Goal: Communication & Community: Share content

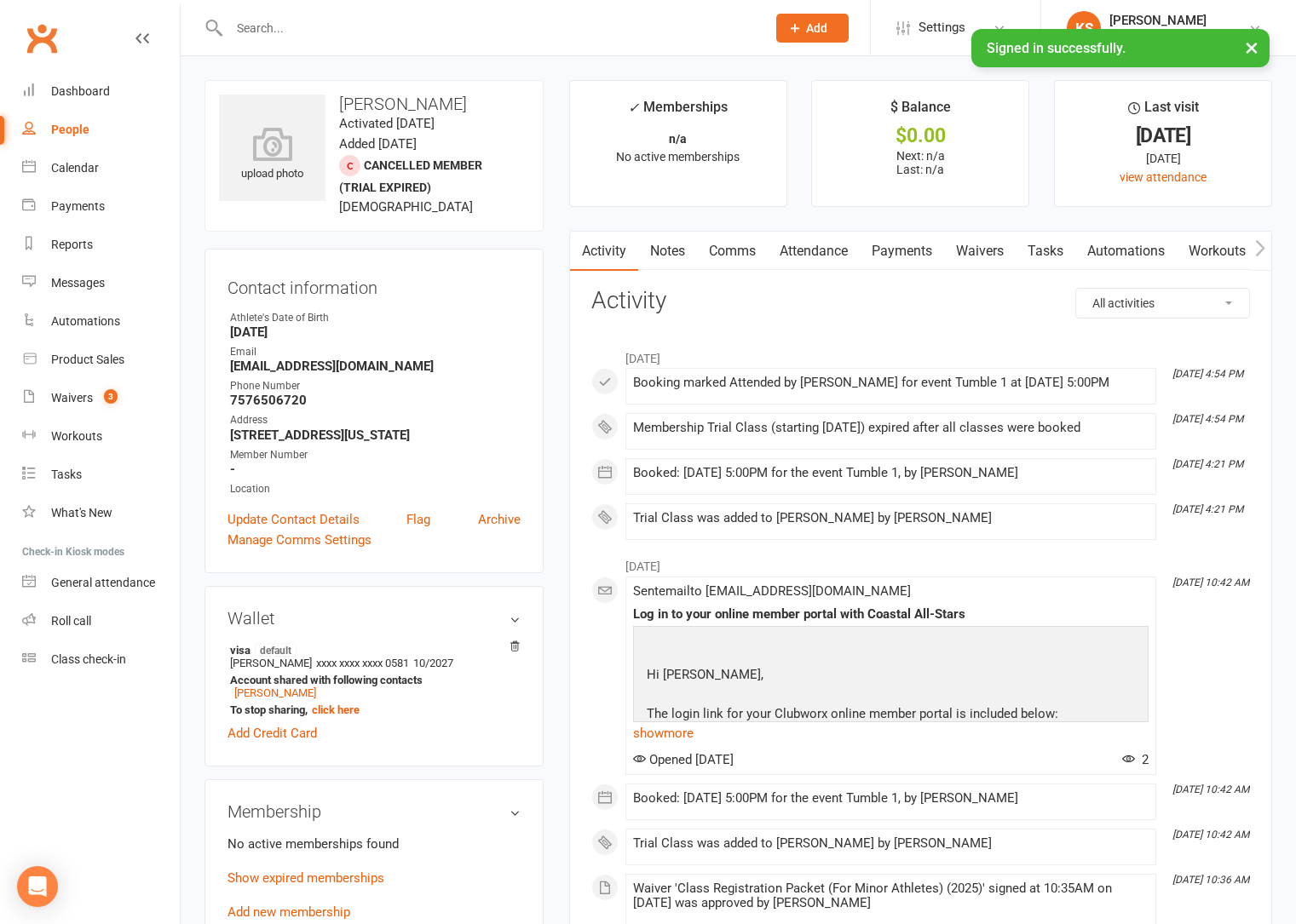
click at [330, 30] on input "text" at bounding box center [488, 28] width 530 height 23
paste input "[EMAIL_ADDRESS][DOMAIN_NAME]"
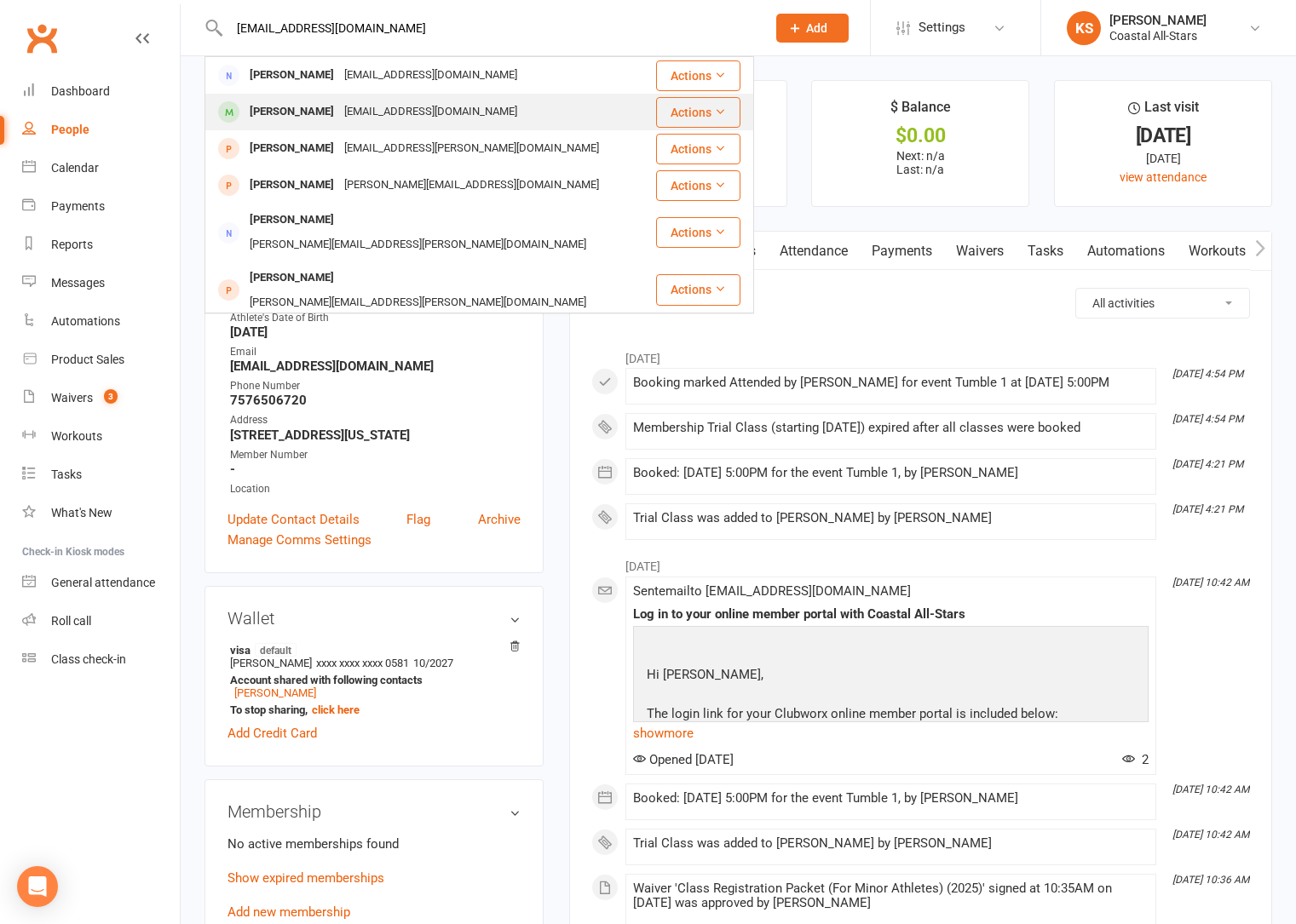
type input "tierradesiree1@gmail.com"
click at [339, 114] on div "Tierradesiree1@gmail.com" at bounding box center [430, 111] width 183 height 24
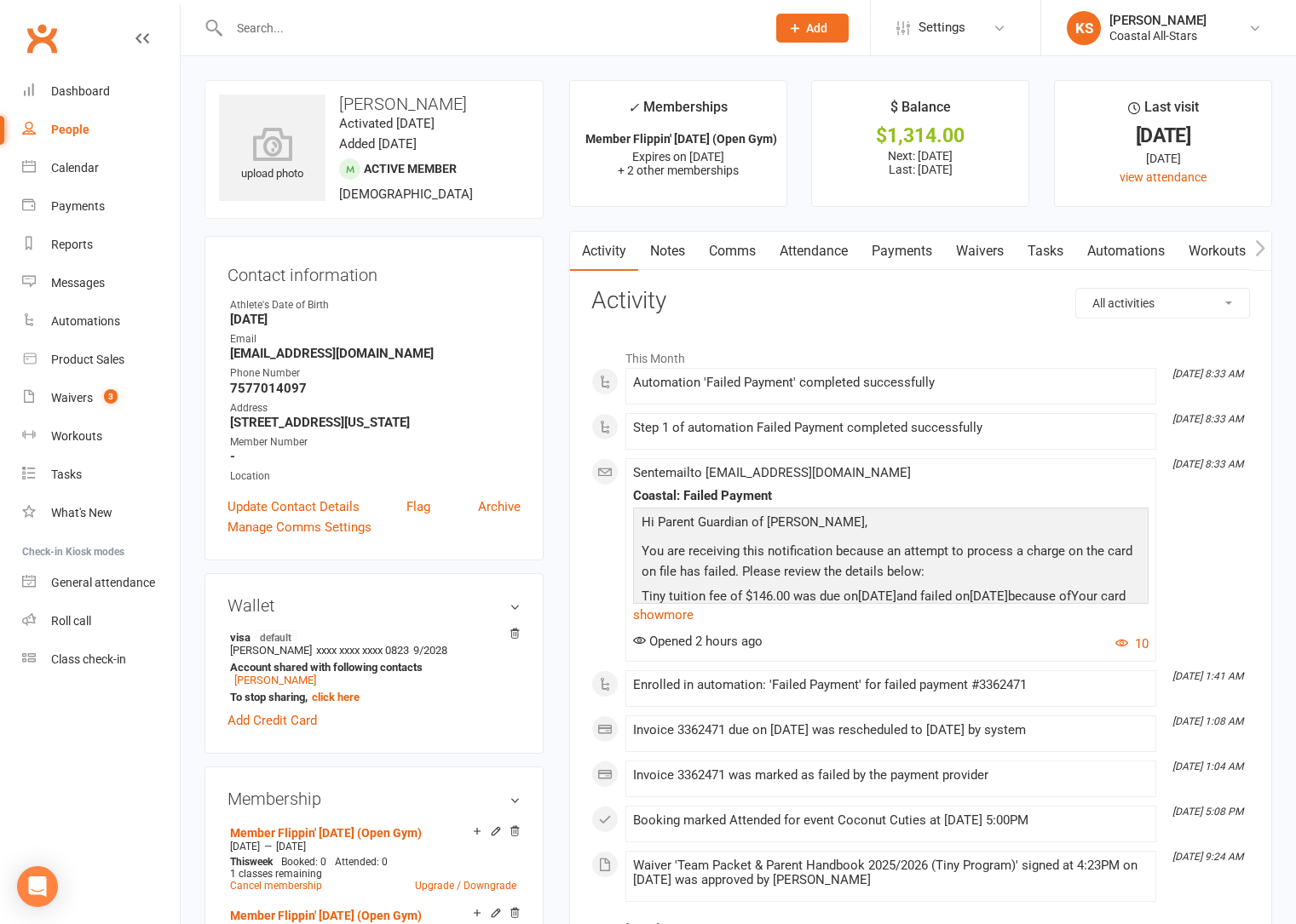
click at [901, 254] on link "Payments" at bounding box center [901, 251] width 84 height 39
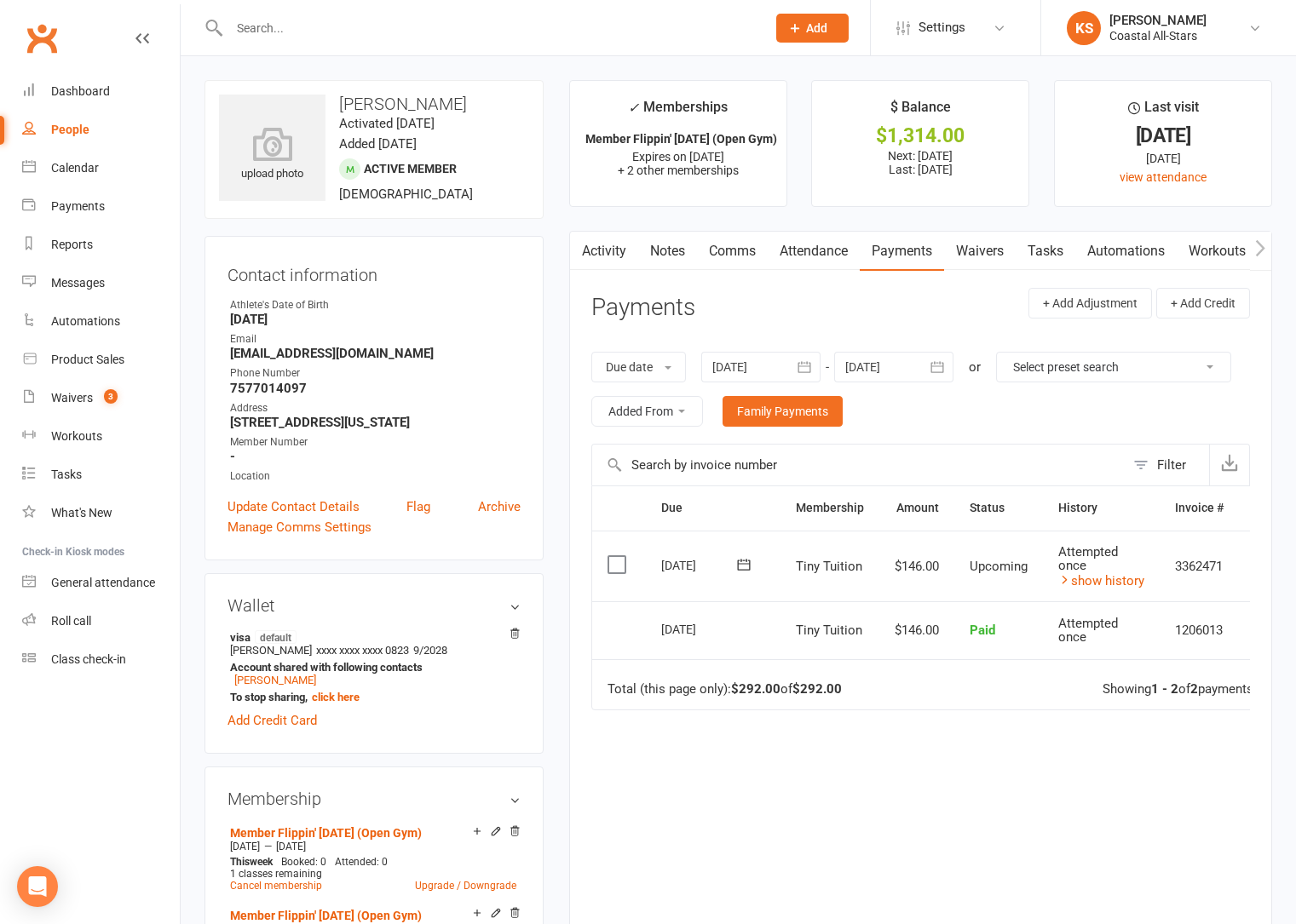
click at [740, 560] on icon at bounding box center [744, 564] width 13 height 11
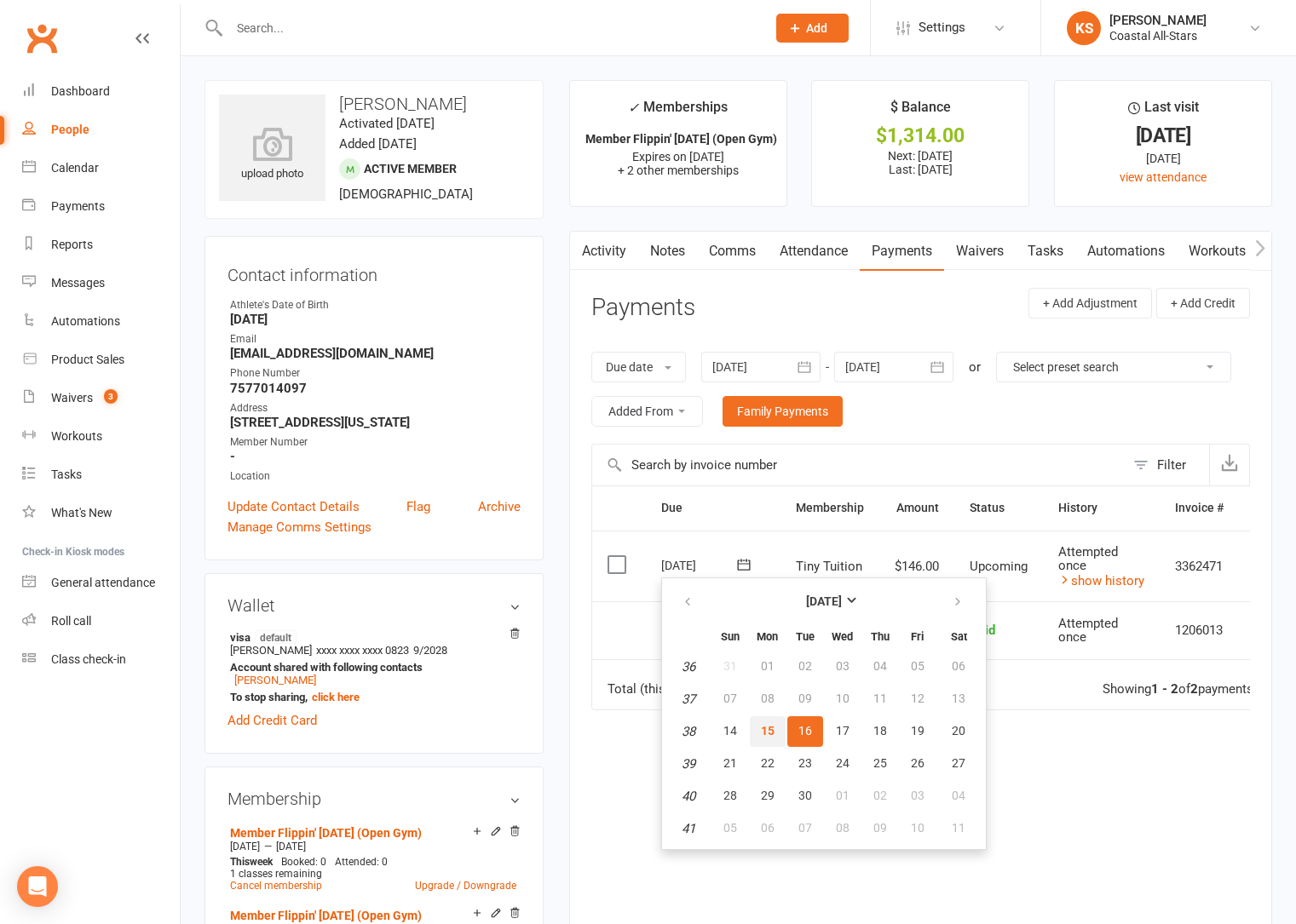
click at [768, 728] on span "15" at bounding box center [767, 730] width 14 height 14
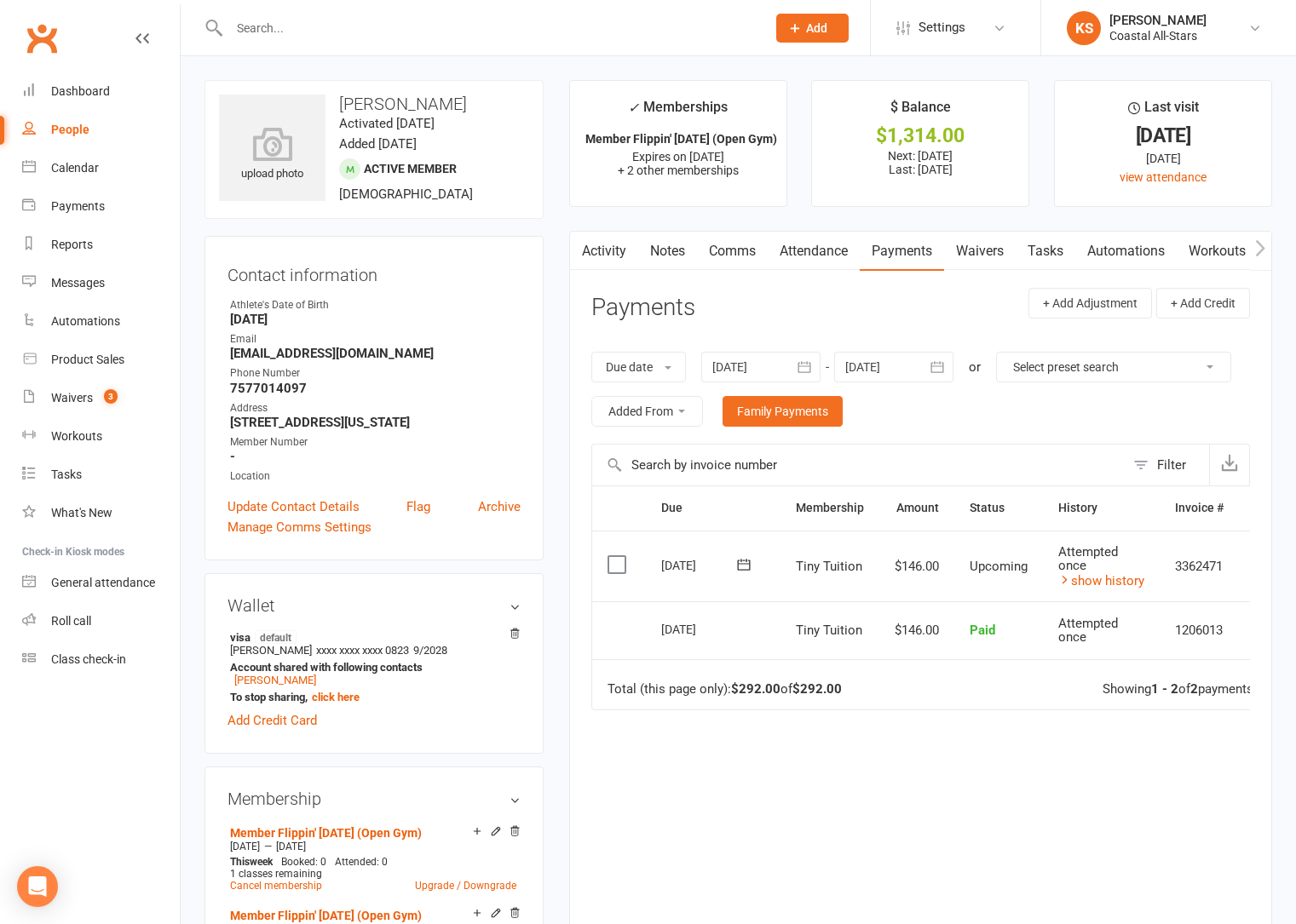
click at [347, 22] on input "text" at bounding box center [488, 28] width 530 height 23
paste input "kfri74@gmail.com"
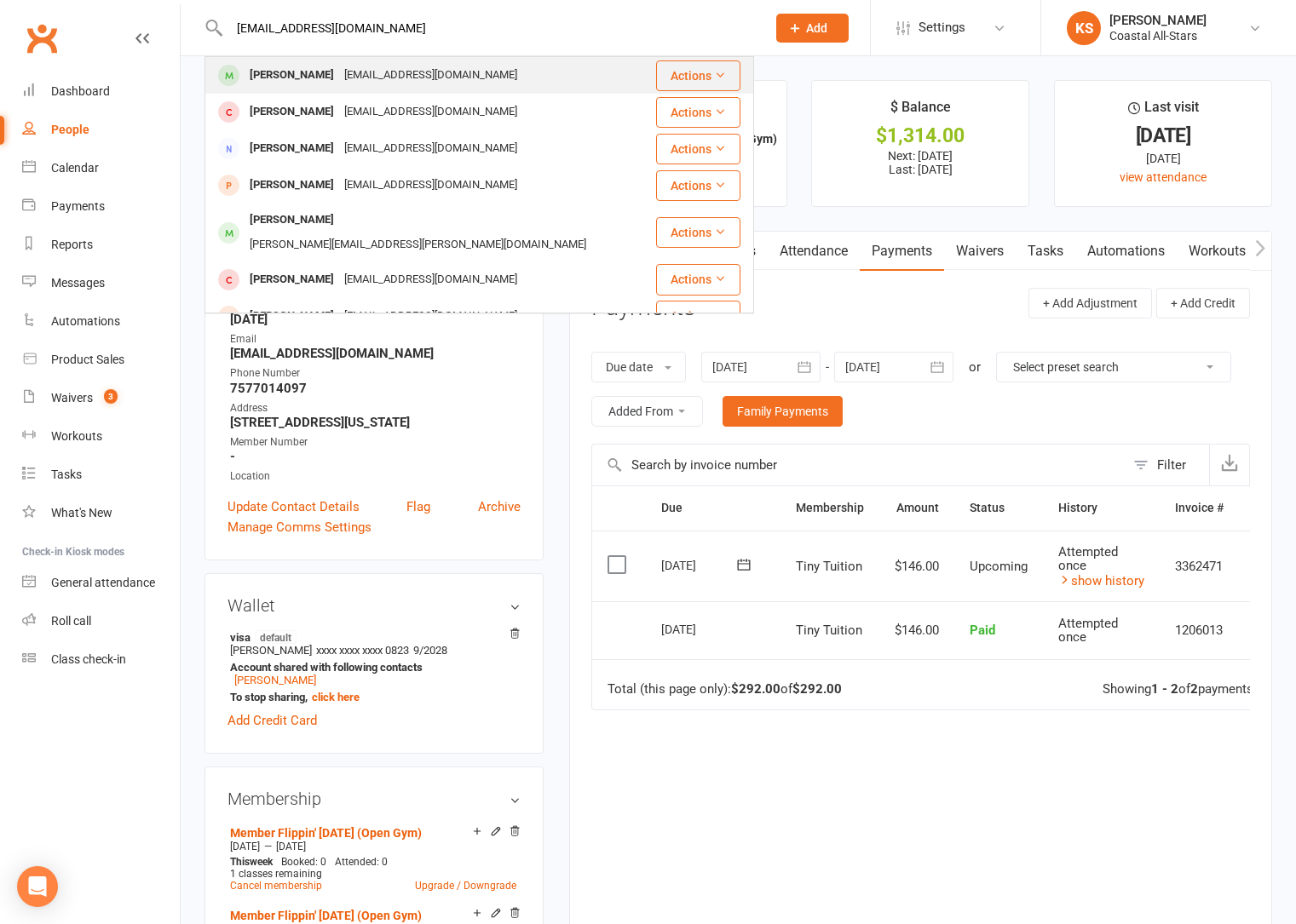
type input "kfri74@gmail.com"
click at [313, 72] on div "[PERSON_NAME]" at bounding box center [292, 75] width 95 height 24
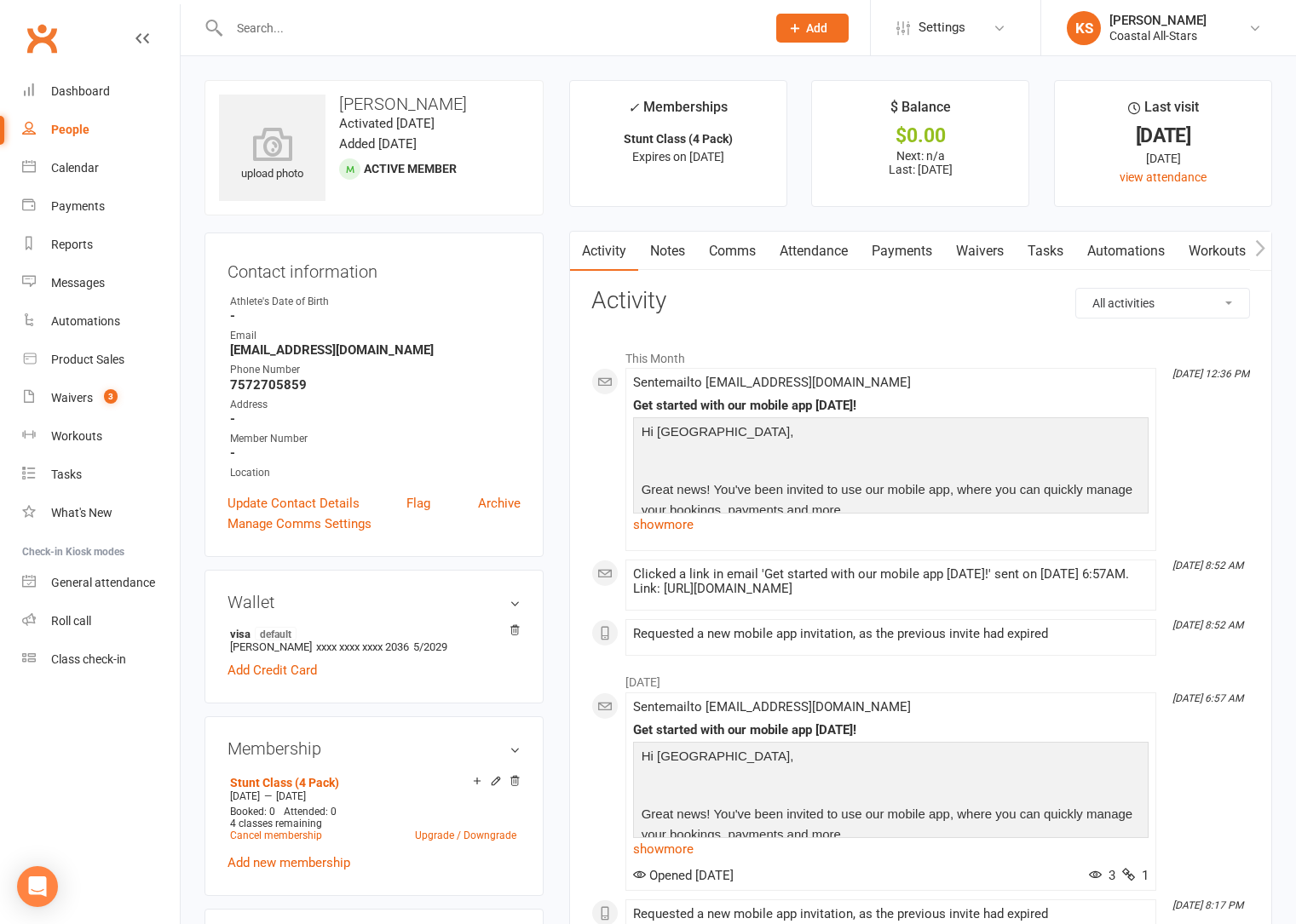
click at [1266, 250] on button "button" at bounding box center [1261, 251] width 22 height 38
click at [1057, 251] on link "Mobile App" at bounding box center [1048, 251] width 92 height 39
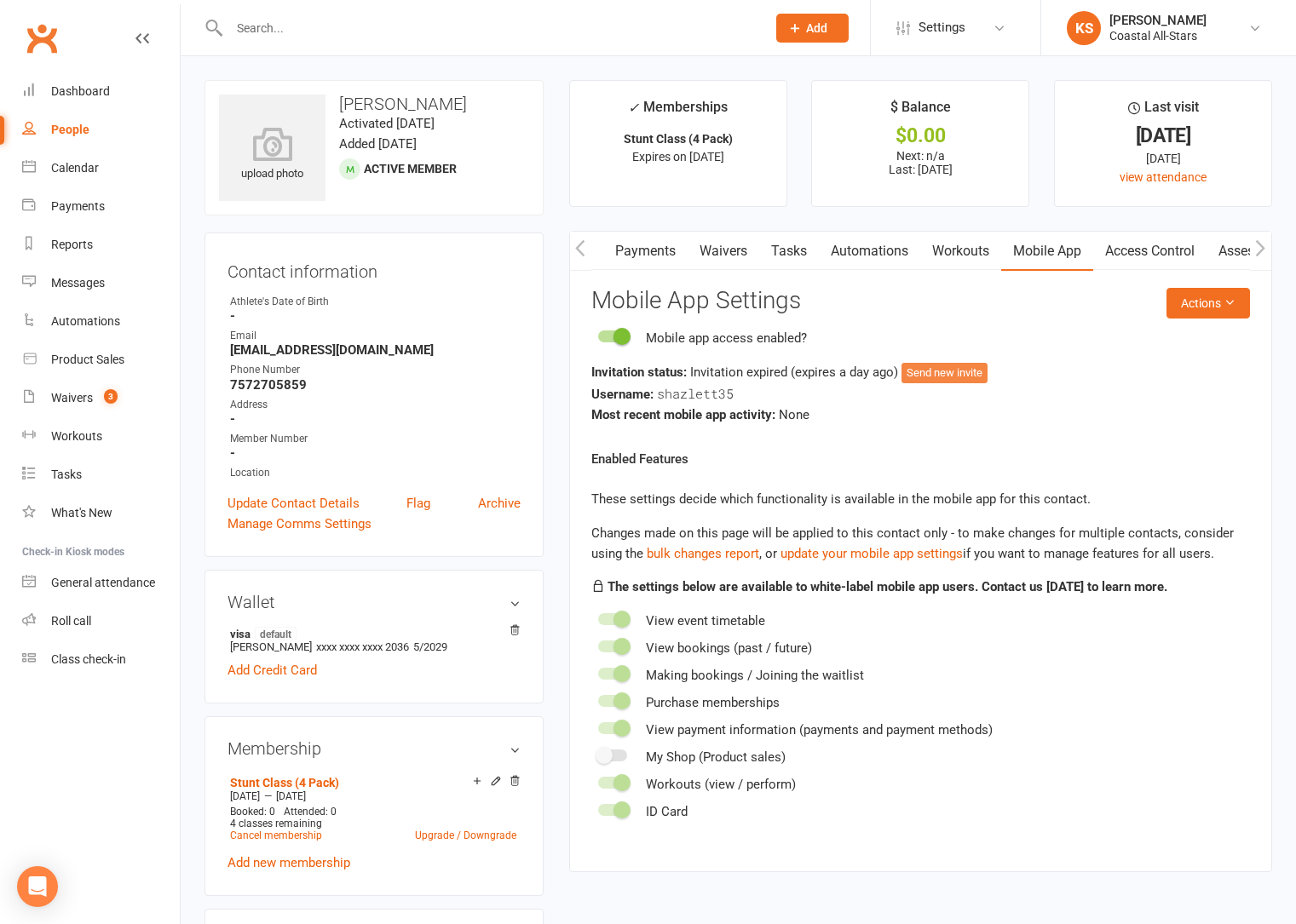
click at [954, 373] on button "Send new invite" at bounding box center [944, 373] width 86 height 21
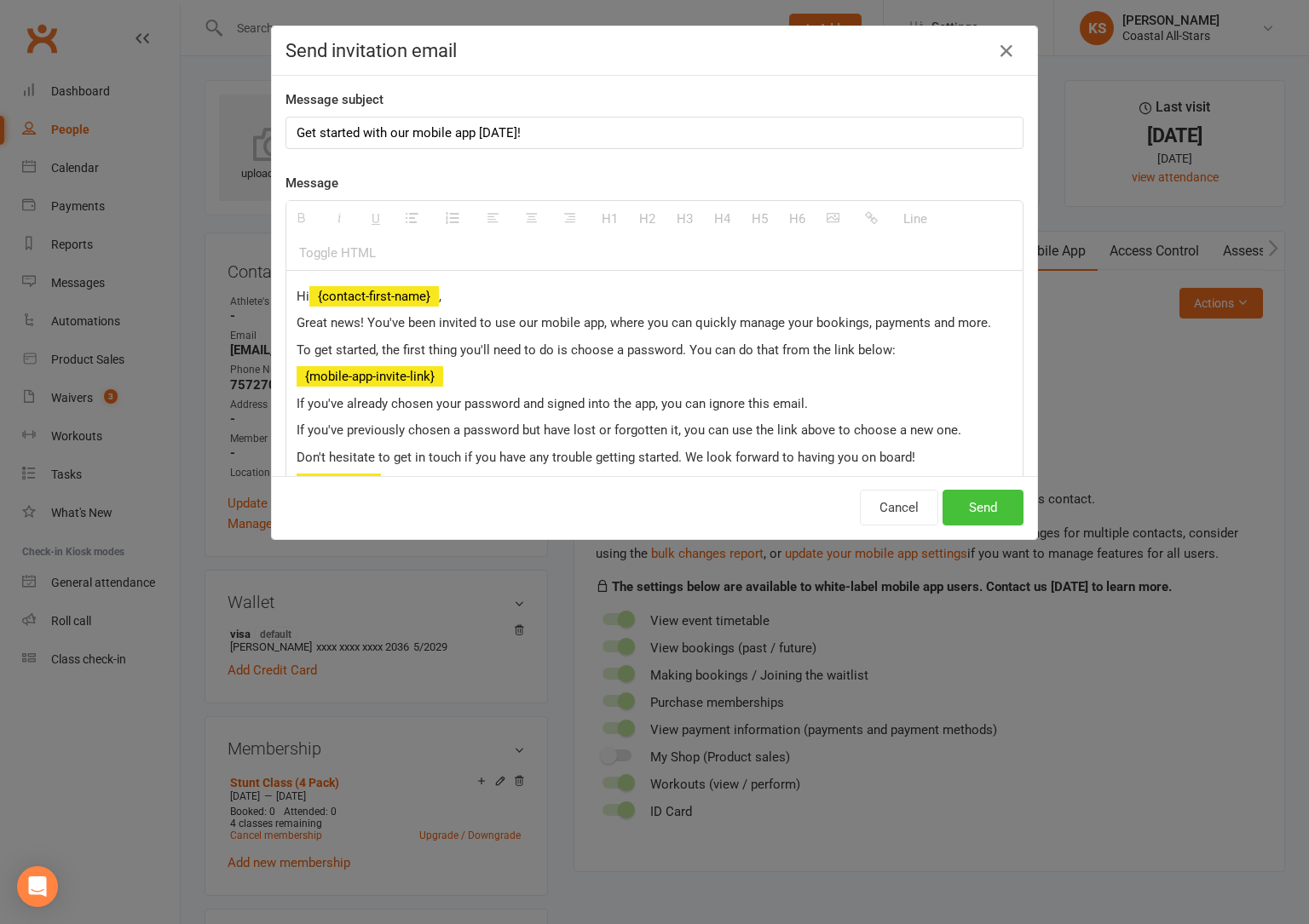
click at [951, 506] on button "Send" at bounding box center [983, 508] width 81 height 36
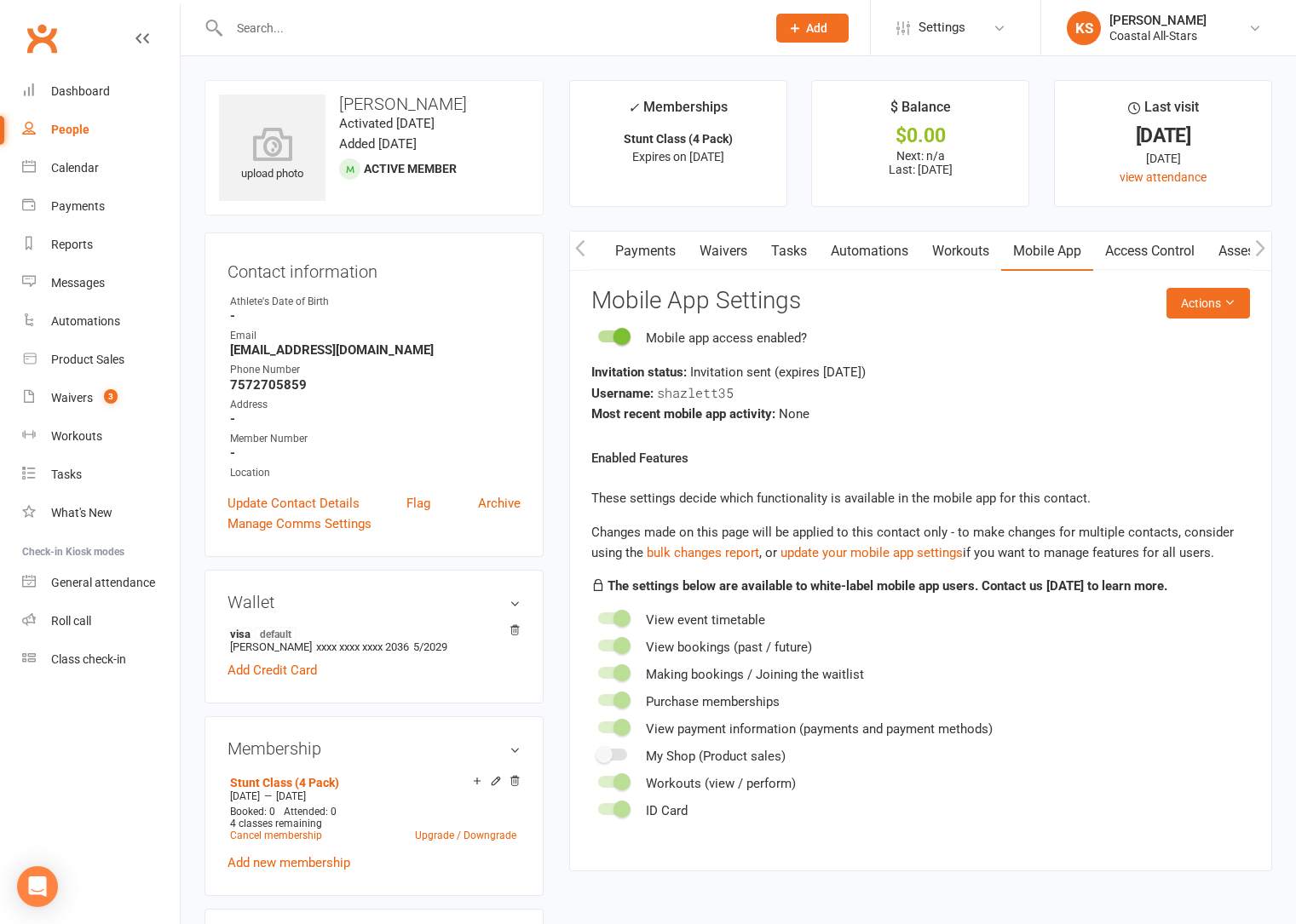
click at [277, 22] on input "text" at bounding box center [488, 28] width 530 height 23
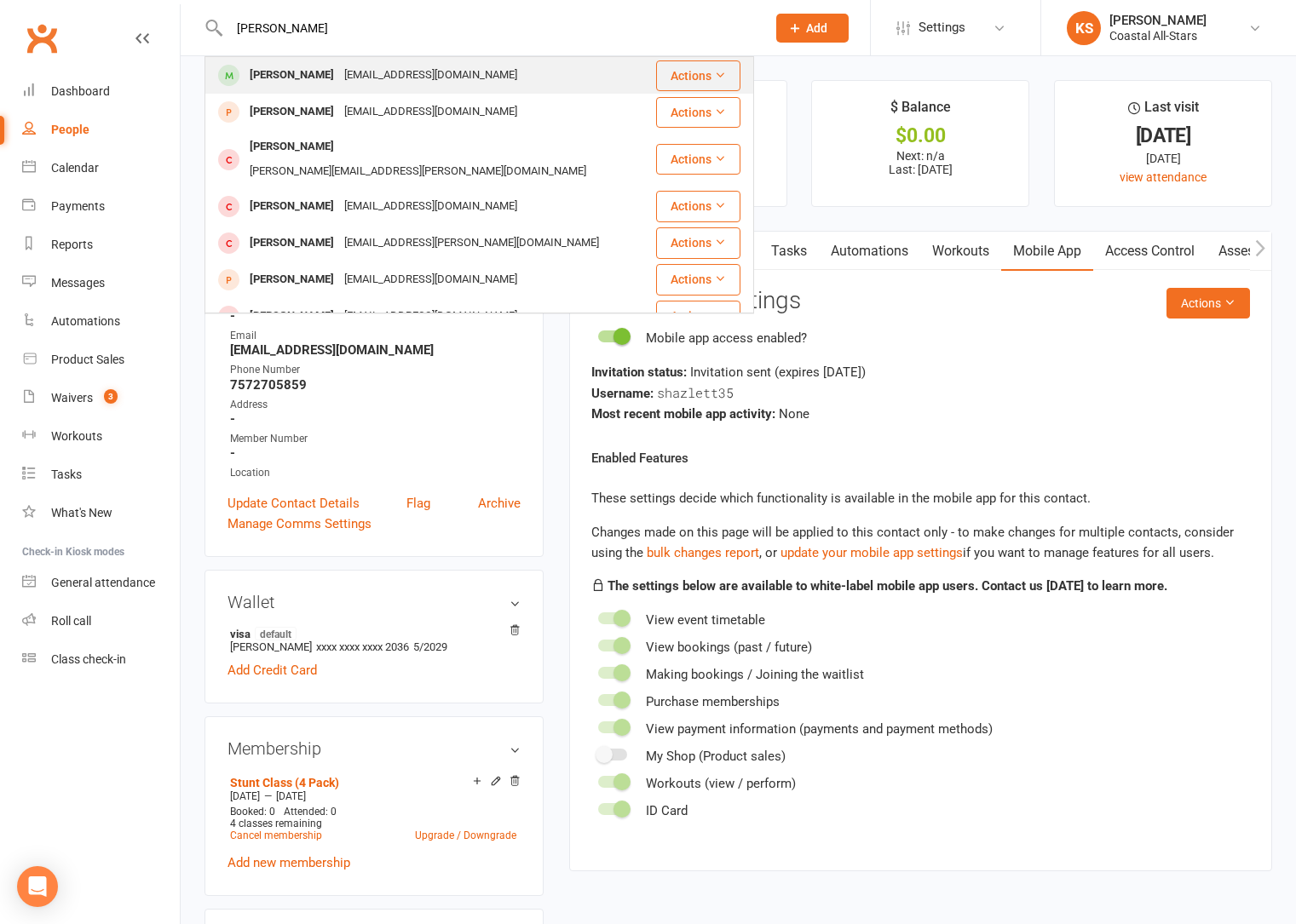
type input "Aurora rhodes"
click at [282, 76] on div "[PERSON_NAME]" at bounding box center [292, 75] width 95 height 24
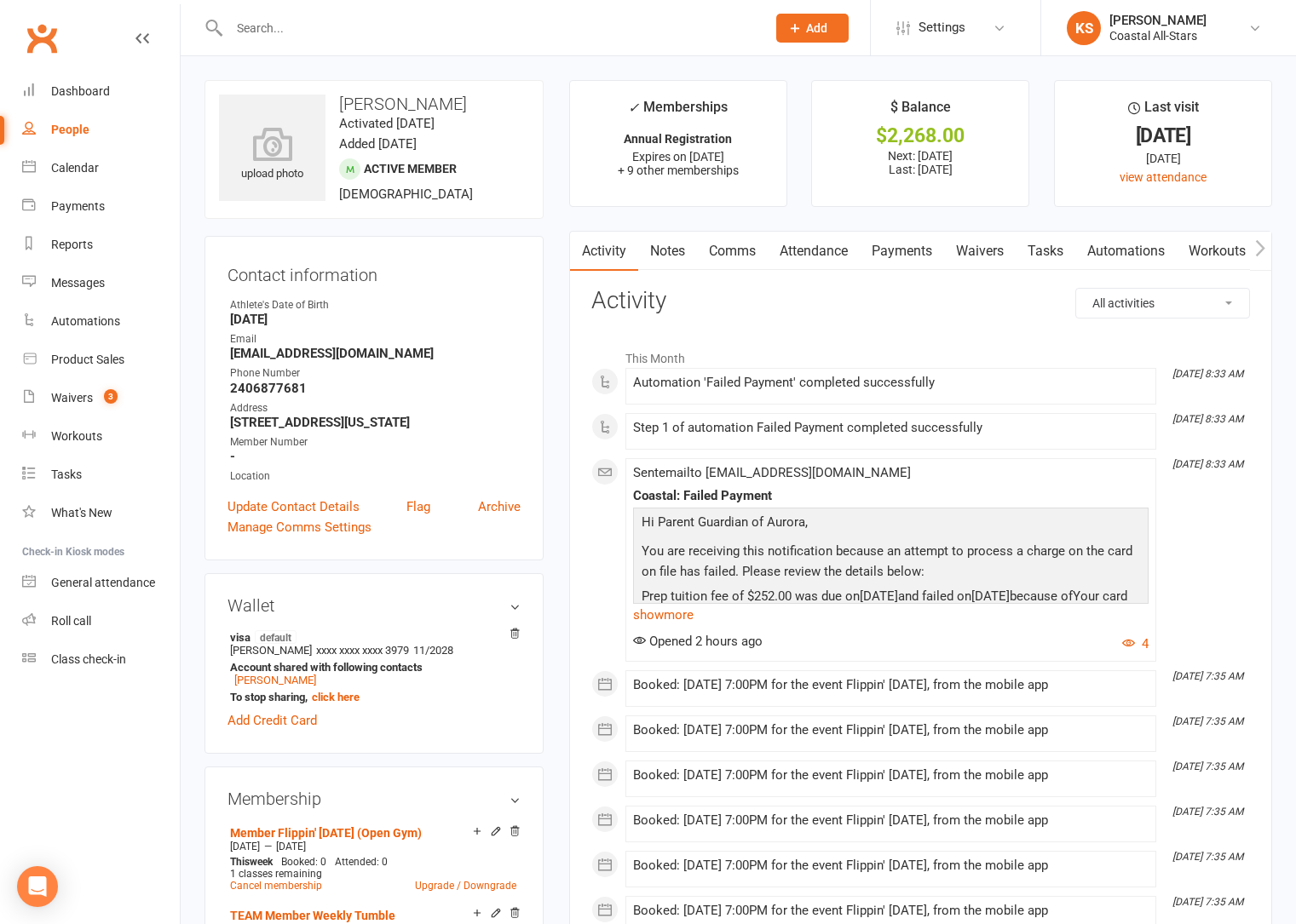
click at [918, 255] on link "Payments" at bounding box center [901, 251] width 84 height 39
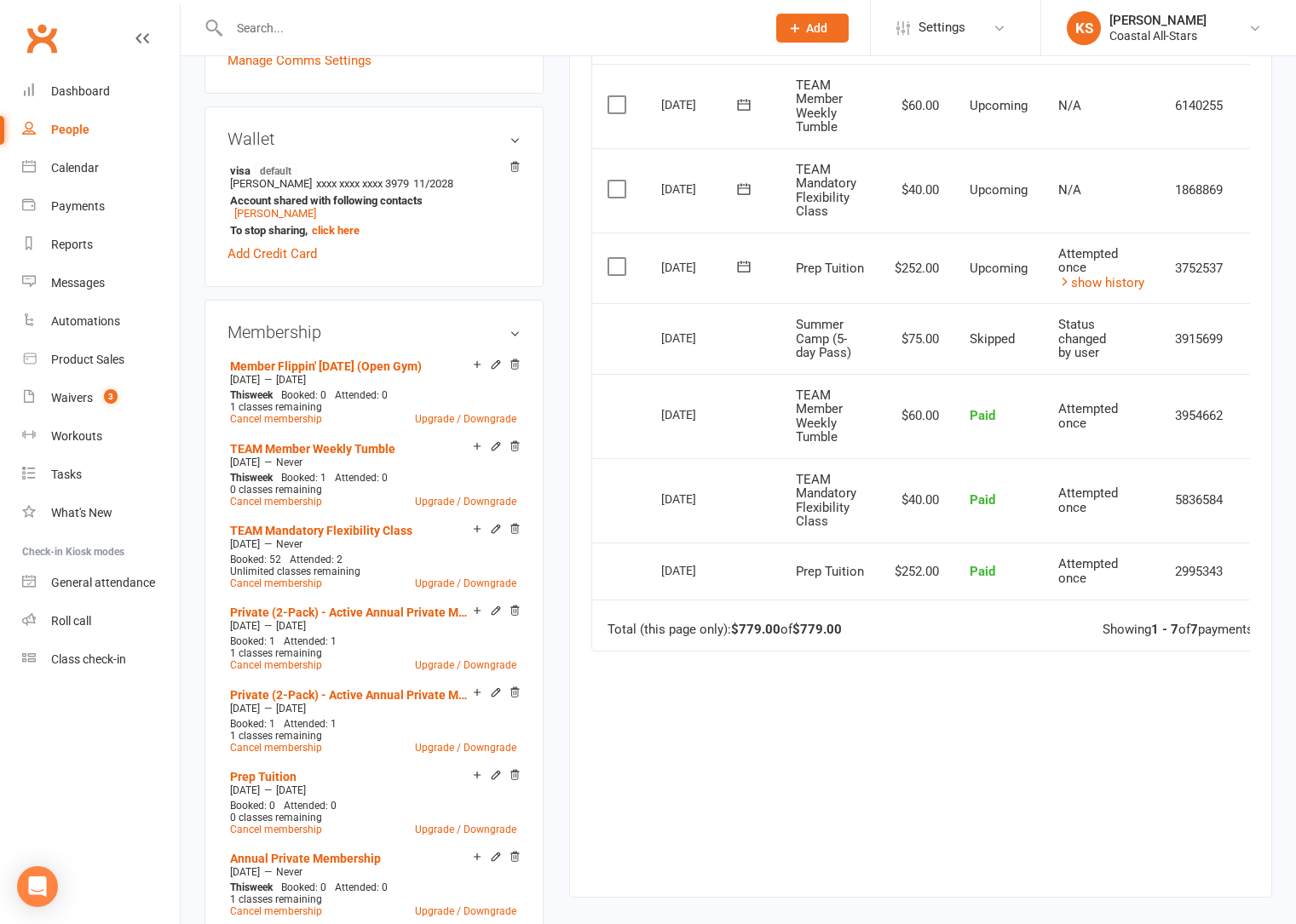
scroll to position [941, 0]
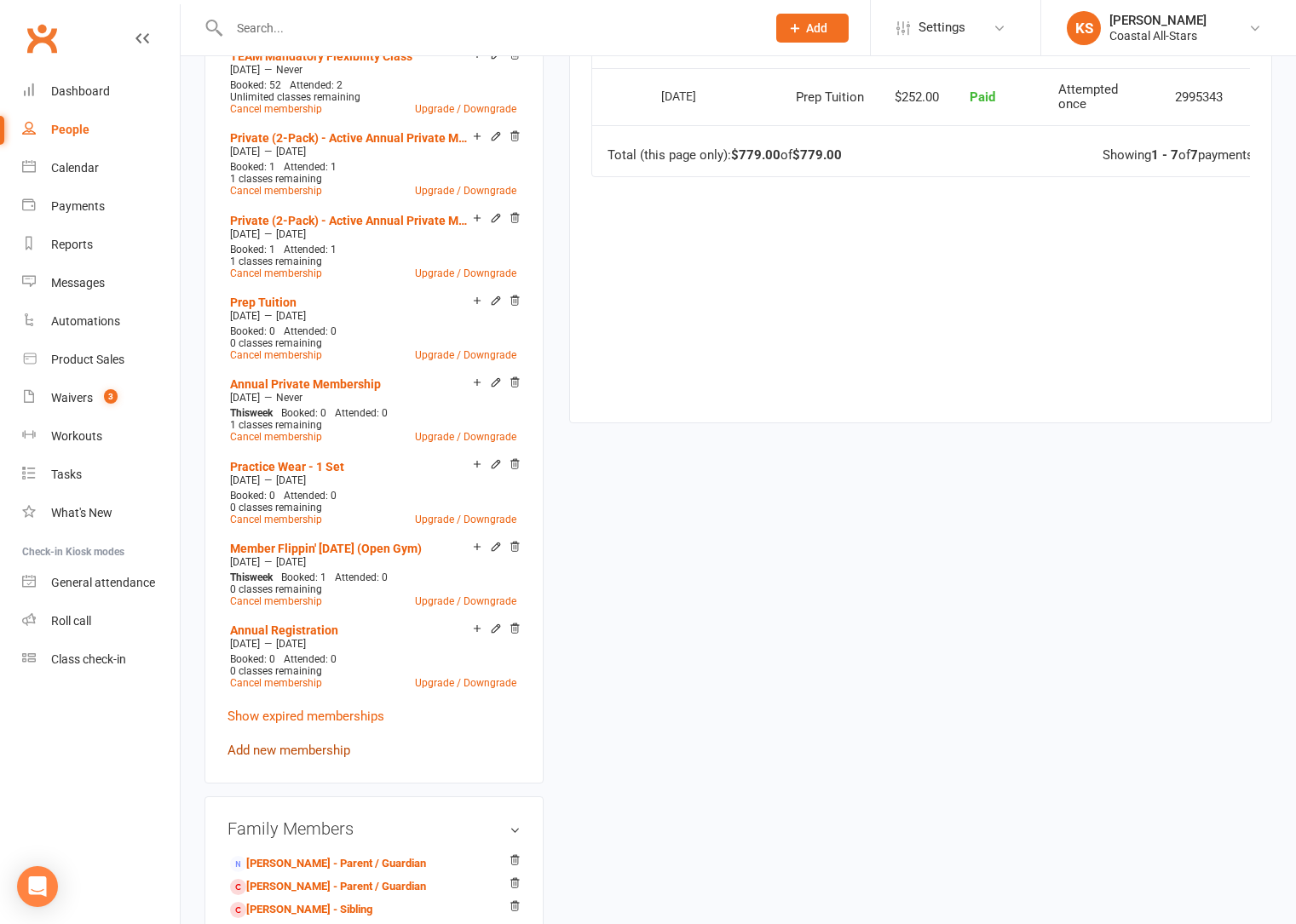
click at [300, 752] on link "Add new membership" at bounding box center [289, 750] width 123 height 15
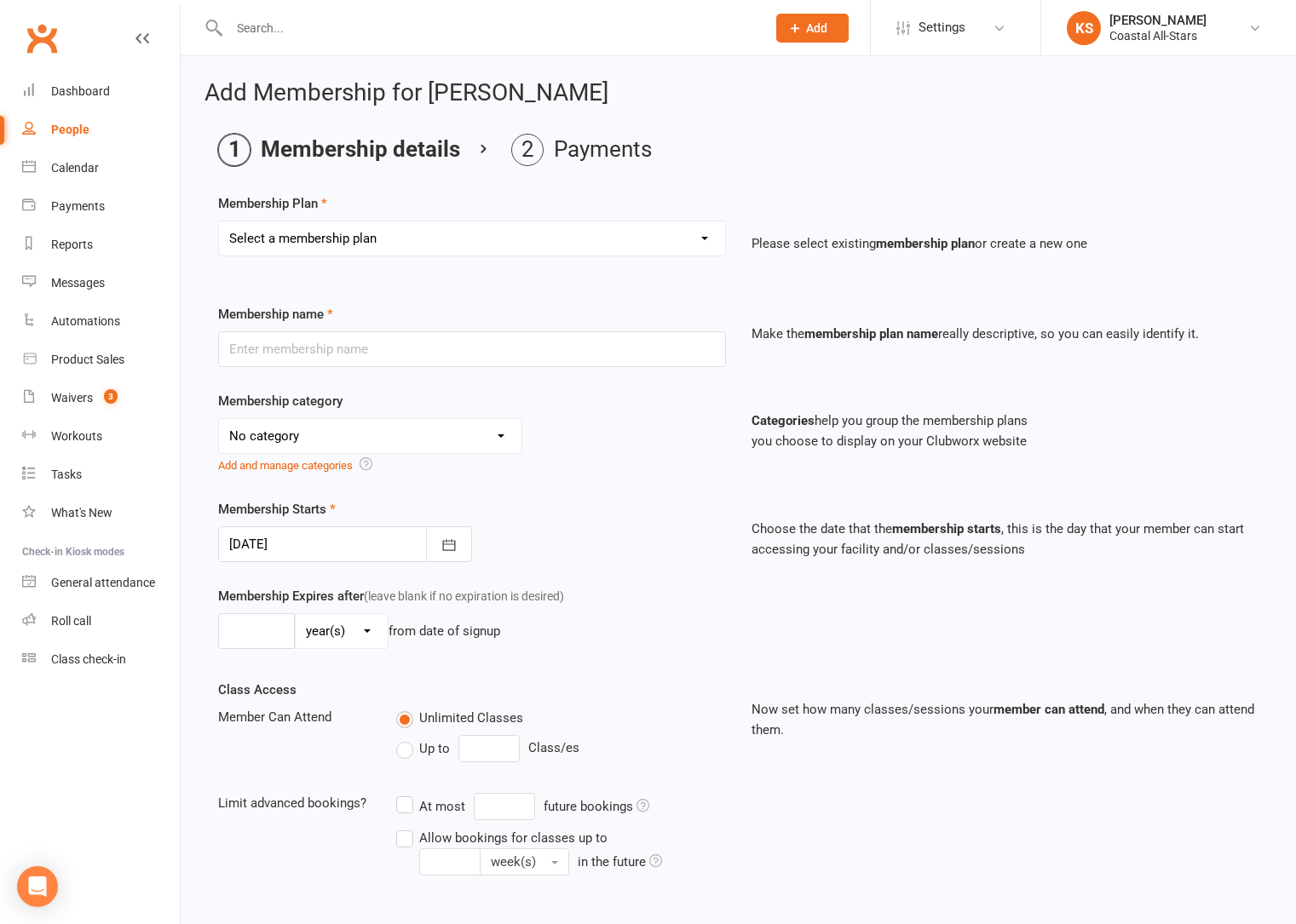
click at [367, 245] on select "Select a membership plan Create new Membership Plan Trial Class Coastal Members…" at bounding box center [472, 238] width 506 height 34
select select "120"
click at [219, 221] on select "Select a membership plan Create new Membership Plan Trial Class Coastal Members…" at bounding box center [472, 238] width 506 height 34
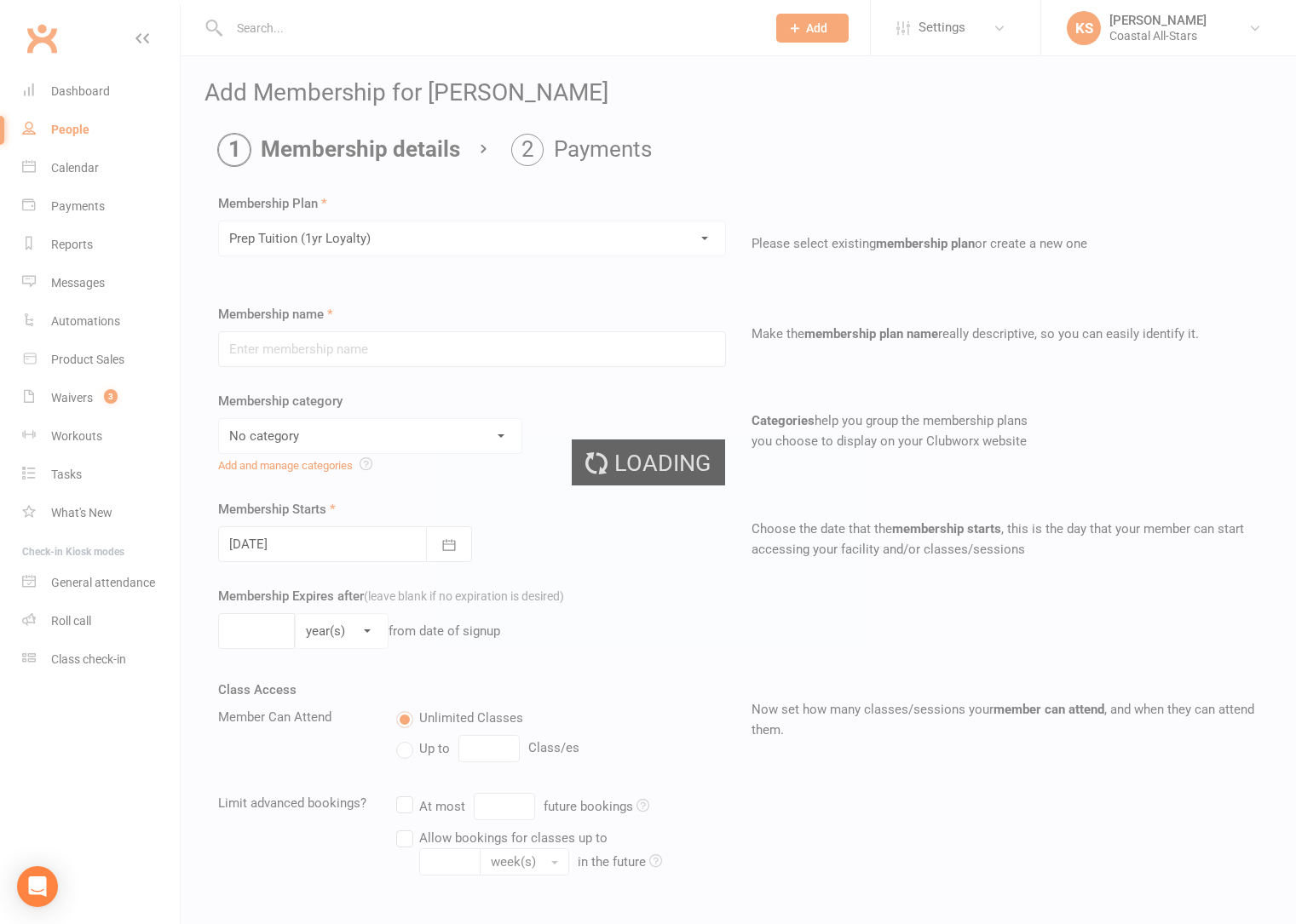
type input "Prep Tuition (1yr Loyalty)"
select select "22"
type input "12"
select select "2"
type input "0"
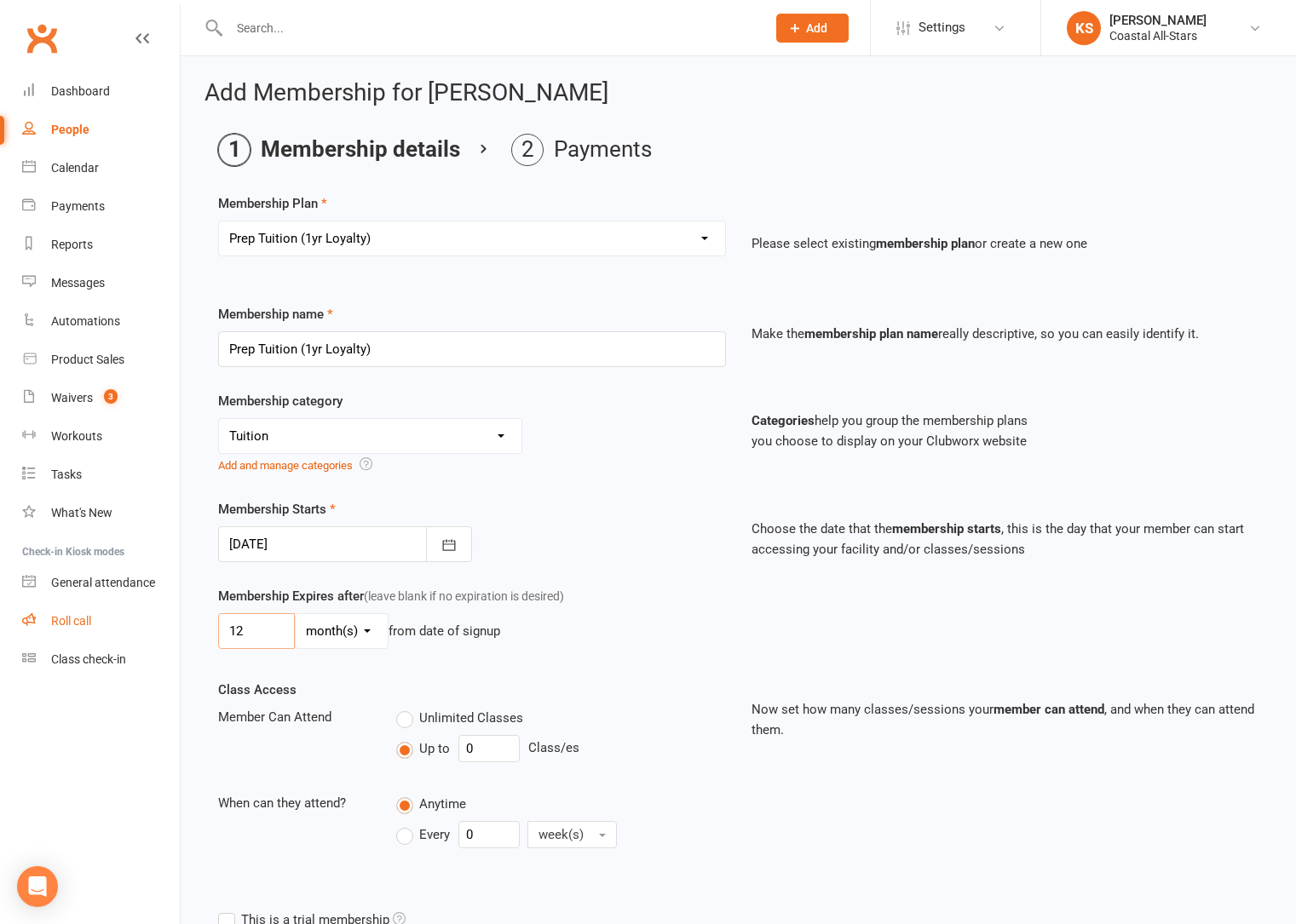
drag, startPoint x: 267, startPoint y: 638, endPoint x: 160, endPoint y: 634, distance: 107.1
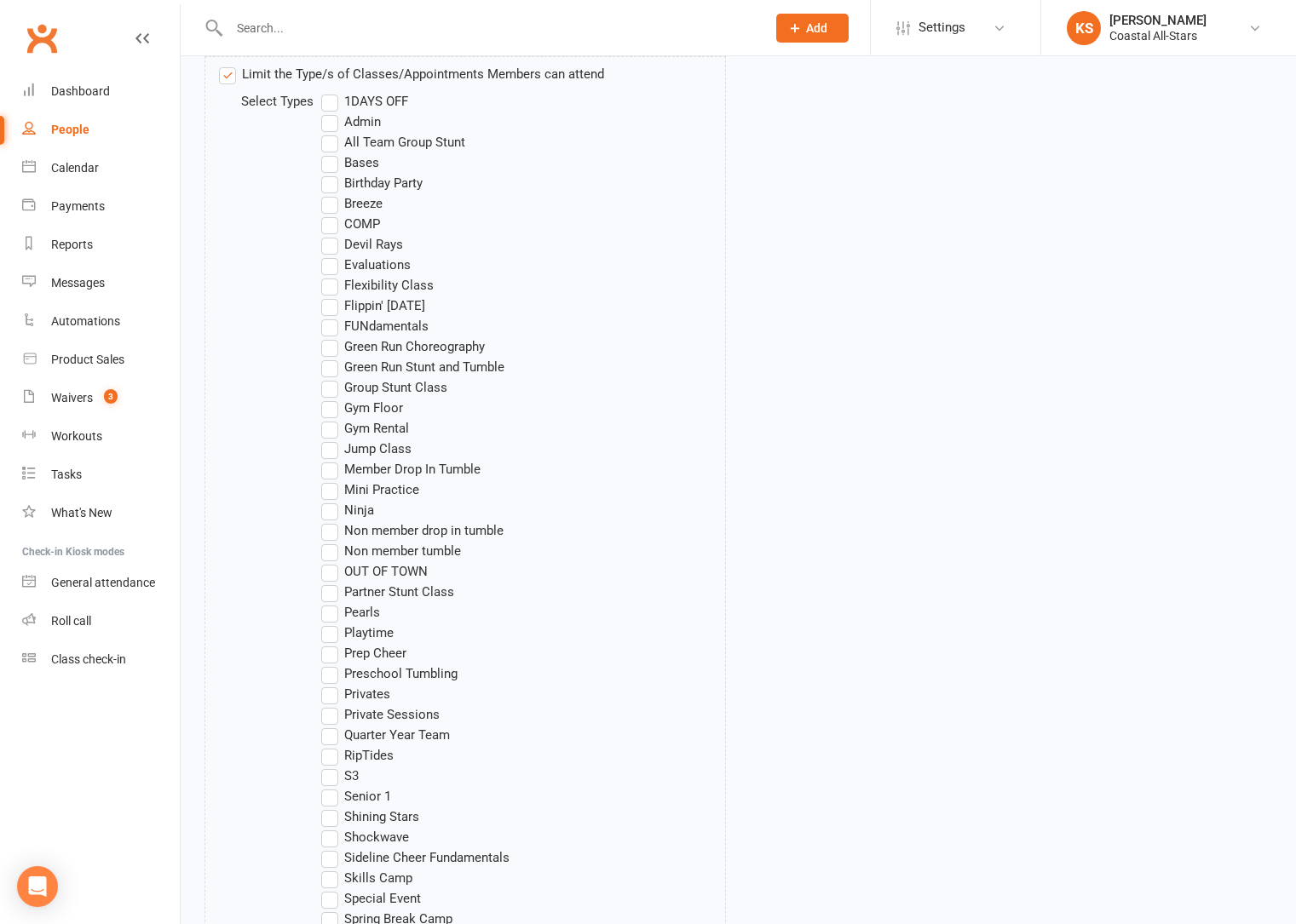
scroll to position [1285, 0]
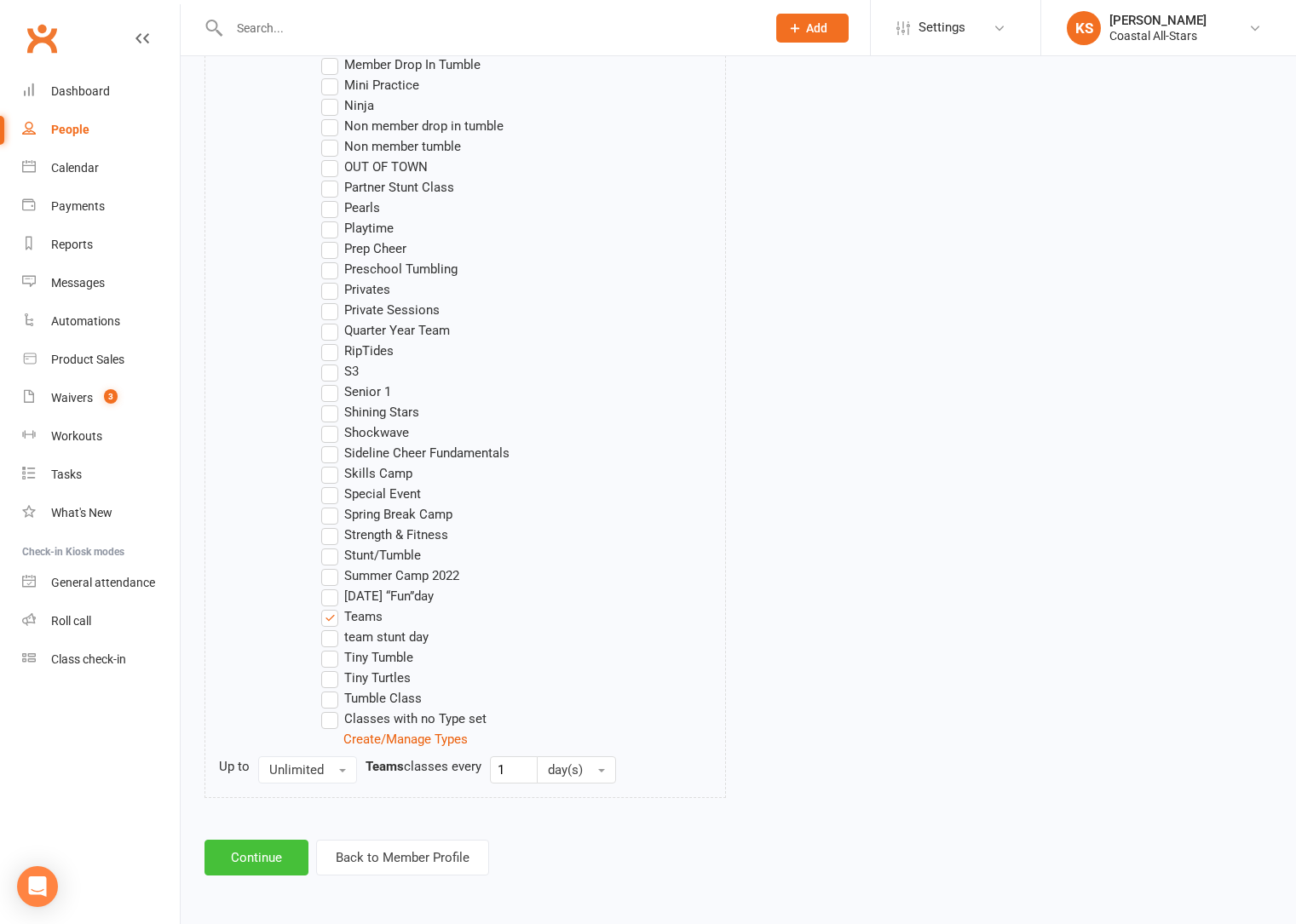
type input "9"
click at [256, 861] on button "Continue" at bounding box center [256, 858] width 104 height 36
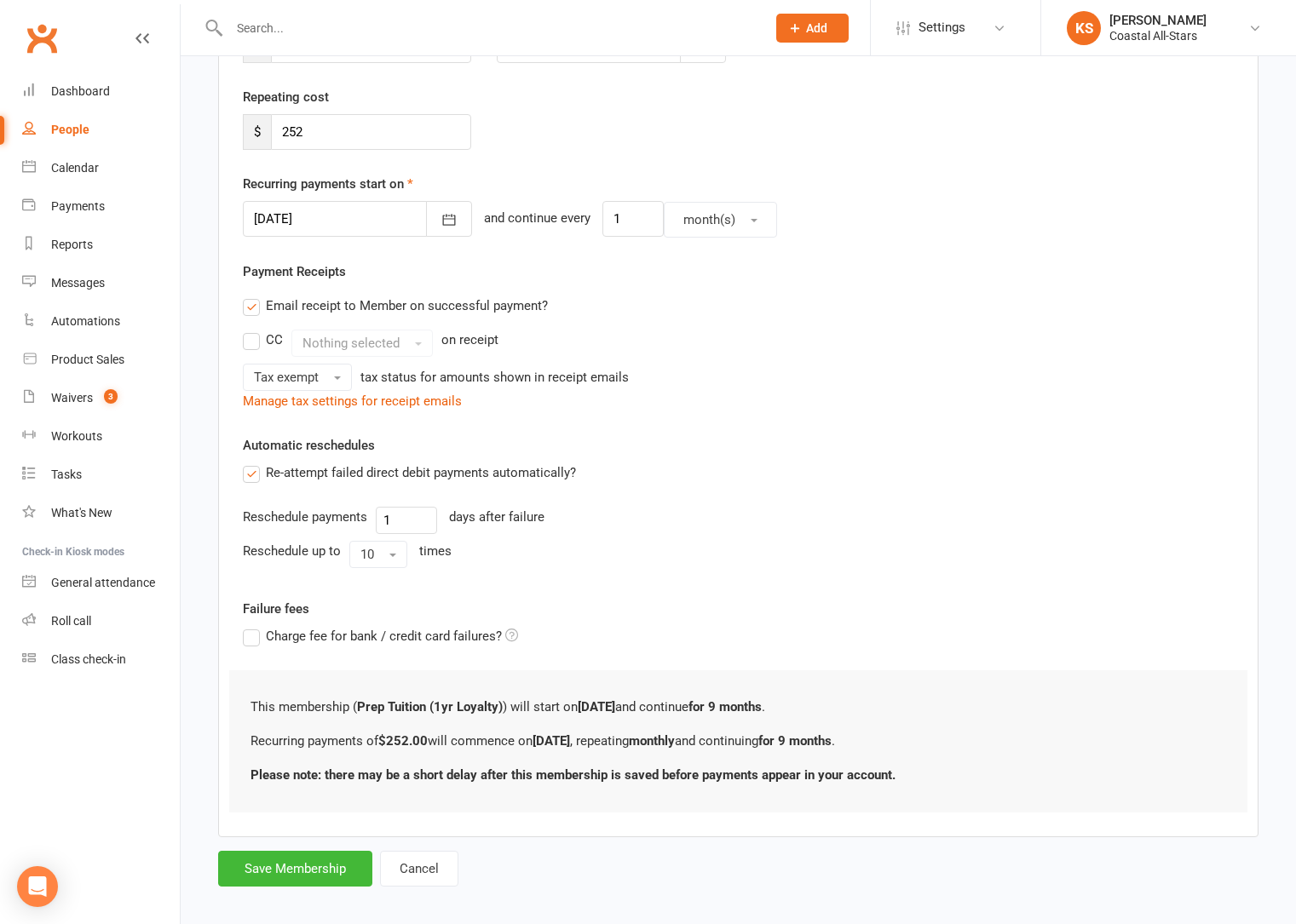
scroll to position [314, 0]
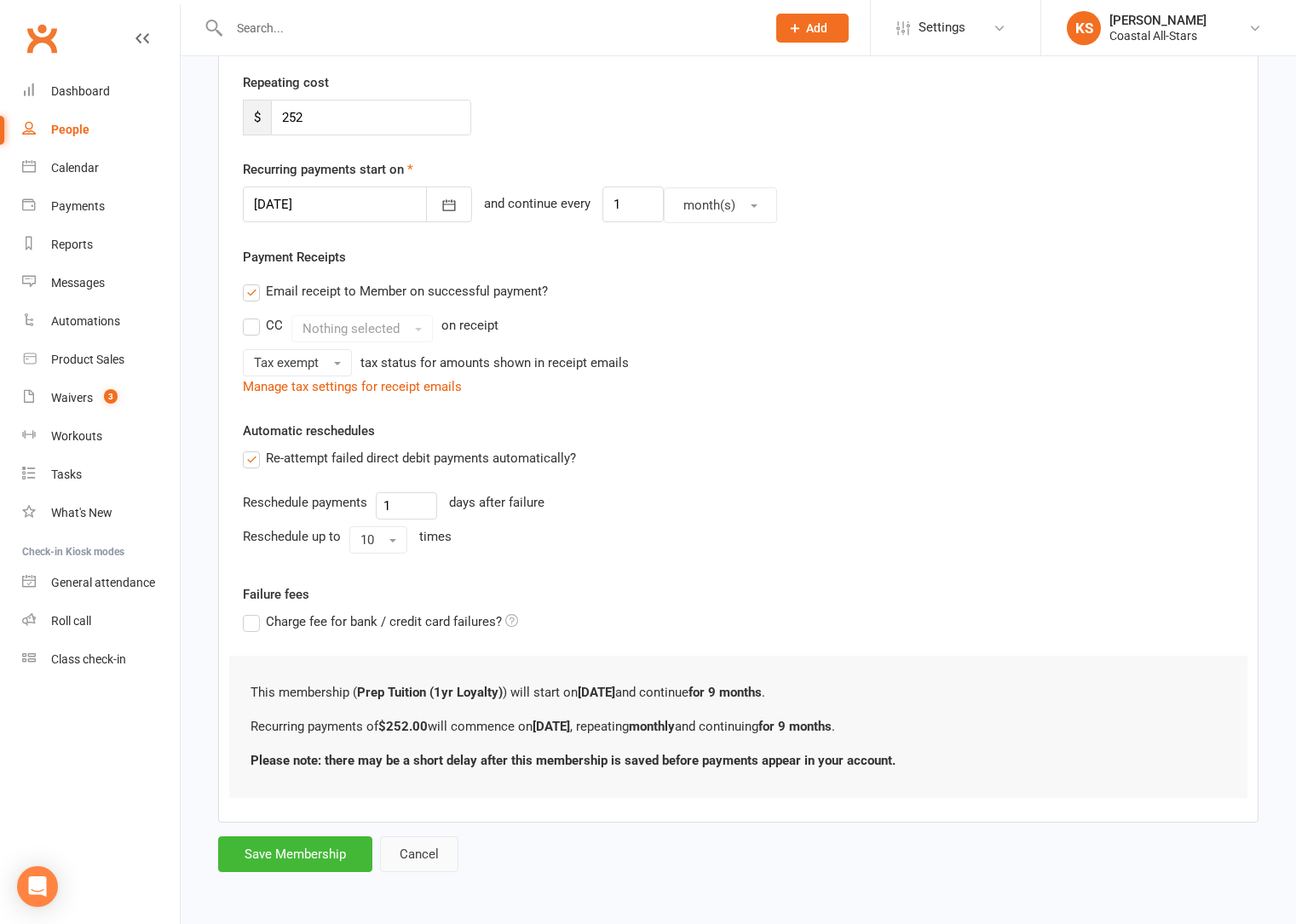
click at [436, 854] on button "Cancel" at bounding box center [419, 855] width 79 height 36
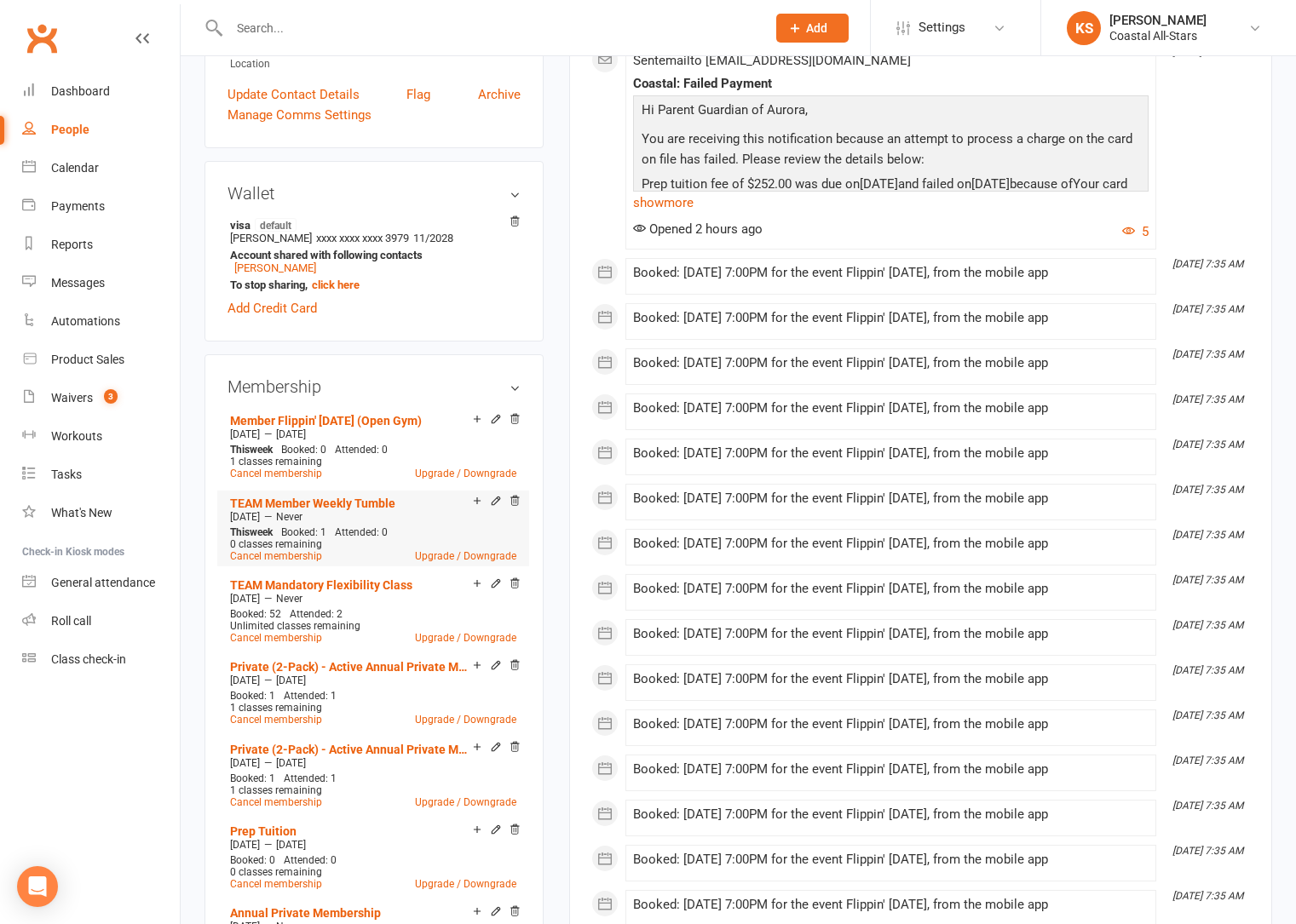
scroll to position [981, 0]
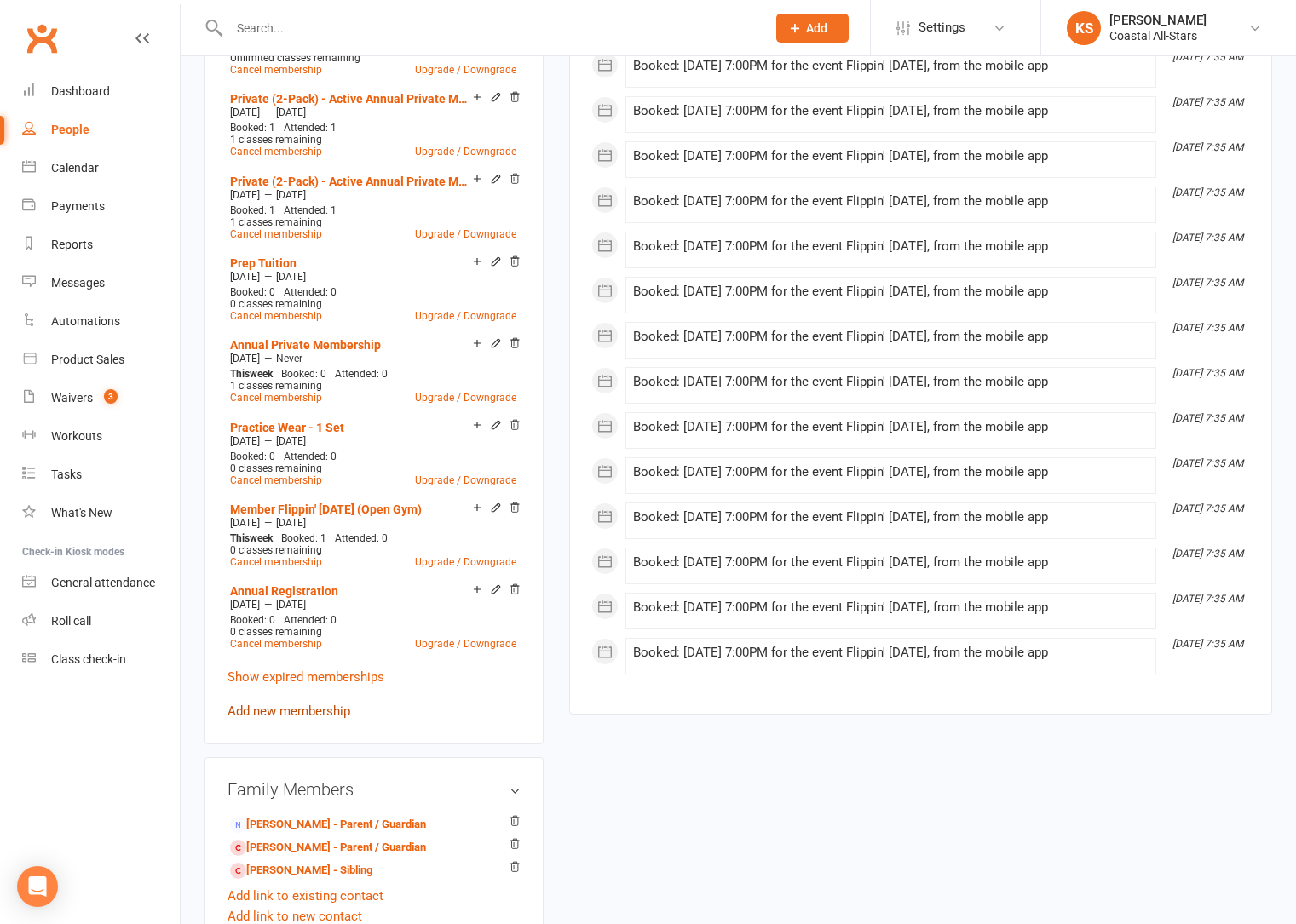
click at [287, 710] on link "Add new membership" at bounding box center [289, 711] width 123 height 15
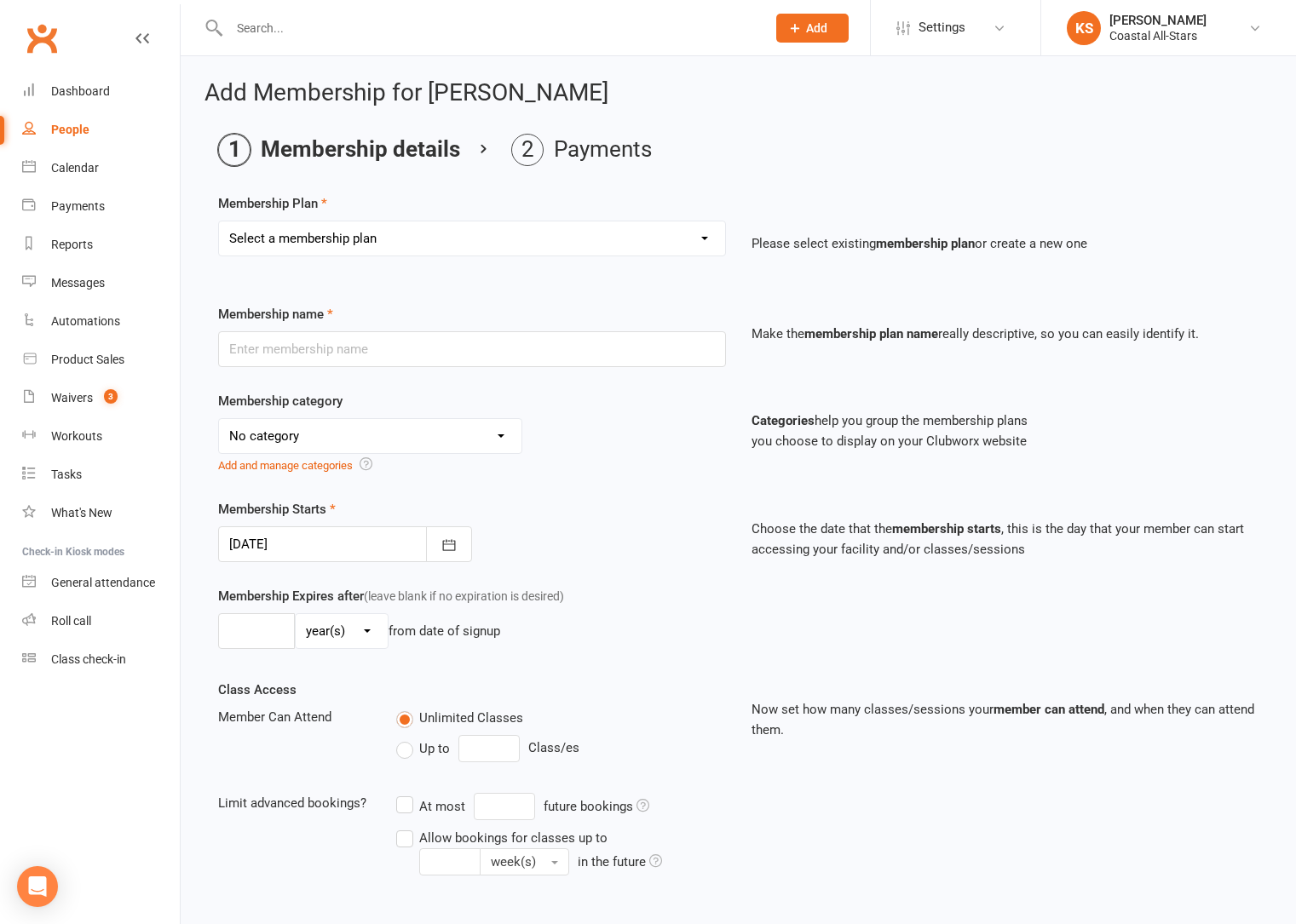
click at [377, 251] on select "Select a membership plan Create new Membership Plan Trial Class Coastal Members…" at bounding box center [472, 238] width 506 height 34
select select "120"
click at [219, 221] on select "Select a membership plan Create new Membership Plan Trial Class Coastal Members…" at bounding box center [472, 238] width 506 height 34
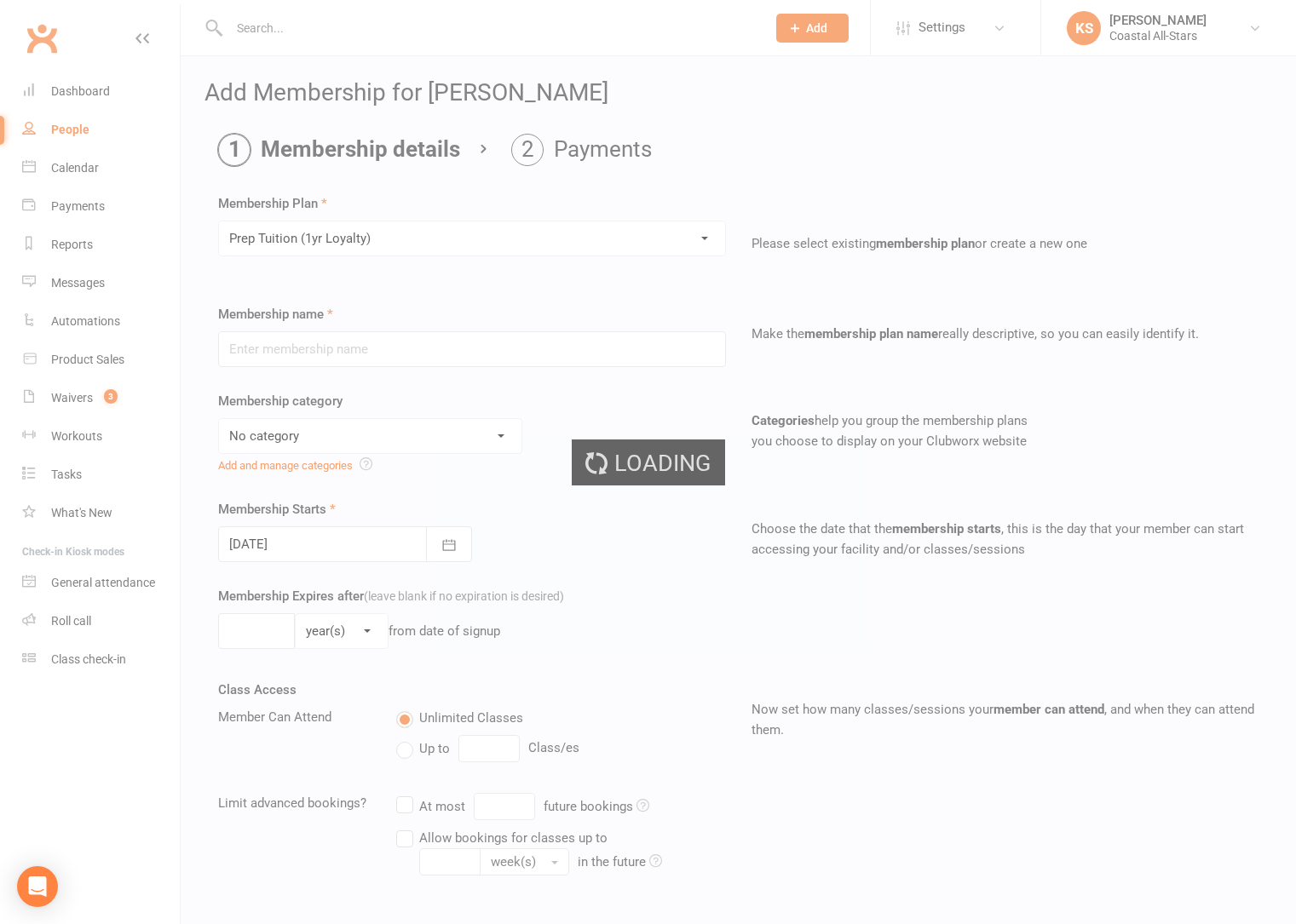
type input "Prep Tuition (1yr Loyalty)"
select select "22"
type input "12"
select select "2"
type input "0"
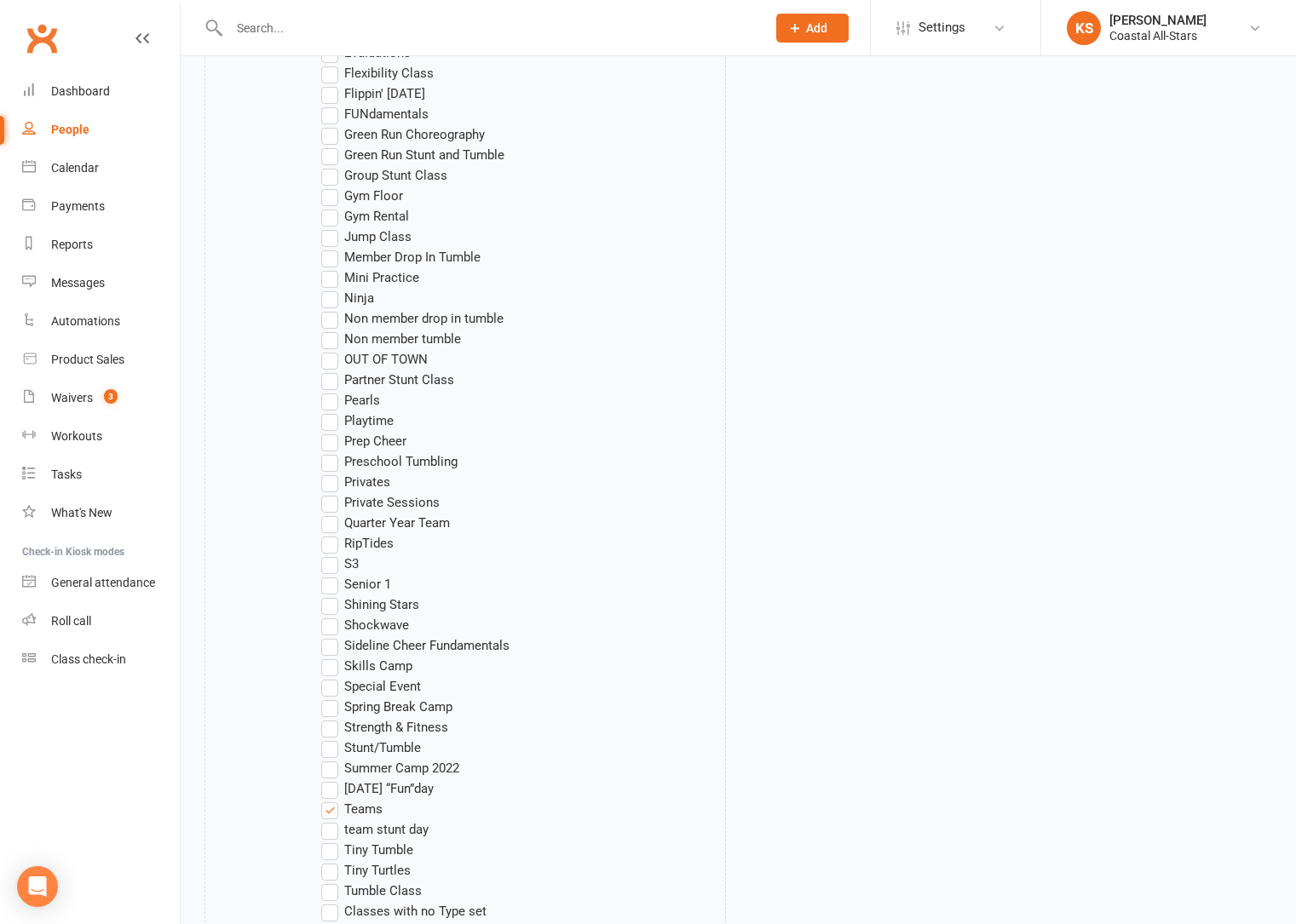
scroll to position [1285, 0]
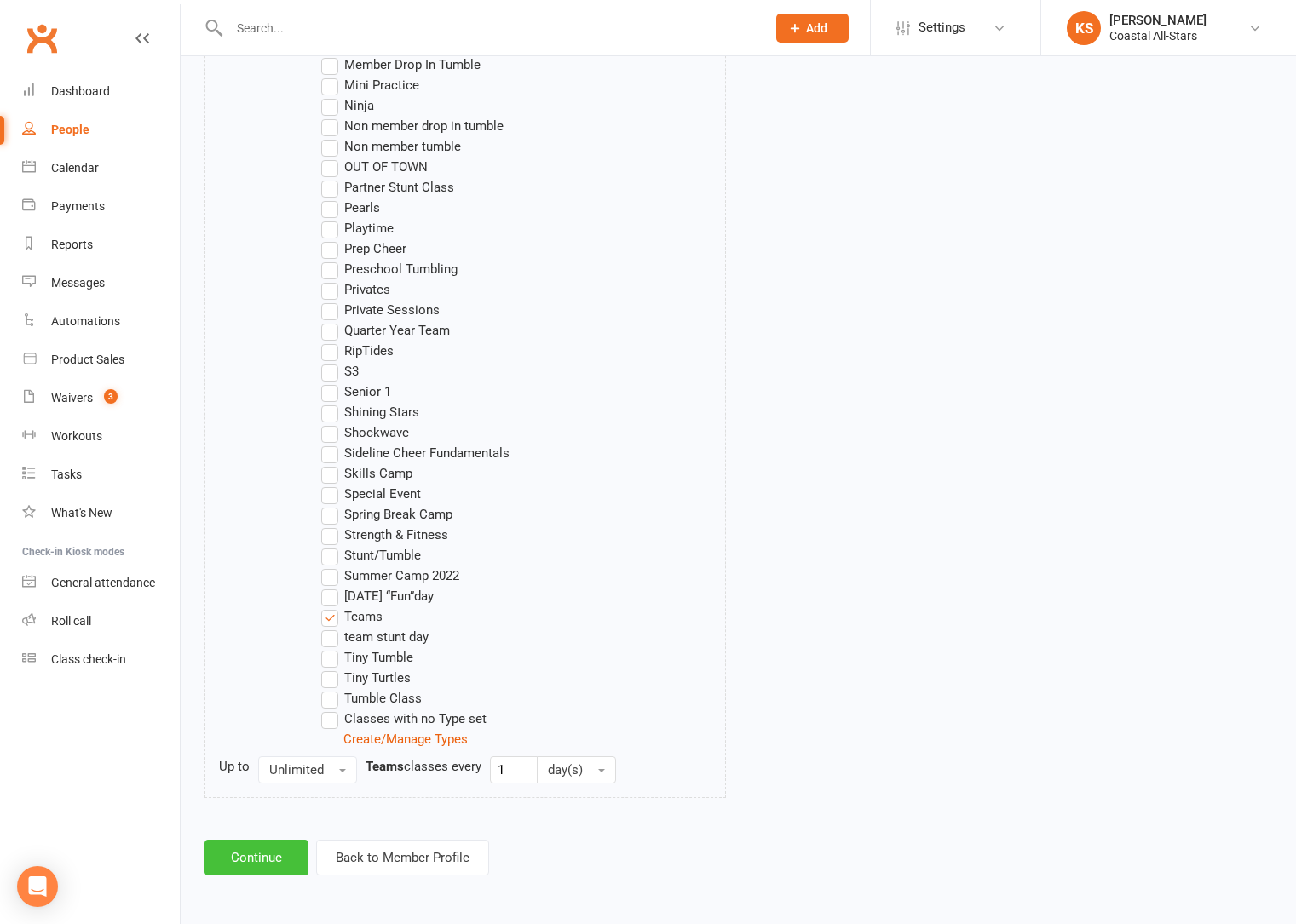
click at [261, 872] on button "Continue" at bounding box center [256, 858] width 104 height 36
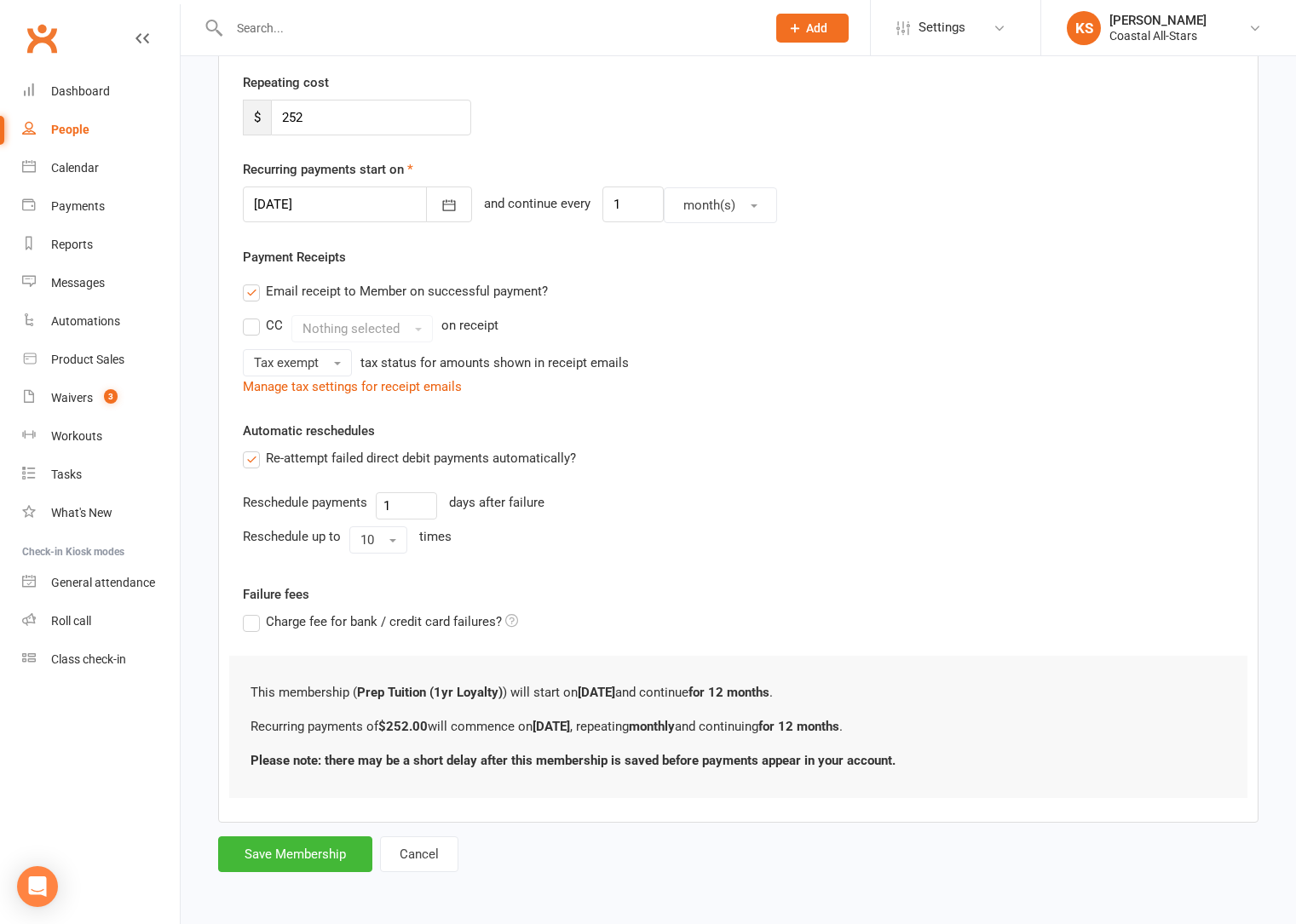
scroll to position [0, 0]
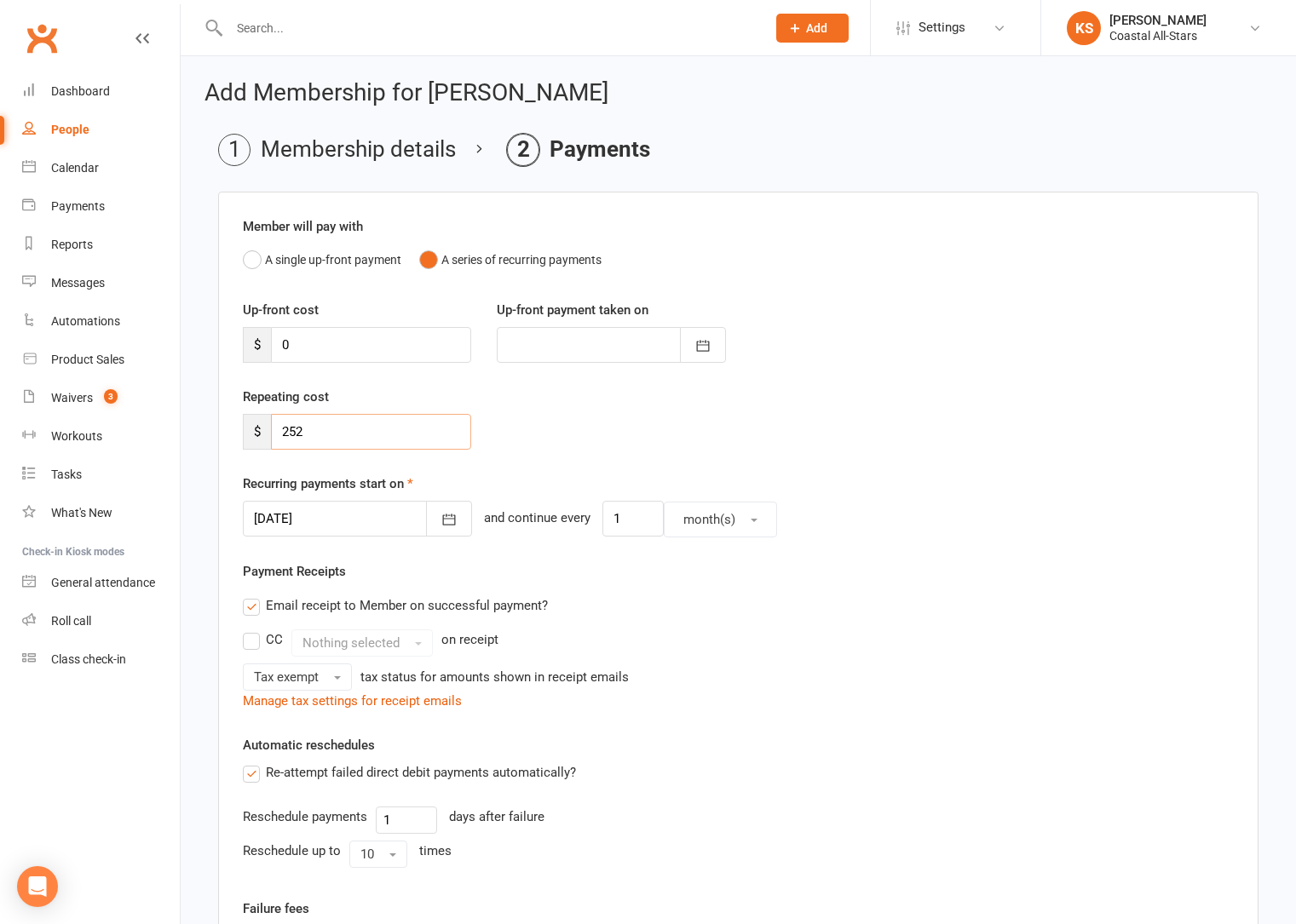
drag, startPoint x: 335, startPoint y: 431, endPoint x: 274, endPoint y: 433, distance: 61.0
click at [274, 433] on input "252" at bounding box center [371, 432] width 200 height 36
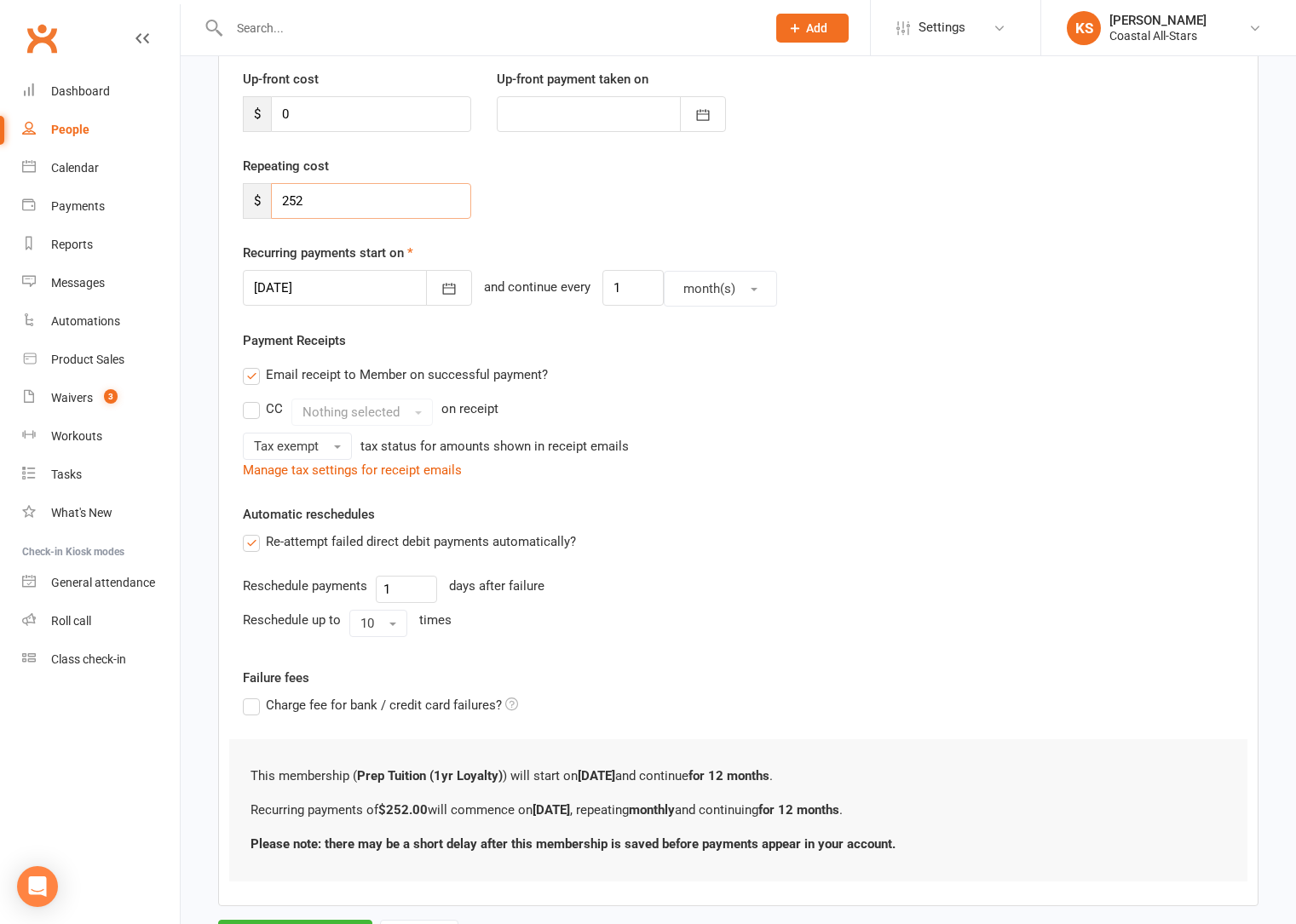
scroll to position [314, 0]
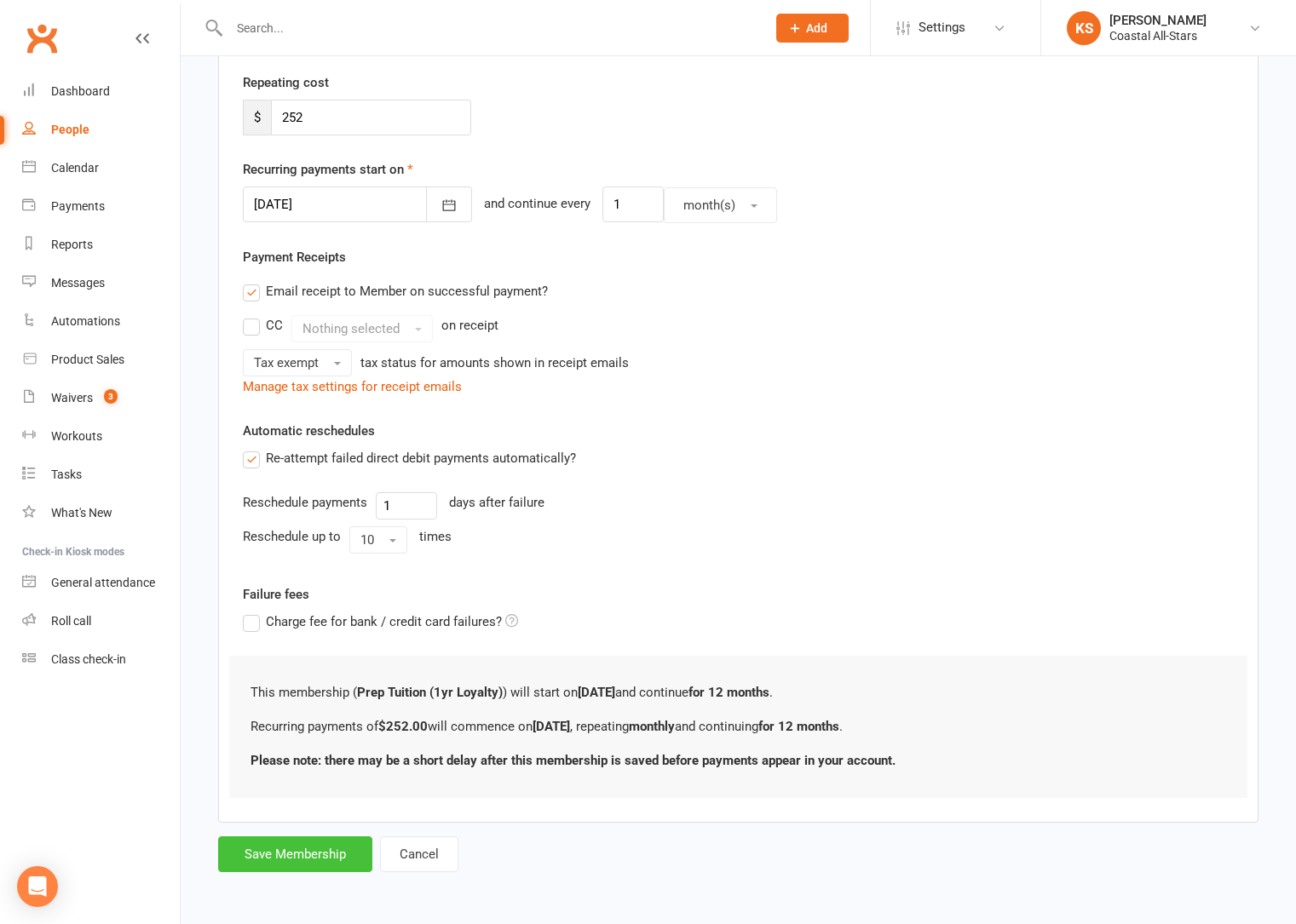
click at [319, 863] on button "Save Membership" at bounding box center [295, 855] width 154 height 36
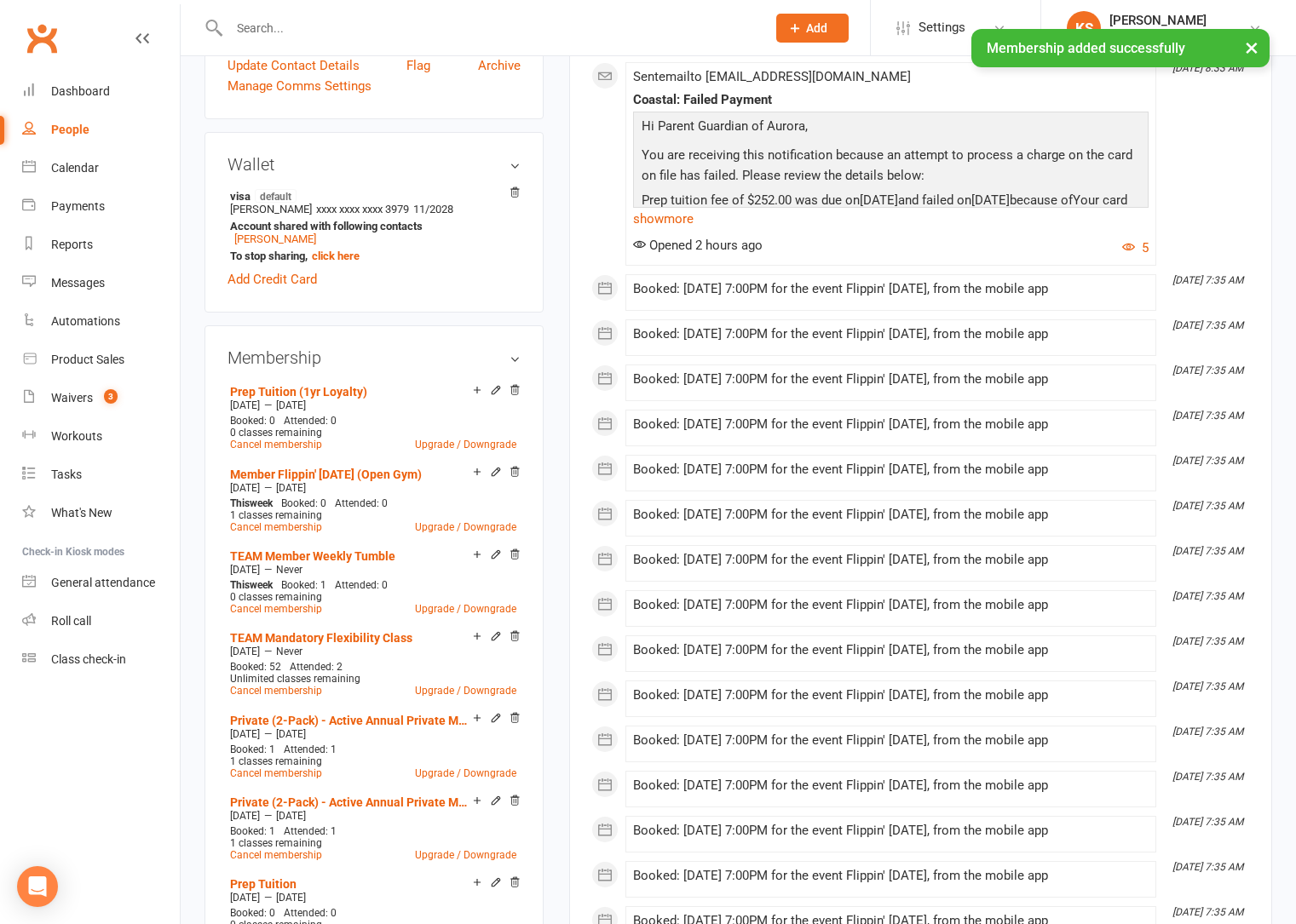
scroll to position [766, 0]
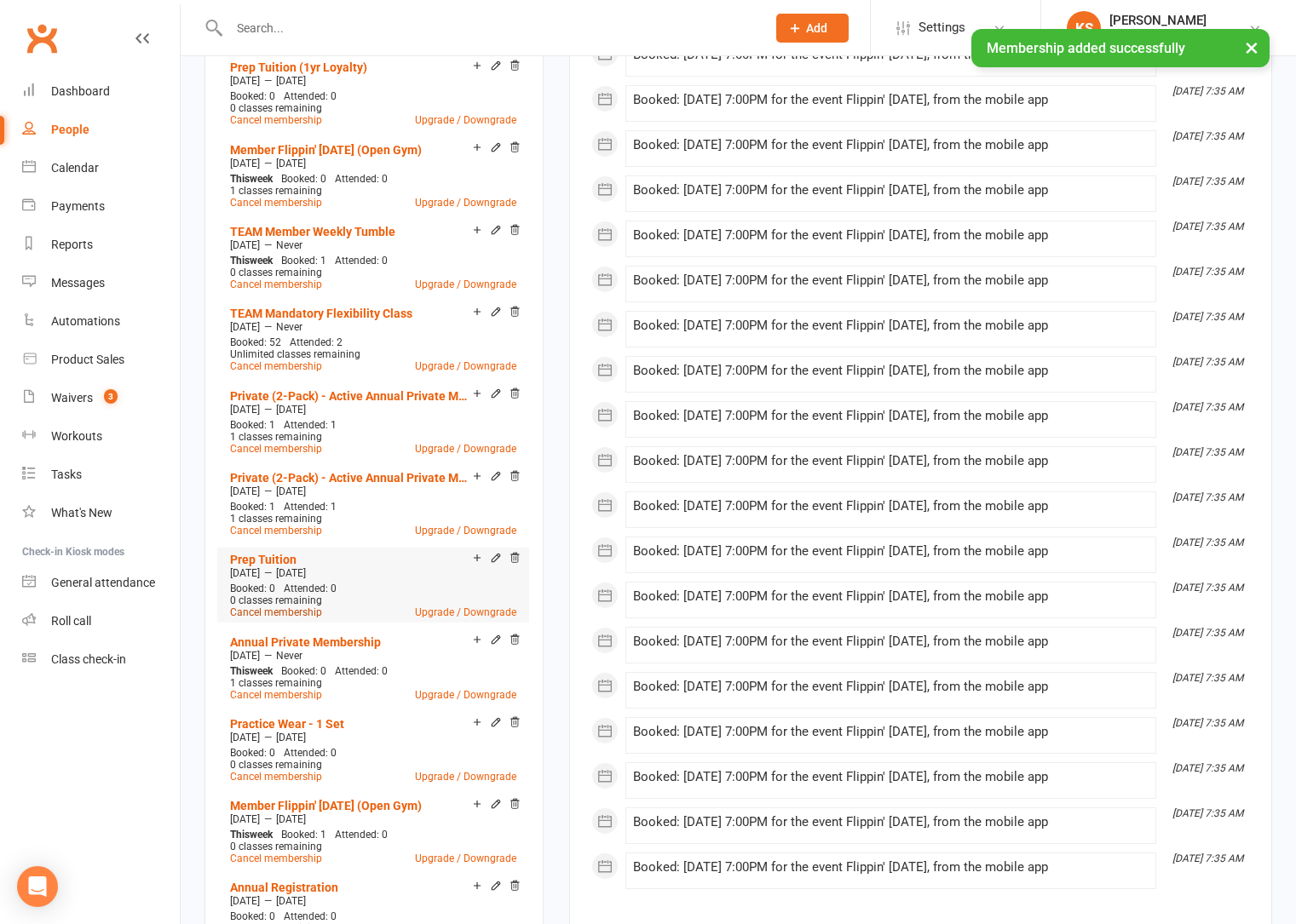
click at [309, 614] on link "Cancel membership" at bounding box center [276, 612] width 92 height 12
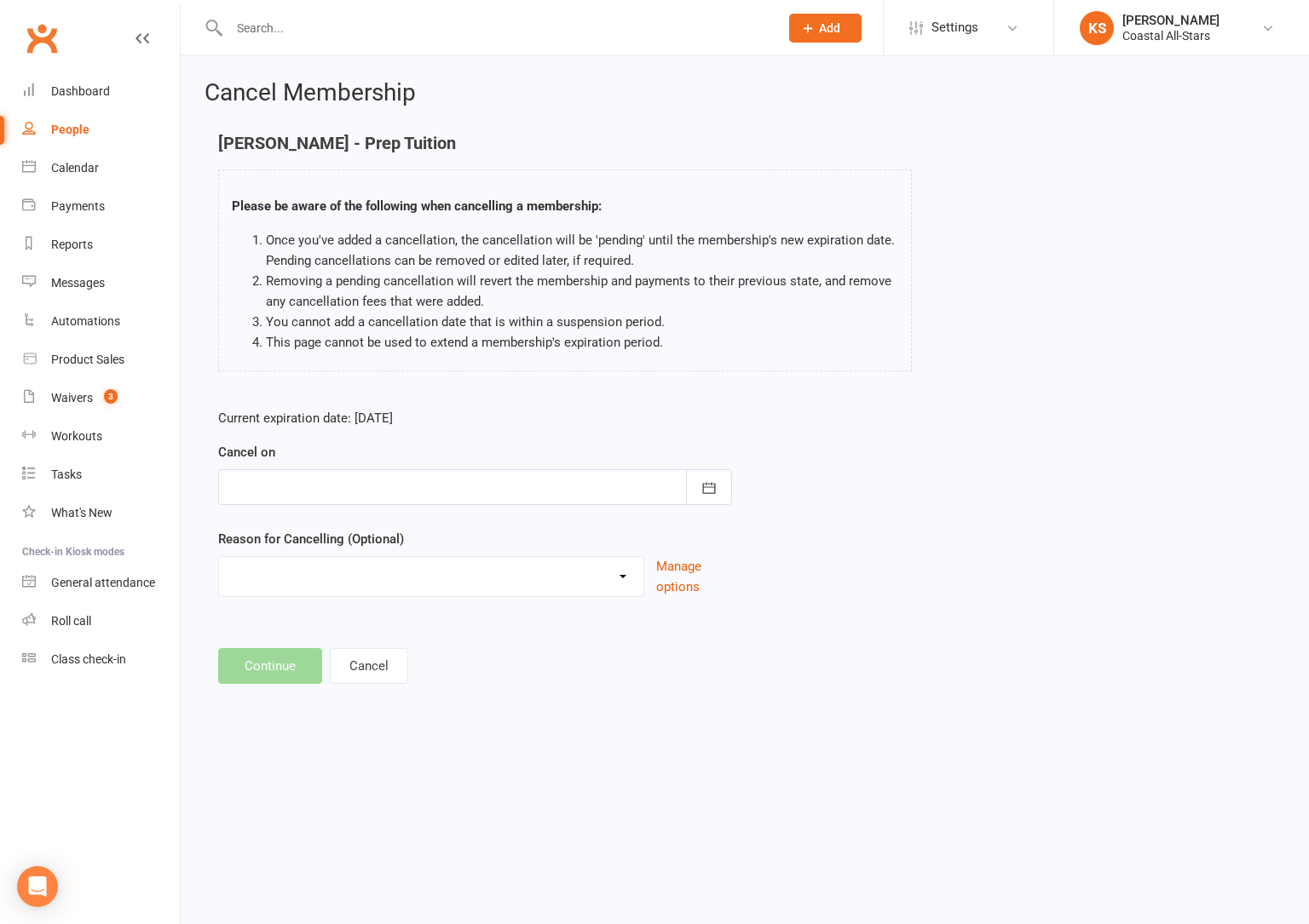
click at [627, 493] on div at bounding box center [475, 487] width 514 height 36
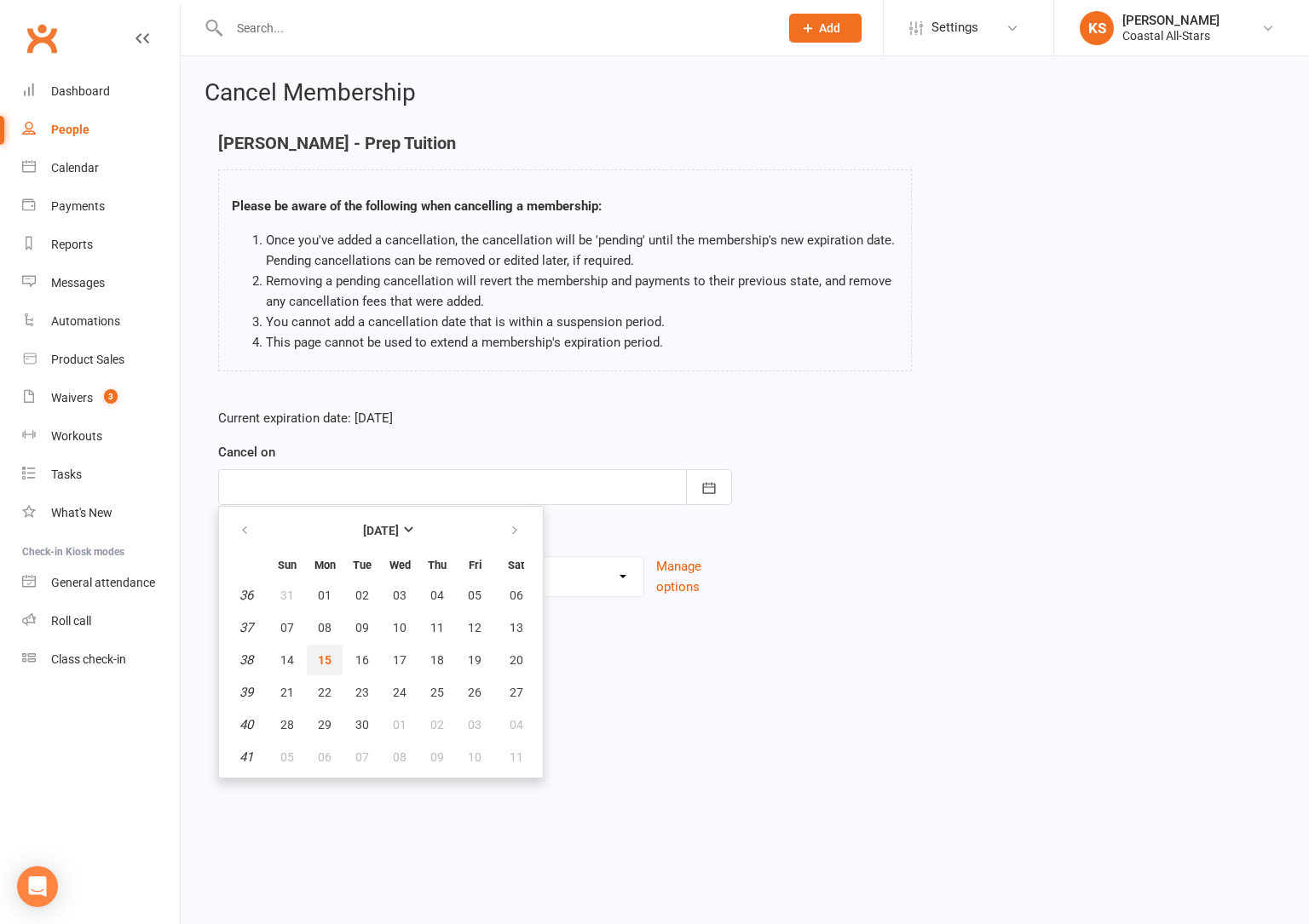
click at [323, 659] on span "15" at bounding box center [324, 660] width 14 height 14
type input "[DATE]"
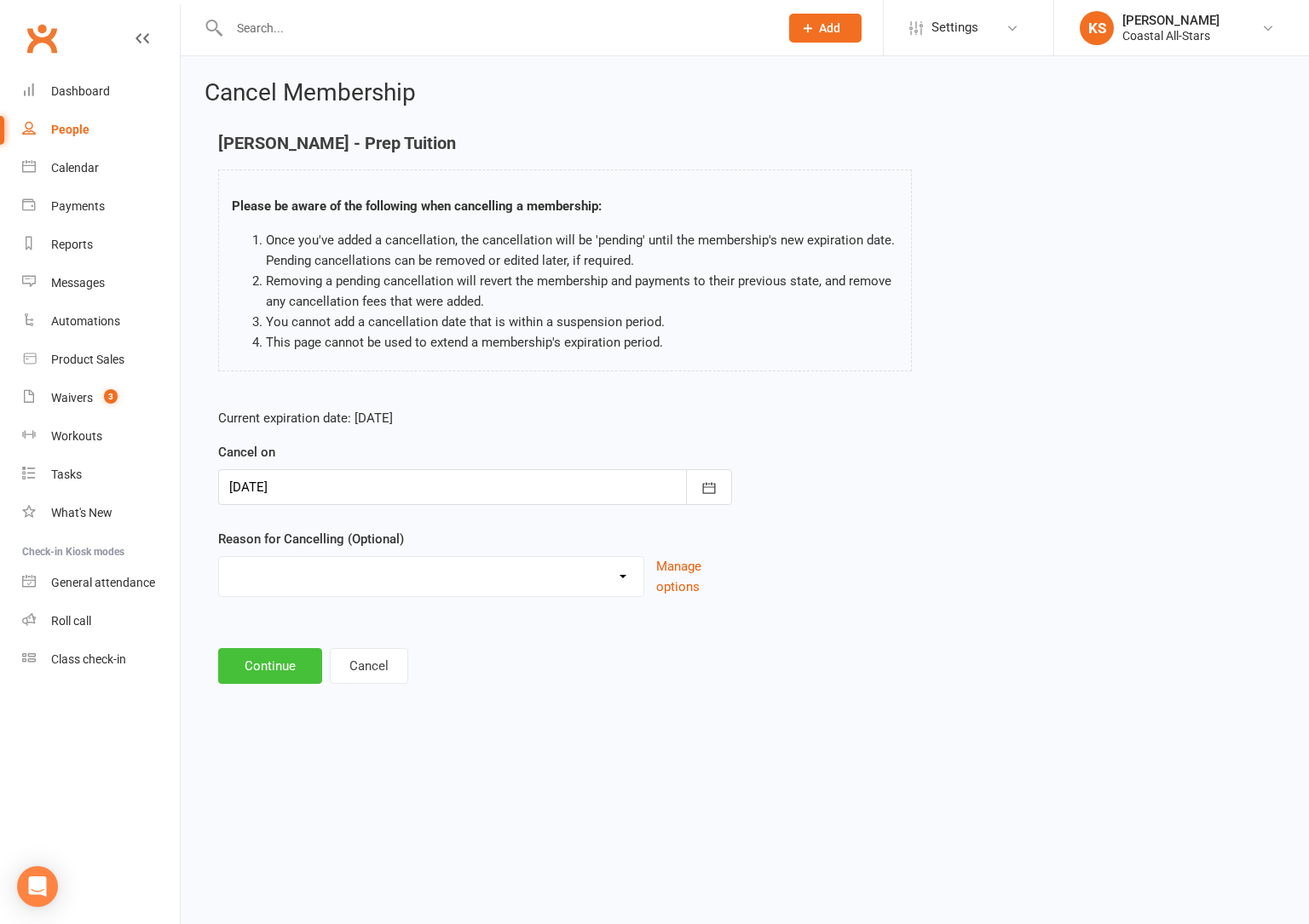
click at [257, 659] on button "Continue" at bounding box center [270, 666] width 104 height 36
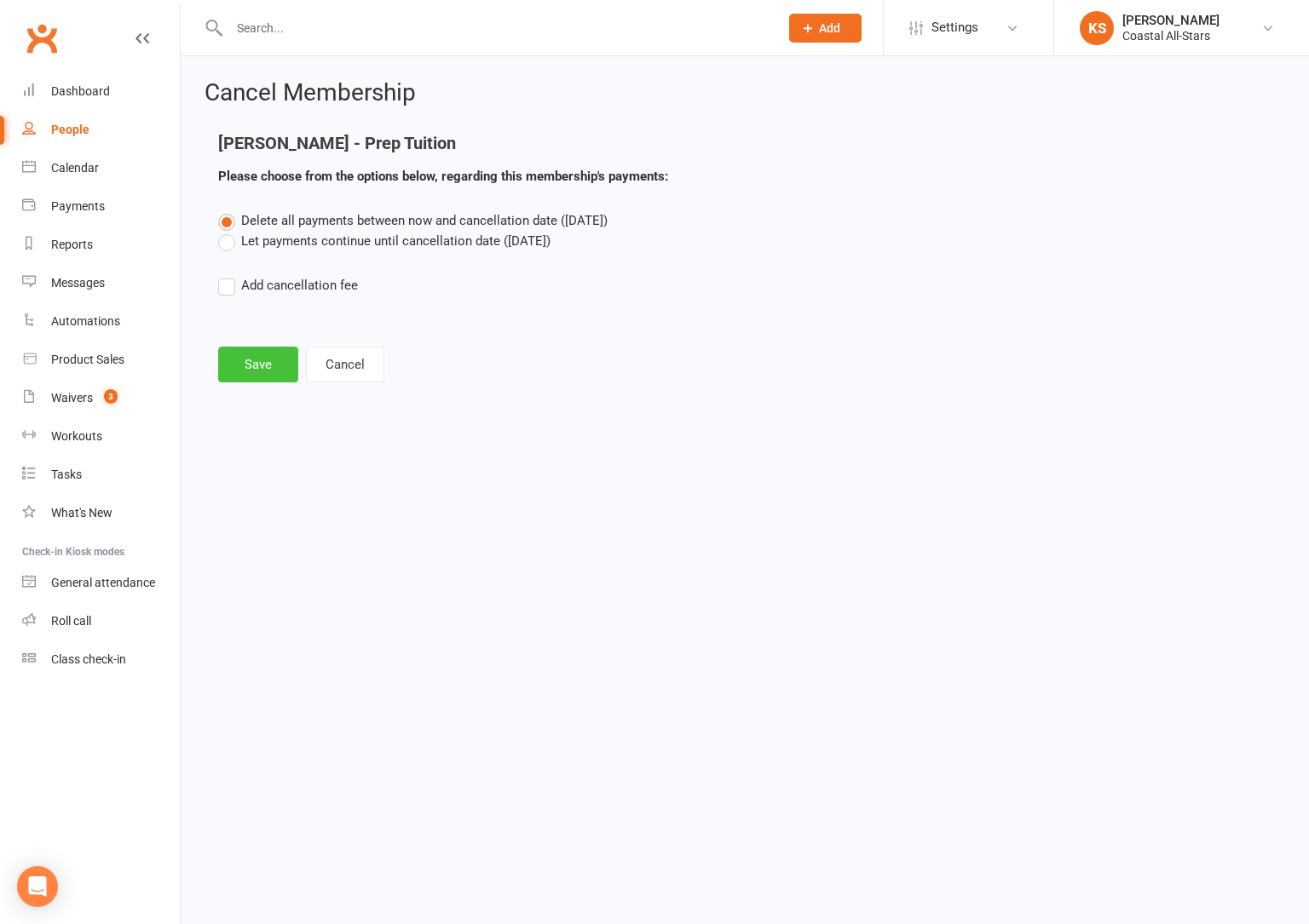
click at [269, 362] on button "Save" at bounding box center [258, 365] width 80 height 36
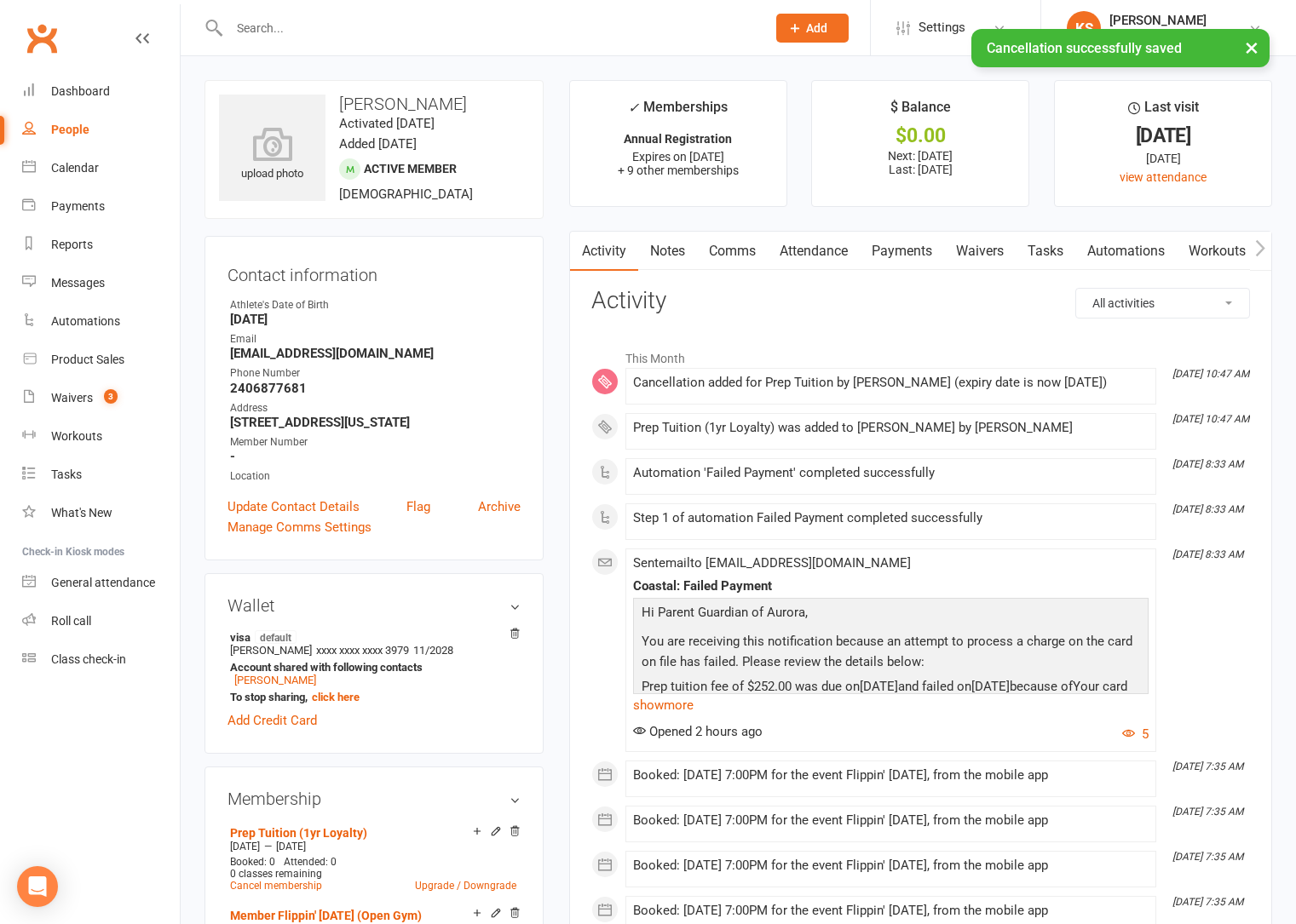
click at [919, 253] on link "Payments" at bounding box center [901, 251] width 84 height 39
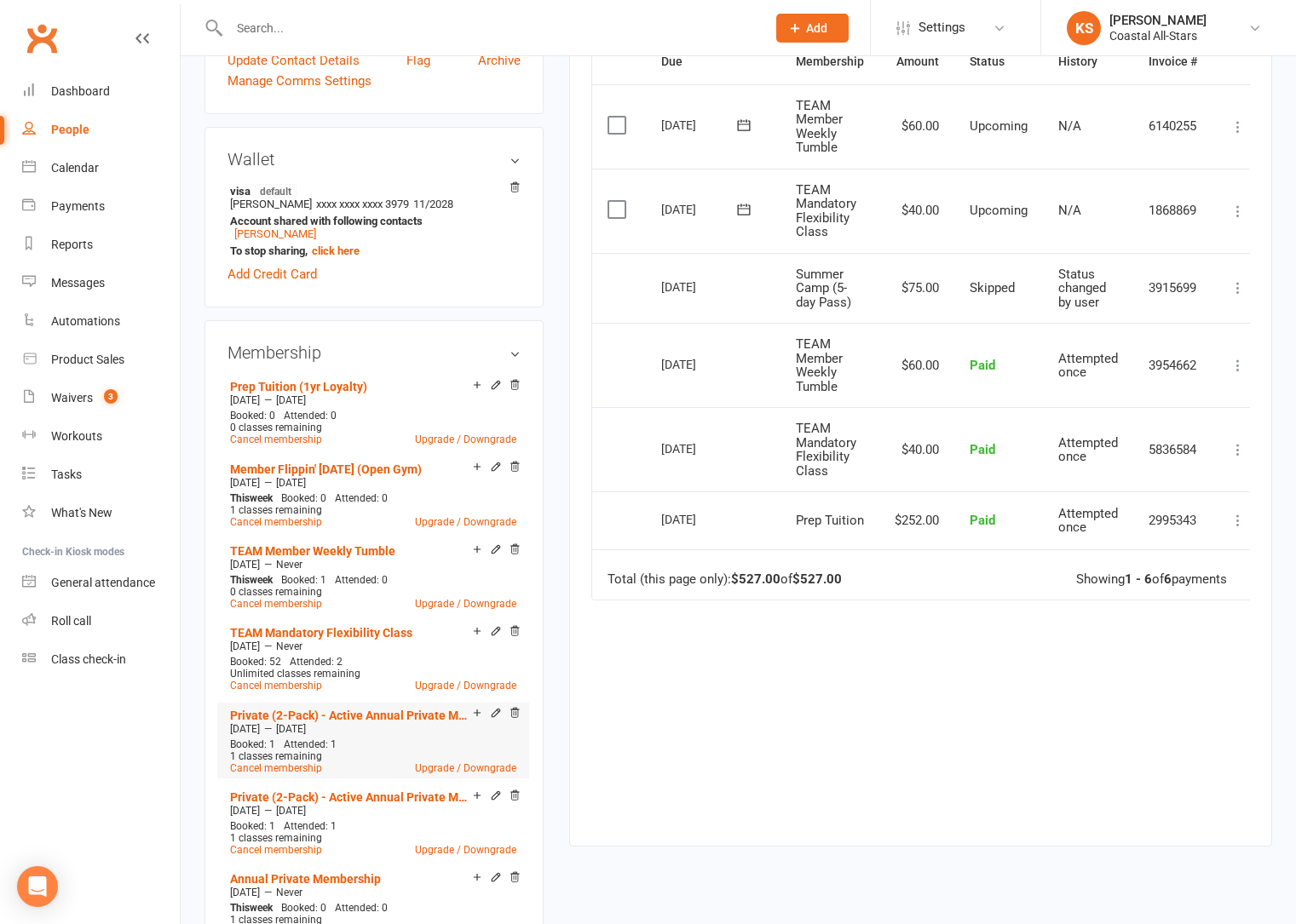
scroll to position [467, 0]
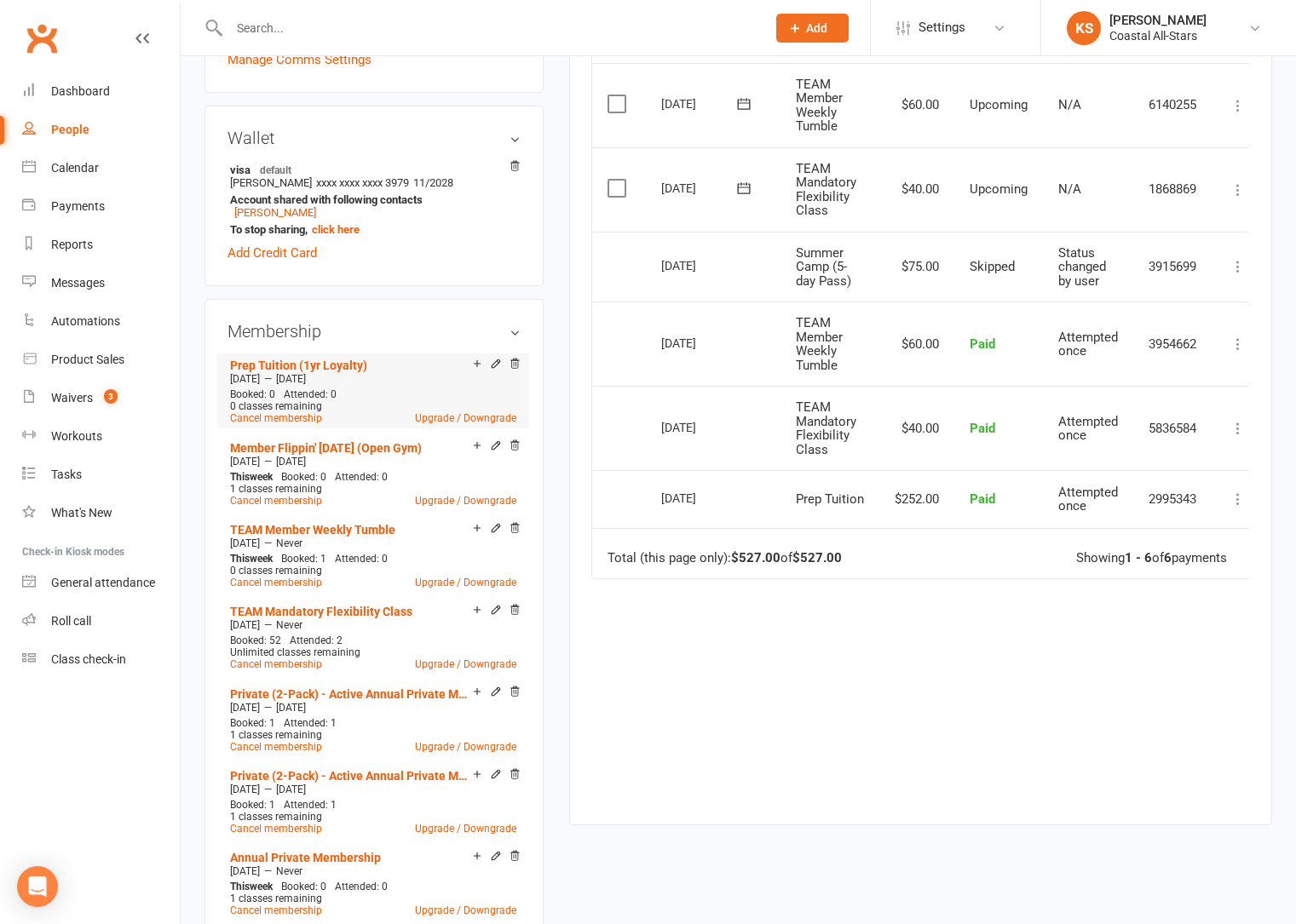
click at [492, 368] on icon at bounding box center [495, 363] width 12 height 12
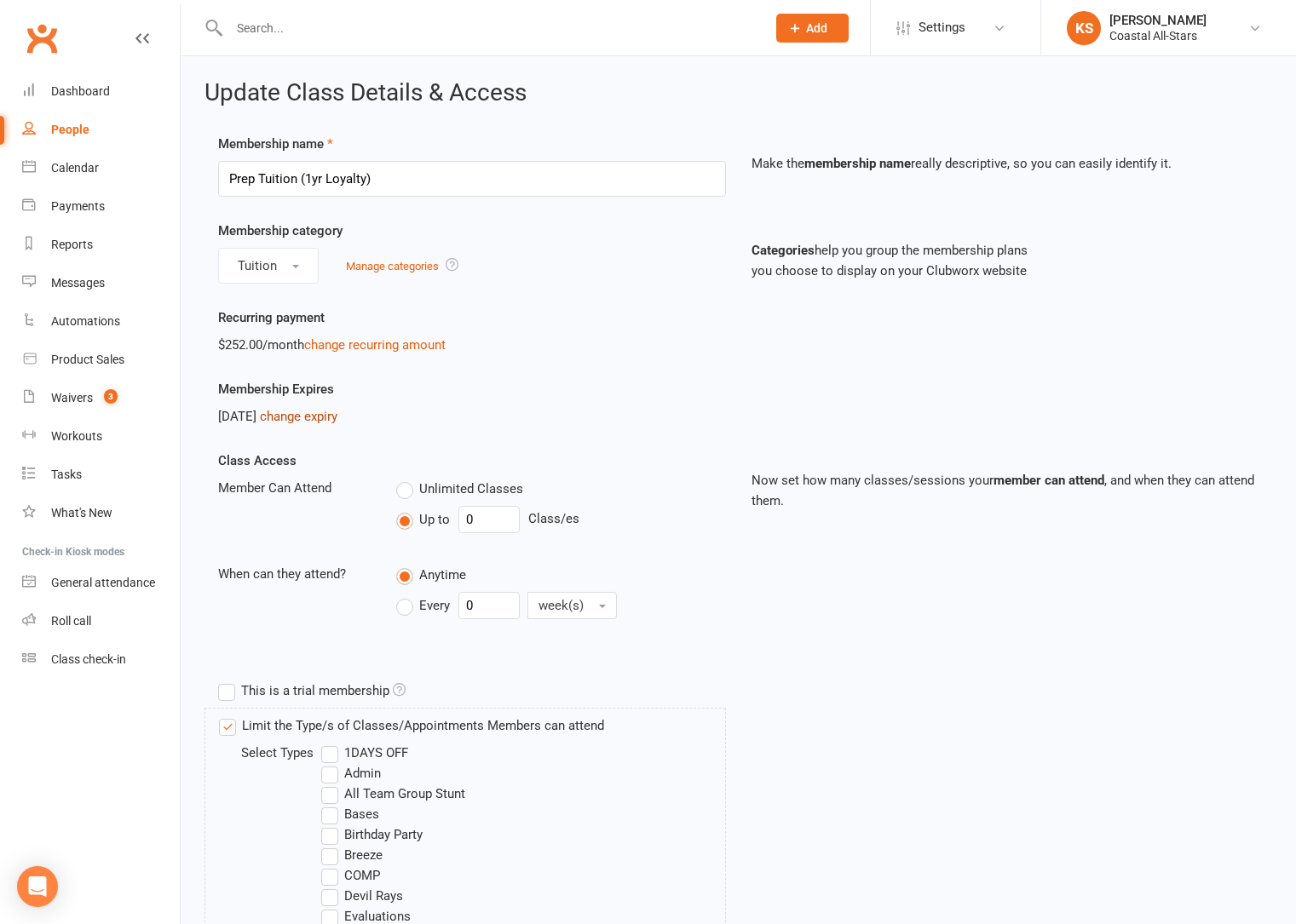
click at [336, 410] on link "change expiry" at bounding box center [299, 416] width 78 height 15
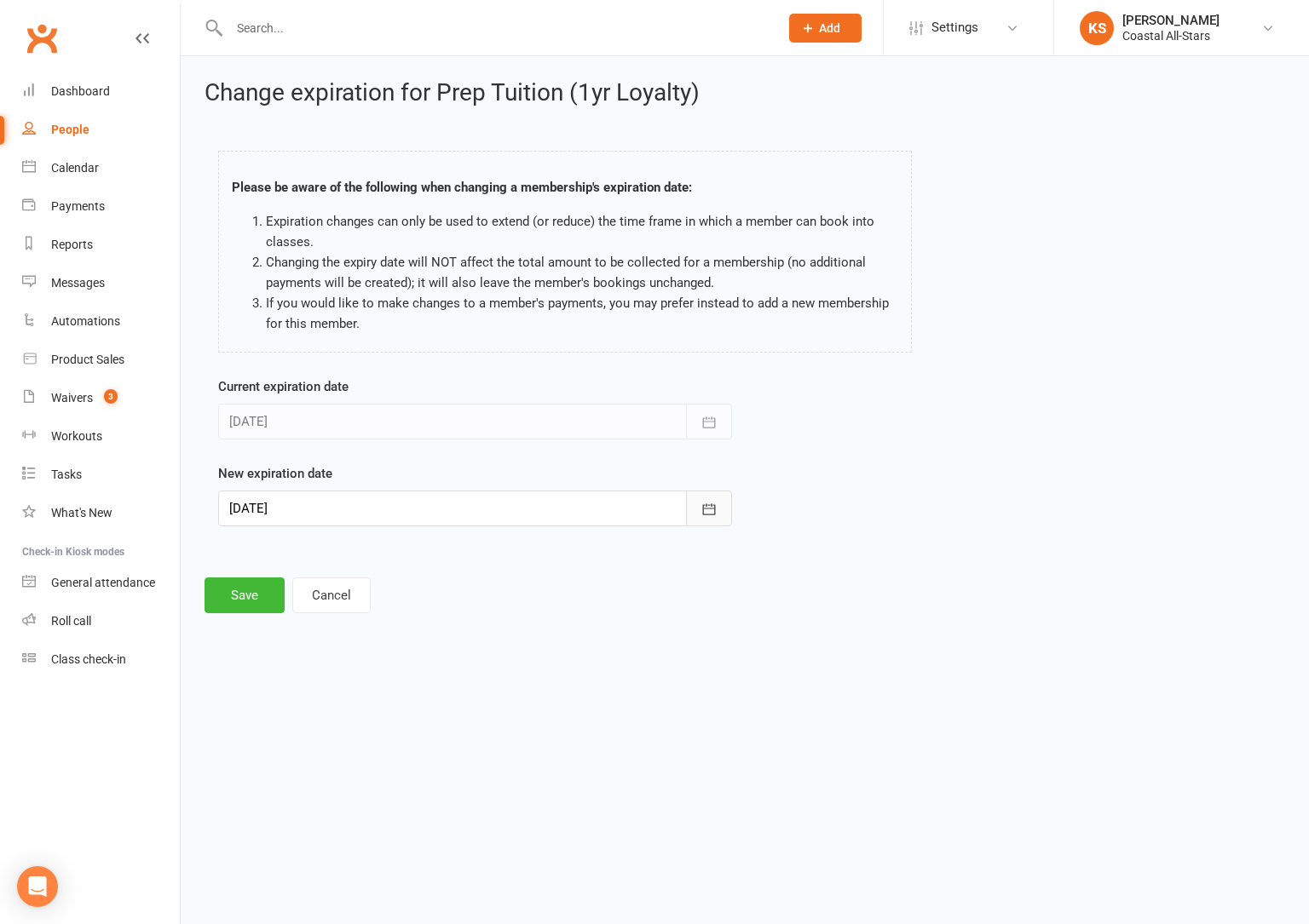
click at [702, 522] on button "button" at bounding box center [709, 509] width 46 height 36
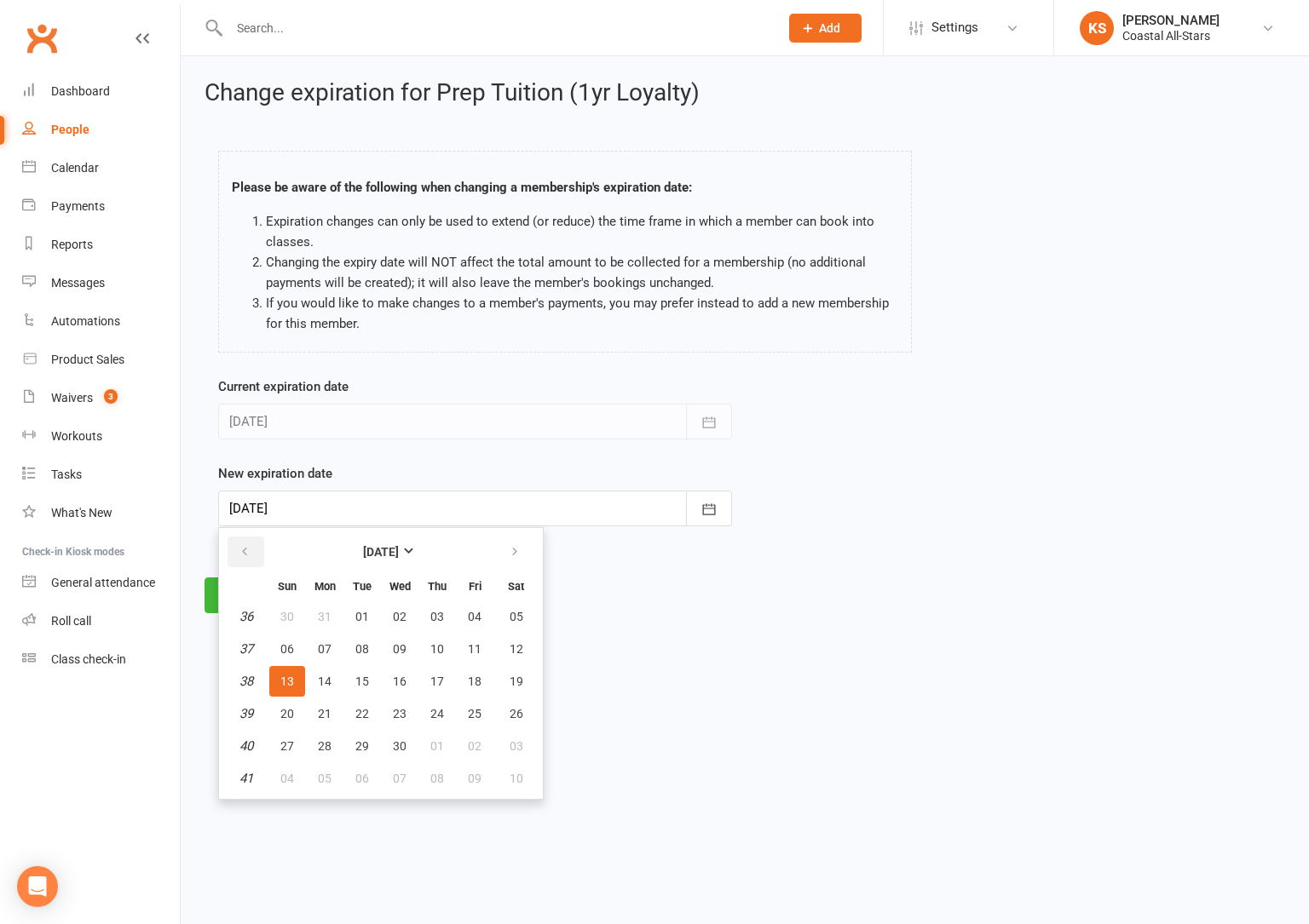
click at [251, 544] on button "button" at bounding box center [246, 552] width 37 height 31
click at [292, 784] on span "31" at bounding box center [287, 778] width 14 height 14
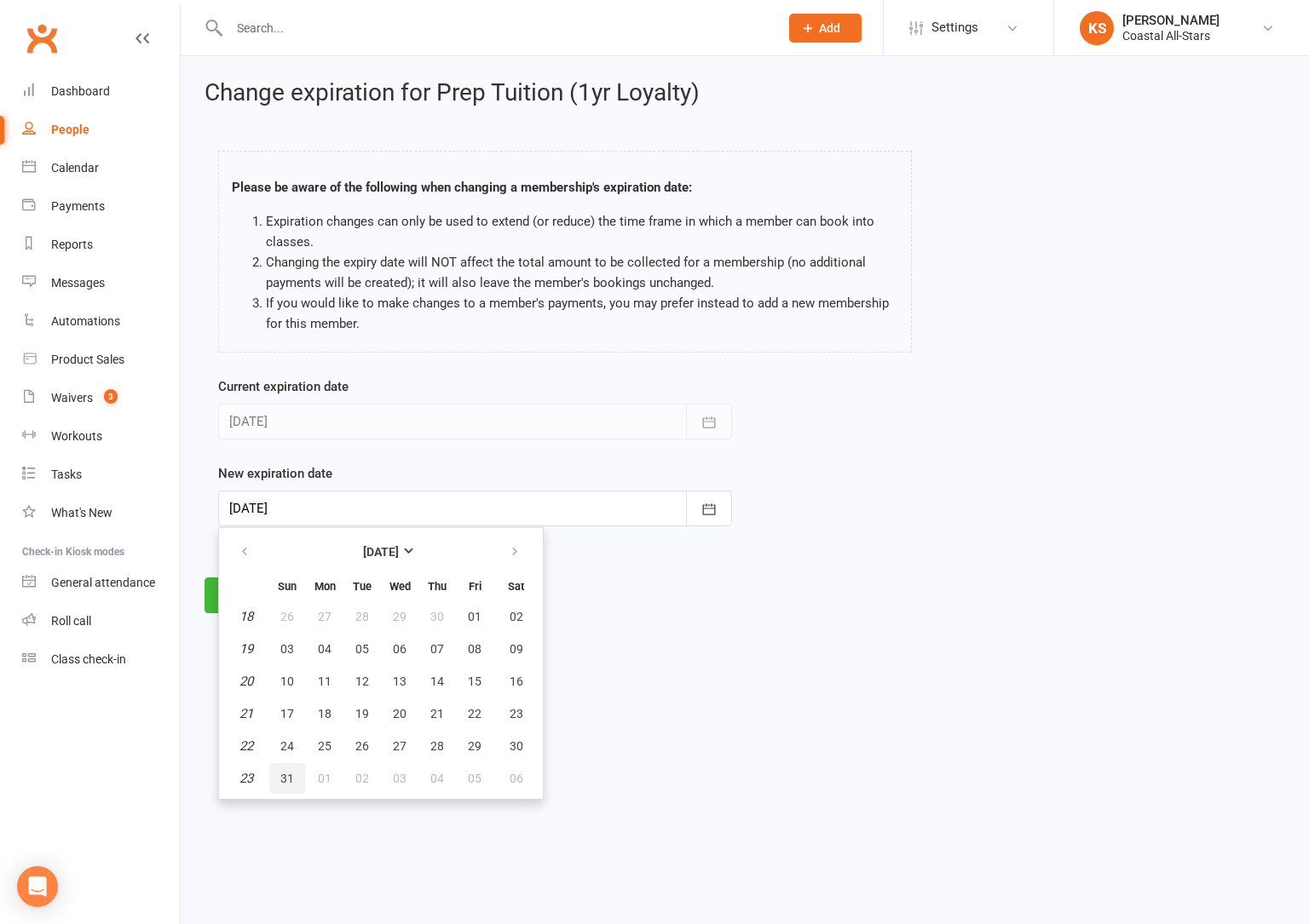
type input "31 May 2026"
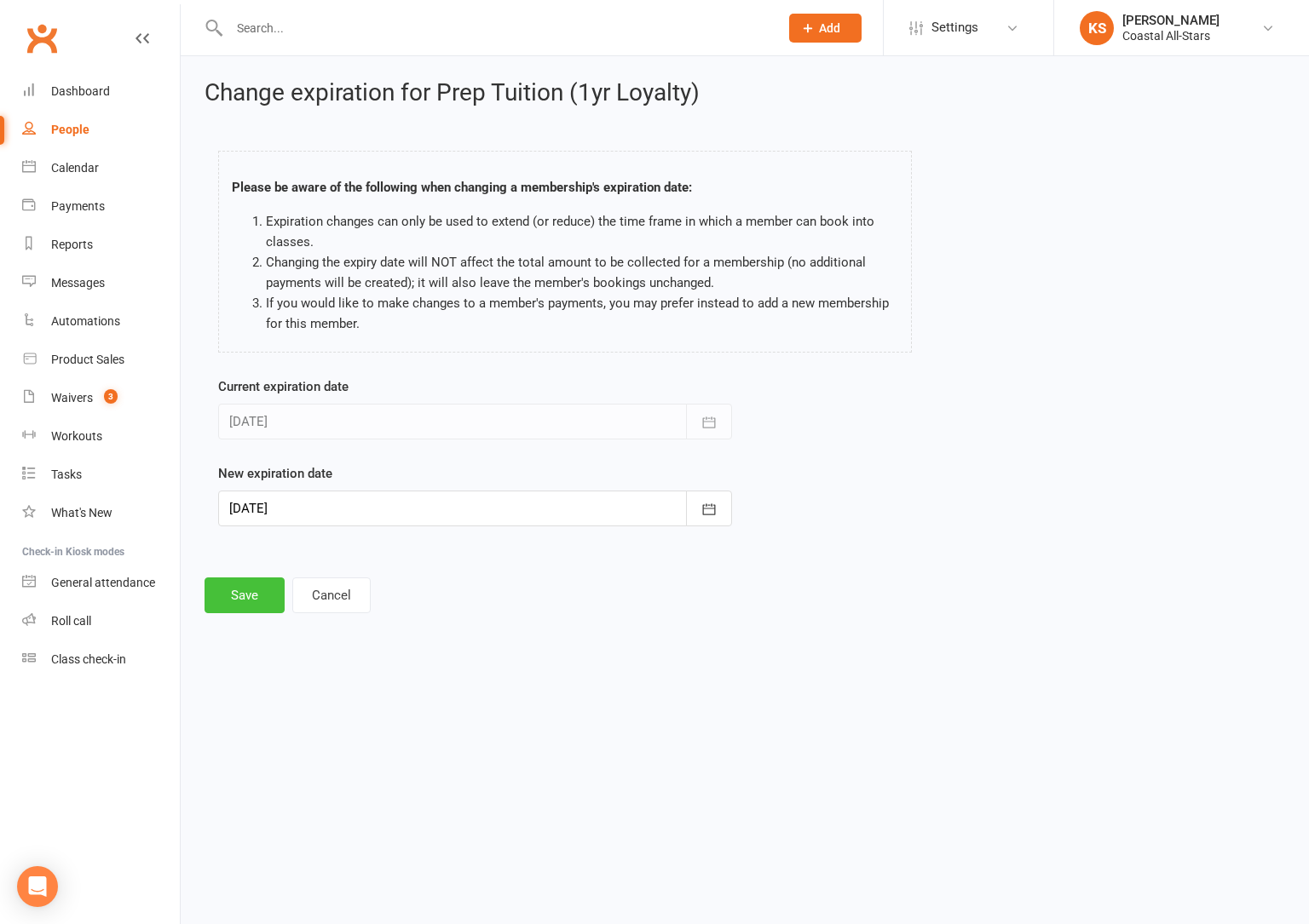
click at [262, 584] on button "Save" at bounding box center [245, 596] width 80 height 36
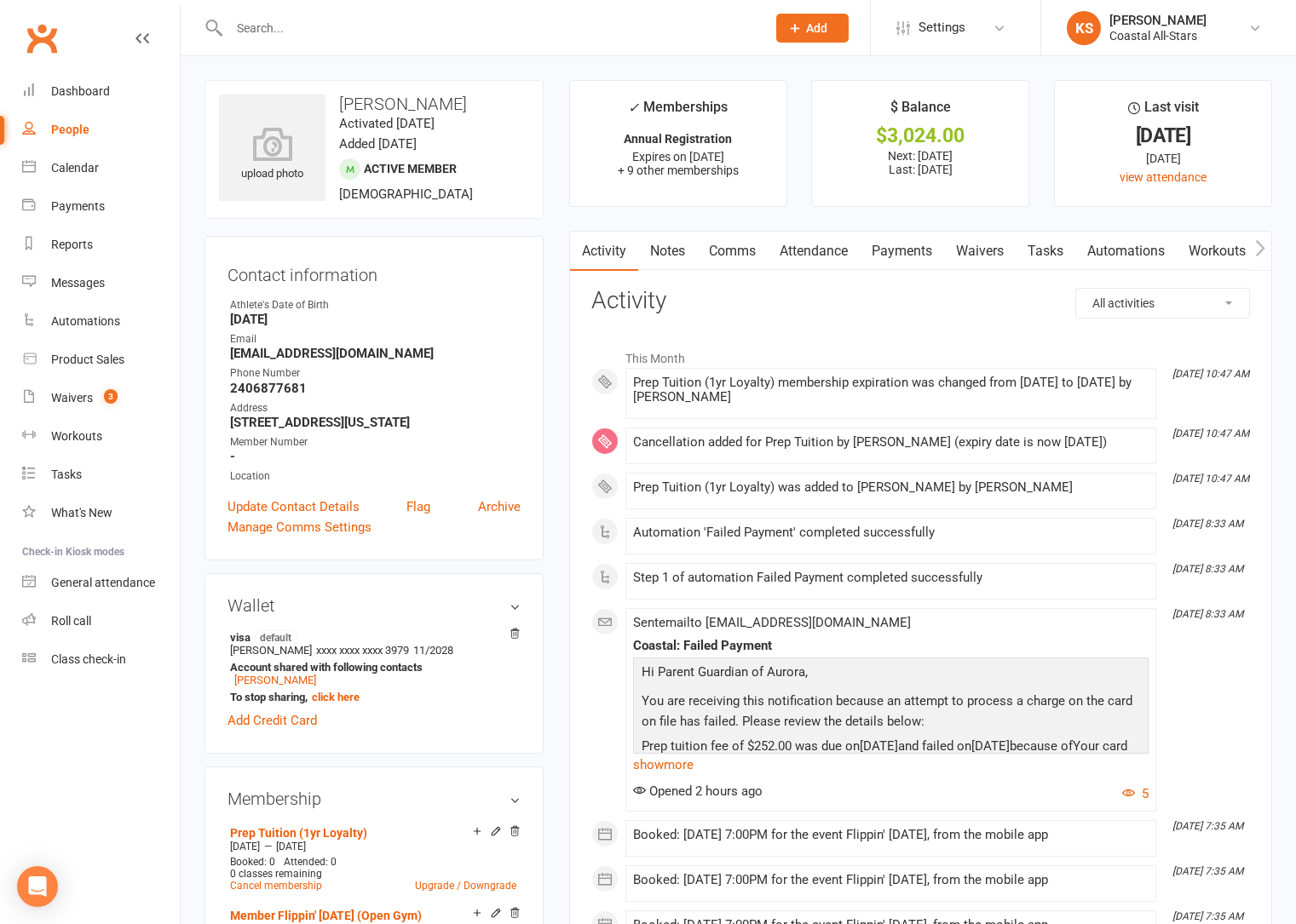
click at [258, 33] on input "text" at bounding box center [488, 28] width 530 height 23
type input "tierra williams"
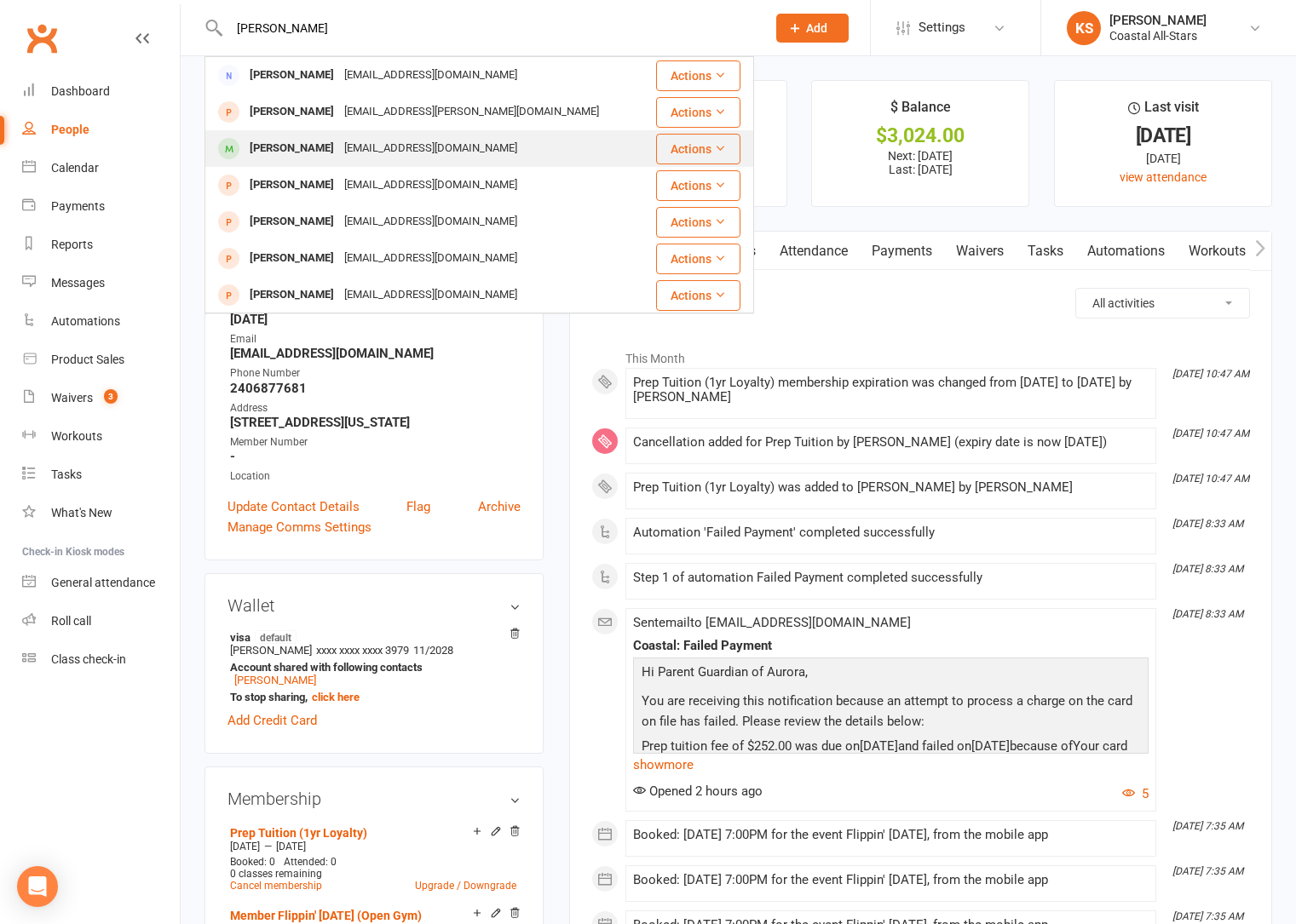
click at [292, 137] on div "[PERSON_NAME]" at bounding box center [292, 148] width 95 height 24
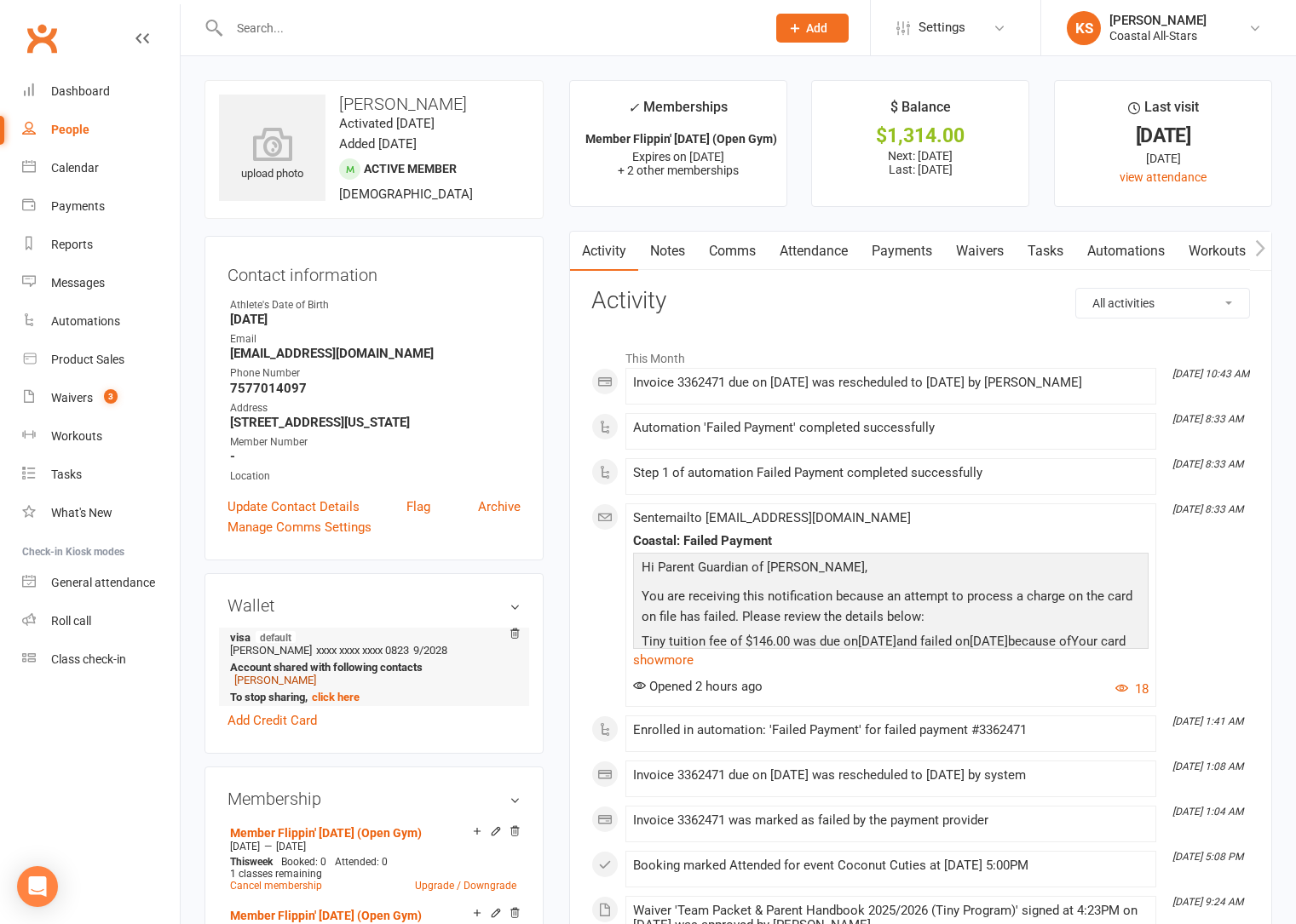
click at [275, 681] on link "[PERSON_NAME]" at bounding box center [275, 680] width 82 height 13
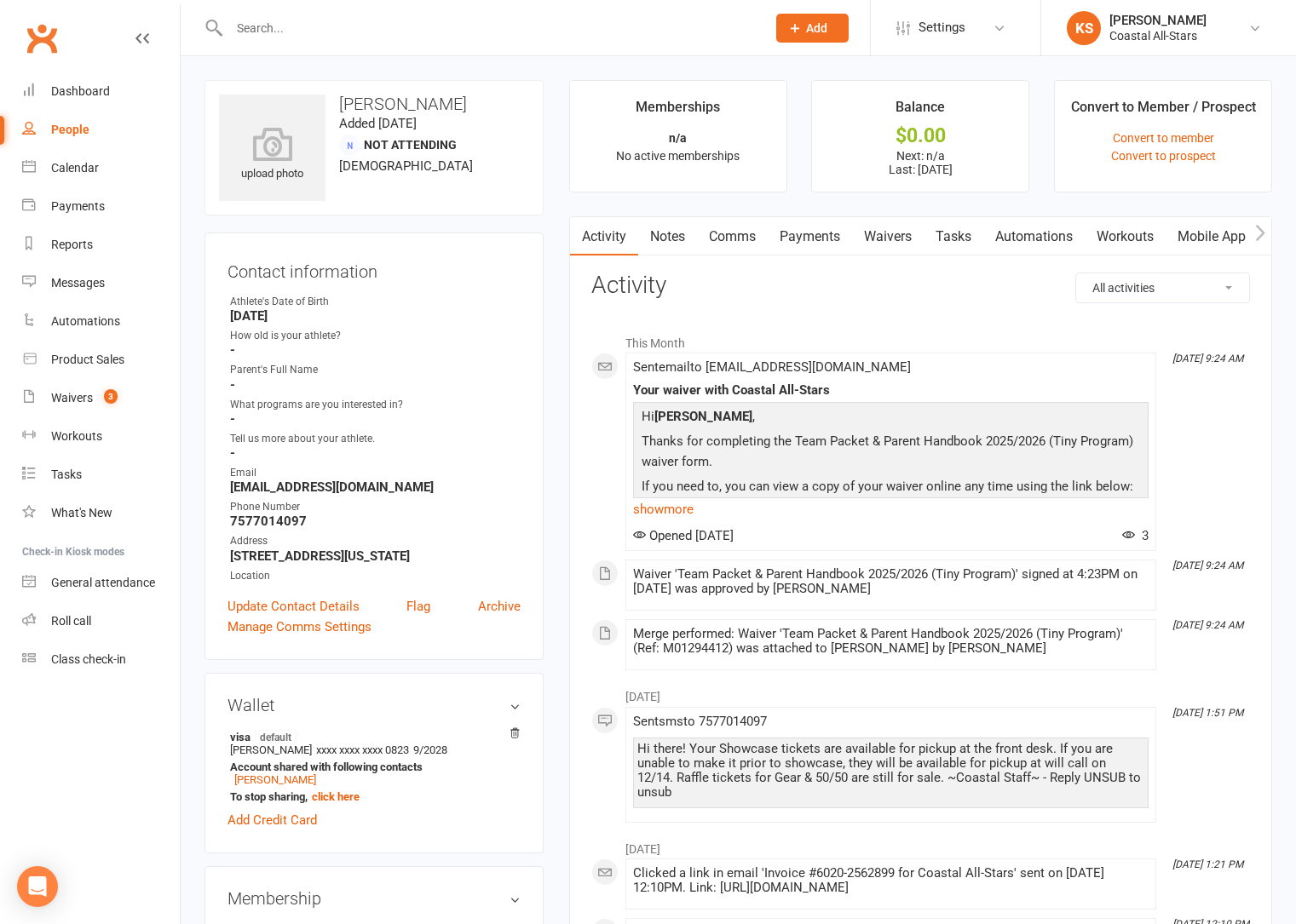
click at [890, 236] on link "Waivers" at bounding box center [887, 236] width 71 height 39
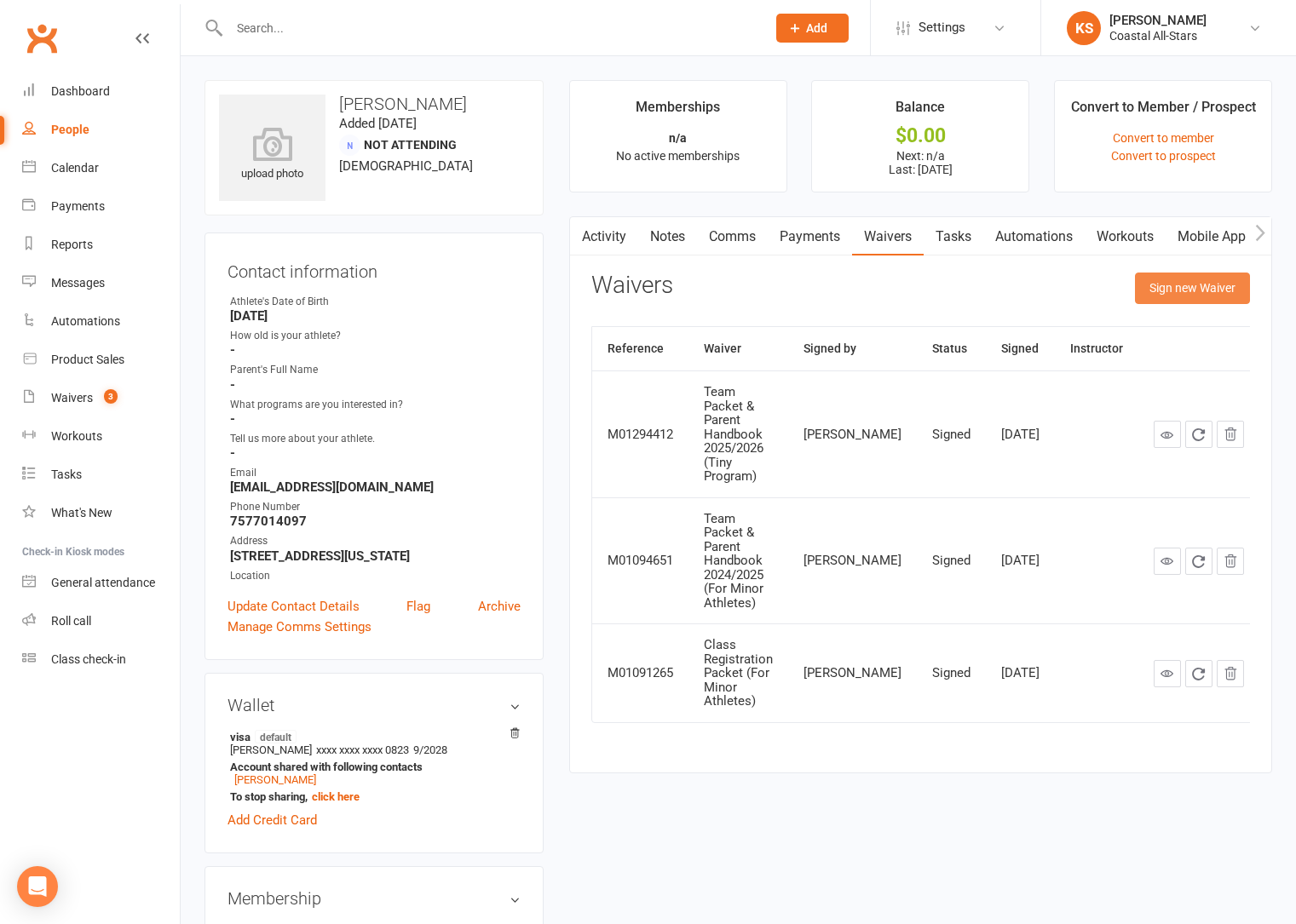
click at [1176, 282] on button "Sign new Waiver" at bounding box center [1191, 288] width 115 height 31
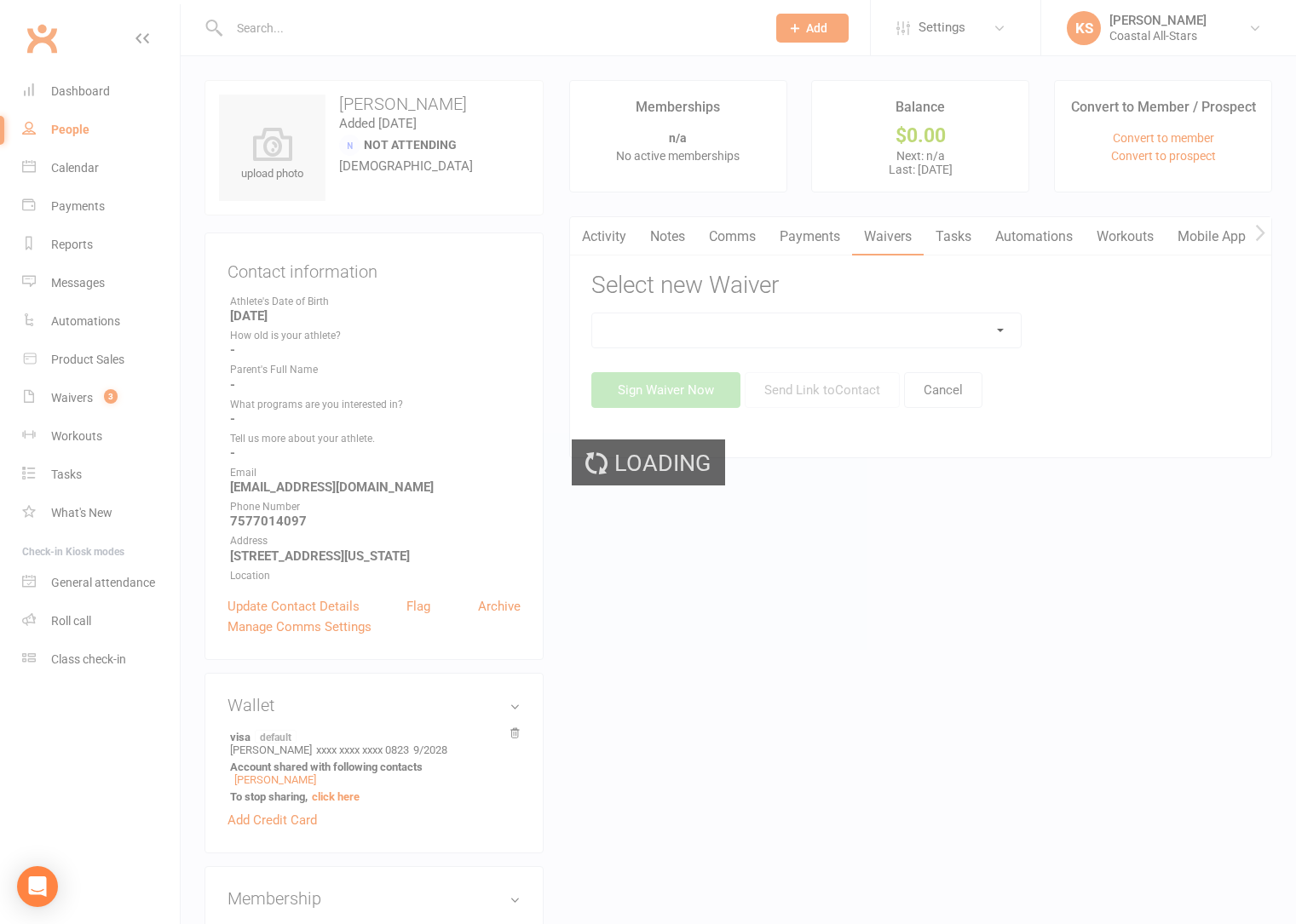
click at [742, 333] on select at bounding box center [807, 330] width 430 height 34
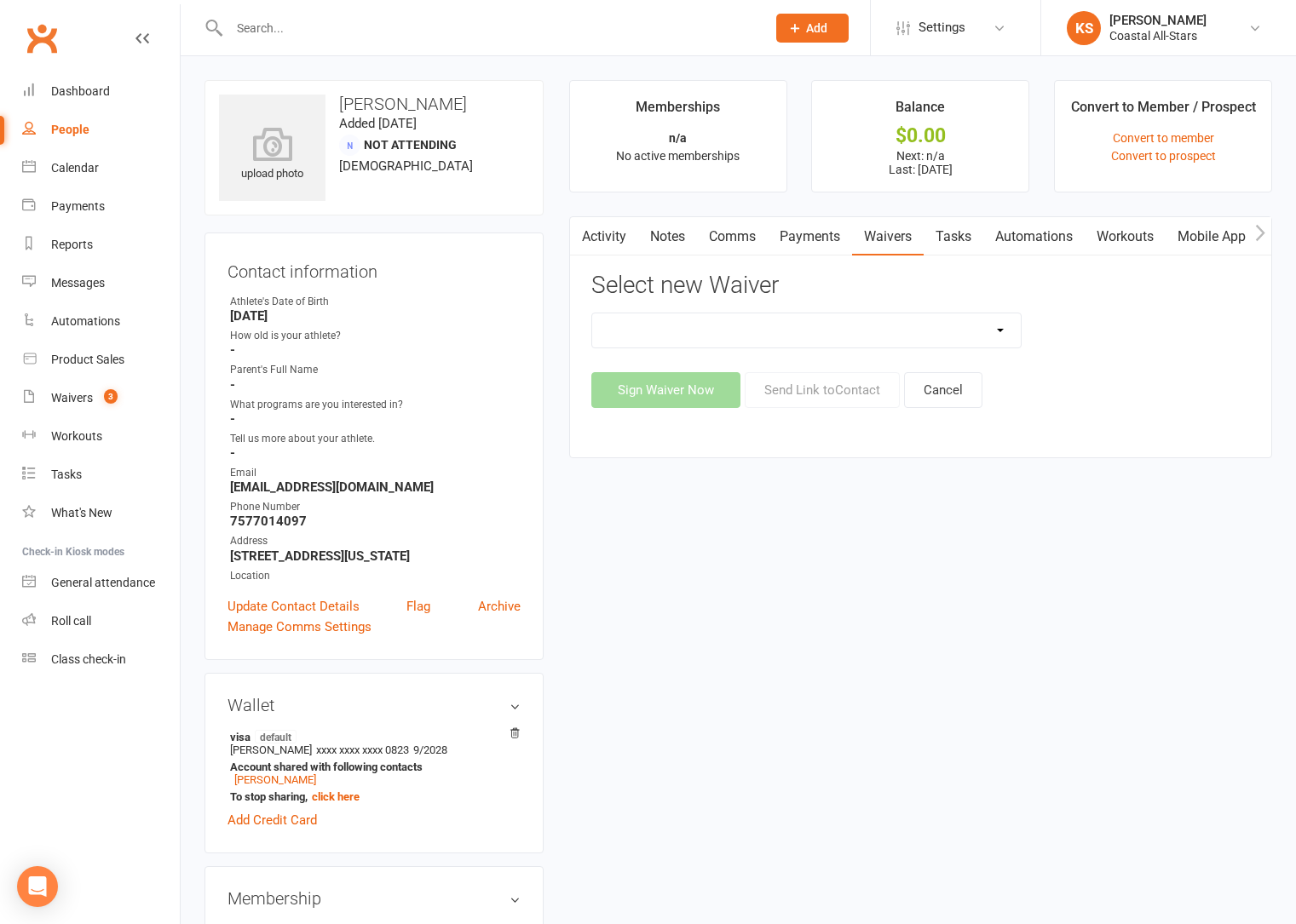
select select "5626"
click at [592, 313] on select "AcroYoga 757 Special Event Waiver ACS Event Waiver (03/31/23) Adult 757 Event W…" at bounding box center [807, 330] width 430 height 34
click at [818, 384] on button "Send Link to Contact" at bounding box center [822, 391] width 155 height 36
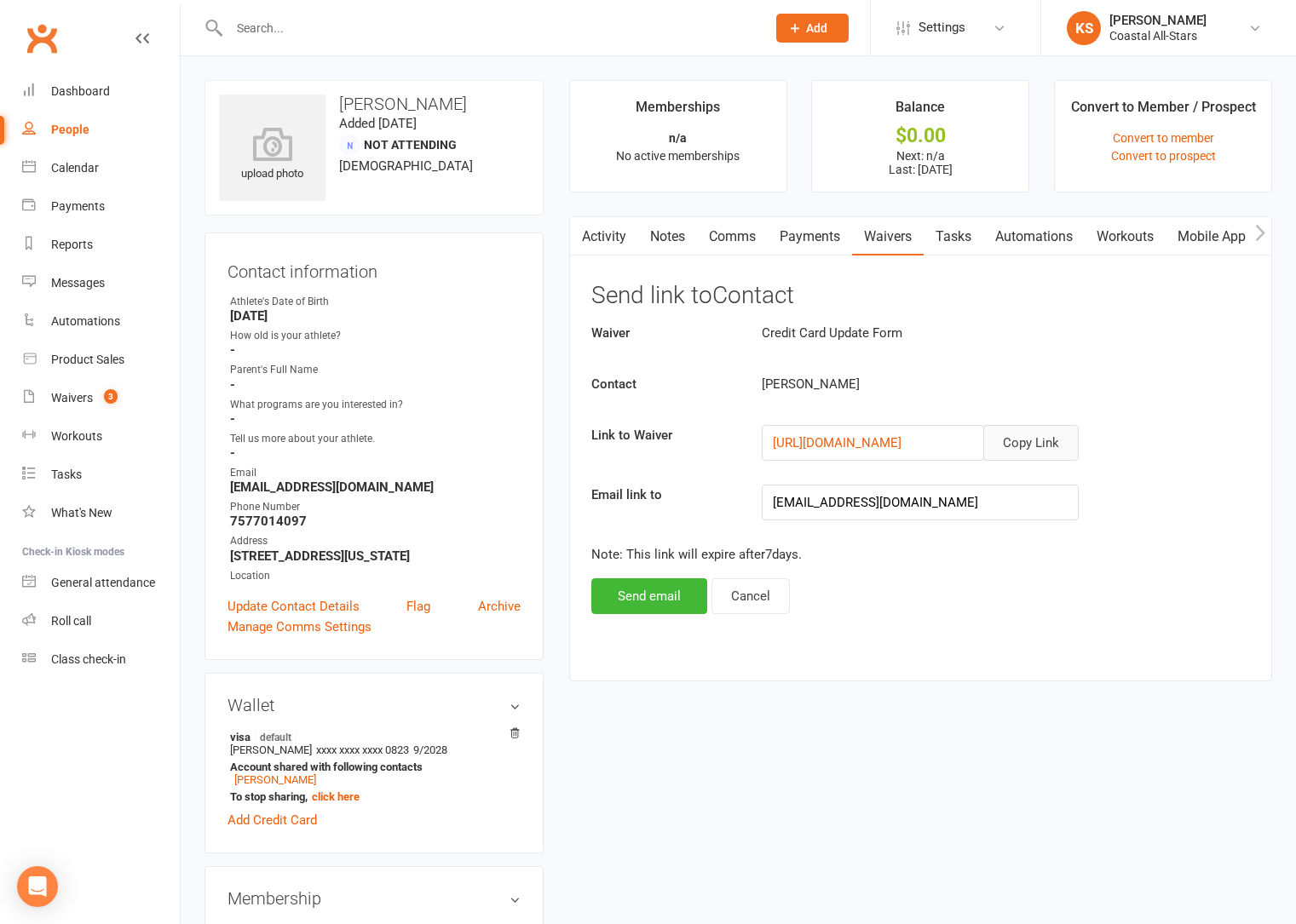
click at [1041, 448] on button "Copy Link" at bounding box center [1031, 443] width 96 height 36
click at [76, 169] on div "Calendar" at bounding box center [75, 167] width 48 height 14
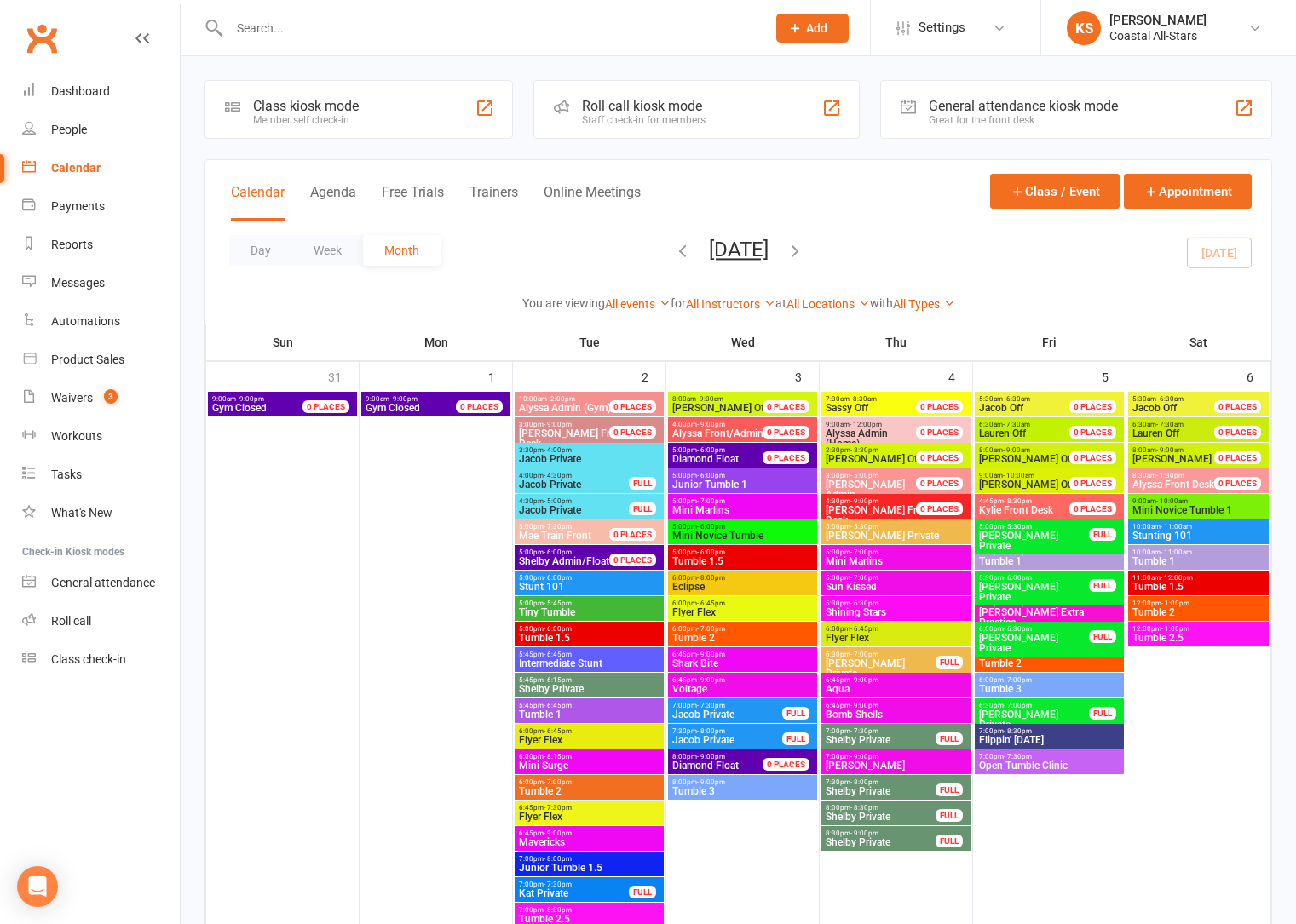
click at [804, 252] on icon "button" at bounding box center [794, 250] width 19 height 19
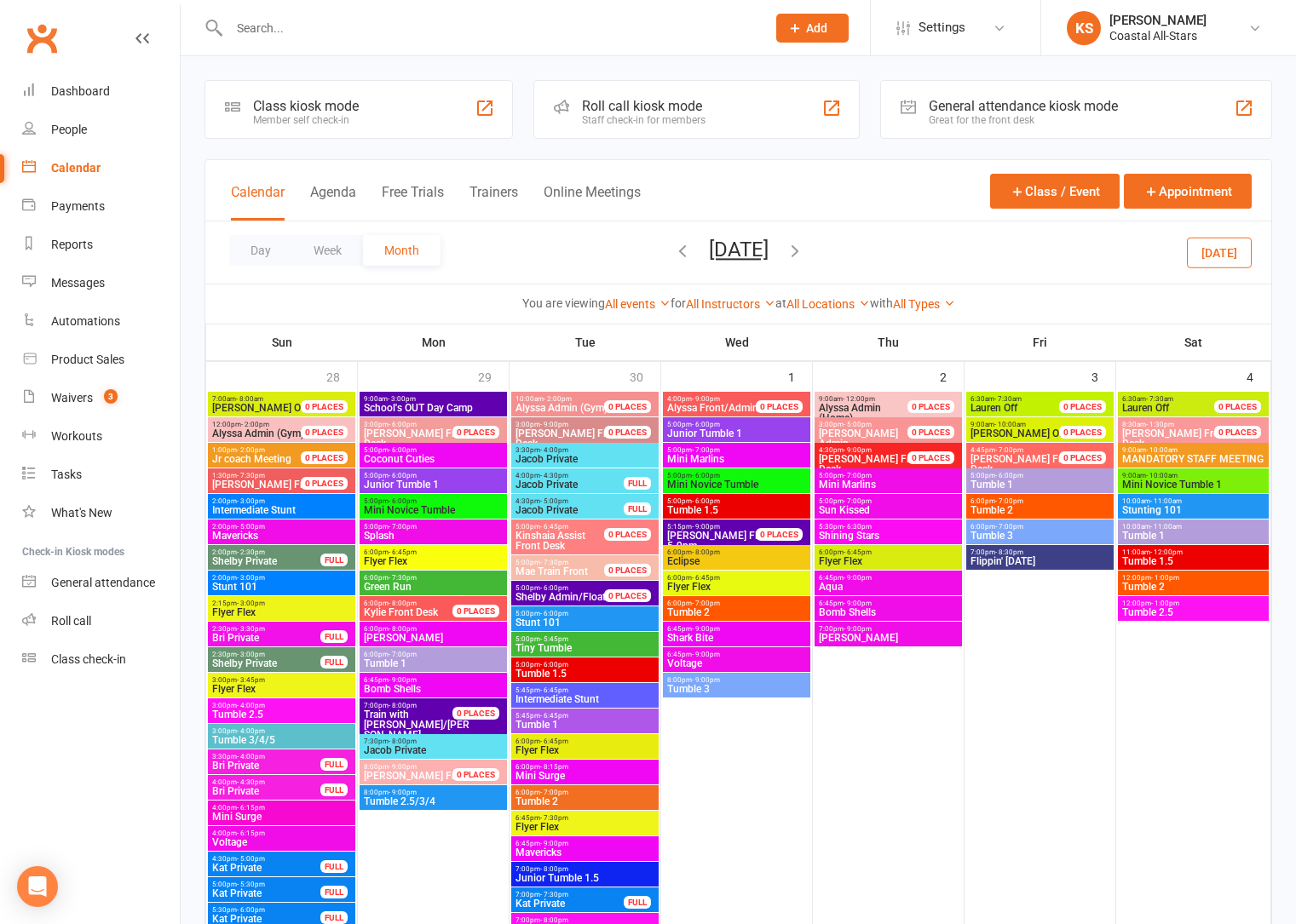
click at [804, 250] on icon "button" at bounding box center [794, 250] width 19 height 19
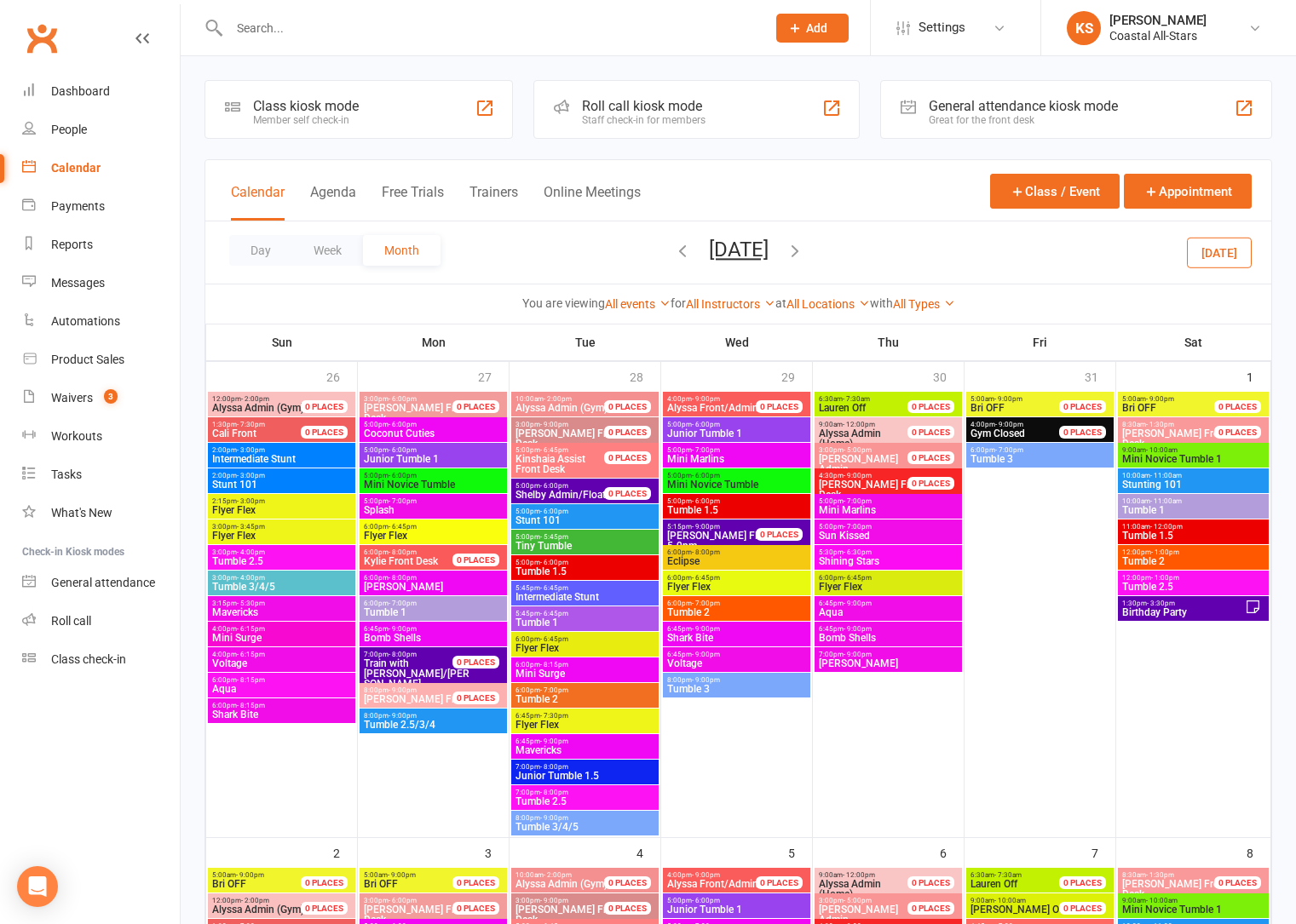
click at [1149, 610] on span "Birthday Party" at bounding box center [1182, 612] width 124 height 10
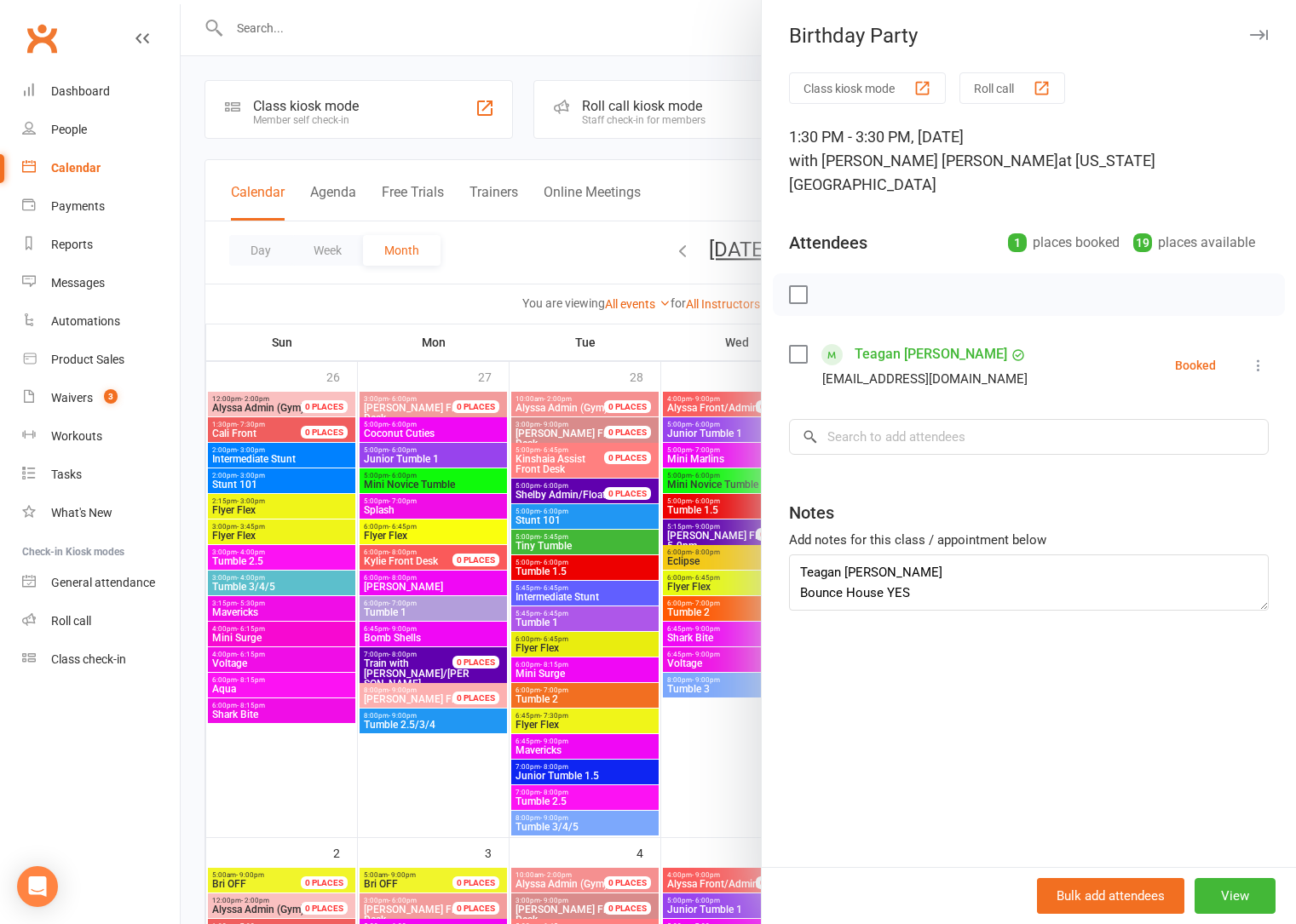
click at [553, 263] on div at bounding box center [738, 462] width 1115 height 924
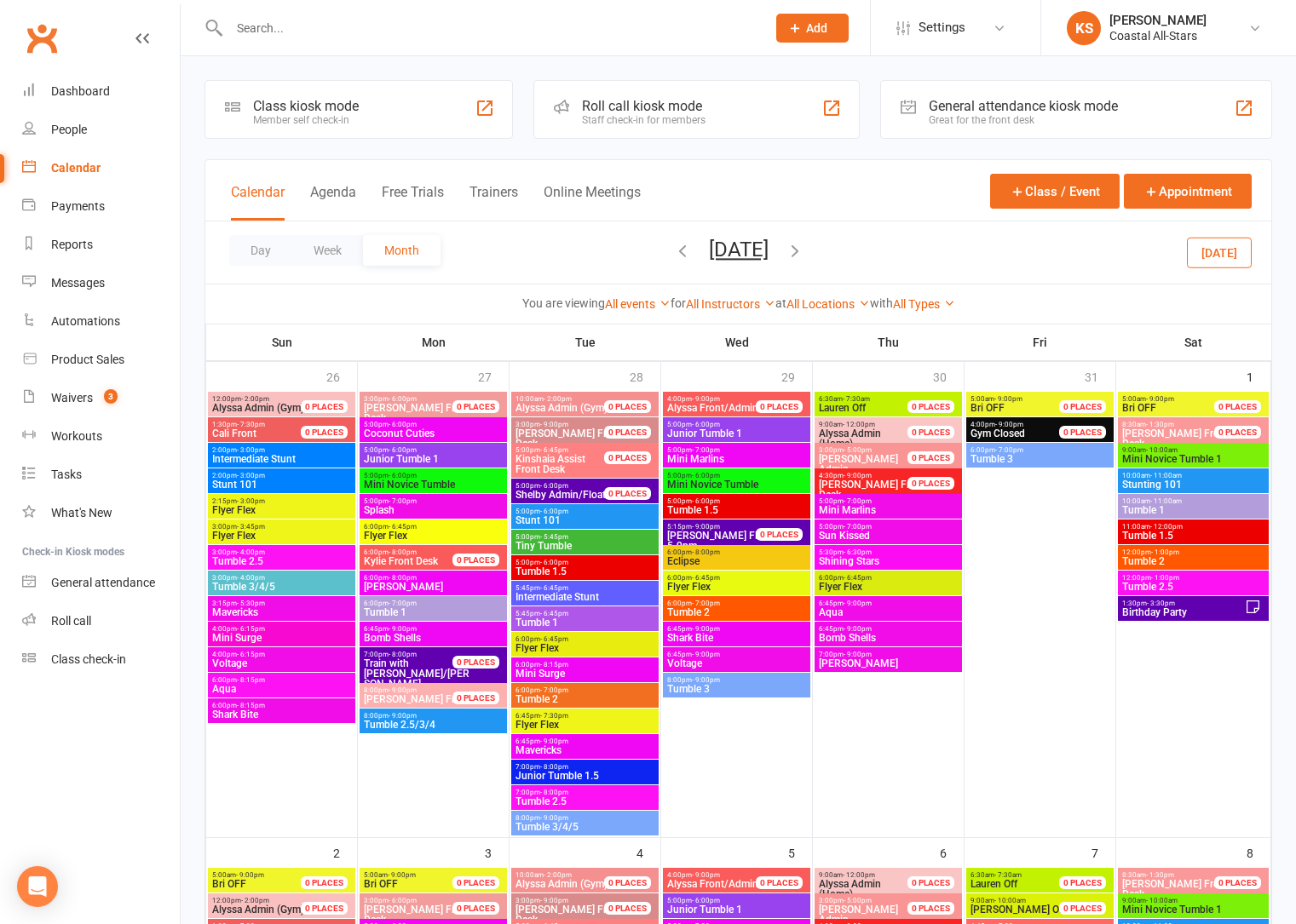
click at [1210, 256] on button "[DATE]" at bounding box center [1219, 252] width 65 height 31
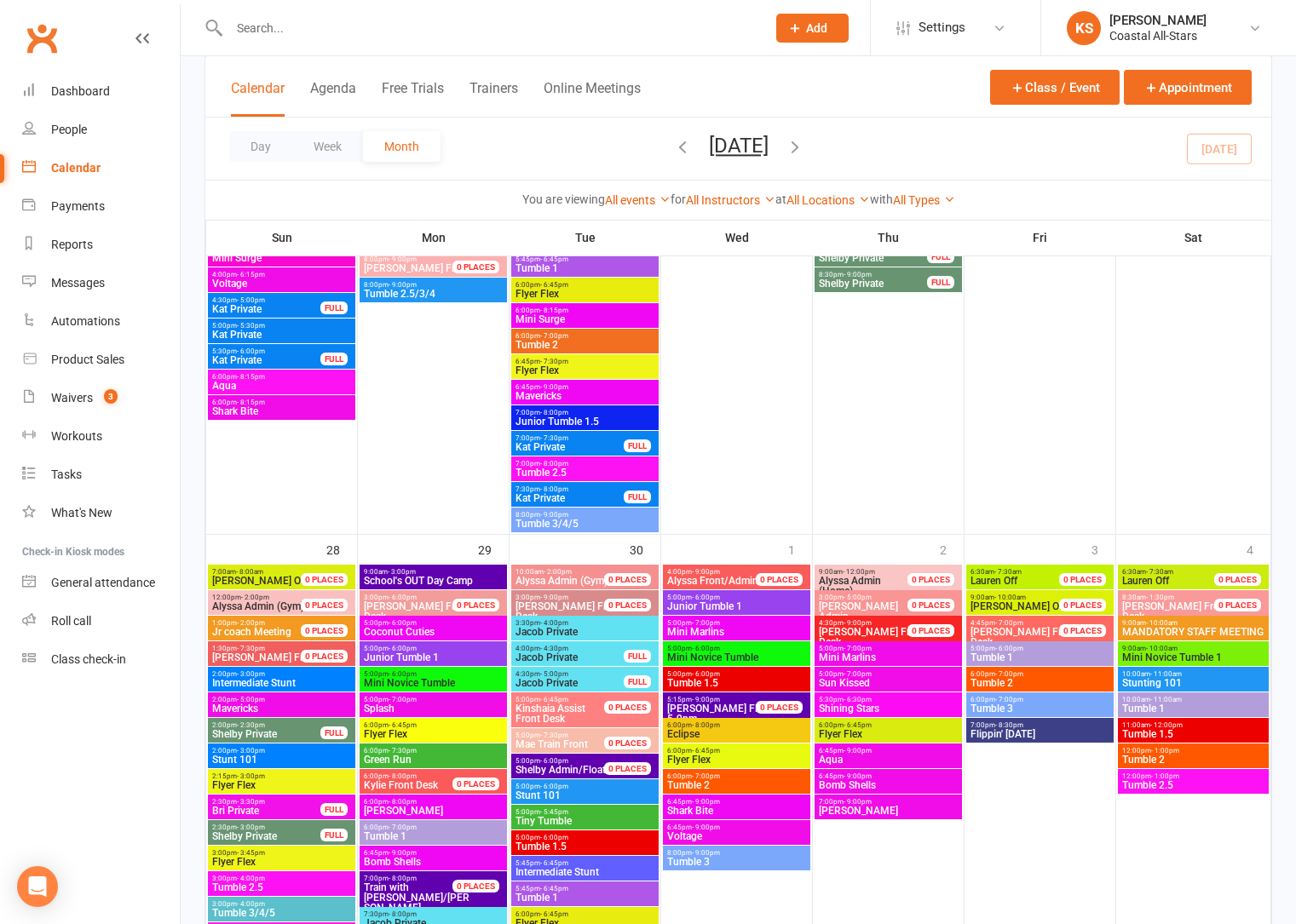
scroll to position [2426, 0]
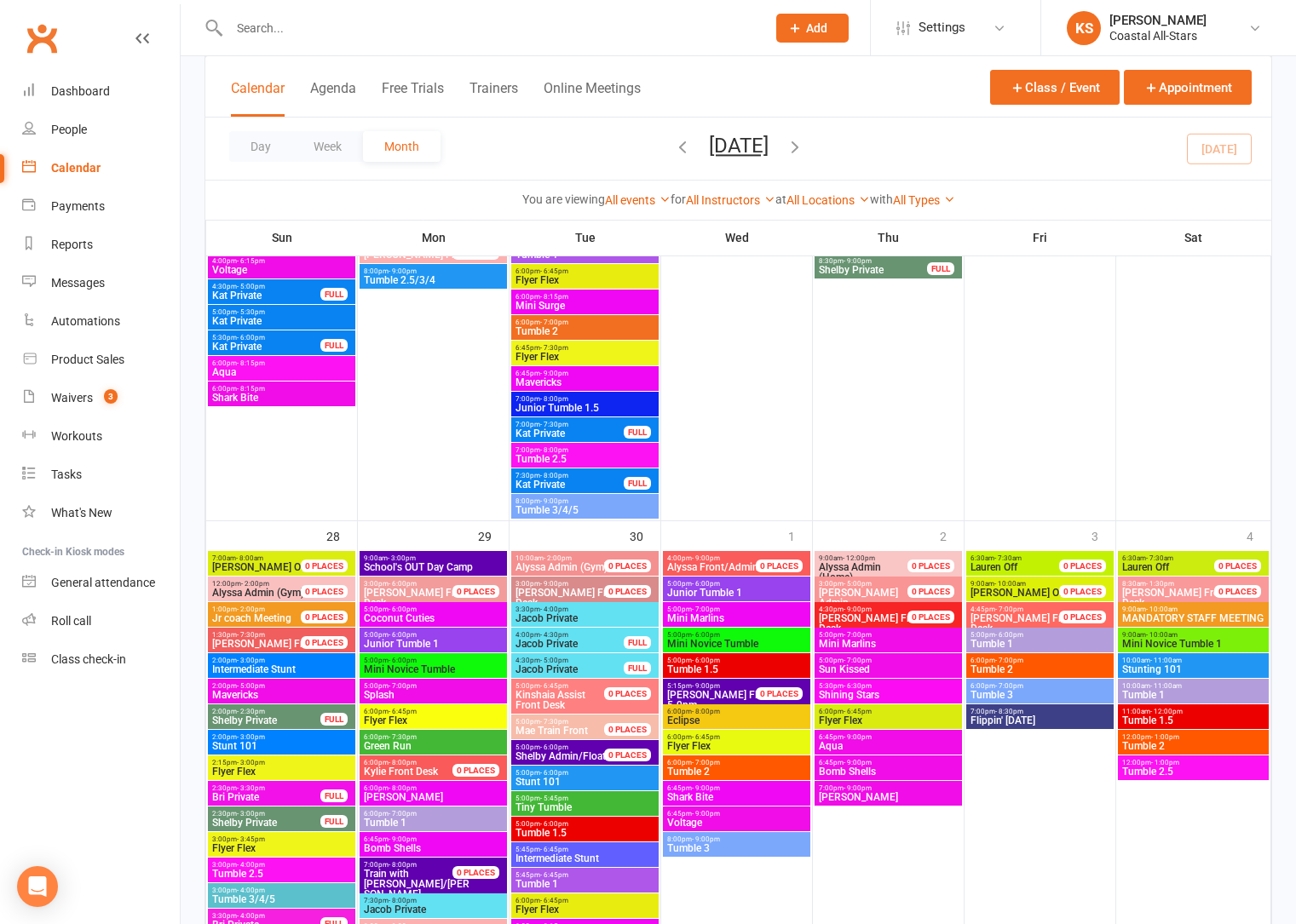
click at [430, 555] on span "9:00am - 3:00pm" at bounding box center [433, 559] width 141 height 7
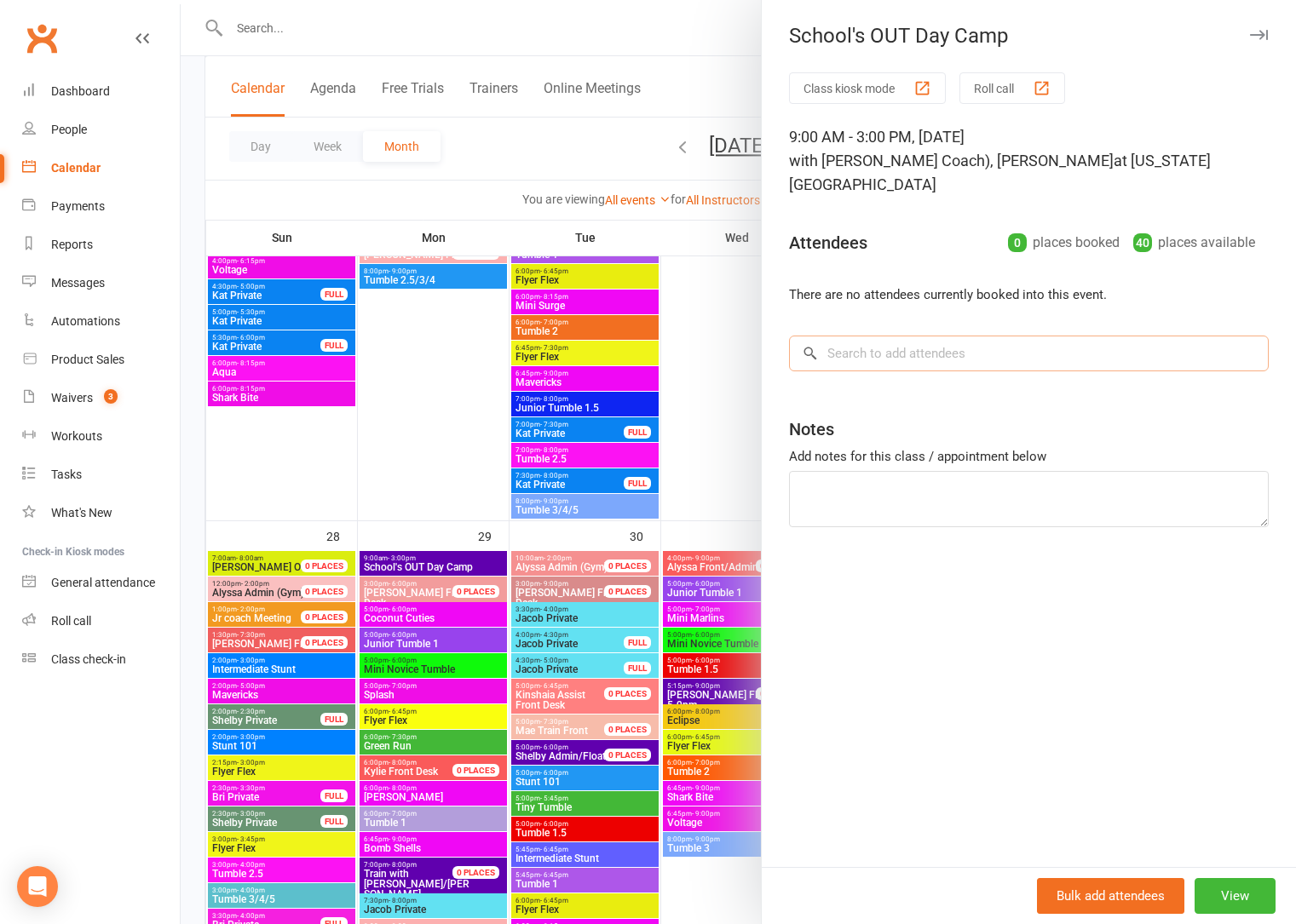
click at [890, 336] on input "search" at bounding box center [1028, 354] width 479 height 36
type input "J"
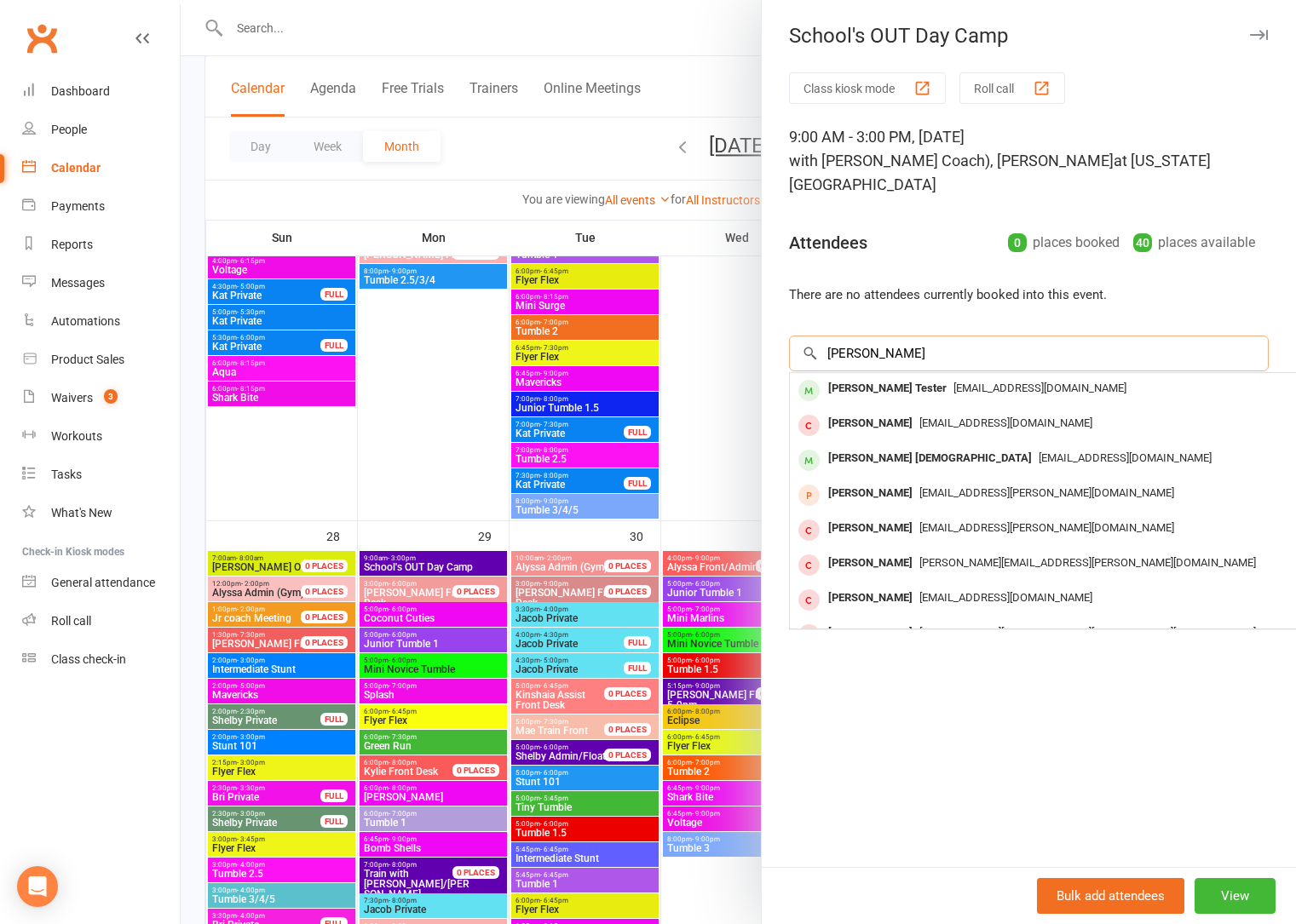
type input "[PERSON_NAME]"
click at [1081, 775] on div "Class kiosk mode Roll call 9:00 AM - 3:00 PM, Monday, September, 29, 2025 with …" at bounding box center [1029, 469] width 534 height 795
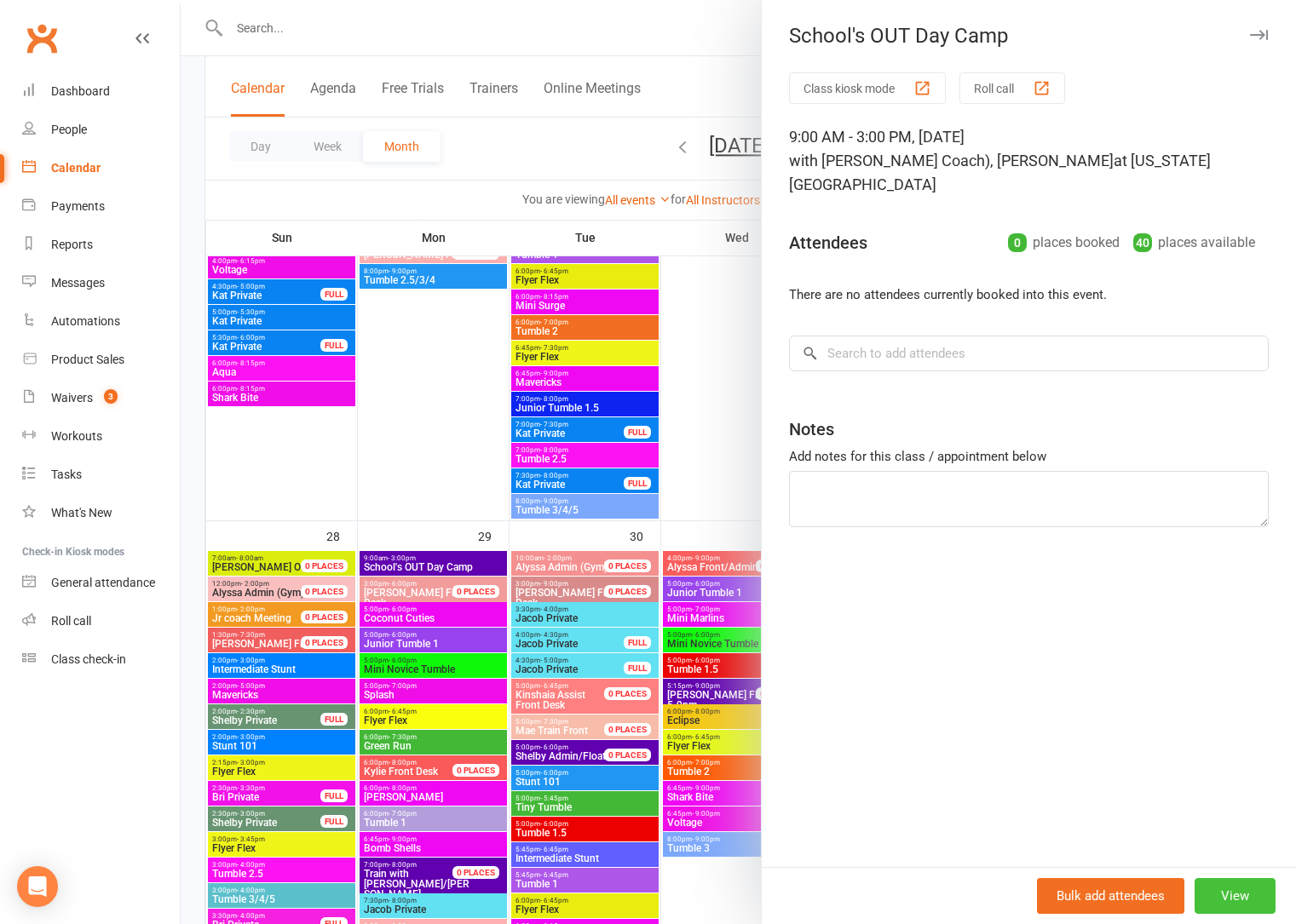
click at [1231, 895] on button "View" at bounding box center [1235, 896] width 81 height 36
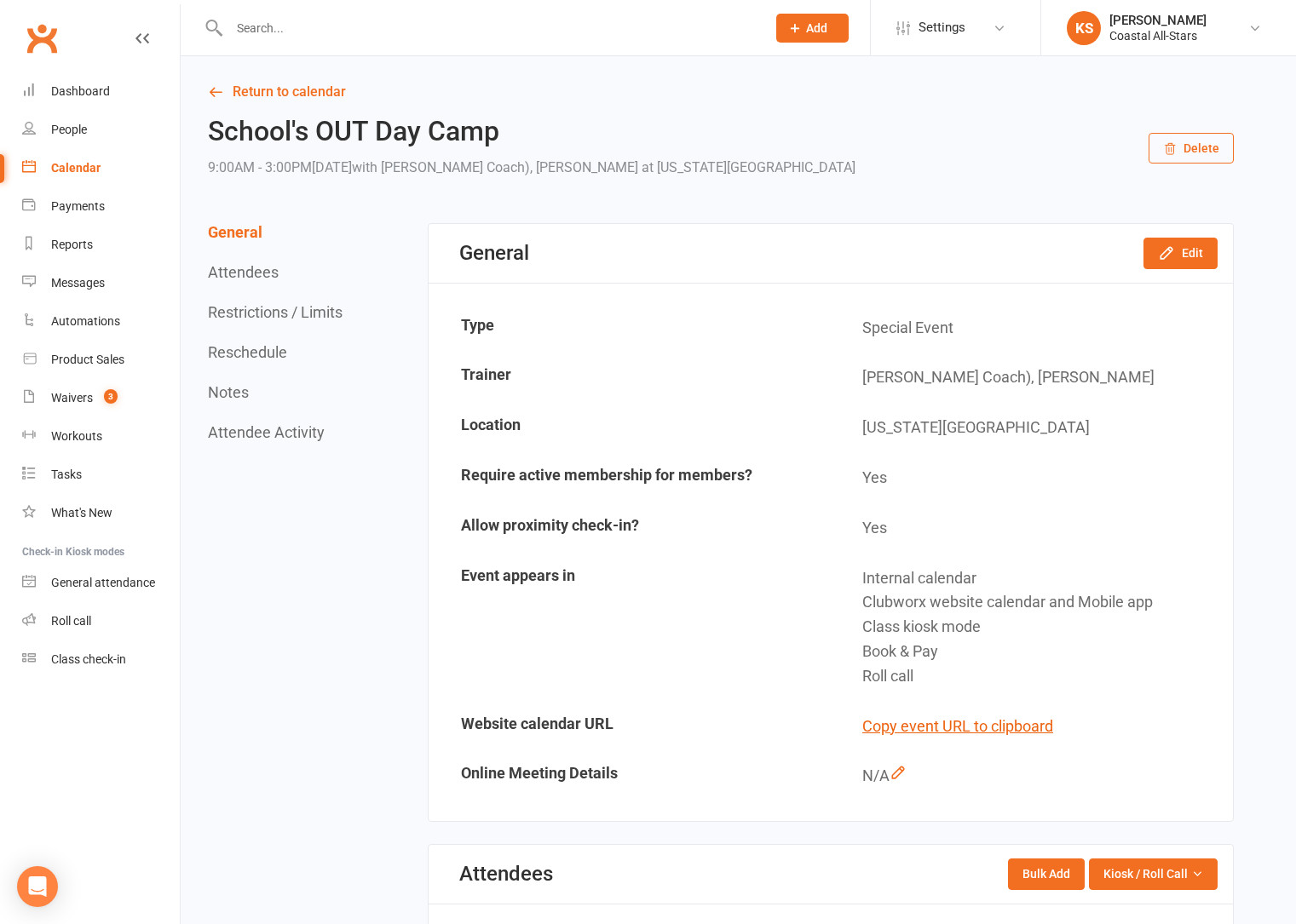
scroll to position [437, 0]
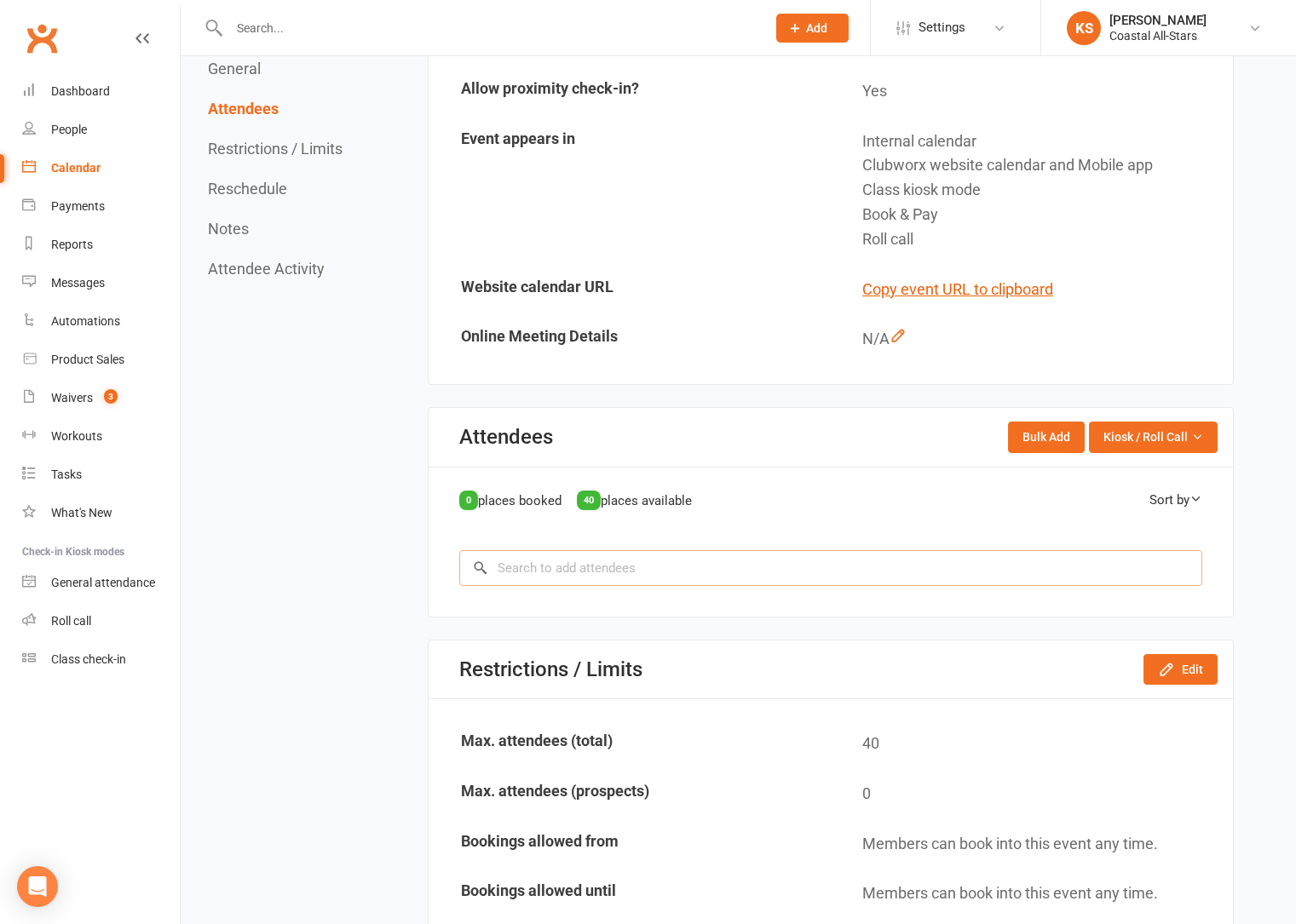
click at [658, 575] on input "search" at bounding box center [830, 568] width 743 height 36
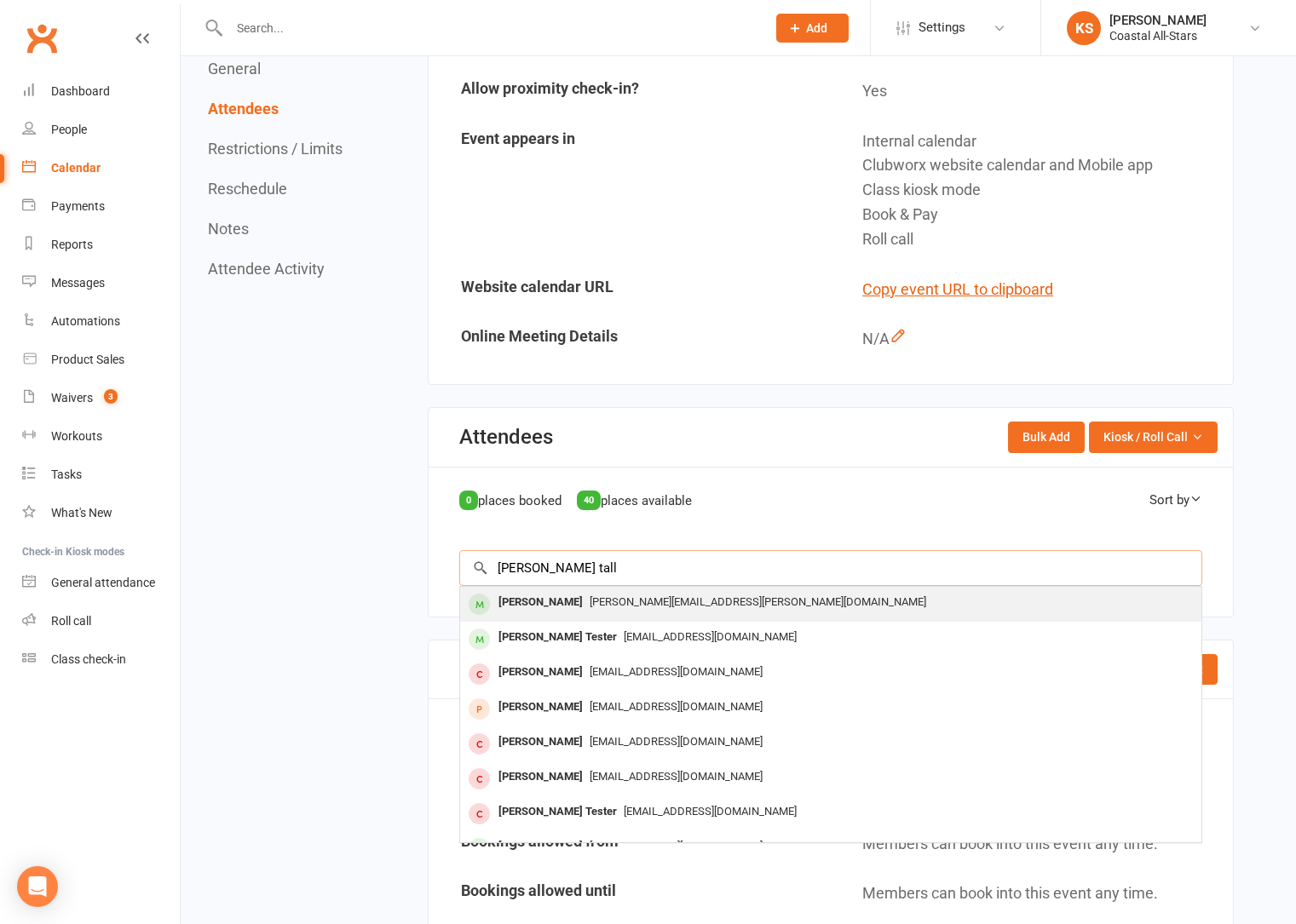
type input "Harpe tall"
click at [635, 599] on span "[PERSON_NAME][EMAIL_ADDRESS][PERSON_NAME][DOMAIN_NAME]" at bounding box center [757, 602] width 337 height 13
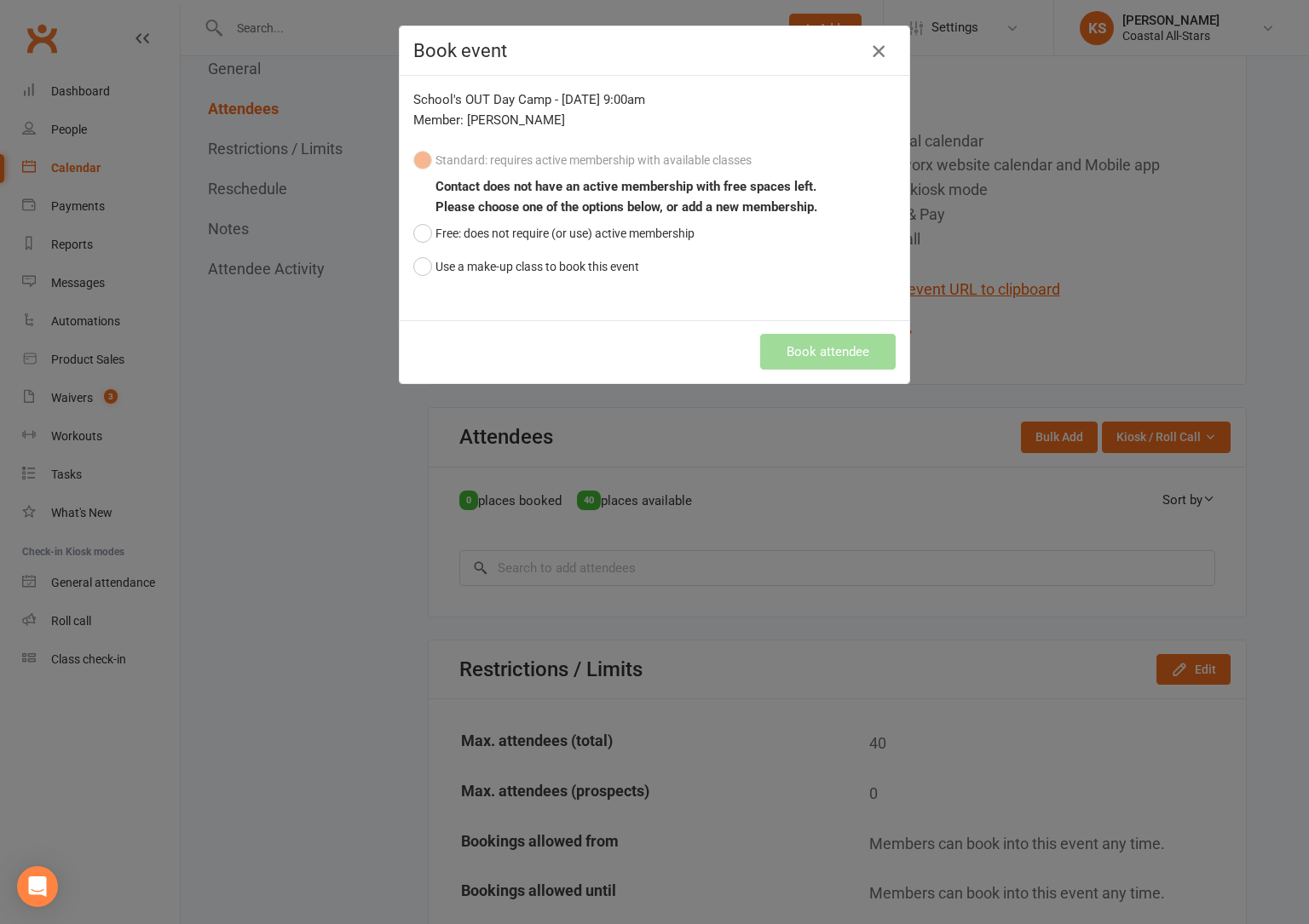
click at [878, 51] on icon "button" at bounding box center [878, 51] width 21 height 21
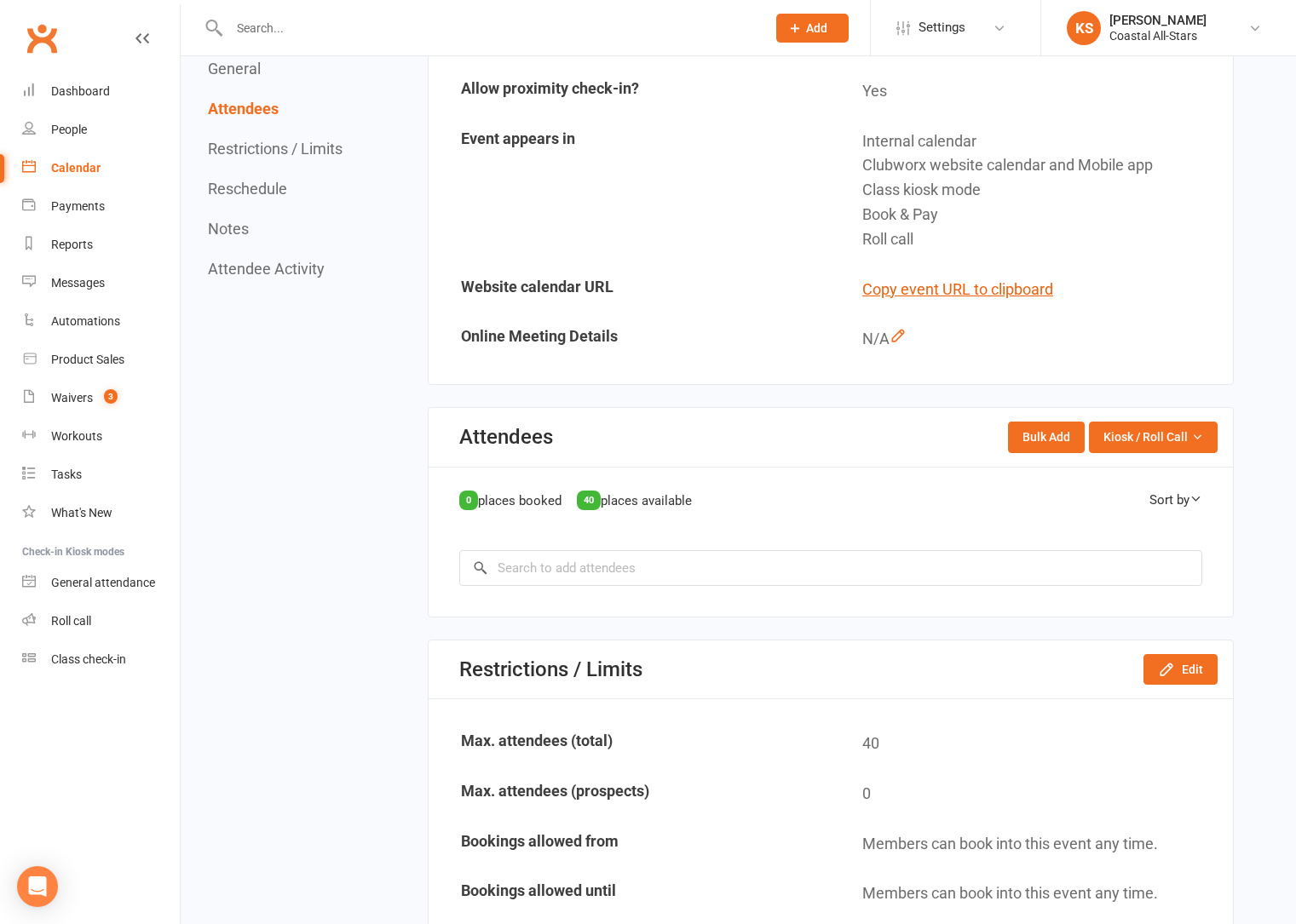
click at [1155, 453] on div "Attendees Bulk Add Kiosk / Roll Call Enter Kiosk Mode Enter Roll Call" at bounding box center [830, 437] width 804 height 59
click at [1150, 437] on span "Kiosk / Roll Call" at bounding box center [1144, 437] width 84 height 19
click at [1133, 484] on link "Enter Kiosk Mode" at bounding box center [1132, 476] width 169 height 34
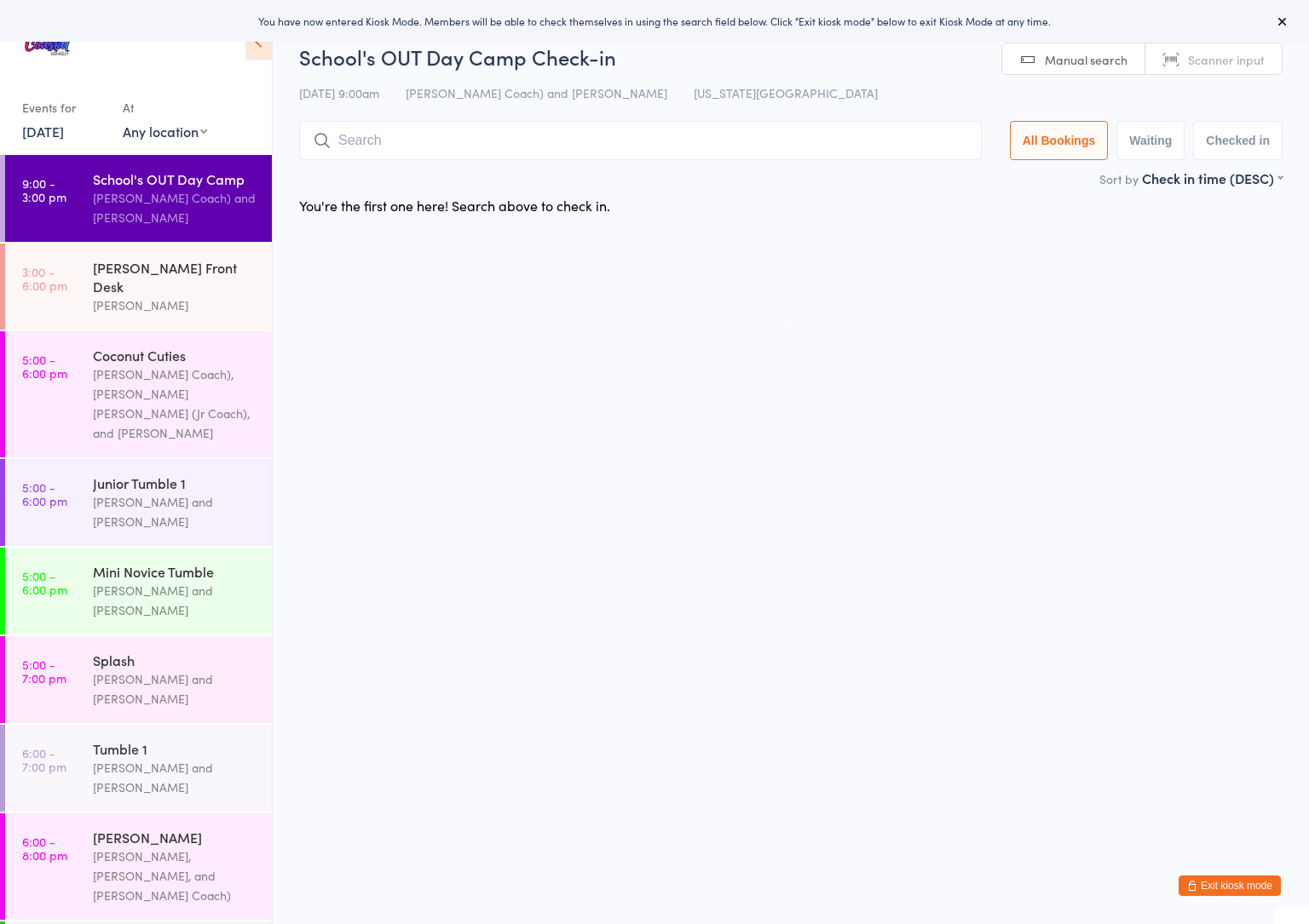
click at [412, 142] on input "search" at bounding box center [640, 140] width 682 height 39
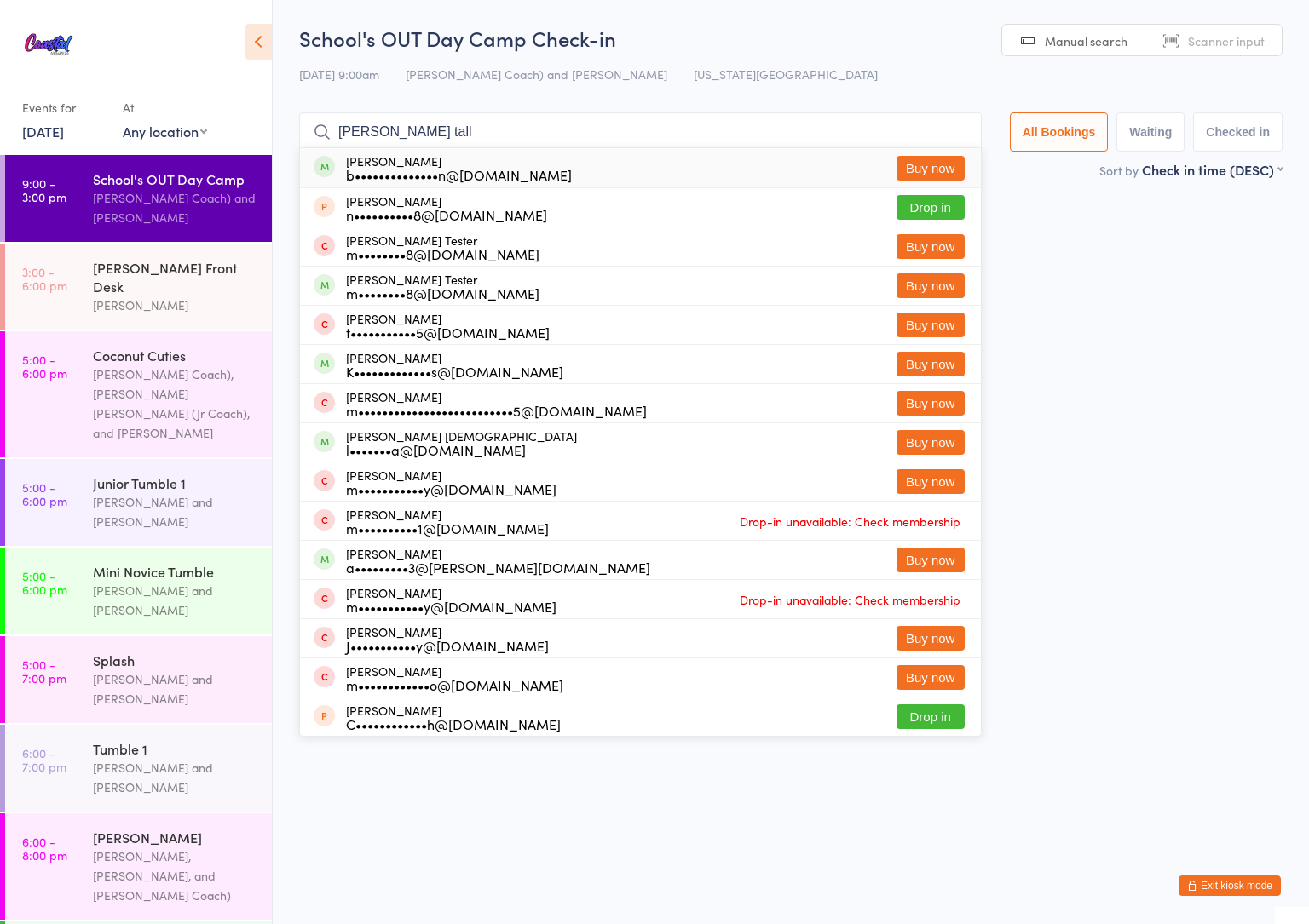
type input "harper tall"
click at [934, 170] on button "Buy now" at bounding box center [931, 168] width 69 height 24
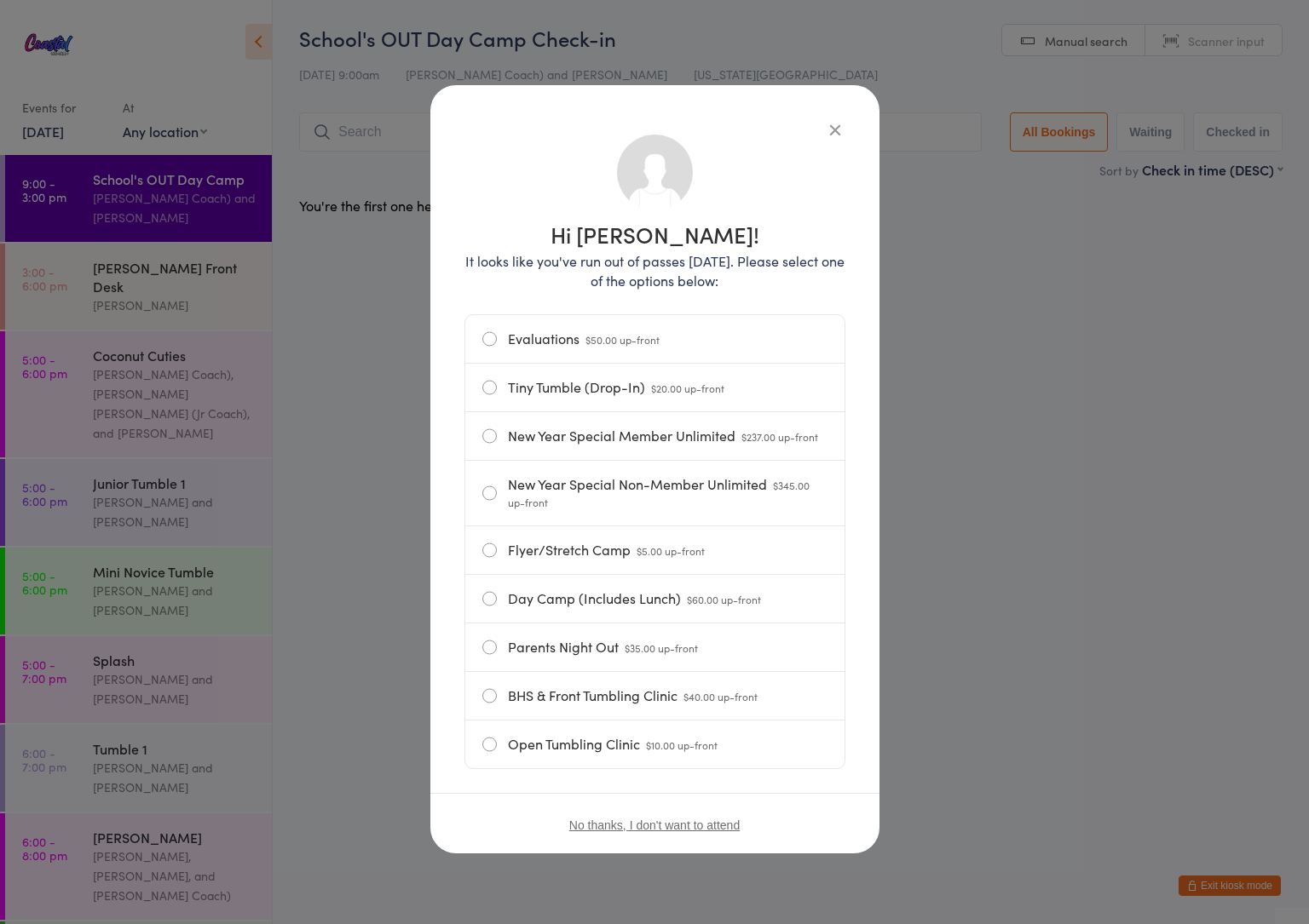
click at [540, 605] on label "Day Camp (Includes Lunch) $60.00 up-front" at bounding box center [654, 598] width 345 height 48
click at [0, 0] on input "Day Camp (Includes Lunch) $60.00 up-front" at bounding box center [0, 0] width 0 height 0
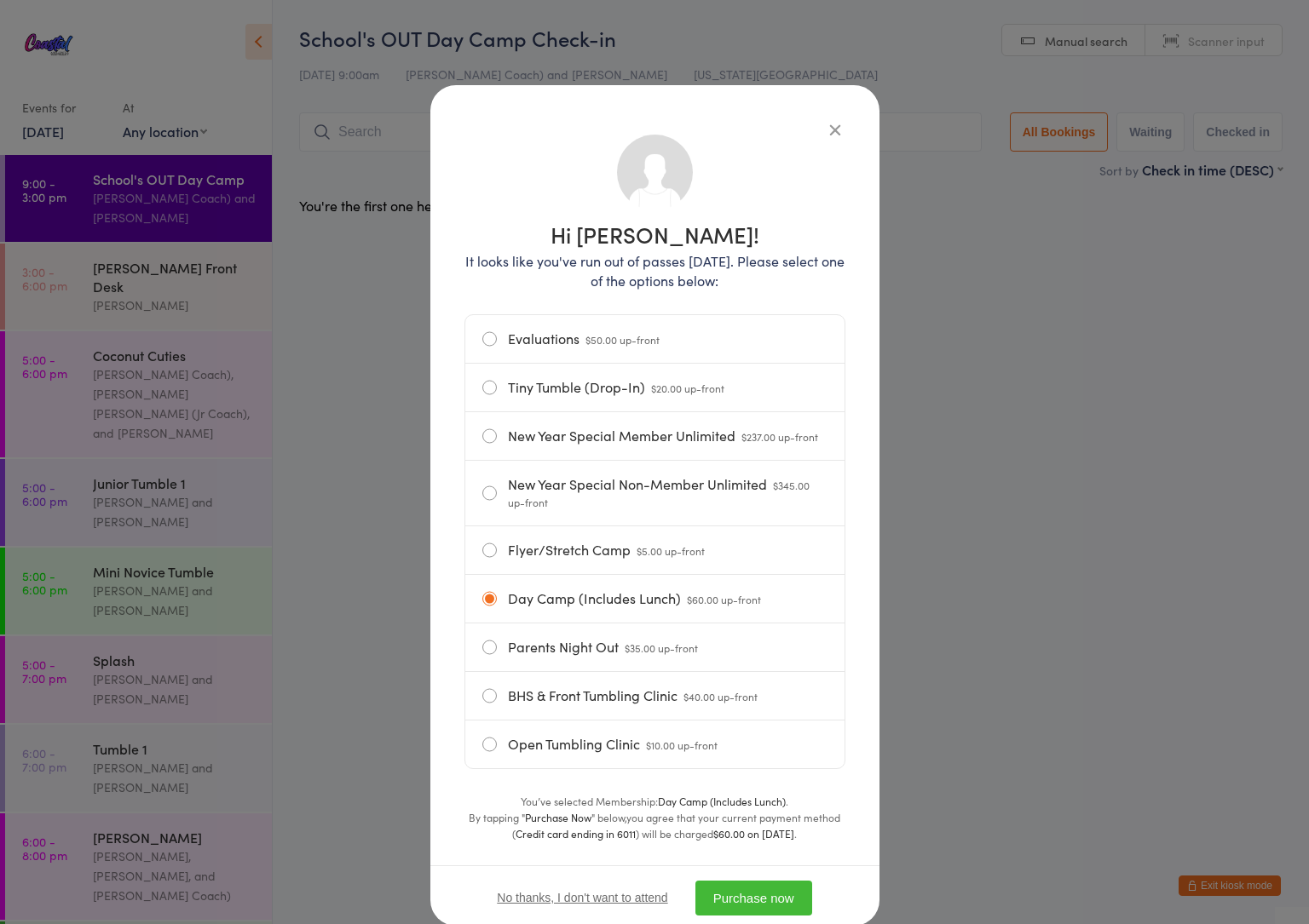
click at [729, 907] on button "Purchase now" at bounding box center [753, 898] width 116 height 35
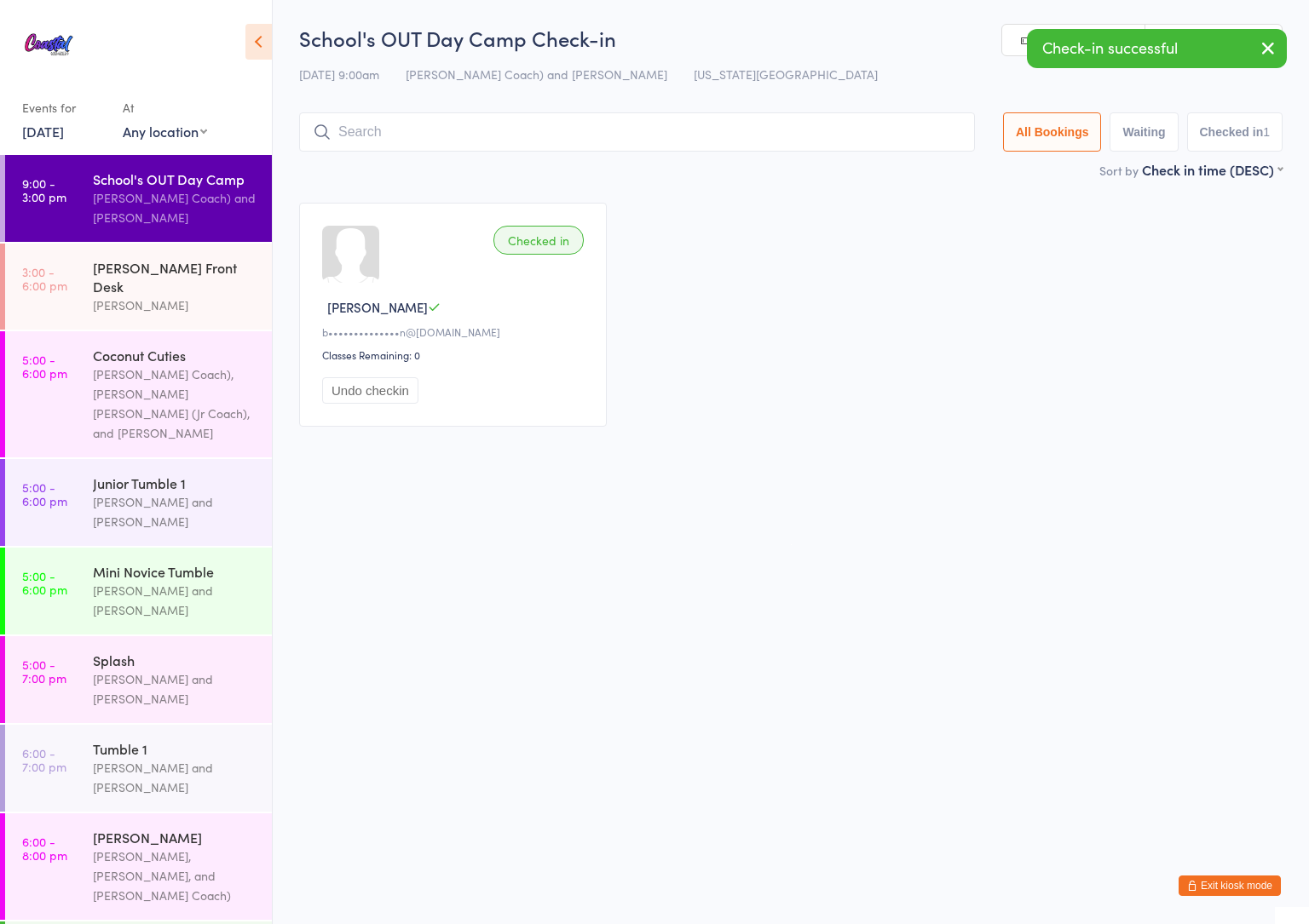
click at [375, 396] on button "Undo checkin" at bounding box center [370, 390] width 97 height 26
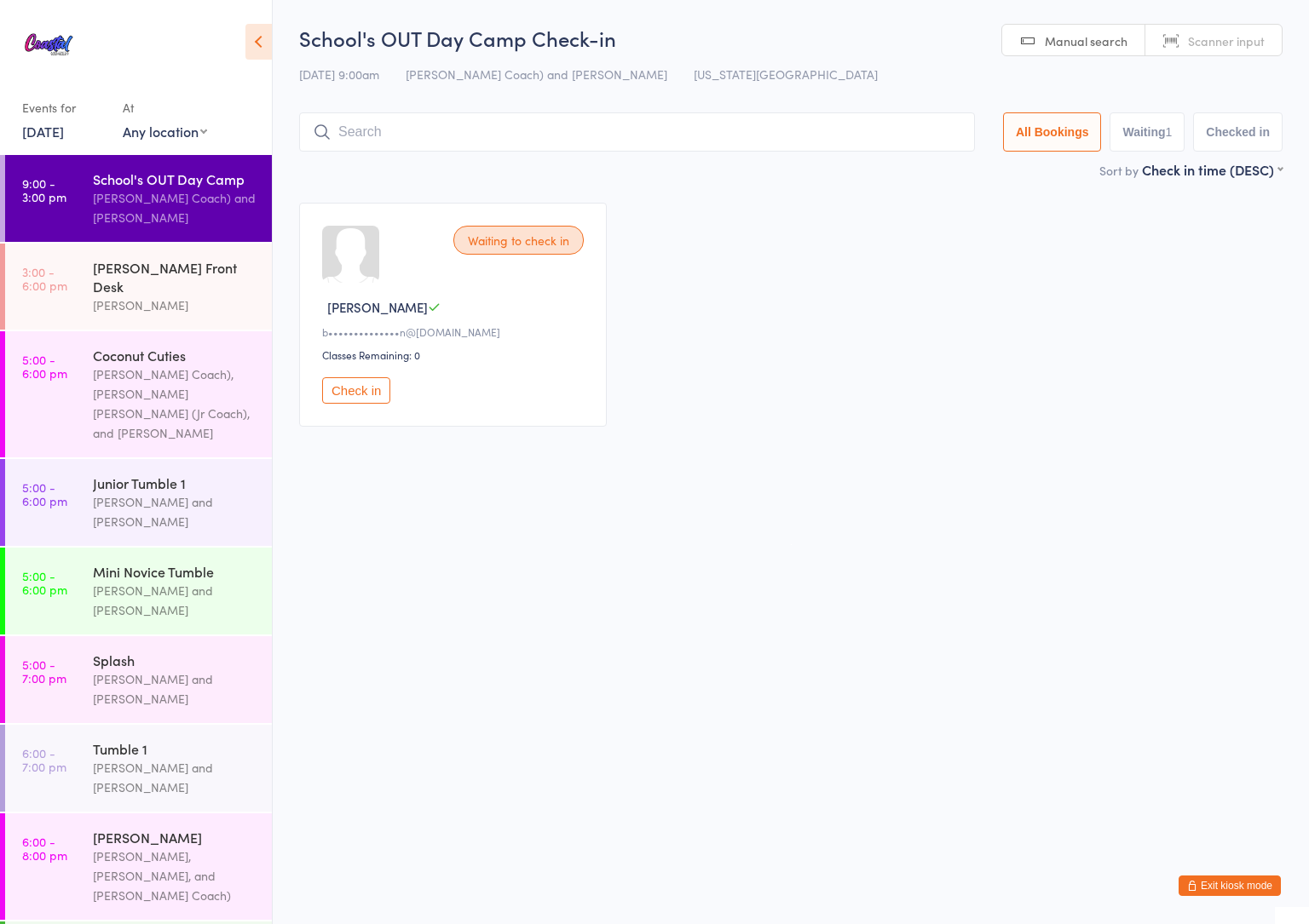
click at [1255, 877] on button "Exit kiosk mode" at bounding box center [1230, 885] width 102 height 21
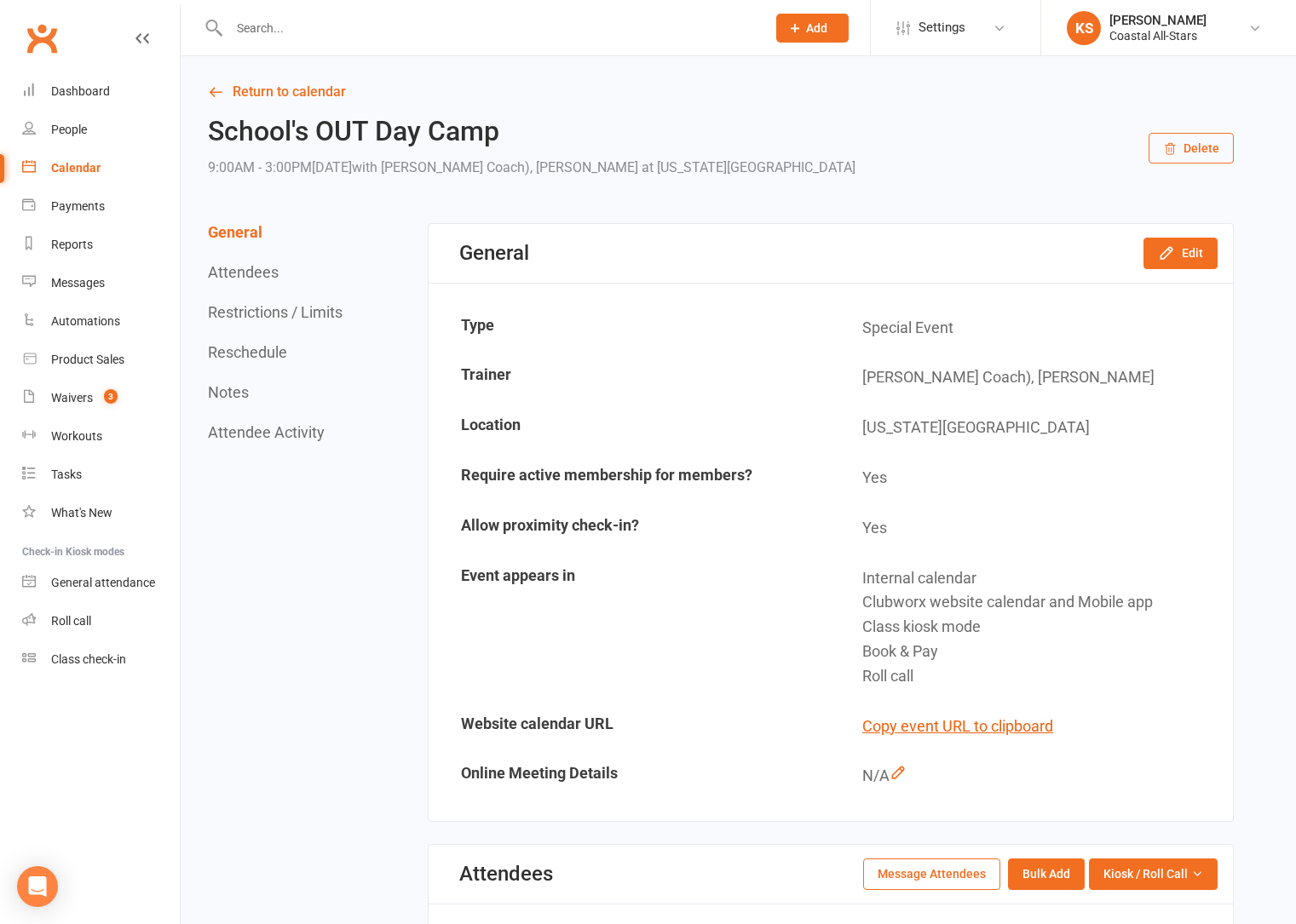
click at [308, 21] on input "text" at bounding box center [488, 28] width 530 height 23
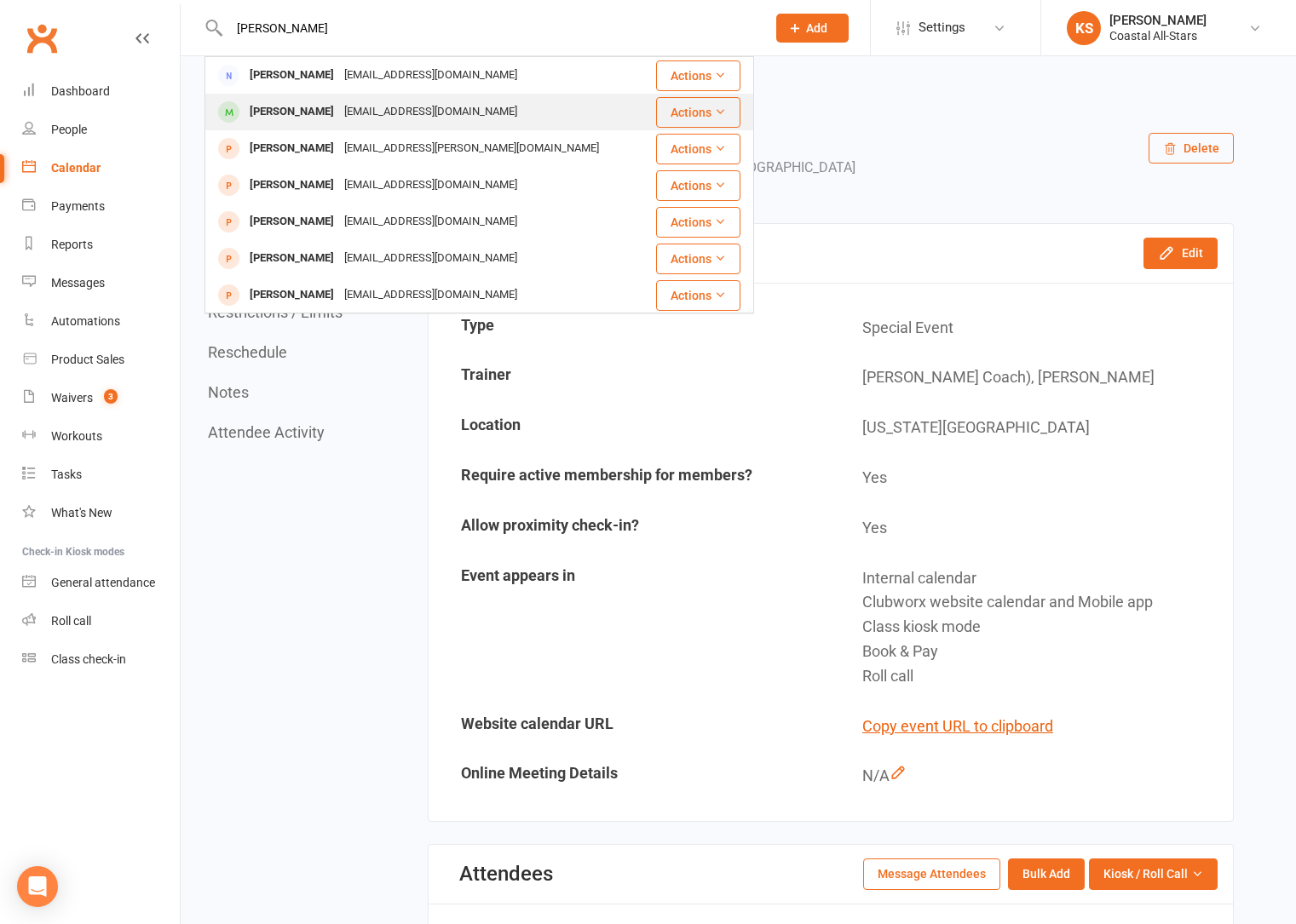
type input "[PERSON_NAME]"
click at [316, 116] on div "[PERSON_NAME]" at bounding box center [292, 111] width 95 height 24
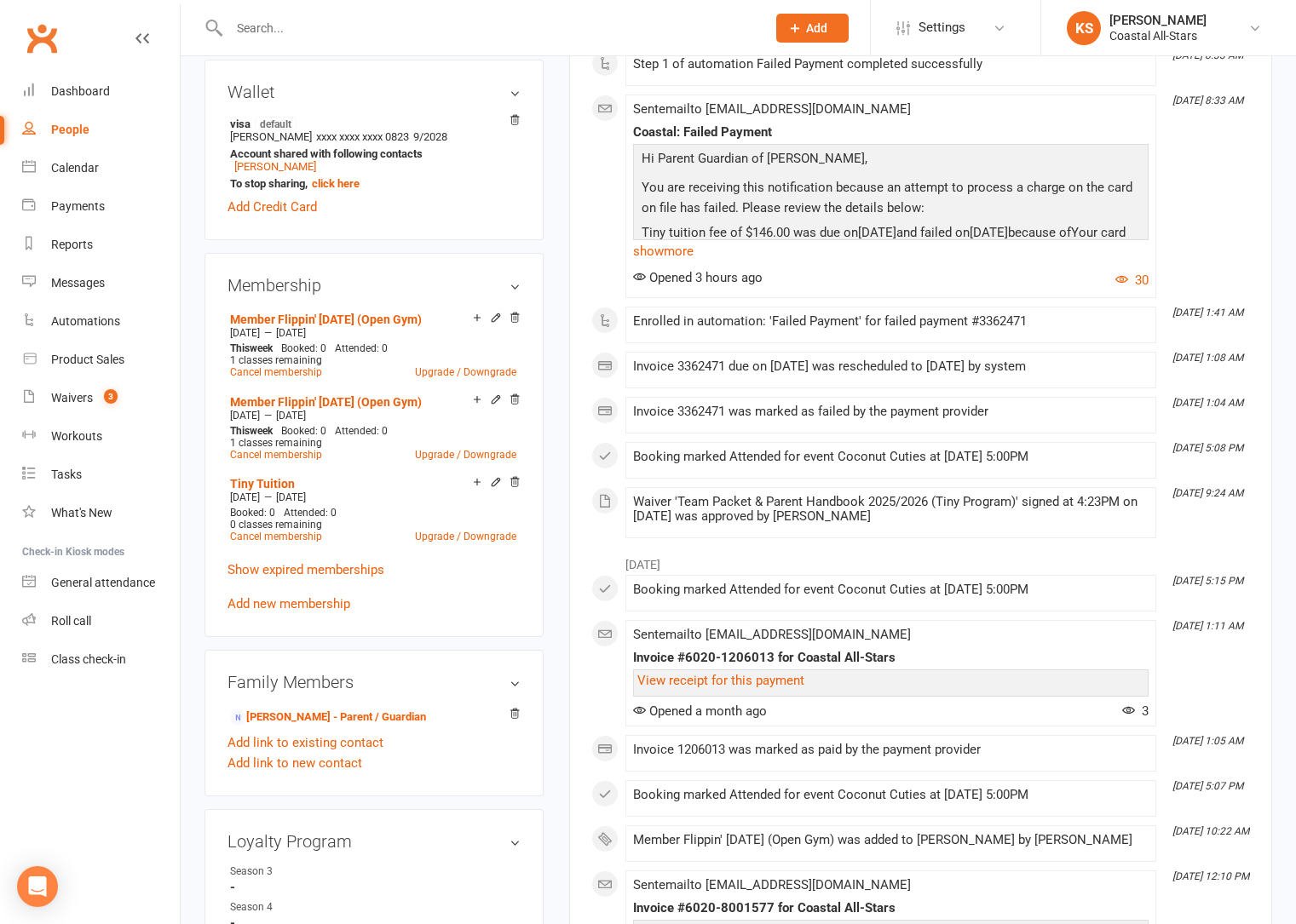
scroll to position [501, 0]
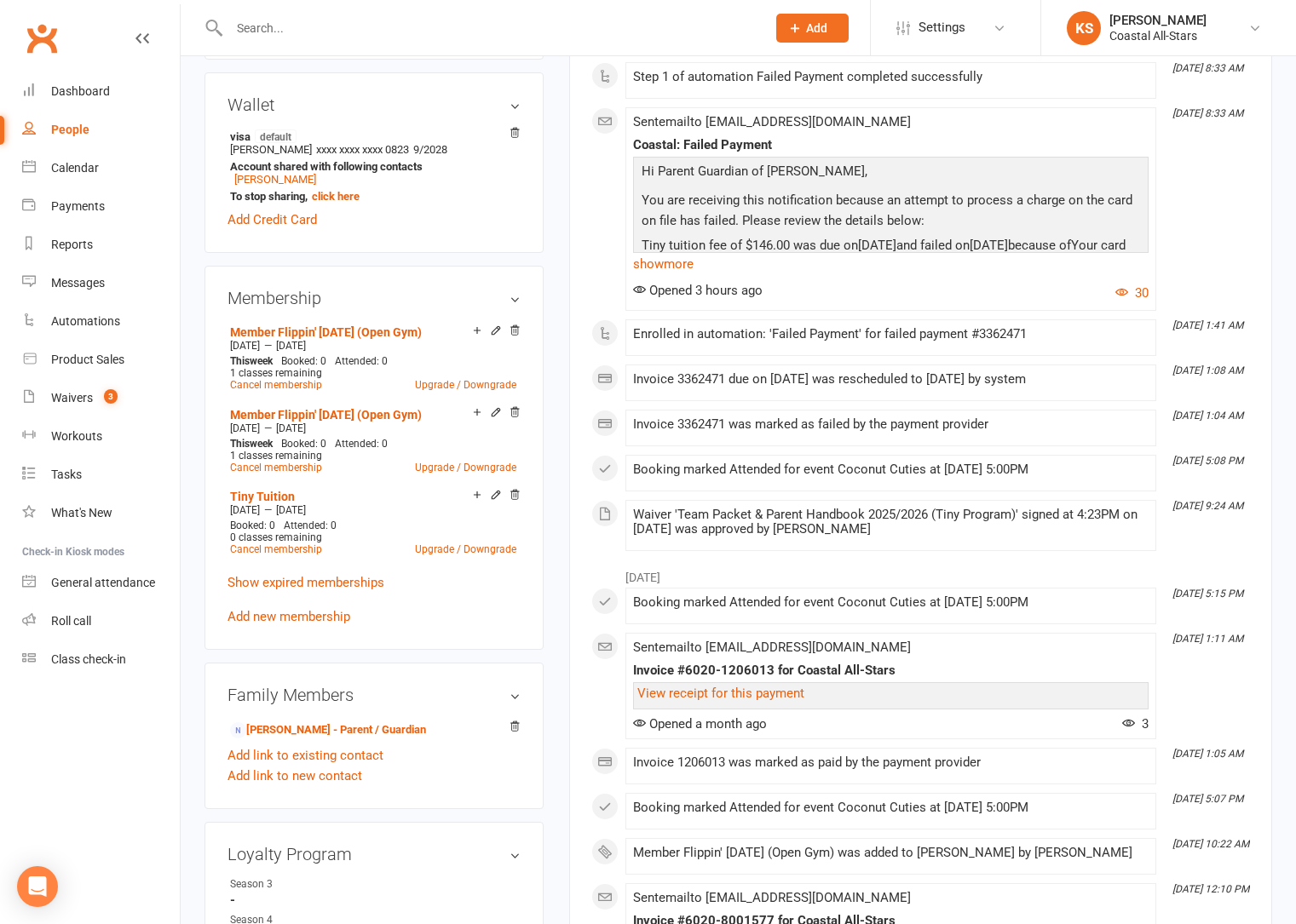
click at [282, 26] on input "text" at bounding box center [488, 28] width 530 height 23
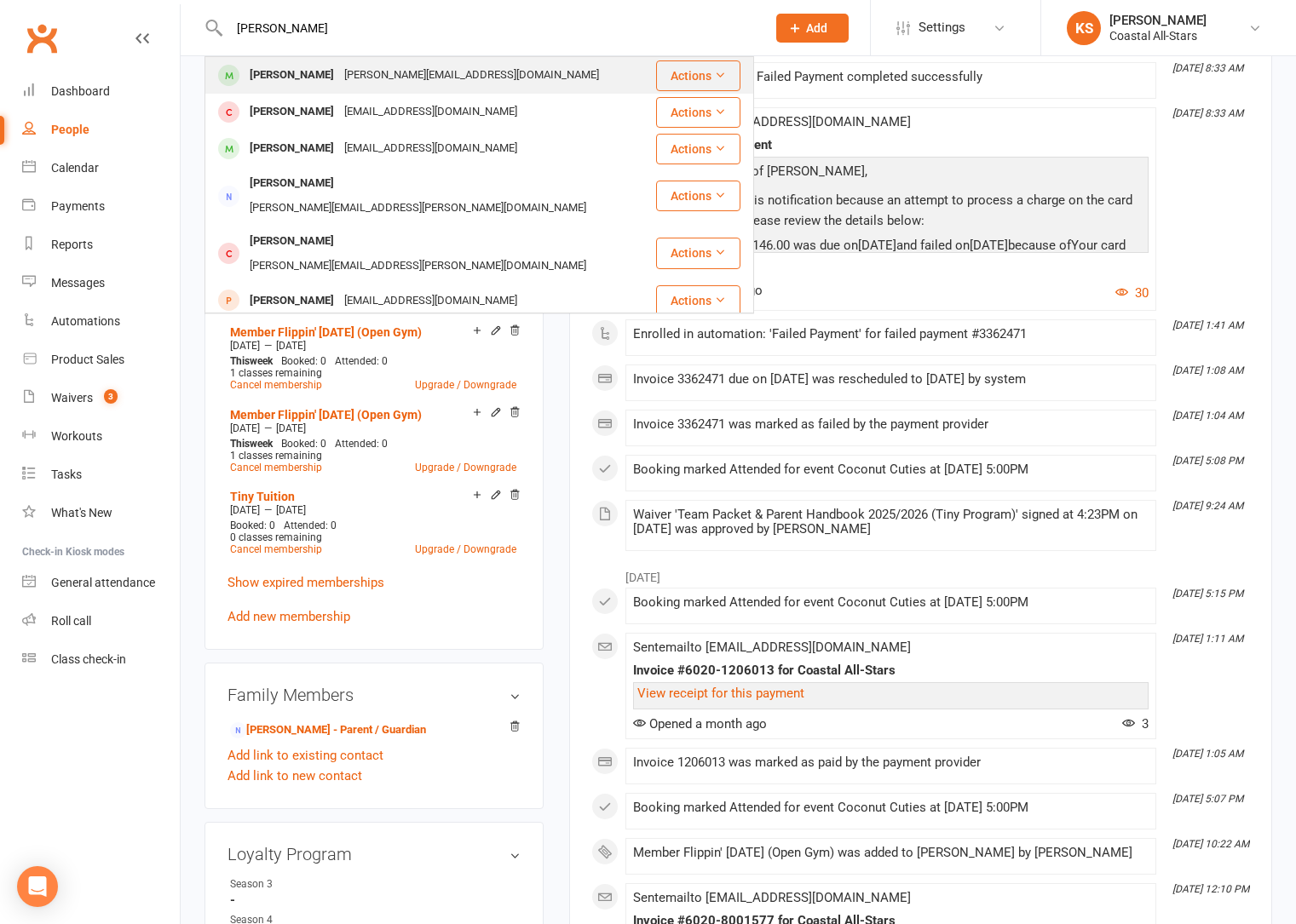
type input "[PERSON_NAME]"
click at [358, 75] on div "[PERSON_NAME][EMAIL_ADDRESS][DOMAIN_NAME]" at bounding box center [472, 75] width 265 height 24
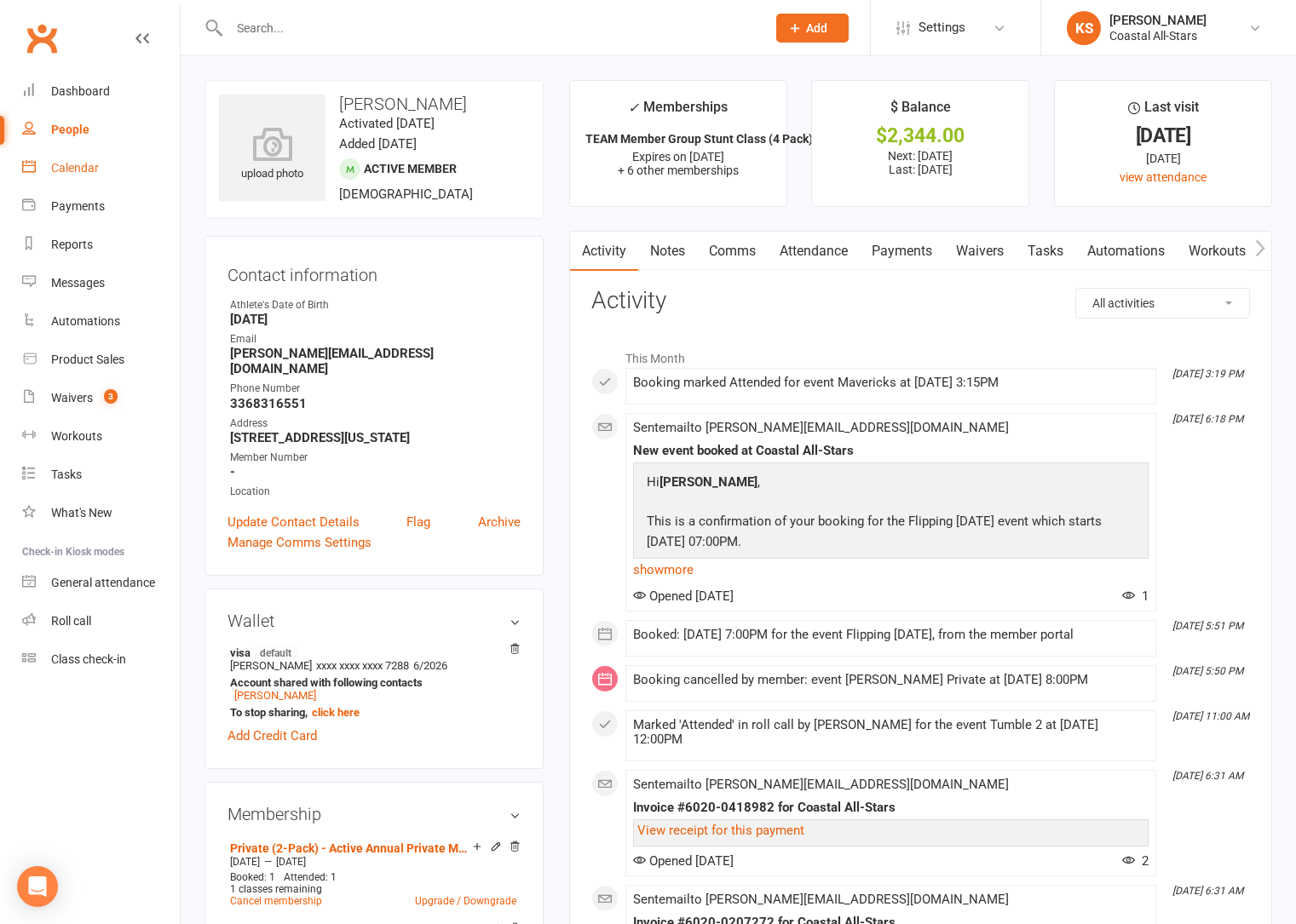
click at [81, 161] on div "Calendar" at bounding box center [75, 167] width 48 height 14
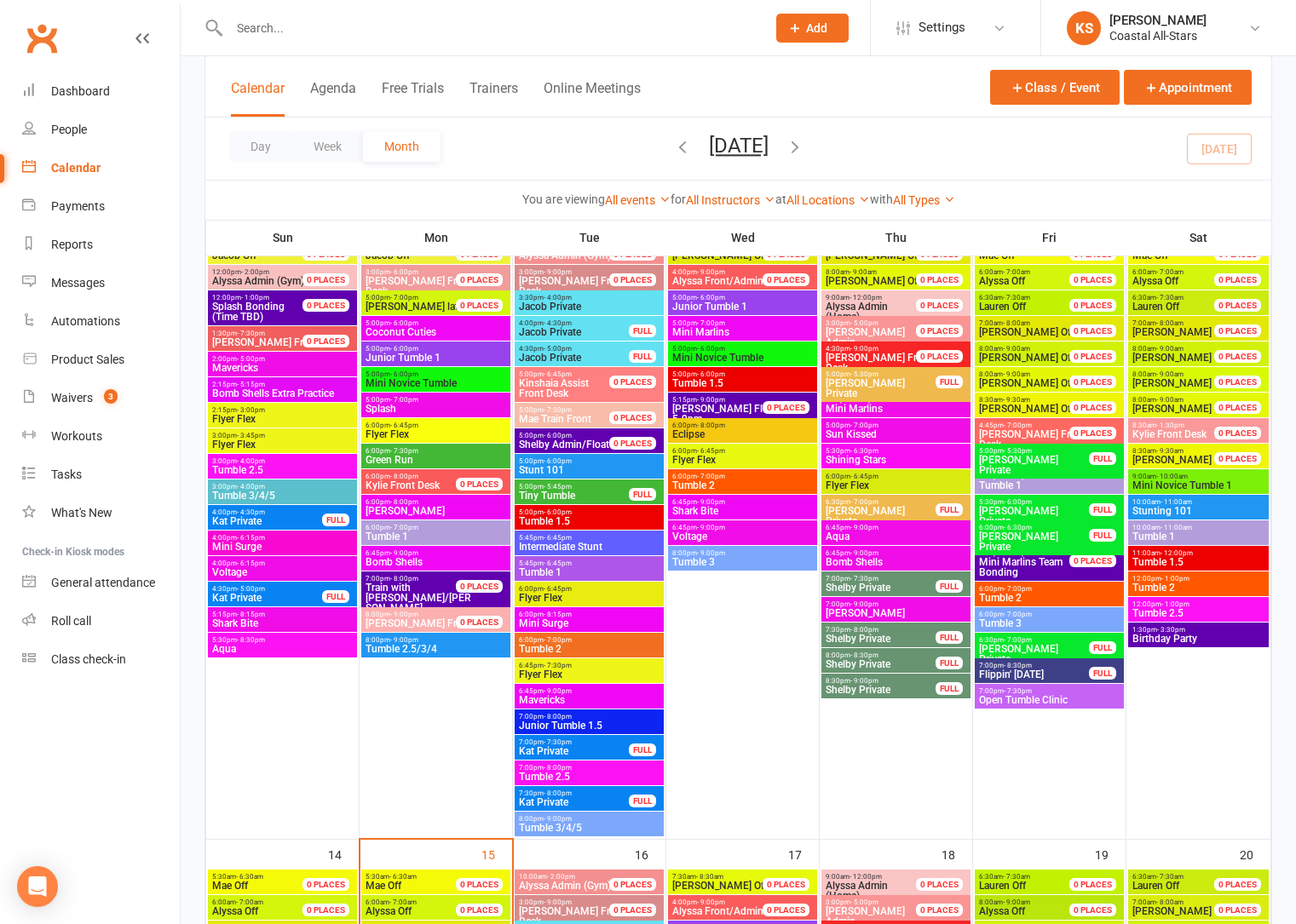
scroll to position [712, 0]
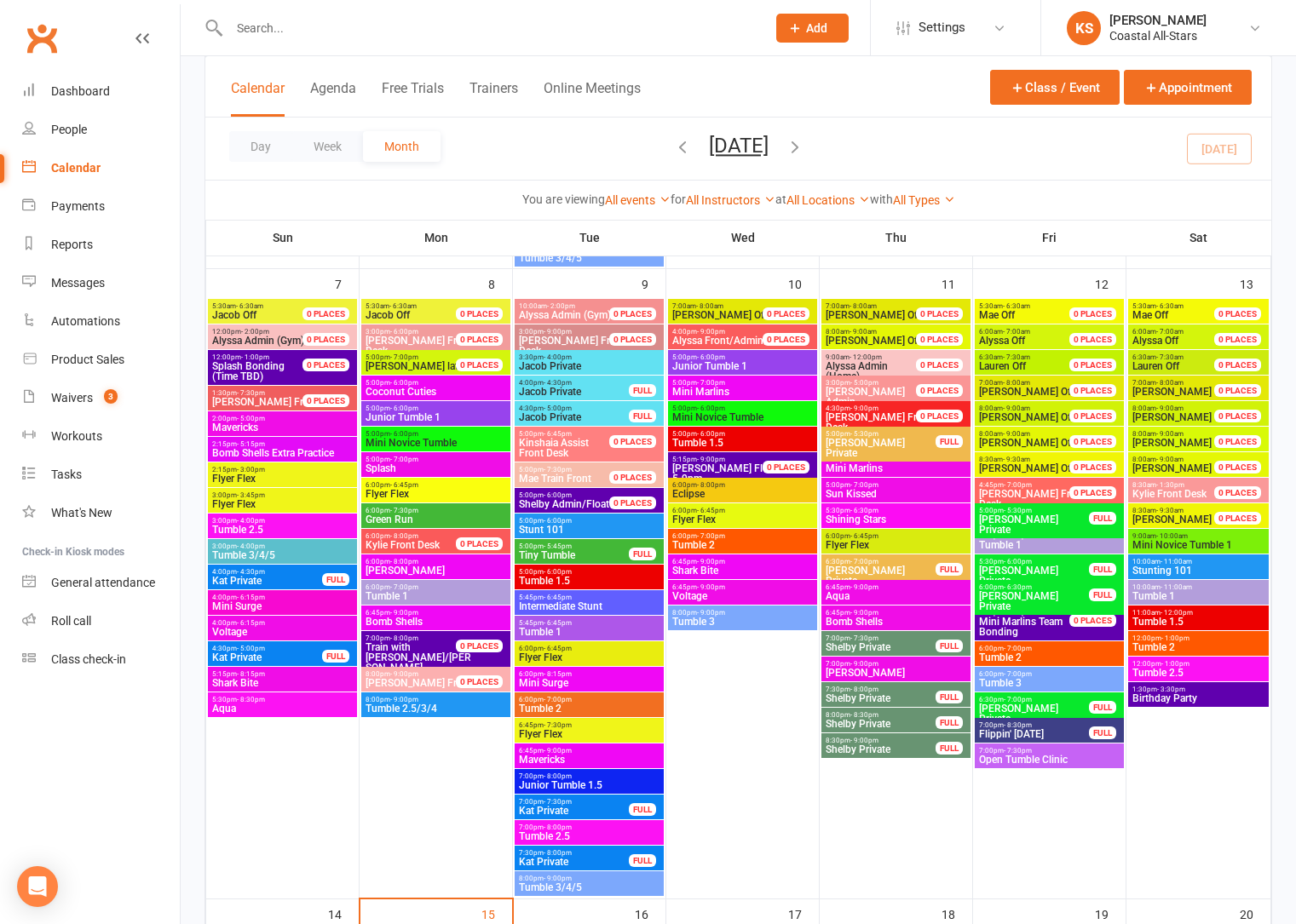
click at [1192, 567] on span "Stunting 101" at bounding box center [1199, 570] width 134 height 10
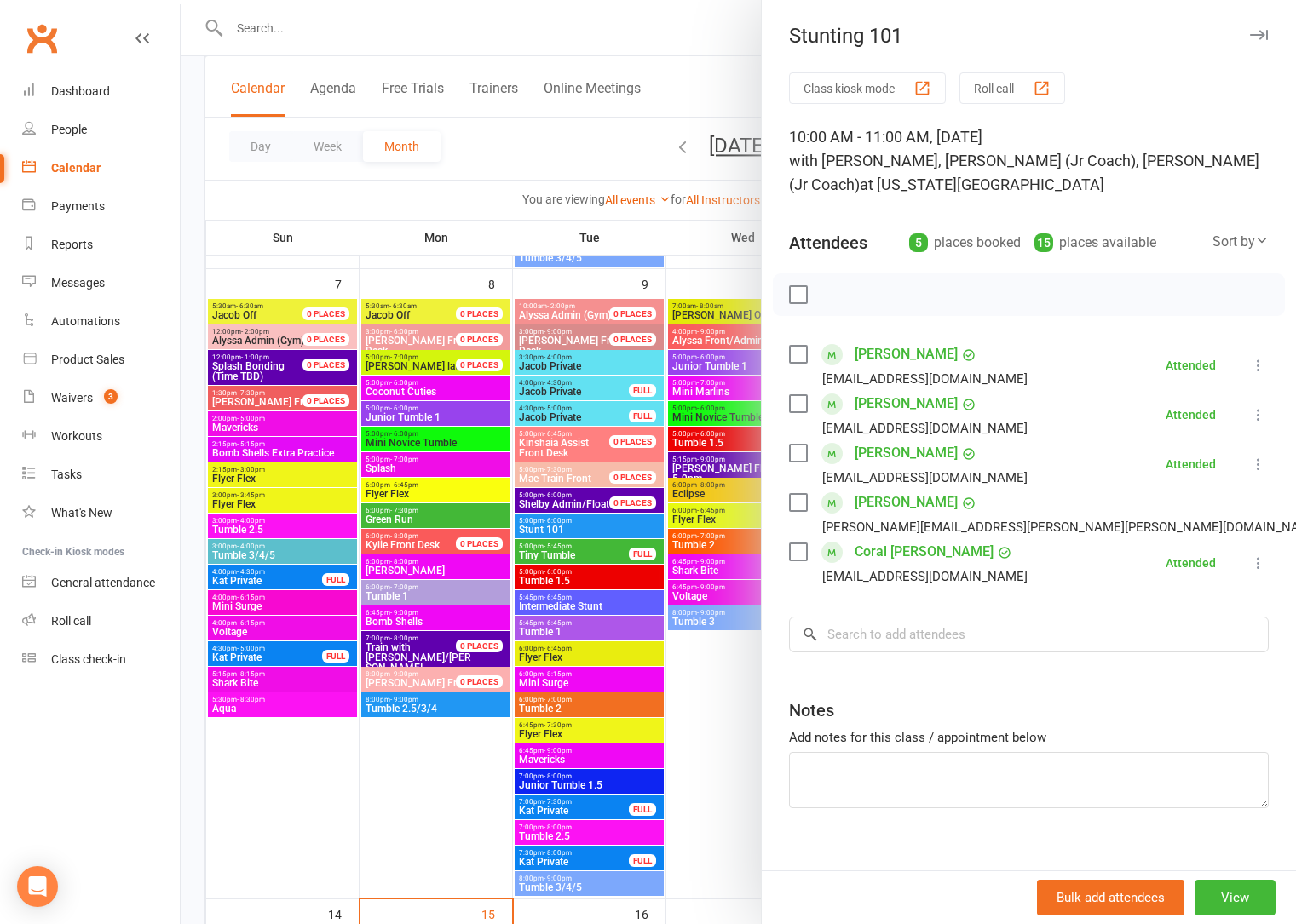
click at [717, 258] on div at bounding box center [738, 462] width 1115 height 924
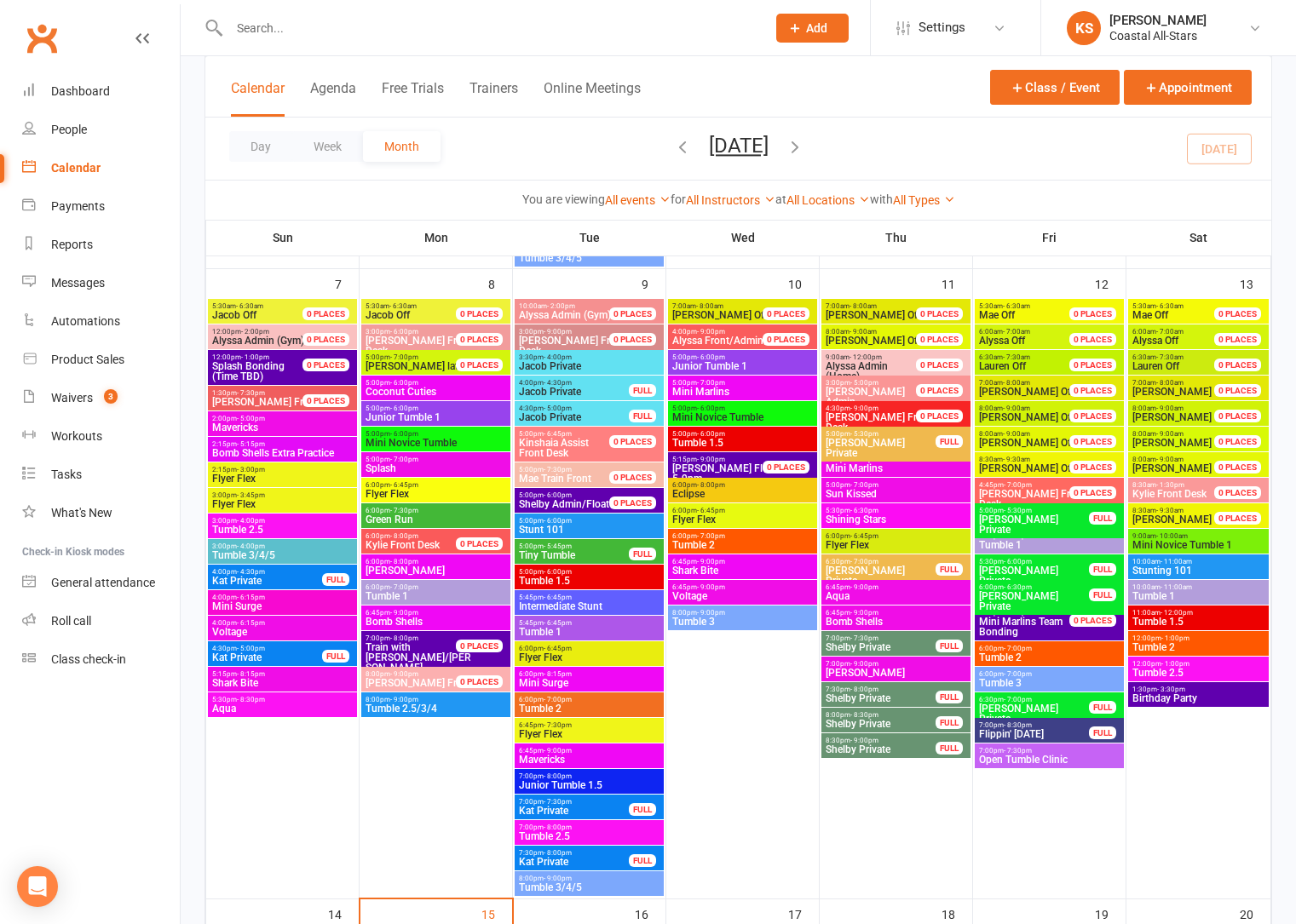
click at [1172, 648] on span "Tumble 2" at bounding box center [1199, 647] width 134 height 10
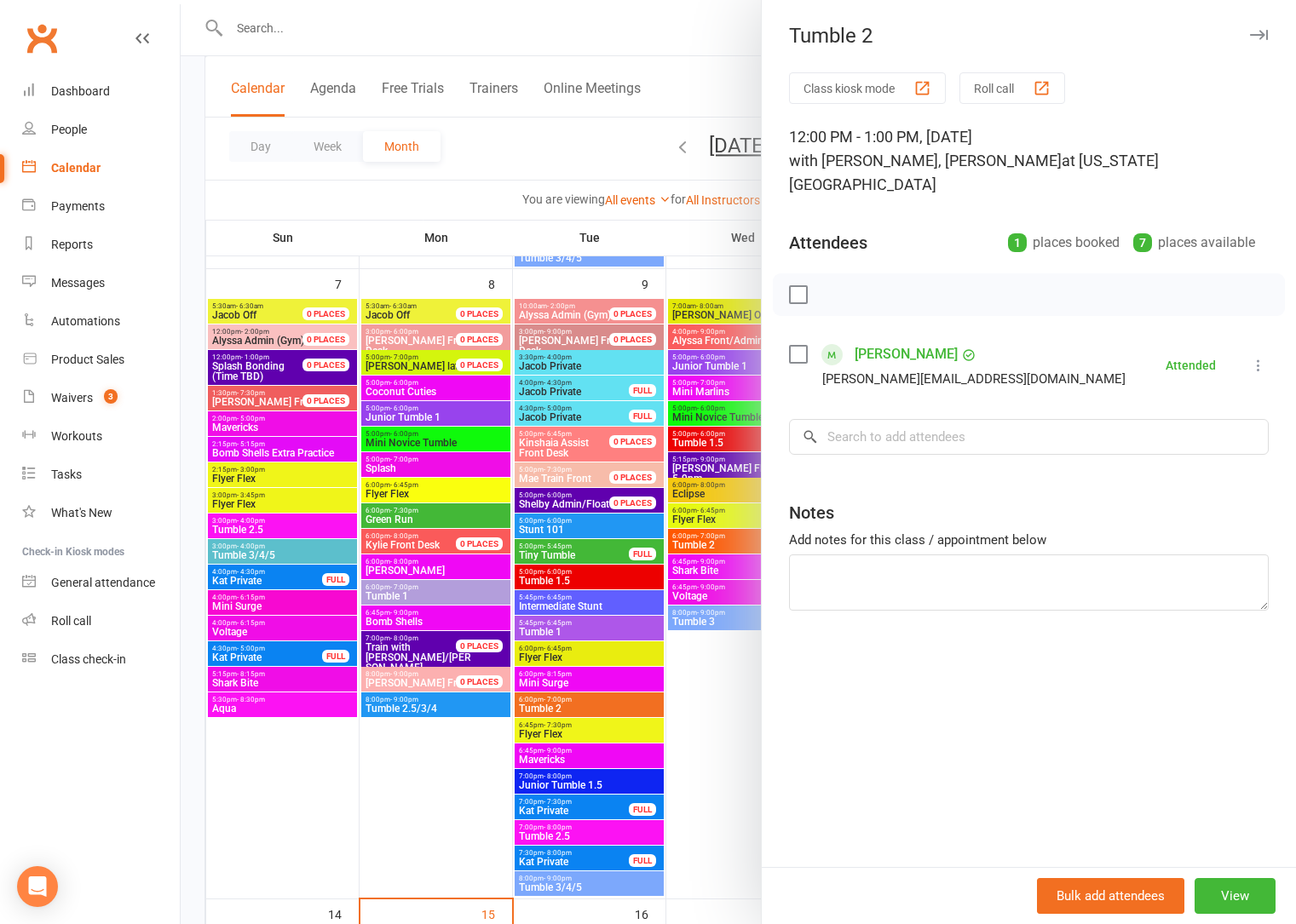
click at [746, 757] on div at bounding box center [738, 462] width 1115 height 924
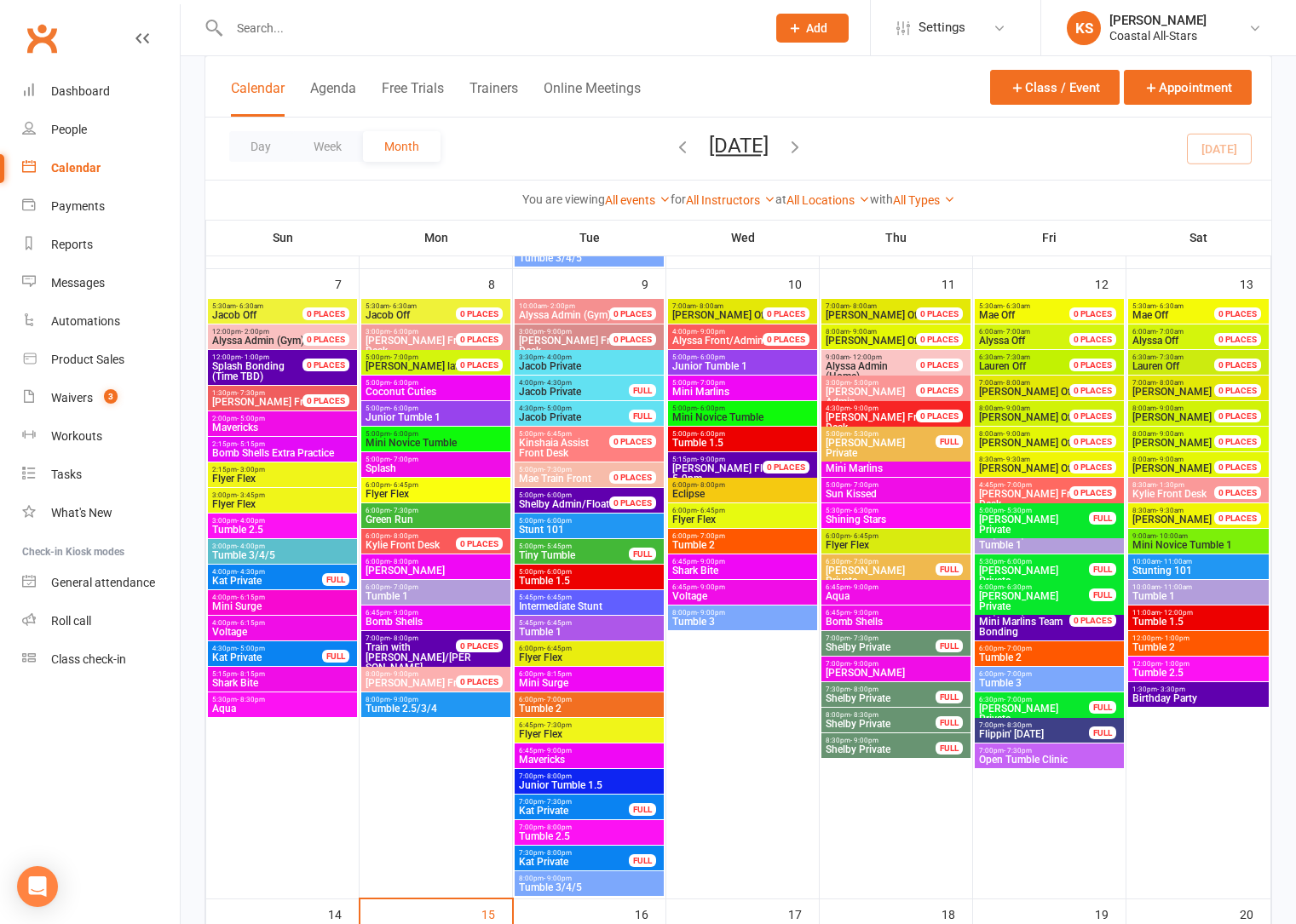
click at [1183, 676] on span "Tumble 2.5" at bounding box center [1199, 672] width 134 height 10
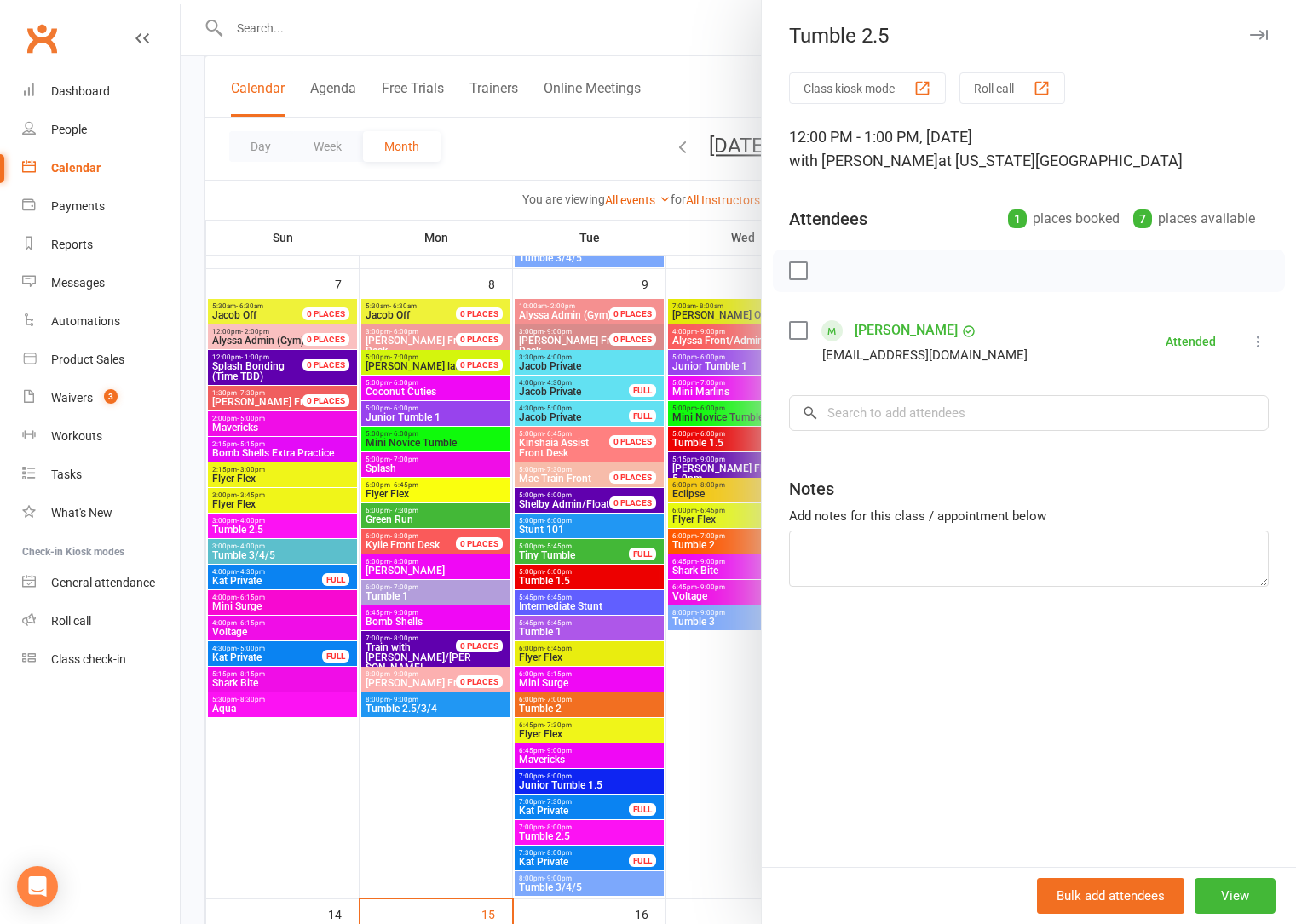
click at [738, 758] on div at bounding box center [738, 462] width 1115 height 924
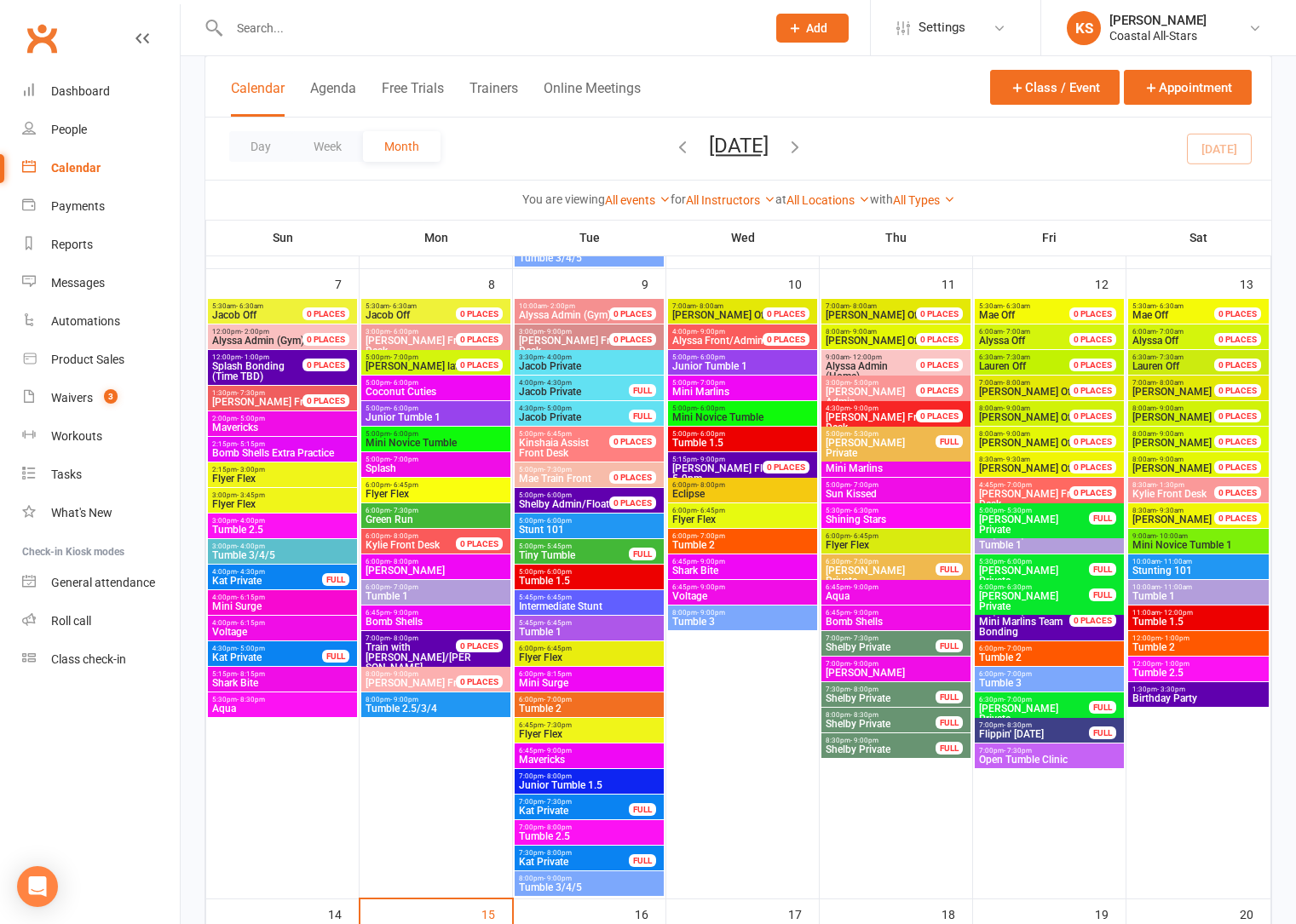
click at [1190, 648] on span "Tumble 2" at bounding box center [1199, 647] width 134 height 10
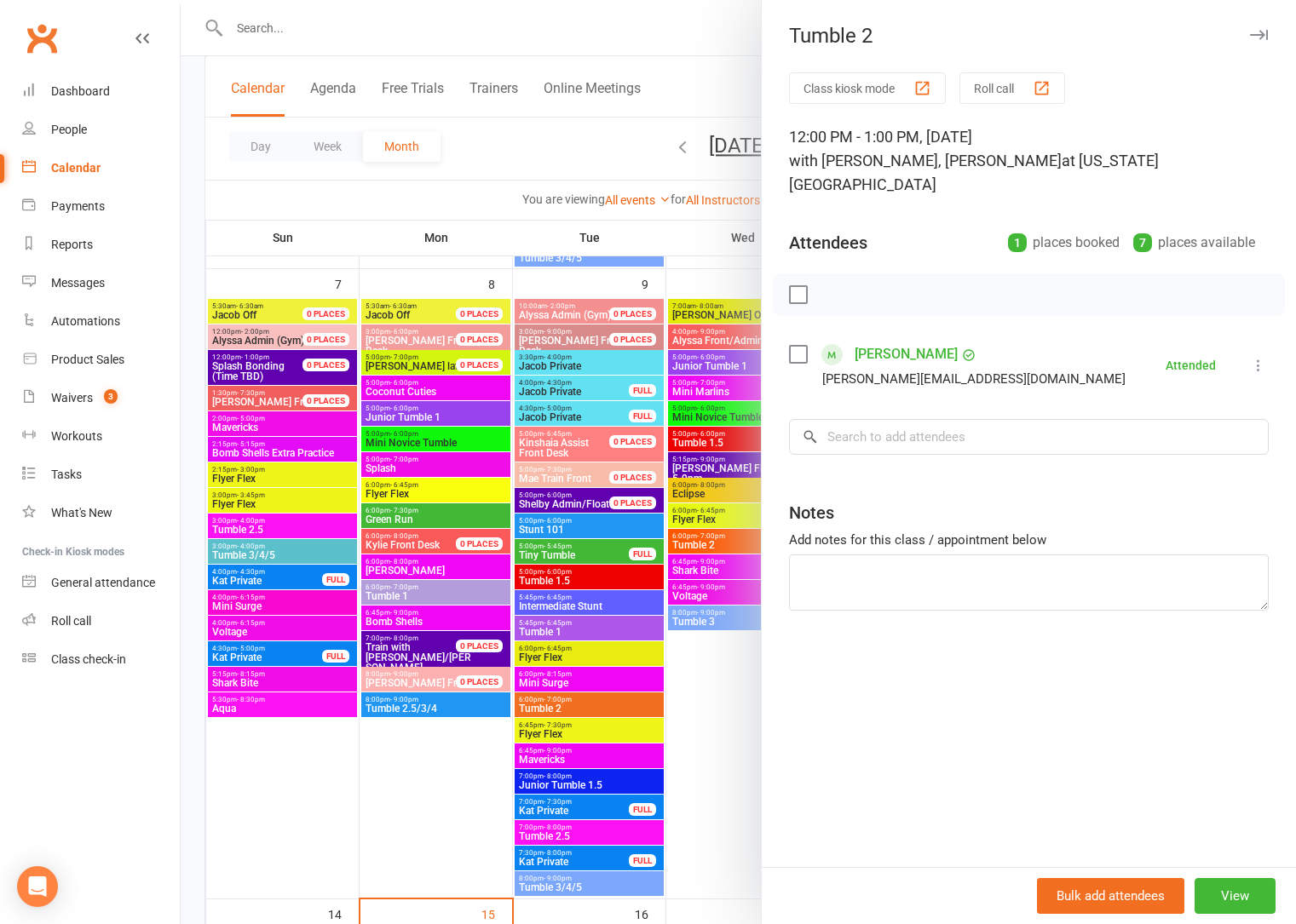
click at [719, 756] on div at bounding box center [738, 462] width 1115 height 924
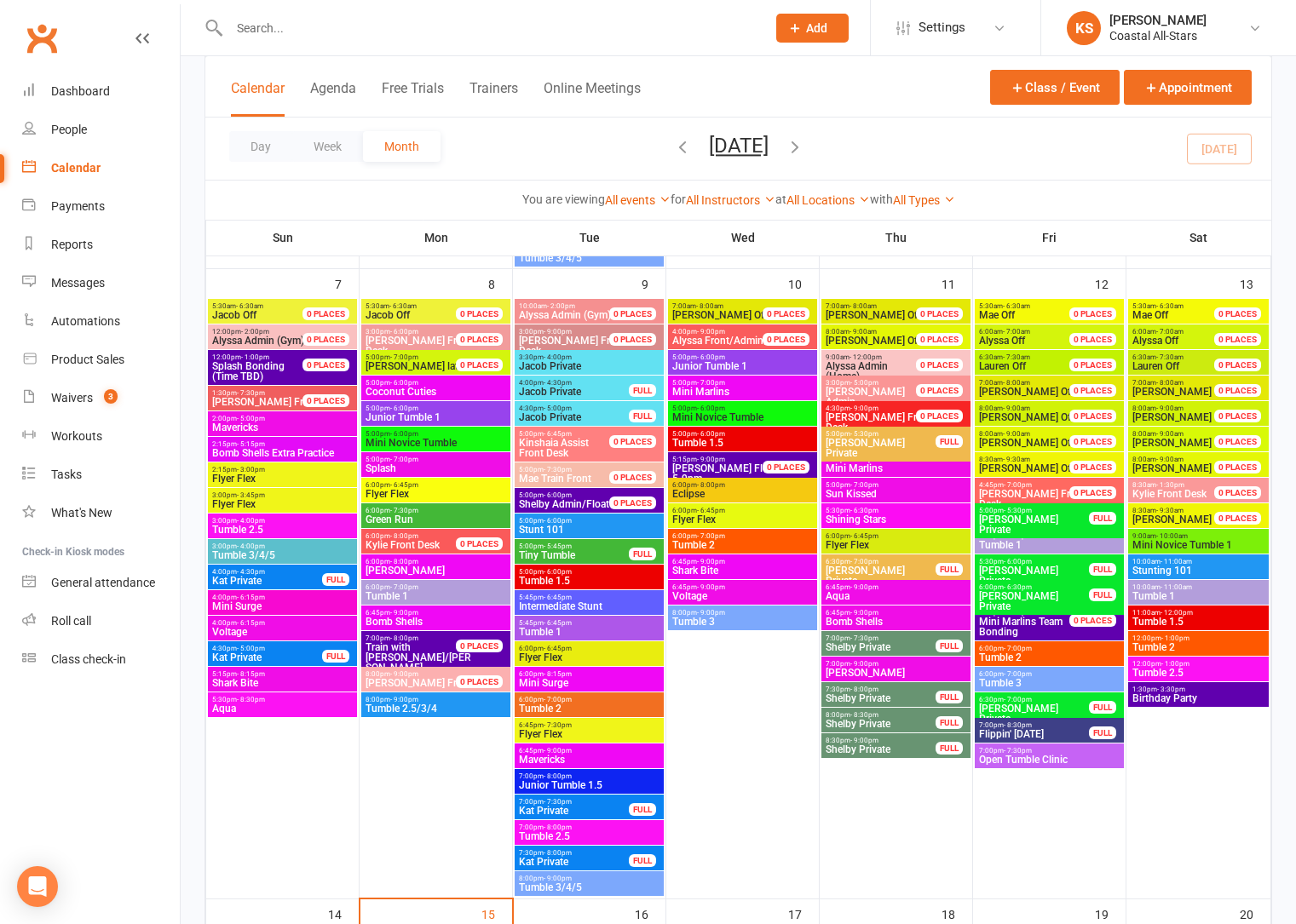
click at [1184, 624] on span "Tumble 1.5" at bounding box center [1199, 621] width 134 height 10
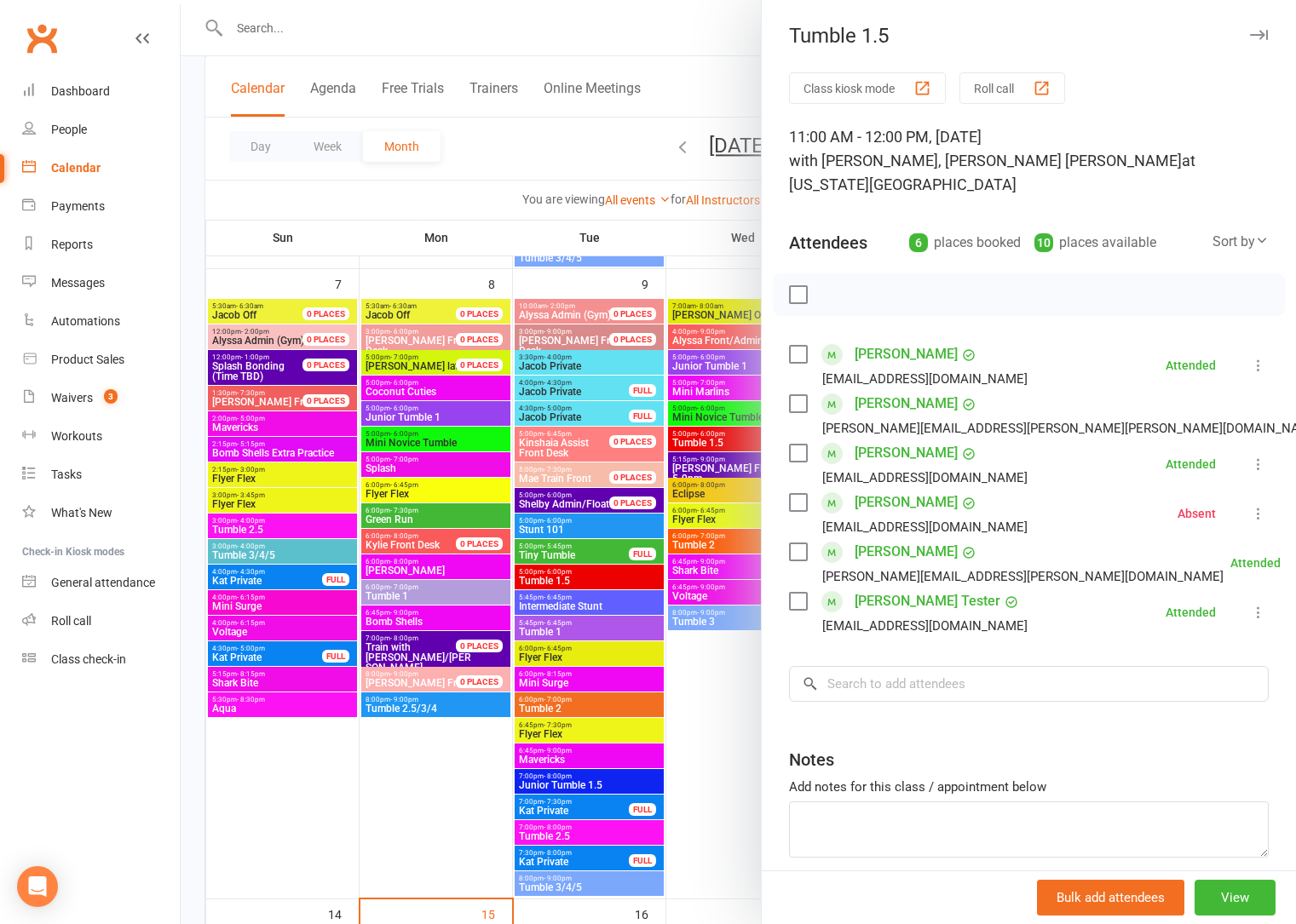
click at [732, 762] on div at bounding box center [738, 462] width 1115 height 924
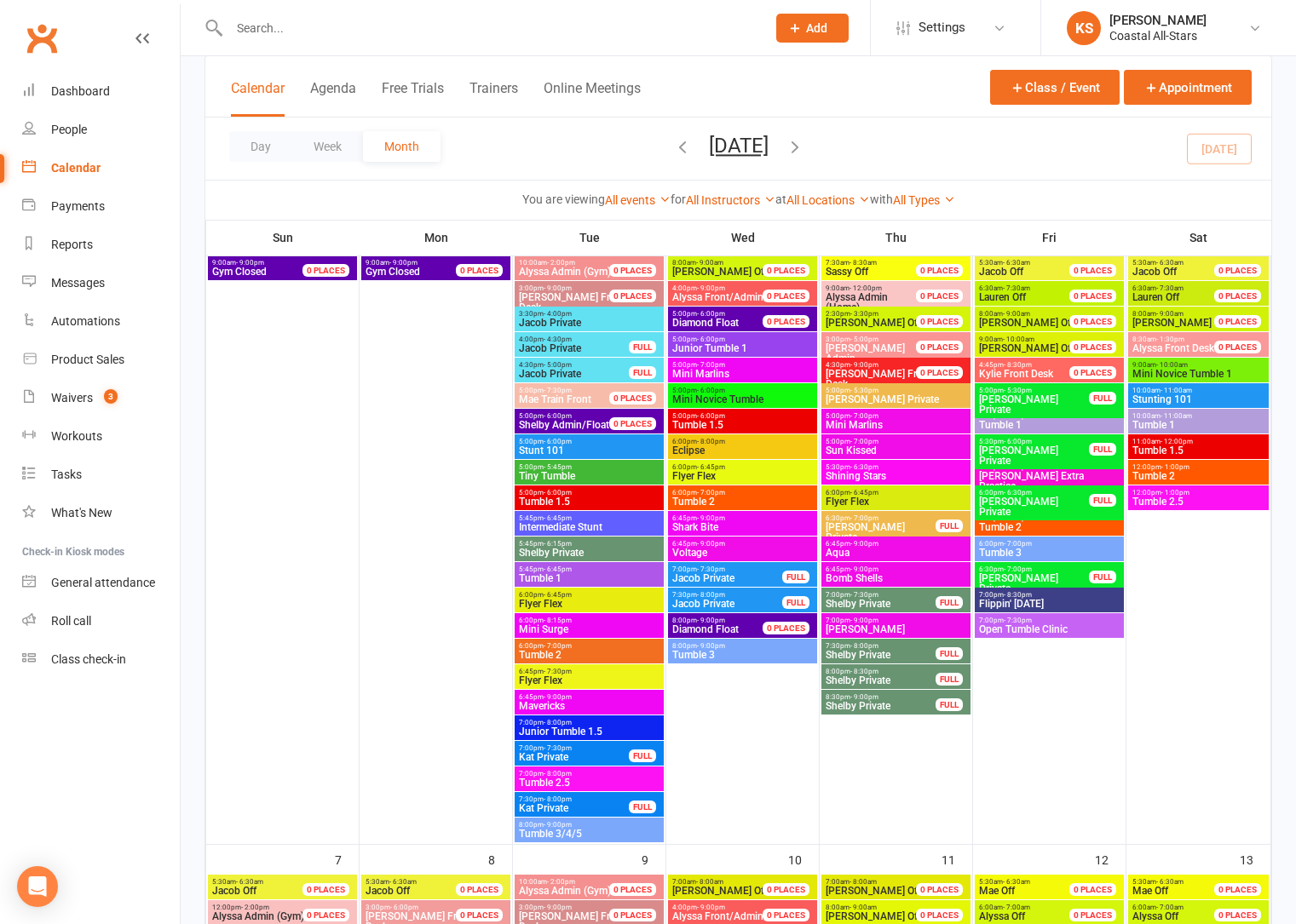
scroll to position [0, 0]
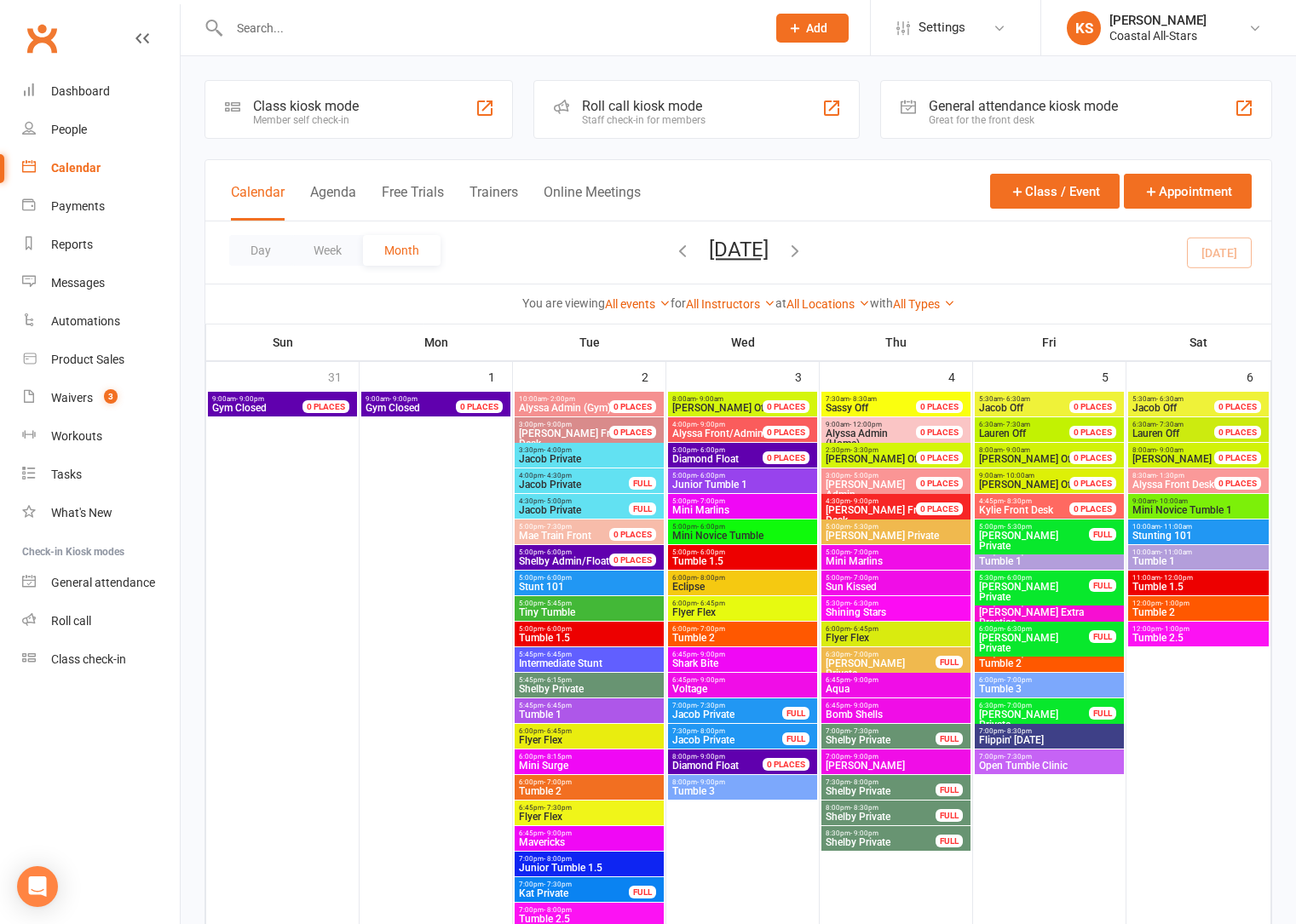
click at [1179, 606] on span "- 1:00pm" at bounding box center [1175, 604] width 28 height 7
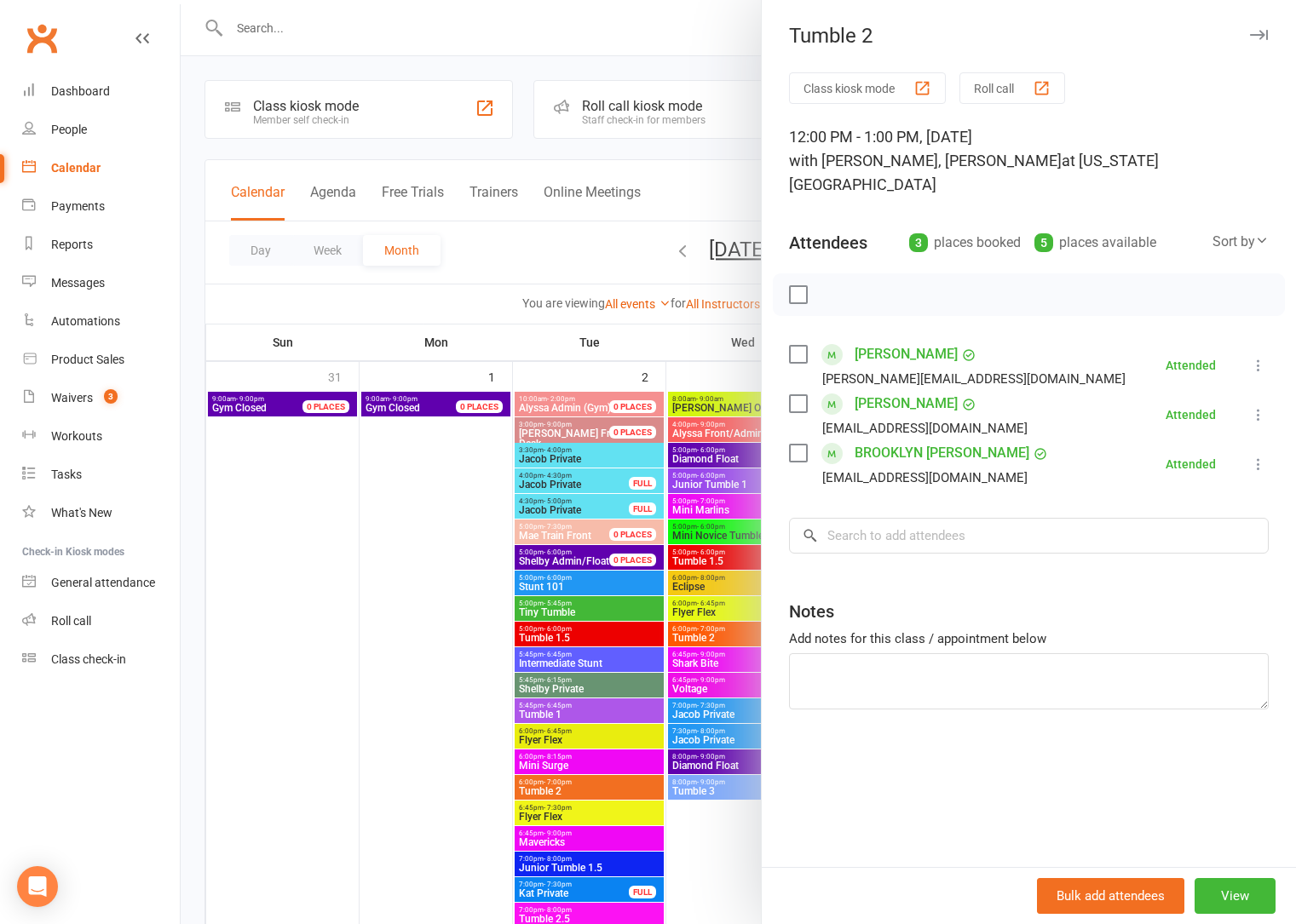
click at [738, 852] on div at bounding box center [738, 462] width 1115 height 924
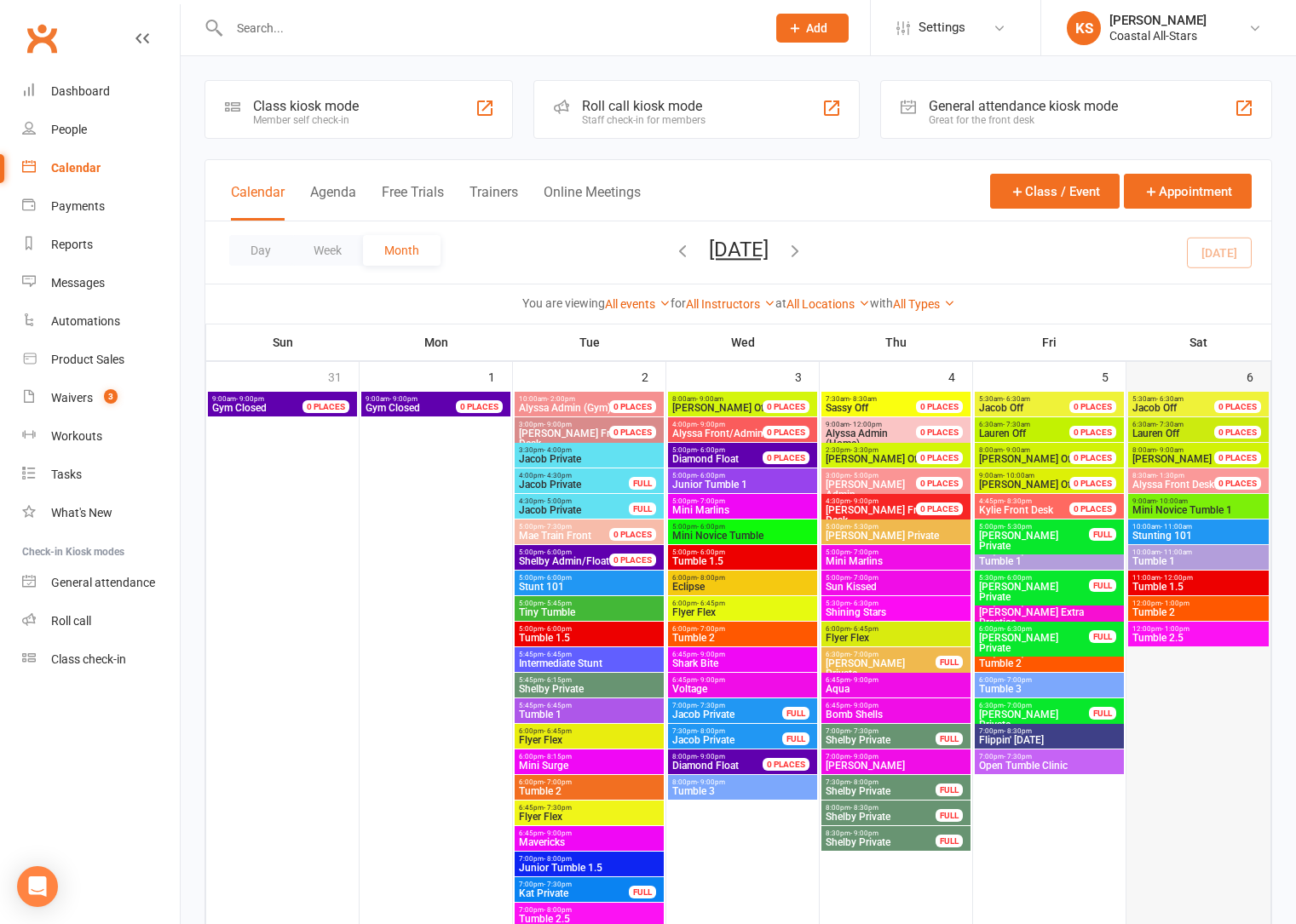
click at [1159, 648] on div at bounding box center [1199, 685] width 141 height 587
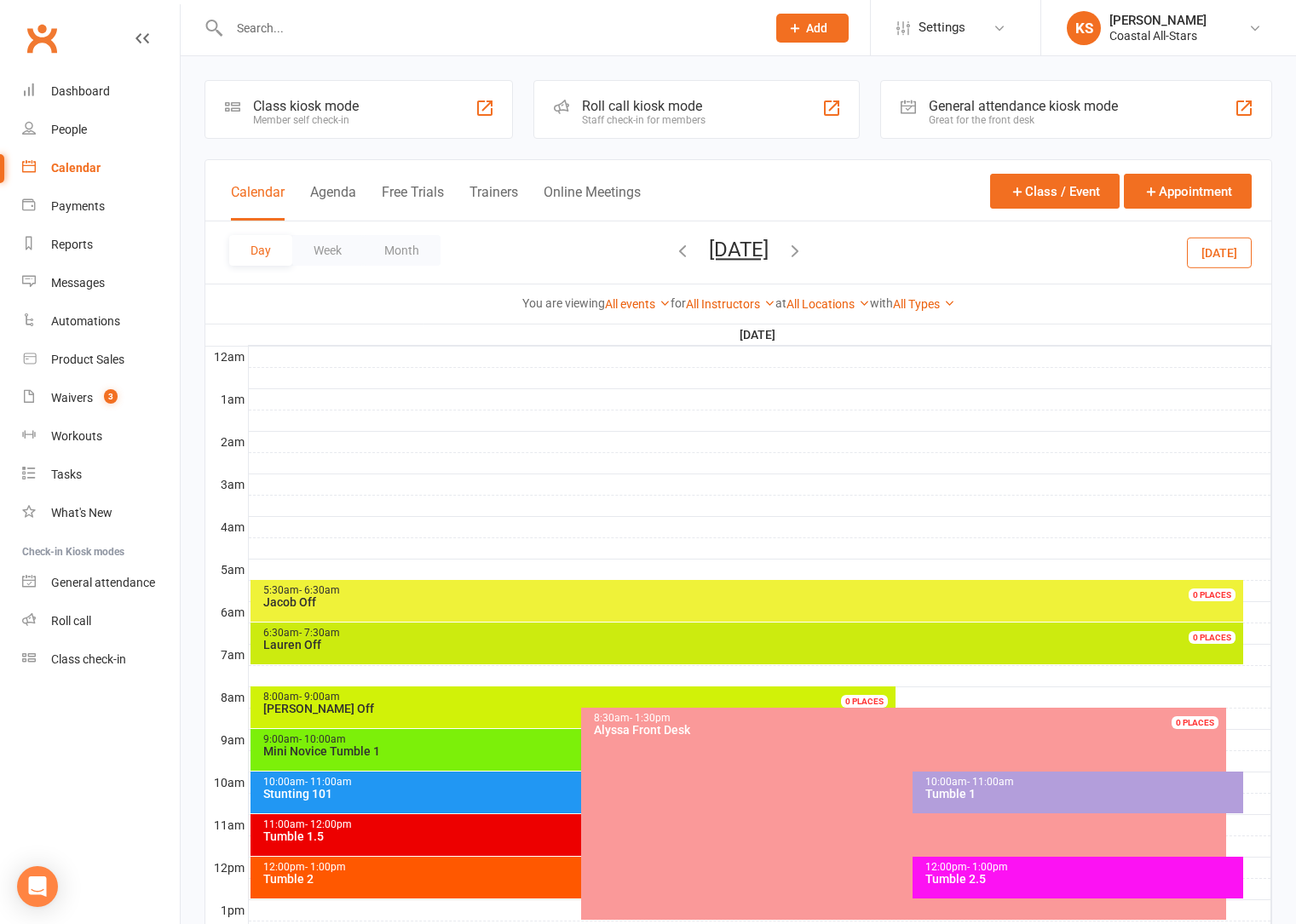
click at [673, 245] on icon "button" at bounding box center [682, 250] width 19 height 19
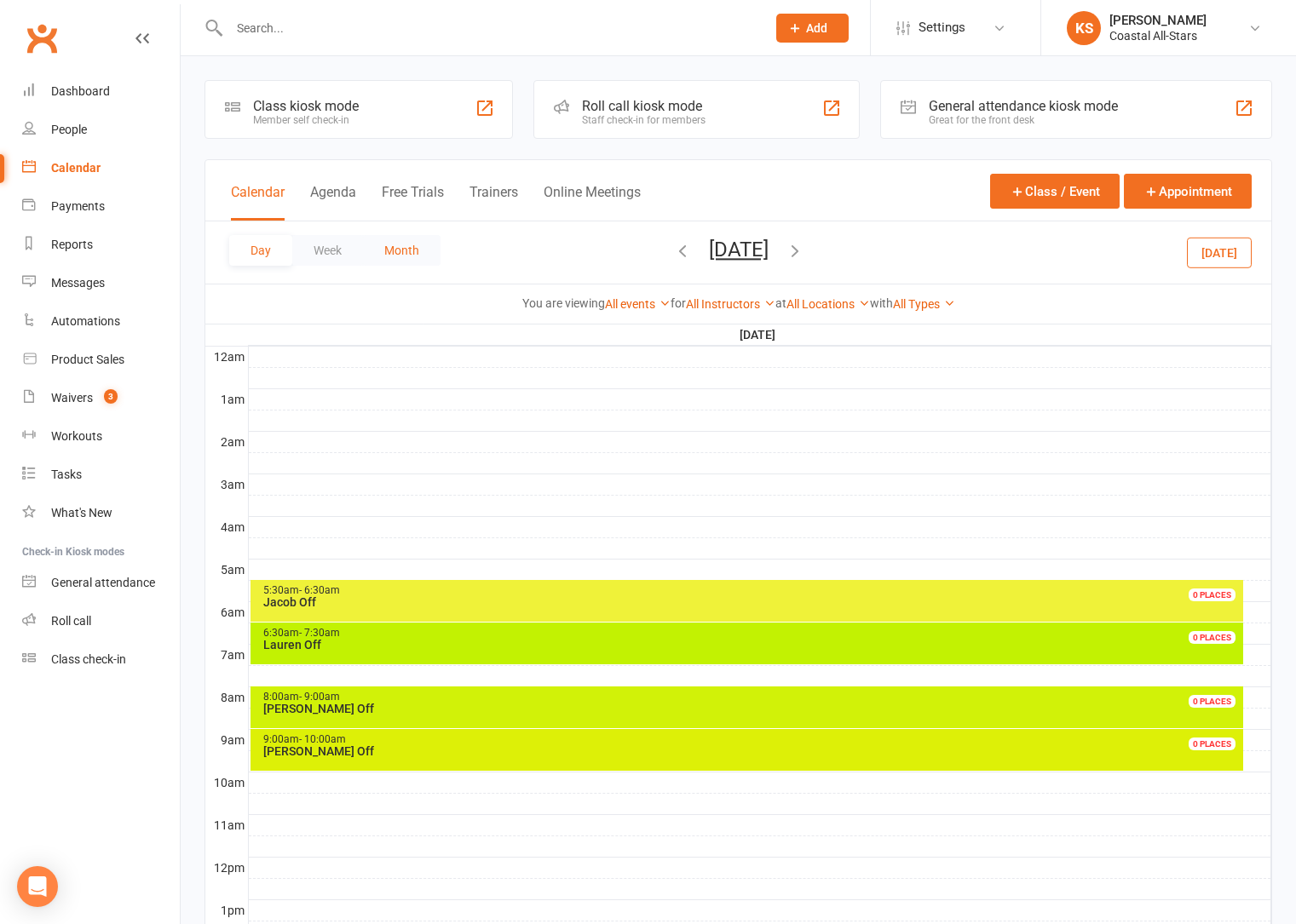
click at [416, 260] on button "Month" at bounding box center [402, 251] width 78 height 31
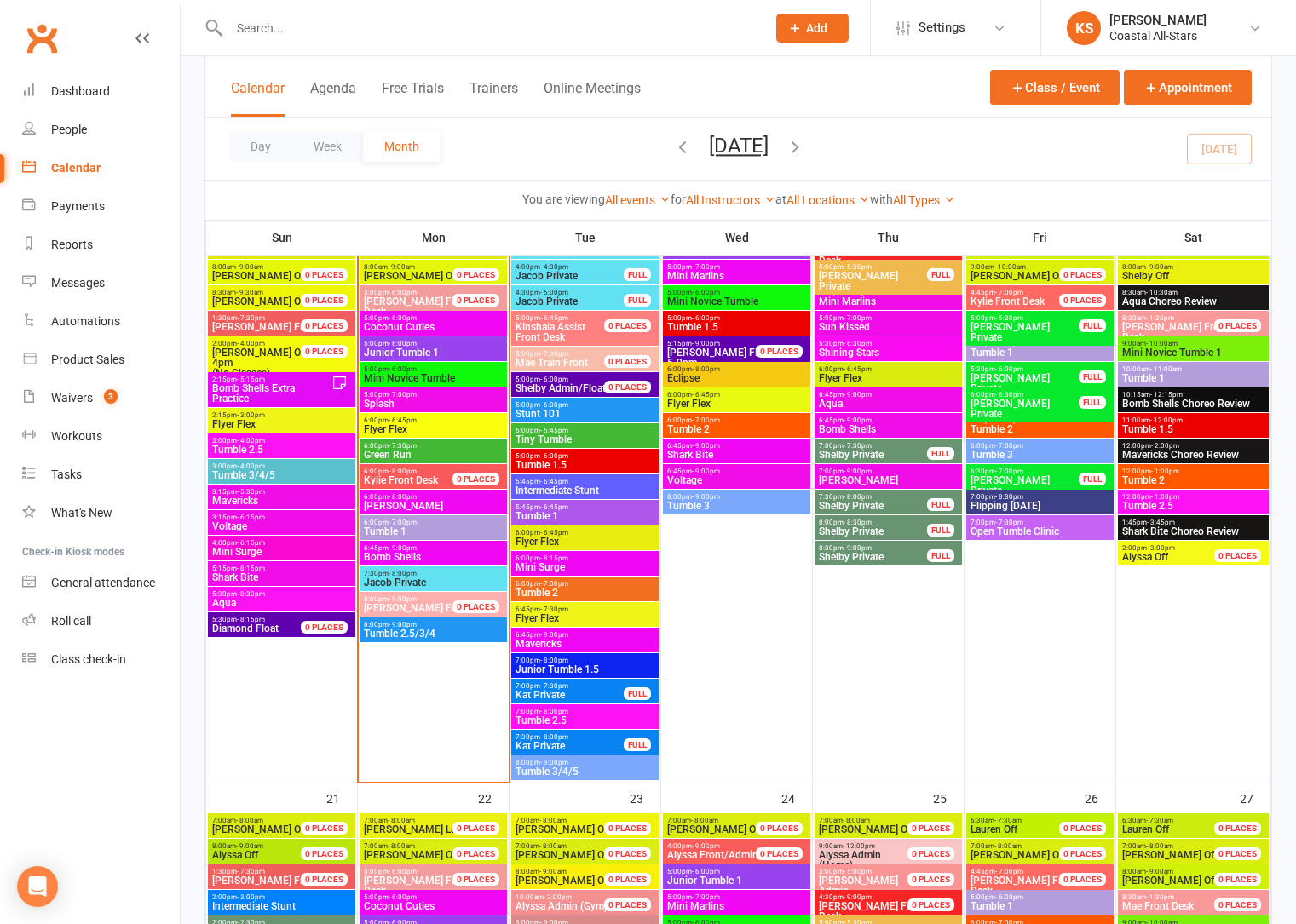
scroll to position [1381, 0]
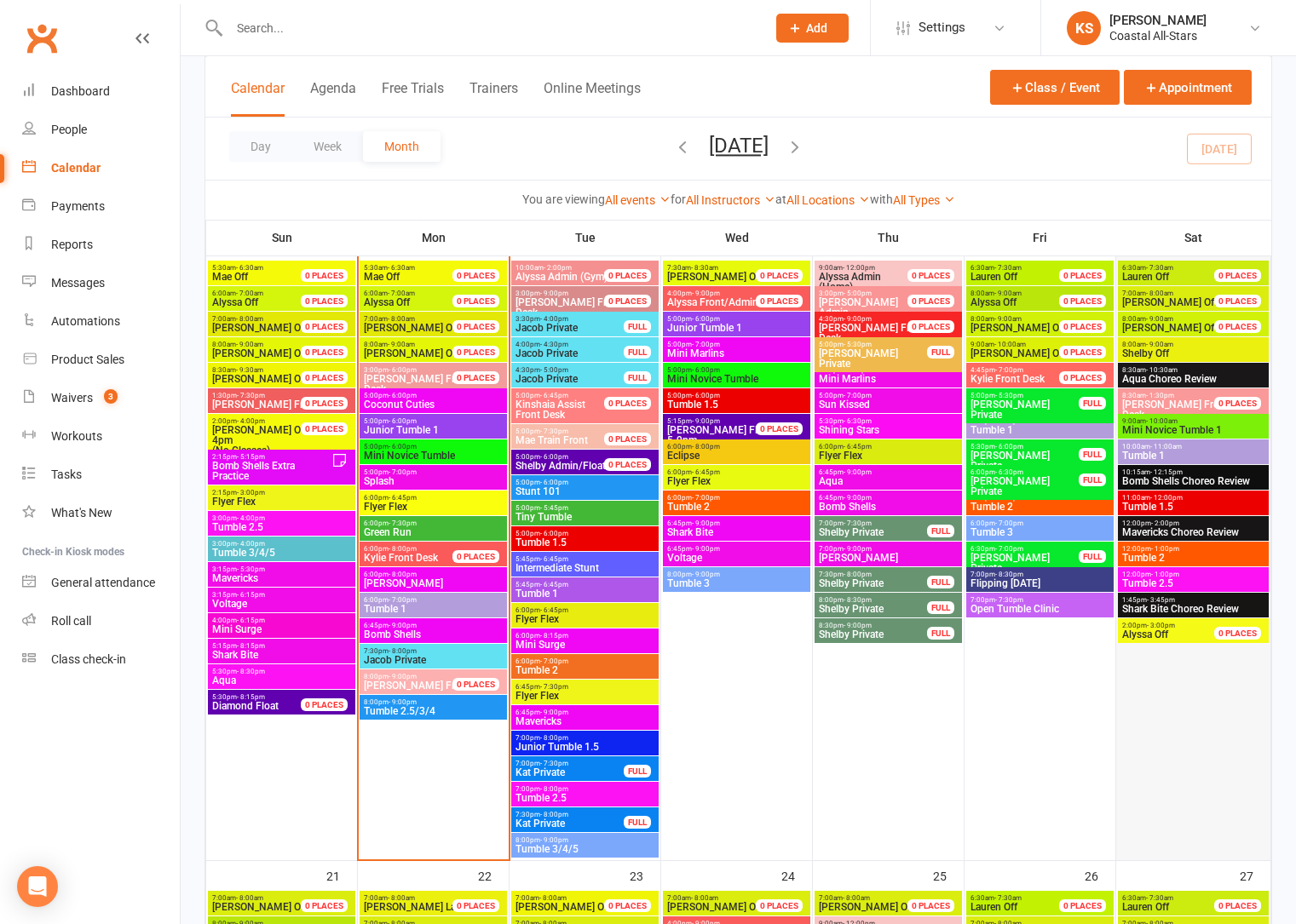
click at [1194, 755] on div at bounding box center [1192, 559] width 151 height 598
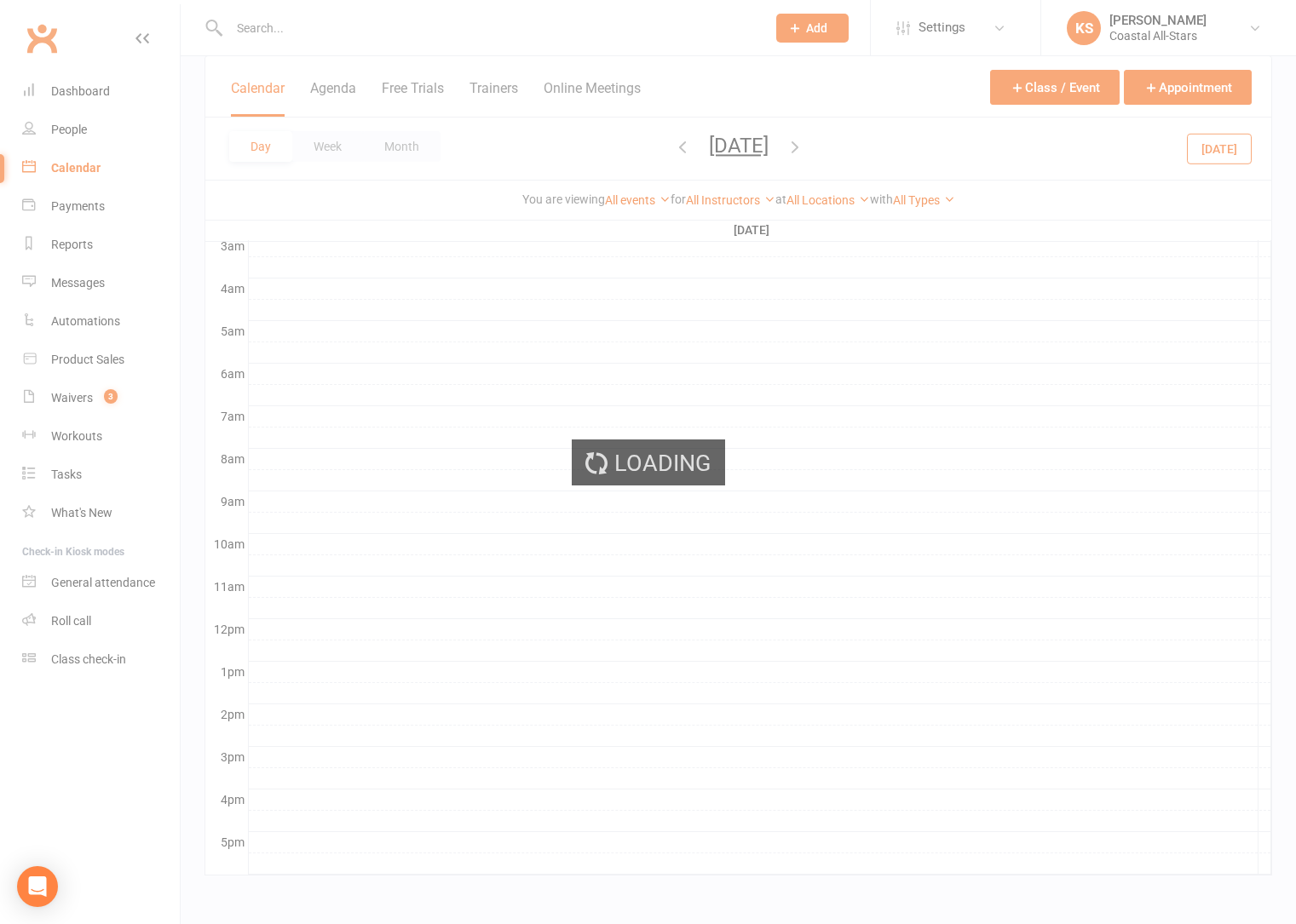
scroll to position [0, 0]
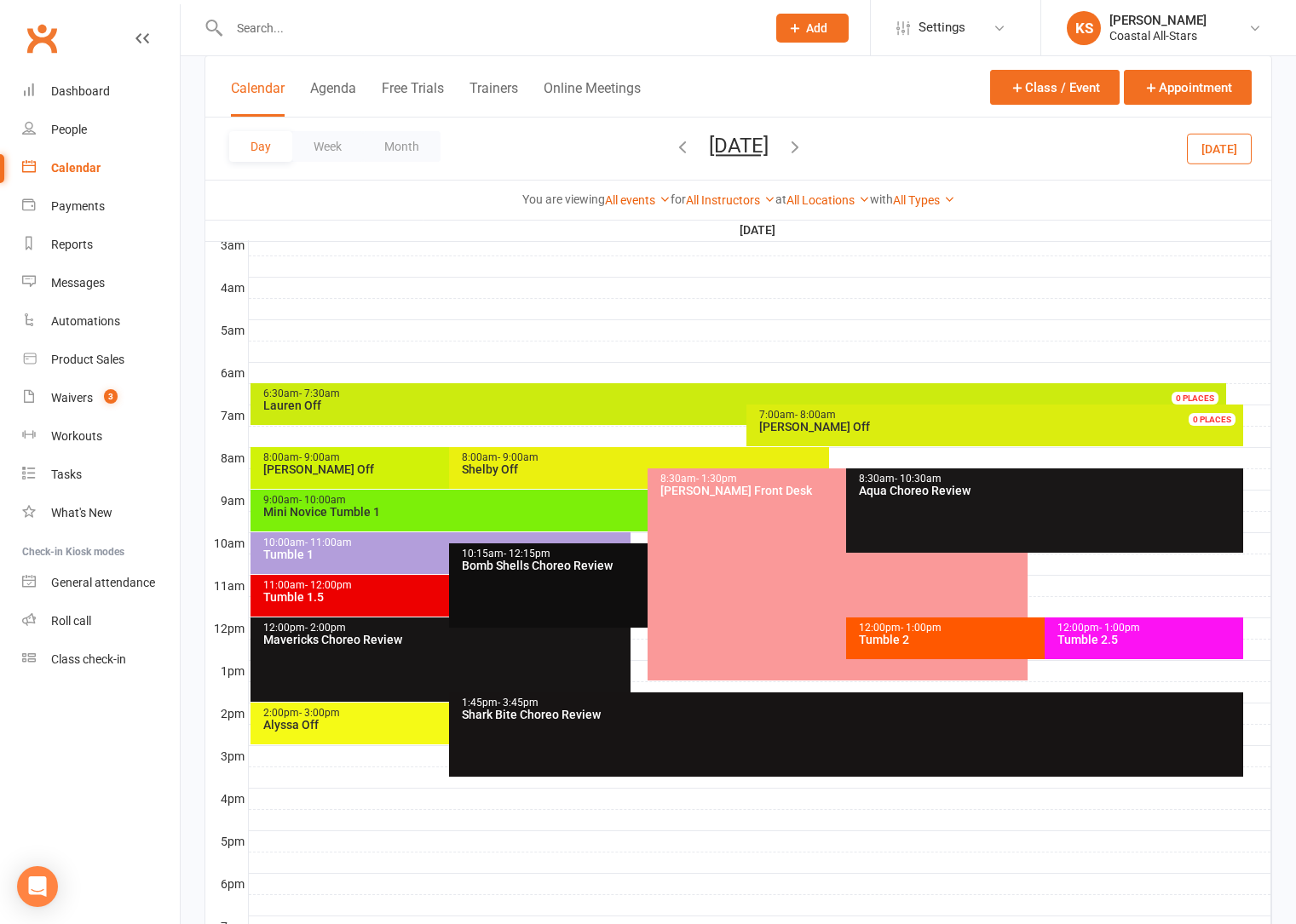
click at [375, 591] on div "Tumble 1.5" at bounding box center [445, 596] width 365 height 12
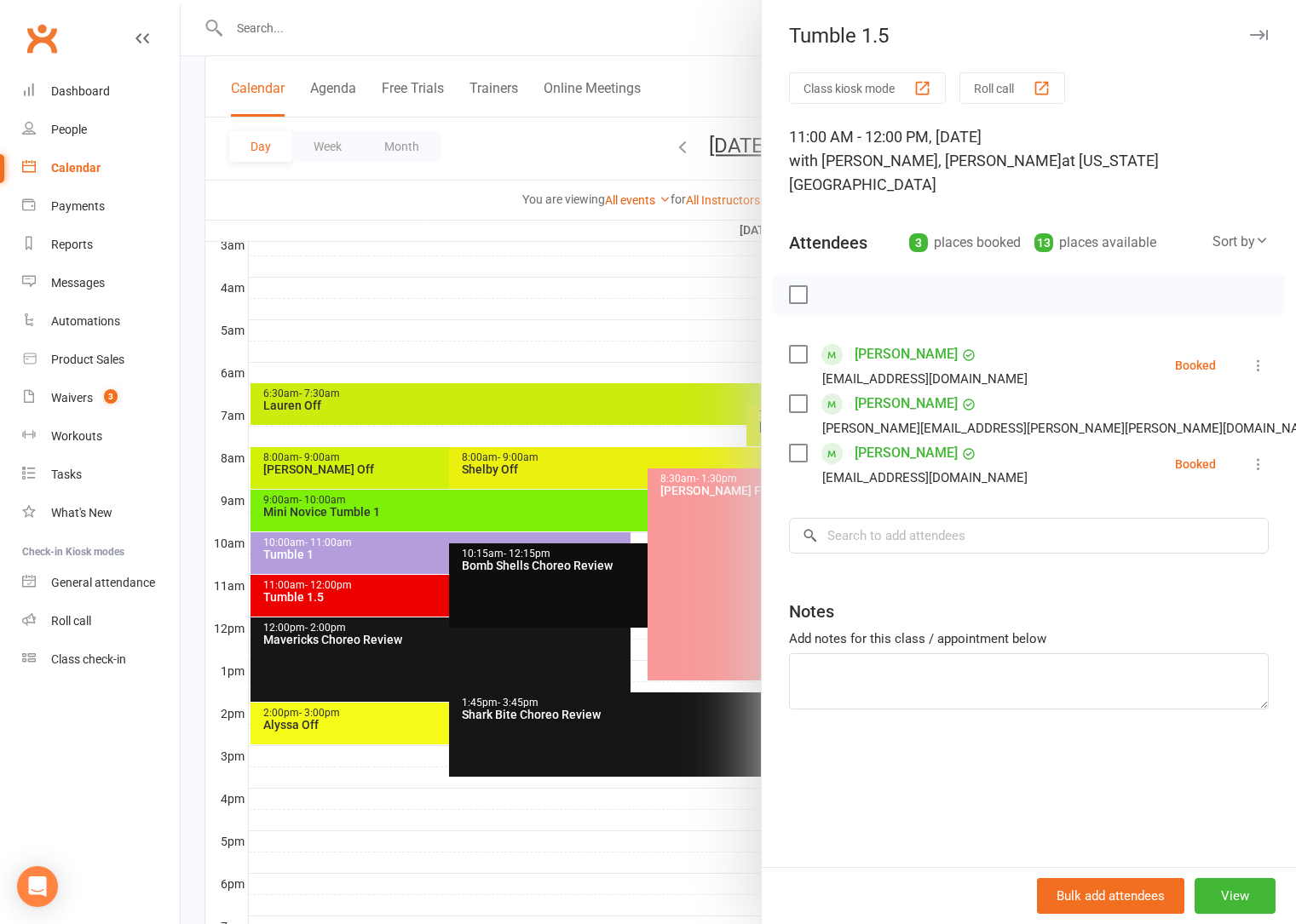
click at [375, 568] on div at bounding box center [738, 462] width 1115 height 924
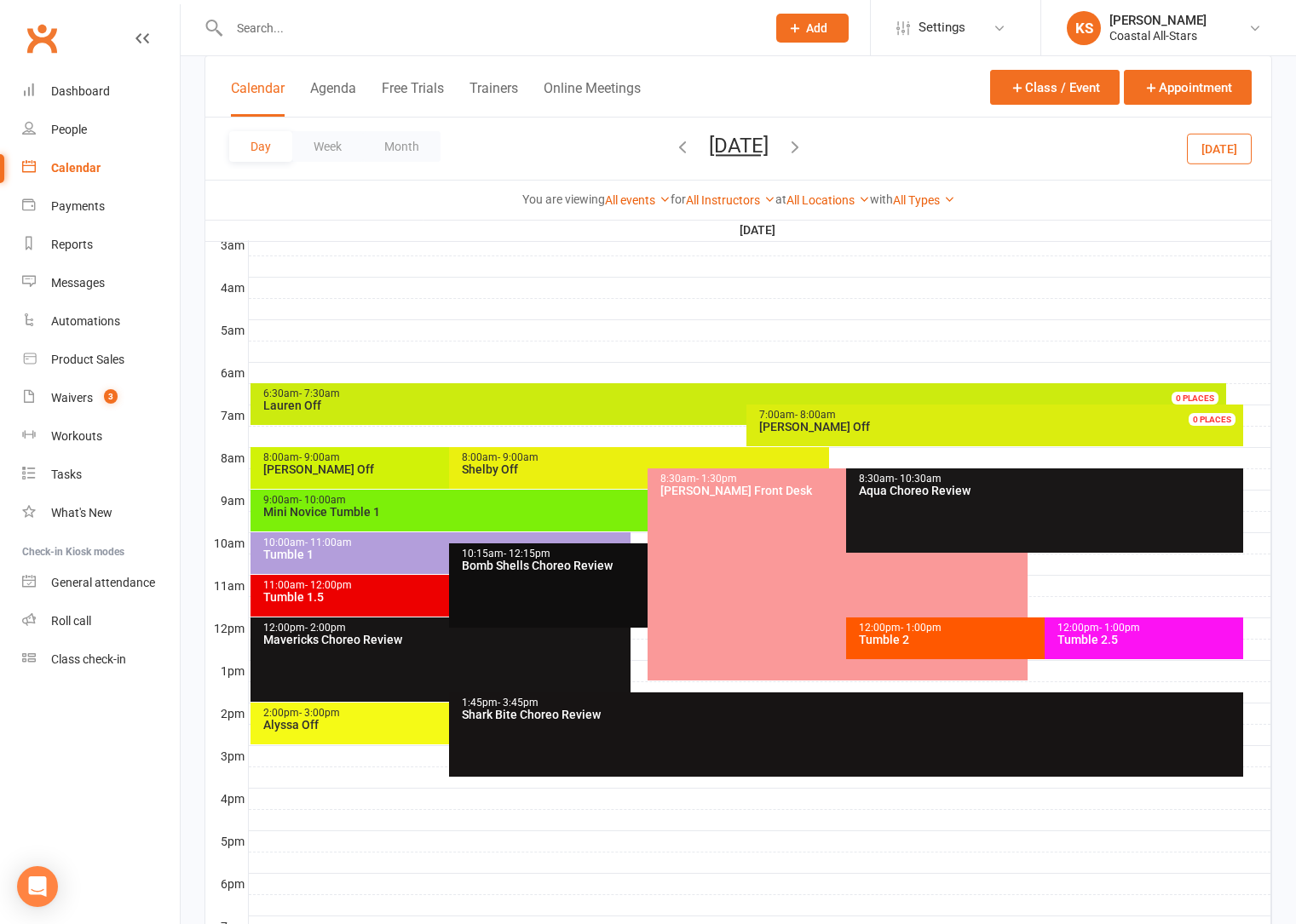
click at [379, 563] on div "10:00am - 11:00am Tumble 1" at bounding box center [440, 553] width 380 height 42
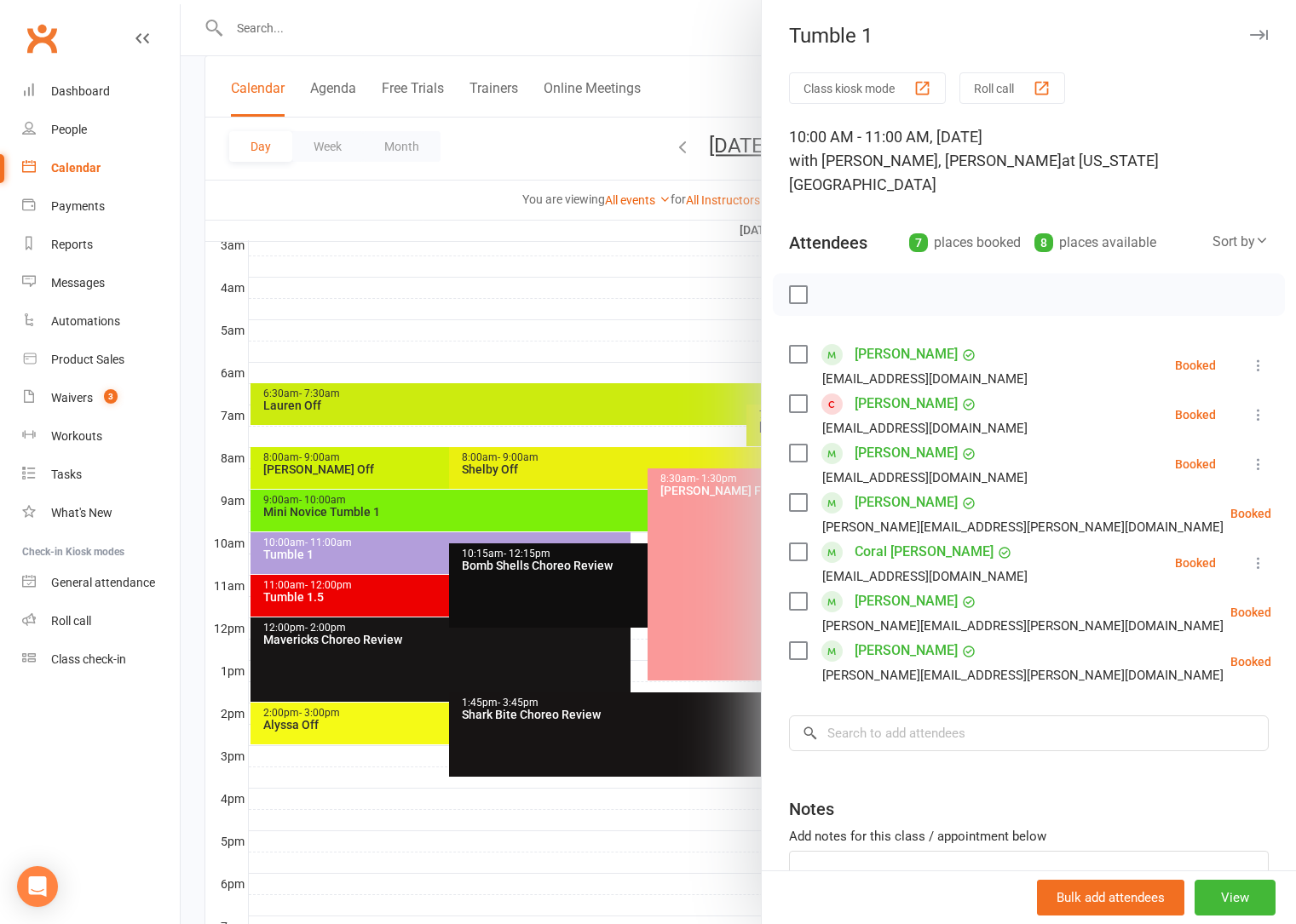
click at [510, 333] on div at bounding box center [738, 462] width 1115 height 924
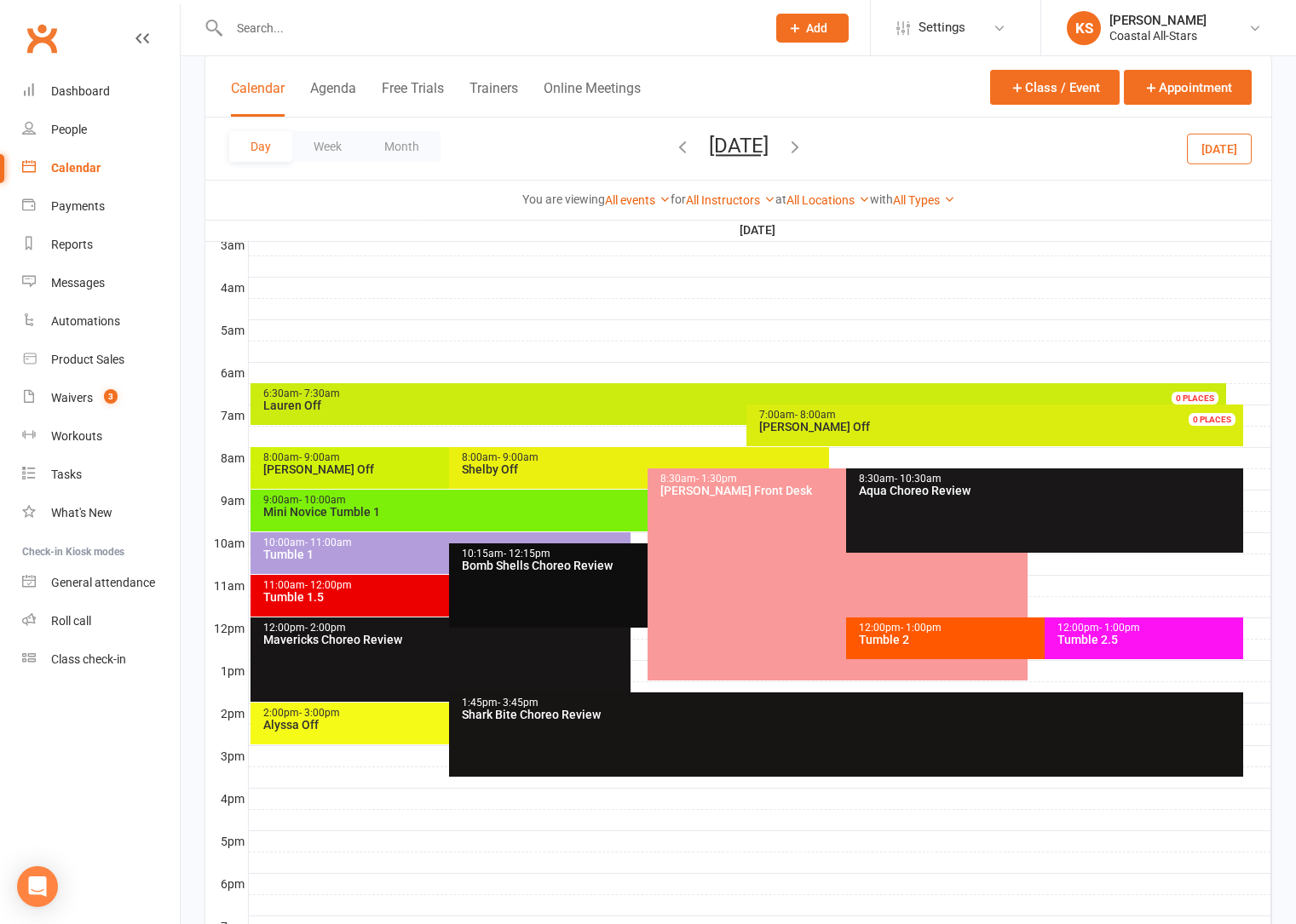
click at [936, 642] on div "Tumble 2" at bounding box center [1041, 639] width 365 height 12
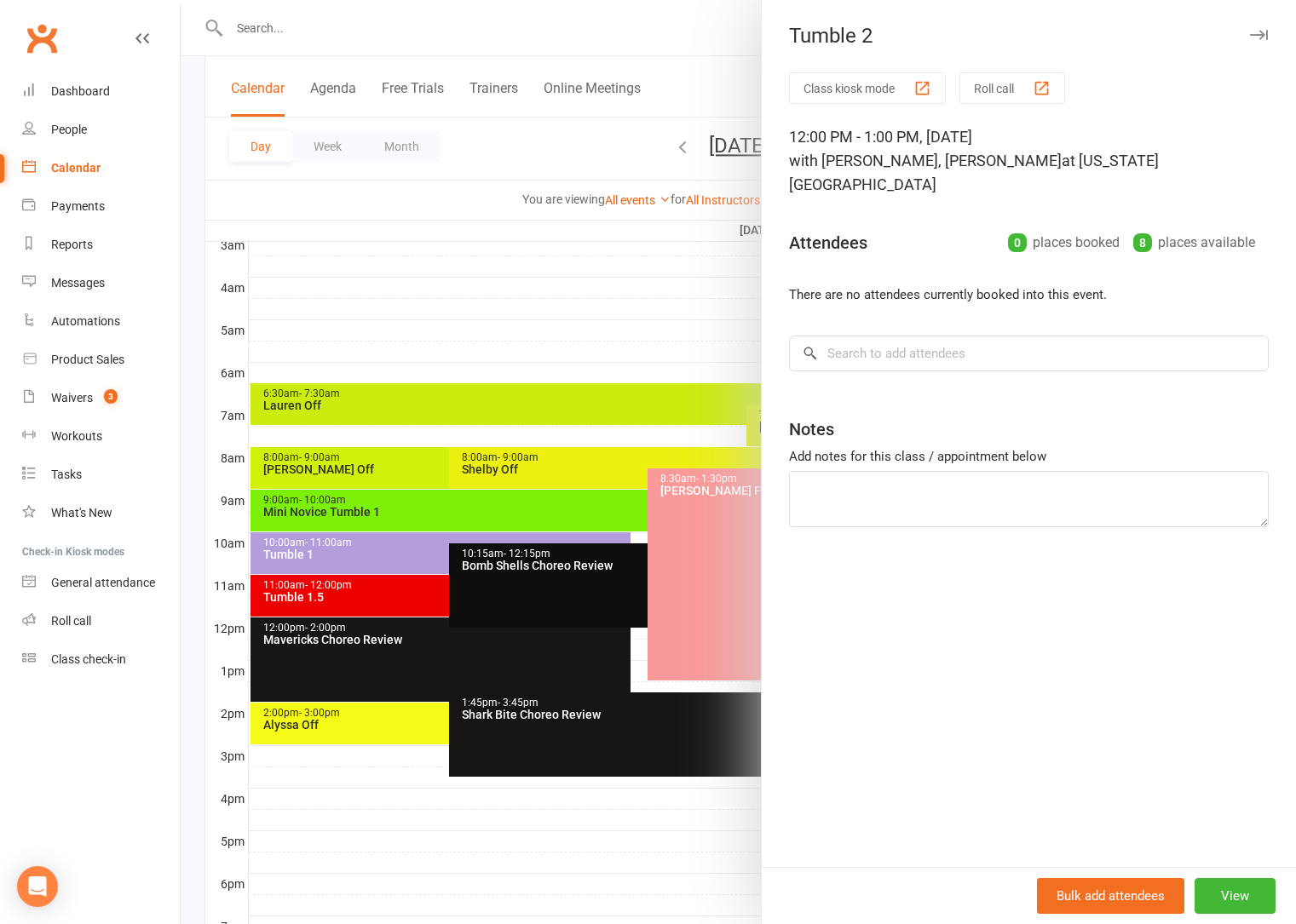
drag, startPoint x: 589, startPoint y: 291, endPoint x: 763, endPoint y: 336, distance: 179.7
click at [589, 291] on div at bounding box center [738, 462] width 1115 height 924
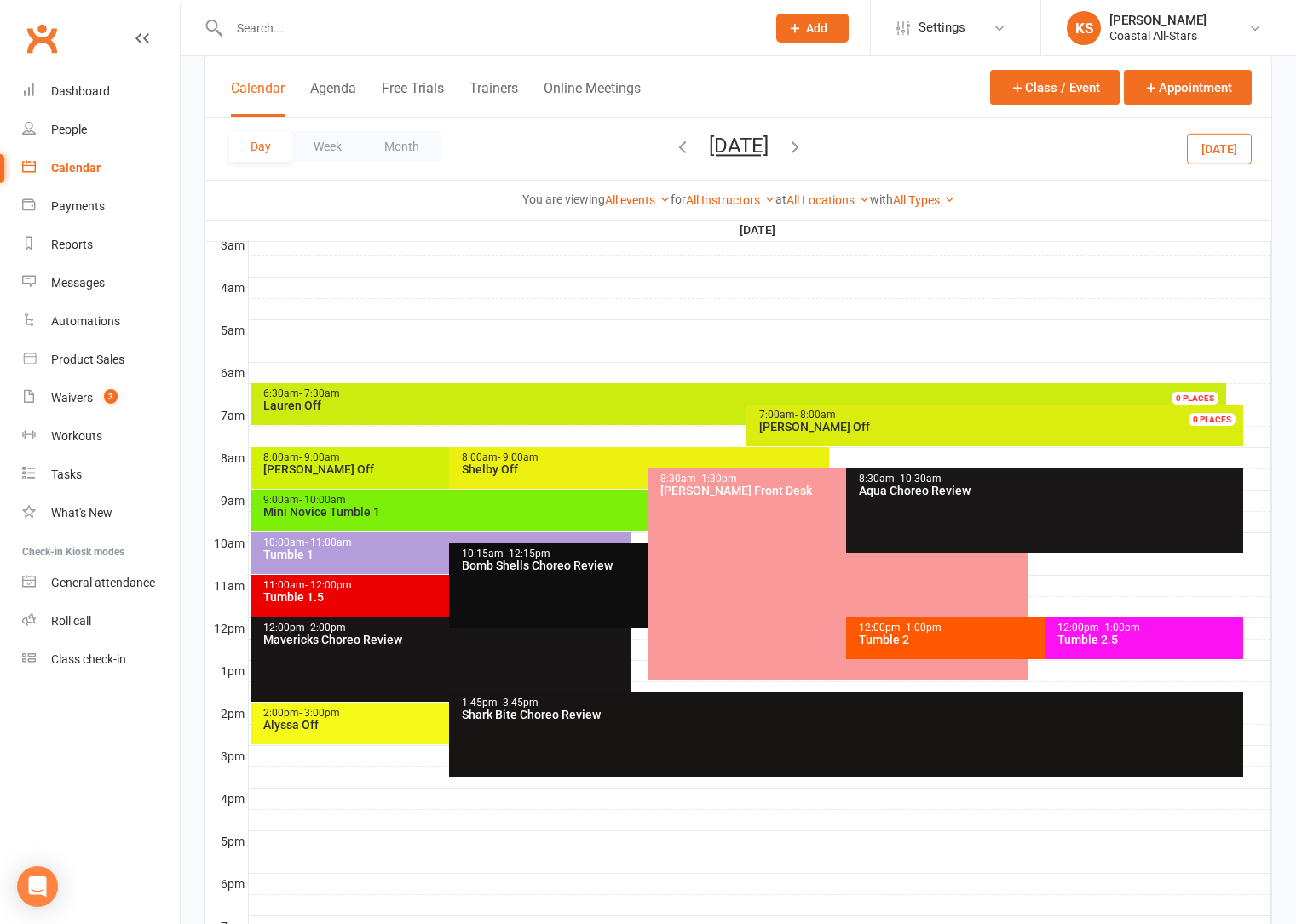
click at [1102, 629] on span "- 1:00pm" at bounding box center [1119, 627] width 41 height 12
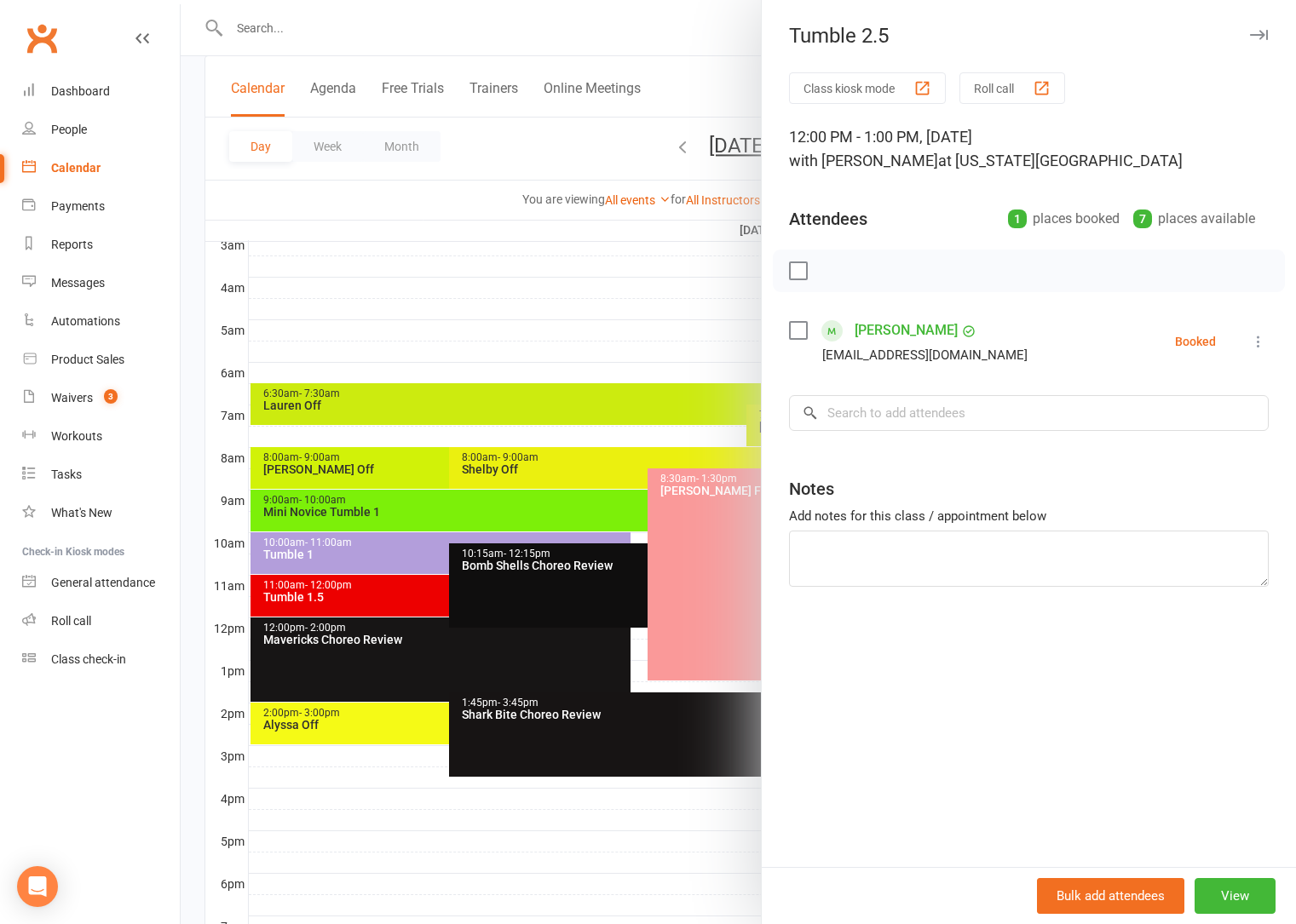
click at [662, 291] on div at bounding box center [738, 462] width 1115 height 924
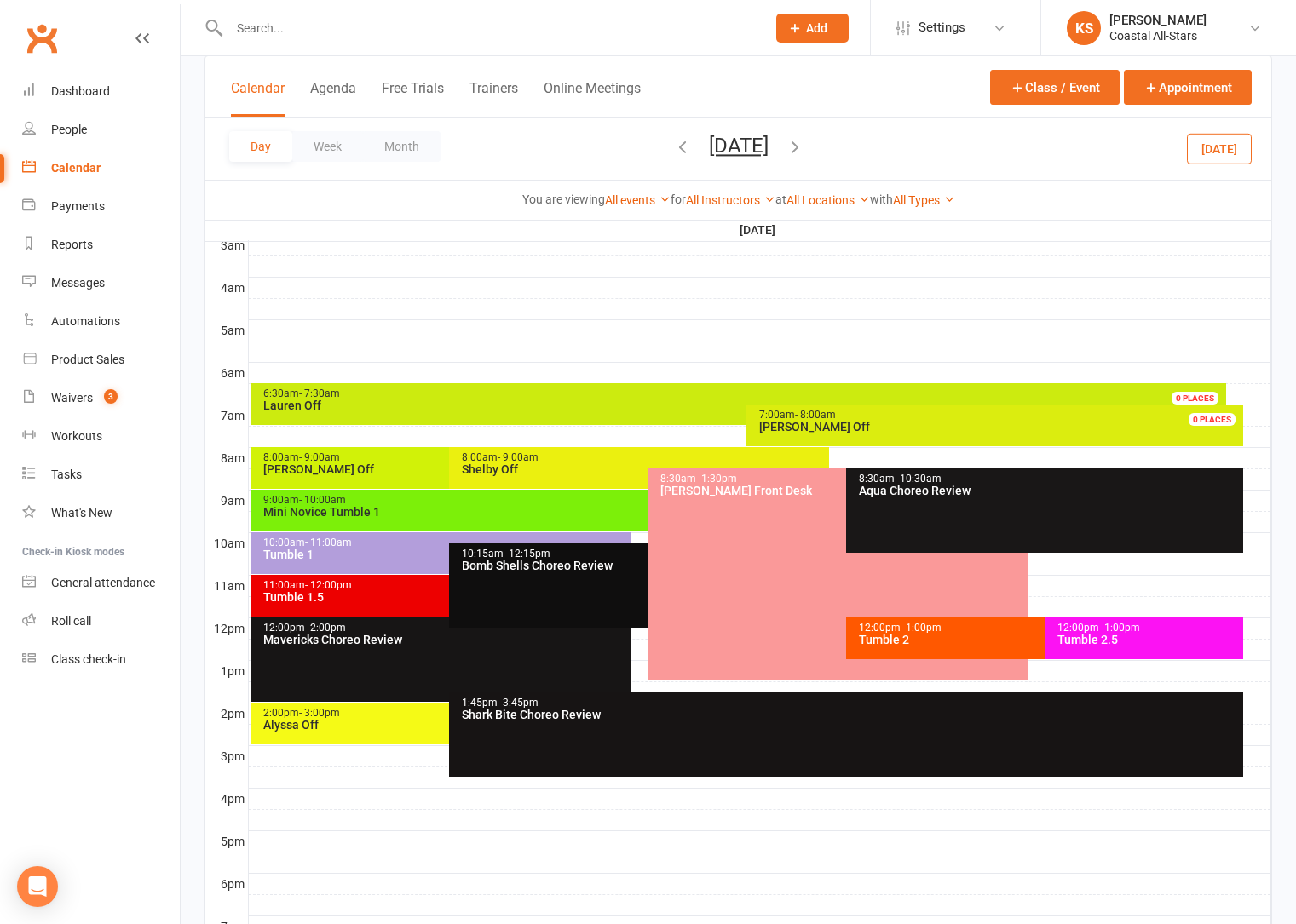
click at [951, 631] on div "12:00pm - 1:00pm" at bounding box center [1041, 628] width 365 height 11
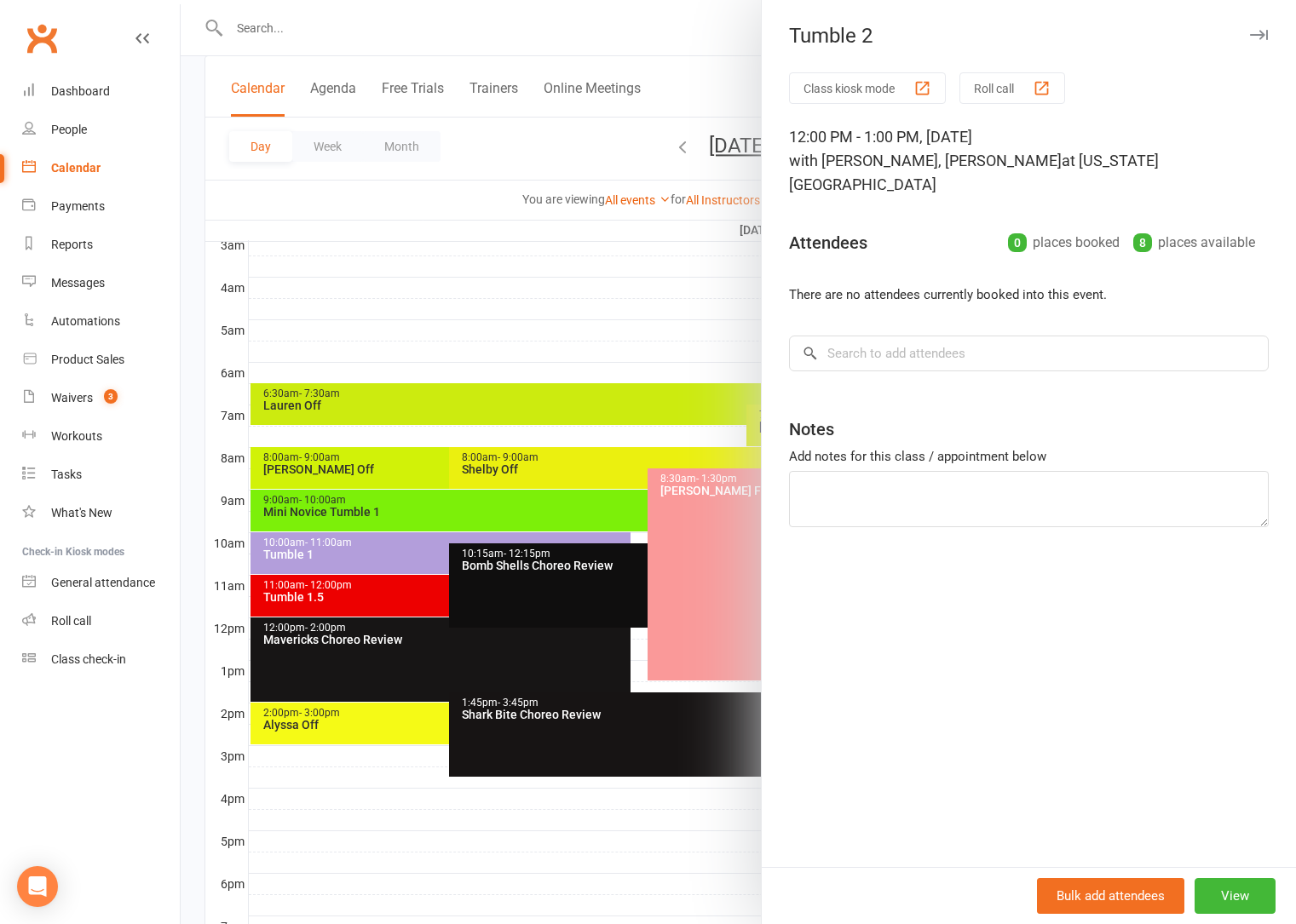
click at [643, 296] on div at bounding box center [738, 462] width 1115 height 924
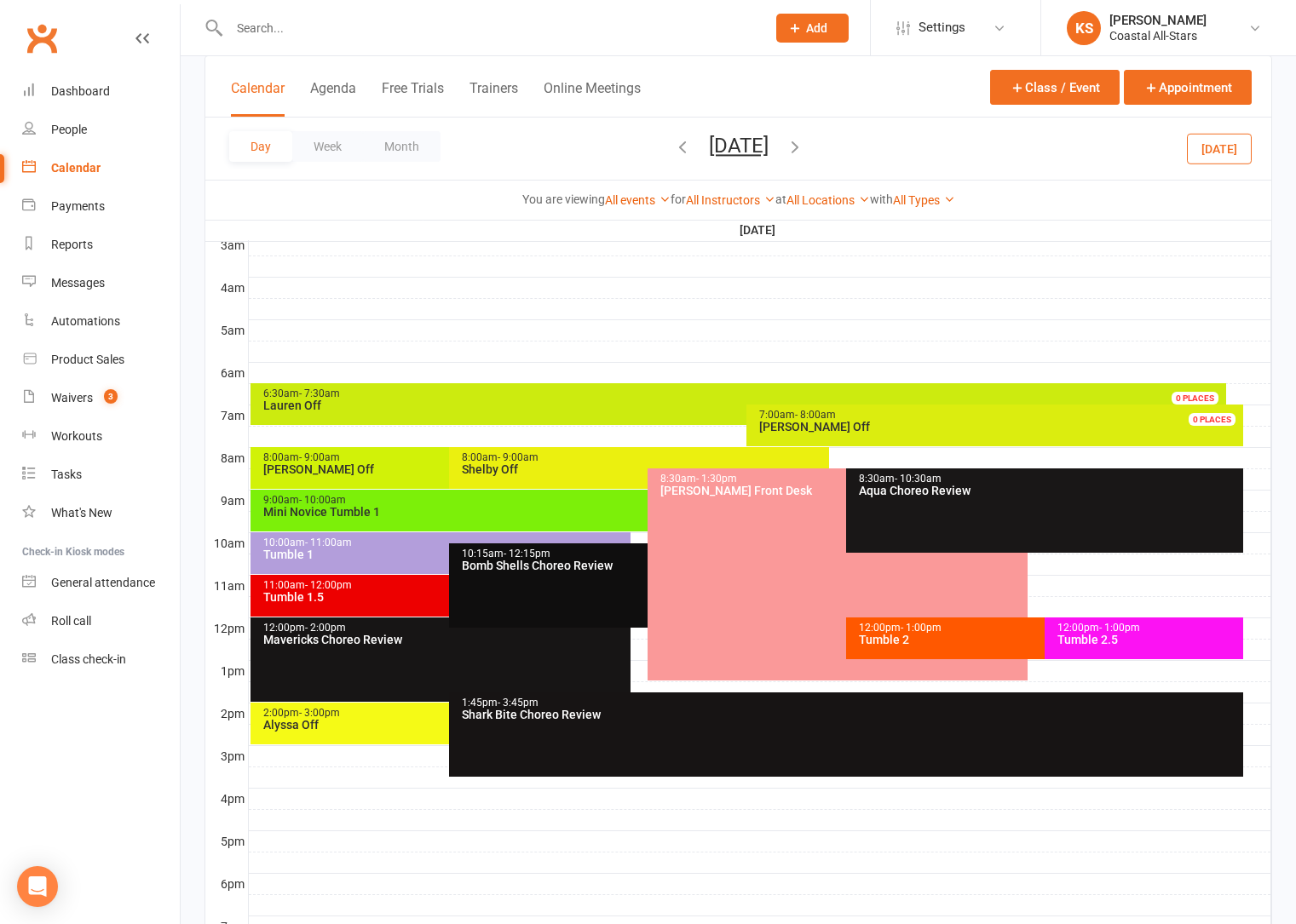
click at [564, 513] on div "Mini Novice Tumble 1" at bounding box center [643, 512] width 762 height 12
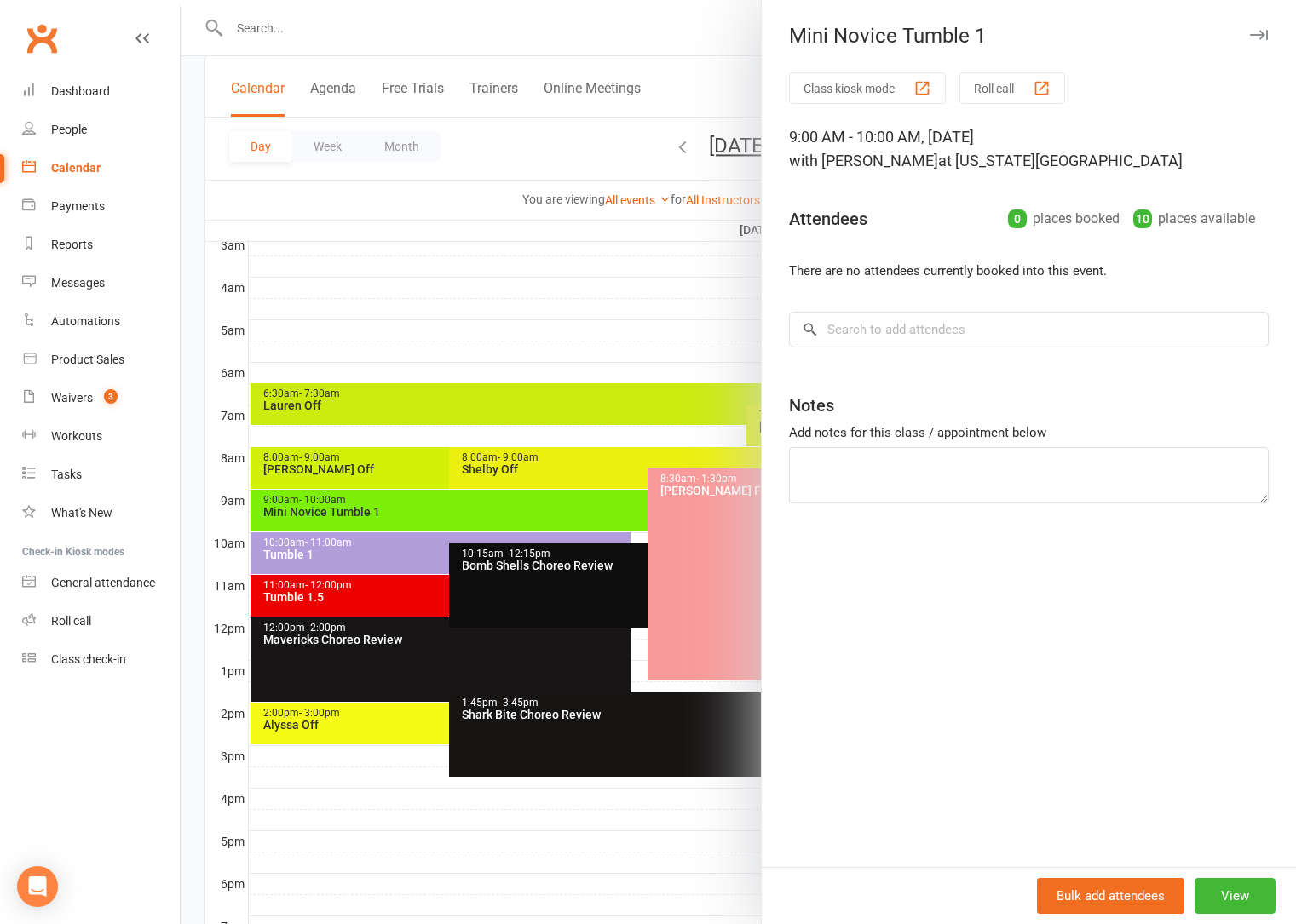
click at [600, 326] on div at bounding box center [738, 462] width 1115 height 924
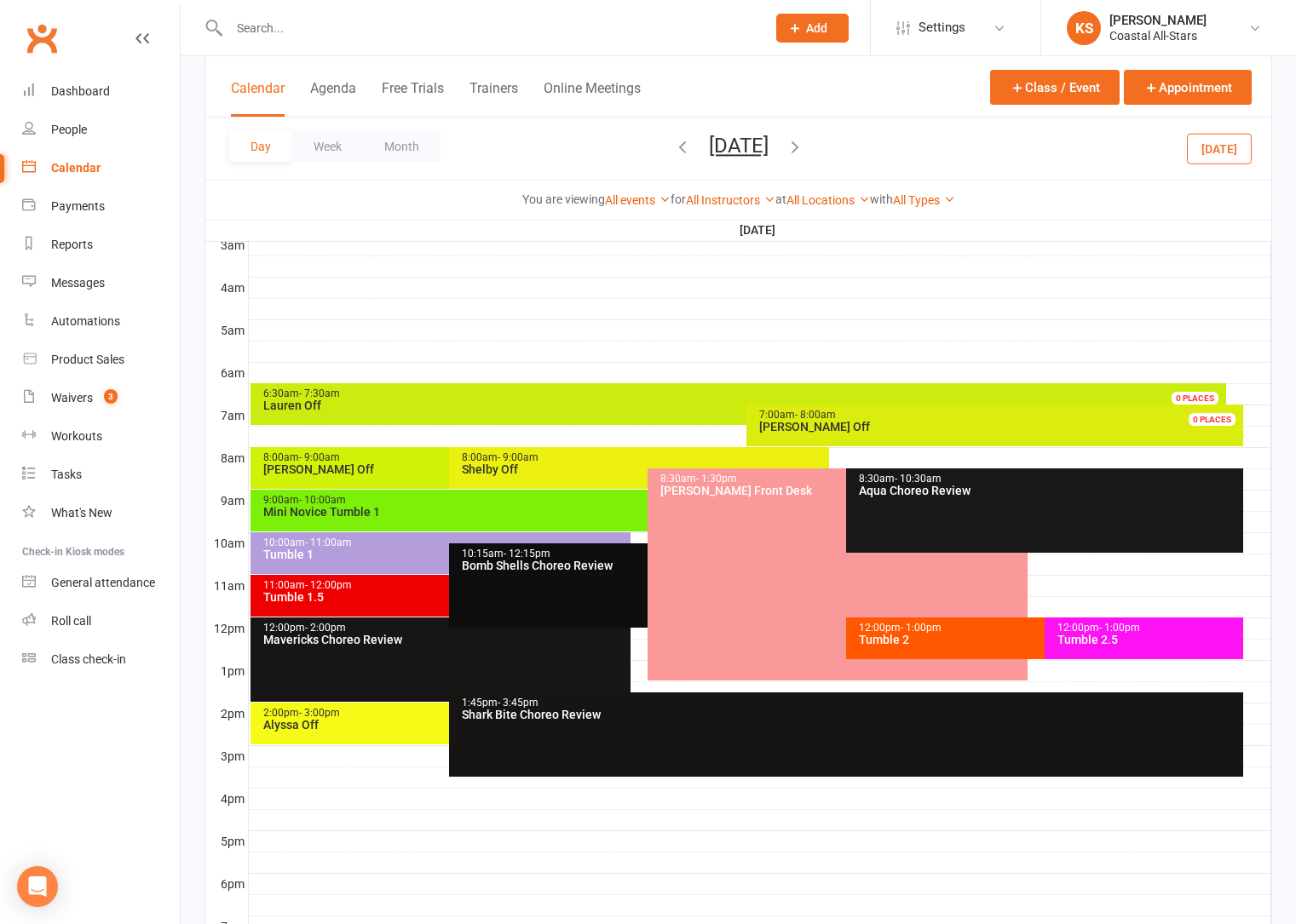
click at [356, 563] on div "10:00am - 11:00am Tumble 1" at bounding box center [440, 553] width 380 height 42
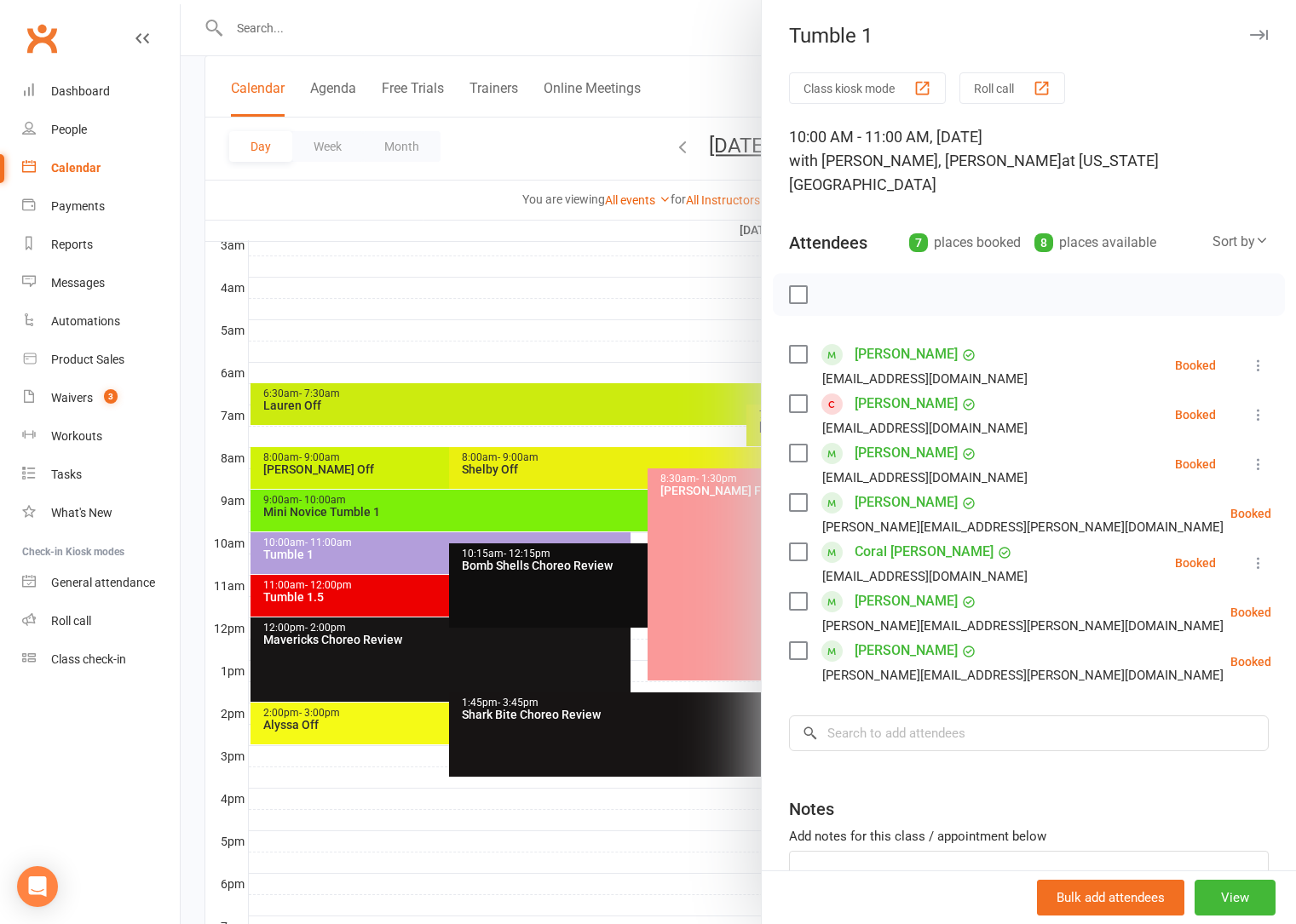
click at [377, 515] on div at bounding box center [738, 462] width 1115 height 924
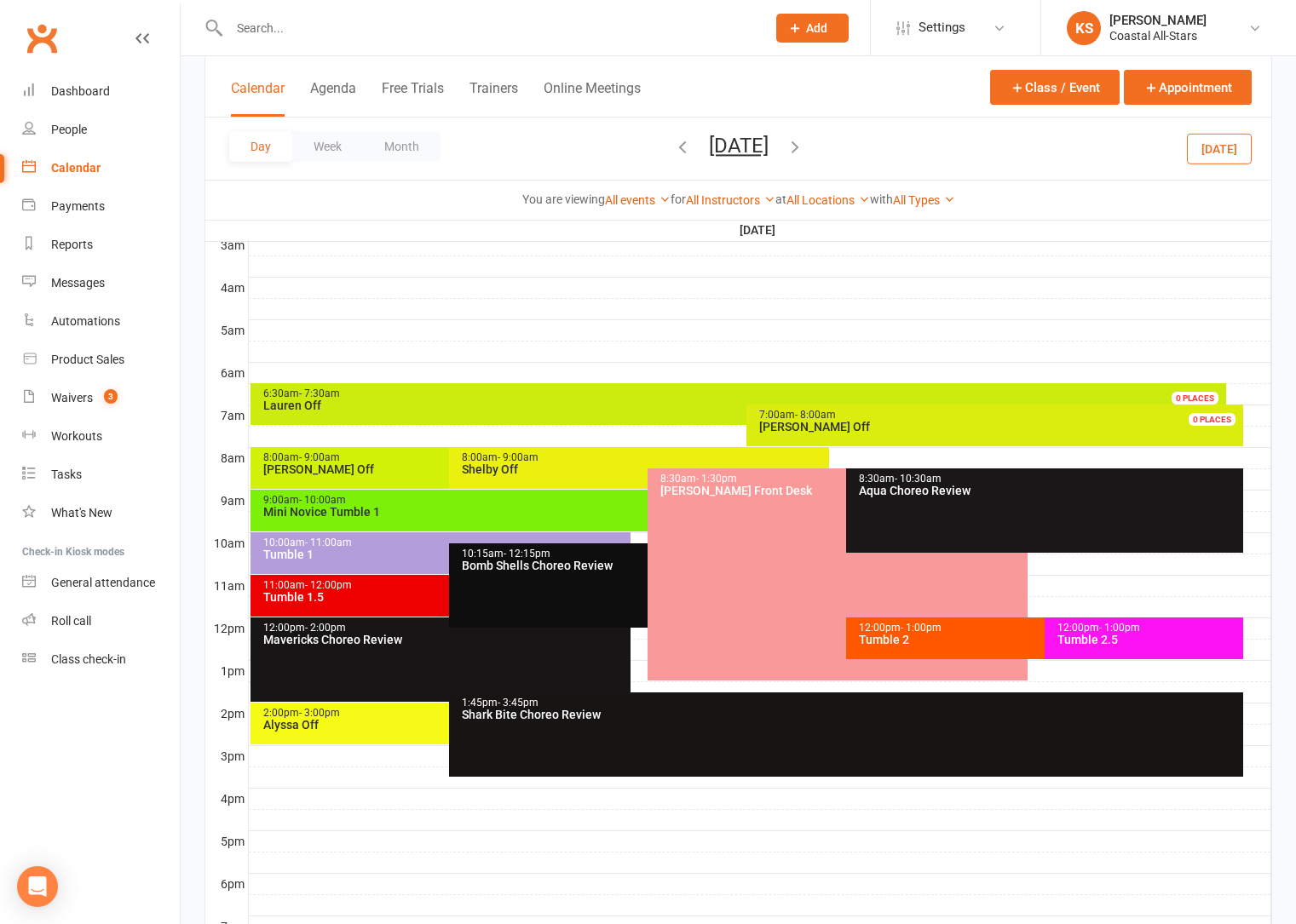
click at [406, 509] on div "Mini Novice Tumble 1" at bounding box center [643, 512] width 762 height 12
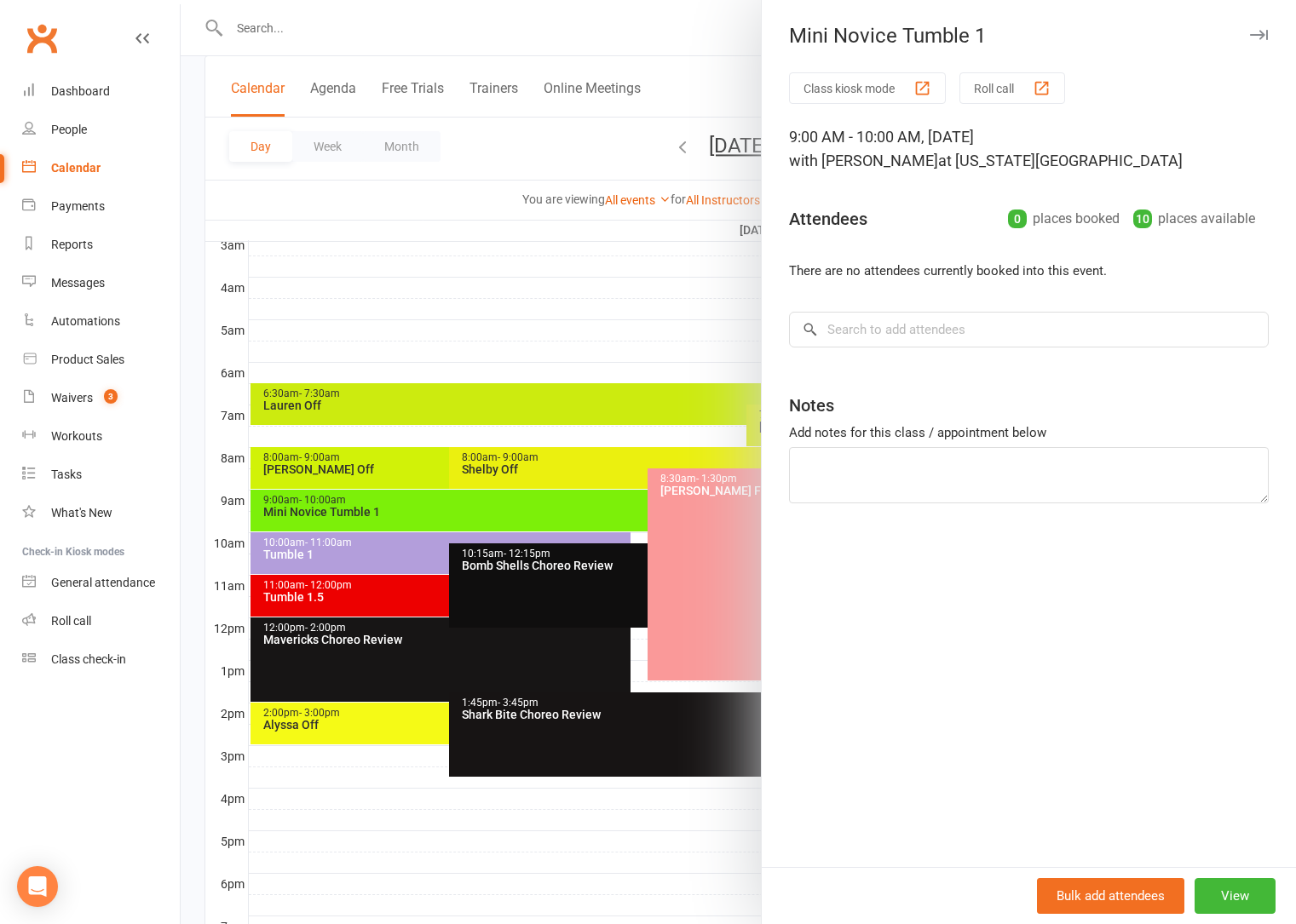
click at [570, 312] on div at bounding box center [738, 462] width 1115 height 924
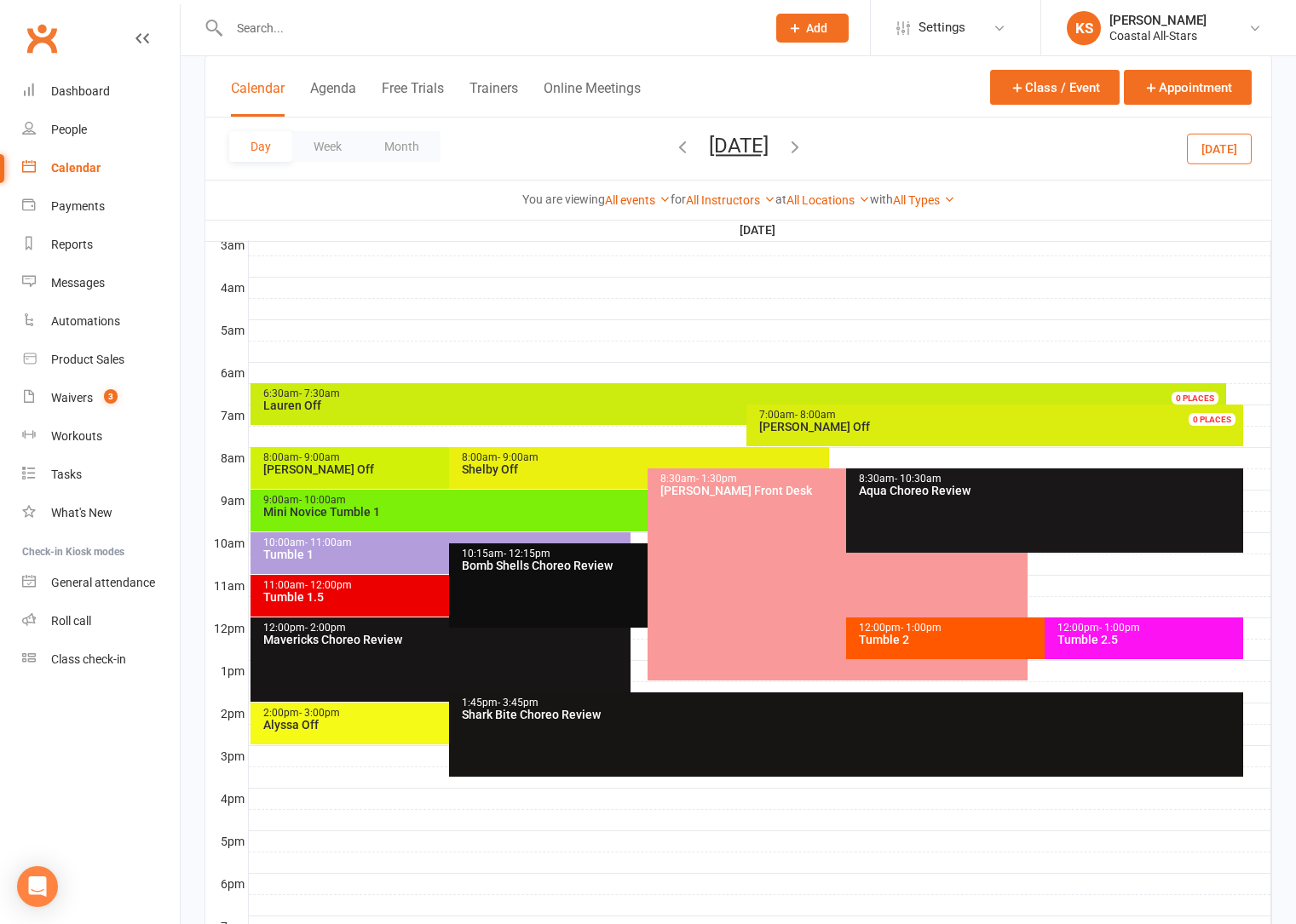
click at [914, 645] on div "Tumble 2" at bounding box center [1041, 639] width 365 height 12
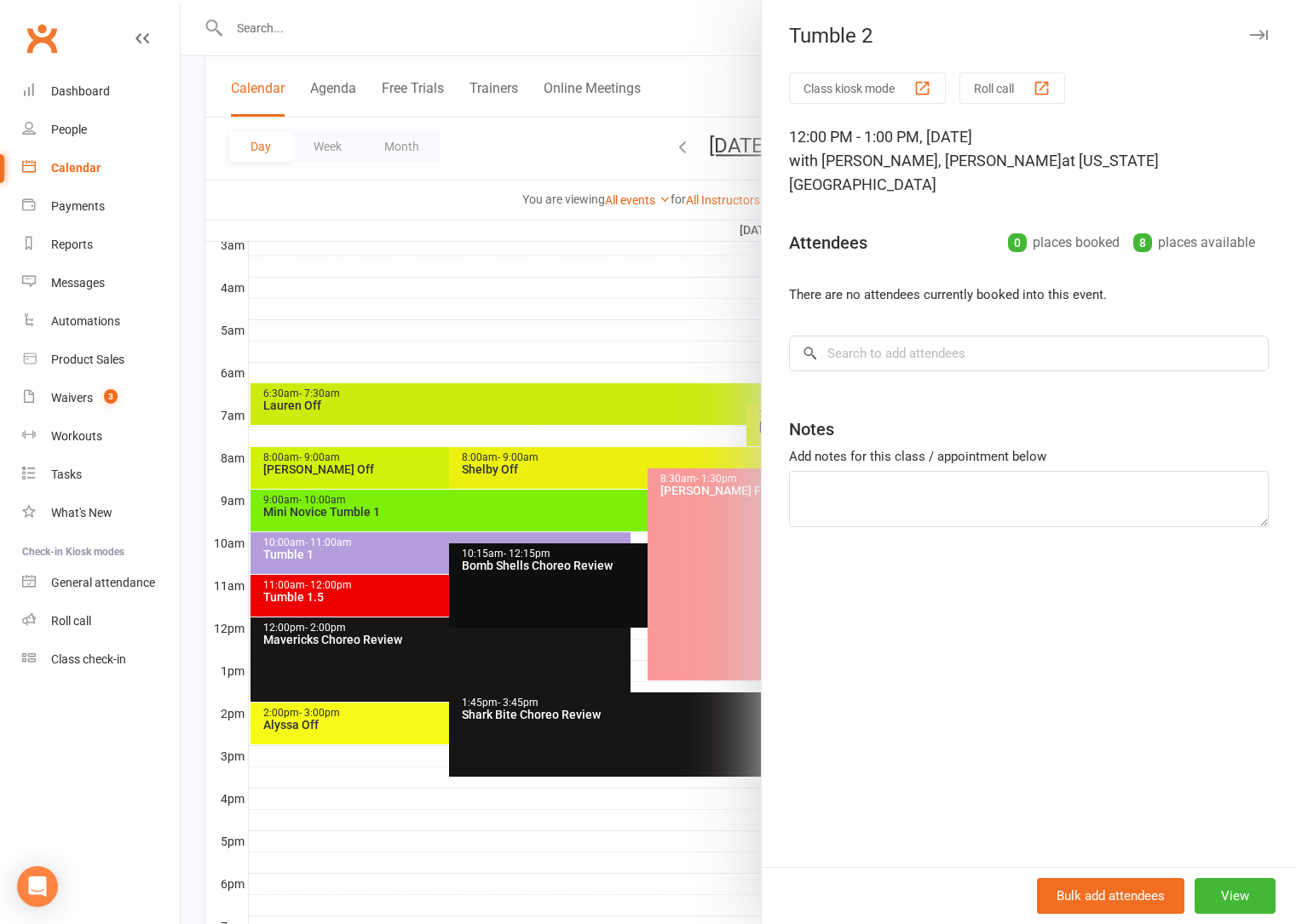
click at [591, 328] on div at bounding box center [738, 462] width 1115 height 924
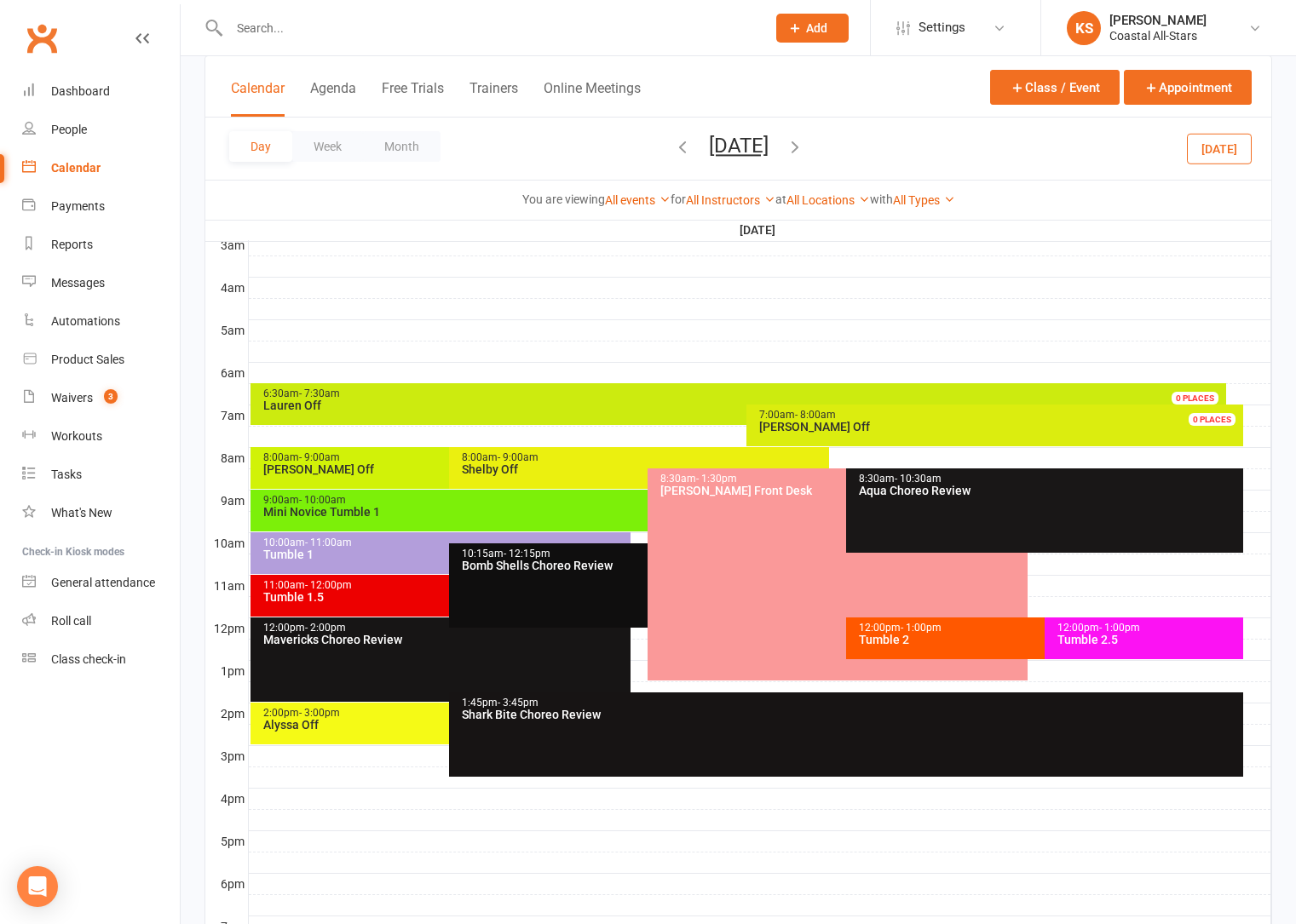
click at [517, 570] on div "Bomb Shells Choreo Review" at bounding box center [643, 565] width 365 height 12
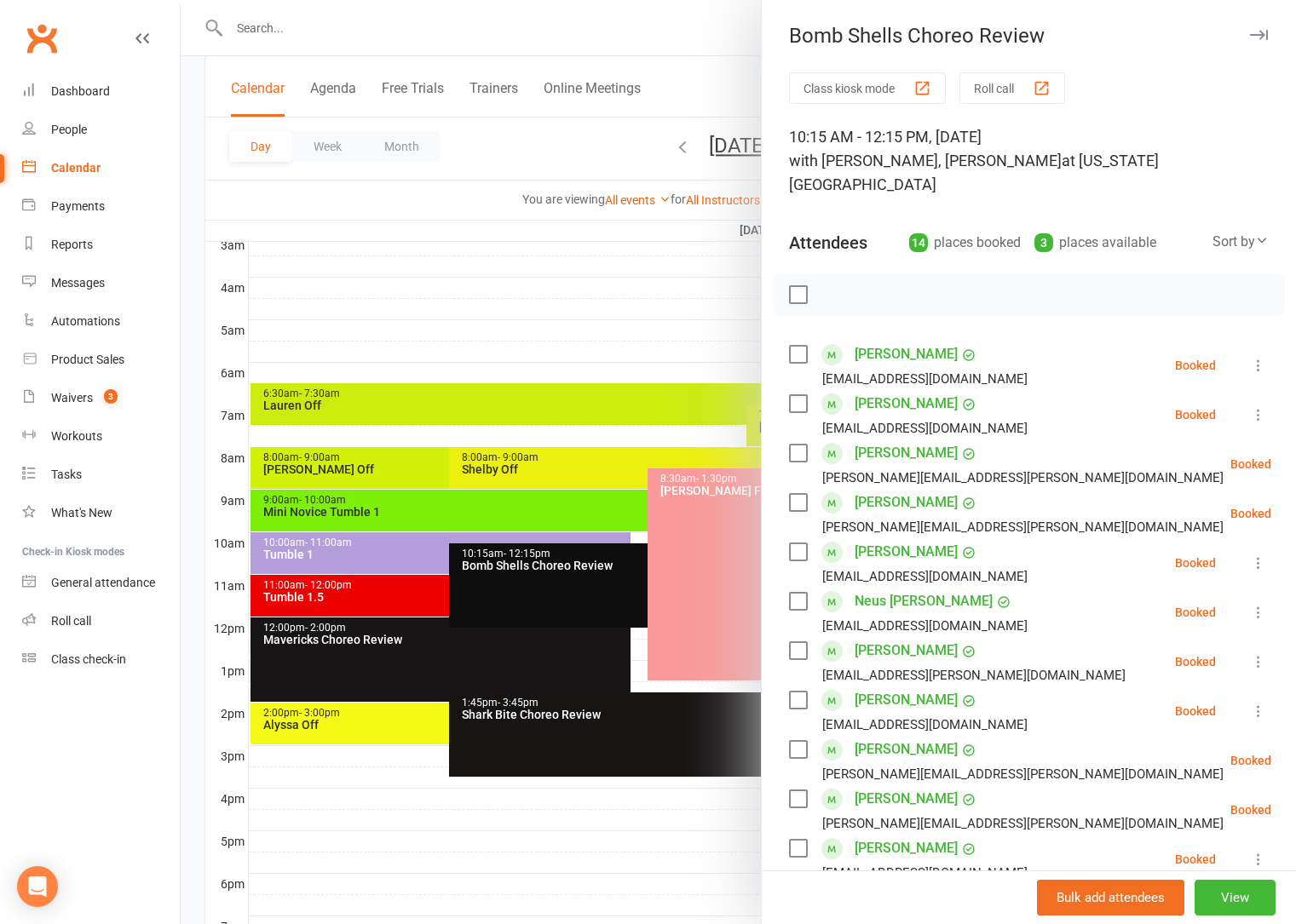
click at [403, 803] on div at bounding box center [738, 462] width 1115 height 924
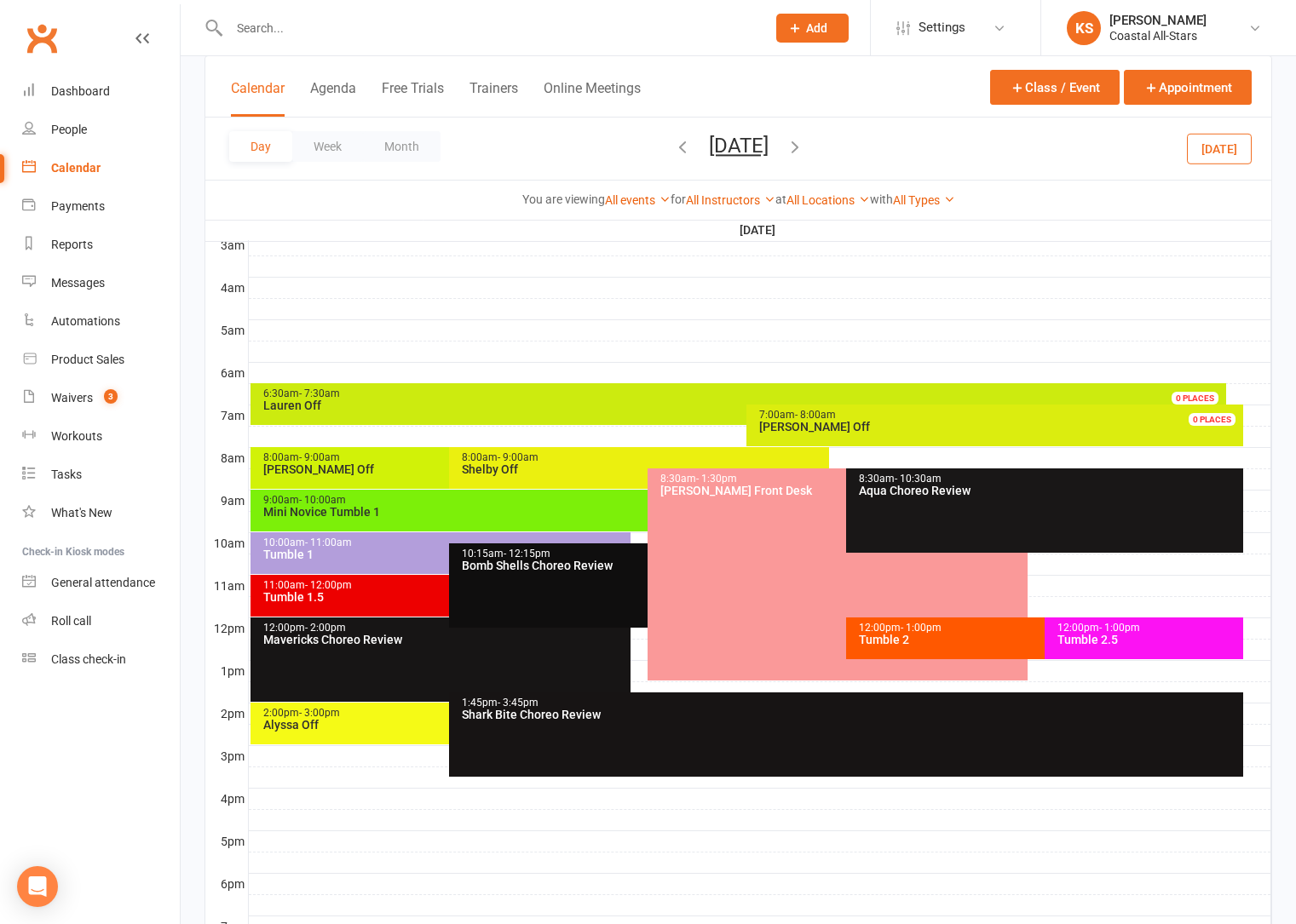
click at [538, 600] on div "10:15am - 12:15pm Bomb Shells Choreo Review" at bounding box center [638, 585] width 380 height 84
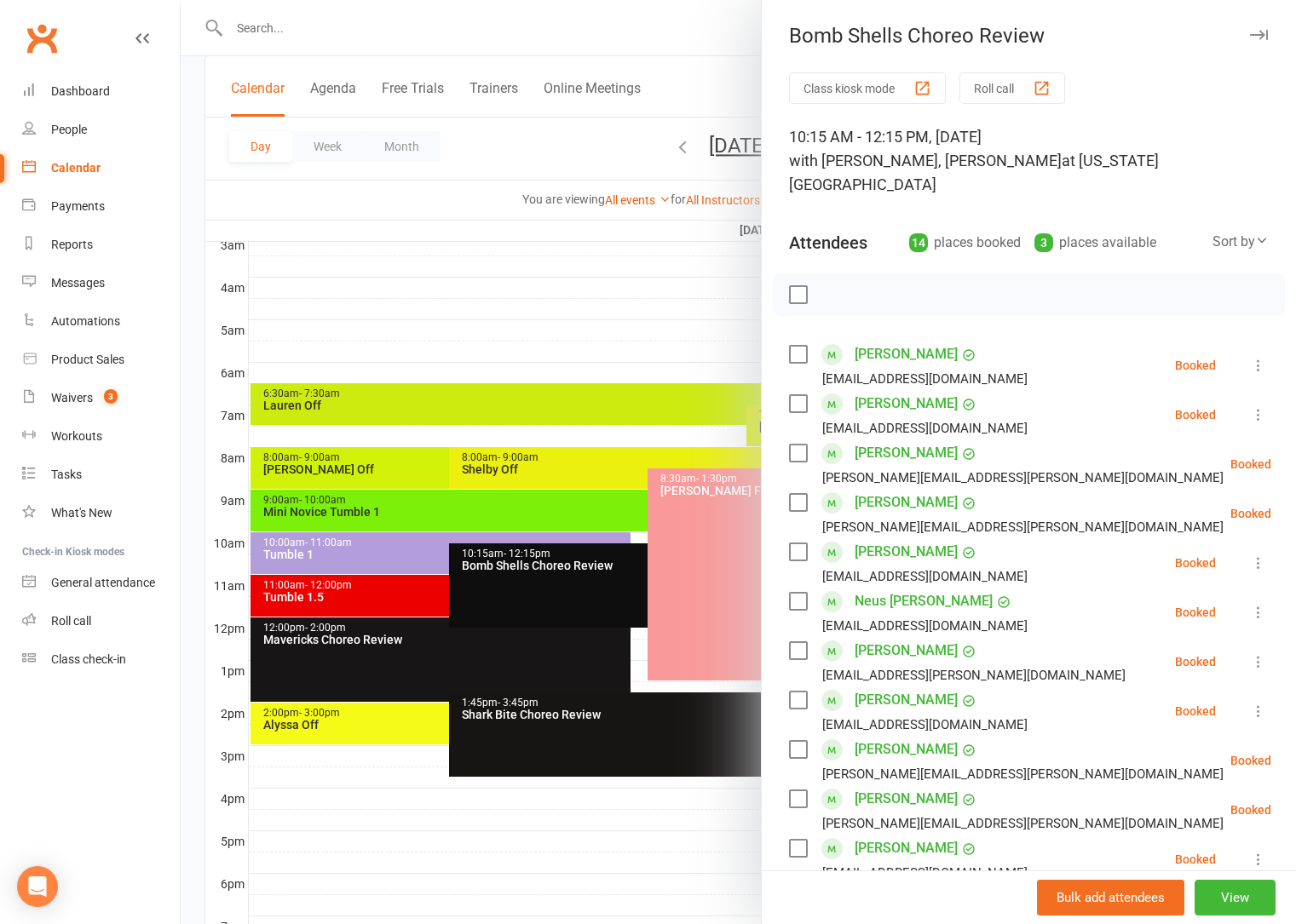
click at [538, 600] on div at bounding box center [738, 462] width 1115 height 924
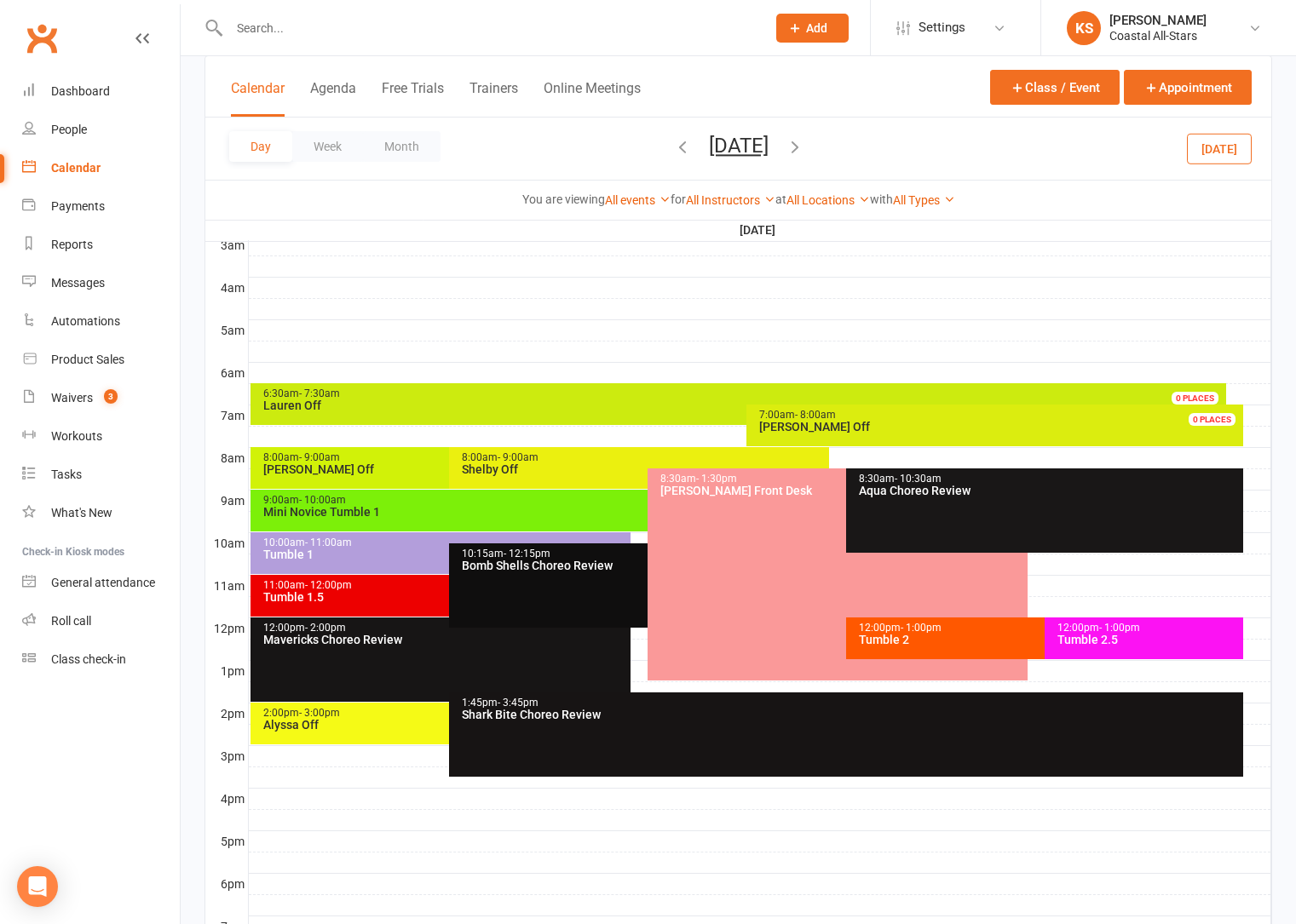
click at [577, 586] on div "10:15am - 12:15pm Bomb Shells Choreo Review" at bounding box center [638, 585] width 380 height 84
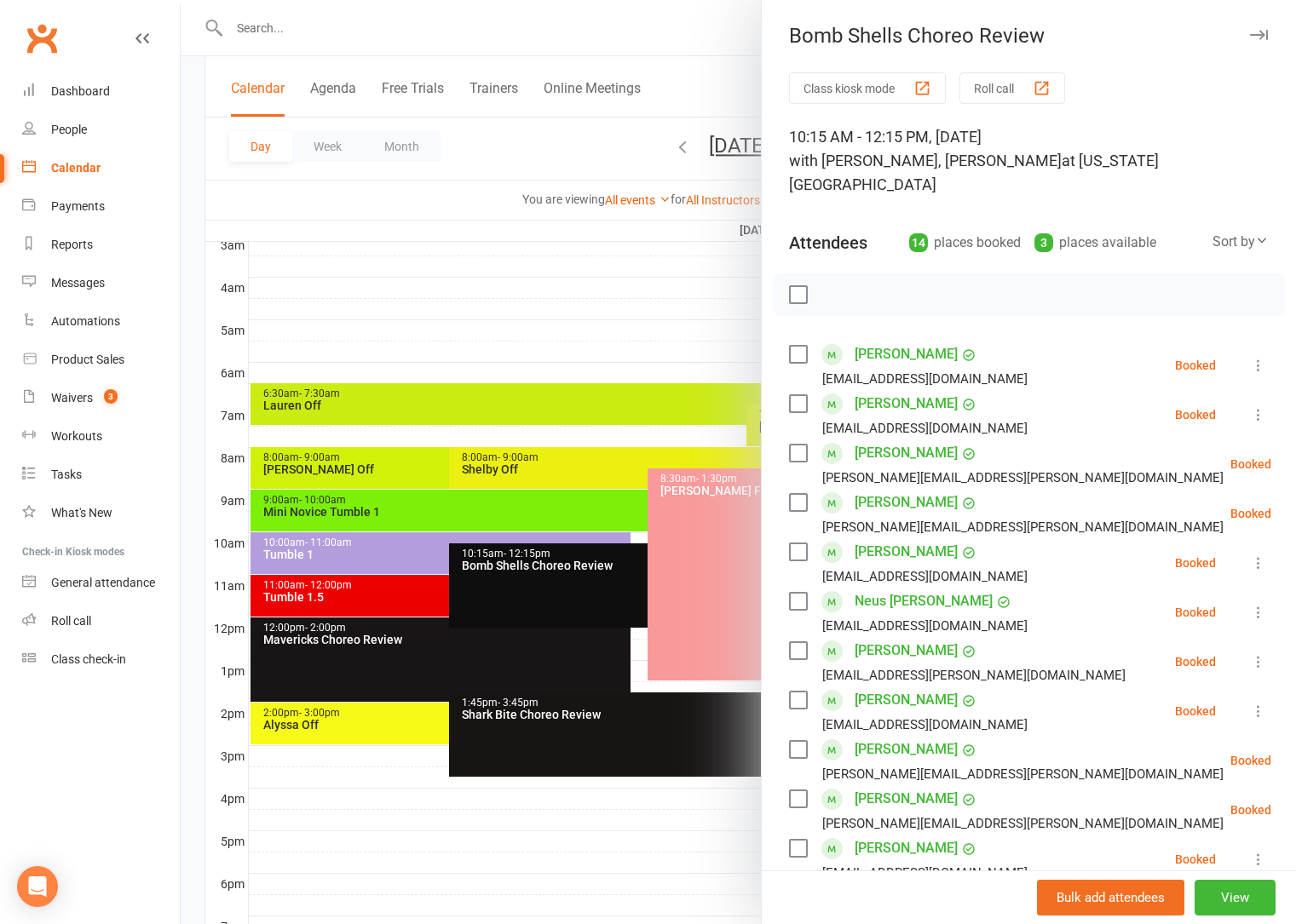
click at [517, 834] on div at bounding box center [738, 462] width 1115 height 924
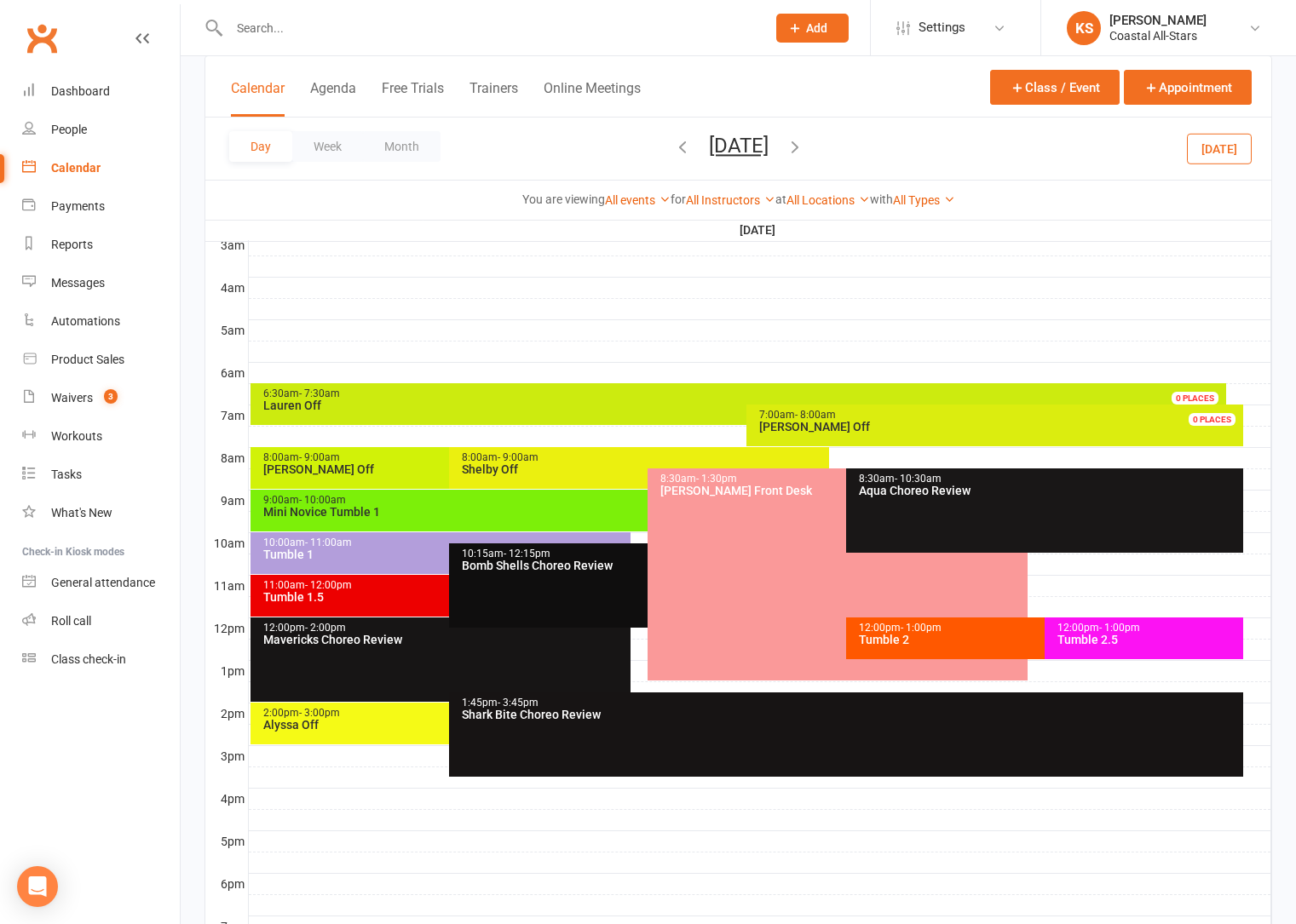
click at [505, 437] on div at bounding box center [760, 437] width 1023 height 21
click at [540, 359] on div at bounding box center [760, 352] width 1023 height 21
click at [421, 152] on button "Month" at bounding box center [402, 146] width 78 height 31
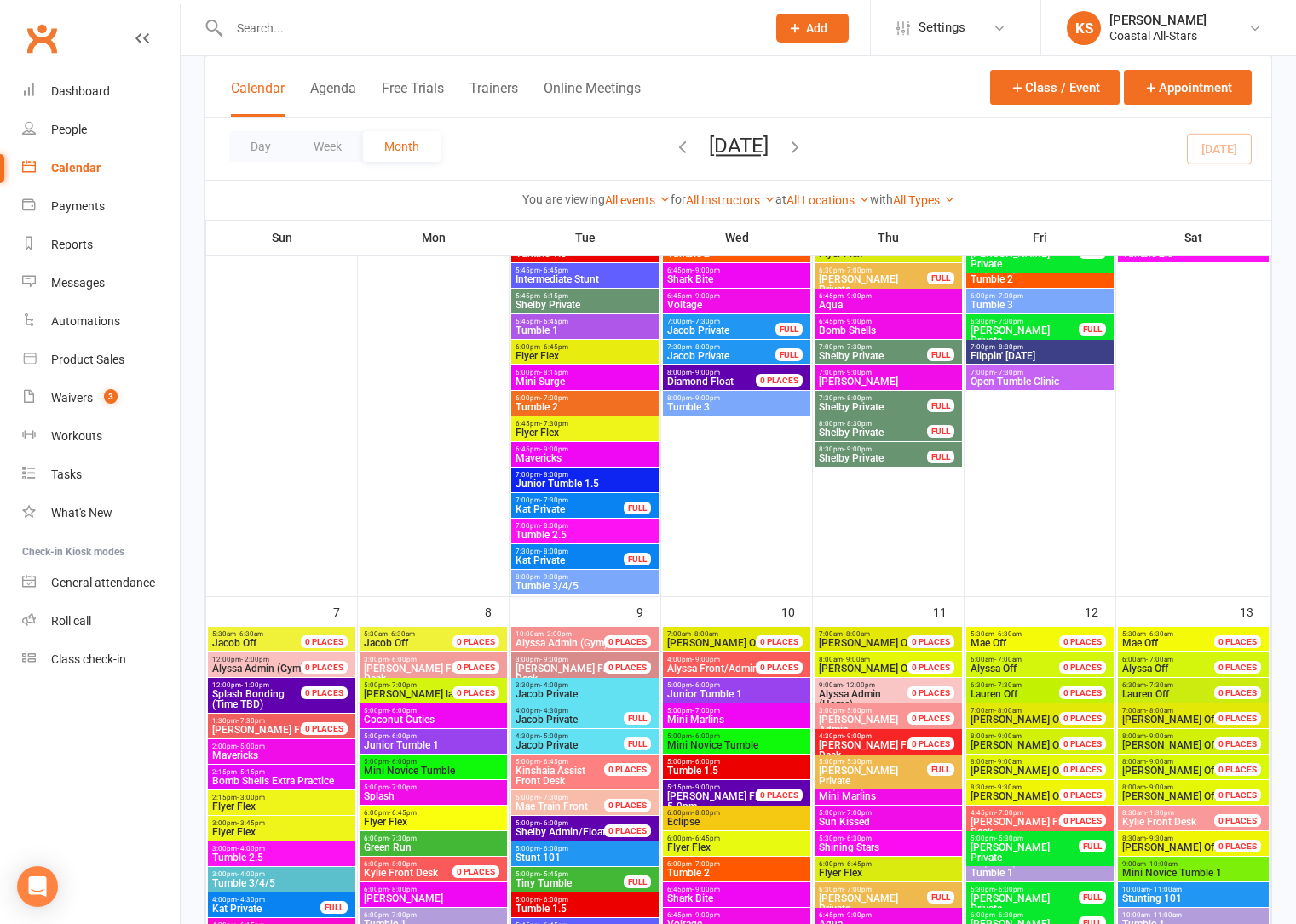
scroll to position [593, 0]
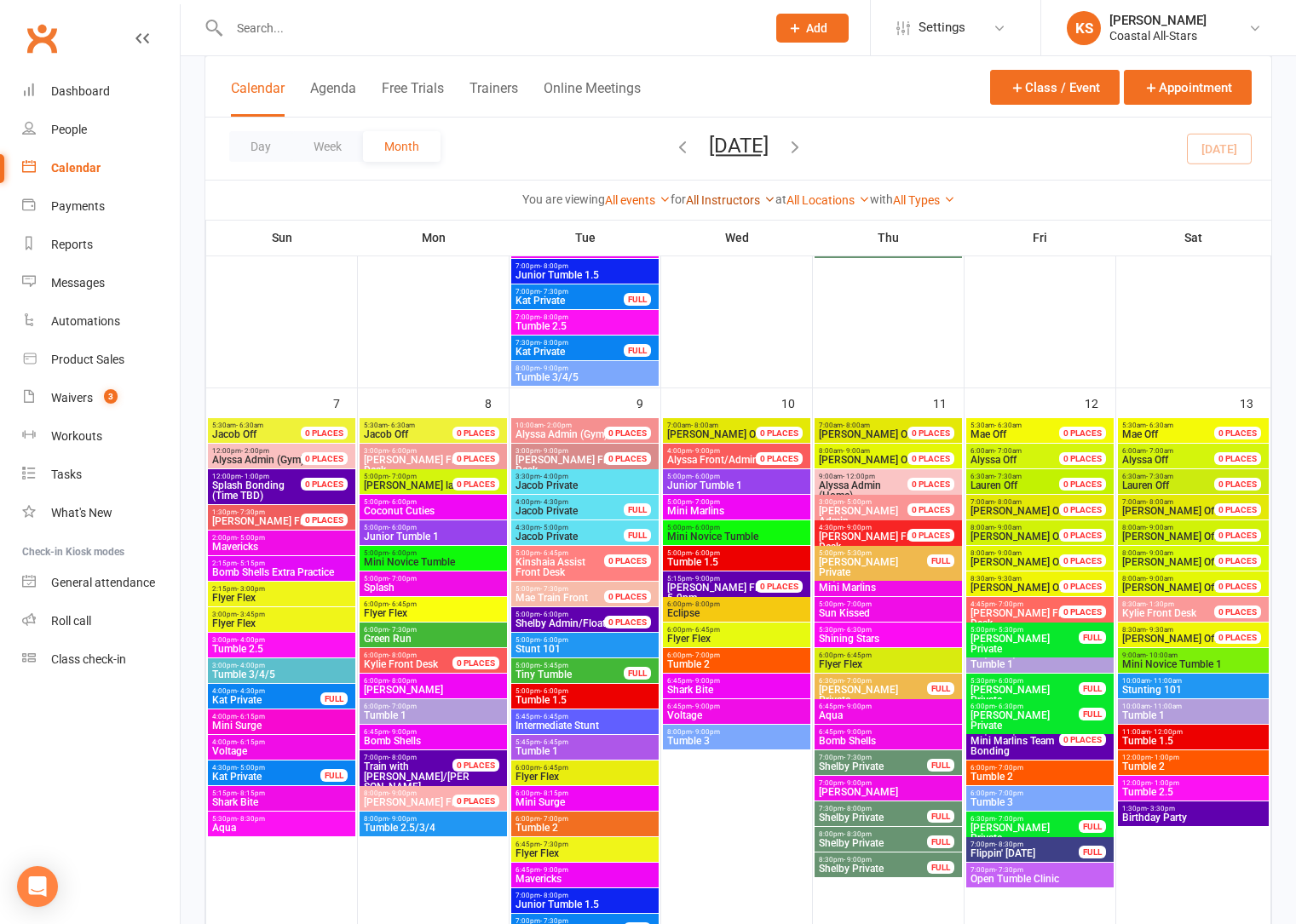
click at [709, 204] on link "All Instructors" at bounding box center [730, 199] width 89 height 14
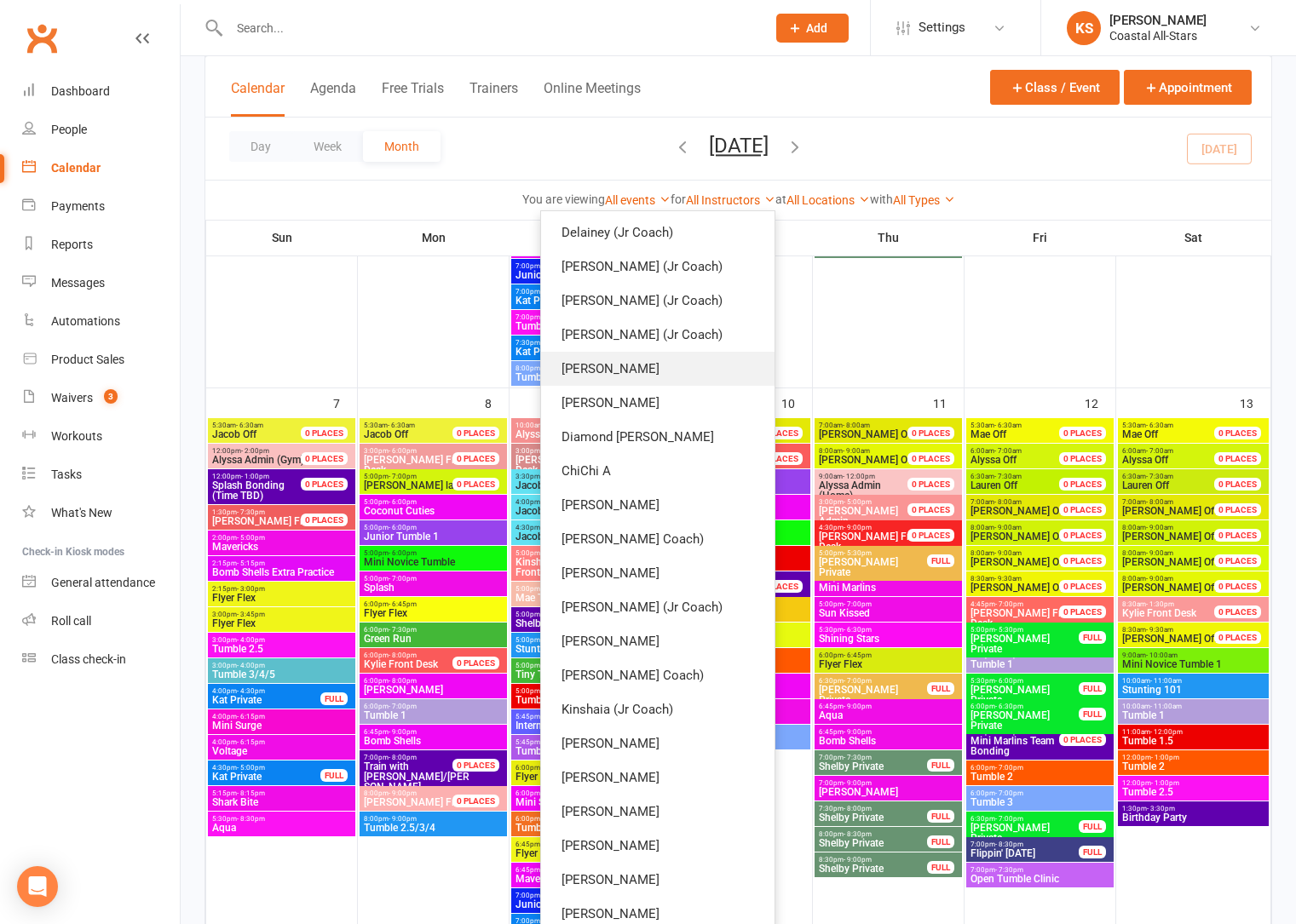
click at [700, 366] on link "[PERSON_NAME]" at bounding box center [657, 369] width 234 height 34
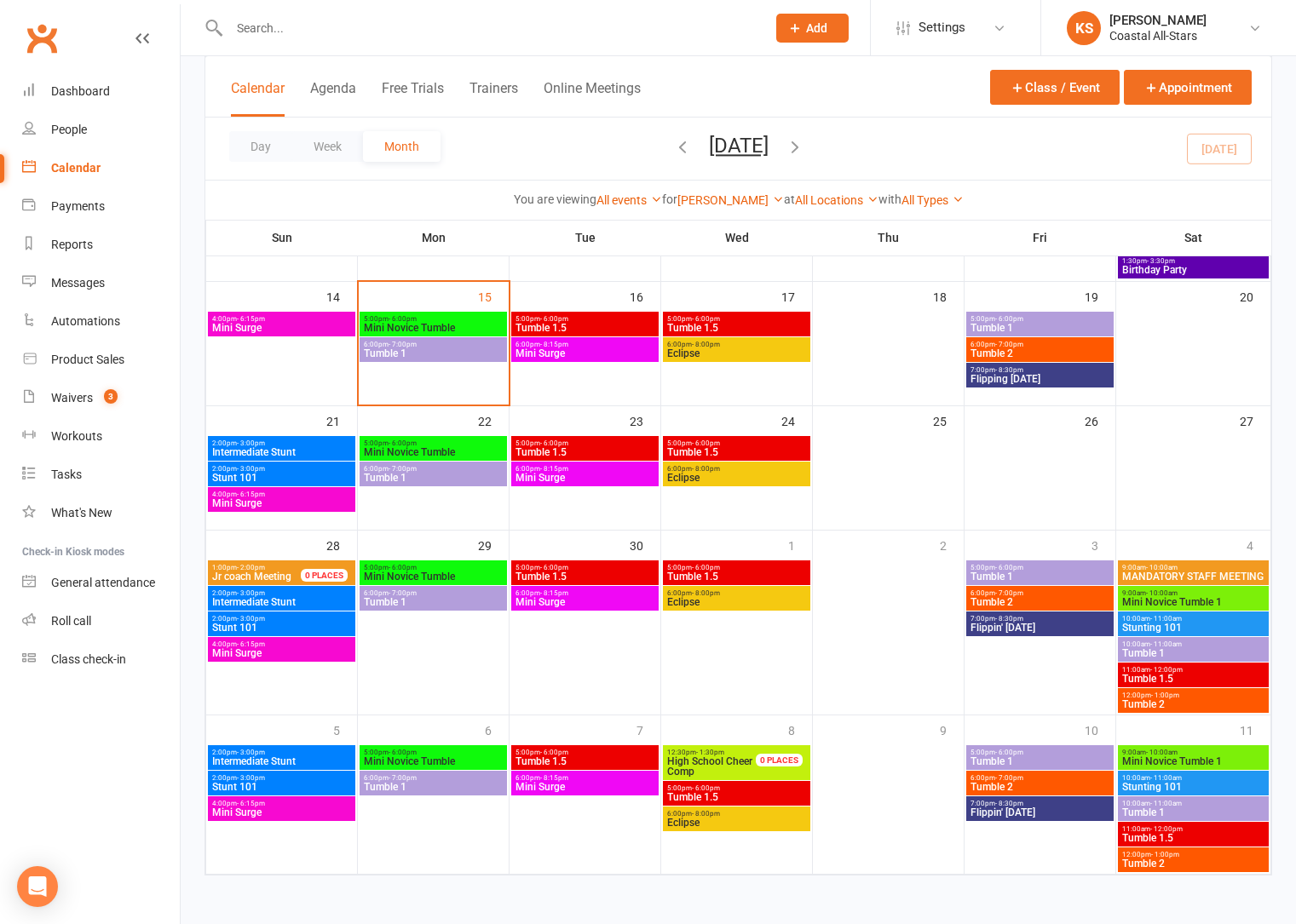
scroll to position [339, 0]
click at [1024, 354] on span "Tumble 2" at bounding box center [1040, 353] width 141 height 10
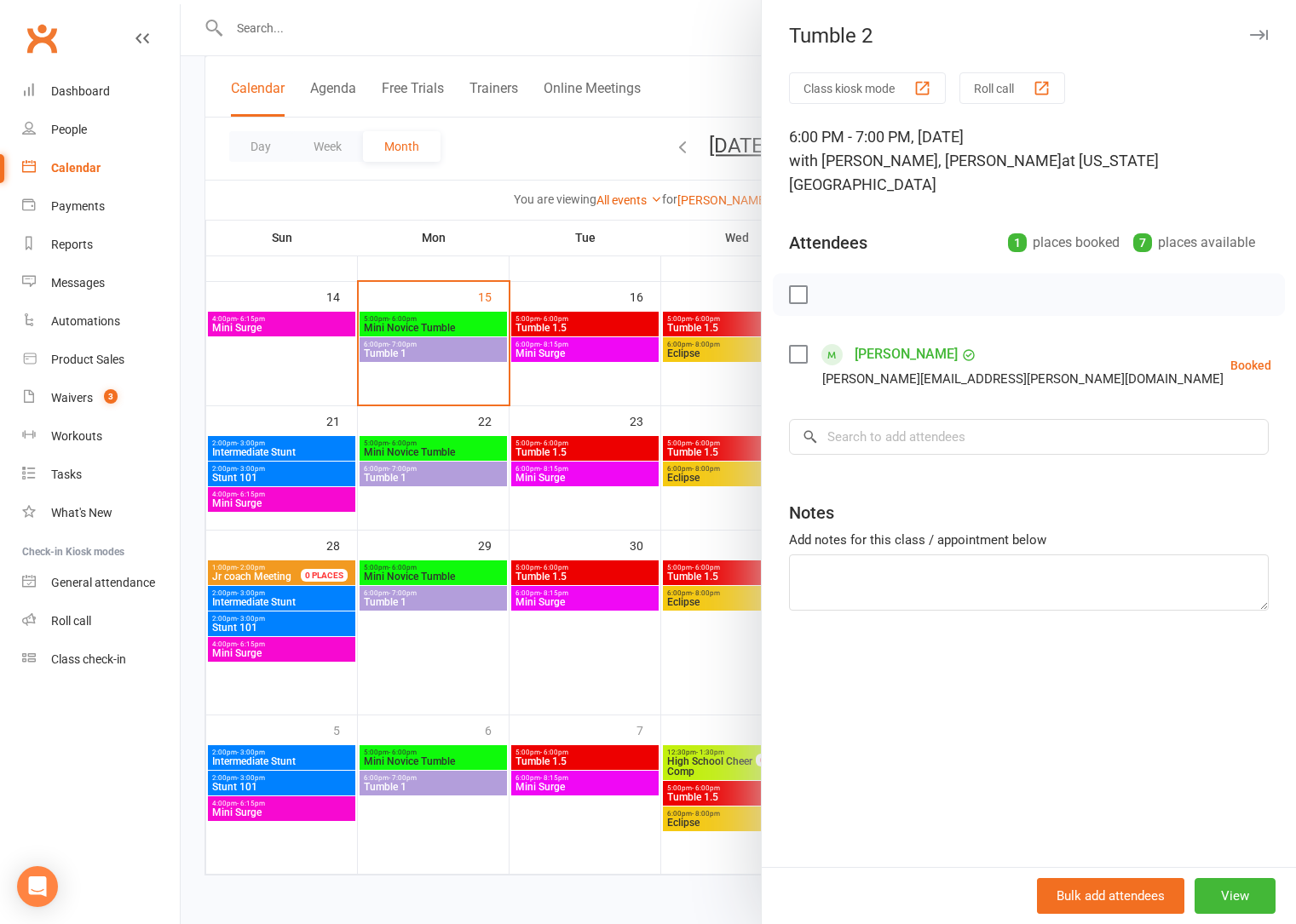
click at [707, 267] on div at bounding box center [738, 462] width 1115 height 924
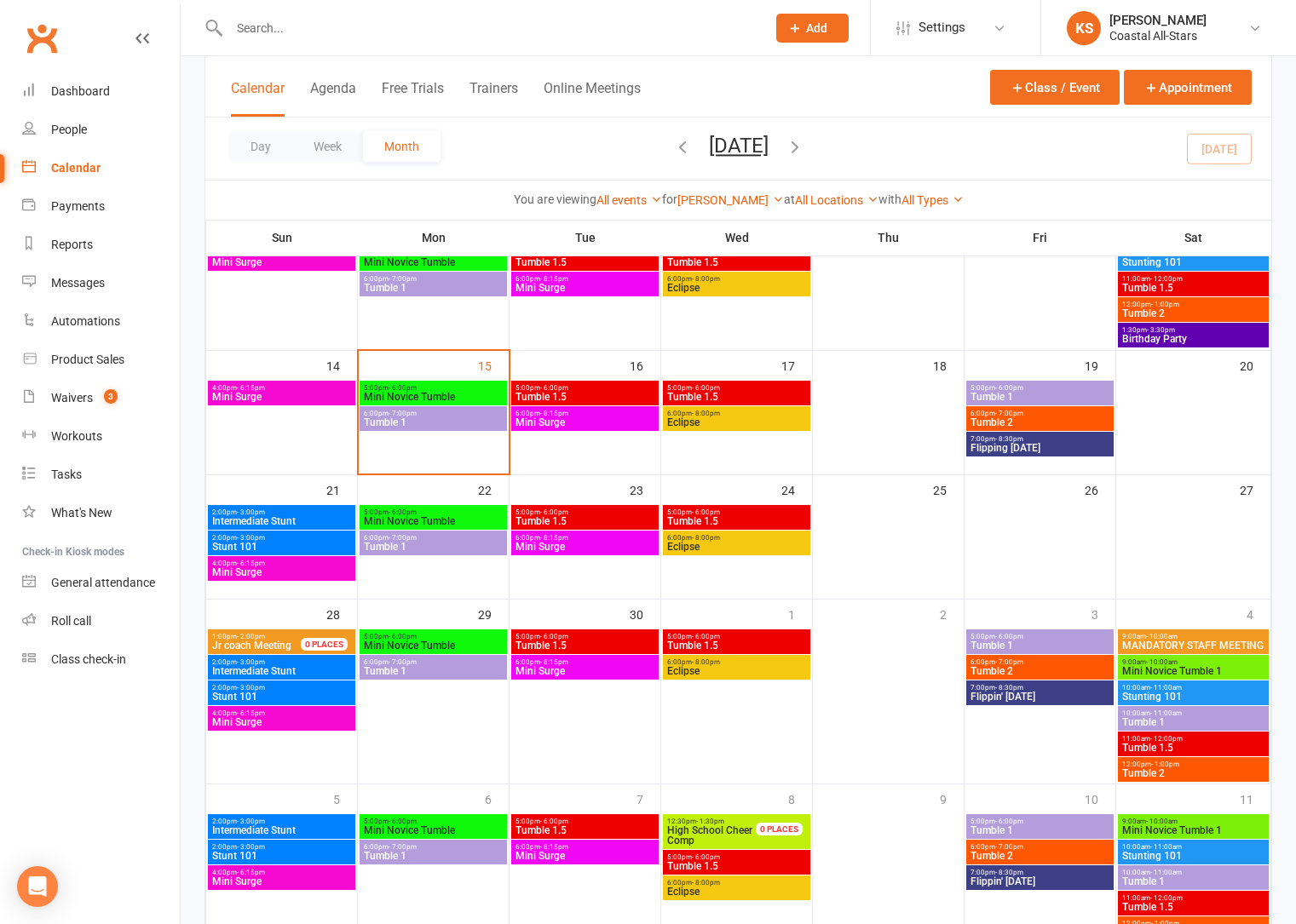
scroll to position [33, 0]
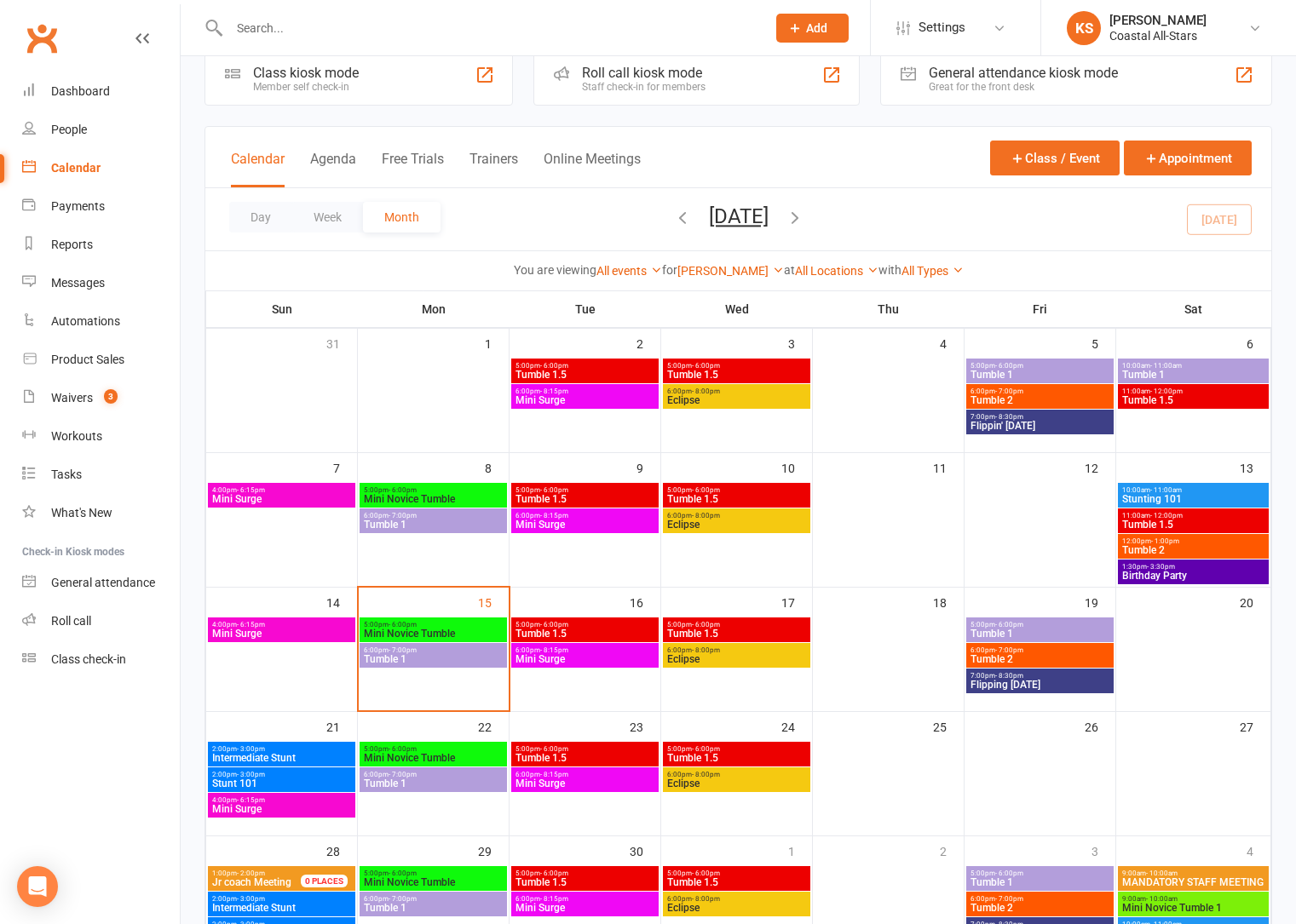
click at [997, 395] on span "Tumble 2" at bounding box center [1040, 400] width 141 height 10
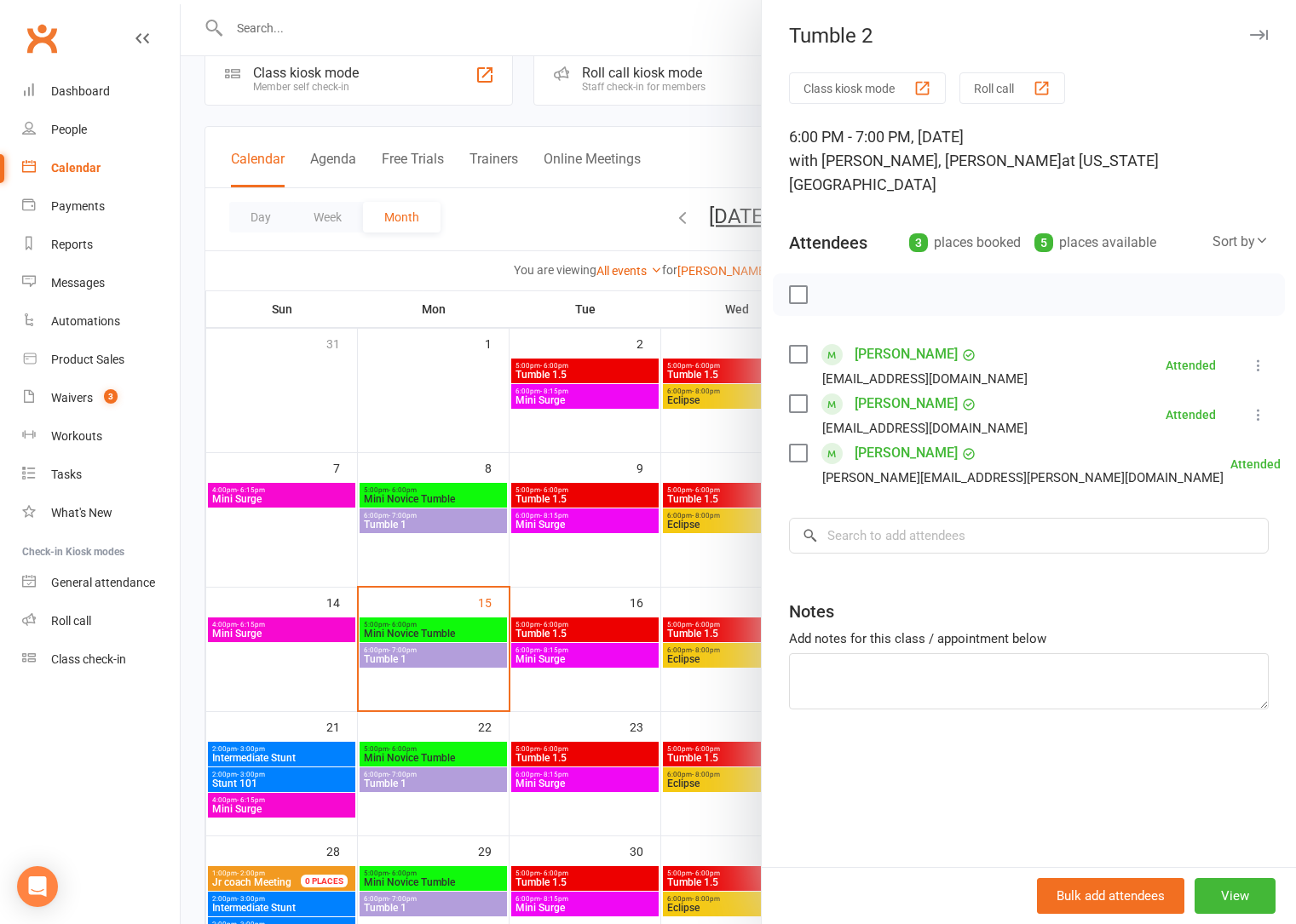
click at [403, 377] on div at bounding box center [738, 462] width 1115 height 924
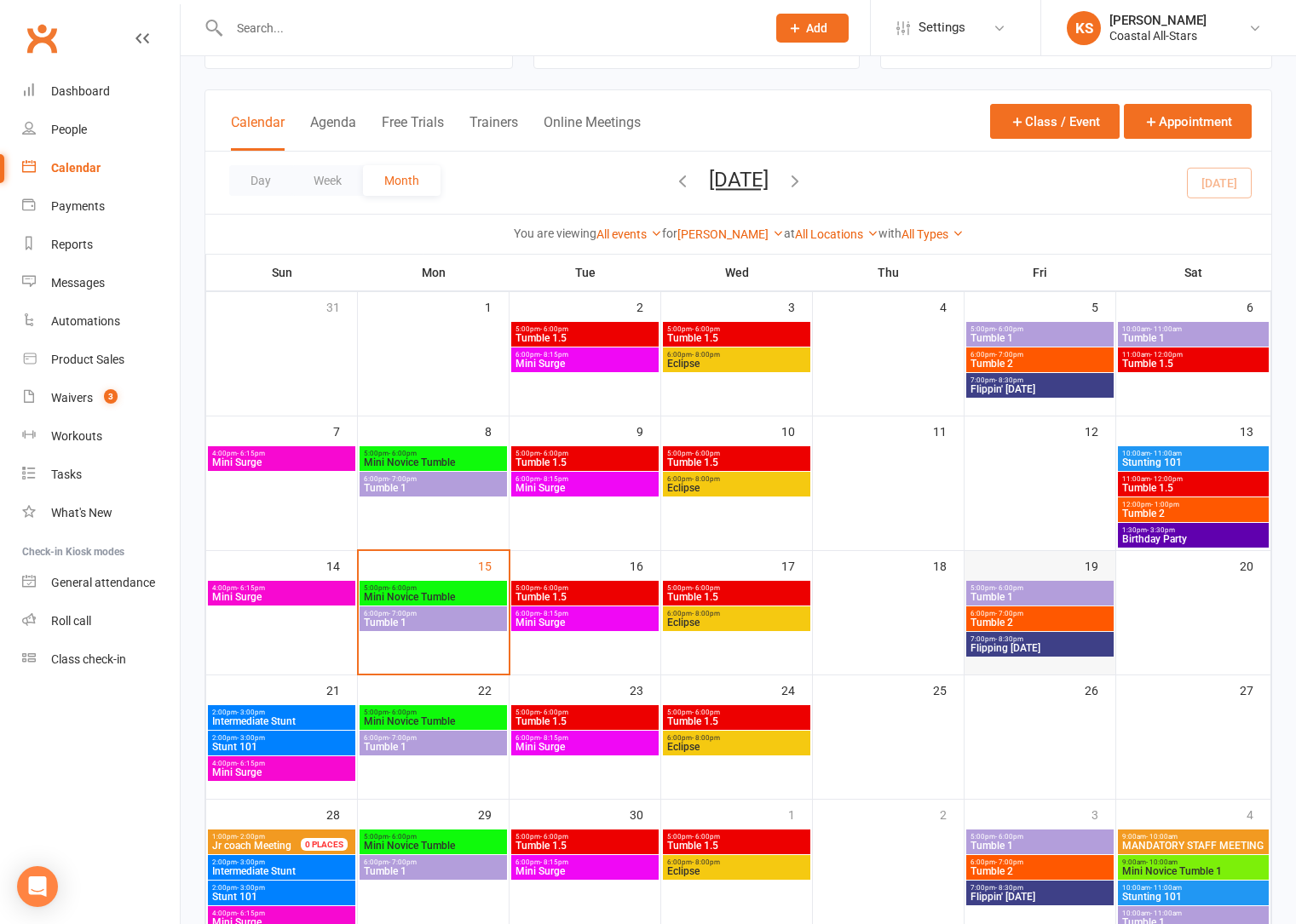
scroll to position [94, 0]
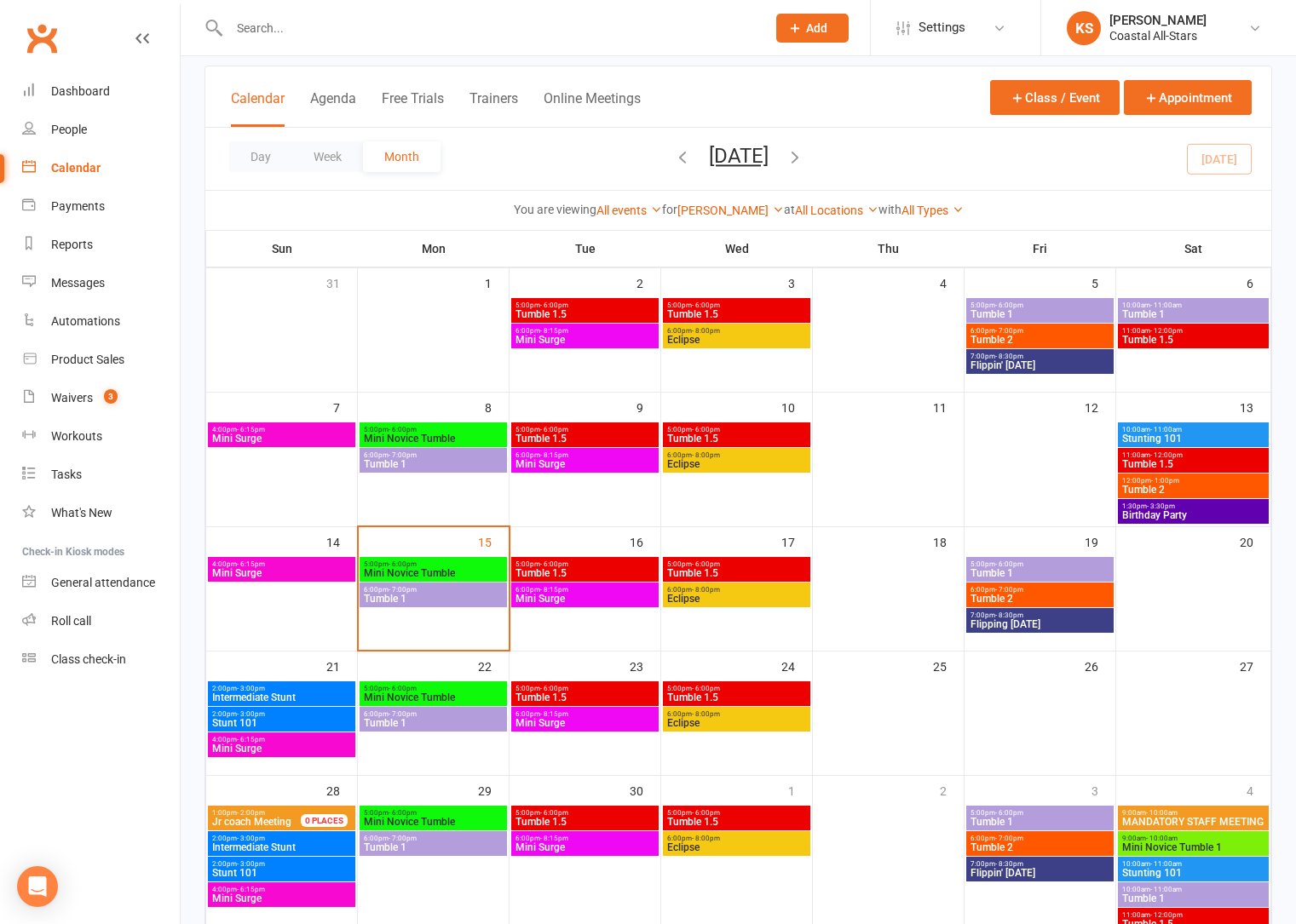
click at [1035, 851] on span "Tumble 2" at bounding box center [1040, 847] width 141 height 10
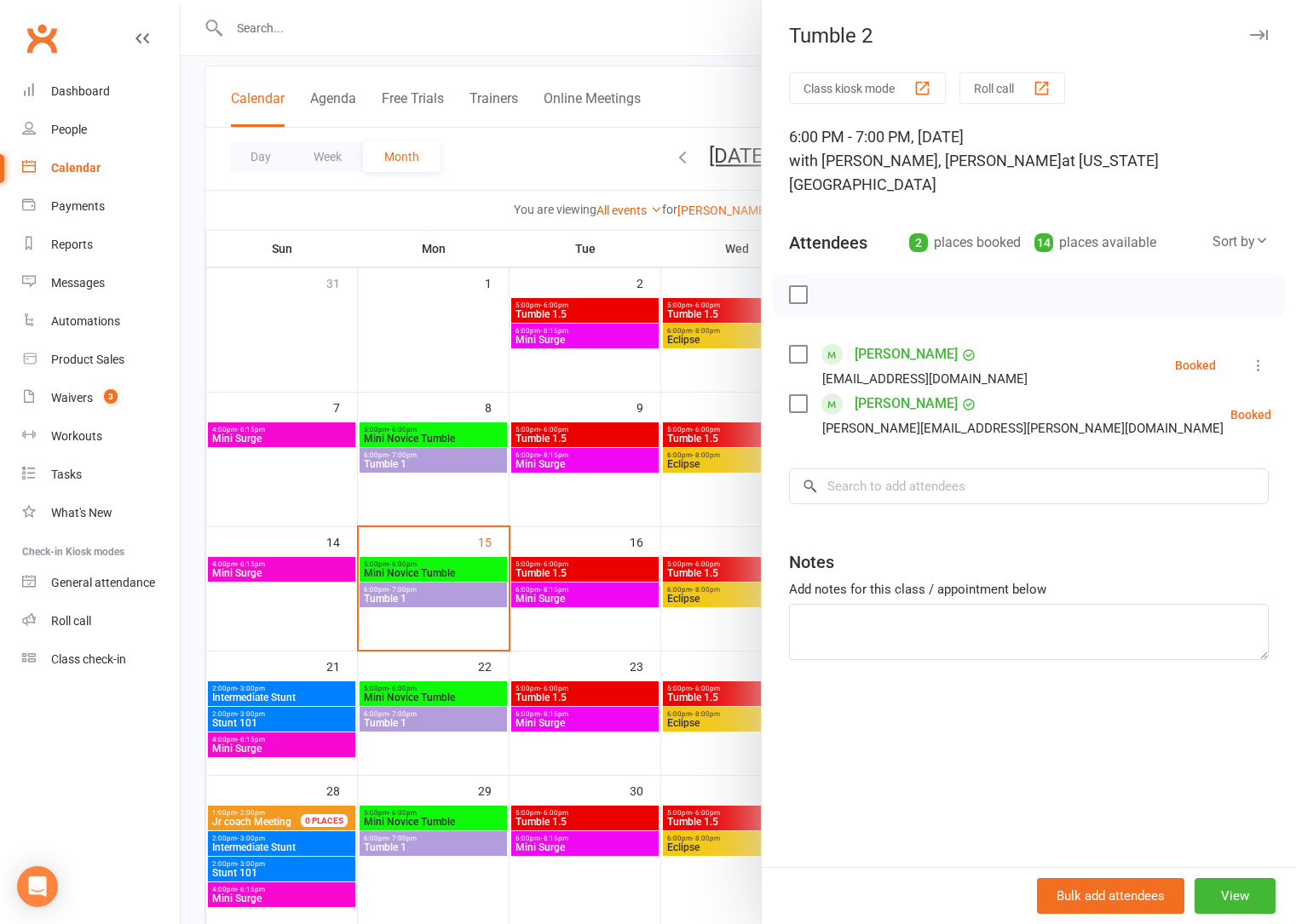
click at [696, 660] on div at bounding box center [738, 462] width 1115 height 924
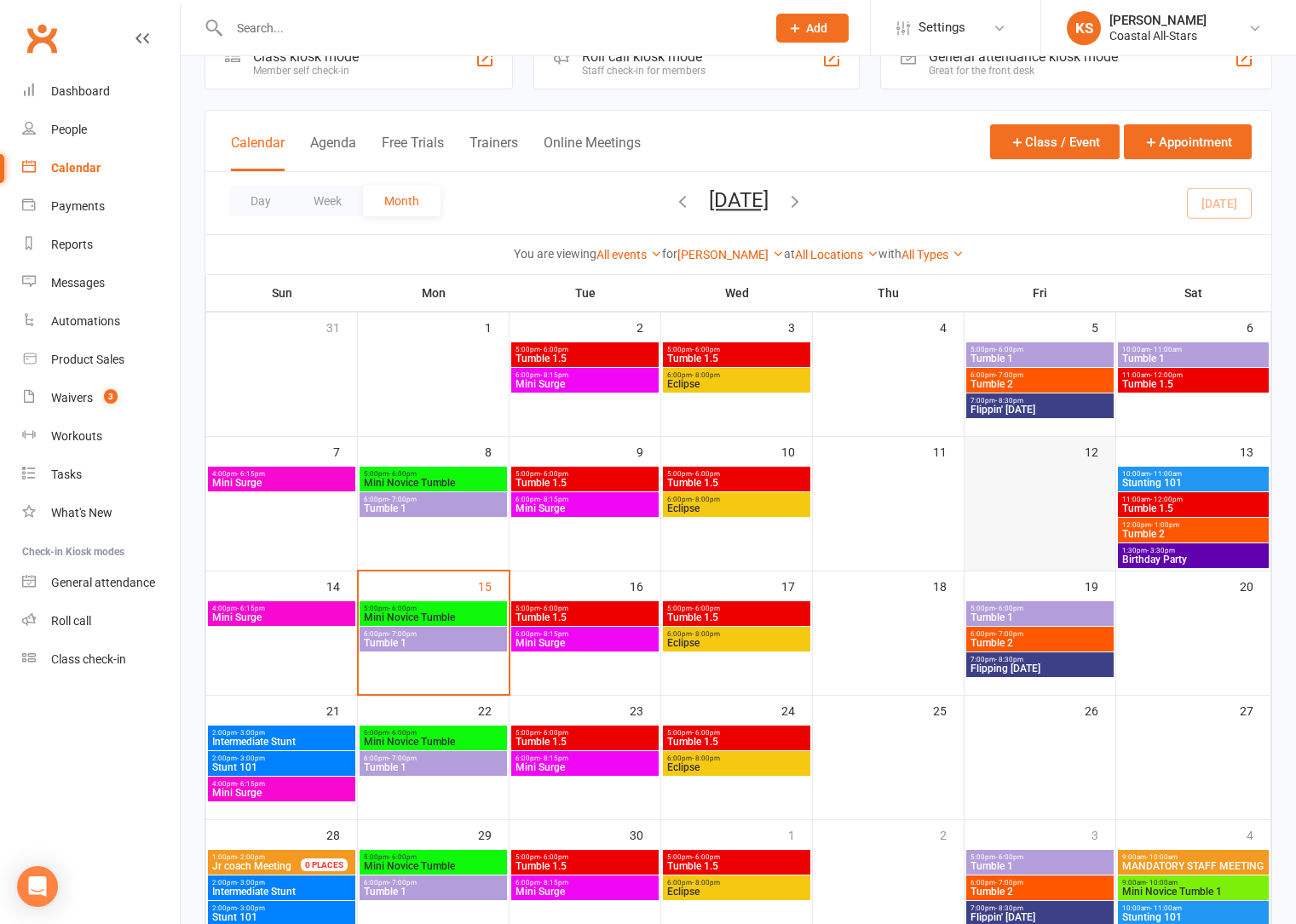
scroll to position [0, 0]
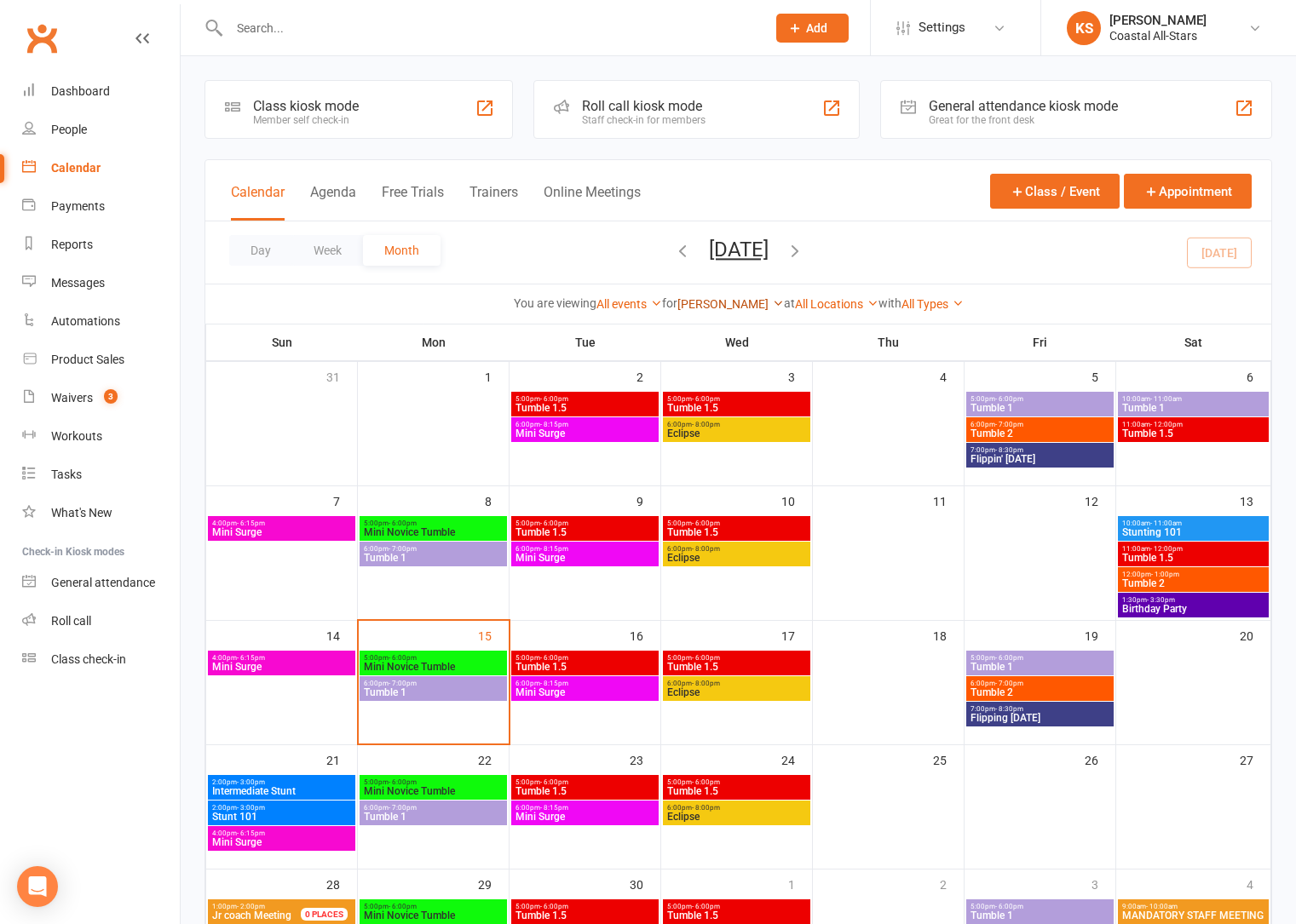
click at [741, 310] on link "[PERSON_NAME]" at bounding box center [730, 303] width 106 height 14
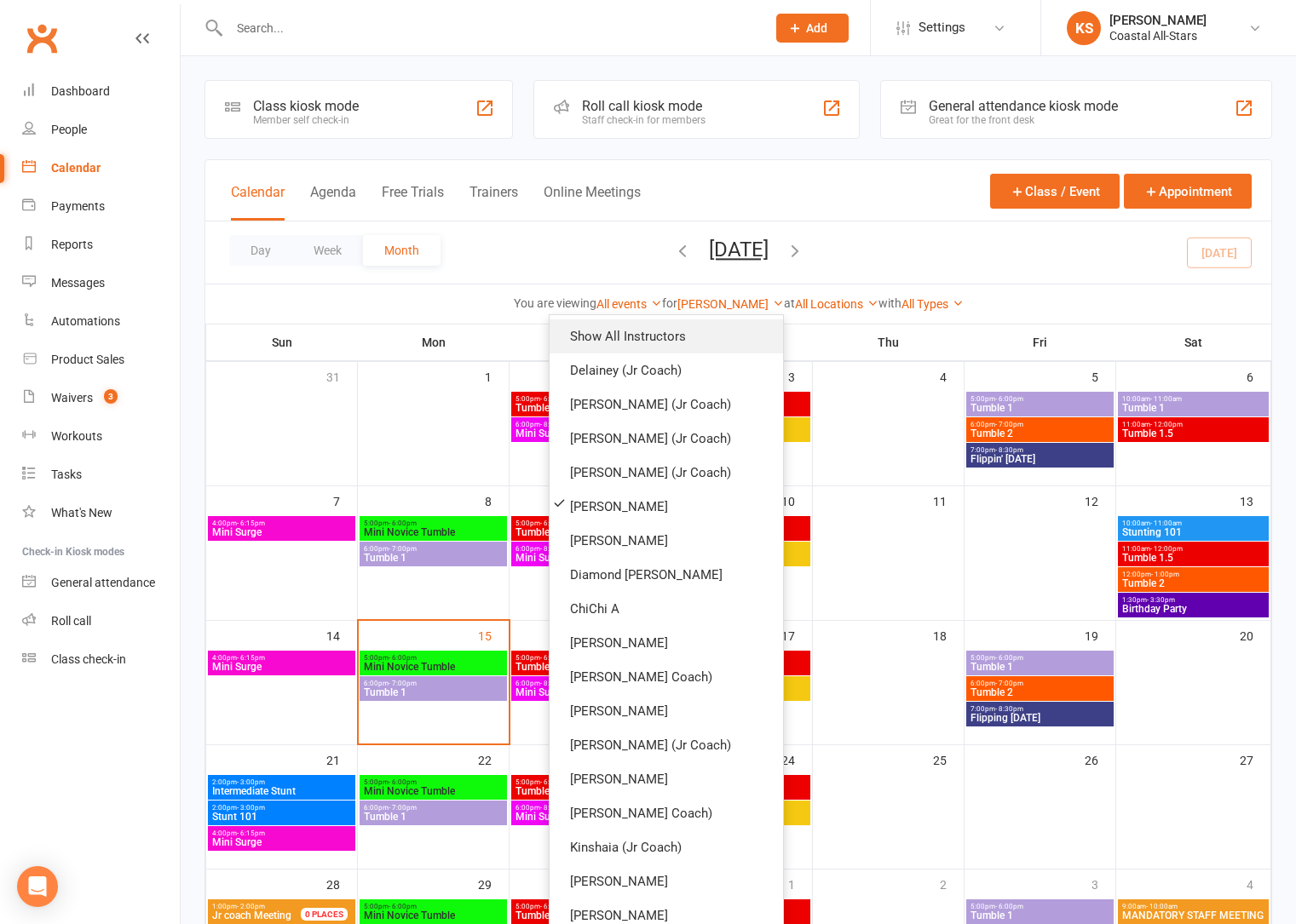
click at [720, 332] on link "Show All Instructors" at bounding box center [666, 337] width 234 height 34
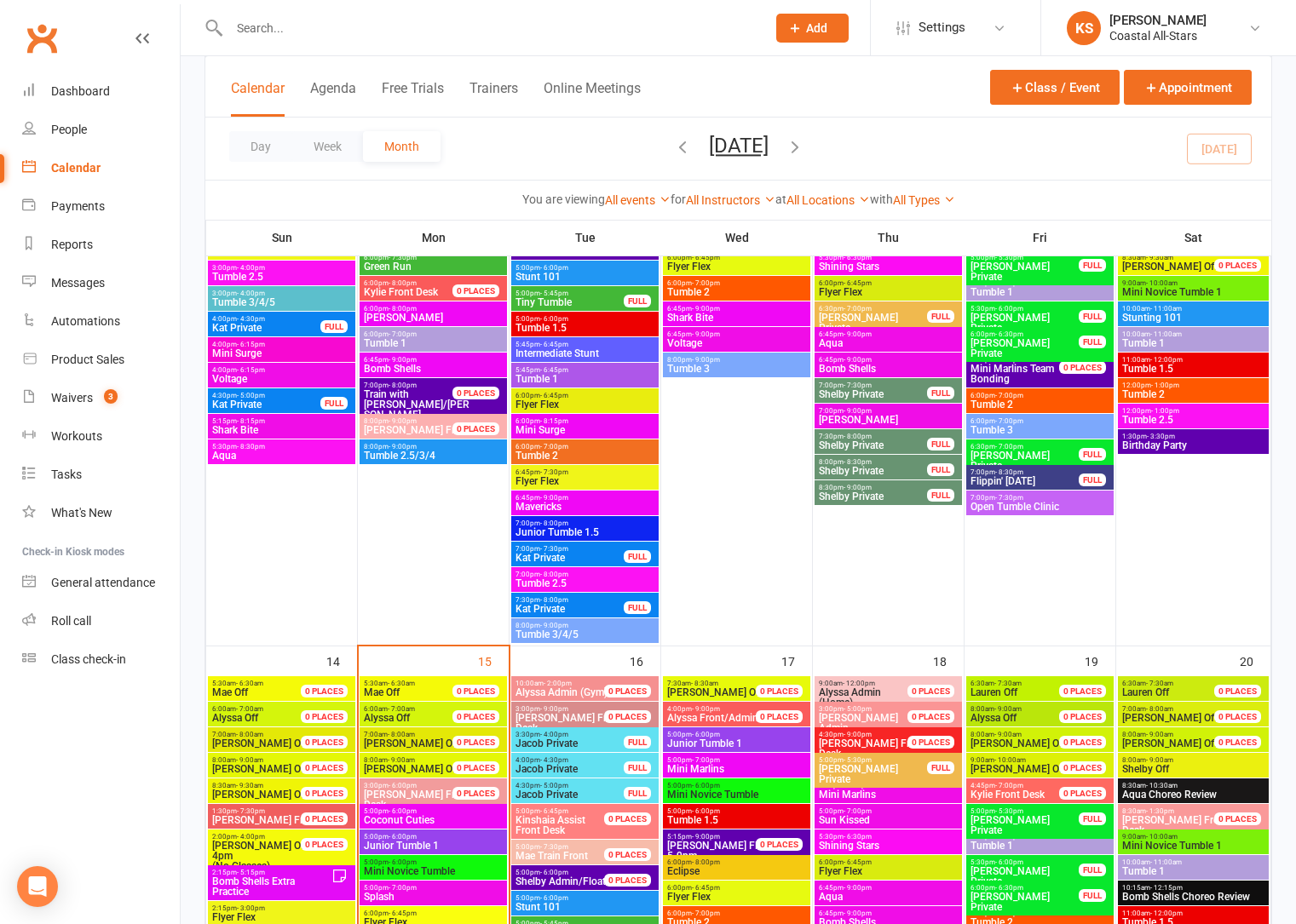
scroll to position [753, 0]
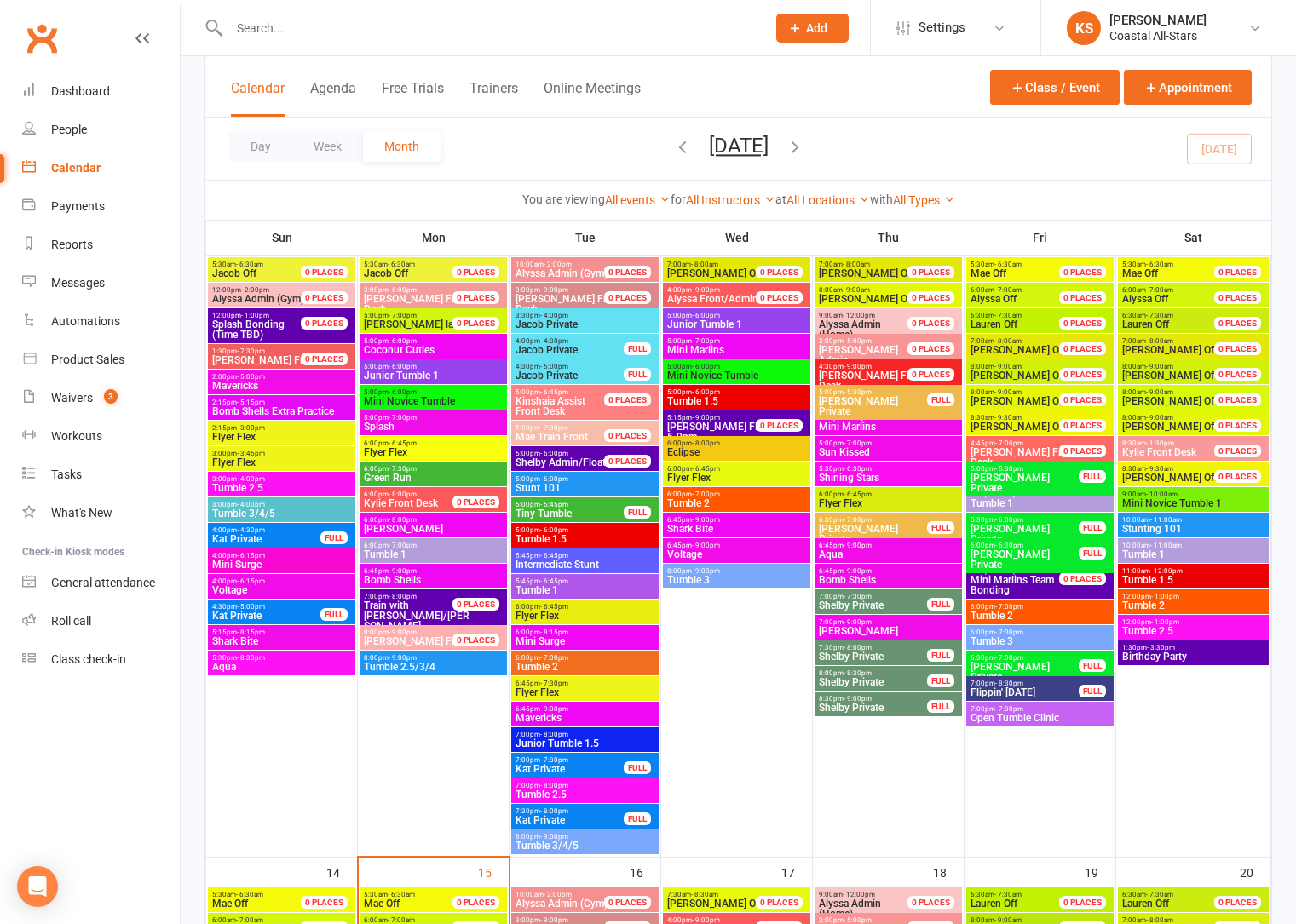
click at [1019, 604] on span "- 7:00pm" at bounding box center [1009, 606] width 28 height 7
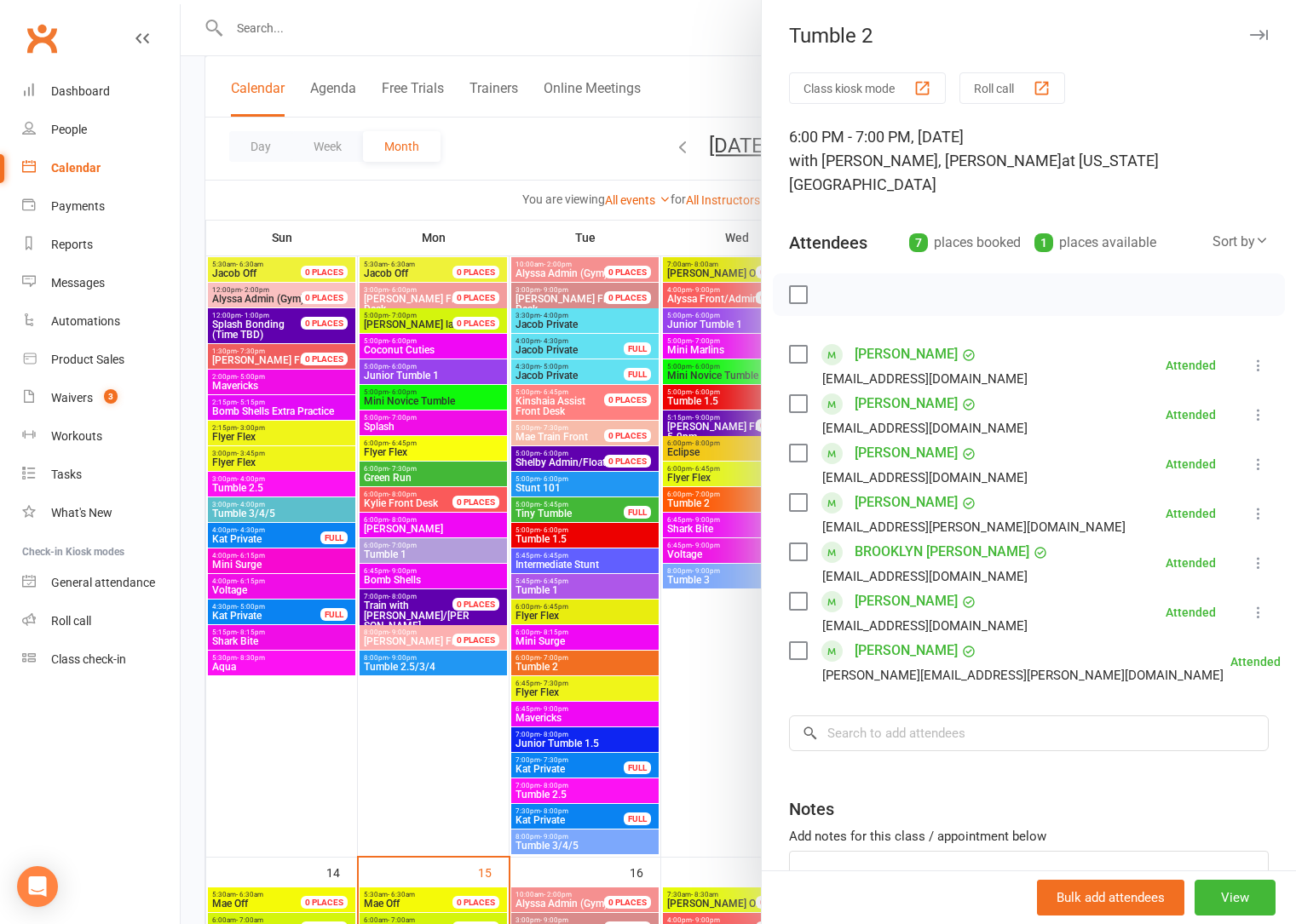
click at [736, 661] on div at bounding box center [738, 462] width 1115 height 924
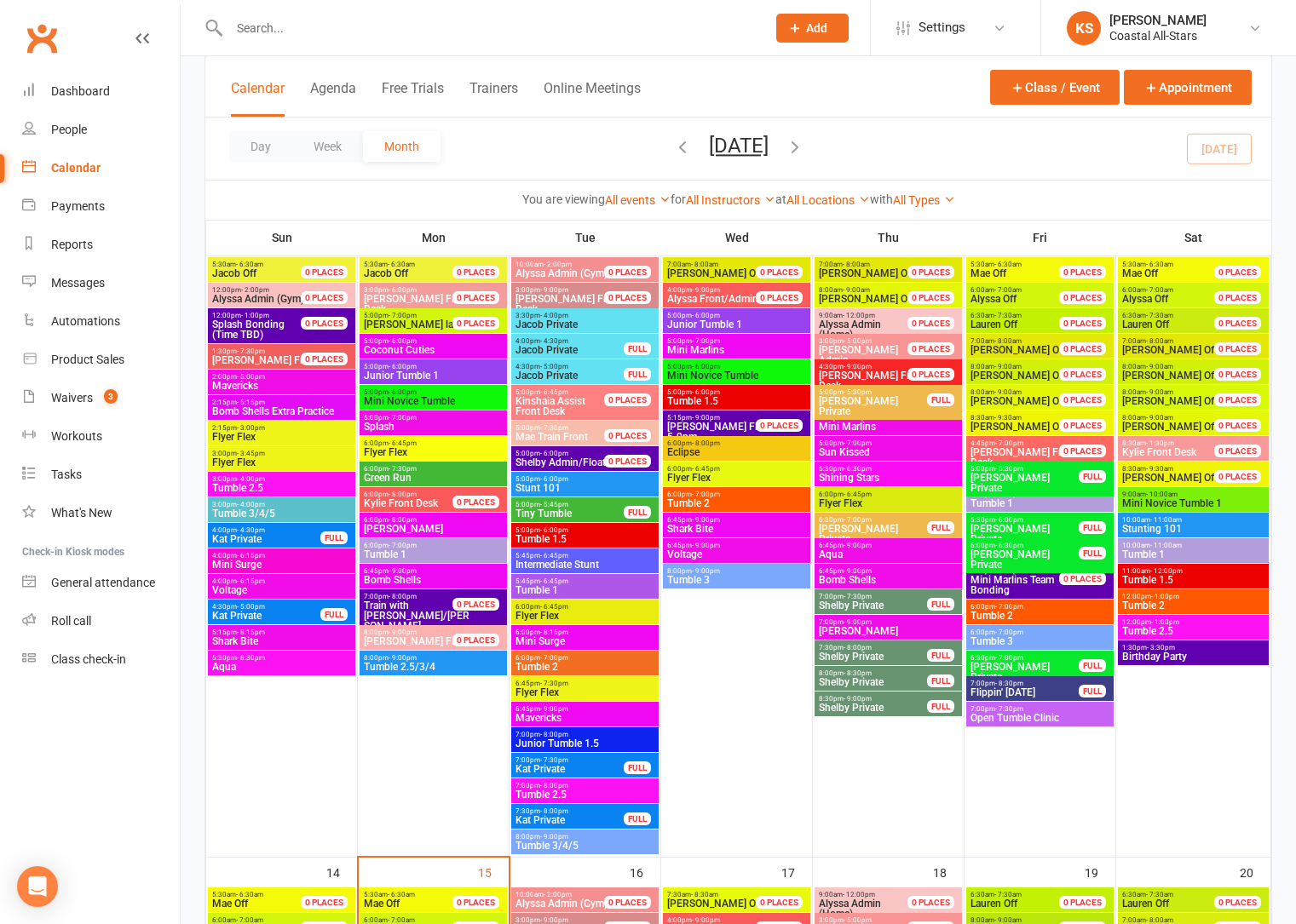
click at [1000, 615] on span "Tumble 2" at bounding box center [1040, 615] width 141 height 10
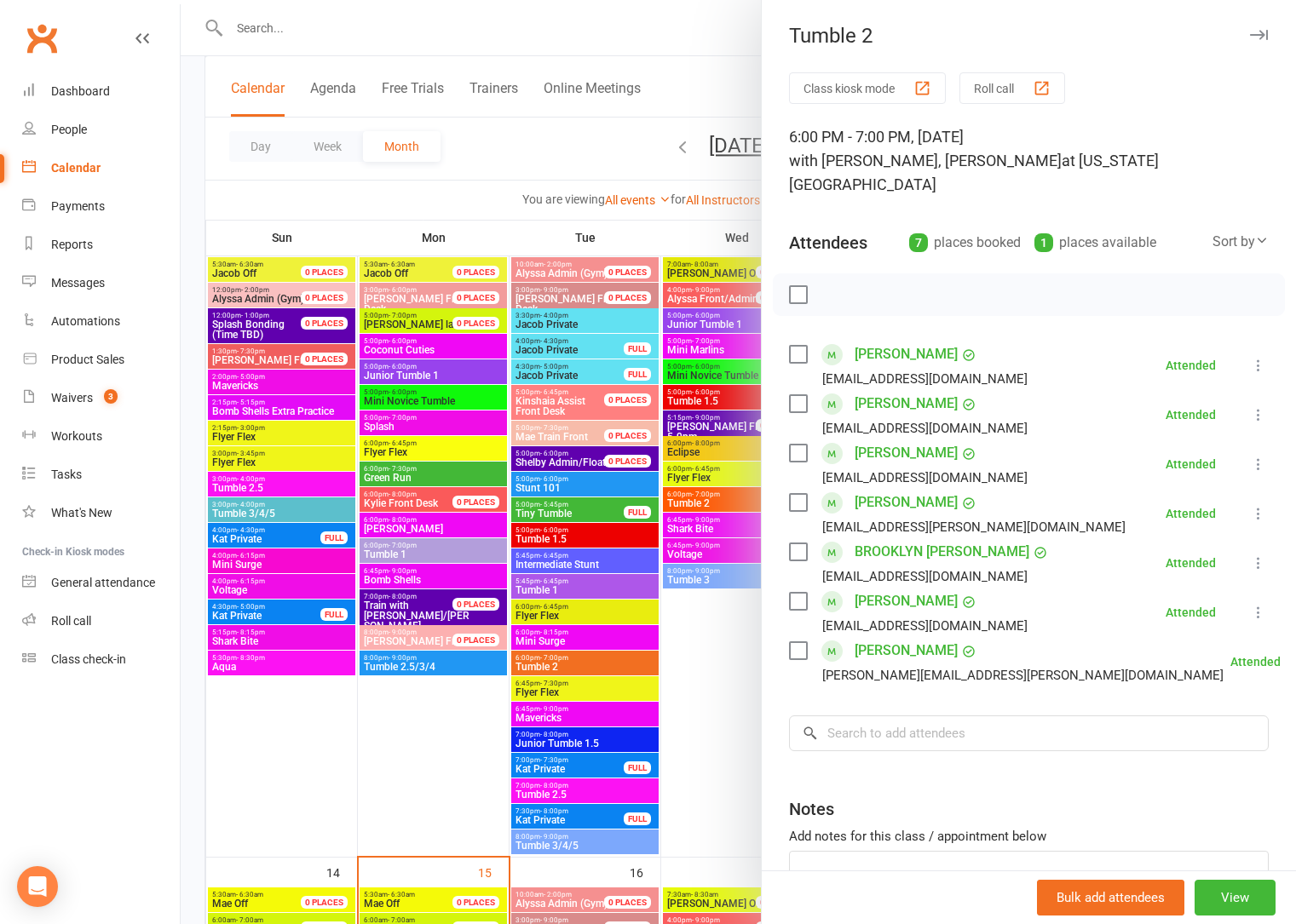
click at [751, 711] on div at bounding box center [738, 462] width 1115 height 924
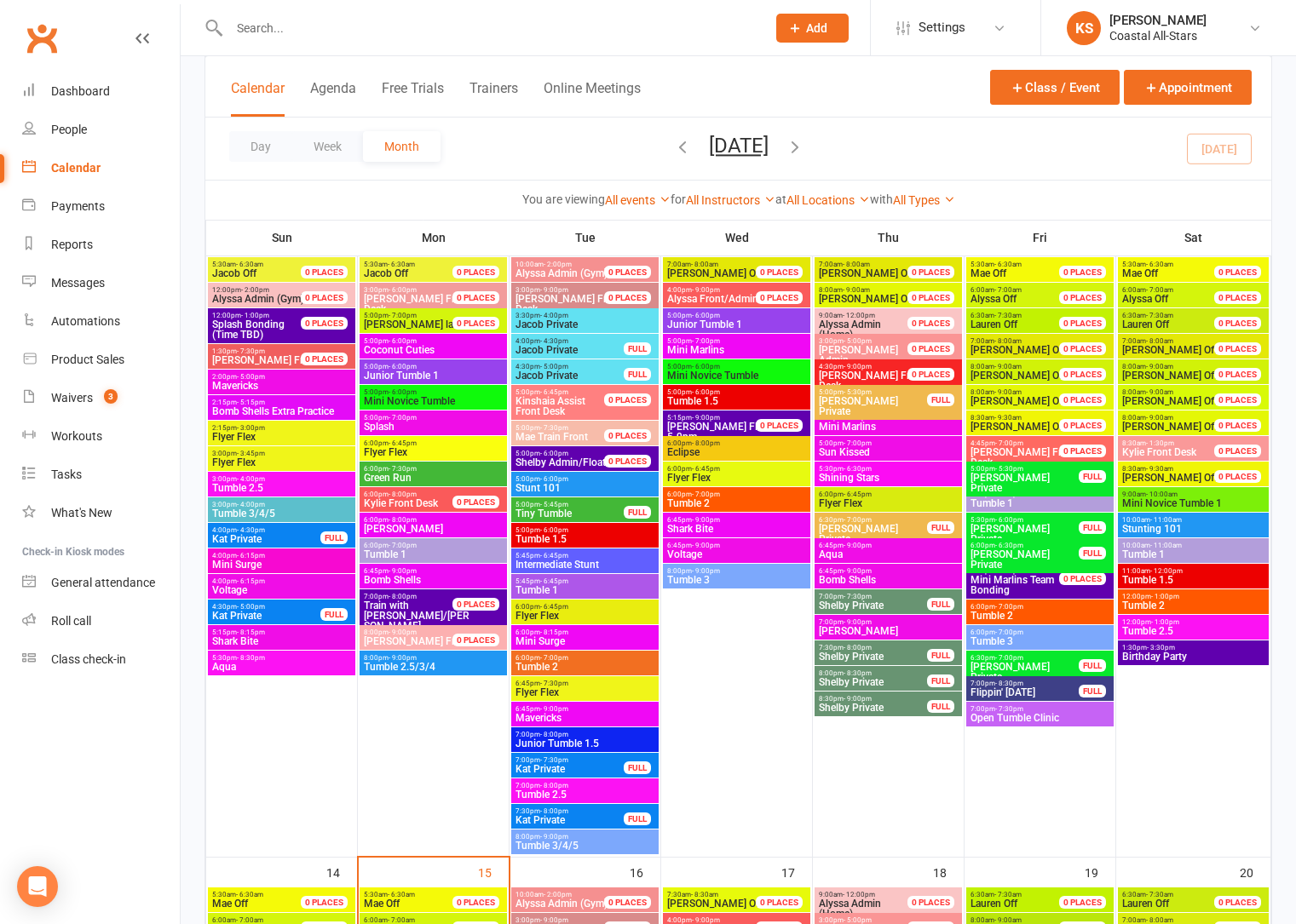
click at [1012, 643] on span "Tumble 3" at bounding box center [1040, 641] width 141 height 10
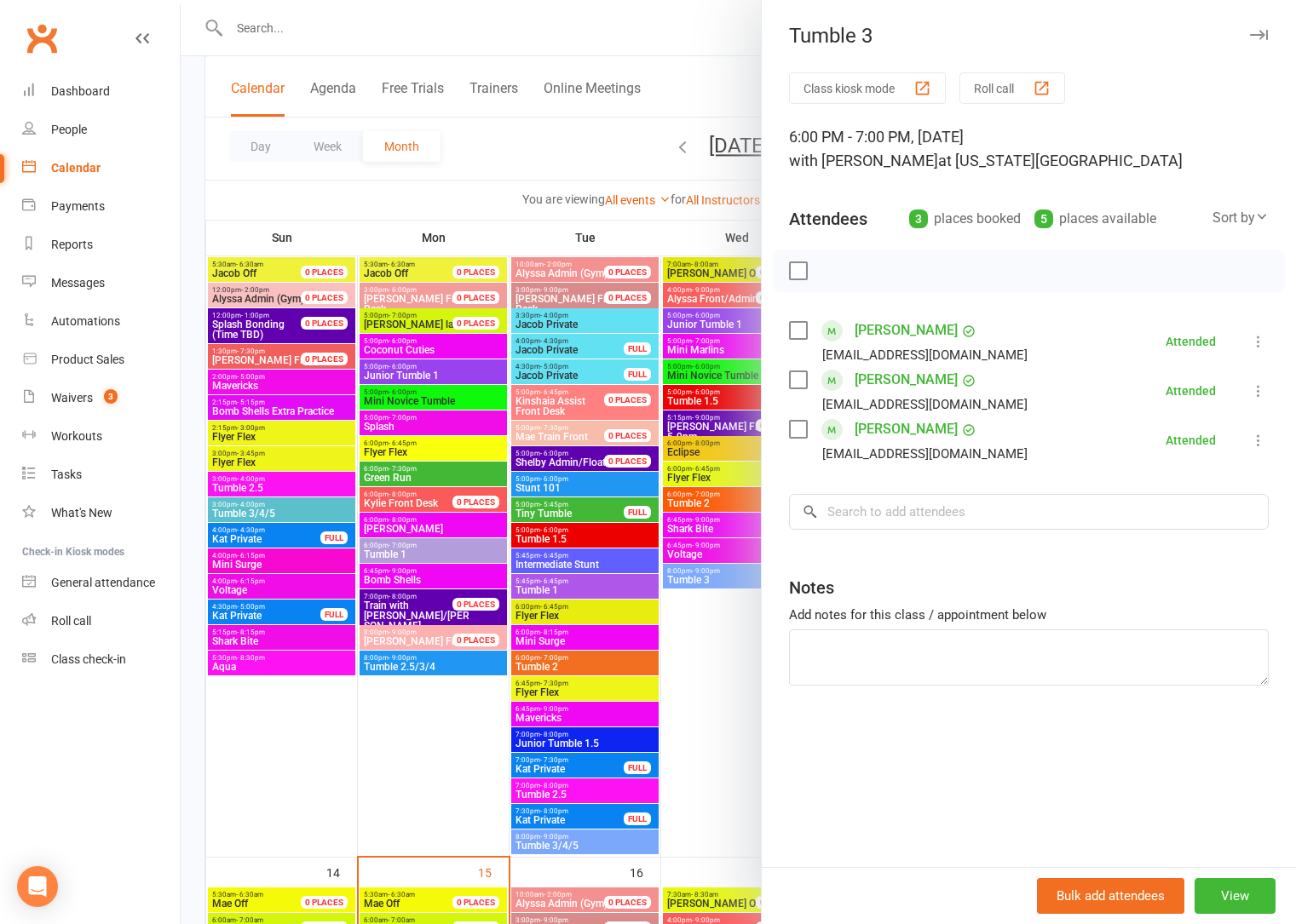
click at [727, 686] on div at bounding box center [738, 462] width 1115 height 924
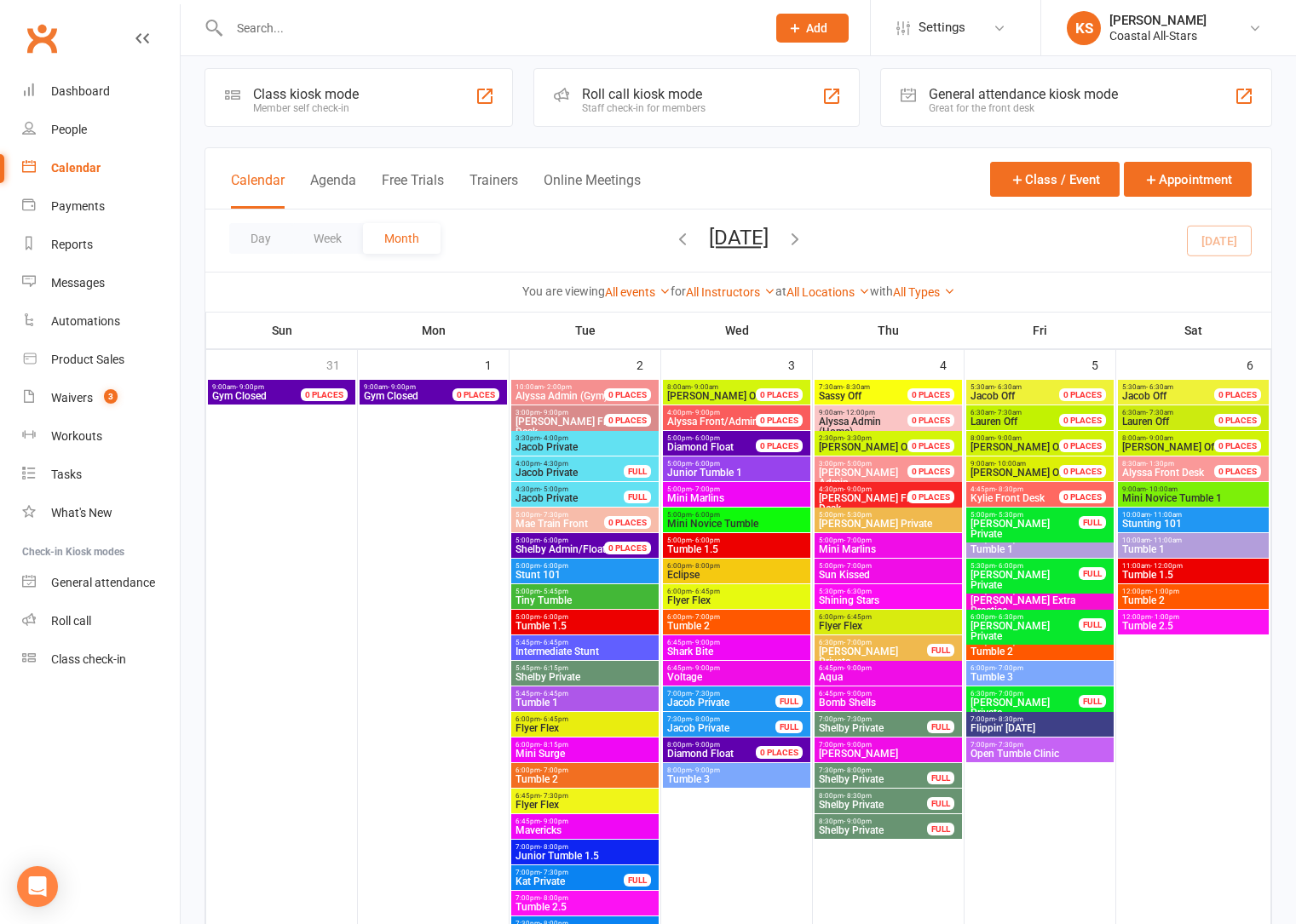
scroll to position [23, 0]
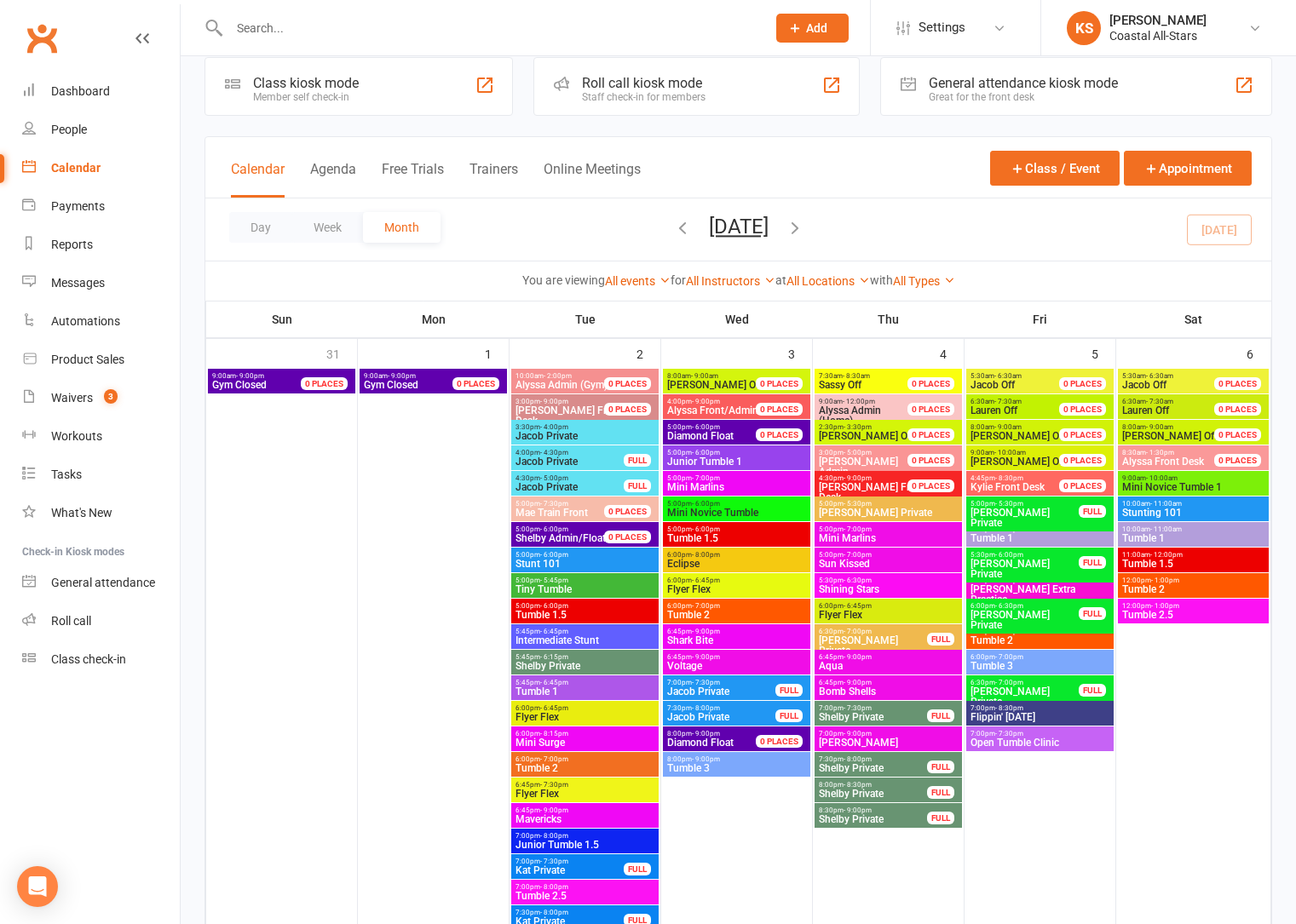
click at [1014, 661] on span "Tumble 3" at bounding box center [1040, 666] width 141 height 10
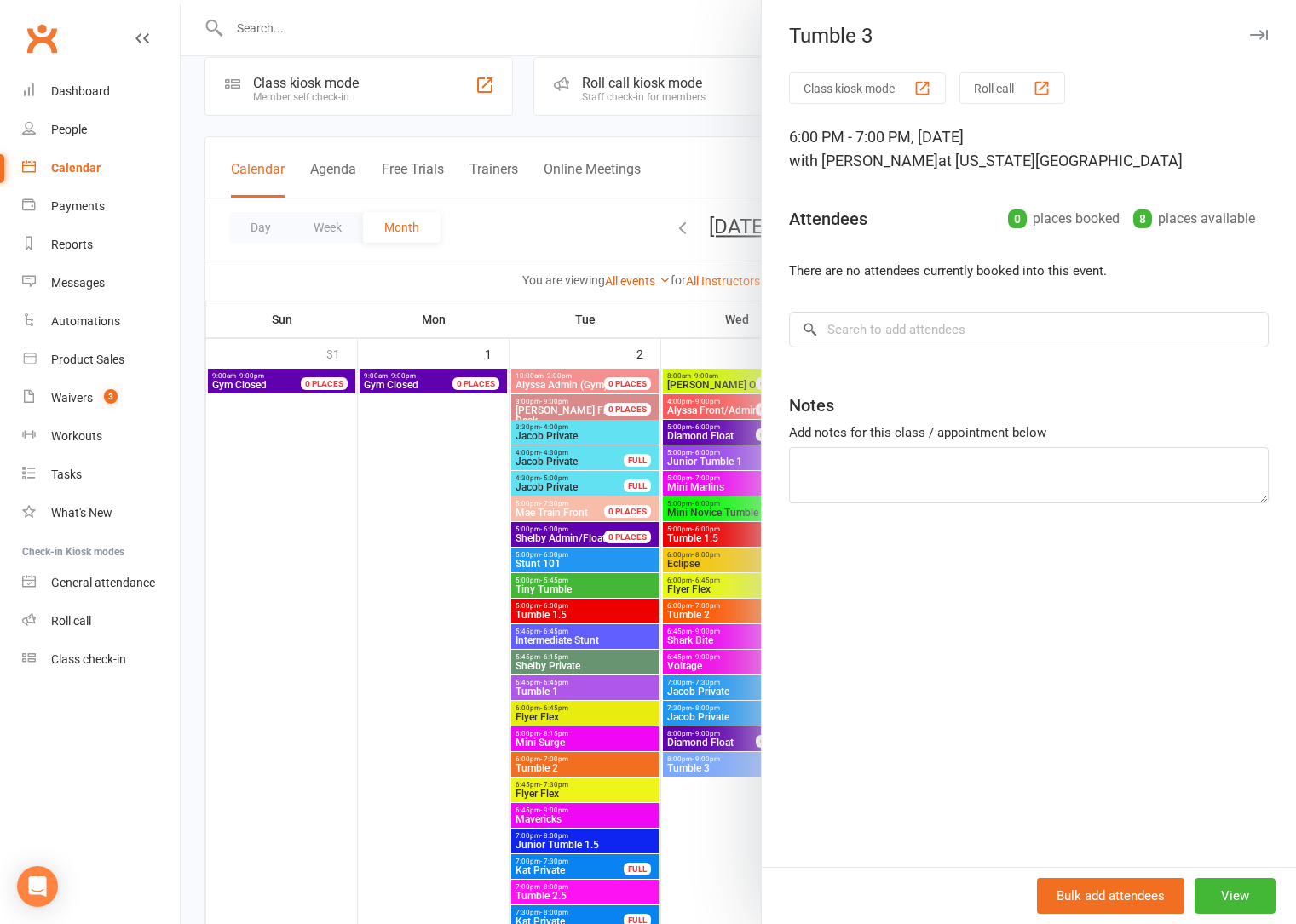
click at [422, 653] on div at bounding box center [738, 462] width 1115 height 924
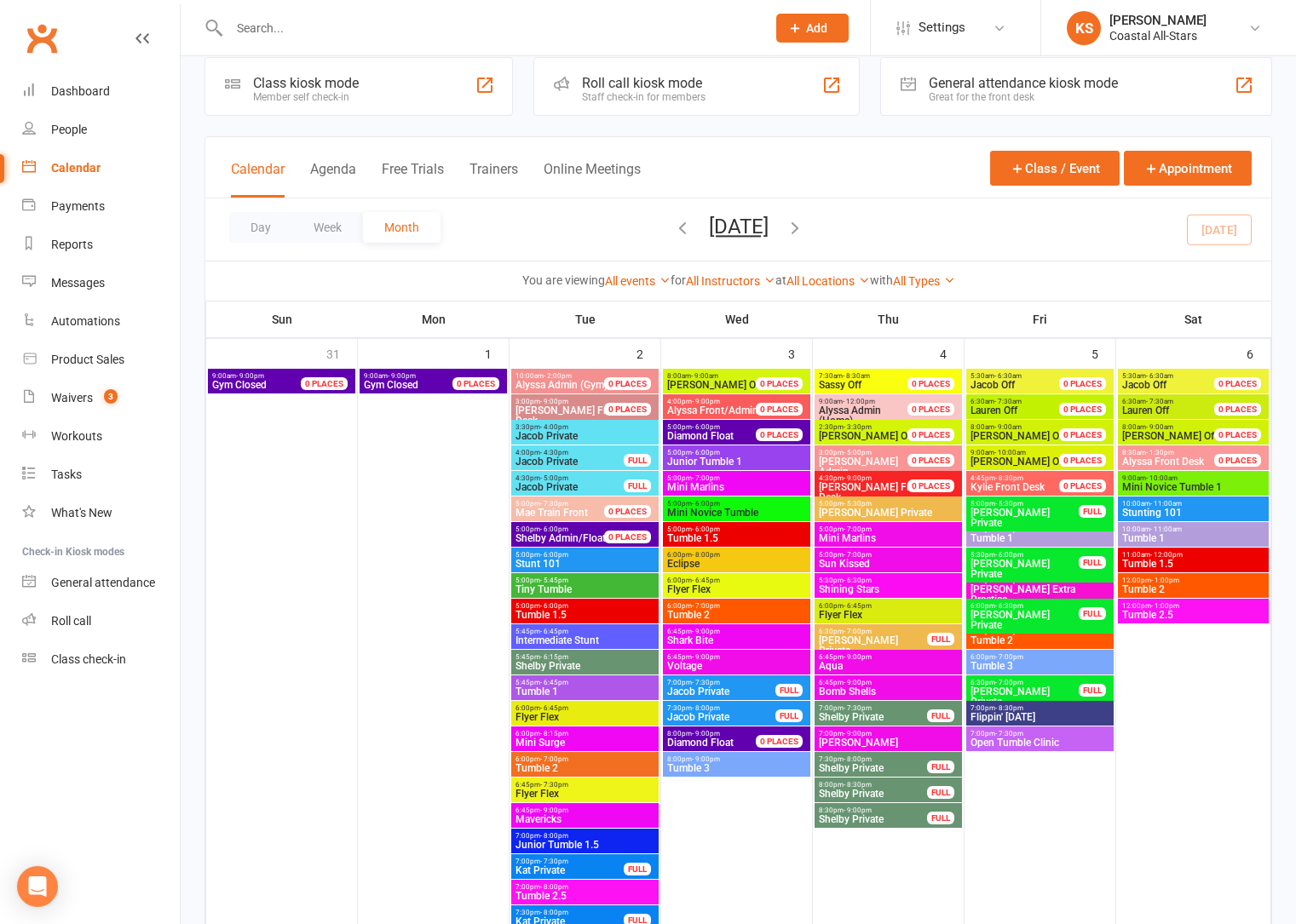
click at [1038, 637] on span "Tumble 2" at bounding box center [1040, 640] width 141 height 10
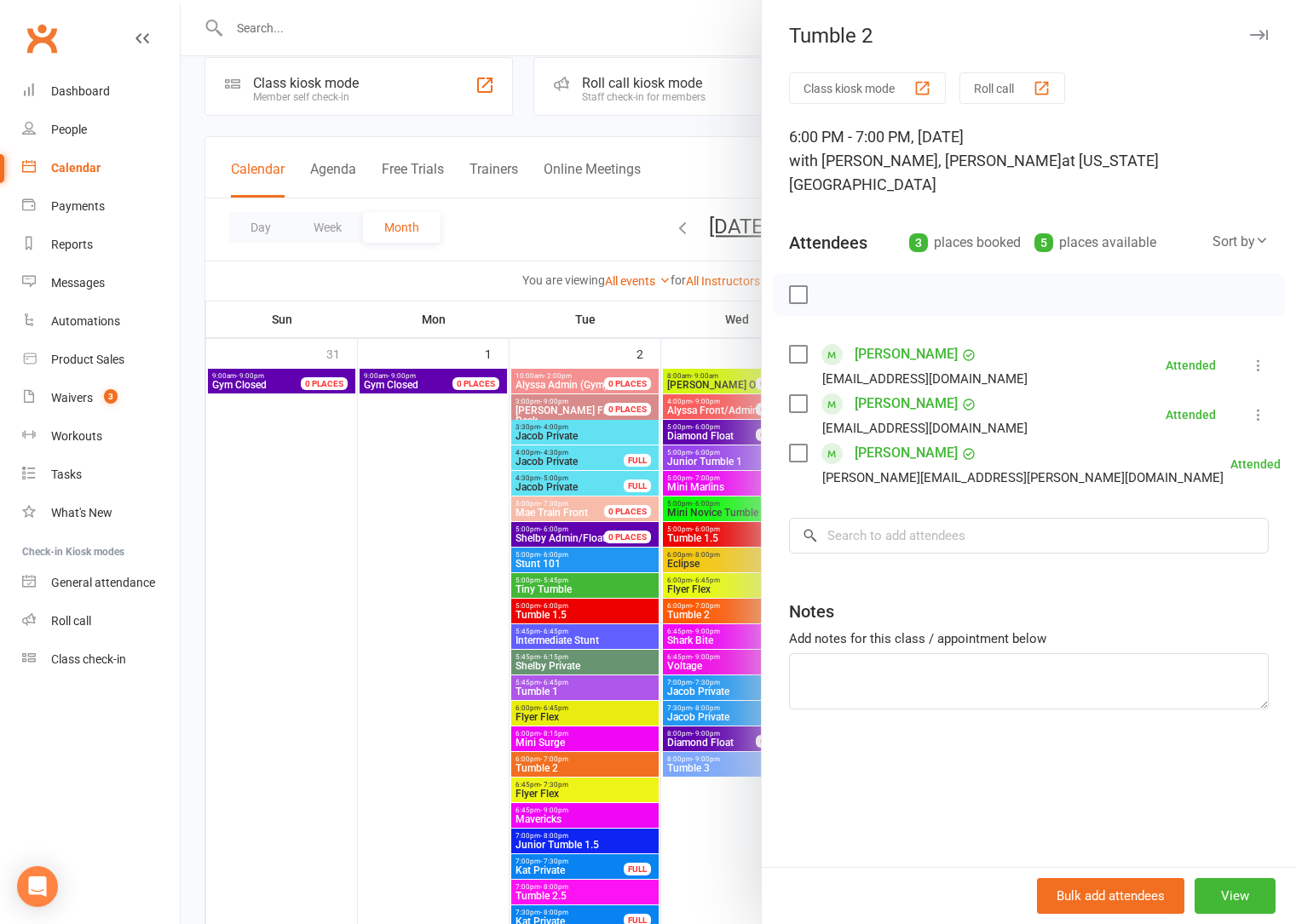
click at [417, 614] on div at bounding box center [738, 462] width 1115 height 924
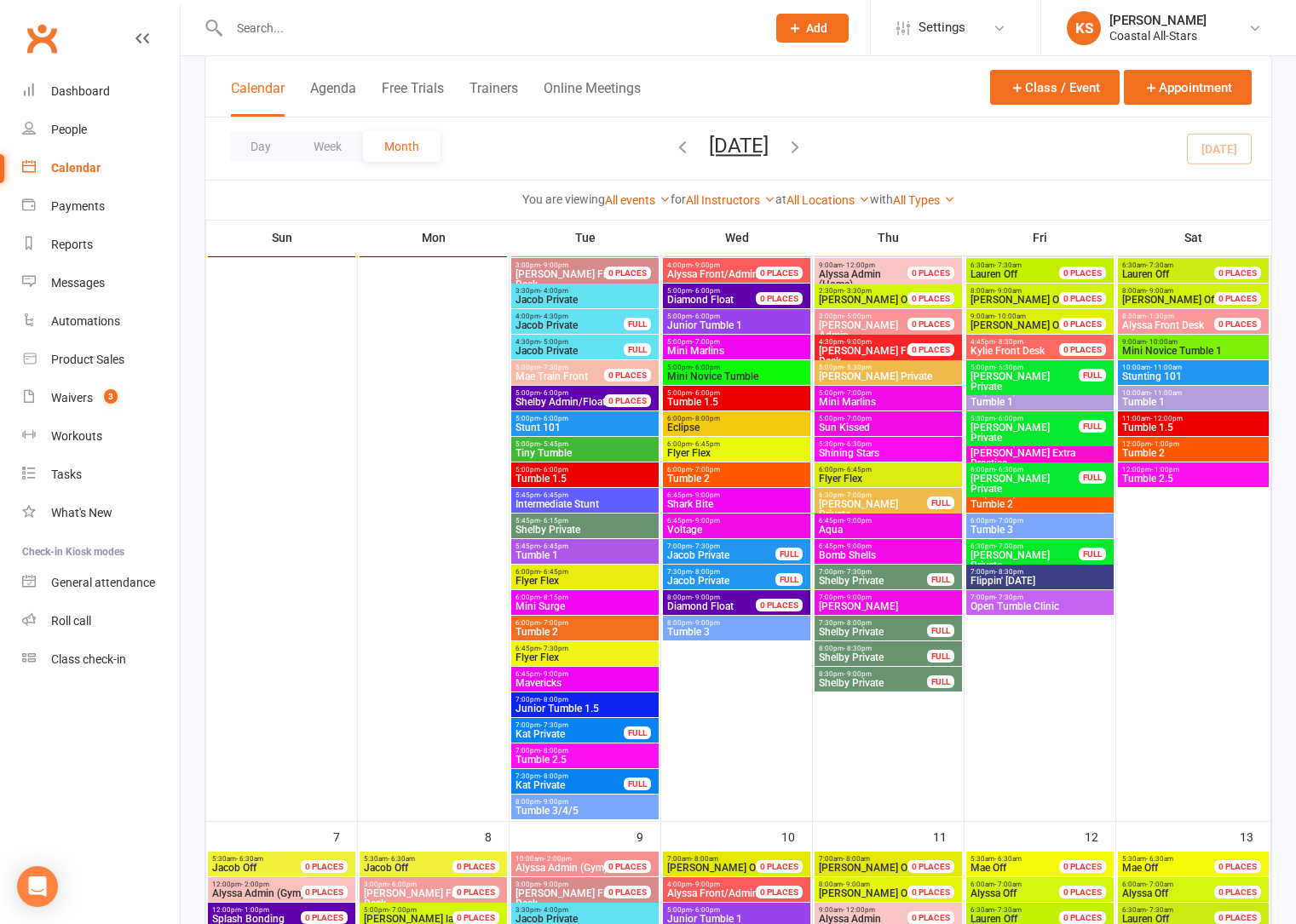
scroll to position [735, 0]
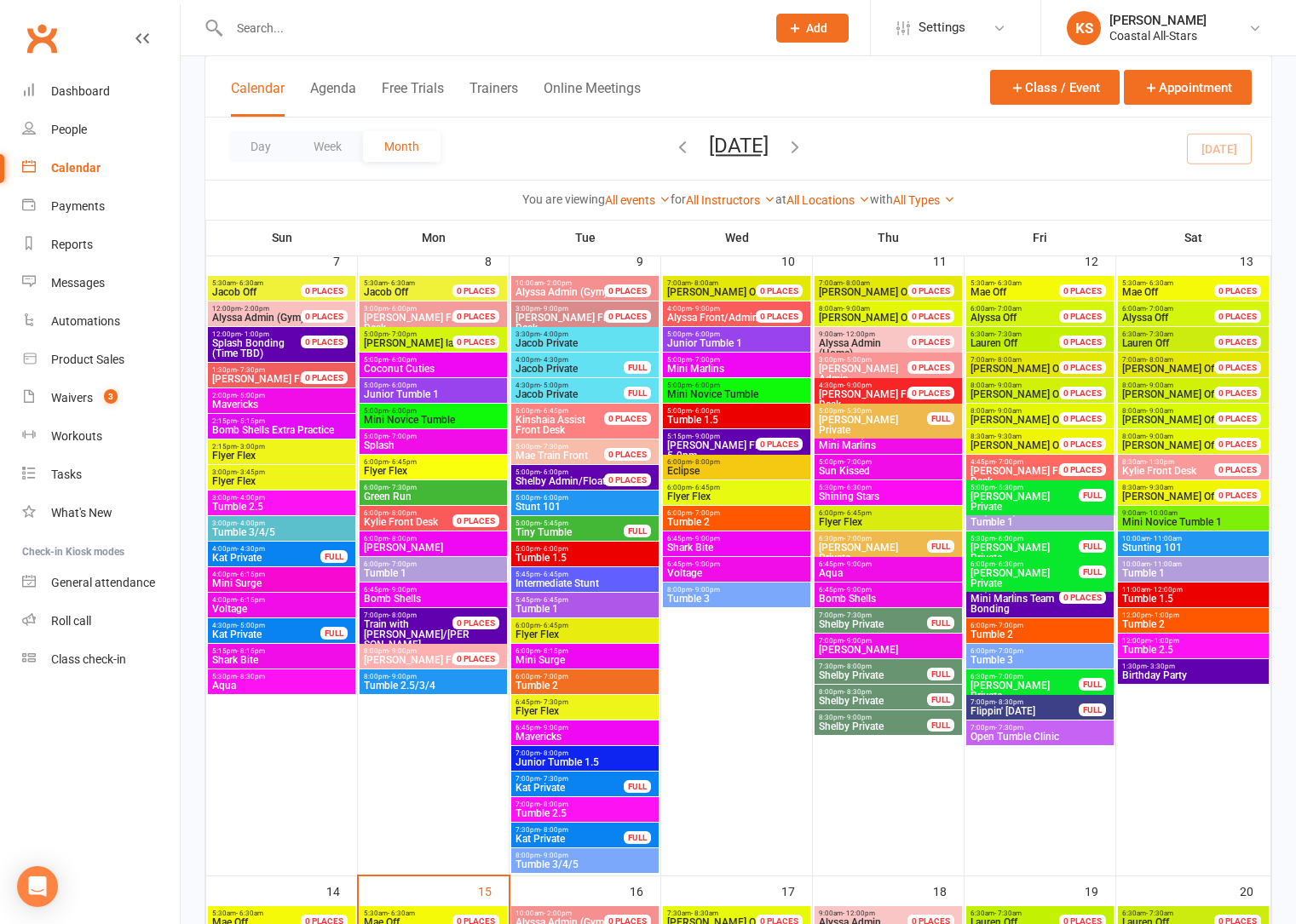
click at [1016, 735] on span "Open Tumble Clinic" at bounding box center [1040, 736] width 141 height 10
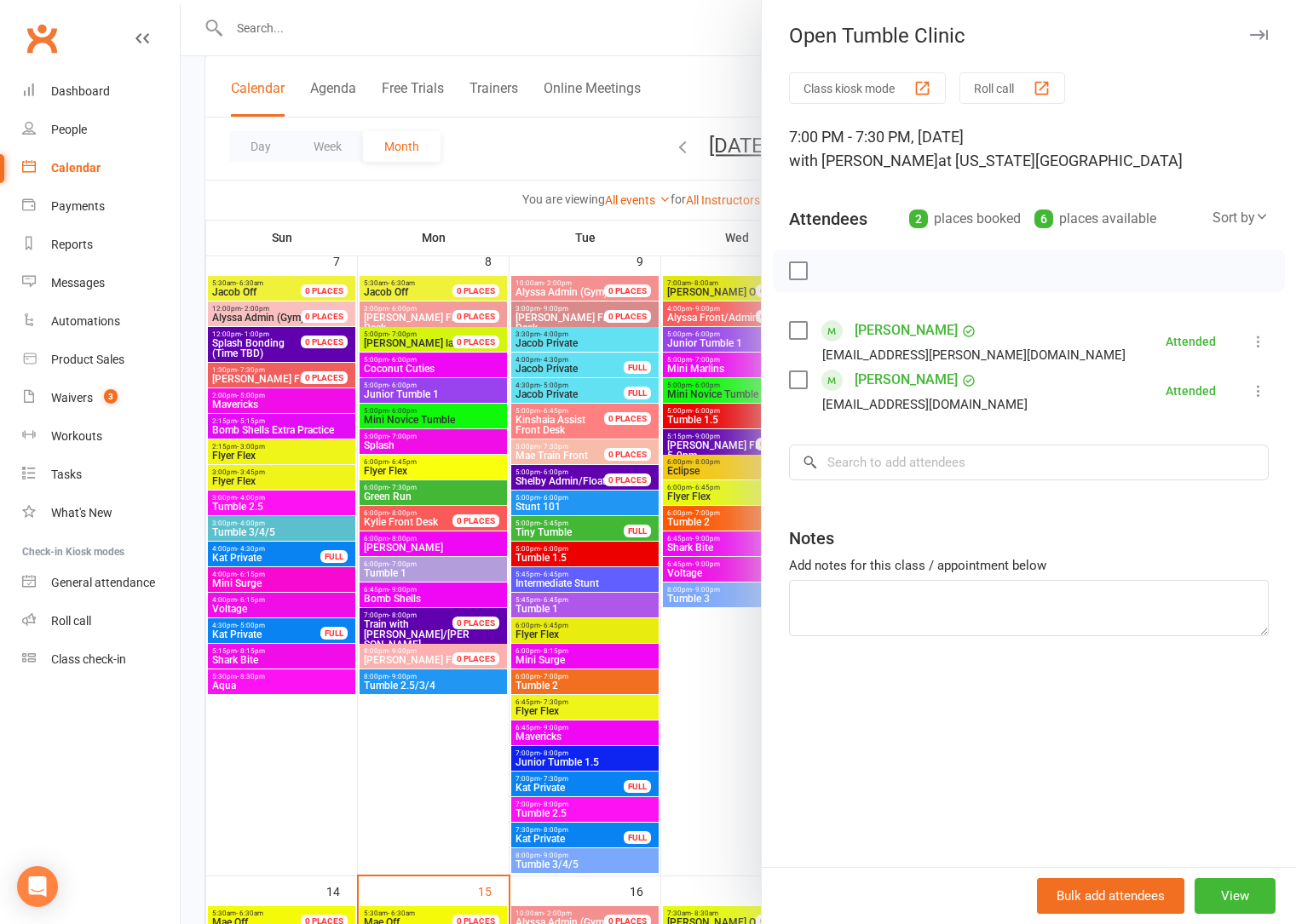
click at [708, 818] on div at bounding box center [738, 462] width 1115 height 924
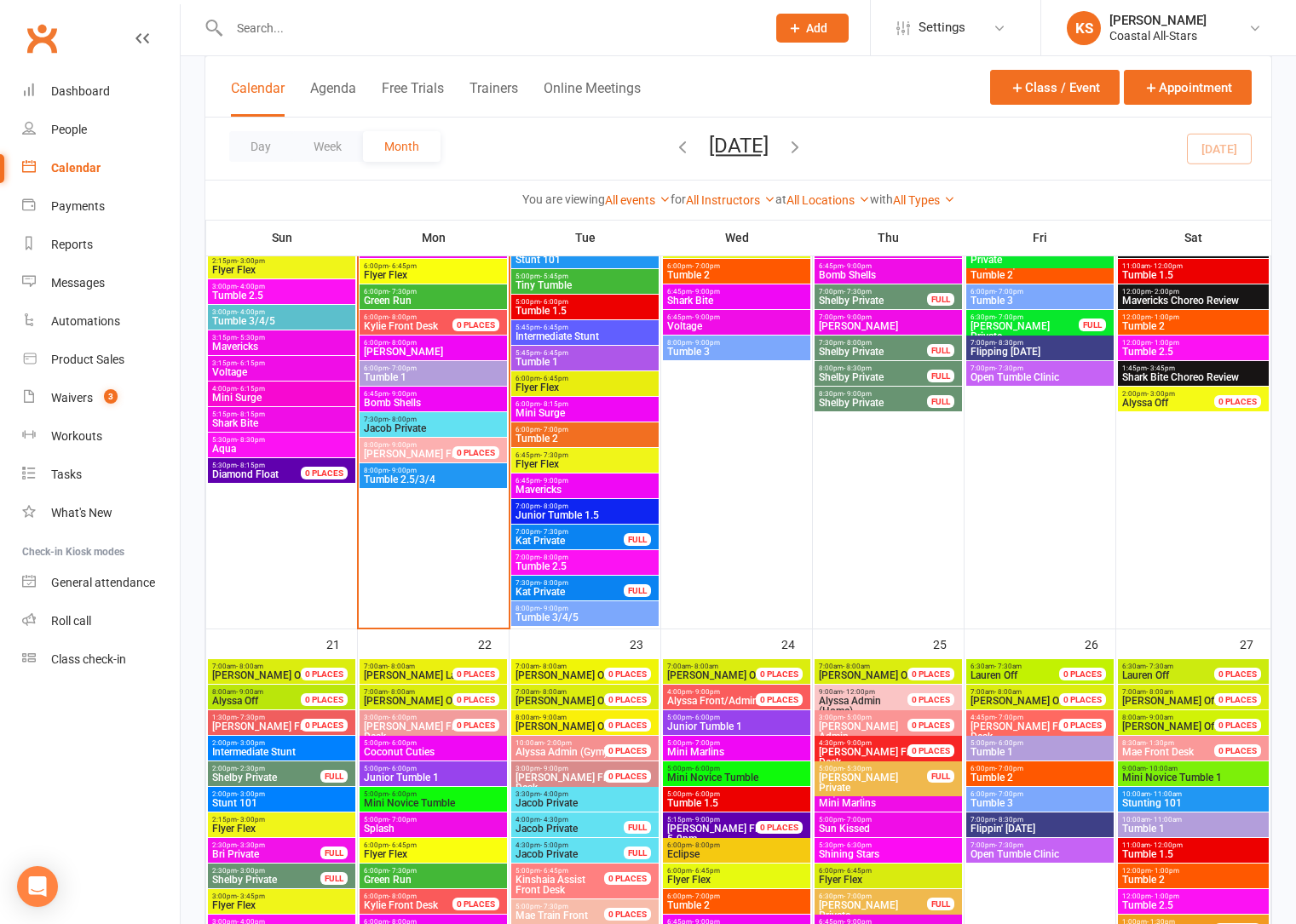
scroll to position [1853, 0]
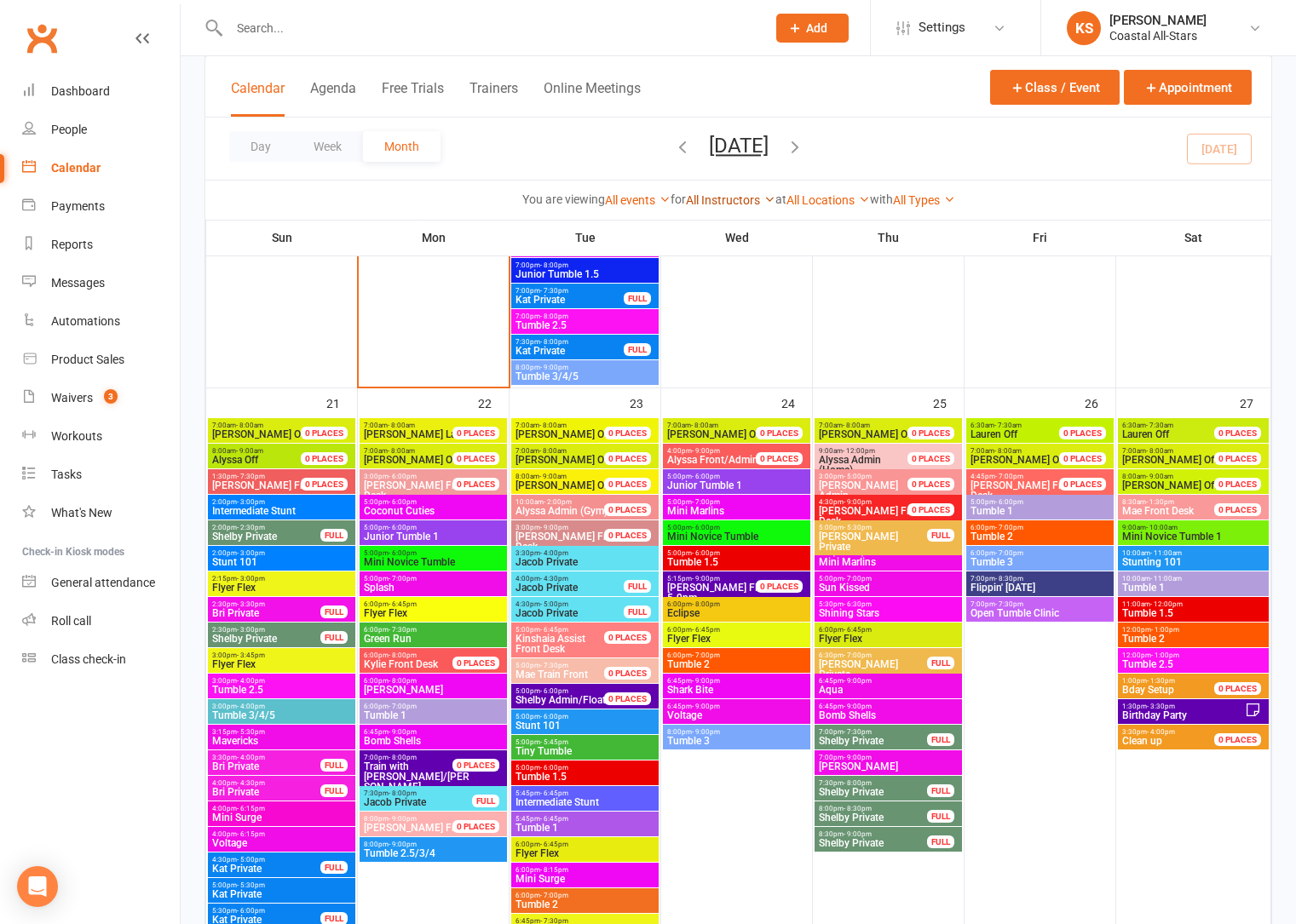
click at [717, 206] on link "All Instructors" at bounding box center [730, 199] width 89 height 14
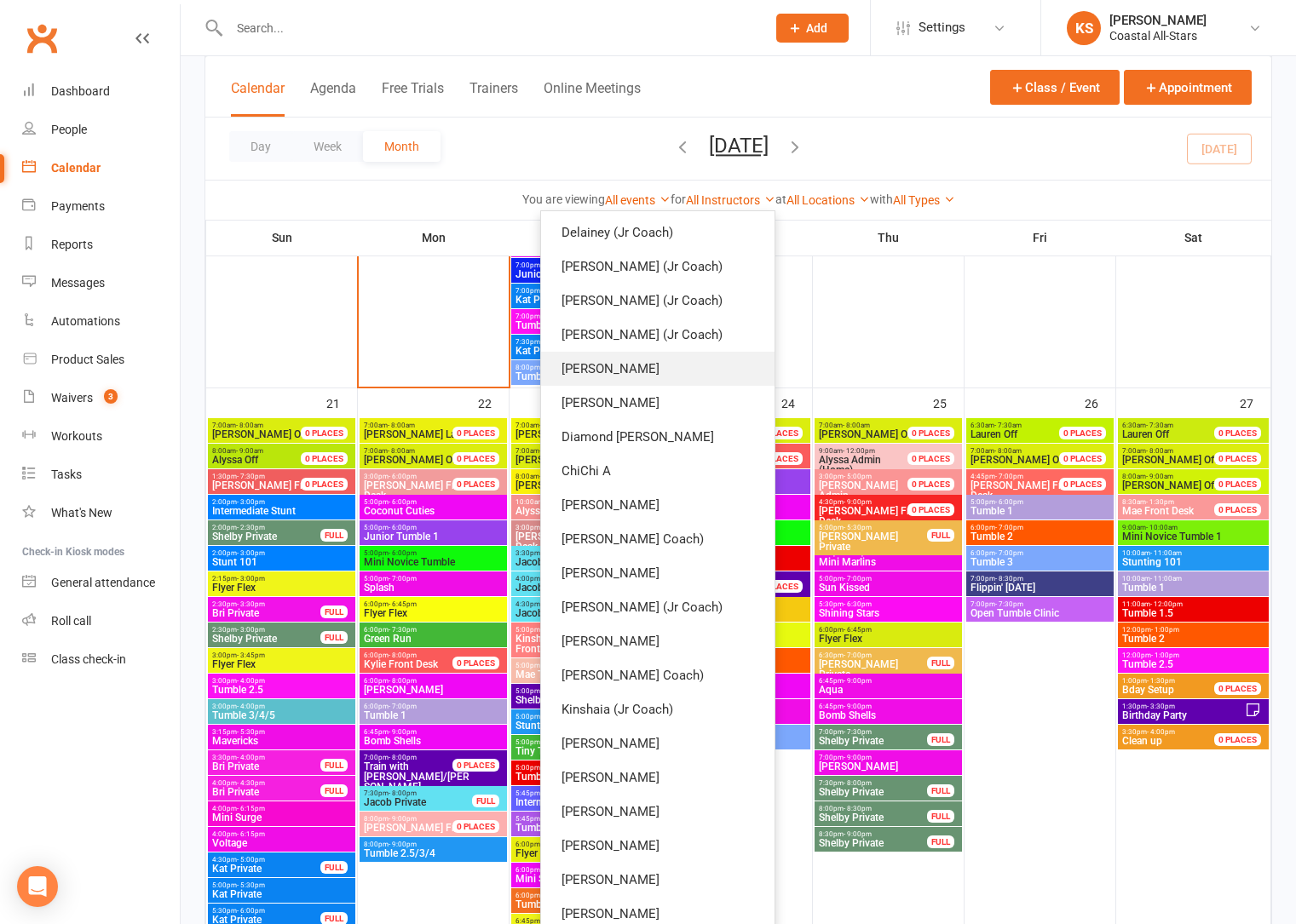
click at [702, 368] on link "Corin Conway" at bounding box center [657, 369] width 234 height 34
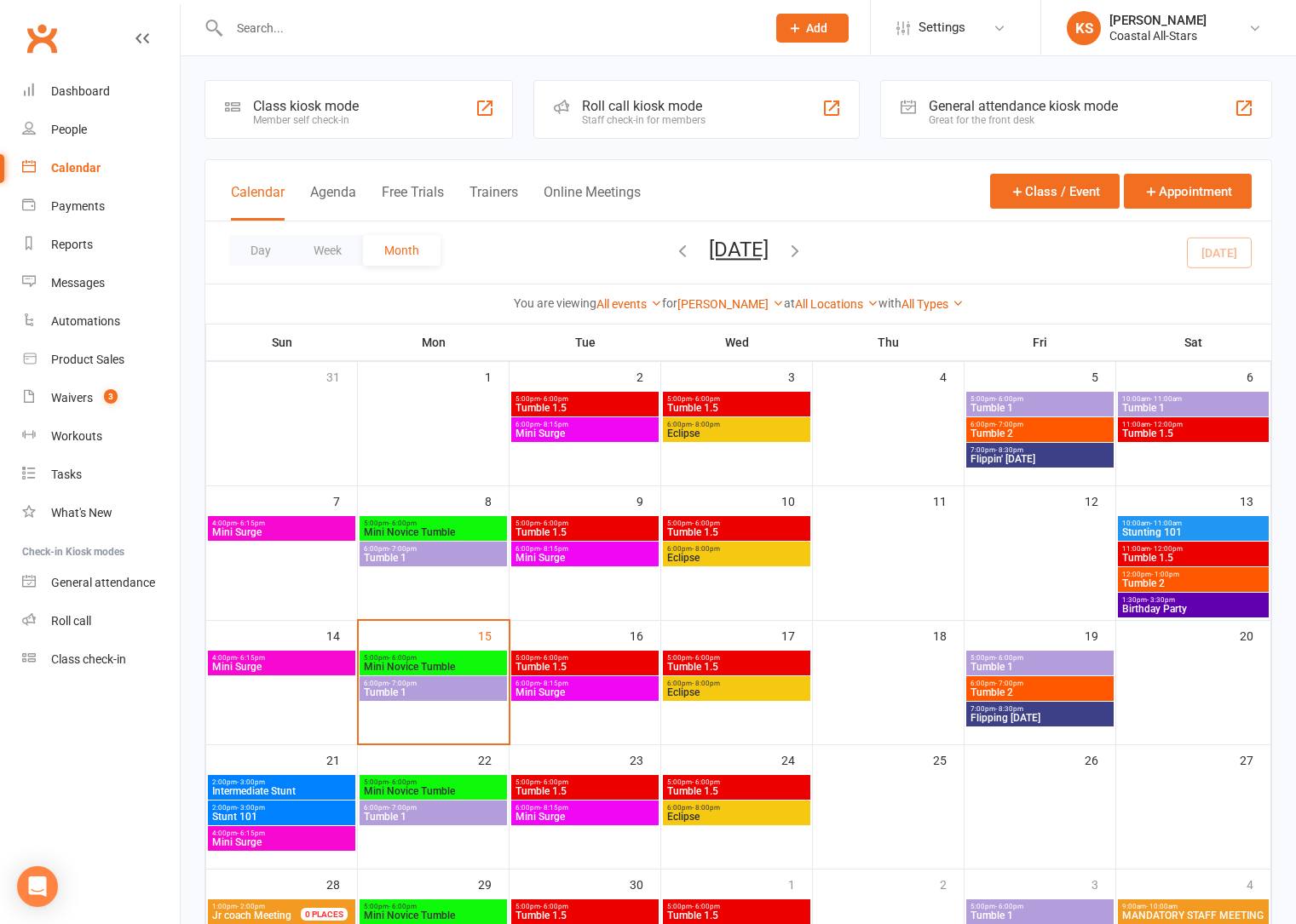
click at [578, 659] on span "5:00pm - 6:00pm" at bounding box center [585, 658] width 141 height 7
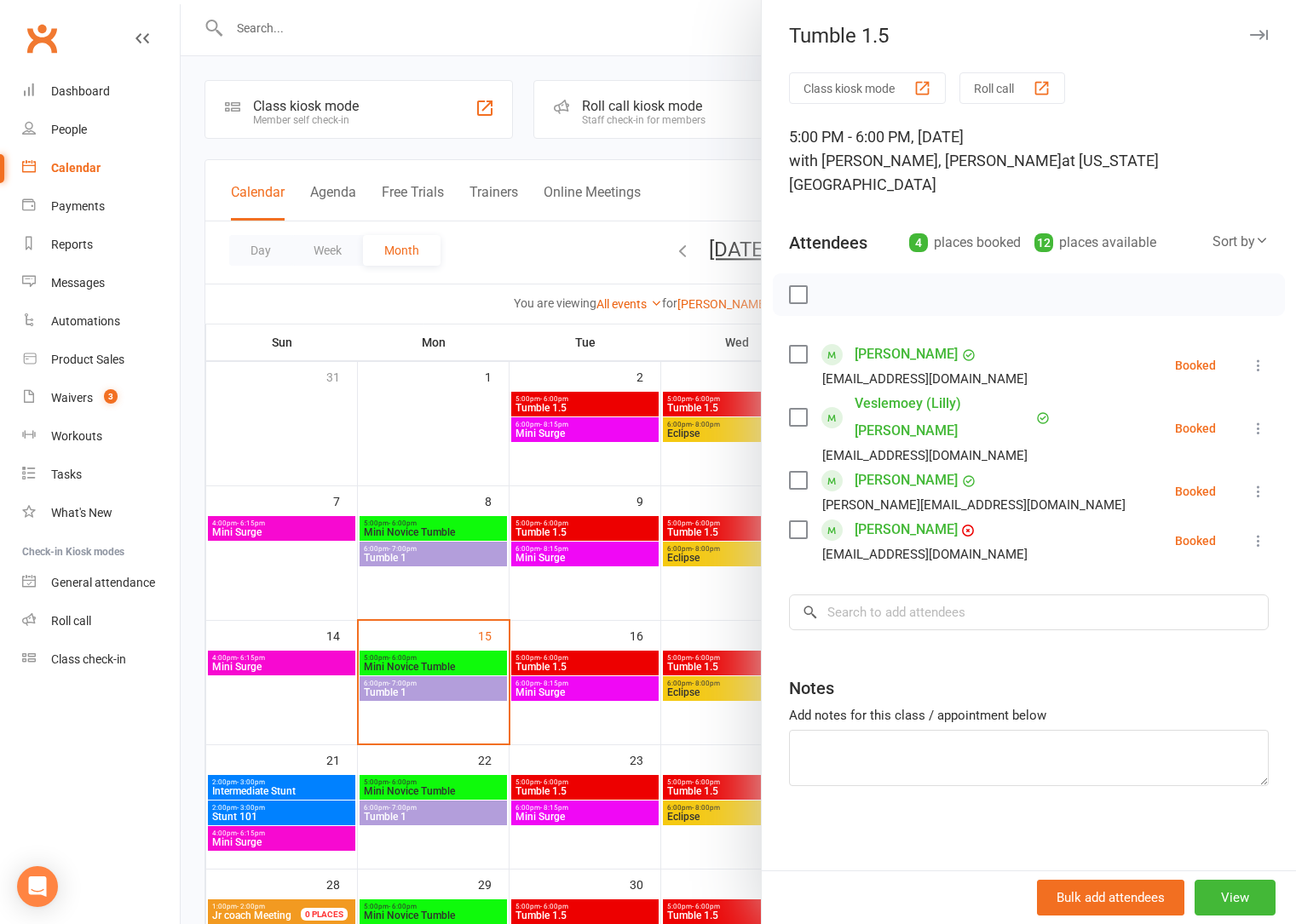
click at [577, 618] on div at bounding box center [738, 462] width 1115 height 924
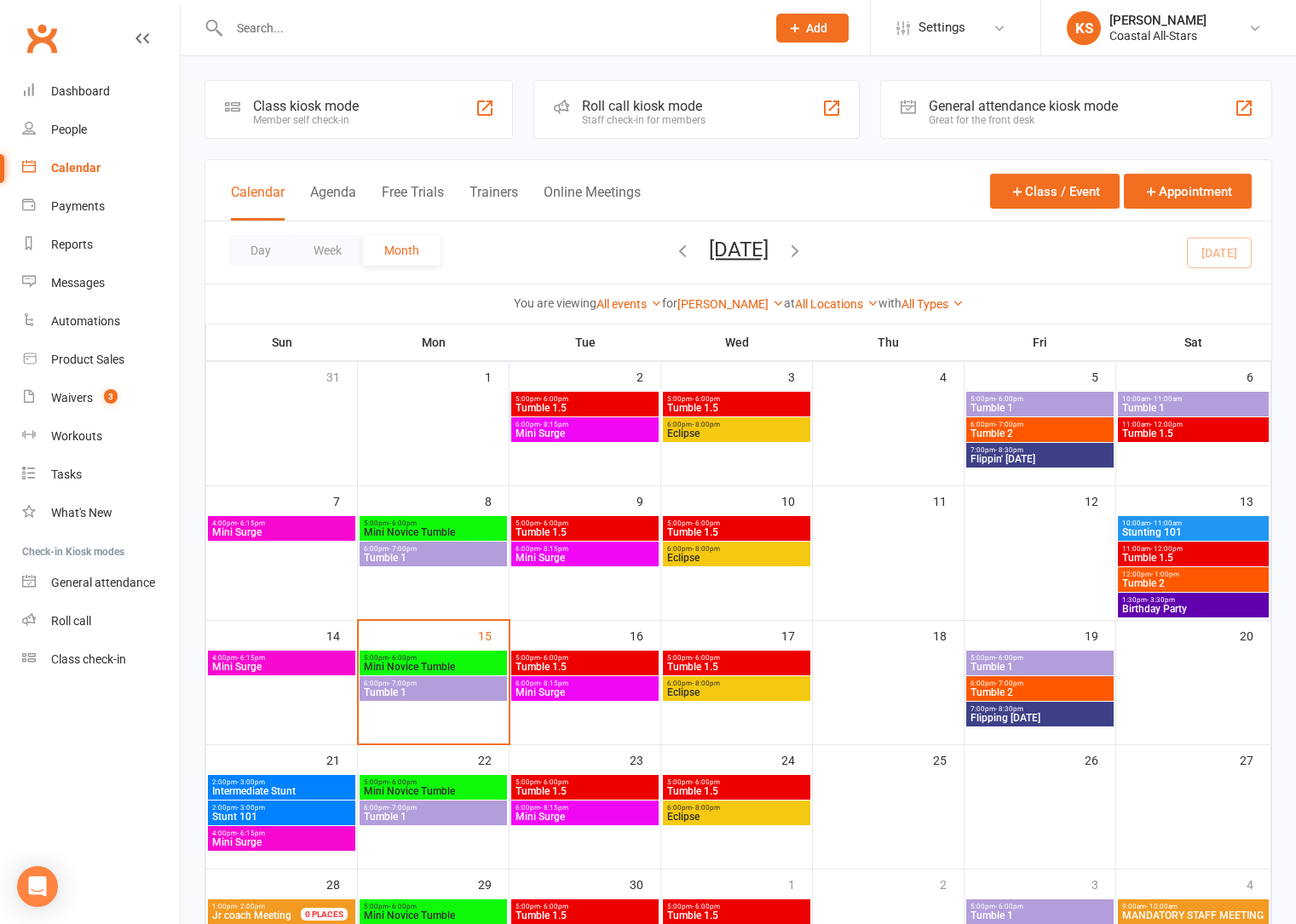
click at [717, 670] on span "Tumble 1.5" at bounding box center [736, 666] width 141 height 10
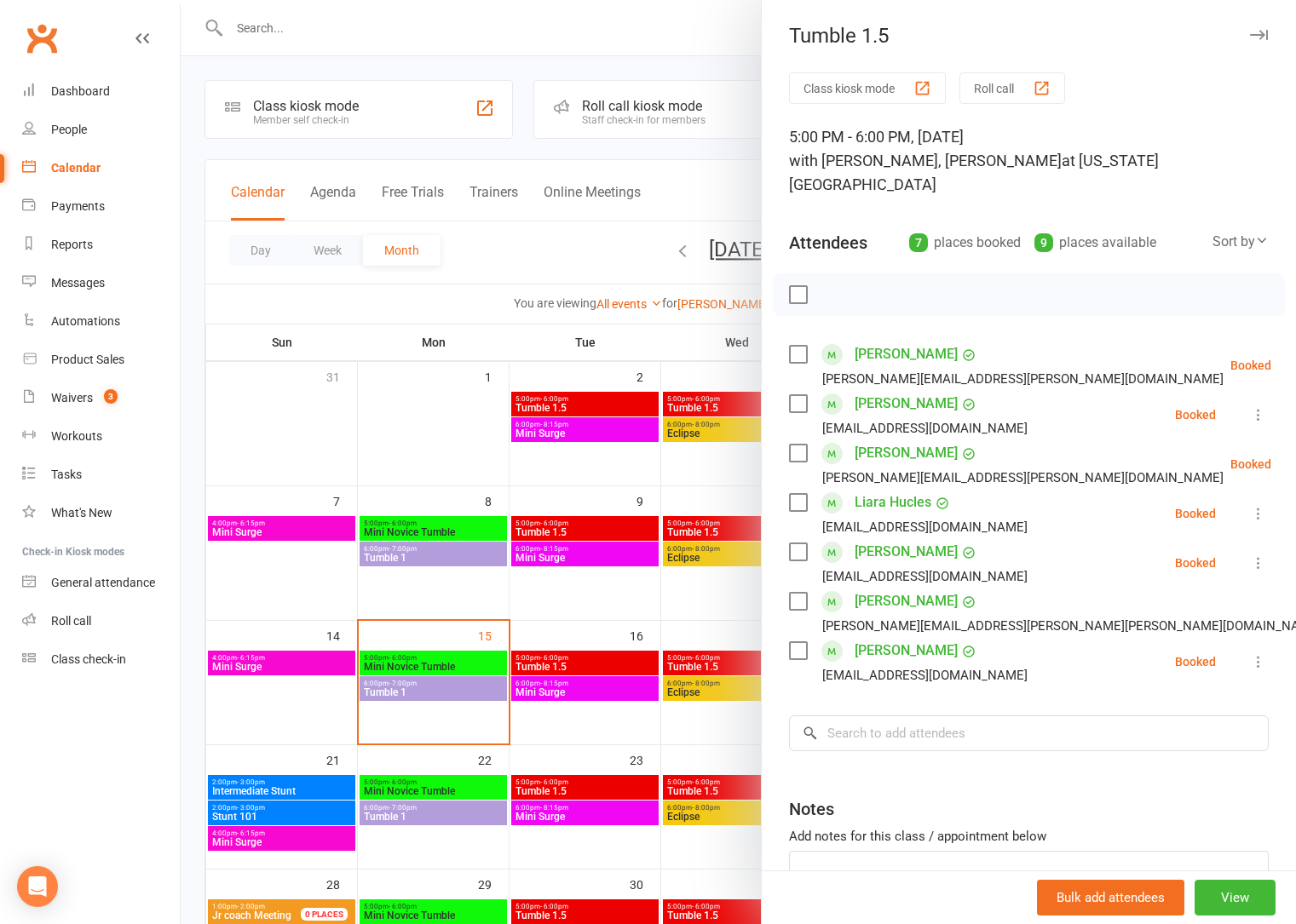
click at [575, 600] on div at bounding box center [738, 462] width 1115 height 924
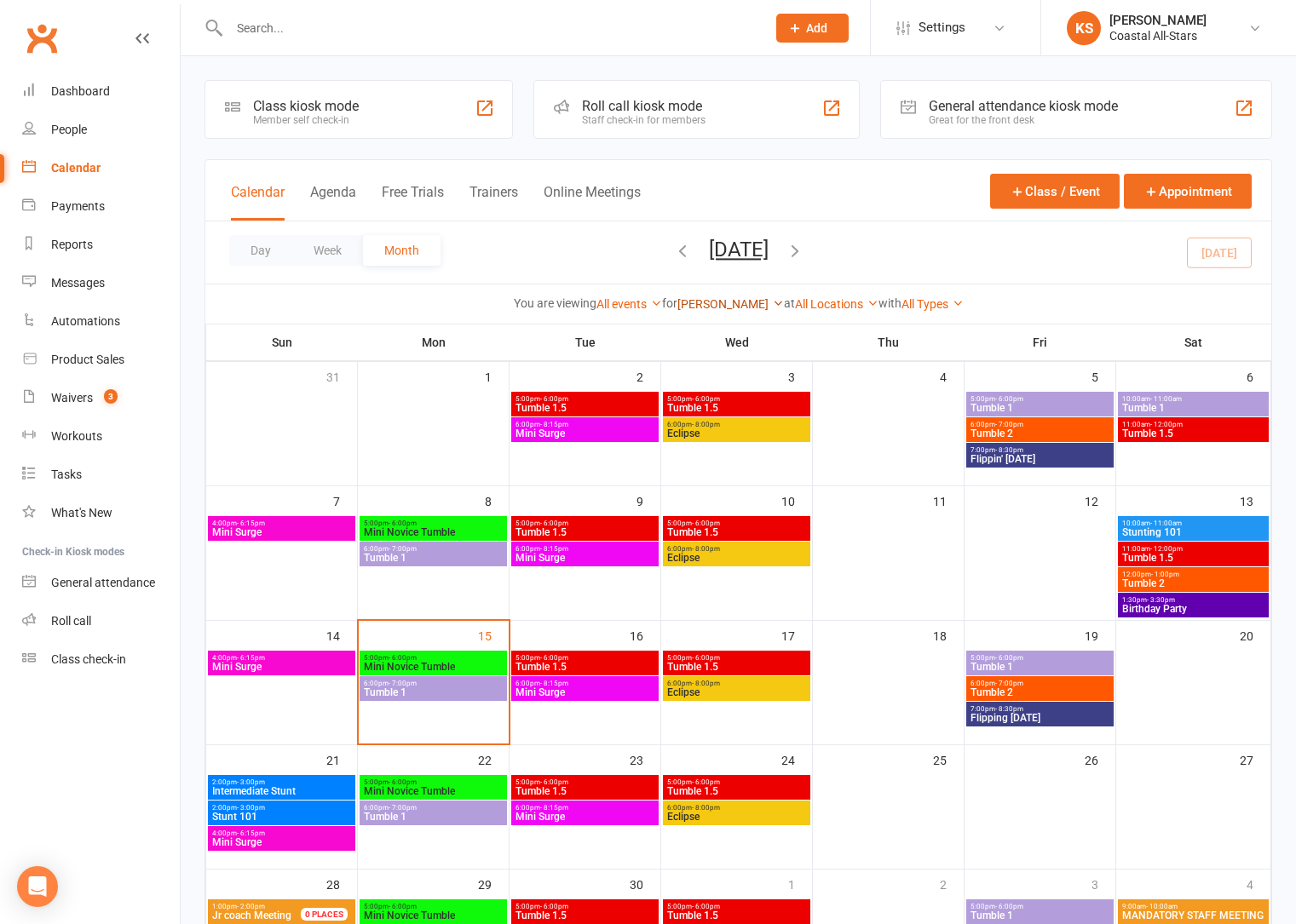
drag, startPoint x: 725, startPoint y: 305, endPoint x: 723, endPoint y: 297, distance: 8.2
click at [724, 300] on link "Corin Conway" at bounding box center [730, 303] width 106 height 14
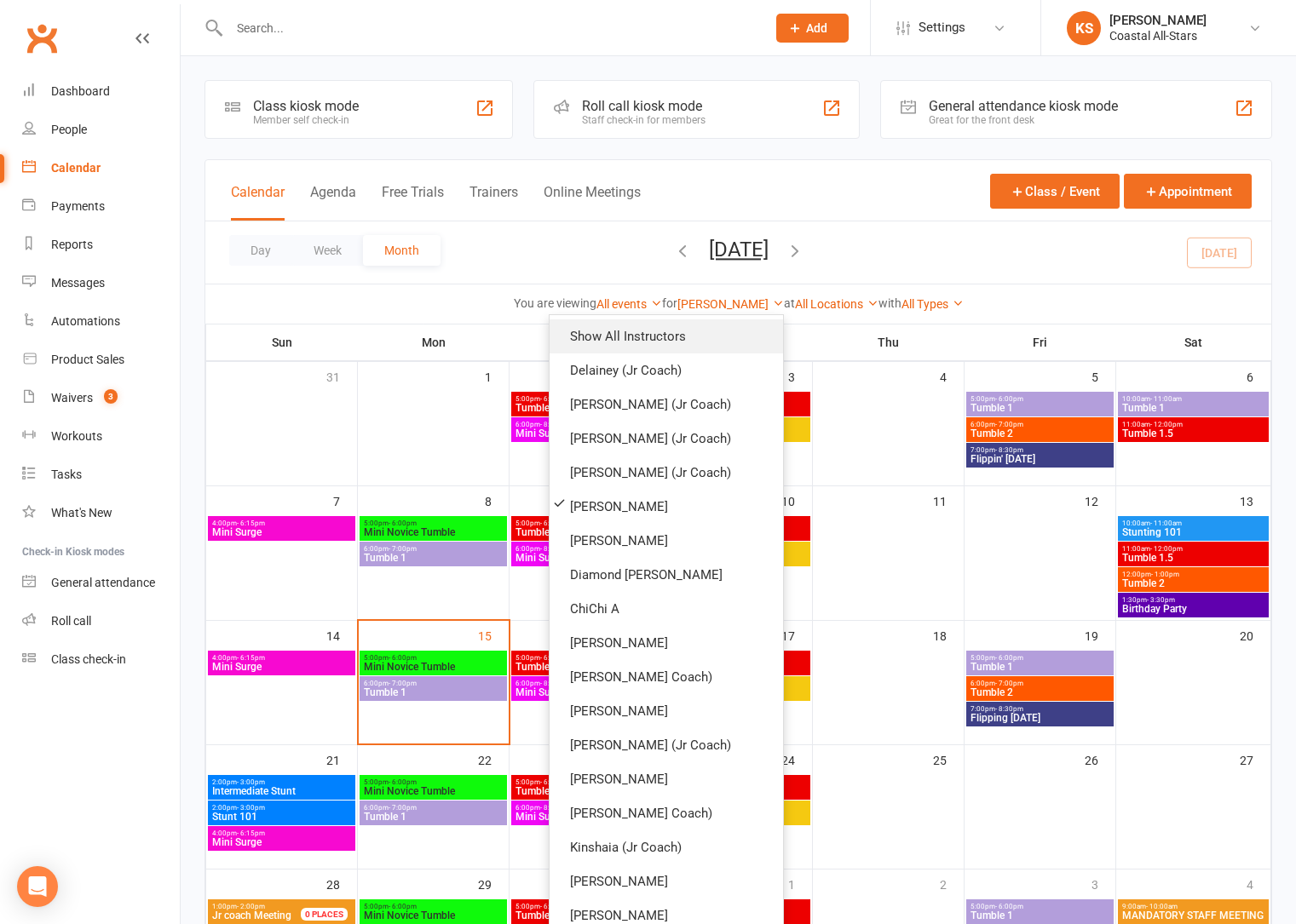
click at [741, 327] on link "Show All Instructors" at bounding box center [666, 337] width 234 height 34
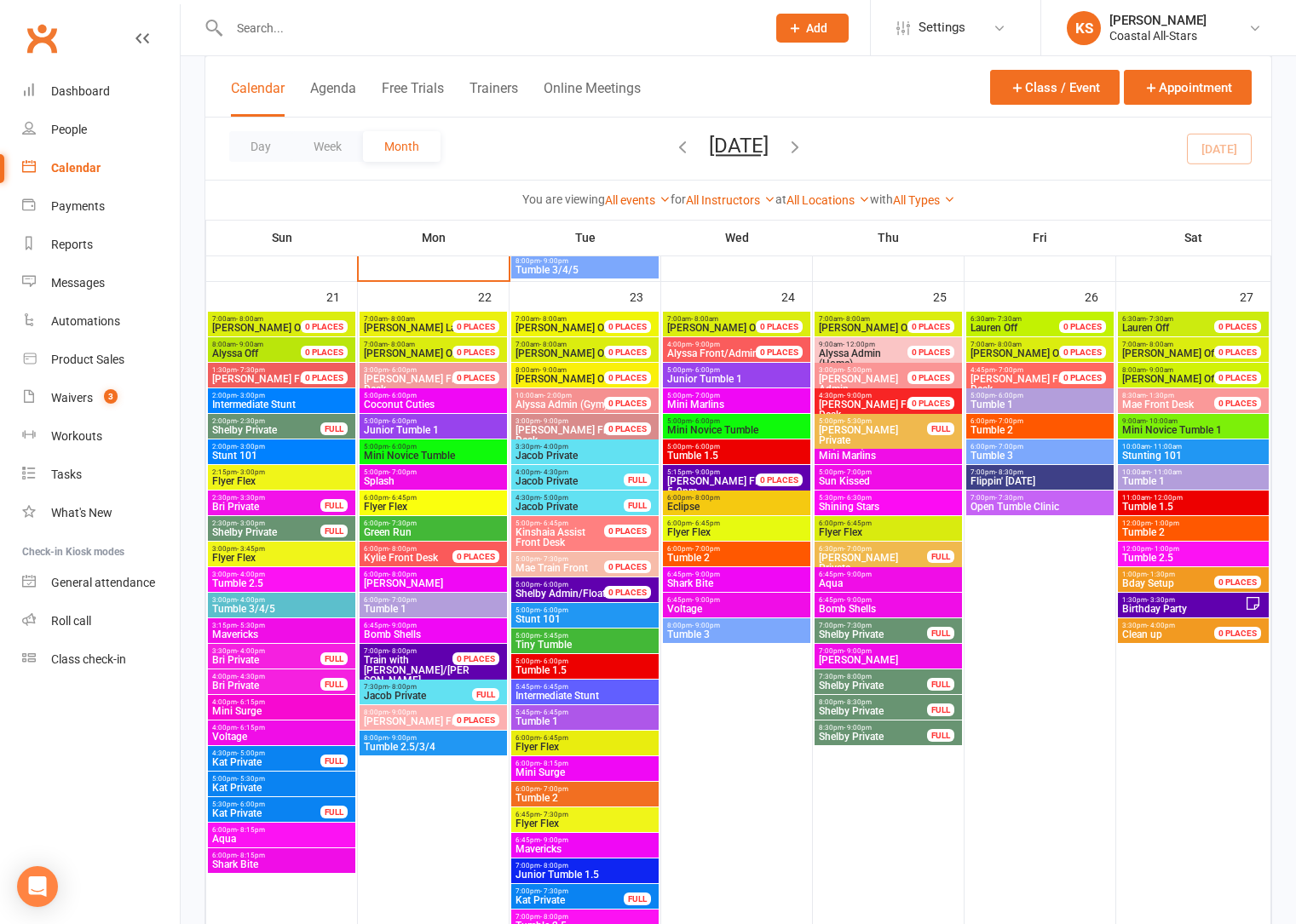
scroll to position [1973, 0]
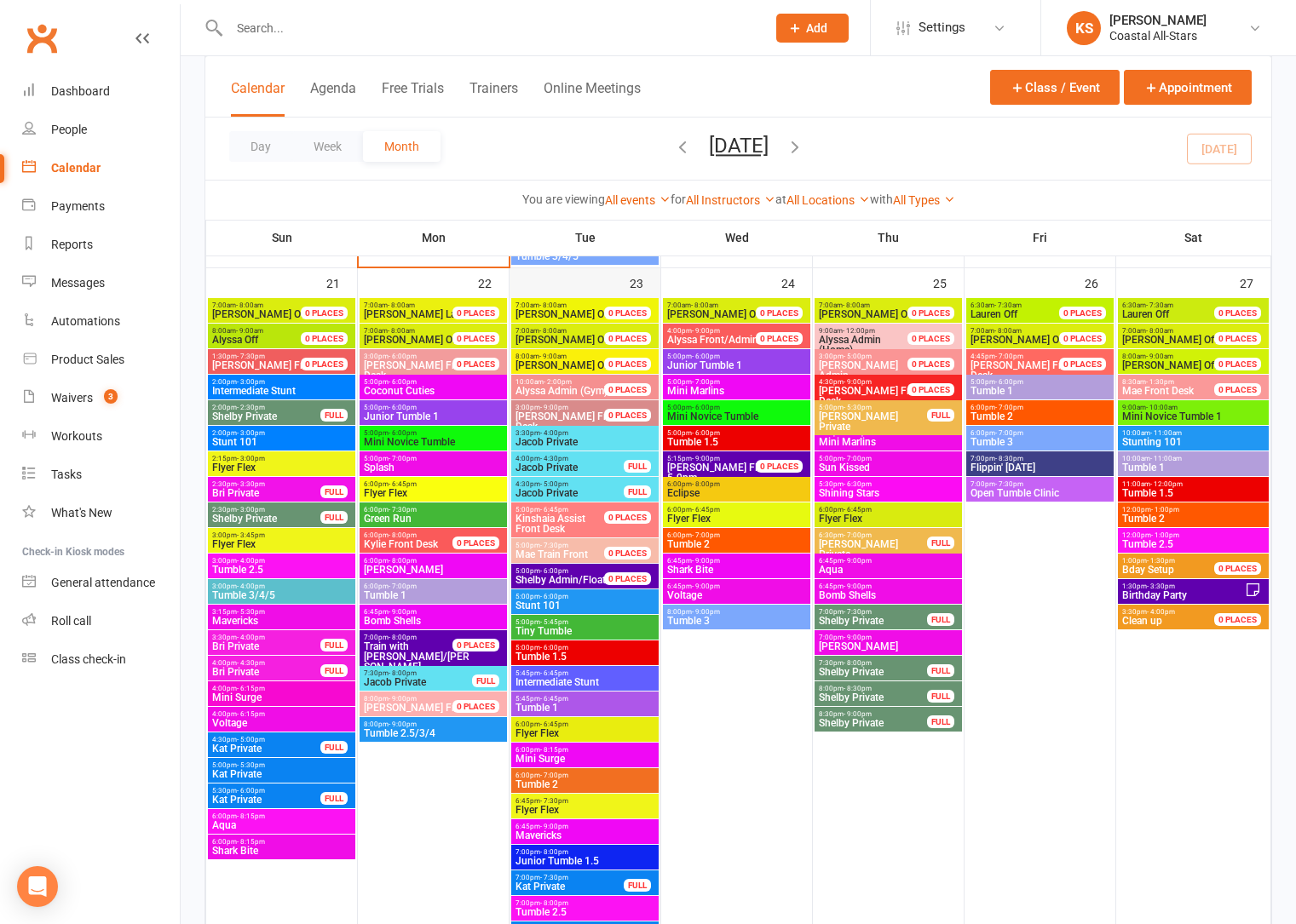
click at [577, 289] on div "23" at bounding box center [584, 621] width 151 height 706
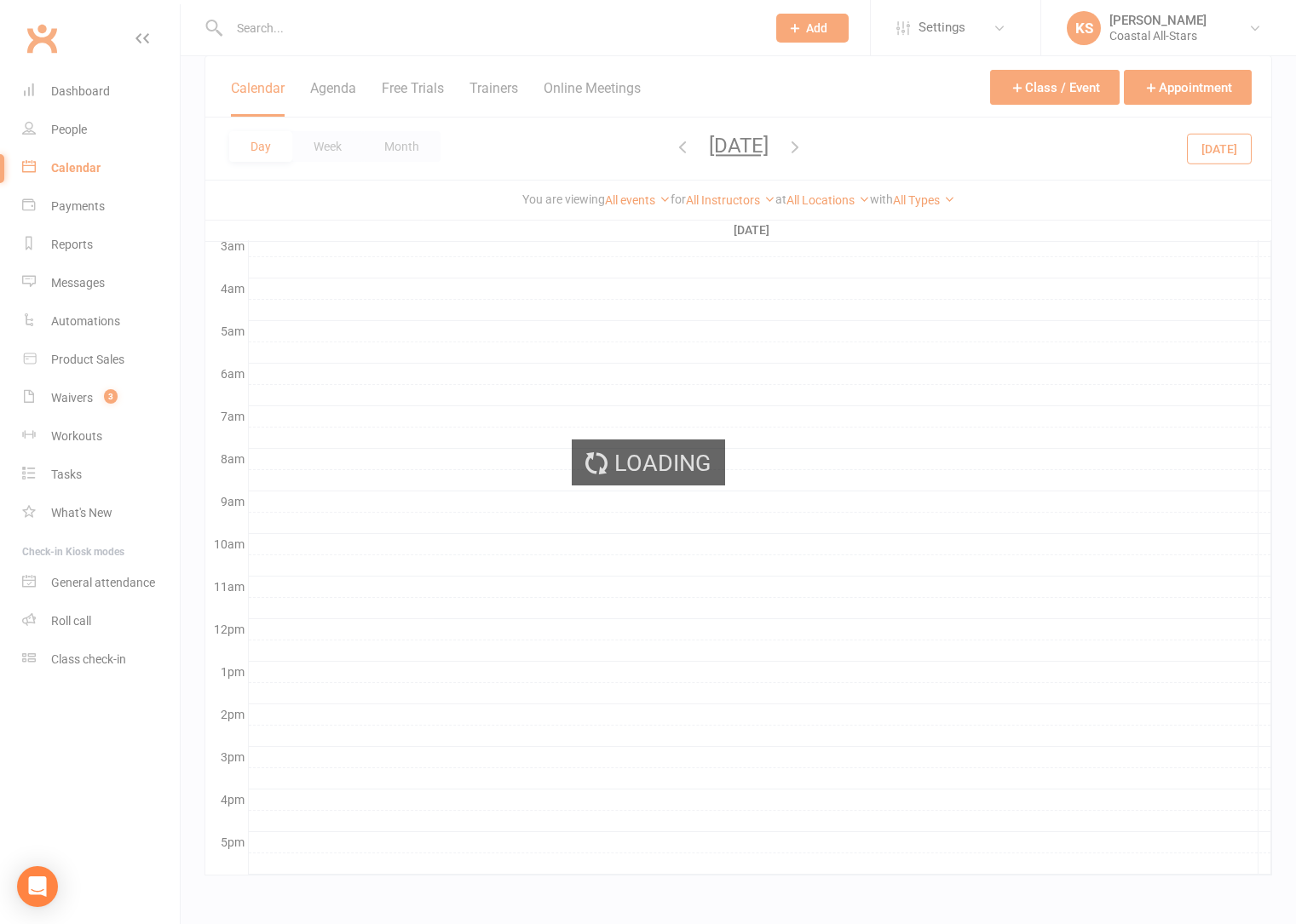
scroll to position [0, 0]
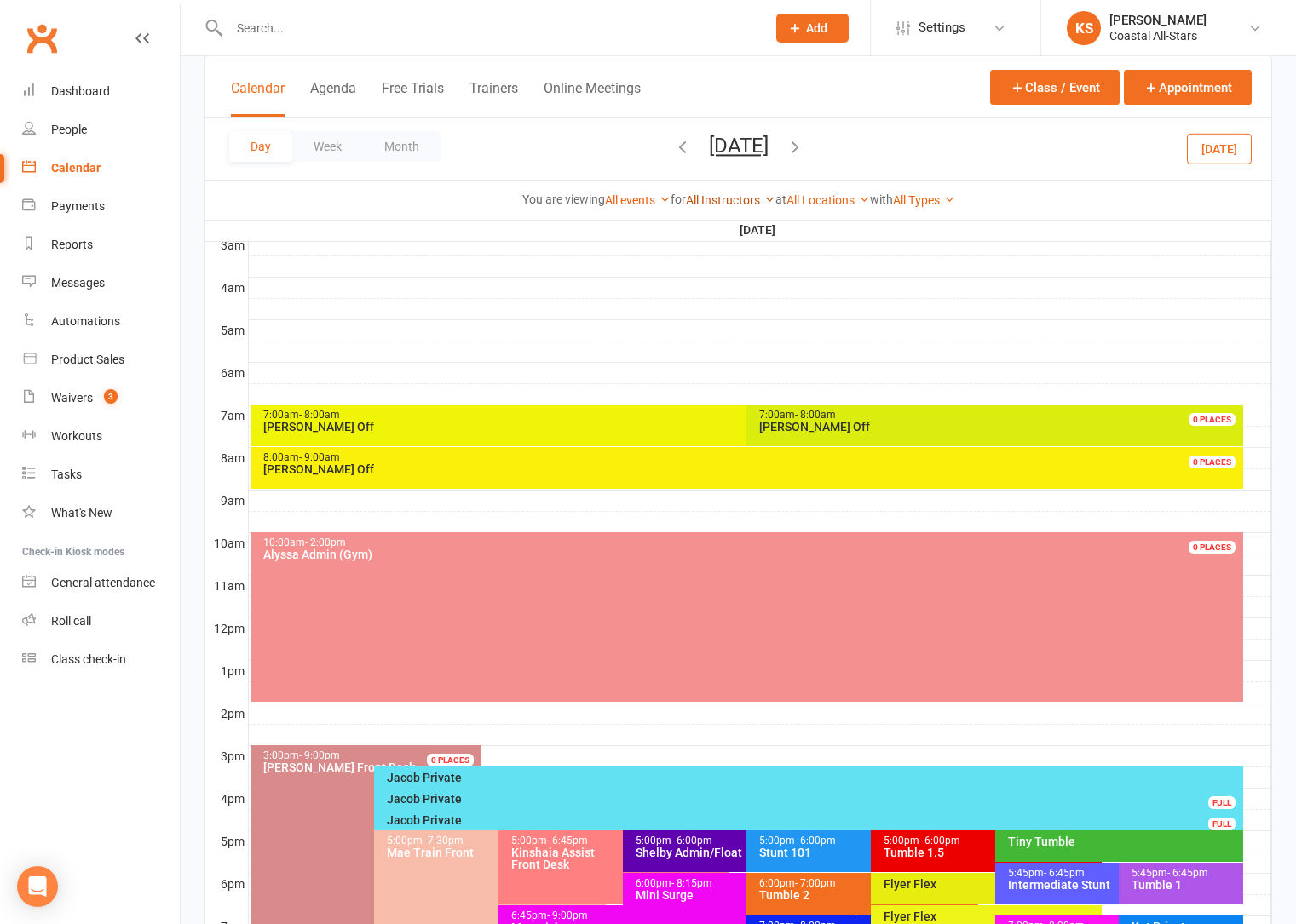
click at [724, 199] on link "All Instructors" at bounding box center [730, 199] width 89 height 14
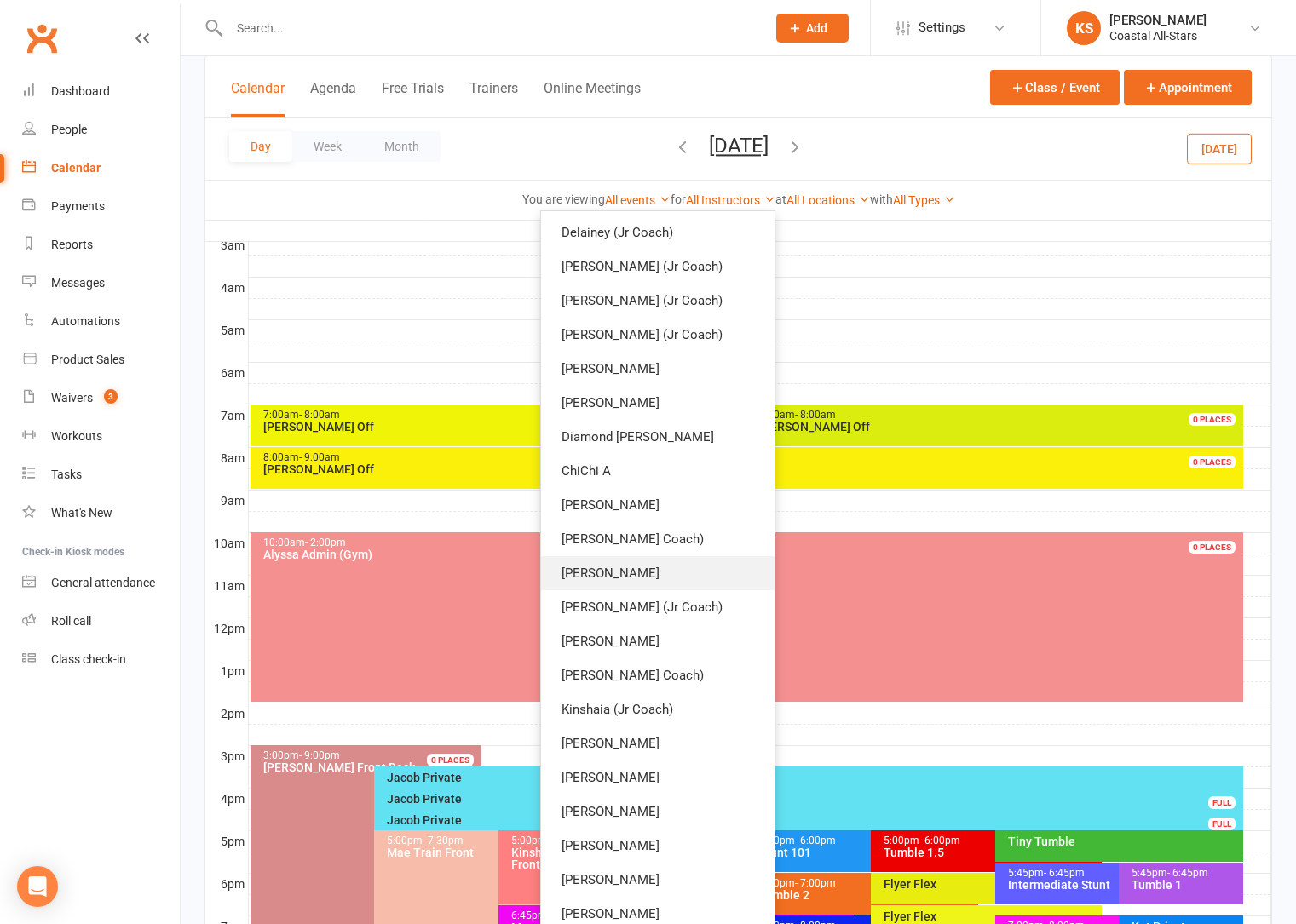
click at [690, 580] on link "Kat Timothy" at bounding box center [657, 573] width 234 height 34
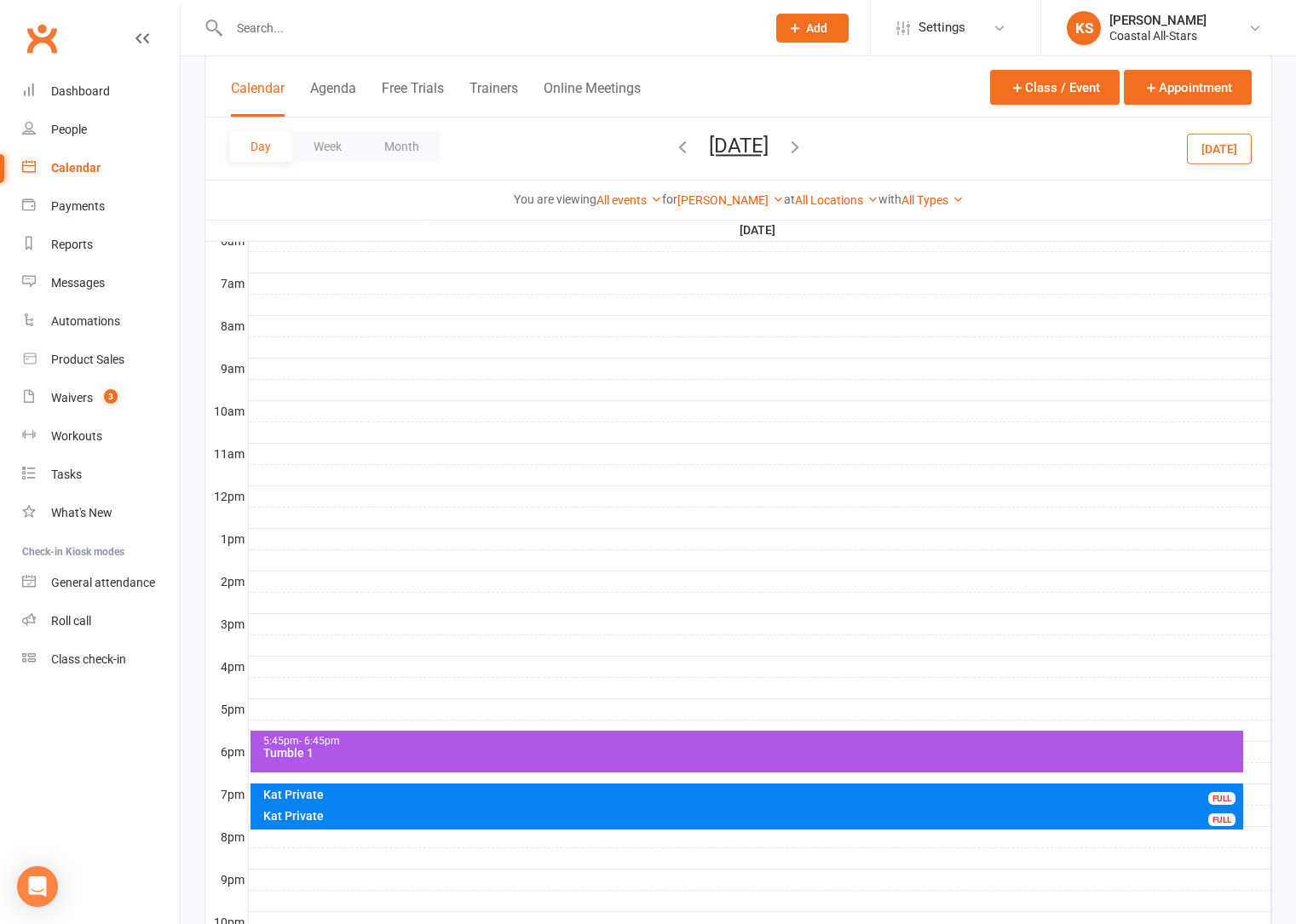
scroll to position [494, 0]
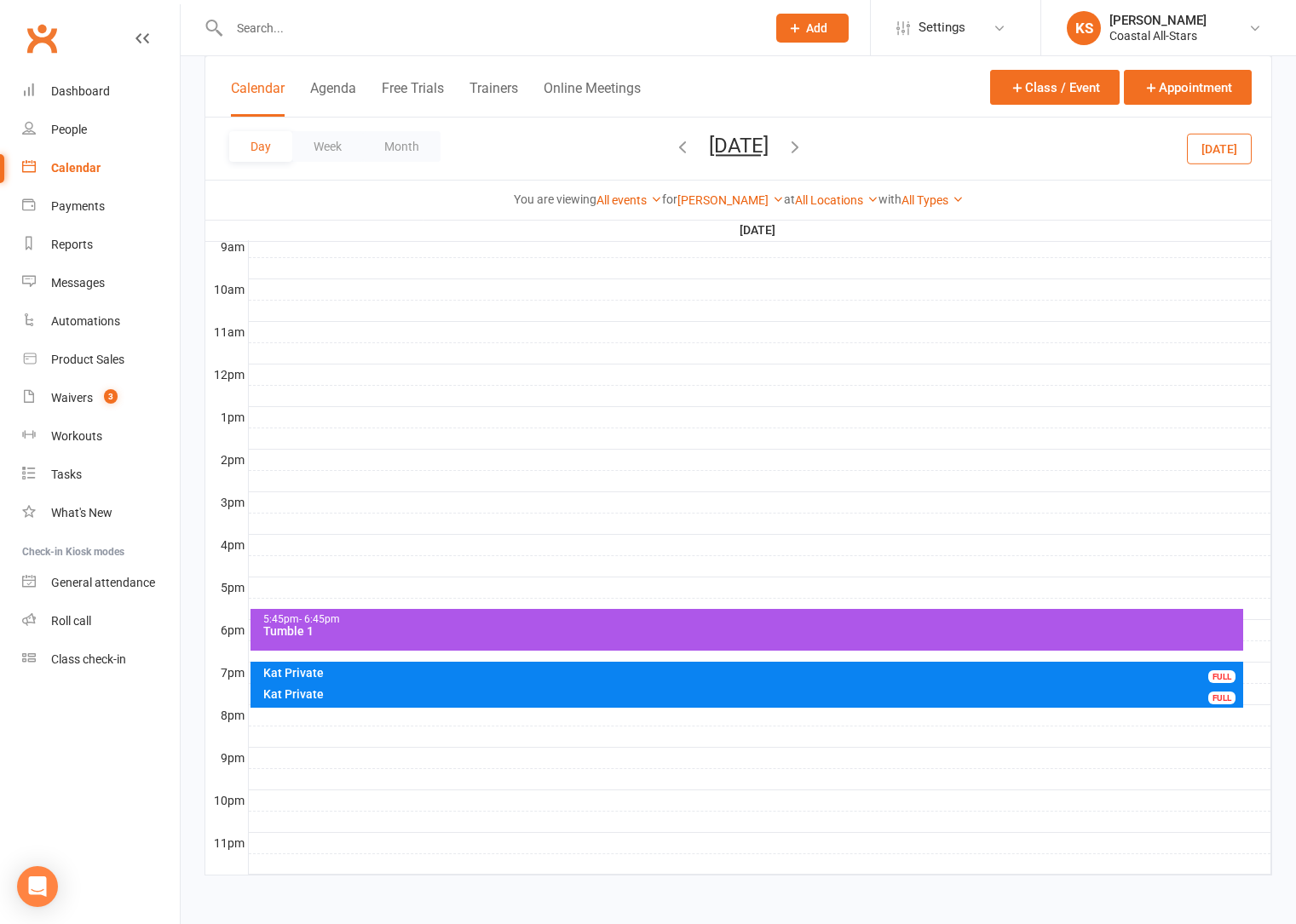
click at [715, 629] on div "Tumble 1" at bounding box center [752, 631] width 978 height 12
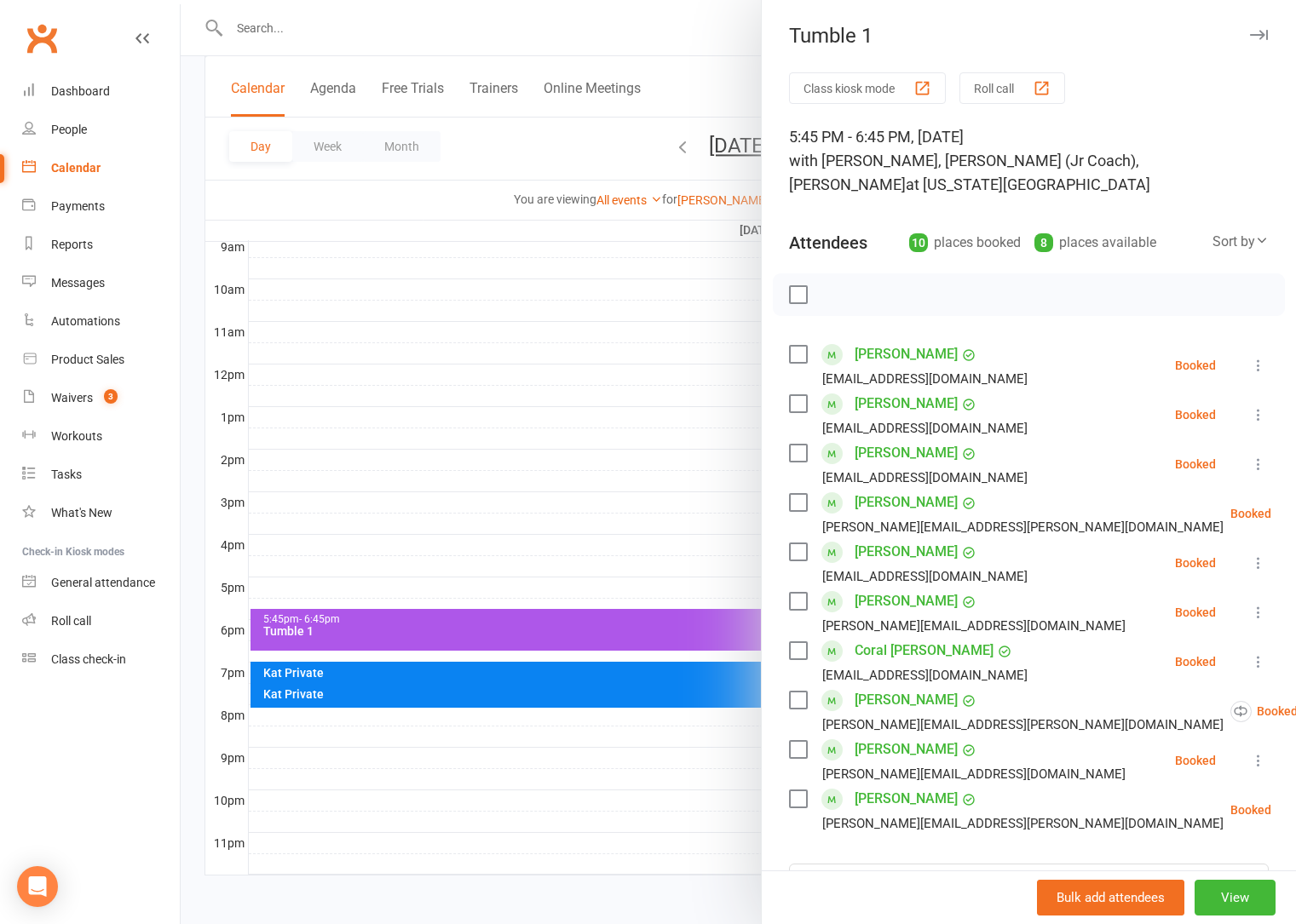
click at [604, 567] on div at bounding box center [738, 462] width 1115 height 924
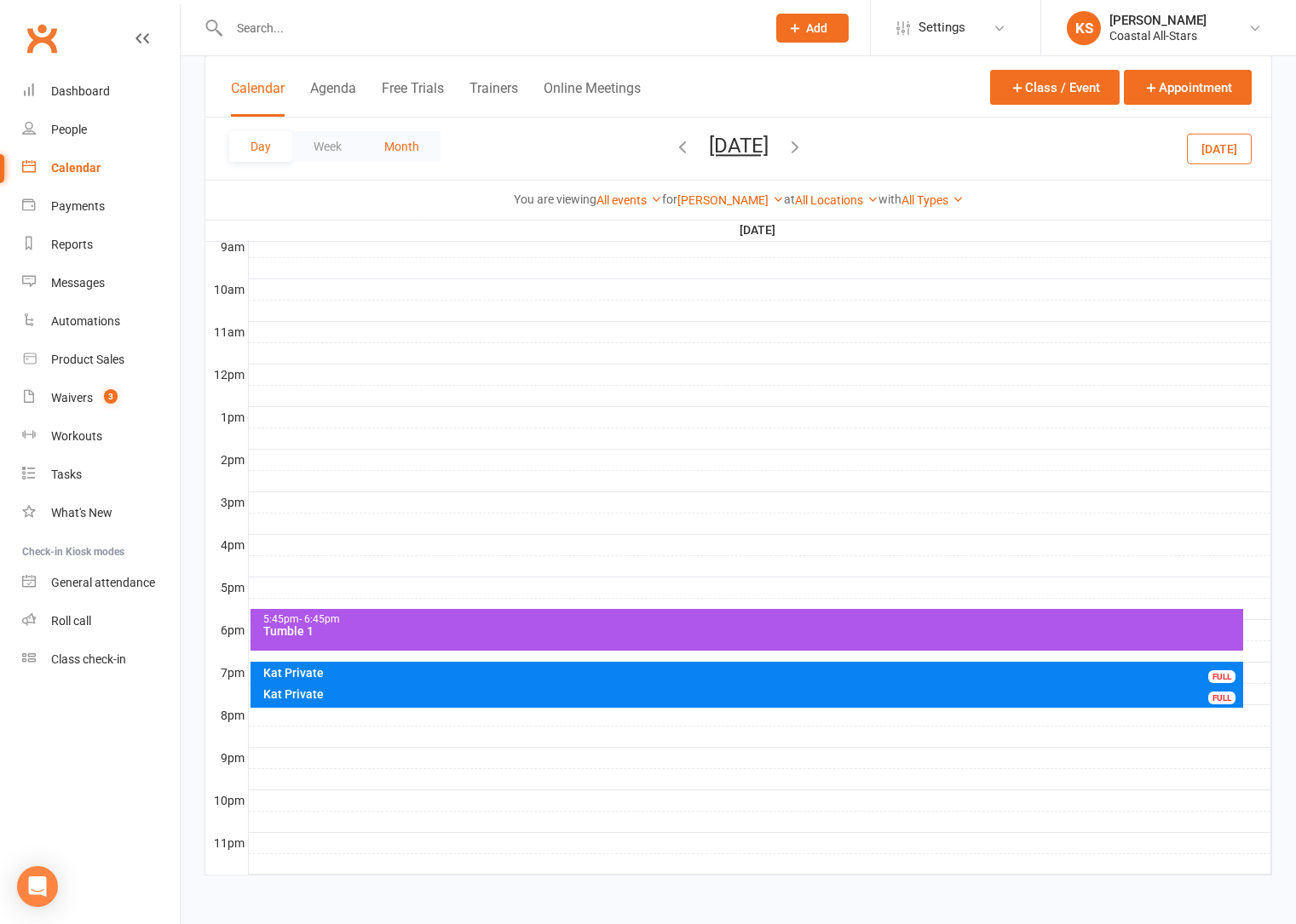
click at [411, 147] on button "Month" at bounding box center [402, 146] width 78 height 31
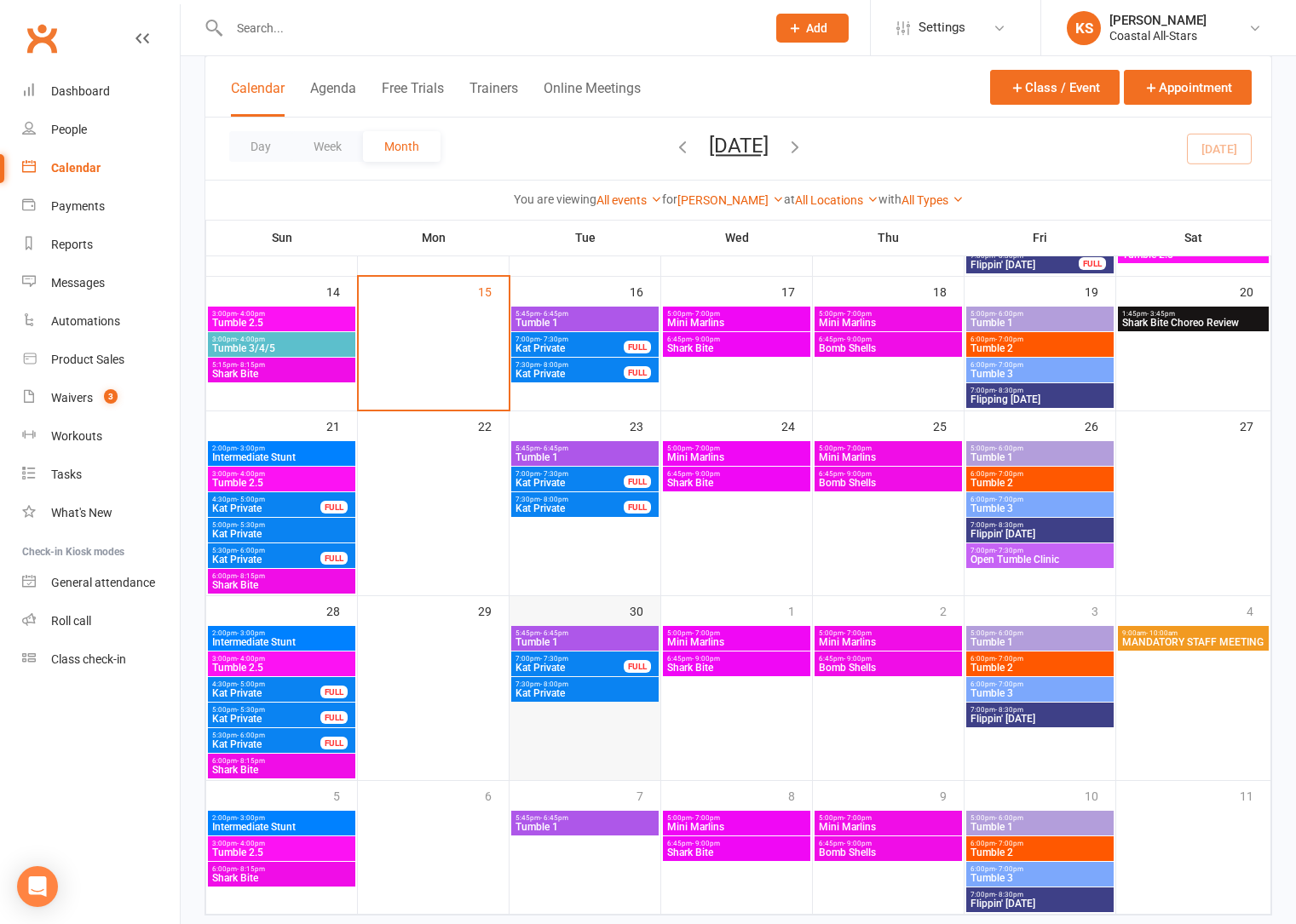
scroll to position [190, 0]
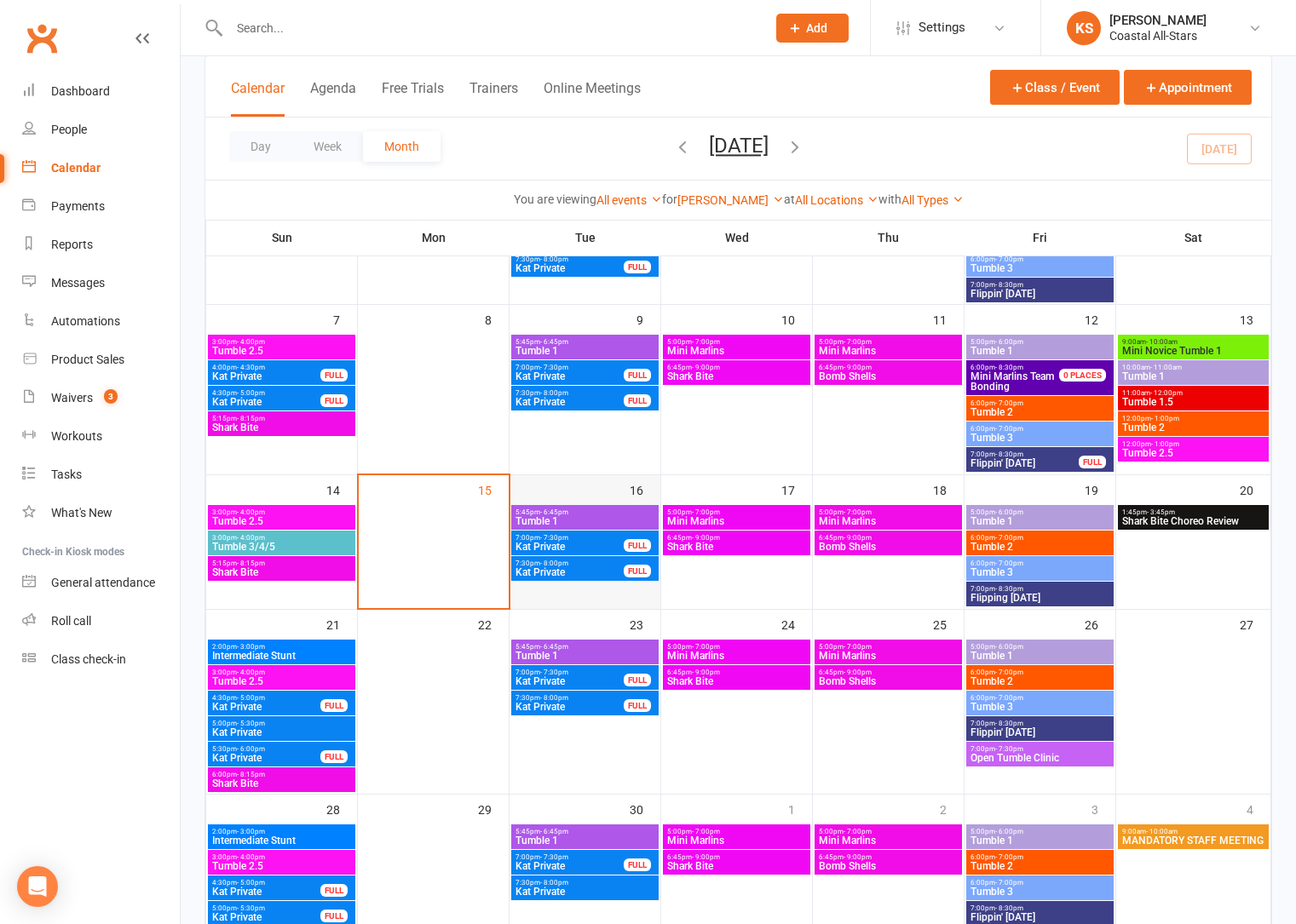
click at [583, 487] on div "16" at bounding box center [585, 541] width 151 height 133
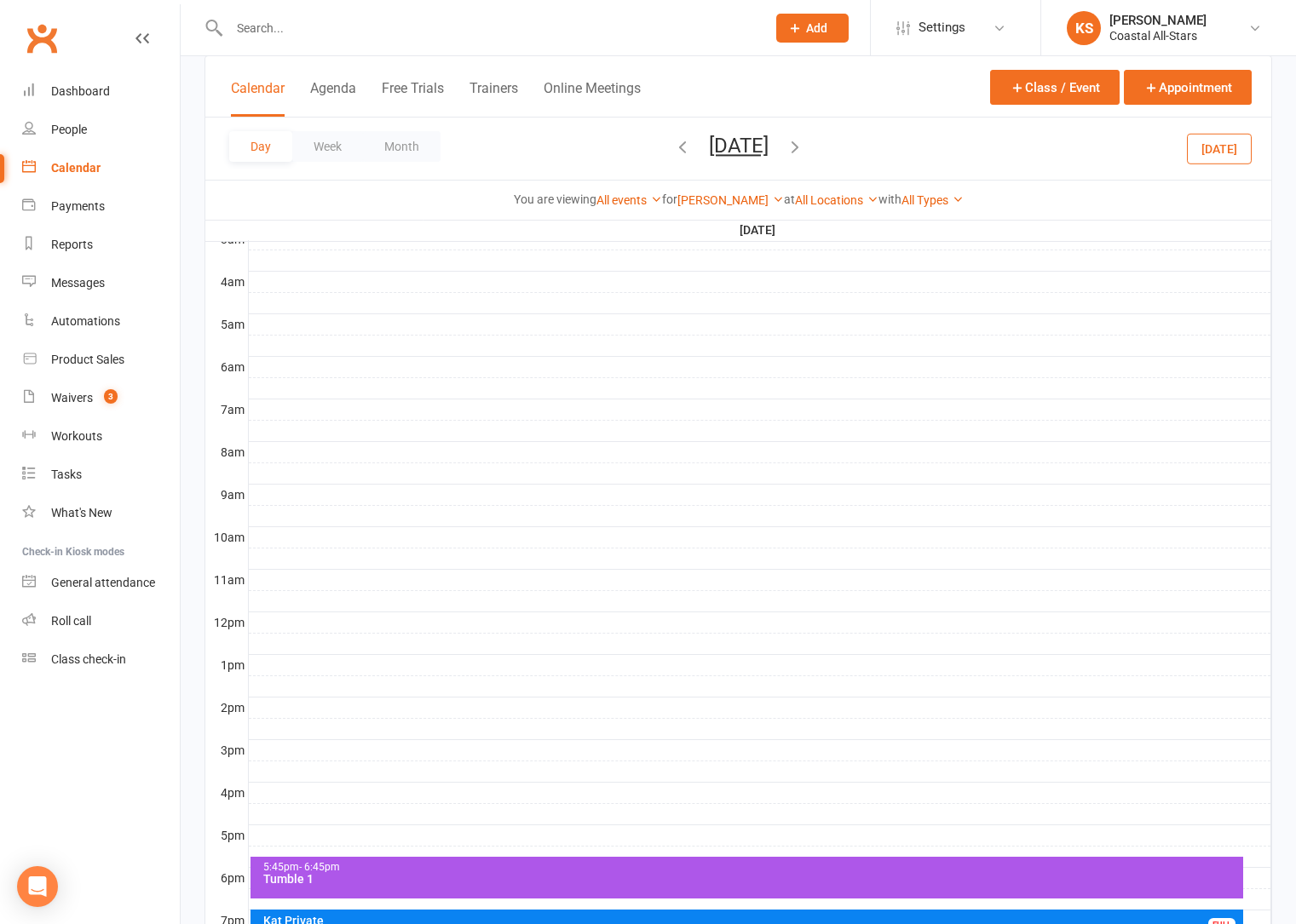
scroll to position [228, 0]
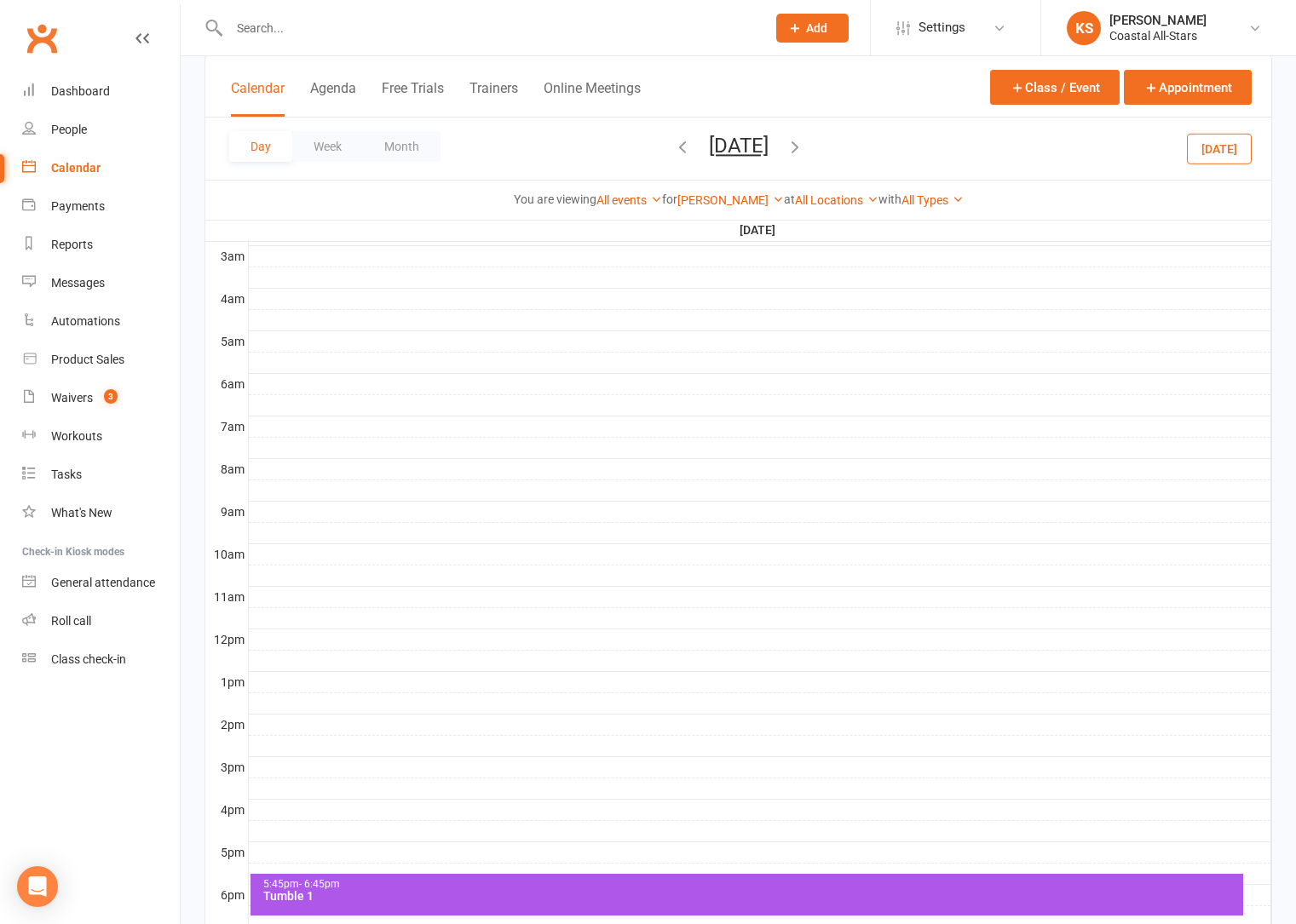
click at [713, 190] on div "Kat Timothy Show All Instructors Delainey (Jr Coach) Annabelle (Jr Coach) Emrey…" at bounding box center [730, 199] width 106 height 19
click at [715, 198] on link "Kat Timothy" at bounding box center [730, 199] width 106 height 14
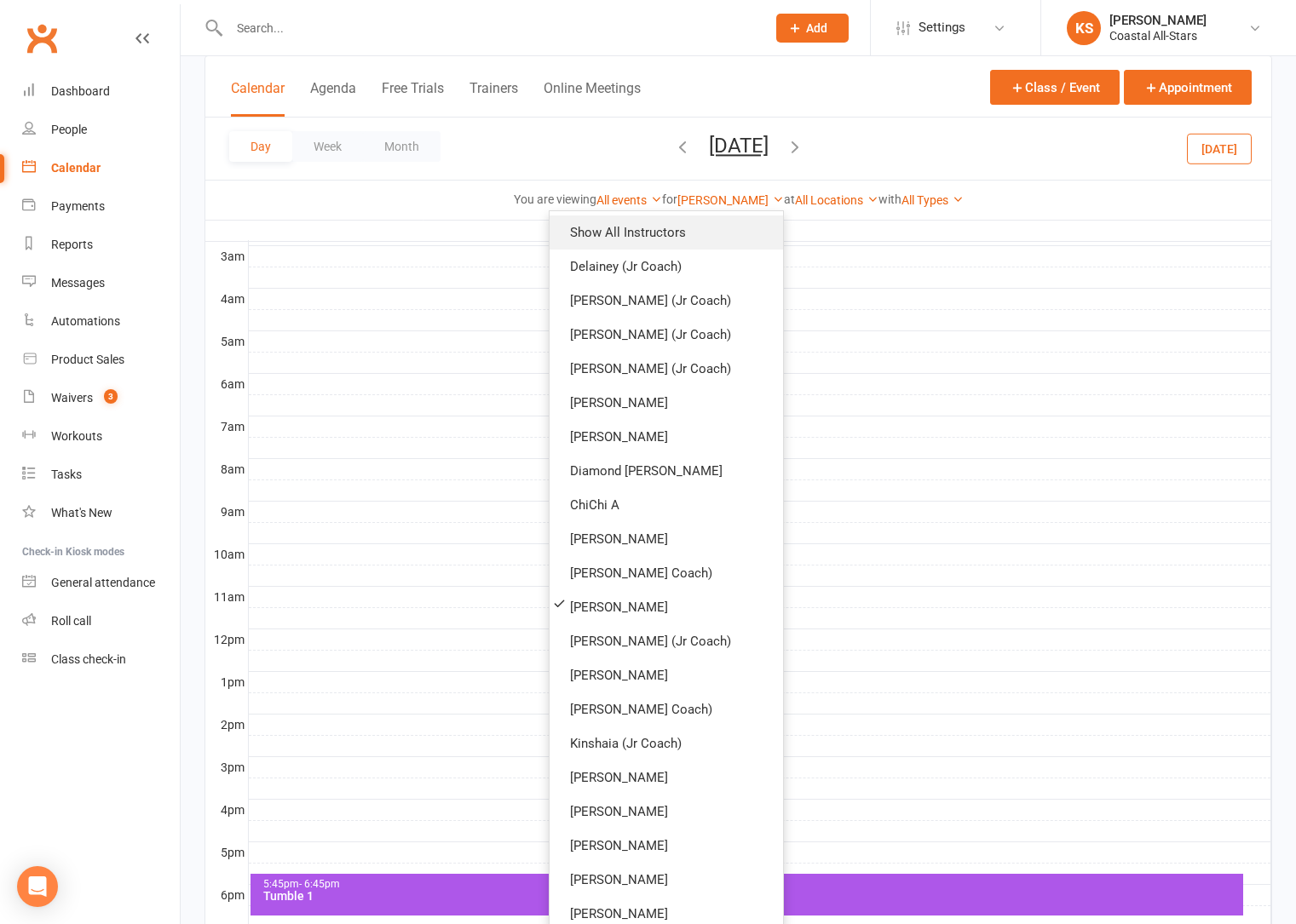
click at [713, 236] on link "Show All Instructors" at bounding box center [666, 233] width 234 height 34
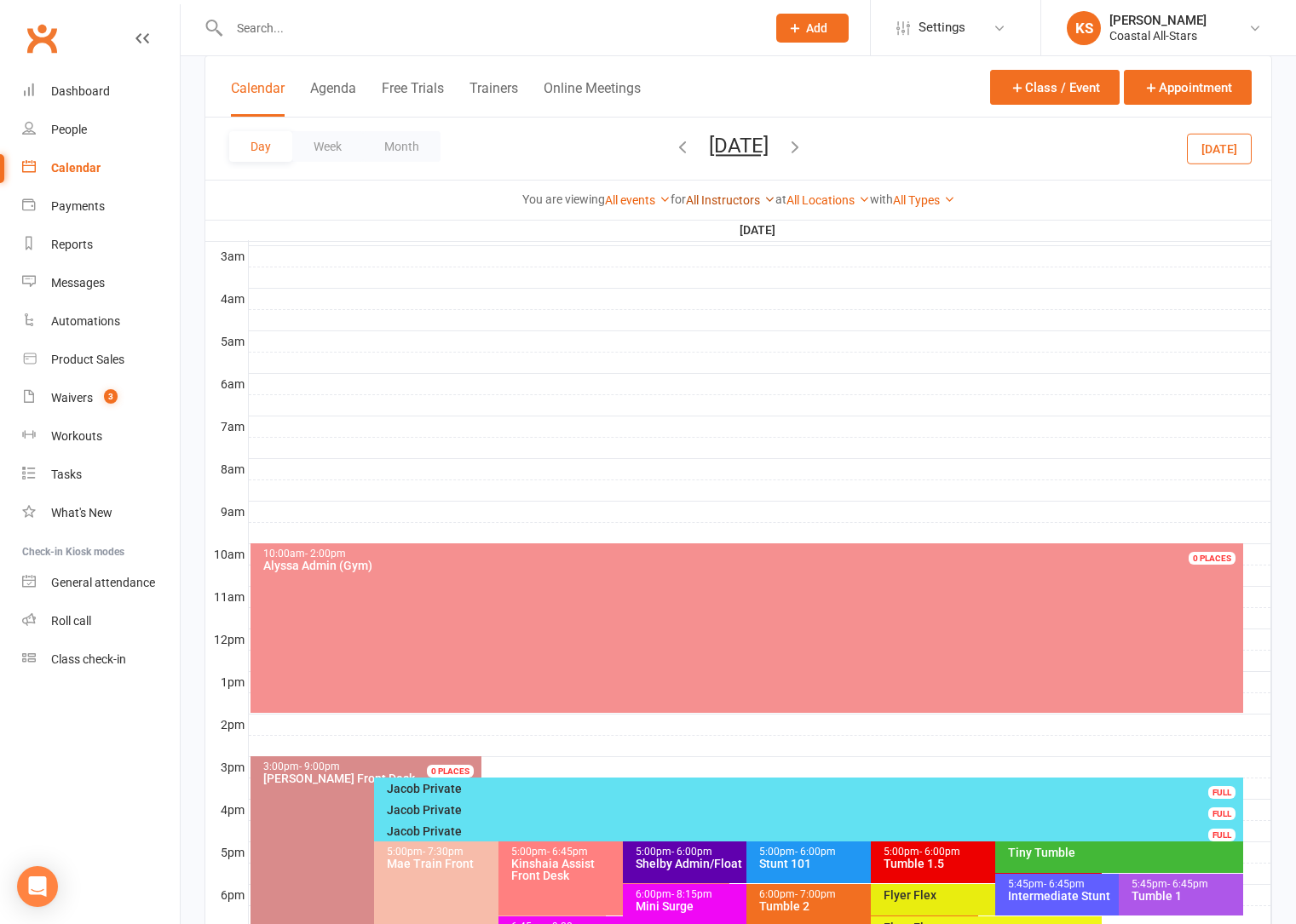
click at [734, 196] on link "All Instructors" at bounding box center [730, 199] width 89 height 14
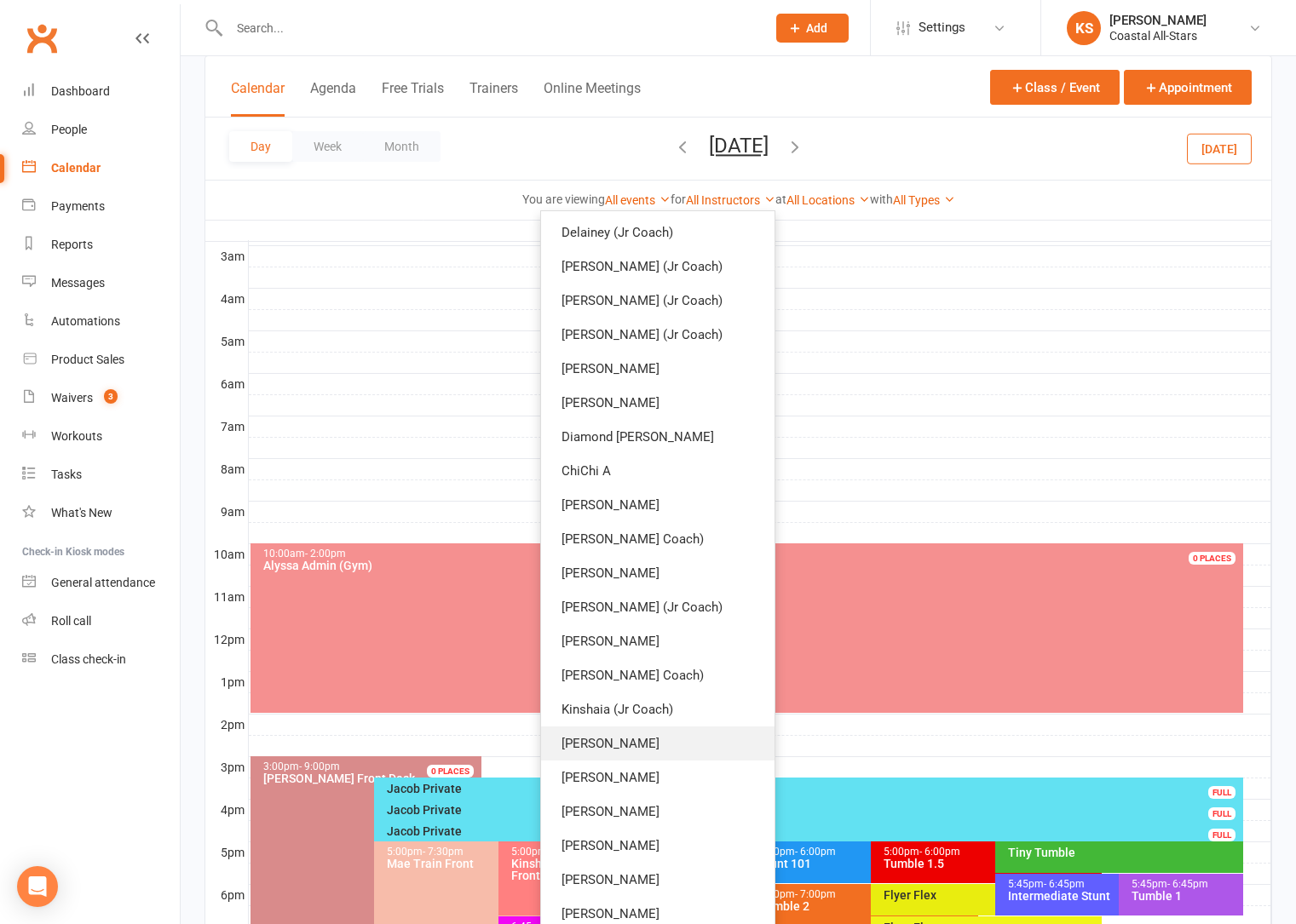
click at [677, 732] on link "Jacob Westbrooks" at bounding box center [657, 744] width 234 height 34
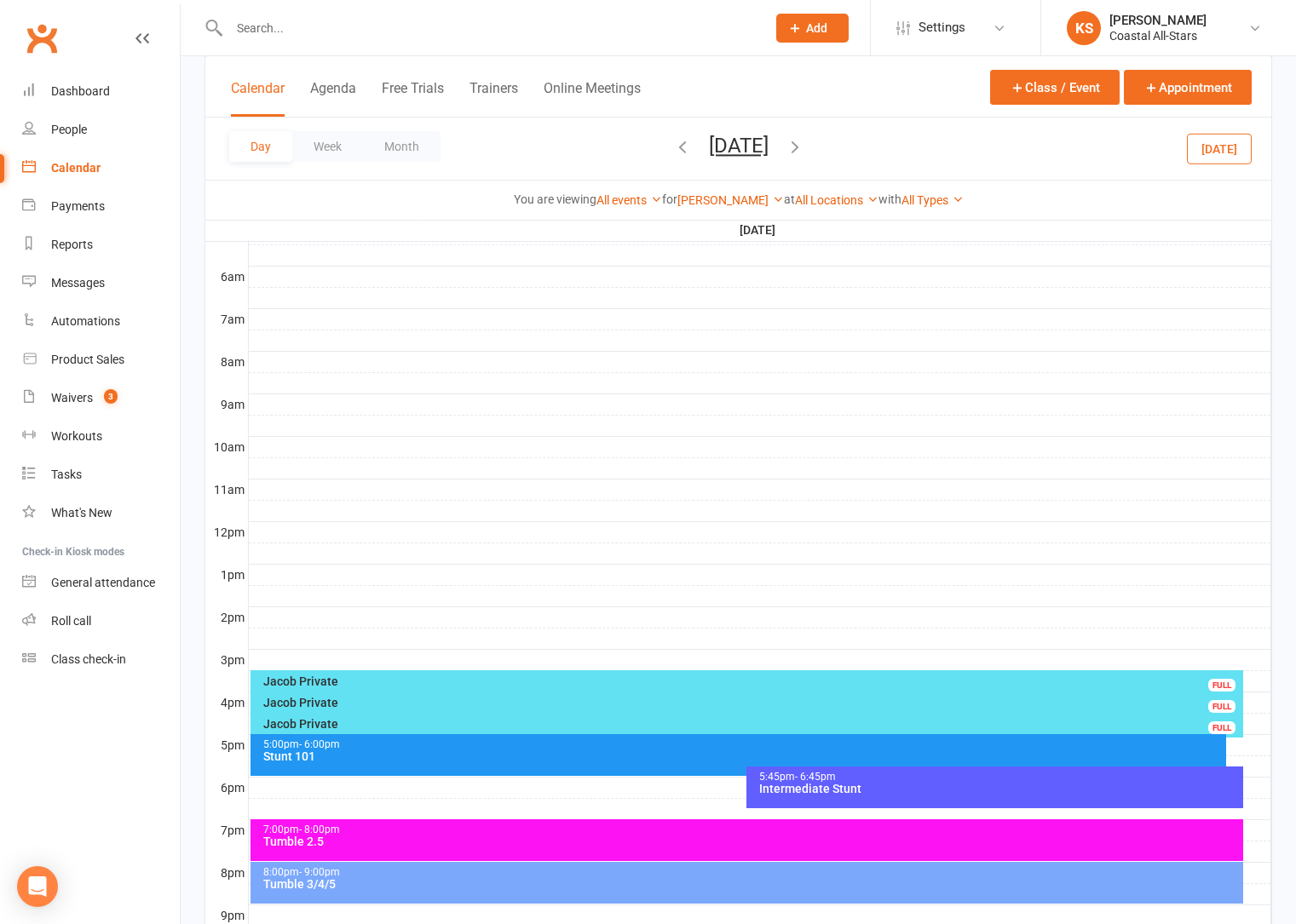
scroll to position [429, 0]
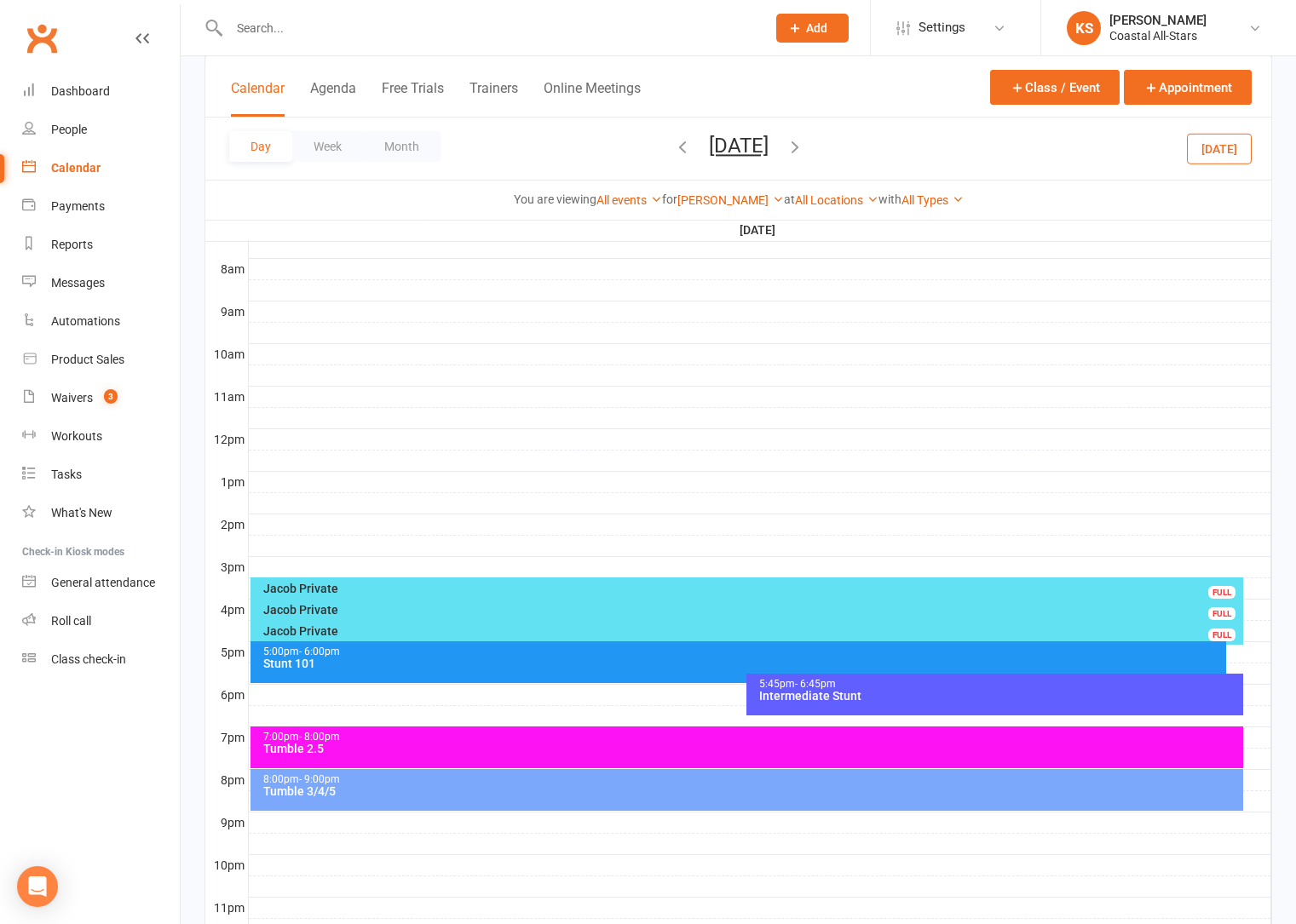
click at [515, 665] on div "Stunt 101" at bounding box center [743, 663] width 961 height 12
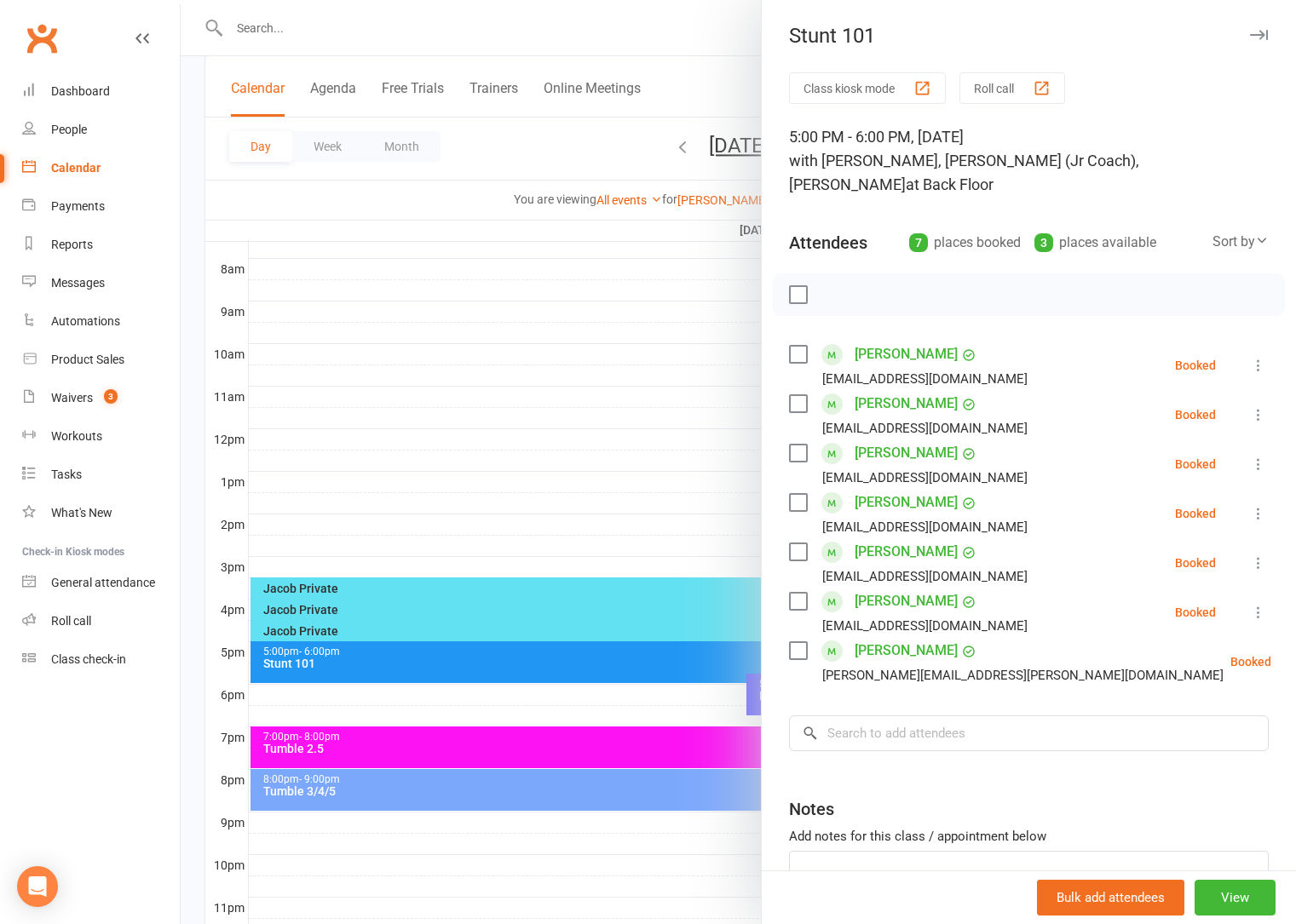
click at [526, 430] on div at bounding box center [738, 462] width 1115 height 924
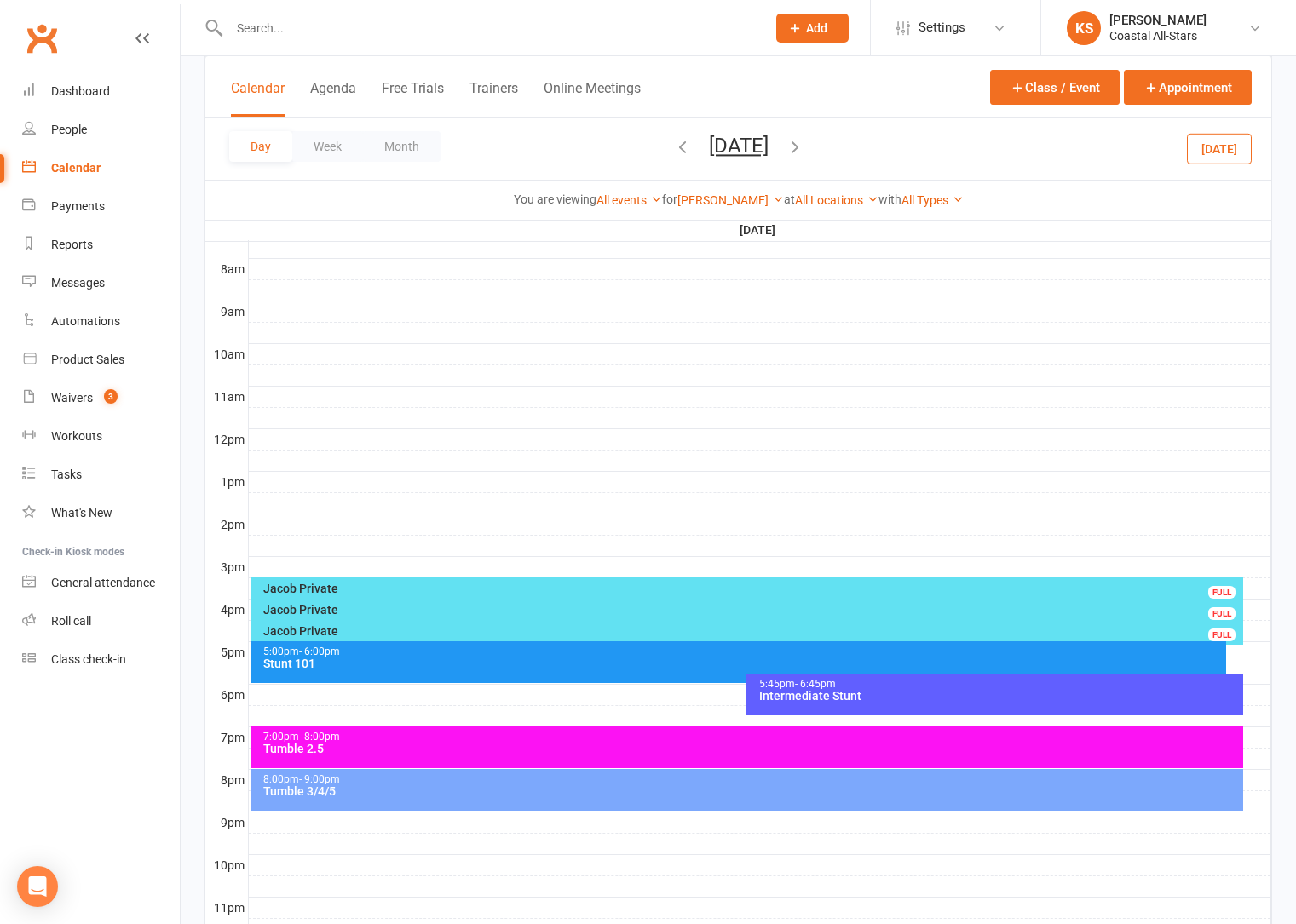
click at [428, 669] on div "Stunt 101" at bounding box center [743, 663] width 961 height 12
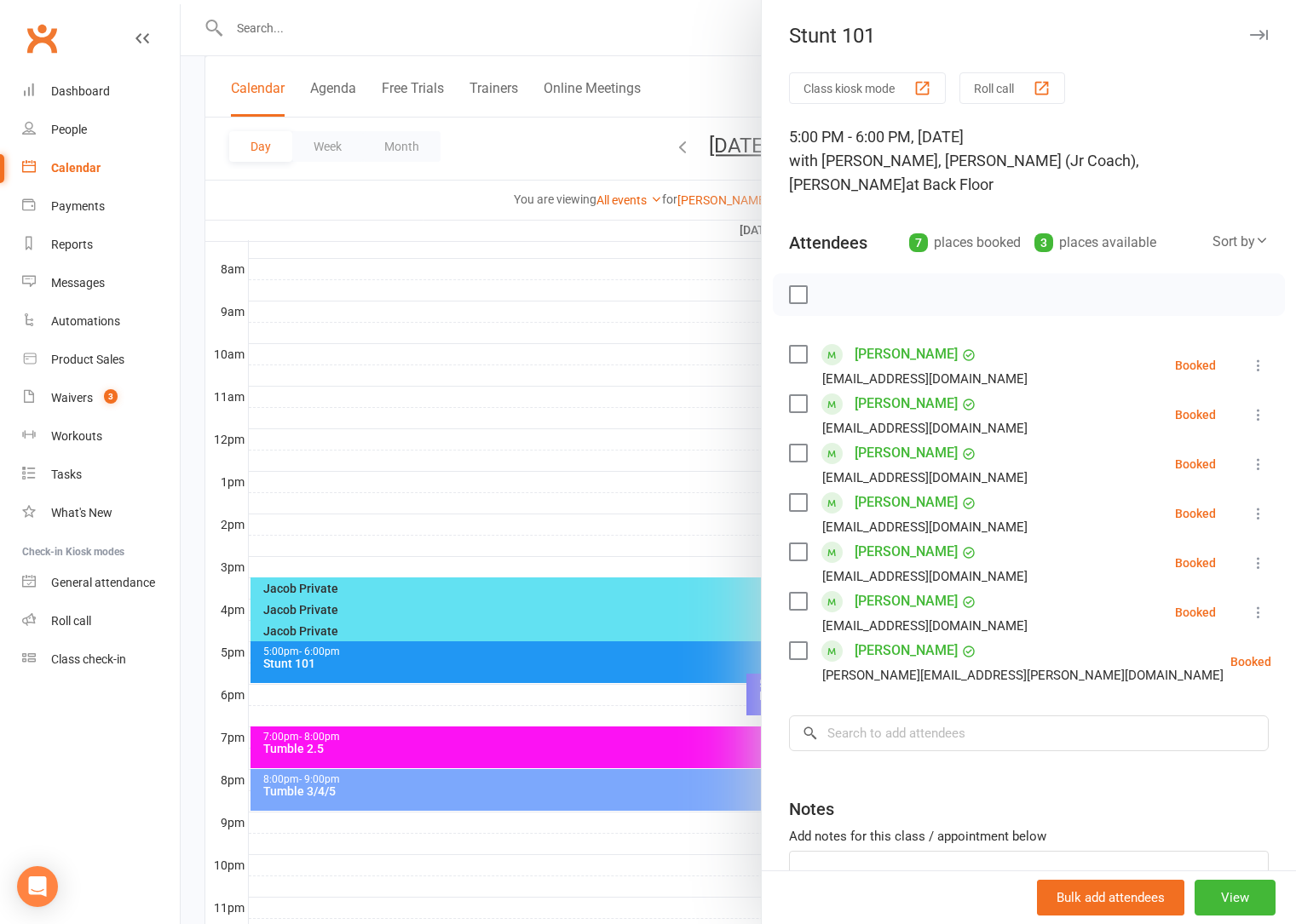
click at [554, 707] on div at bounding box center [738, 462] width 1115 height 924
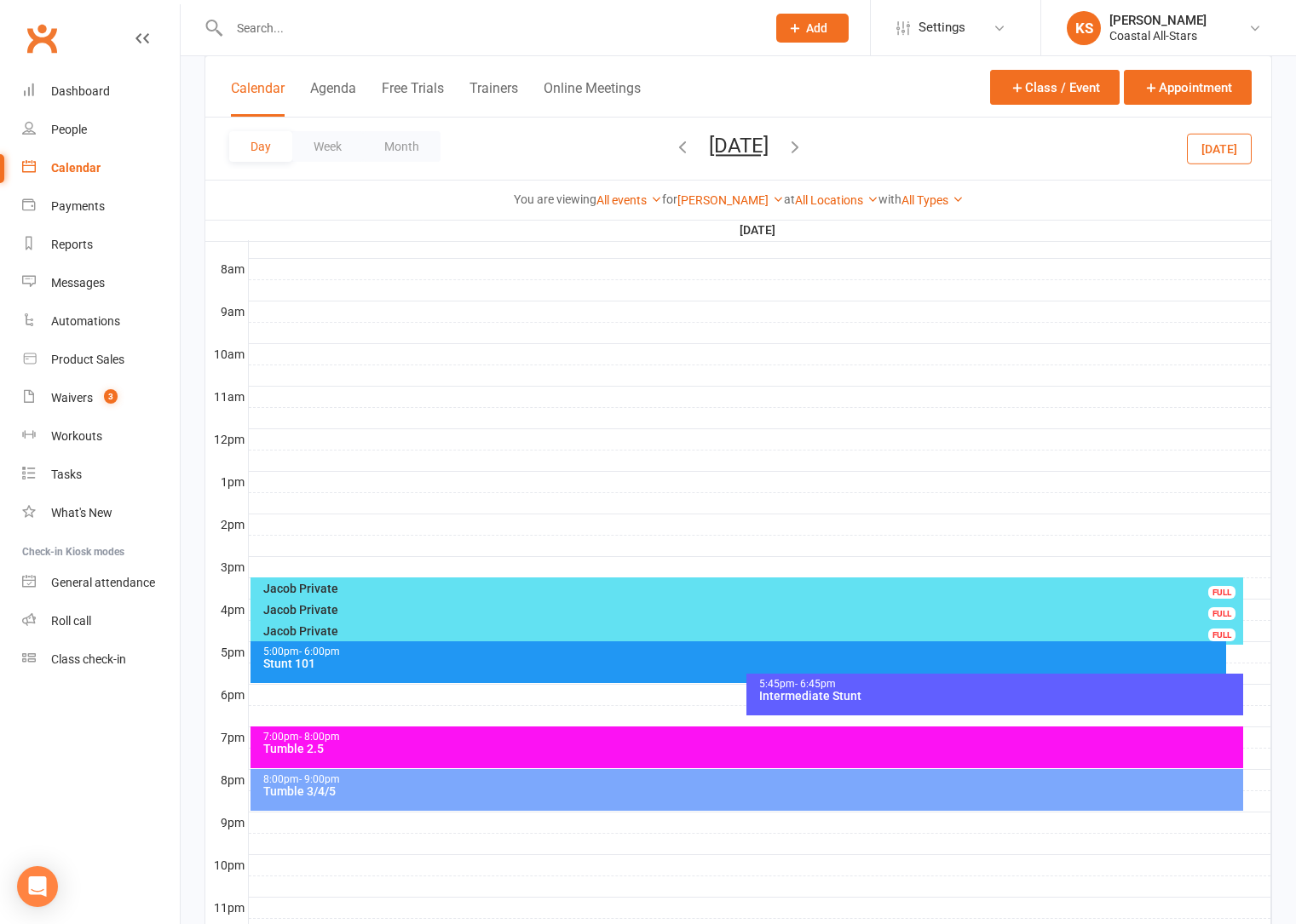
click at [815, 697] on div "Intermediate Stunt" at bounding box center [998, 696] width 481 height 12
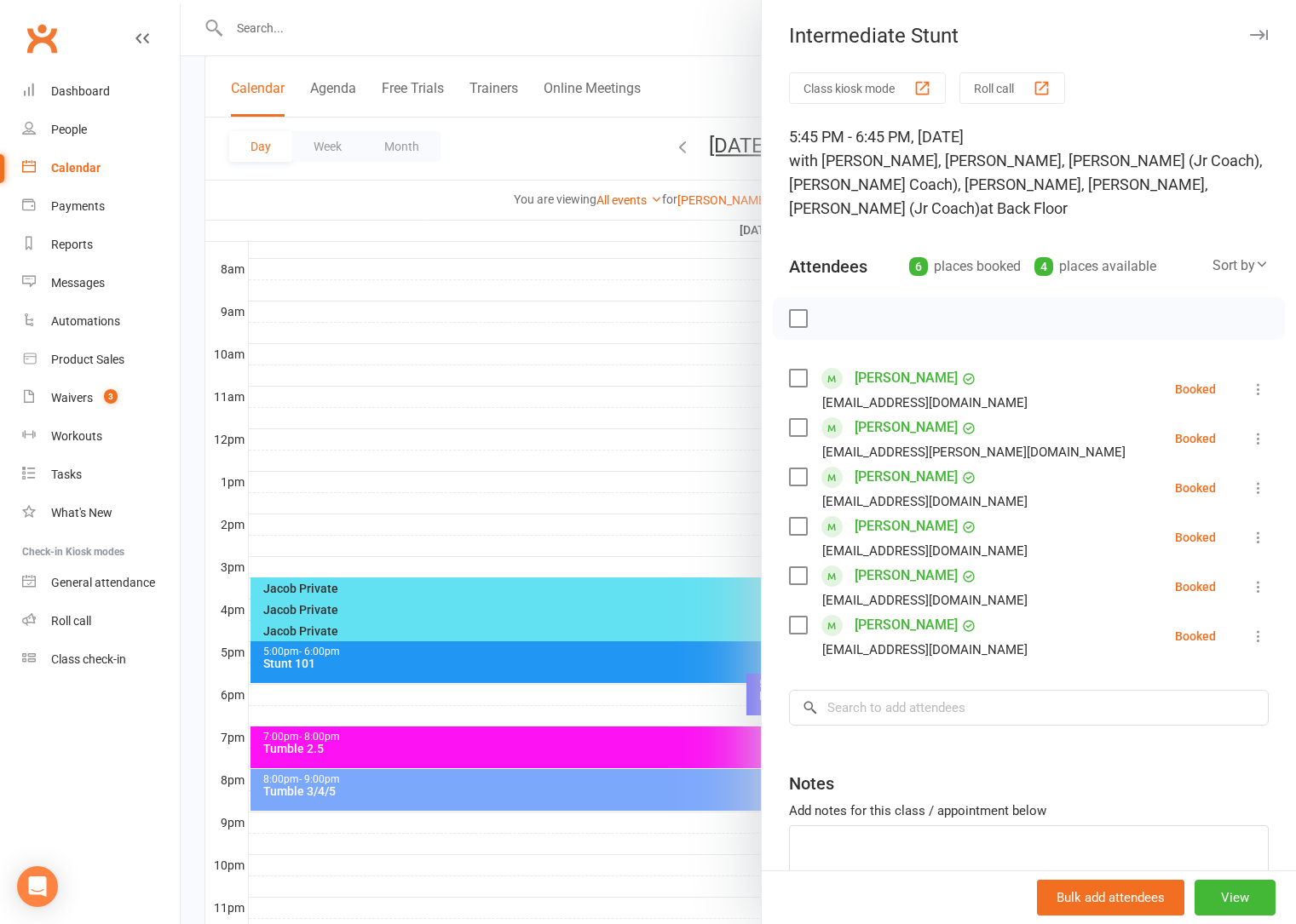
click at [632, 464] on div at bounding box center [738, 462] width 1115 height 924
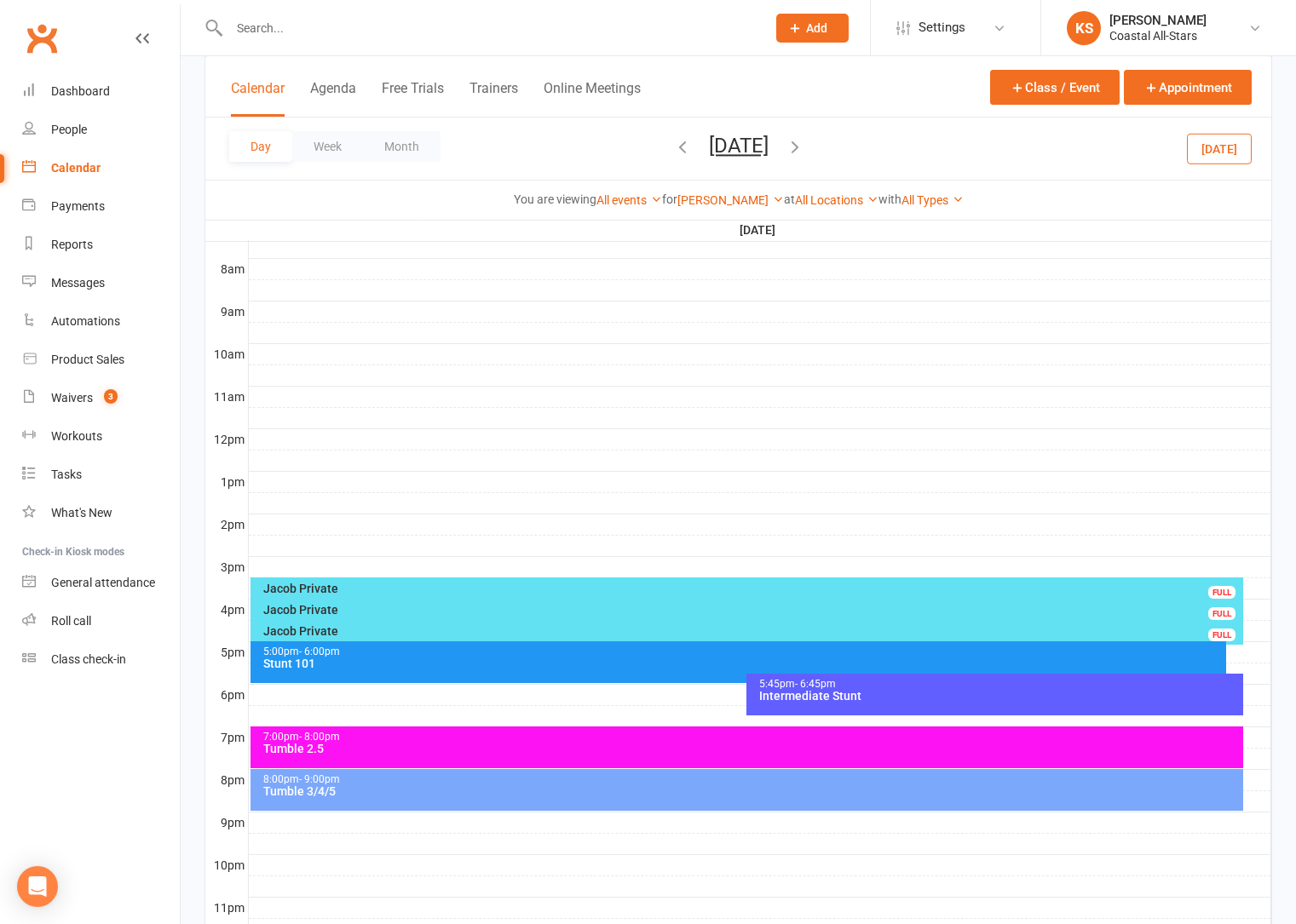
click at [656, 674] on div "5:00pm - 6:00pm Stunt 101" at bounding box center [739, 662] width 977 height 42
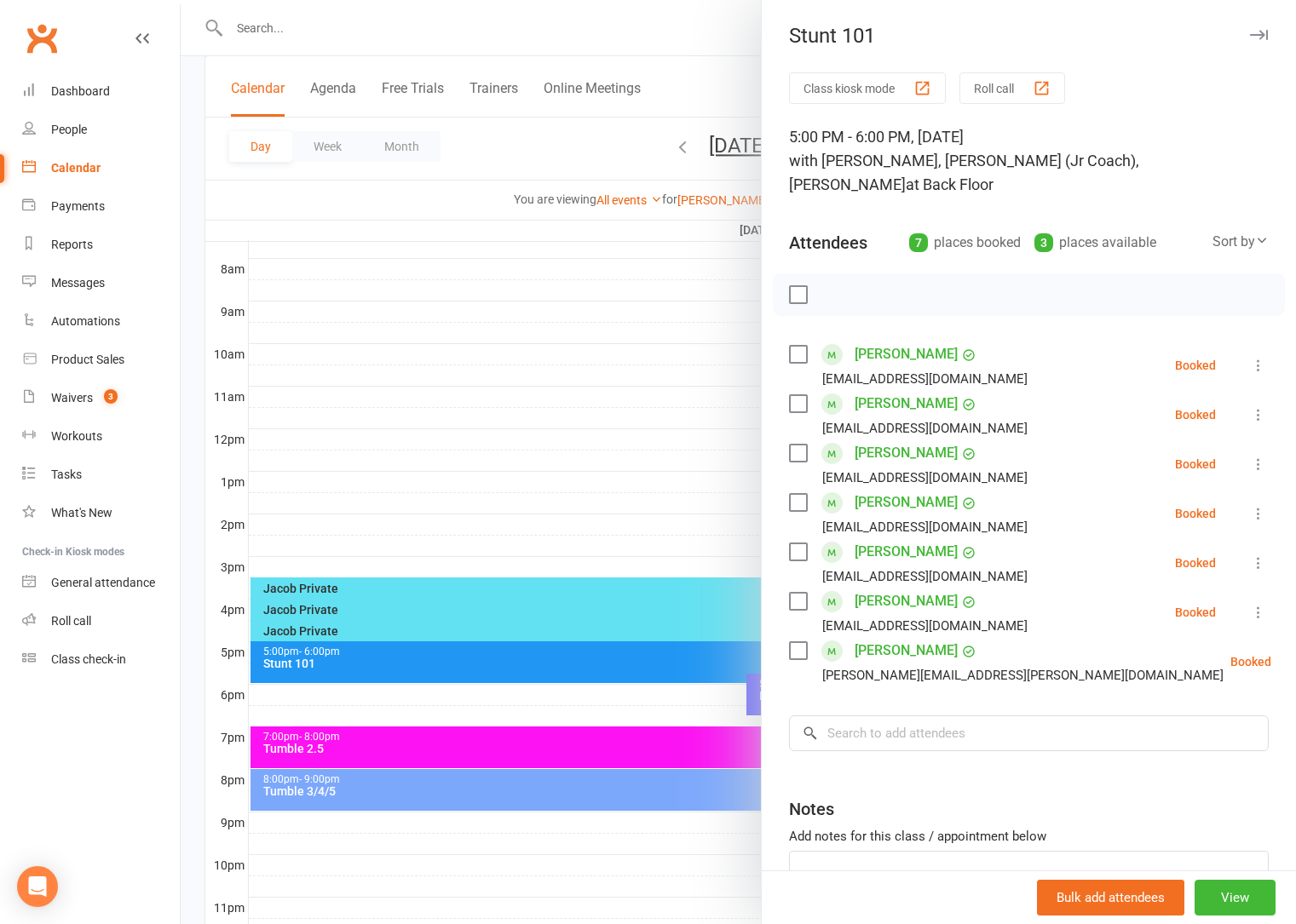
click at [514, 374] on div at bounding box center [738, 462] width 1115 height 924
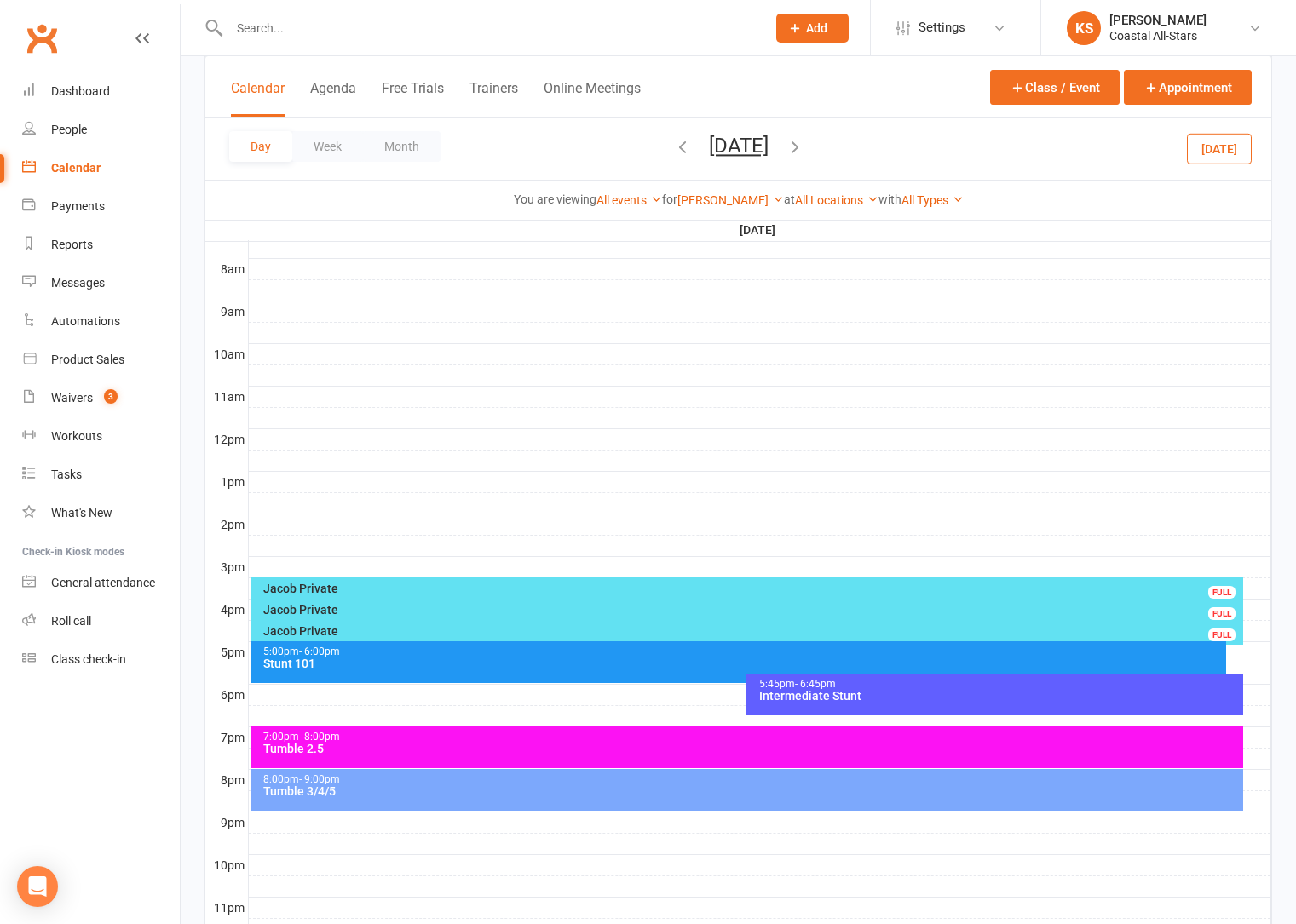
click at [711, 190] on div "Jacob Westbrooks Show All Instructors Delainey (Jr Coach) Annabelle (Jr Coach) …" at bounding box center [730, 199] width 106 height 19
click at [714, 199] on link "Jacob Westbrooks" at bounding box center [730, 199] width 106 height 14
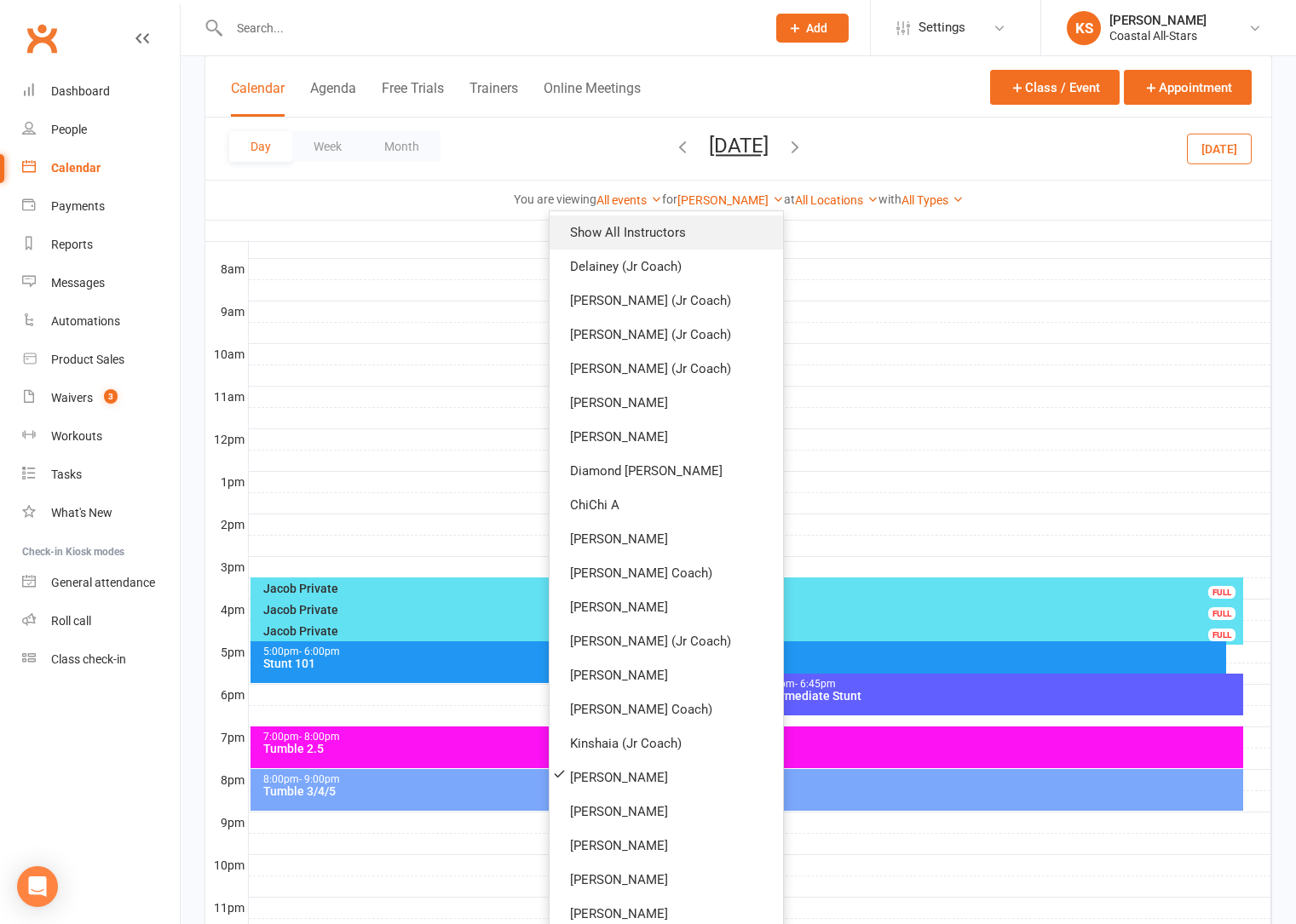
click at [706, 235] on link "Show All Instructors" at bounding box center [666, 233] width 234 height 34
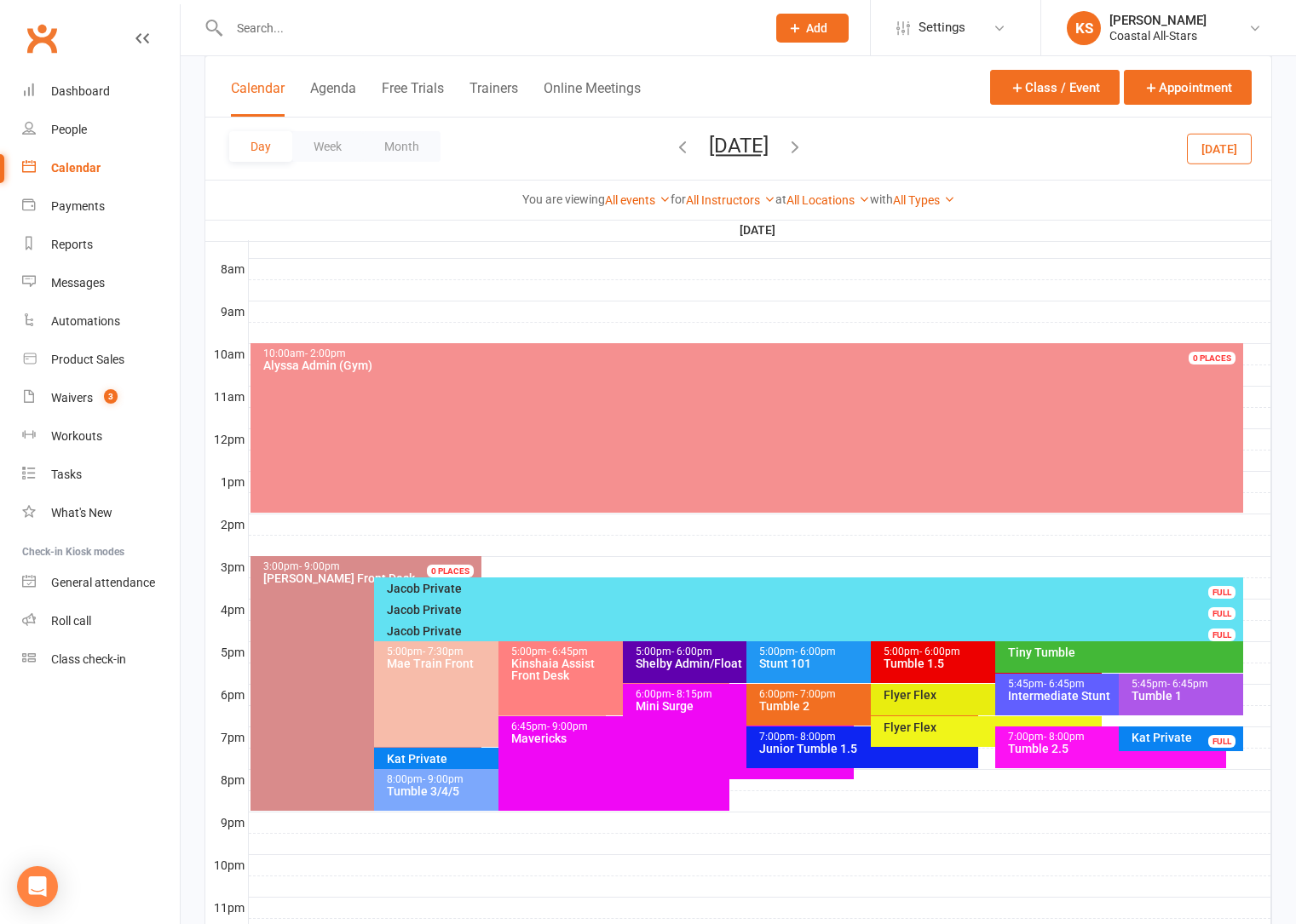
click at [306, 22] on input "text" at bounding box center [488, 28] width 530 height 23
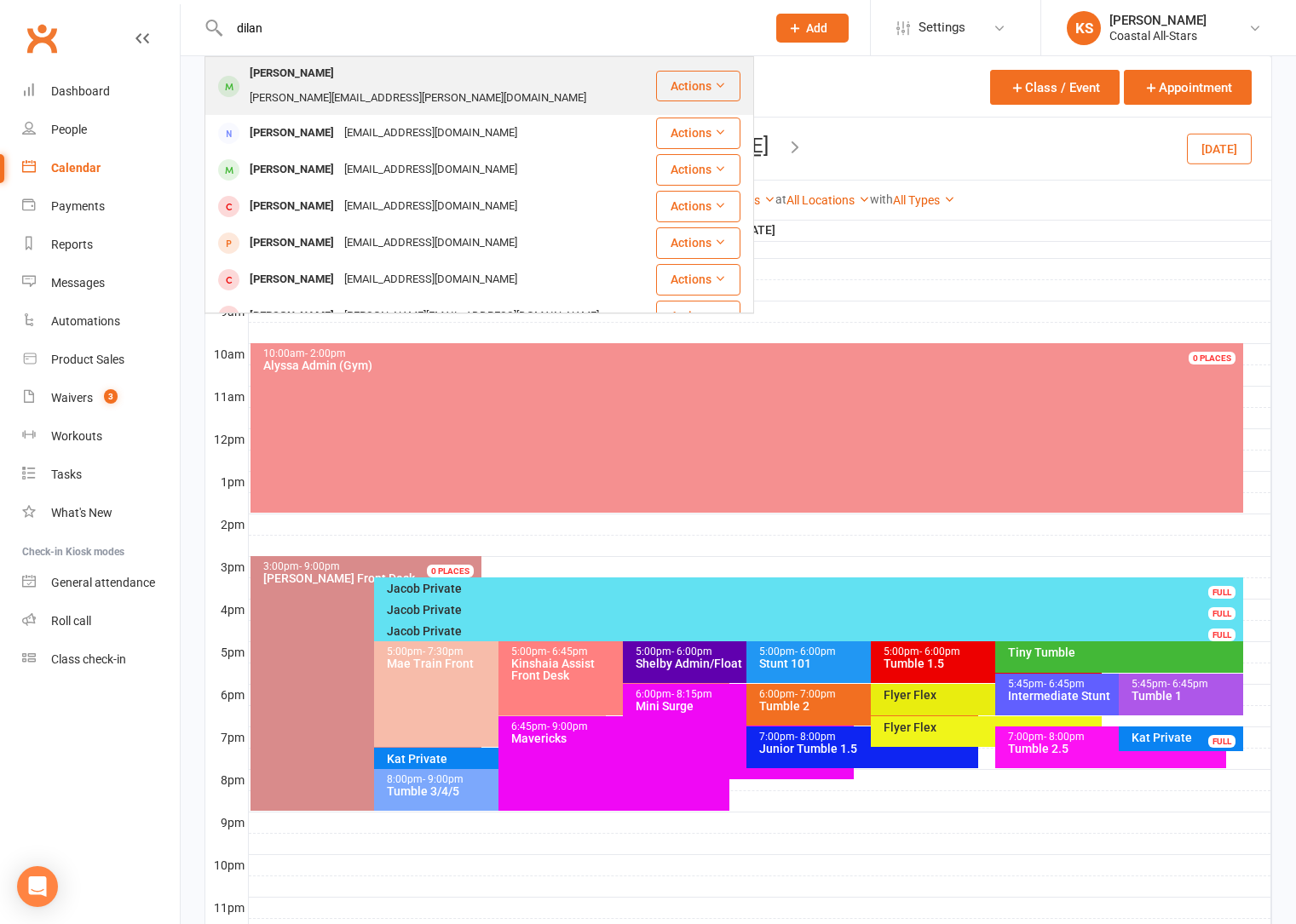
type input "dilan"
click at [329, 84] on div "Dilan Chaudhuri" at bounding box center [292, 73] width 95 height 24
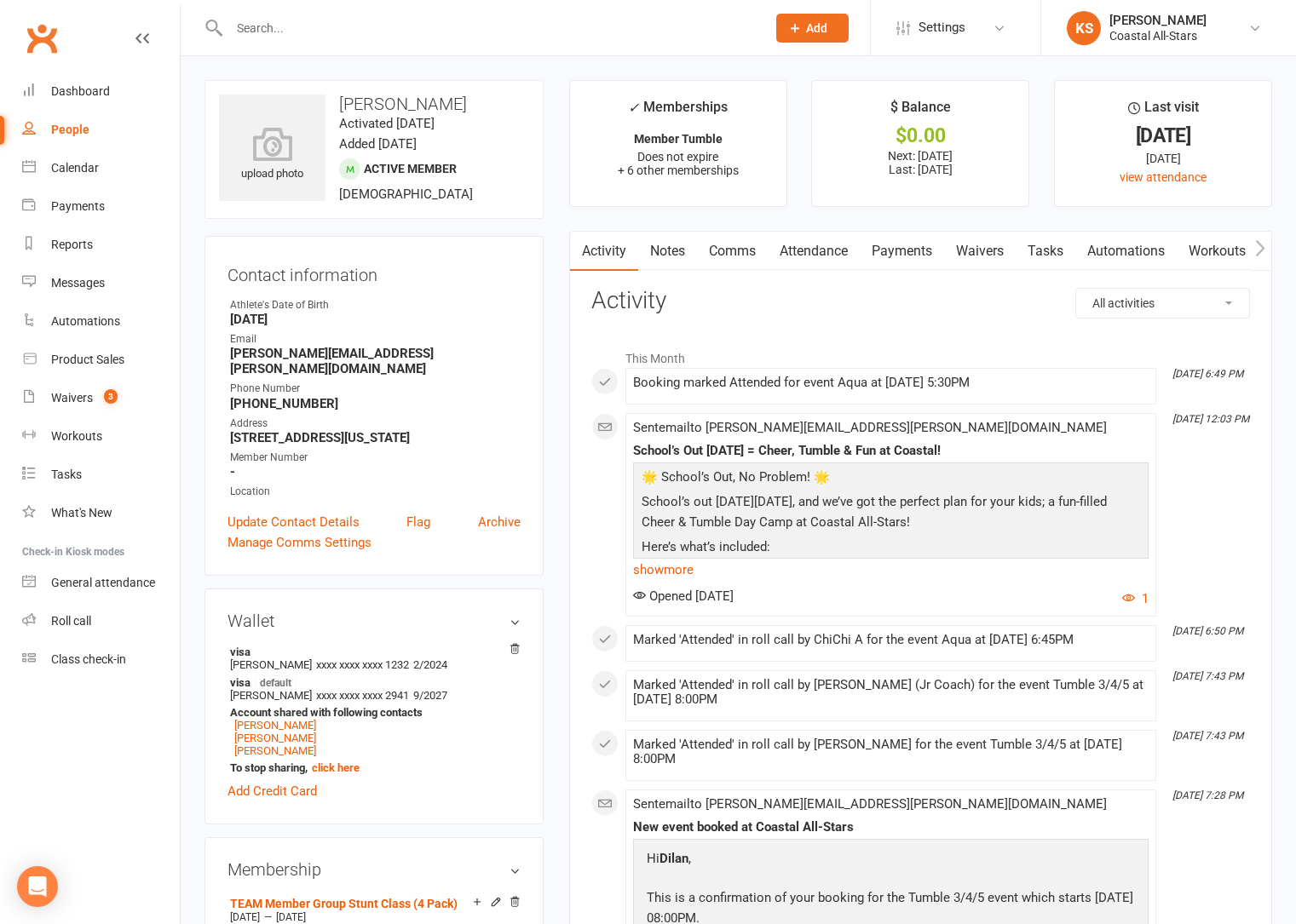
click at [287, 43] on div at bounding box center [479, 27] width 550 height 55
click at [282, 26] on input "text" at bounding box center [488, 28] width 530 height 23
click at [319, 29] on input "text" at bounding box center [488, 28] width 530 height 23
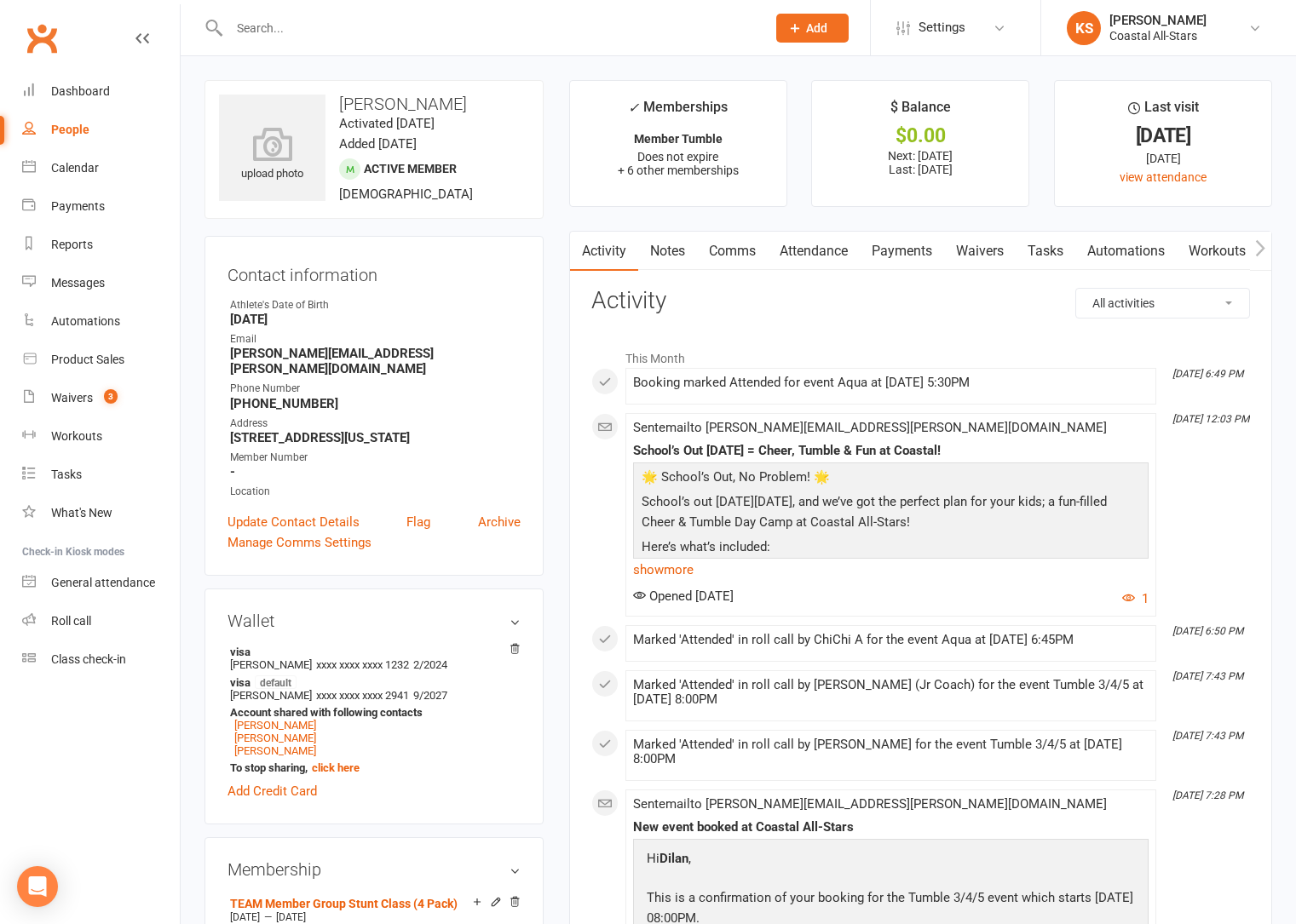
click at [310, 18] on input "text" at bounding box center [488, 28] width 530 height 23
click at [73, 172] on div "Calendar" at bounding box center [75, 167] width 48 height 14
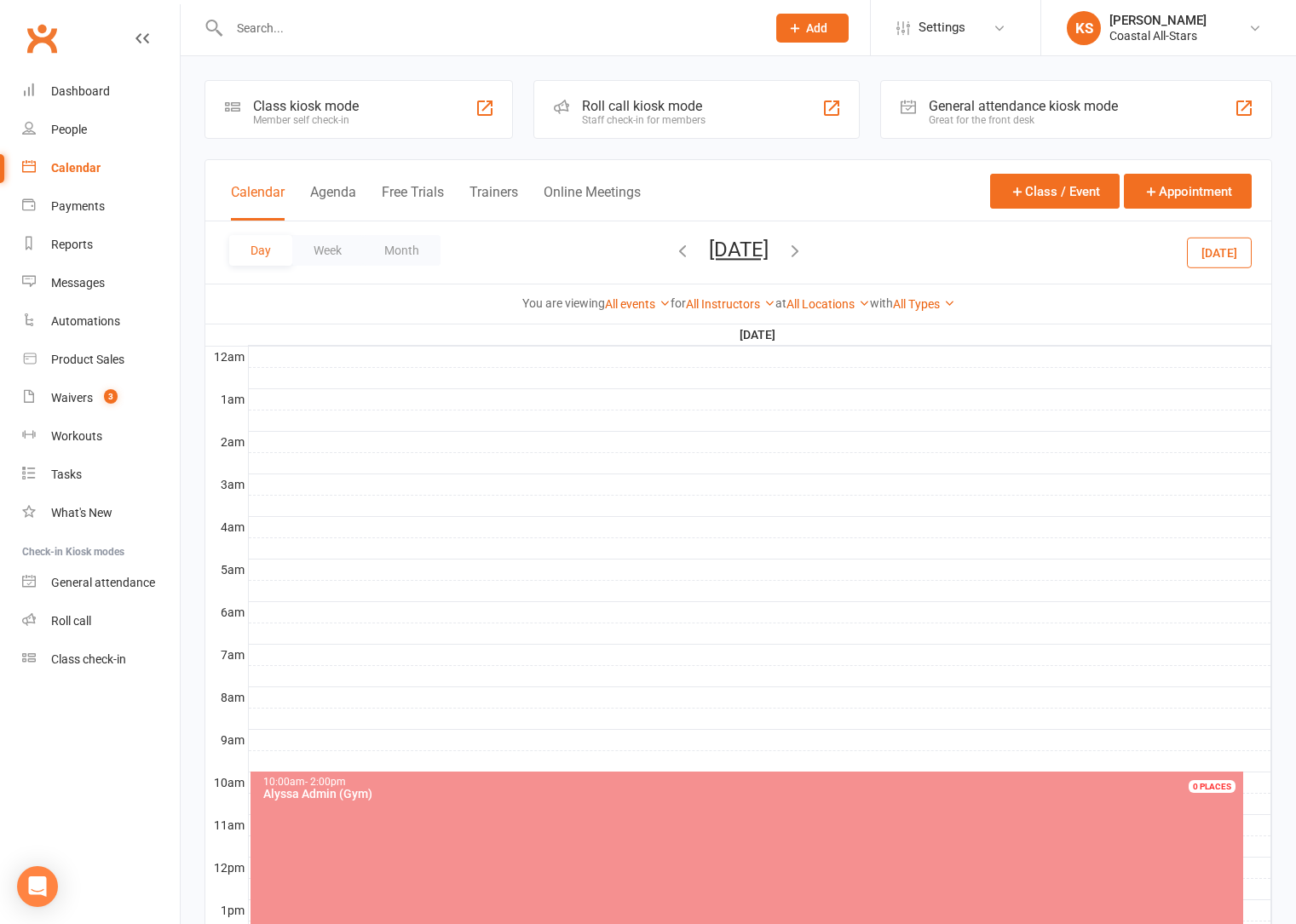
click at [261, 16] on input "text" at bounding box center [488, 28] width 530 height 23
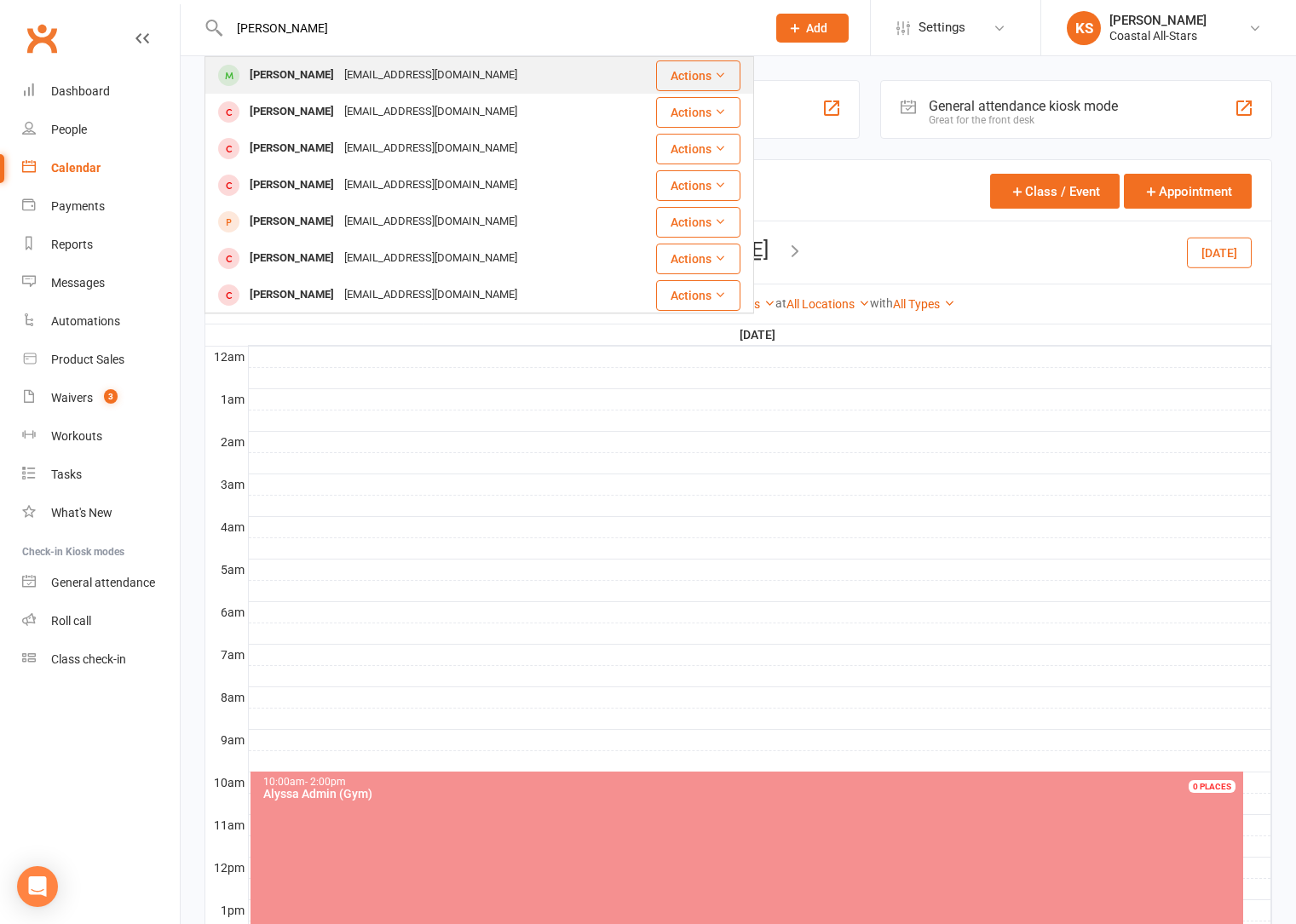
type input "olivia ryan"
click at [308, 70] on div "Olivia Ryan" at bounding box center [292, 75] width 95 height 24
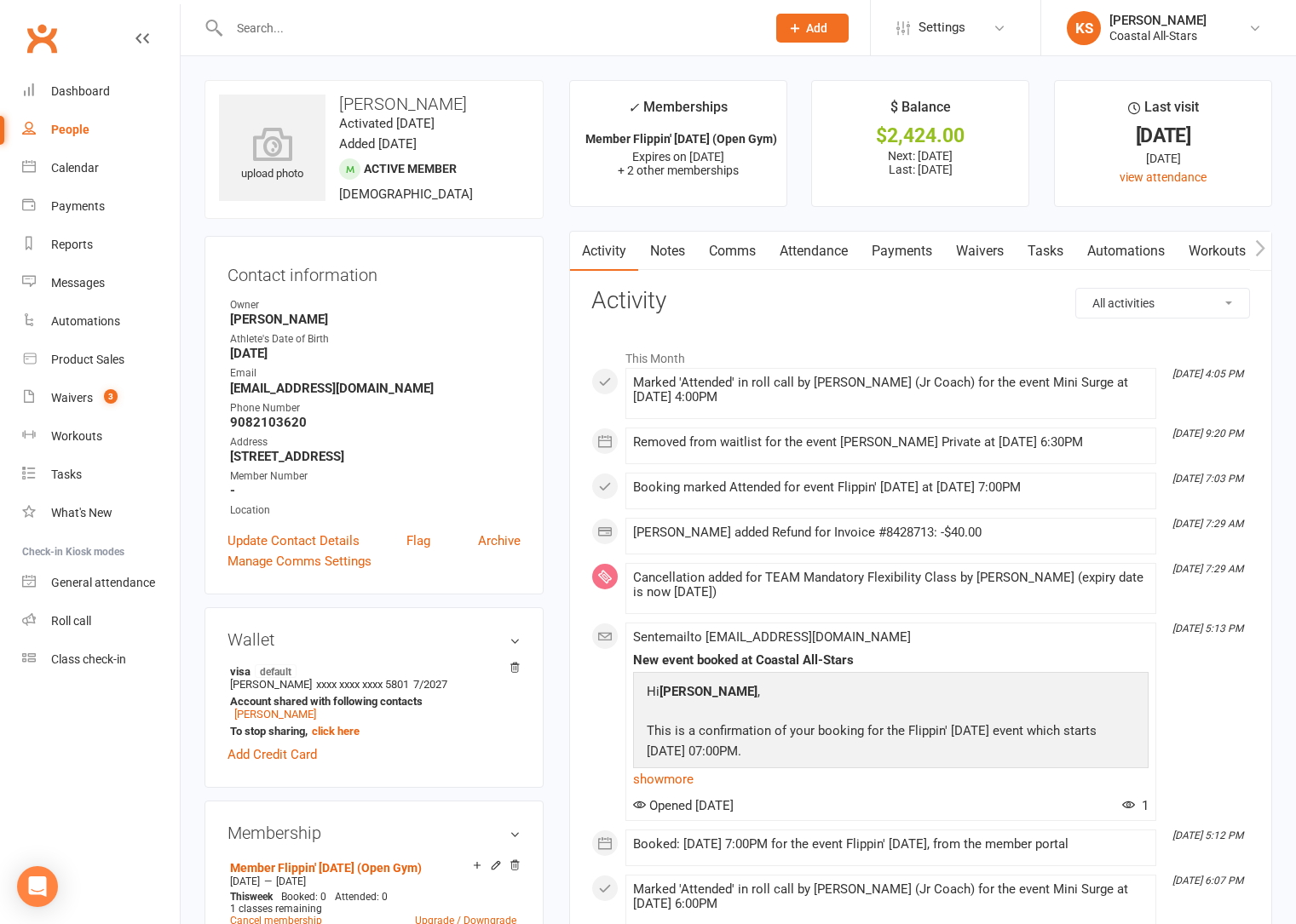
click at [819, 303] on h3 "Activity" at bounding box center [921, 300] width 659 height 26
click at [60, 170] on div "Calendar" at bounding box center [75, 167] width 48 height 14
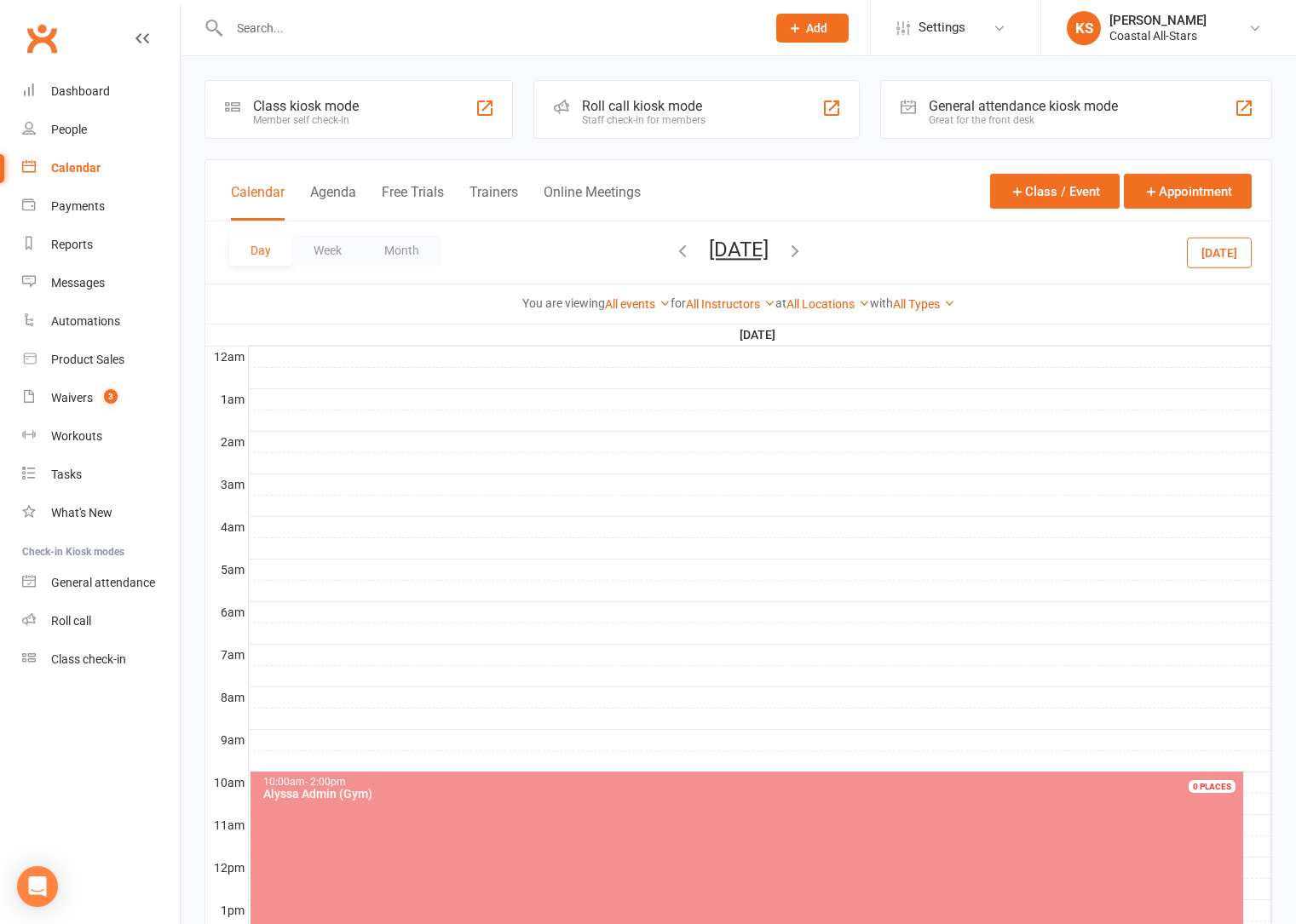
click at [399, 245] on button "Month" at bounding box center [402, 251] width 78 height 31
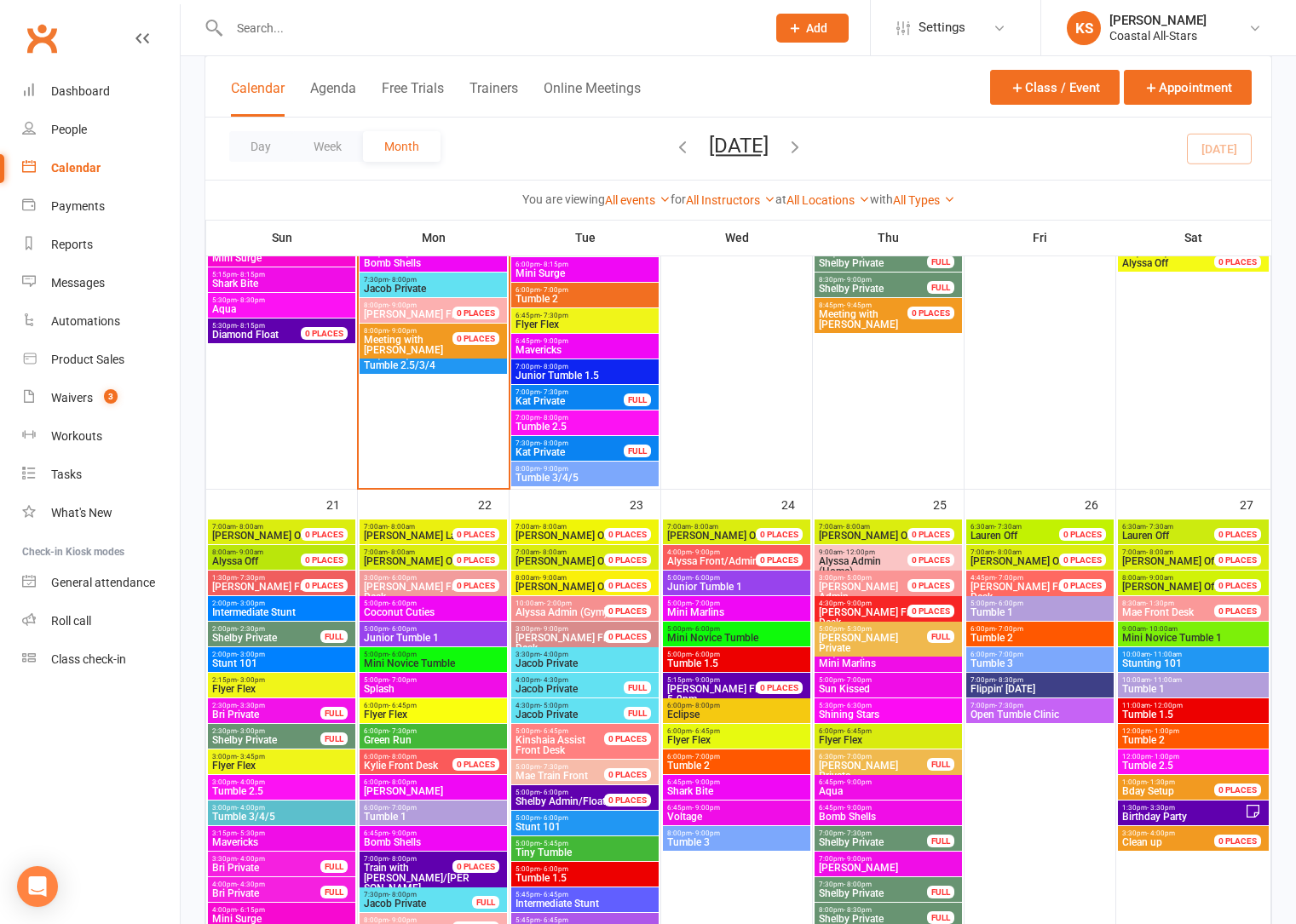
scroll to position [1679, 0]
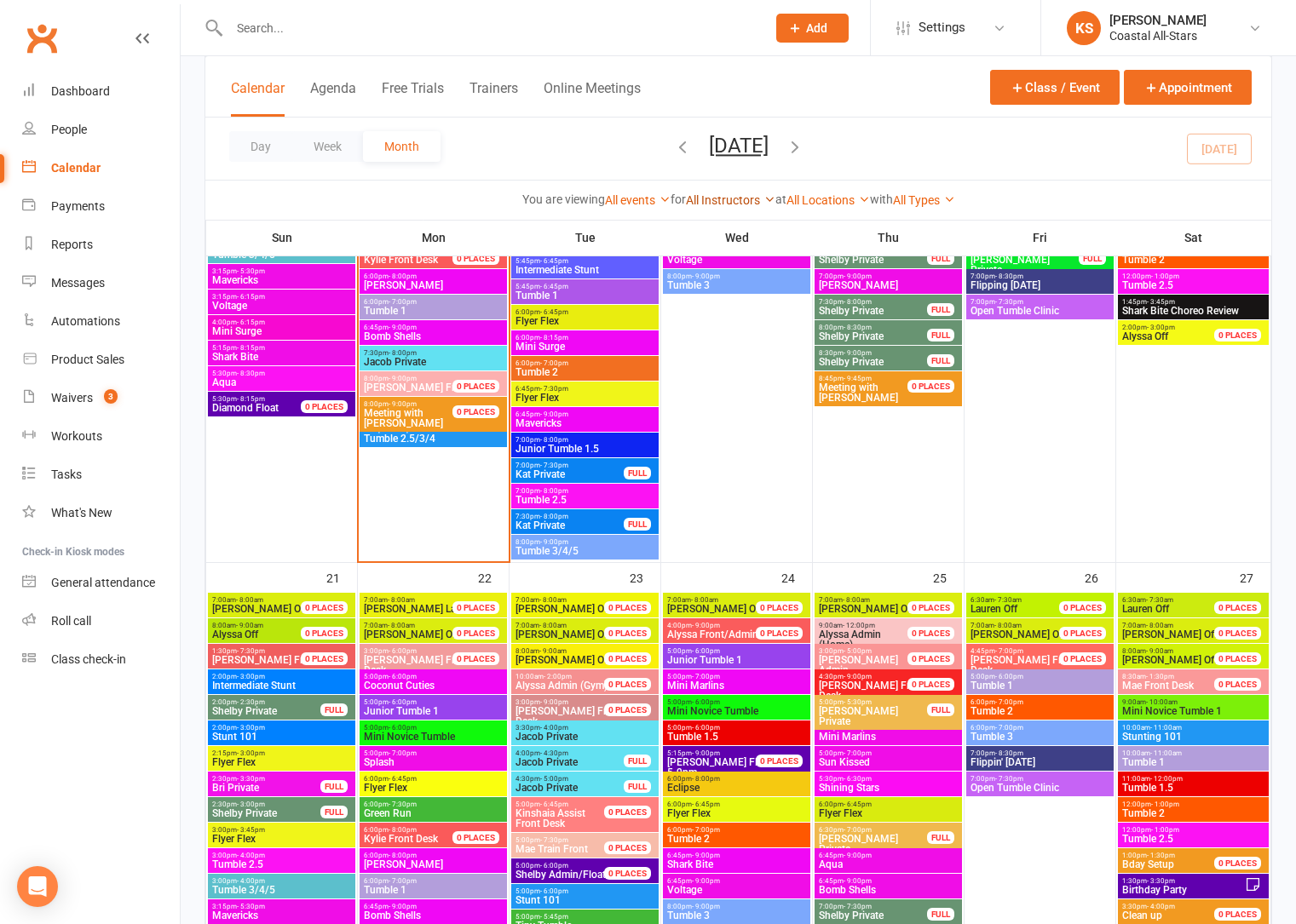
click at [711, 196] on link "All Instructors" at bounding box center [730, 199] width 89 height 14
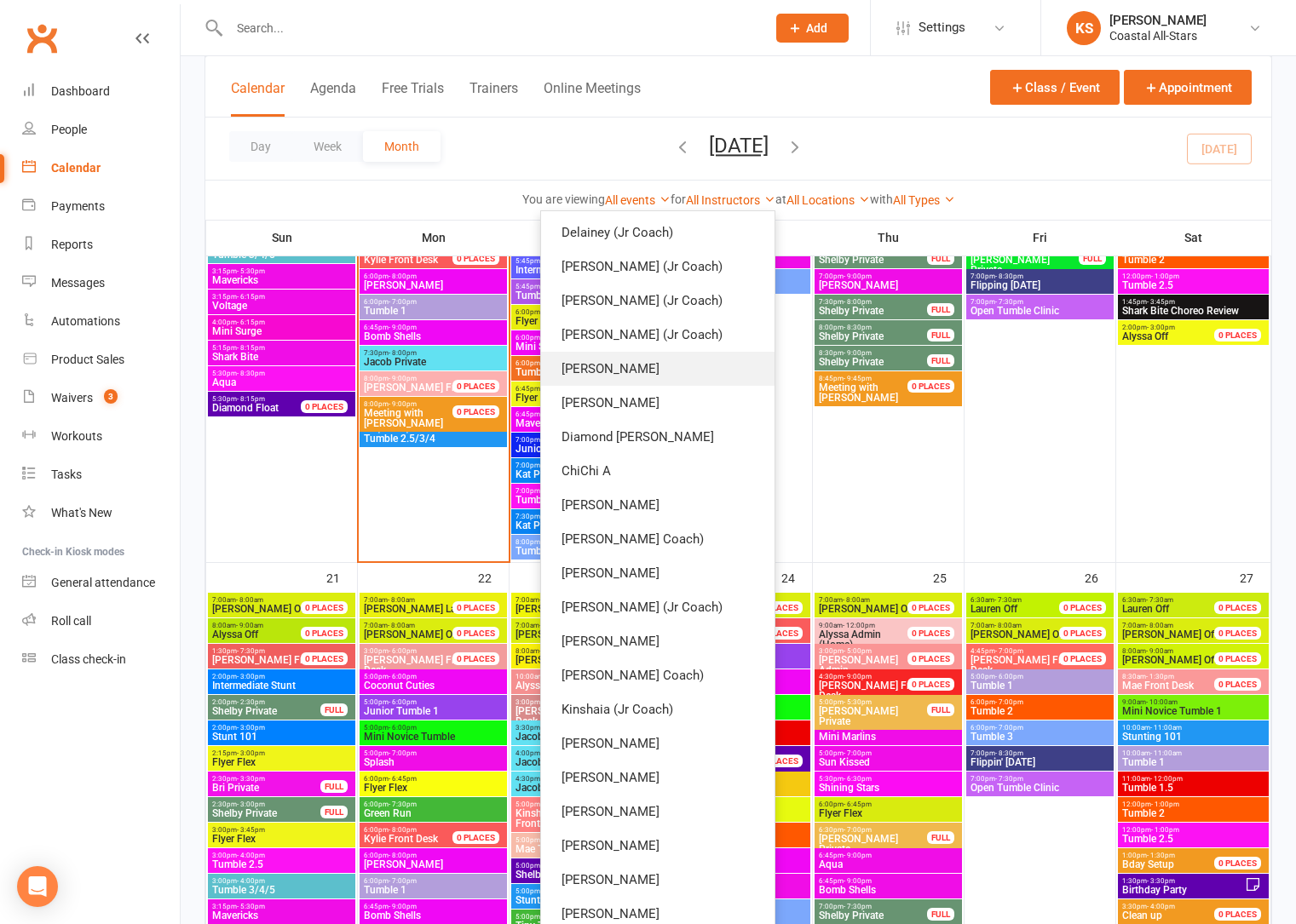
click at [698, 373] on link "Corin Conway" at bounding box center [657, 369] width 234 height 34
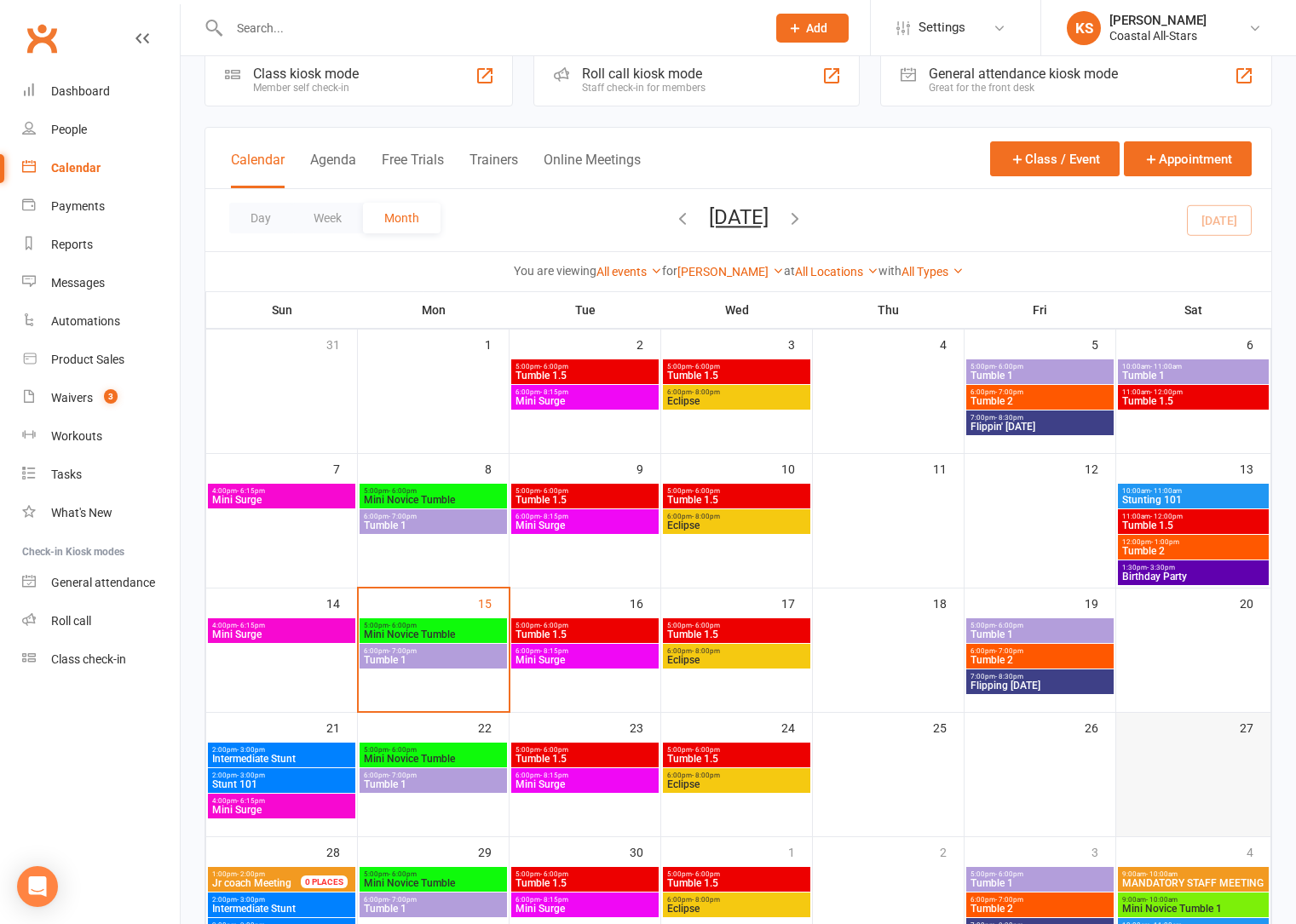
scroll to position [339, 0]
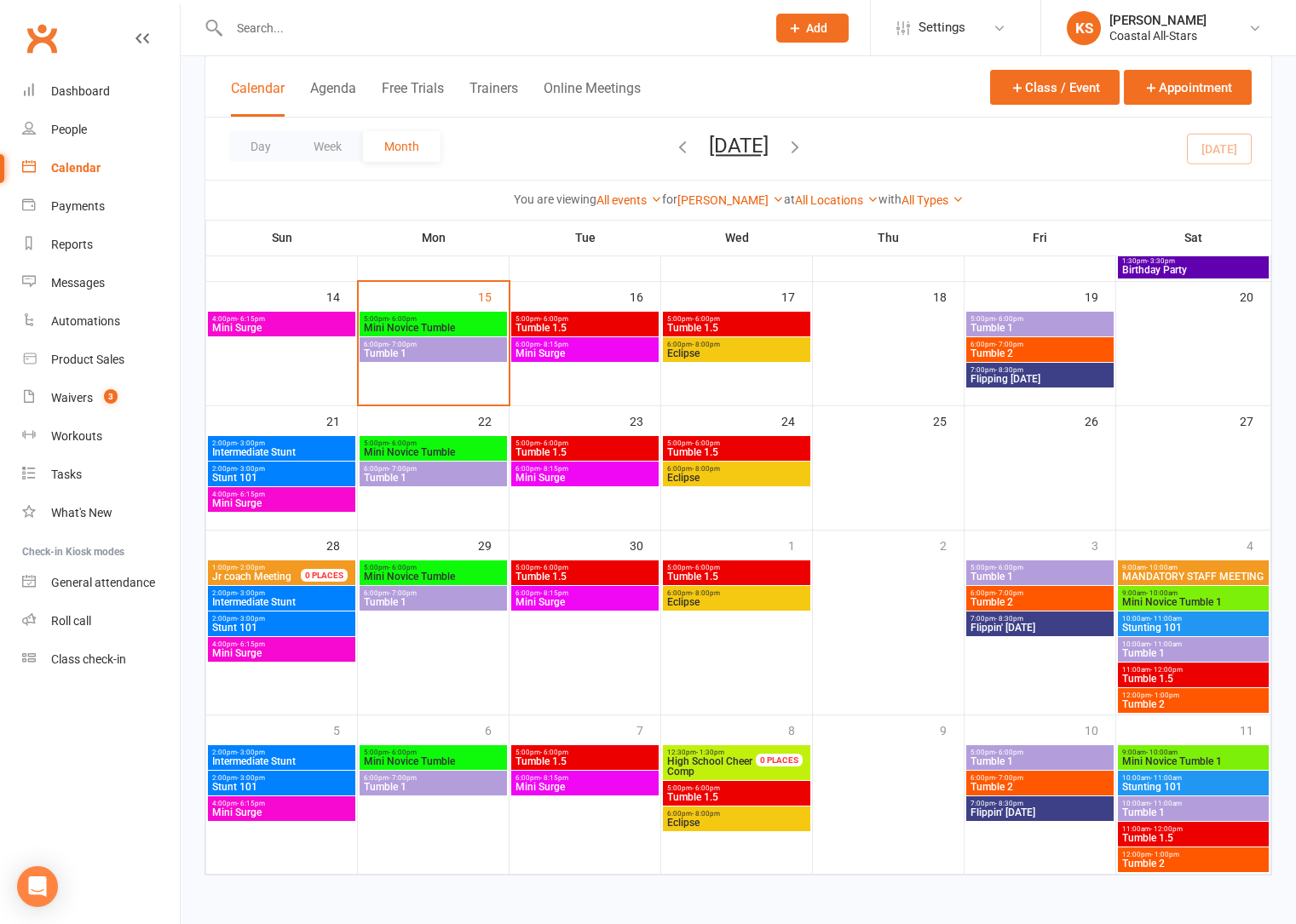
click at [412, 23] on input "text" at bounding box center [488, 28] width 530 height 23
paste input "Willow Zalusky"
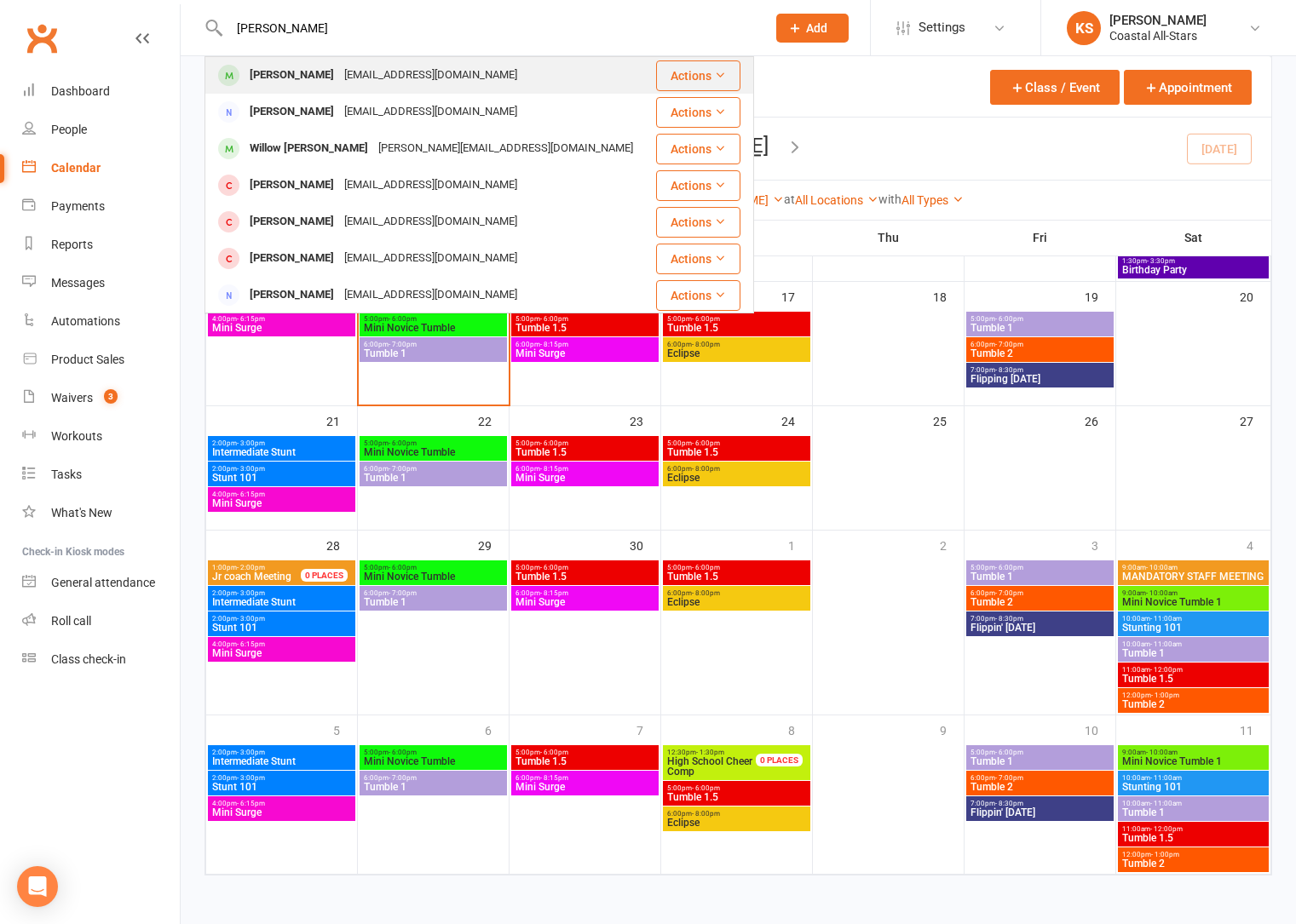
type input "Willow Zalusky"
click at [427, 73] on div "Kathyzalusky429@gmail.com" at bounding box center [430, 75] width 183 height 24
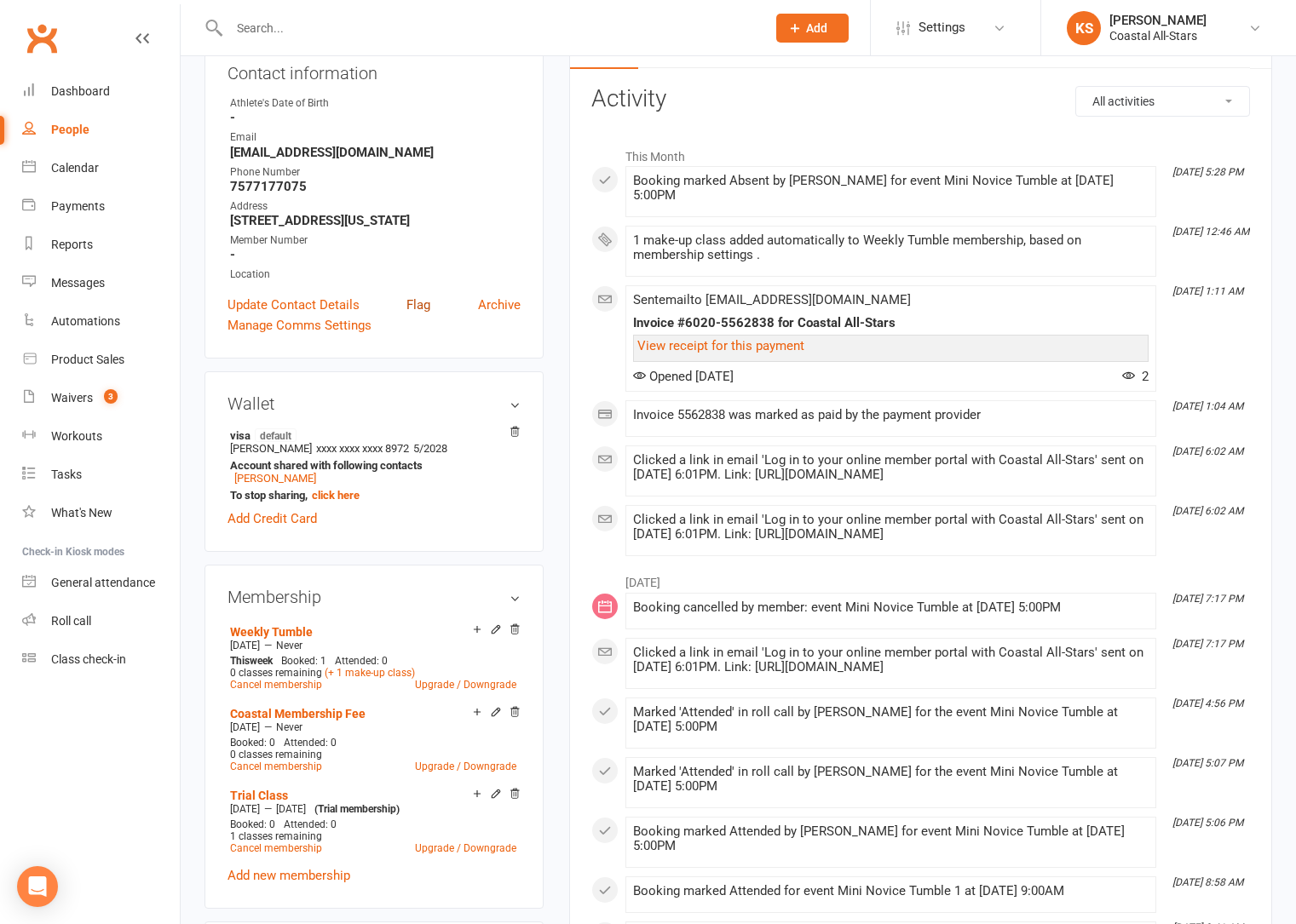
scroll to position [222, 0]
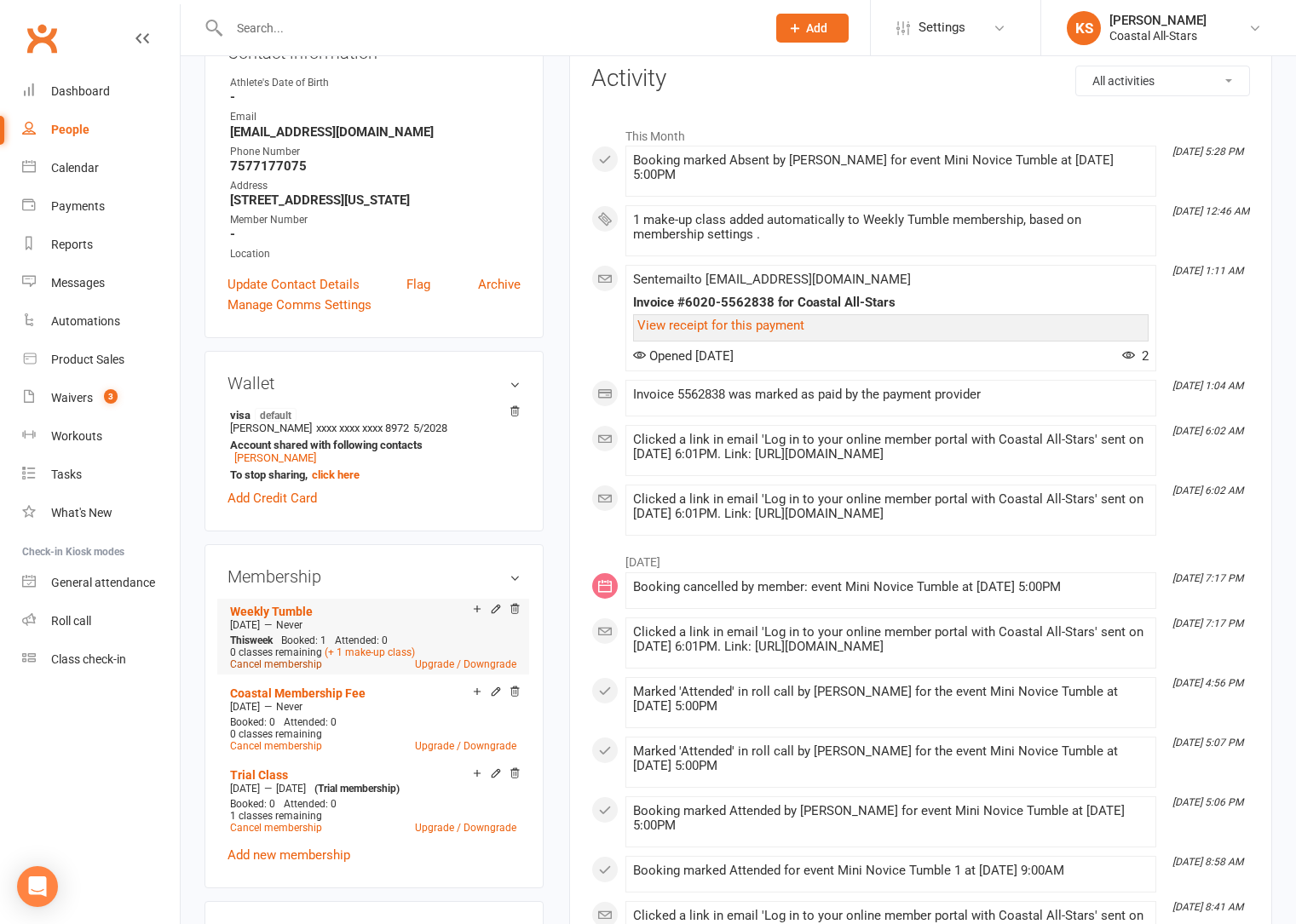
click at [266, 666] on link "Cancel membership" at bounding box center [276, 664] width 92 height 12
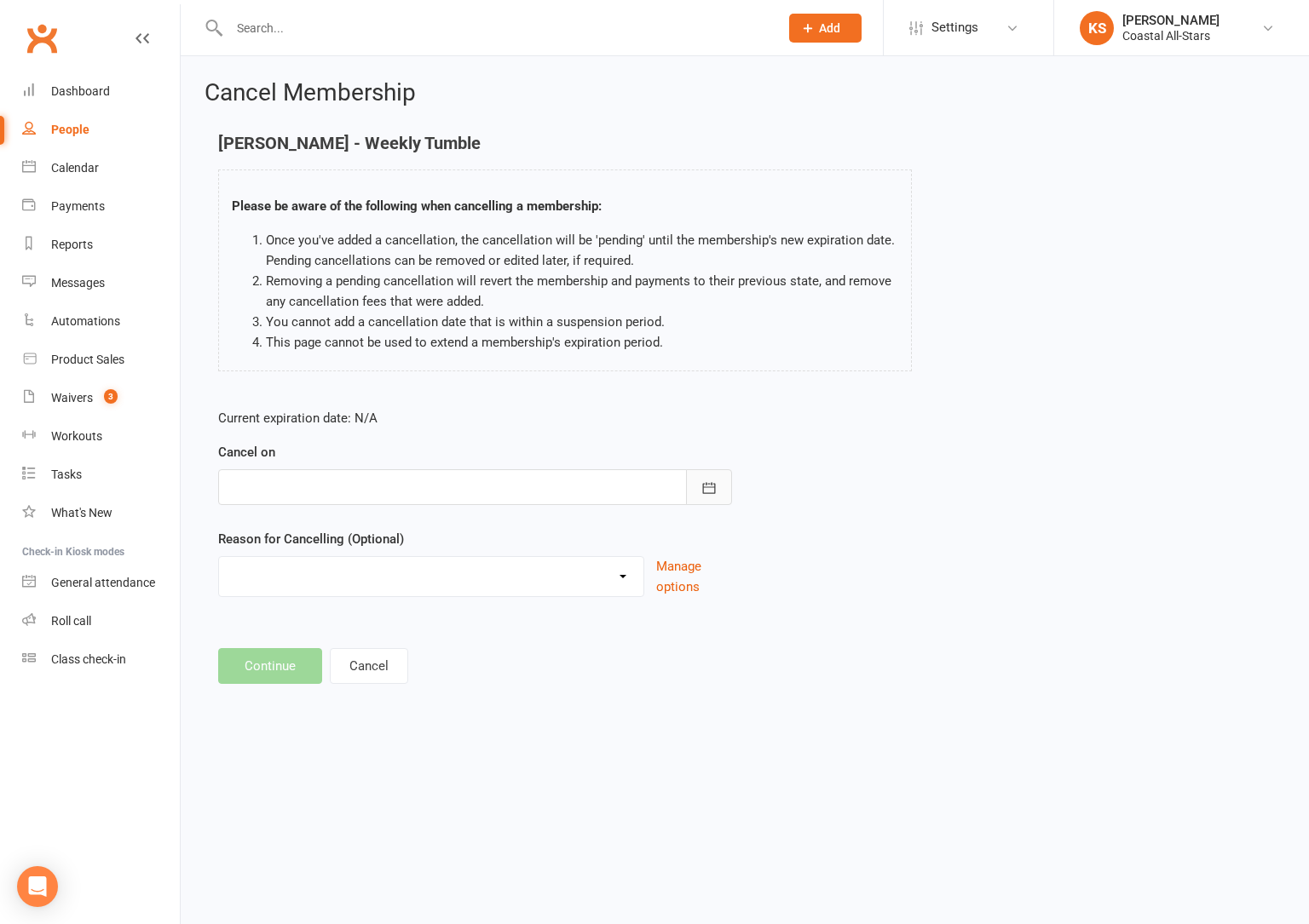
click at [713, 494] on icon "button" at bounding box center [709, 487] width 17 height 17
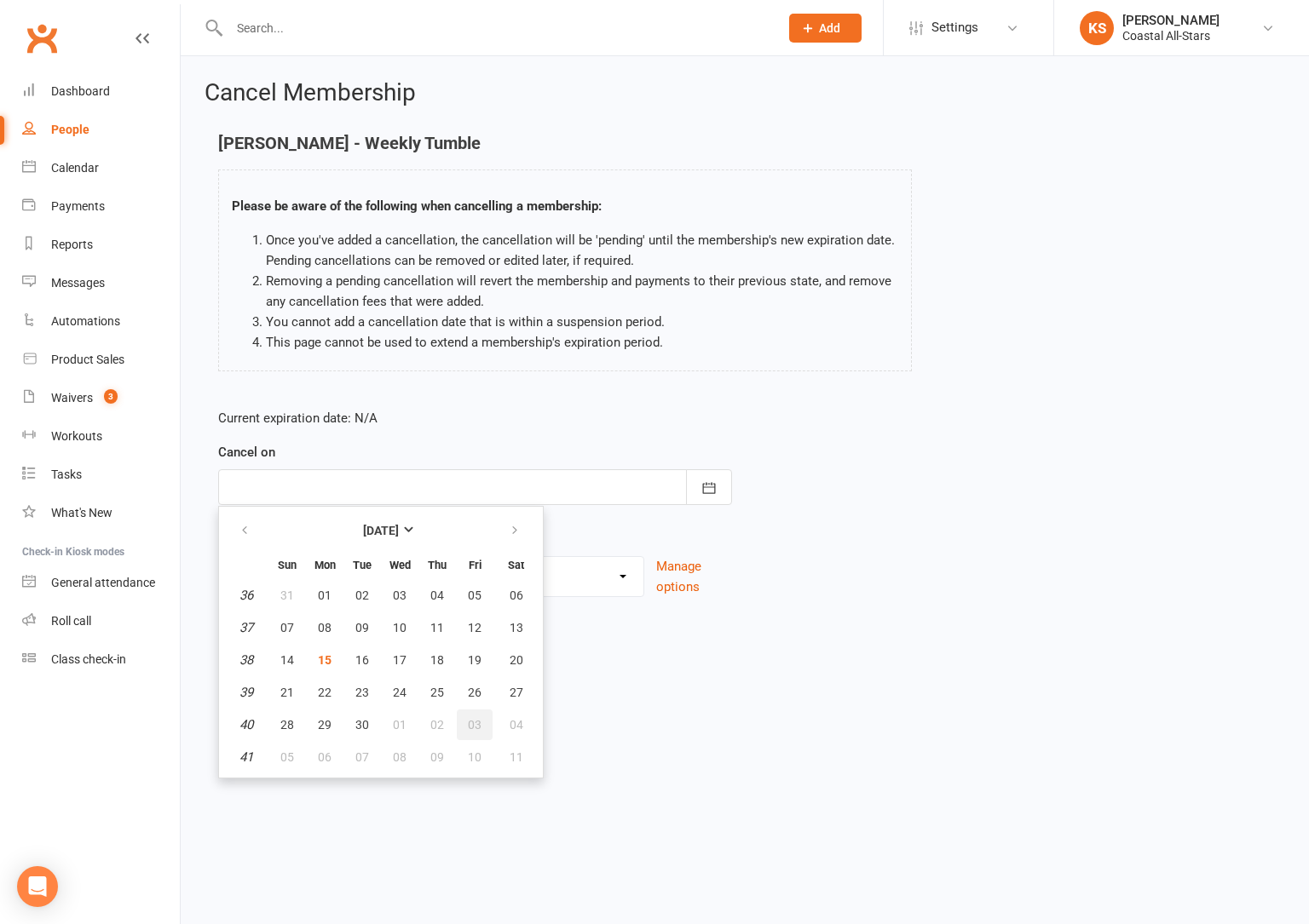
click at [470, 731] on span "03" at bounding box center [474, 725] width 14 height 14
type input "03 Oct 2025"
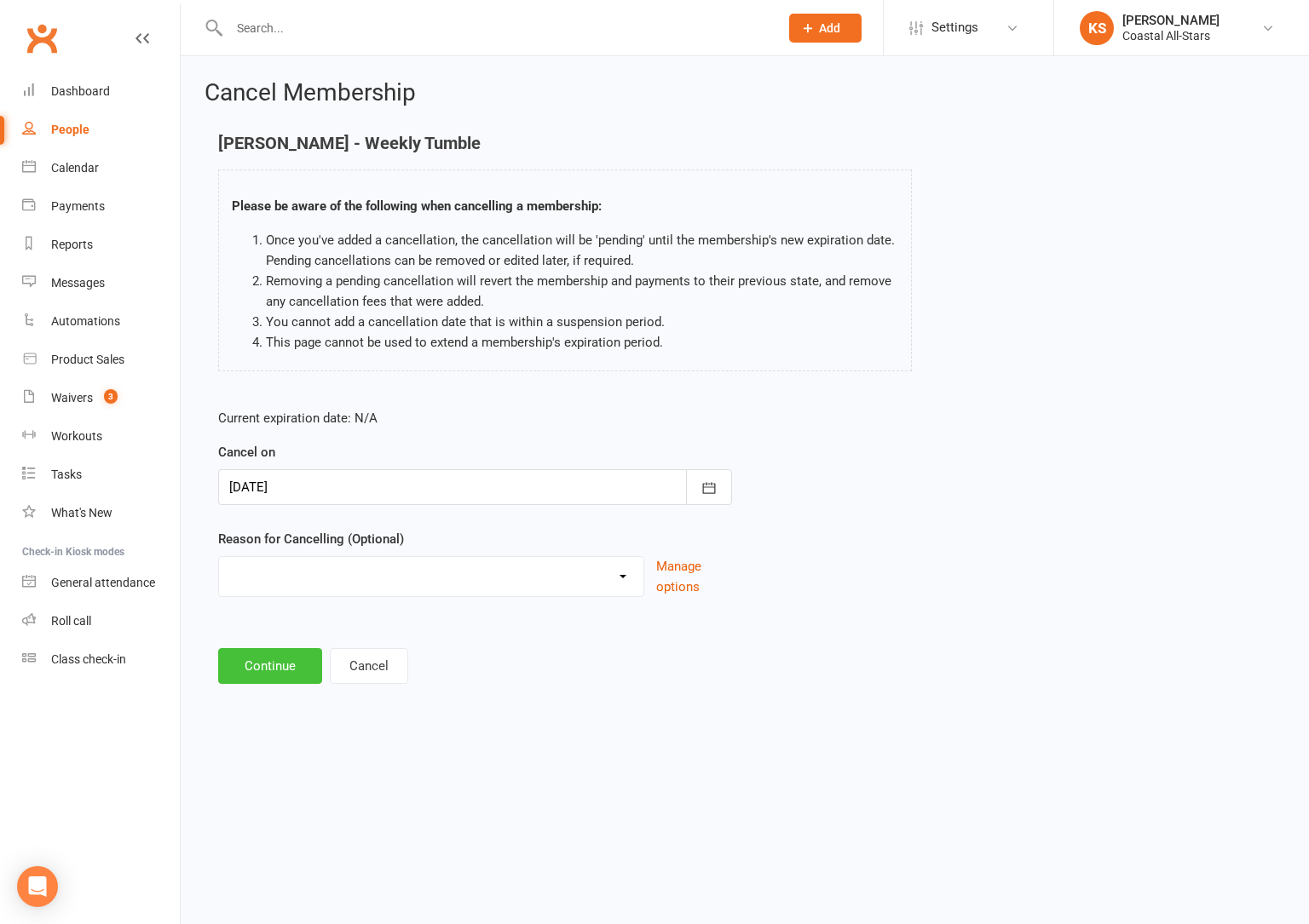
click at [265, 676] on button "Continue" at bounding box center [270, 666] width 104 height 36
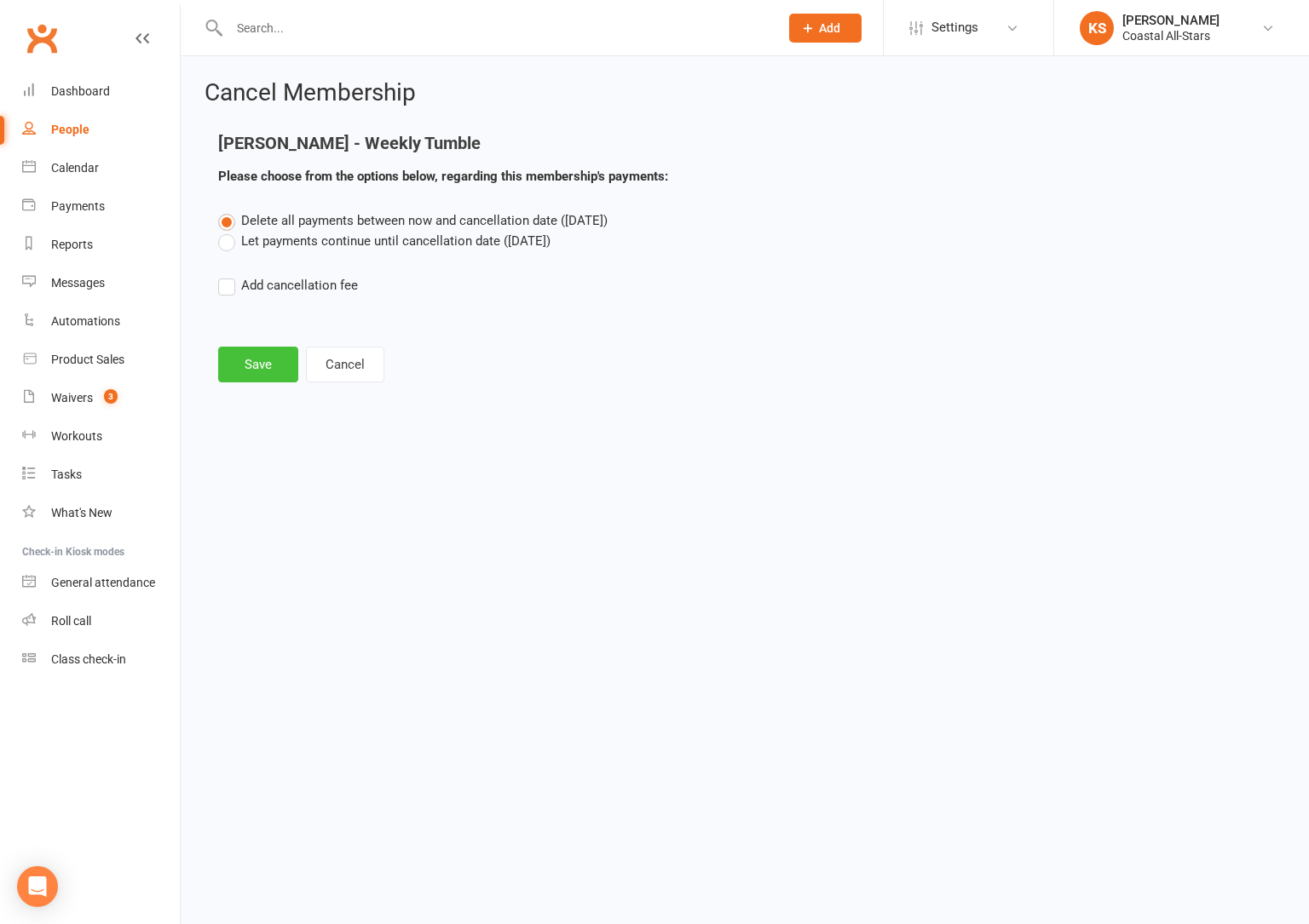
click at [252, 363] on button "Save" at bounding box center [258, 365] width 80 height 36
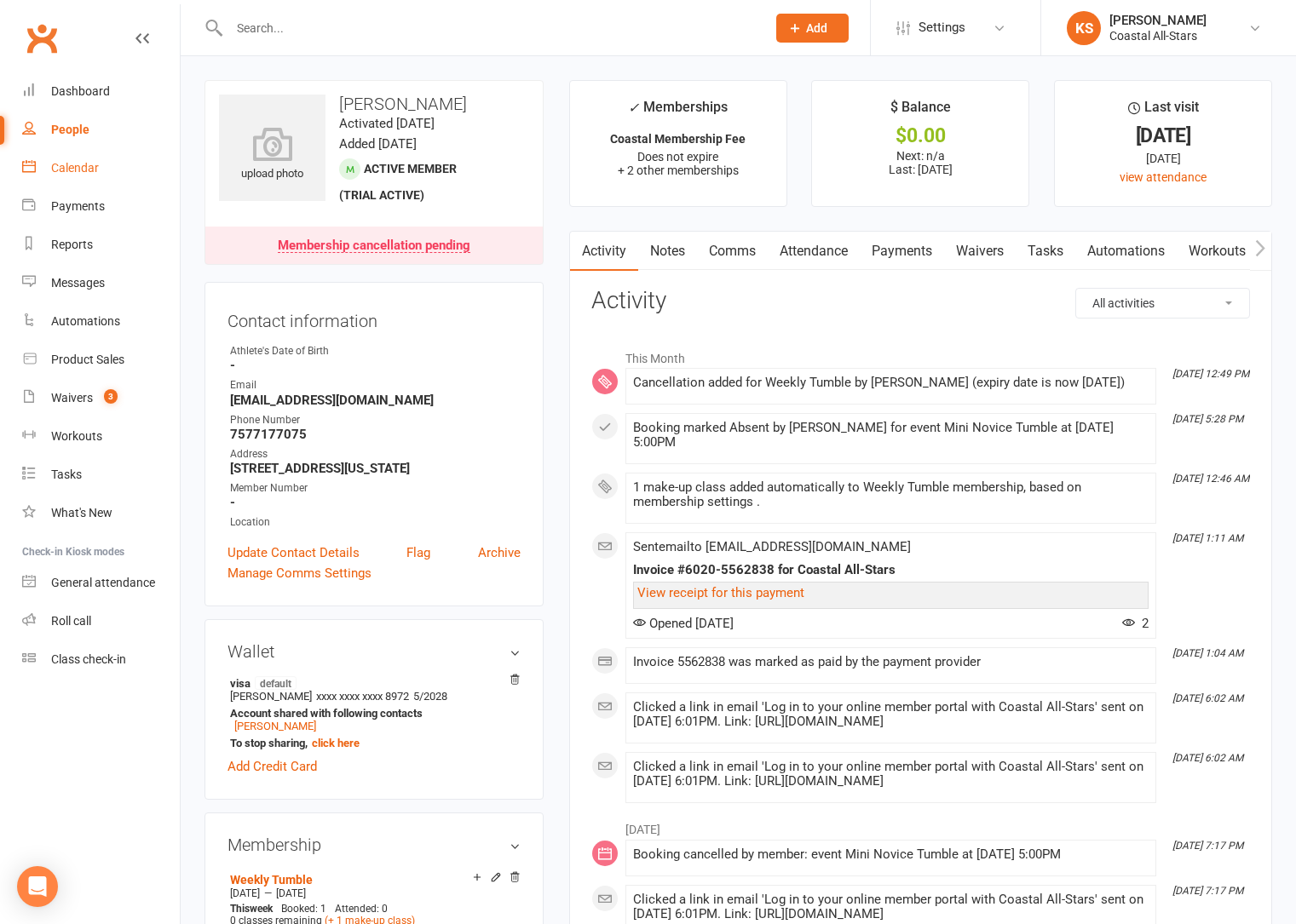
click at [77, 170] on div "Calendar" at bounding box center [75, 167] width 48 height 14
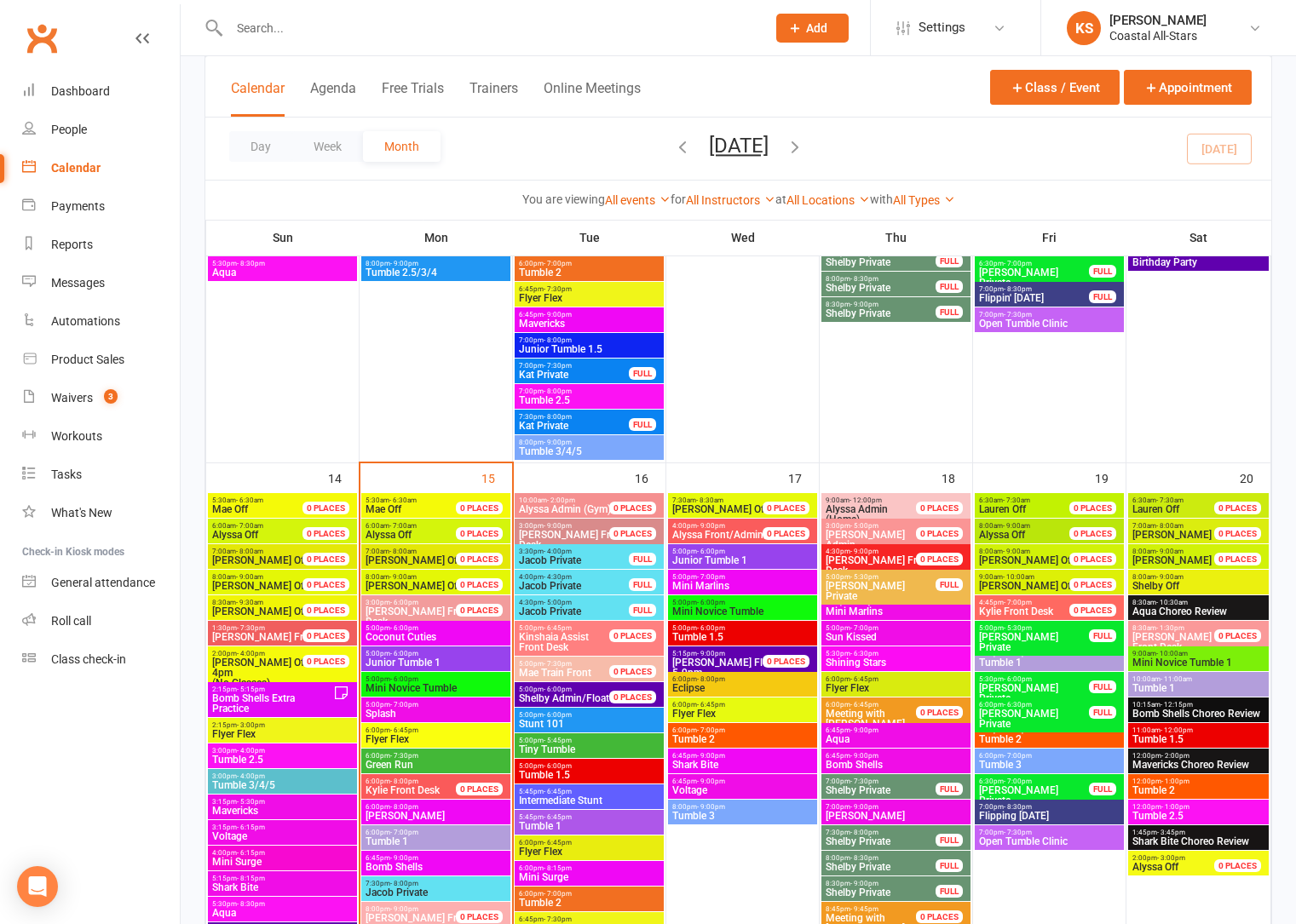
scroll to position [1231, 0]
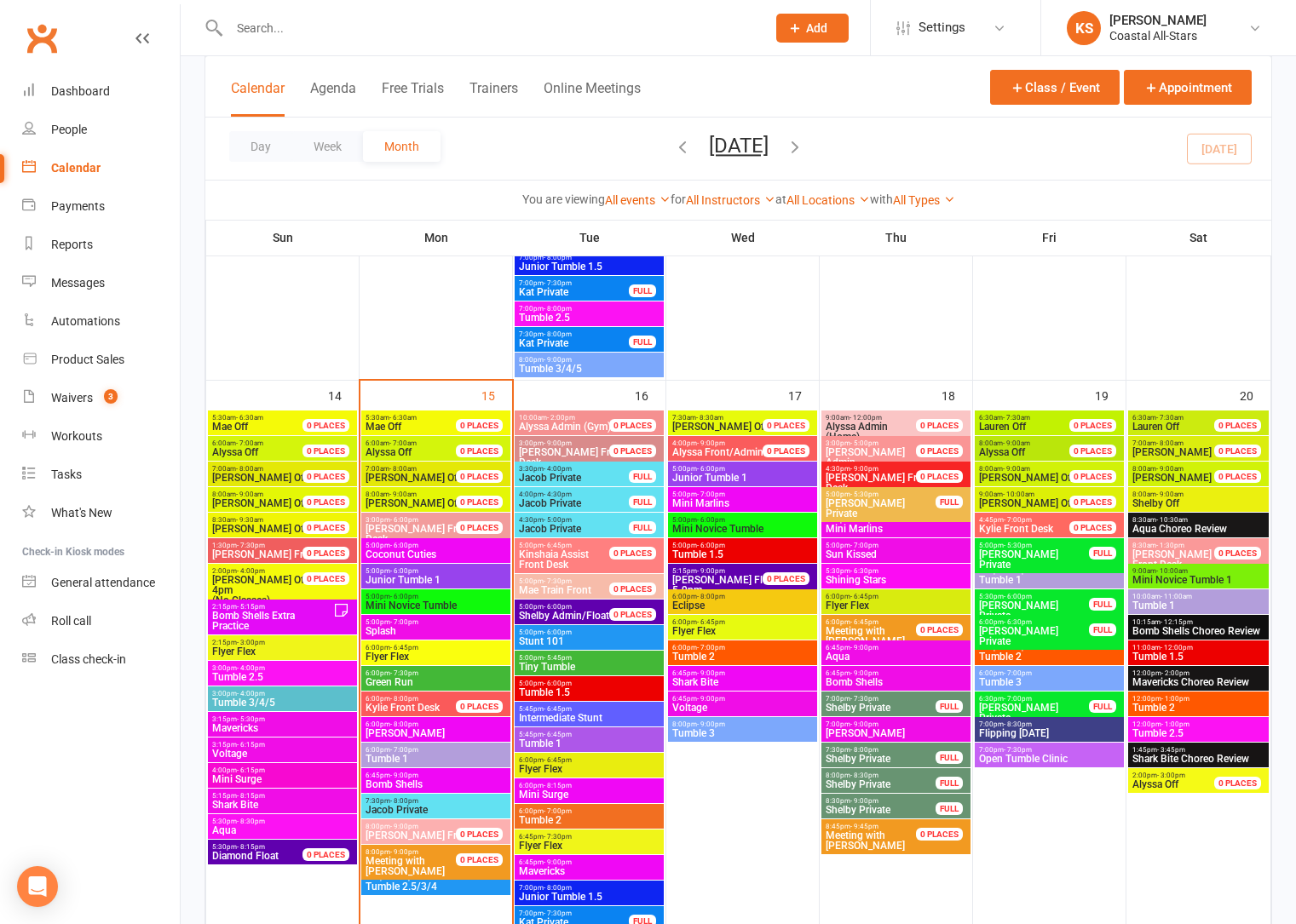
click at [730, 728] on span "Tumble 3" at bounding box center [743, 733] width 143 height 10
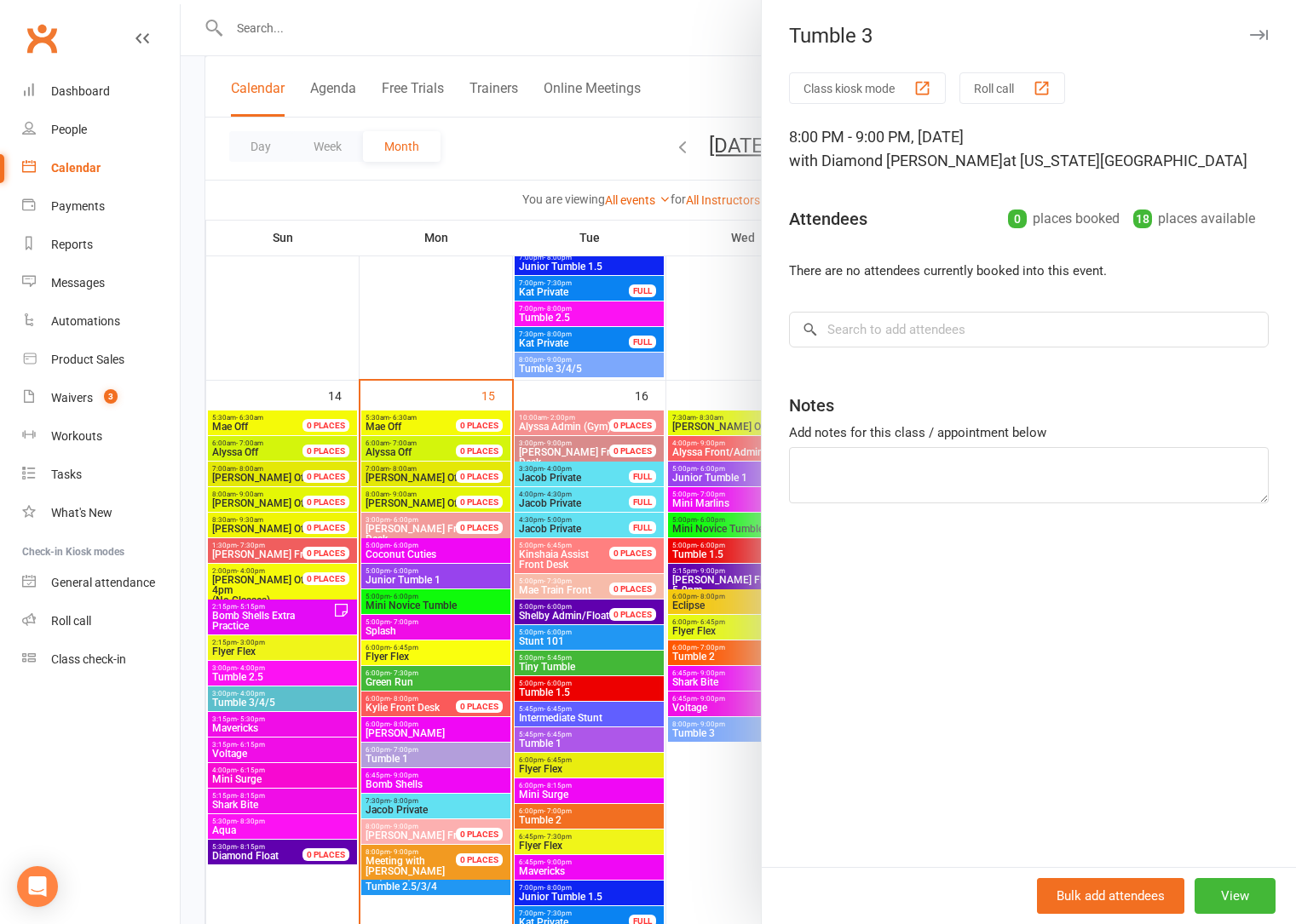
click at [708, 828] on div at bounding box center [738, 462] width 1115 height 924
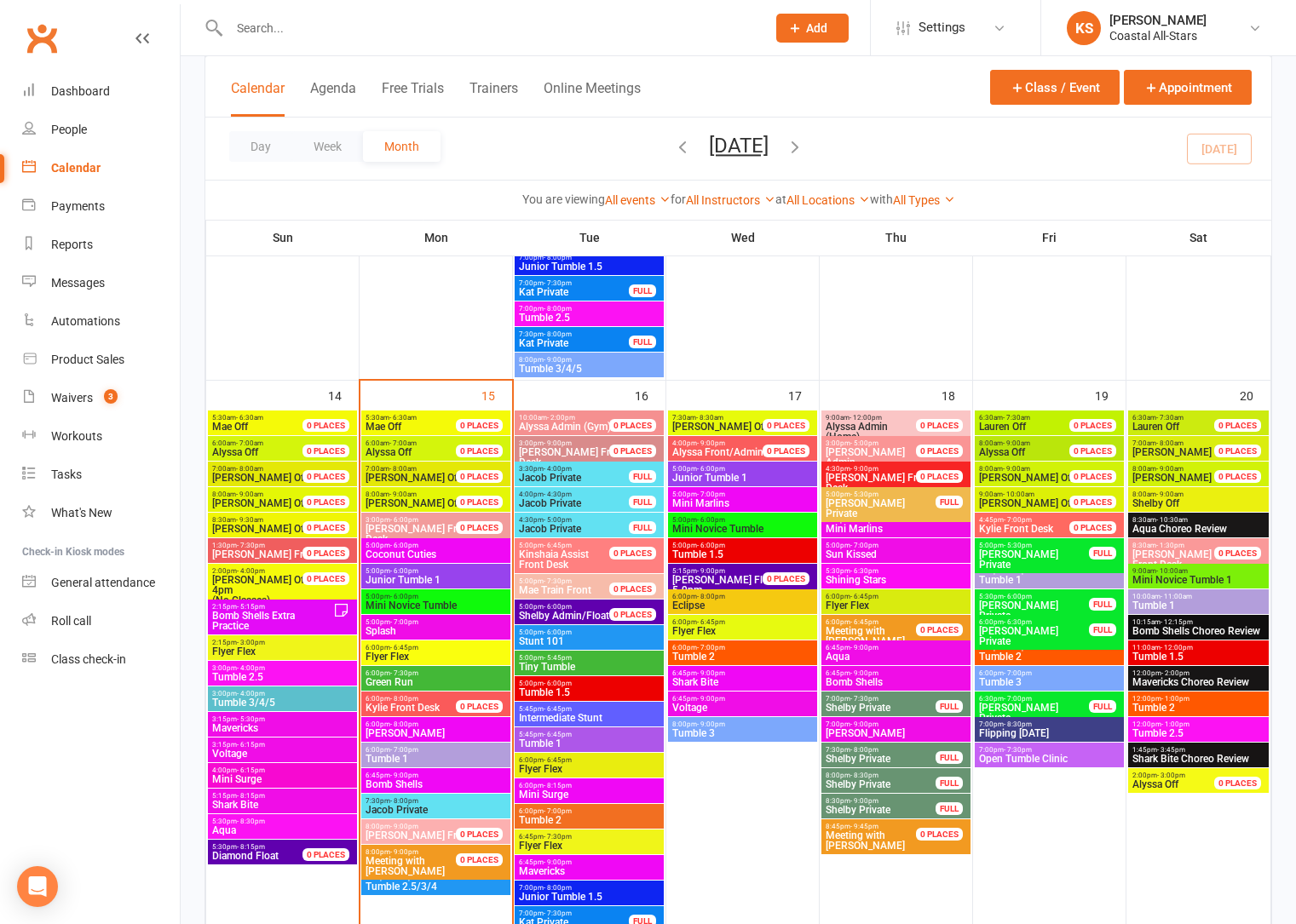
click at [722, 733] on span "Tumble 3" at bounding box center [743, 733] width 143 height 10
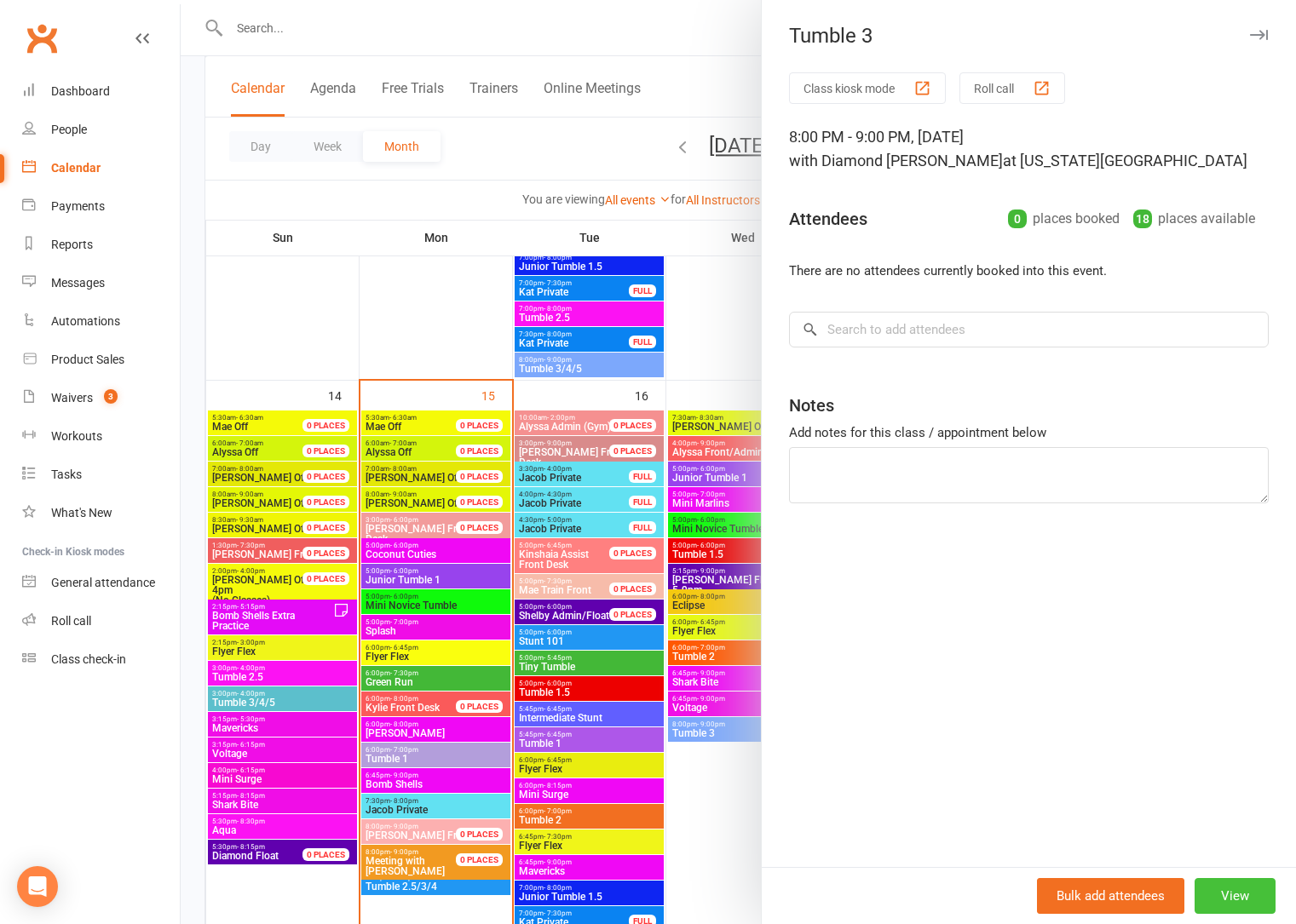
click at [1224, 906] on button "View" at bounding box center [1235, 896] width 81 height 36
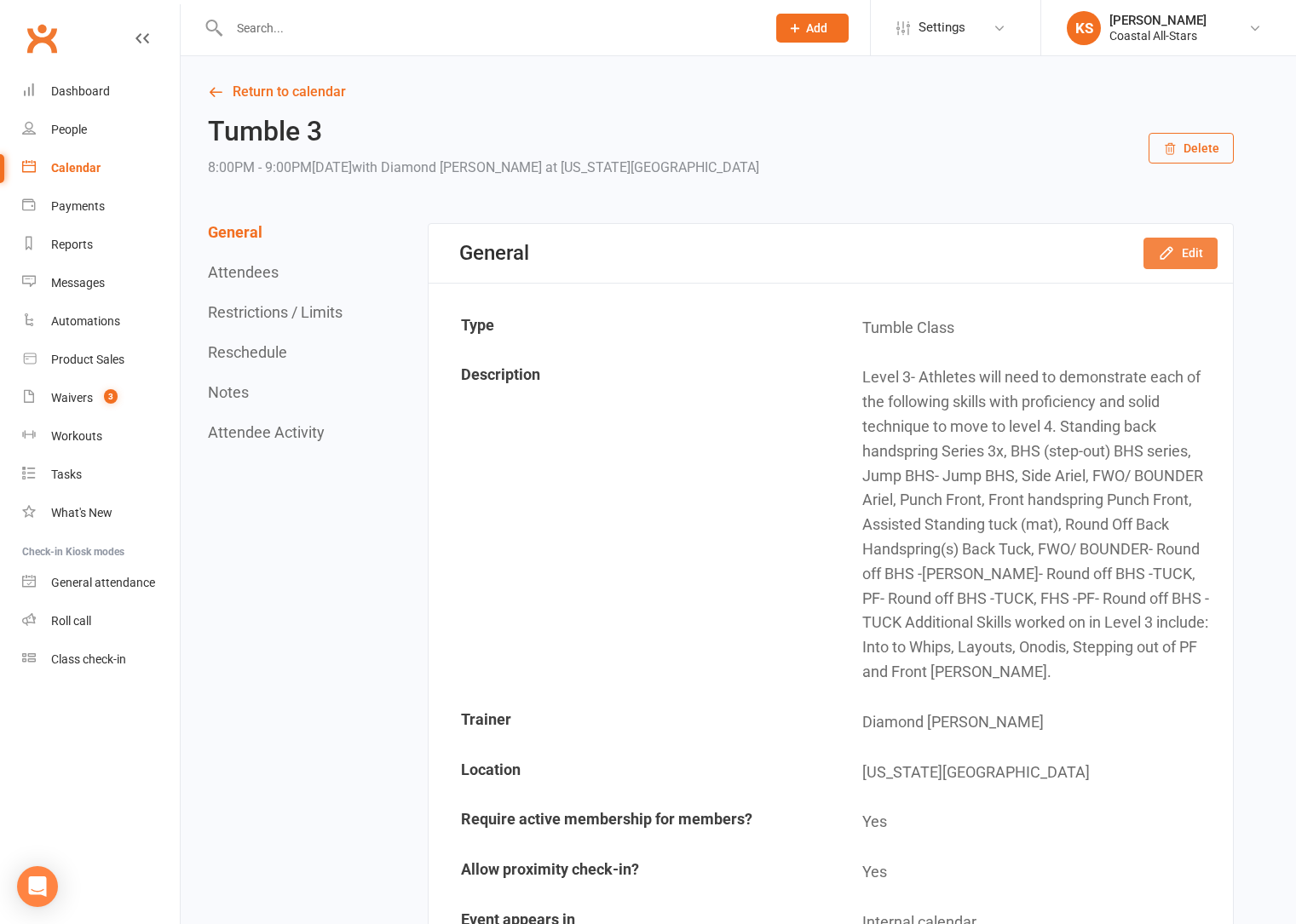
click at [1169, 251] on icon "button" at bounding box center [1166, 253] width 17 height 17
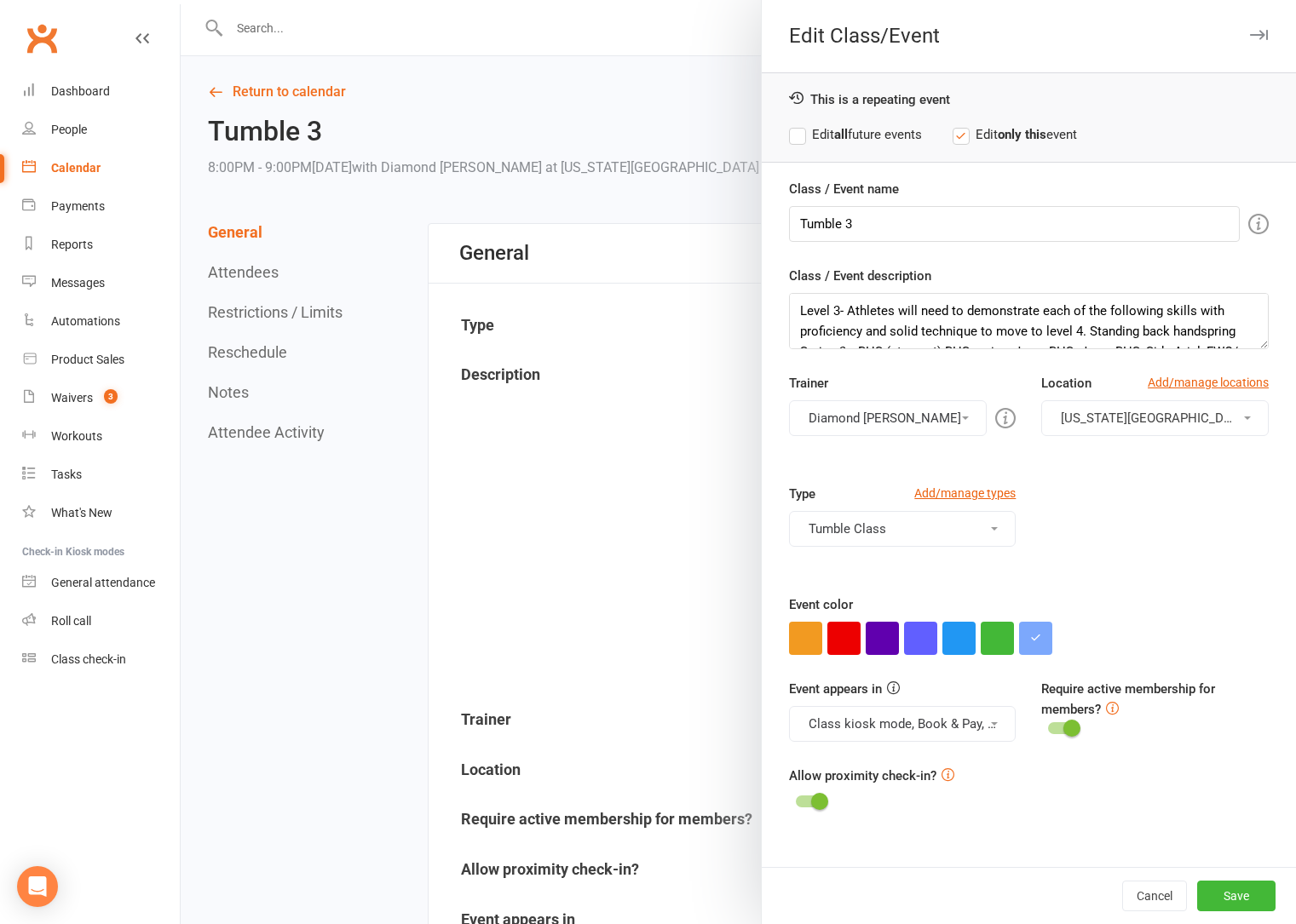
click at [873, 410] on button "Diamond Hunt" at bounding box center [888, 419] width 199 height 36
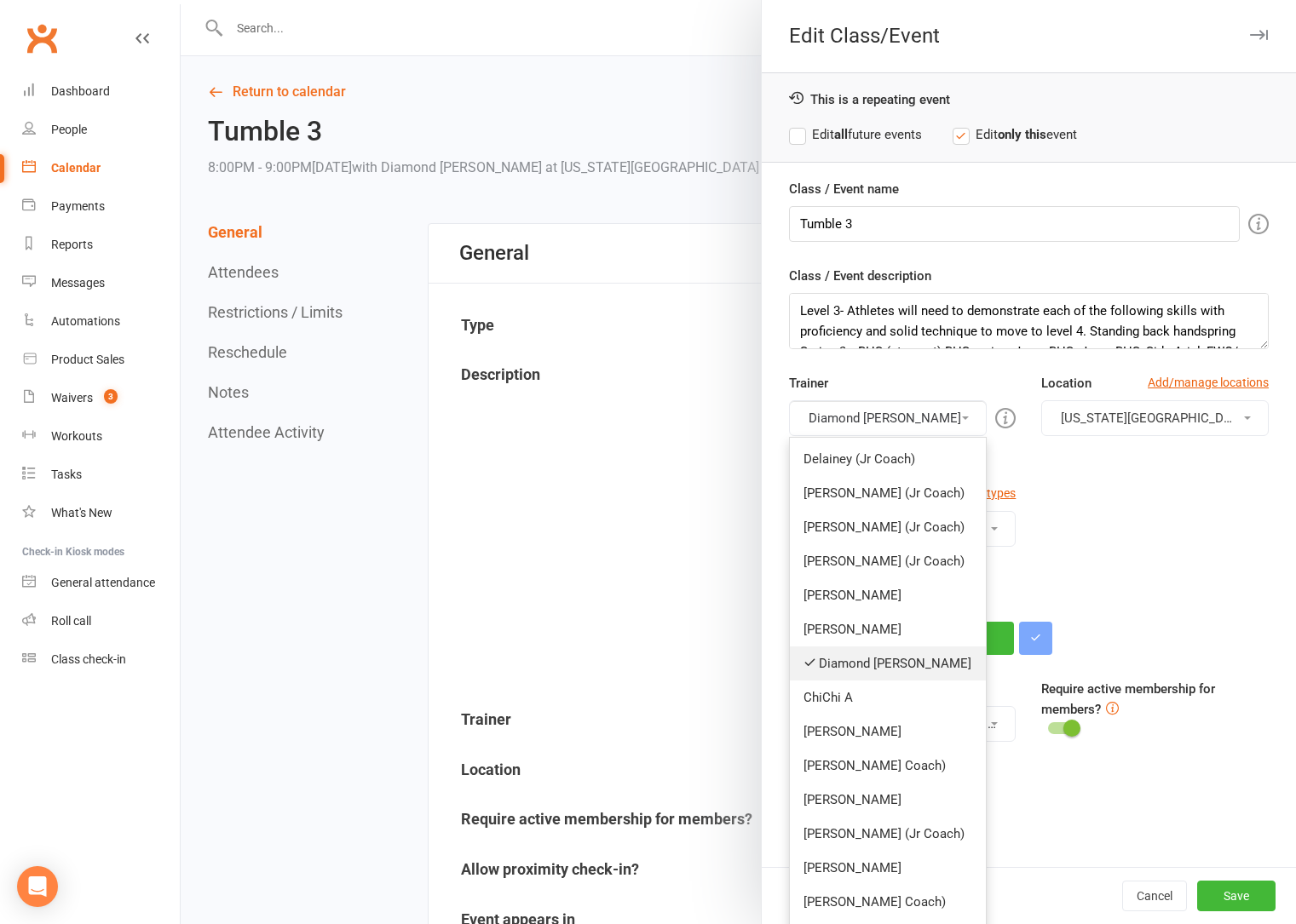
click at [875, 670] on link "Diamond Hunt" at bounding box center [888, 663] width 197 height 34
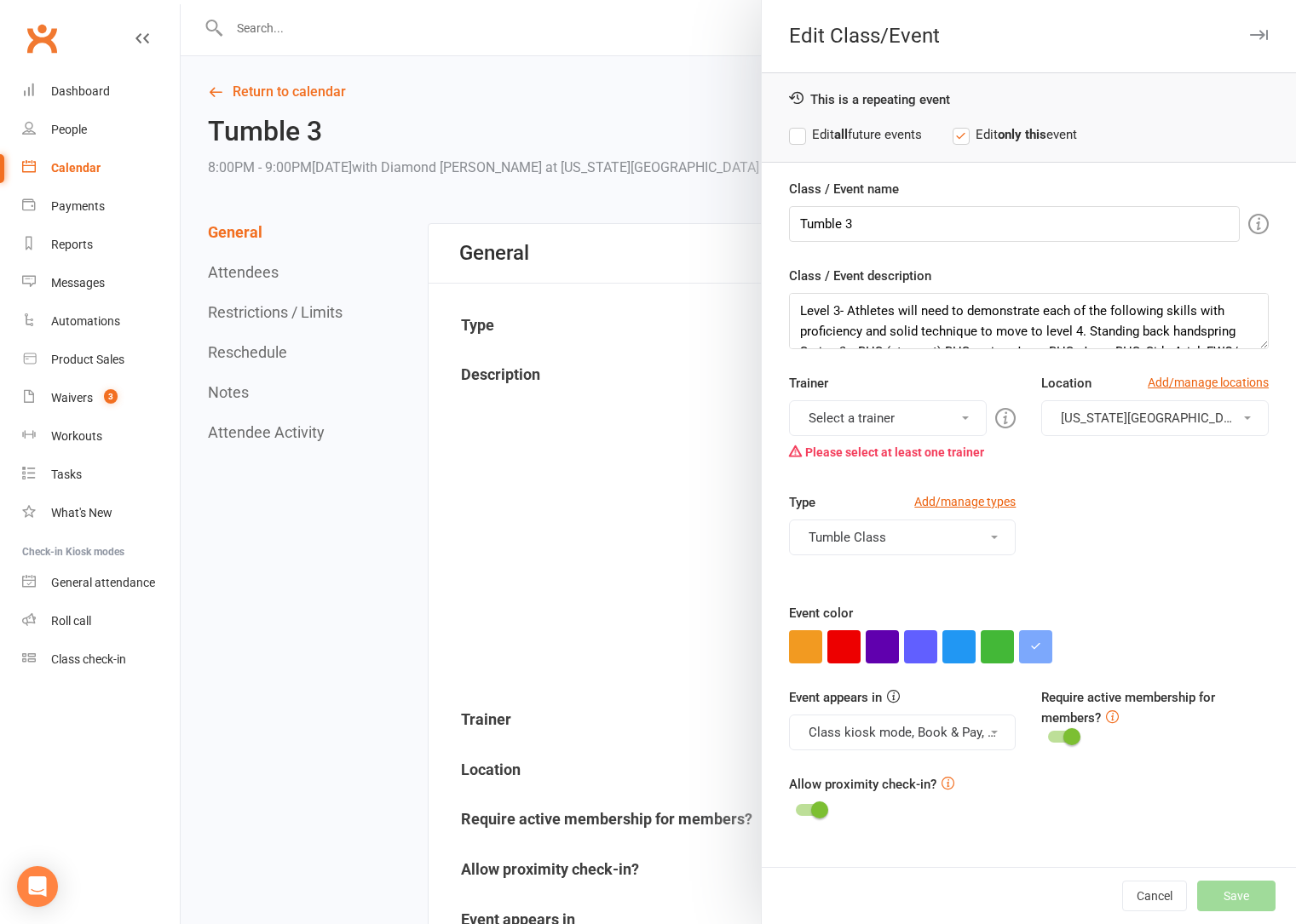
click at [872, 420] on button "Select a trainer" at bounding box center [888, 419] width 199 height 36
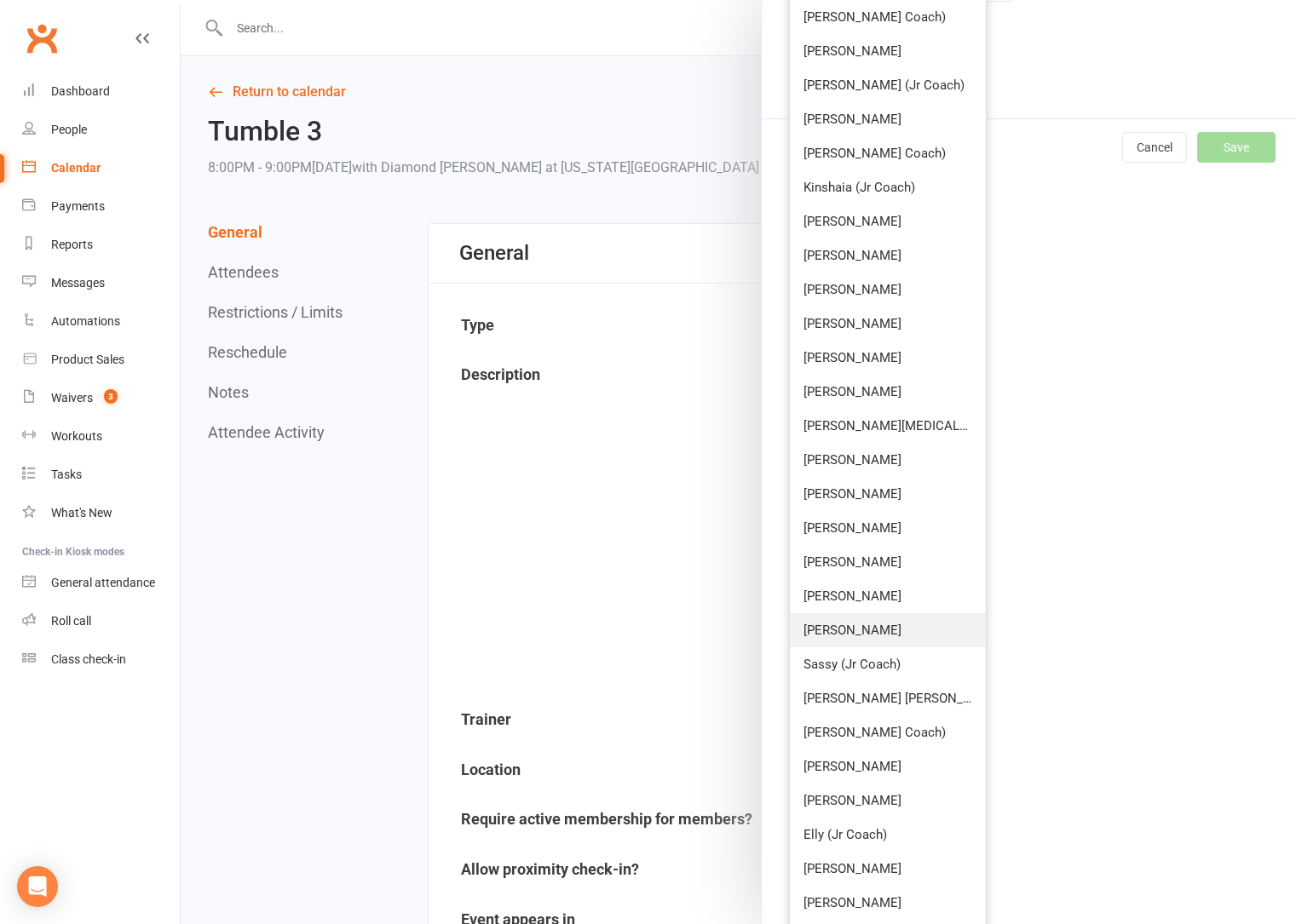
scroll to position [812, 0]
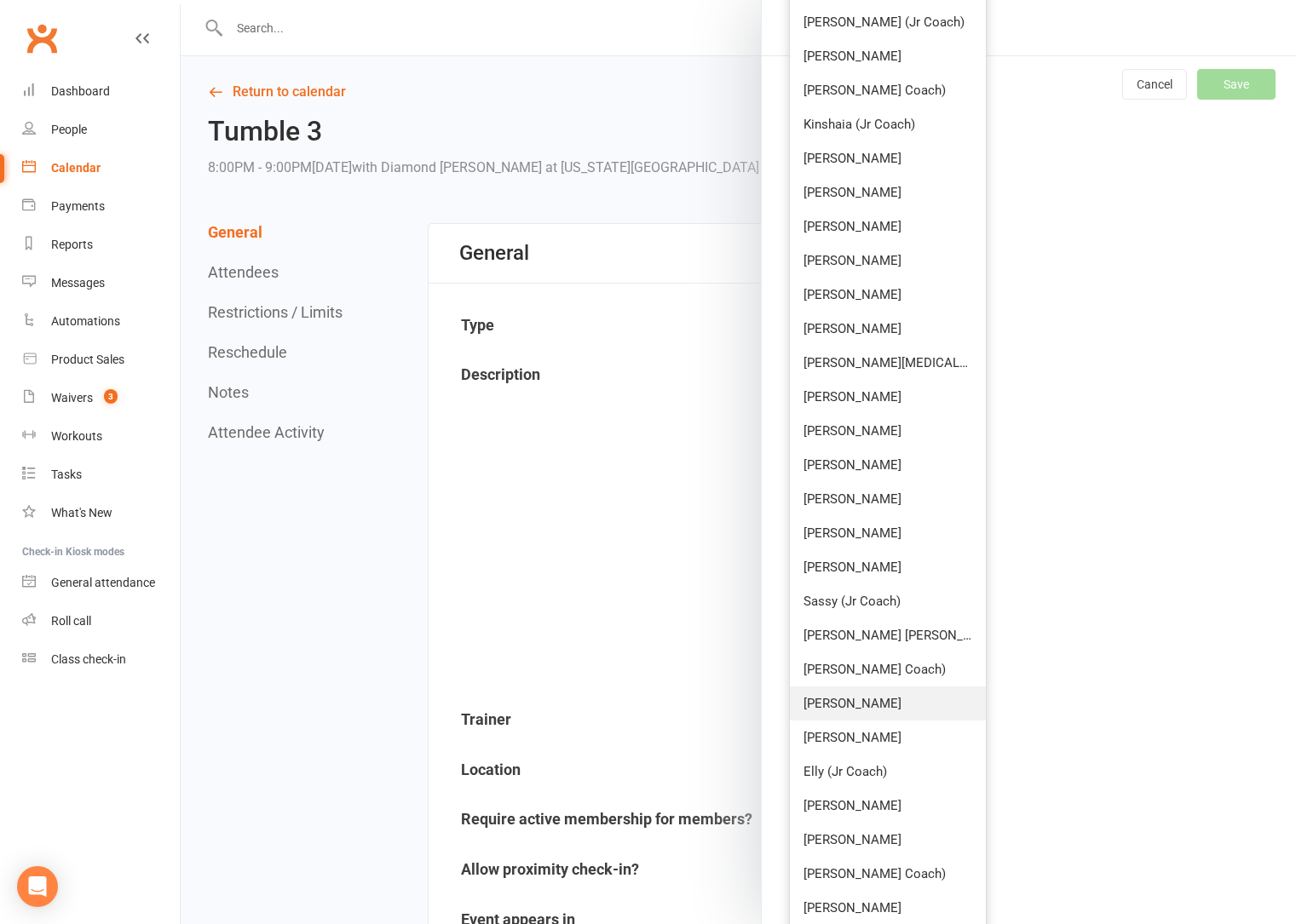
click at [876, 713] on link "Kristan Young" at bounding box center [888, 704] width 197 height 34
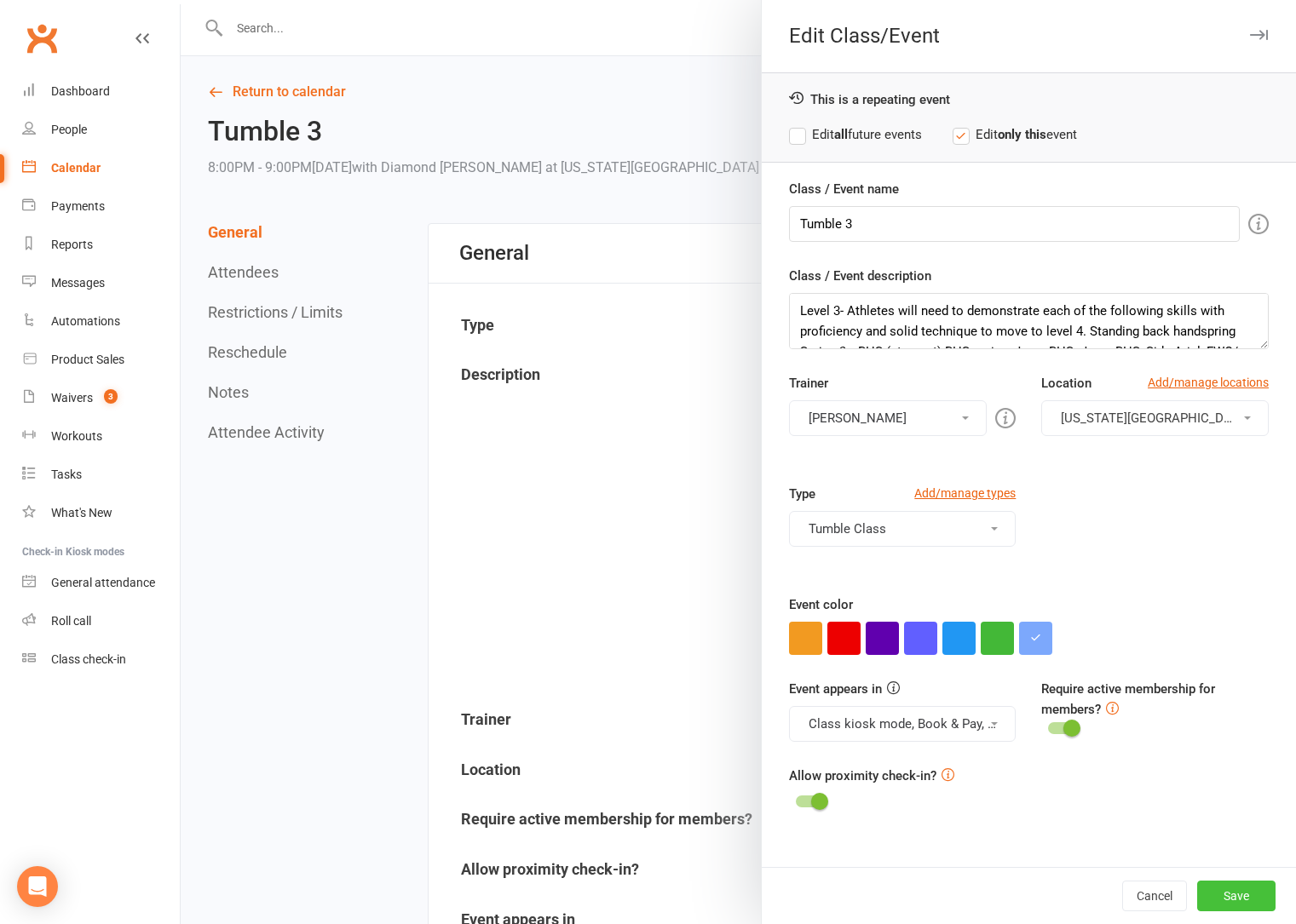
click at [1237, 902] on button "Save" at bounding box center [1236, 896] width 79 height 31
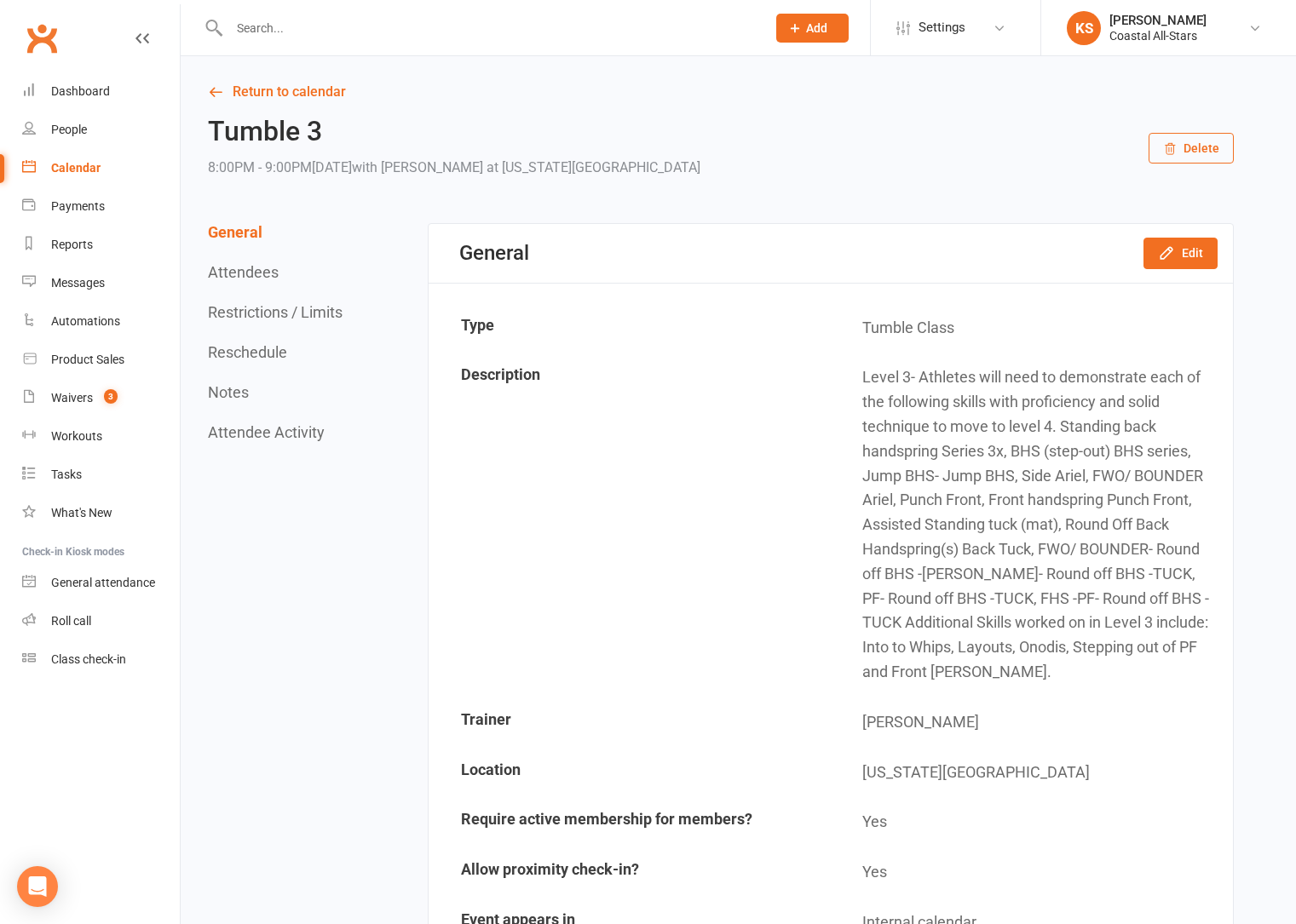
click at [301, 38] on input "text" at bounding box center [488, 28] width 530 height 23
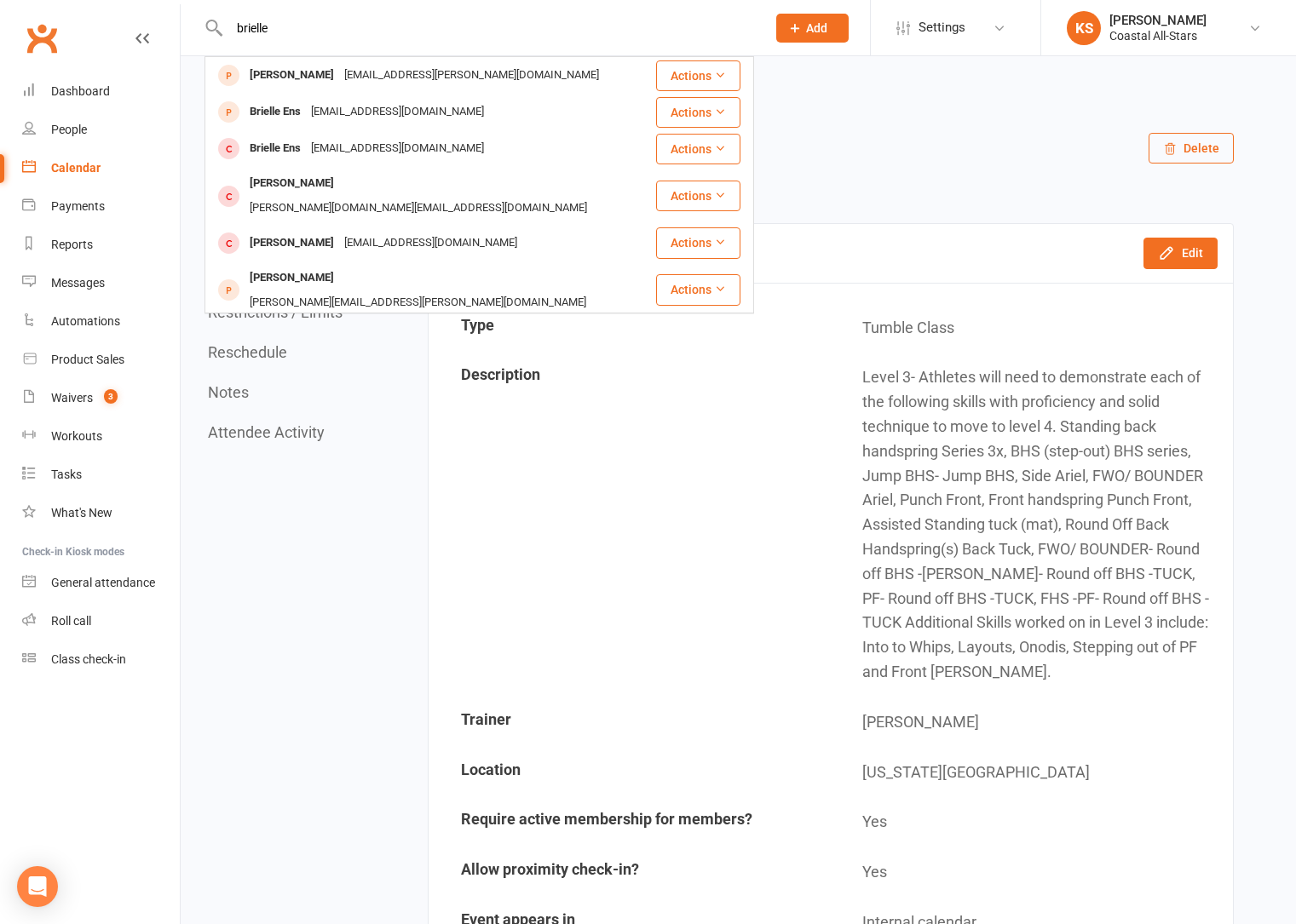
type input "brielle"
click at [421, 326] on div "Cmhov@hotmail.com" at bounding box center [430, 337] width 183 height 24
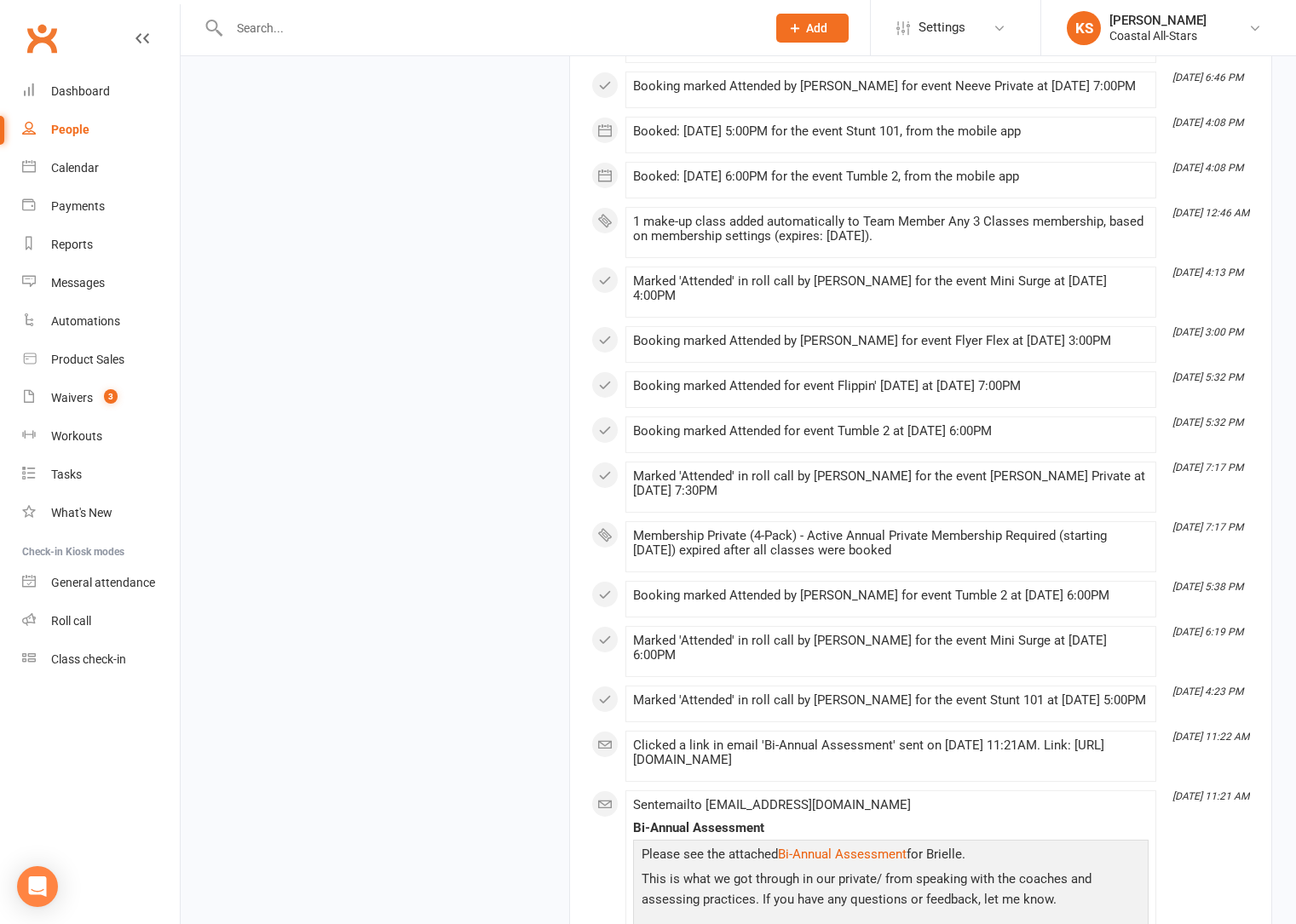
scroll to position [8587, 0]
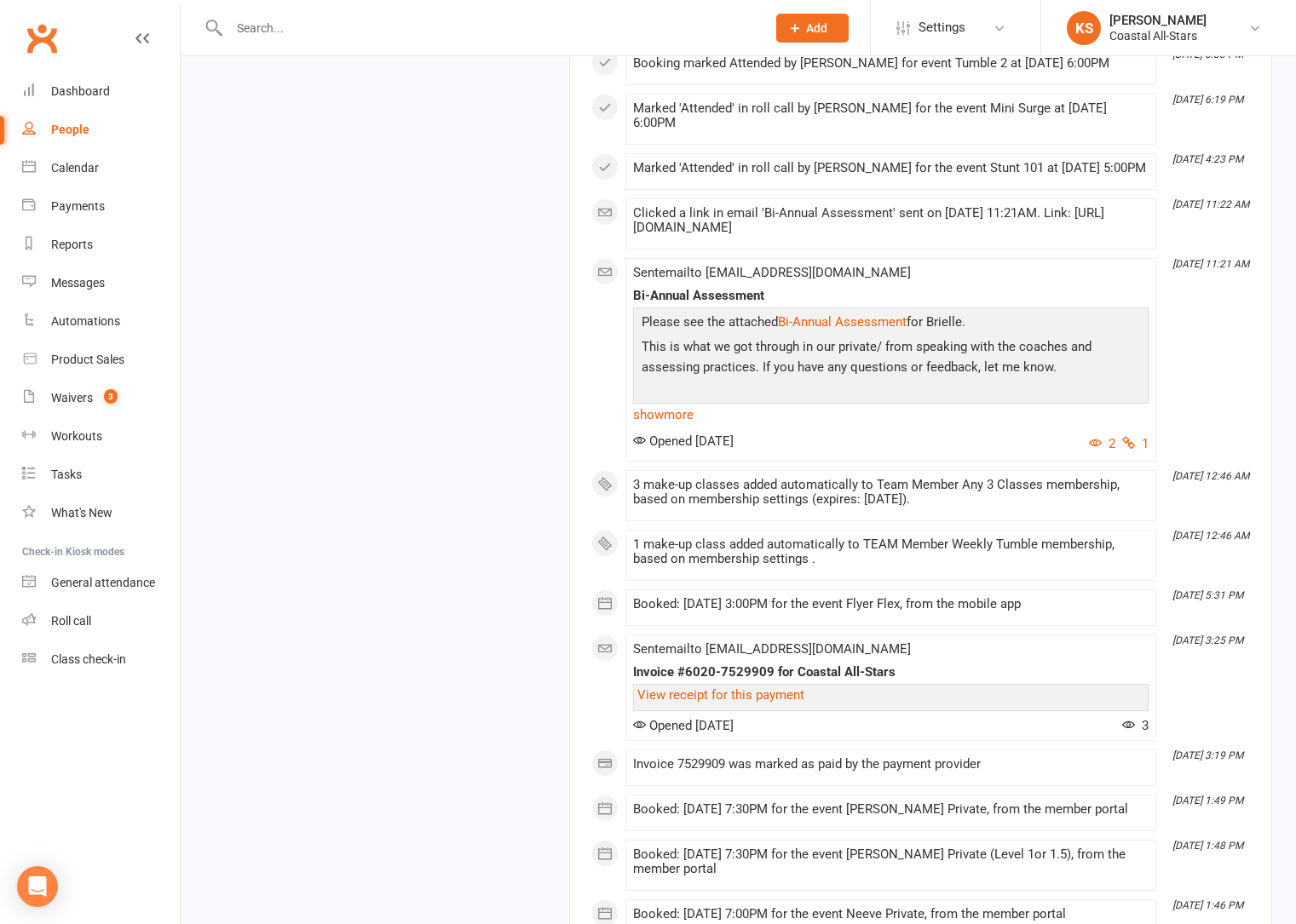
drag, startPoint x: 1073, startPoint y: 483, endPoint x: 632, endPoint y: 436, distance: 443.5
click at [633, 427] on div "Please see the attached Bi-Annual Assessment for Brielle. This is what we got t…" at bounding box center [890, 367] width 515 height 119
copy div "Please see the attached Bi-Annual Assessment for Brielle. This is what we got t…"
click at [70, 288] on div "Messages" at bounding box center [78, 282] width 53 height 14
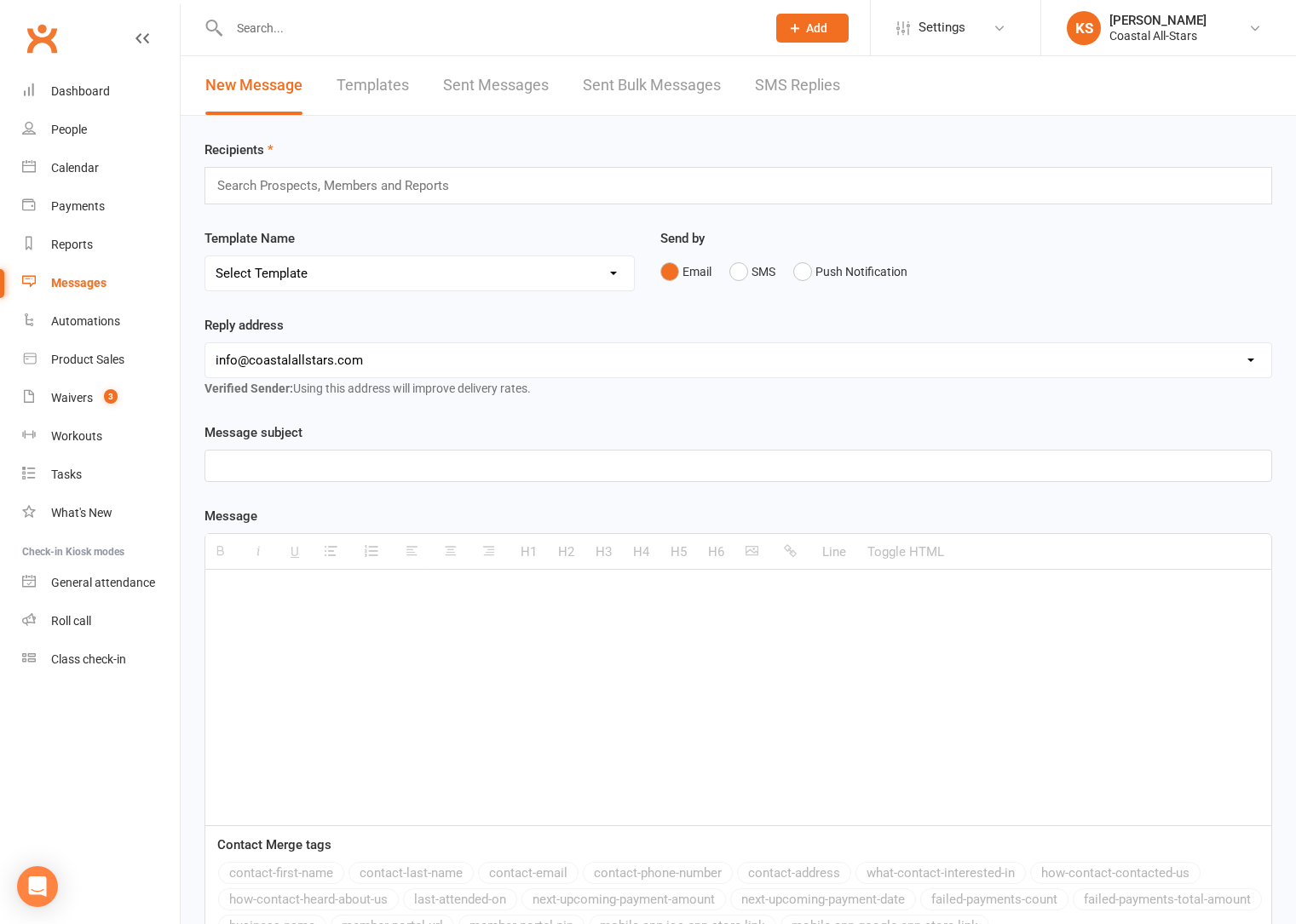
click at [506, 291] on div "Select Template [Email] Bi-Annual Assessment [Email] Boosters [Email] Card Fail…" at bounding box center [420, 273] width 430 height 36
click at [486, 275] on select "Select Template [Email] Bi-Annual Assessment [Email] Boosters [Email] Card Fail…" at bounding box center [419, 273] width 429 height 34
select select "0"
click at [205, 256] on select "Select Template [Email] Bi-Annual Assessment [Email] Boosters [Email] Card Fail…" at bounding box center [419, 273] width 429 height 34
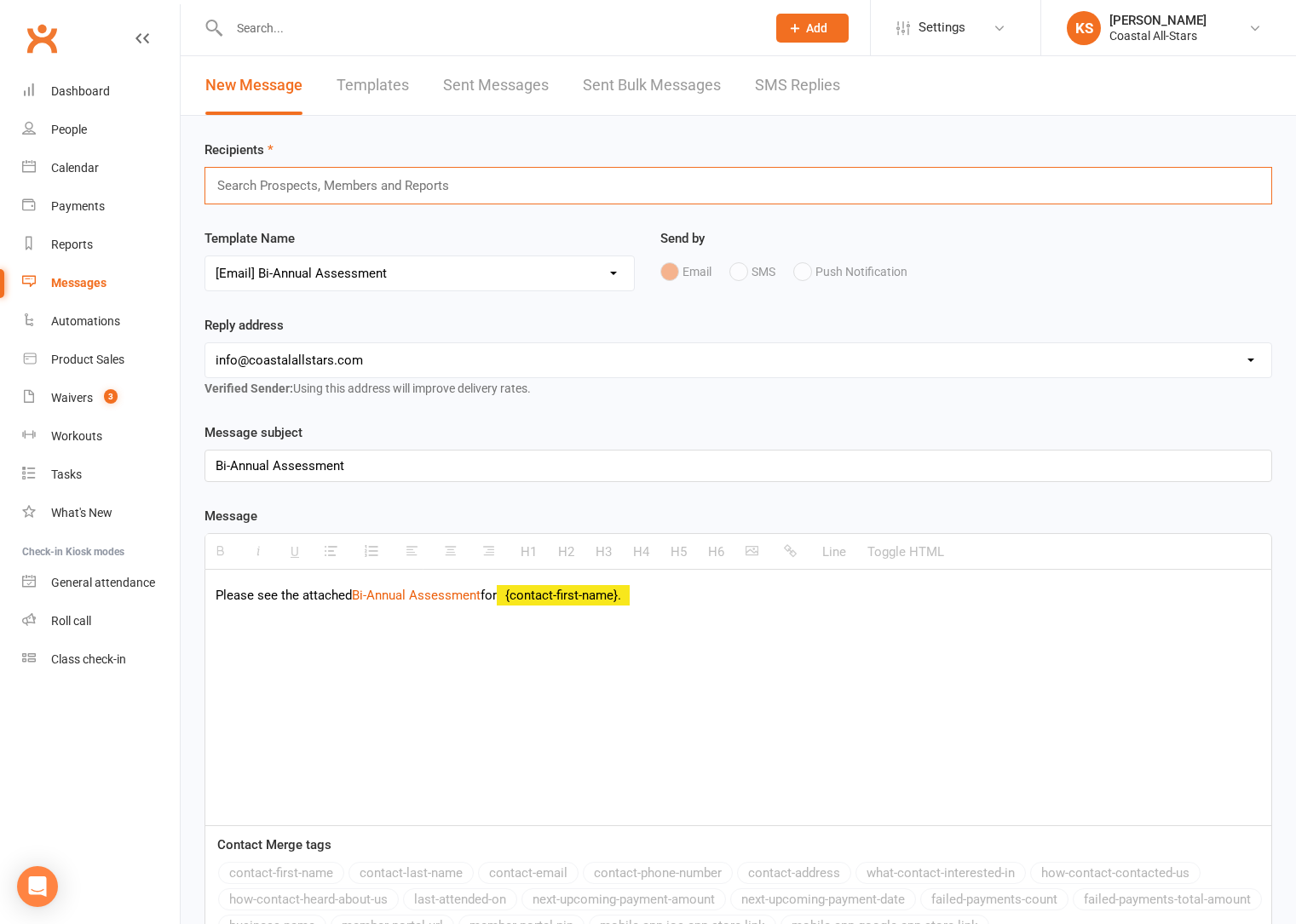
click at [310, 183] on input "text" at bounding box center [340, 186] width 250 height 23
click at [345, 194] on input "text" at bounding box center [340, 186] width 250 height 23
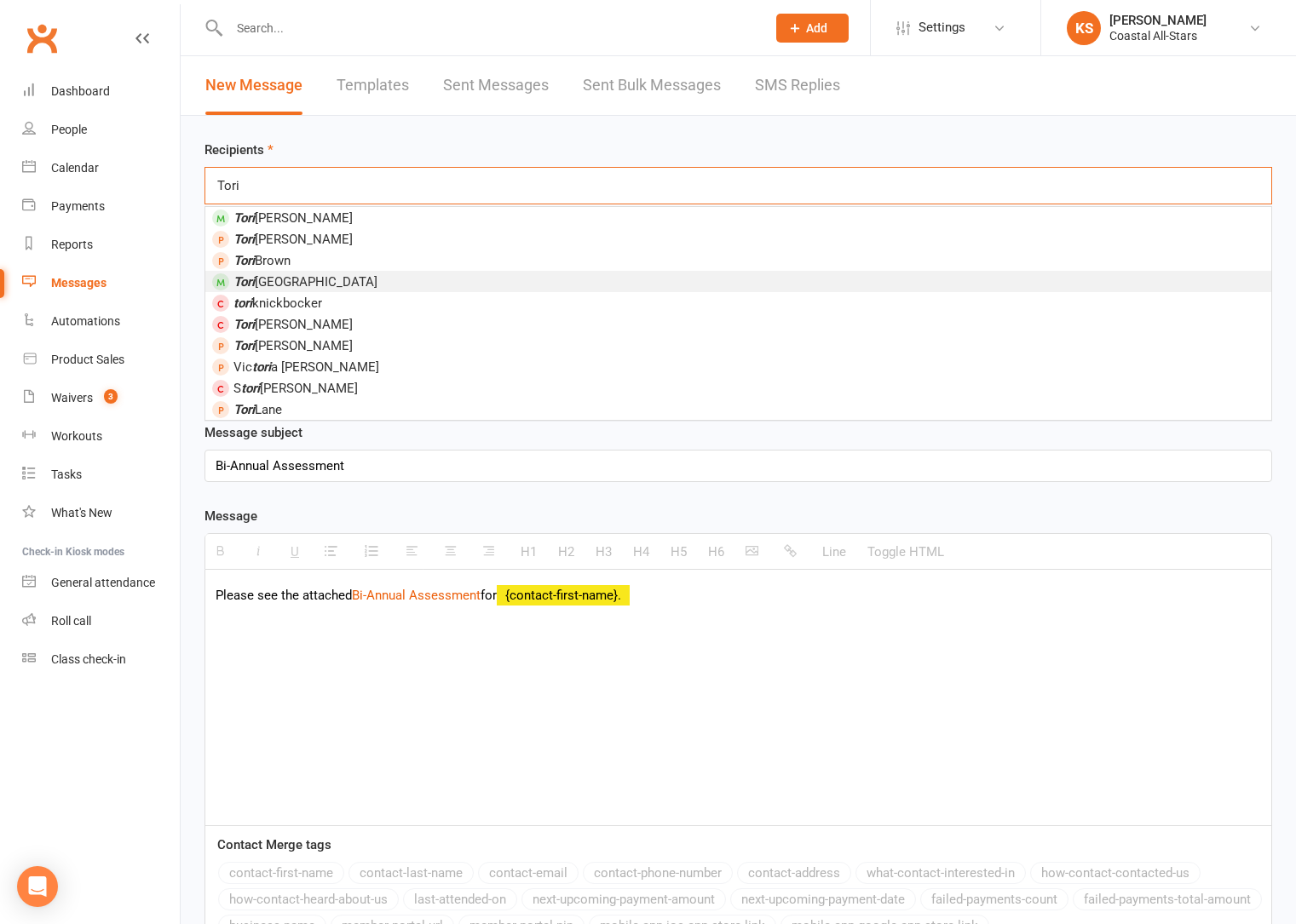
type input "Tori"
click at [329, 278] on li "Tori Lyon" at bounding box center [737, 282] width 1066 height 22
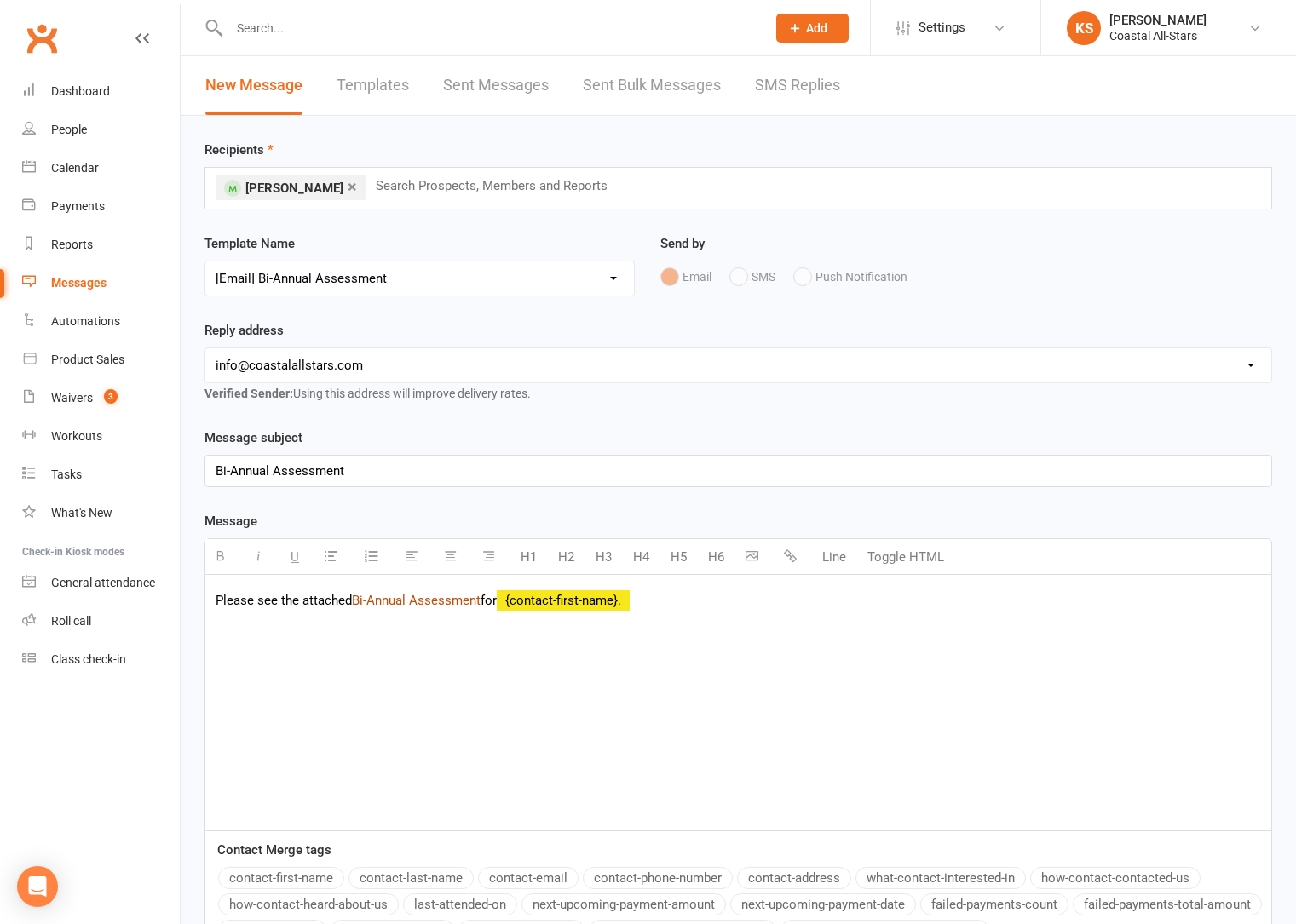
click at [408, 601] on link "Bi-Annual Assessment" at bounding box center [416, 600] width 129 height 15
drag, startPoint x: 484, startPoint y: 605, endPoint x: 356, endPoint y: 605, distance: 128.0
click at [356, 606] on link "Bi-Annual Assessment" at bounding box center [416, 600] width 129 height 15
click at [791, 558] on icon "button" at bounding box center [790, 556] width 13 height 13
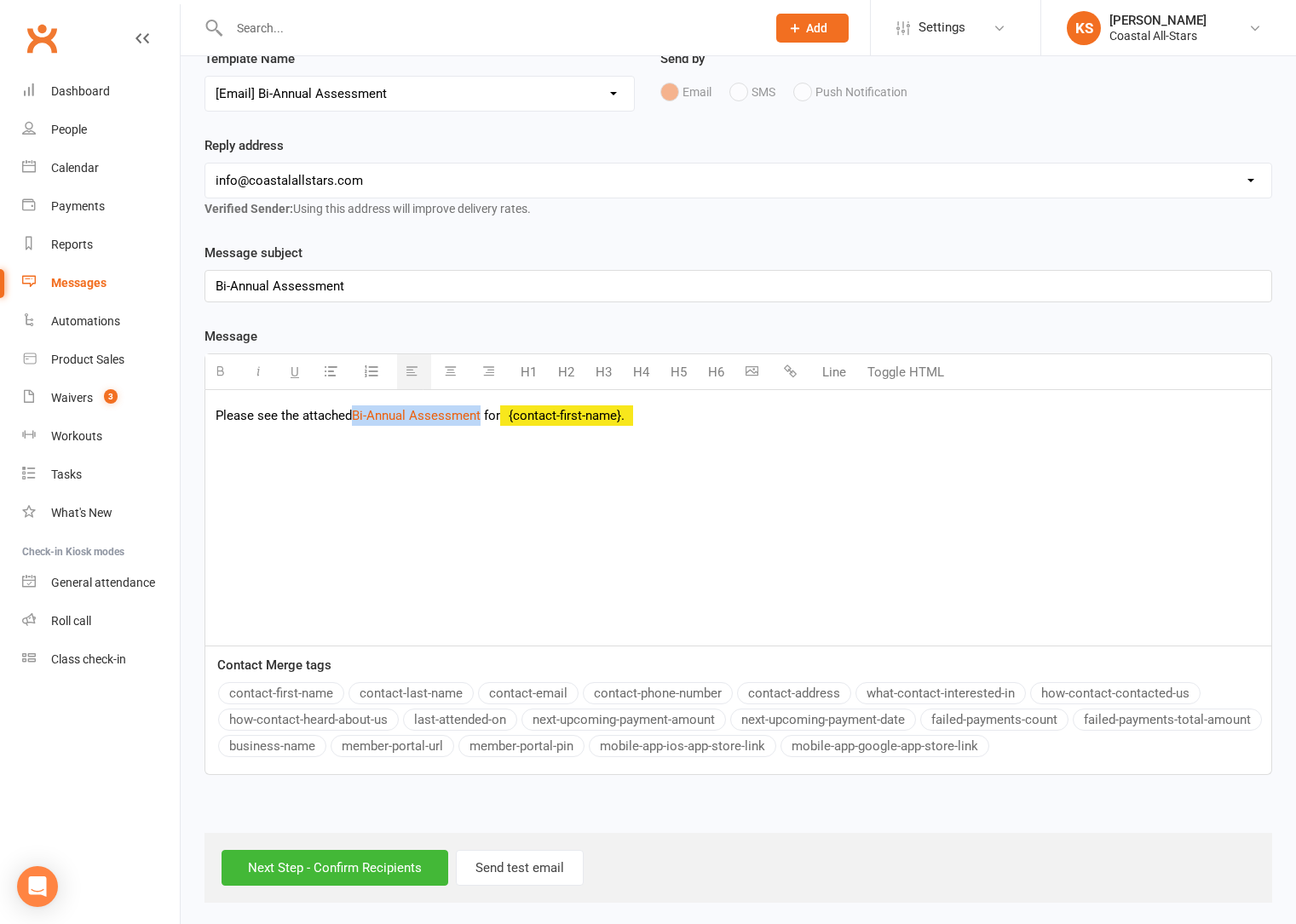
scroll to position [189, 0]
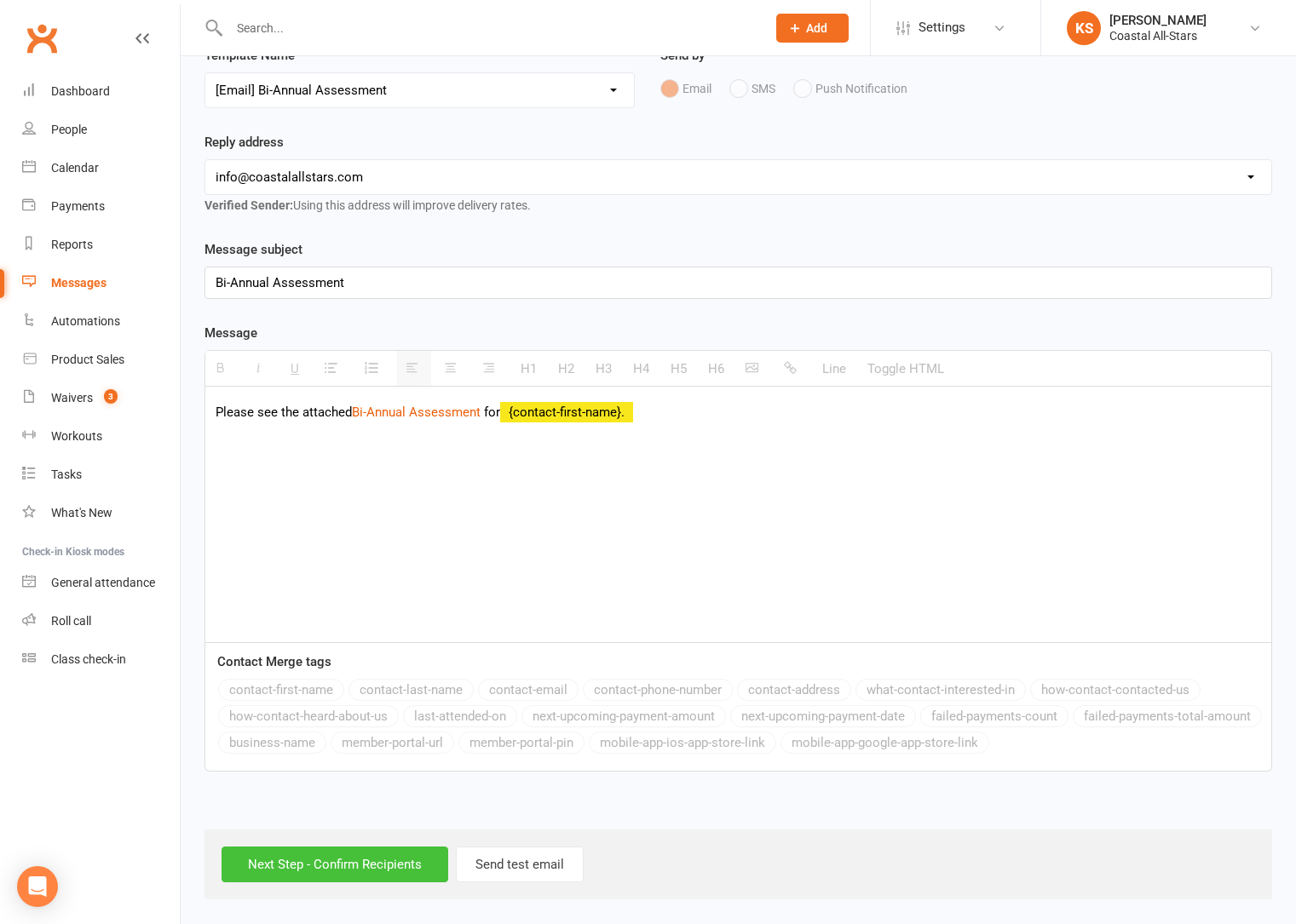
click at [320, 873] on input "Next Step - Confirm Recipients" at bounding box center [334, 864] width 227 height 36
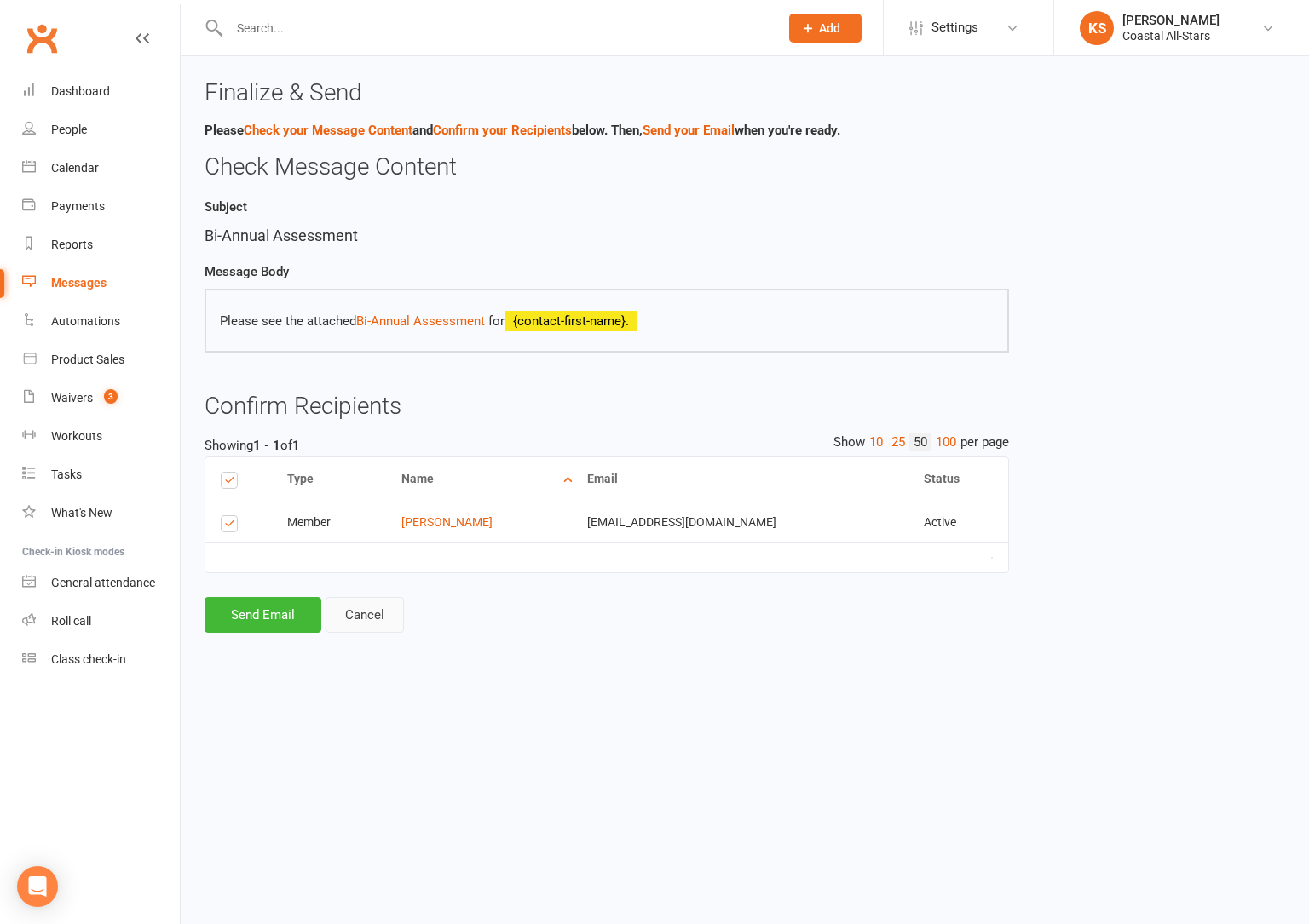
click at [368, 624] on link "Cancel" at bounding box center [365, 615] width 79 height 36
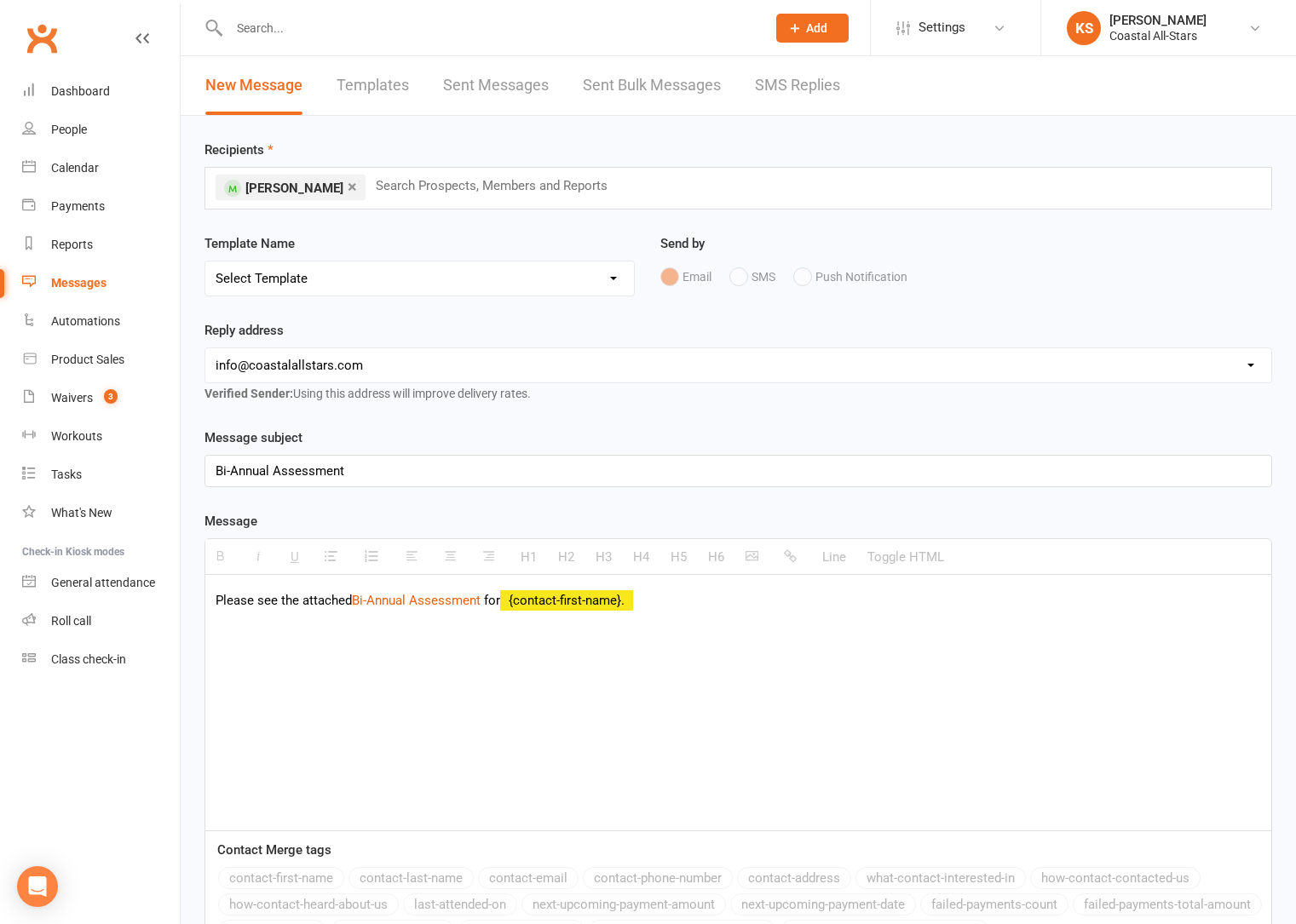
click at [692, 624] on div "Please see the attached Bi-Annual Assessment for {contact-first-name}." at bounding box center [737, 702] width 1066 height 255
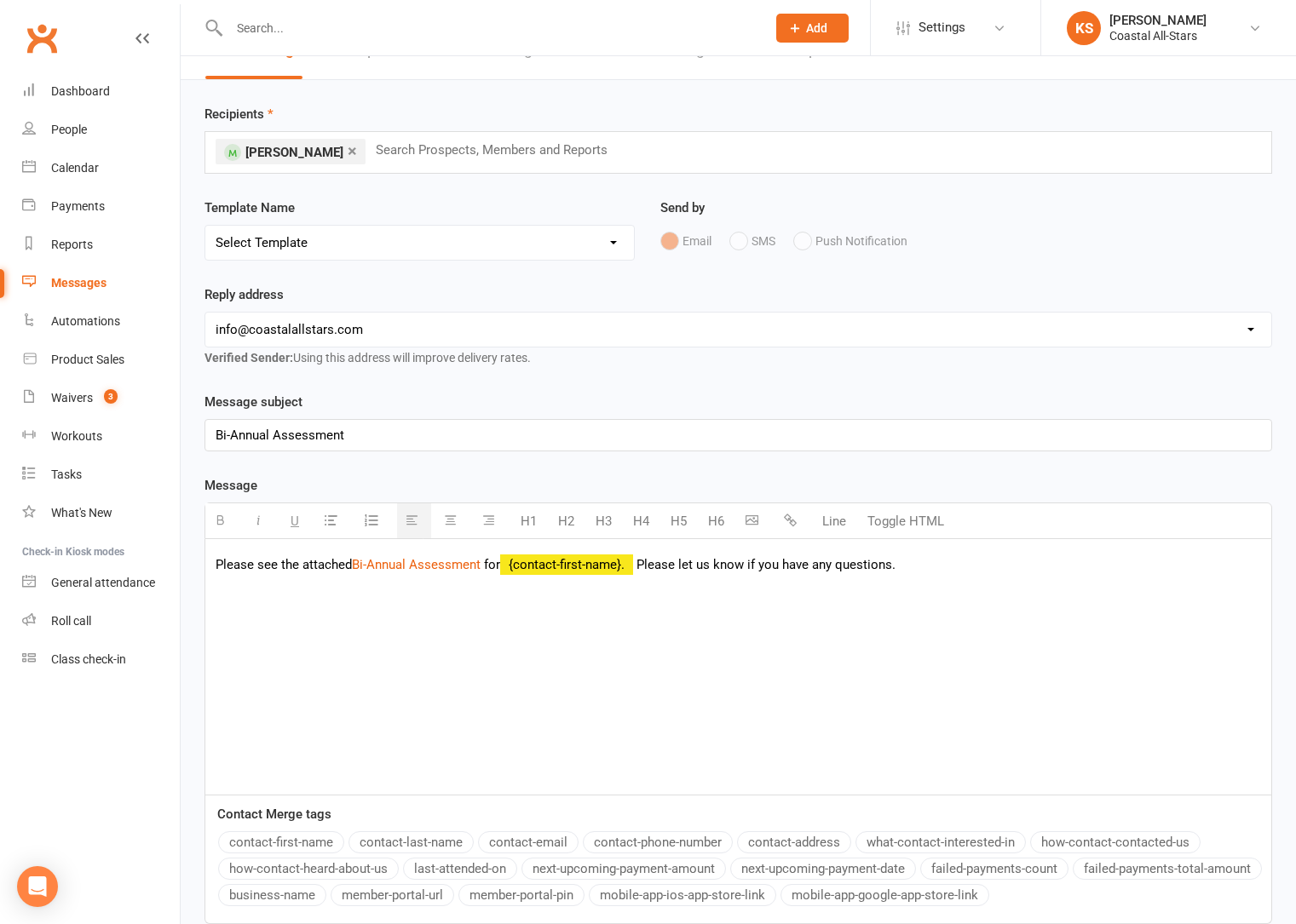
scroll to position [189, 0]
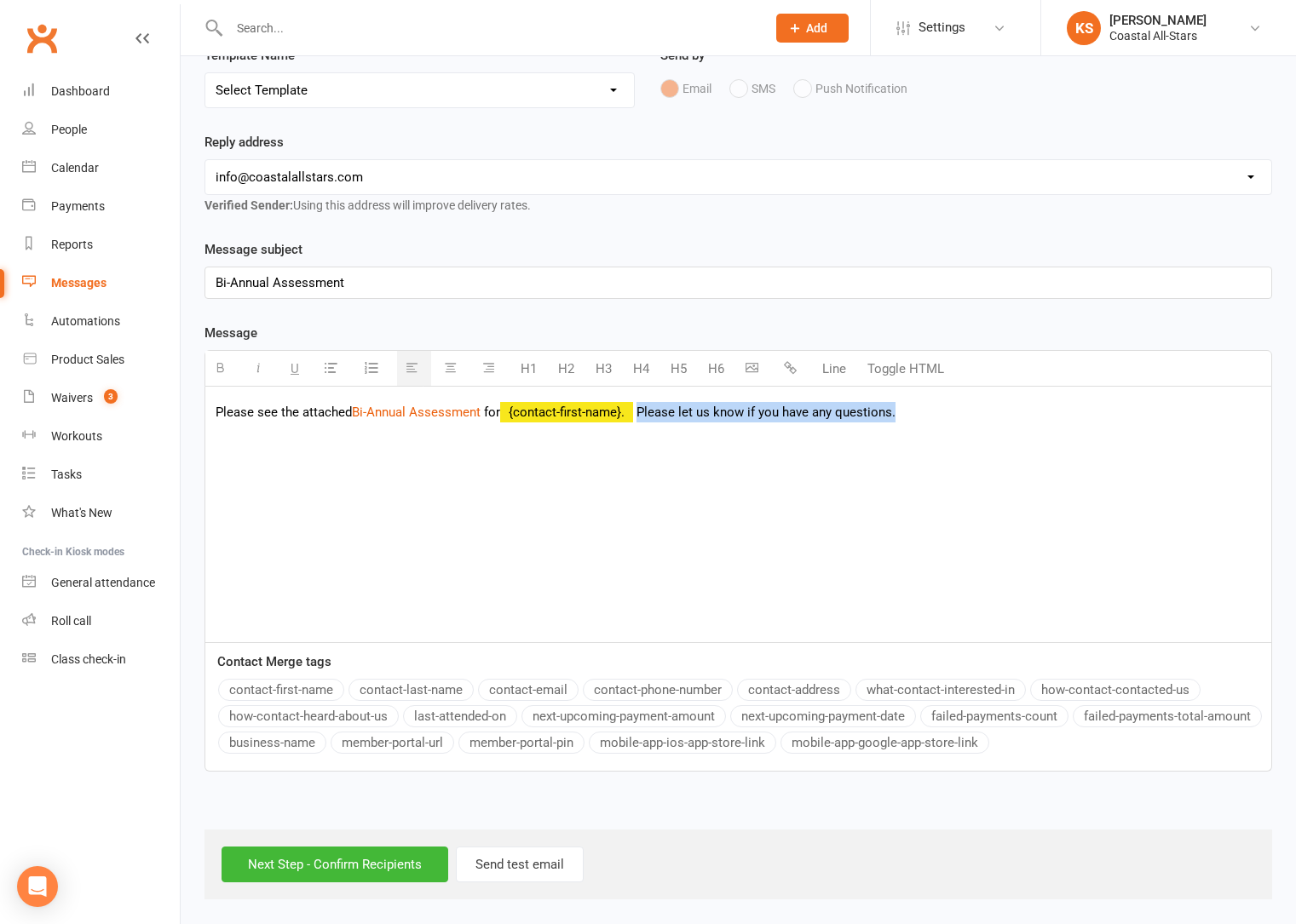
drag, startPoint x: 910, startPoint y: 415, endPoint x: 646, endPoint y: 415, distance: 264.0
click at [646, 415] on p "Please see the attached Bi-Annual Assessment for {contact-first-name}. Please l…" at bounding box center [738, 412] width 1045 height 21
copy p "Please let us know if you have any questions."
click at [297, 872] on input "Next Step - Confirm Recipients" at bounding box center [334, 864] width 227 height 36
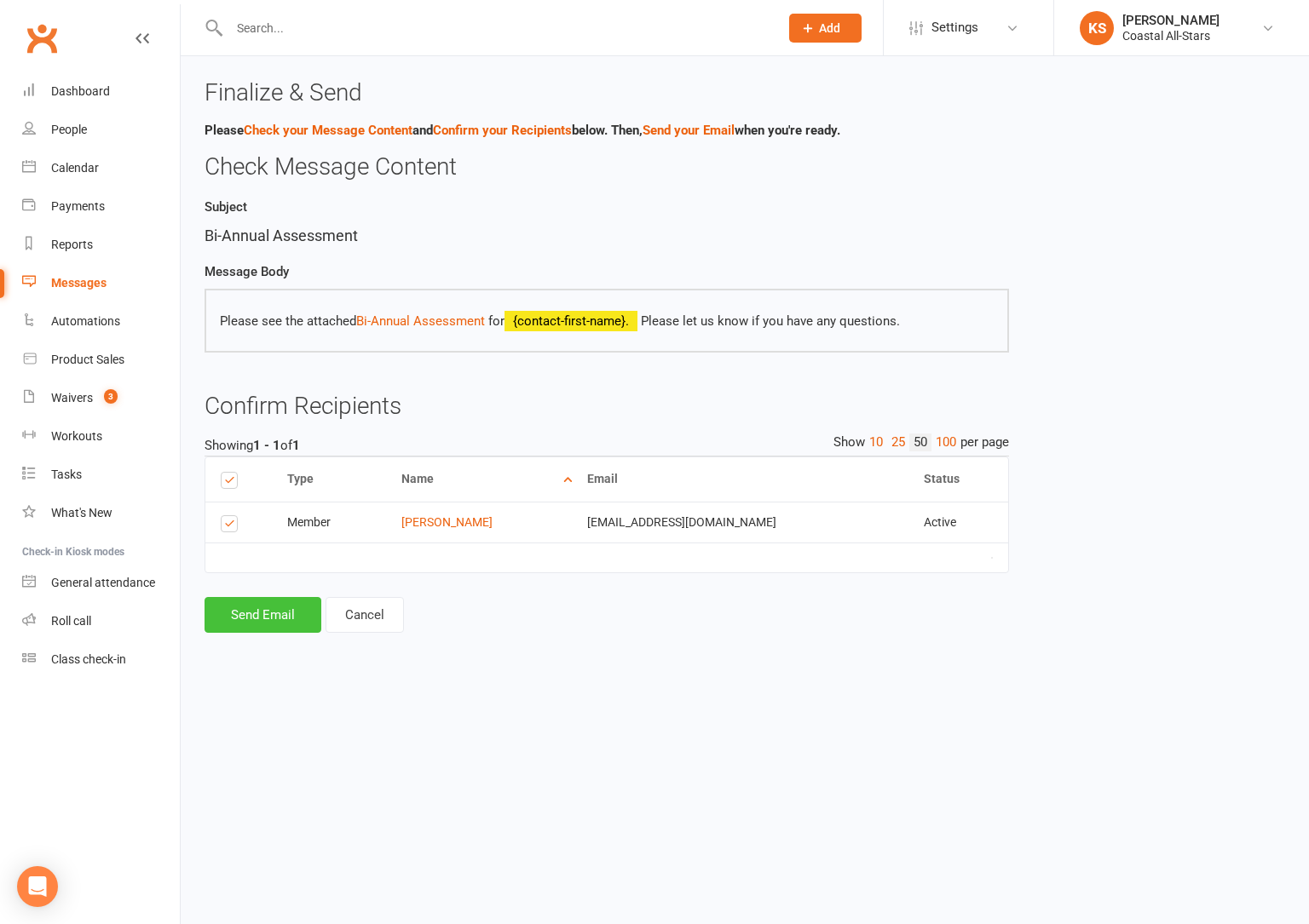
click at [268, 618] on button "Send Email" at bounding box center [263, 615] width 116 height 36
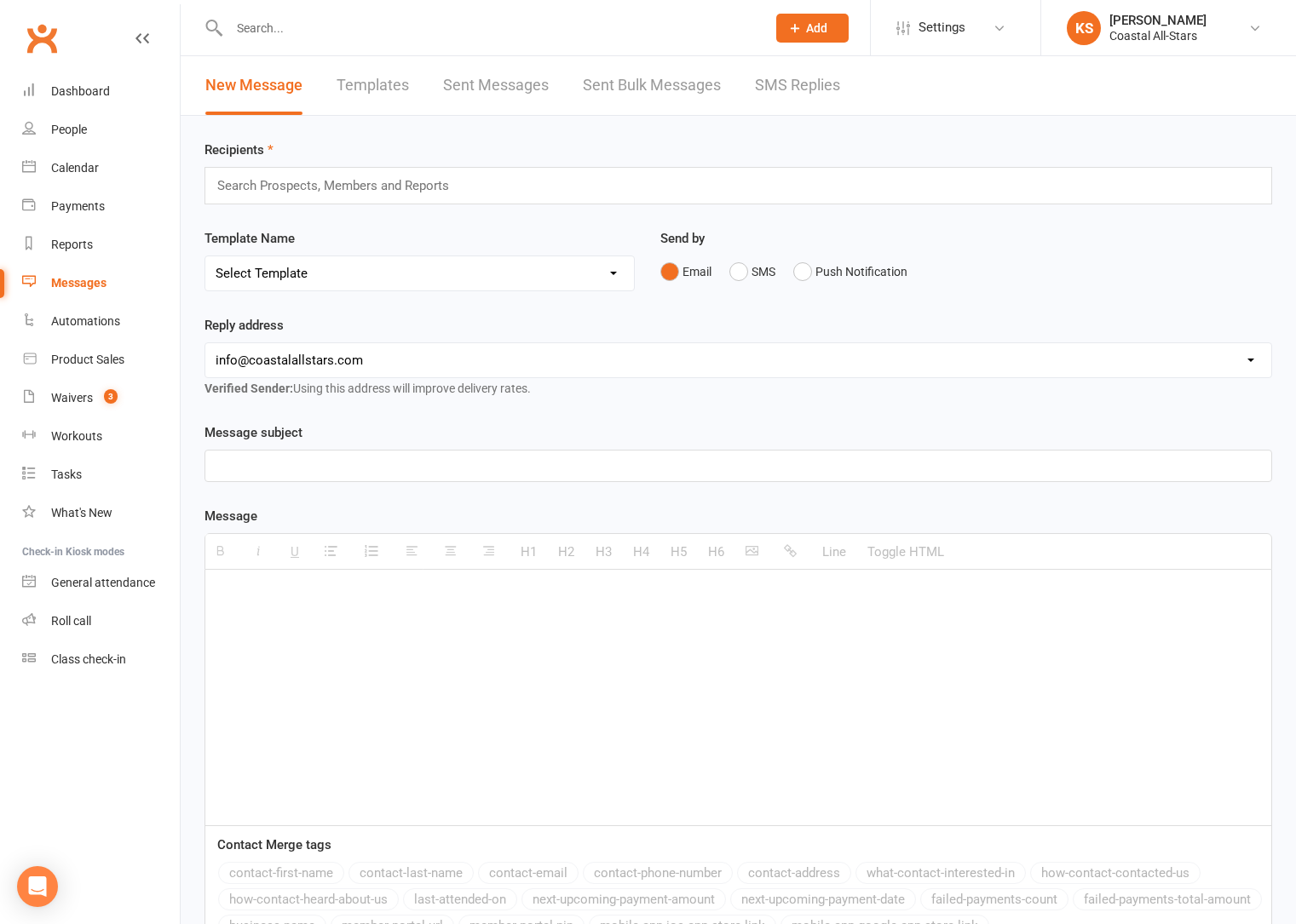
click at [397, 87] on link "Templates" at bounding box center [373, 85] width 72 height 59
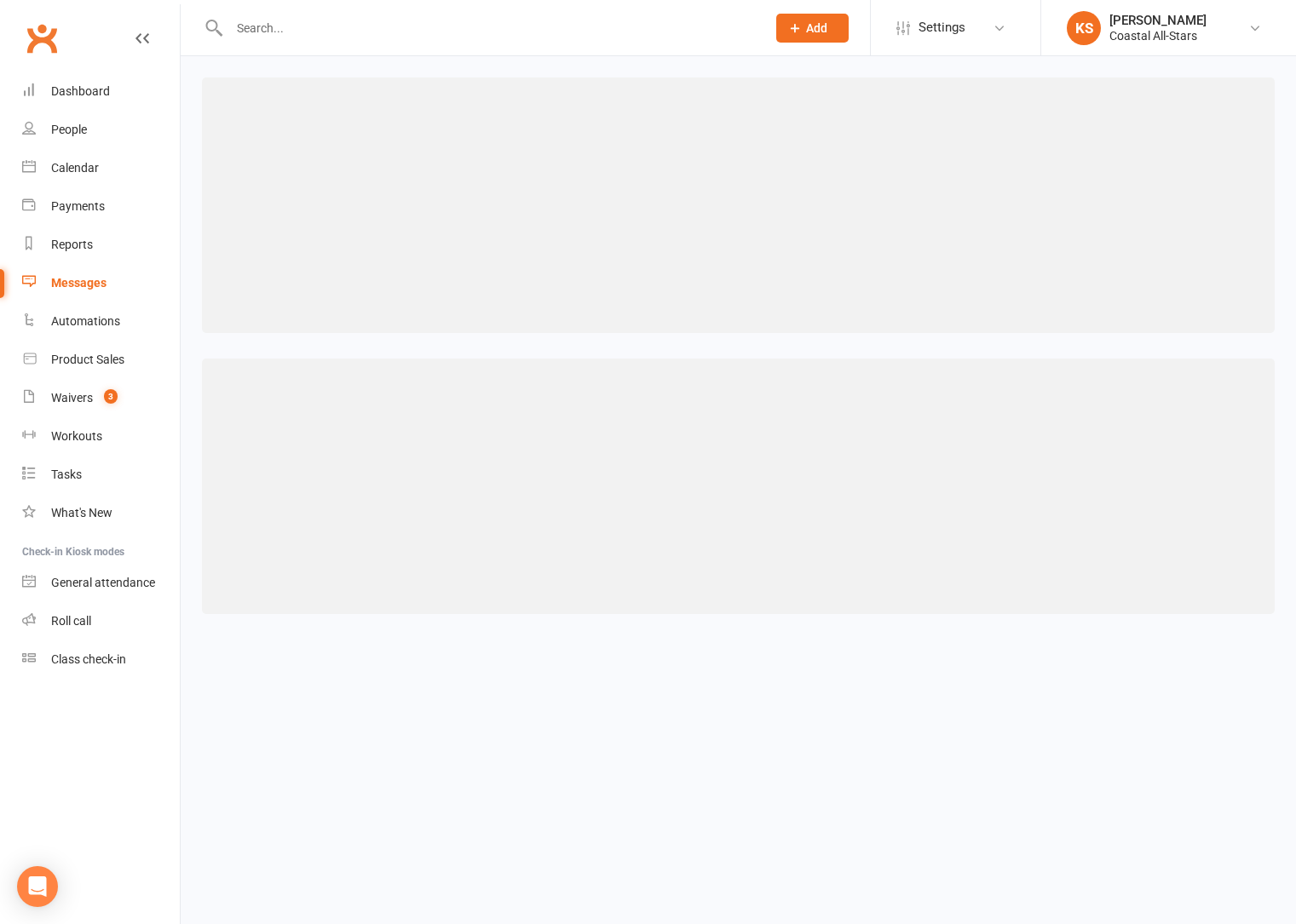
select select "100"
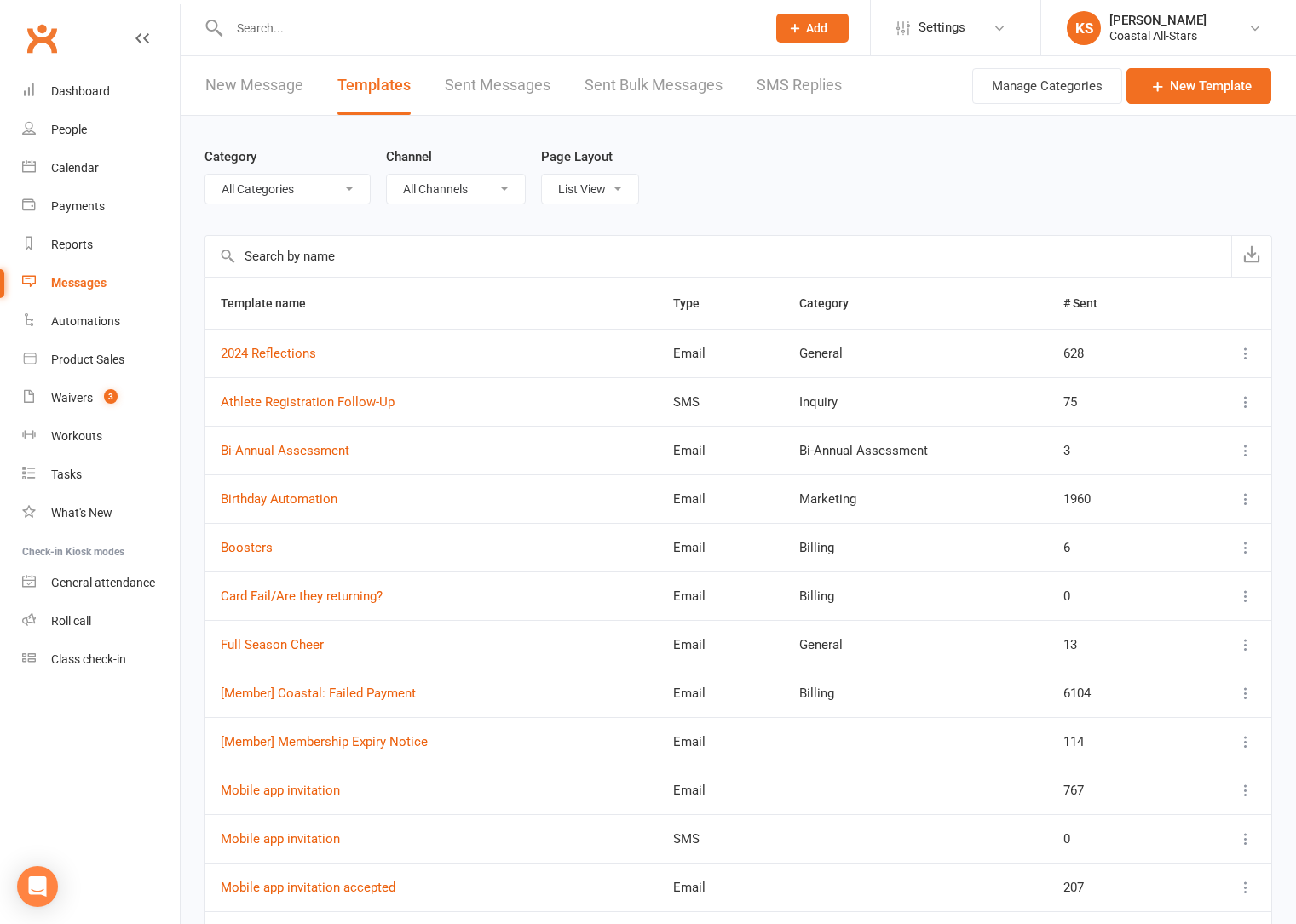
click at [1239, 450] on icon at bounding box center [1245, 450] width 17 height 17
click at [1137, 514] on link "Edit" at bounding box center [1157, 518] width 169 height 34
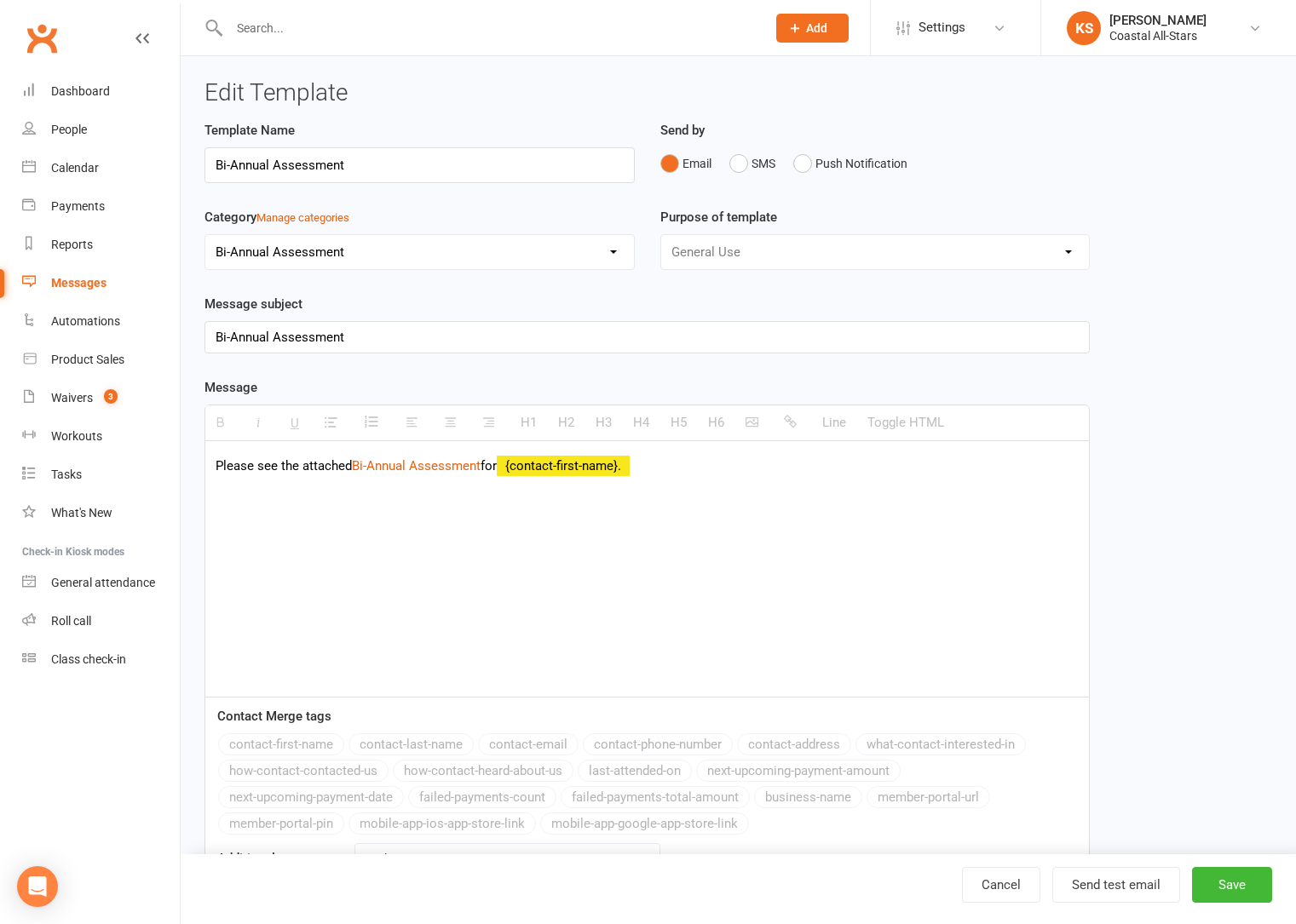
click at [703, 467] on p "Please see the attached Bi-Annual Assessment for {contact-first-name}." at bounding box center [647, 466] width 863 height 21
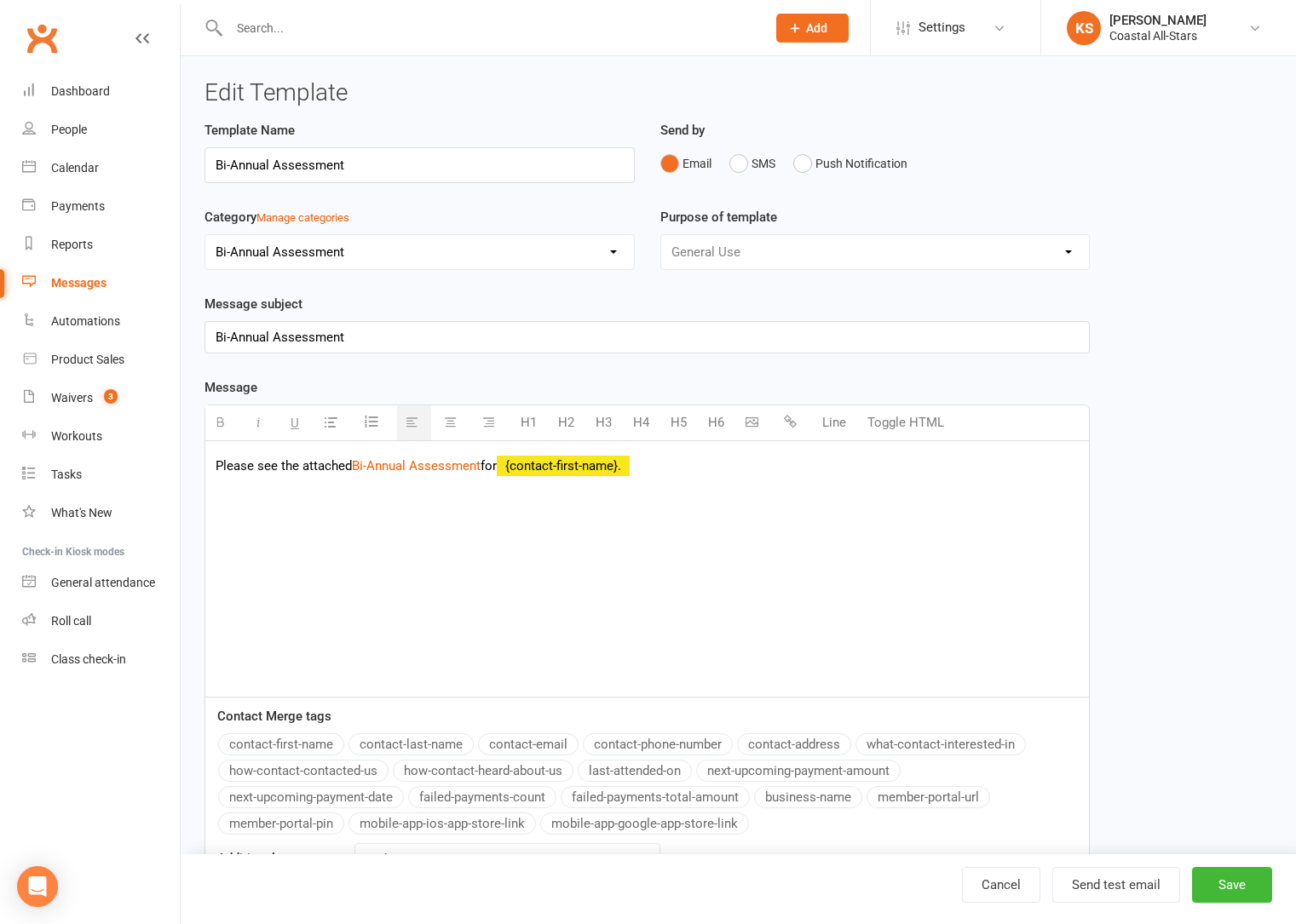
paste div
click at [1226, 879] on button "Save" at bounding box center [1232, 885] width 80 height 36
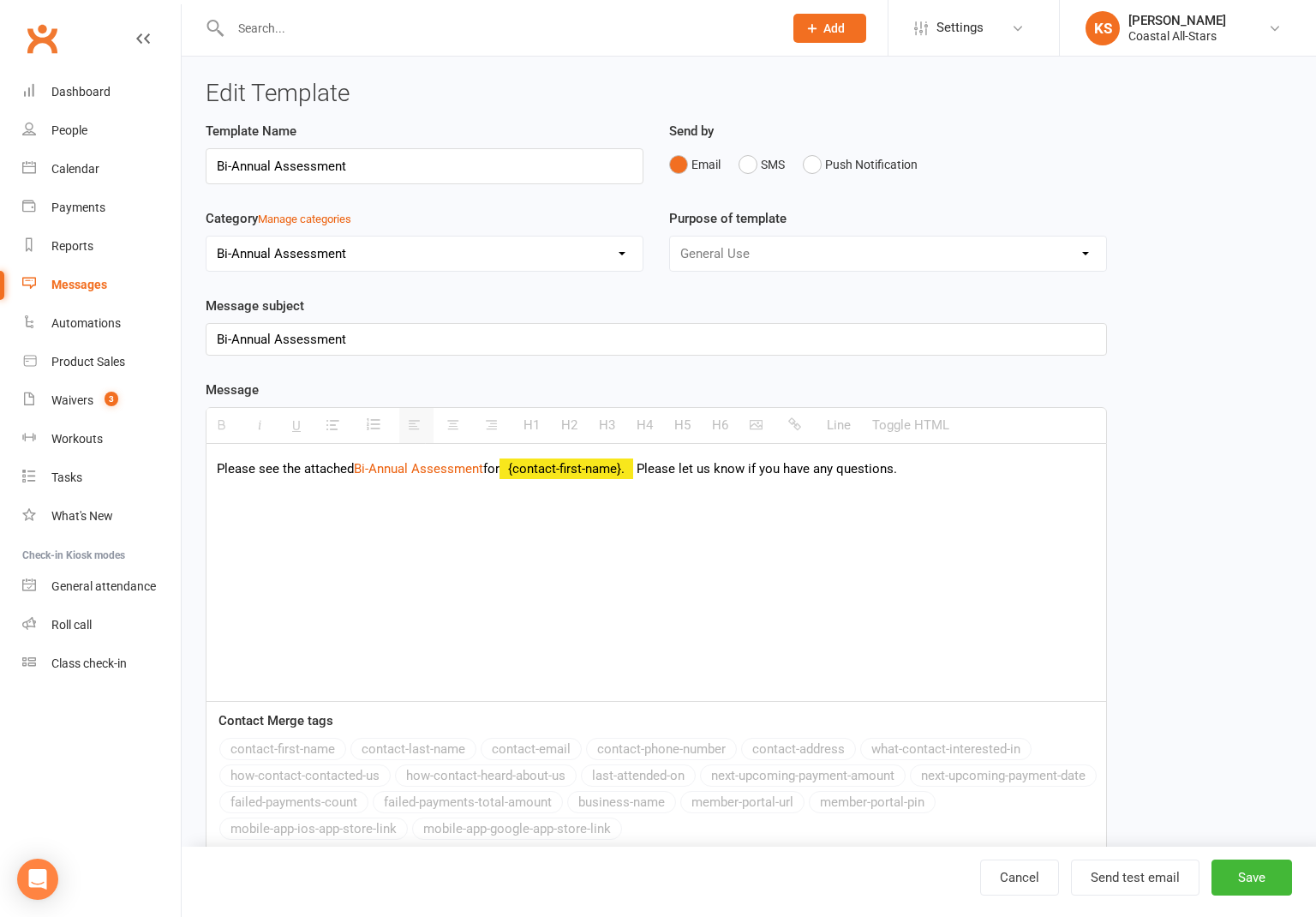
select select "100"
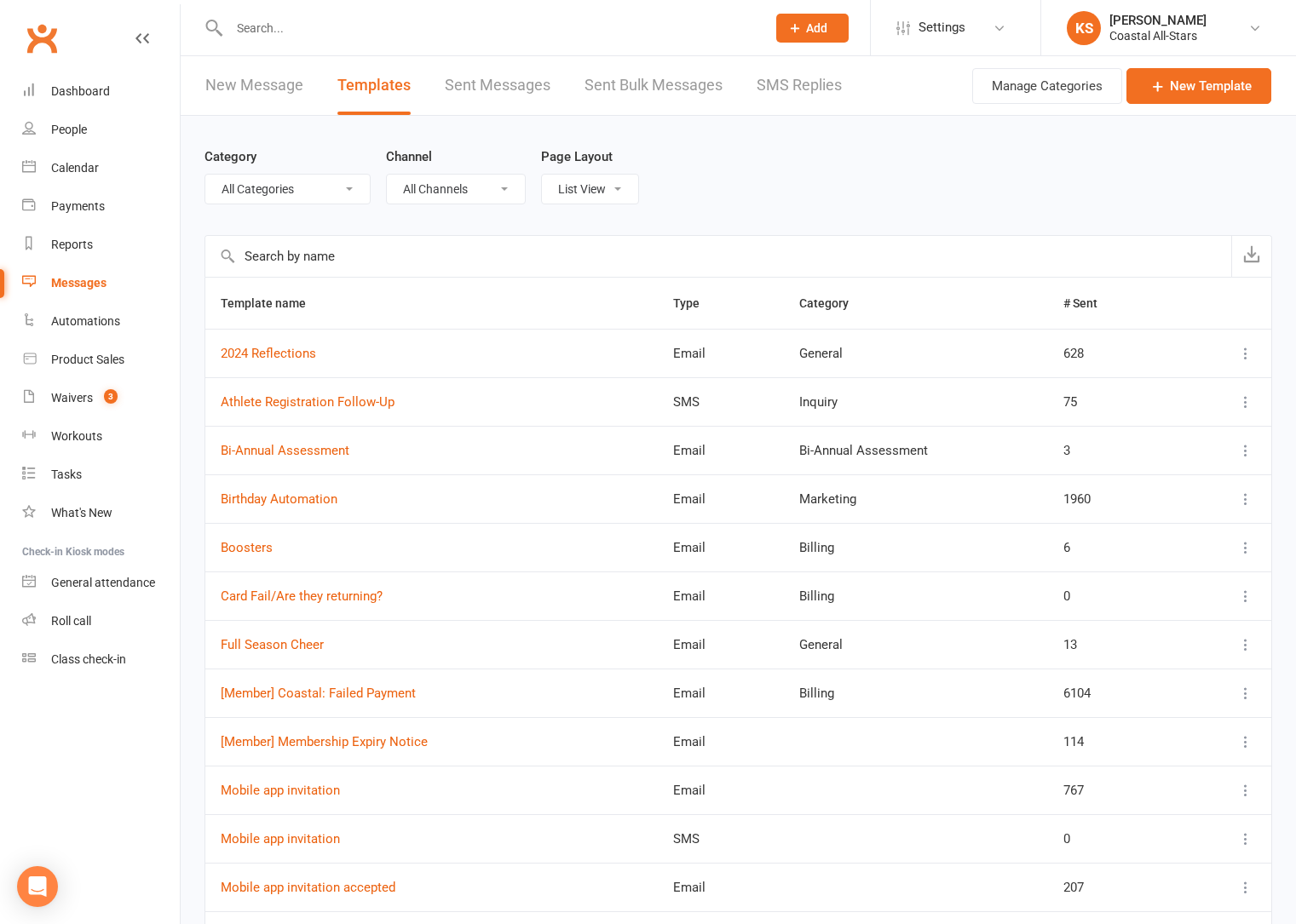
click at [252, 81] on link "New Message" at bounding box center [254, 85] width 98 height 59
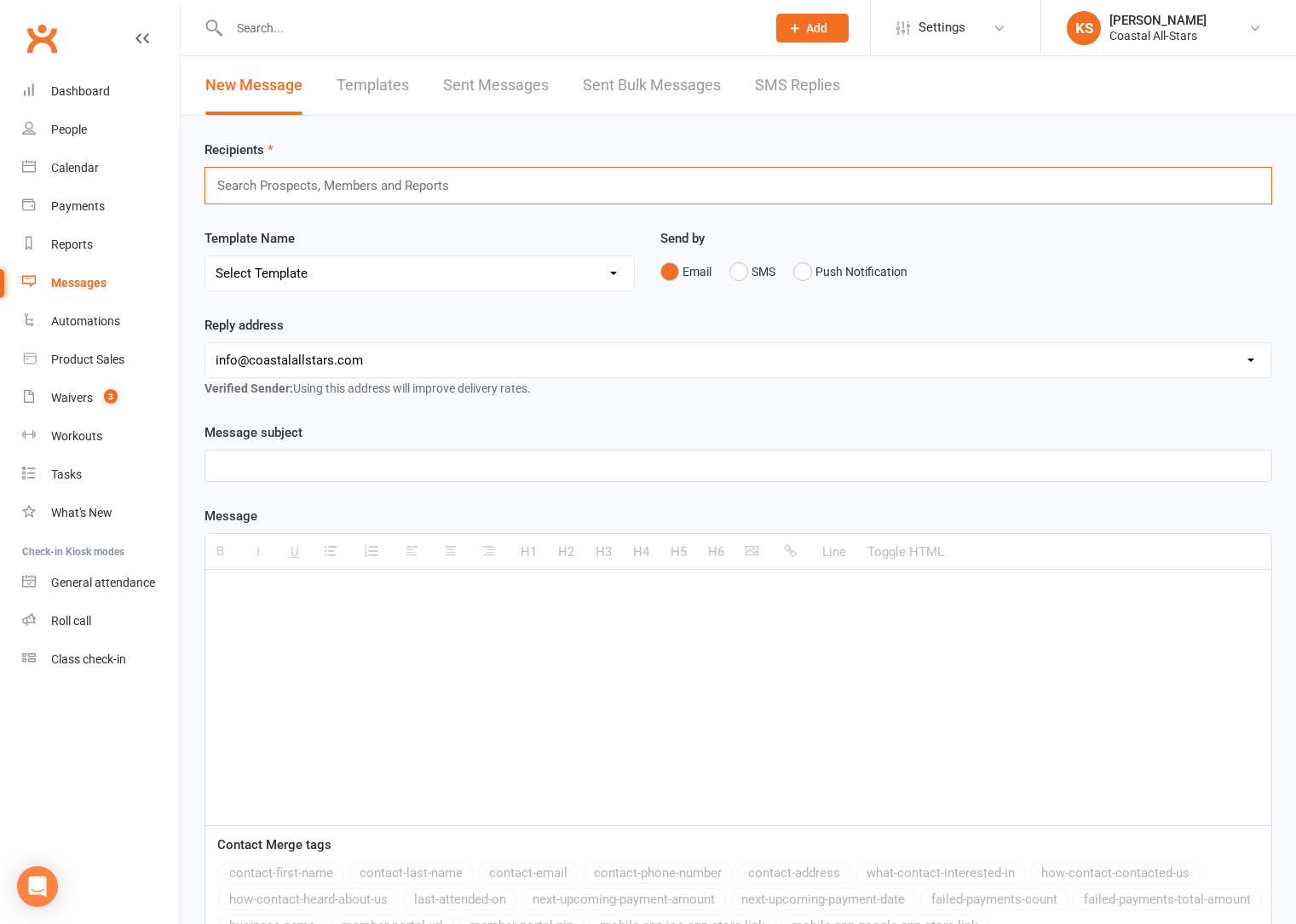
click at [347, 188] on input "text" at bounding box center [340, 186] width 250 height 23
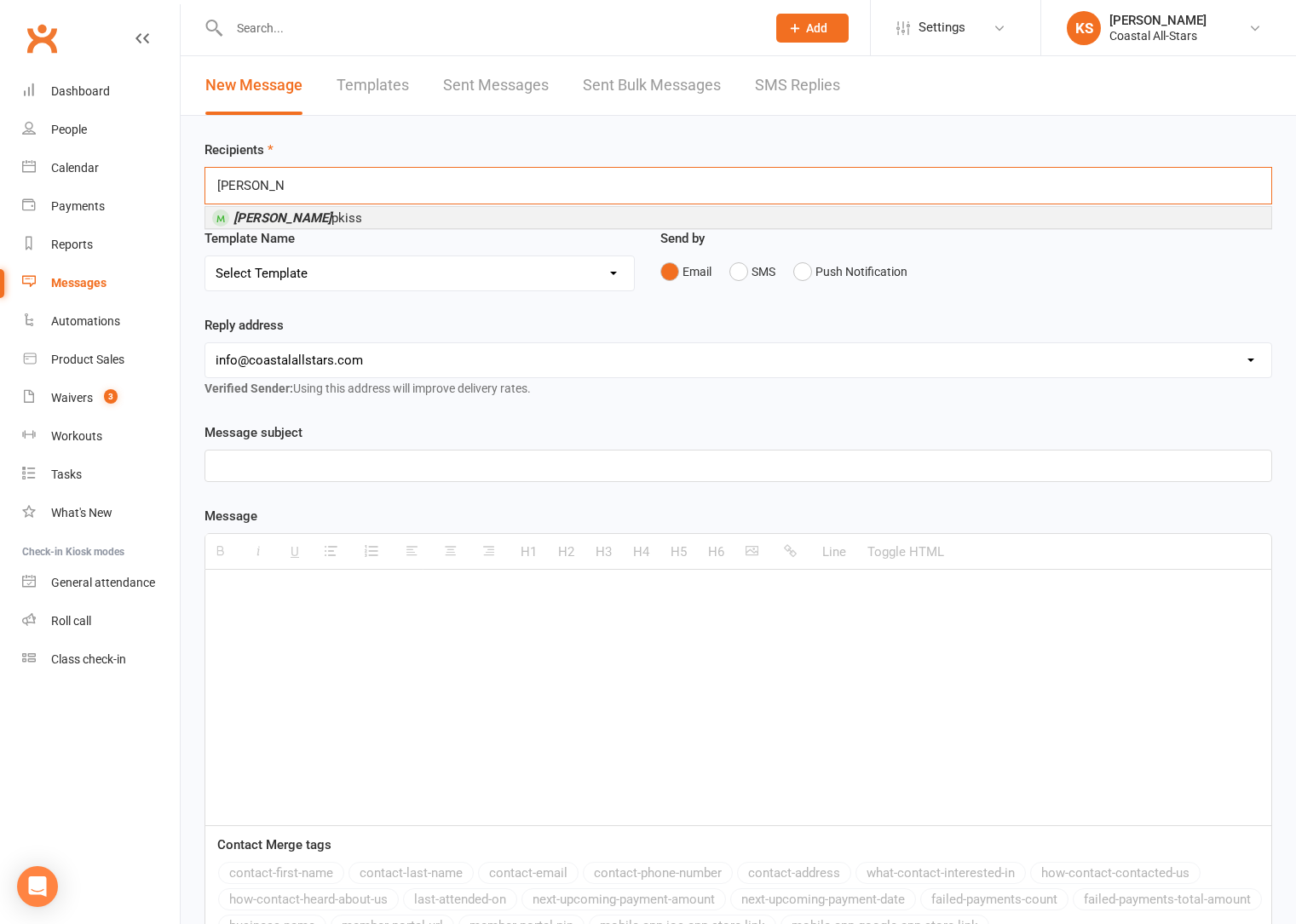
type input "Sophie Sim"
click at [345, 216] on li "Sophie Sim pkiss" at bounding box center [737, 217] width 1066 height 22
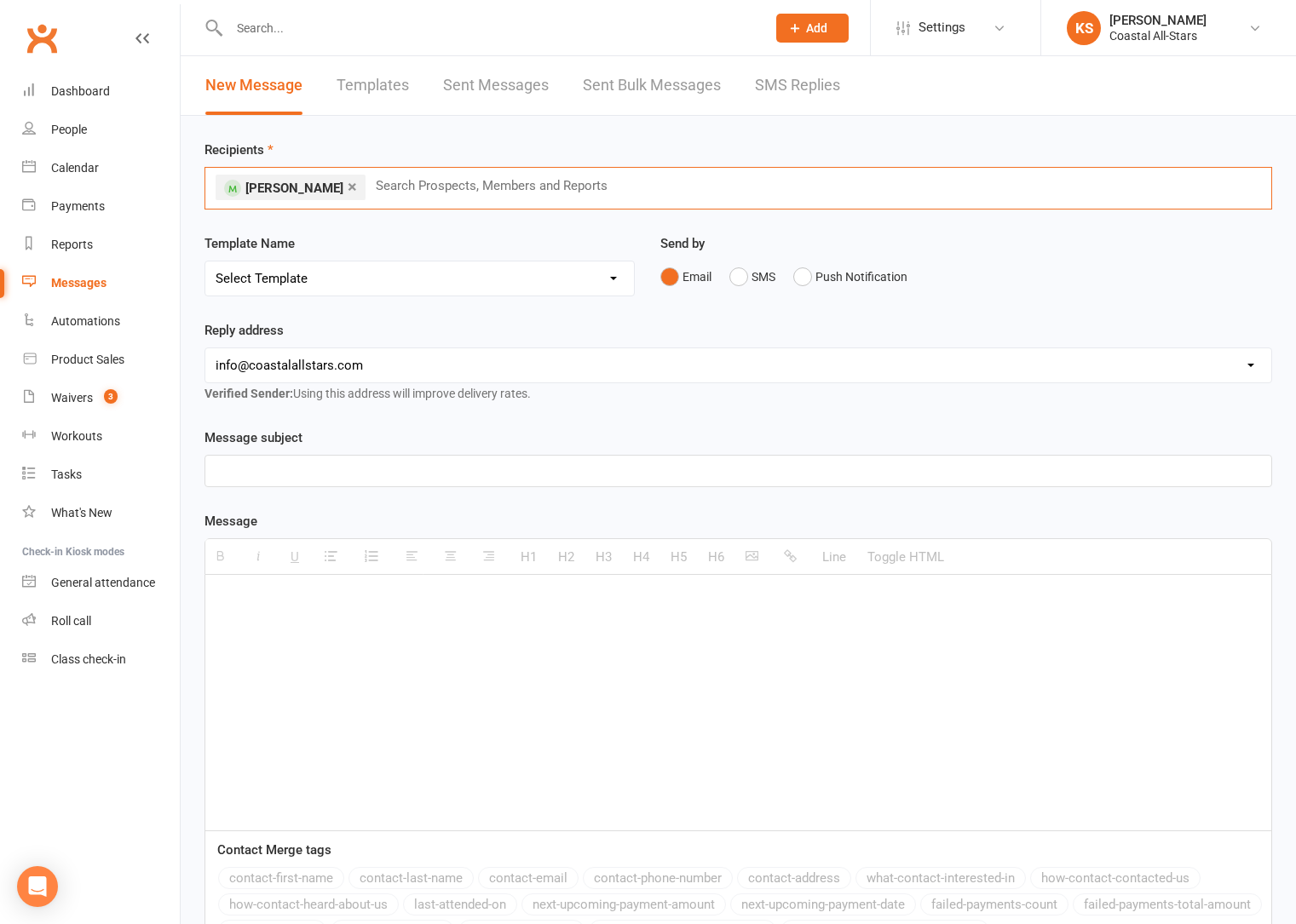
click at [604, 291] on select "Select Template [Email] Bi-Annual Assessment [Email] Boosters [Email] Card Fail…" at bounding box center [419, 279] width 429 height 34
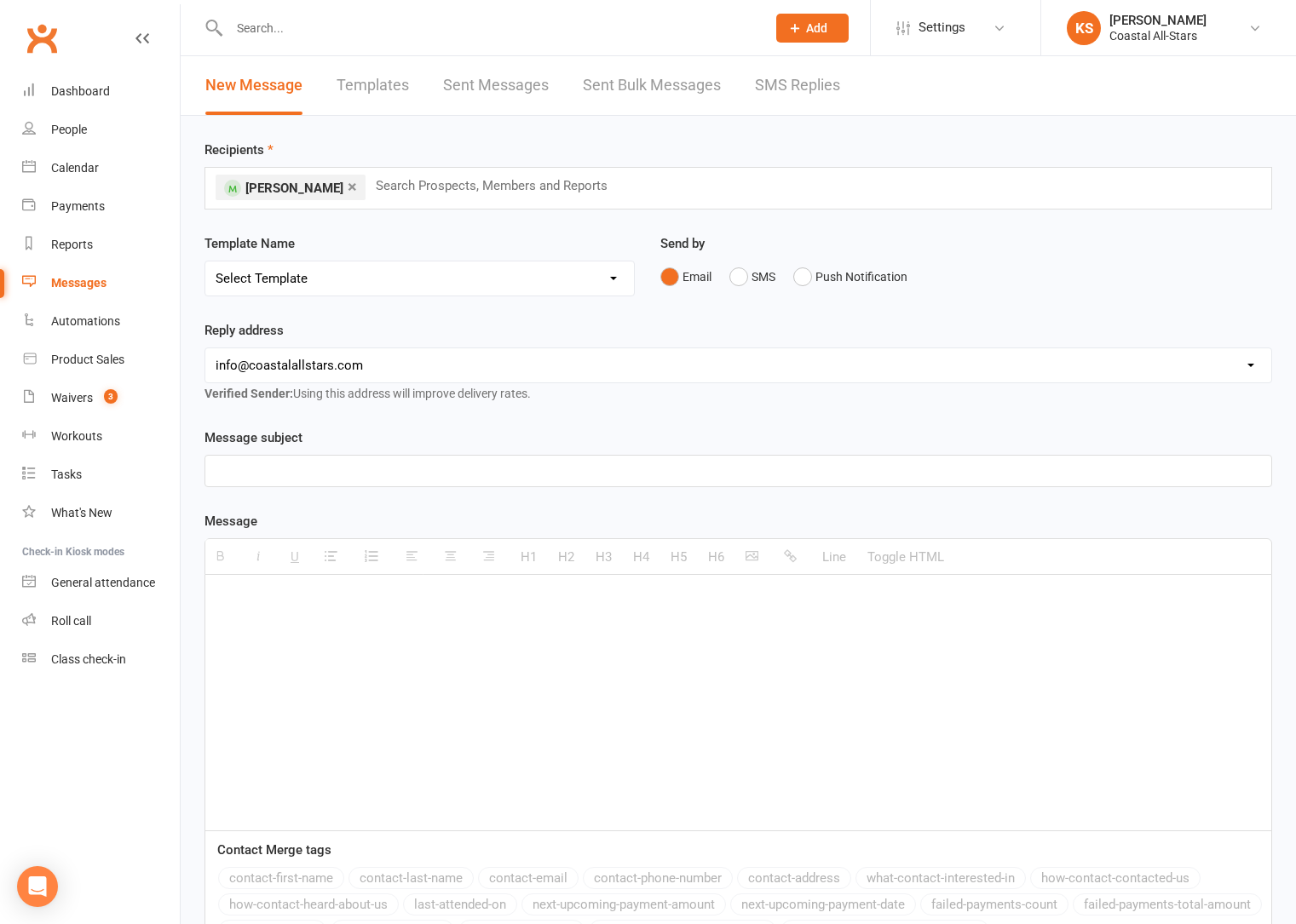
select select "0"
click at [205, 262] on select "Select Template [Email] Bi-Annual Assessment [Email] Boosters [Email] Card Fail…" at bounding box center [419, 279] width 429 height 34
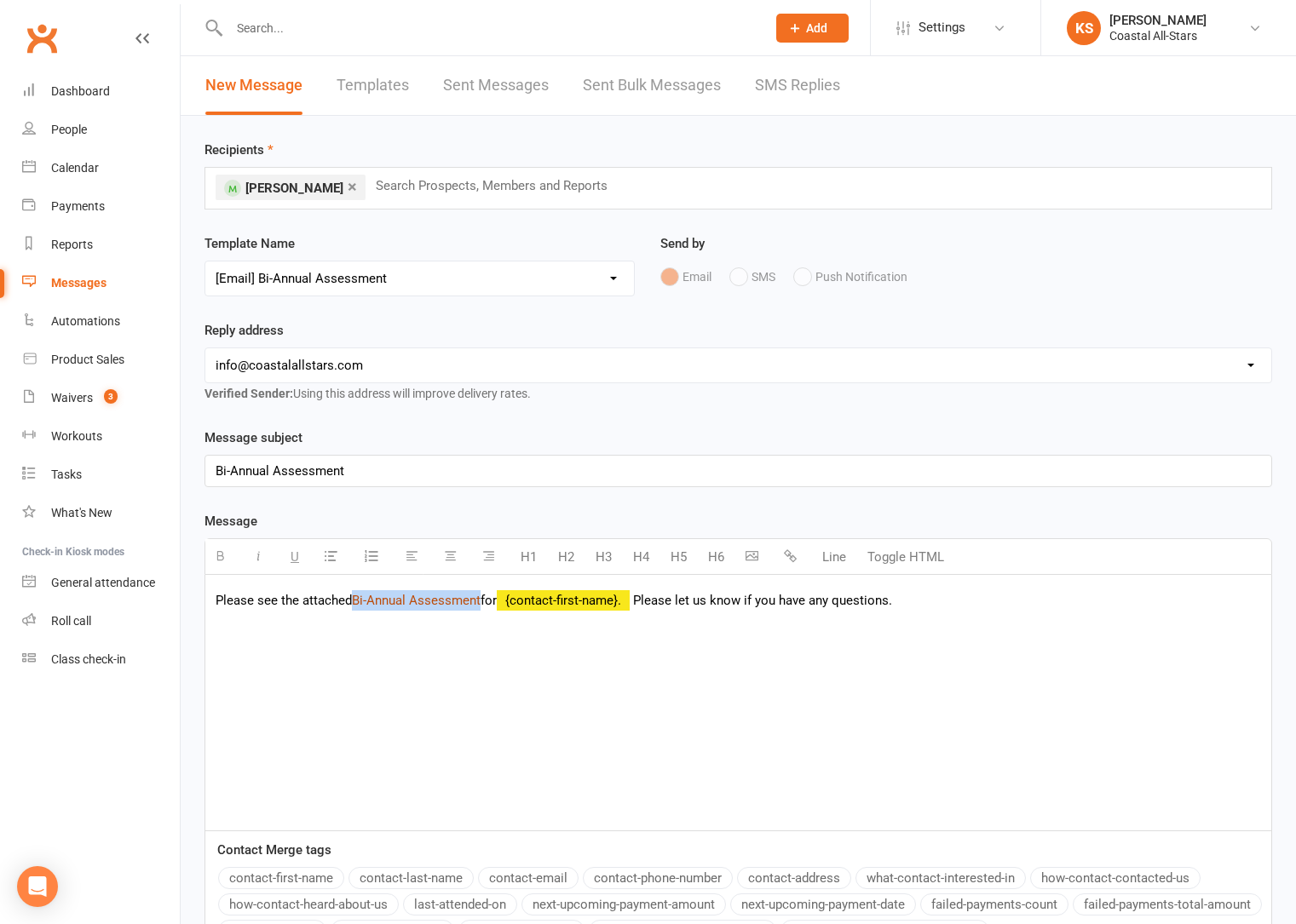
drag, startPoint x: 483, startPoint y: 605, endPoint x: 355, endPoint y: 606, distance: 128.0
click at [355, 606] on link "Bi-Annual Assessment" at bounding box center [416, 600] width 129 height 15
click at [791, 556] on icon "button" at bounding box center [790, 556] width 13 height 13
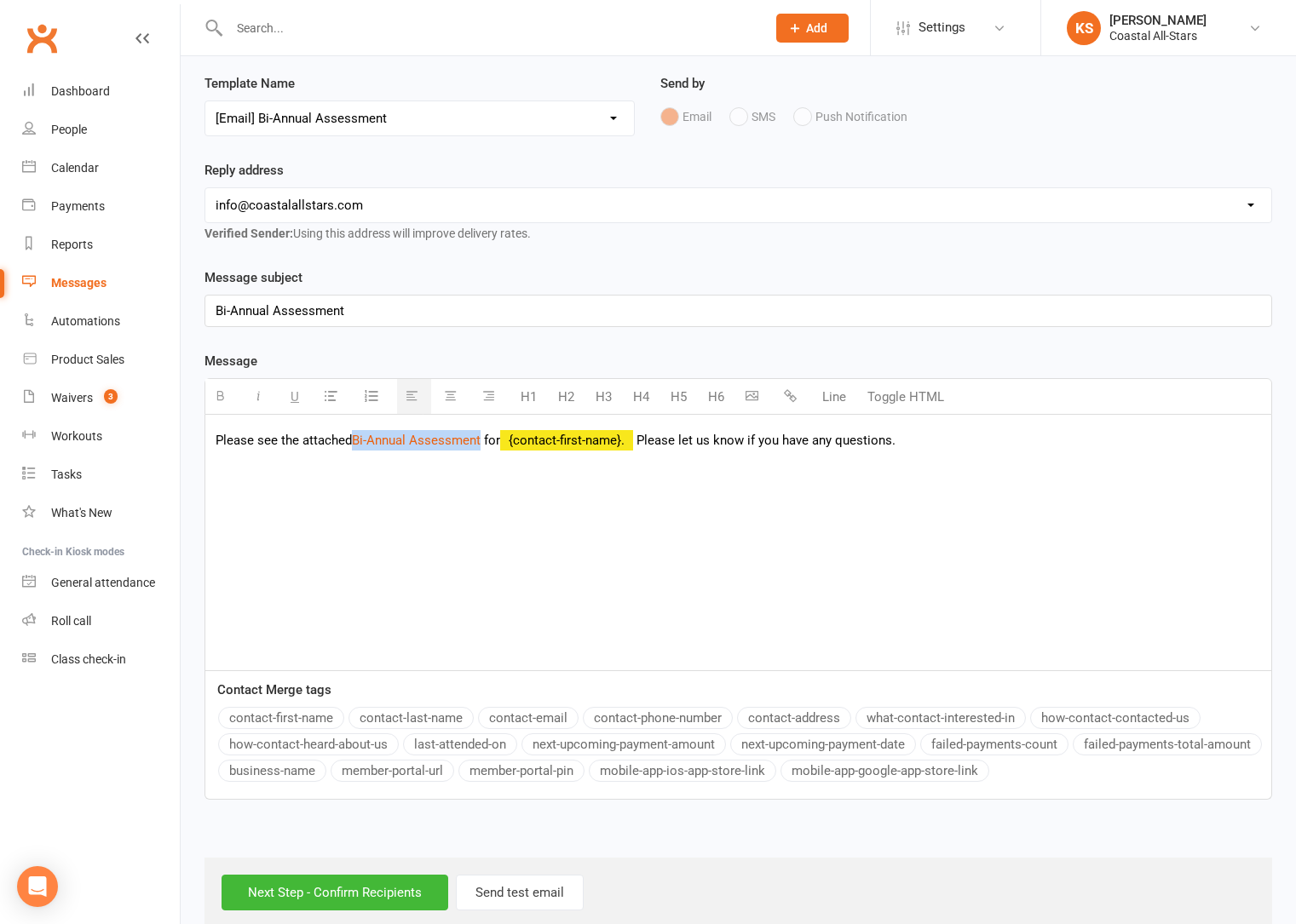
scroll to position [189, 0]
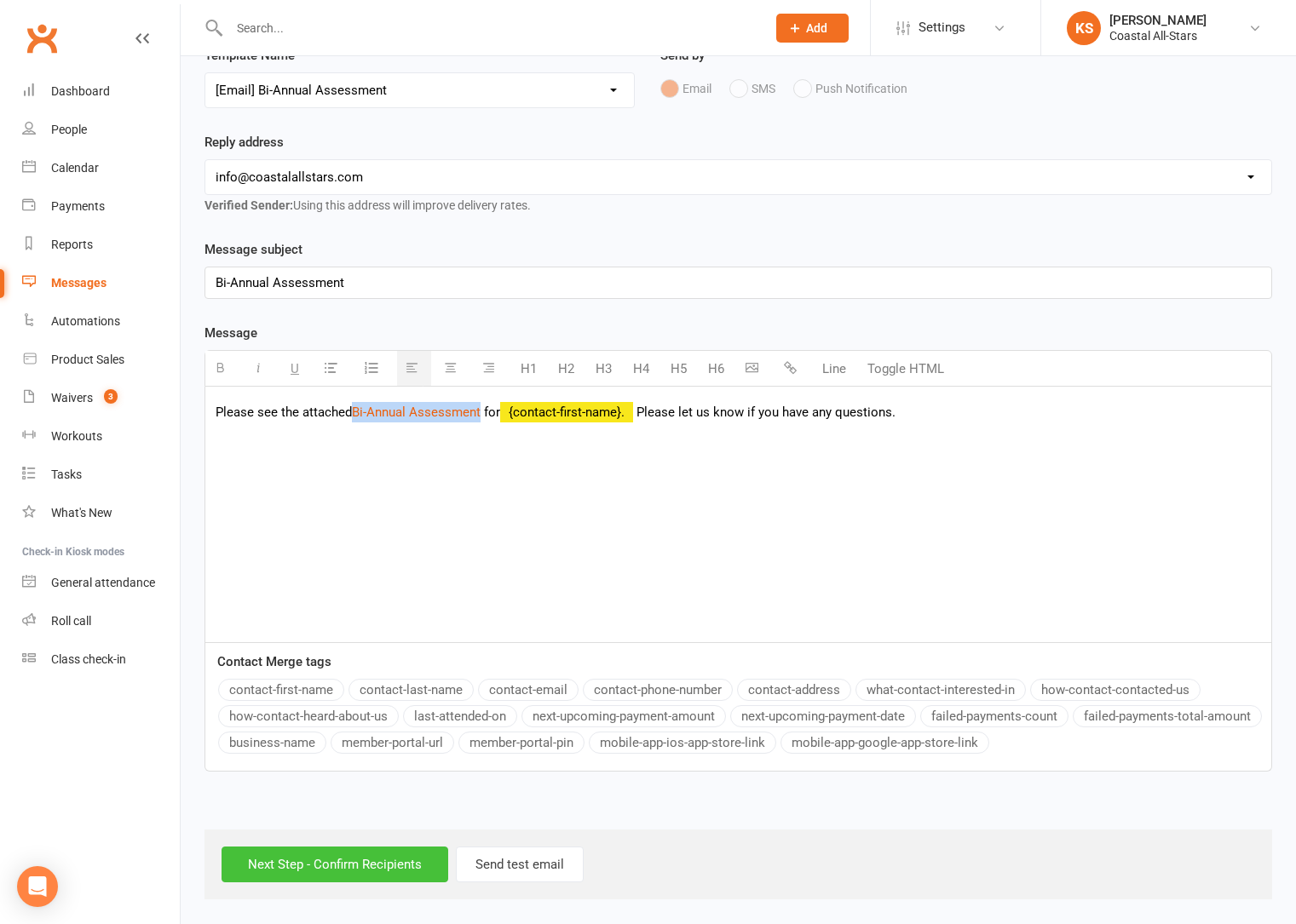
click at [332, 865] on input "Next Step - Confirm Recipients" at bounding box center [334, 864] width 227 height 36
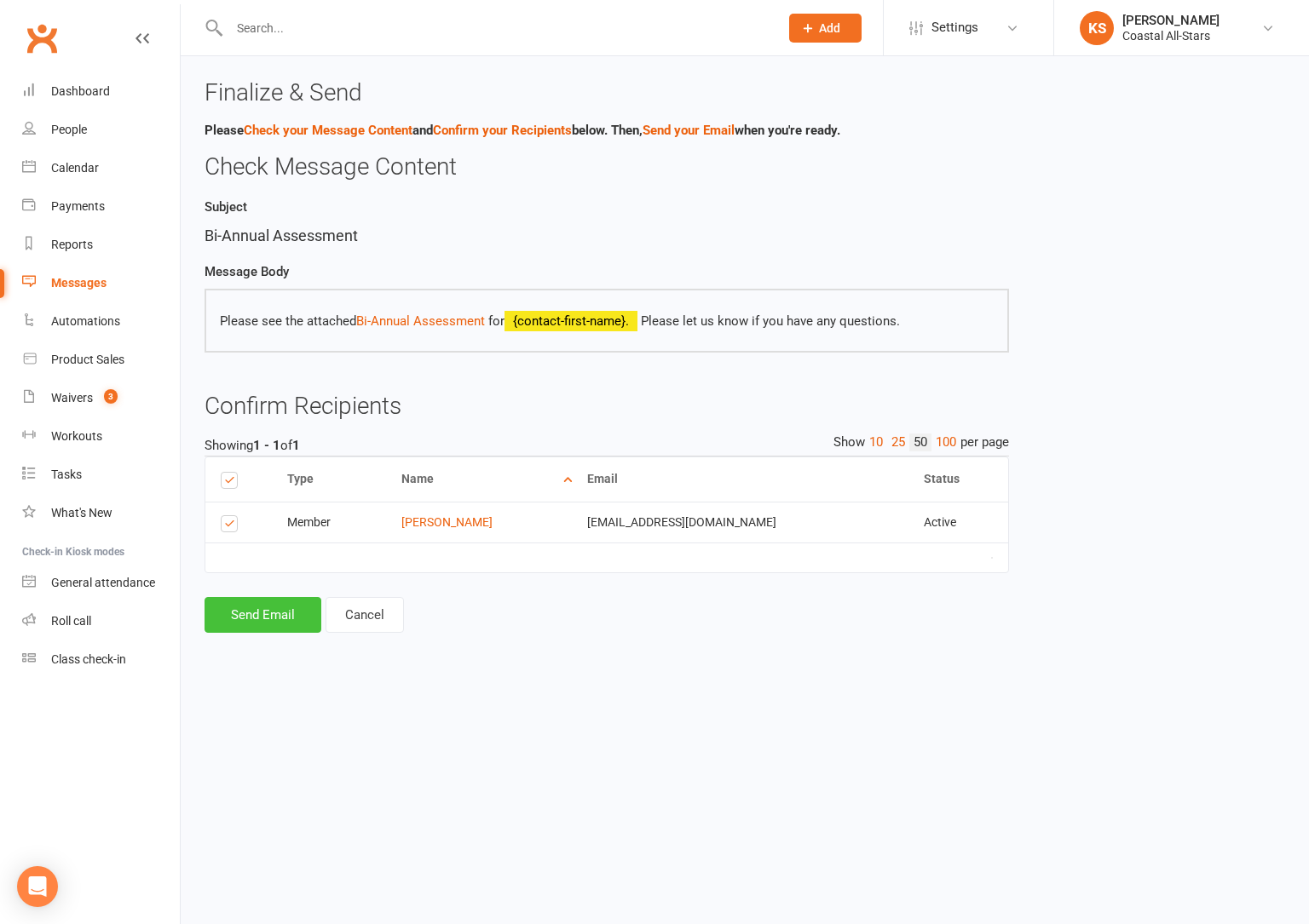
click at [280, 615] on button "Send Email" at bounding box center [263, 615] width 116 height 36
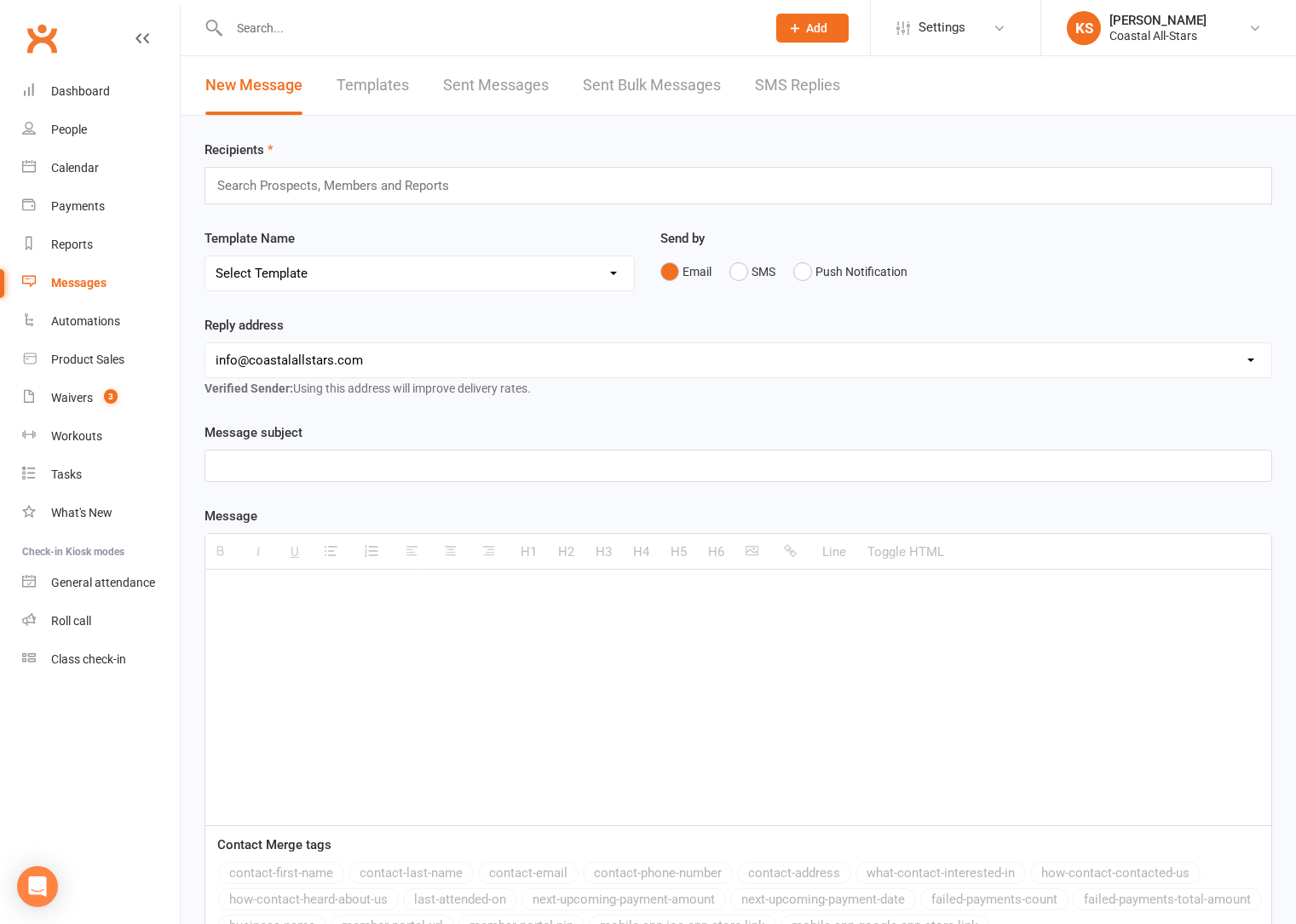
click at [374, 199] on div "Search Prospects, Members and Reports" at bounding box center [738, 186] width 1068 height 38
click at [357, 189] on input "text" at bounding box center [340, 186] width 250 height 23
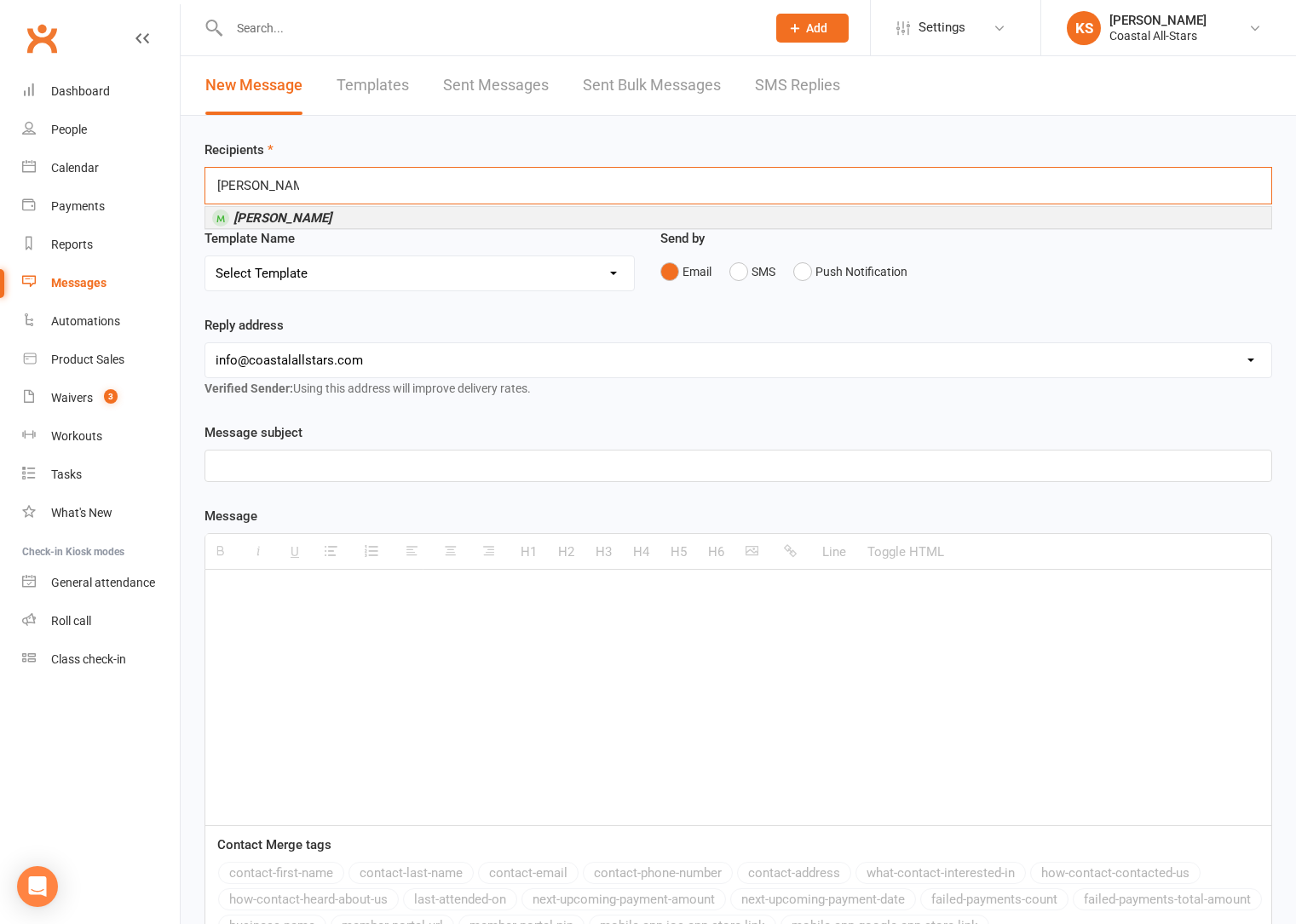
type input "Sophia Rooks"
click at [356, 215] on li "Sophia Rooks" at bounding box center [737, 217] width 1066 height 22
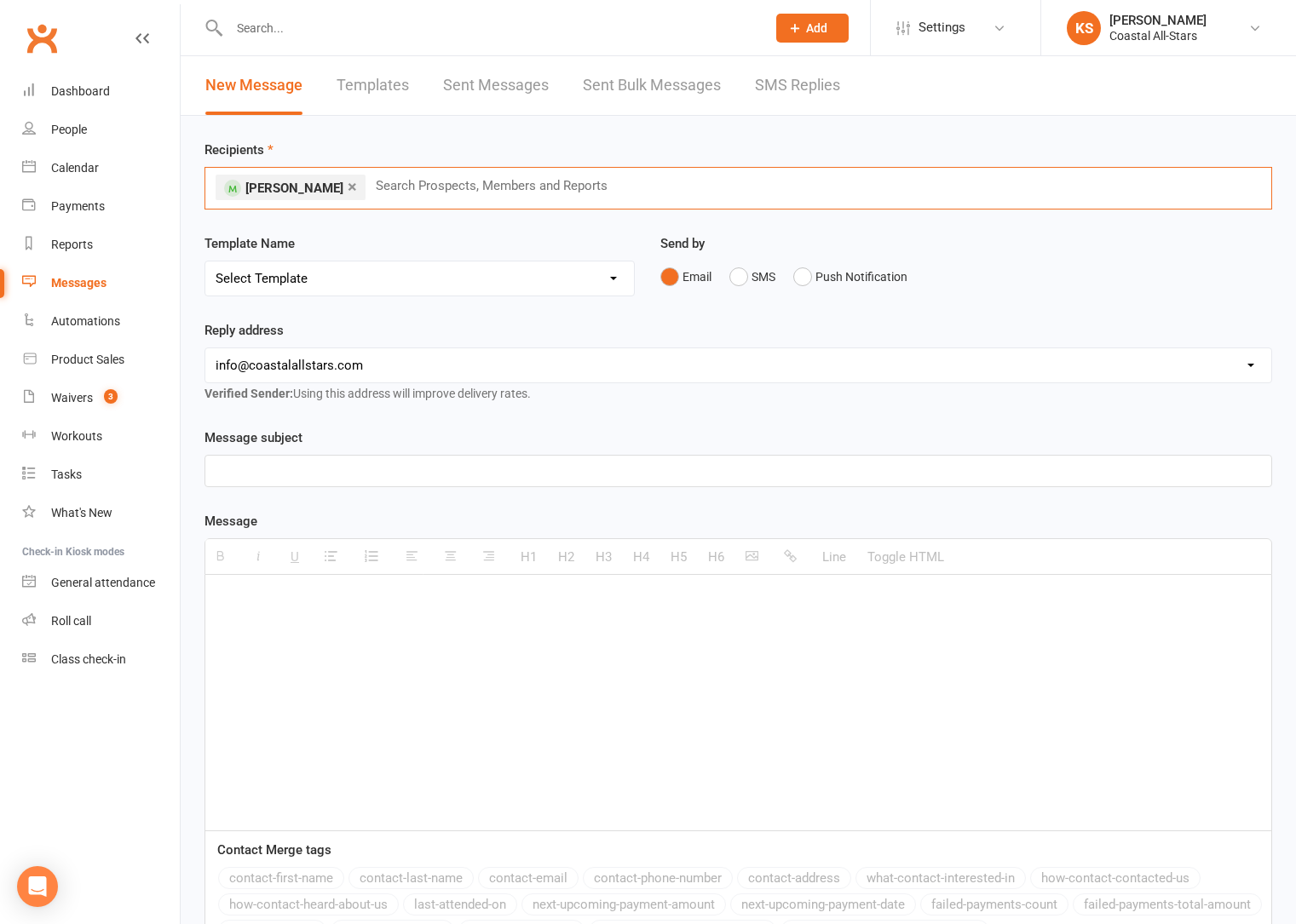
click at [423, 282] on select "Select Template [Email] Bi-Annual Assessment [Email] Boosters [Email] Card Fail…" at bounding box center [419, 279] width 429 height 34
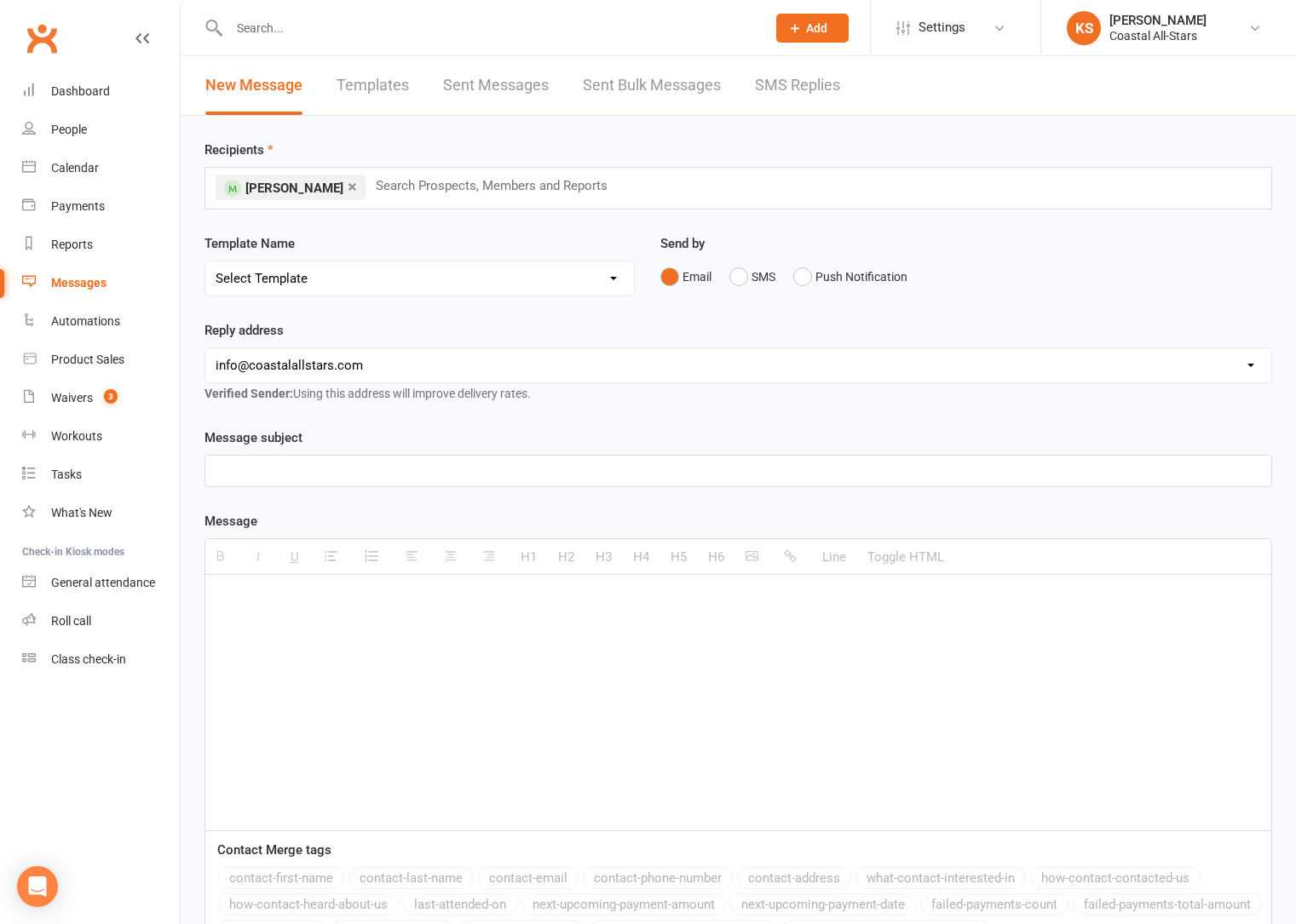
select select "0"
click at [205, 262] on select "Select Template [Email] Bi-Annual Assessment [Email] Boosters [Email] Card Fail…" at bounding box center [419, 279] width 429 height 34
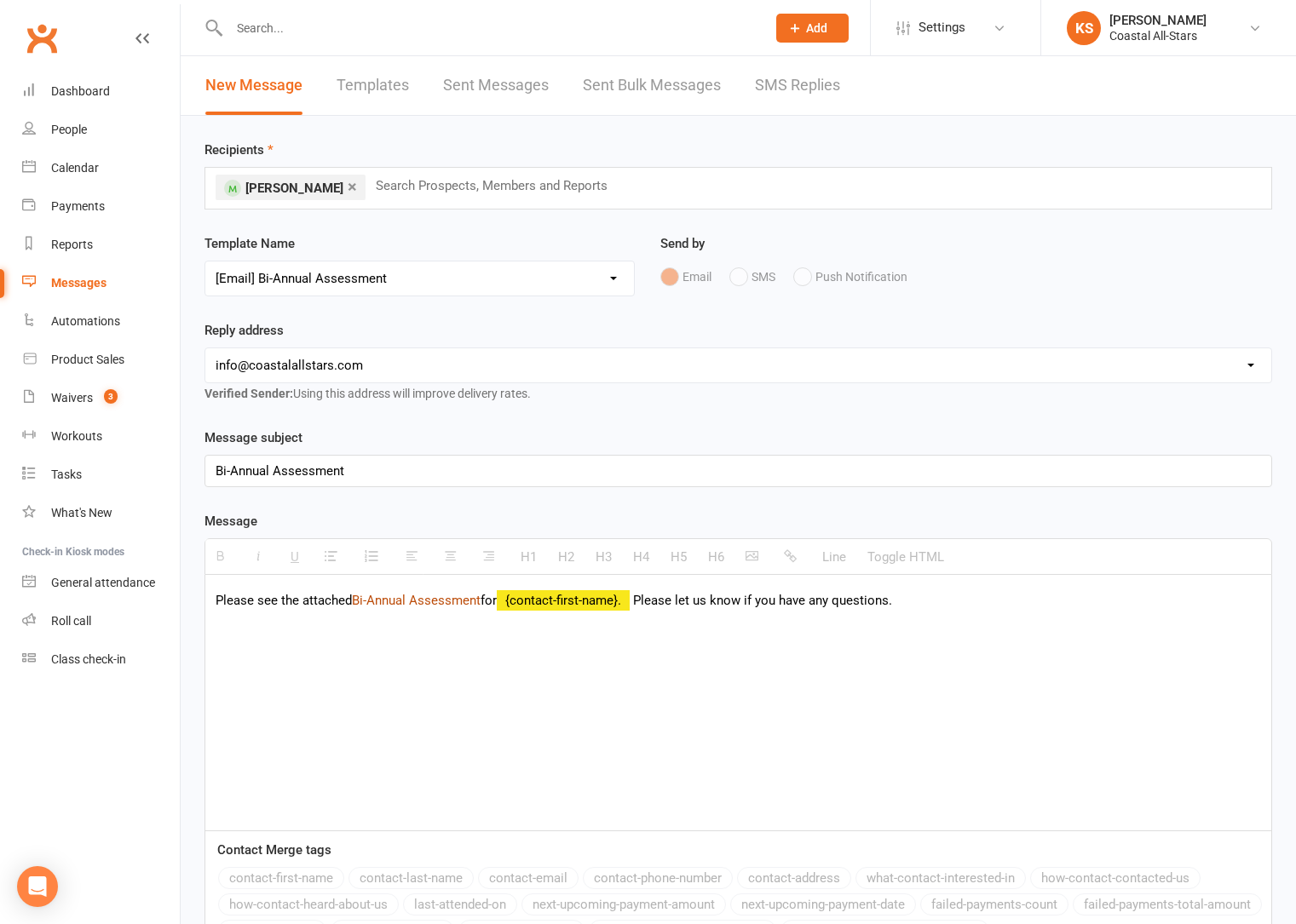
drag, startPoint x: 486, startPoint y: 603, endPoint x: 356, endPoint y: 603, distance: 130.0
click at [356, 603] on p "Please see the attached Bi-Annual Assessment for {contact-first-name}. Please l…" at bounding box center [738, 600] width 1045 height 21
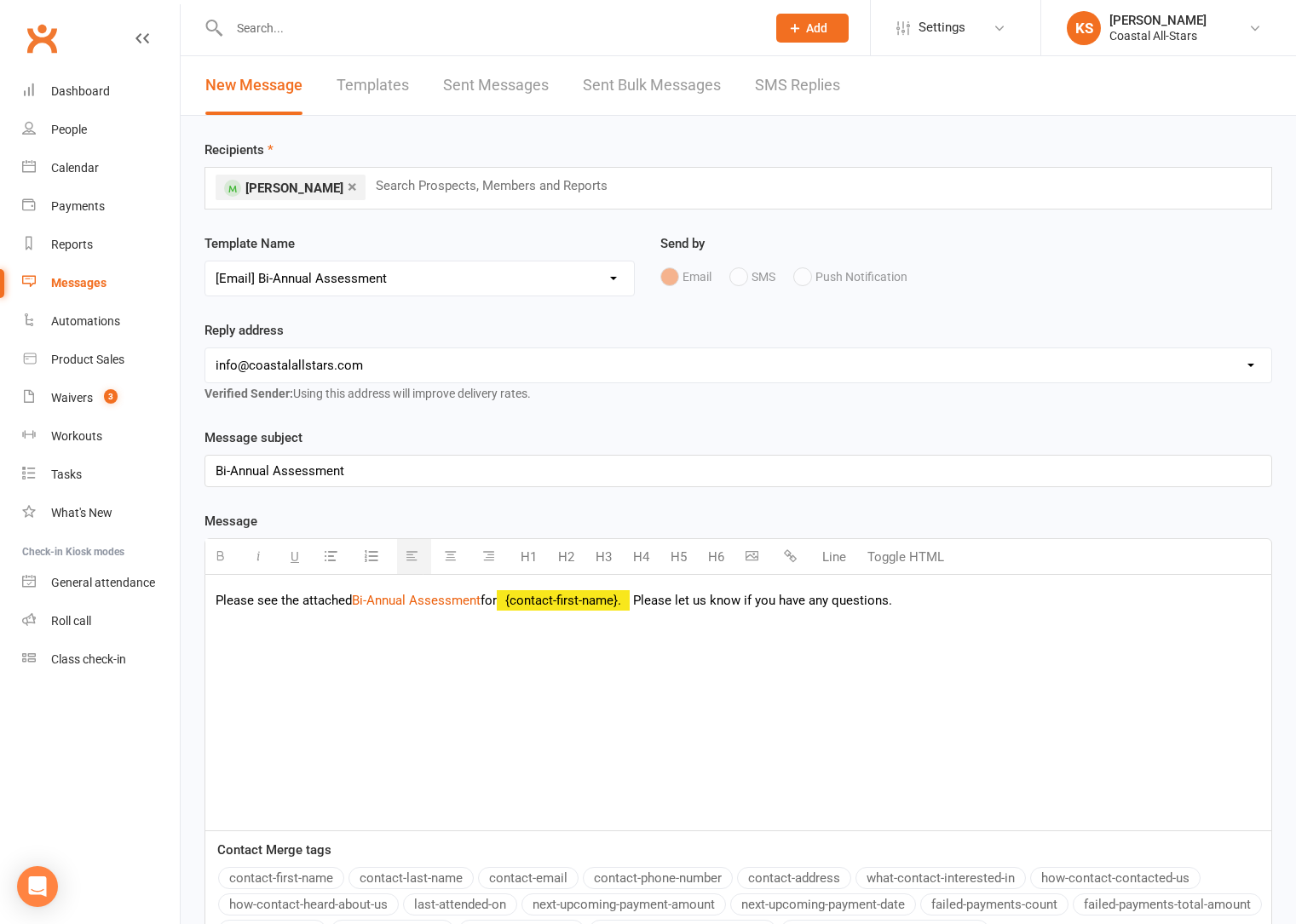
click at [796, 559] on icon "button" at bounding box center [790, 556] width 13 height 13
click at [787, 558] on icon "button" at bounding box center [790, 556] width 13 height 13
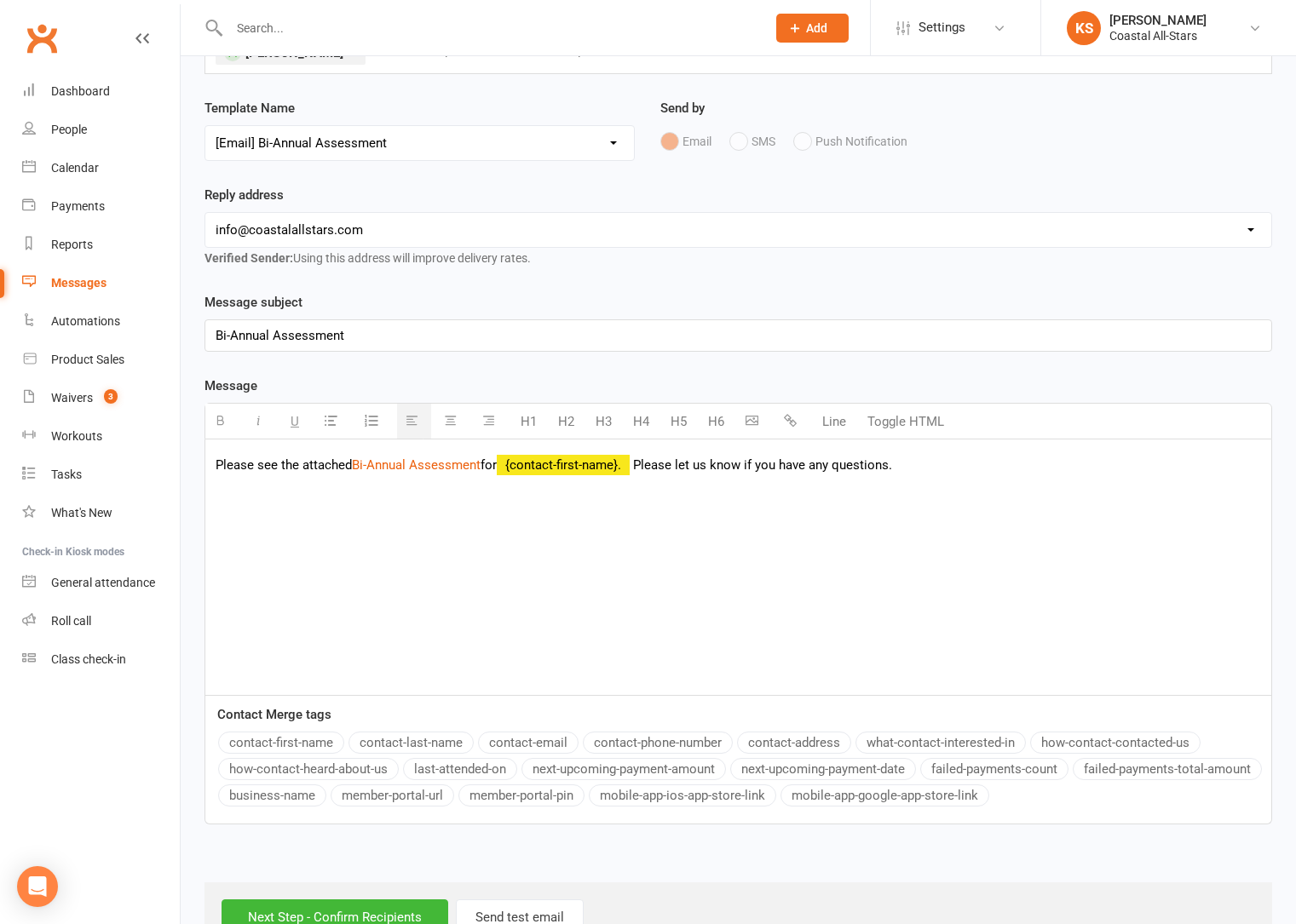
scroll to position [189, 0]
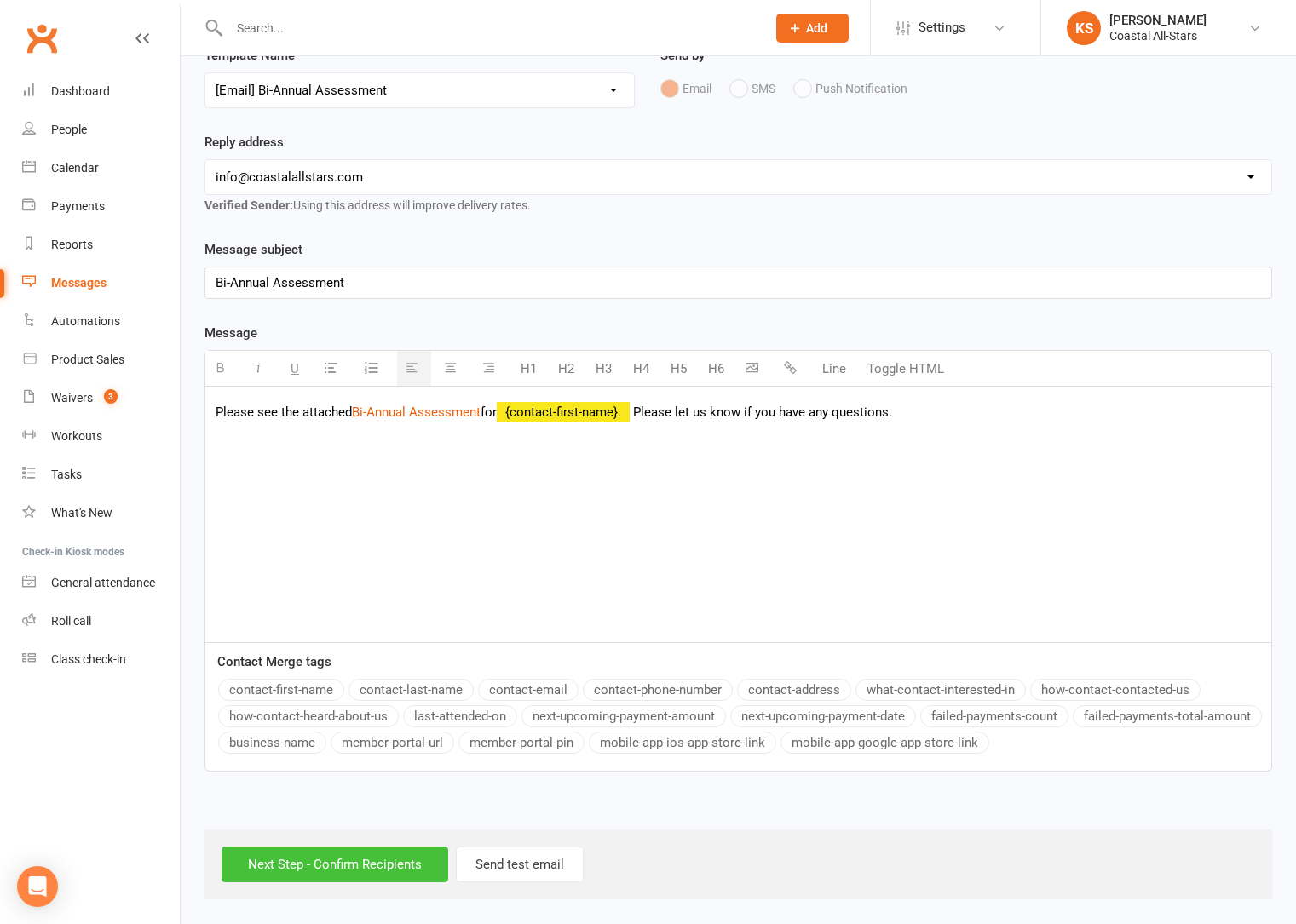
click at [359, 862] on input "Next Step - Confirm Recipients" at bounding box center [334, 864] width 227 height 36
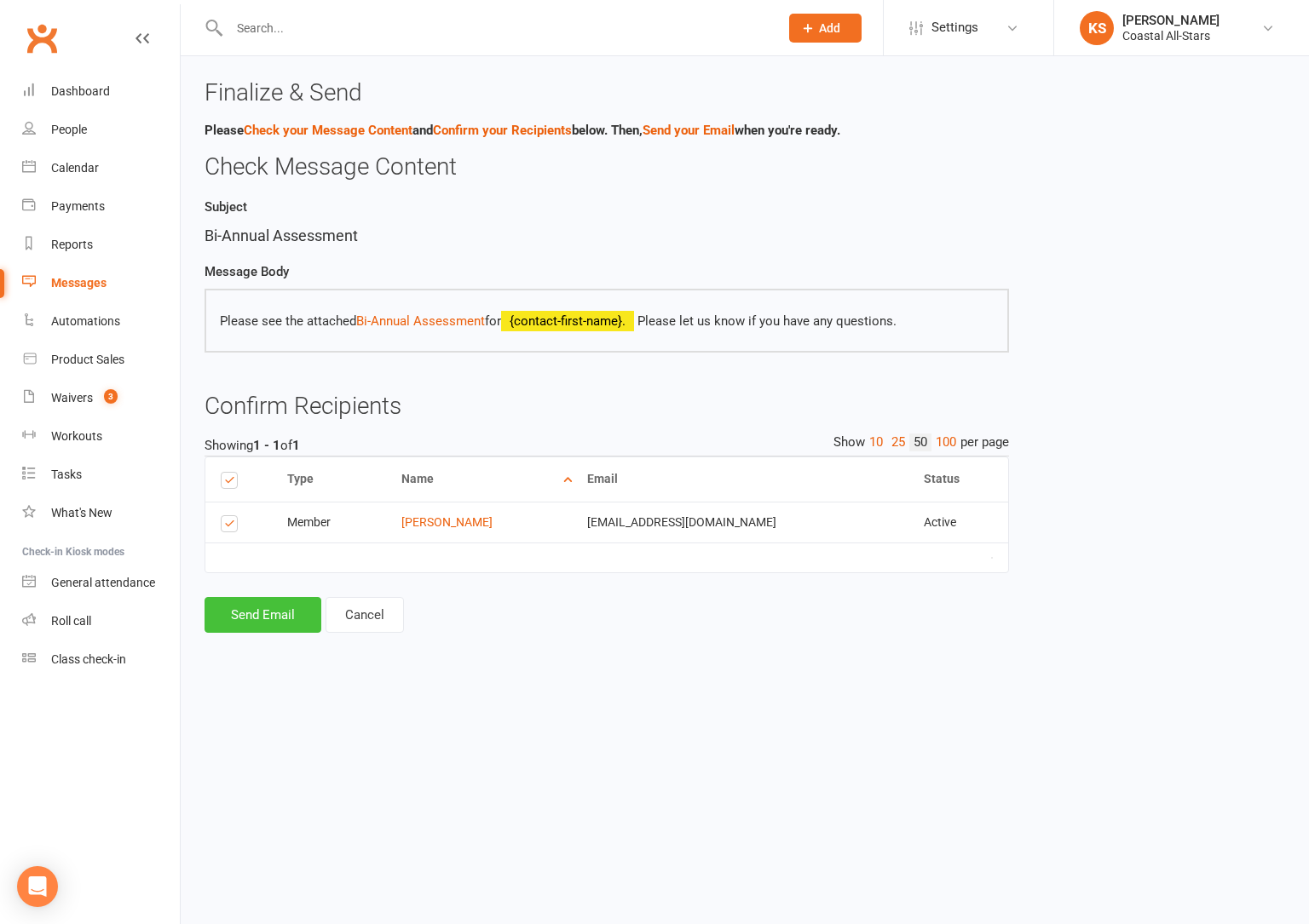
click at [283, 612] on button "Send Email" at bounding box center [263, 615] width 116 height 36
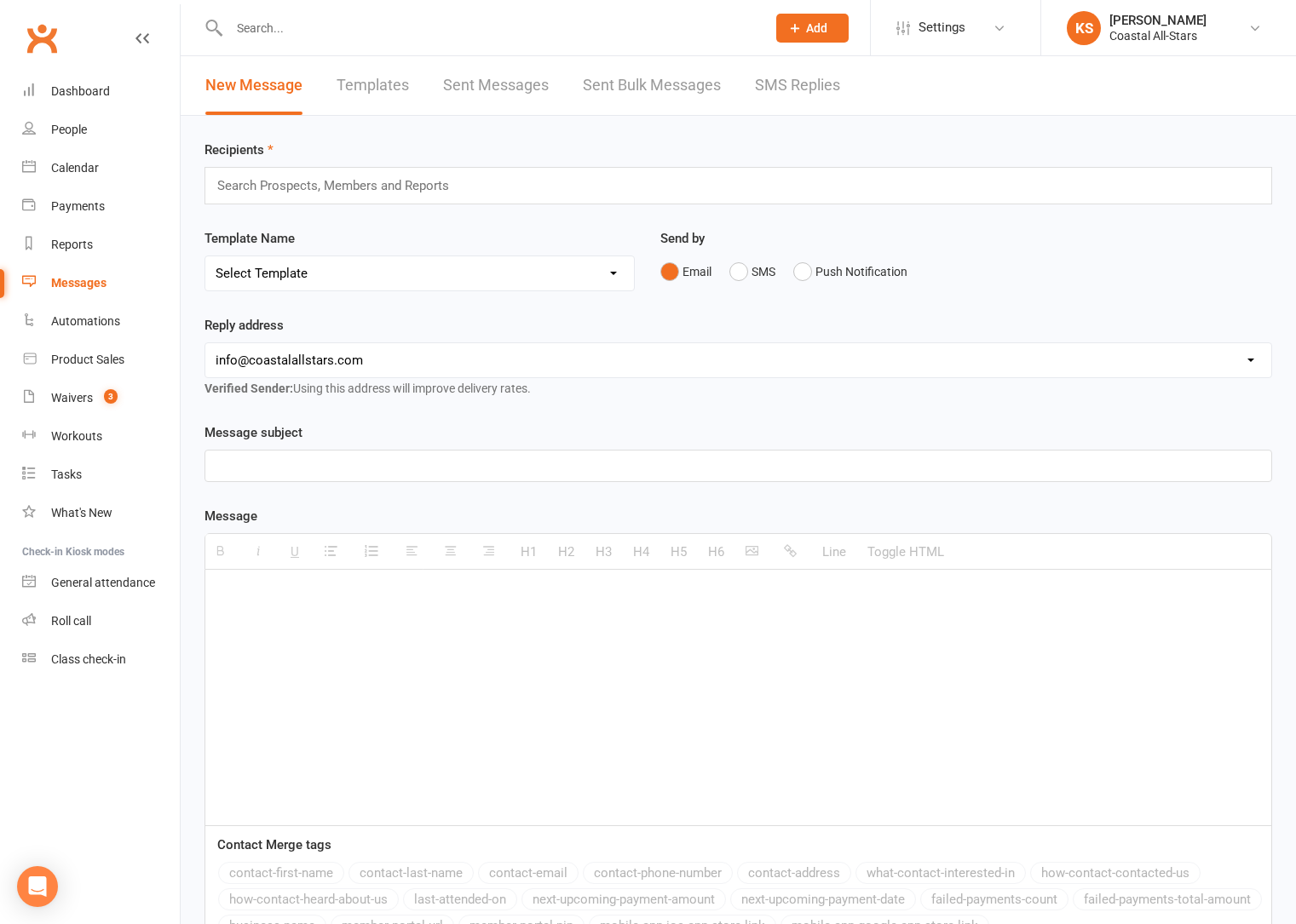
click at [464, 187] on input "text" at bounding box center [340, 186] width 250 height 23
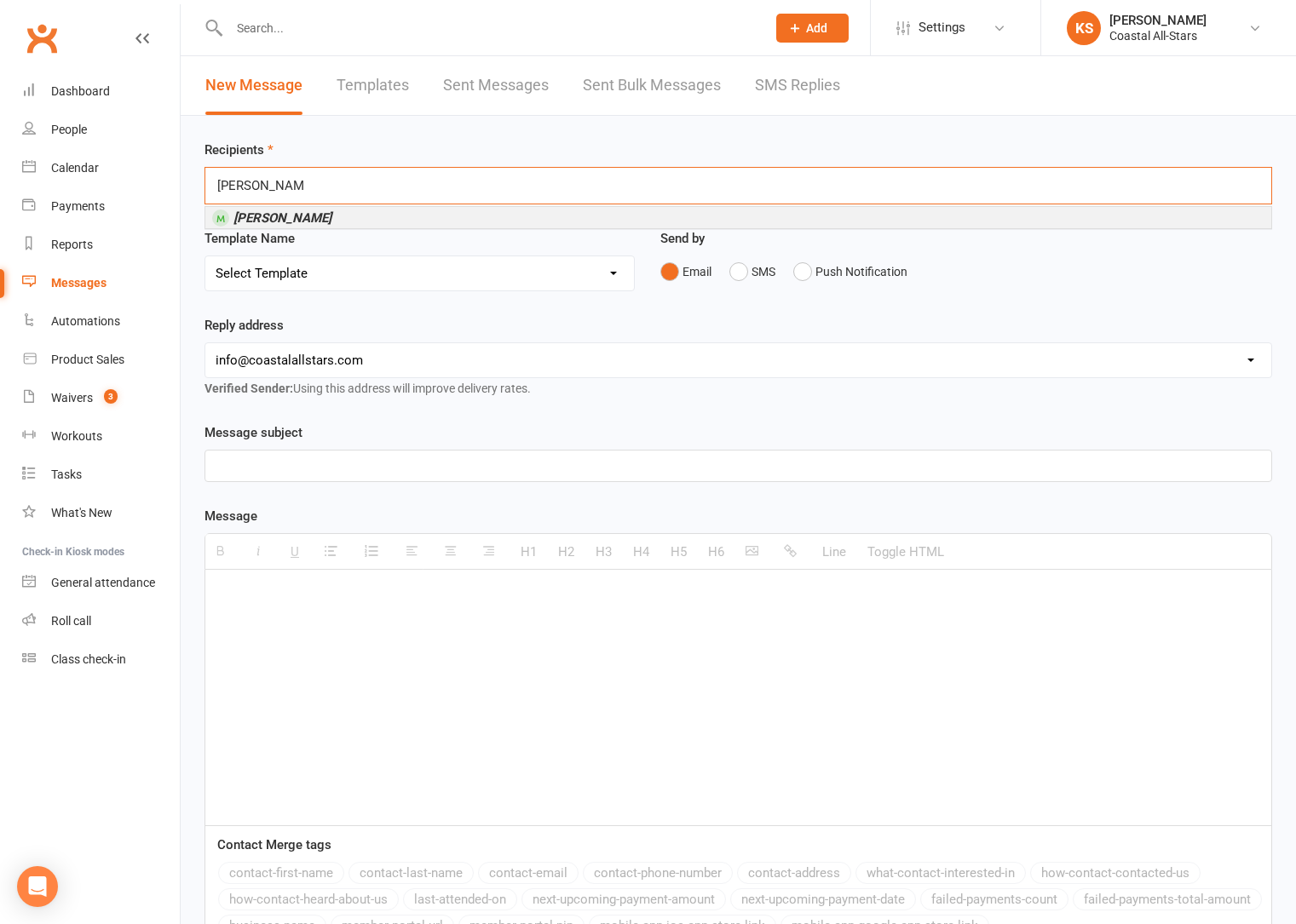
type input "Sophia phillips"
click at [396, 221] on li "Sophia Phillips" at bounding box center [737, 217] width 1066 height 22
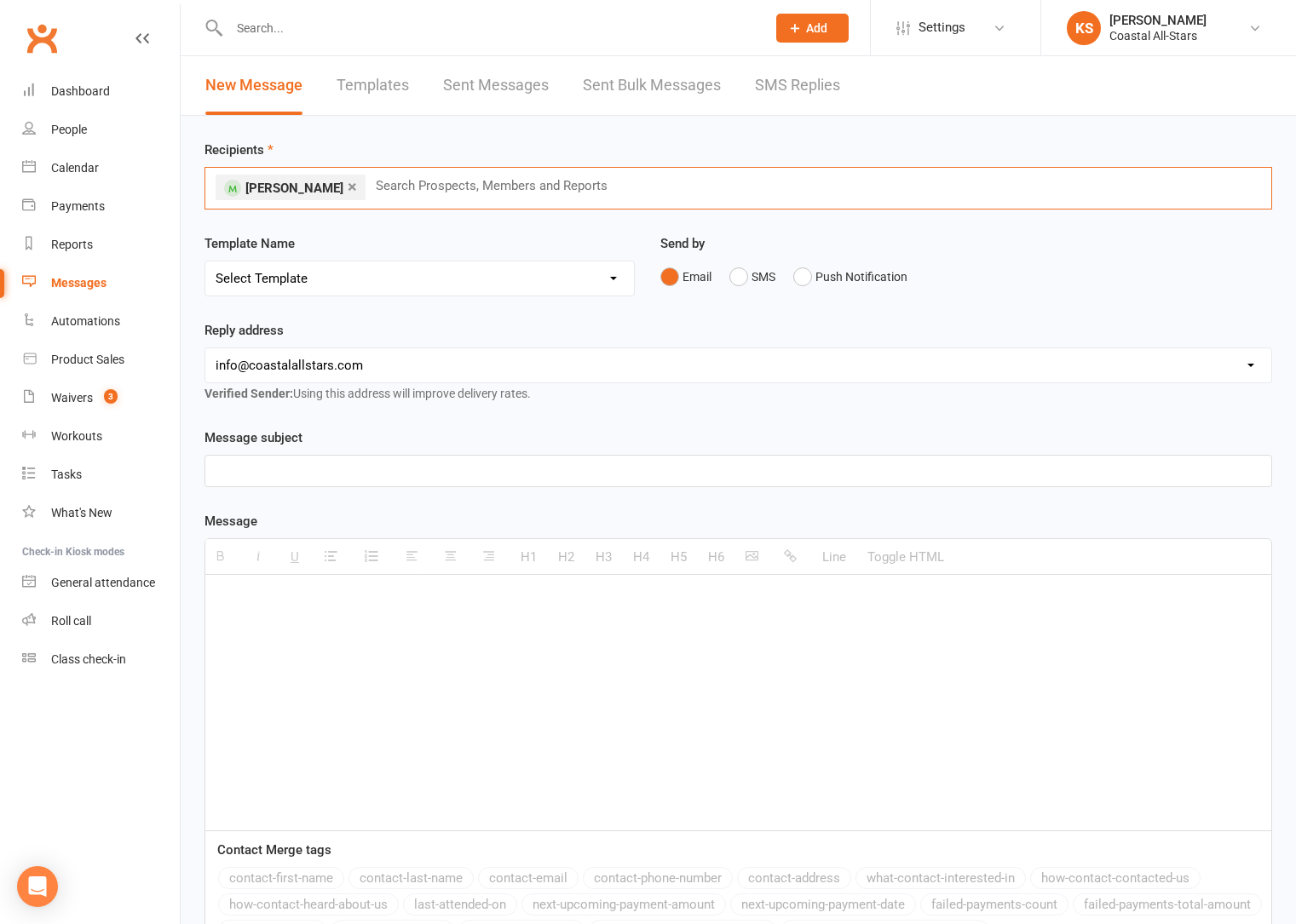
click at [583, 273] on select "Select Template [Email] Bi-Annual Assessment [Email] Boosters [Email] Card Fail…" at bounding box center [419, 279] width 429 height 34
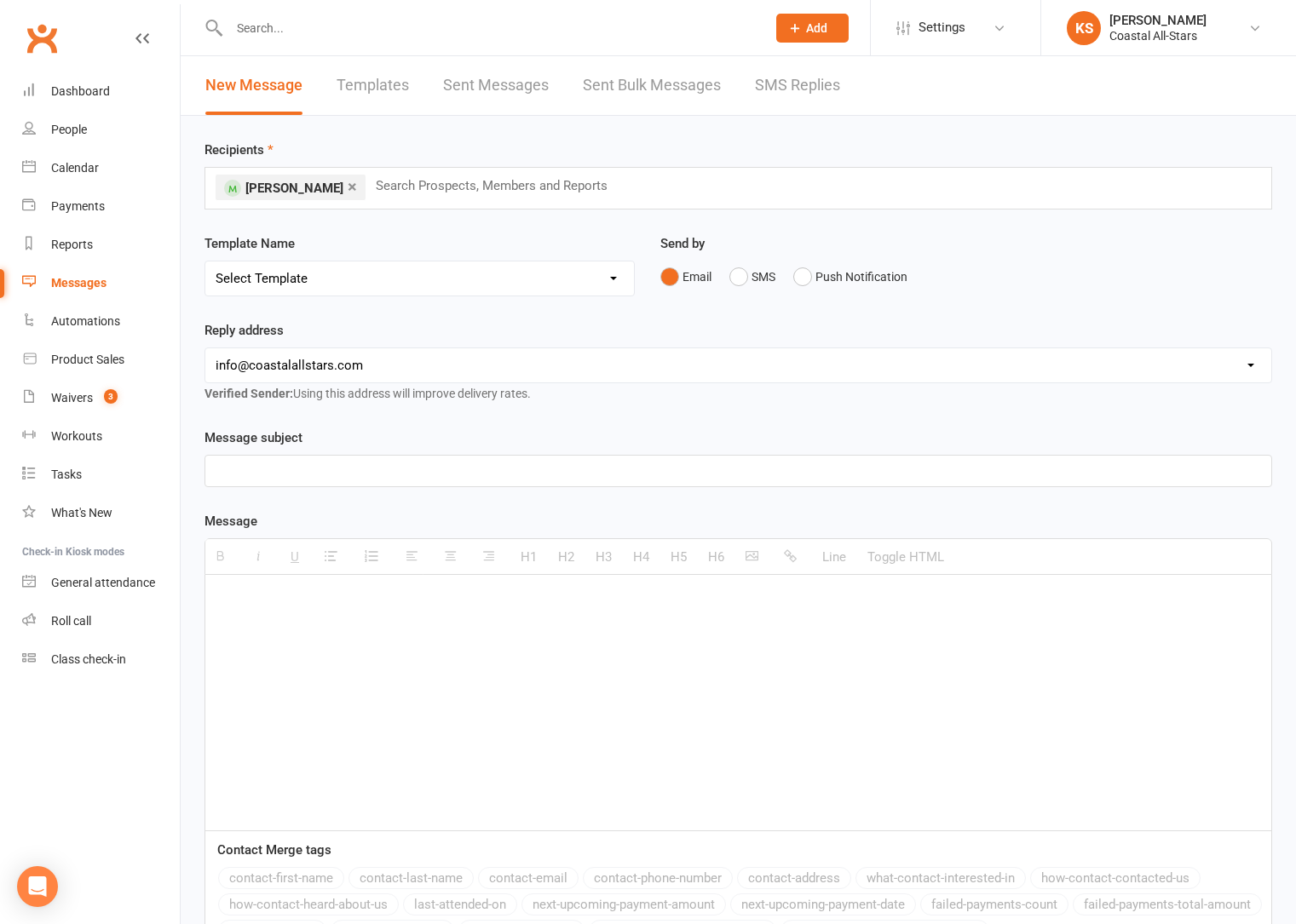
select select "0"
click at [205, 262] on select "Select Template [Email] Bi-Annual Assessment [Email] Boosters [Email] Card Fail…" at bounding box center [419, 279] width 429 height 34
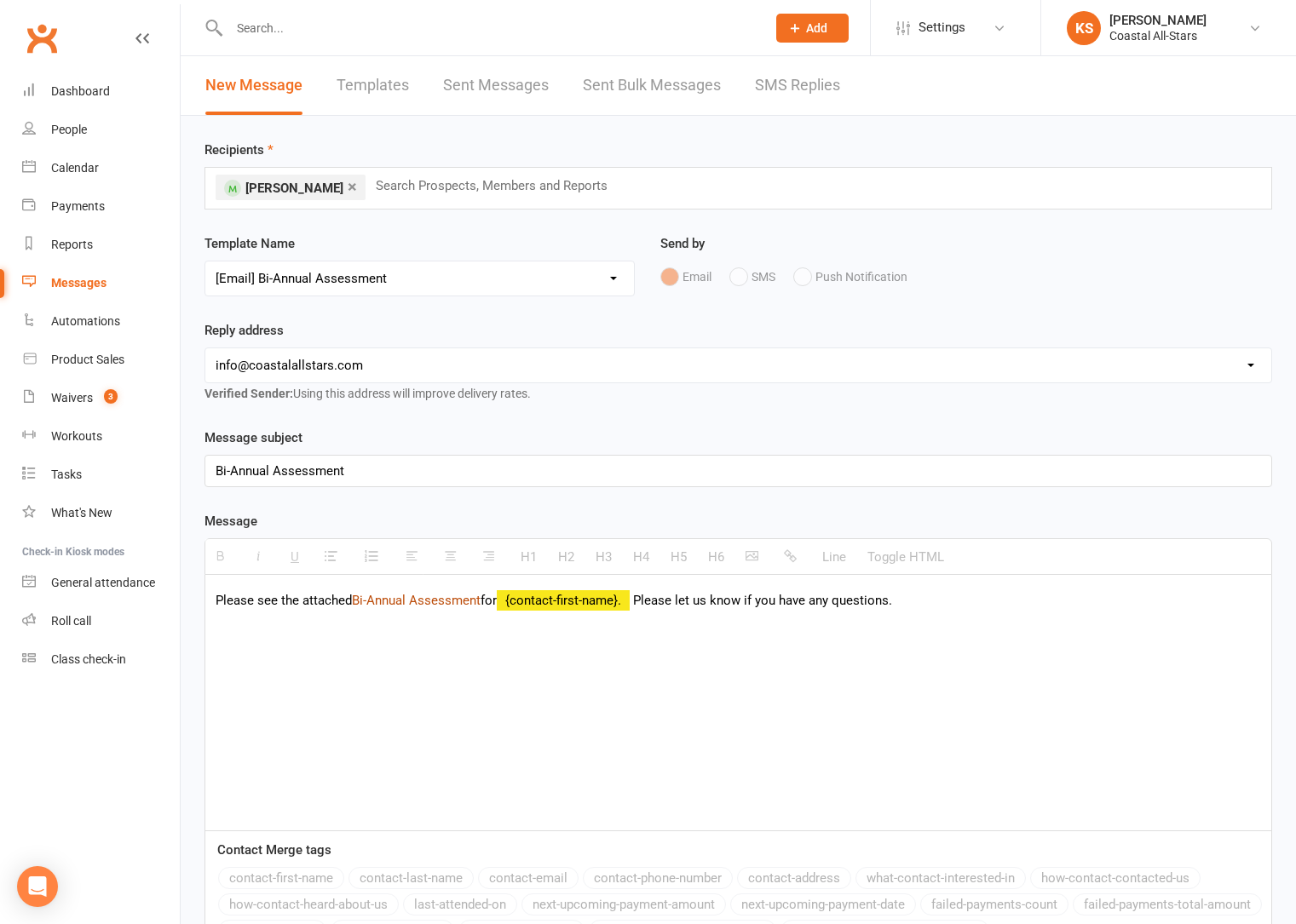
drag, startPoint x: 486, startPoint y: 600, endPoint x: 356, endPoint y: 602, distance: 130.0
click at [356, 602] on p "Please see the attached Bi-Annual Assessment for {contact-first-name}. Please l…" at bounding box center [738, 600] width 1045 height 21
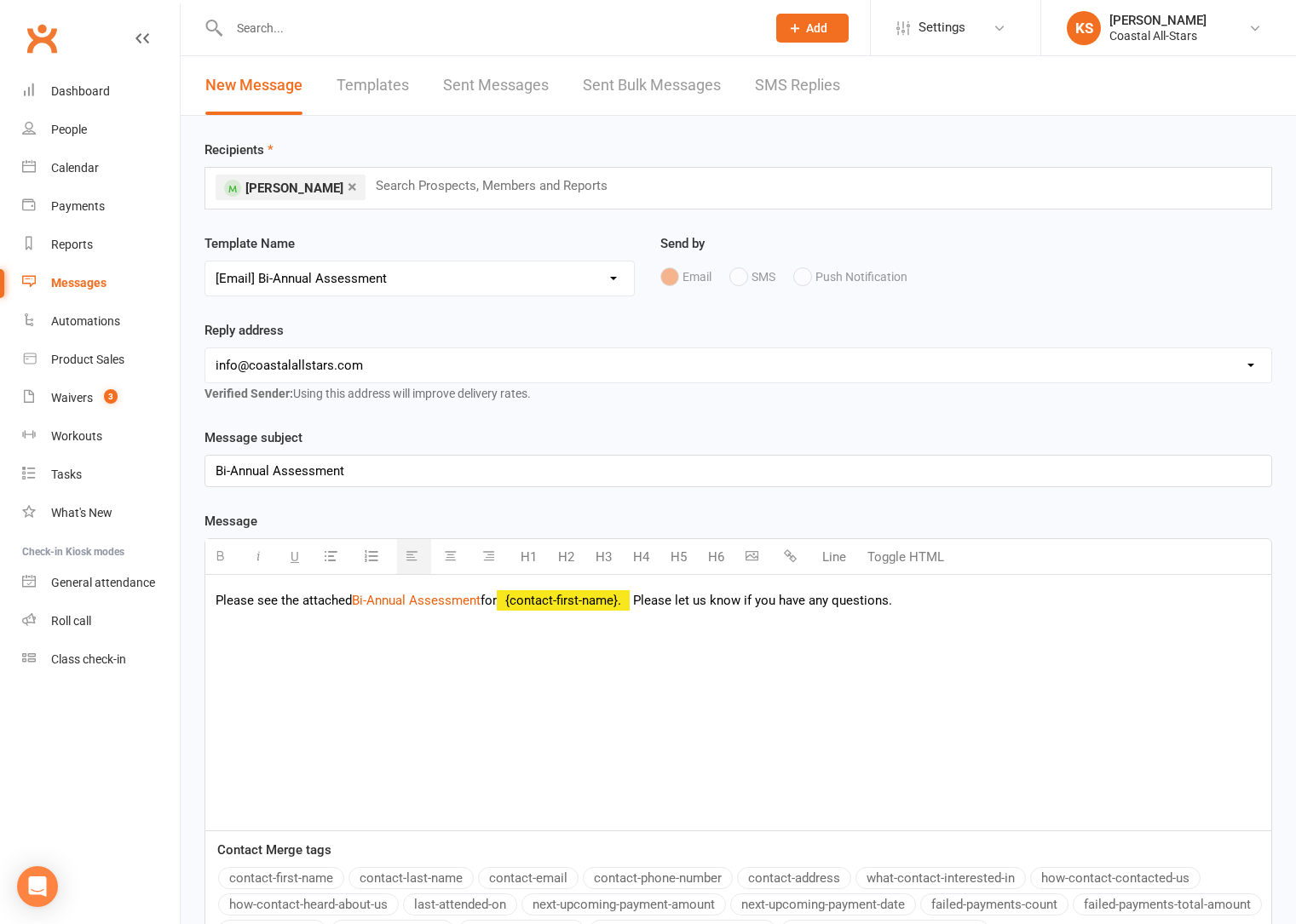
click at [790, 555] on icon "button" at bounding box center [790, 556] width 13 height 13
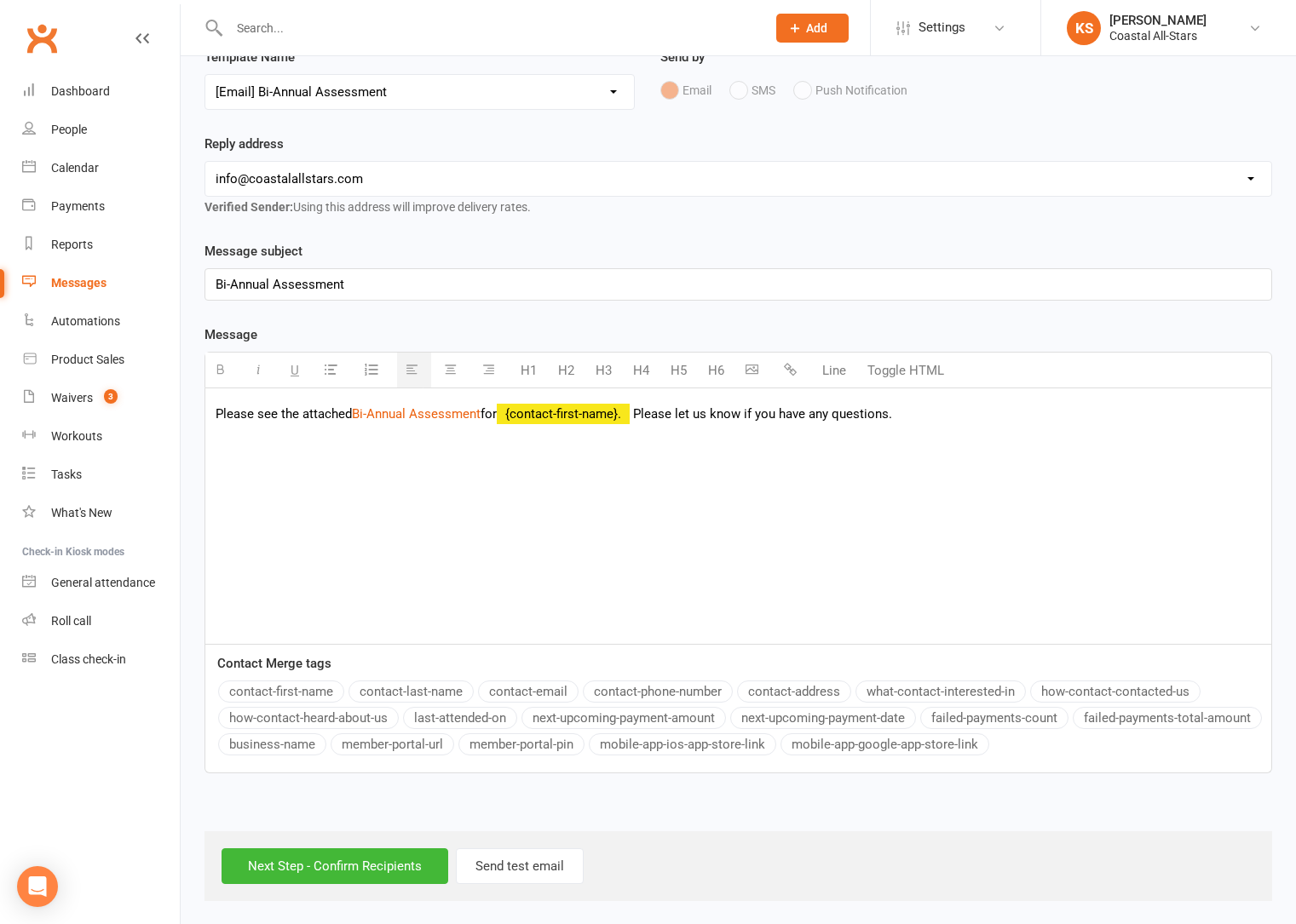
scroll to position [189, 0]
click at [347, 852] on input "Next Step - Confirm Recipients" at bounding box center [334, 864] width 227 height 36
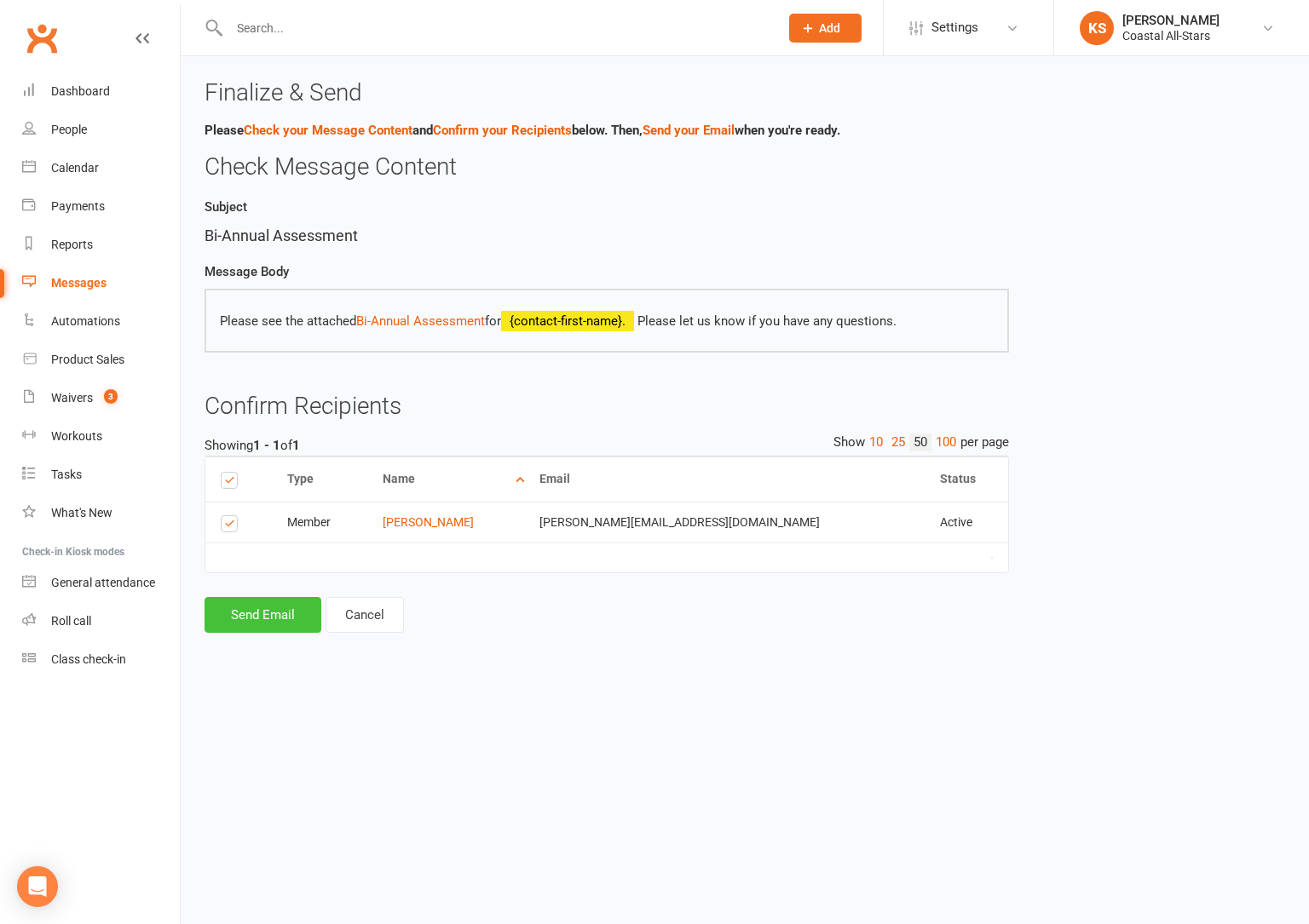
click at [284, 627] on button "Send Email" at bounding box center [263, 615] width 116 height 36
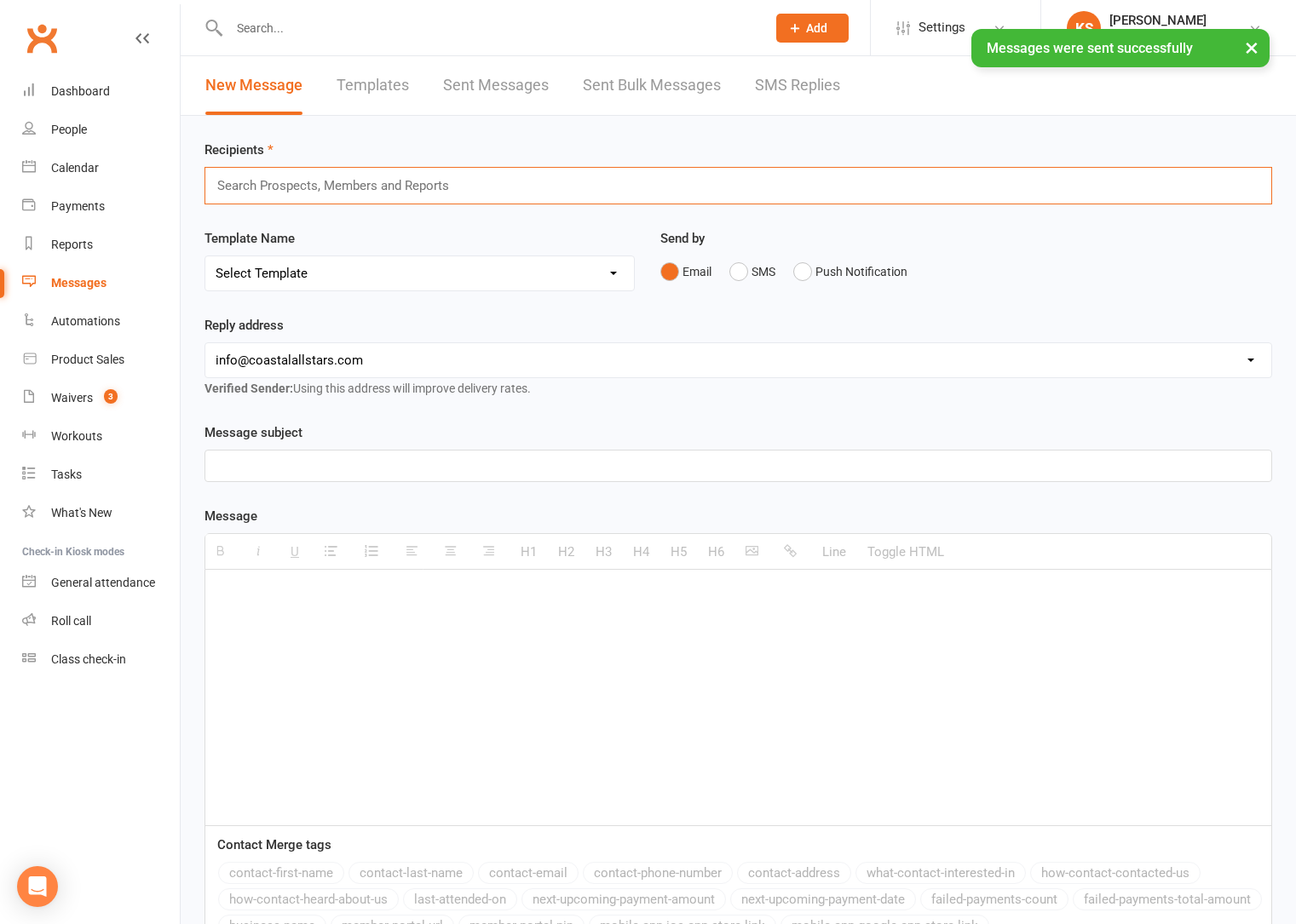
click at [319, 175] on input "text" at bounding box center [340, 186] width 250 height 23
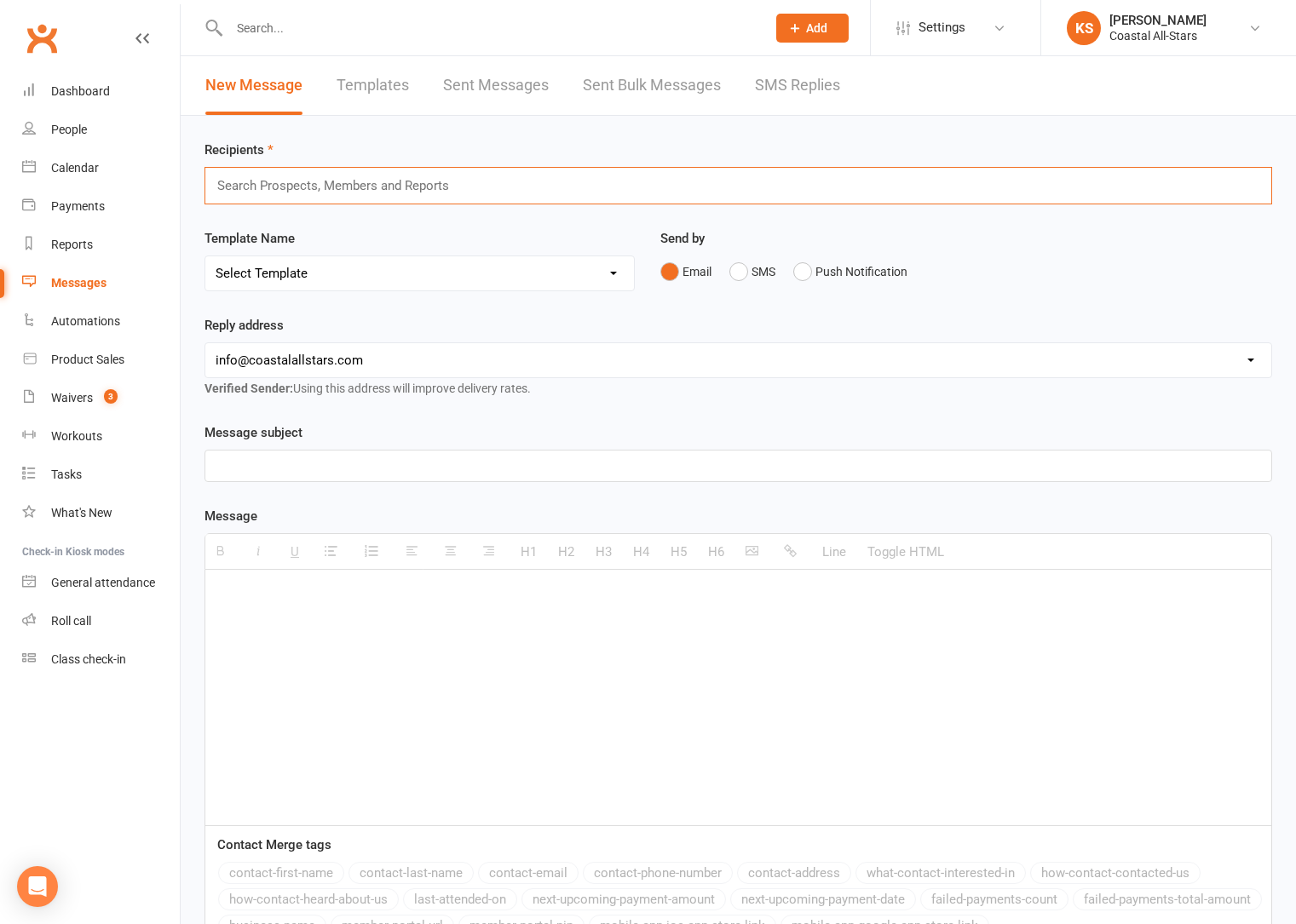
click at [507, 84] on link "Sent Messages" at bounding box center [495, 85] width 106 height 59
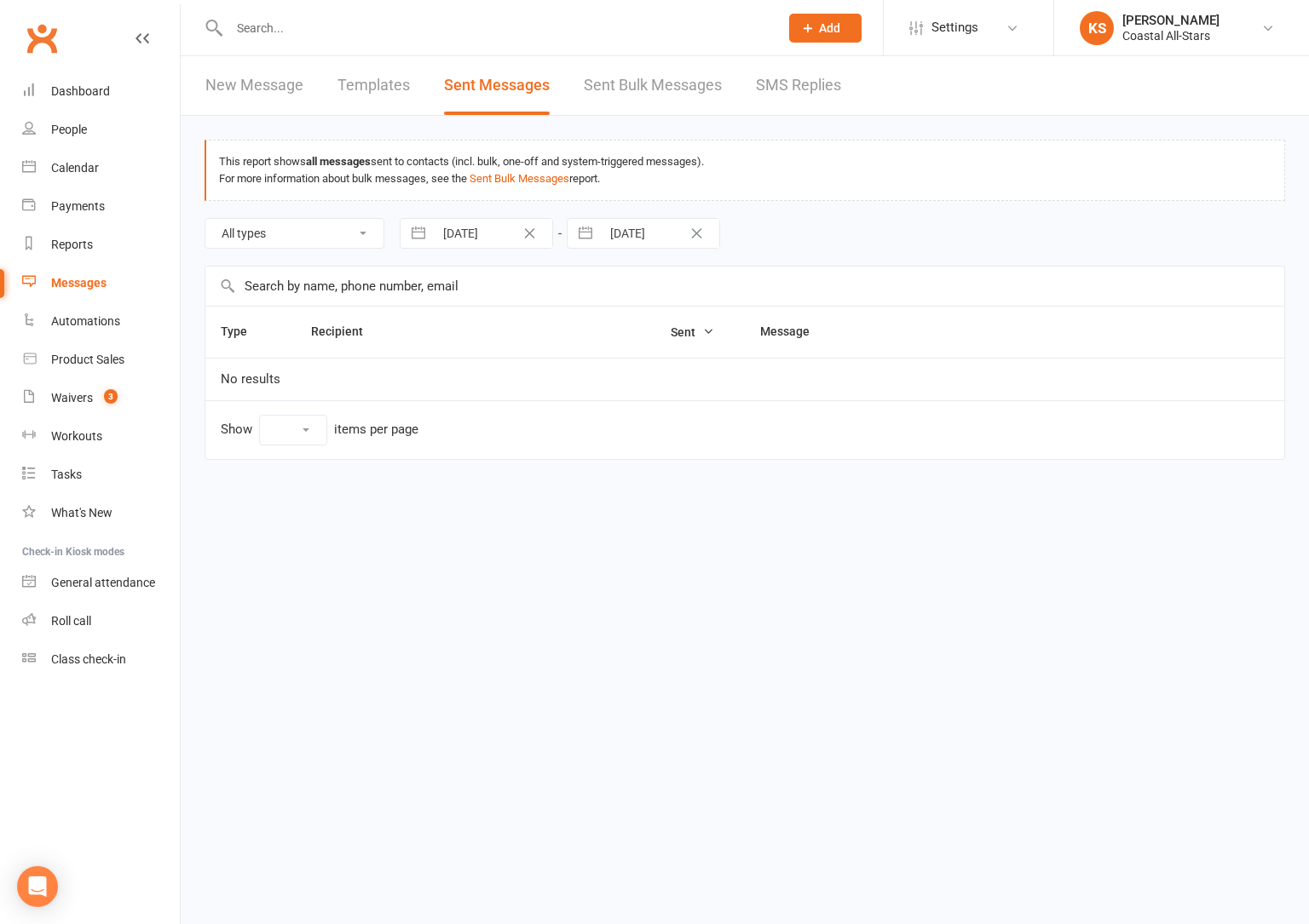
select select "100"
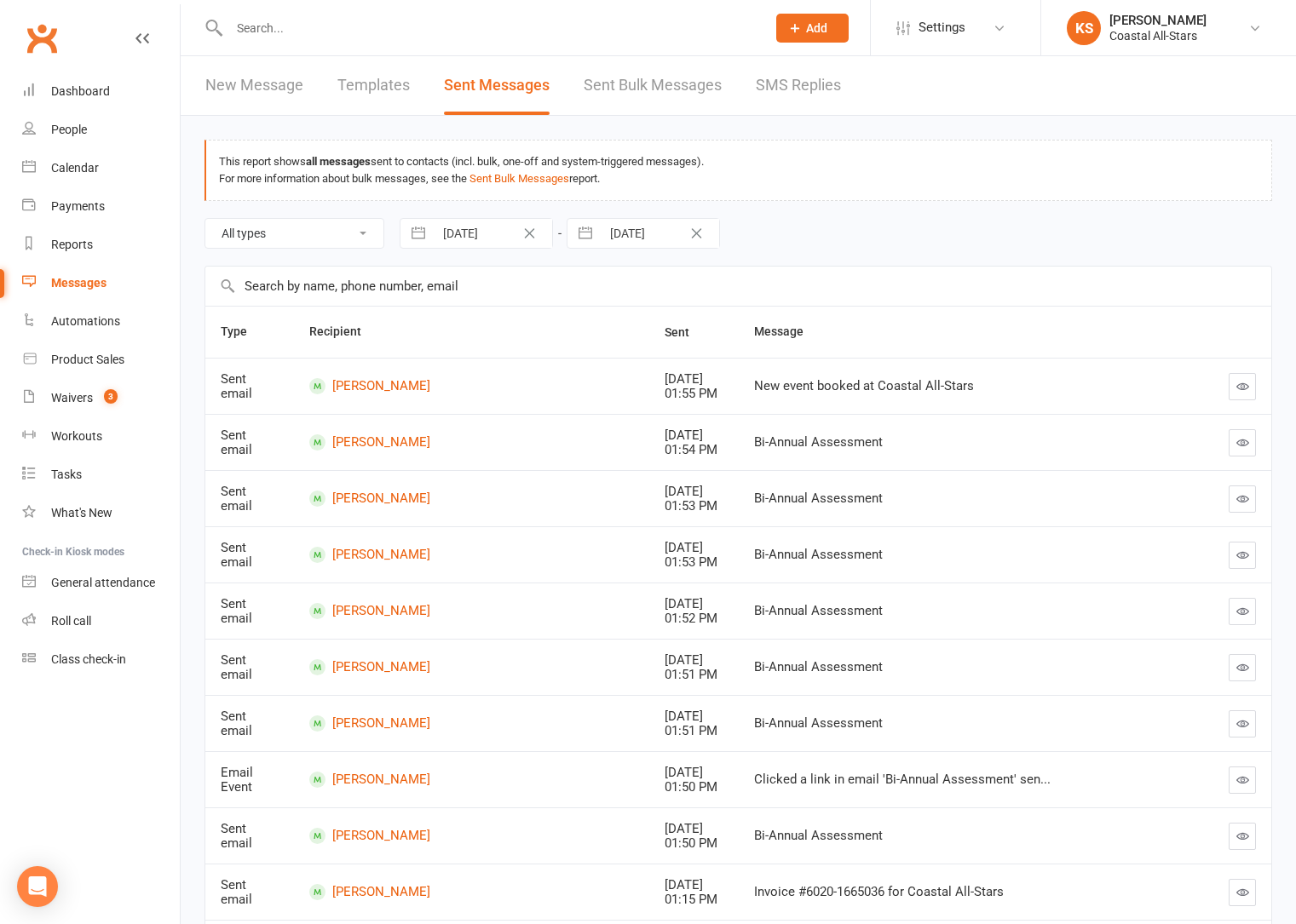
click at [266, 78] on link "New Message" at bounding box center [254, 85] width 98 height 59
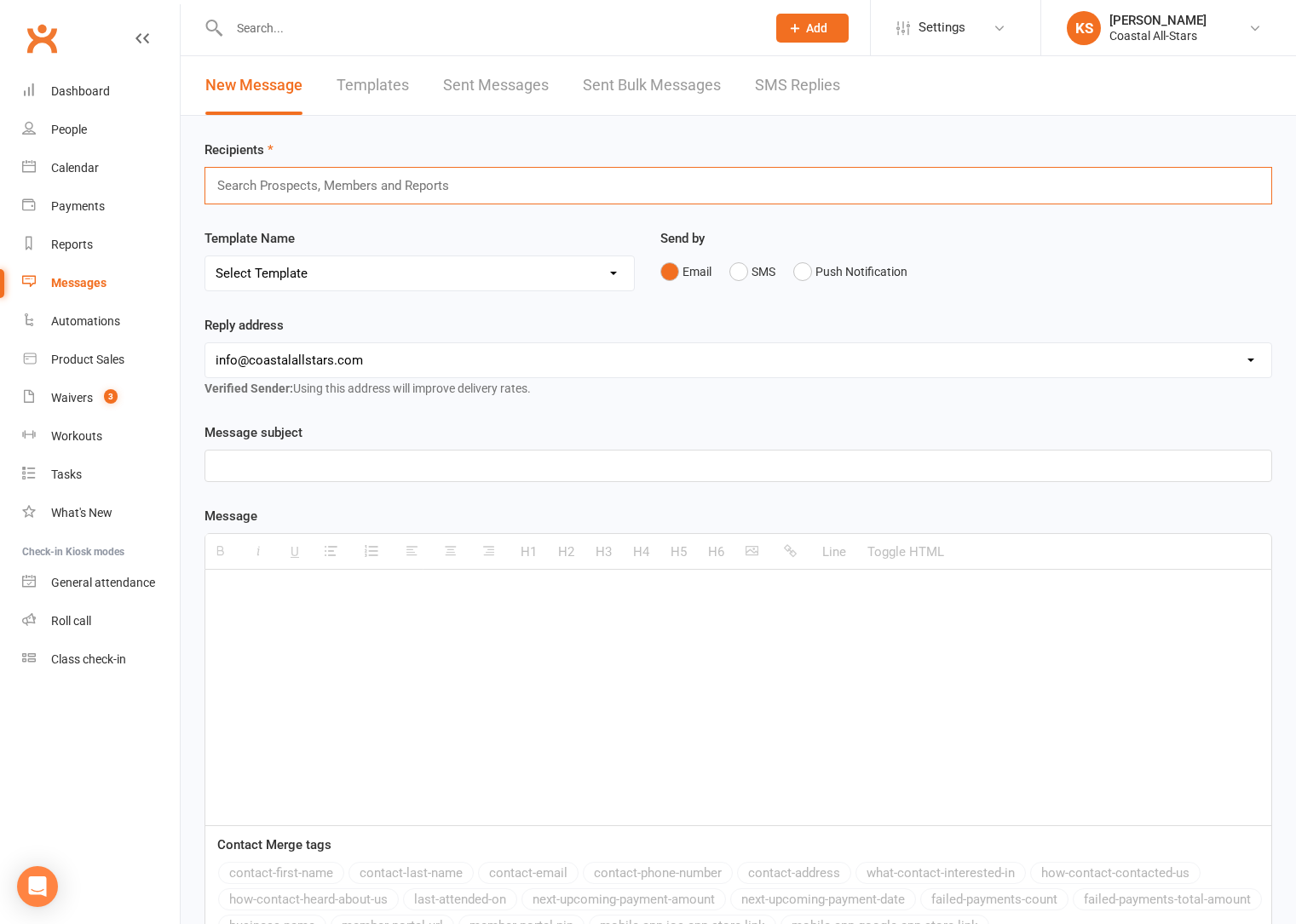
click at [381, 186] on input "text" at bounding box center [340, 186] width 250 height 23
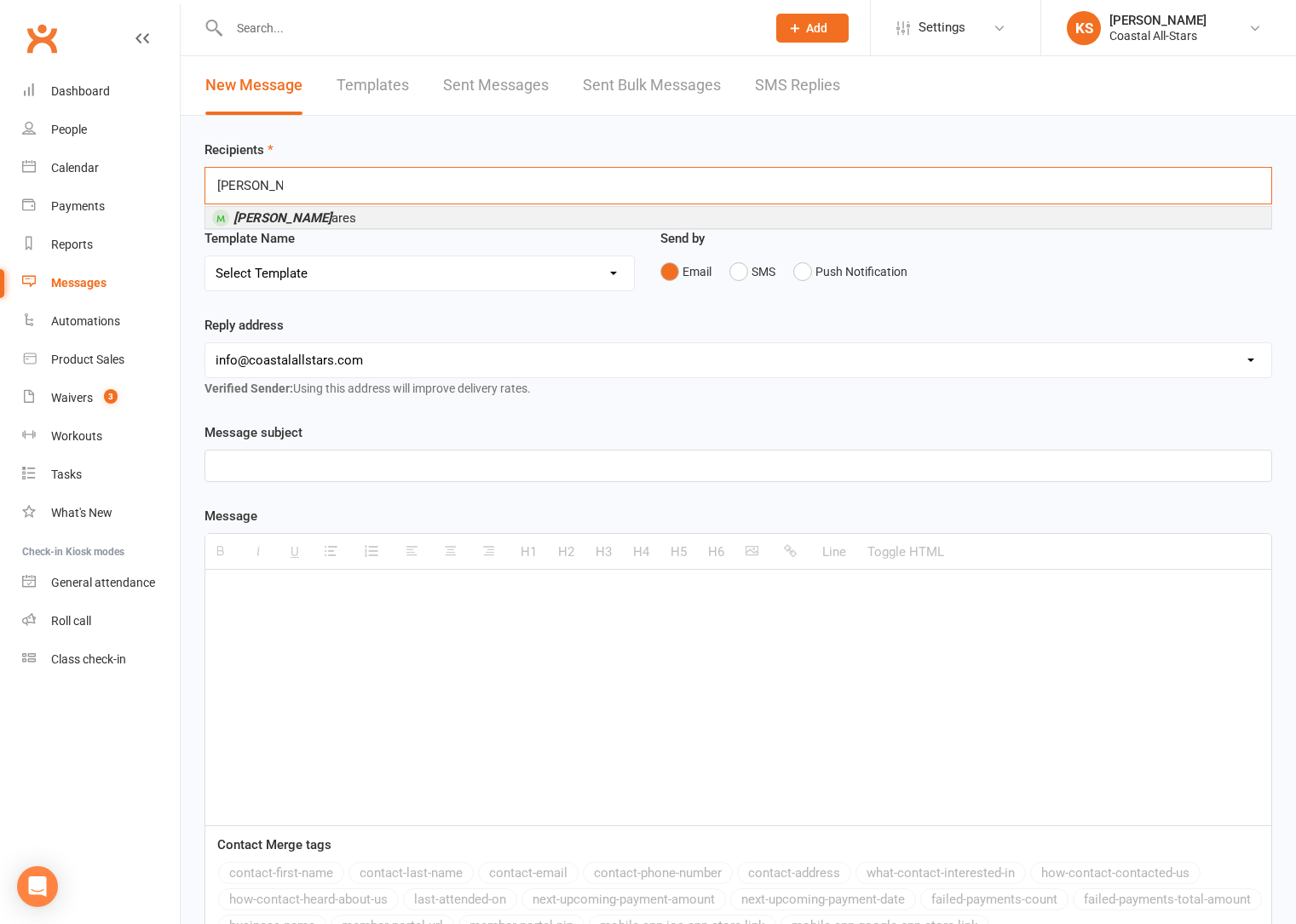
type input "Sophia miy"
click at [355, 225] on li "Sophia Miy ares" at bounding box center [737, 217] width 1066 height 22
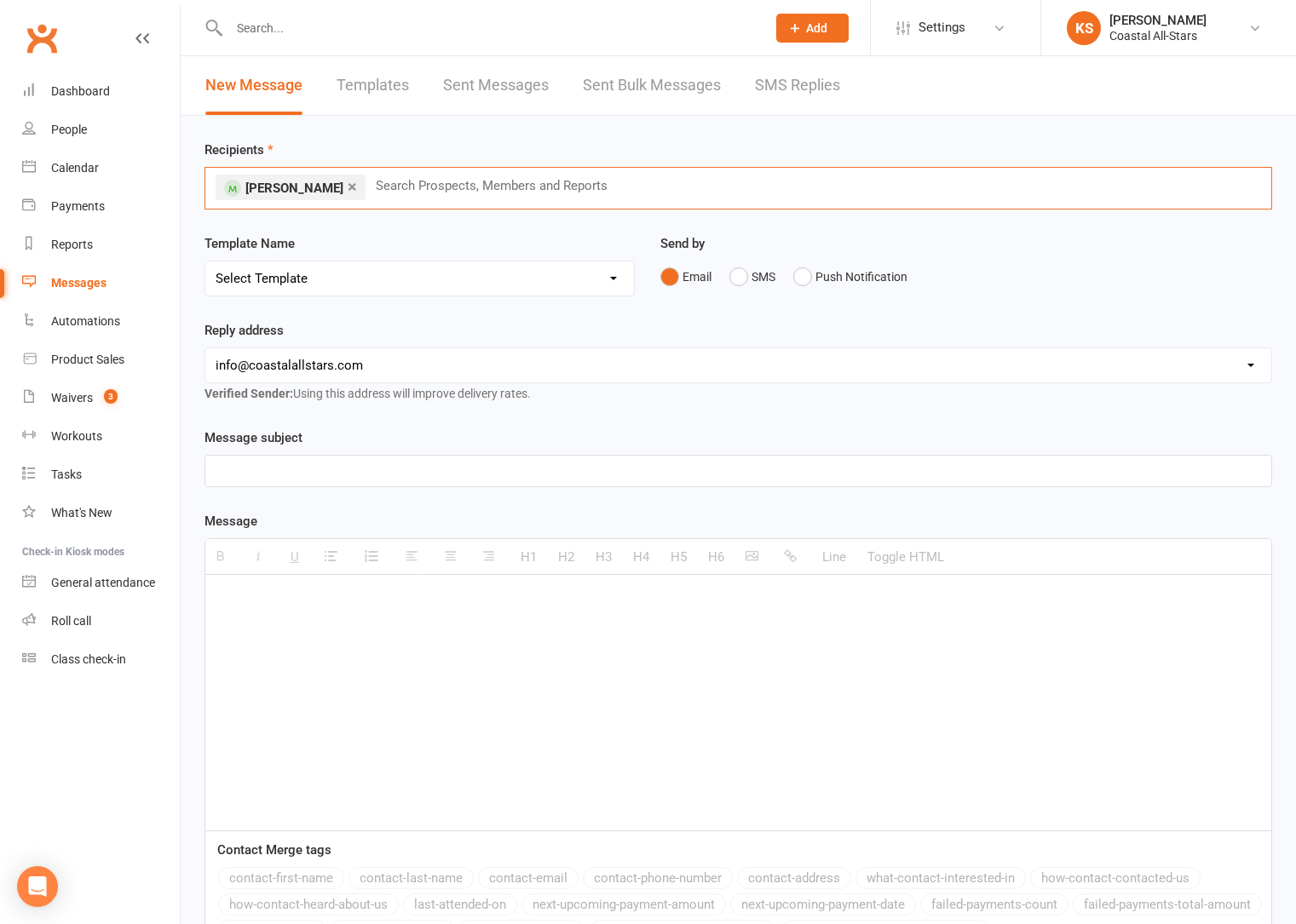
click at [585, 273] on select "Select Template [Email] Bi-Annual Assessment [Email] Boosters [Email] Card Fail…" at bounding box center [419, 279] width 429 height 34
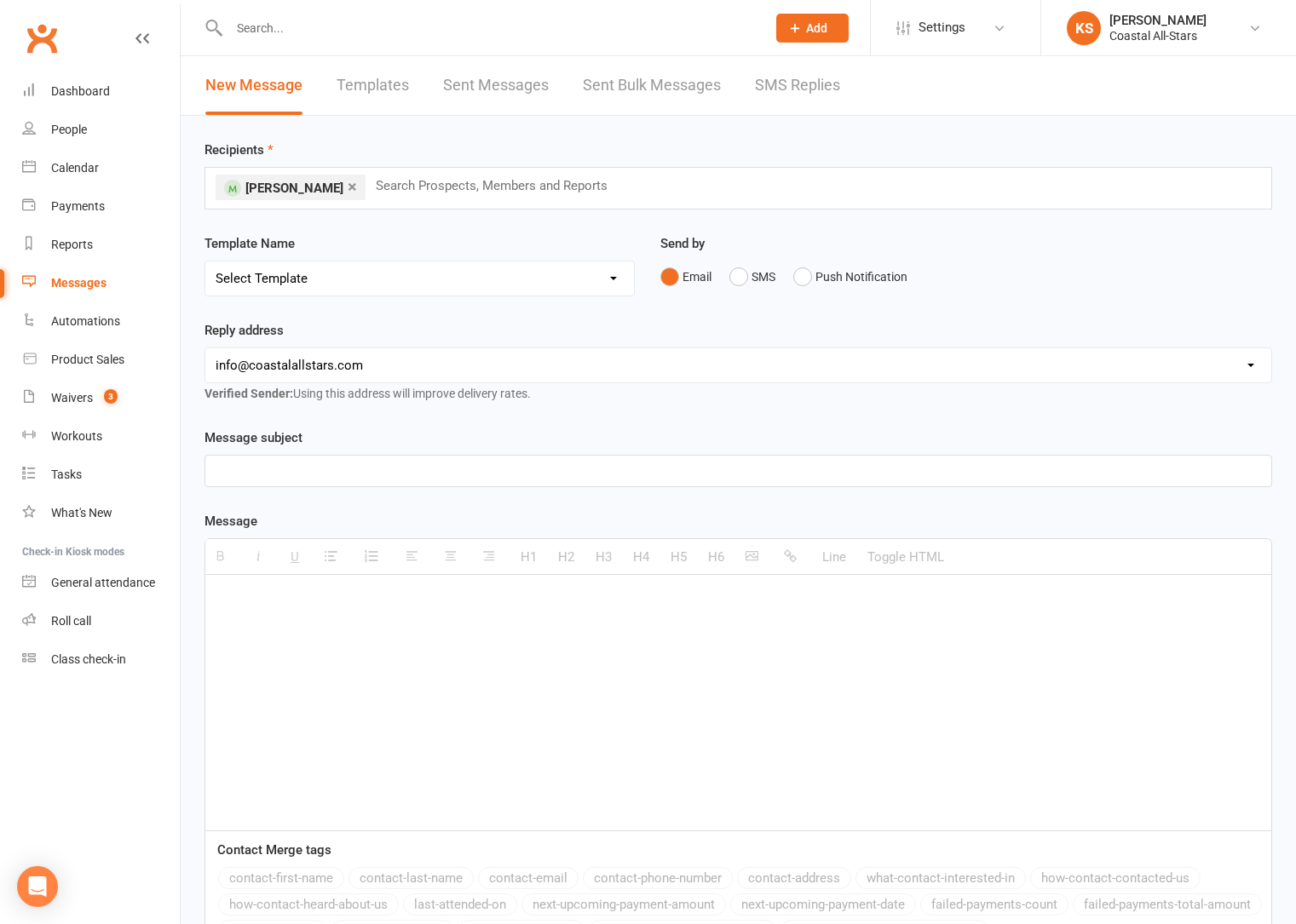
select select "0"
click at [205, 262] on select "Select Template [Email] Bi-Annual Assessment [Email] Boosters [Email] Card Fail…" at bounding box center [419, 279] width 429 height 34
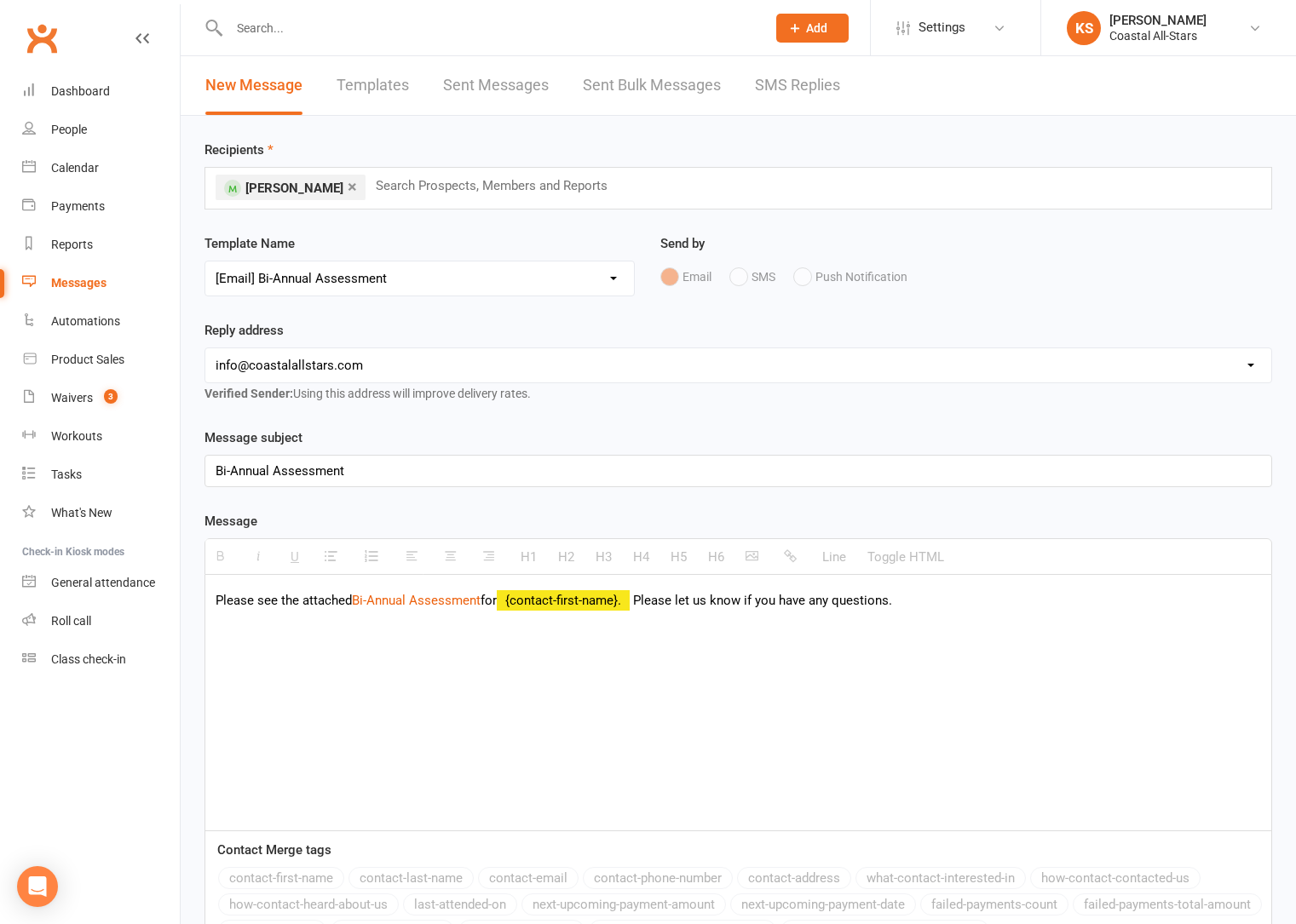
click at [449, 624] on div "Please see the attached Bi-Annual Assessment for {contact-first-name}. Please l…" at bounding box center [737, 702] width 1066 height 255
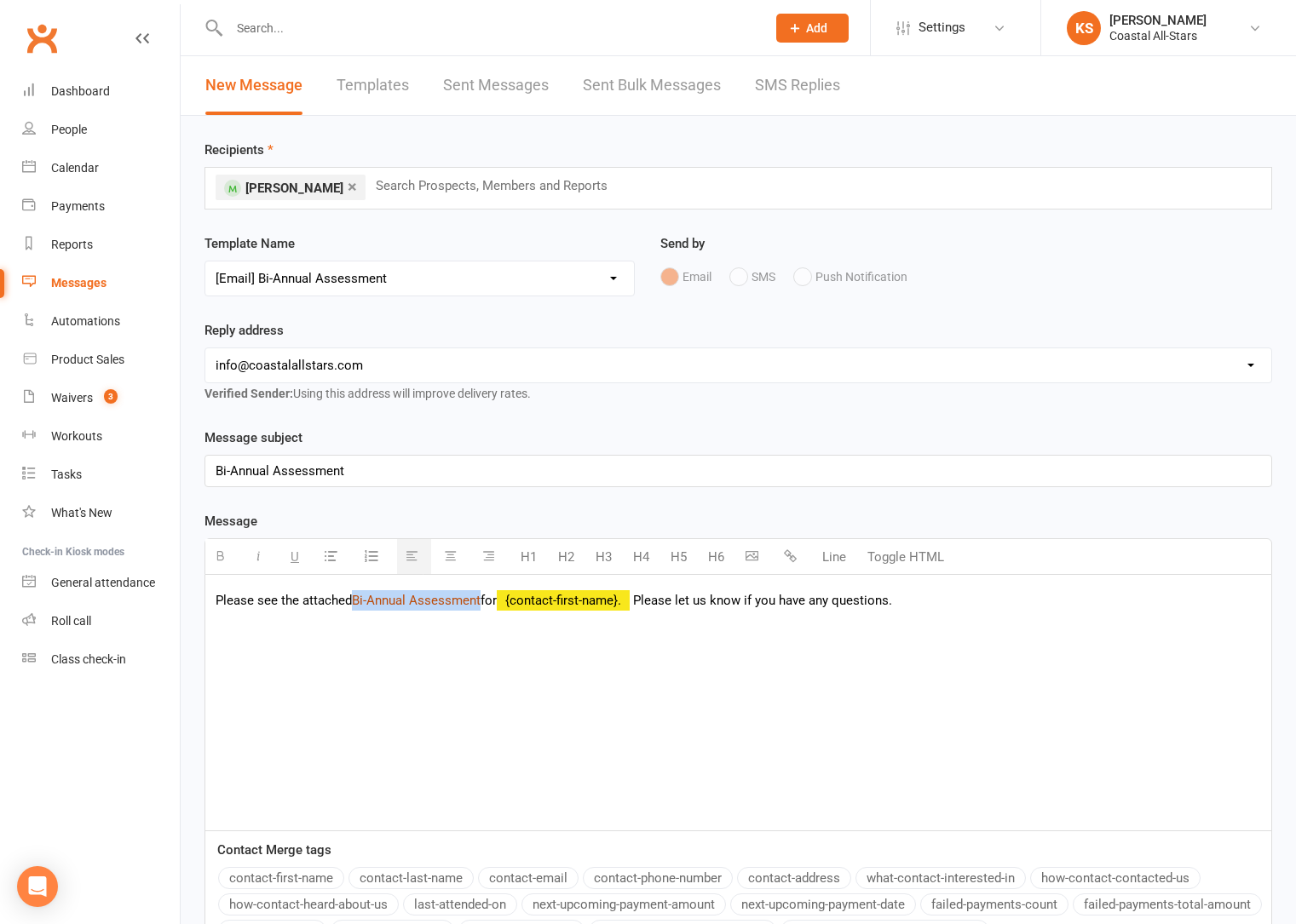
drag, startPoint x: 483, startPoint y: 603, endPoint x: 356, endPoint y: 602, distance: 127.0
click at [356, 602] on link "Bi-Annual Assessment" at bounding box center [416, 600] width 129 height 15
click at [793, 562] on button "button" at bounding box center [792, 557] width 34 height 34
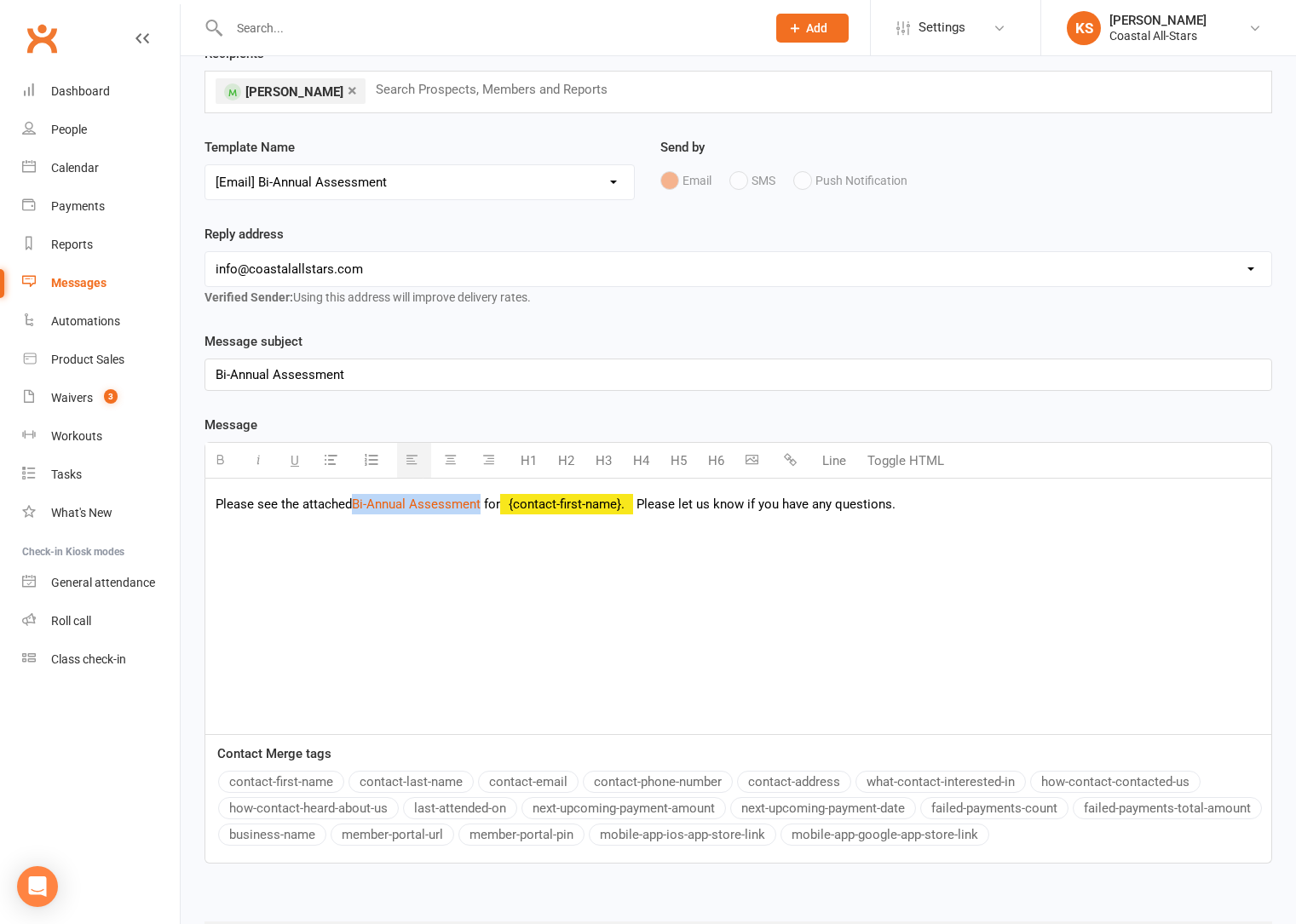
scroll to position [189, 0]
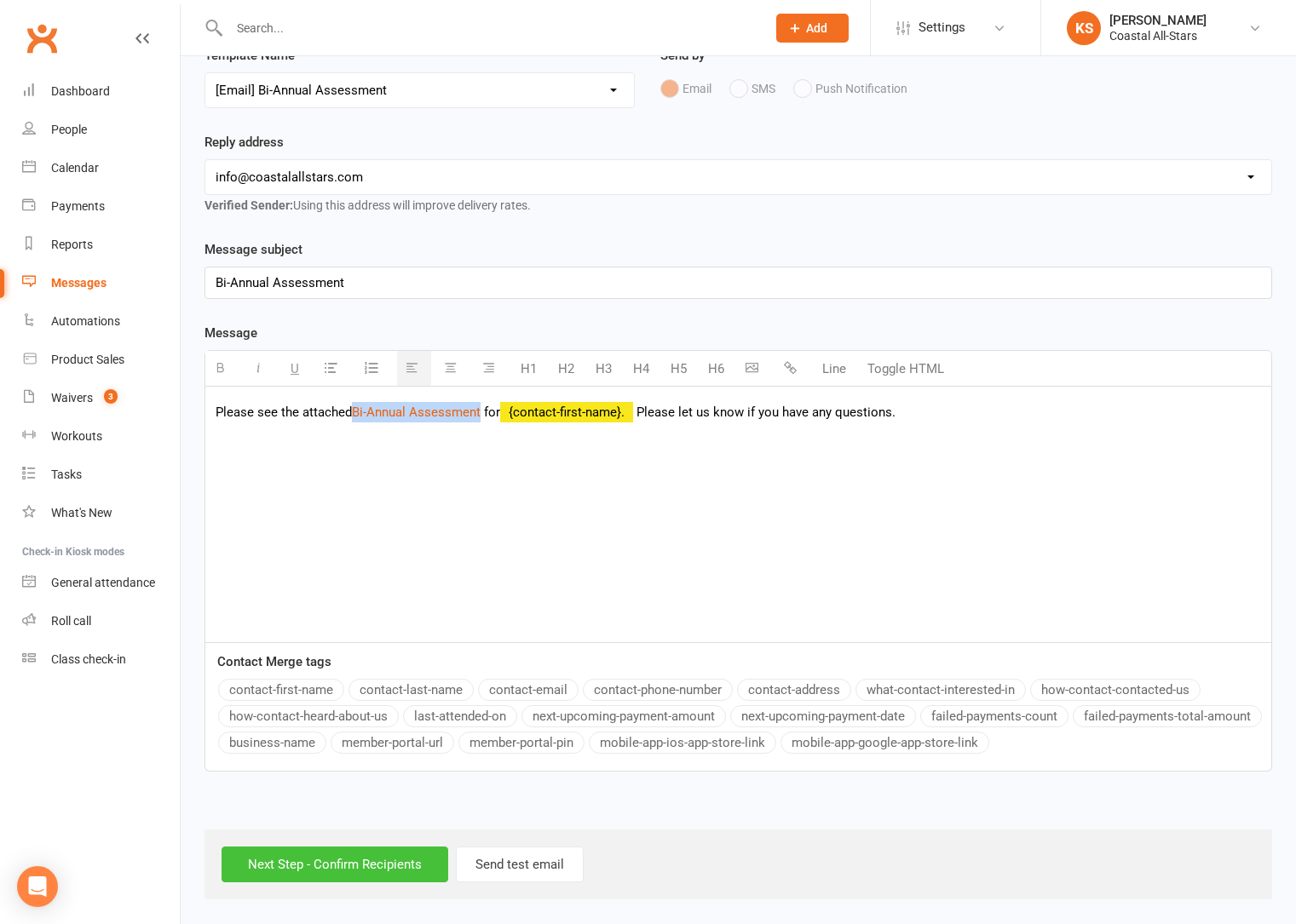
click at [352, 869] on input "Next Step - Confirm Recipients" at bounding box center [334, 864] width 227 height 36
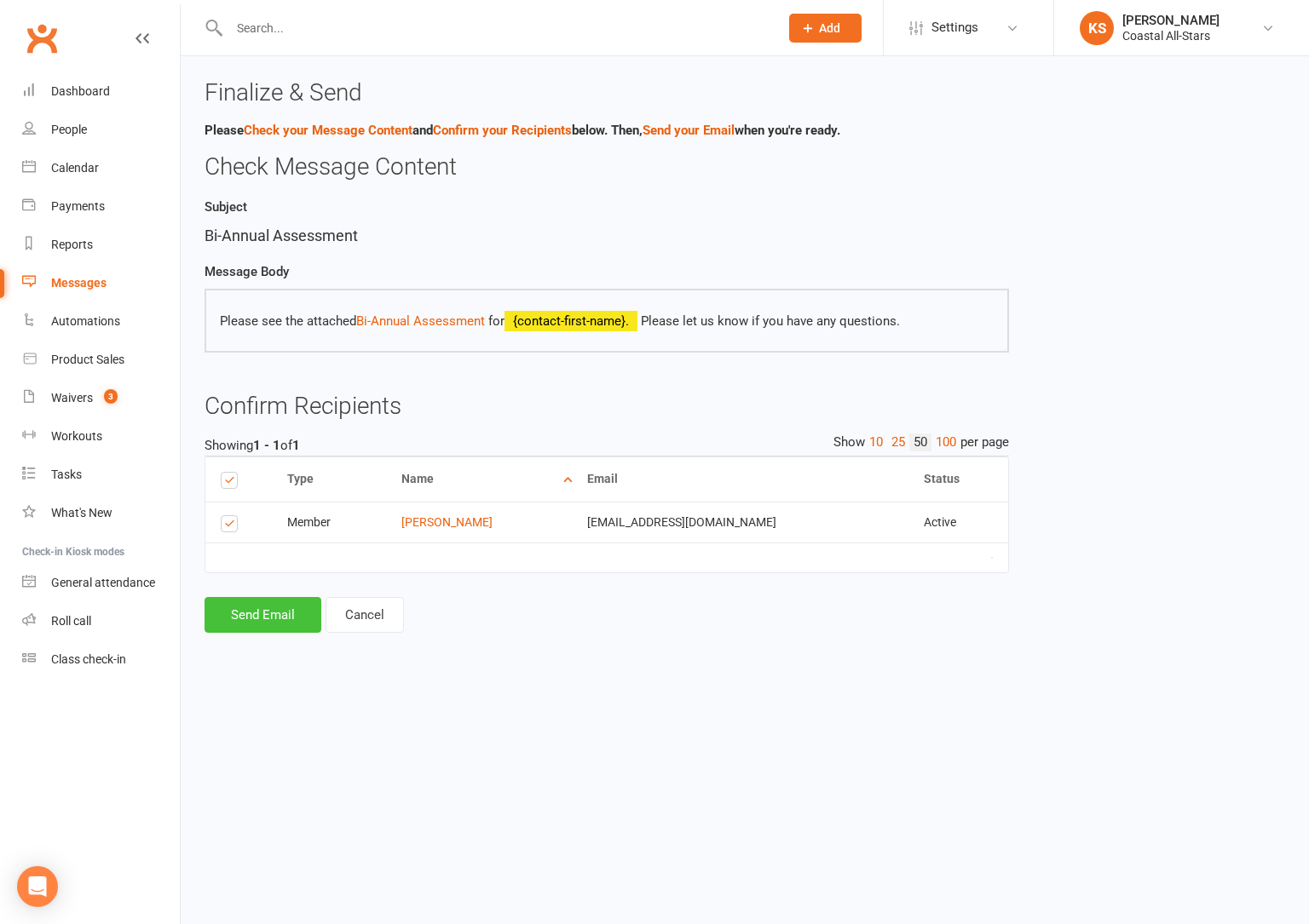
click at [251, 619] on button "Send Email" at bounding box center [263, 615] width 116 height 36
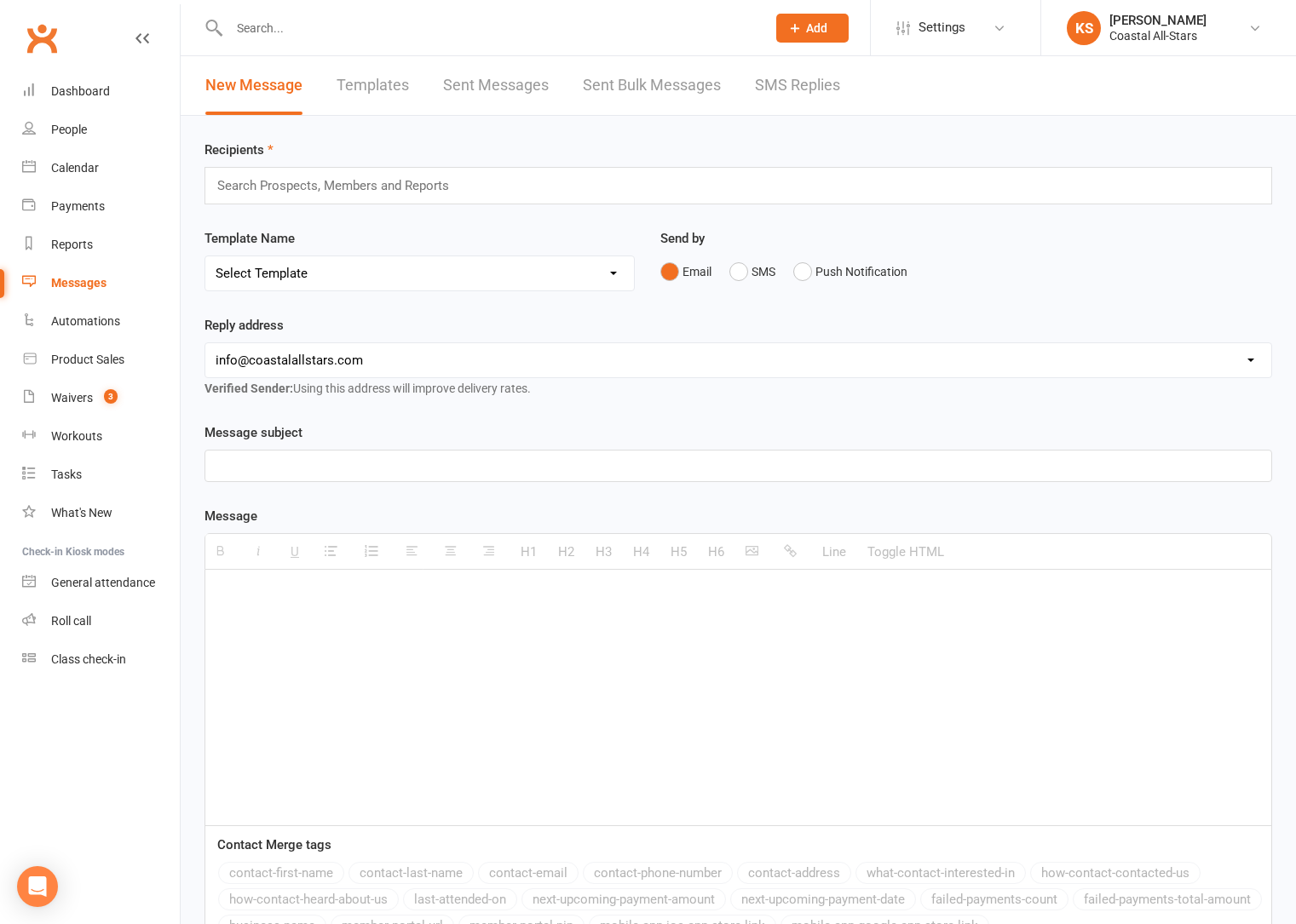
click at [483, 86] on link "Sent Messages" at bounding box center [495, 85] width 106 height 59
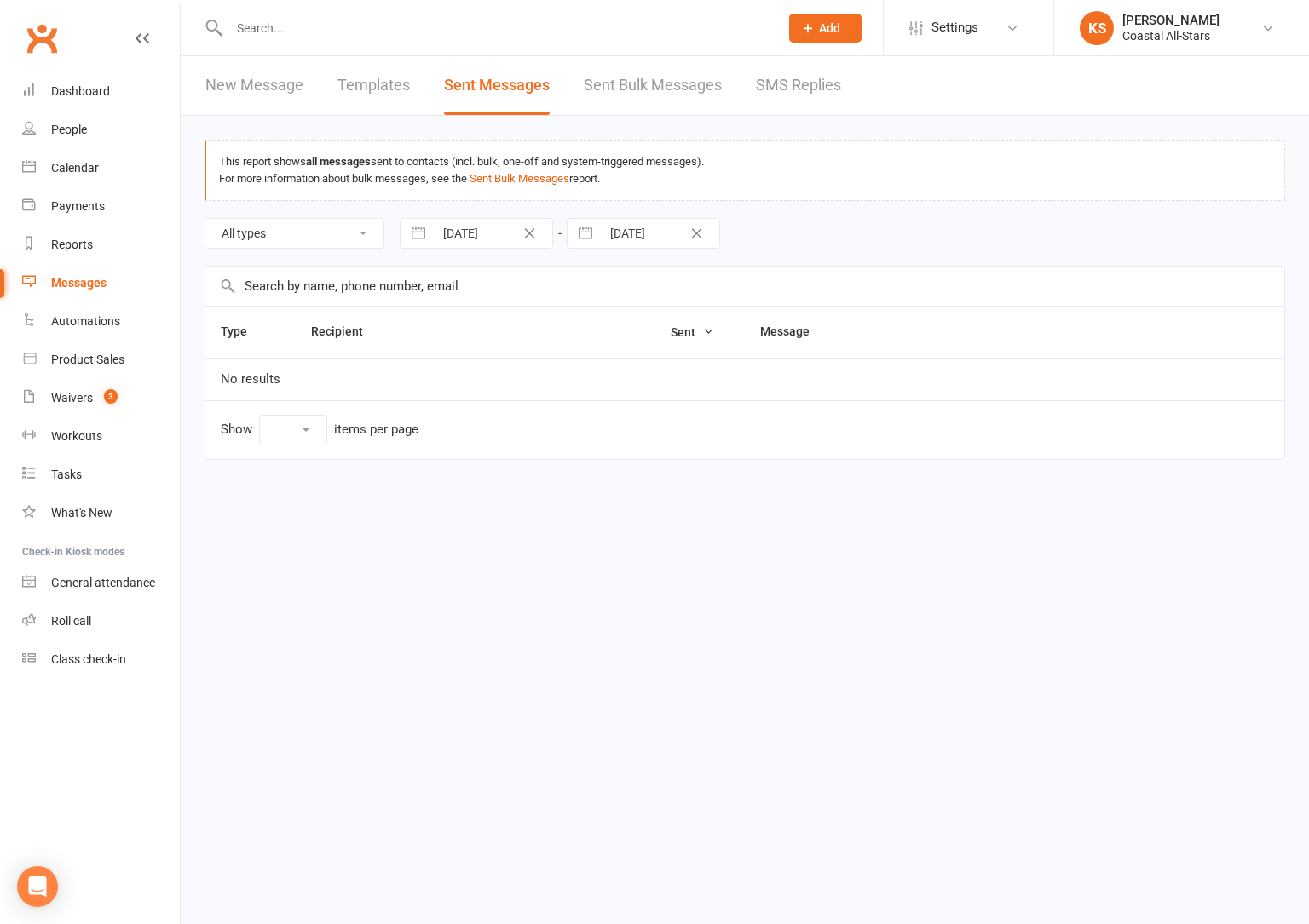
select select "100"
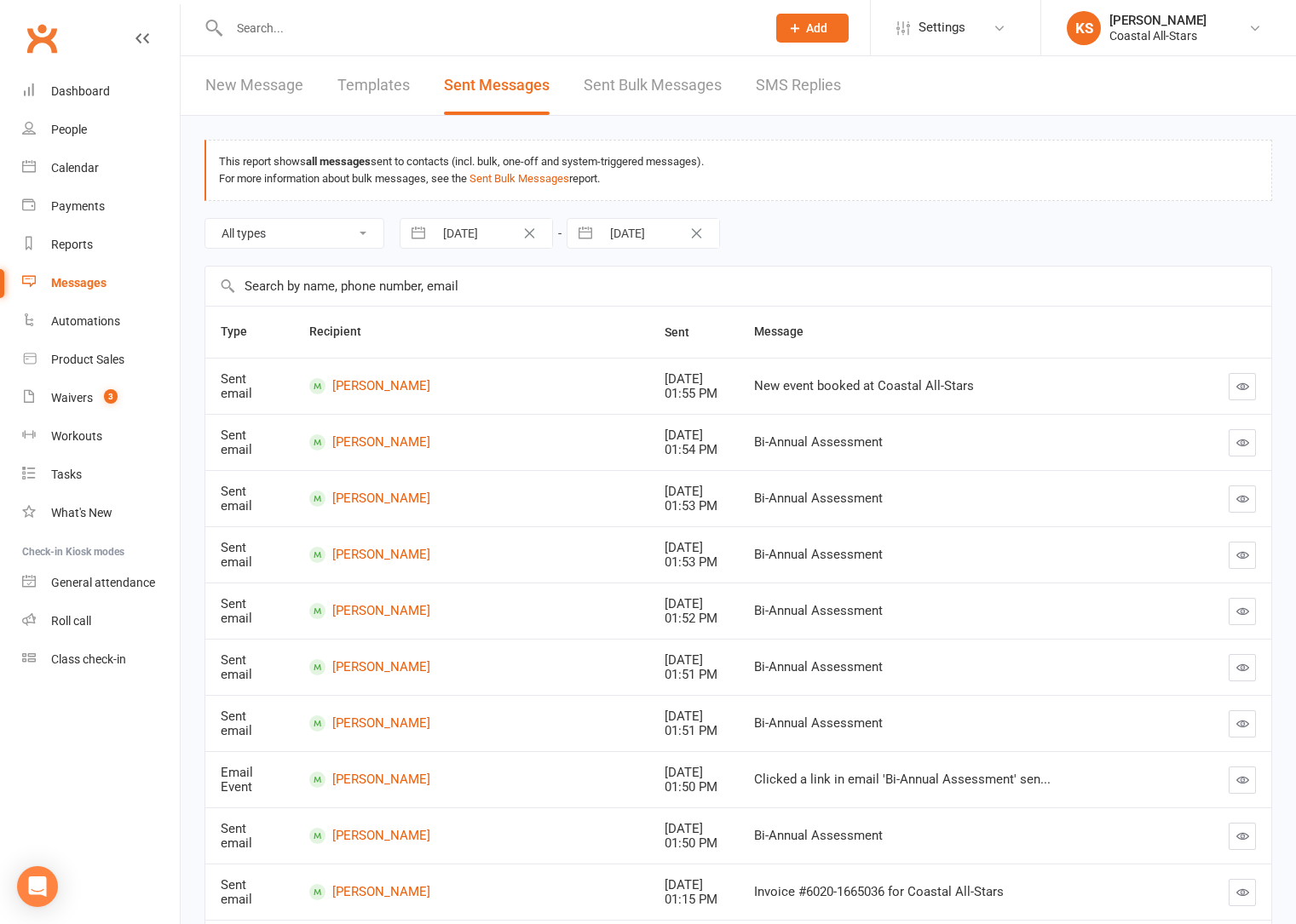
click at [255, 84] on link "New Message" at bounding box center [254, 85] width 98 height 59
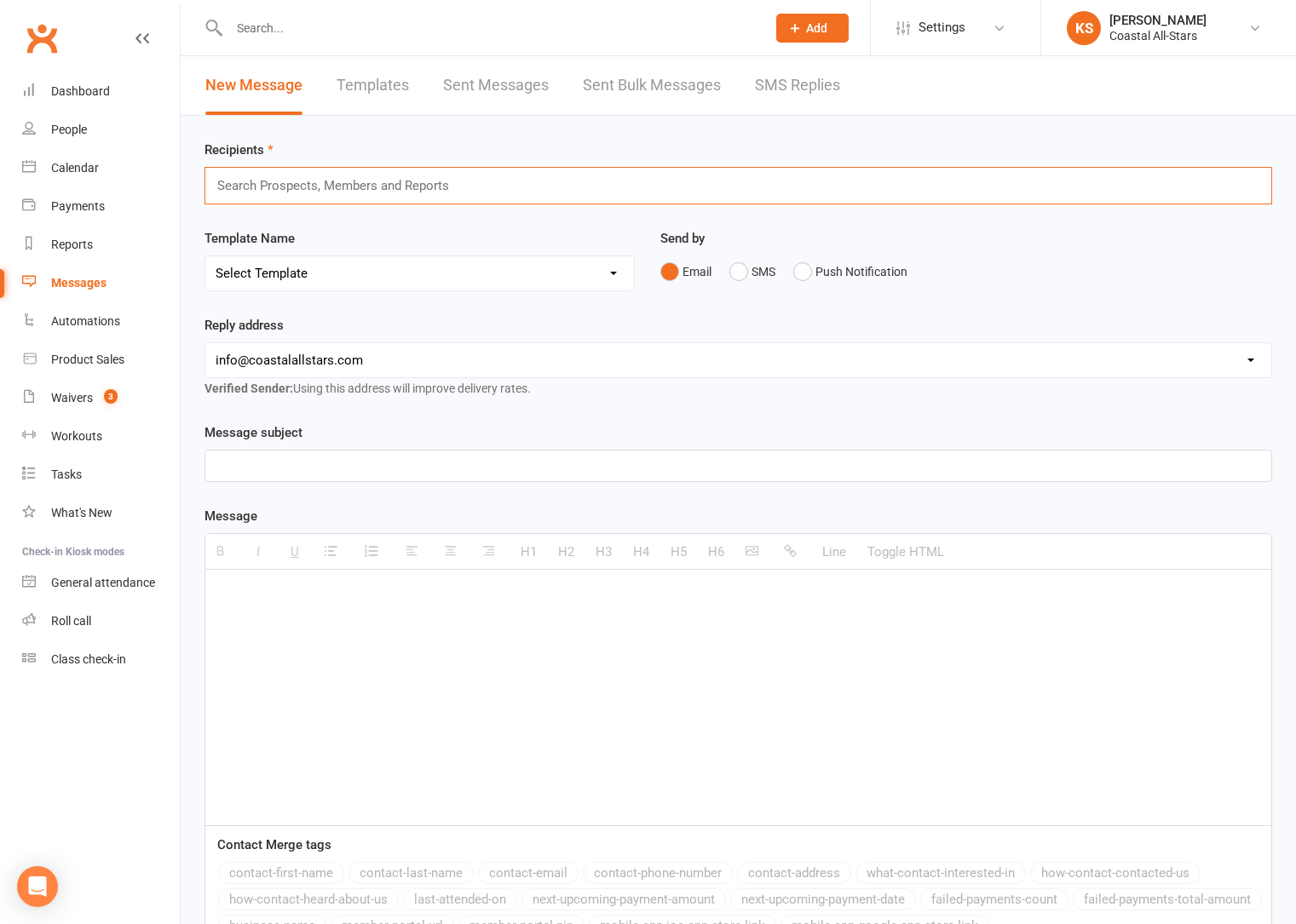
click at [325, 192] on input "text" at bounding box center [340, 186] width 250 height 23
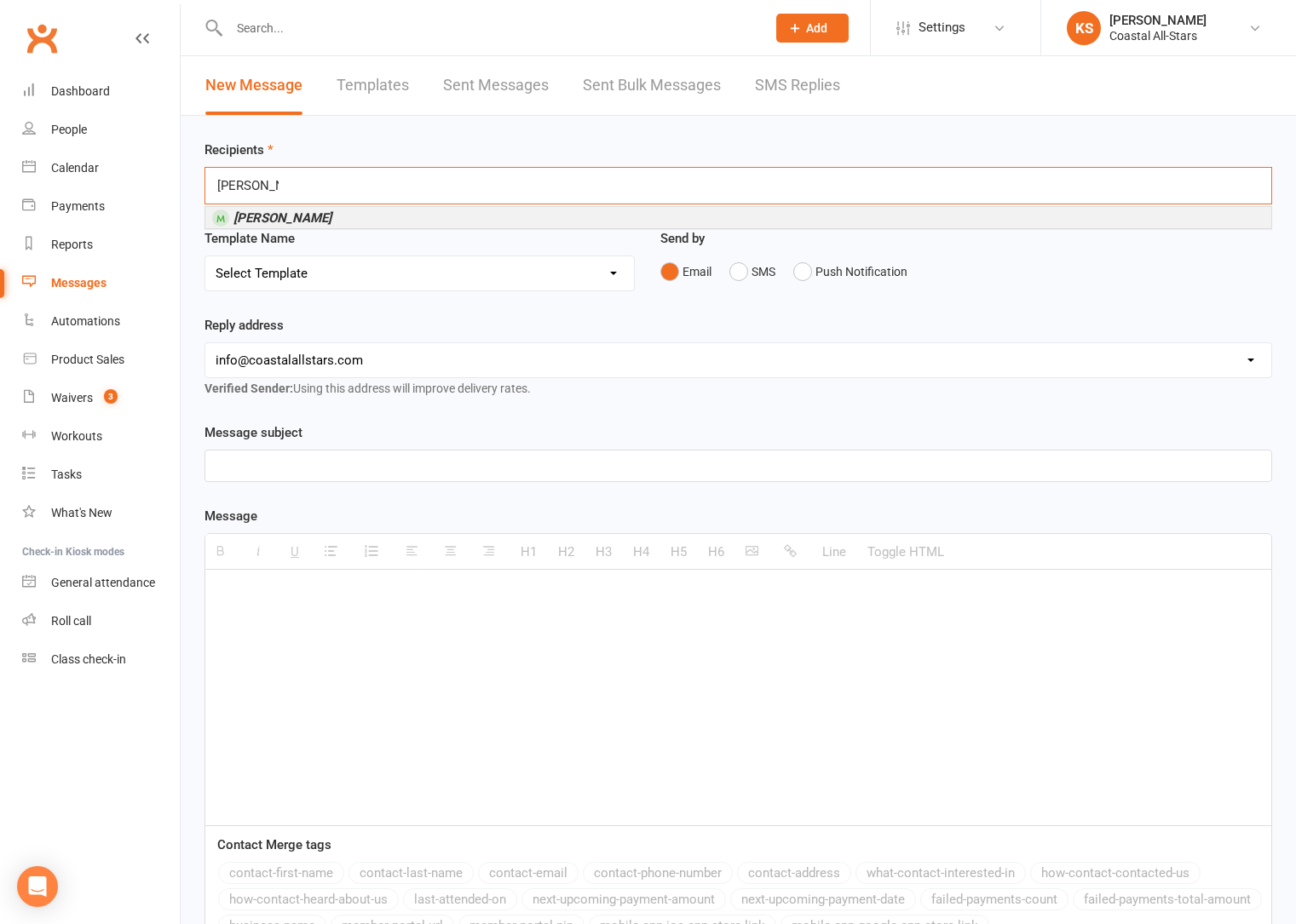
type input "Ryan west"
click at [393, 218] on li "Ryan West" at bounding box center [737, 217] width 1066 height 22
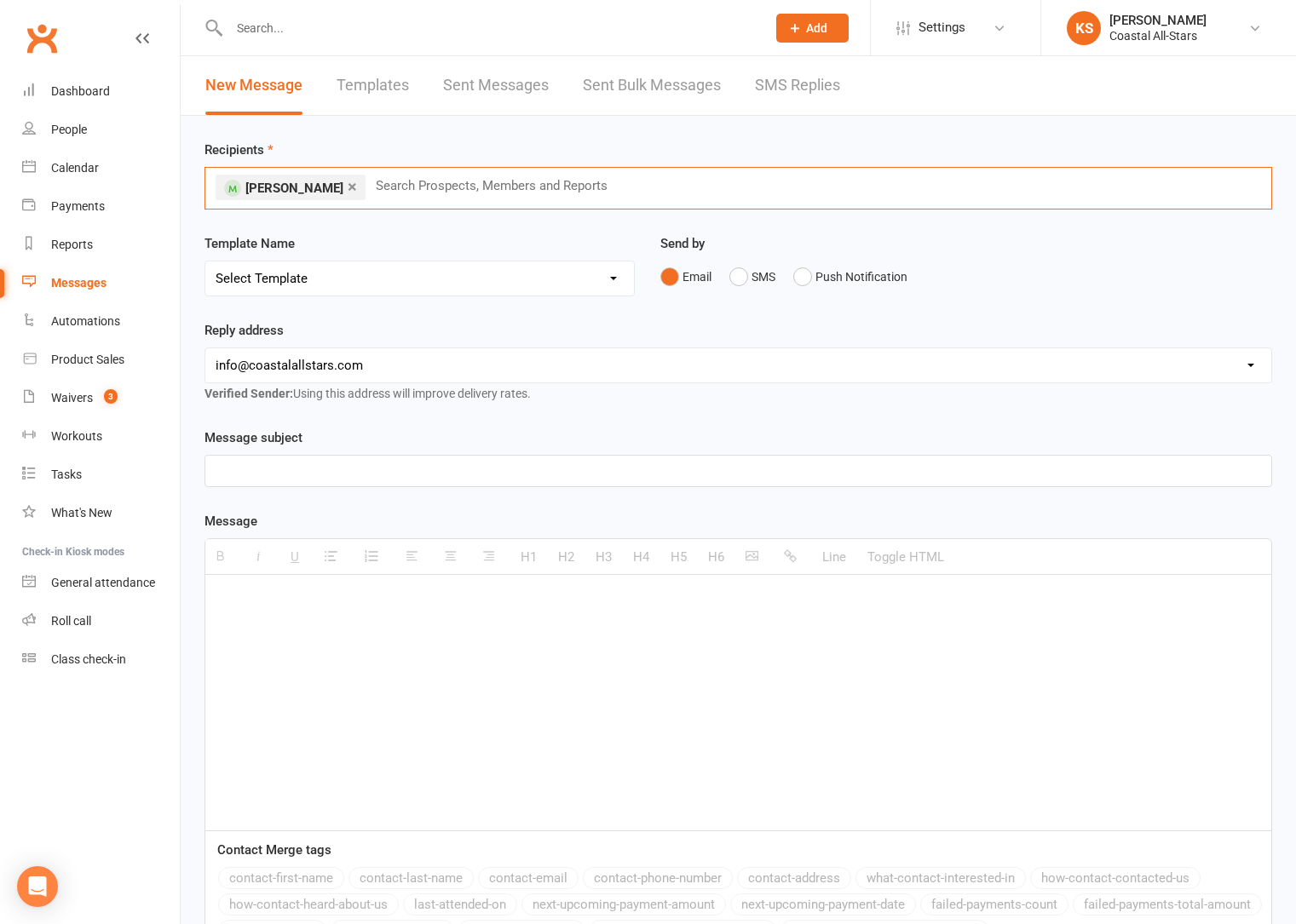
click at [397, 273] on select "Select Template [Email] Bi-Annual Assessment [Email] Boosters [Email] Card Fail…" at bounding box center [419, 279] width 429 height 34
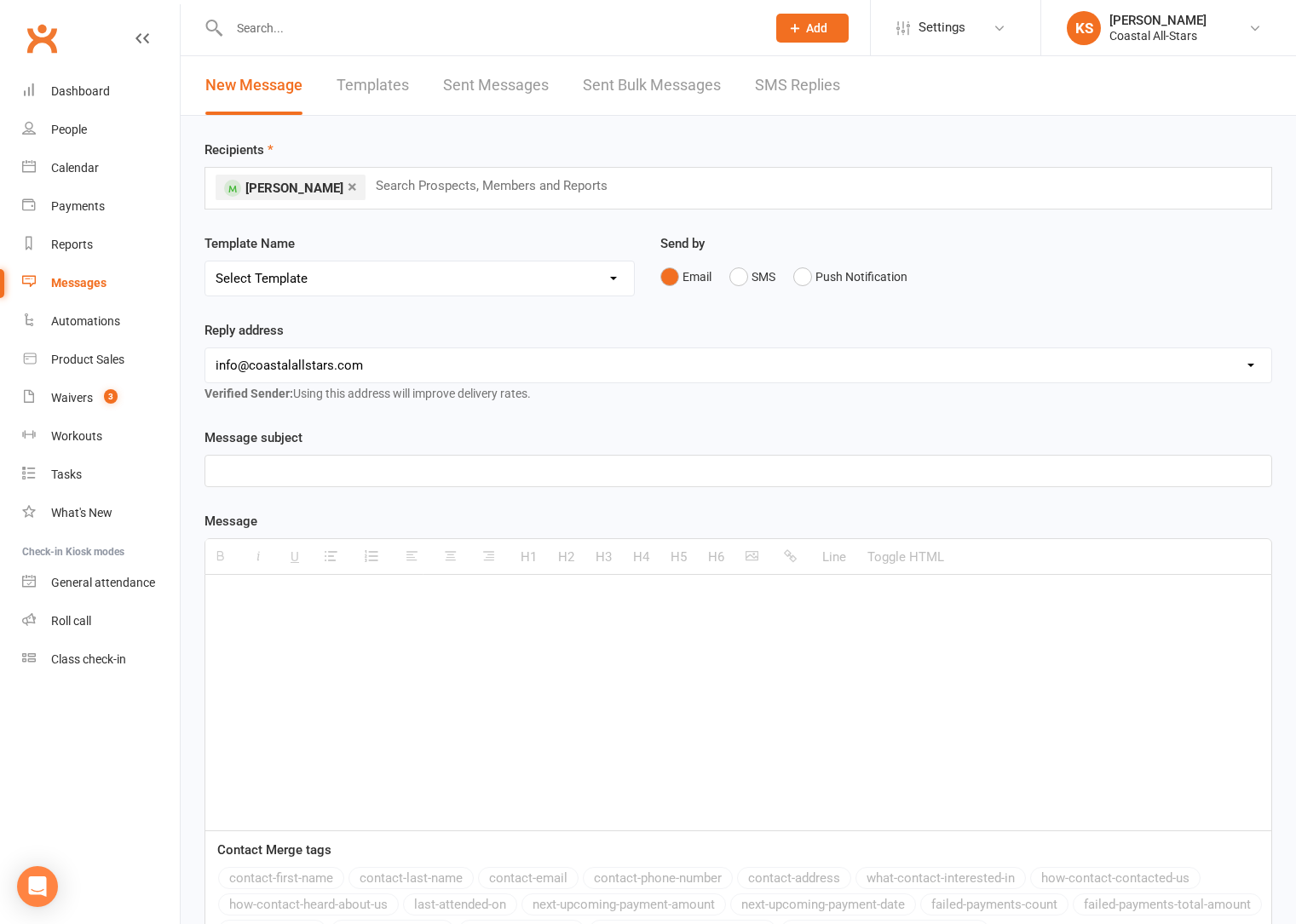
select select "0"
click at [205, 262] on select "Select Template [Email] Bi-Annual Assessment [Email] Boosters [Email] Card Fail…" at bounding box center [419, 279] width 429 height 34
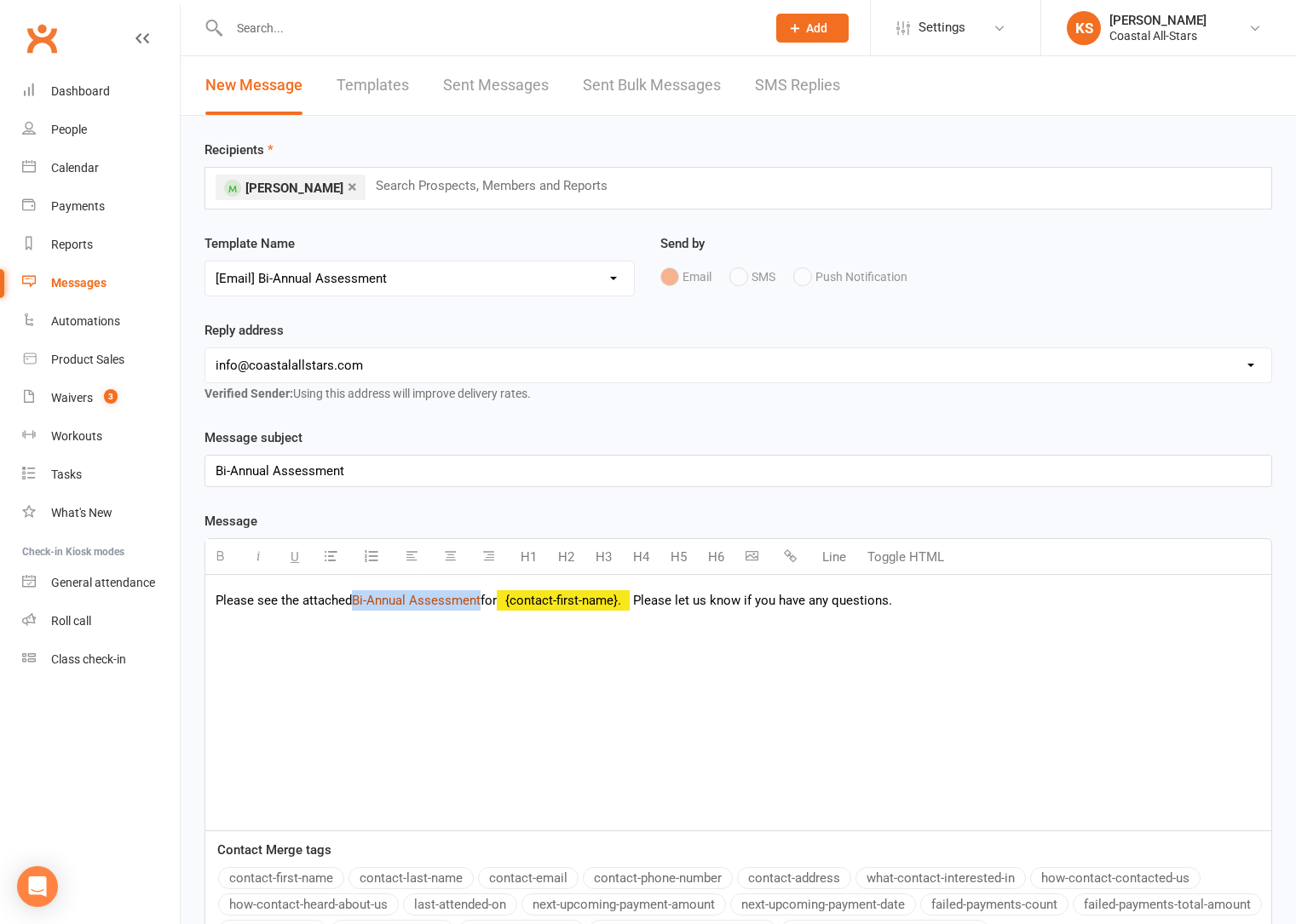
drag, startPoint x: 482, startPoint y: 608, endPoint x: 356, endPoint y: 598, distance: 126.4
click at [356, 598] on p "Please see the attached Bi-Annual Assessment for {contact-first-name}. Please l…" at bounding box center [738, 600] width 1045 height 21
click at [779, 561] on button "button" at bounding box center [792, 557] width 34 height 34
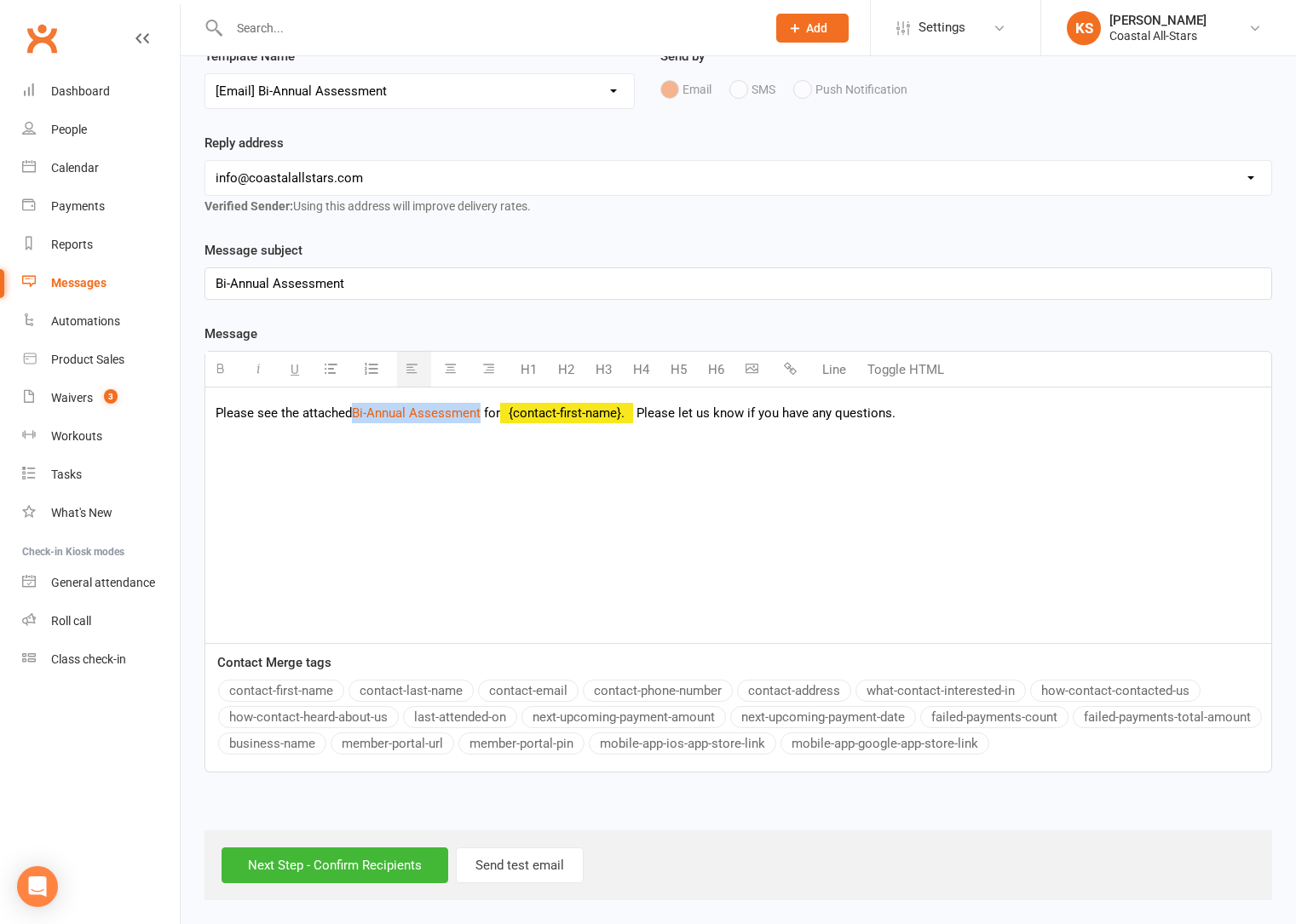
scroll to position [189, 0]
click at [340, 866] on input "Next Step - Confirm Recipients" at bounding box center [334, 864] width 227 height 36
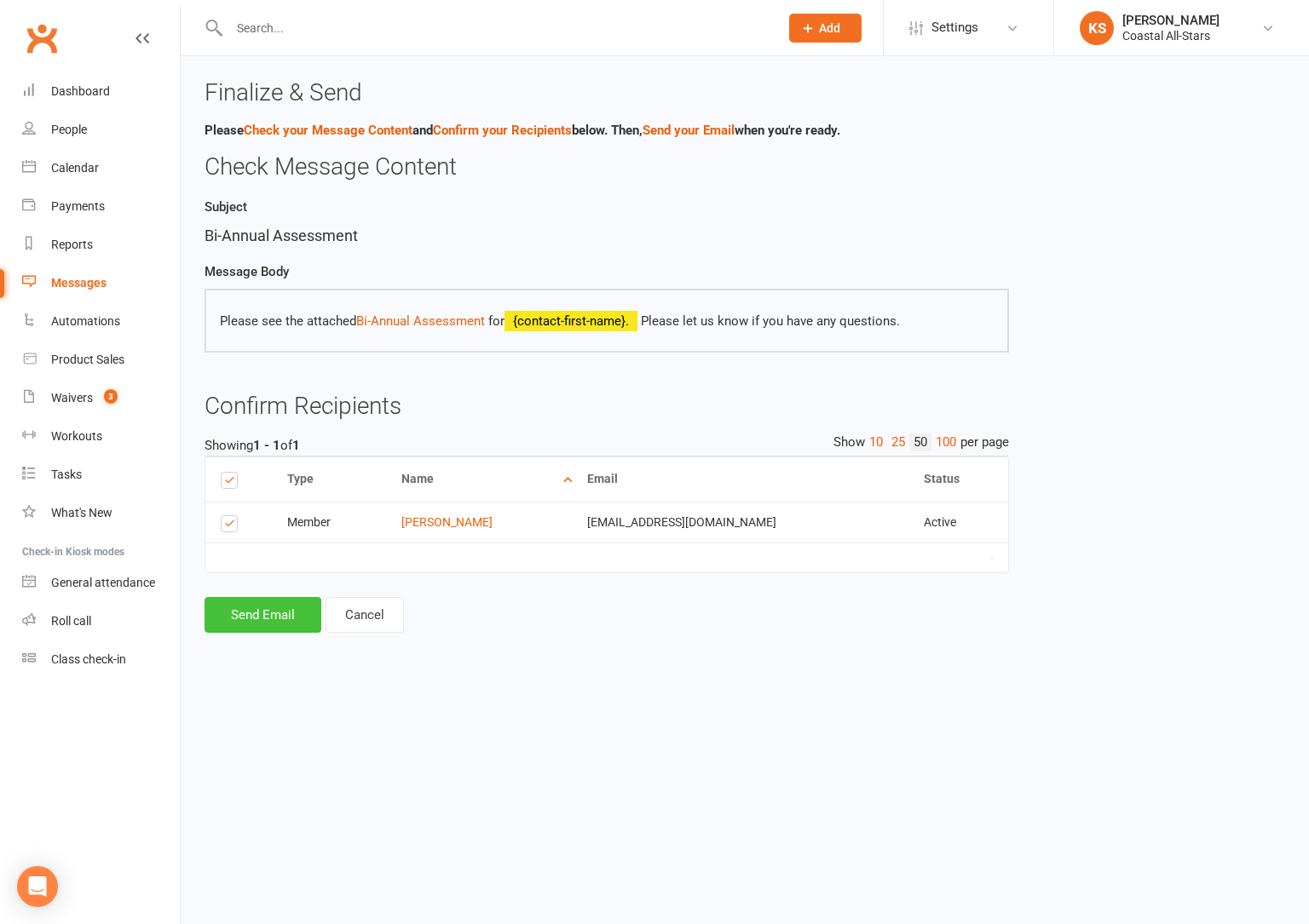
click at [274, 614] on button "Send Email" at bounding box center [263, 615] width 116 height 36
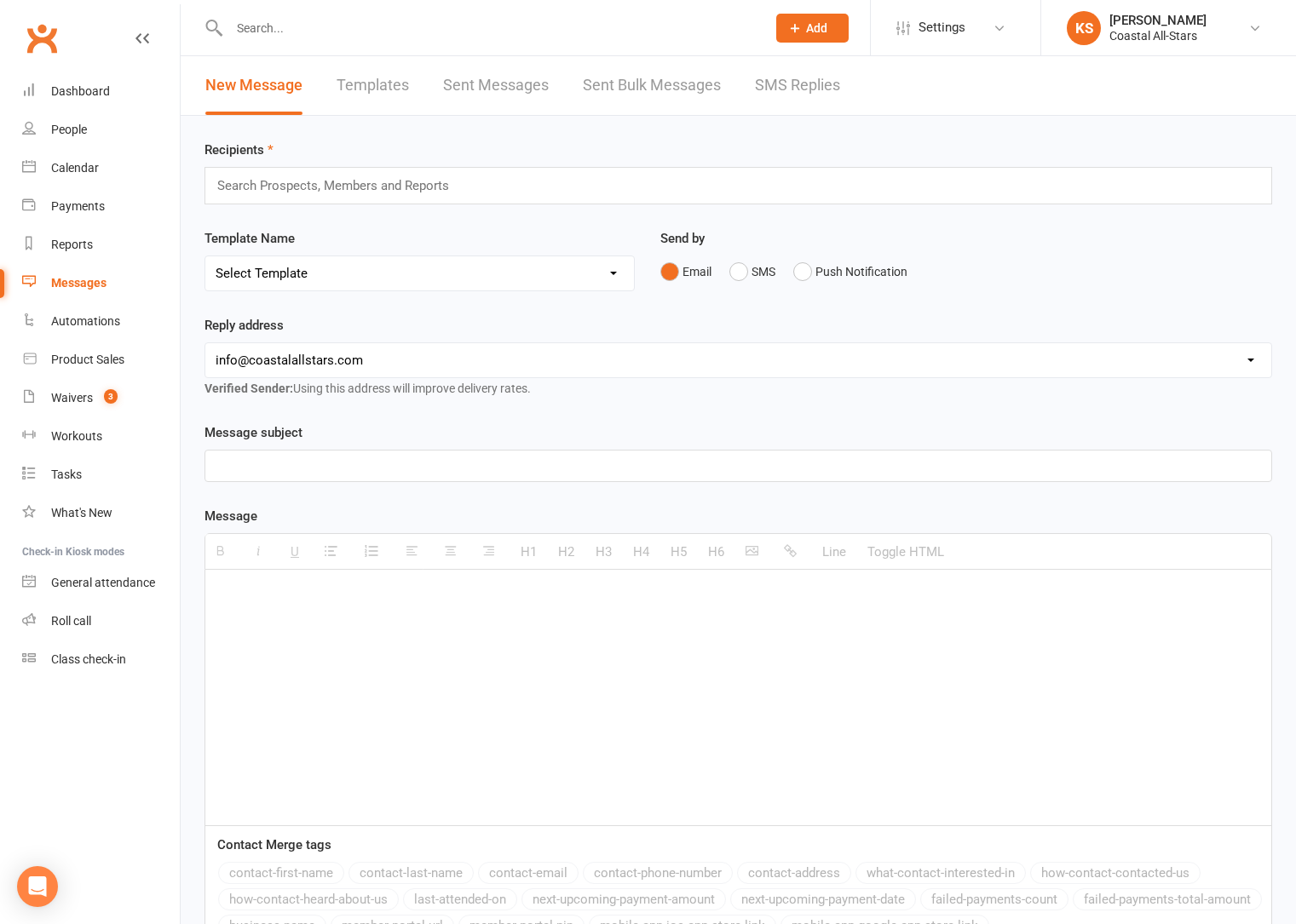
click at [319, 189] on input "text" at bounding box center [340, 186] width 250 height 23
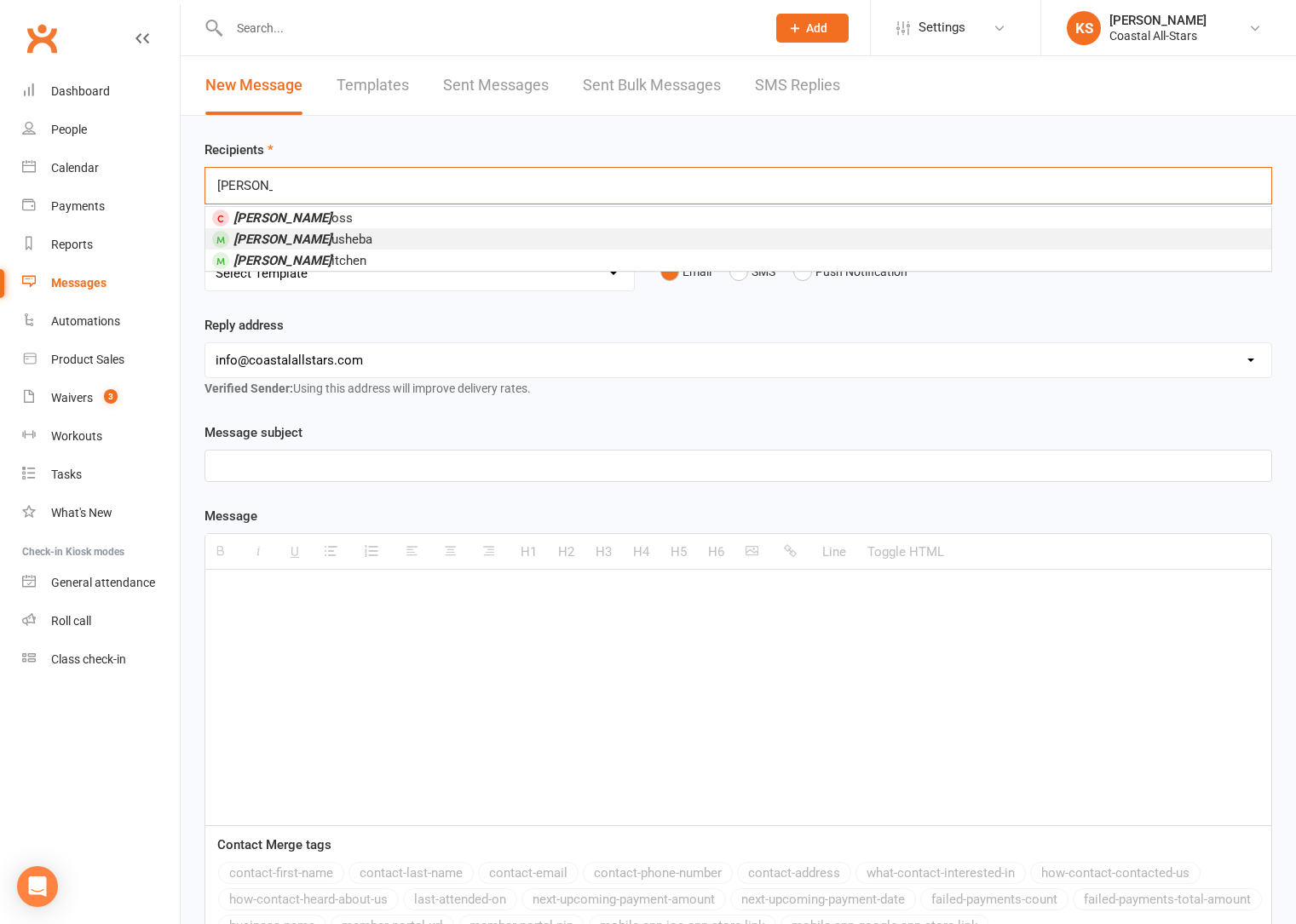
type input "Presley K"
click at [327, 234] on span "Presley K usheba" at bounding box center [303, 239] width 139 height 15
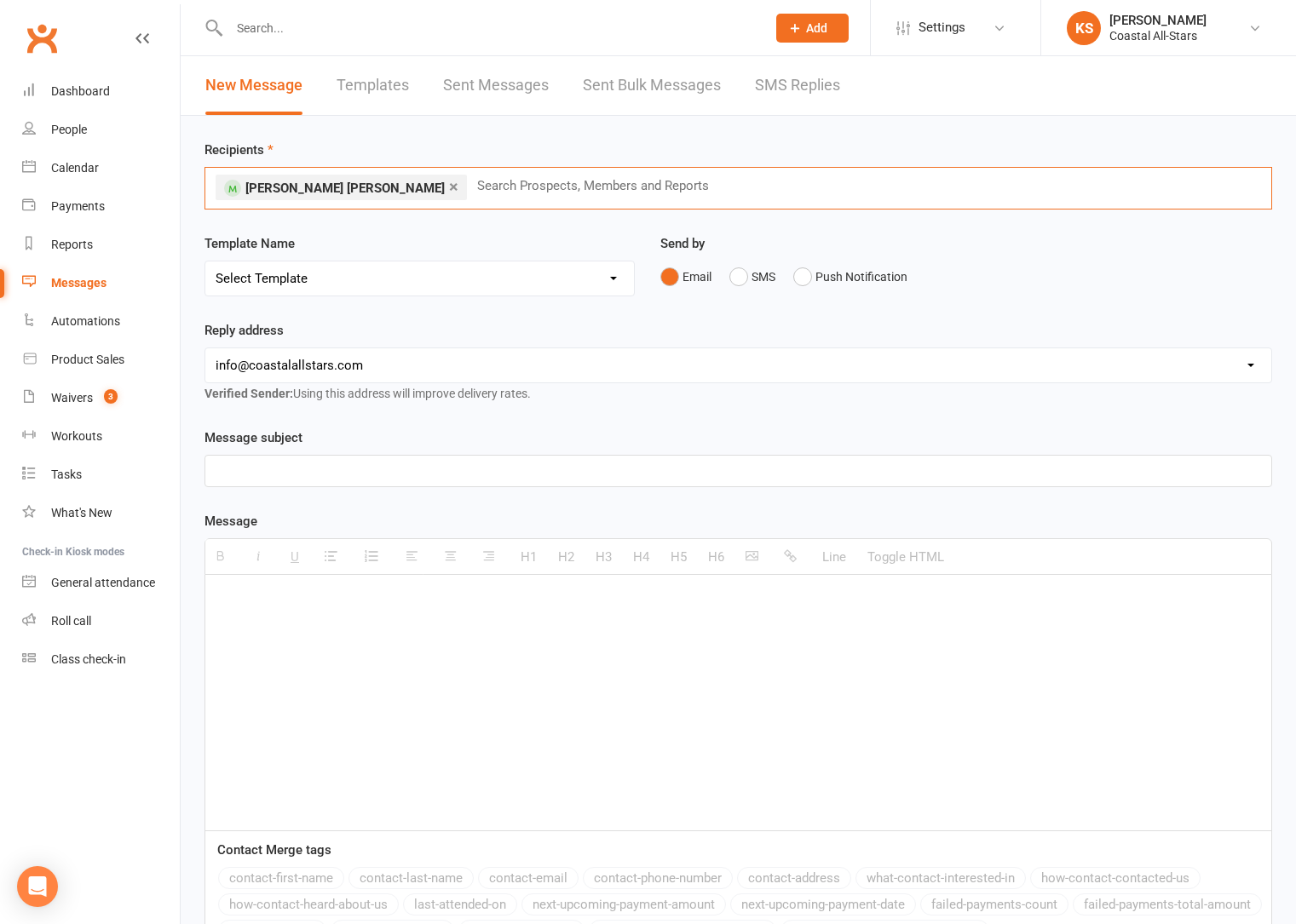
click at [497, 278] on select "Select Template [Email] Bi-Annual Assessment [Email] Boosters [Email] Card Fail…" at bounding box center [419, 279] width 429 height 34
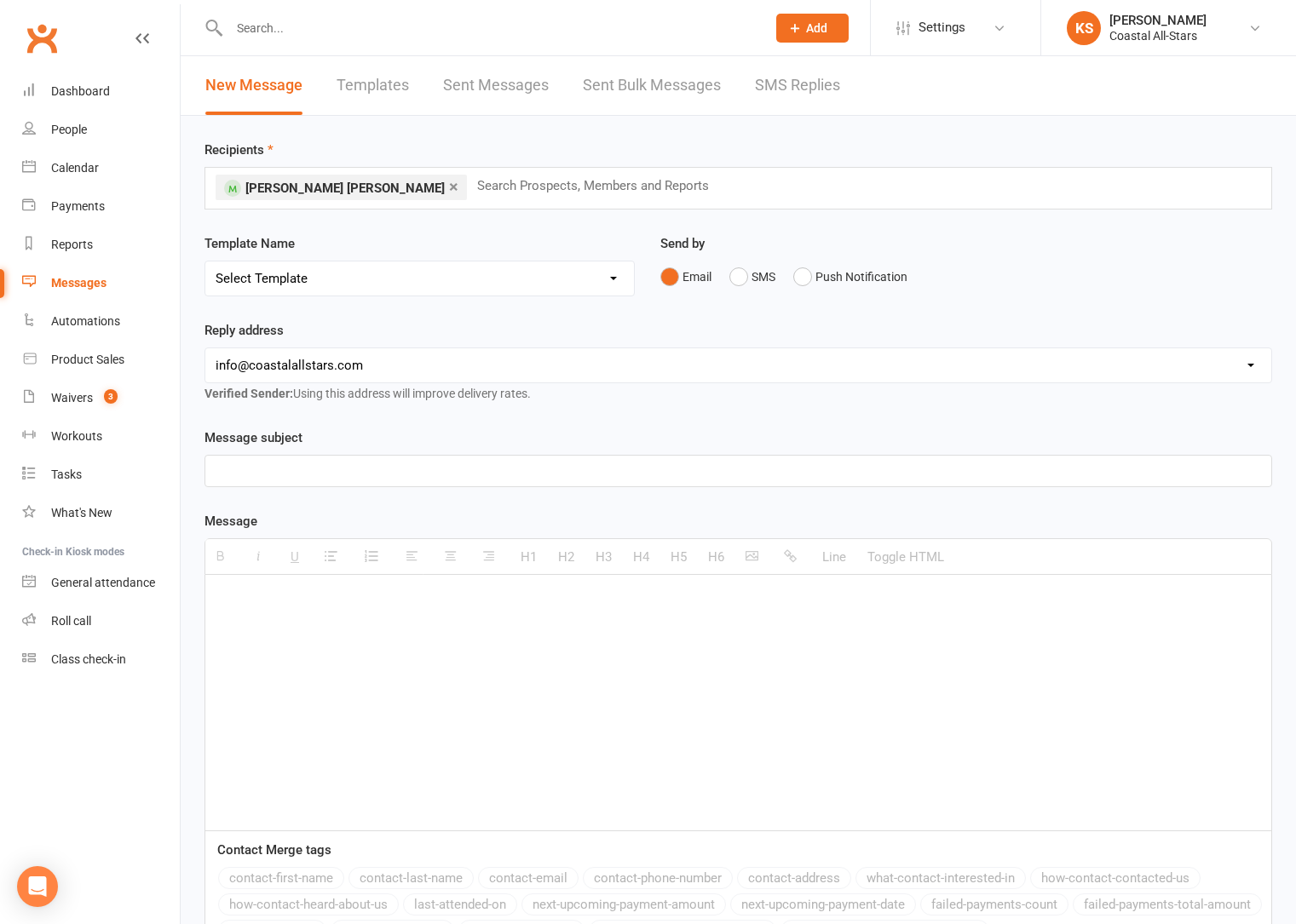
select select "0"
click at [205, 262] on select "Select Template [Email] Bi-Annual Assessment [Email] Boosters [Email] Card Fail…" at bounding box center [419, 279] width 429 height 34
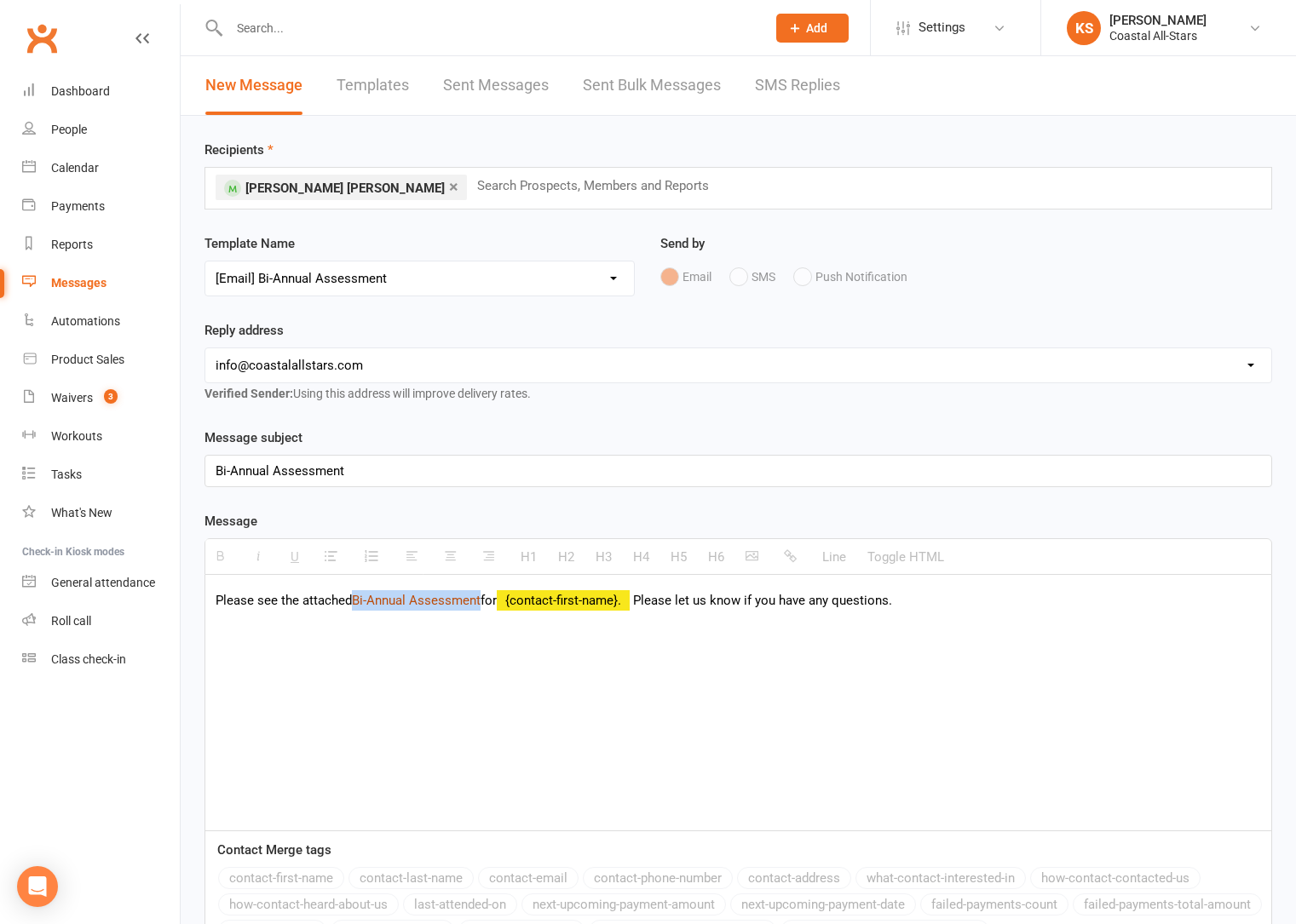
drag, startPoint x: 484, startPoint y: 603, endPoint x: 356, endPoint y: 604, distance: 128.0
click at [356, 604] on link "Bi-Annual Assessment" at bounding box center [416, 600] width 129 height 15
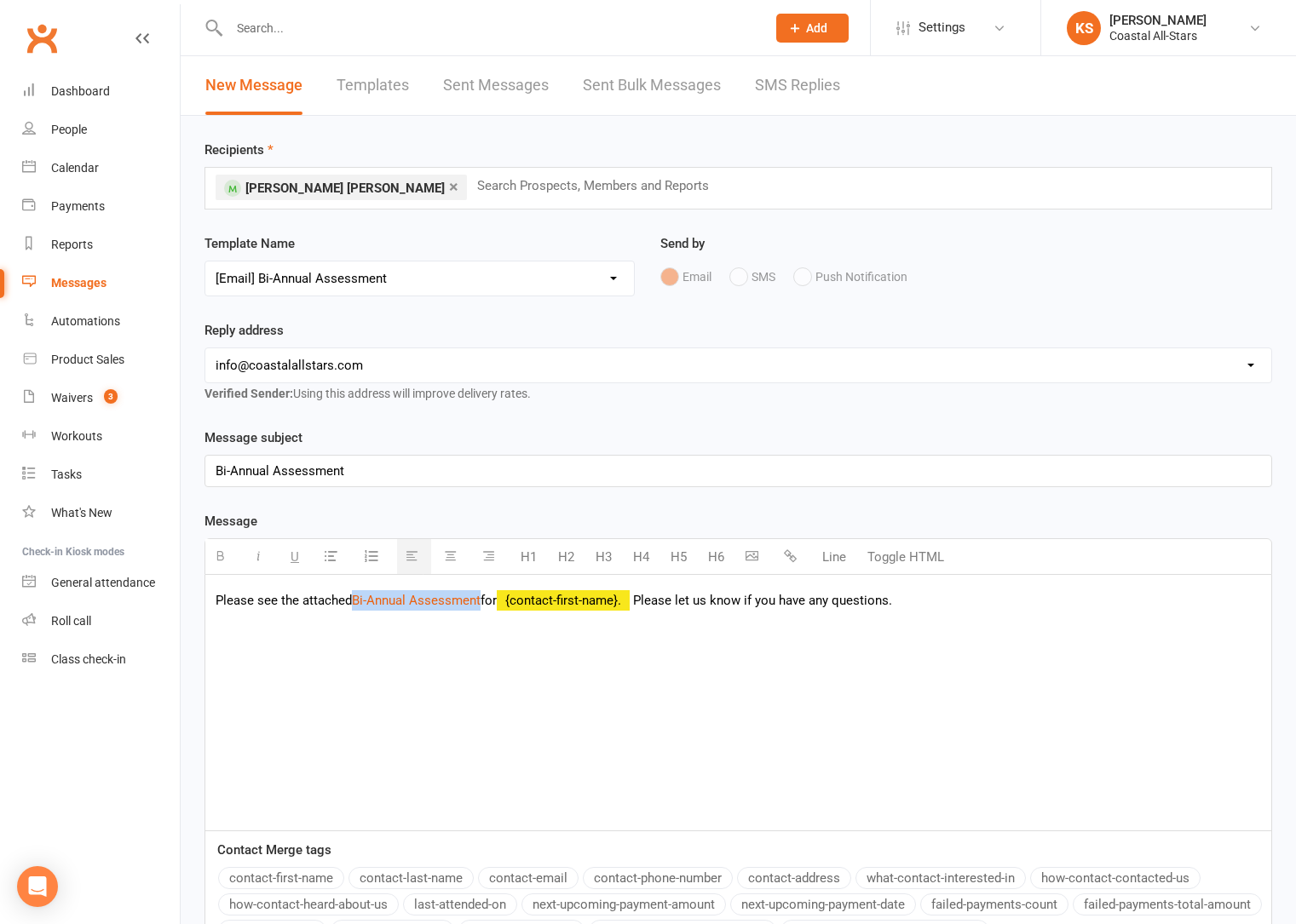
click at [791, 555] on icon "button" at bounding box center [790, 556] width 13 height 13
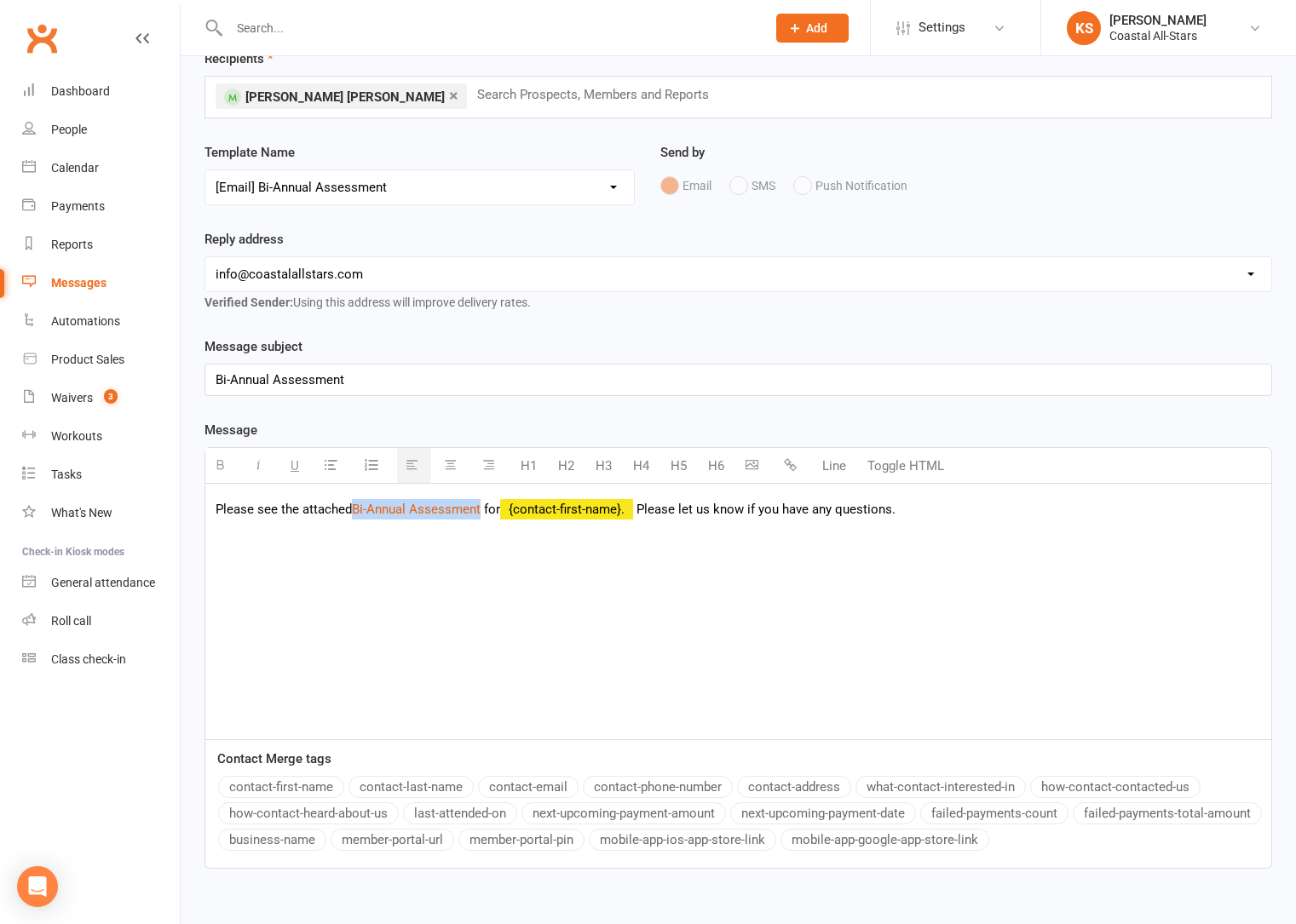
scroll to position [189, 0]
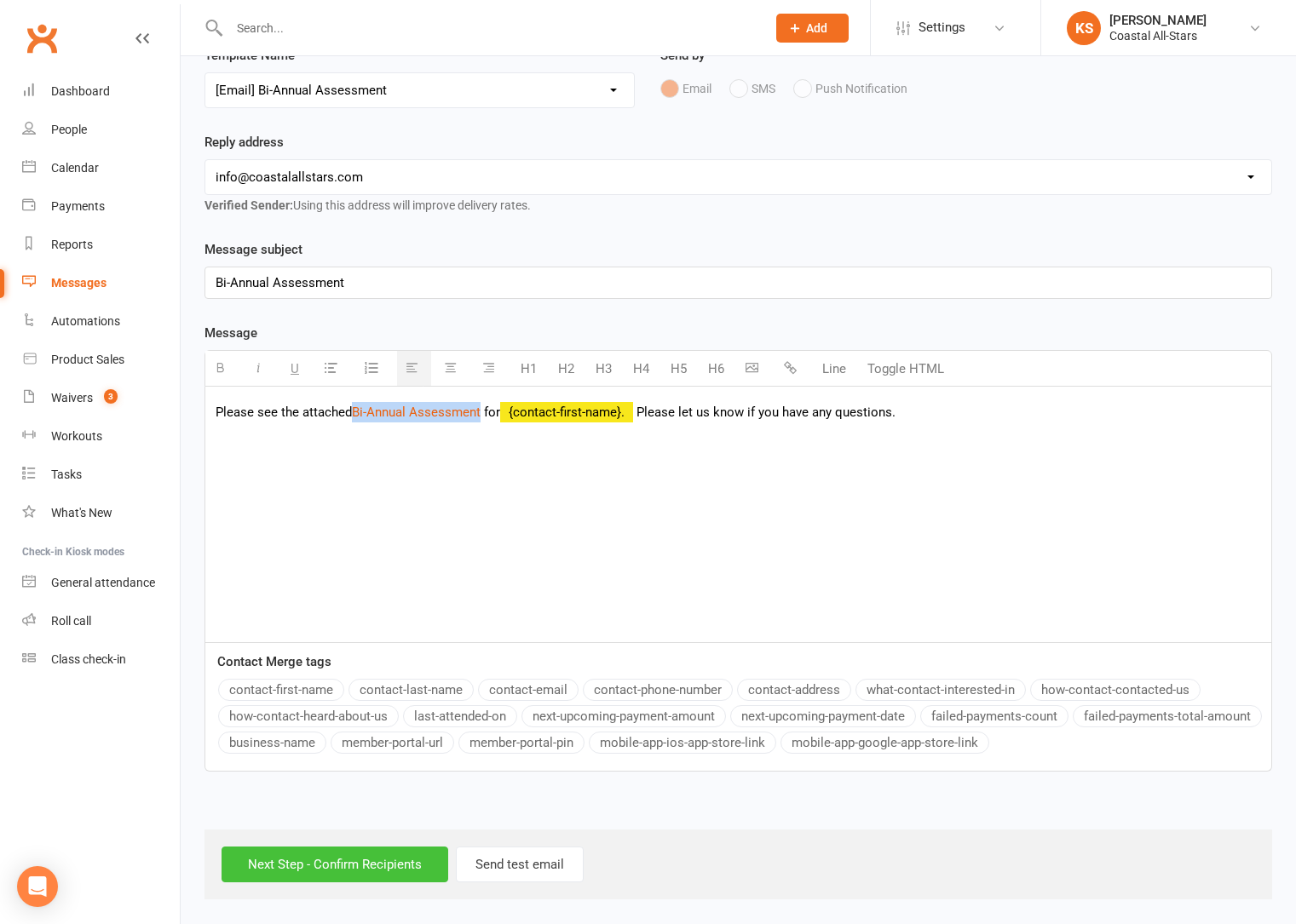
click at [343, 862] on input "Next Step - Confirm Recipients" at bounding box center [334, 864] width 227 height 36
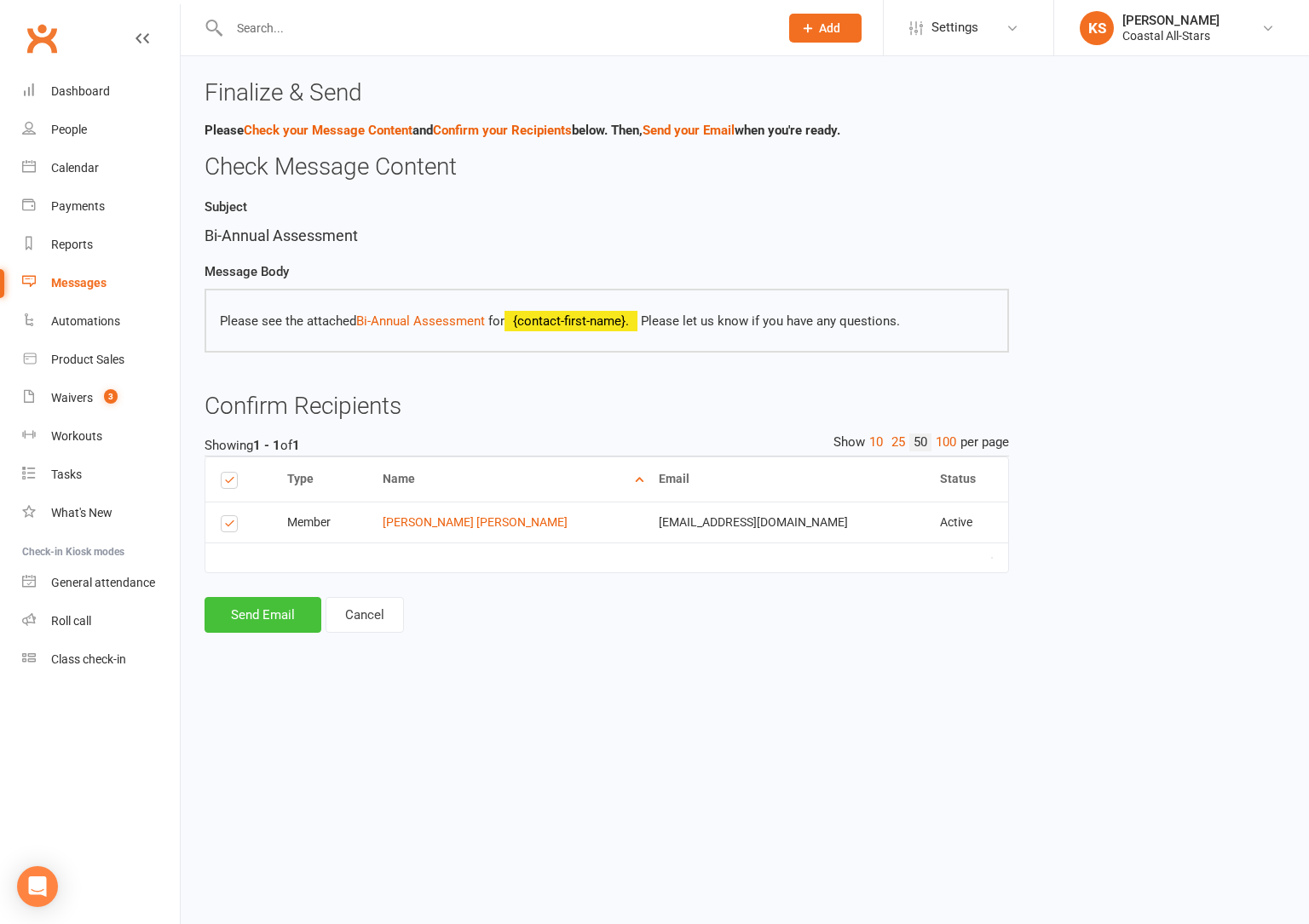
click at [292, 622] on button "Send Email" at bounding box center [263, 615] width 116 height 36
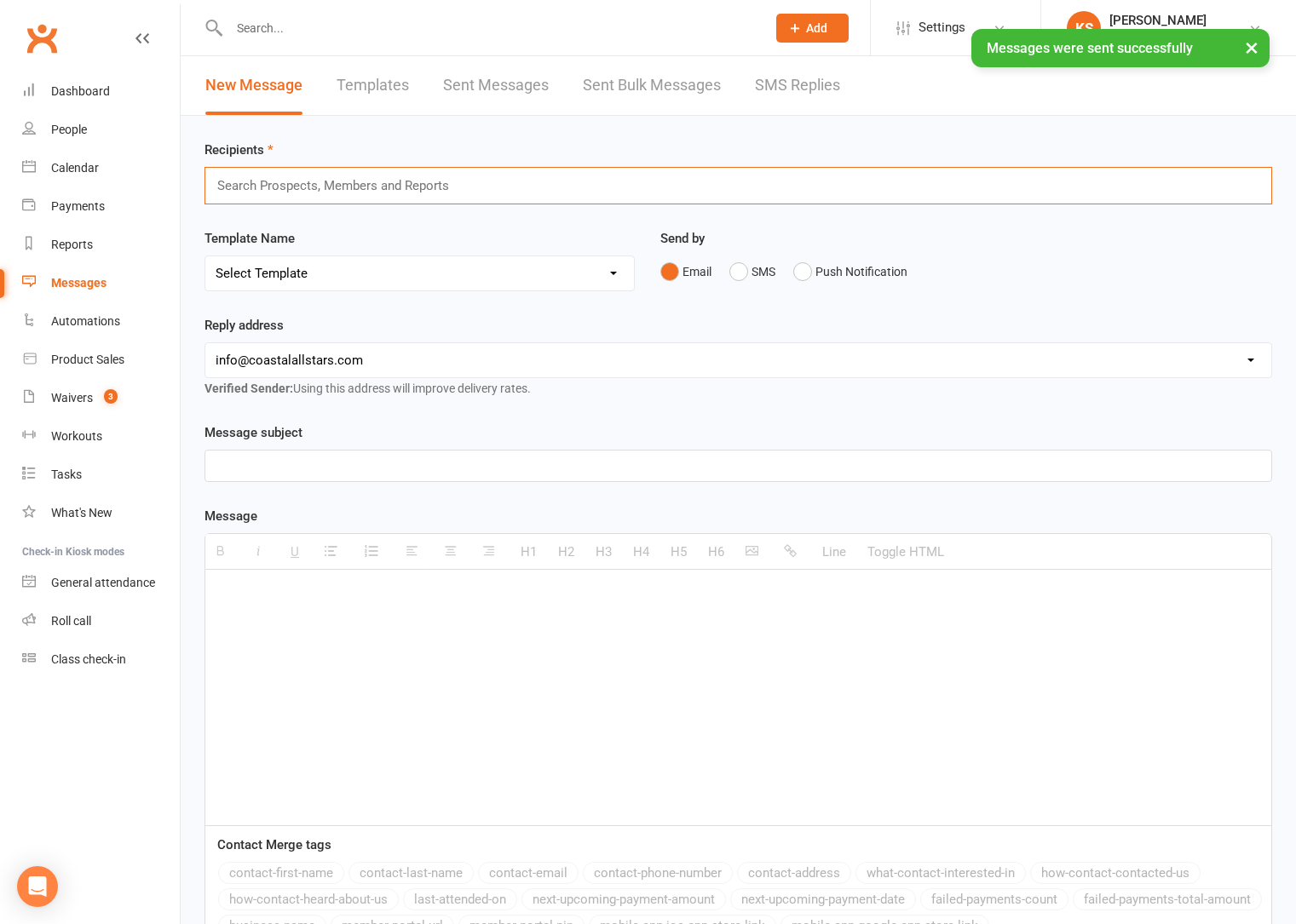
click at [375, 189] on input "text" at bounding box center [340, 186] width 250 height 23
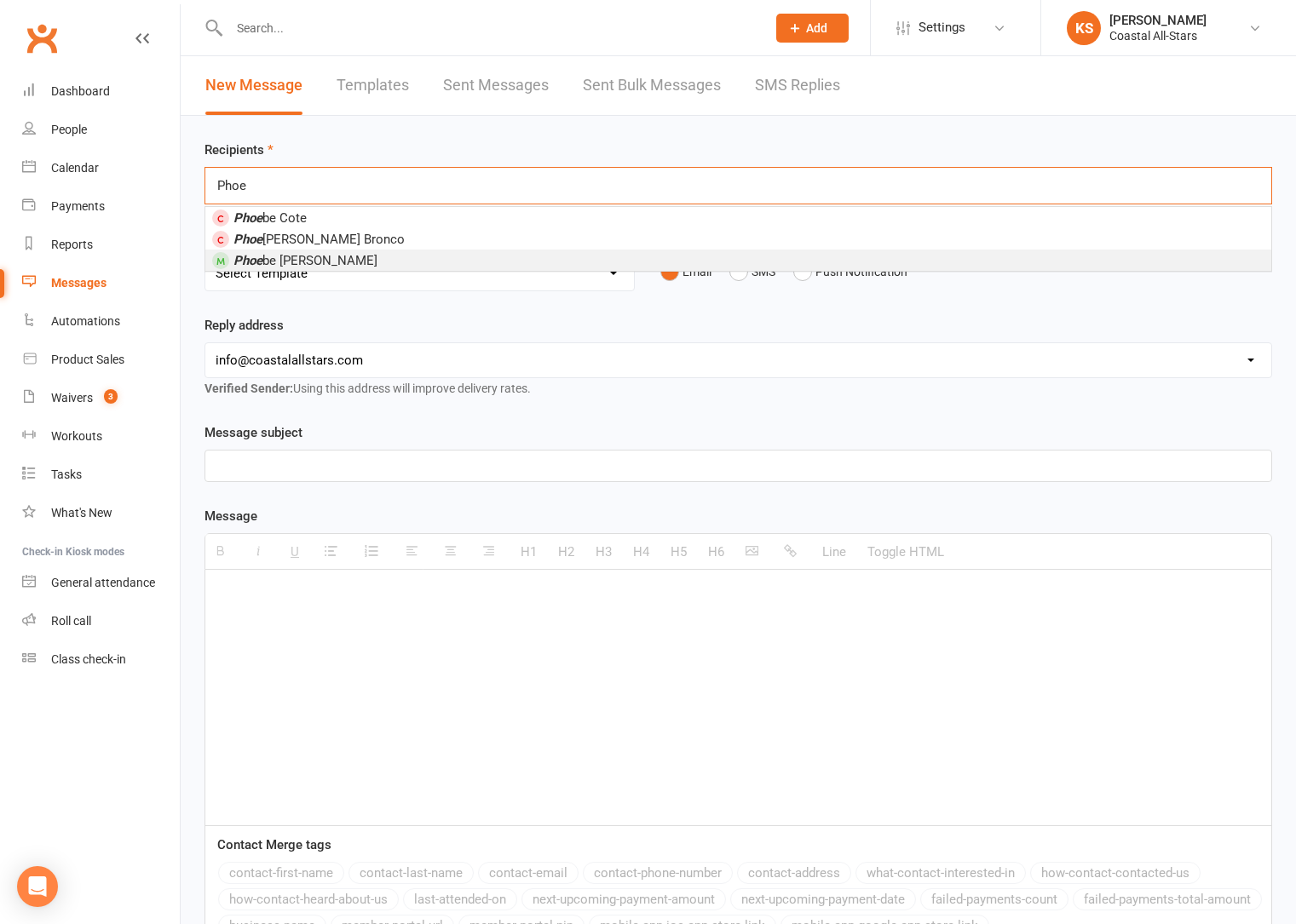
type input "Phoe"
click at [351, 250] on li "Phoe be Fotopoulos" at bounding box center [737, 261] width 1066 height 22
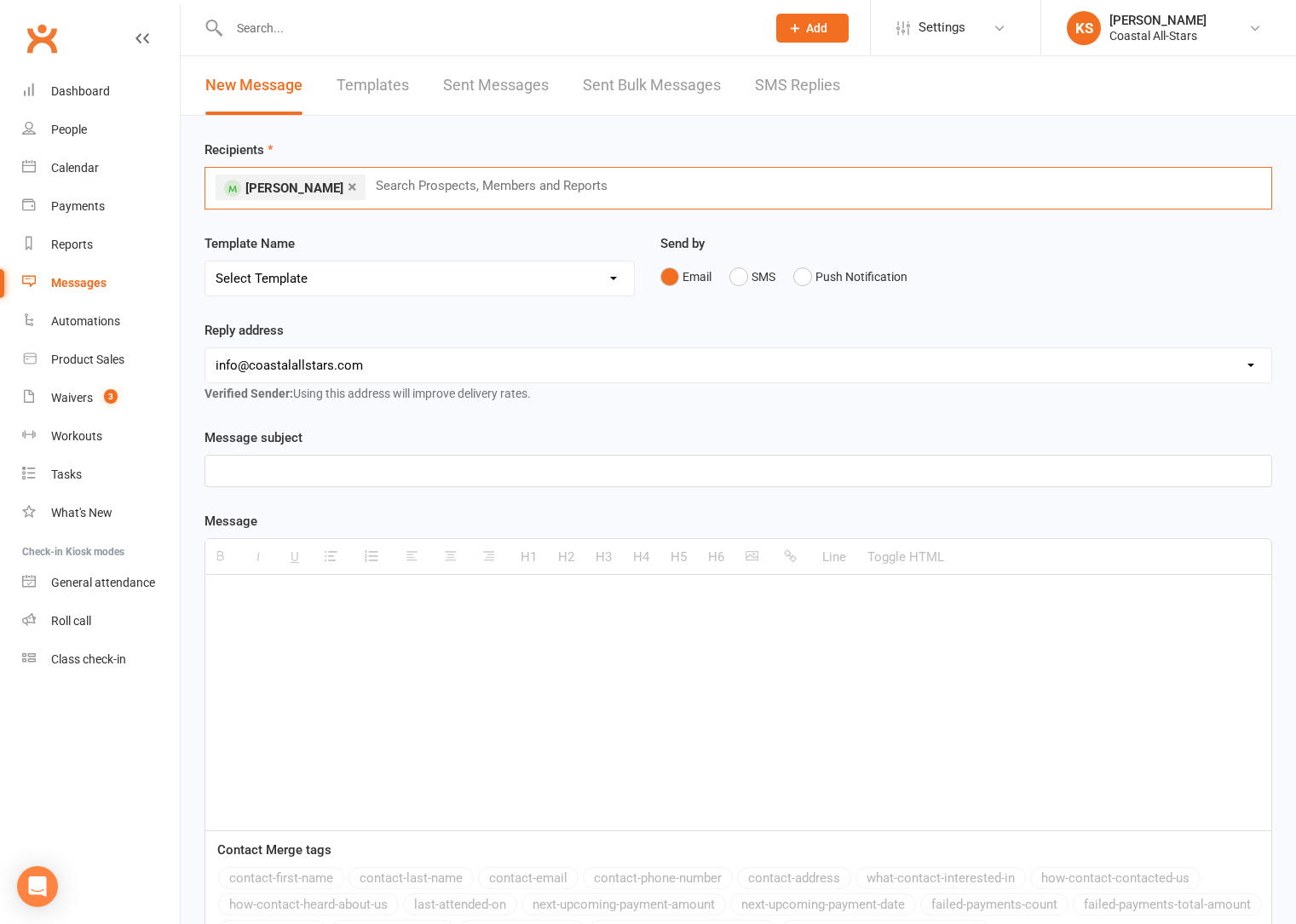
click at [556, 276] on select "Select Template [Email] Bi-Annual Assessment [Email] Boosters [Email] Card Fail…" at bounding box center [419, 279] width 429 height 34
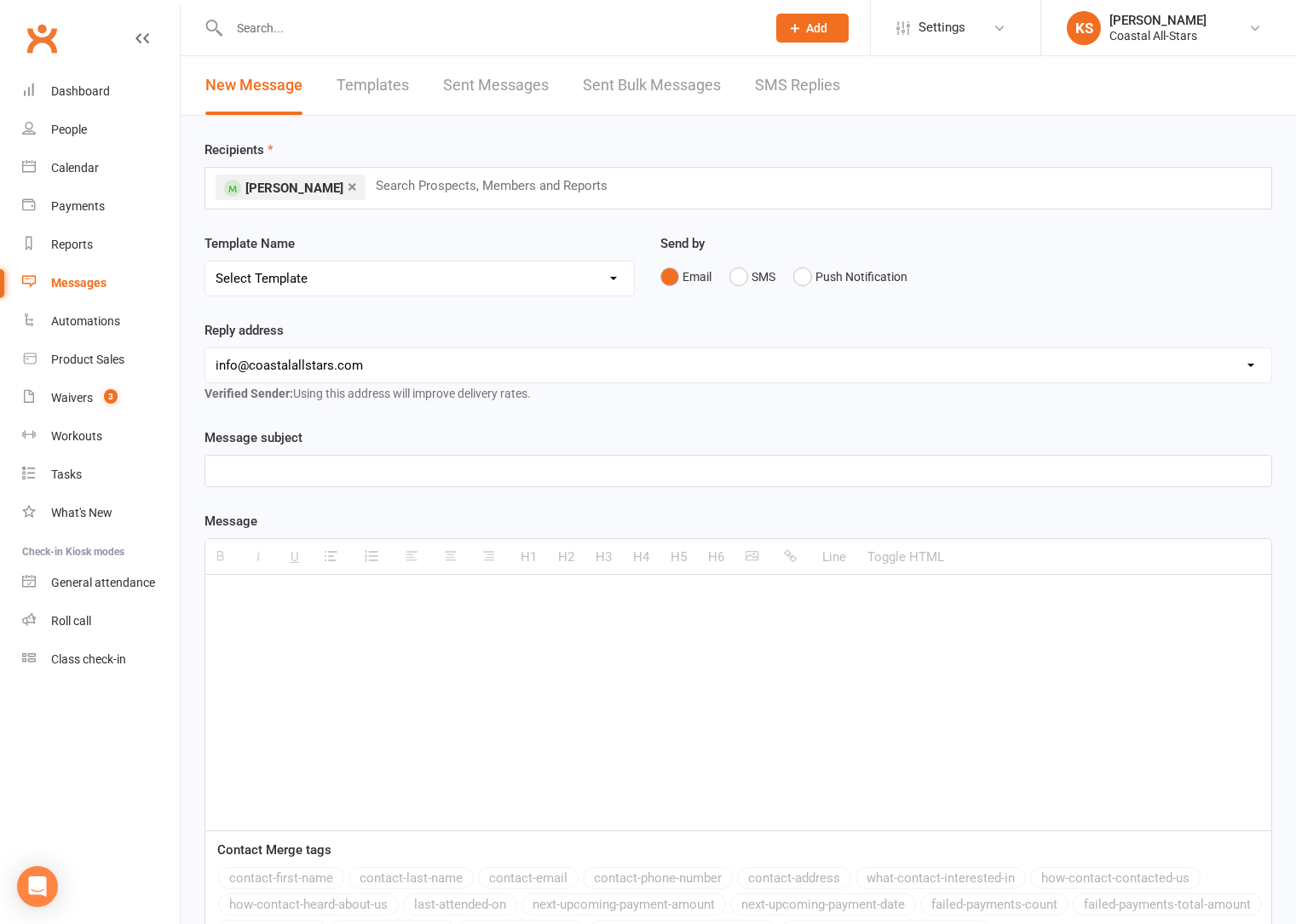
select select "0"
click at [205, 262] on select "Select Template [Email] Bi-Annual Assessment [Email] Boosters [Email] Card Fail…" at bounding box center [419, 279] width 429 height 34
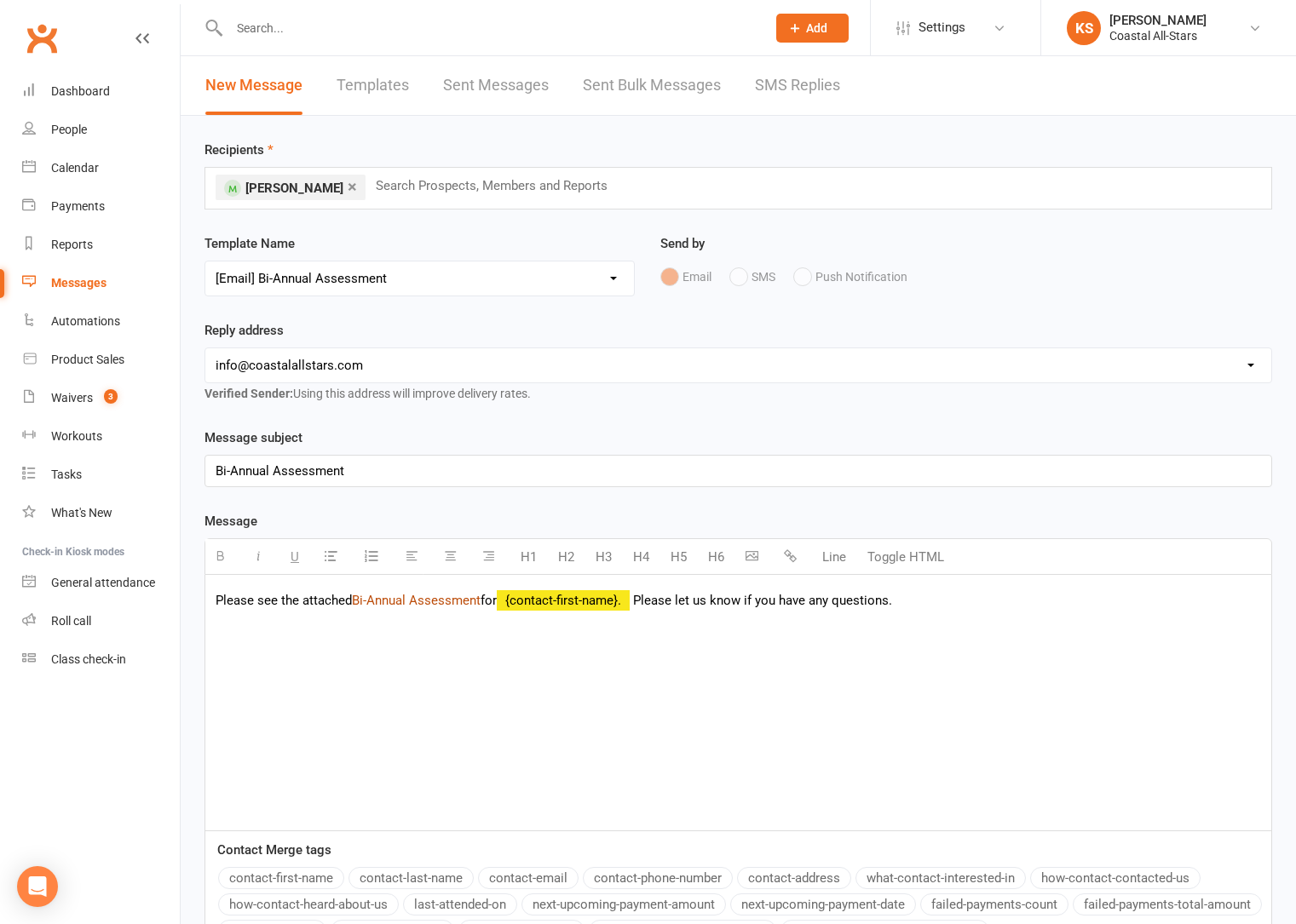
drag, startPoint x: 461, startPoint y: 603, endPoint x: 356, endPoint y: 600, distance: 105.0
click at [356, 600] on p "Please see the attached Bi-Annual Assessment for {contact-first-name}. Please l…" at bounding box center [738, 600] width 1045 height 21
click at [790, 553] on icon "button" at bounding box center [790, 556] width 13 height 13
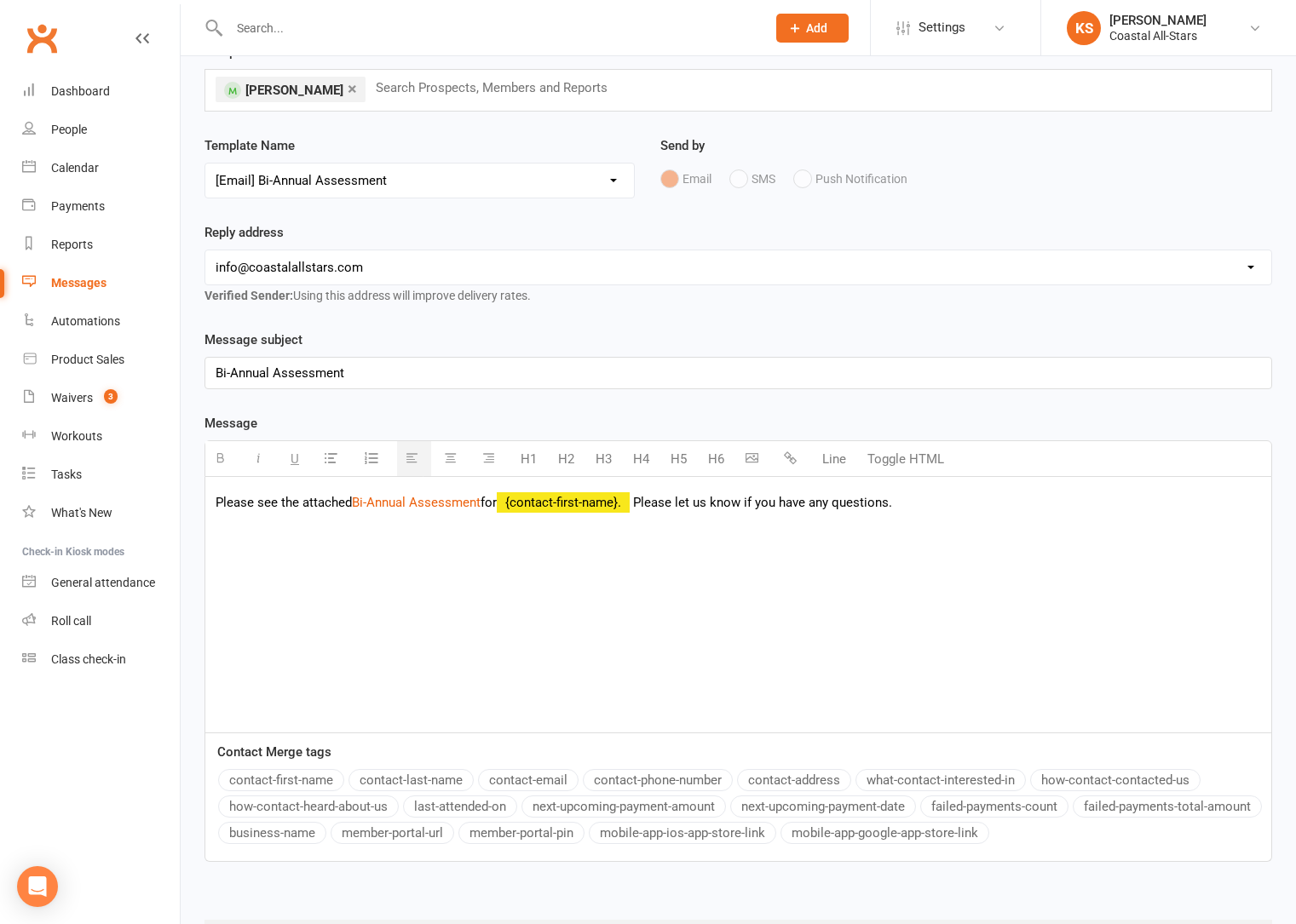
scroll to position [189, 0]
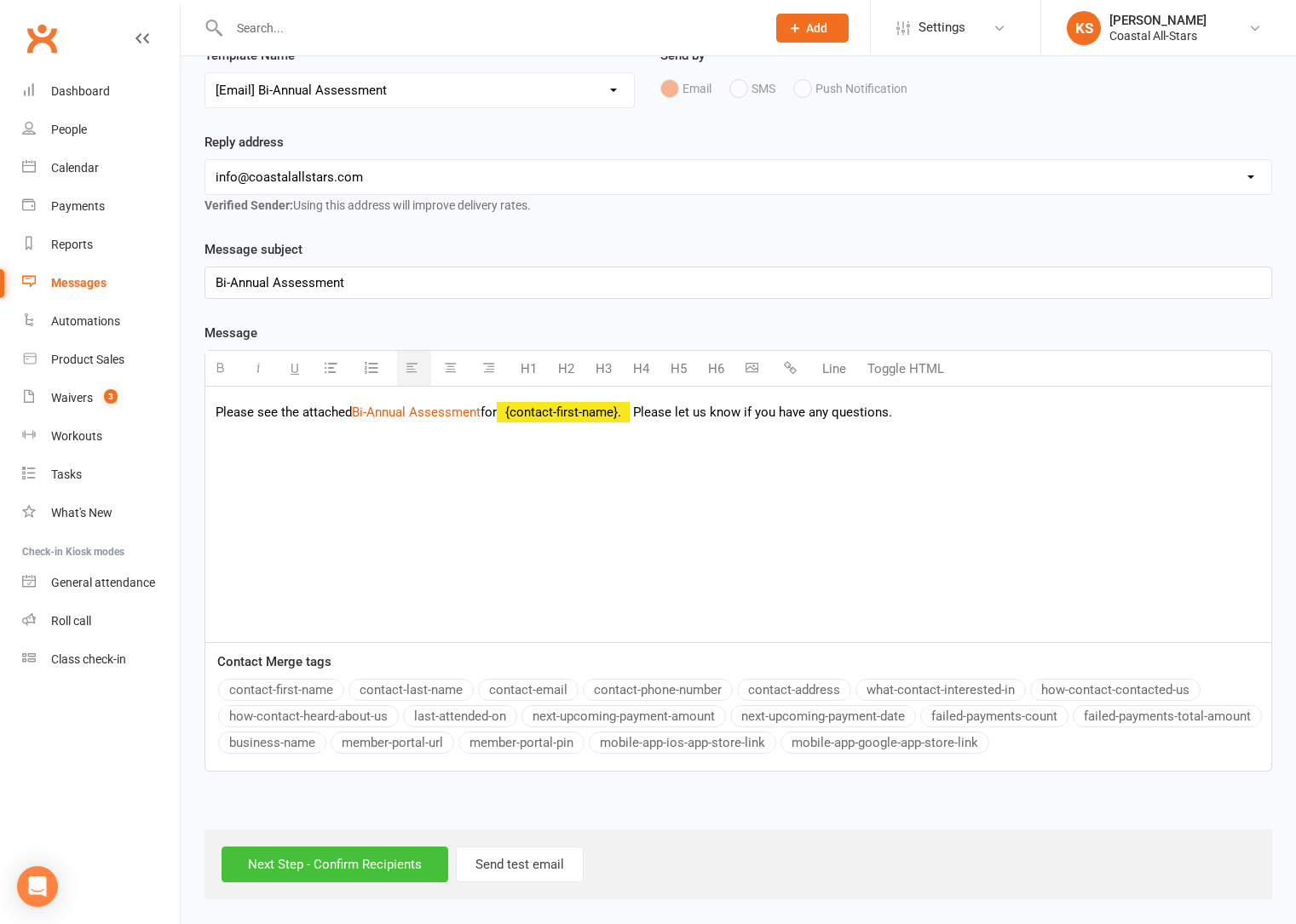
click at [334, 864] on input "Next Step - Confirm Recipients" at bounding box center [334, 864] width 227 height 36
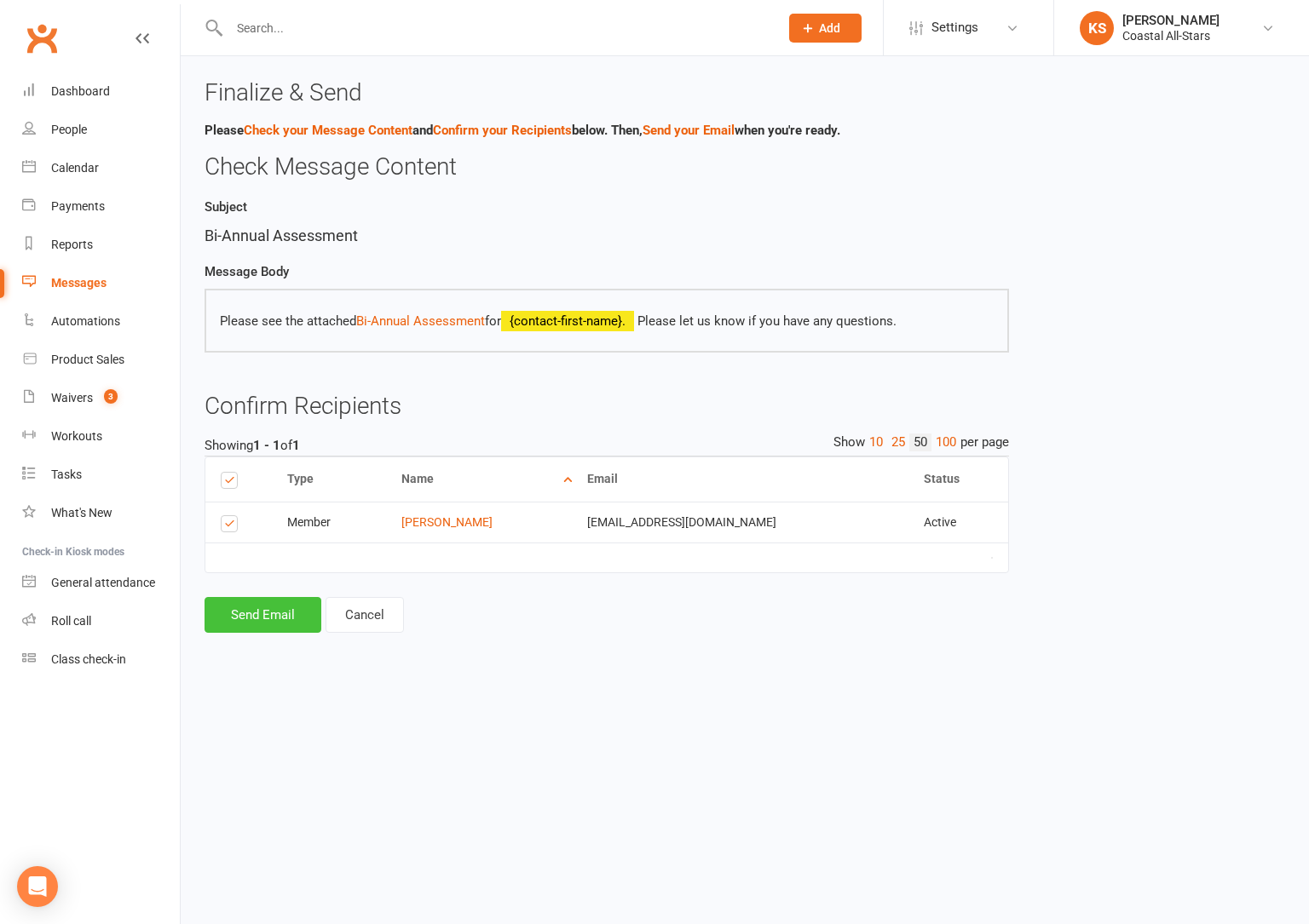
click at [280, 619] on button "Send Email" at bounding box center [263, 615] width 116 height 36
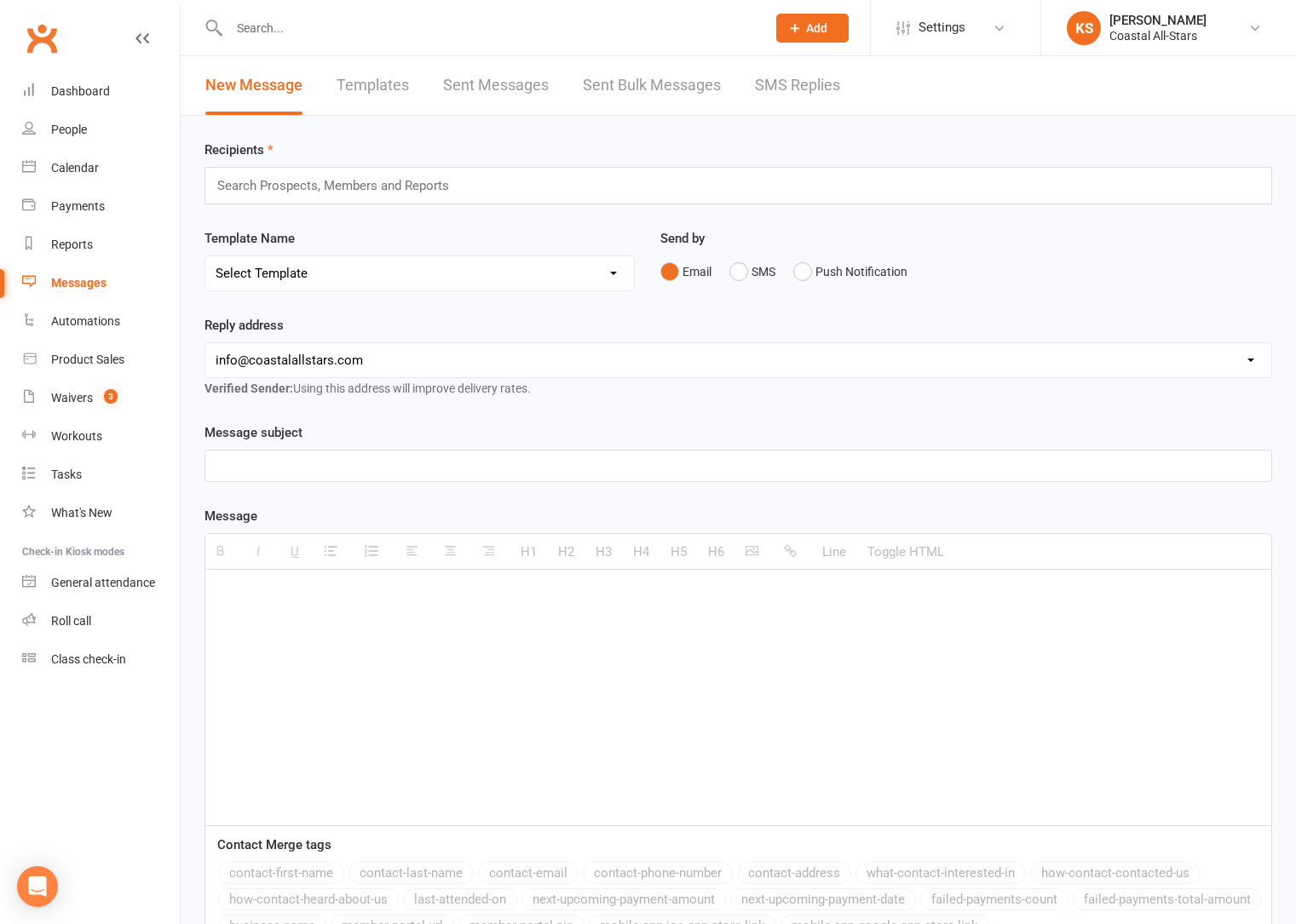
click at [330, 177] on input "text" at bounding box center [340, 186] width 250 height 23
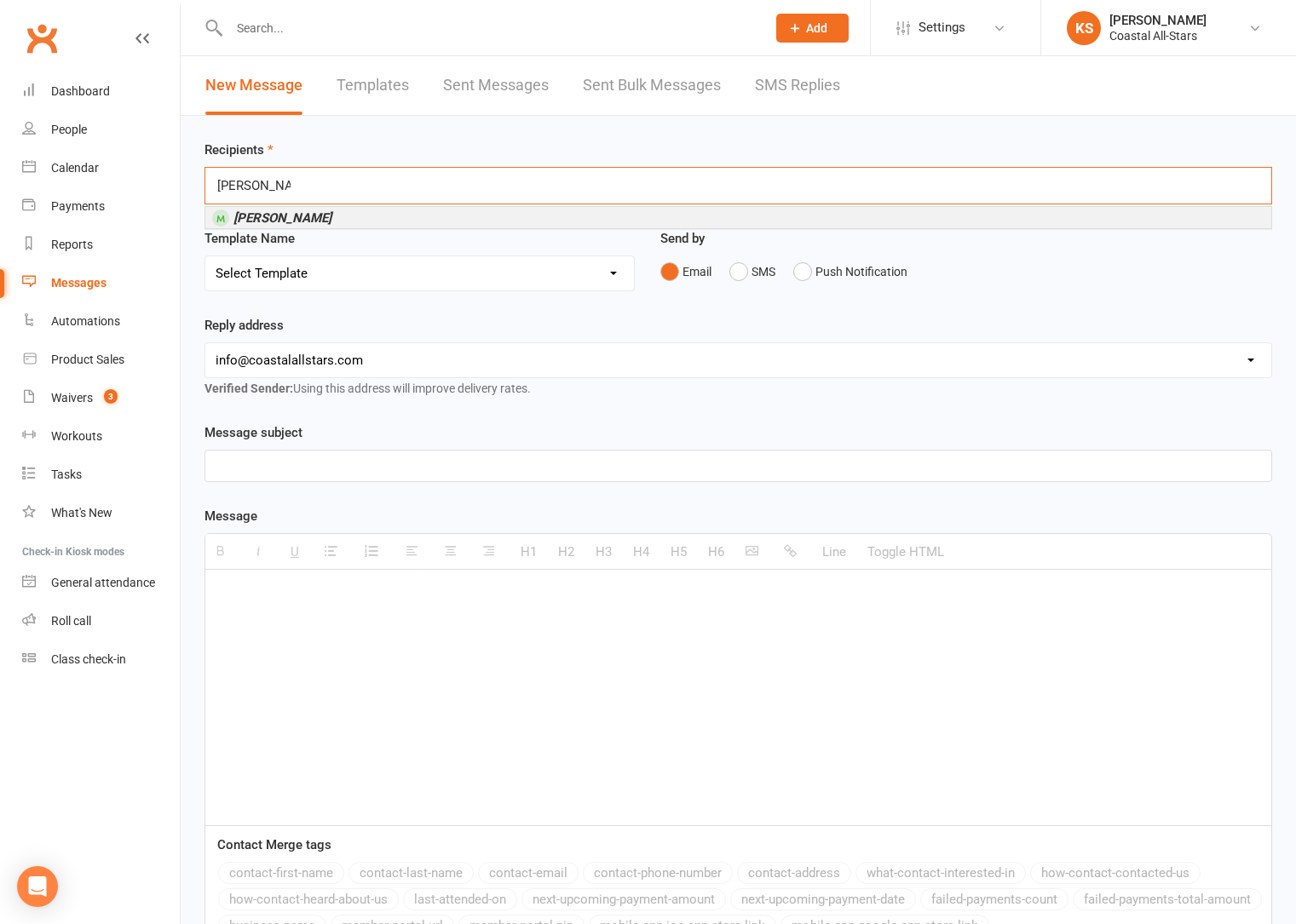
type input "Olivia Jones"
click at [327, 215] on li "Olivia Jones" at bounding box center [737, 217] width 1066 height 22
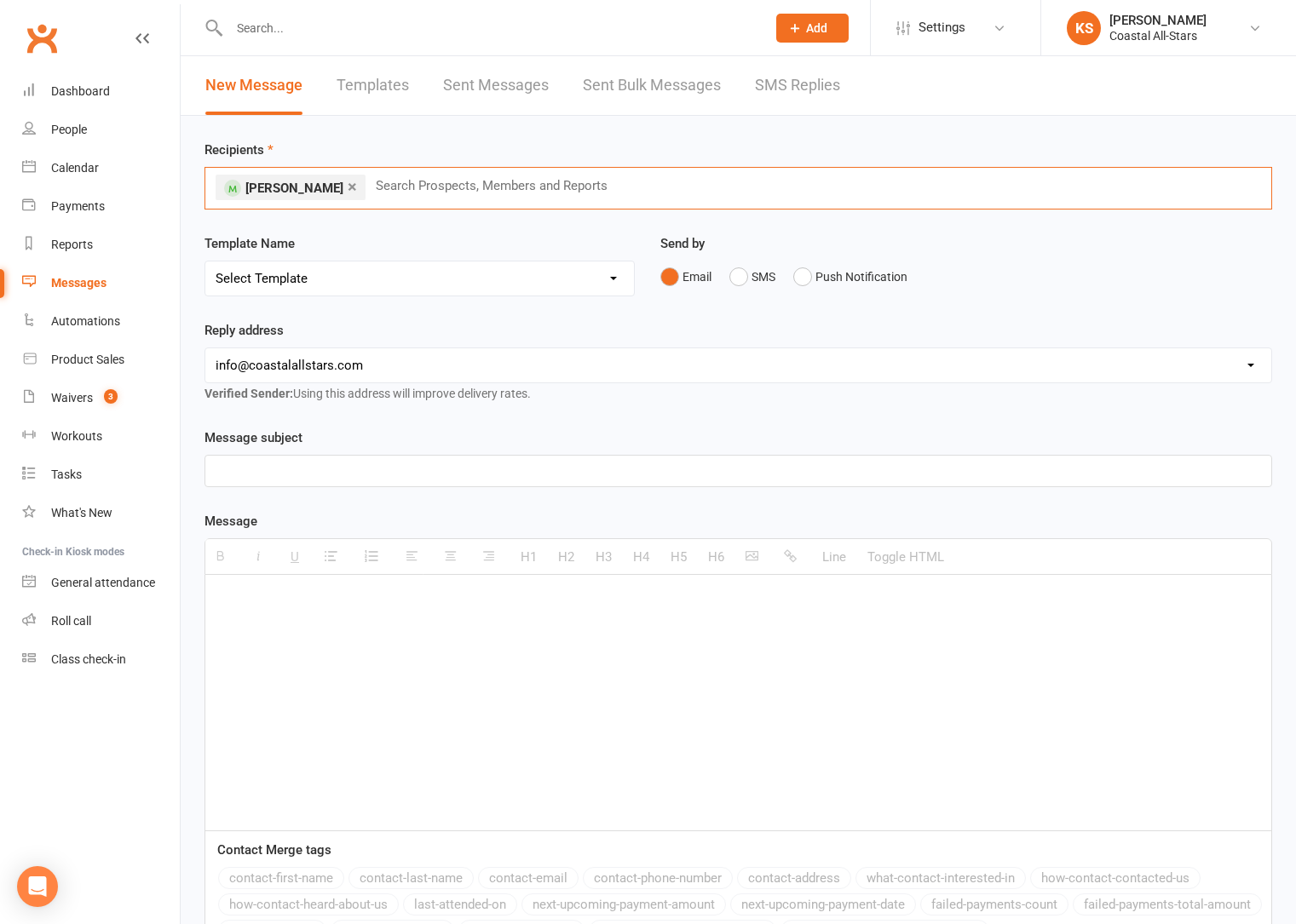
click at [396, 266] on select "Select Template [Email] Bi-Annual Assessment [Email] Boosters [Email] Card Fail…" at bounding box center [419, 279] width 429 height 34
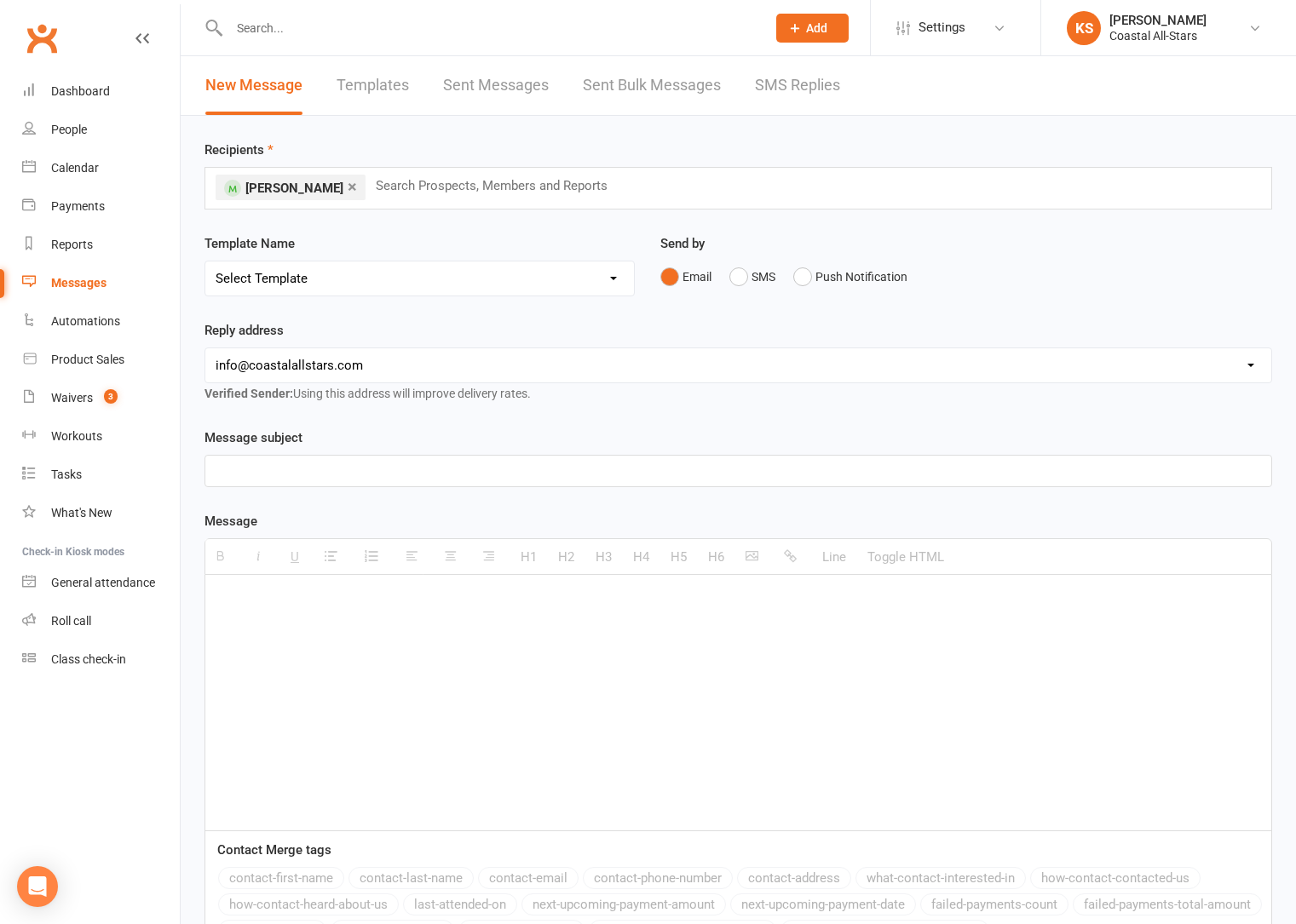
select select "0"
click at [205, 262] on select "Select Template [Email] Bi-Annual Assessment [Email] Boosters [Email] Card Fail…" at bounding box center [419, 279] width 429 height 34
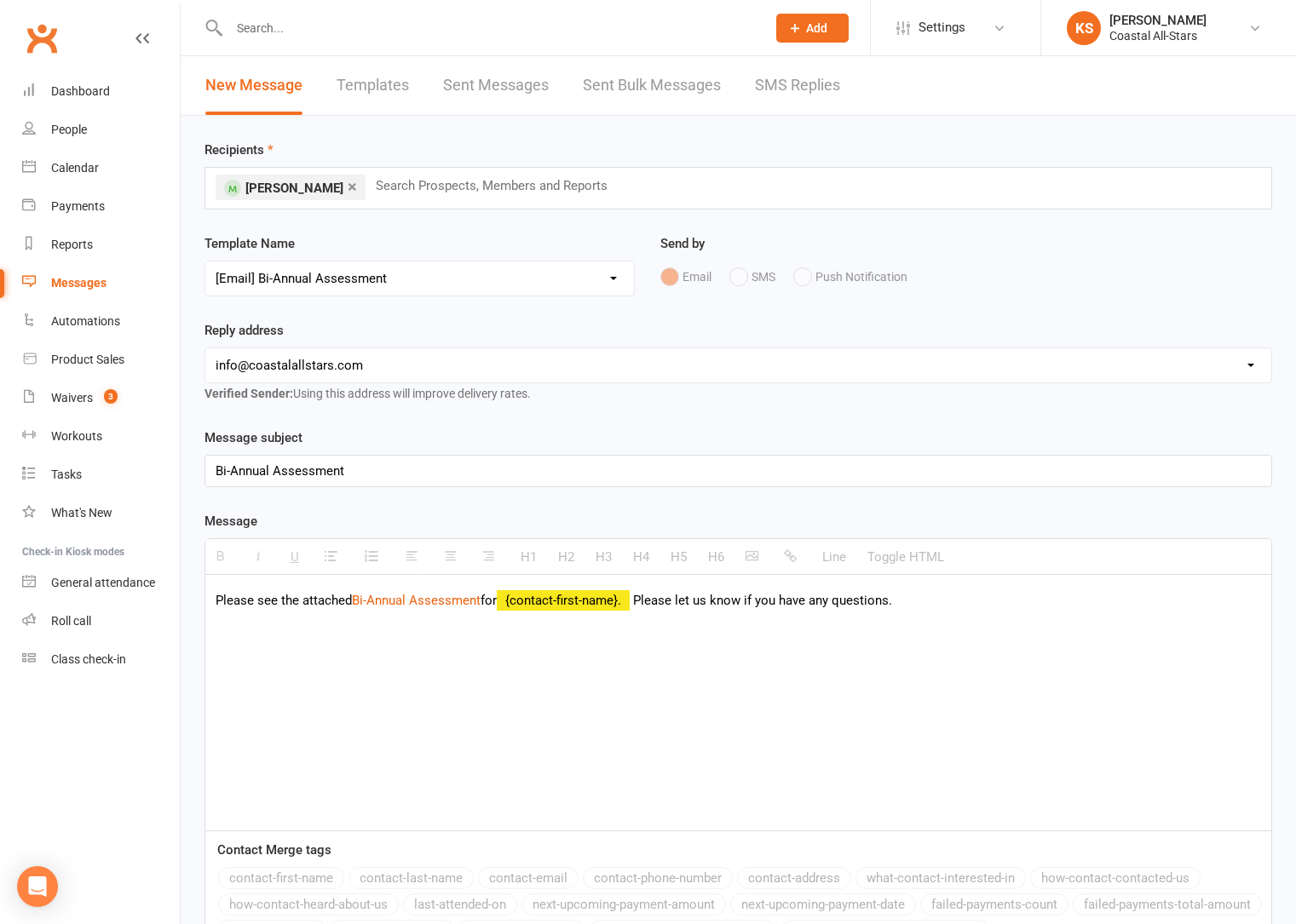
click at [469, 611] on div "Please see the attached Bi-Annual Assessment for {contact-first-name}. Please l…" at bounding box center [737, 702] width 1066 height 255
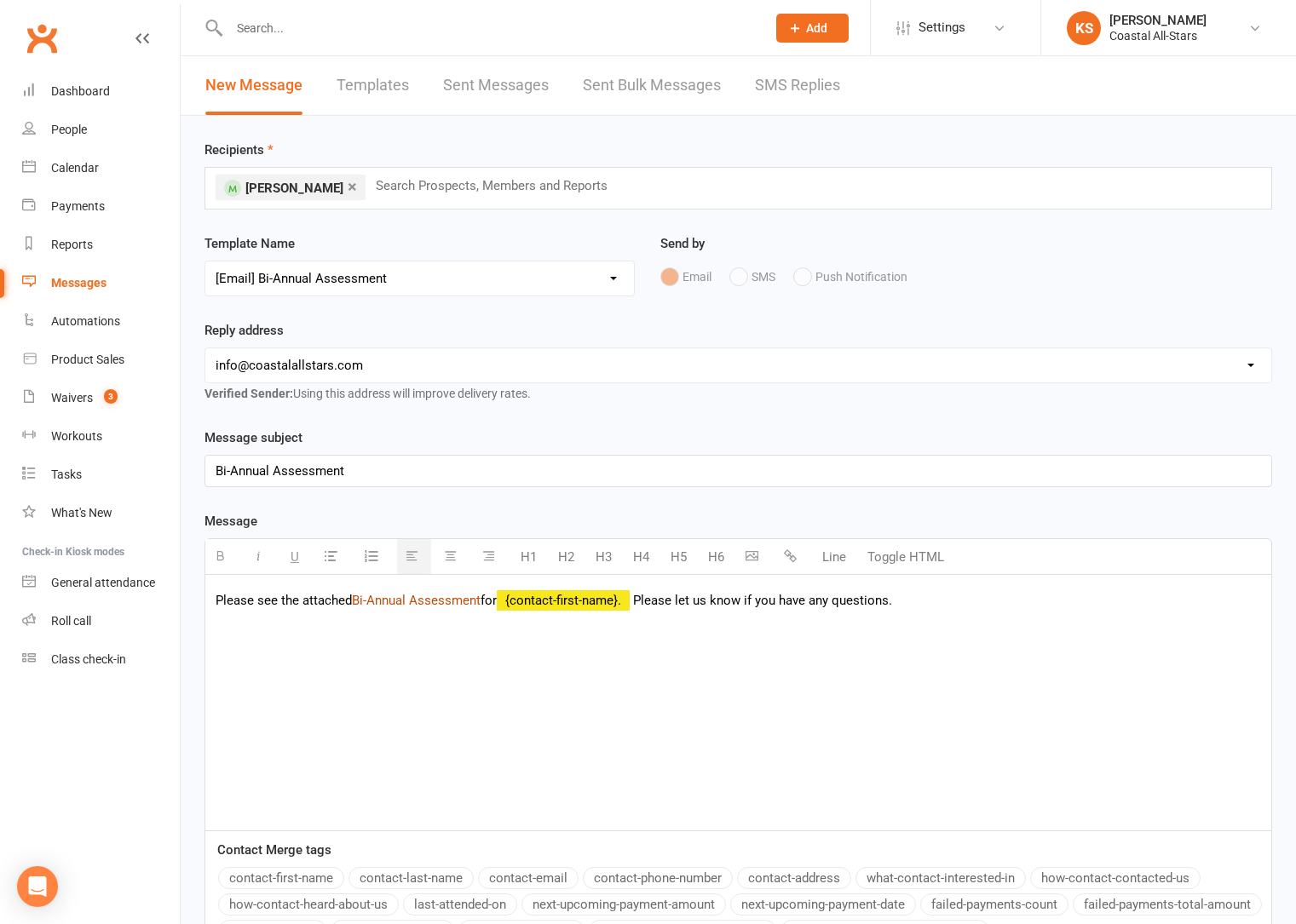
drag, startPoint x: 487, startPoint y: 605, endPoint x: 354, endPoint y: 600, distance: 133.1
click at [354, 600] on p "Please see the attached Bi-Annual Assessment for {contact-first-name}. Please l…" at bounding box center [738, 600] width 1045 height 21
click at [795, 555] on icon "button" at bounding box center [790, 556] width 13 height 13
click at [454, 602] on link "Bi-Annual Assessment" at bounding box center [416, 600] width 129 height 15
click at [463, 644] on div "Please see the attached Bi-Annual Assessment for {contact-first-name}. Please l…" at bounding box center [737, 702] width 1066 height 255
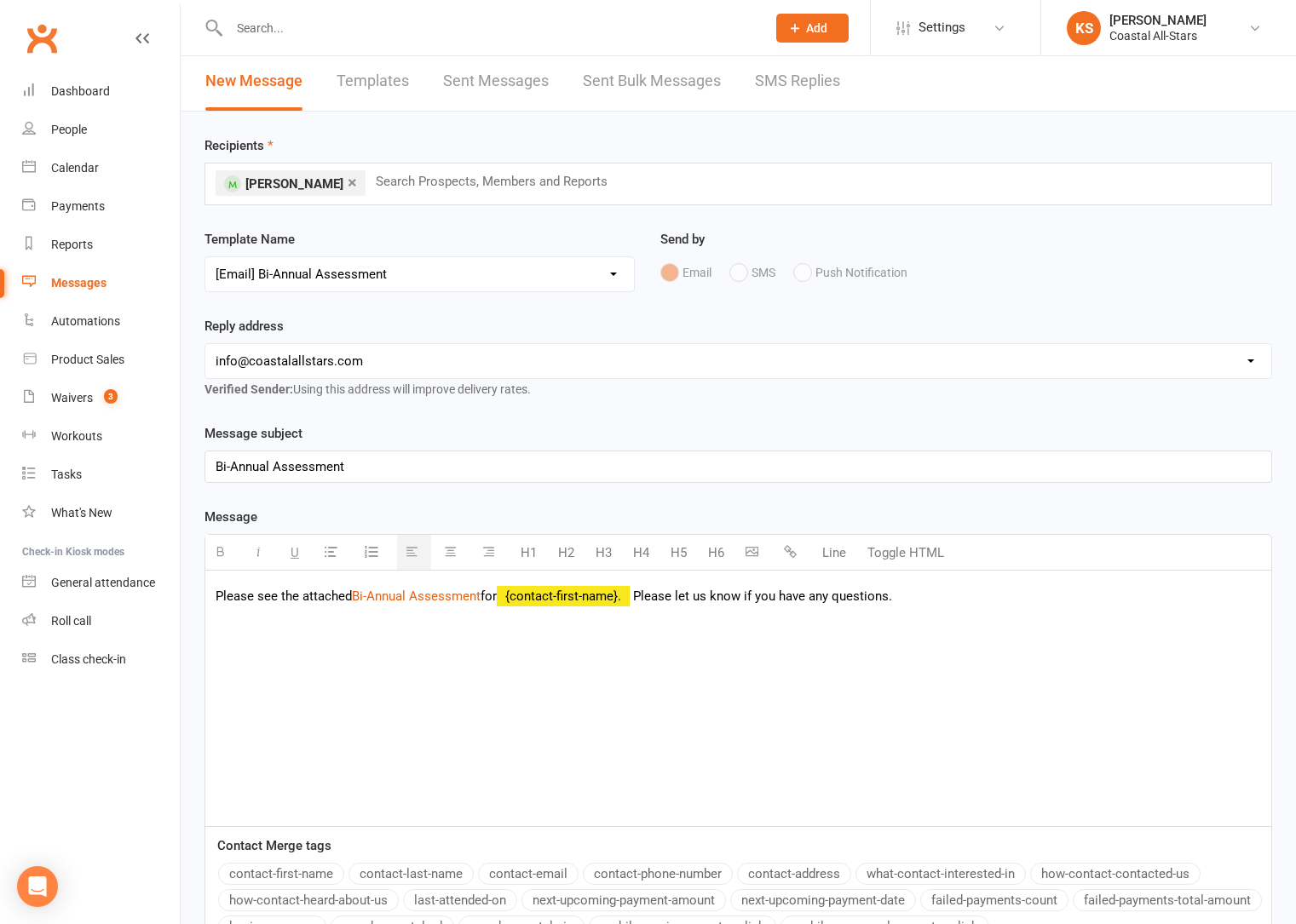
scroll to position [189, 0]
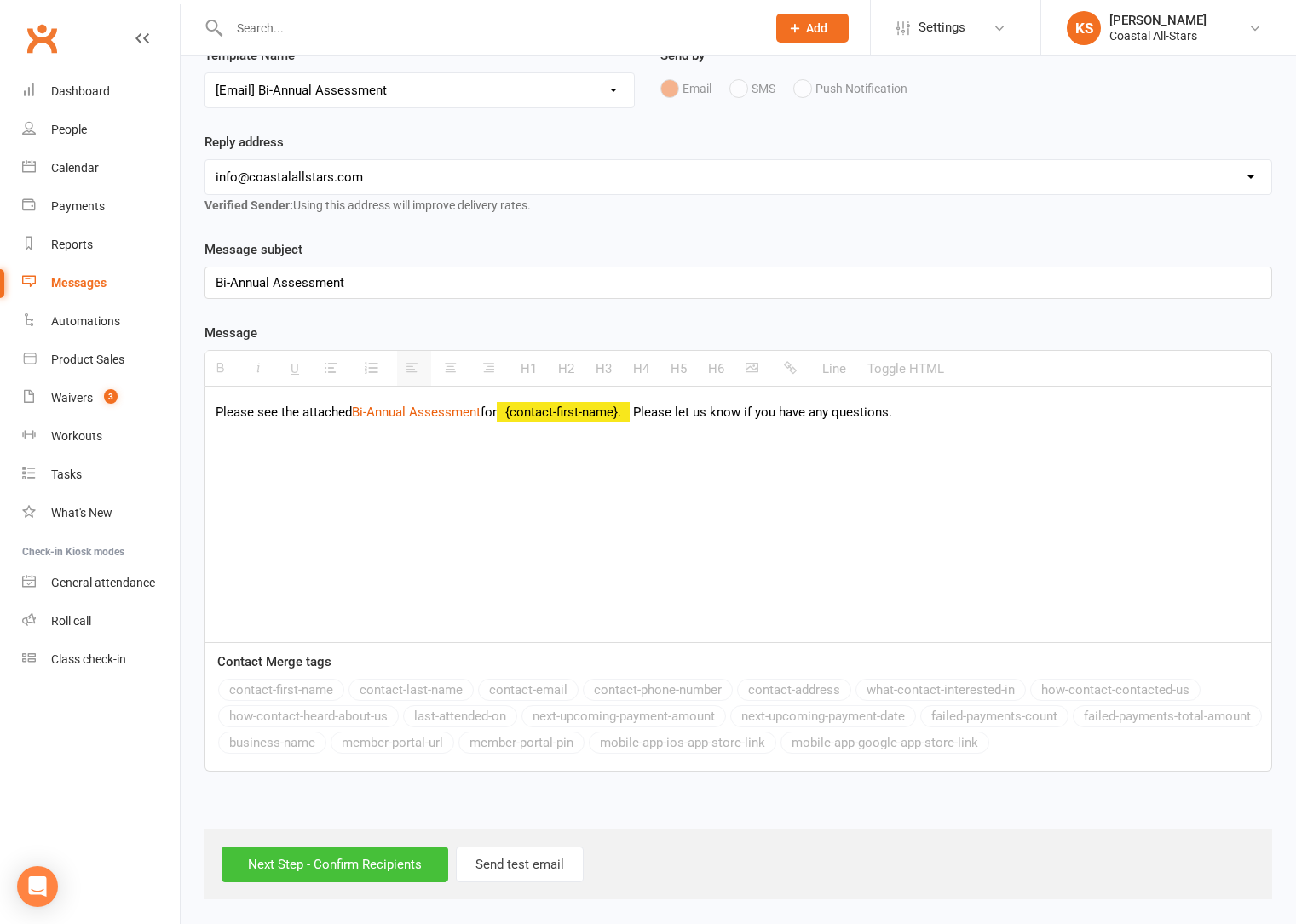
click at [349, 865] on input "Next Step - Confirm Recipients" at bounding box center [334, 864] width 227 height 36
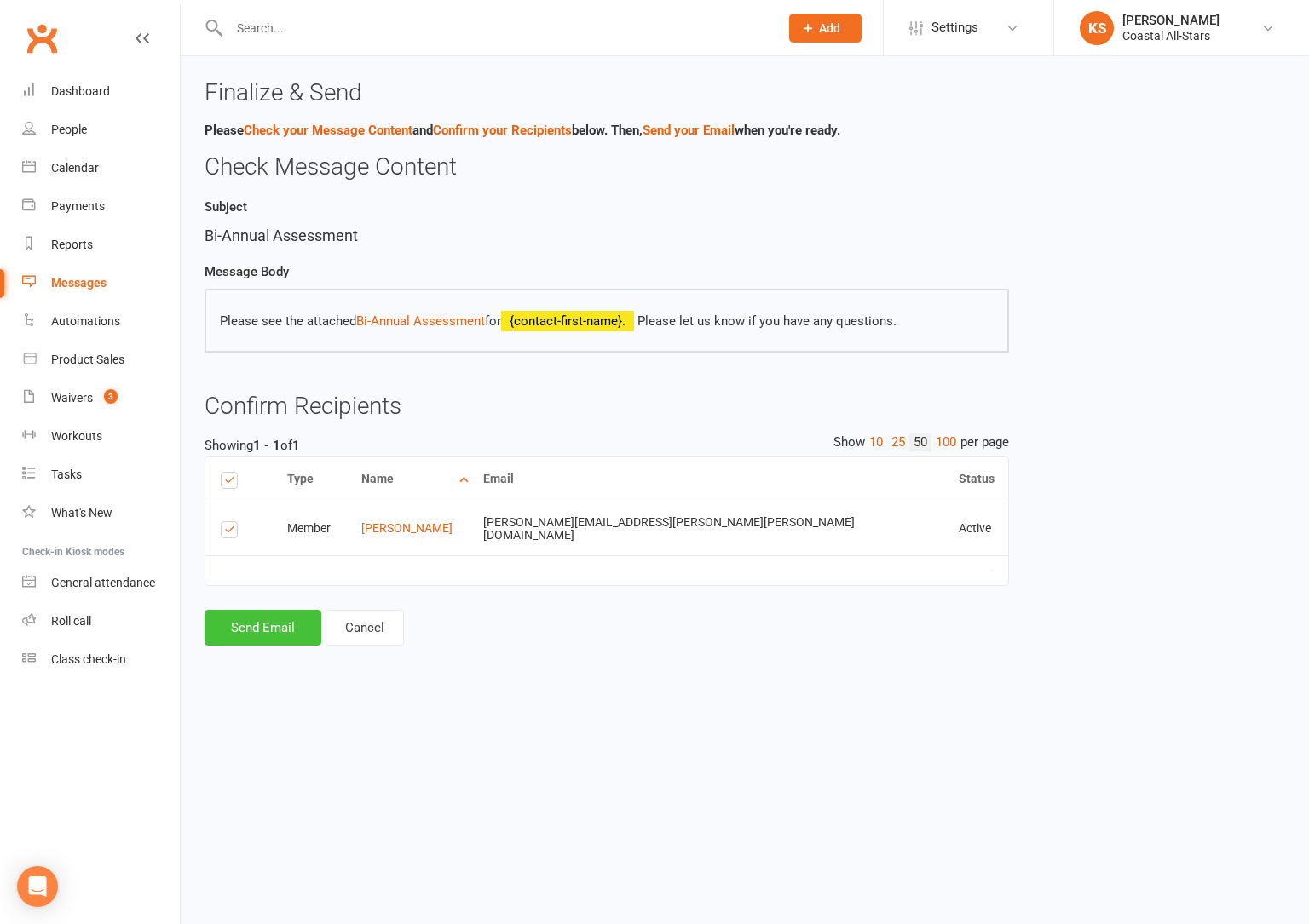
click at [285, 613] on button "Send Email" at bounding box center [263, 628] width 116 height 36
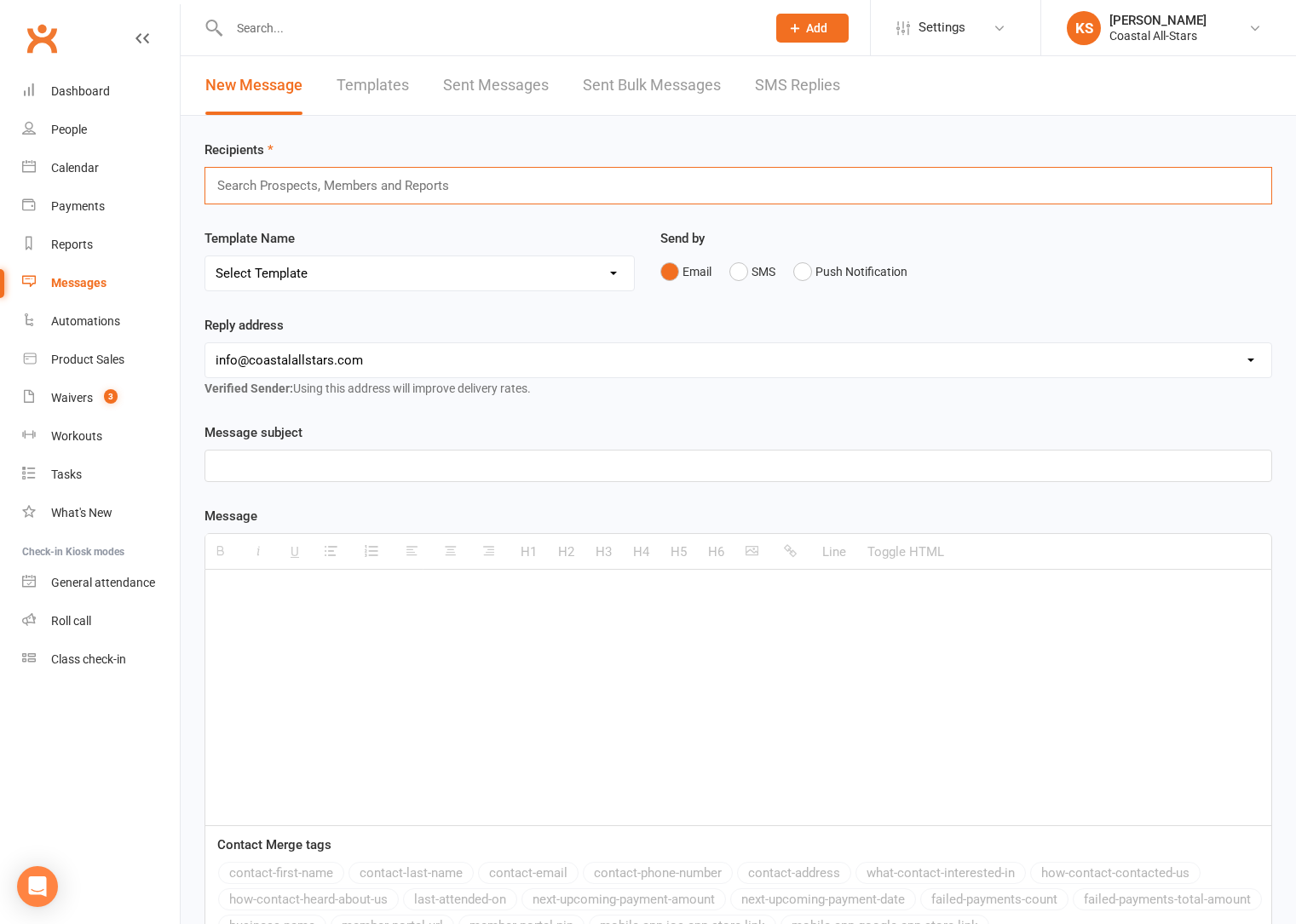
click at [331, 189] on input "text" at bounding box center [340, 186] width 250 height 23
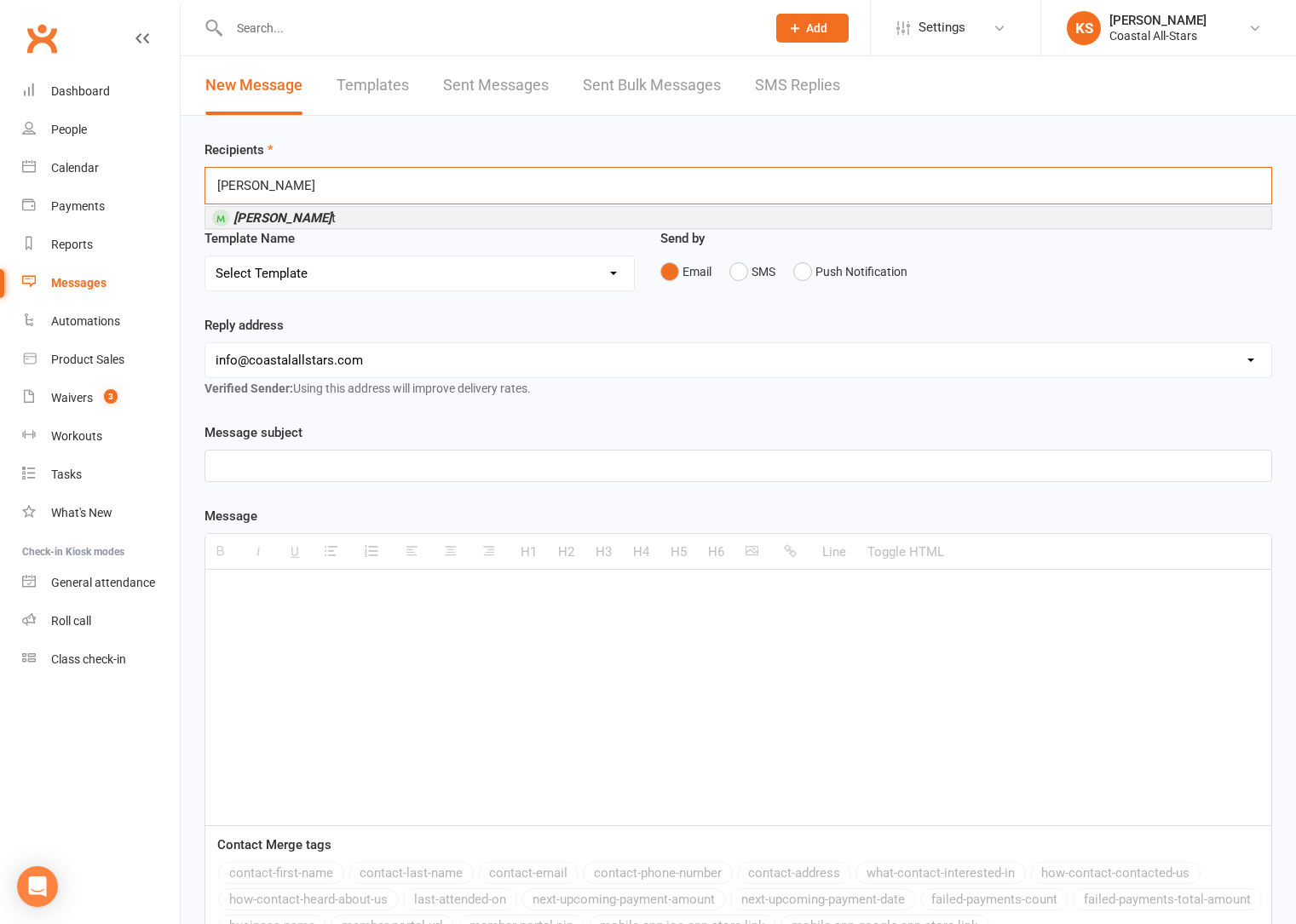
type input "Mirabelle stewar"
click at [335, 217] on li "Mirabelle Stewar t" at bounding box center [737, 217] width 1066 height 22
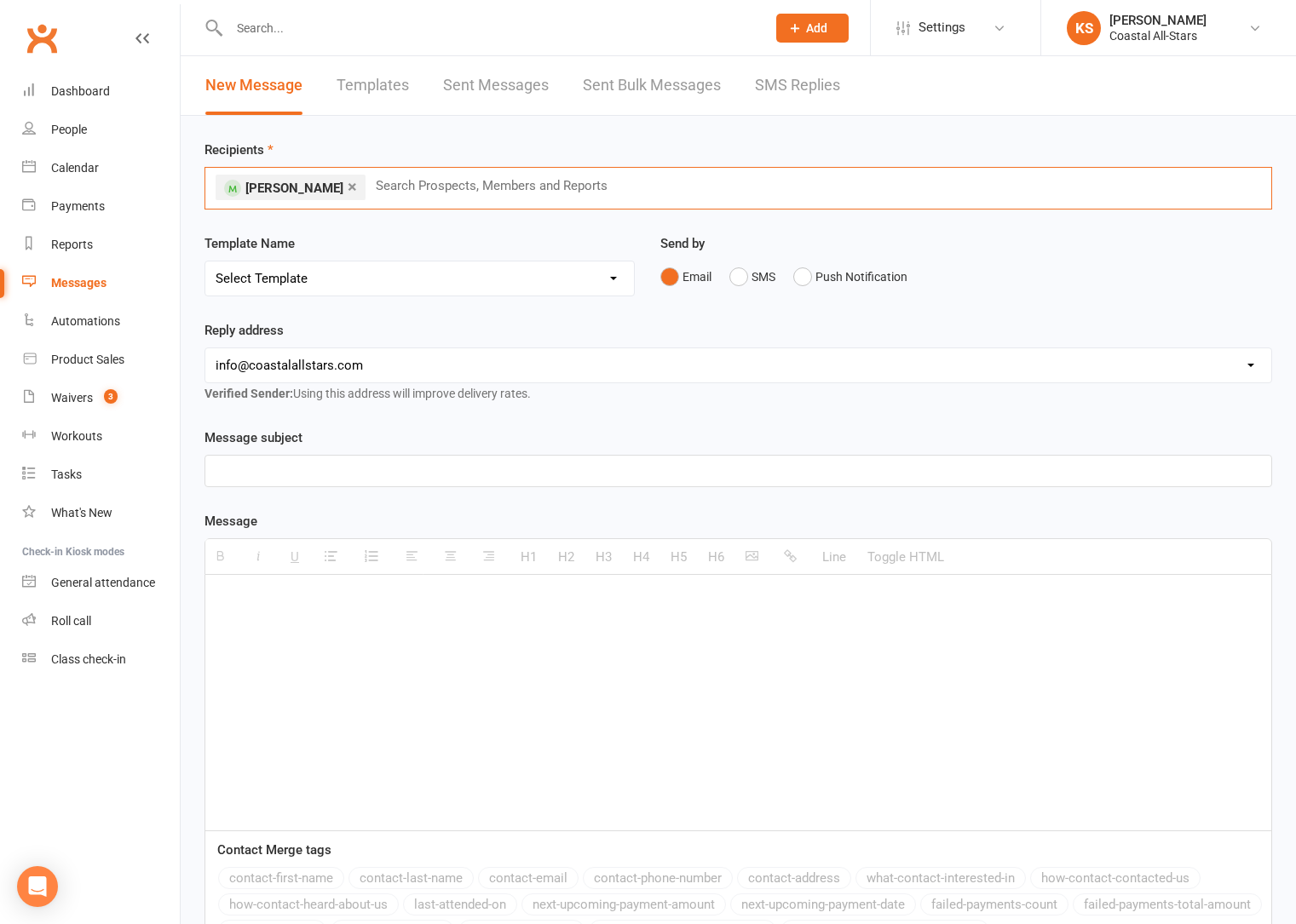
click at [352, 299] on div "Template Name Select Template [Email] Bi-Annual Assessment [Email] Boosters [Em…" at bounding box center [419, 277] width 456 height 87
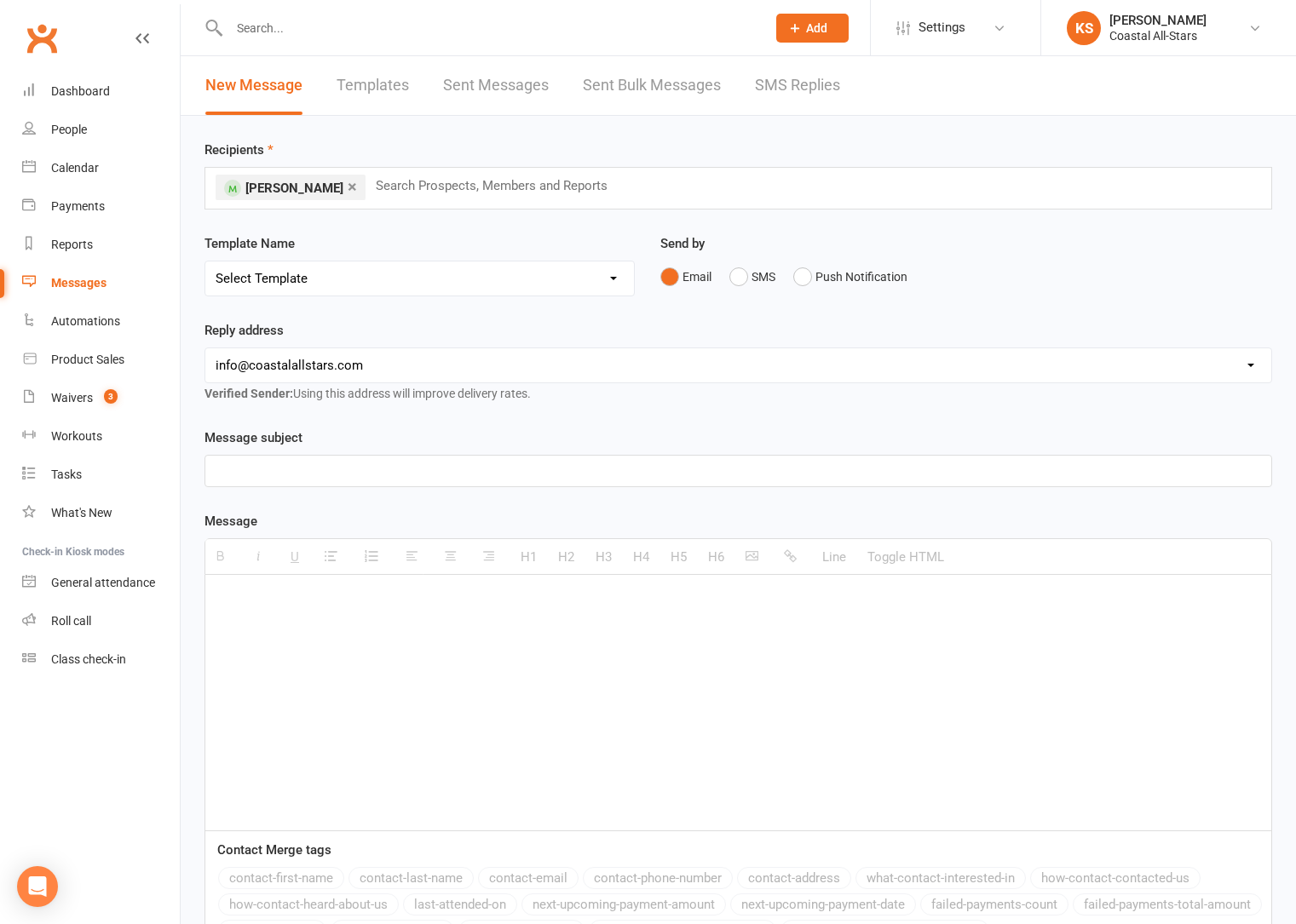
click at [358, 289] on select "Select Template [Email] Bi-Annual Assessment [Email] Boosters [Email] Card Fail…" at bounding box center [419, 279] width 429 height 34
select select "0"
click at [205, 262] on select "Select Template [Email] Bi-Annual Assessment [Email] Boosters [Email] Card Fail…" at bounding box center [419, 279] width 429 height 34
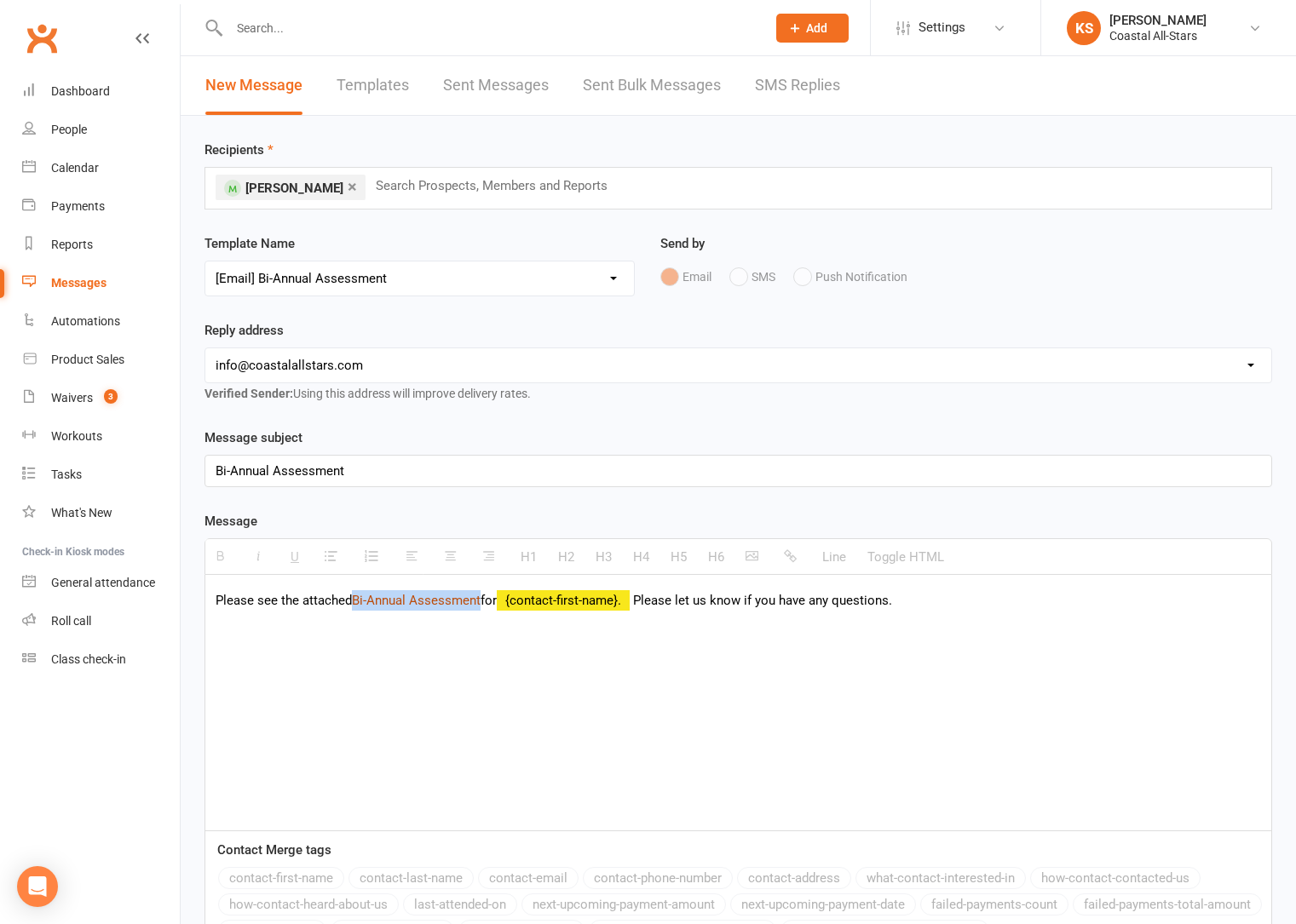
drag, startPoint x: 483, startPoint y: 604, endPoint x: 356, endPoint y: 601, distance: 127.0
click at [356, 601] on link "Bi-Annual Assessment" at bounding box center [416, 600] width 129 height 15
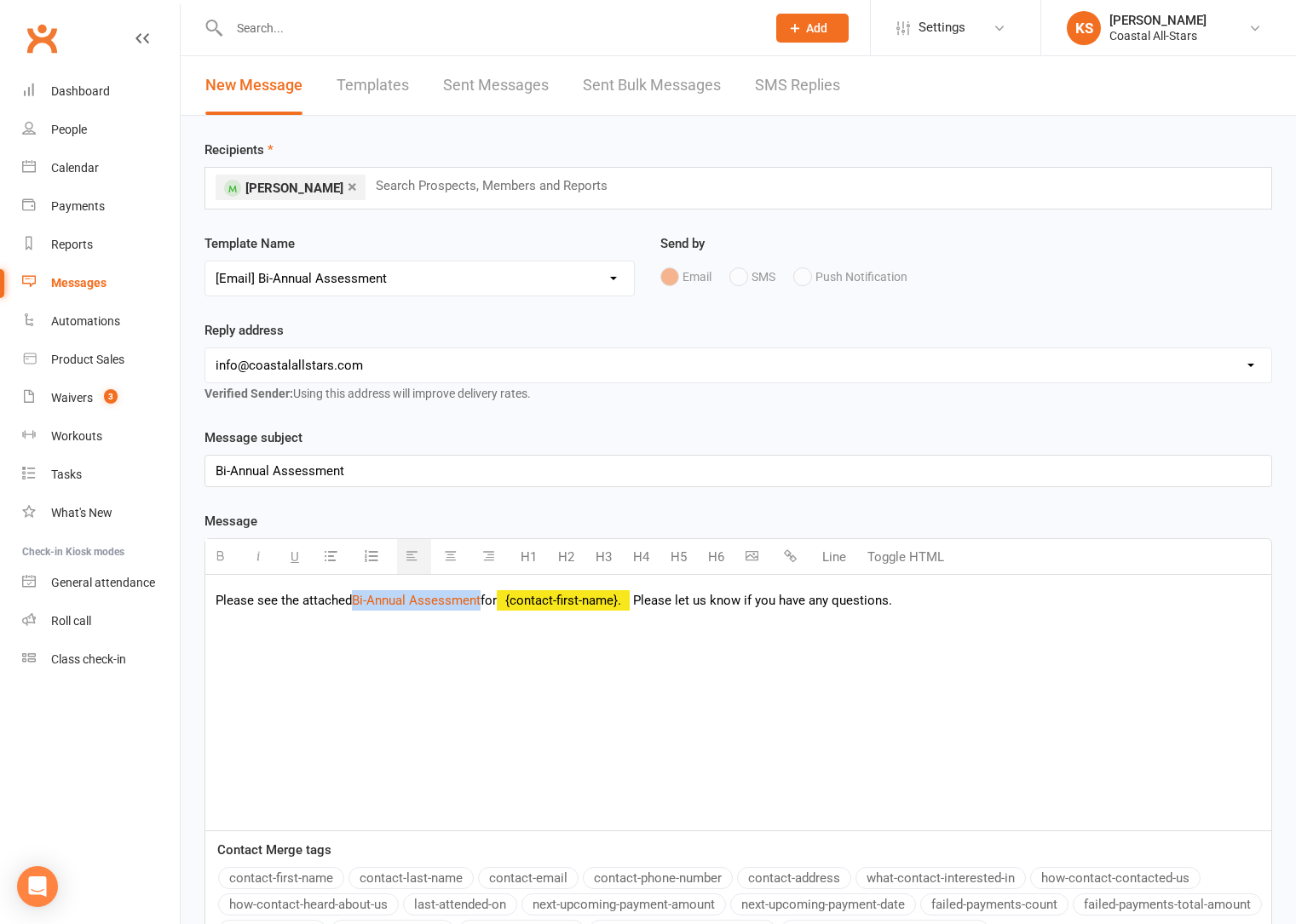
click at [790, 559] on icon "button" at bounding box center [790, 556] width 13 height 13
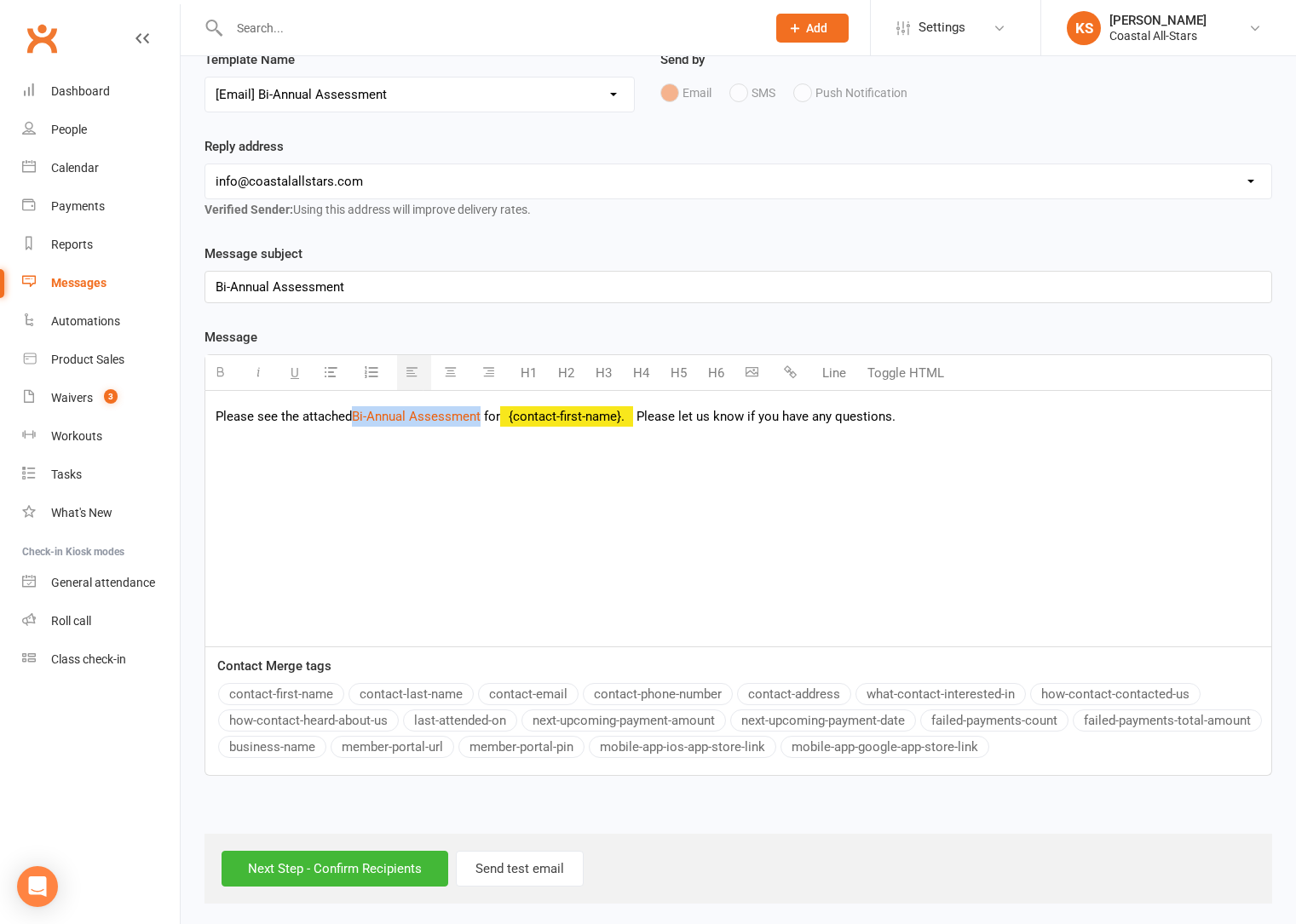
scroll to position [189, 0]
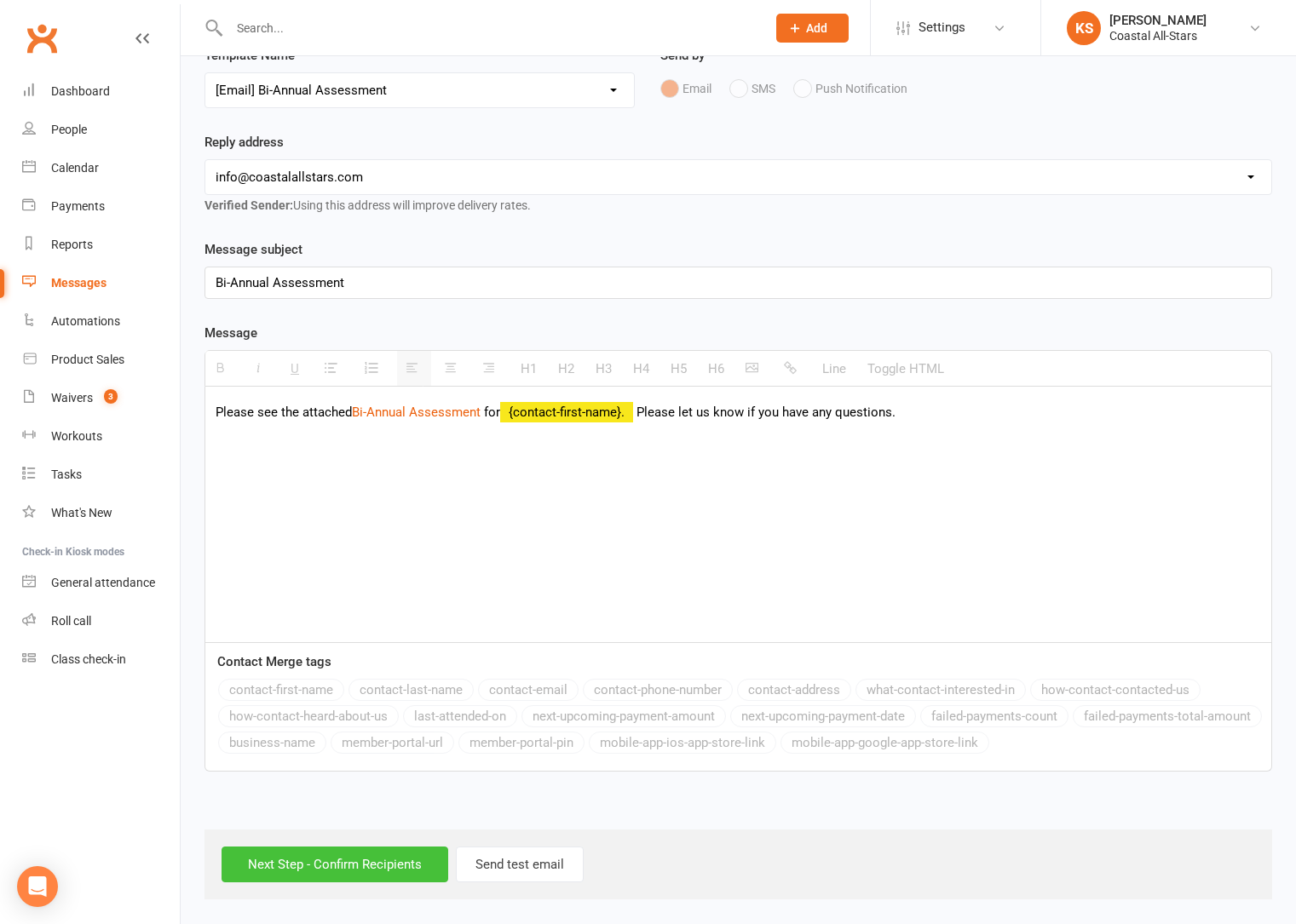
click at [344, 865] on input "Next Step - Confirm Recipients" at bounding box center [334, 864] width 227 height 36
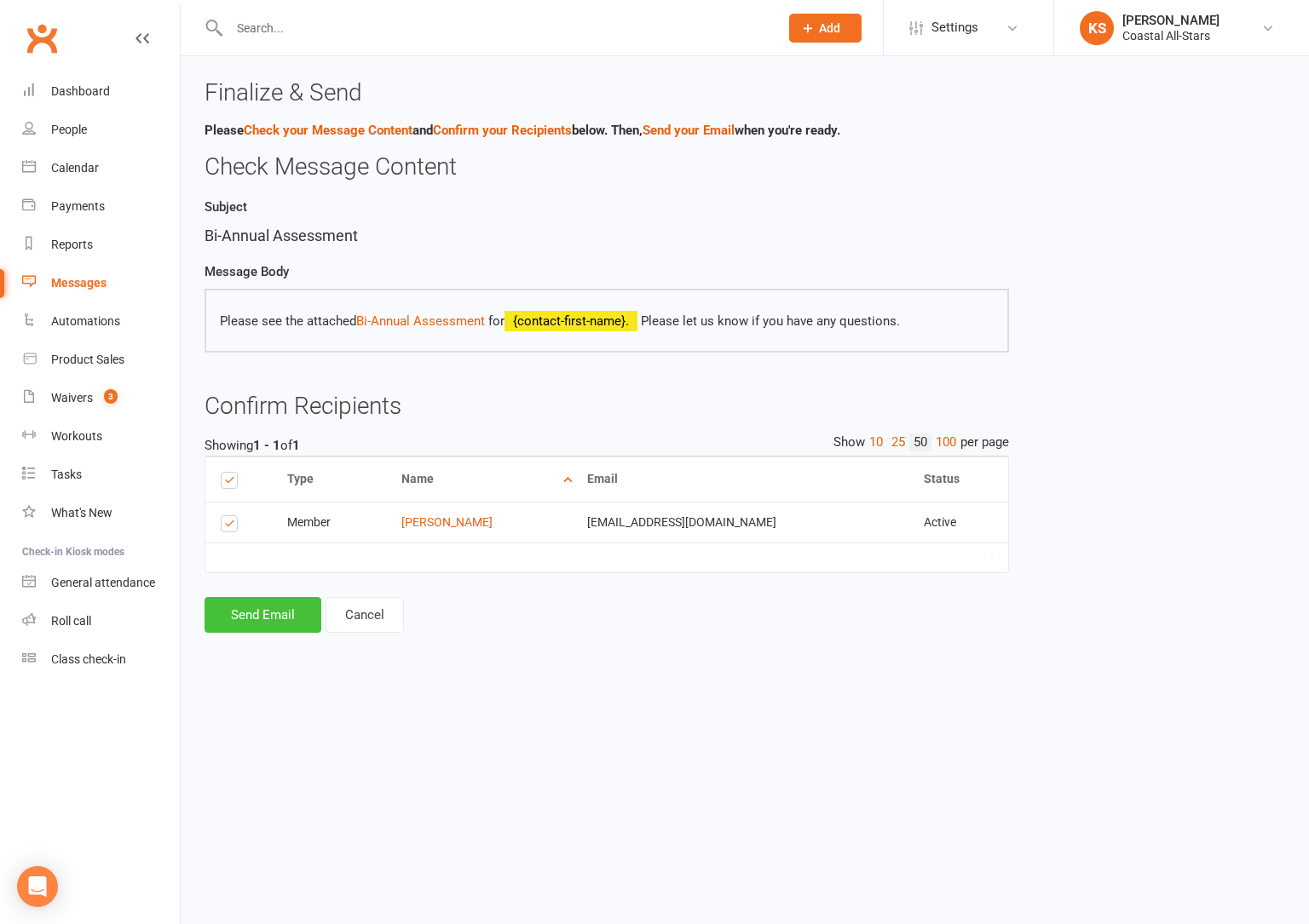
click at [266, 615] on button "Send Email" at bounding box center [263, 615] width 116 height 36
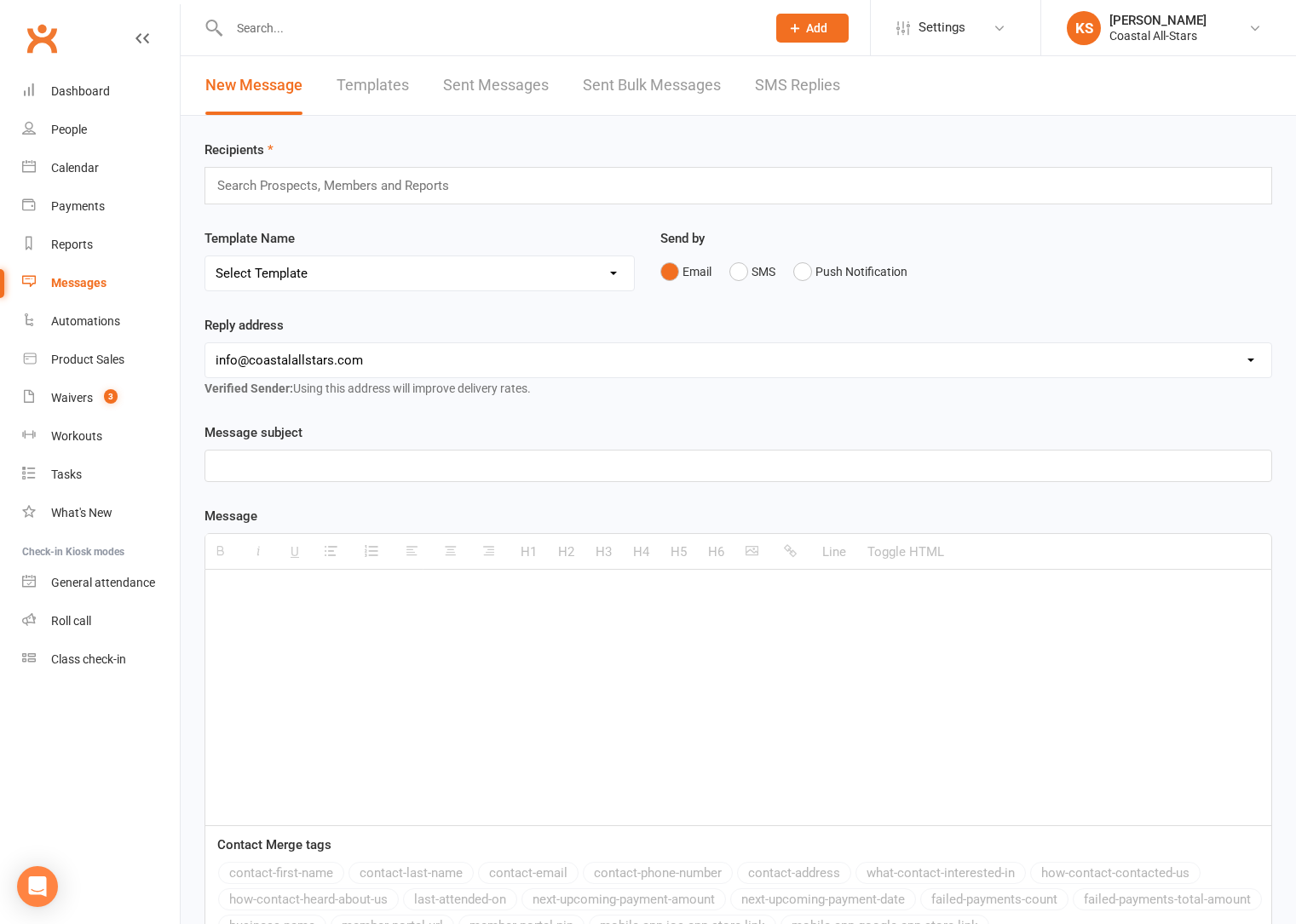
click at [372, 184] on input "text" at bounding box center [340, 186] width 250 height 23
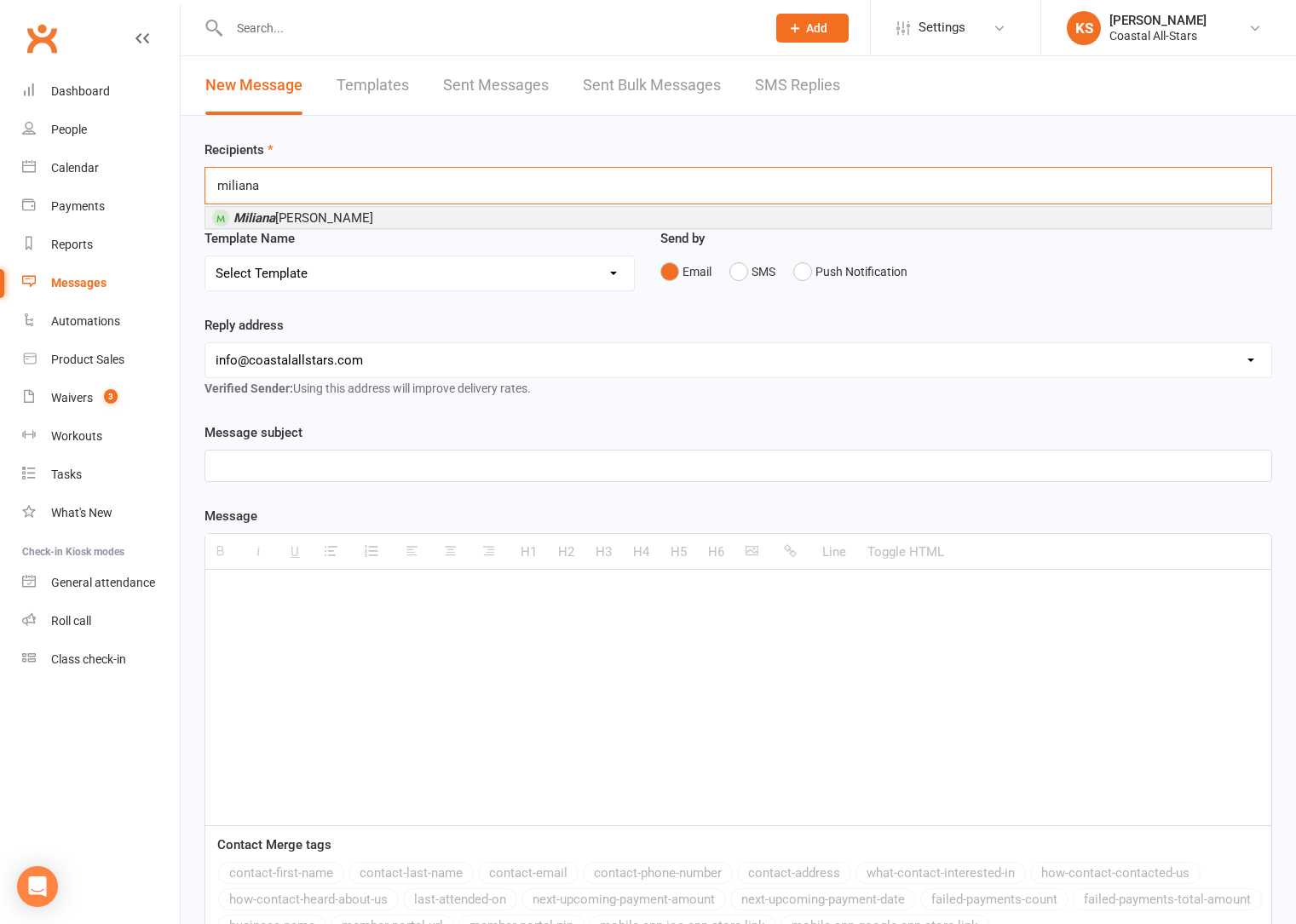
type input "miliana"
click at [375, 220] on li "Miliana Gonser" at bounding box center [737, 217] width 1066 height 22
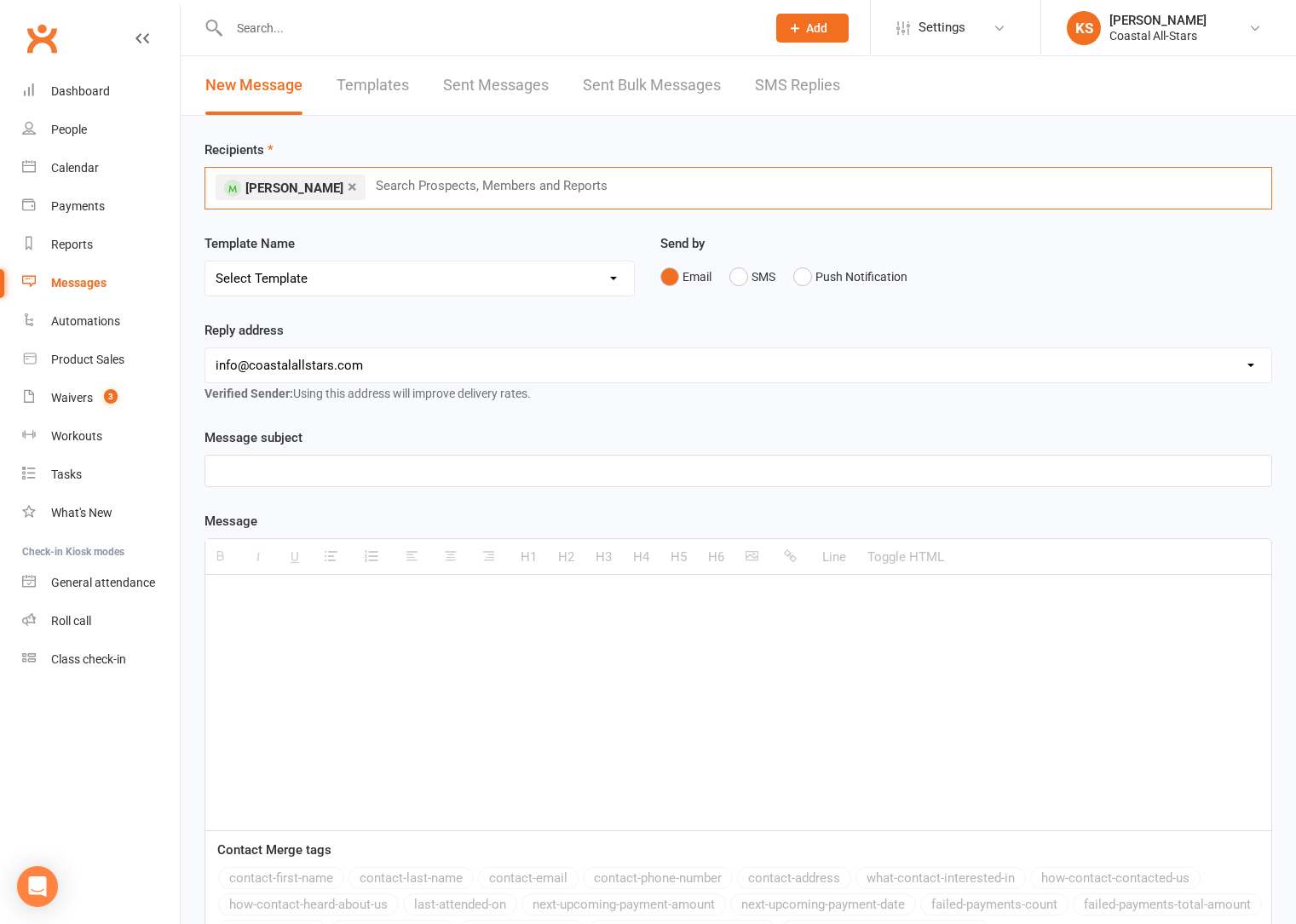
click at [418, 278] on select "Select Template [Email] Bi-Annual Assessment [Email] Boosters [Email] Card Fail…" at bounding box center [419, 279] width 429 height 34
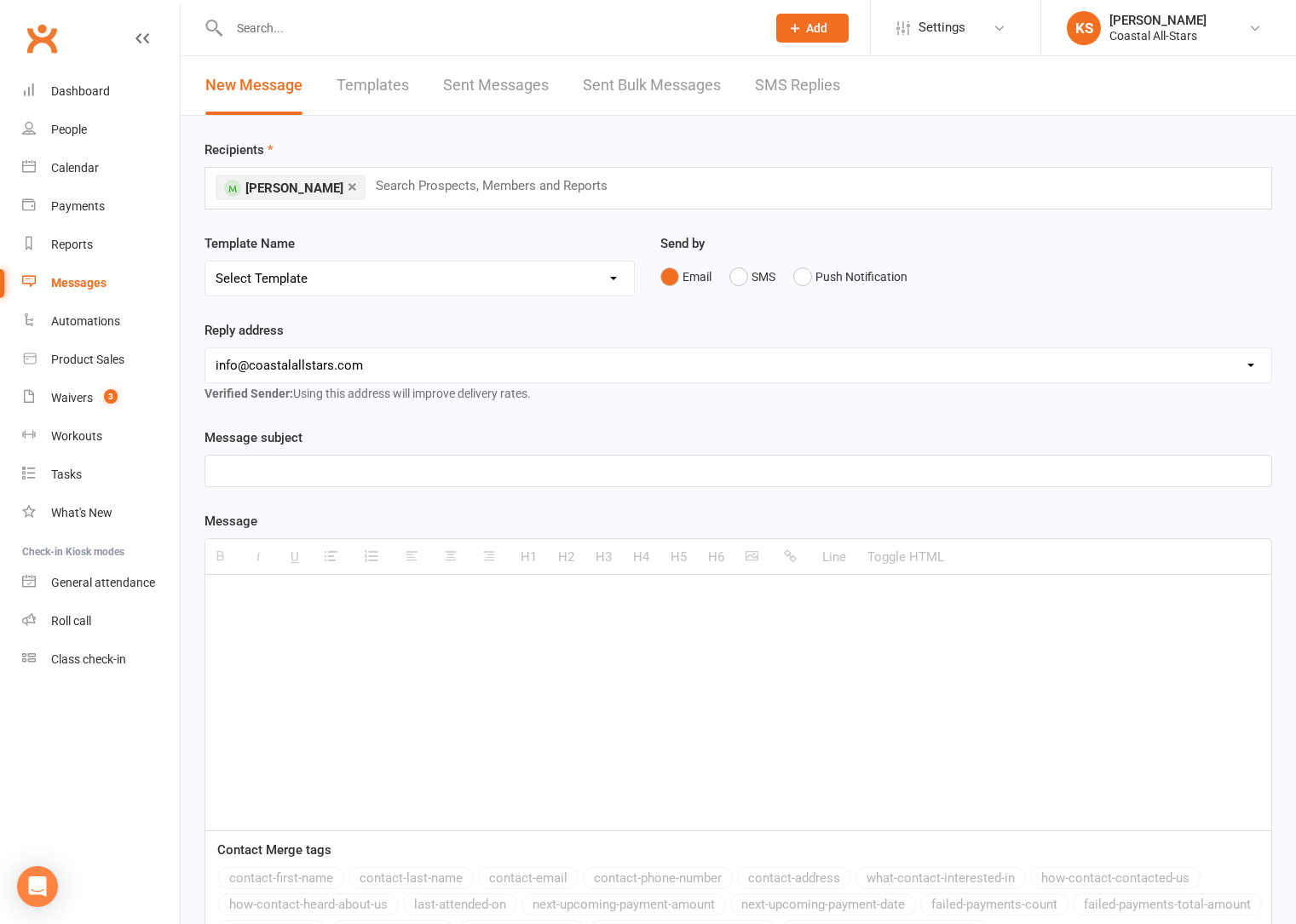
select select "0"
click at [205, 262] on select "Select Template [Email] Bi-Annual Assessment [Email] Boosters [Email] Card Fail…" at bounding box center [419, 279] width 429 height 34
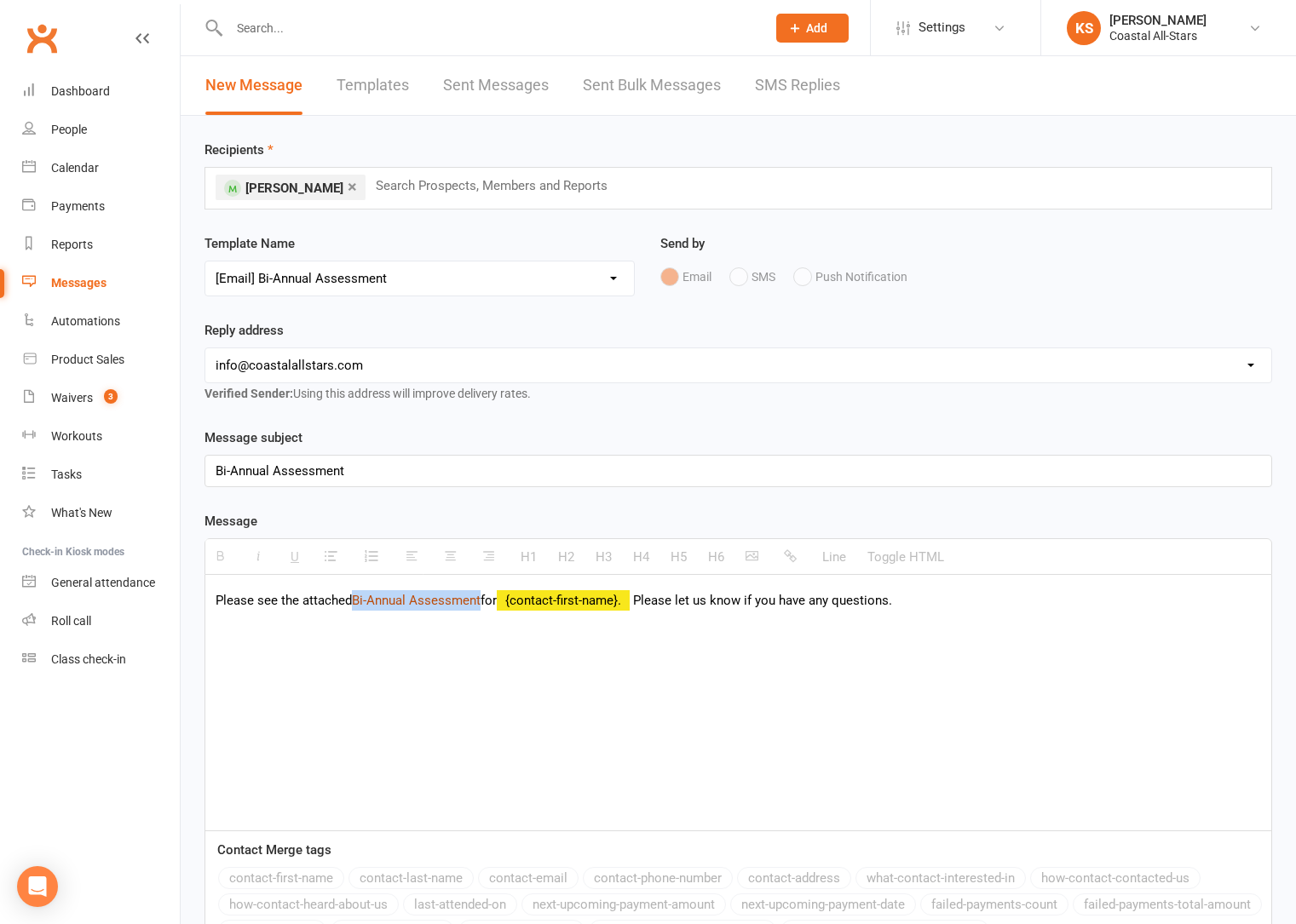
drag, startPoint x: 483, startPoint y: 607, endPoint x: 355, endPoint y: 607, distance: 128.0
click at [355, 607] on link "Bi-Annual Assessment" at bounding box center [416, 600] width 129 height 15
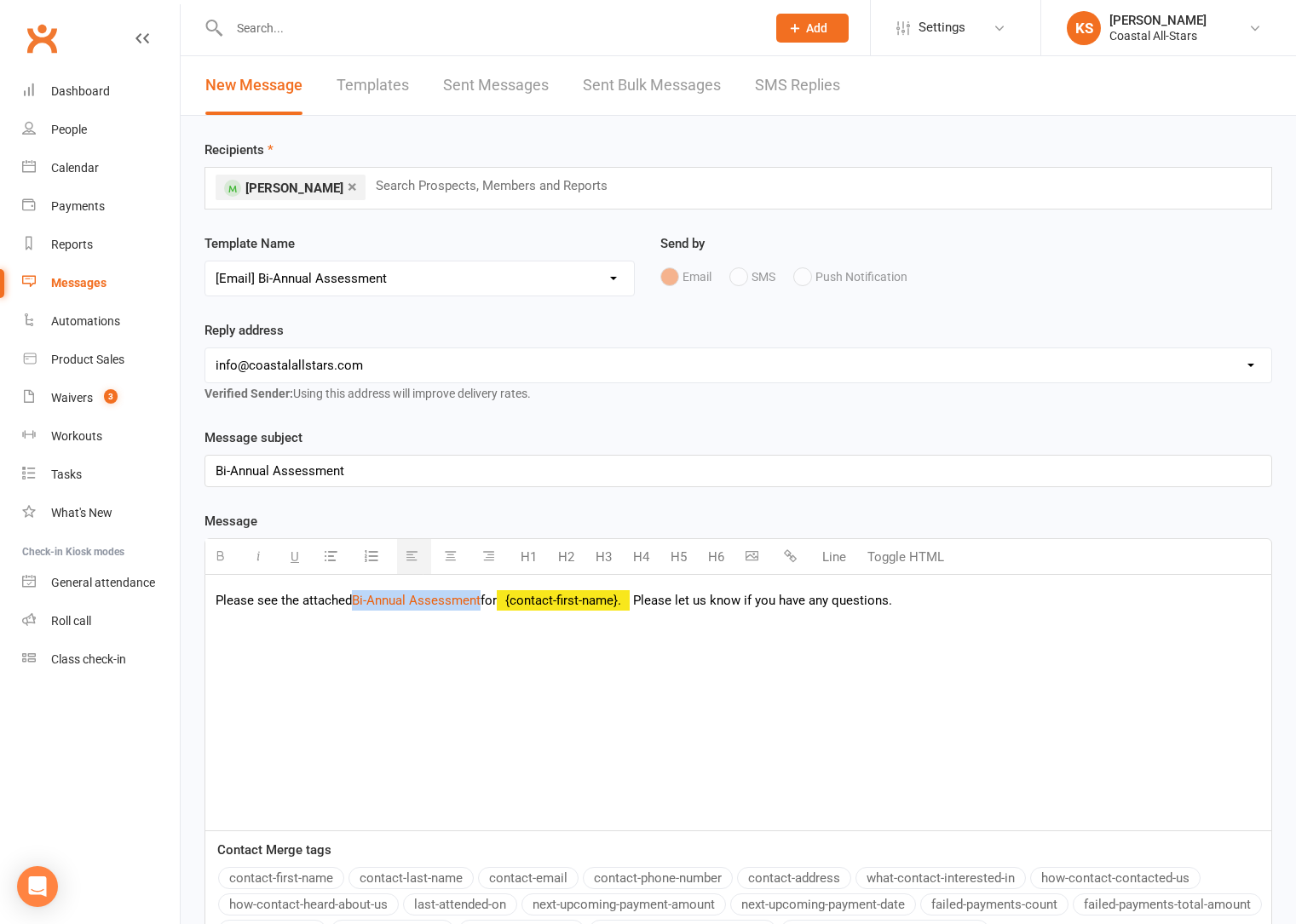
click at [782, 553] on button "button" at bounding box center [792, 557] width 34 height 34
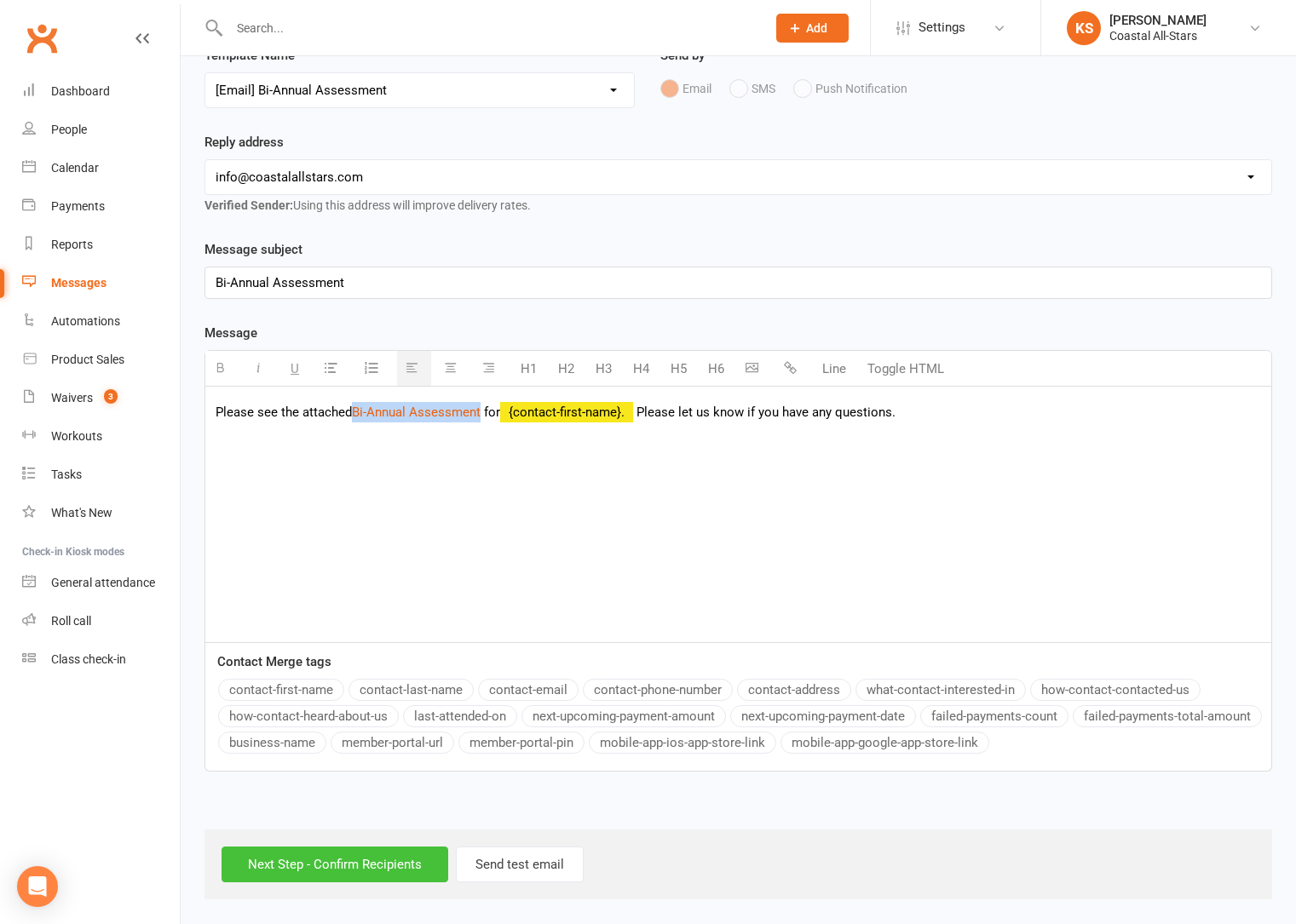
click at [402, 869] on input "Next Step - Confirm Recipients" at bounding box center [334, 864] width 227 height 36
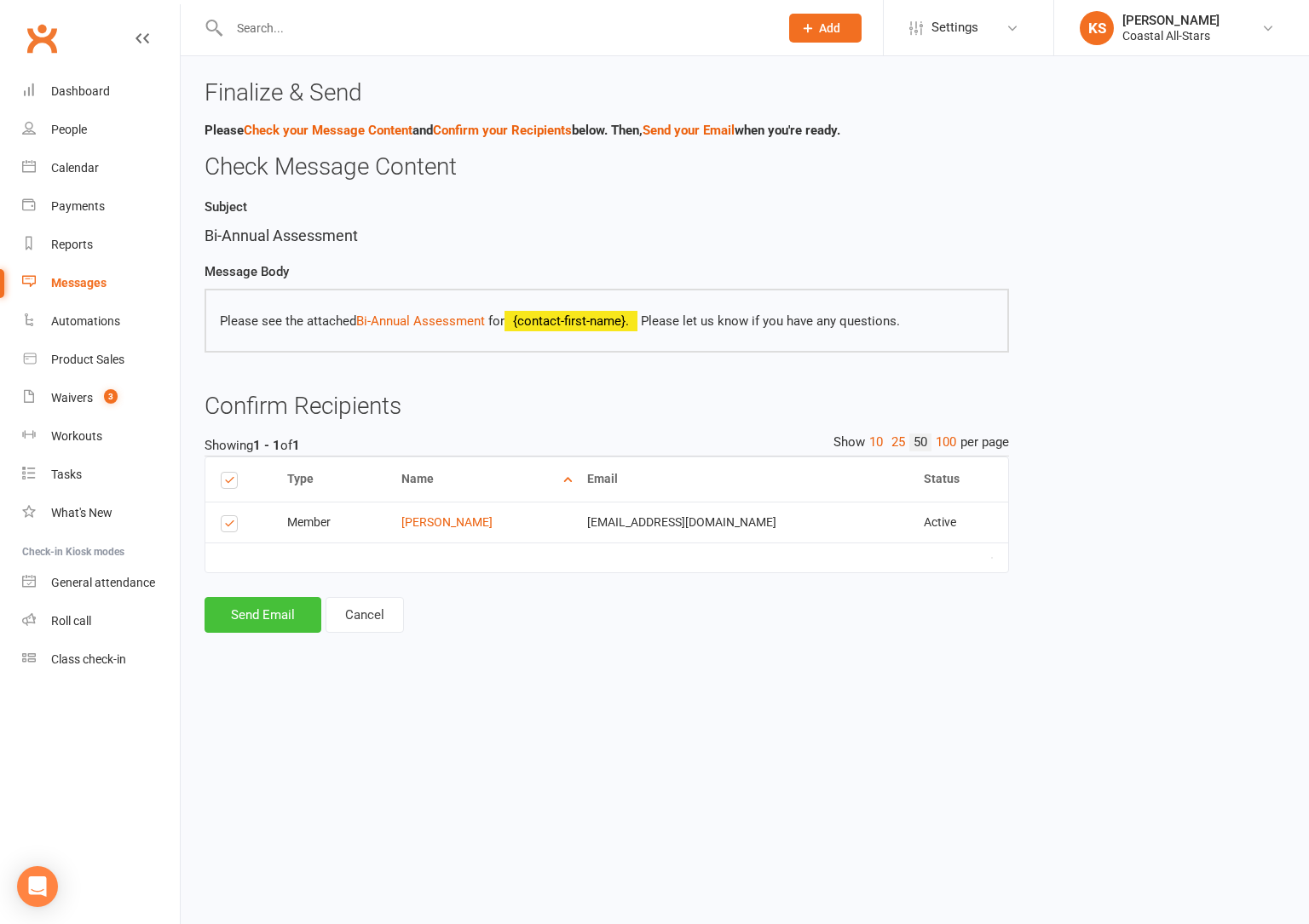
click at [286, 617] on button "Send Email" at bounding box center [263, 615] width 116 height 36
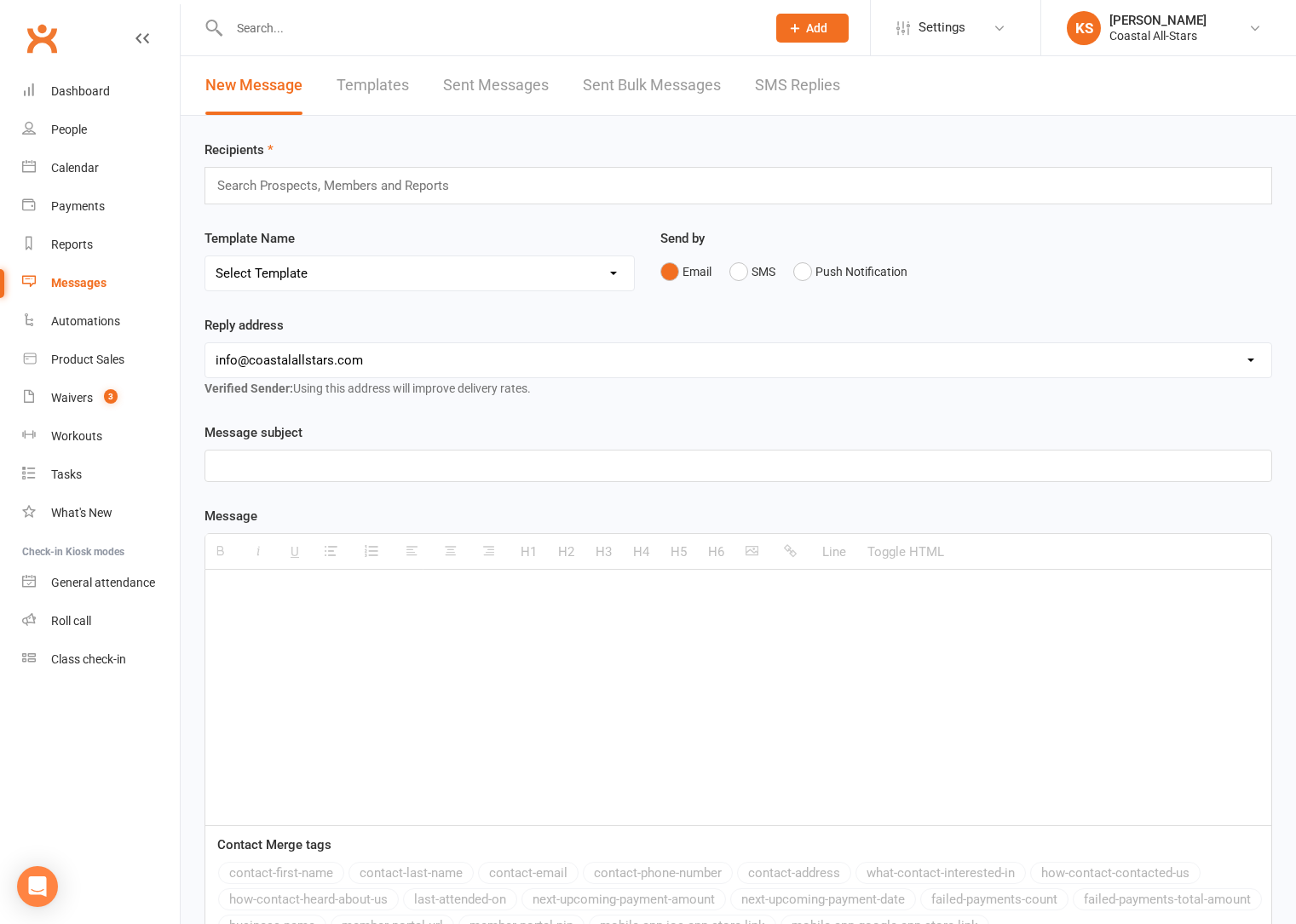
click at [323, 186] on input "text" at bounding box center [340, 186] width 250 height 23
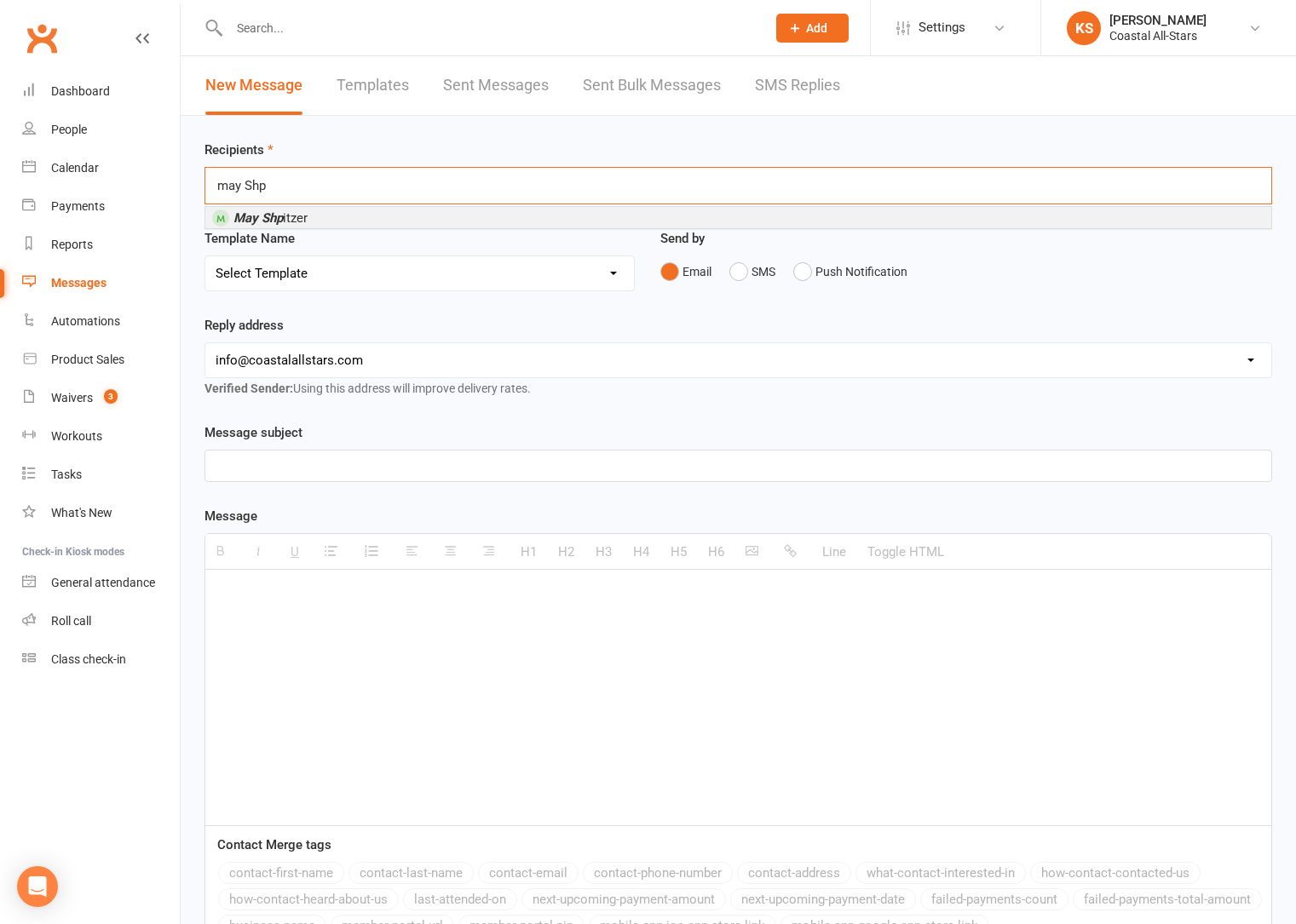
type input "may Shp"
click at [319, 215] on li "May Shp itzer" at bounding box center [737, 217] width 1066 height 22
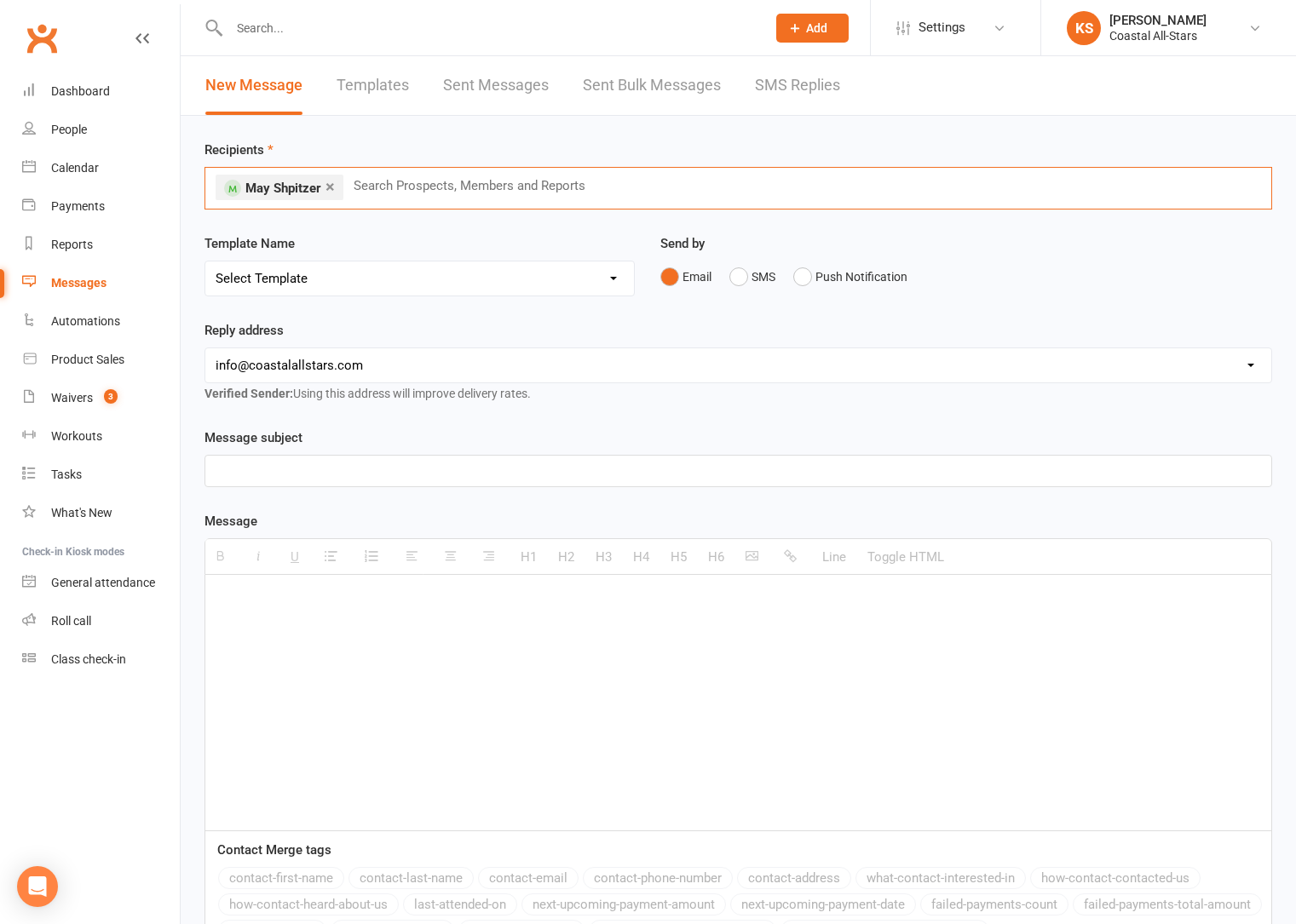
click at [565, 291] on select "Select Template [Email] Bi-Annual Assessment [Email] Boosters [Email] Card Fail…" at bounding box center [419, 279] width 429 height 34
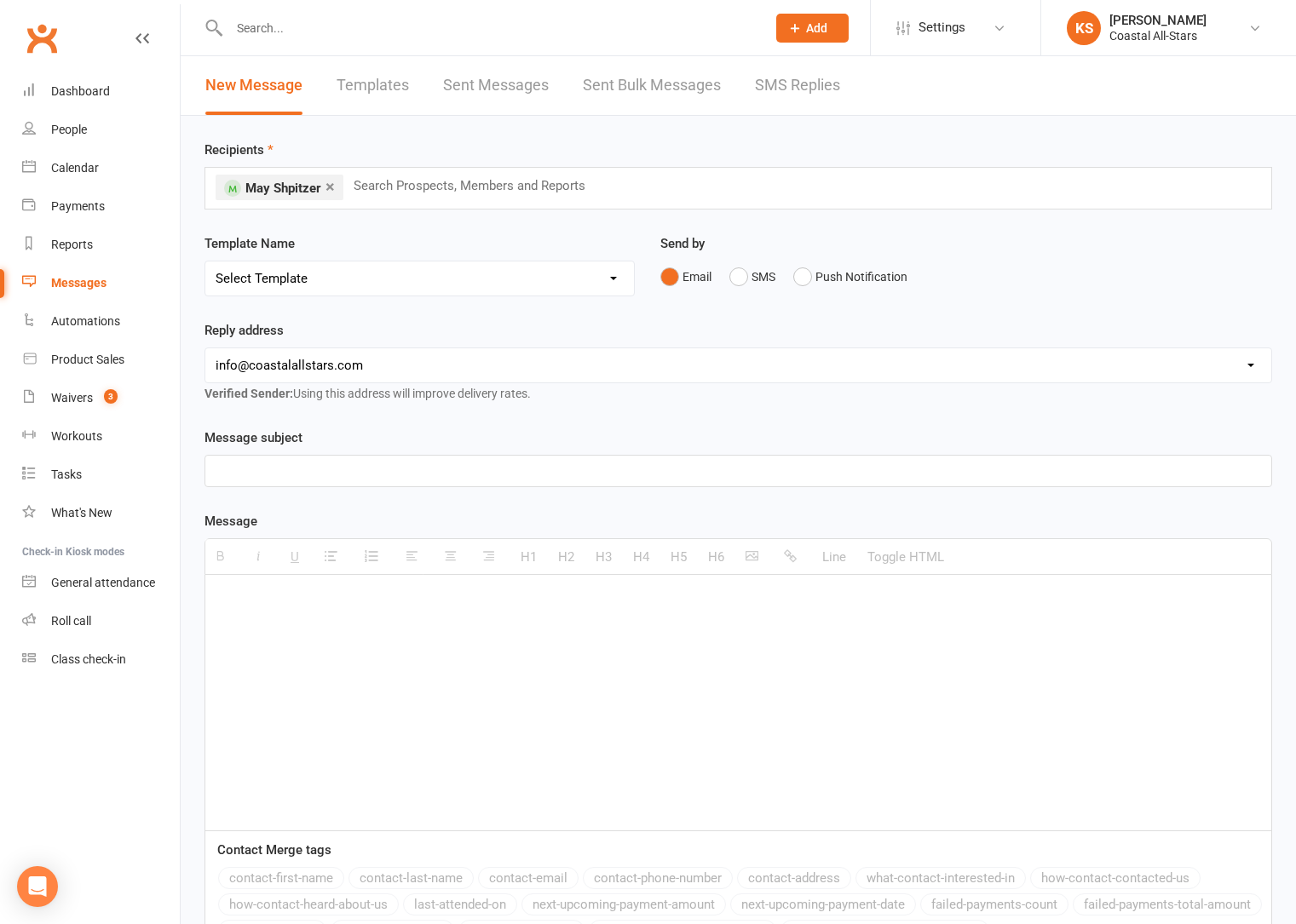
select select "0"
click at [205, 262] on select "Select Template [Email] Bi-Annual Assessment [Email] Boosters [Email] Card Fail…" at bounding box center [419, 279] width 429 height 34
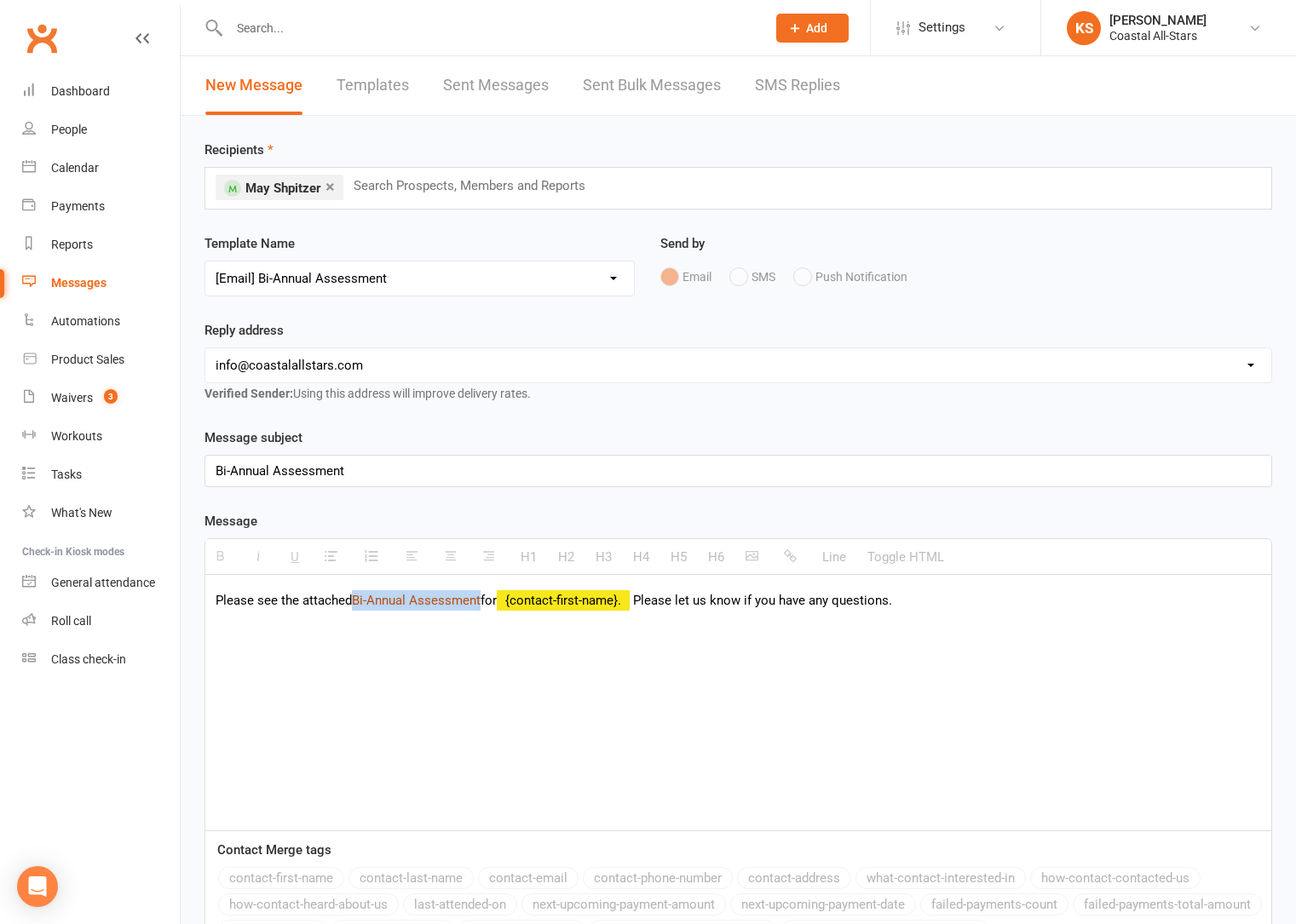
drag, startPoint x: 483, startPoint y: 604, endPoint x: 366, endPoint y: 605, distance: 117.0
click at [356, 605] on link "Bi-Annual Assessment" at bounding box center [416, 600] width 129 height 15
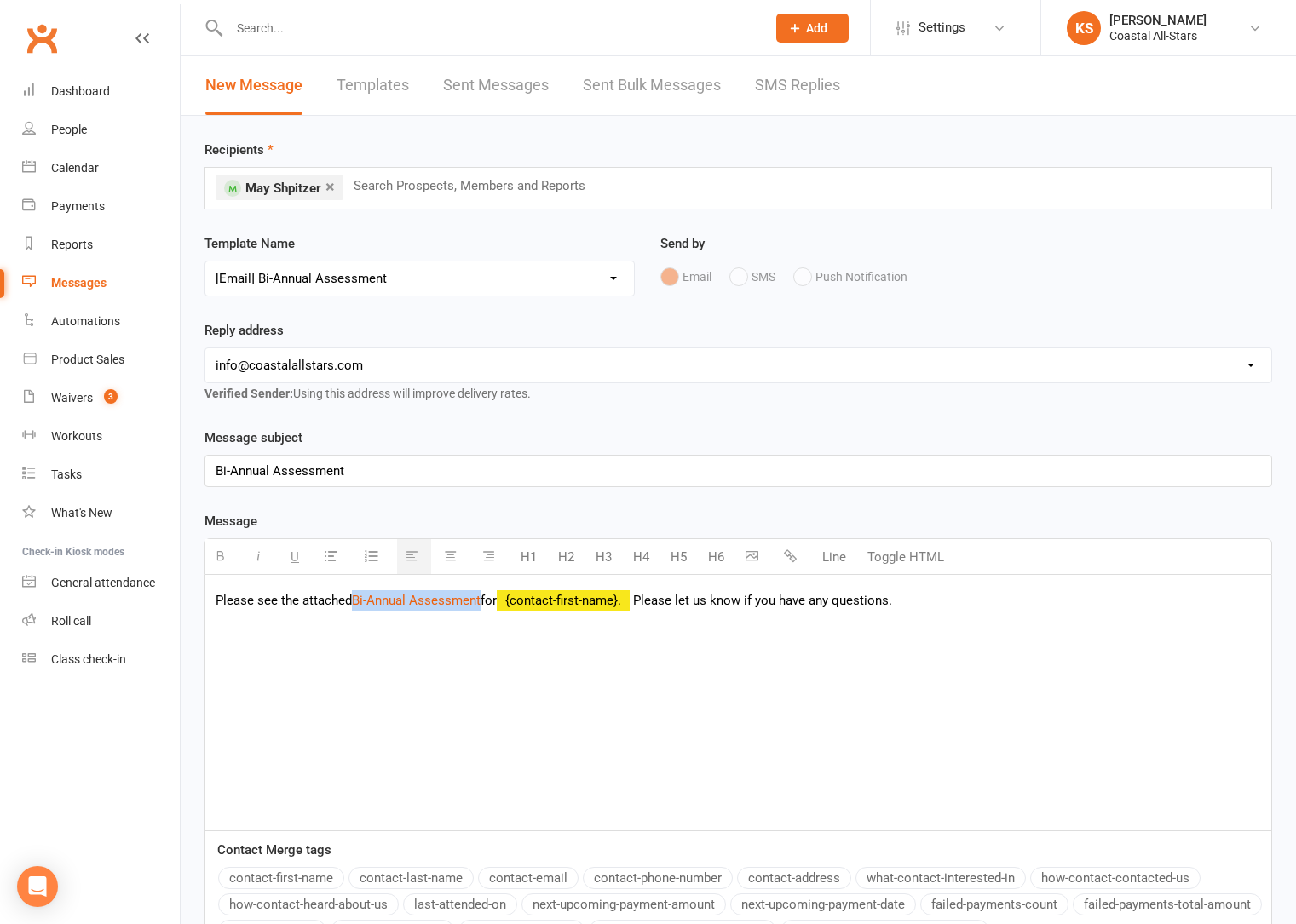
click at [792, 556] on icon "button" at bounding box center [790, 556] width 13 height 13
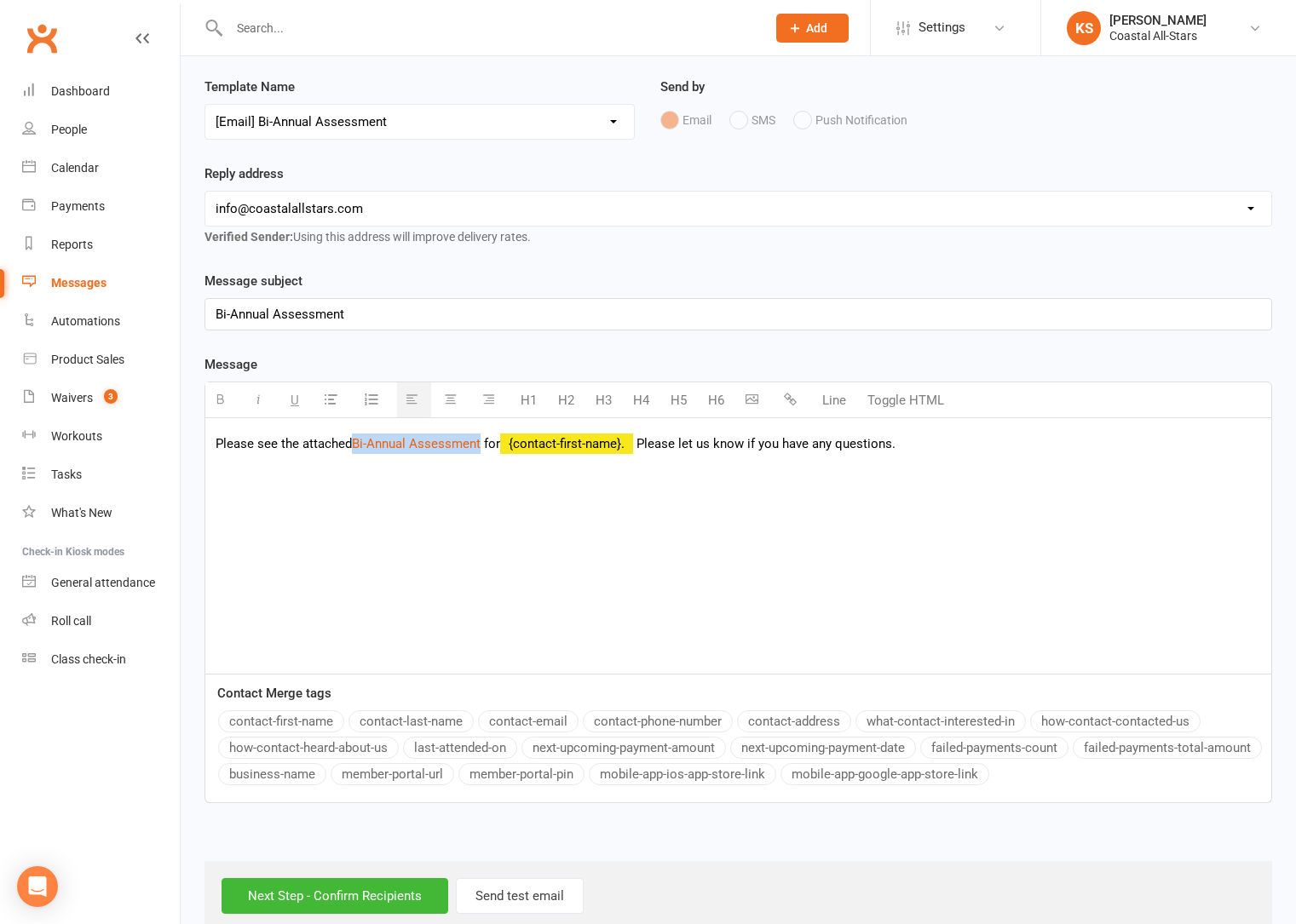
scroll to position [189, 0]
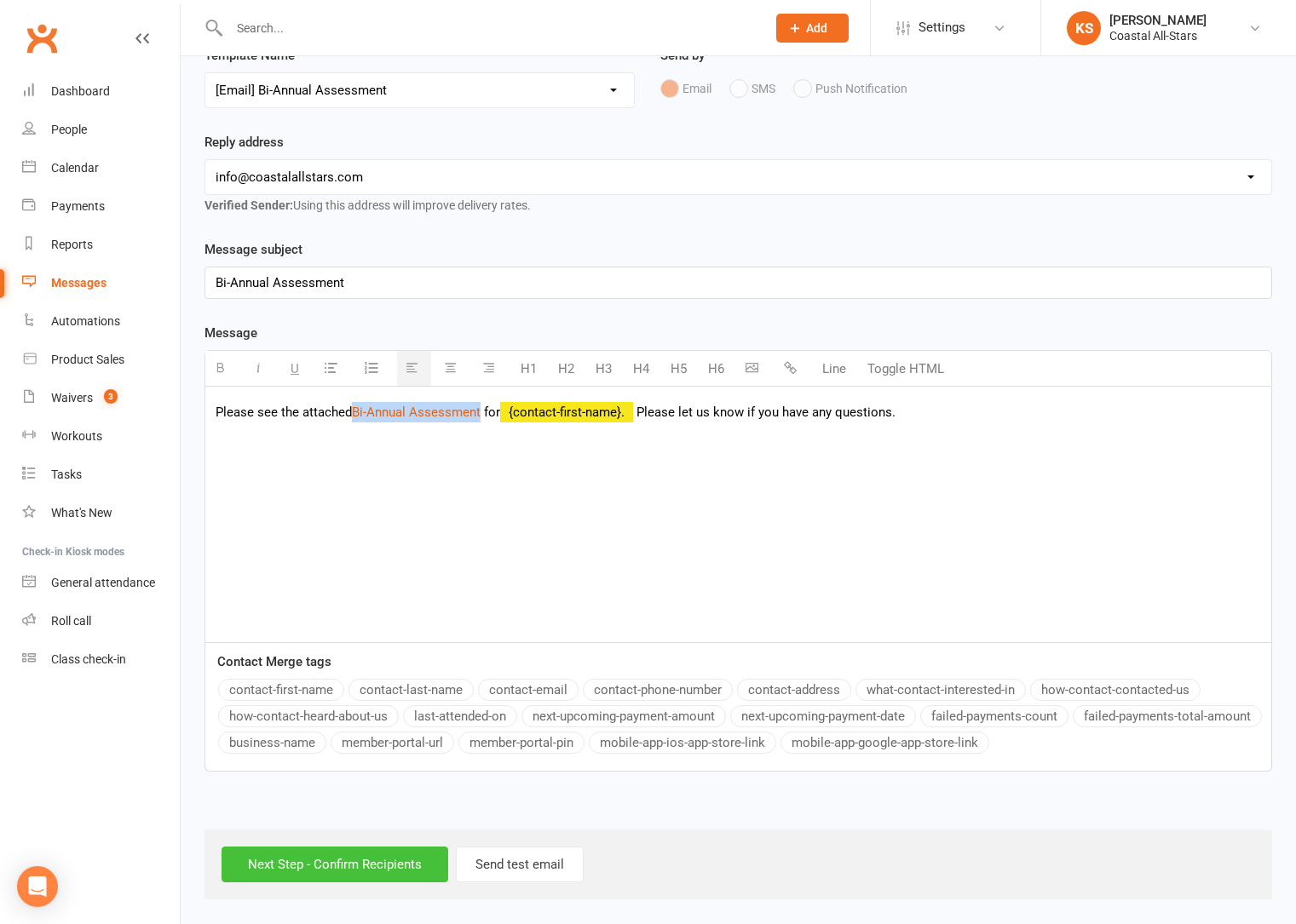
click at [387, 869] on input "Next Step - Confirm Recipients" at bounding box center [334, 864] width 227 height 36
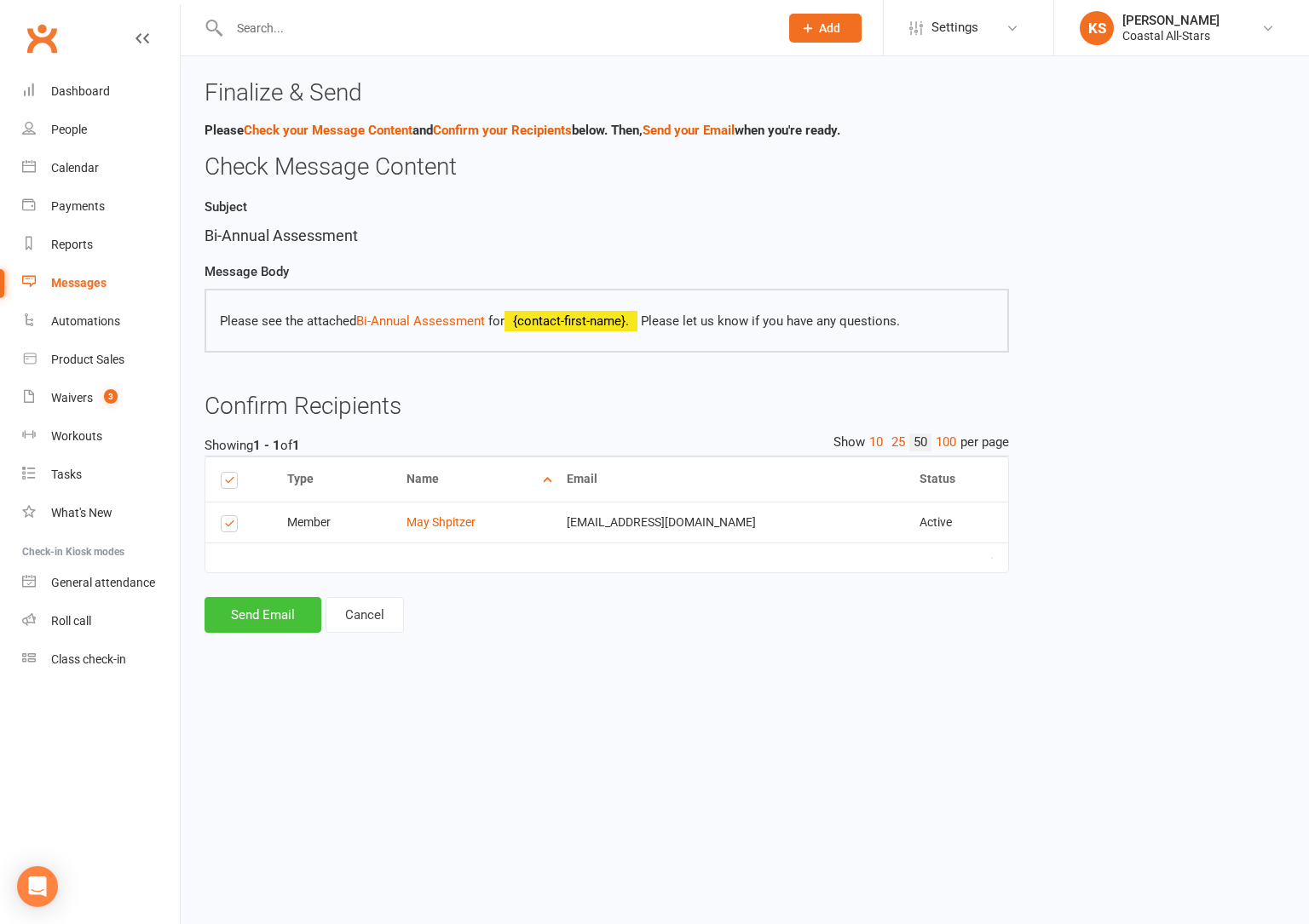
click at [282, 614] on button "Send Email" at bounding box center [263, 615] width 116 height 36
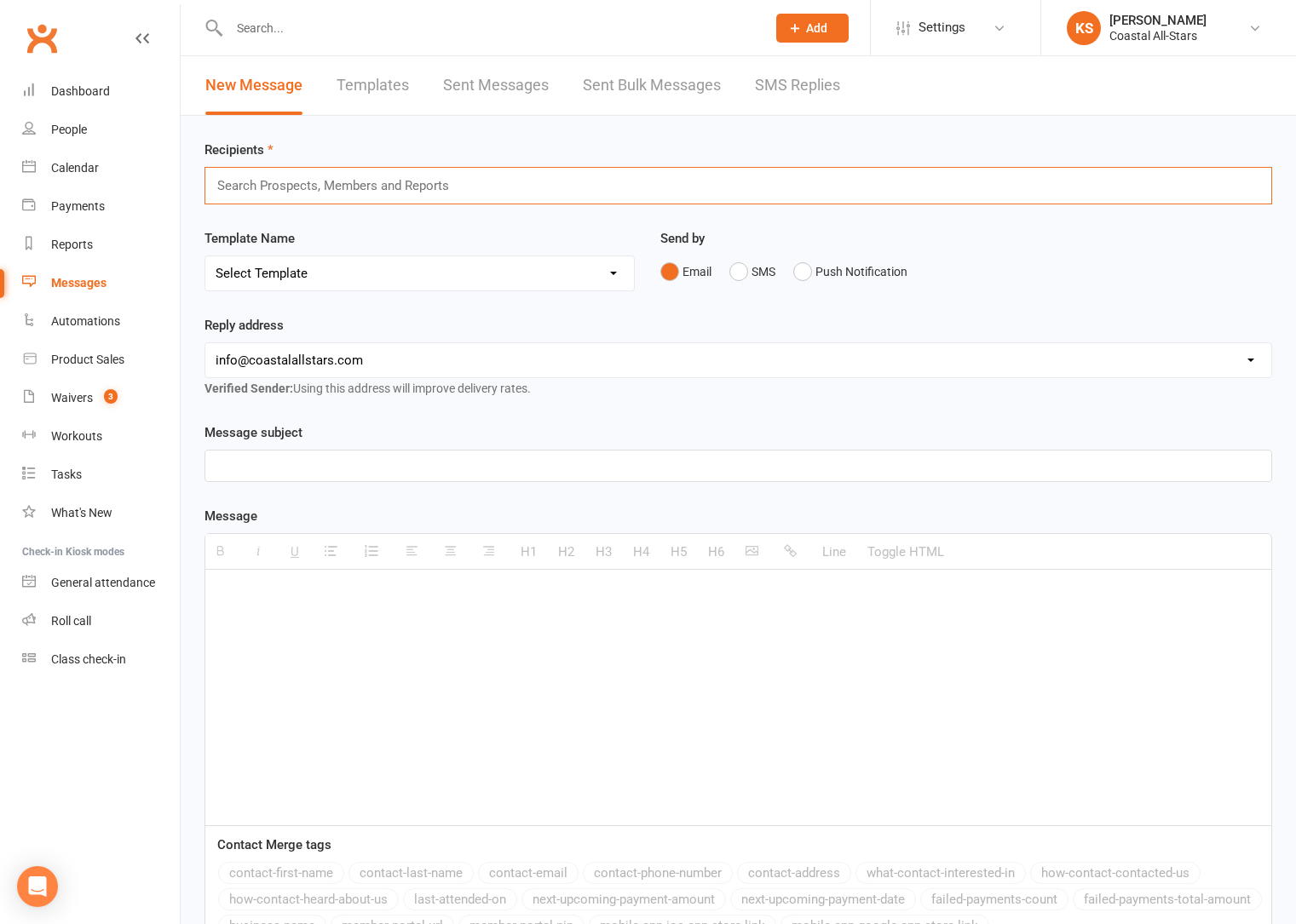
click at [313, 191] on input "text" at bounding box center [340, 186] width 250 height 23
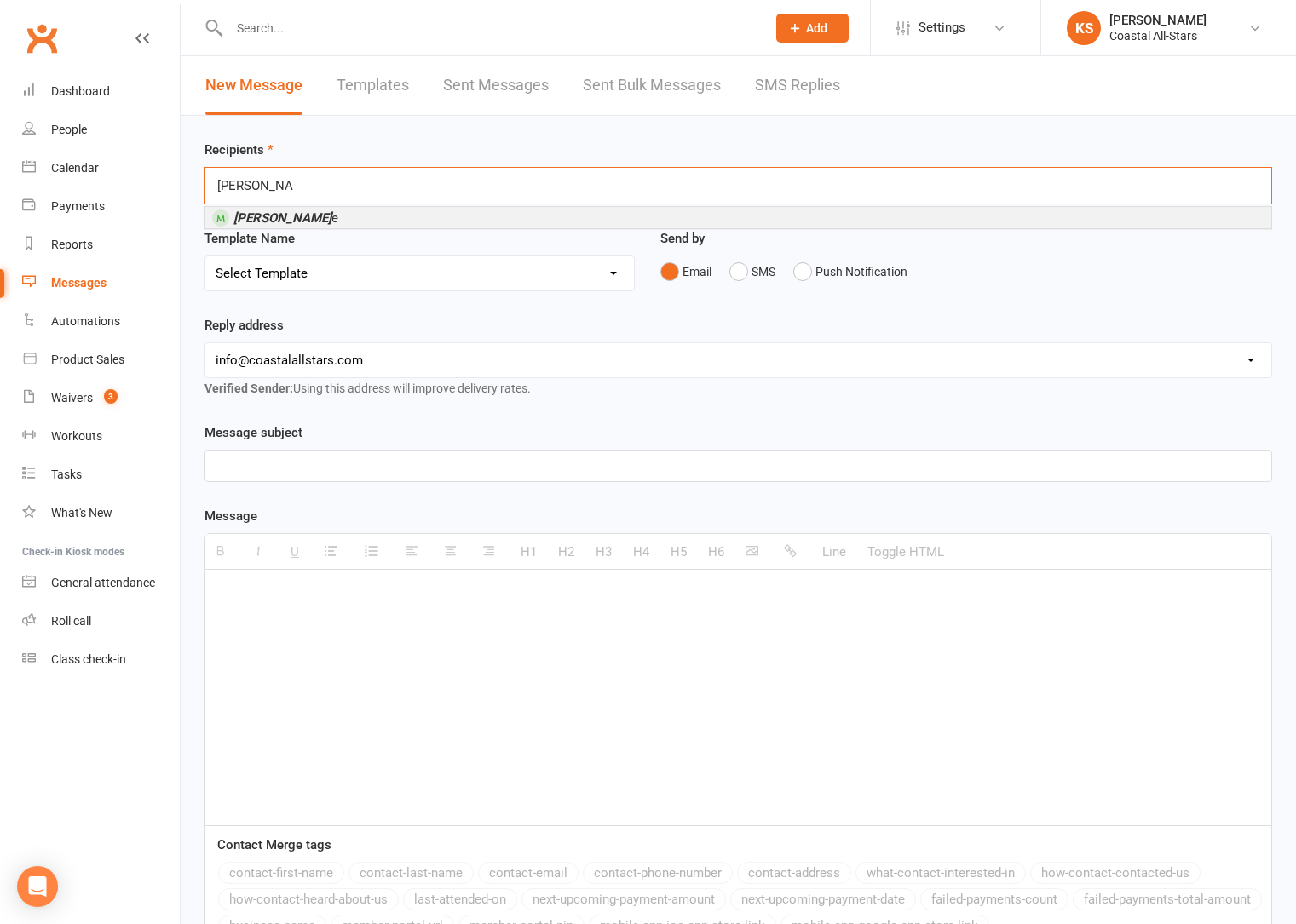
type input "Madison Lov"
click at [320, 219] on li "Madison Lov e" at bounding box center [737, 217] width 1066 height 22
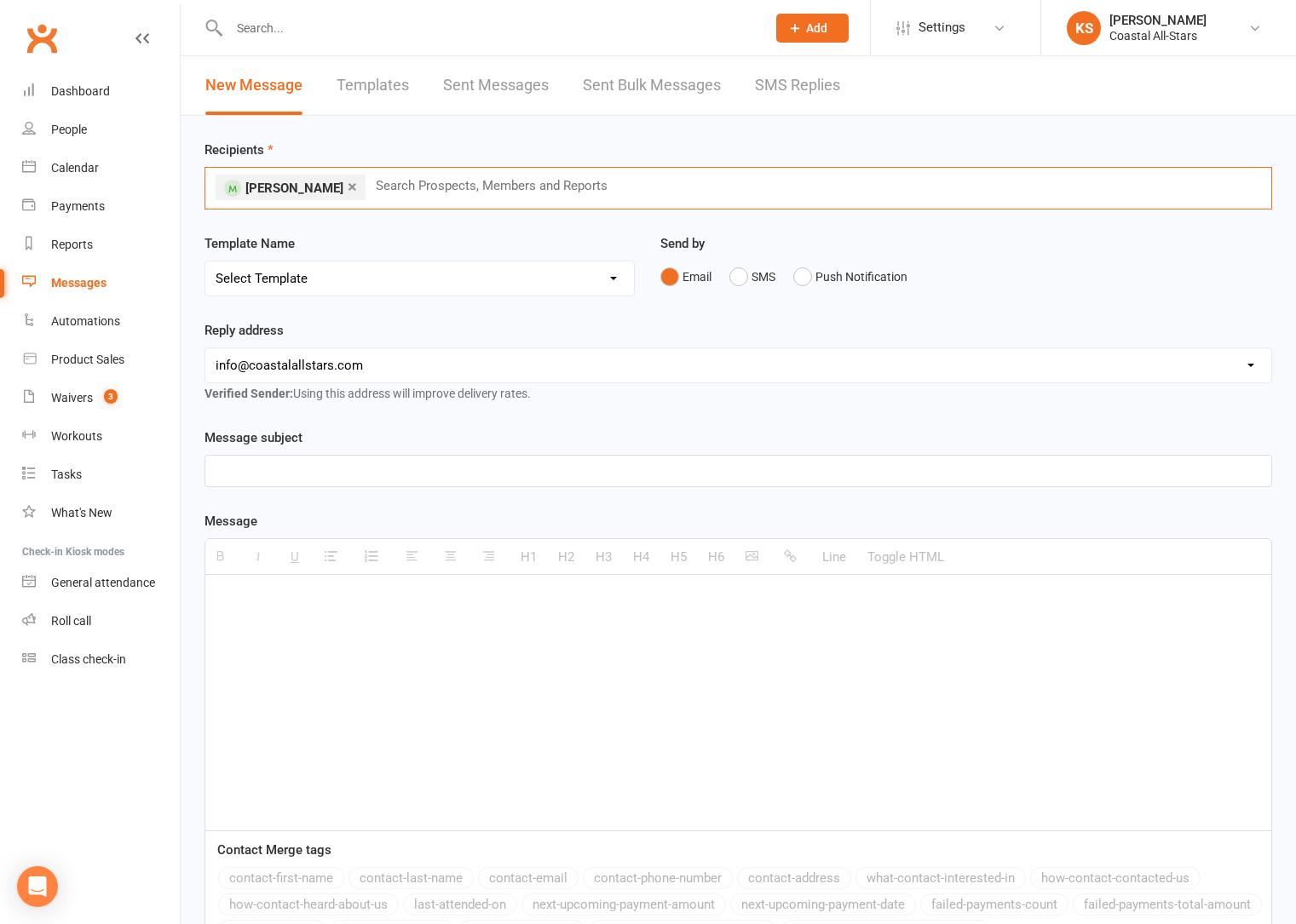
click at [505, 283] on select "Select Template [Email] Bi-Annual Assessment [Email] Boosters [Email] Card Fail…" at bounding box center [419, 279] width 429 height 34
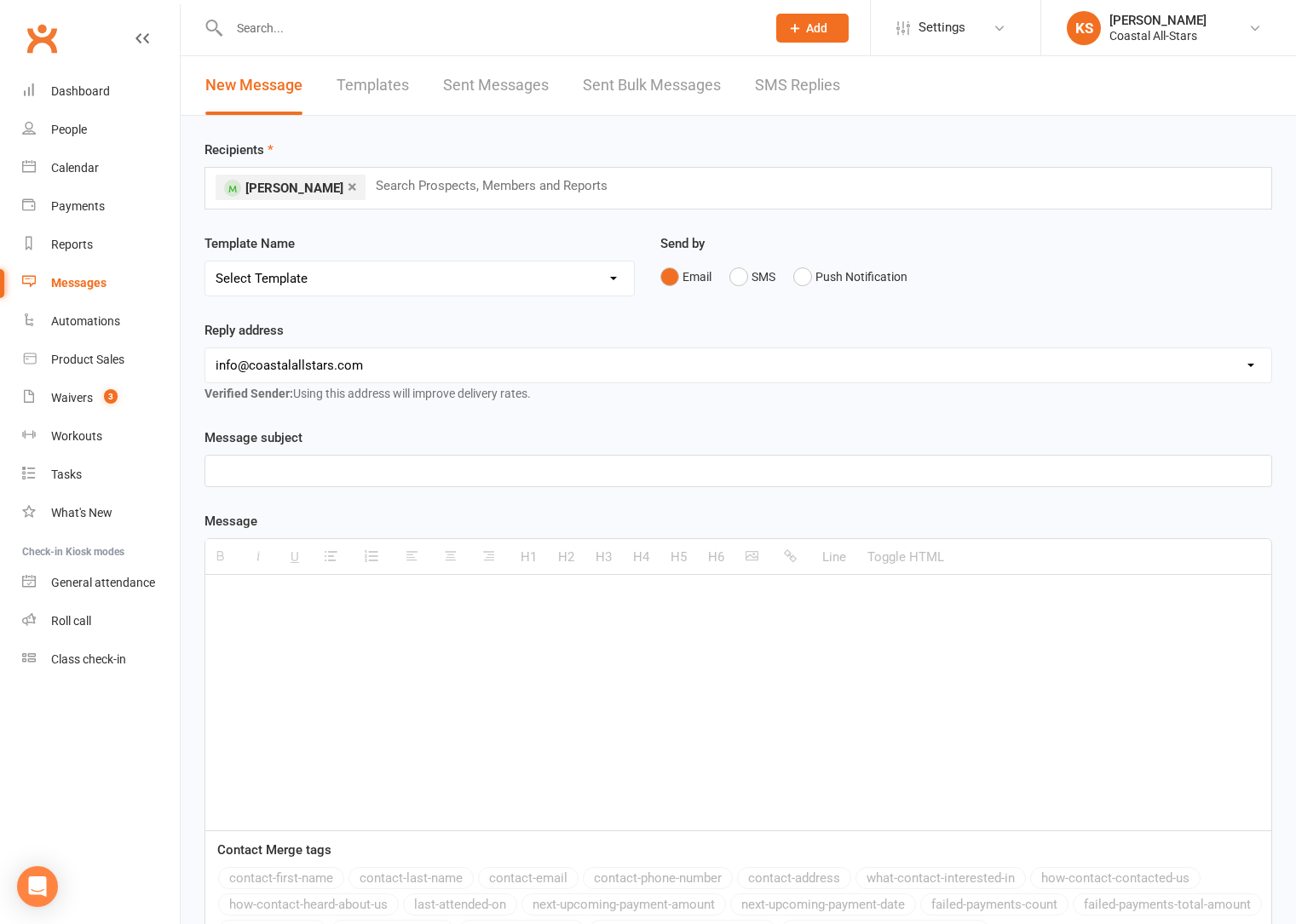
select select "0"
click at [205, 262] on select "Select Template [Email] Bi-Annual Assessment [Email] Boosters [Email] Card Fail…" at bounding box center [419, 279] width 429 height 34
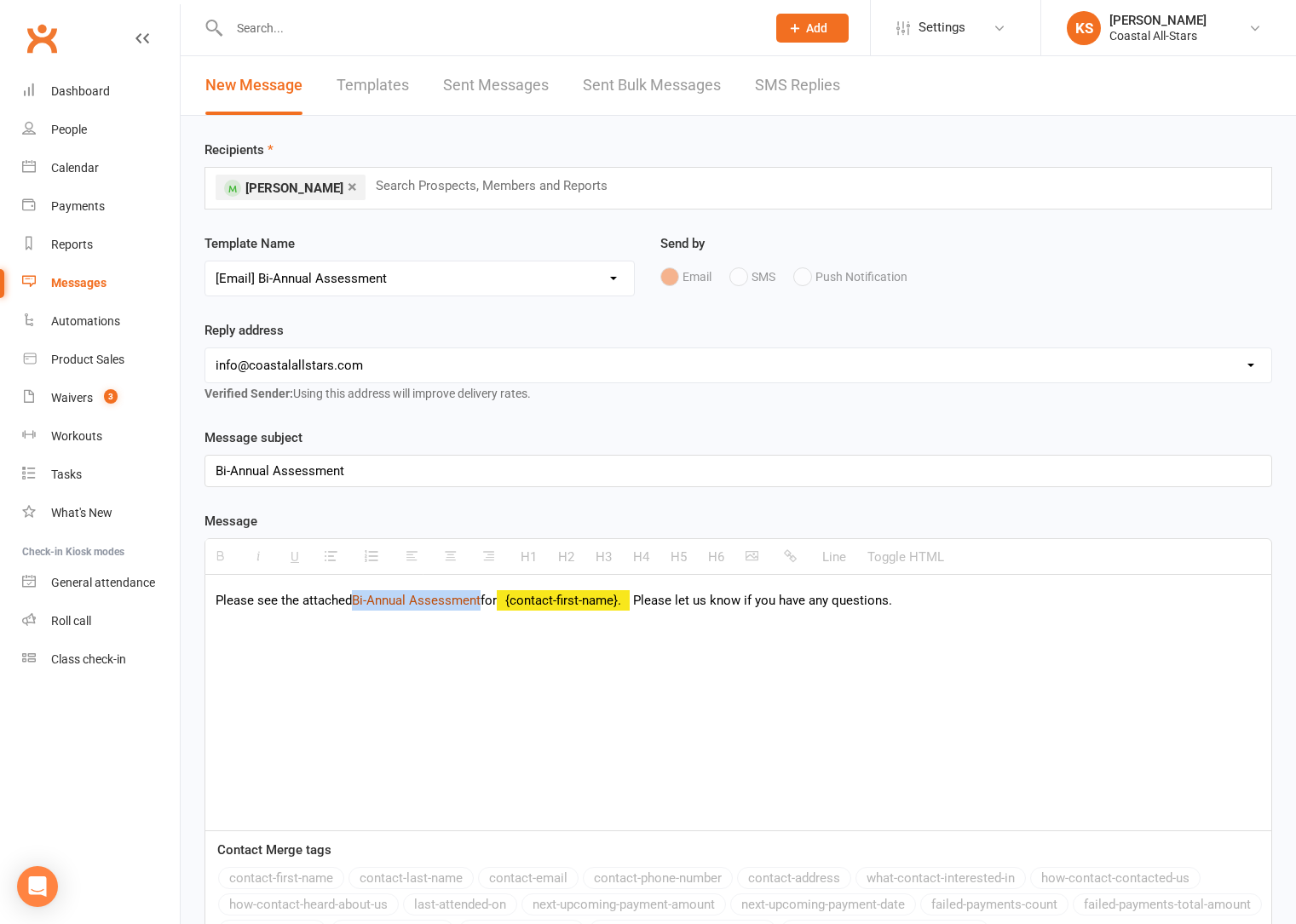
drag, startPoint x: 483, startPoint y: 606, endPoint x: 354, endPoint y: 605, distance: 129.0
click at [354, 605] on link "Bi-Annual Assessment" at bounding box center [416, 600] width 129 height 15
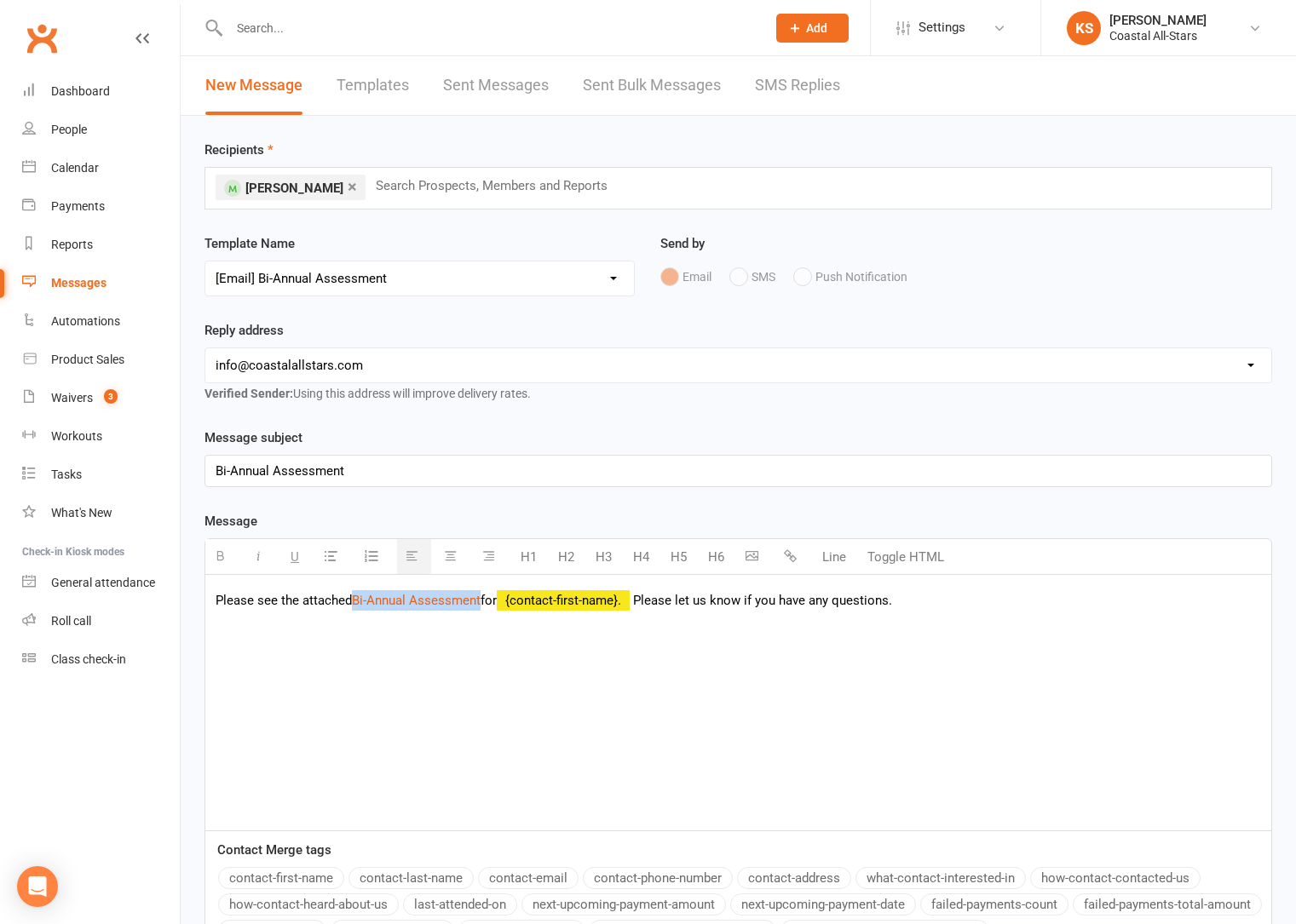
click at [792, 559] on icon "button" at bounding box center [790, 556] width 13 height 13
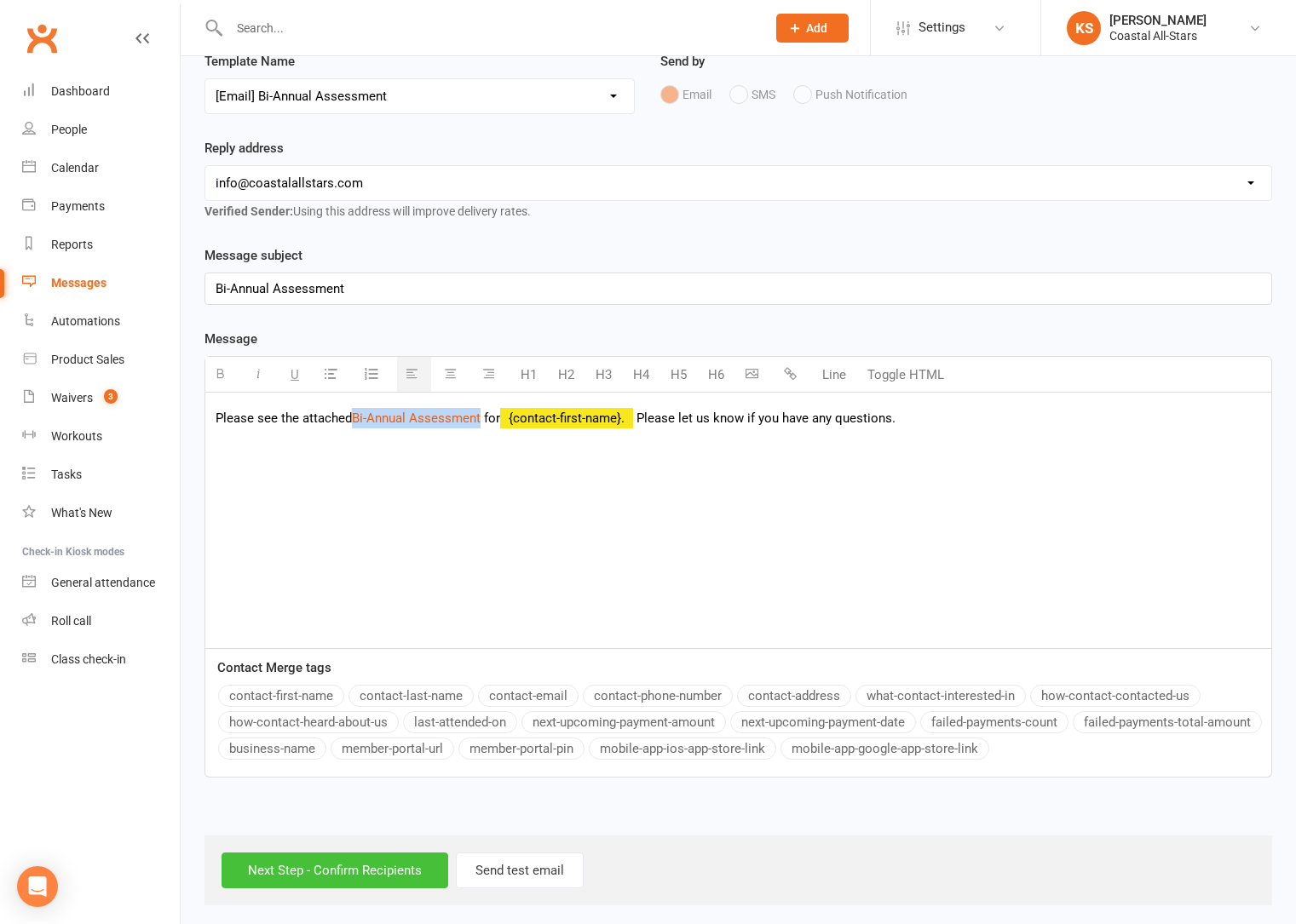
scroll to position [189, 0]
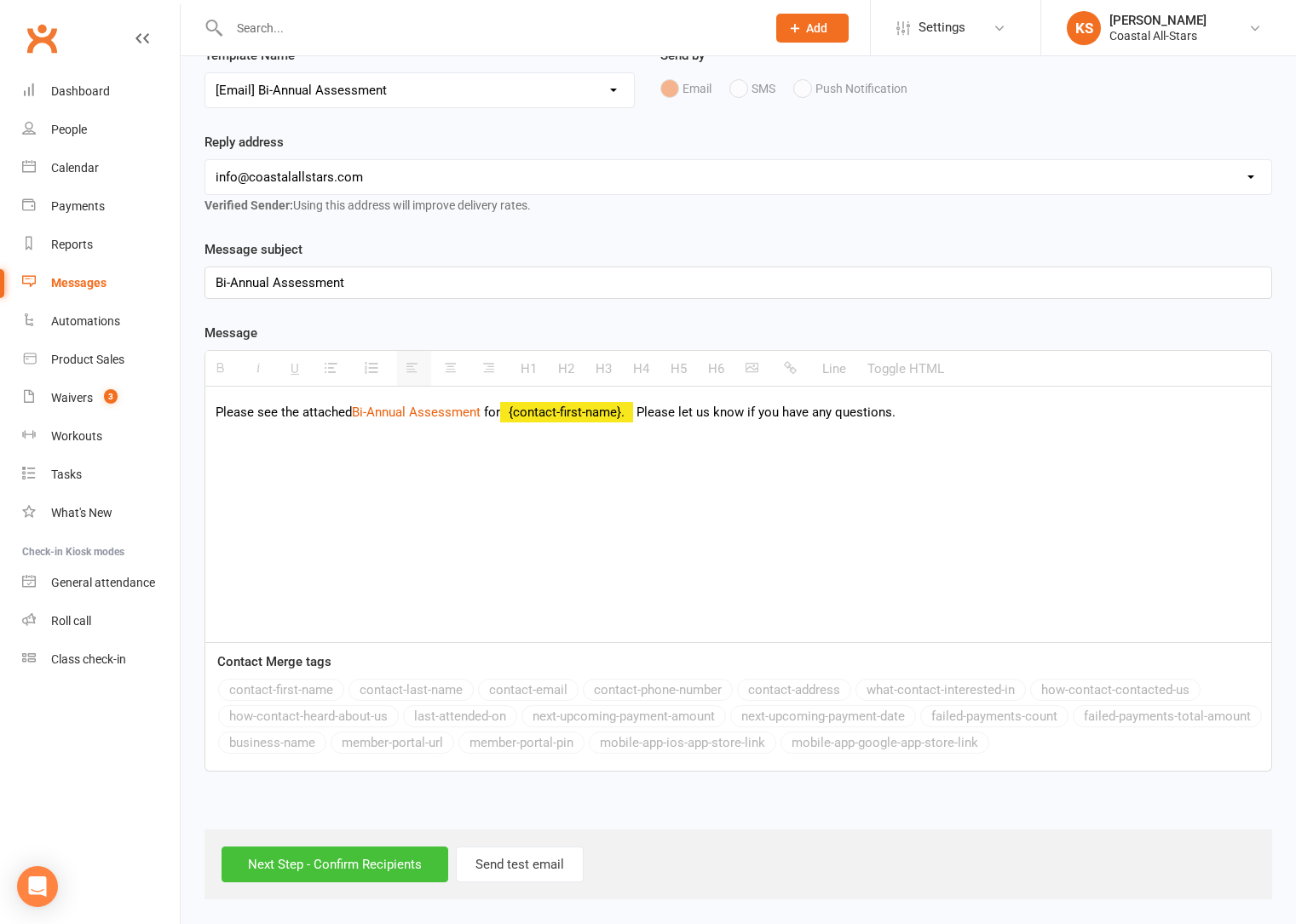
click at [330, 870] on input "Next Step - Confirm Recipients" at bounding box center [334, 864] width 227 height 36
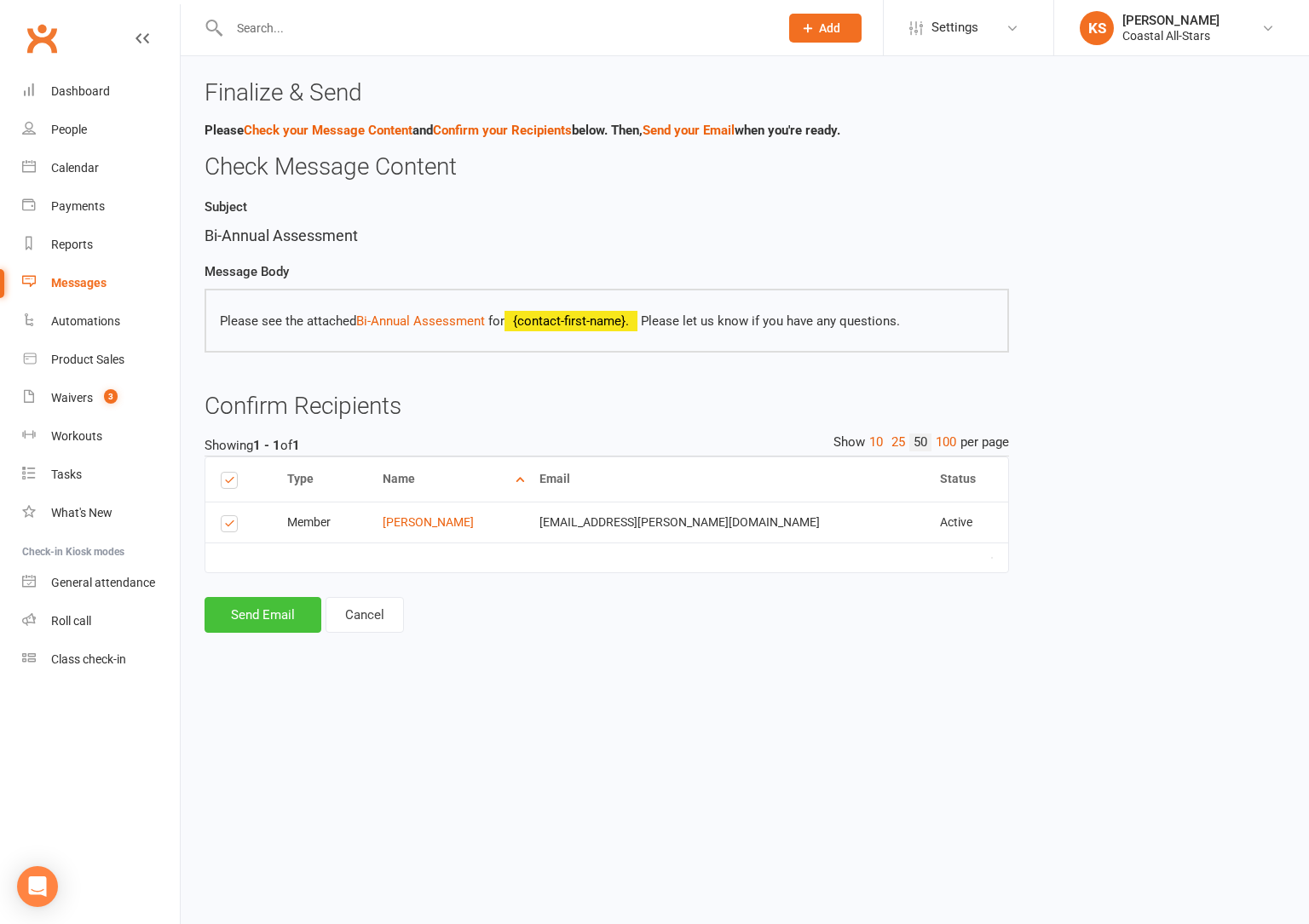
click at [281, 617] on button "Send Email" at bounding box center [263, 615] width 116 height 36
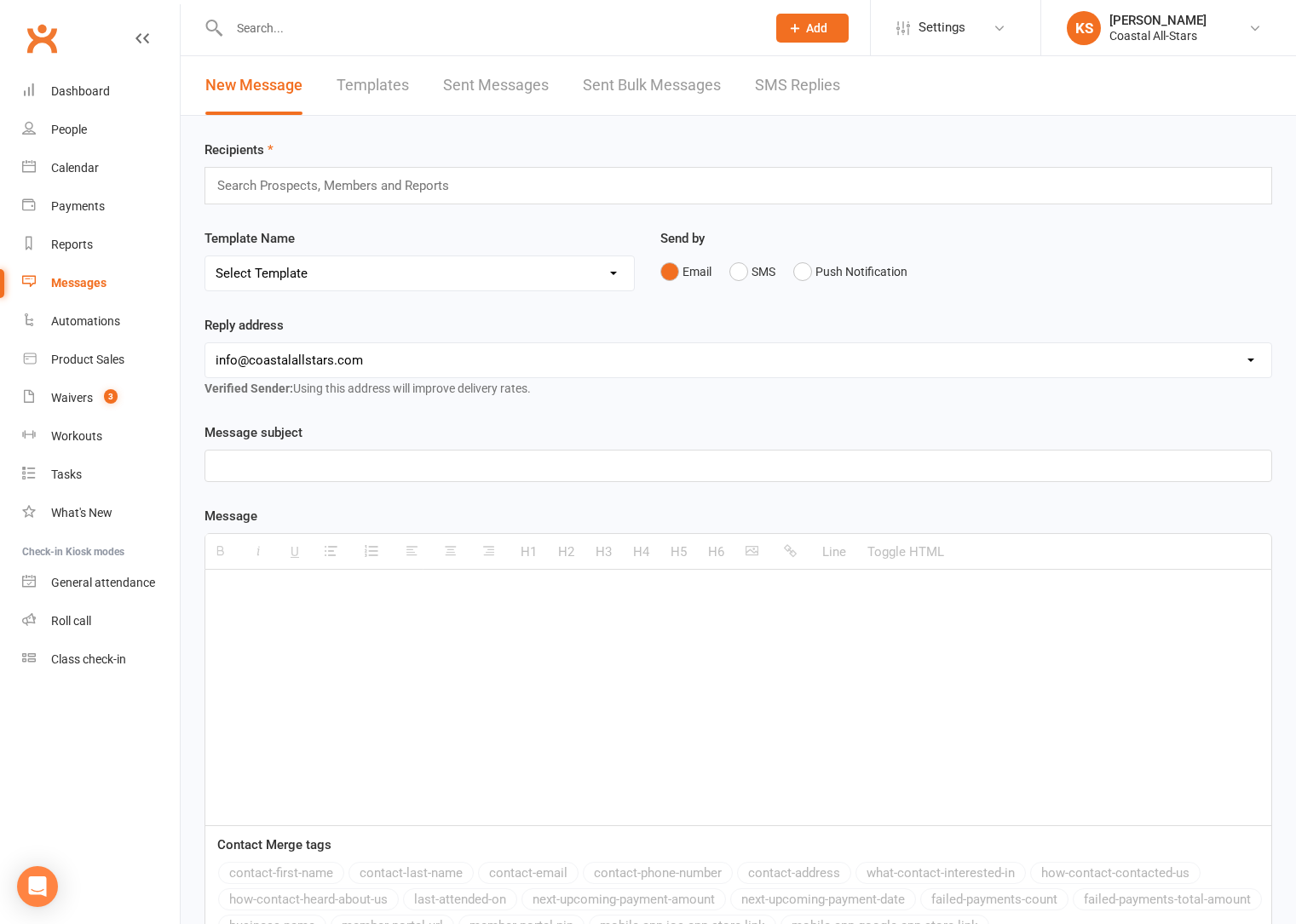
click at [315, 180] on input "text" at bounding box center [340, 186] width 250 height 23
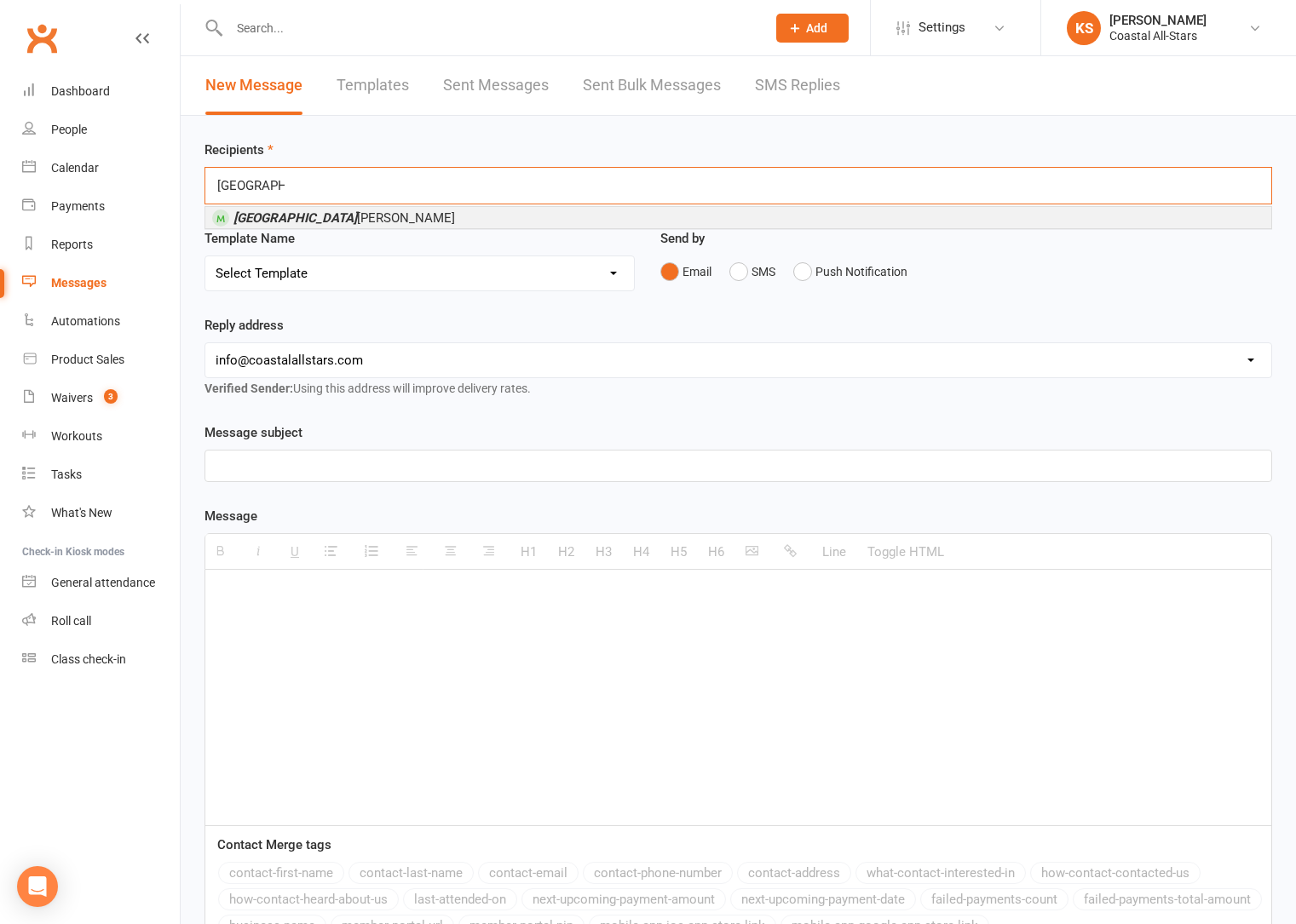
type input "Kenzington"
click at [316, 218] on span "Kenzington McCarthy" at bounding box center [344, 217] width 221 height 15
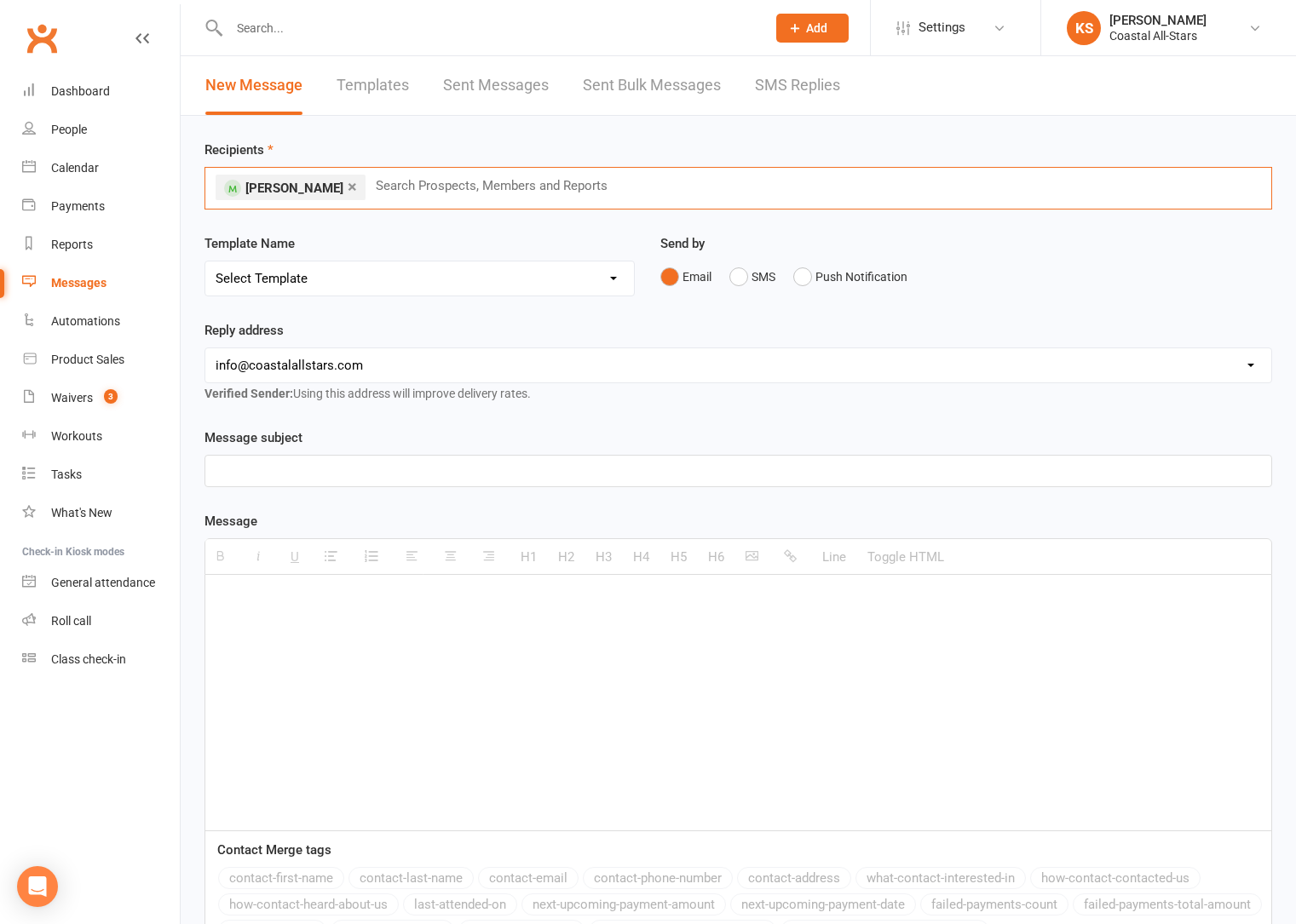
click at [372, 280] on select "Select Template [Email] Bi-Annual Assessment [Email] Boosters [Email] Card Fail…" at bounding box center [419, 279] width 429 height 34
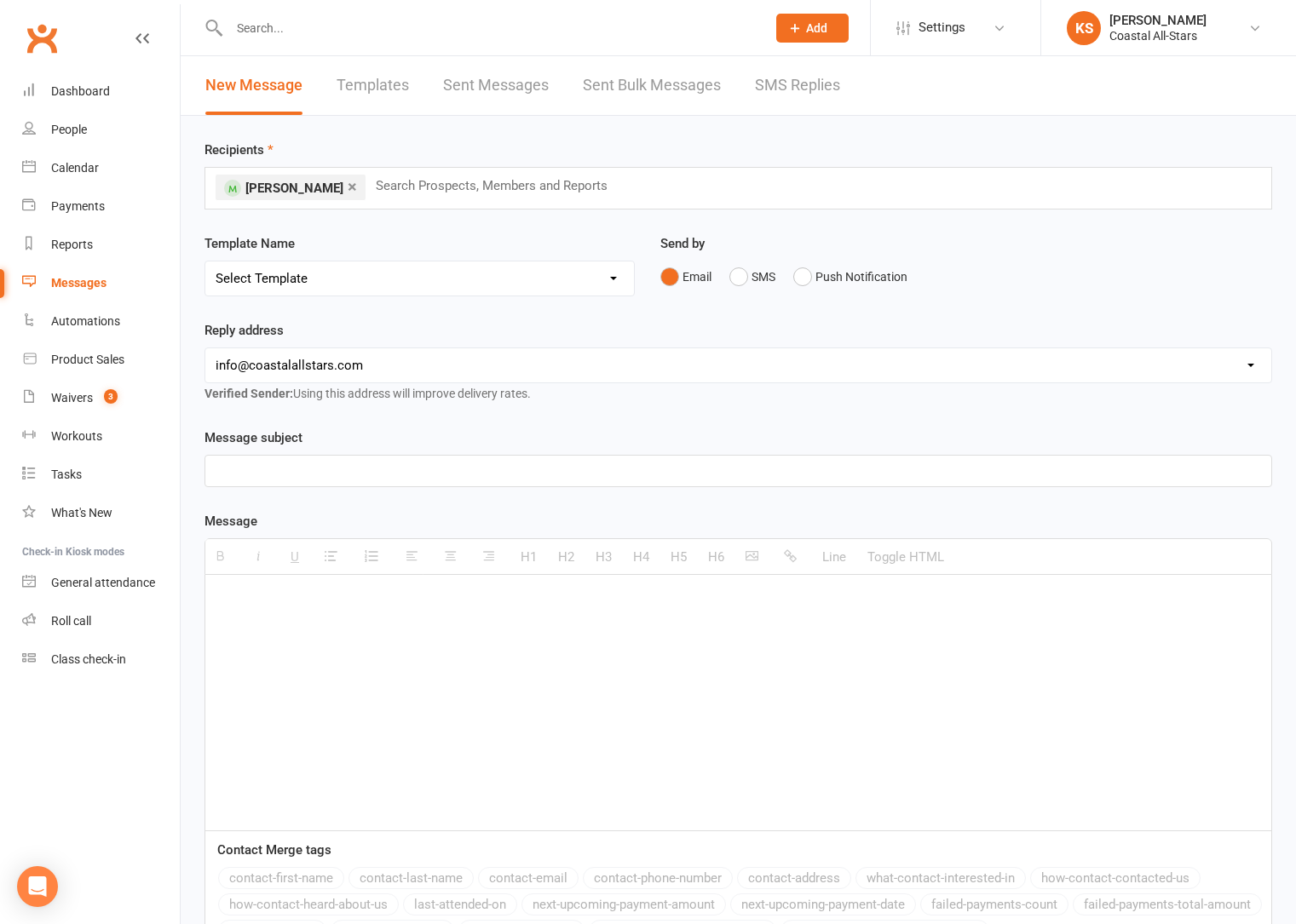
select select "0"
click at [205, 262] on select "Select Template [Email] Bi-Annual Assessment [Email] Boosters [Email] Card Fail…" at bounding box center [419, 279] width 429 height 34
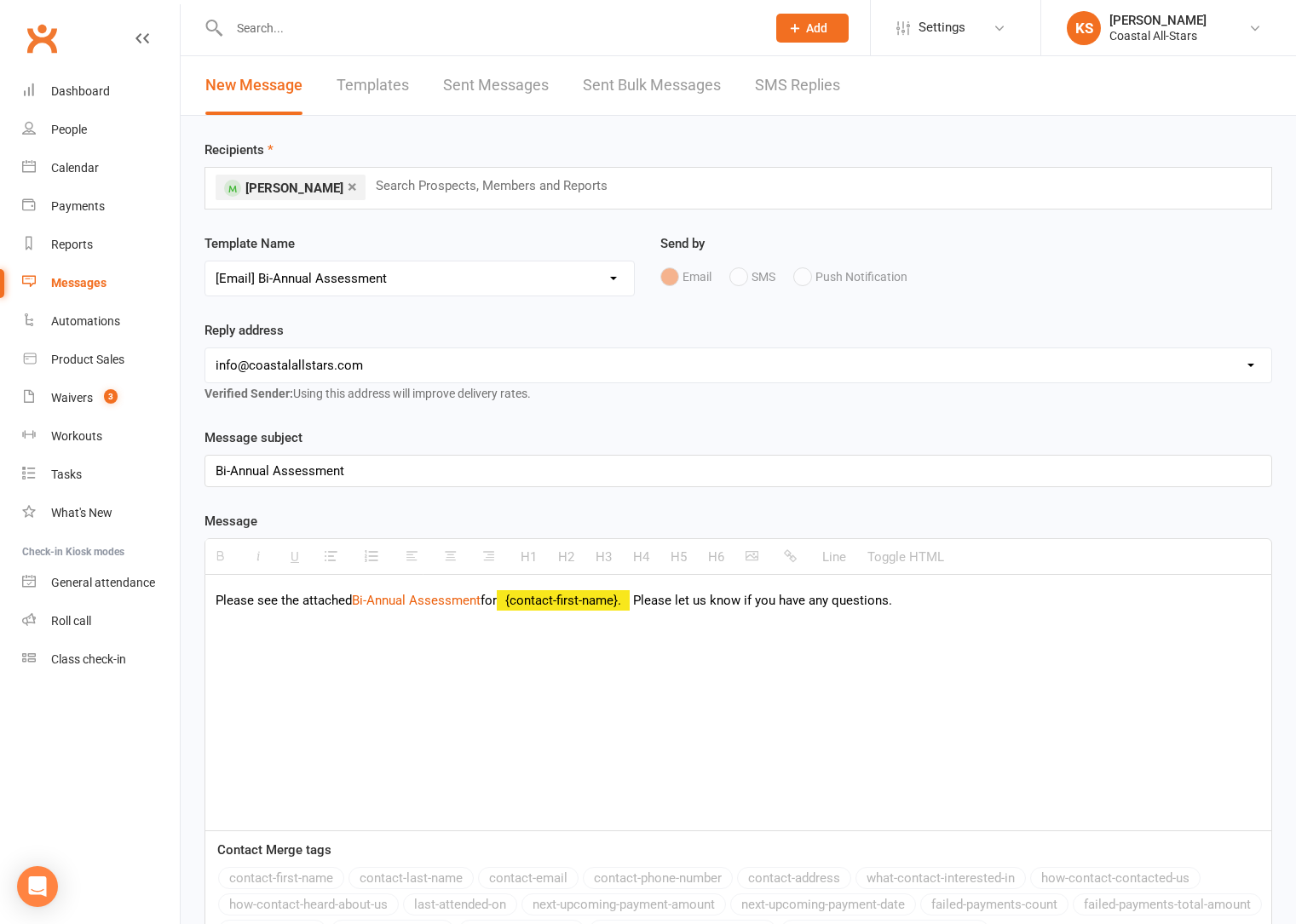
click at [433, 628] on div "Please see the attached Bi-Annual Assessment for {contact-first-name}. Please l…" at bounding box center [737, 702] width 1066 height 255
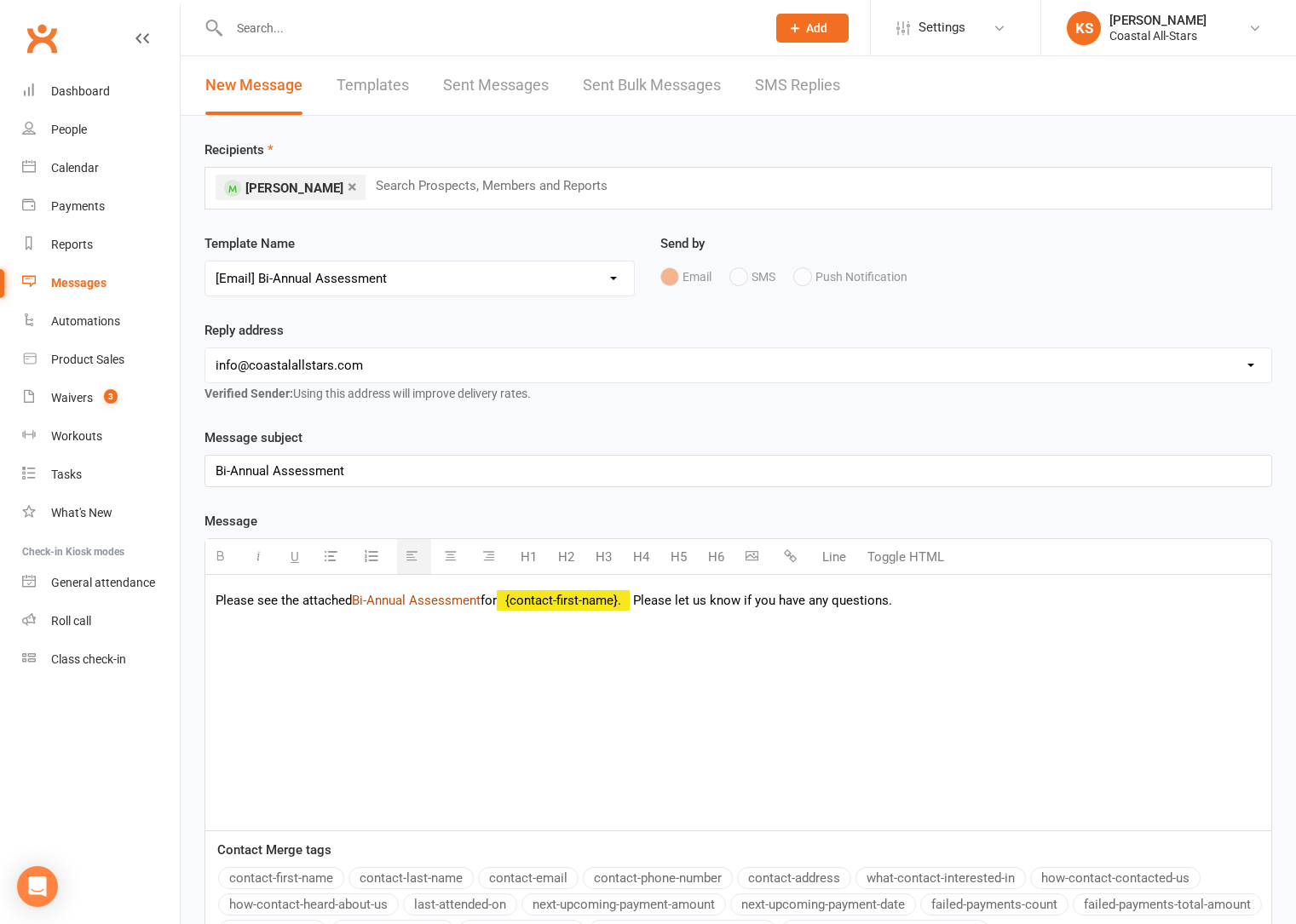
drag, startPoint x: 486, startPoint y: 602, endPoint x: 355, endPoint y: 600, distance: 131.0
click at [355, 600] on p "Please see the attached Bi-Annual Assessment for {contact-first-name}. Please l…" at bounding box center [738, 600] width 1045 height 21
click at [790, 554] on icon "button" at bounding box center [790, 556] width 13 height 13
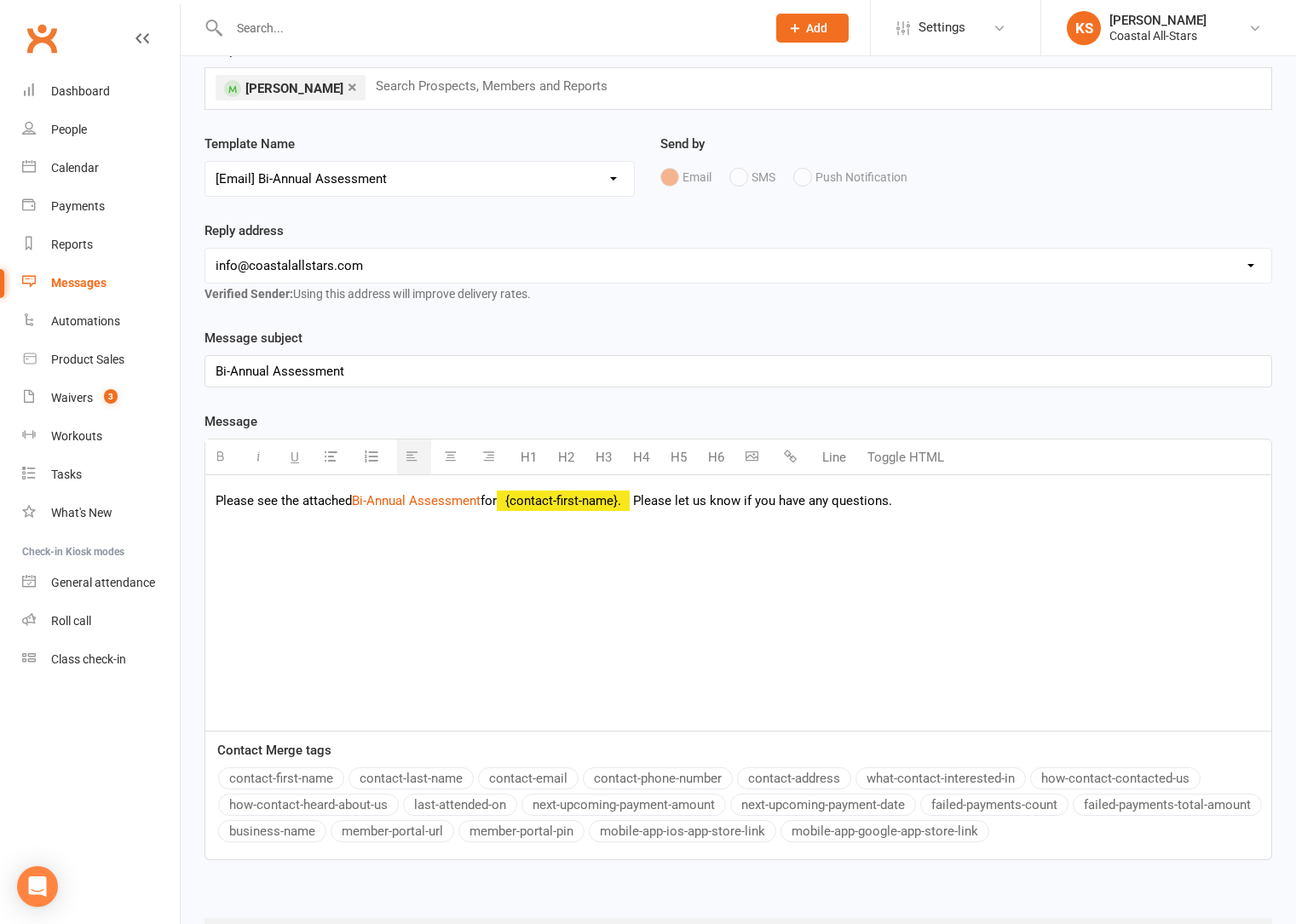
scroll to position [189, 0]
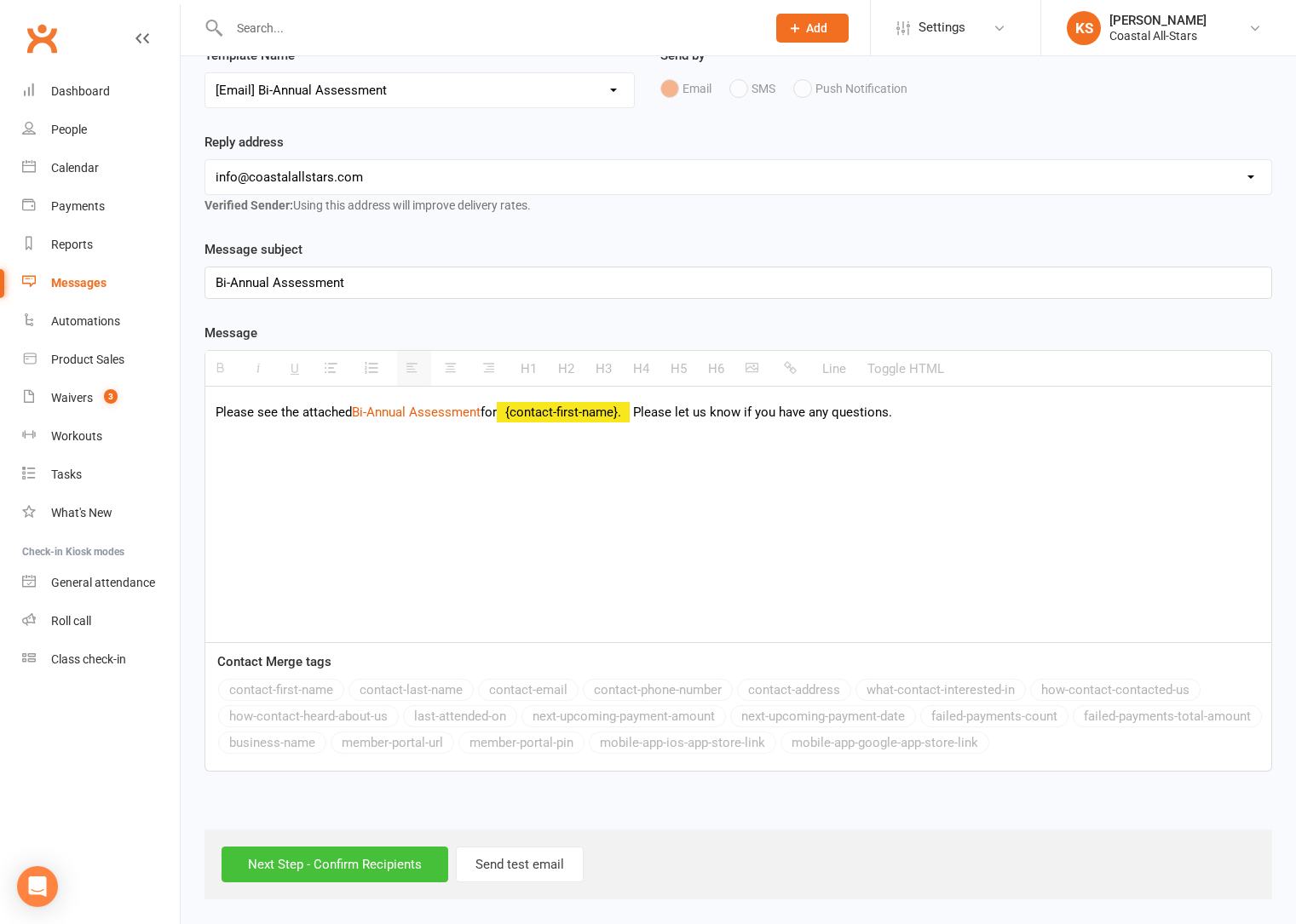
click at [374, 861] on input "Next Step - Confirm Recipients" at bounding box center [334, 864] width 227 height 36
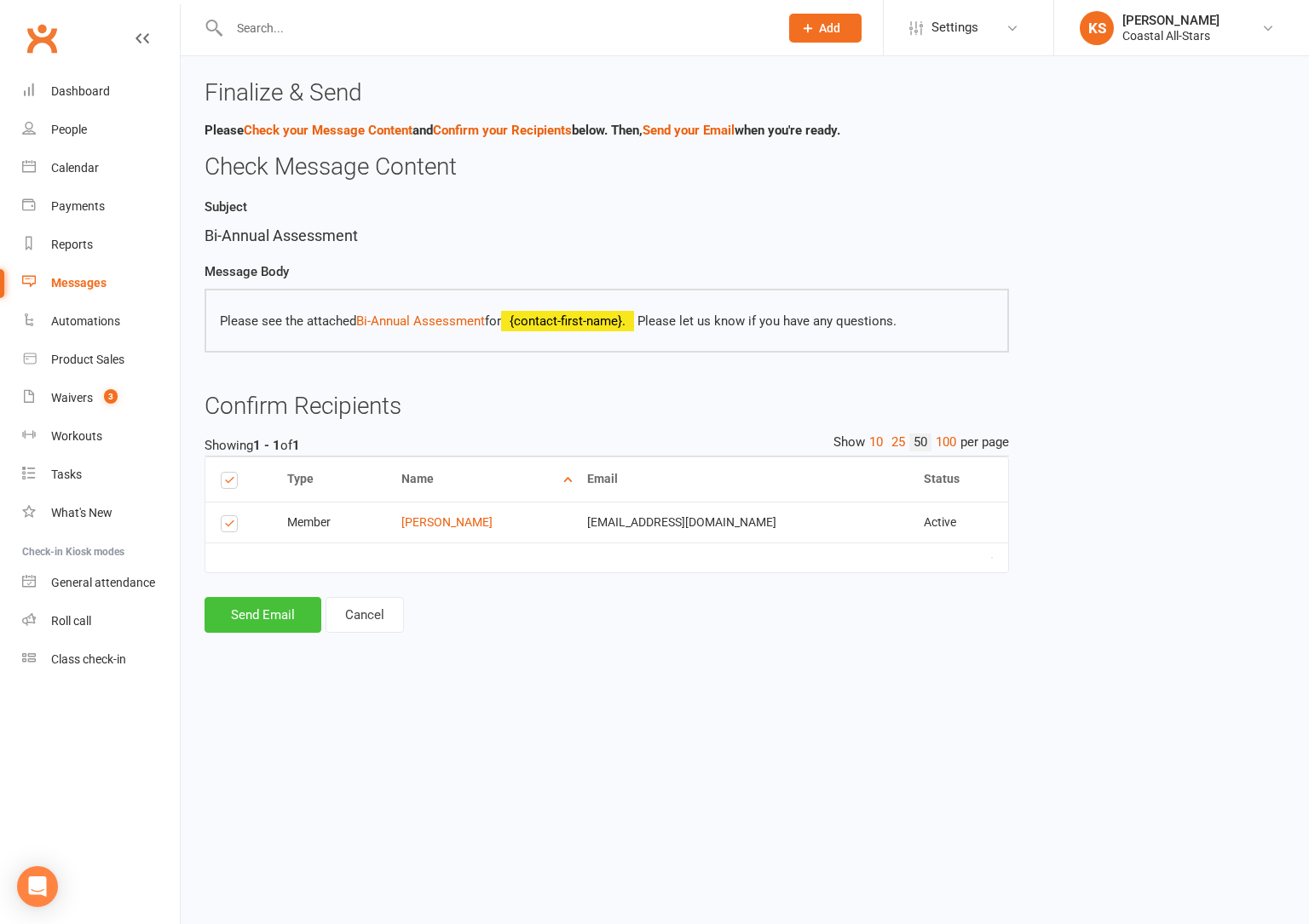
click at [283, 612] on button "Send Email" at bounding box center [263, 615] width 116 height 36
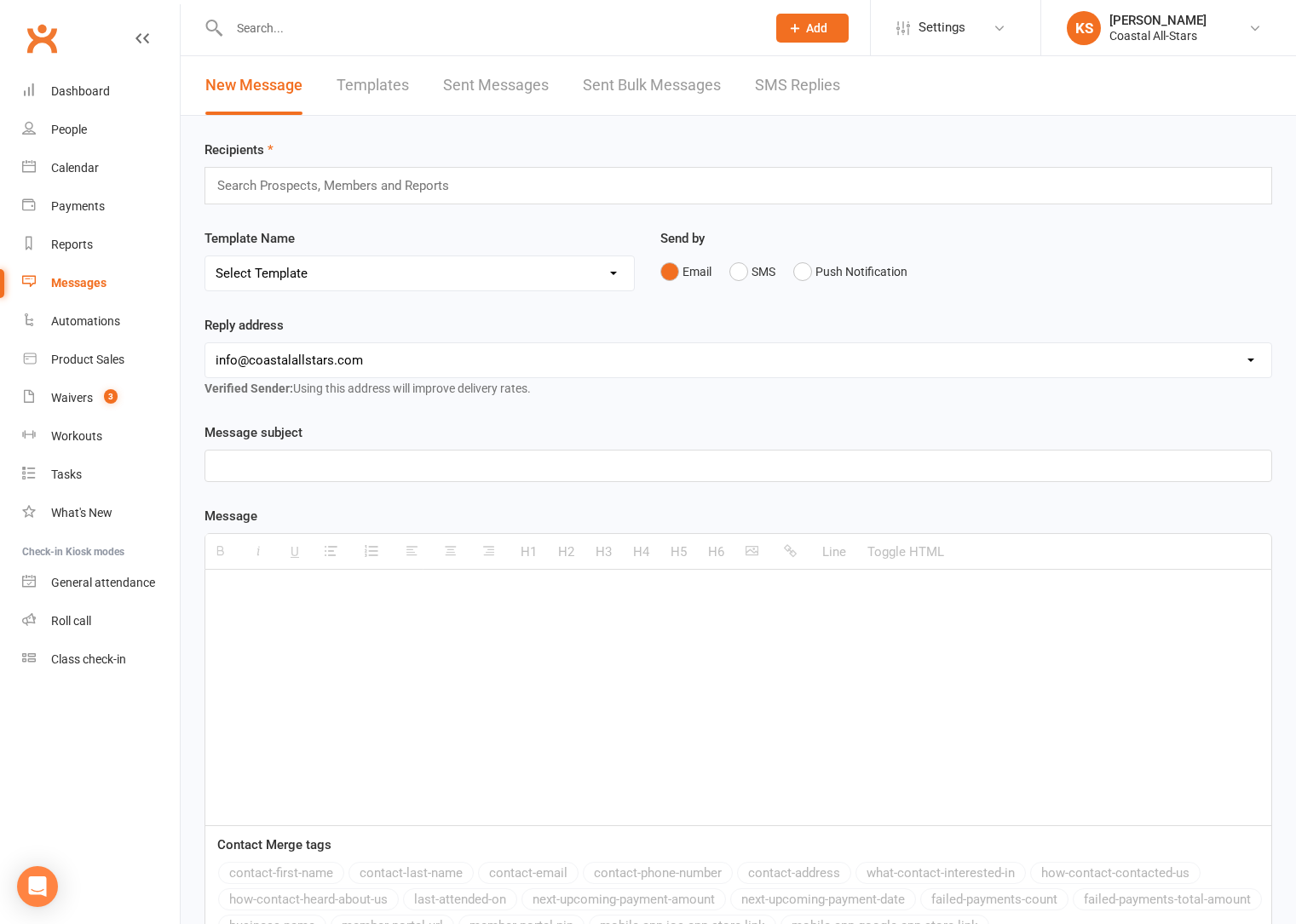
click at [346, 184] on input "text" at bounding box center [340, 186] width 250 height 23
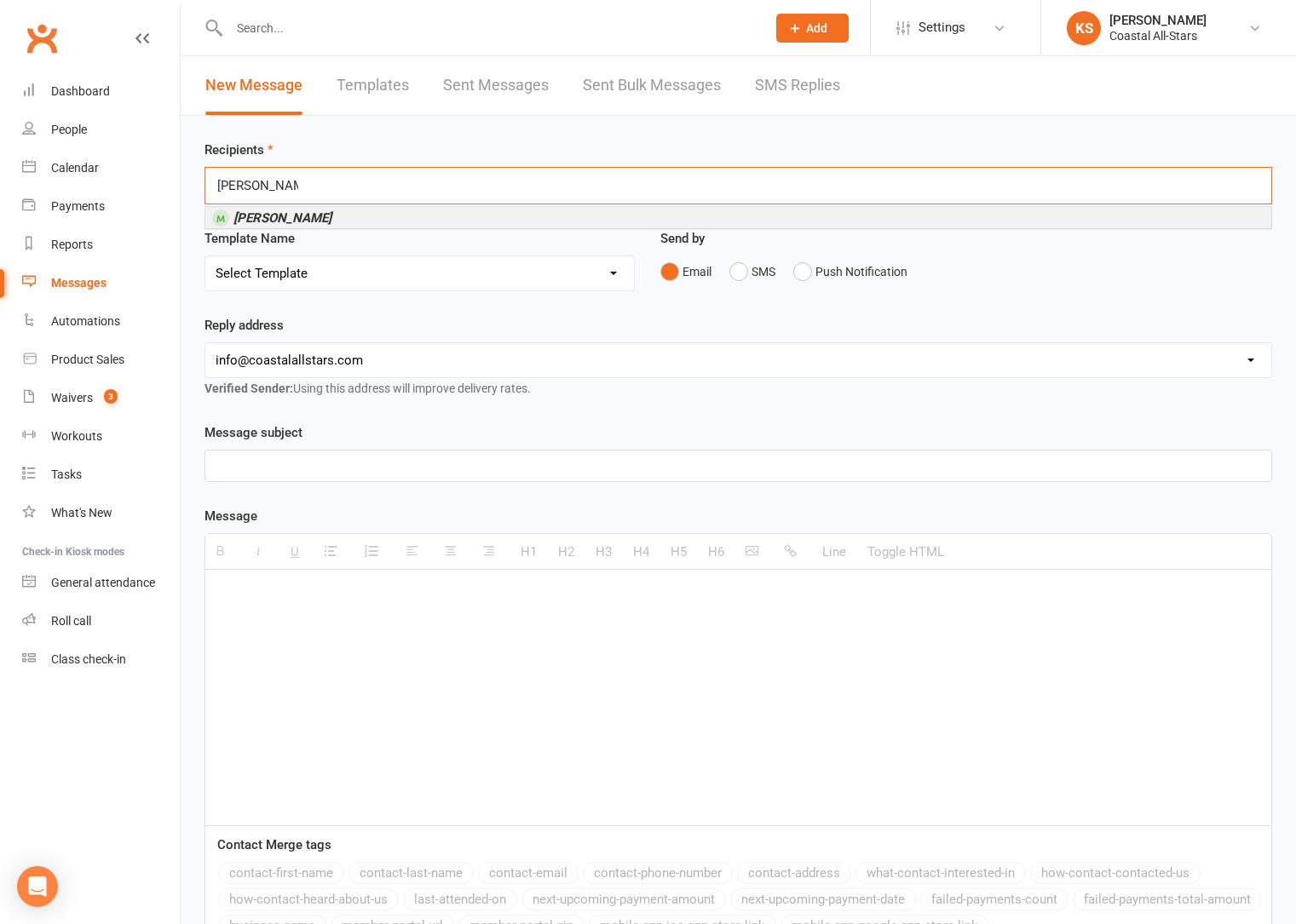
type input "[PERSON_NAME]"
click at [344, 213] on li "[PERSON_NAME]" at bounding box center [737, 217] width 1066 height 22
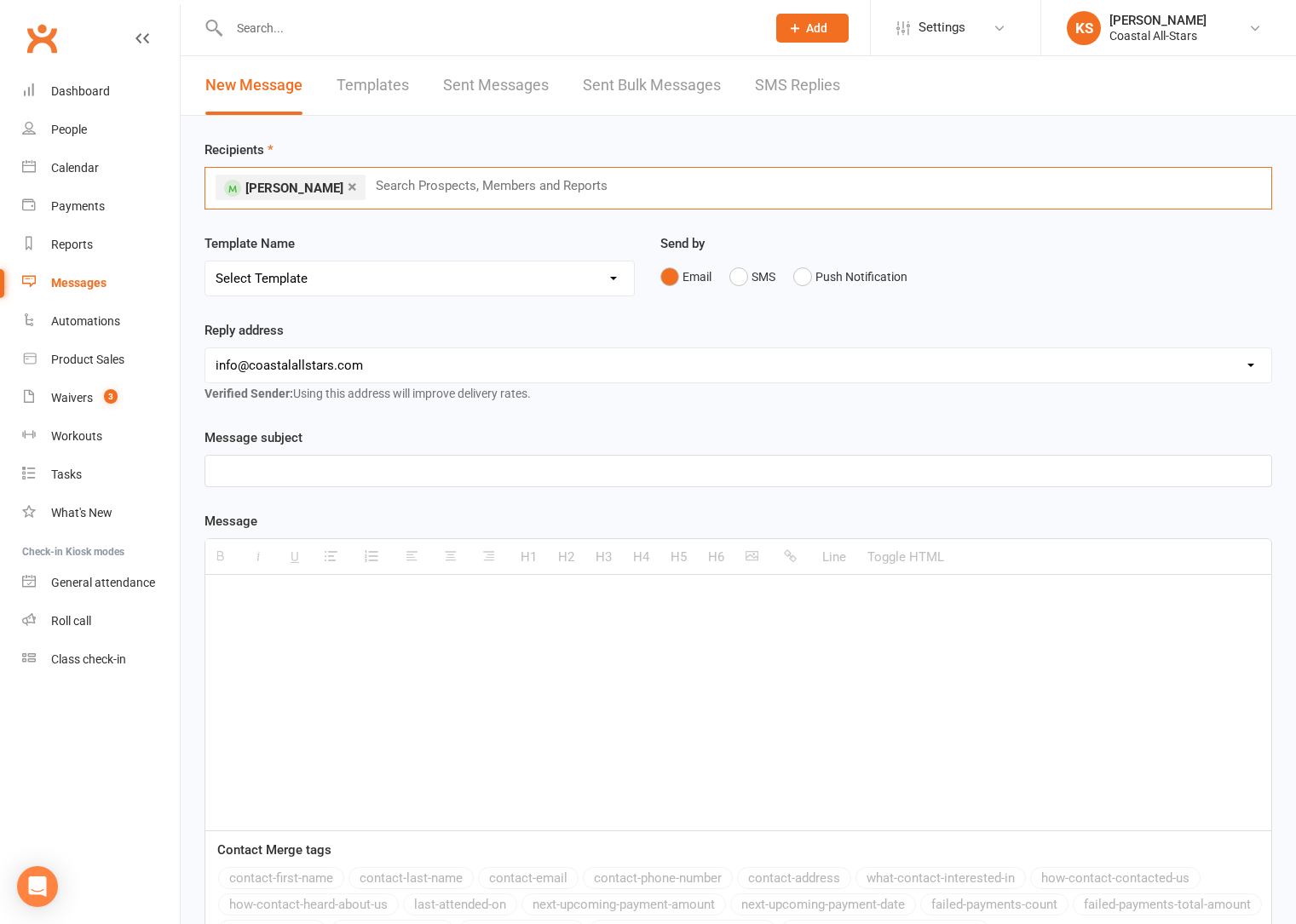
click at [450, 357] on select "hello@clubworx.com info@coastalallstars.com kristie@coastalallstars.com tntwalk…" at bounding box center [737, 365] width 1066 height 34
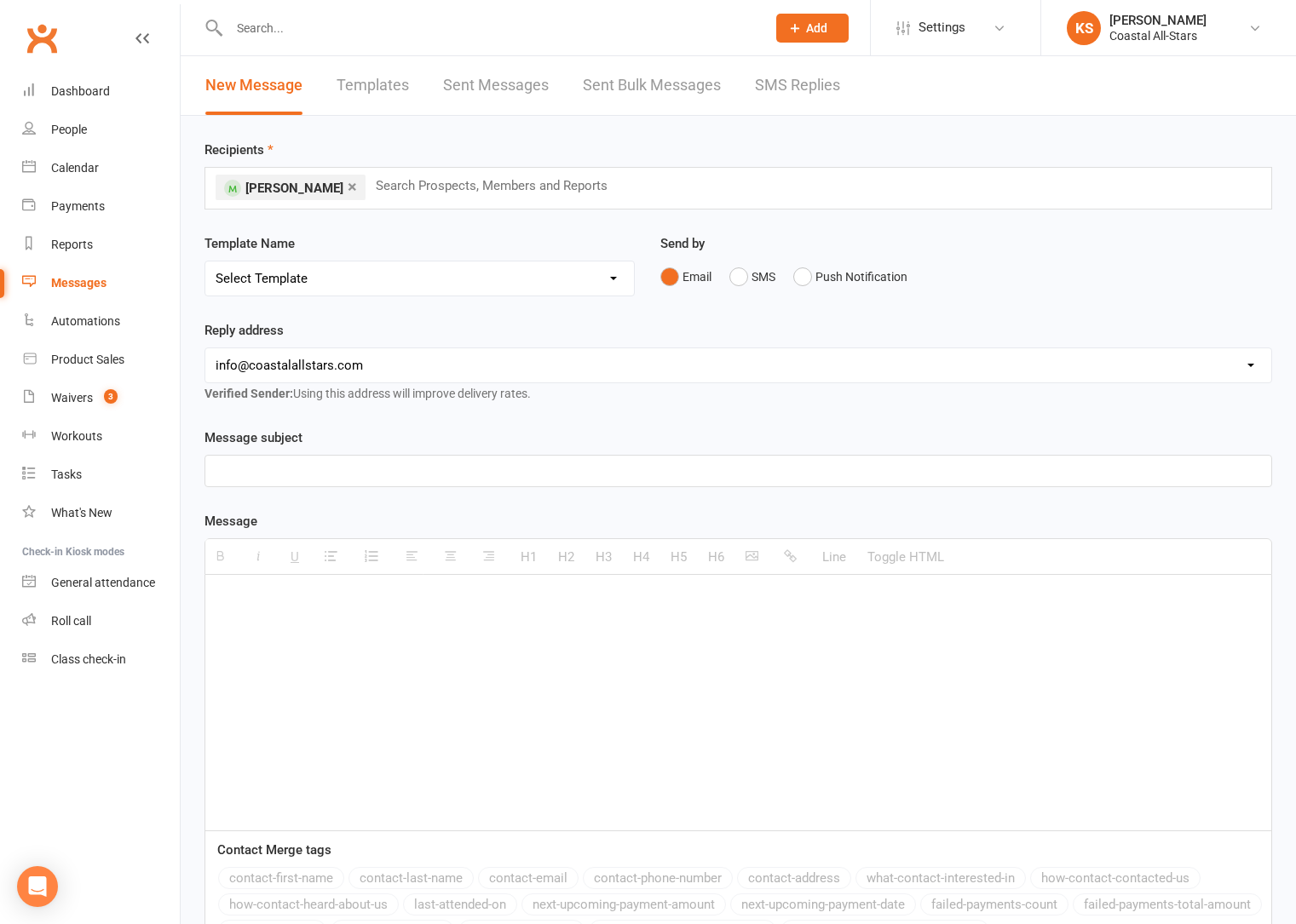
click at [468, 271] on select "Select Template [Email] Bi-Annual Assessment [Email] Boosters [Email] Card Fail…" at bounding box center [419, 279] width 429 height 34
select select "0"
click at [205, 262] on select "Select Template [Email] Bi-Annual Assessment [Email] Boosters [Email] Card Fail…" at bounding box center [419, 279] width 429 height 34
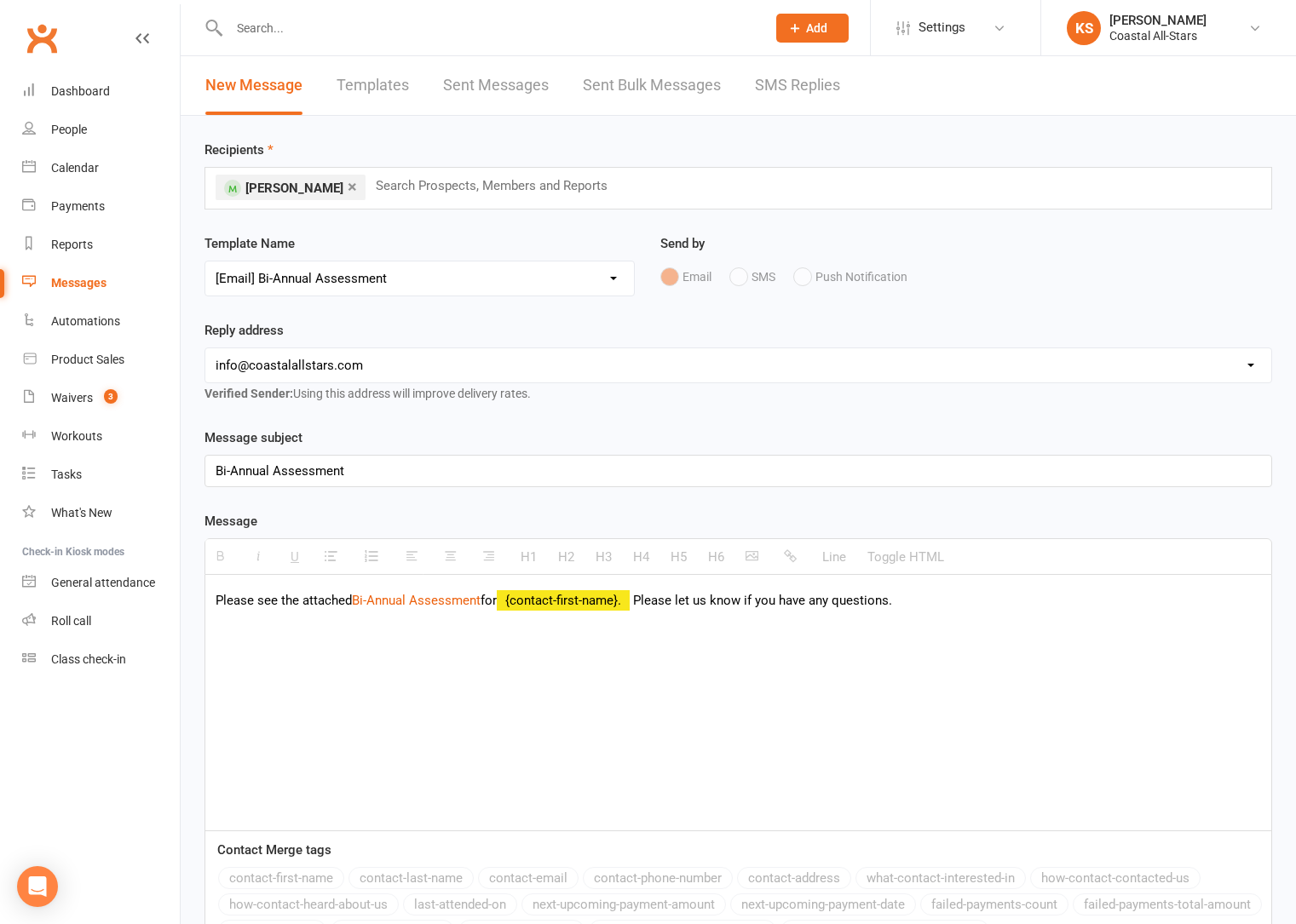
click at [442, 637] on div "Please see the attached Bi-Annual Assessment for {contact-first-name}. Please l…" at bounding box center [737, 702] width 1066 height 255
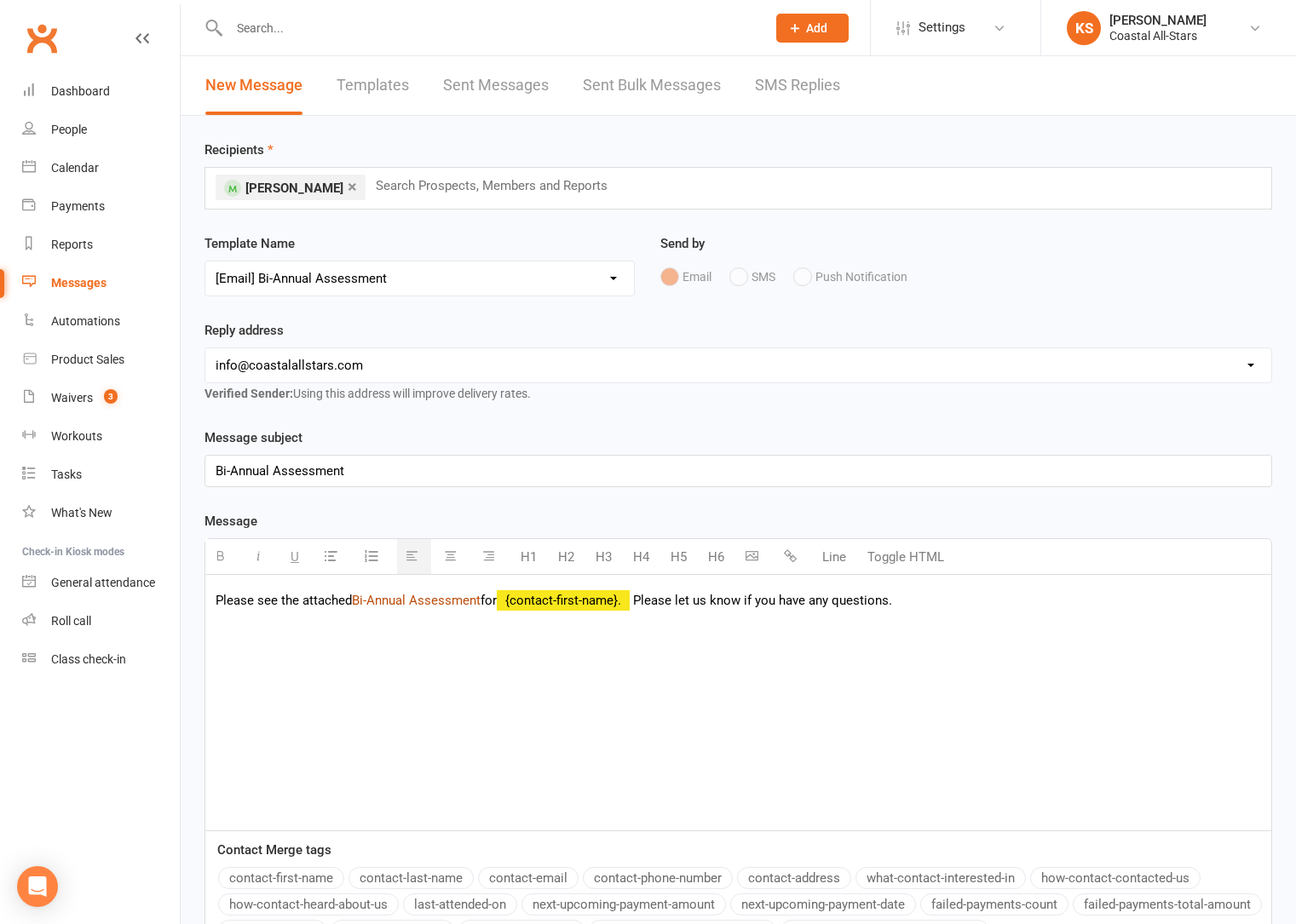
click at [480, 606] on link "Bi-Annual Assessment" at bounding box center [416, 600] width 129 height 15
drag, startPoint x: 485, startPoint y: 604, endPoint x: 356, endPoint y: 600, distance: 129.1
click at [356, 600] on p "Please see the attached Bi-Annual Assessment for {contact-first-name}. Please l…" at bounding box center [738, 600] width 1045 height 21
click at [787, 557] on icon "button" at bounding box center [790, 556] width 13 height 13
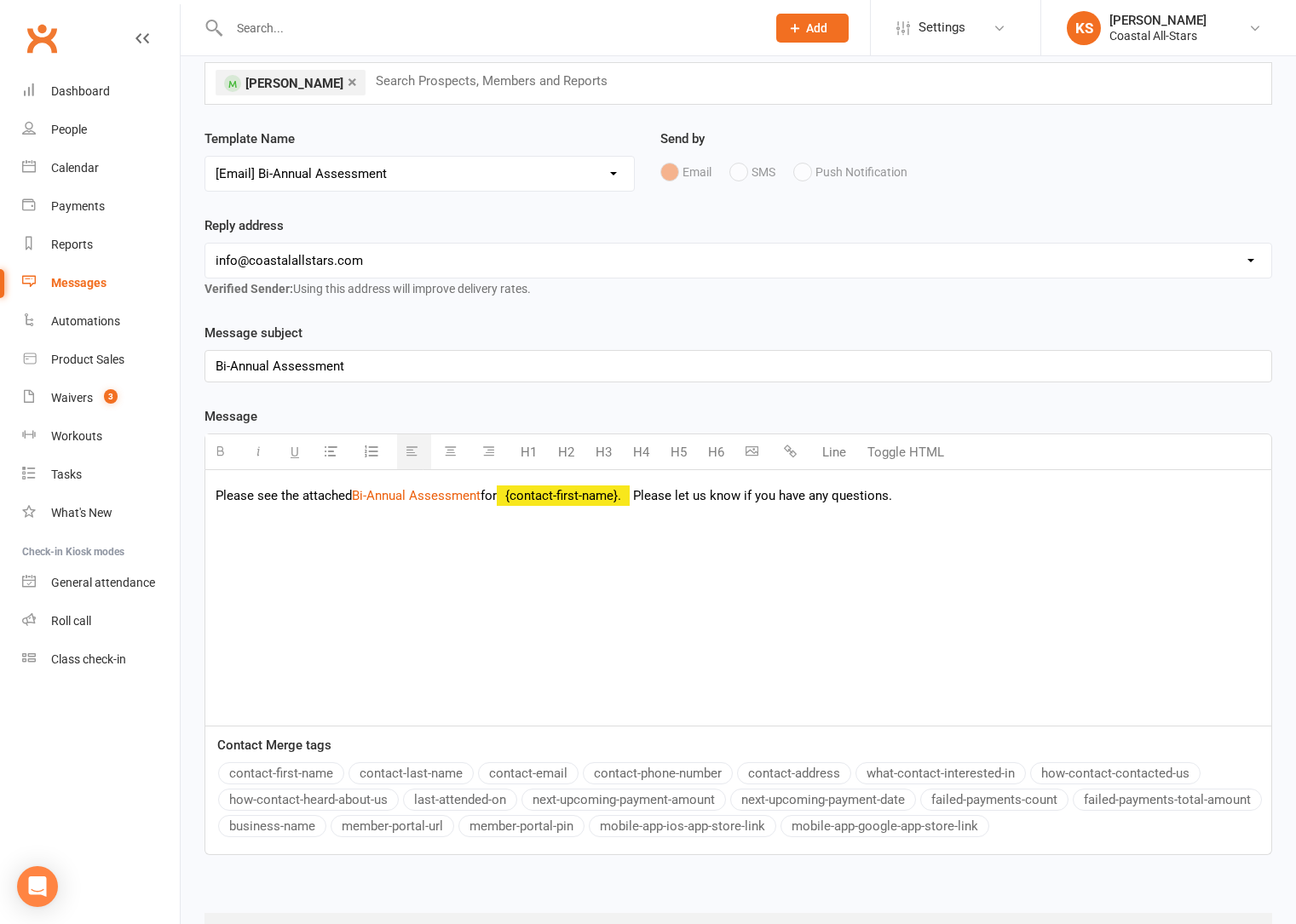
scroll to position [189, 0]
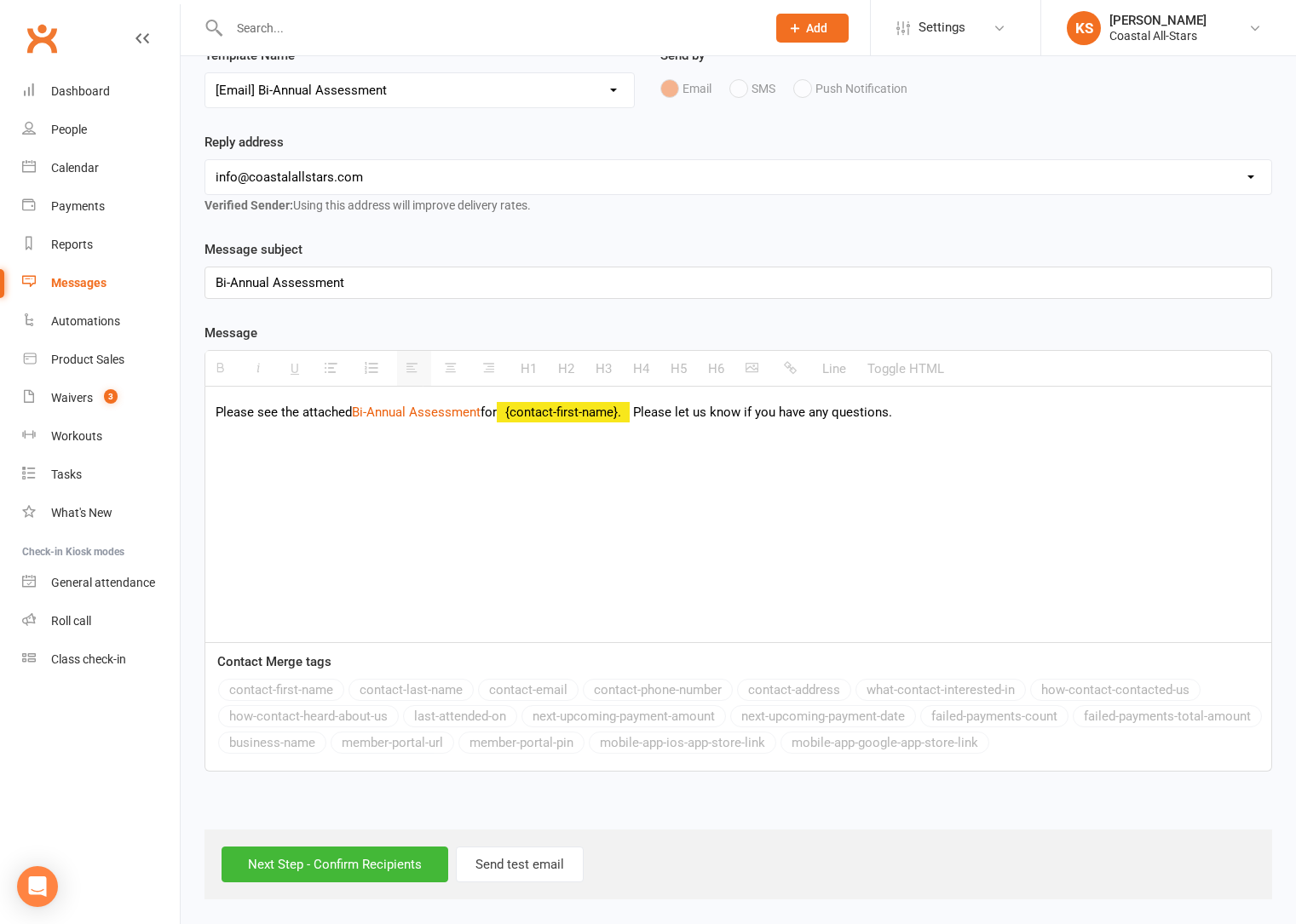
click at [297, 887] on div "Next Step - Confirm Recipients Send test email" at bounding box center [738, 864] width 1068 height 69
click at [298, 874] on input "Next Step - Confirm Recipients" at bounding box center [334, 864] width 227 height 36
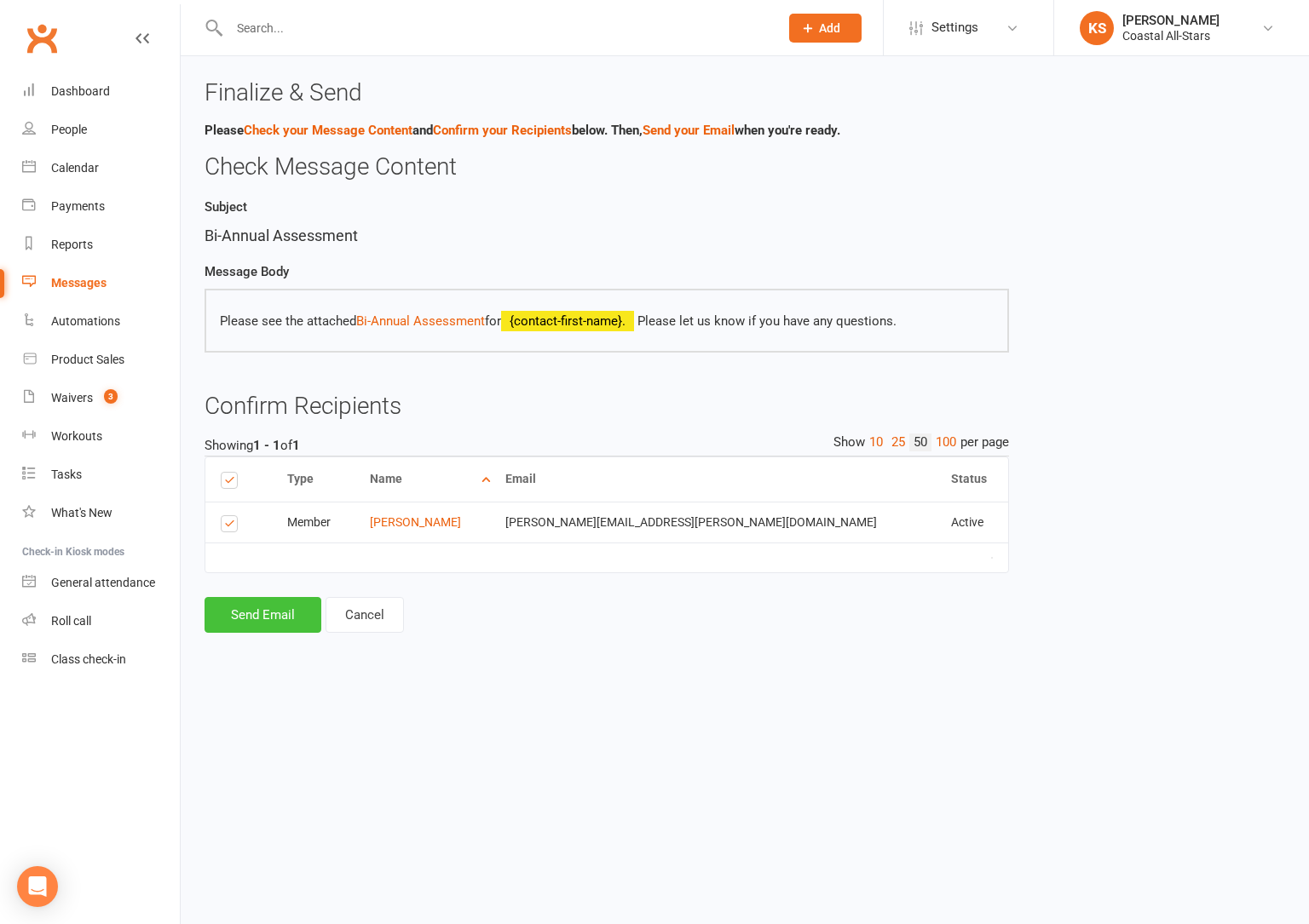
click at [248, 629] on button "Send Email" at bounding box center [263, 615] width 116 height 36
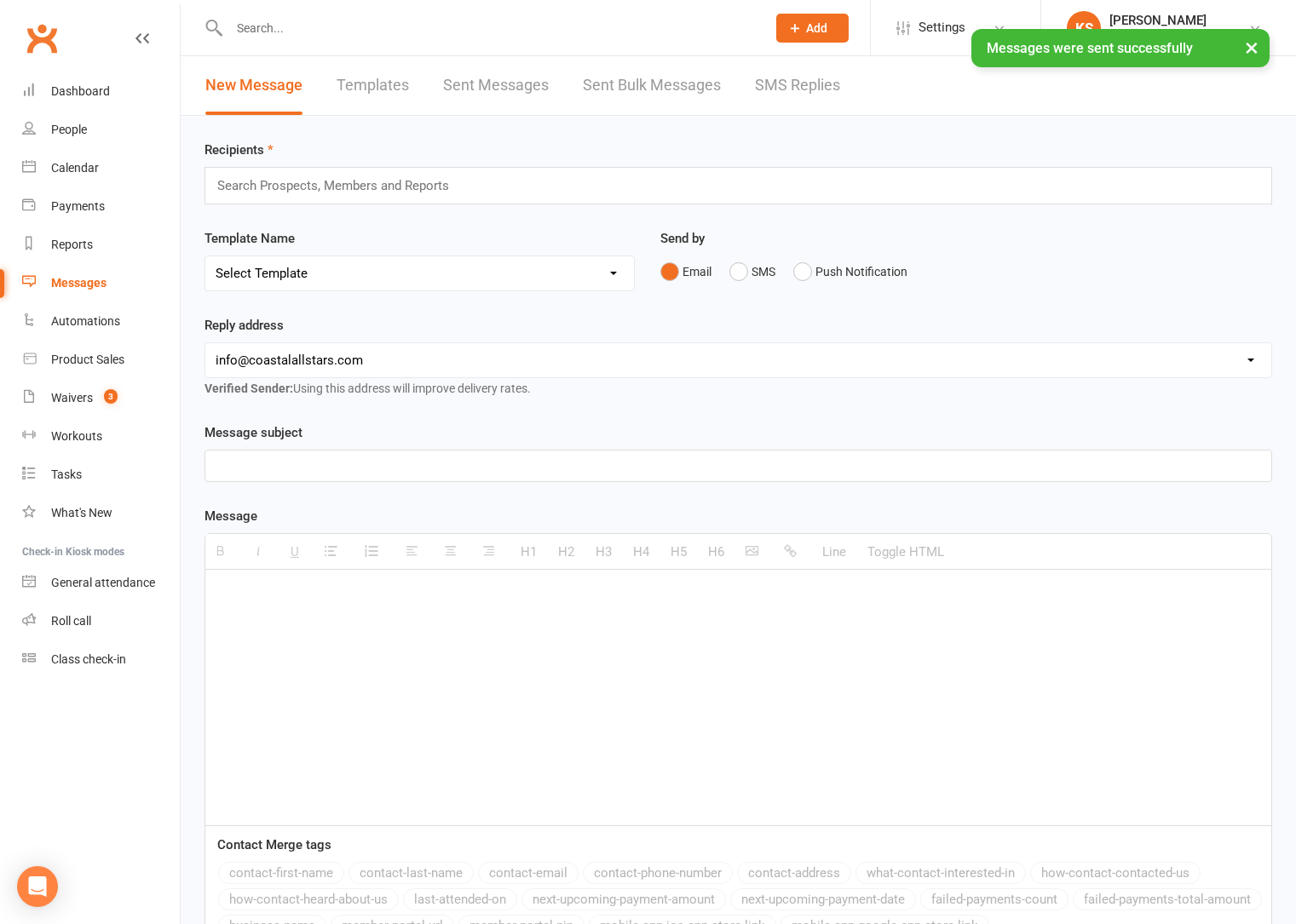
click at [292, 192] on input "text" at bounding box center [340, 186] width 250 height 23
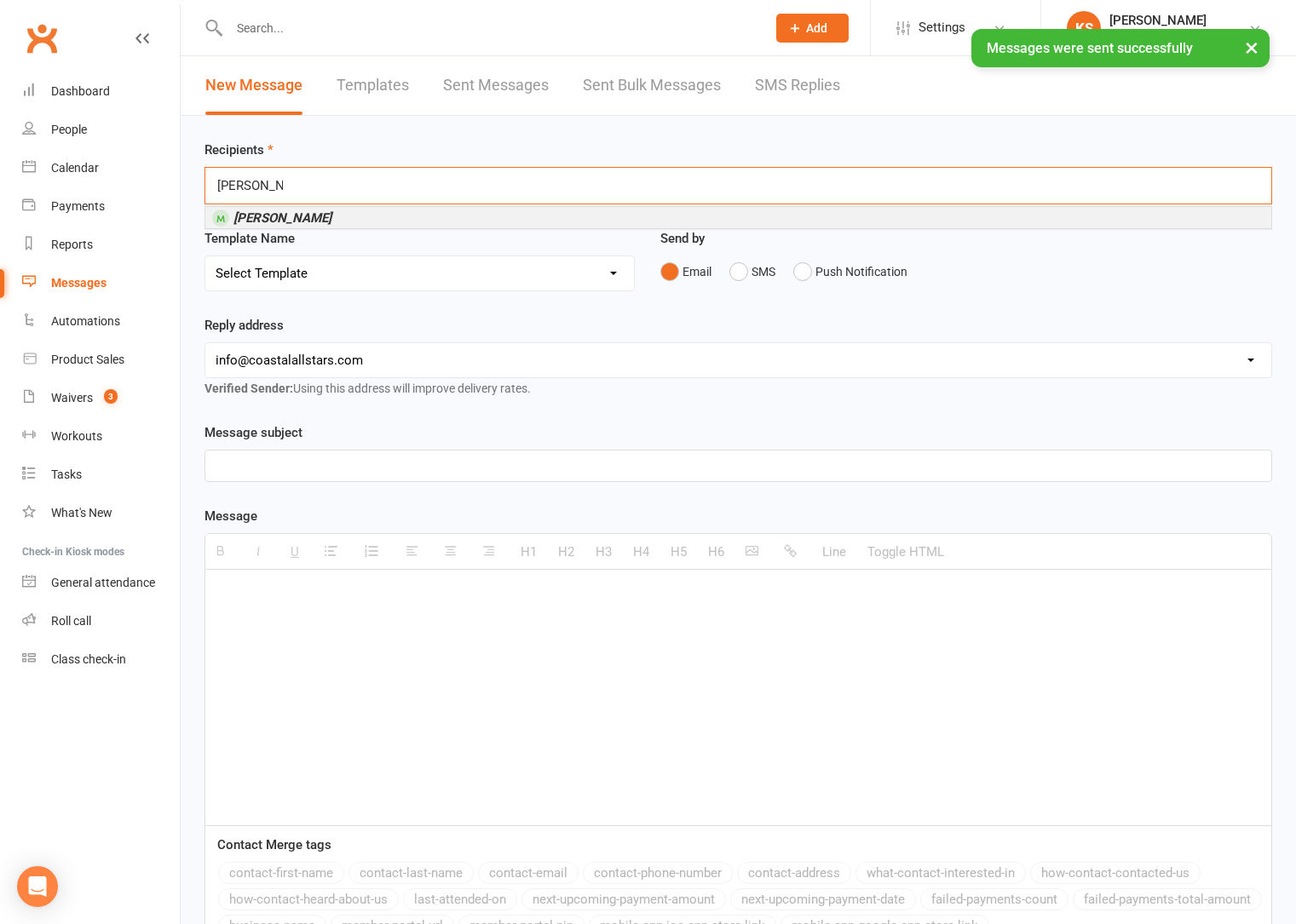
type input "kaylee love"
click at [308, 222] on li "Kaylee Love" at bounding box center [737, 217] width 1066 height 22
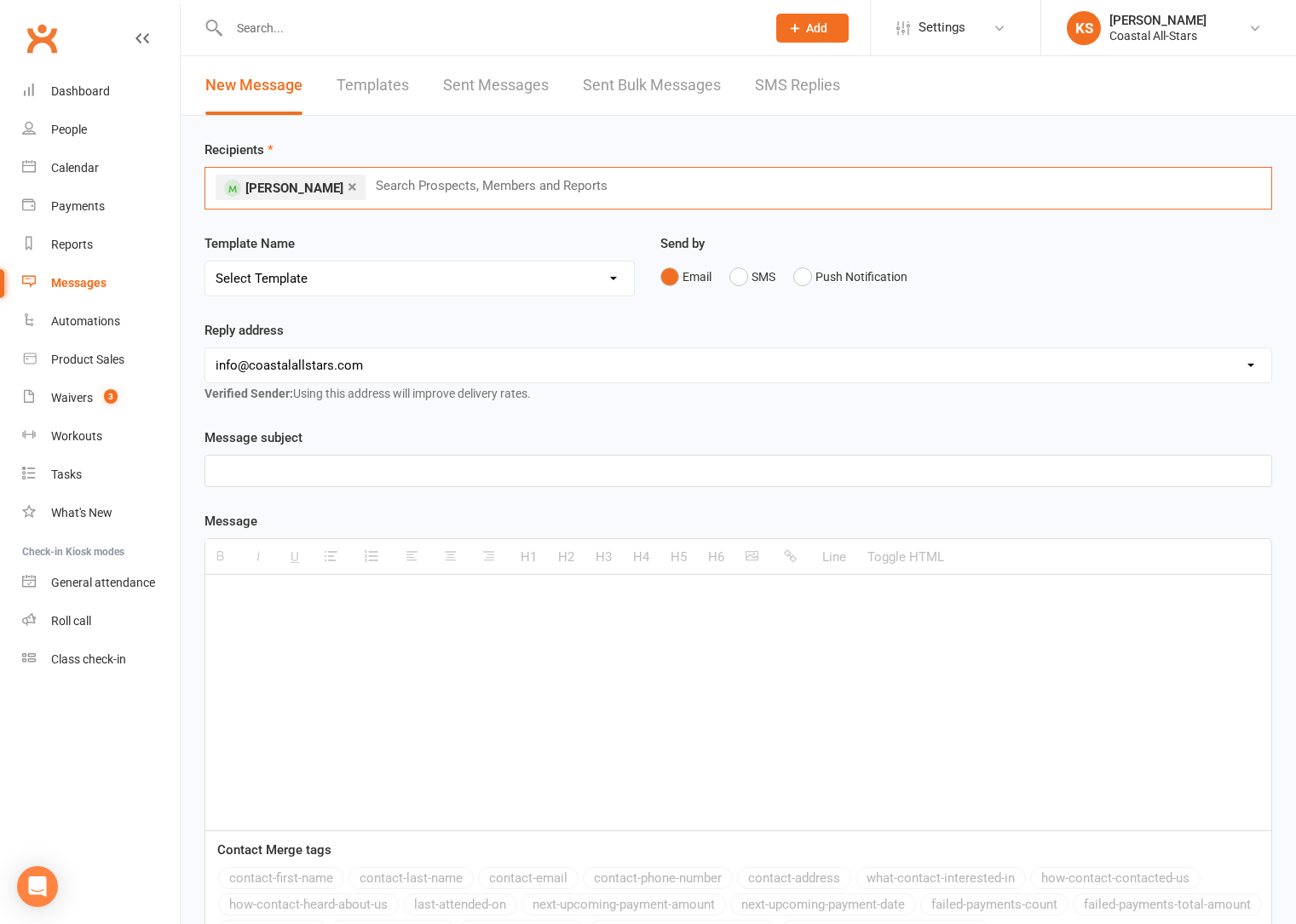
click at [412, 281] on select "Select Template [Email] Bi-Annual Assessment [Email] Boosters [Email] Card Fail…" at bounding box center [419, 279] width 429 height 34
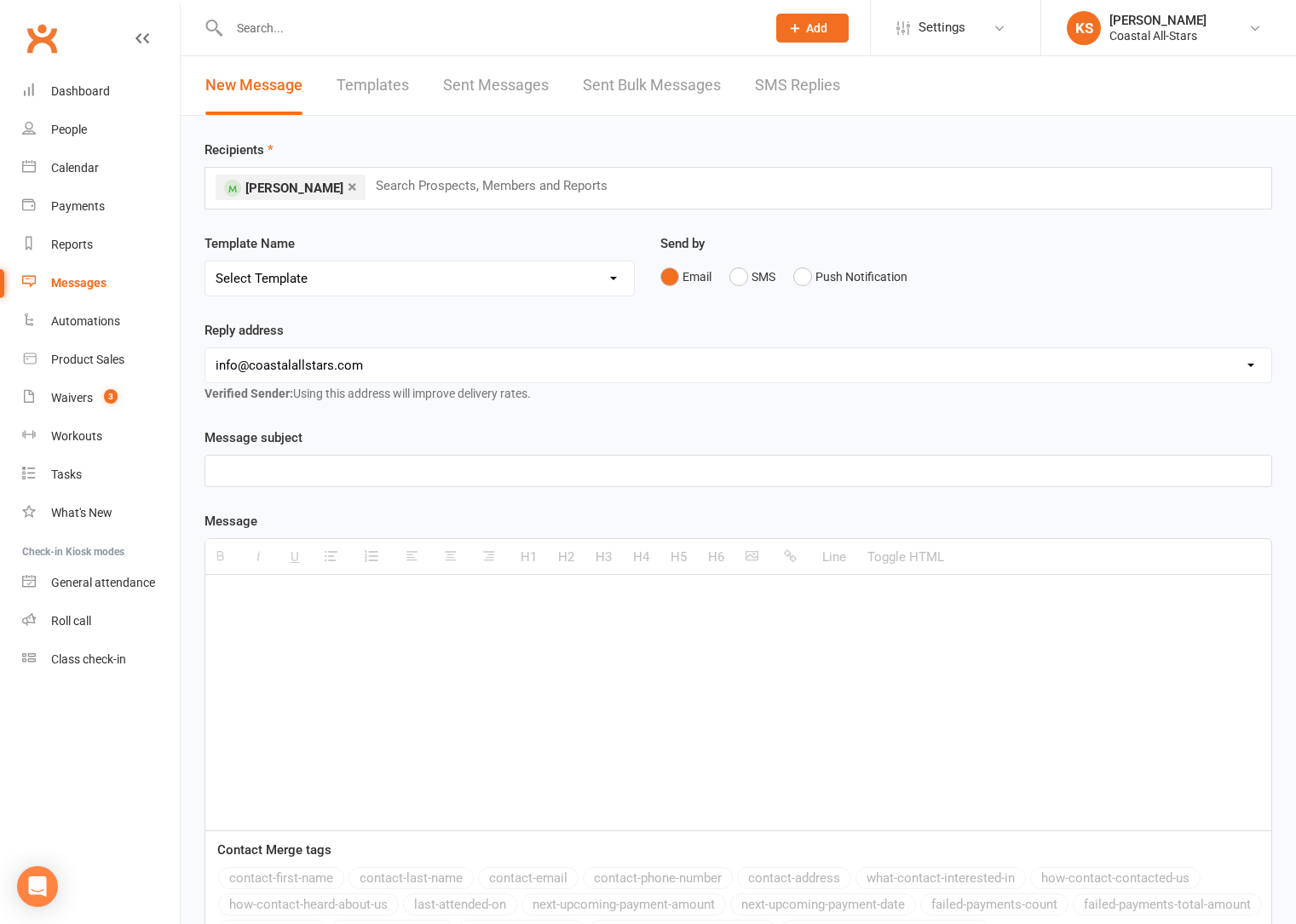
select select "0"
click at [205, 262] on select "Select Template [Email] Bi-Annual Assessment [Email] Boosters [Email] Card Fail…" at bounding box center [419, 279] width 429 height 34
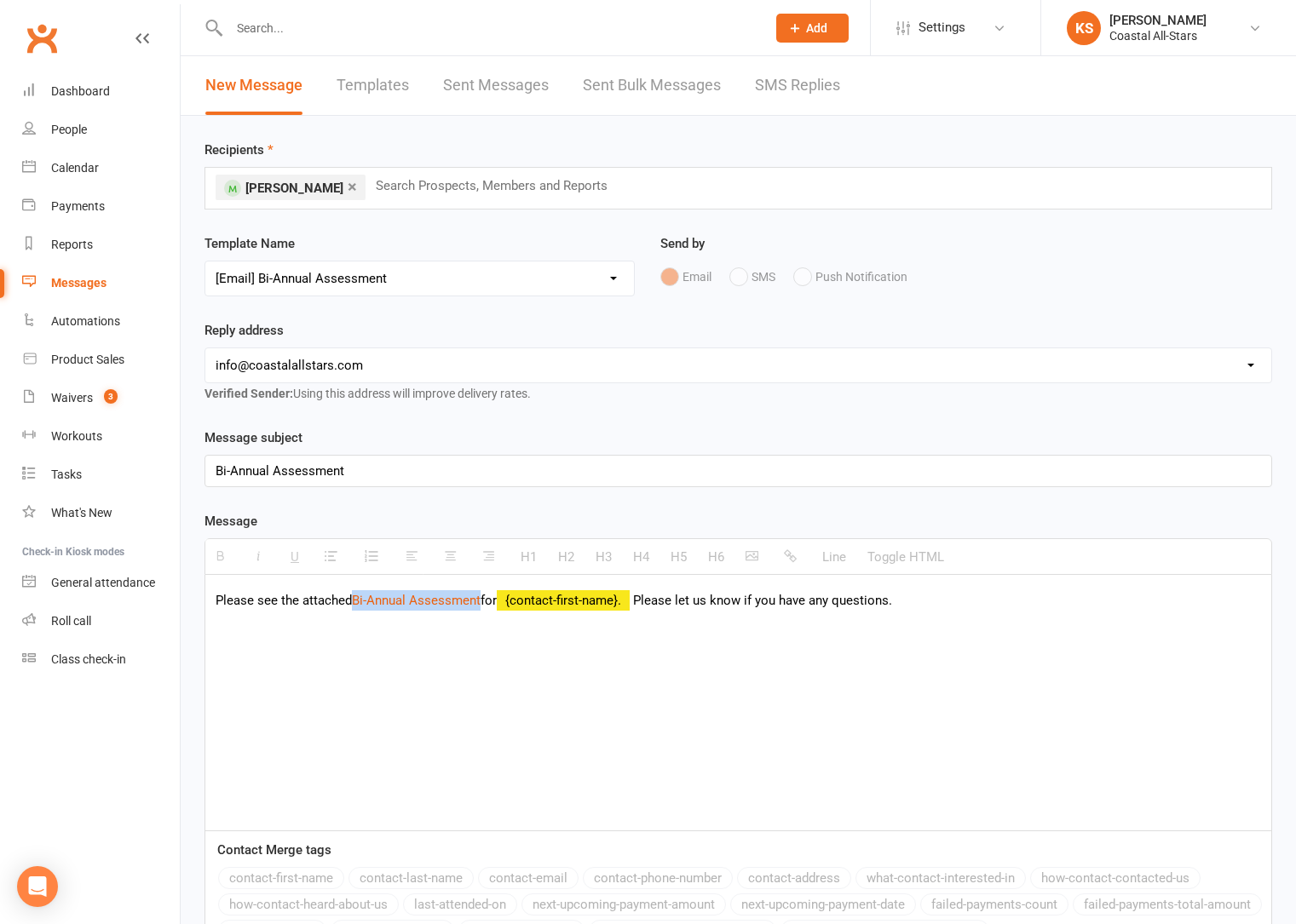
drag, startPoint x: 483, startPoint y: 603, endPoint x: 357, endPoint y: 609, distance: 126.1
click at [357, 609] on p "Please see the attached Bi-Annual Assessment for {contact-first-name}. Please l…" at bounding box center [738, 600] width 1045 height 21
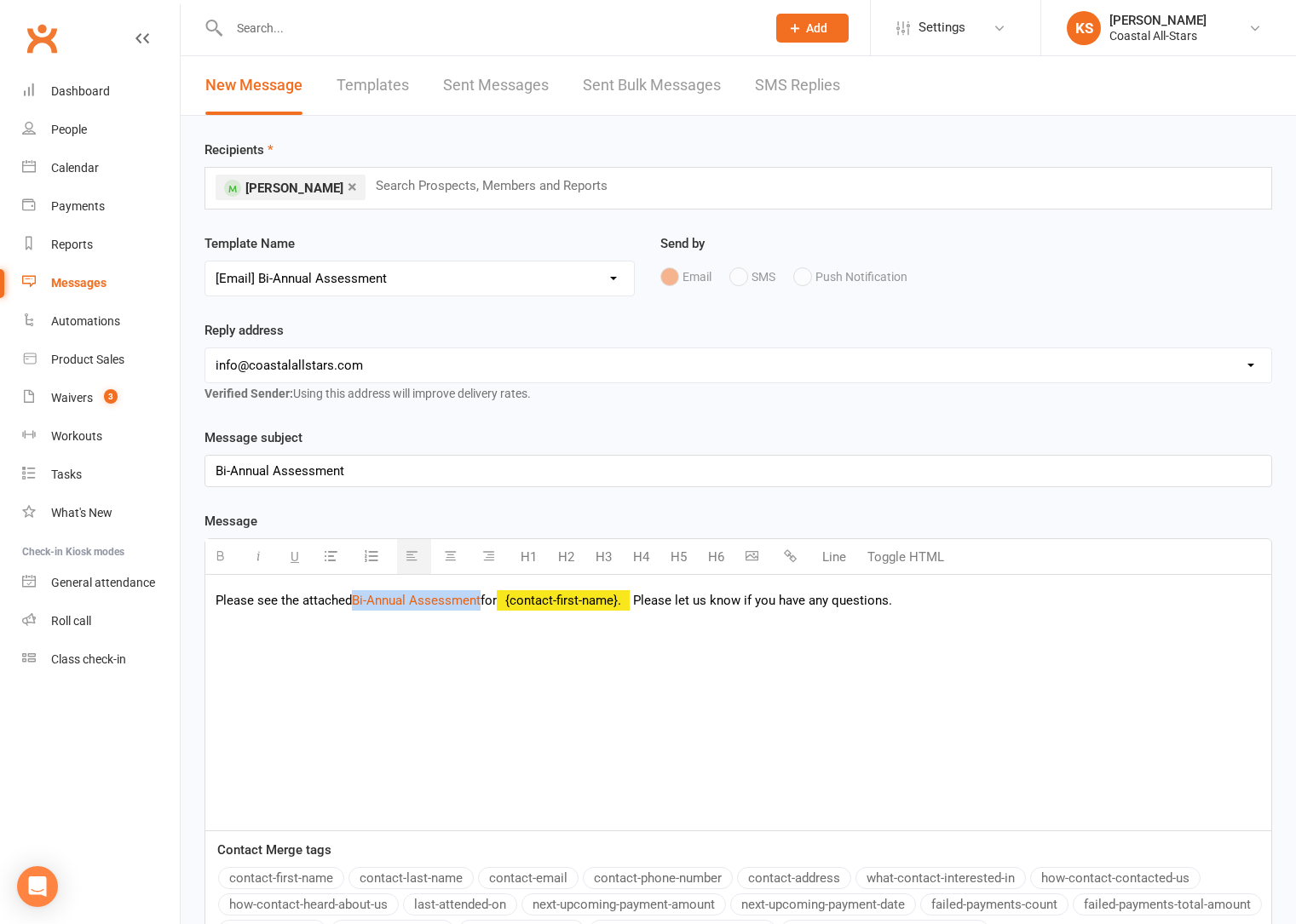
click at [791, 557] on icon "button" at bounding box center [790, 556] width 13 height 13
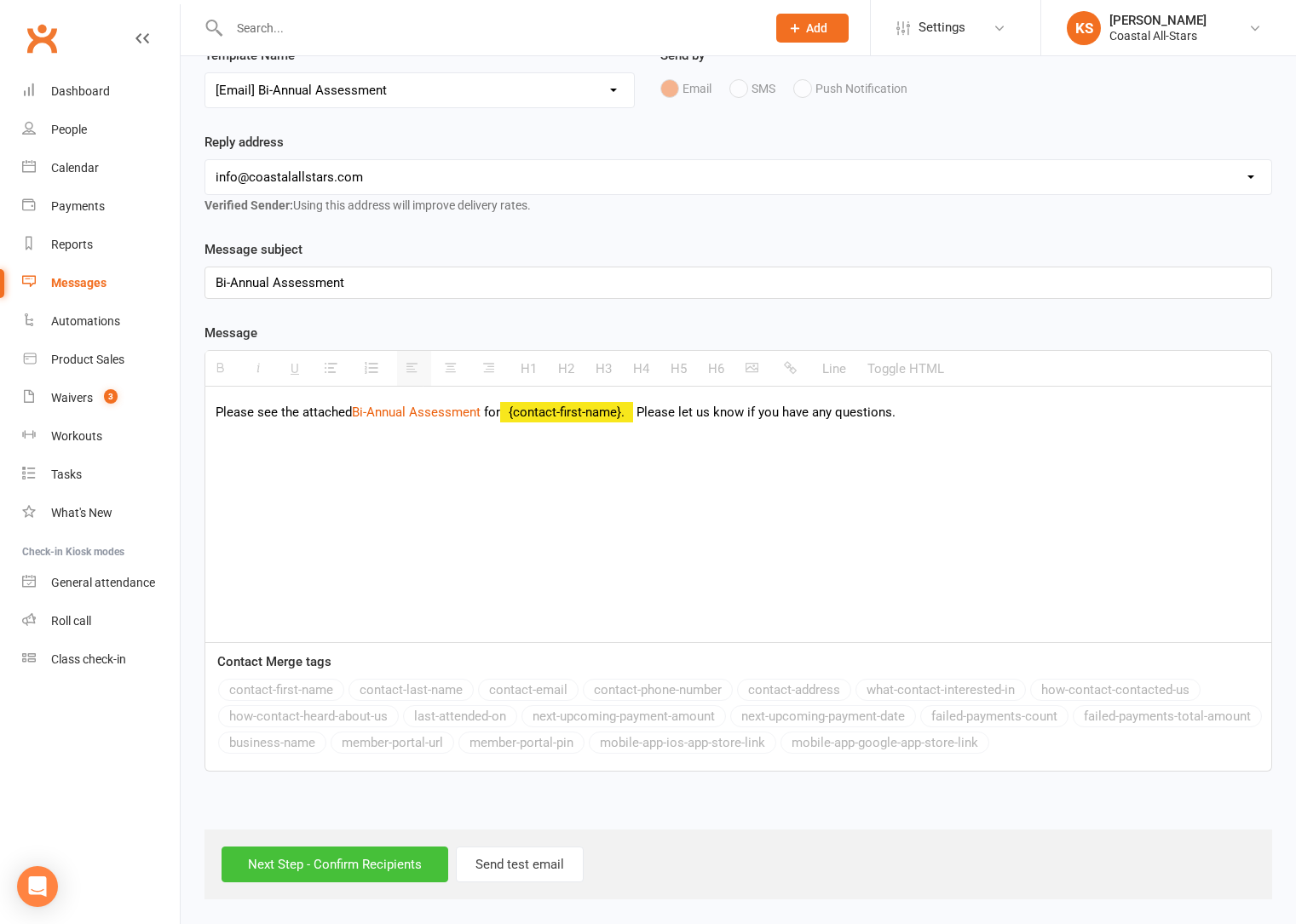
click at [324, 868] on input "Next Step - Confirm Recipients" at bounding box center [334, 864] width 227 height 36
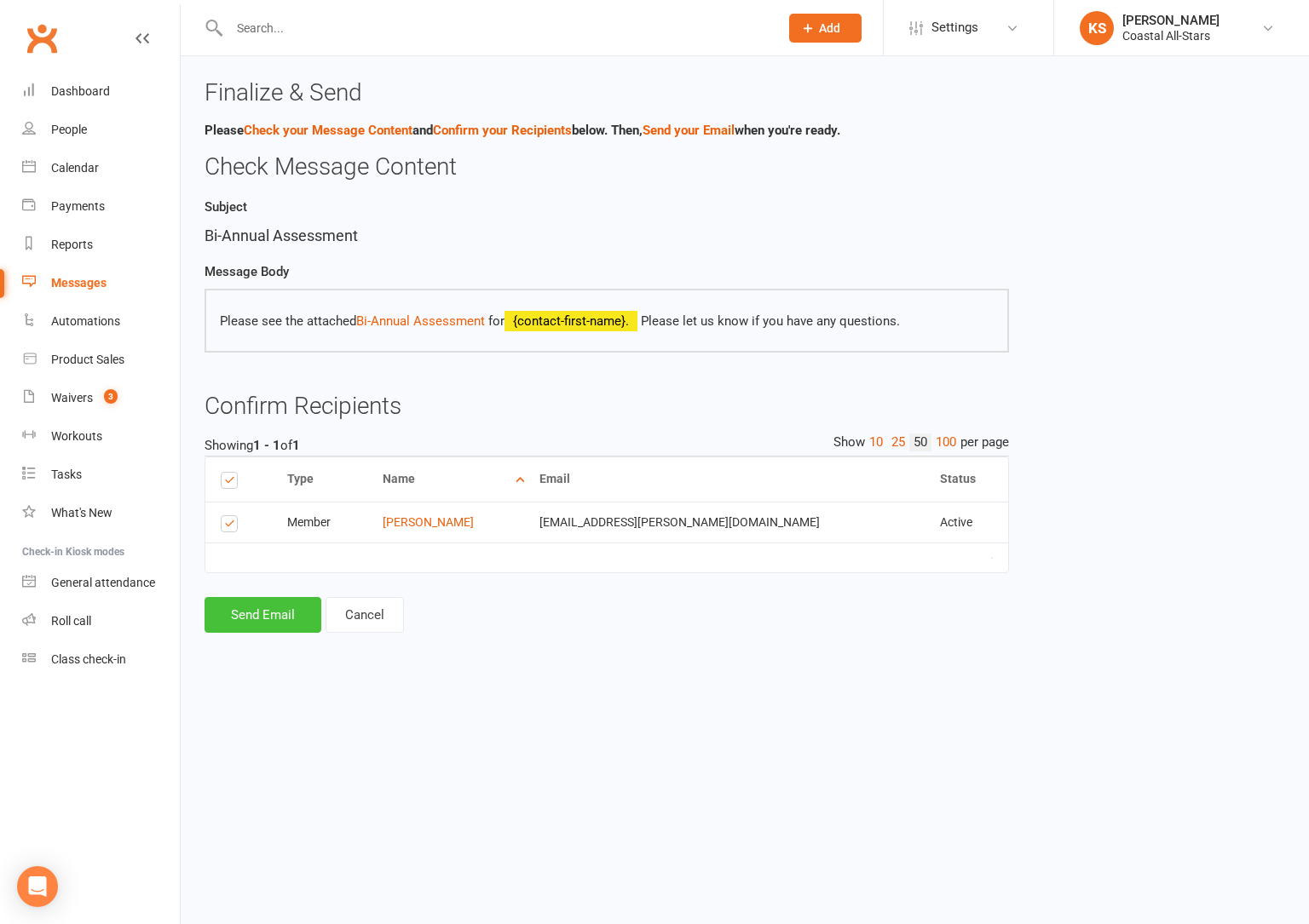
click at [280, 619] on button "Send Email" at bounding box center [263, 615] width 116 height 36
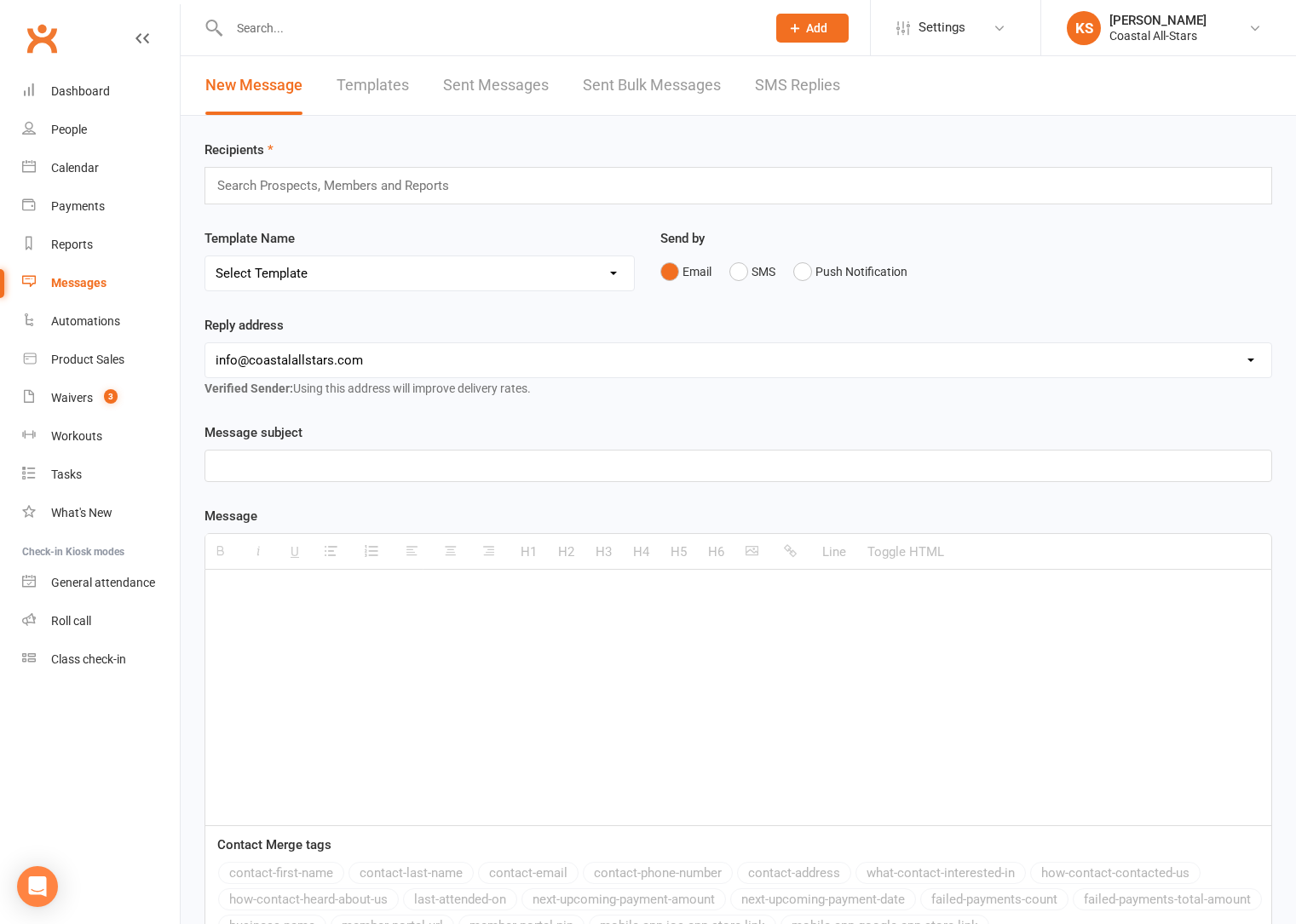
click at [302, 184] on input "text" at bounding box center [340, 186] width 250 height 23
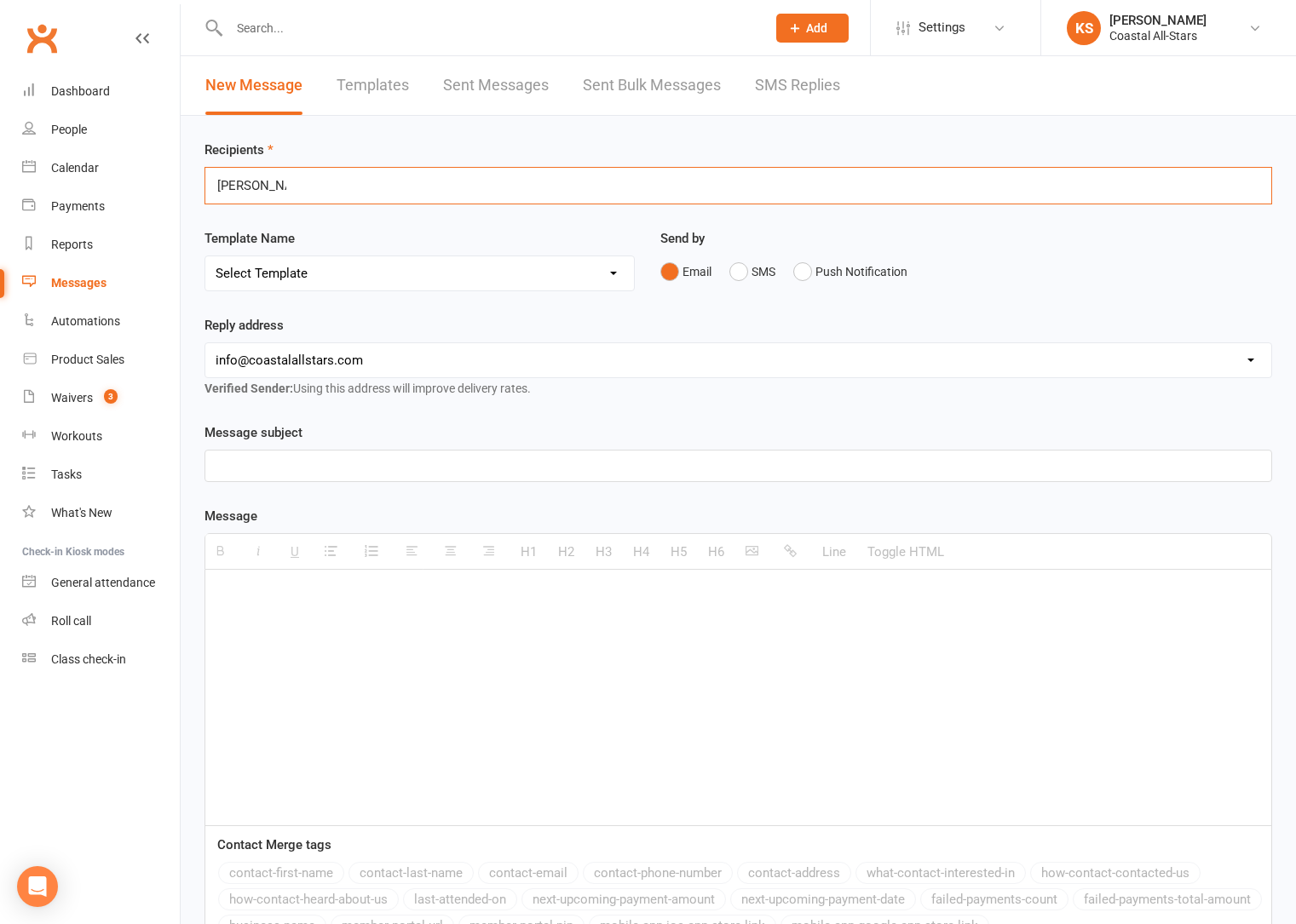
click at [364, 531] on div "Message H1 H2 H3 H4 H5 H6 Line Toggle HTML Contact Merge tags contact-first-nam…" at bounding box center [738, 730] width 1068 height 448
click at [304, 214] on div "Recipients jaye jeffries jaye jeffries Template Name Select Template [Email] Bi…" at bounding box center [738, 598] width 1115 height 966
drag, startPoint x: 314, startPoint y: 189, endPoint x: 204, endPoint y: 176, distance: 110.8
click at [205, 176] on div "jaye jeffries jaye jeffries" at bounding box center [738, 186] width 1068 height 38
drag, startPoint x: 310, startPoint y: 214, endPoint x: 310, endPoint y: 205, distance: 9.0
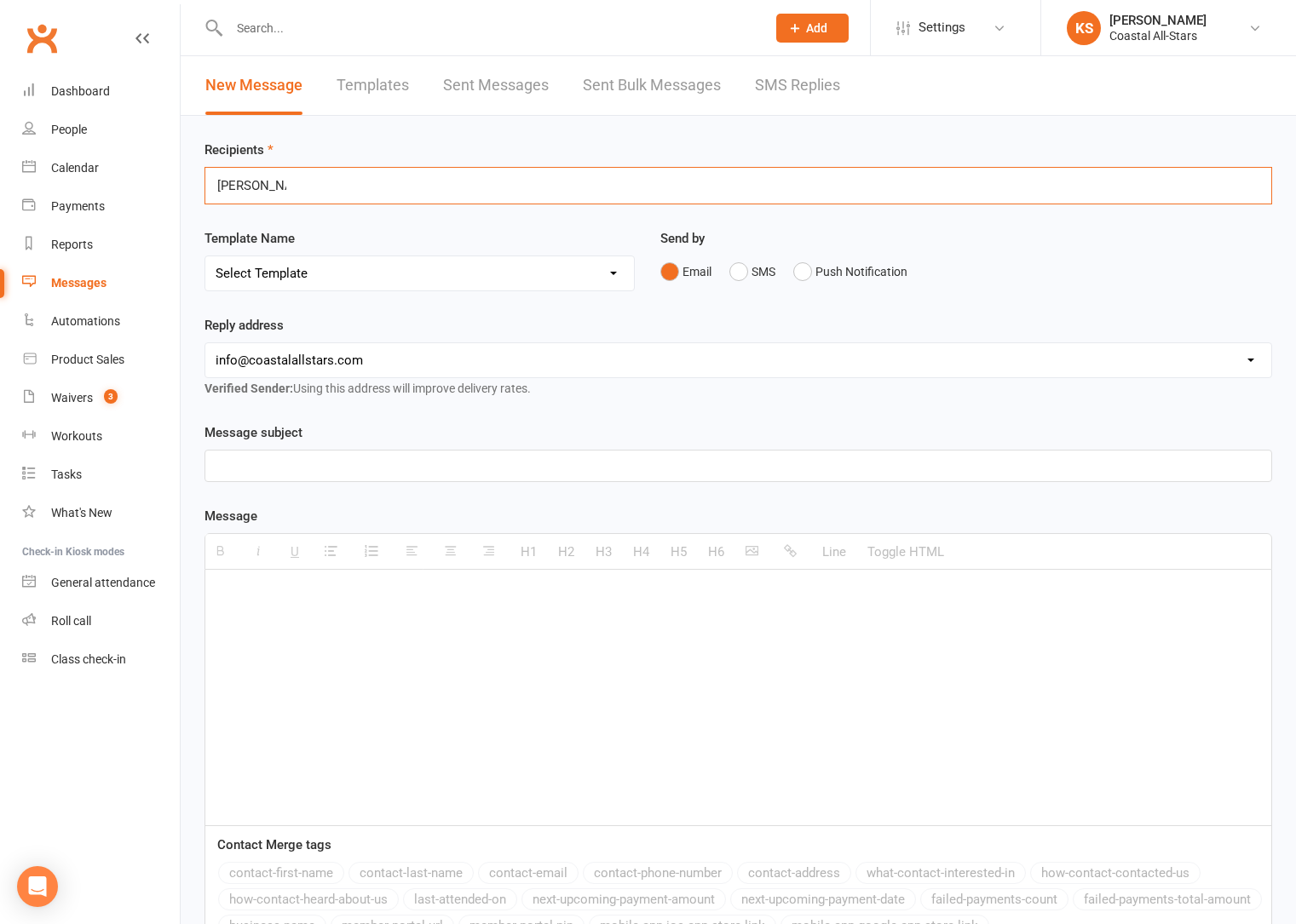
click at [310, 213] on div "Recipients jaye jeffries jaye jeffries Template Name Select Template [Email] Bi…" at bounding box center [738, 598] width 1115 height 966
drag, startPoint x: 305, startPoint y: 196, endPoint x: 208, endPoint y: 179, distance: 98.5
click at [208, 179] on div "jaye jeffries jaye jeffries" at bounding box center [738, 186] width 1068 height 38
type input "j"
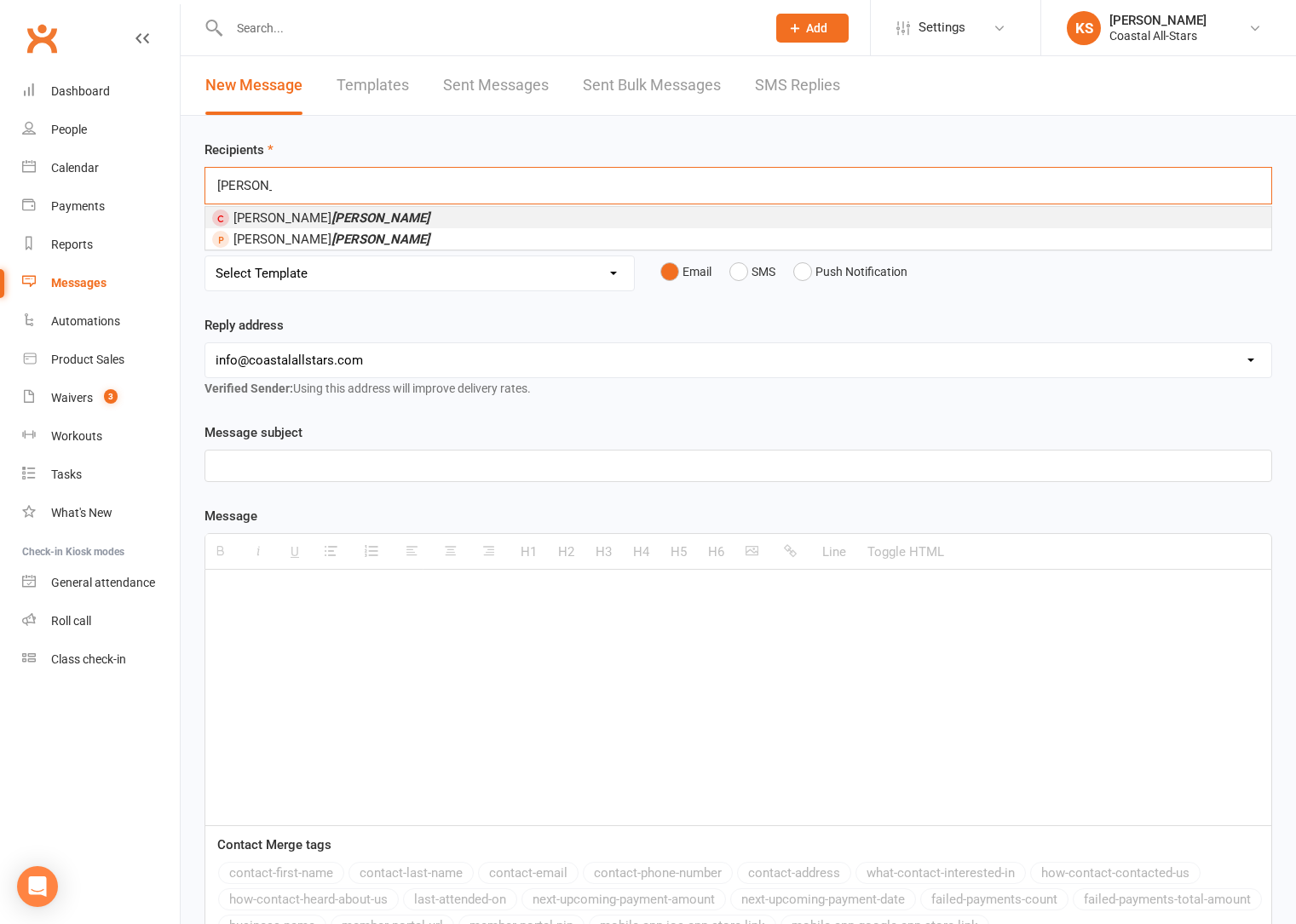
drag, startPoint x: 234, startPoint y: 183, endPoint x: 212, endPoint y: 181, distance: 22.1
click at [212, 181] on div "jeffries jeffries" at bounding box center [738, 186] width 1068 height 38
type input "jaye"
click at [272, 220] on span "Jaye Jefferies" at bounding box center [296, 217] width 125 height 15
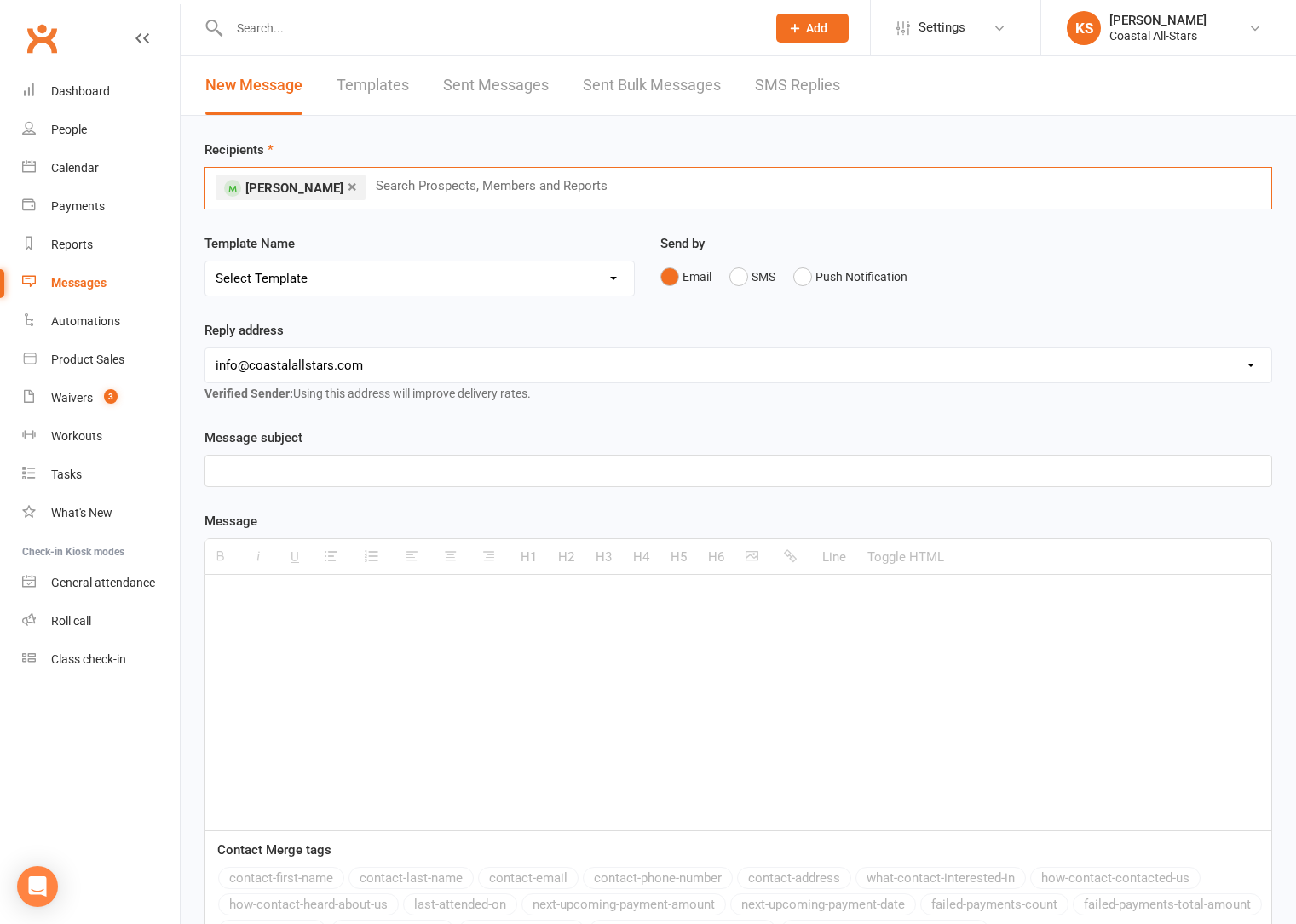
click at [605, 284] on select "Select Template [Email] Bi-Annual Assessment [Email] Boosters [Email] Card Fail…" at bounding box center [419, 279] width 429 height 34
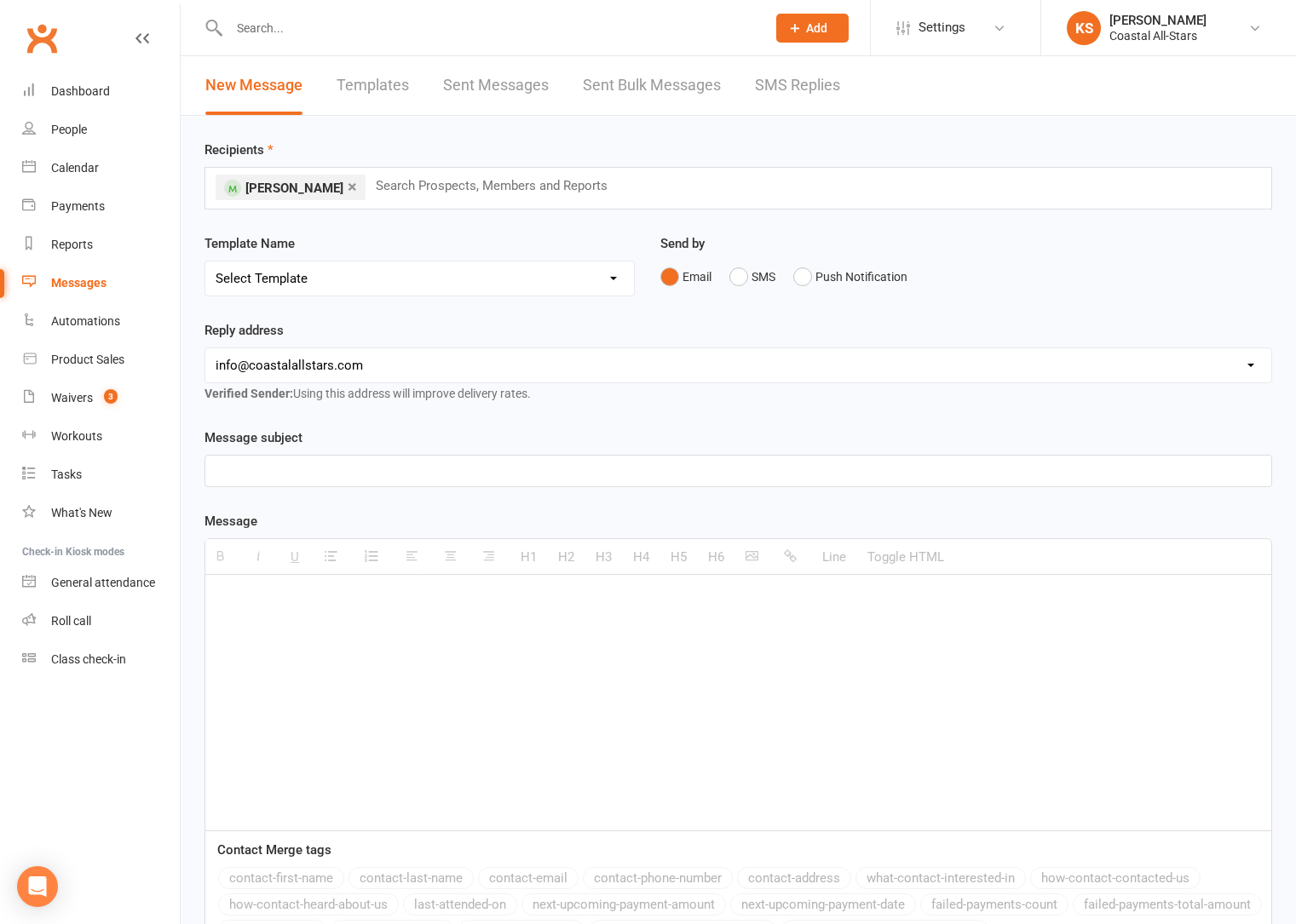
select select "0"
click at [205, 262] on select "Select Template [Email] Bi-Annual Assessment [Email] Boosters [Email] Card Fail…" at bounding box center [419, 279] width 429 height 34
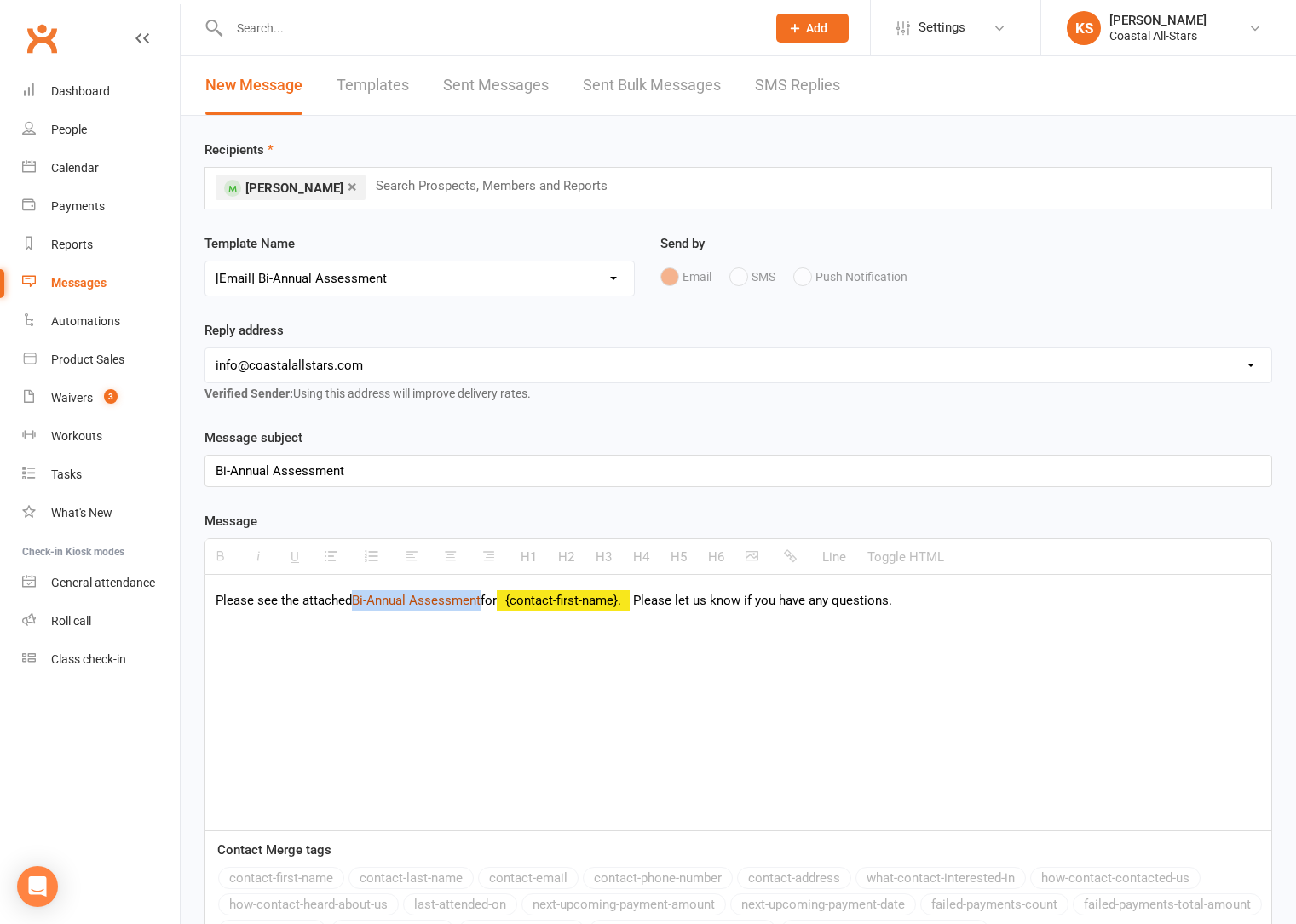
drag, startPoint x: 484, startPoint y: 601, endPoint x: 356, endPoint y: 601, distance: 128.0
click at [356, 601] on link "Bi-Annual Assessment" at bounding box center [416, 600] width 129 height 15
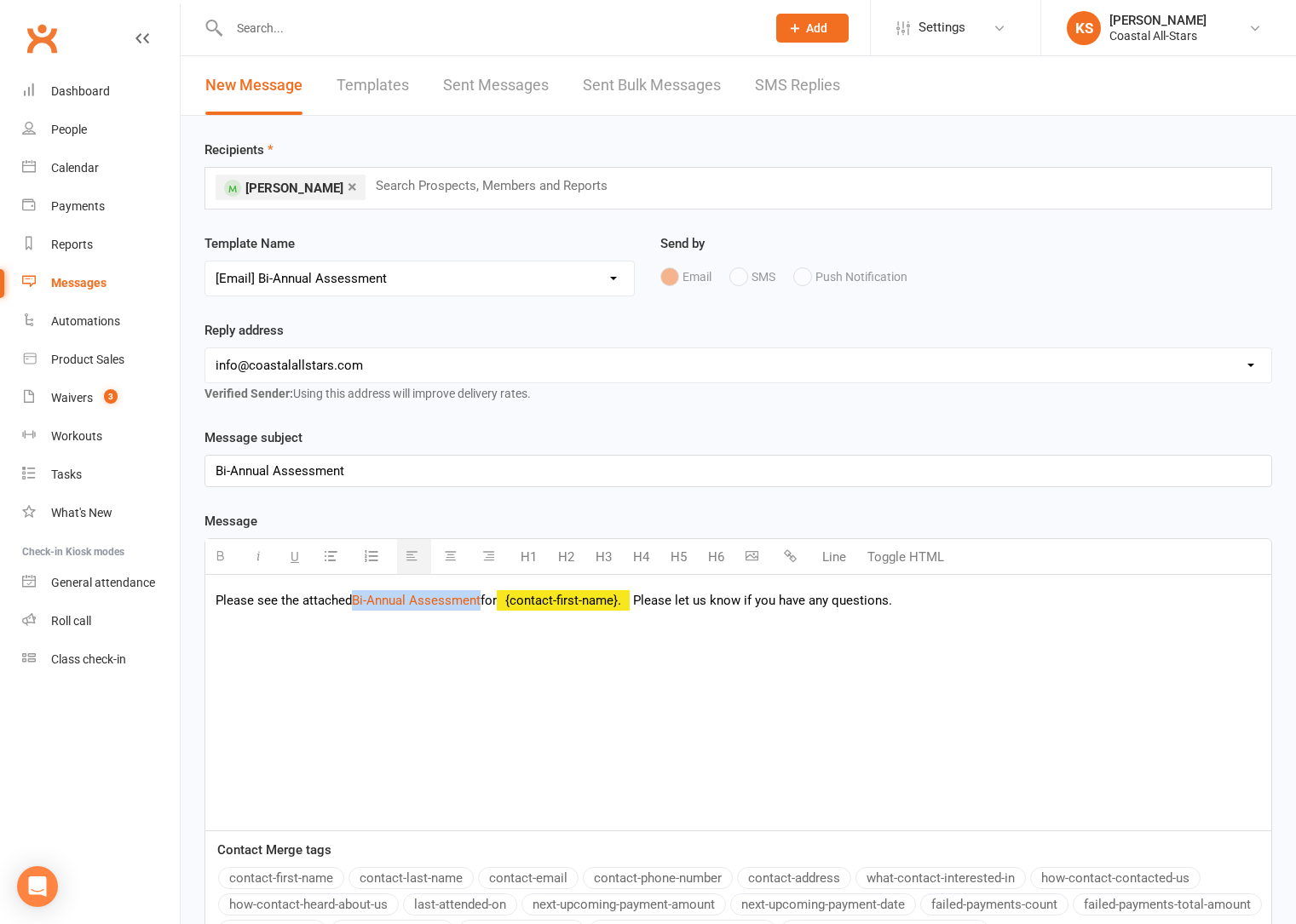
click at [782, 555] on button "button" at bounding box center [792, 557] width 34 height 34
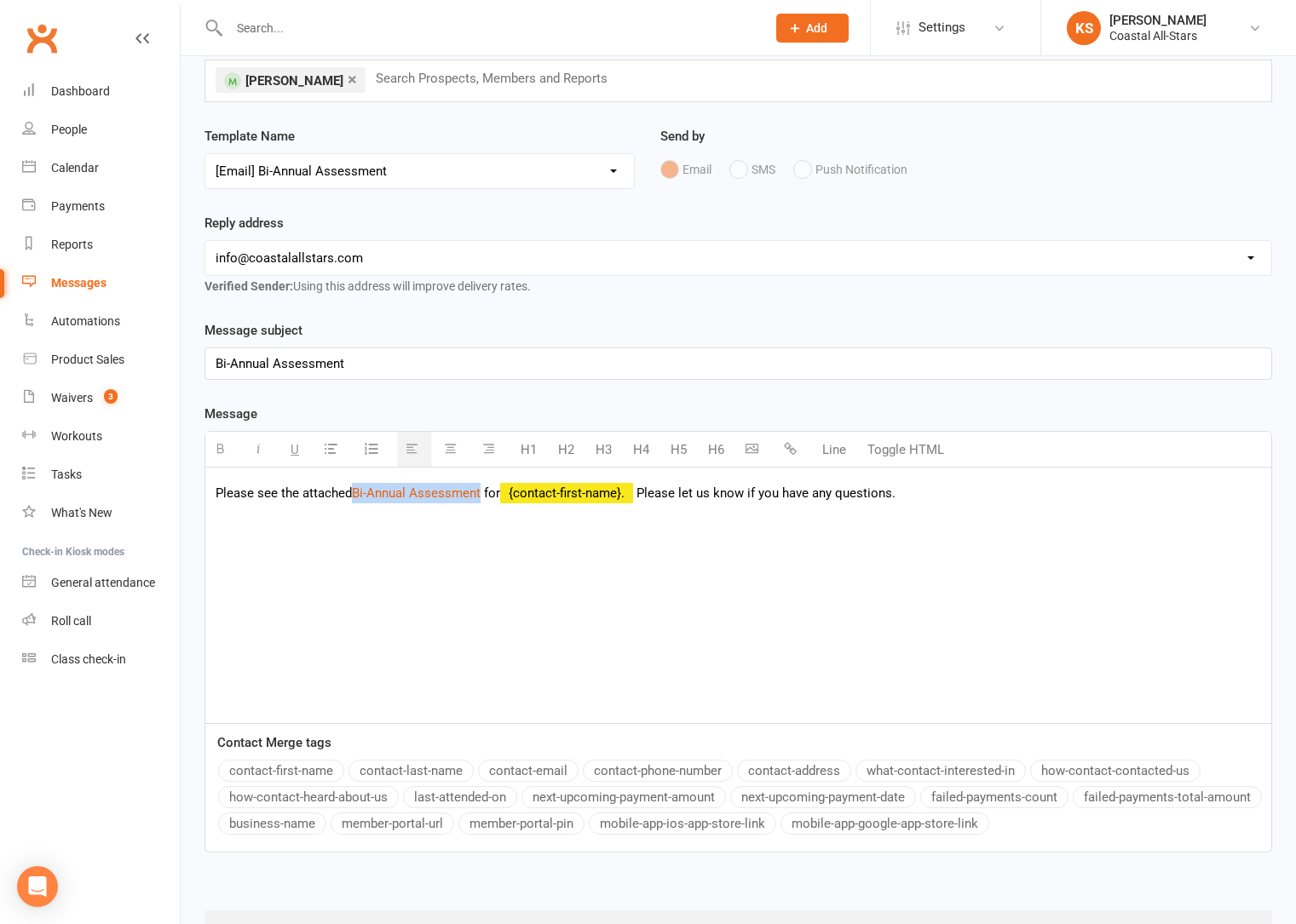
scroll to position [189, 0]
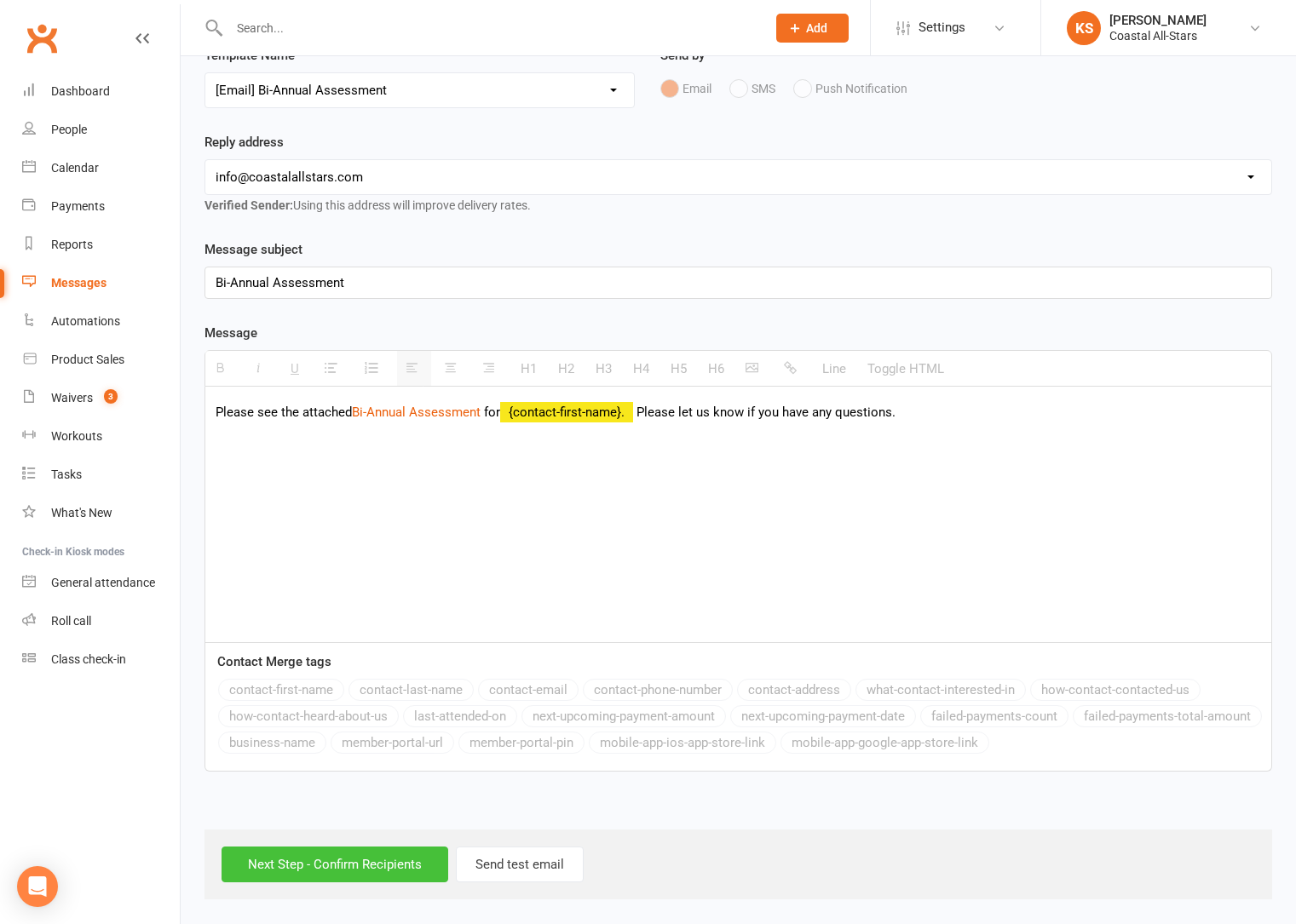
click at [336, 852] on input "Next Step - Confirm Recipients" at bounding box center [334, 864] width 227 height 36
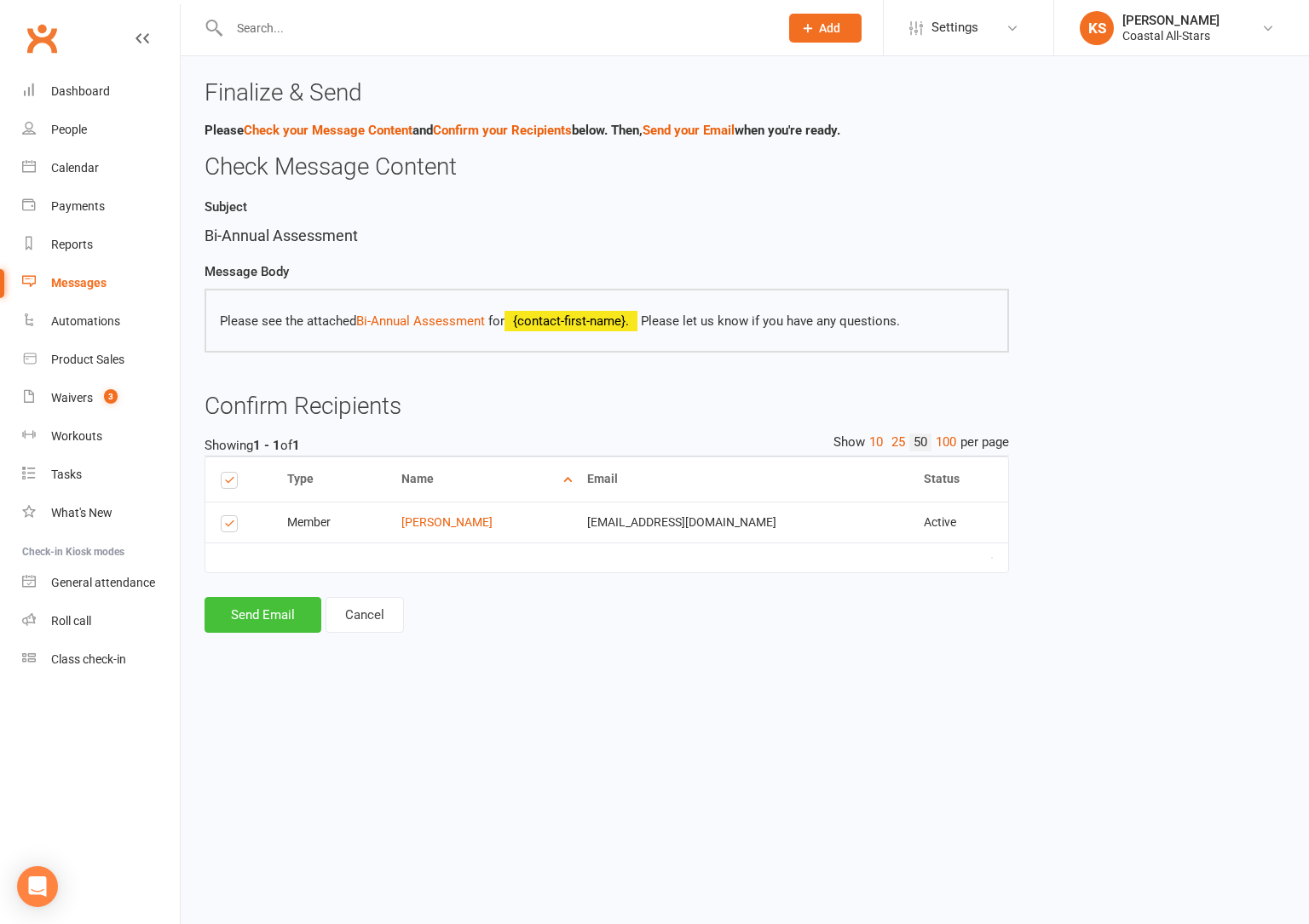
click at [272, 618] on button "Send Email" at bounding box center [263, 615] width 116 height 36
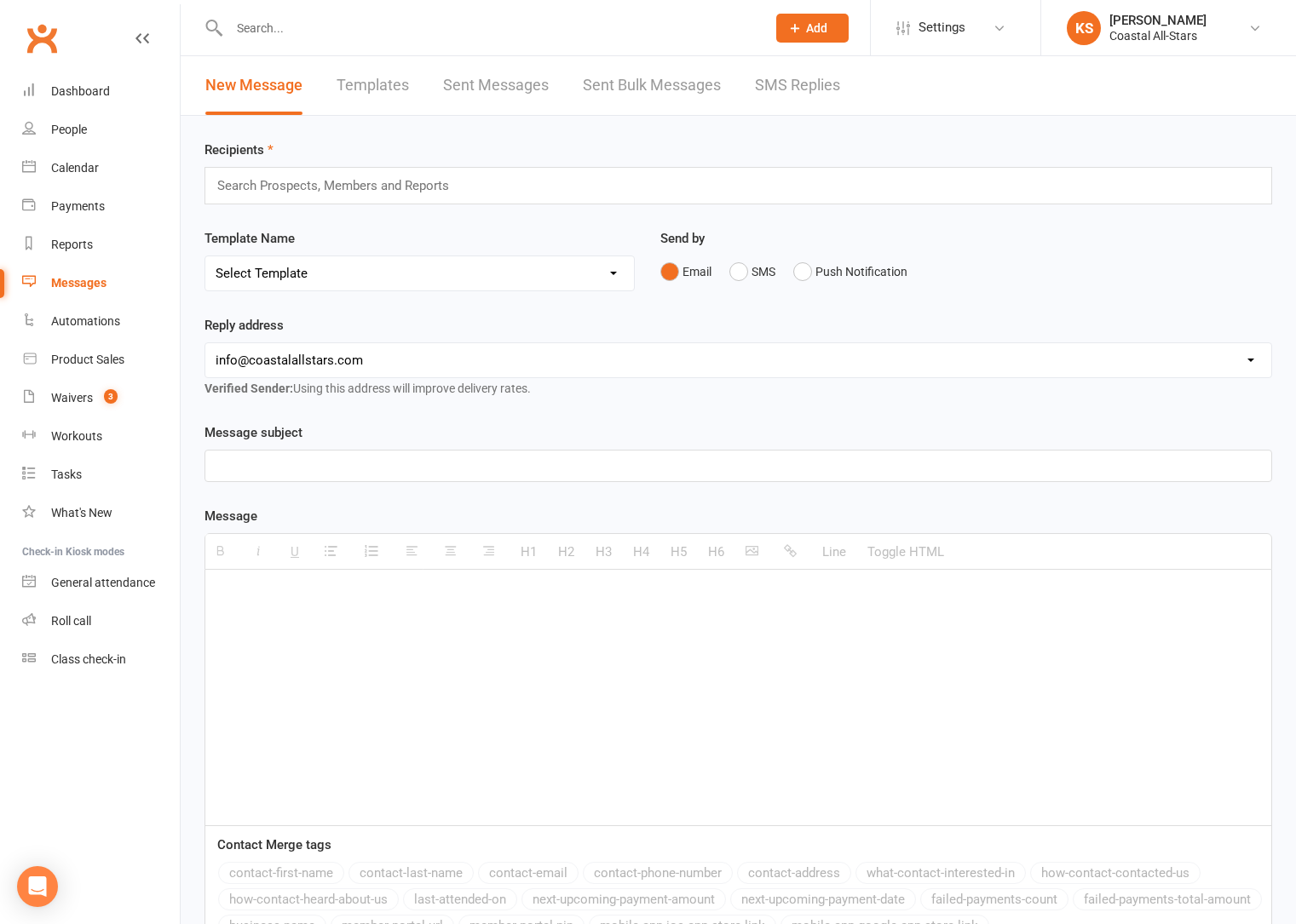
click at [338, 181] on input "text" at bounding box center [340, 186] width 250 height 23
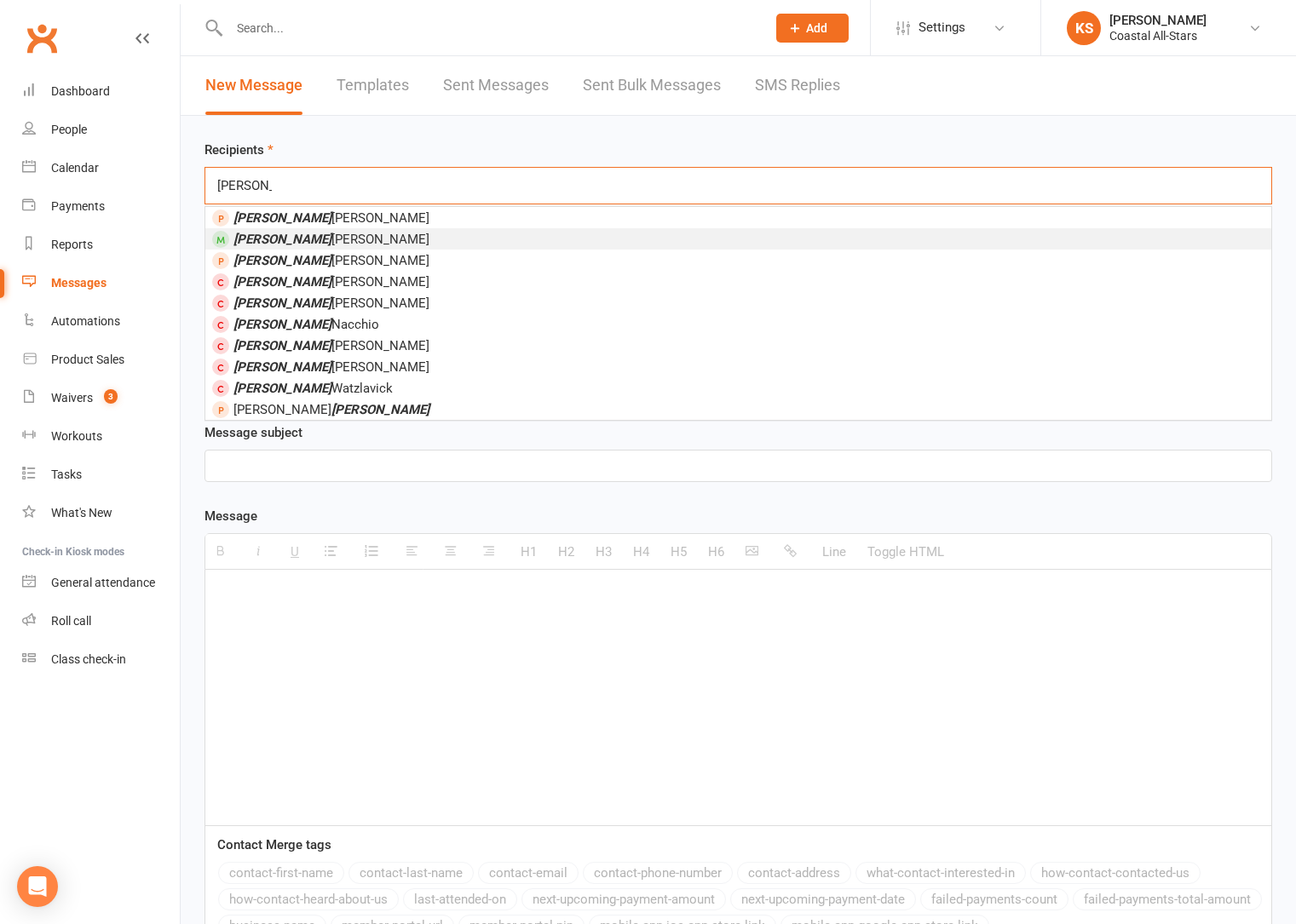
type input "Hadley"
click at [338, 236] on li "Hadley Kemp" at bounding box center [737, 239] width 1066 height 22
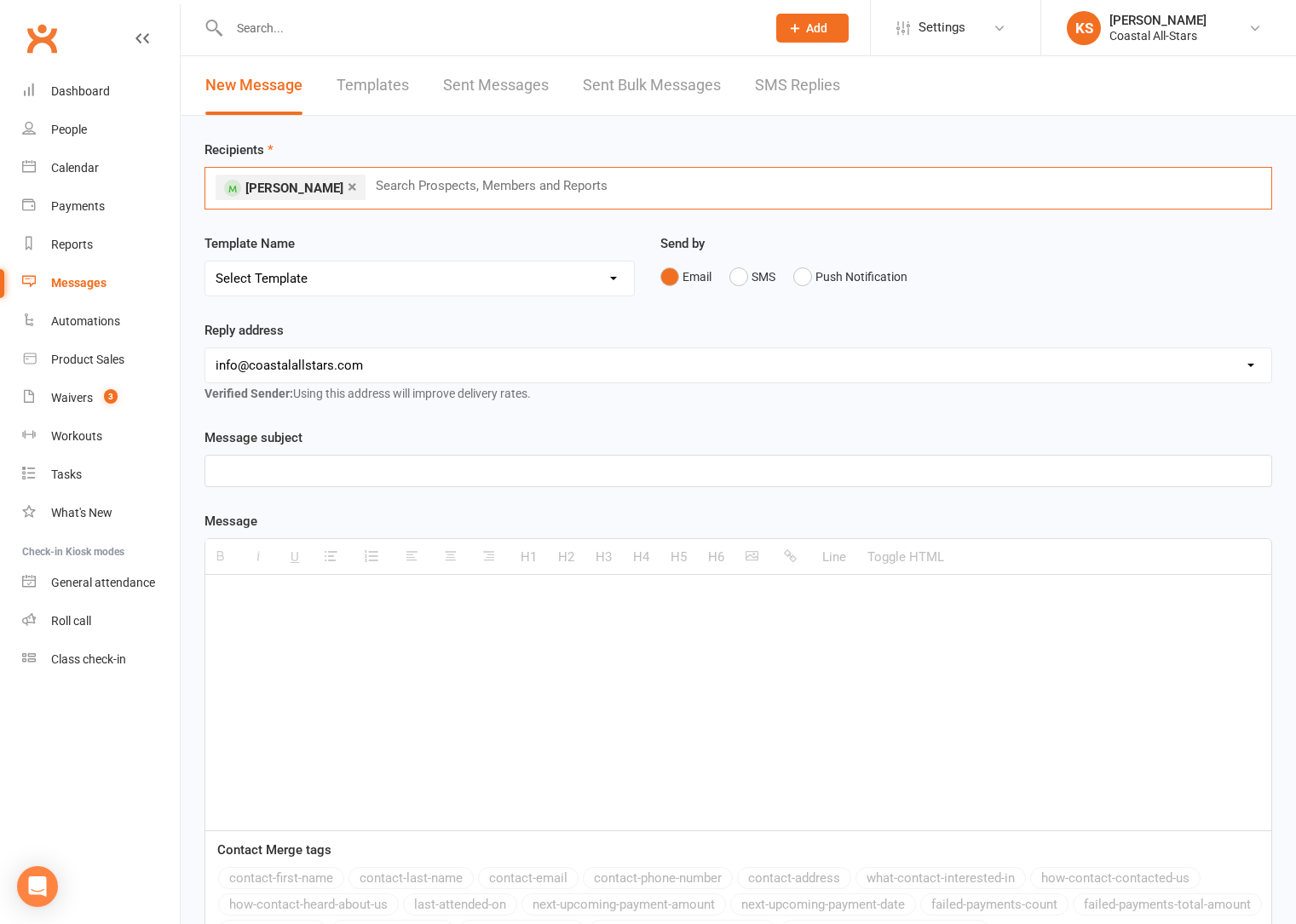
click at [591, 282] on select "Select Template [Email] Bi-Annual Assessment [Email] Boosters [Email] Card Fail…" at bounding box center [419, 279] width 429 height 34
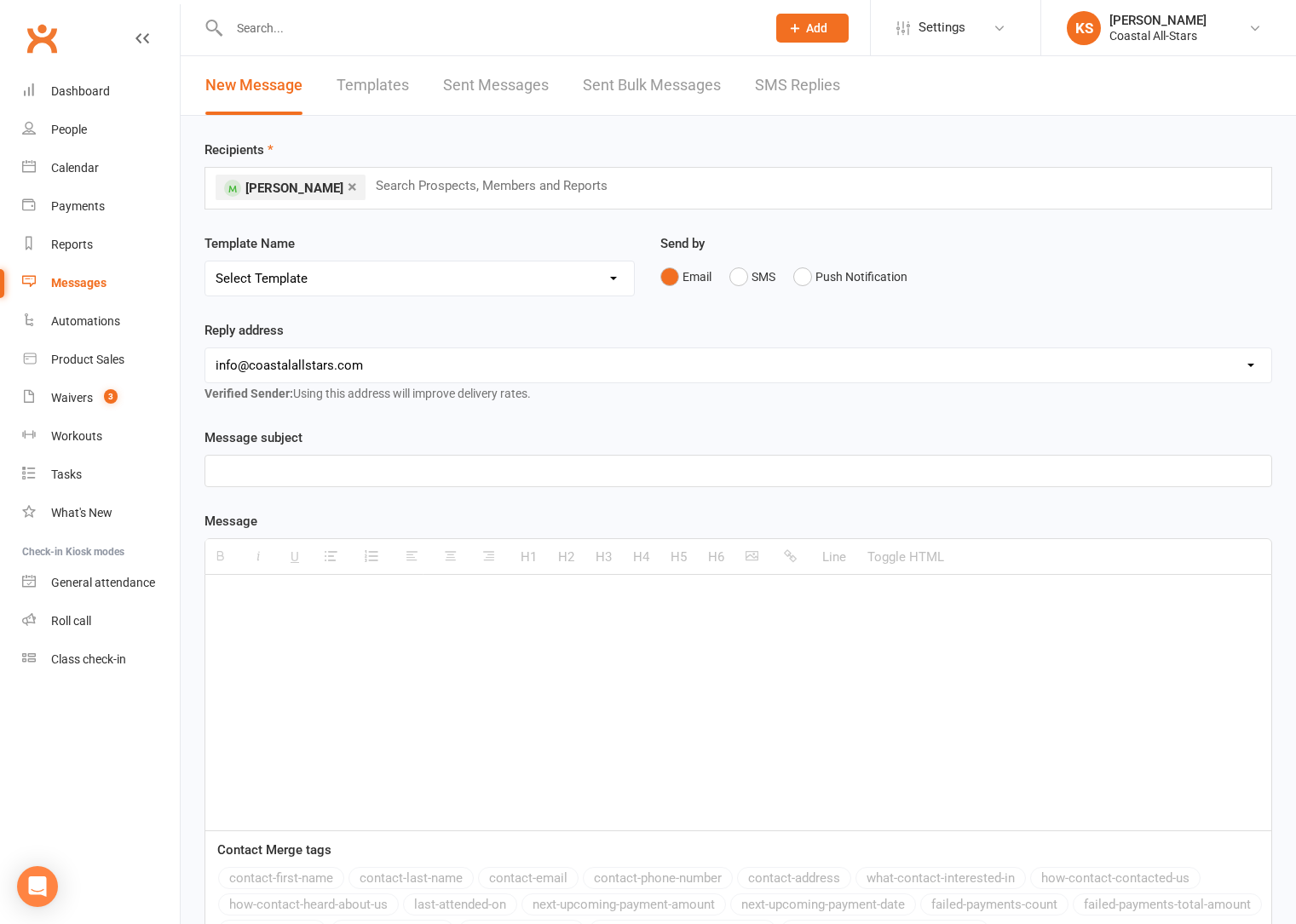
select select "0"
click at [205, 262] on select "Select Template [Email] Bi-Annual Assessment [Email] Boosters [Email] Card Fail…" at bounding box center [419, 279] width 429 height 34
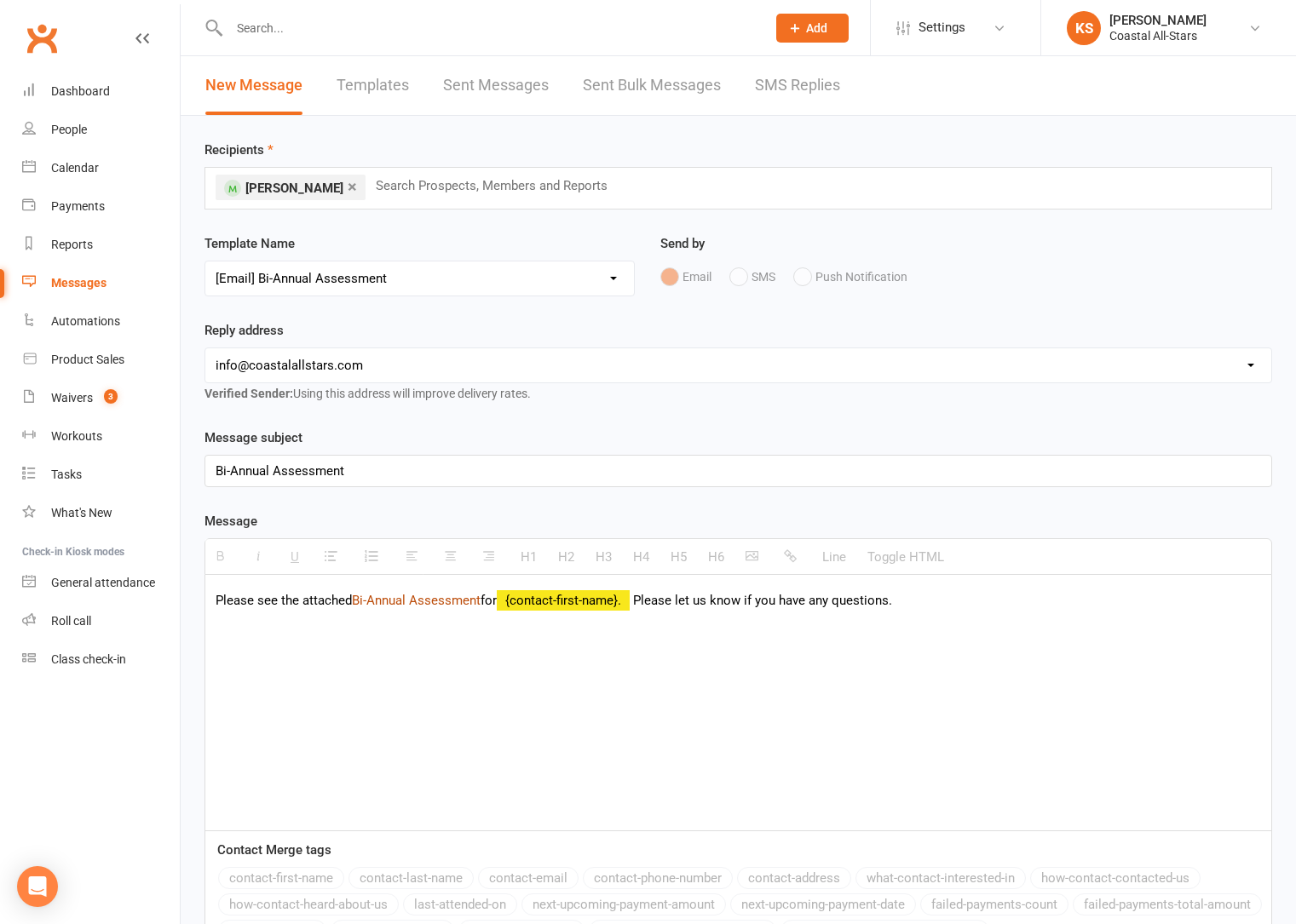
drag, startPoint x: 485, startPoint y: 603, endPoint x: 355, endPoint y: 600, distance: 130.0
click at [355, 600] on p "Please see the attached Bi-Annual Assessment for {contact-first-name}. Please l…" at bounding box center [738, 600] width 1045 height 21
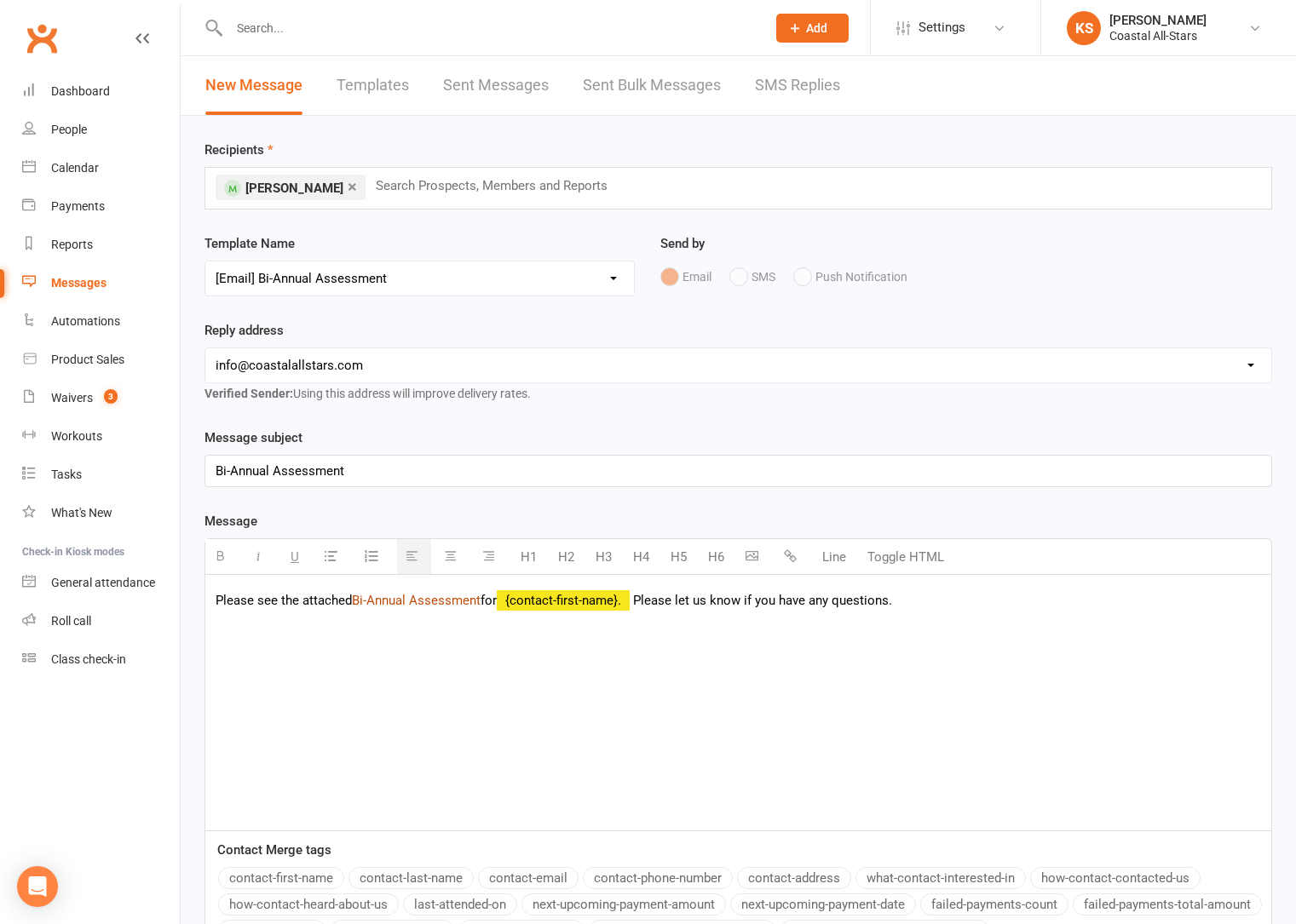
paste div
click at [785, 558] on icon "button" at bounding box center [790, 556] width 13 height 13
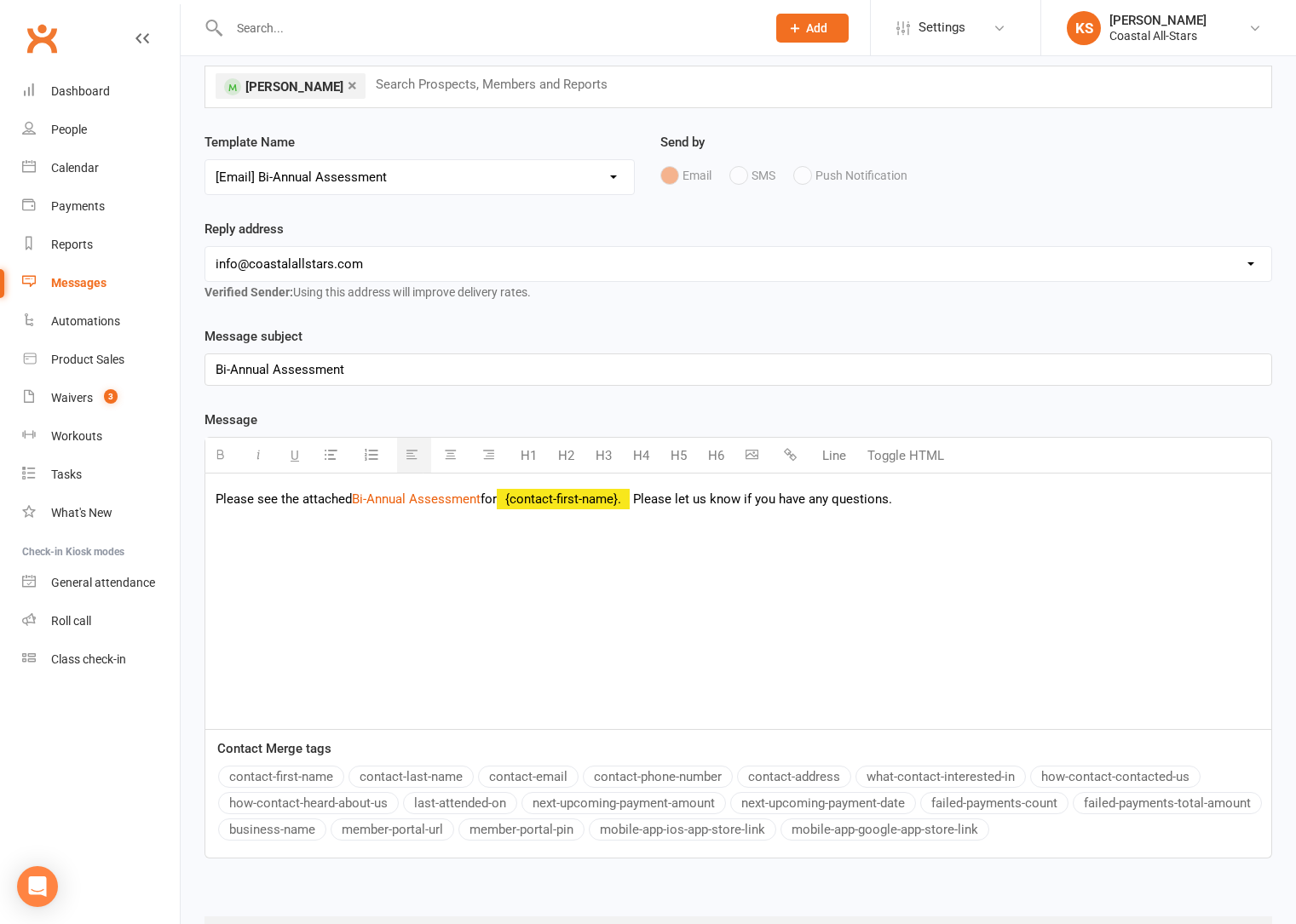
scroll to position [189, 0]
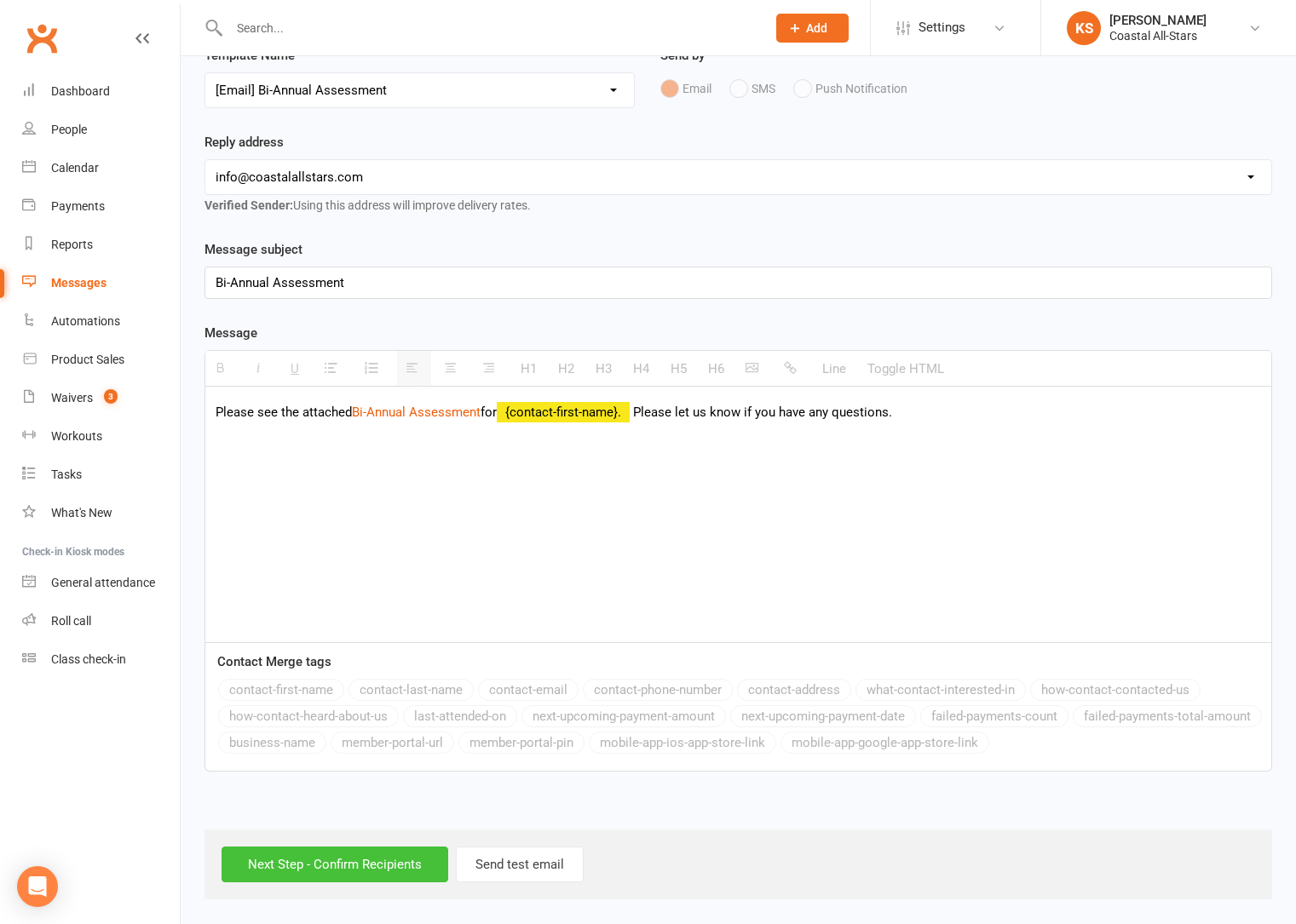
click at [330, 863] on input "Next Step - Confirm Recipients" at bounding box center [334, 864] width 227 height 36
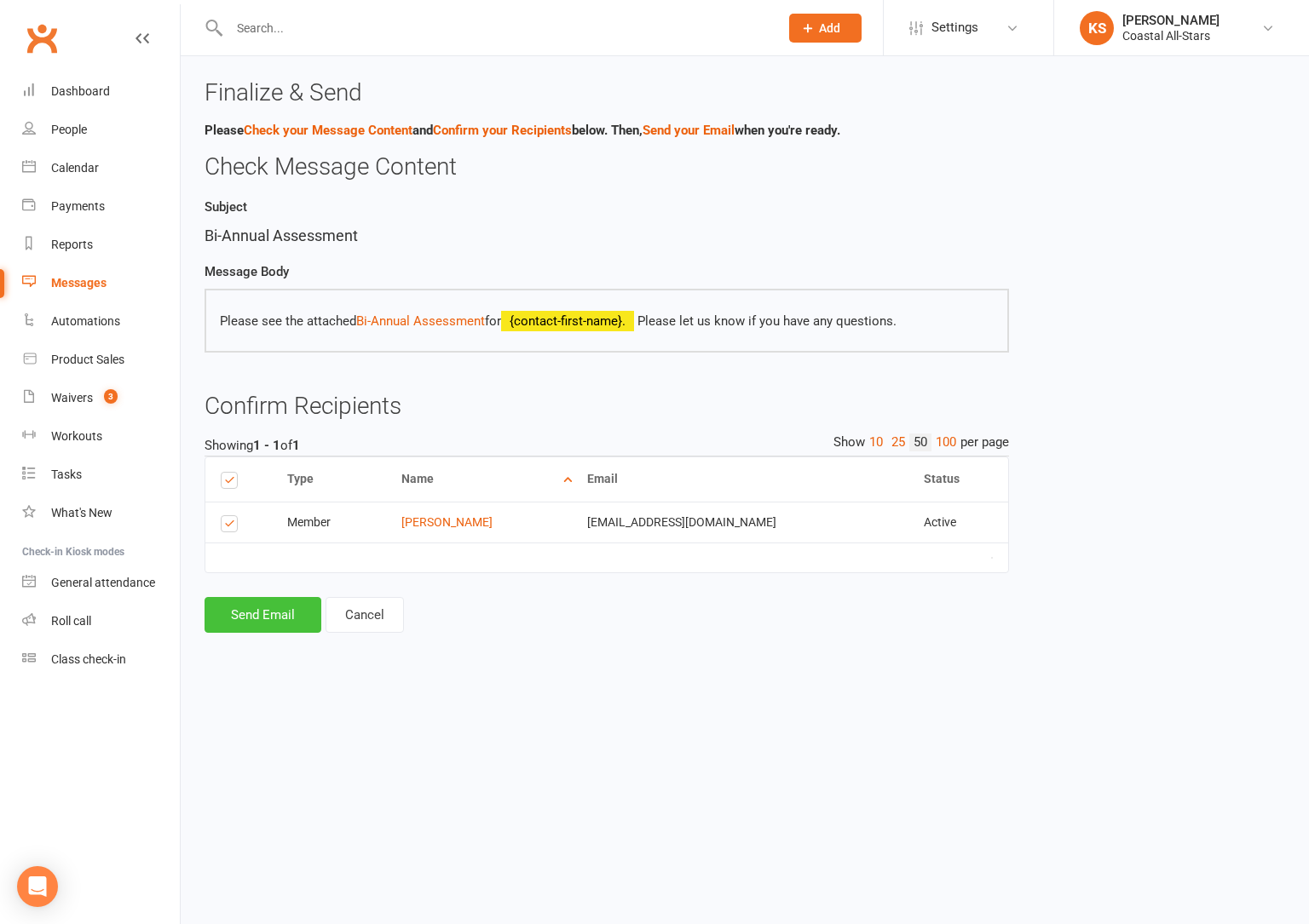
click at [238, 605] on button "Send Email" at bounding box center [263, 615] width 116 height 36
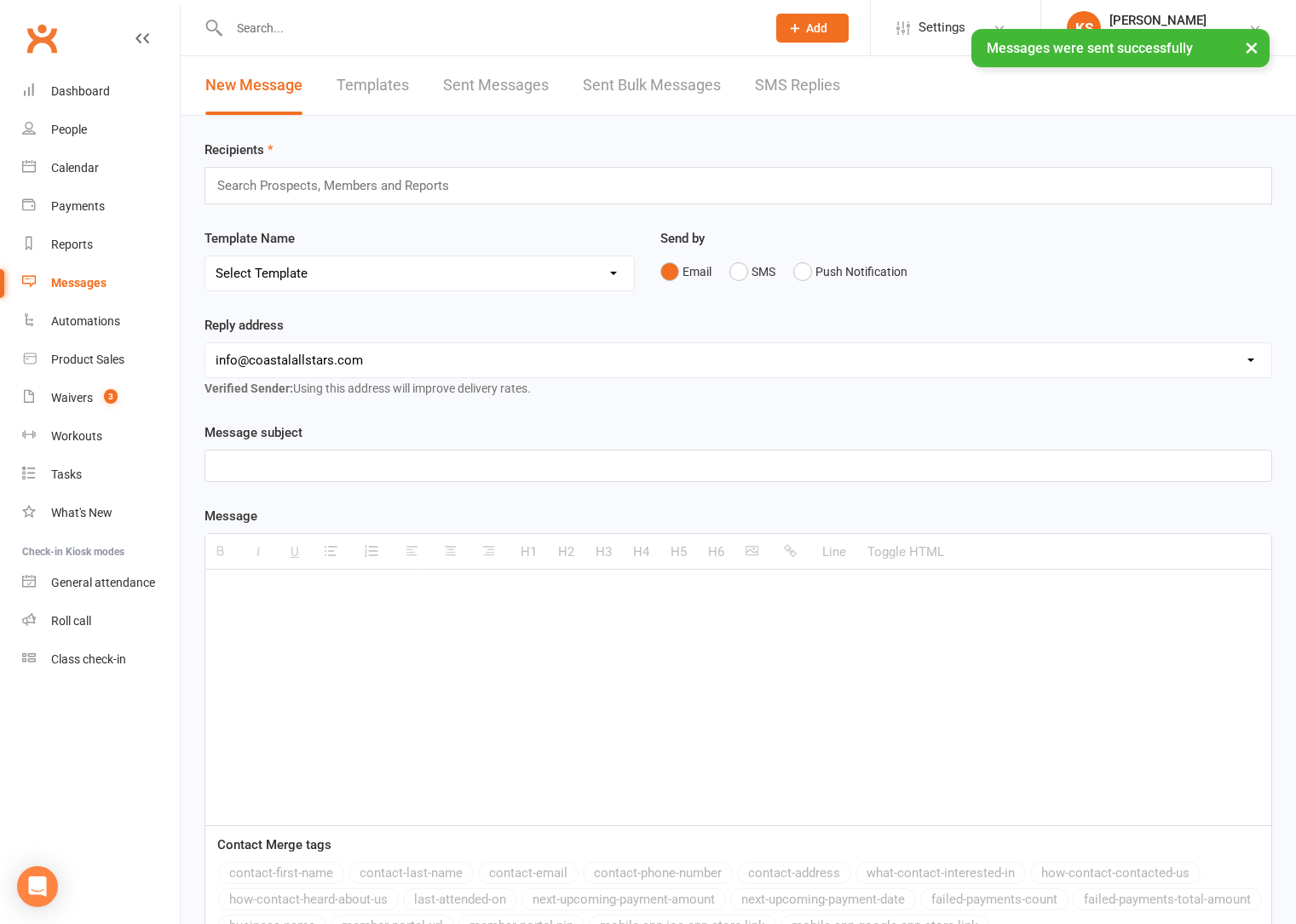
click at [278, 187] on input "text" at bounding box center [340, 186] width 250 height 23
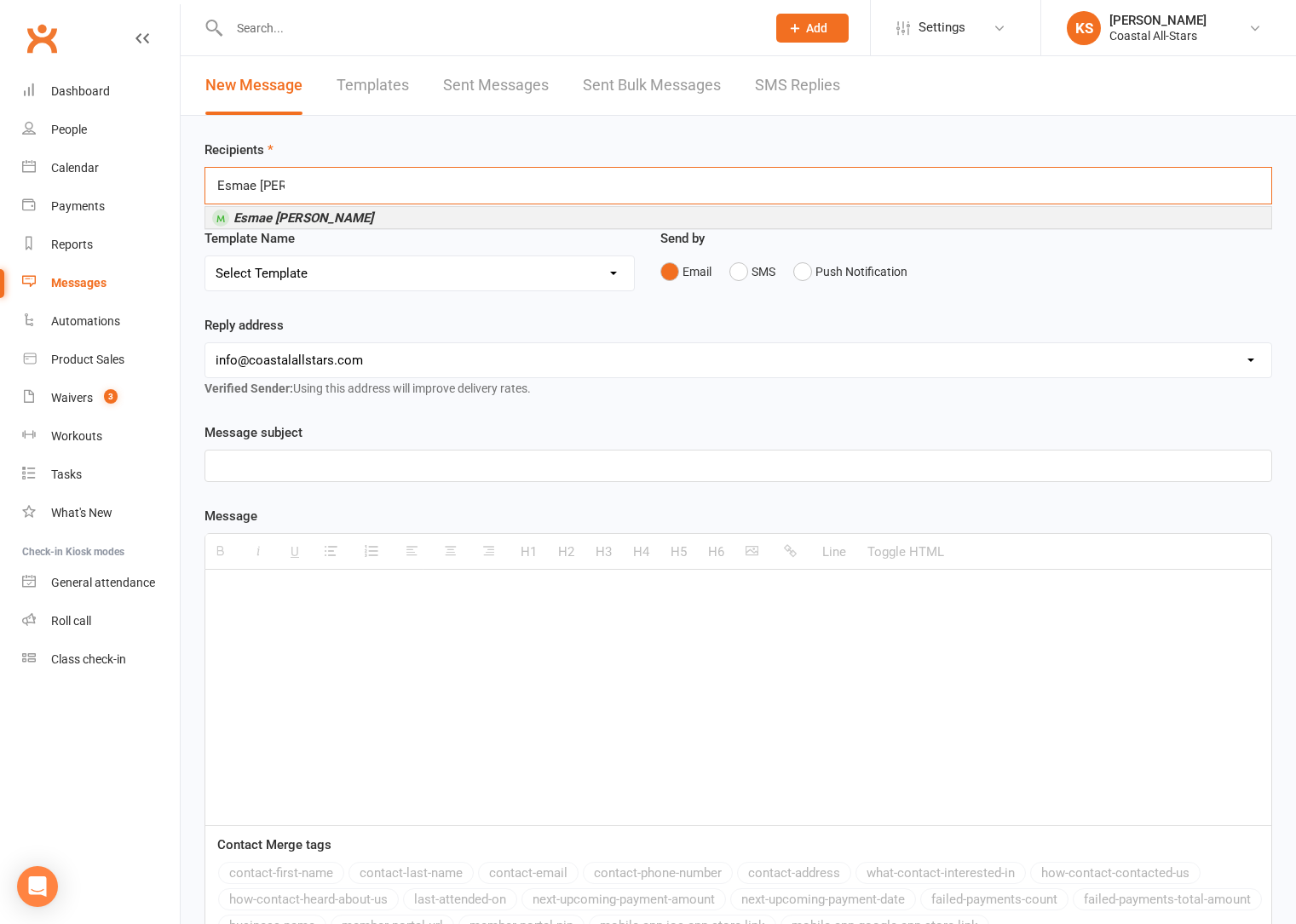
type input "Esmae Wilt"
click at [275, 217] on em "Esmae Wilt" at bounding box center [303, 217] width 140 height 15
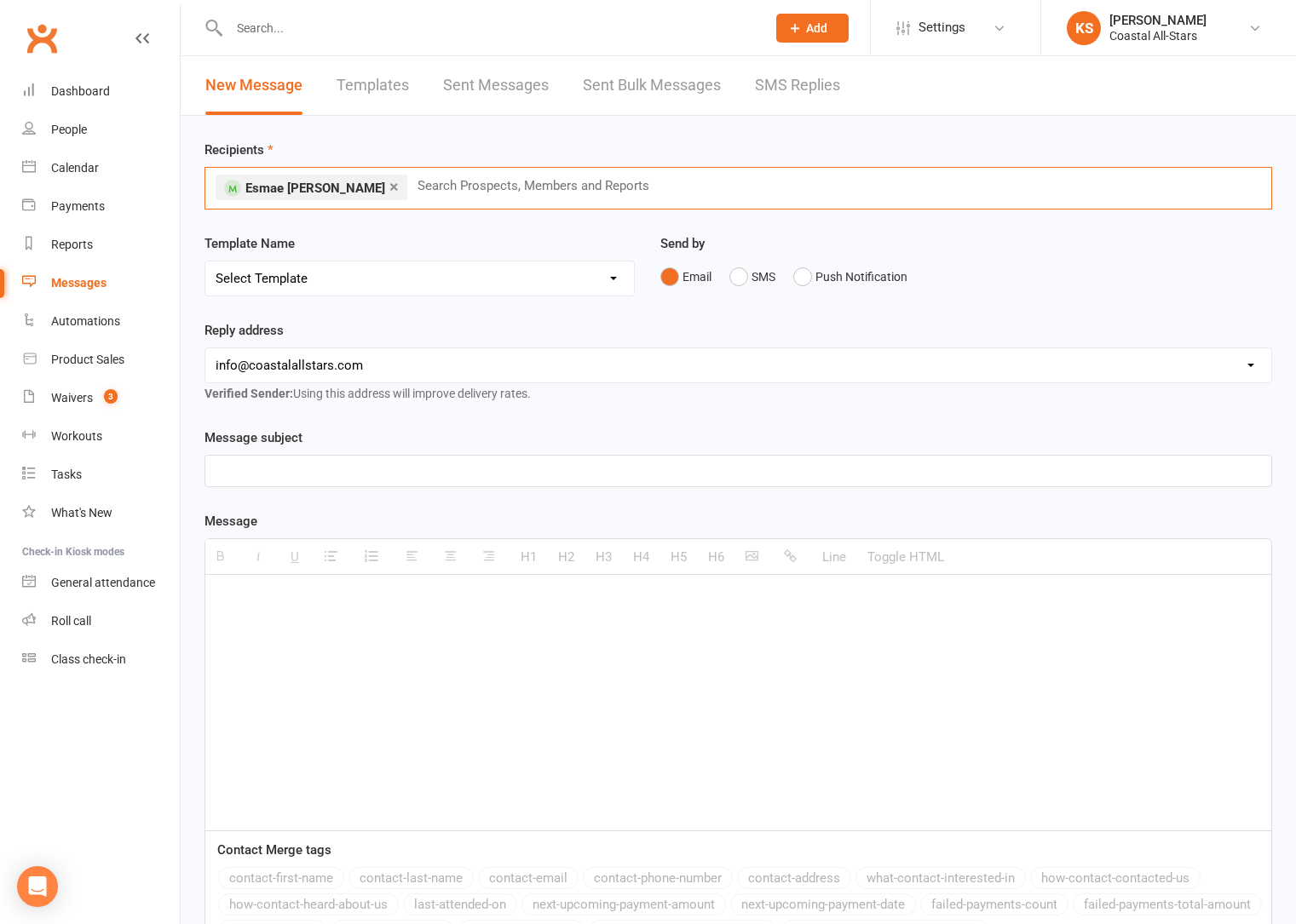
click at [405, 282] on select "Select Template [Email] Bi-Annual Assessment [Email] Boosters [Email] Card Fail…" at bounding box center [419, 279] width 429 height 34
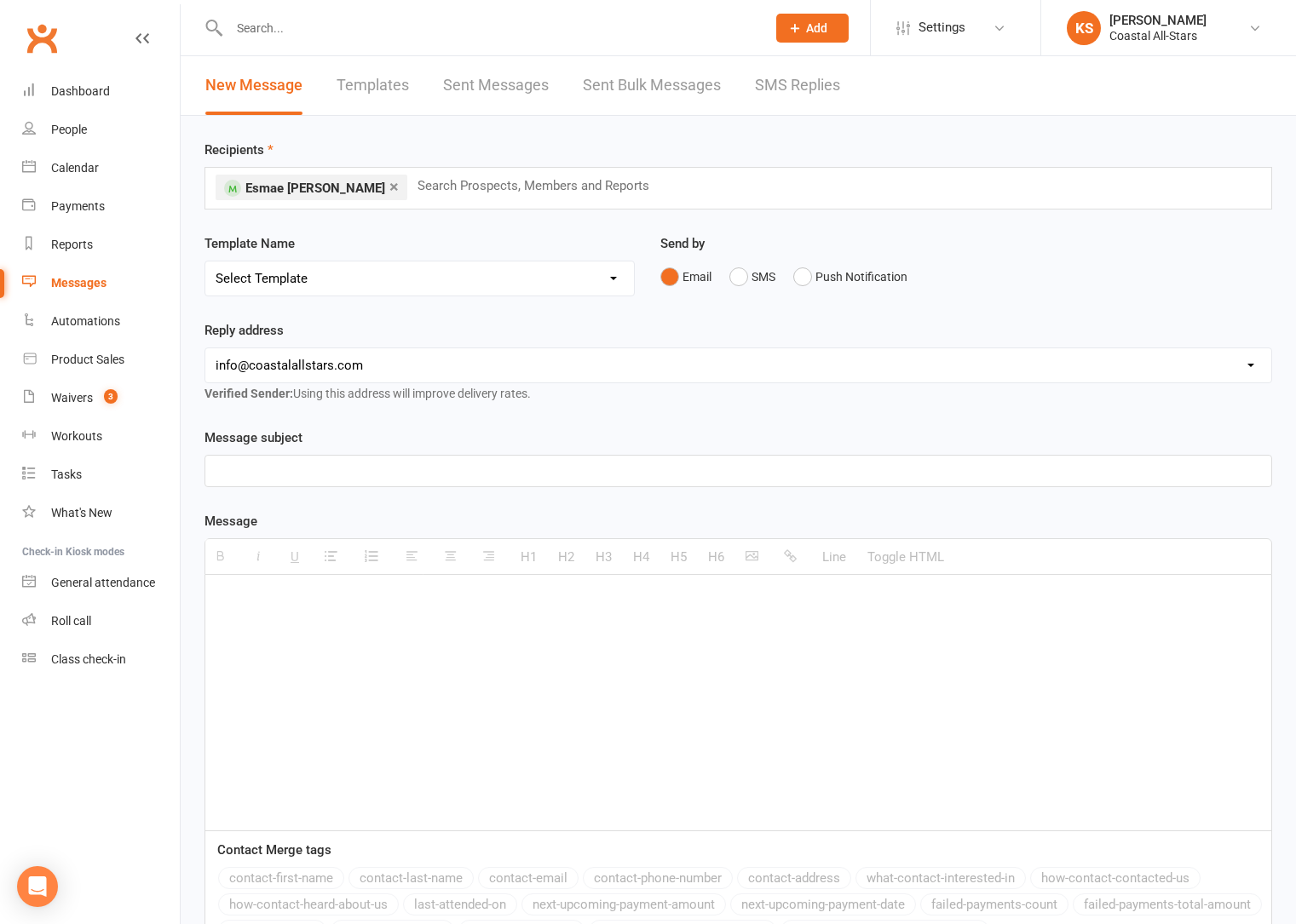
select select "0"
click at [205, 262] on select "Select Template [Email] Bi-Annual Assessment [Email] Boosters [Email] Card Fail…" at bounding box center [419, 279] width 429 height 34
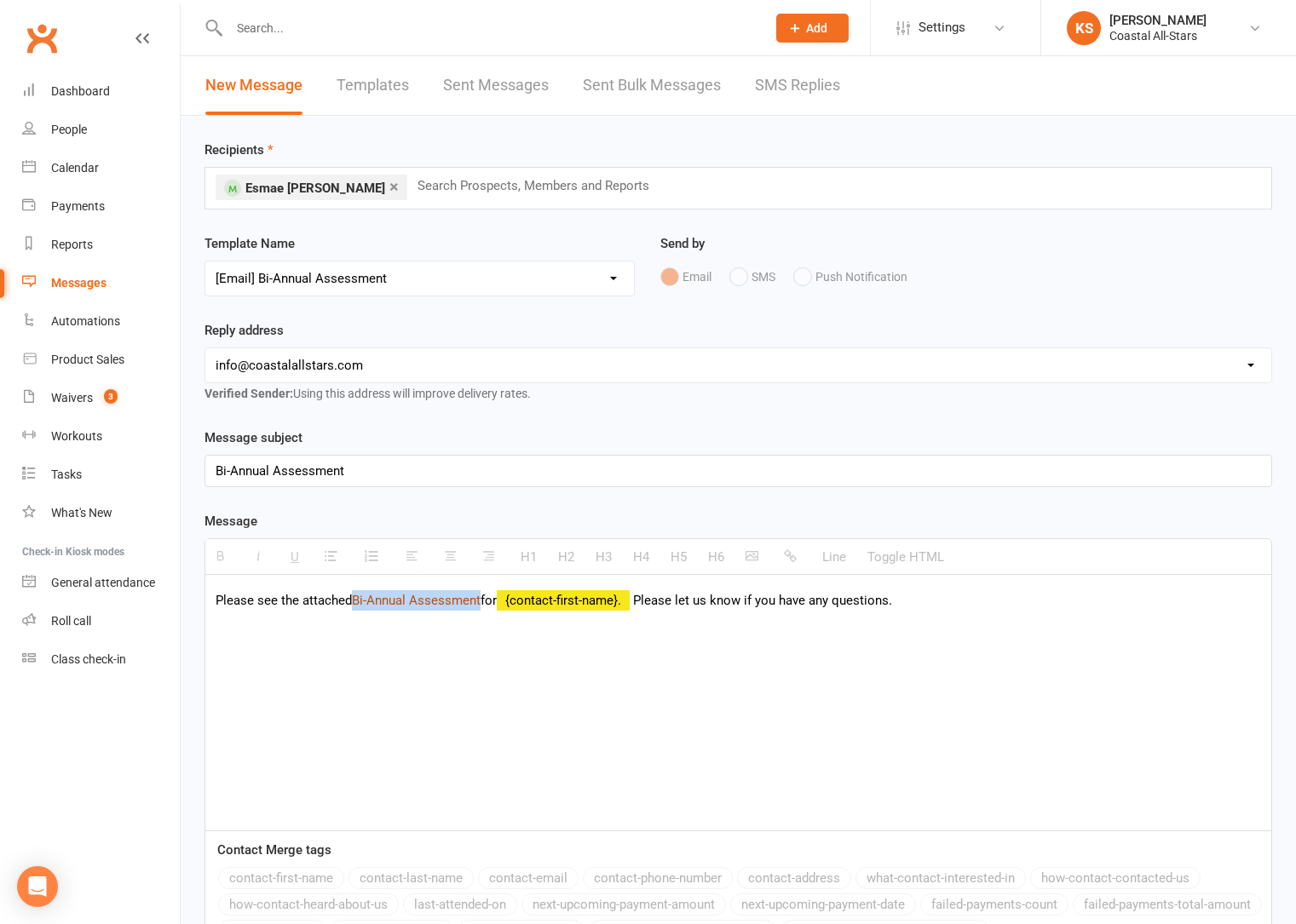
drag, startPoint x: 483, startPoint y: 602, endPoint x: 357, endPoint y: 606, distance: 126.1
click at [357, 606] on link "Bi-Annual Assessment" at bounding box center [416, 600] width 129 height 15
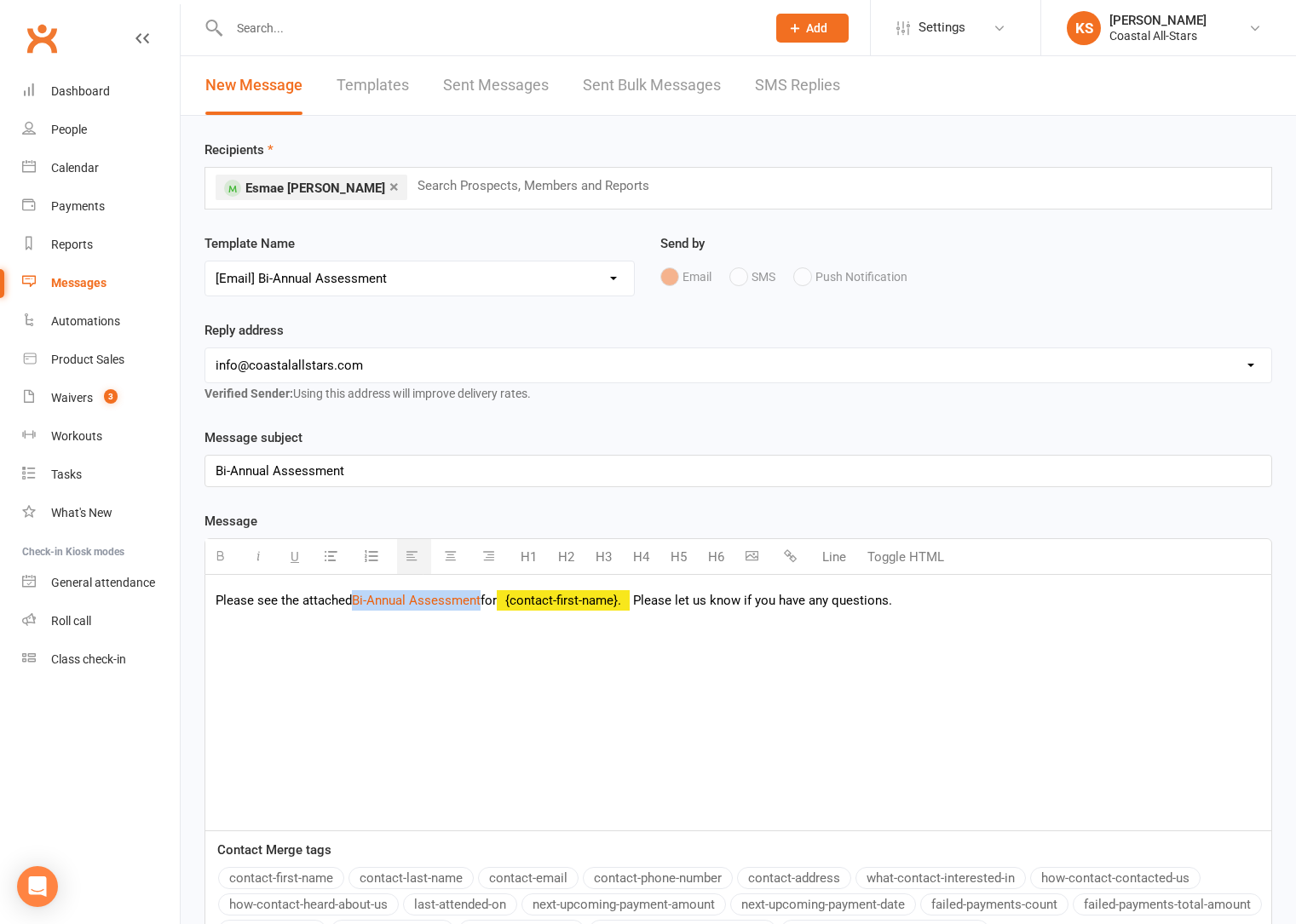
click at [788, 557] on icon "button" at bounding box center [790, 556] width 13 height 13
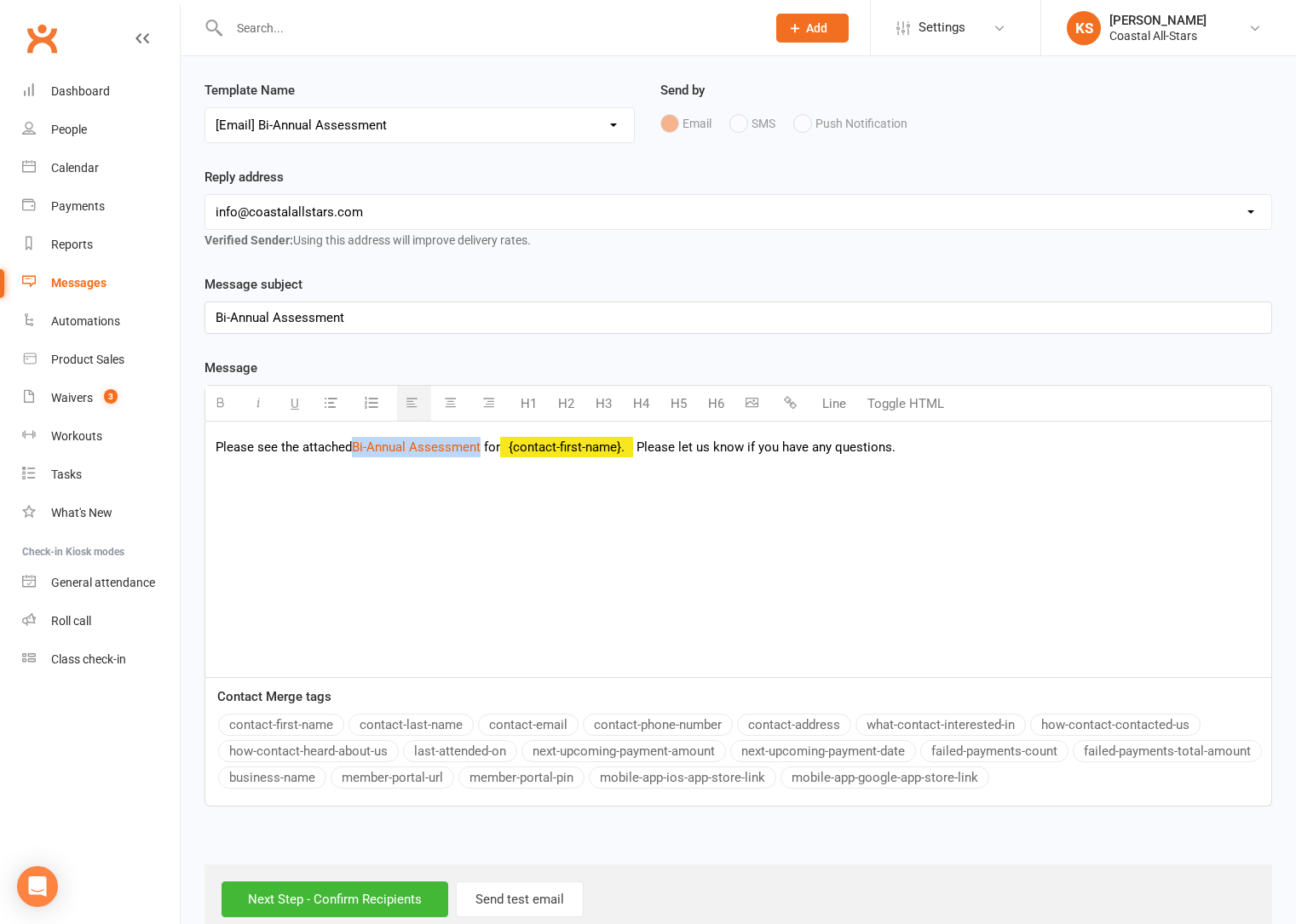
scroll to position [189, 0]
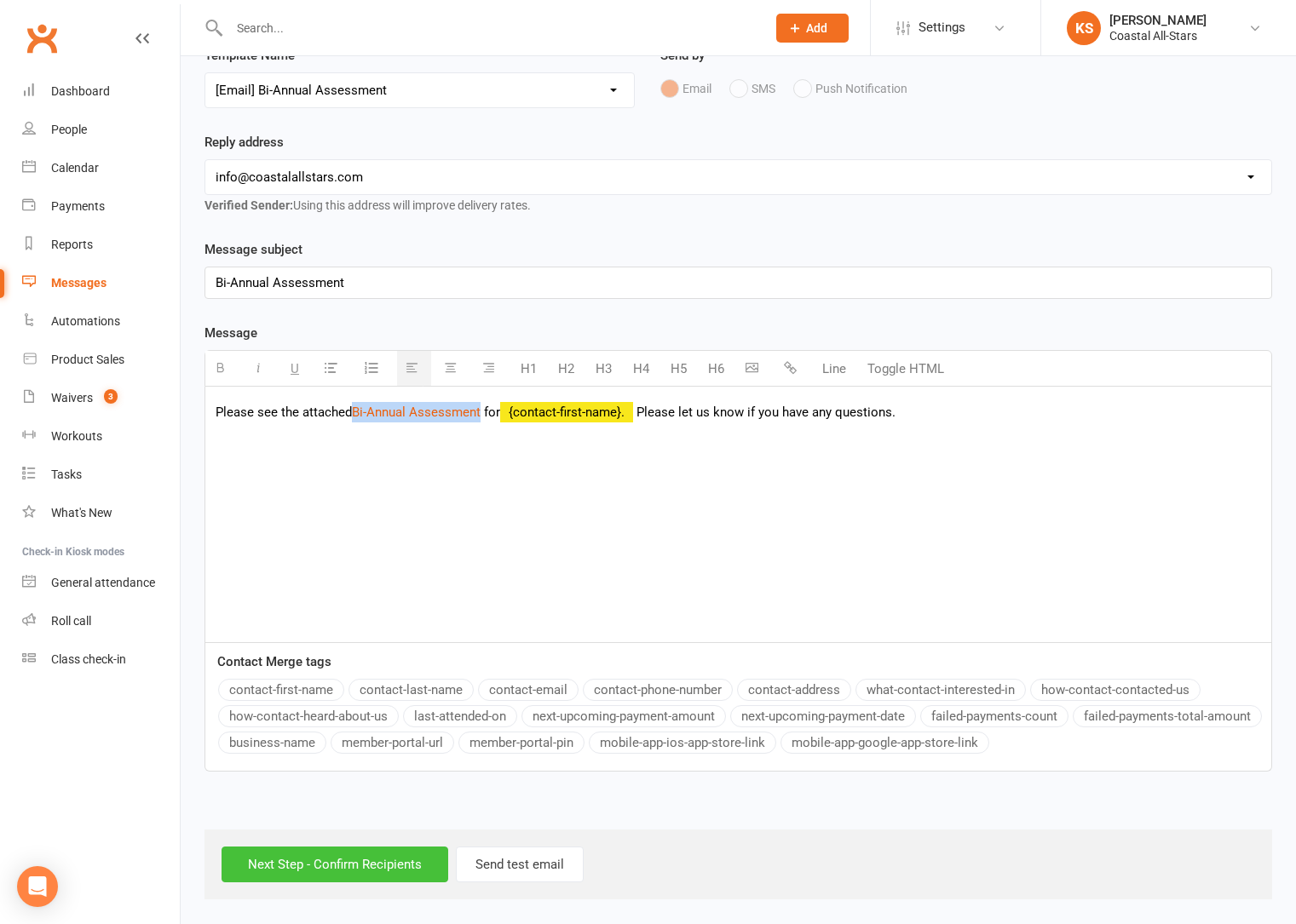
click at [355, 872] on input "Next Step - Confirm Recipients" at bounding box center [334, 864] width 227 height 36
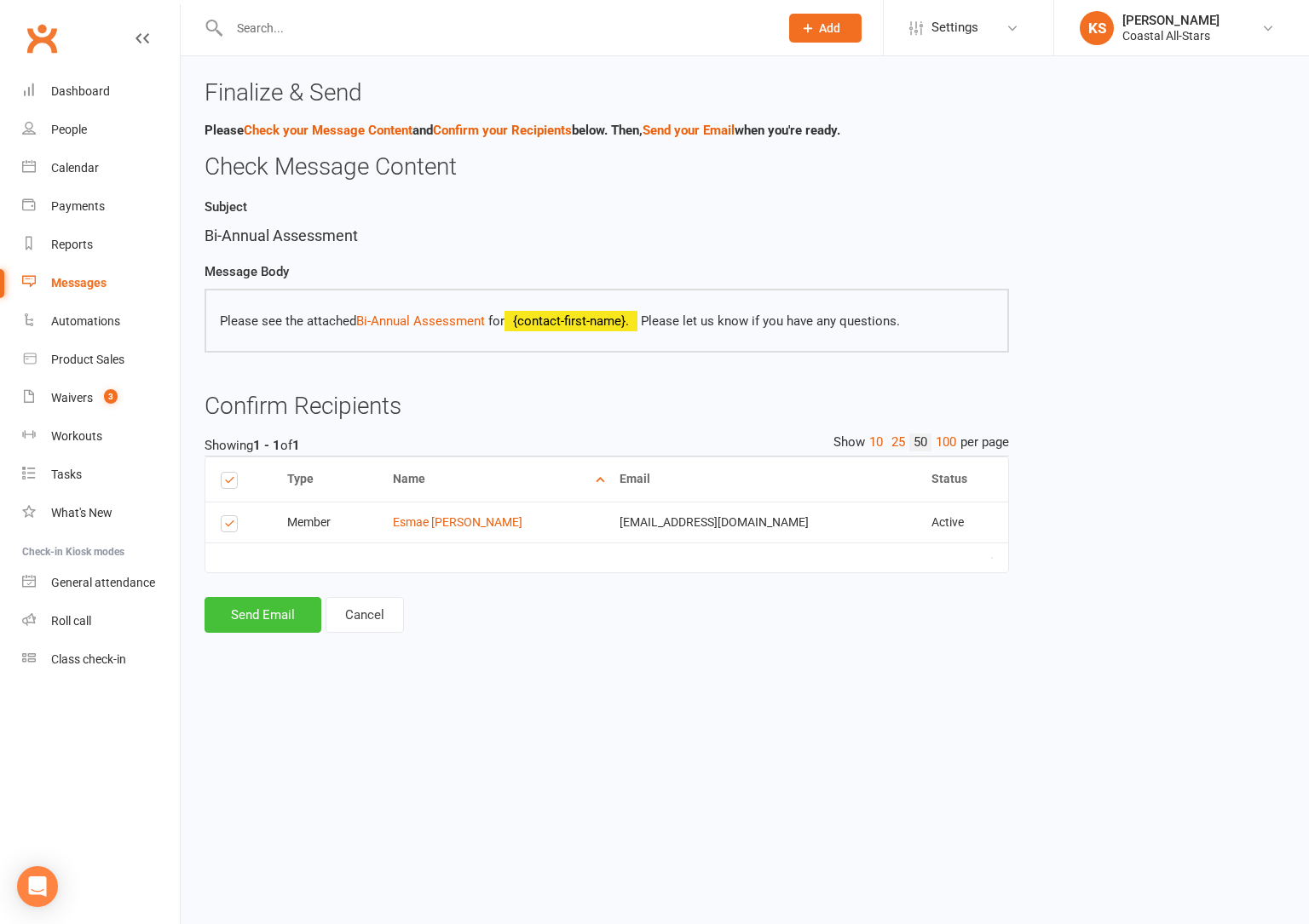
click at [274, 615] on button "Send Email" at bounding box center [263, 615] width 116 height 36
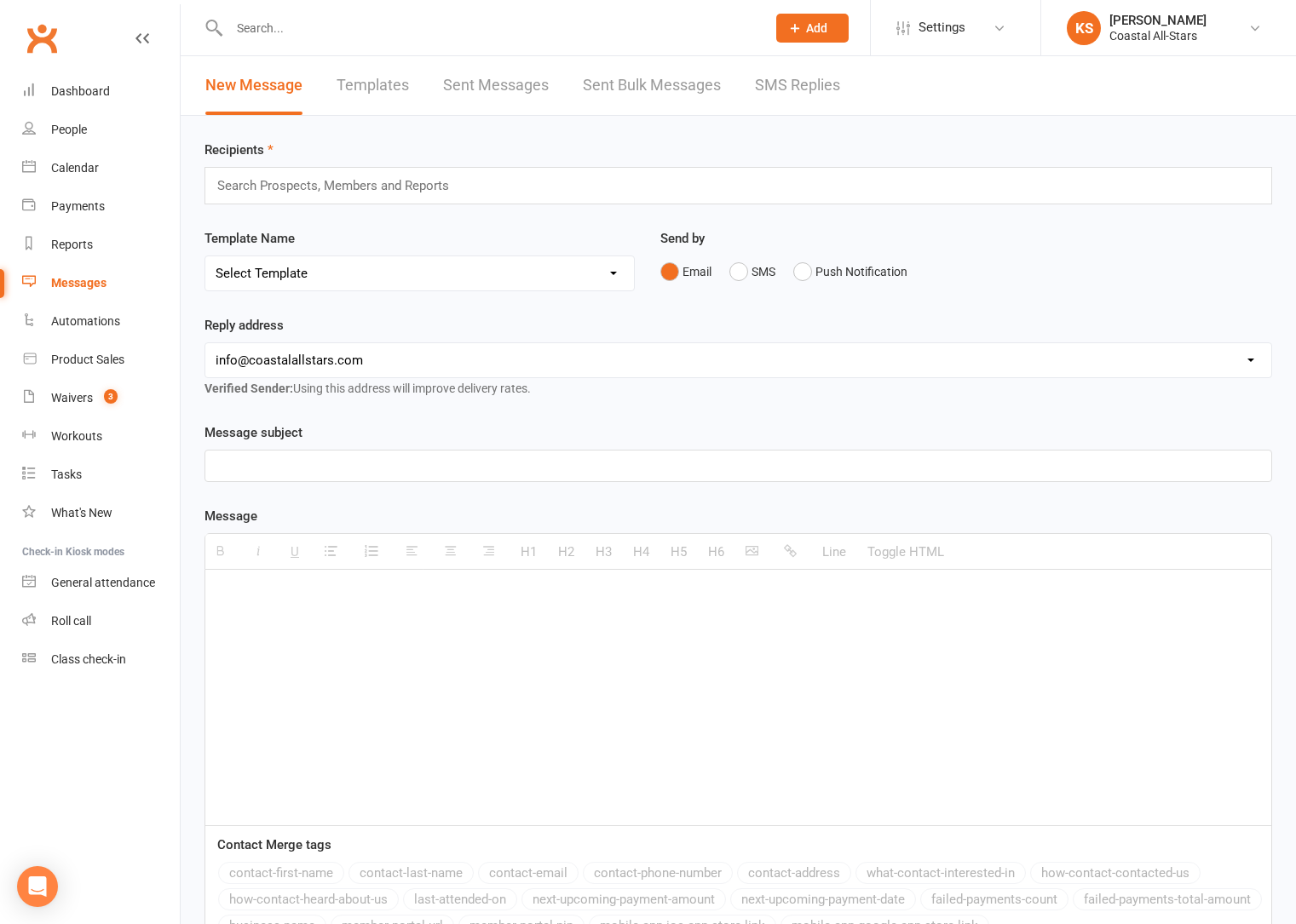
click at [272, 28] on input "text" at bounding box center [488, 28] width 530 height 23
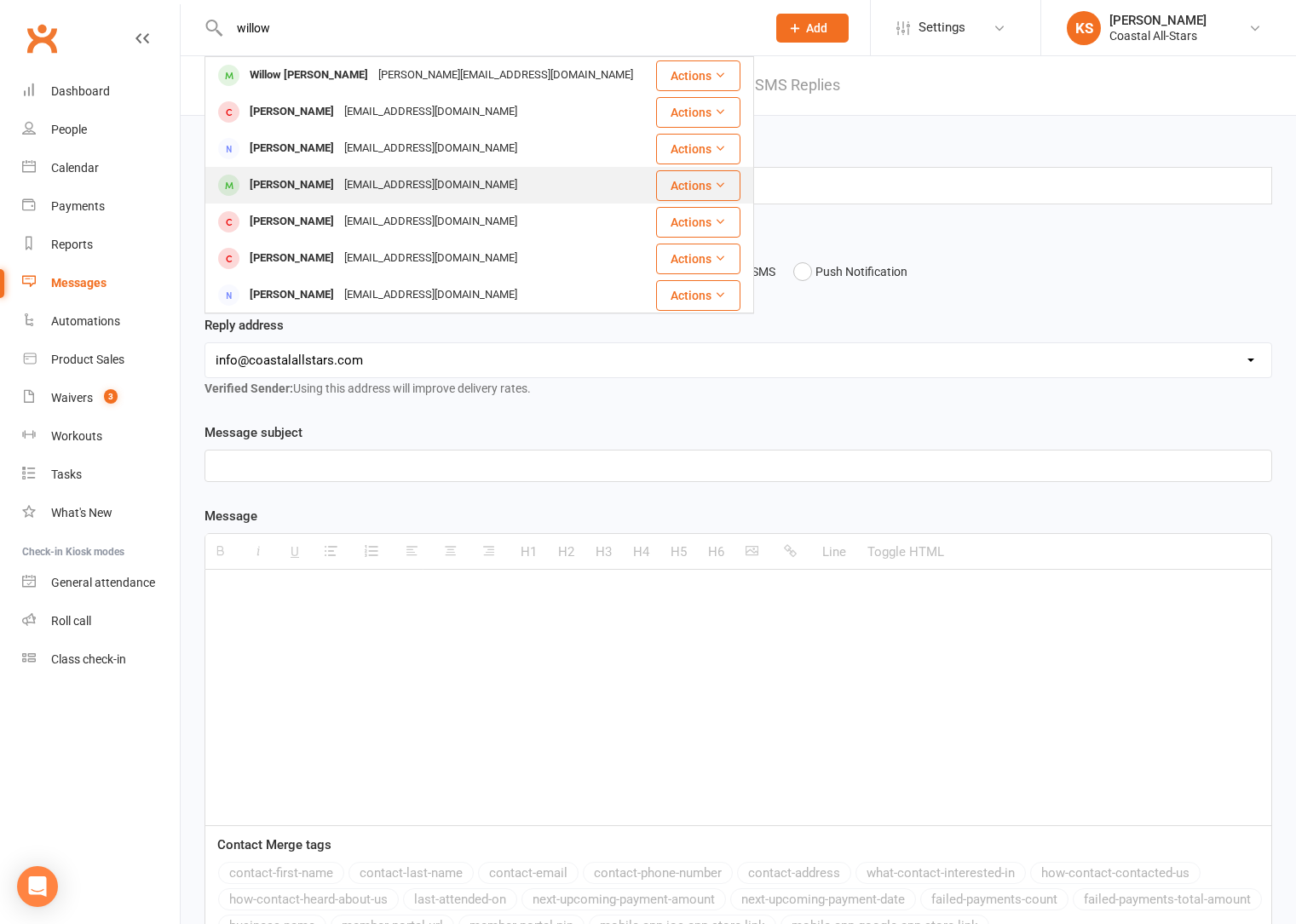
type input "willow"
click at [345, 186] on div "Kathyzalusky429@gmail.com" at bounding box center [430, 185] width 183 height 24
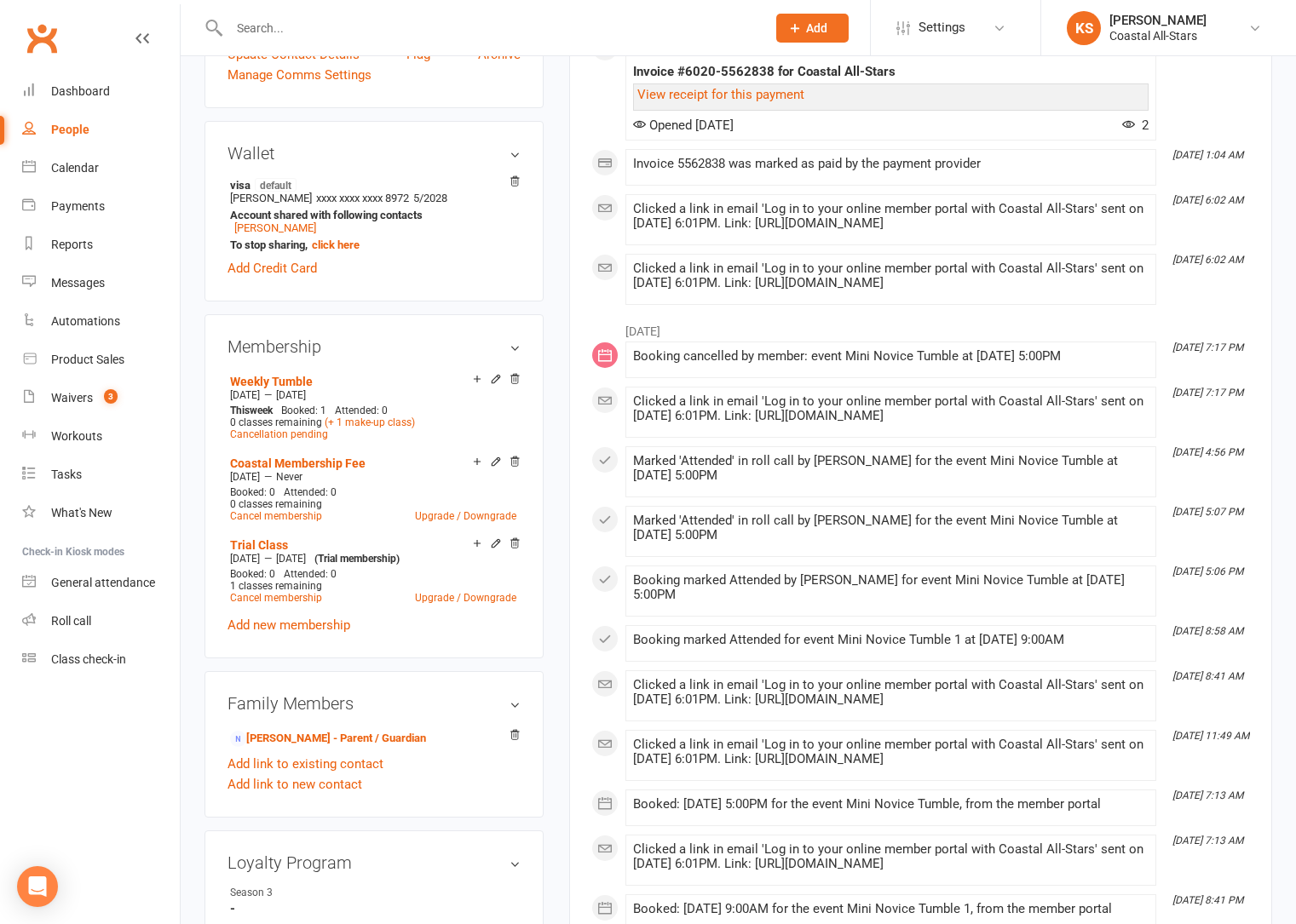
scroll to position [523, 0]
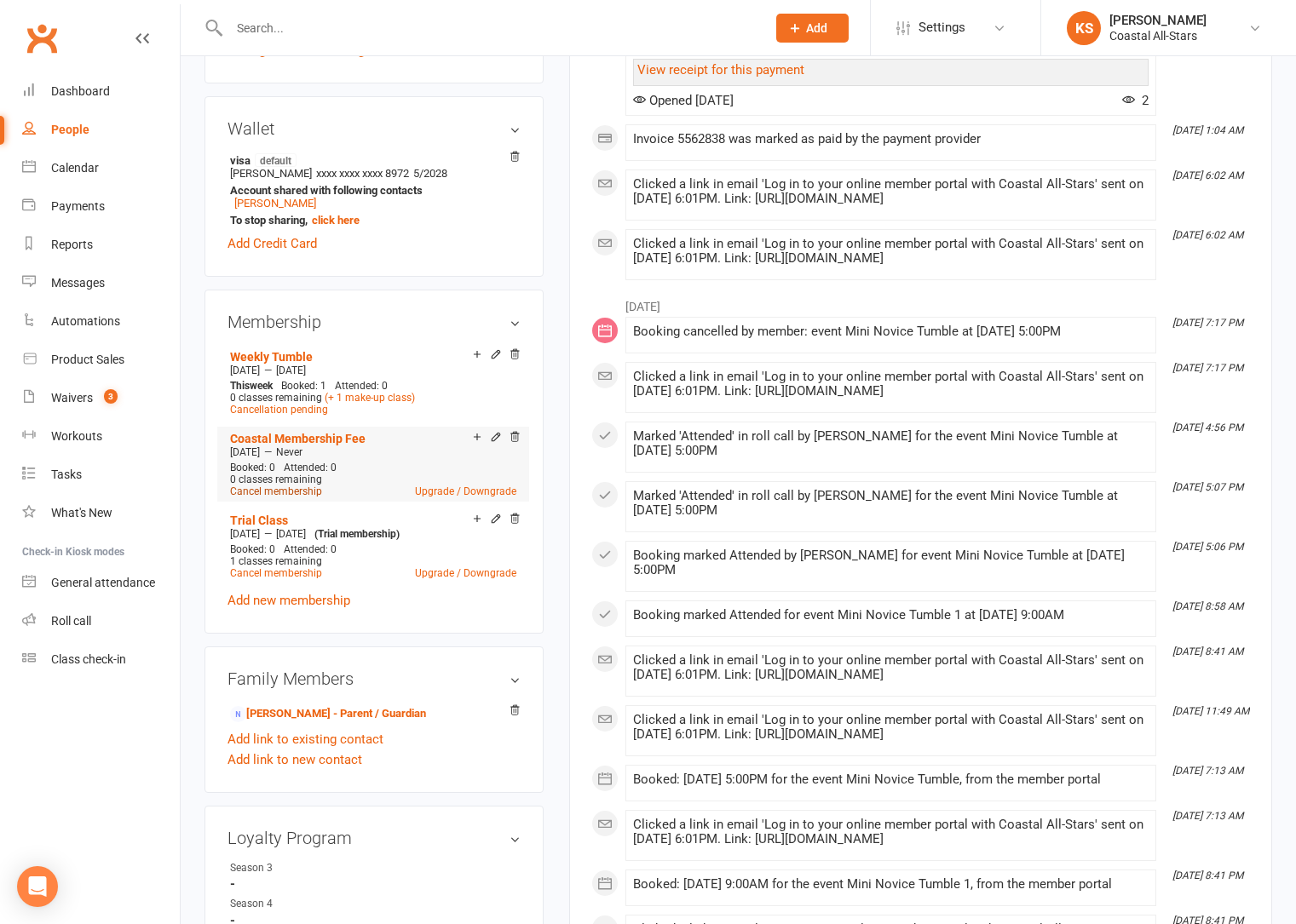
click at [281, 489] on link "Cancel membership" at bounding box center [276, 491] width 92 height 12
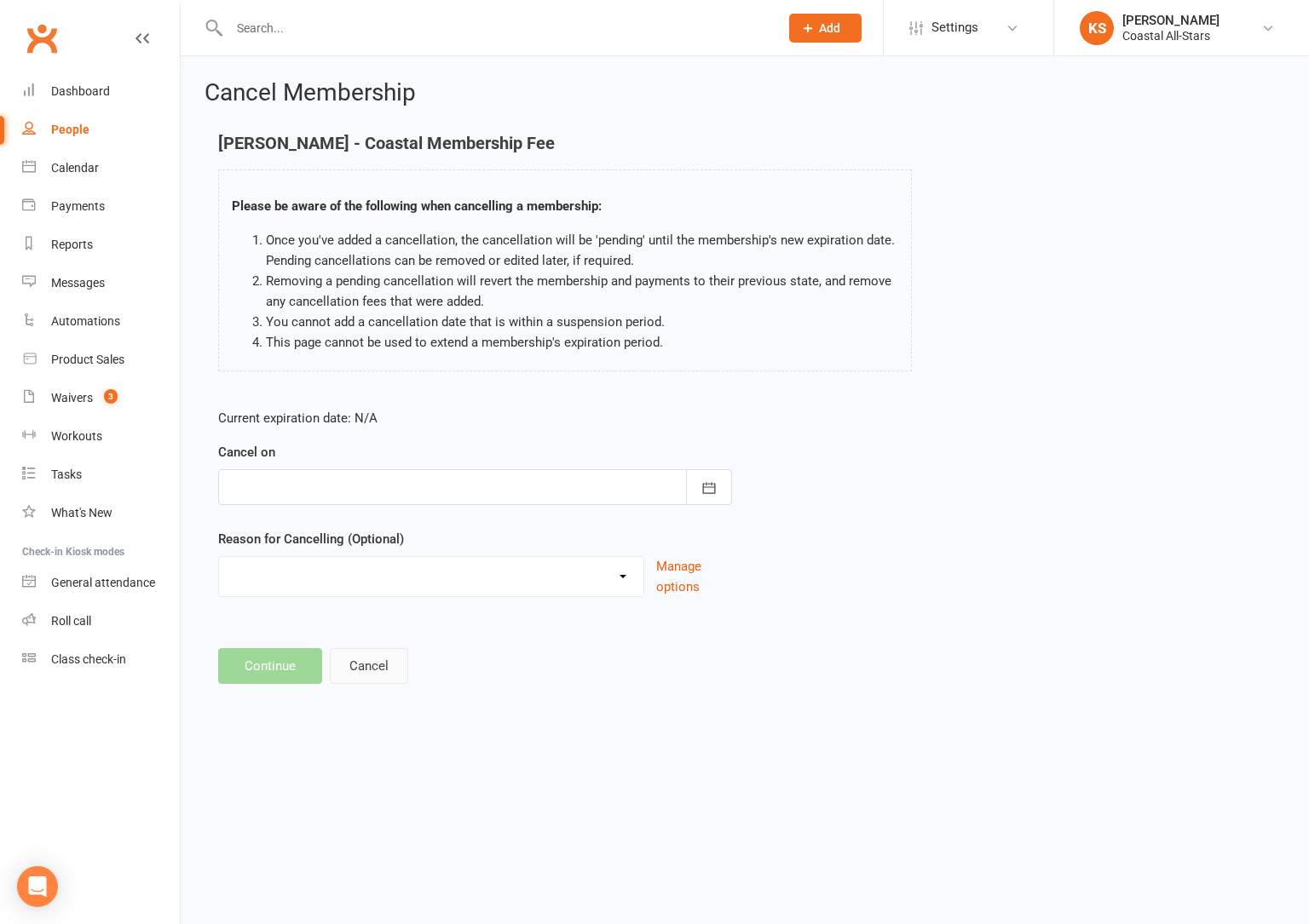
click at [390, 670] on button "Cancel" at bounding box center [368, 666] width 79 height 36
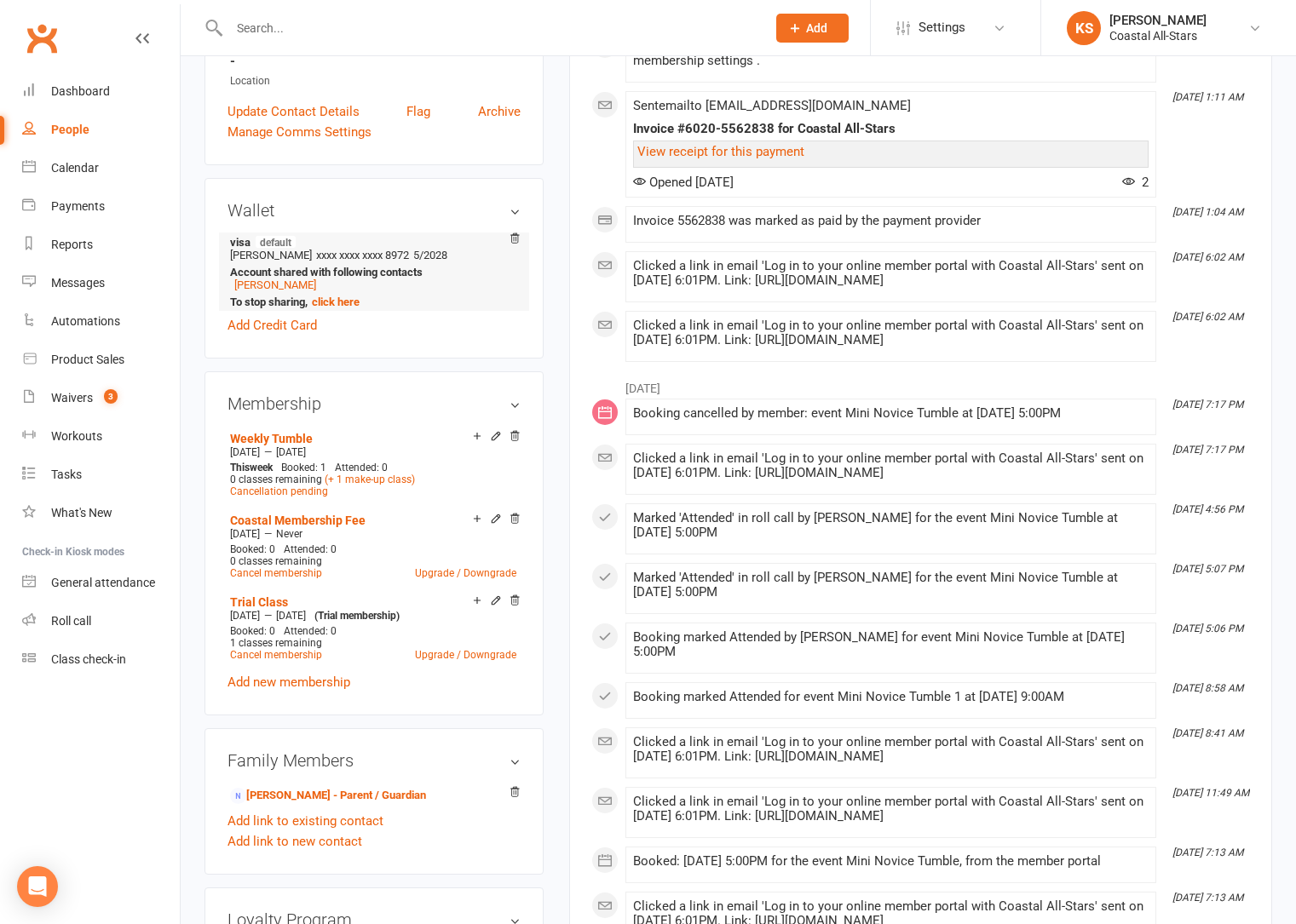
scroll to position [532, 0]
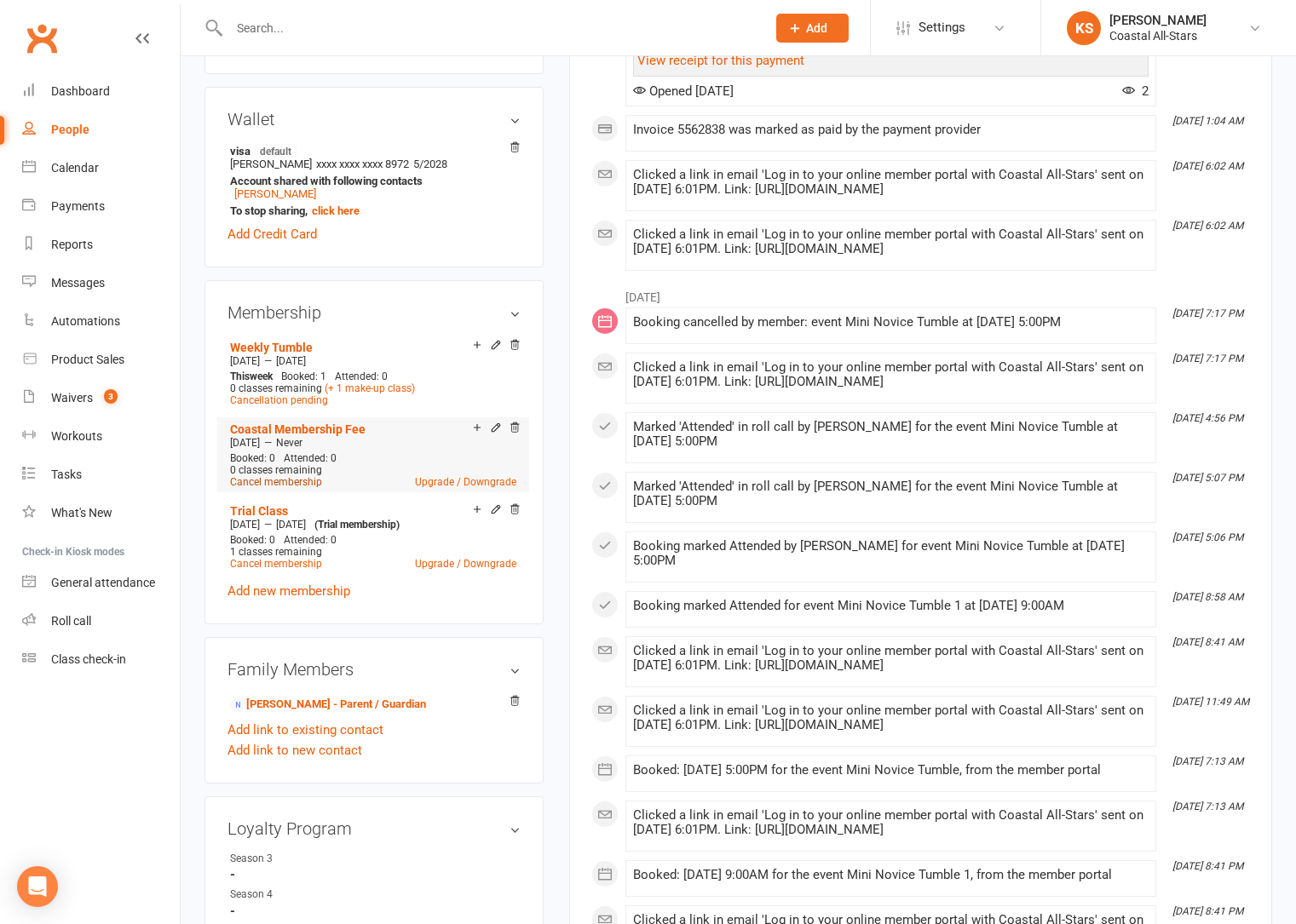
click at [296, 480] on link "Cancel membership" at bounding box center [276, 482] width 92 height 12
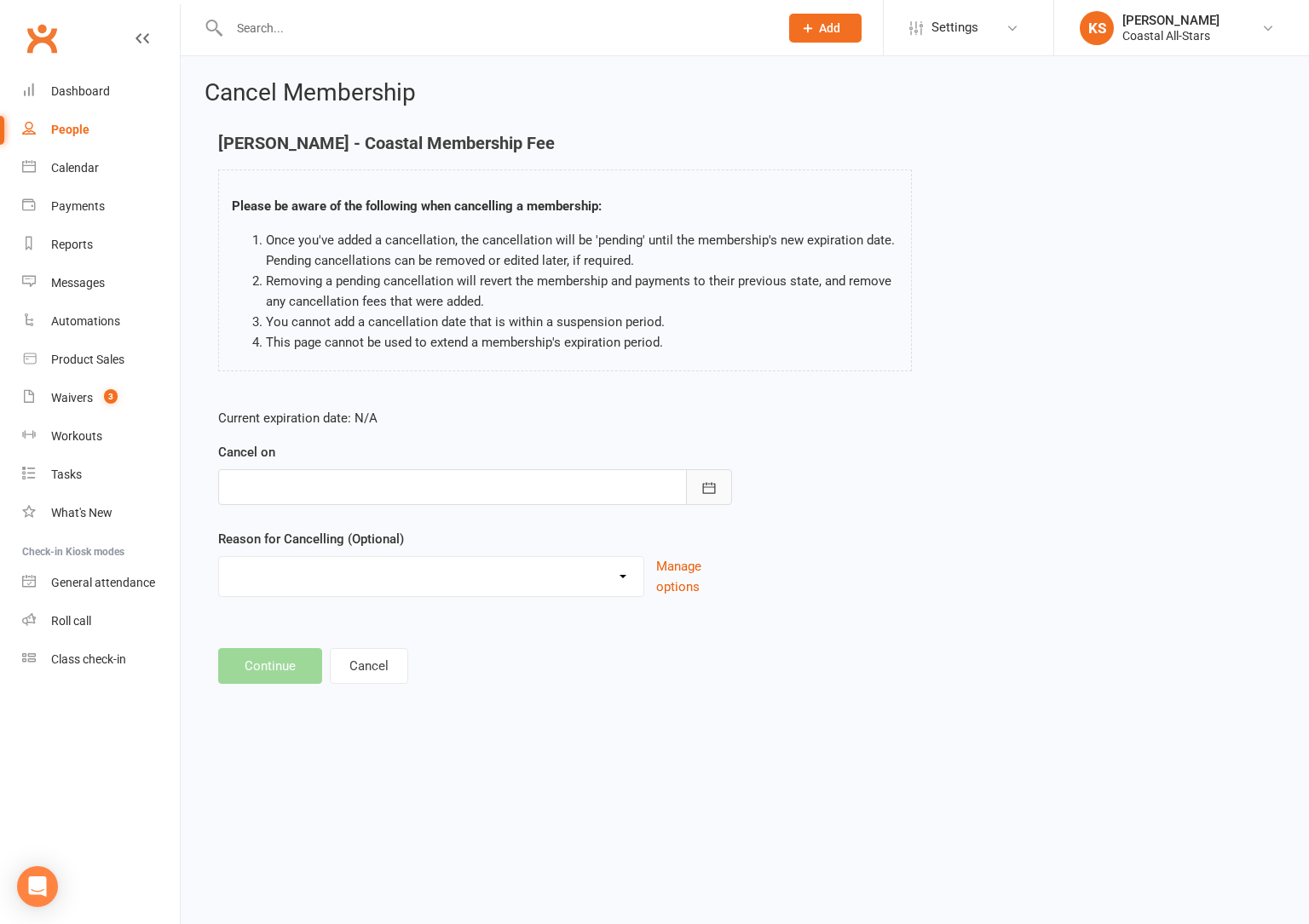
click at [713, 482] on icon "button" at bounding box center [709, 487] width 17 height 17
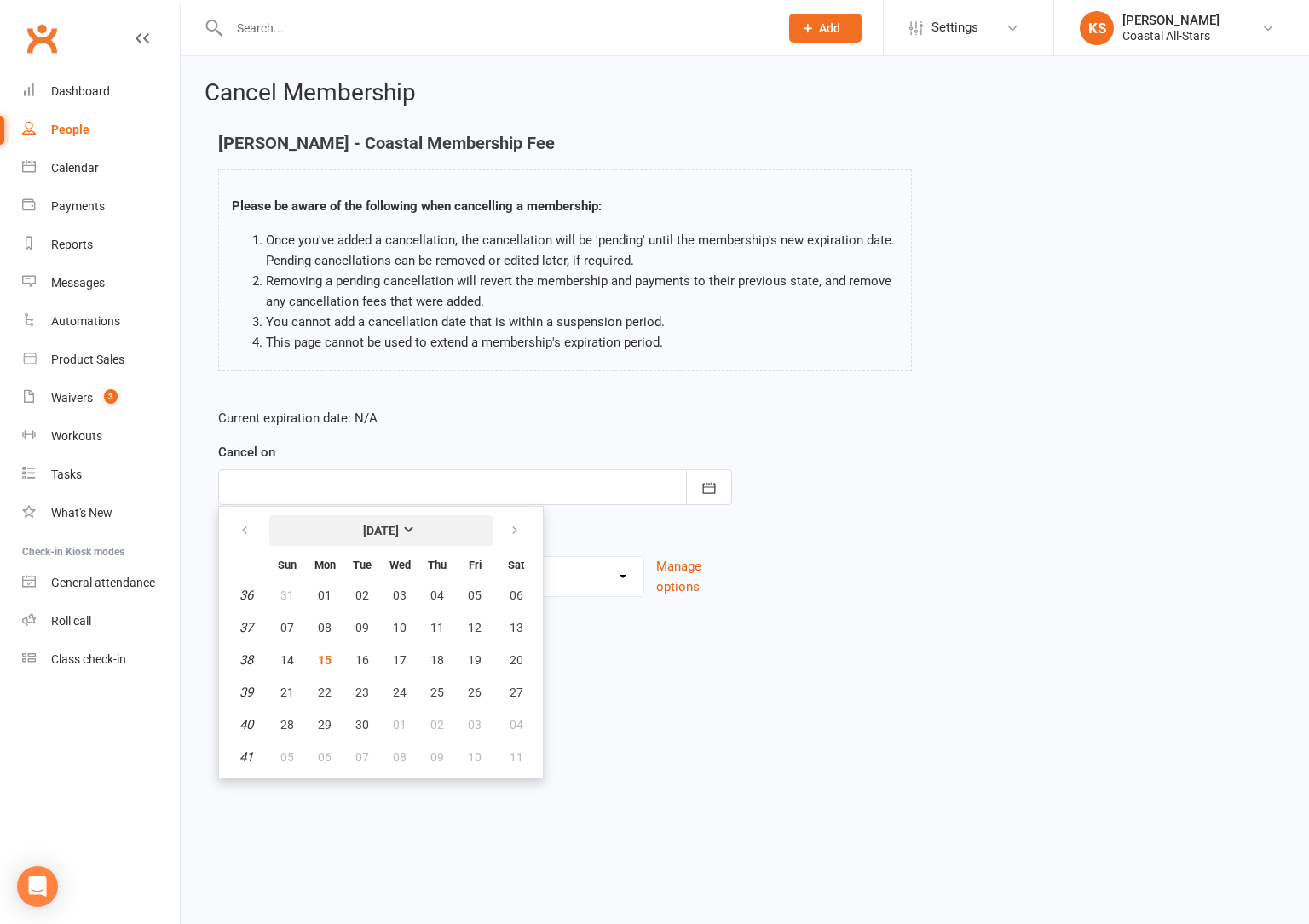
click at [399, 530] on strong "September 2025" at bounding box center [381, 531] width 36 height 14
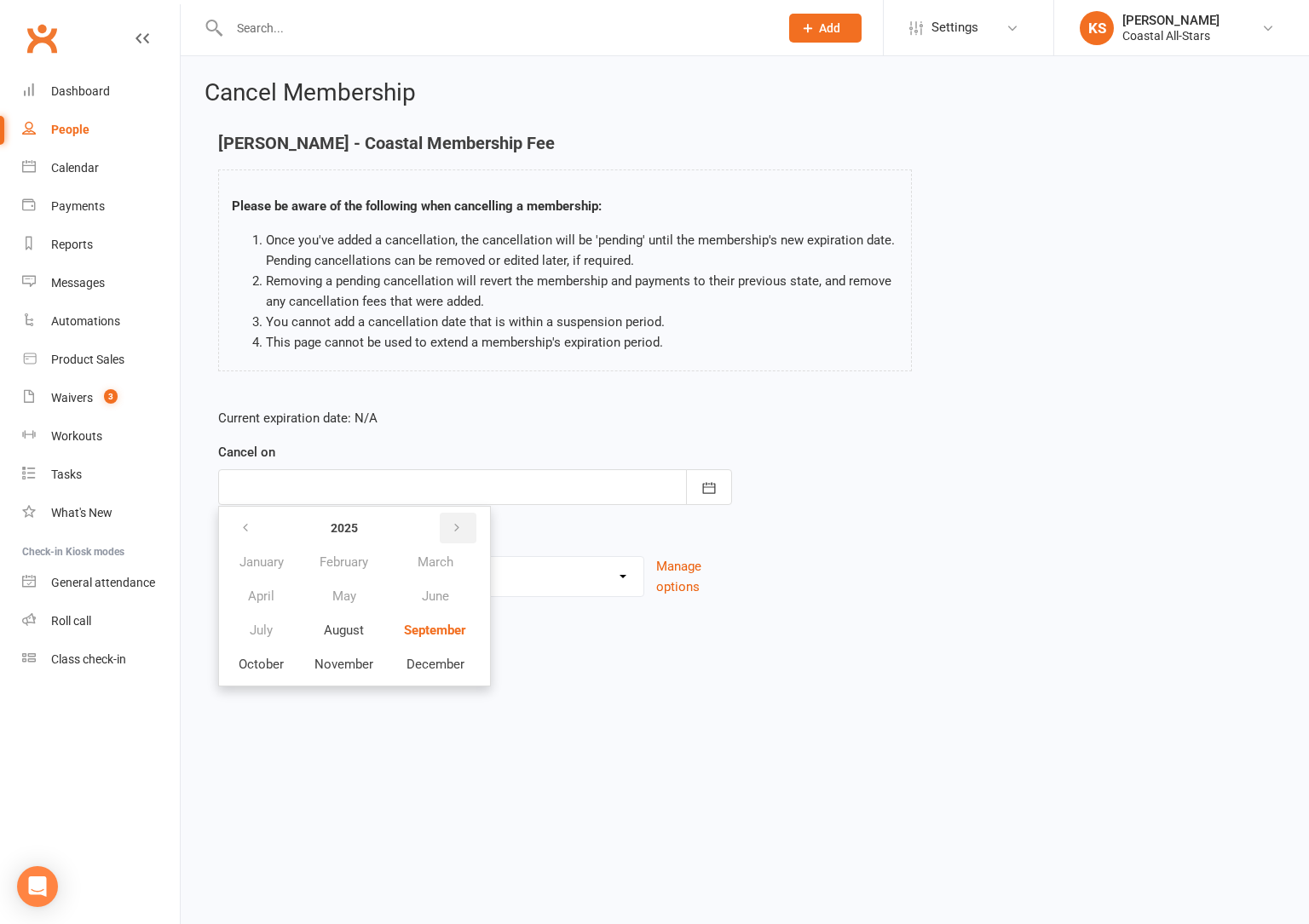
click at [457, 525] on icon "button" at bounding box center [456, 528] width 12 height 14
click at [332, 619] on button "August" at bounding box center [343, 631] width 88 height 32
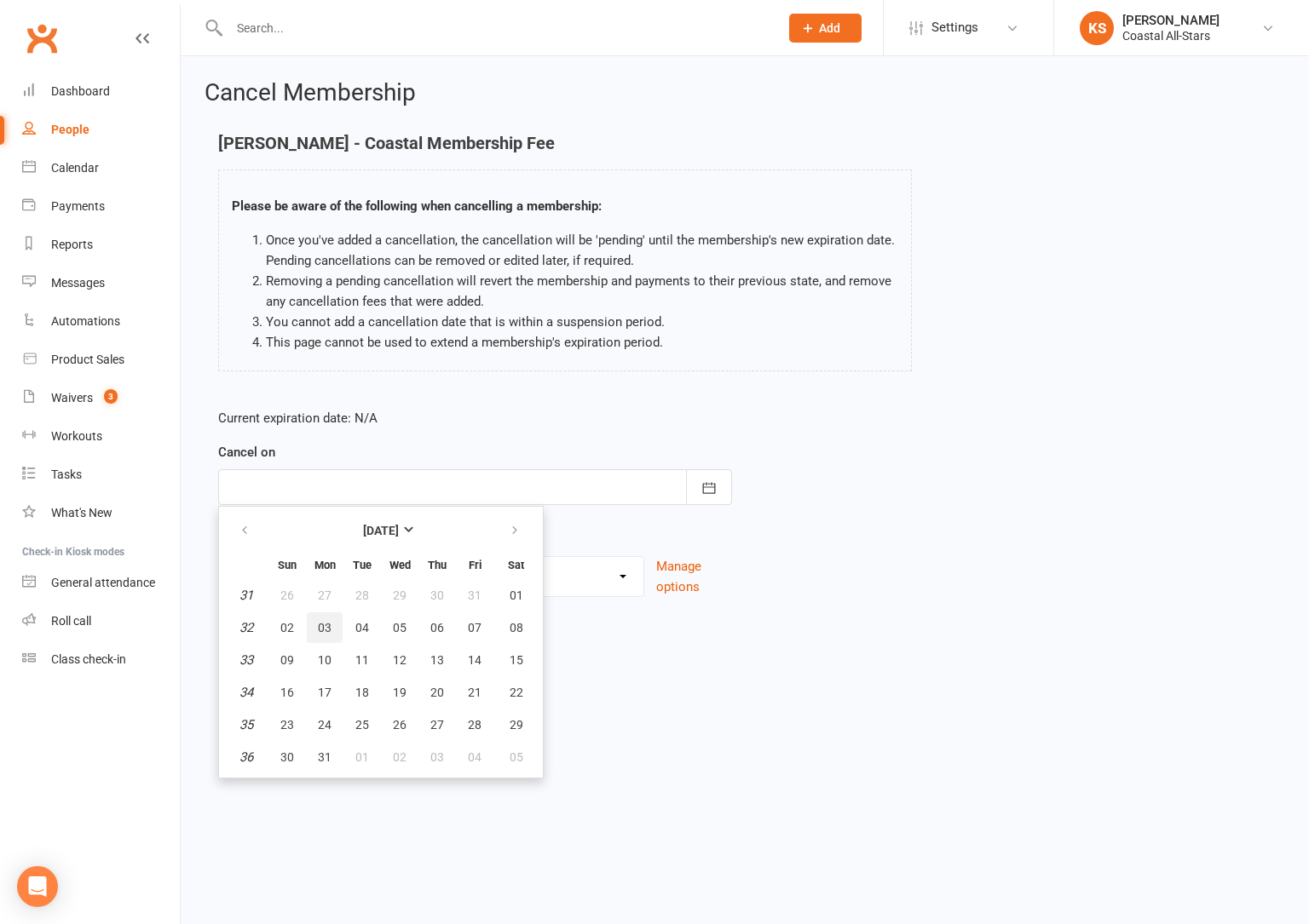
click at [310, 628] on button "03" at bounding box center [325, 628] width 36 height 31
type input "03 Aug 2026"
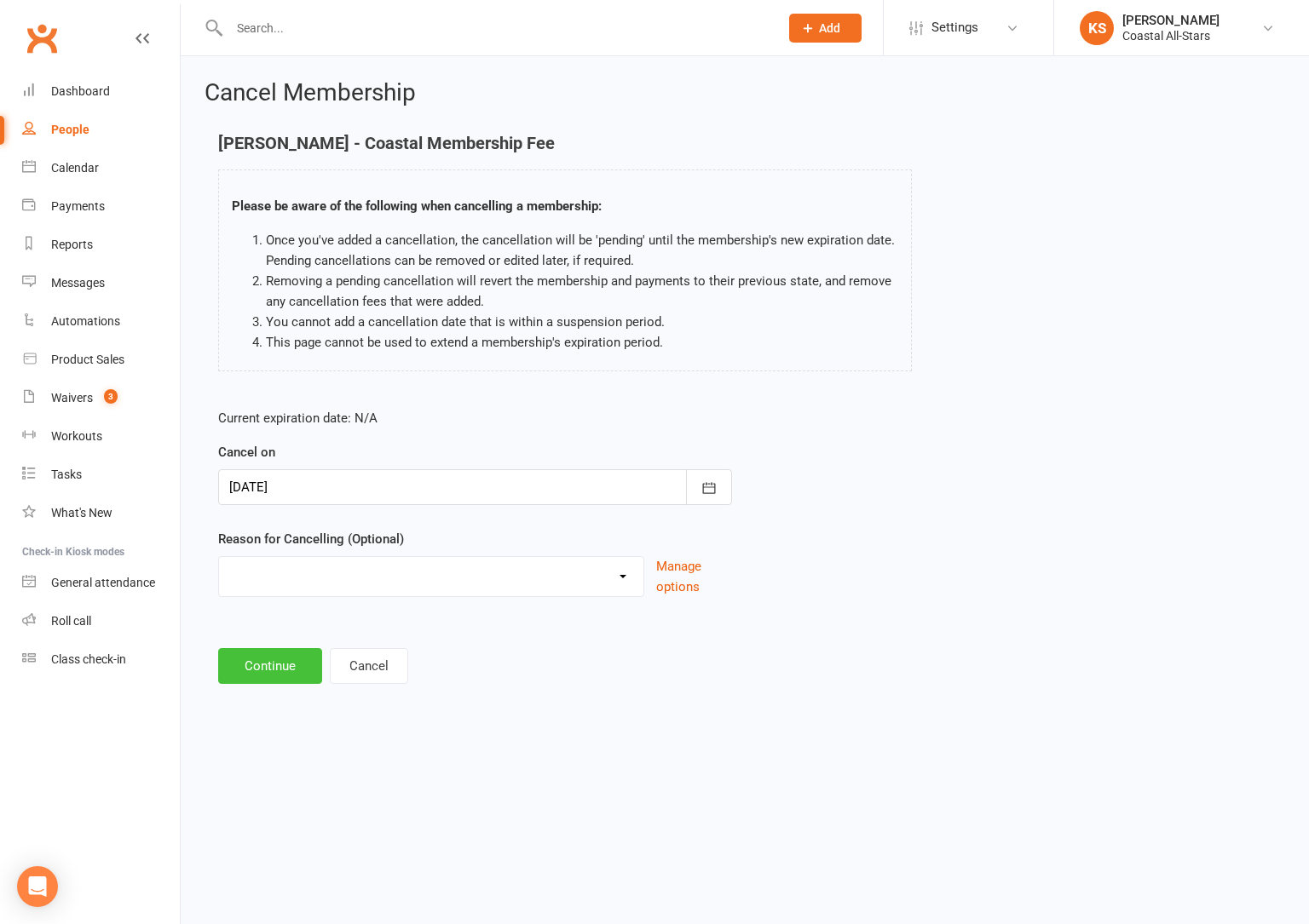
click at [282, 661] on button "Continue" at bounding box center [270, 666] width 104 height 36
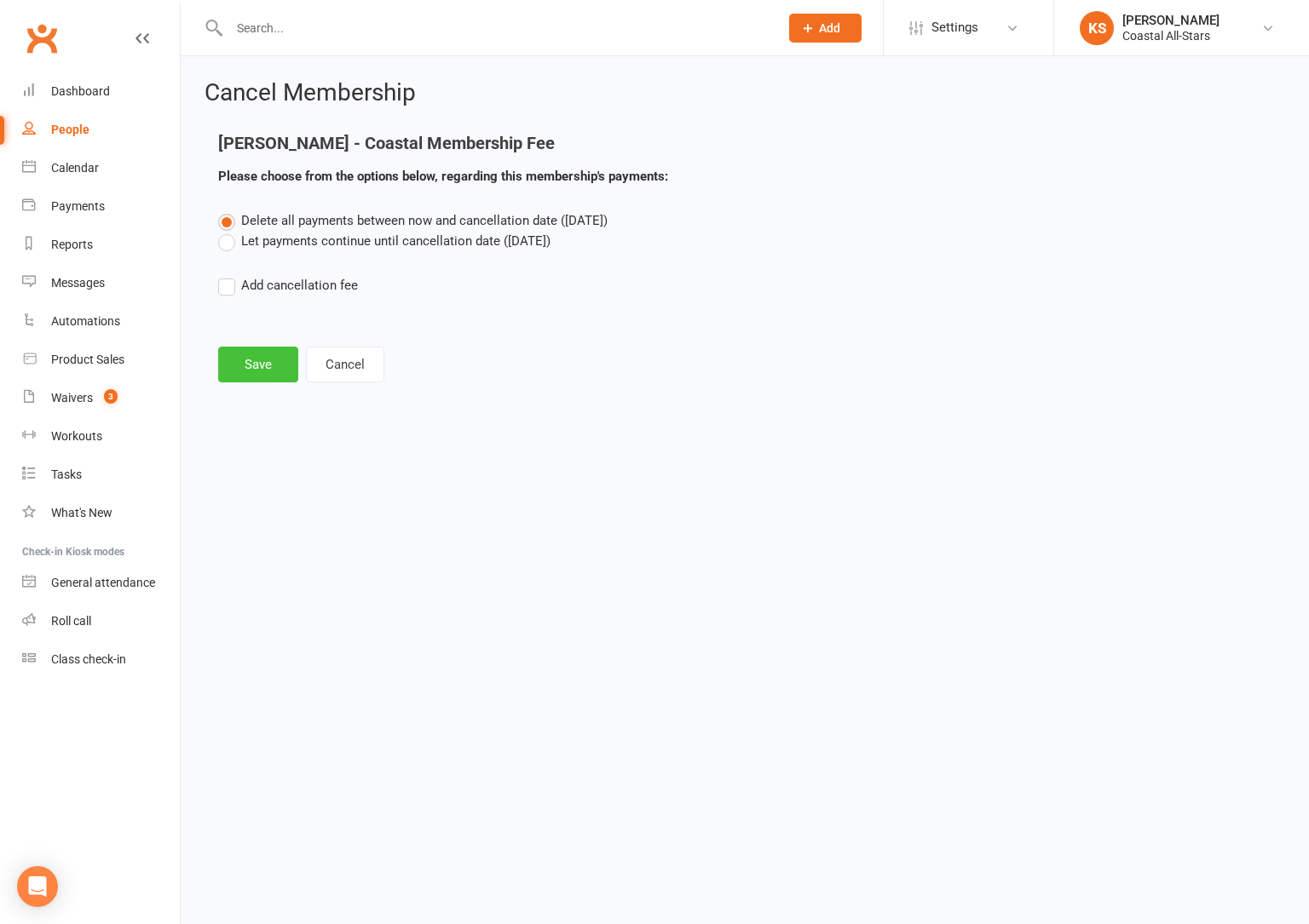
click at [270, 375] on button "Save" at bounding box center [258, 365] width 80 height 36
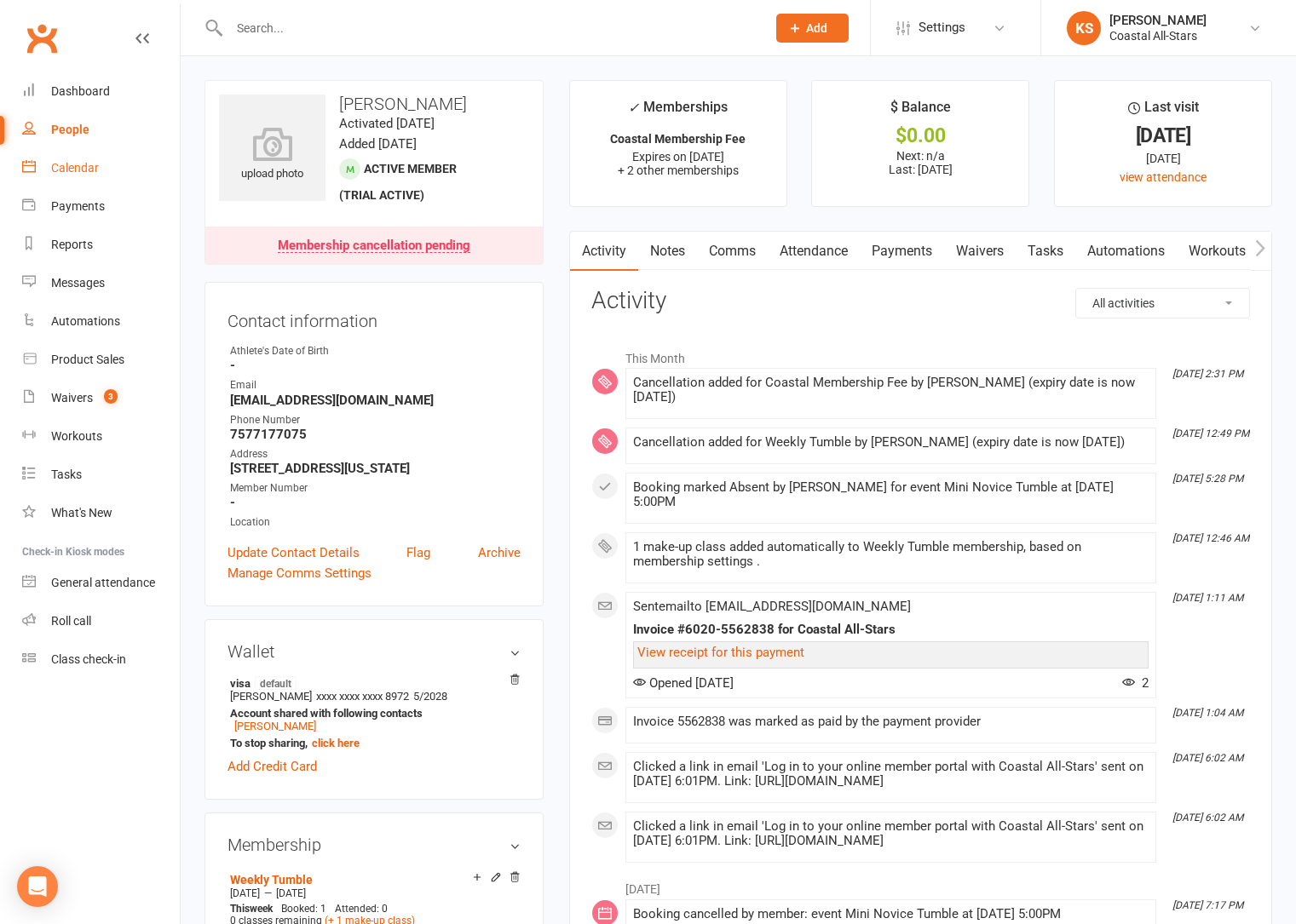
click at [78, 171] on div "Calendar" at bounding box center [75, 167] width 48 height 14
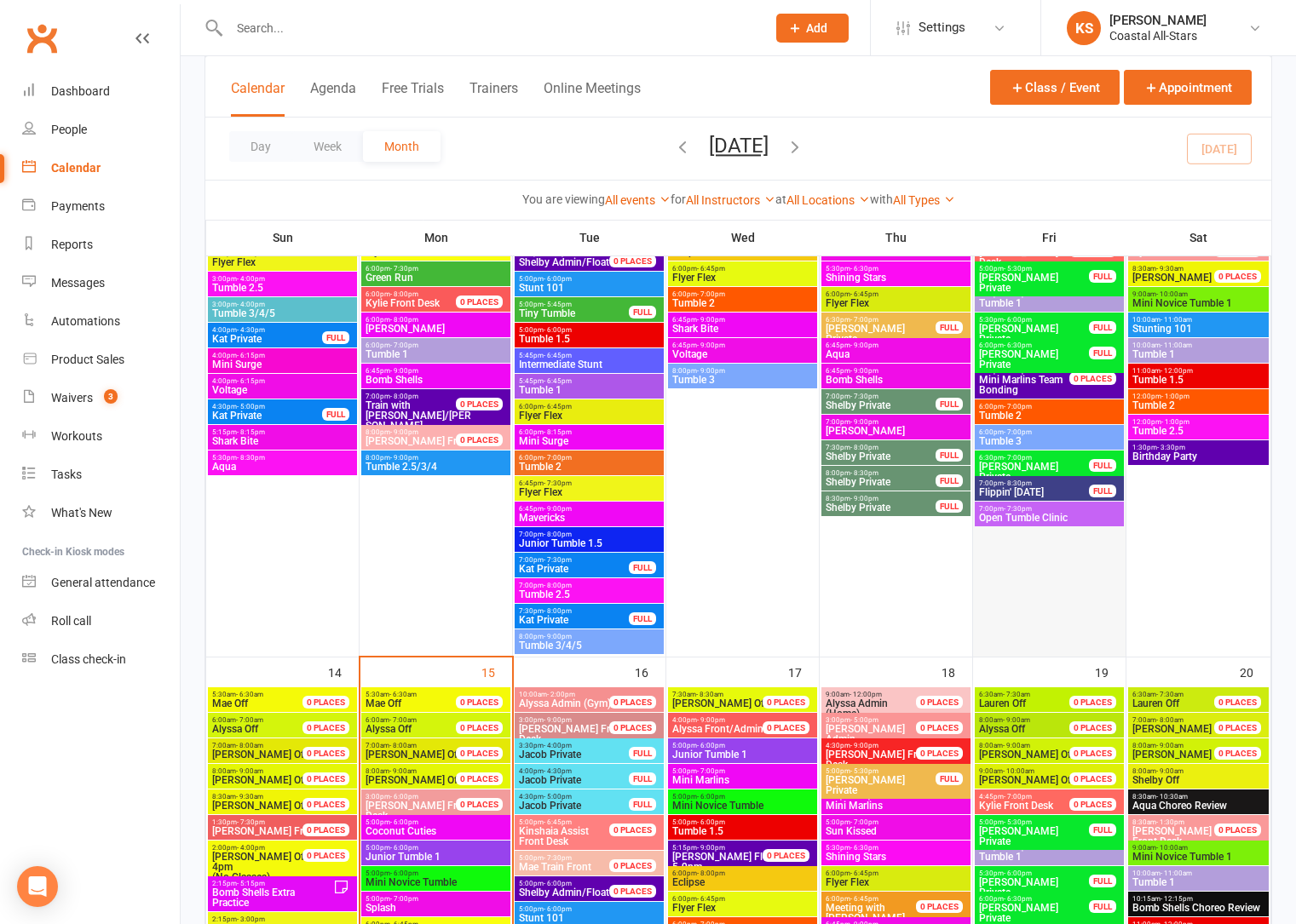
scroll to position [1049, 0]
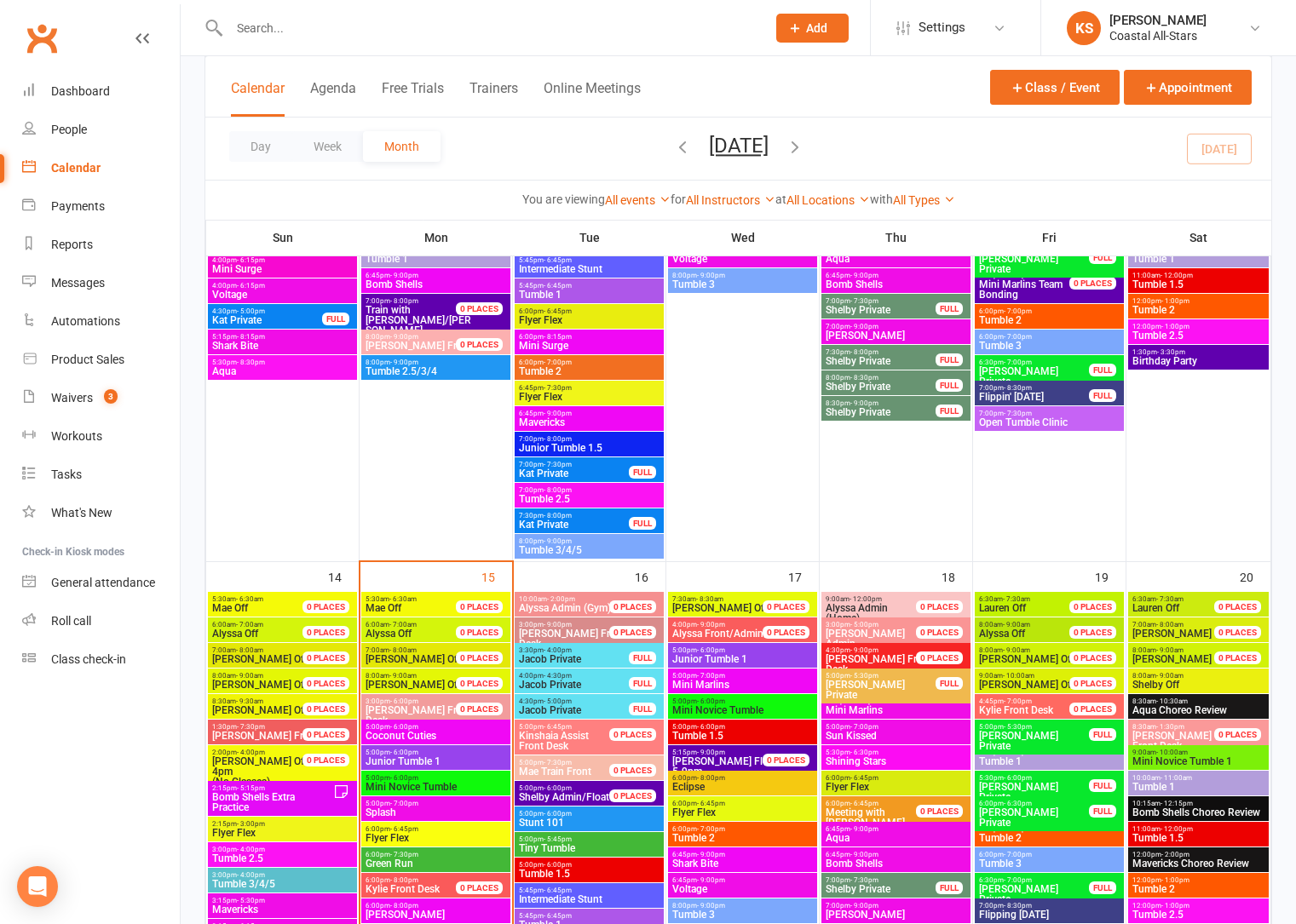
click at [1032, 709] on span "Kylie Front Desk" at bounding box center [1016, 710] width 74 height 12
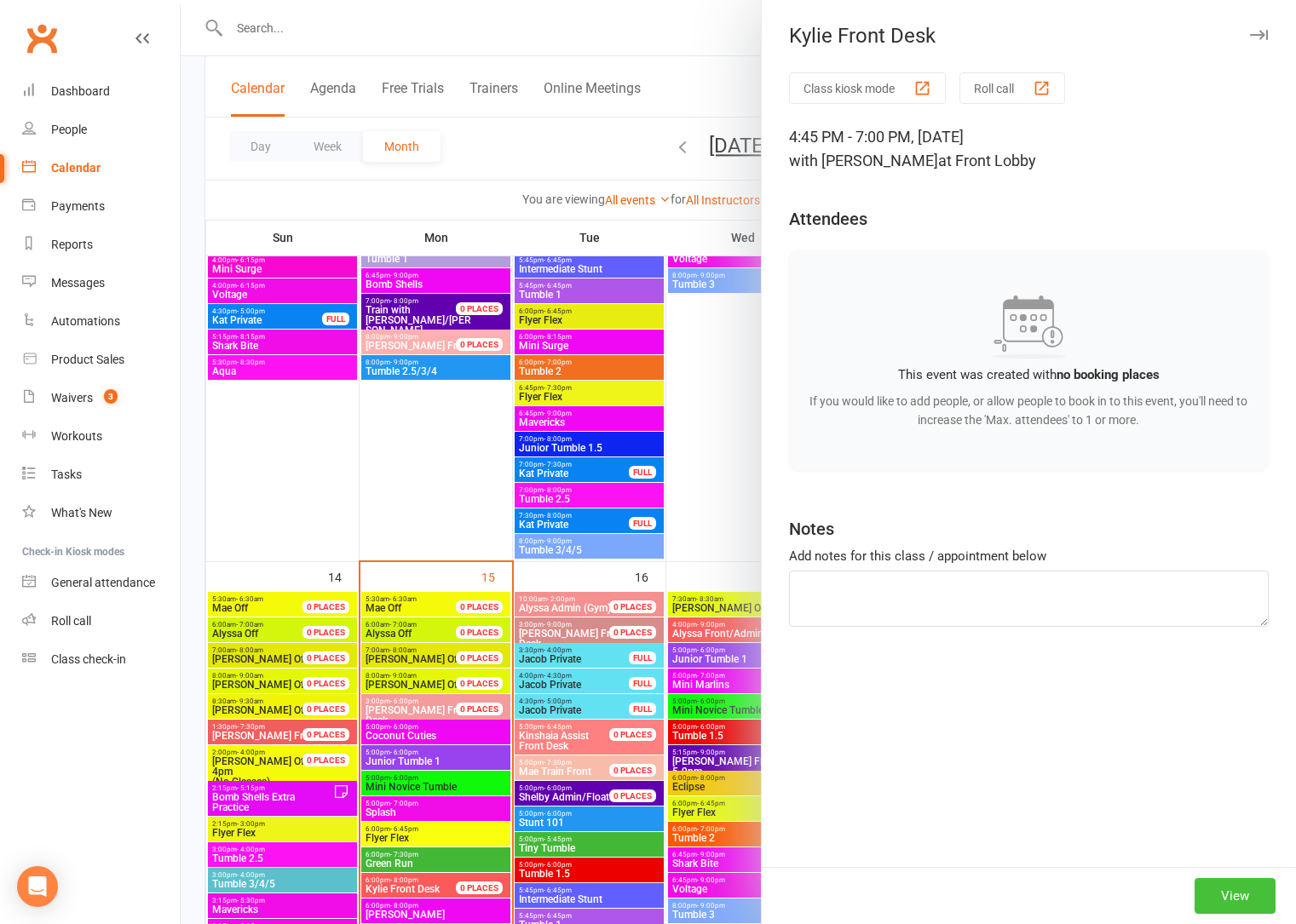
click at [1228, 890] on button "View" at bounding box center [1235, 896] width 81 height 36
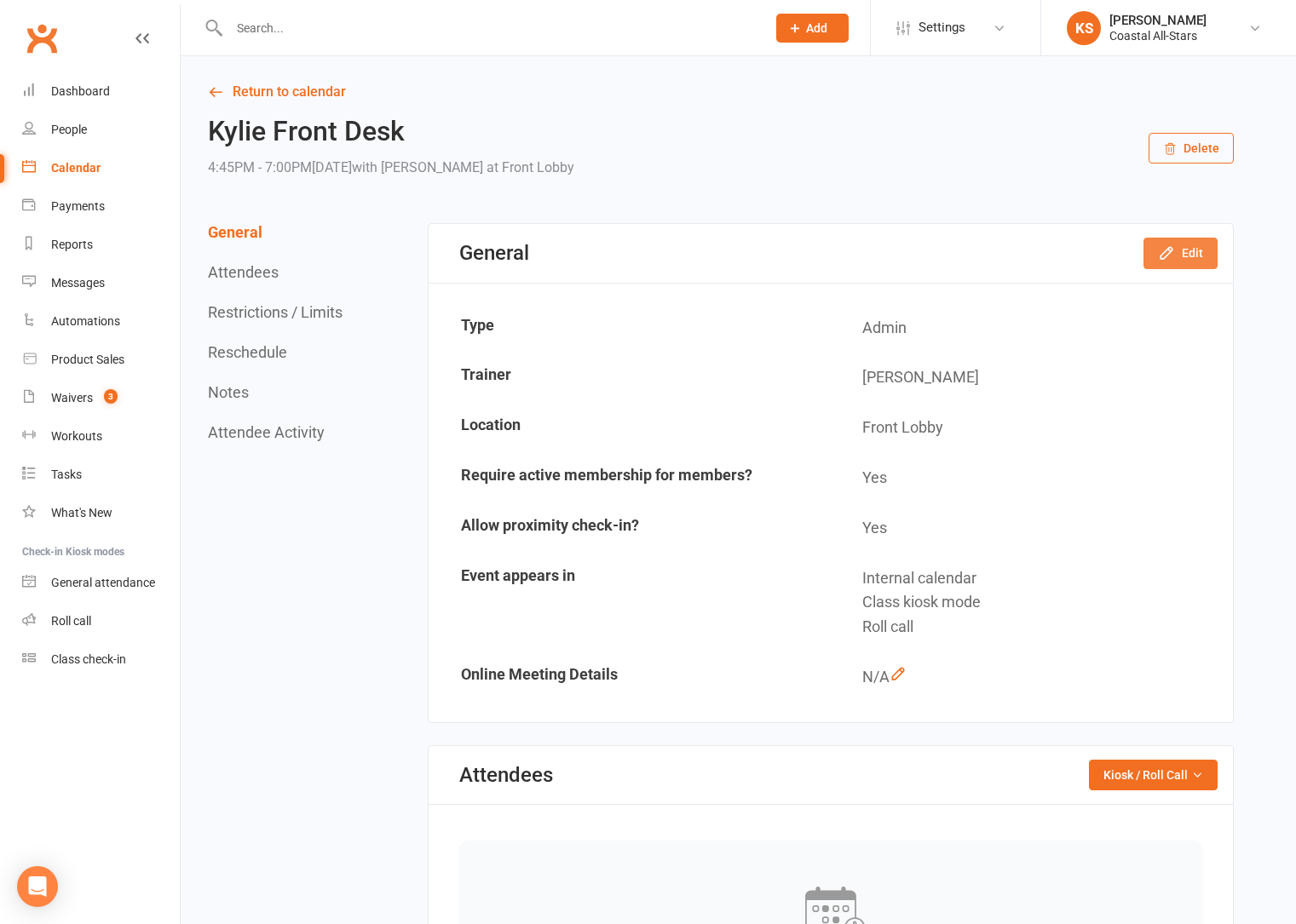
click at [1183, 242] on button "Edit" at bounding box center [1180, 253] width 74 height 31
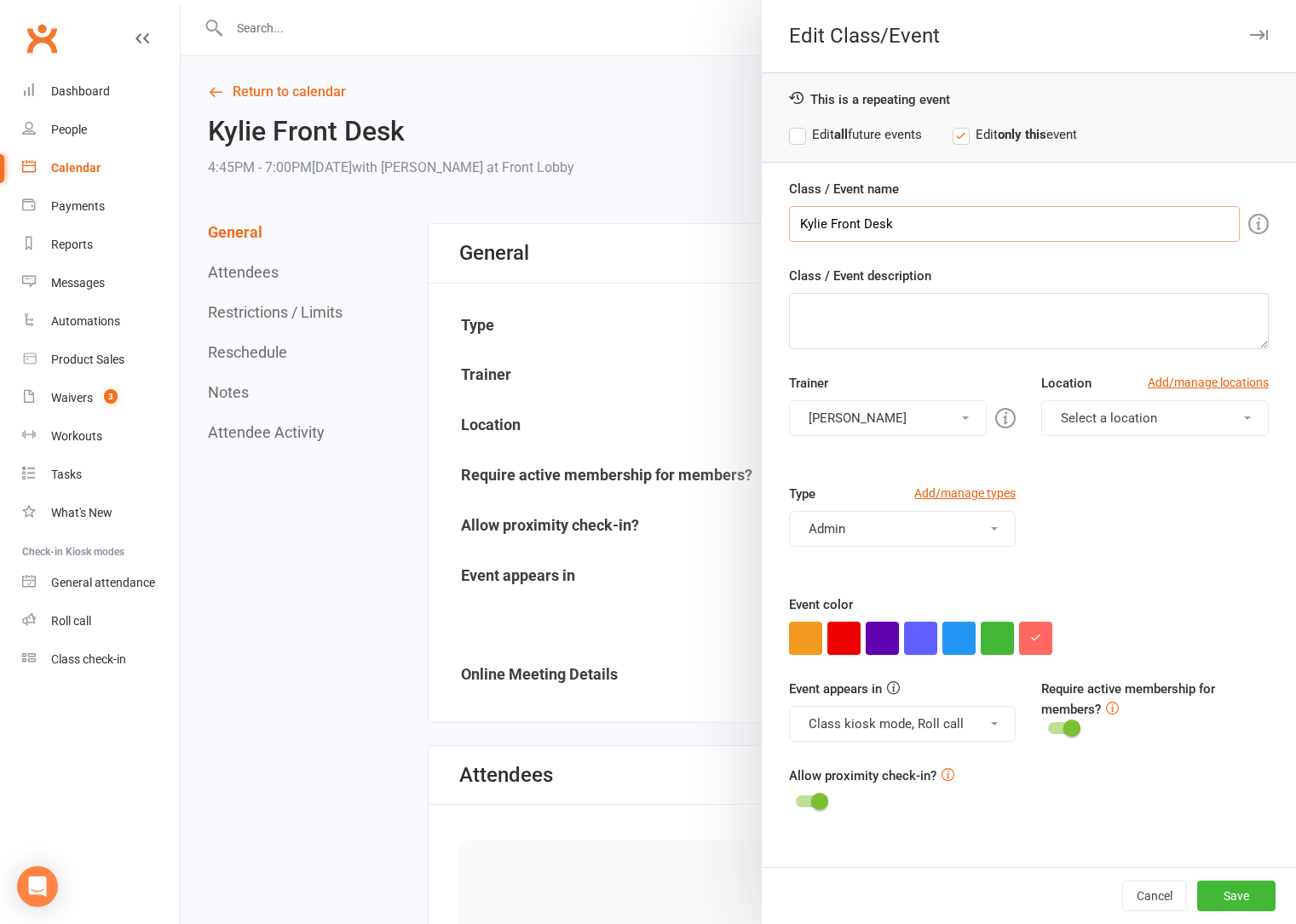
click at [793, 222] on input "Kylie Front Desk" at bounding box center [1014, 224] width 450 height 36
type input "Mae Front Desk"
click at [856, 420] on button "Kylie Smith" at bounding box center [888, 419] width 199 height 36
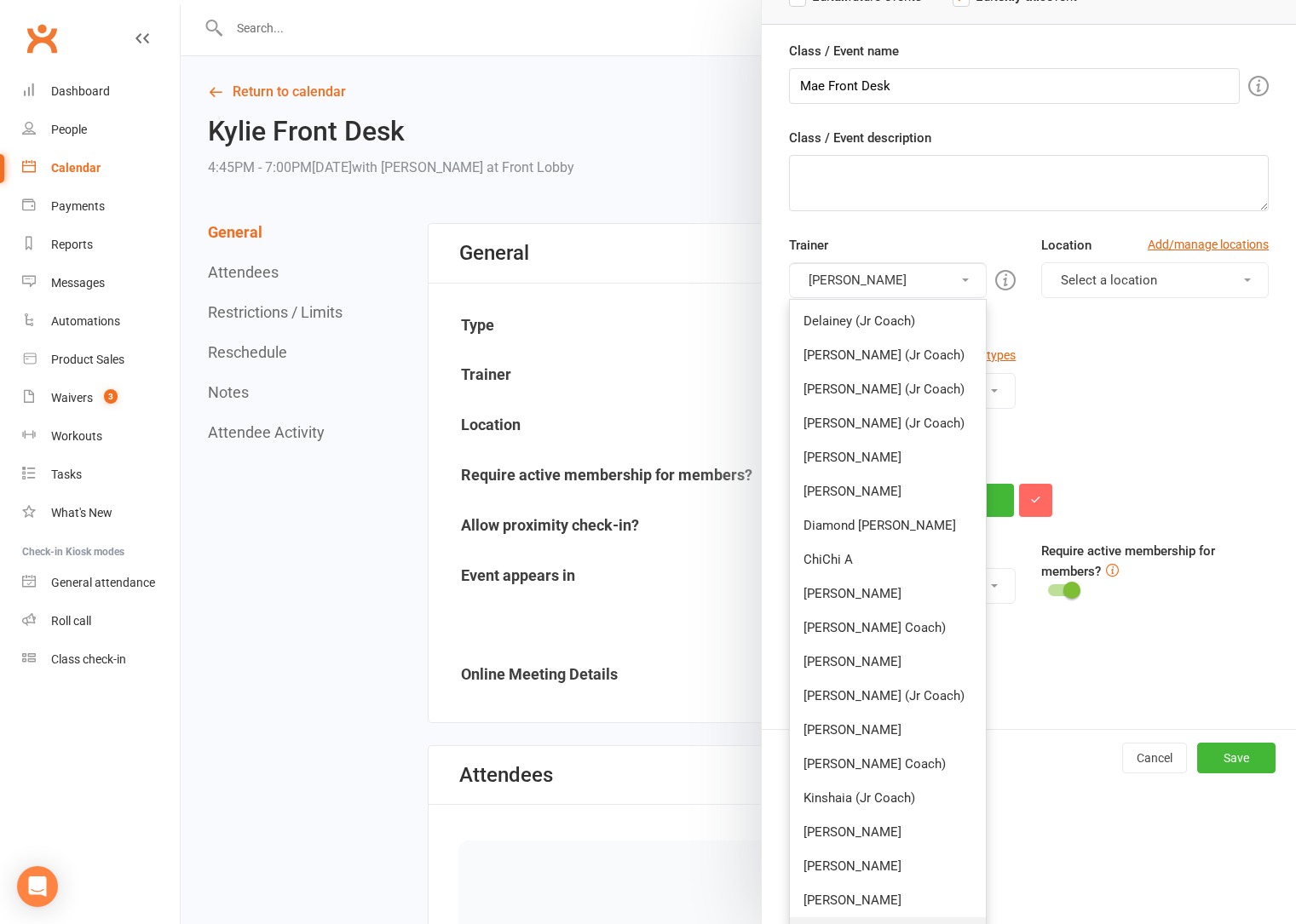
scroll to position [361, 0]
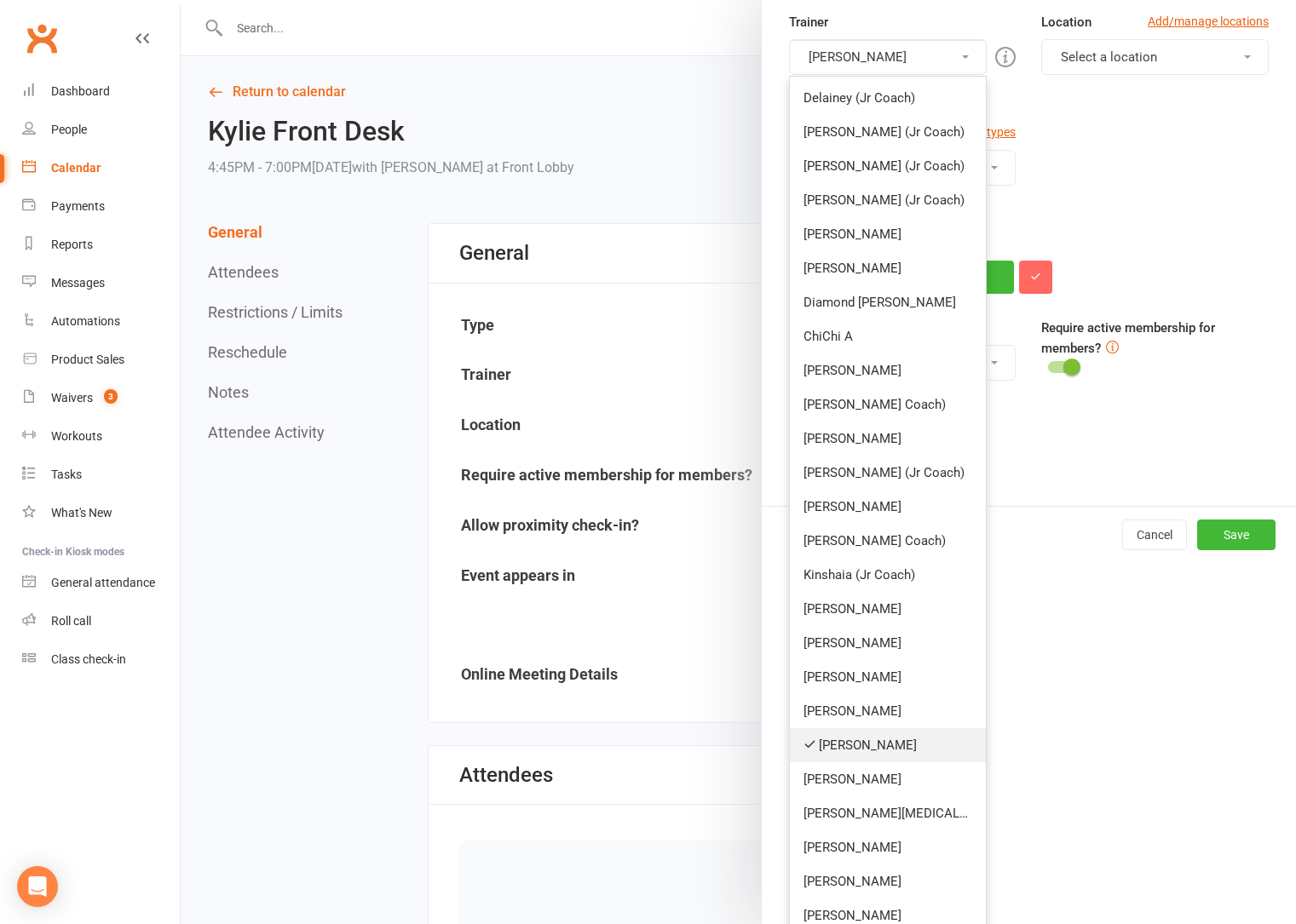
click at [858, 736] on link "Kylie Smith" at bounding box center [888, 745] width 197 height 34
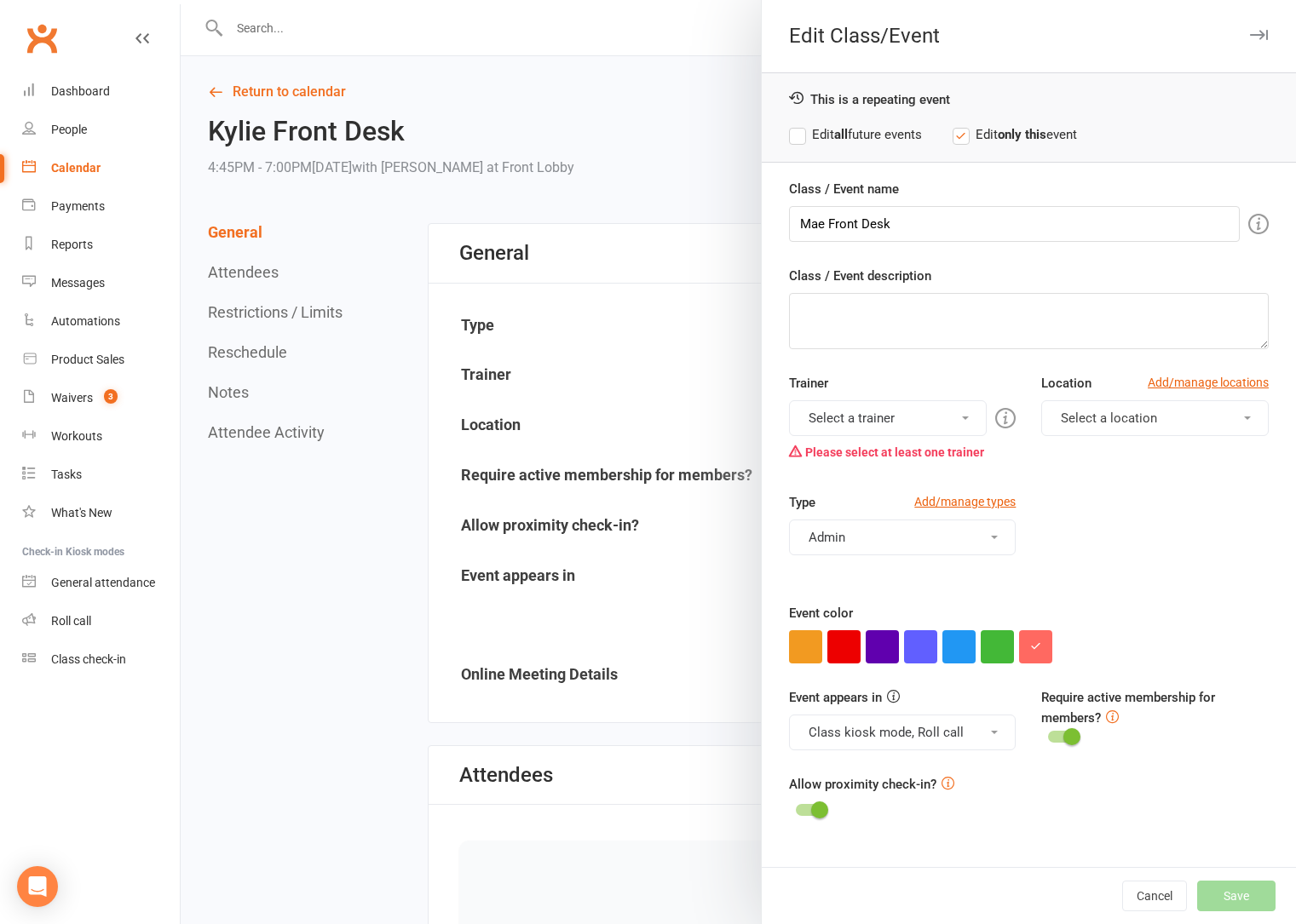
scroll to position [0, 0]
click at [847, 401] on button "Select a trainer" at bounding box center [888, 419] width 199 height 36
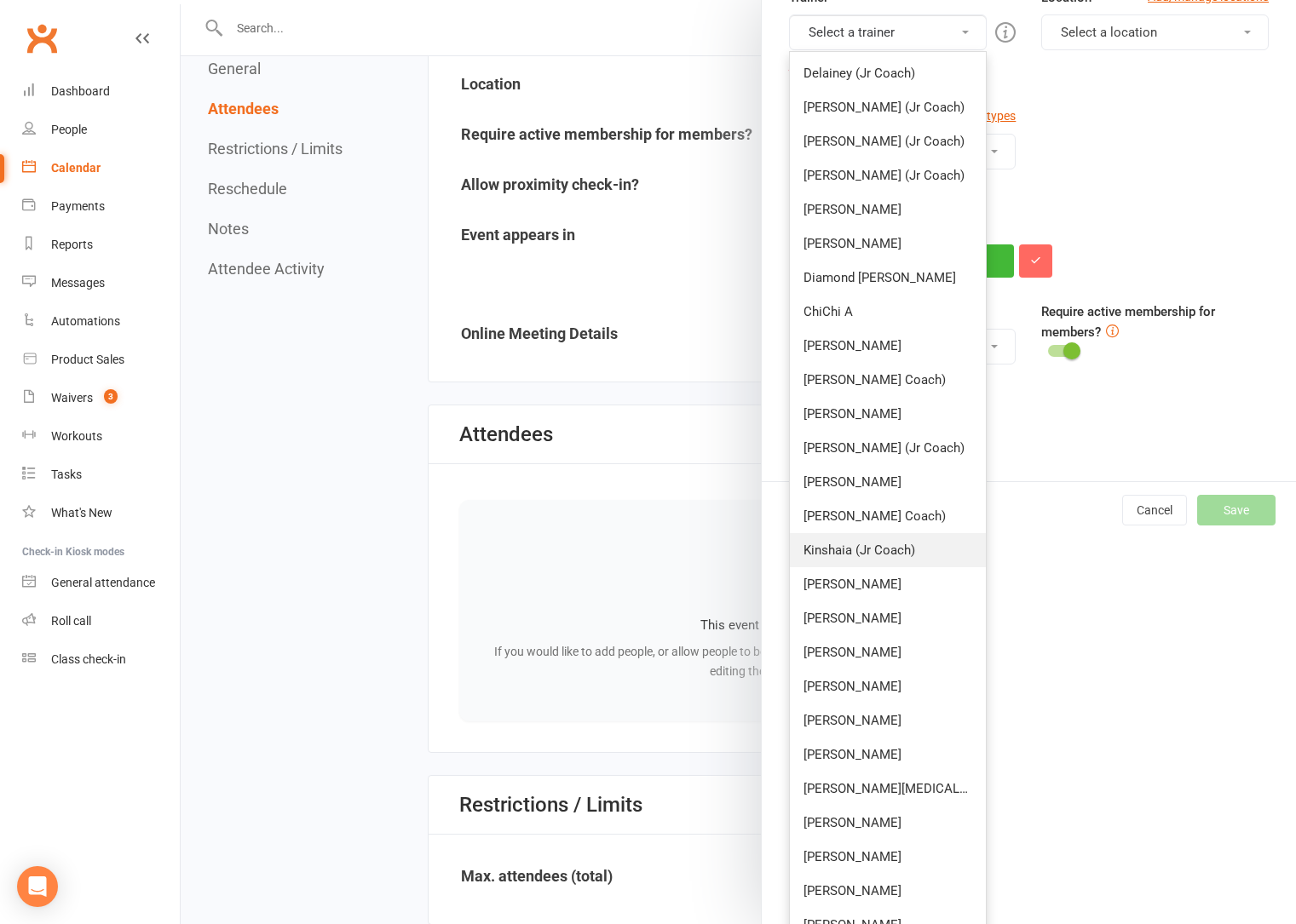
scroll to position [356, 0]
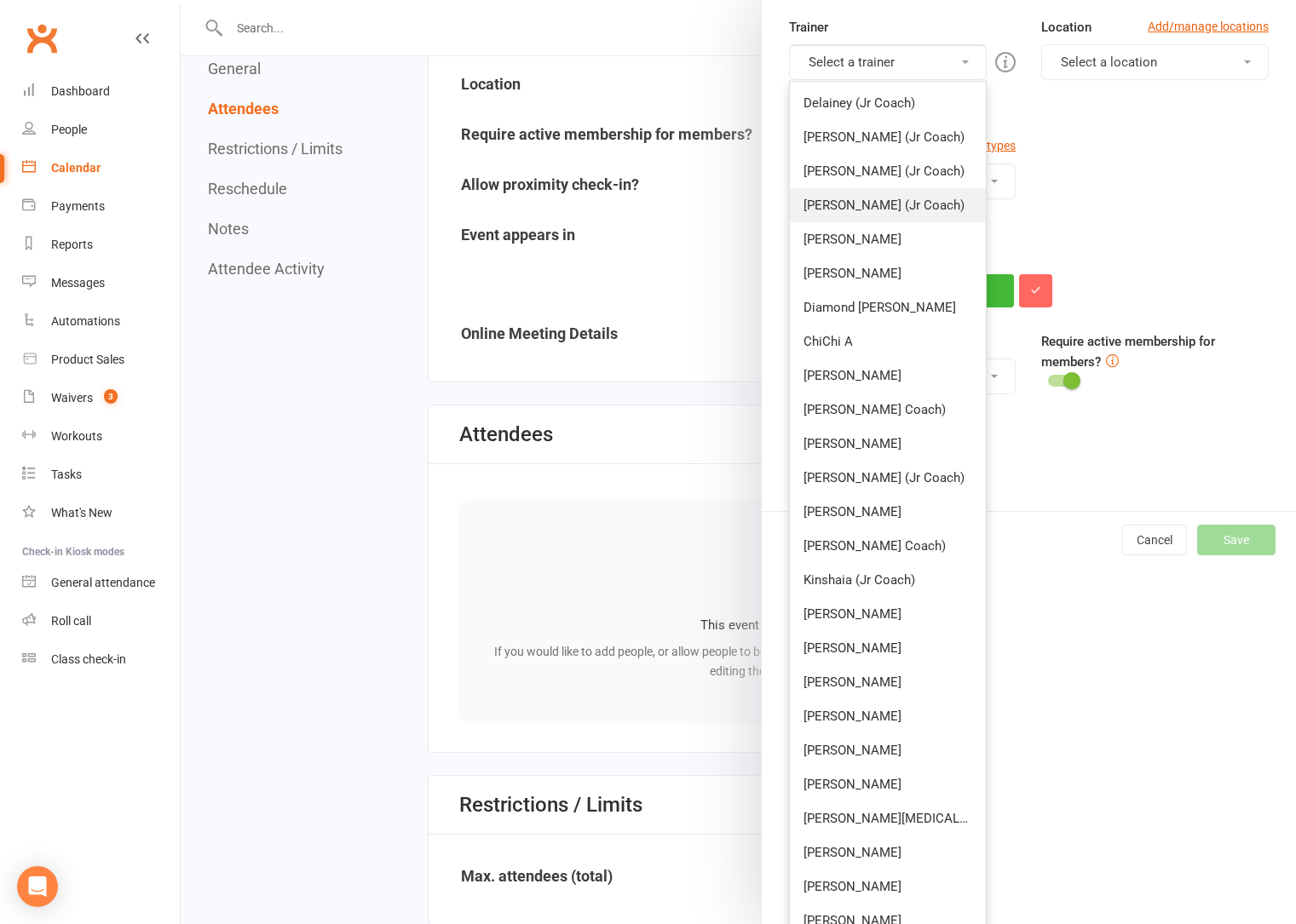
click at [850, 205] on link "Mae (Jr Coach)" at bounding box center [888, 206] width 197 height 34
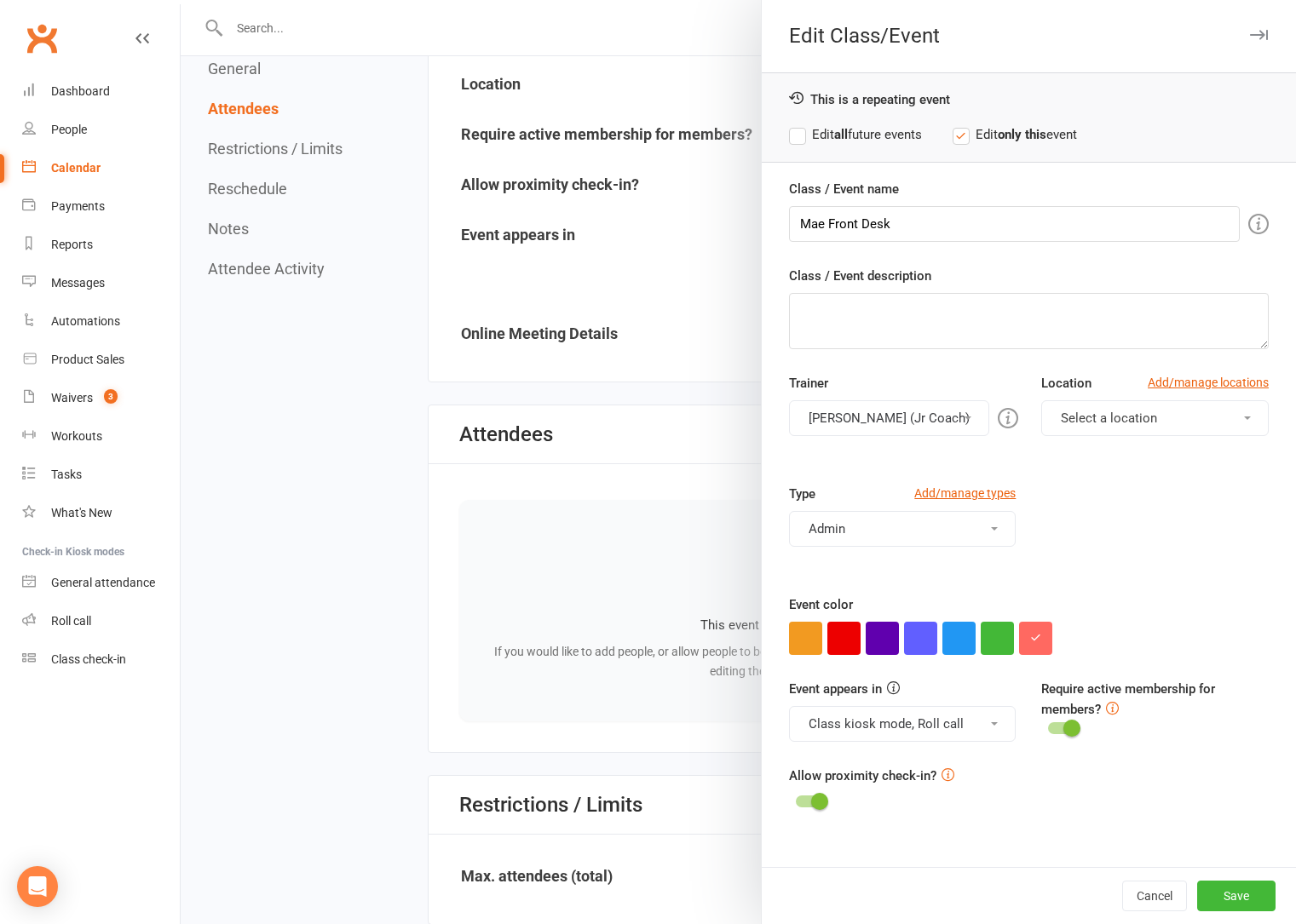
scroll to position [0, 0]
click at [1088, 420] on span "Select a location" at bounding box center [1108, 418] width 97 height 15
click at [1078, 463] on span "Virginia Beach" at bounding box center [1151, 458] width 190 height 15
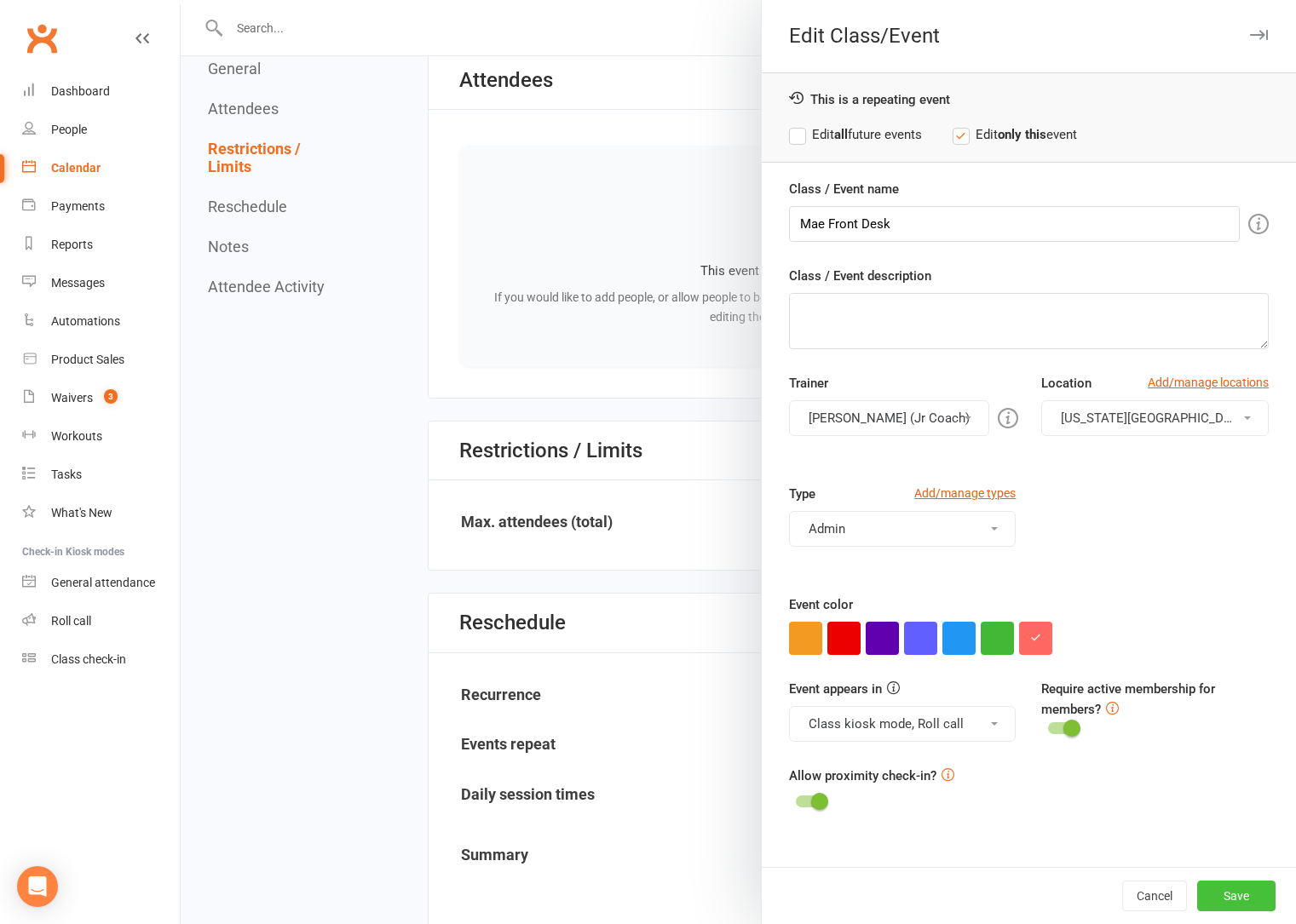
click at [1204, 898] on button "Save" at bounding box center [1236, 896] width 79 height 31
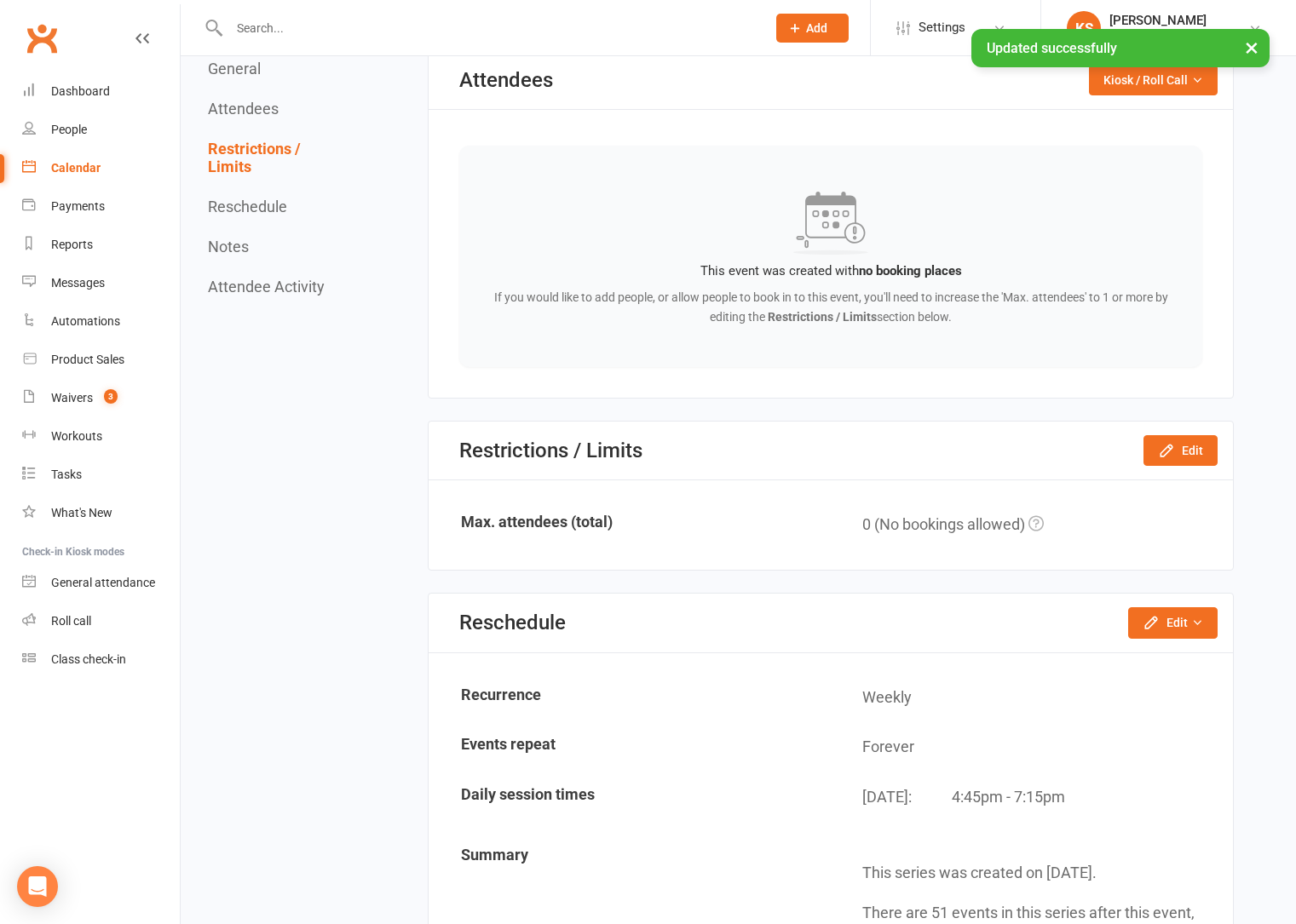
drag, startPoint x: 247, startPoint y: 202, endPoint x: 430, endPoint y: 201, distance: 183.0
click at [247, 201] on button "Reschedule" at bounding box center [247, 207] width 79 height 18
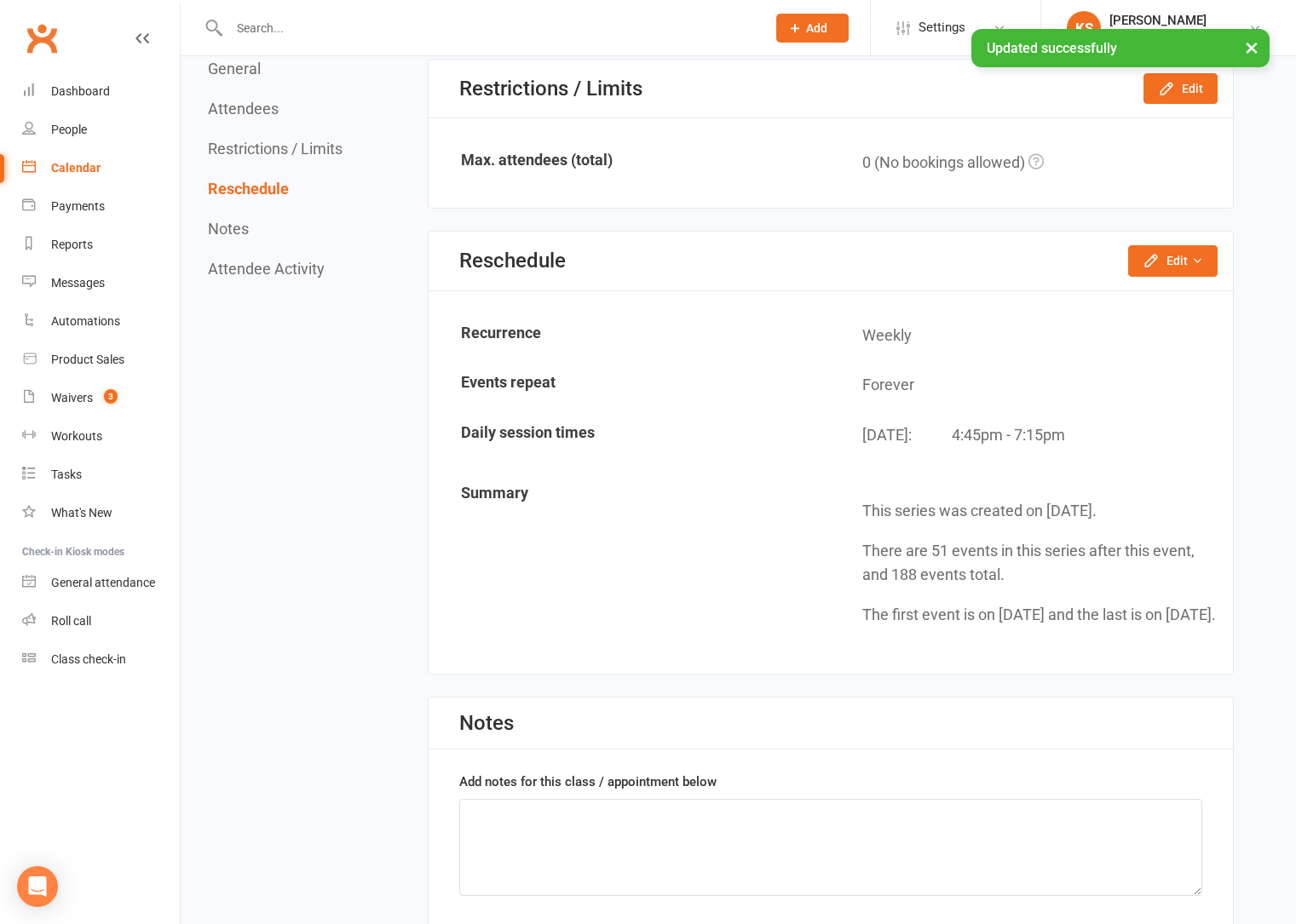
scroll to position [1060, 0]
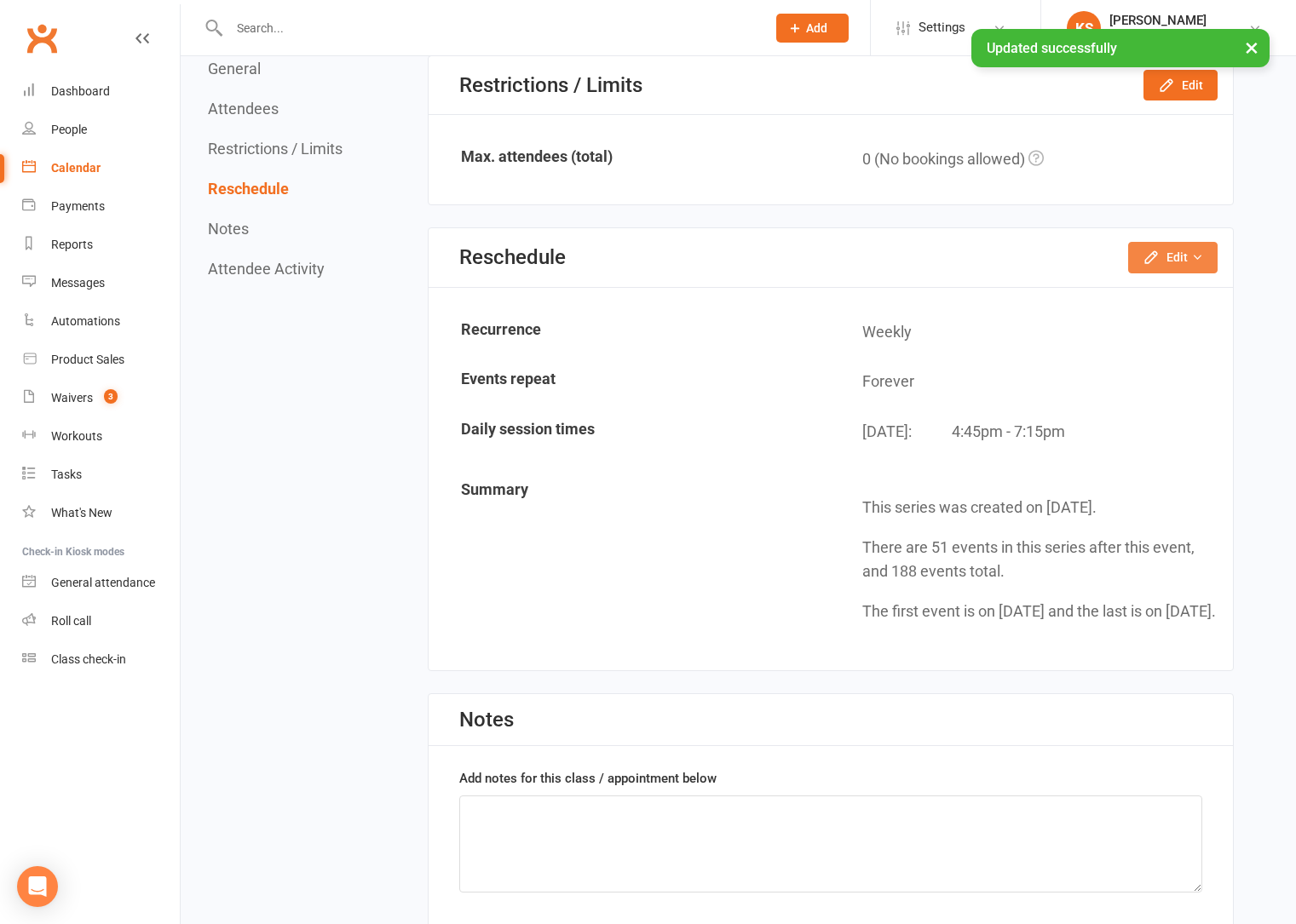
click at [1155, 254] on icon "button" at bounding box center [1151, 257] width 17 height 17
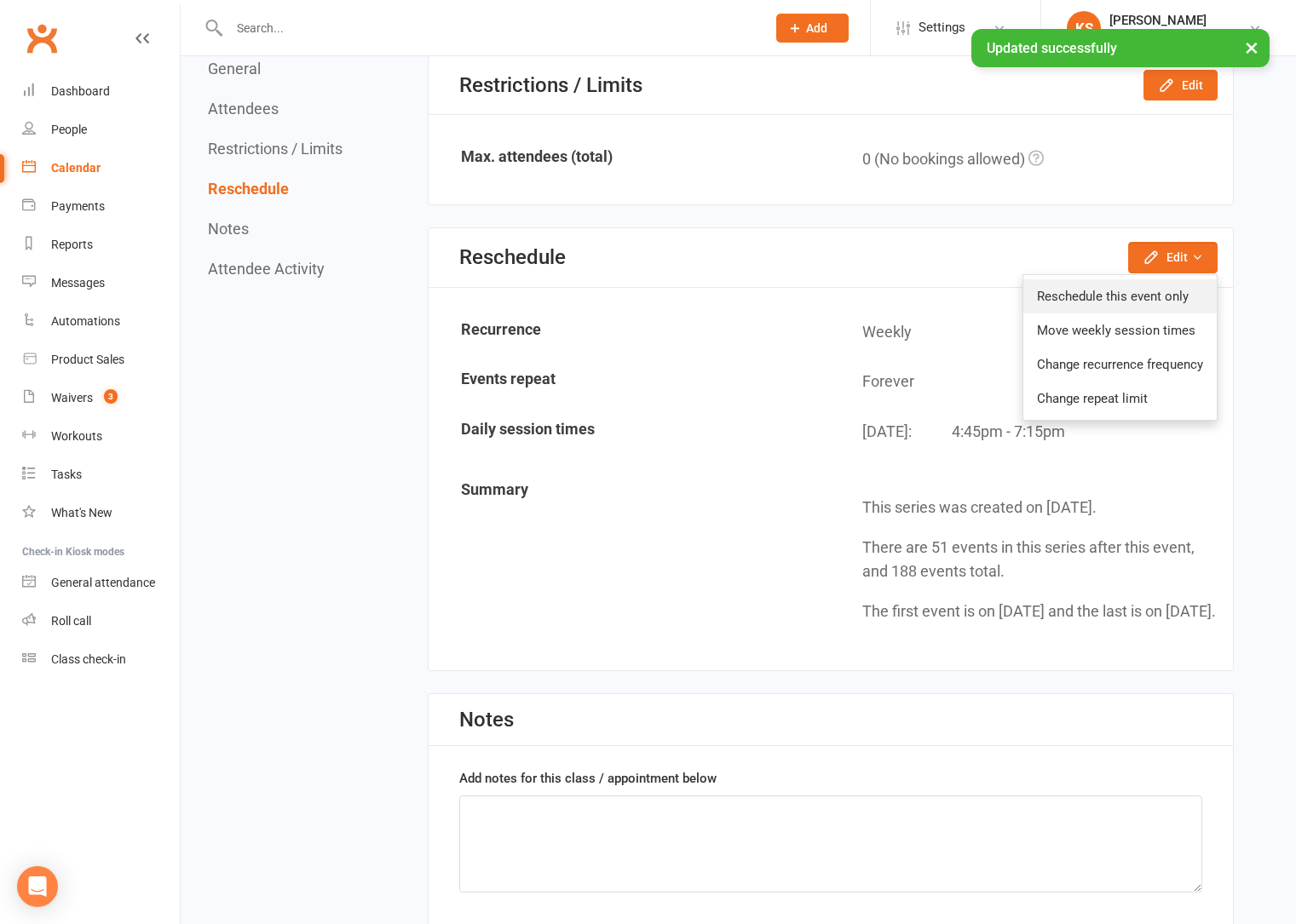
click at [1133, 300] on link "Reschedule this event only" at bounding box center [1120, 297] width 193 height 34
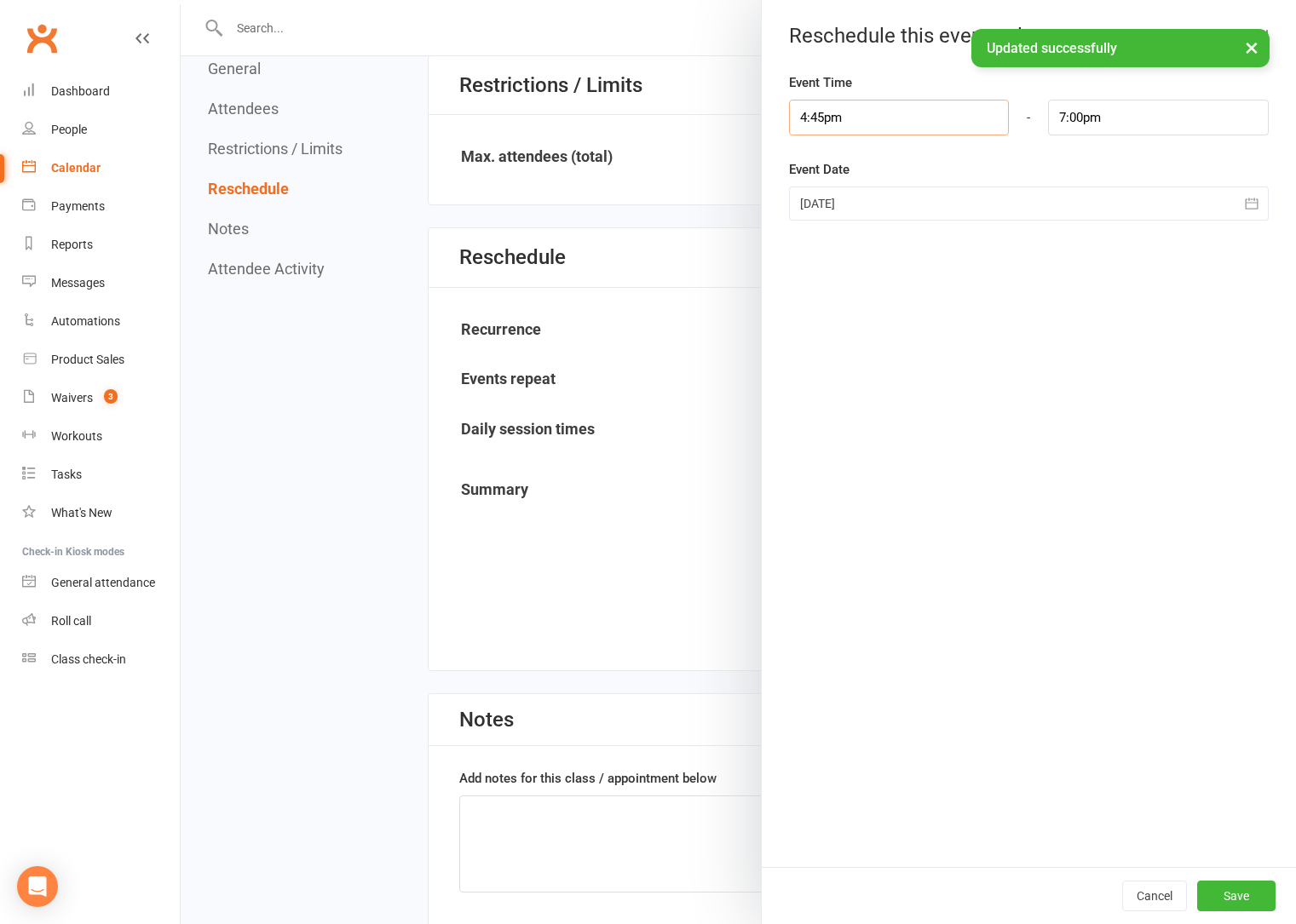
click at [863, 117] on input "4:45pm" at bounding box center [899, 117] width 220 height 36
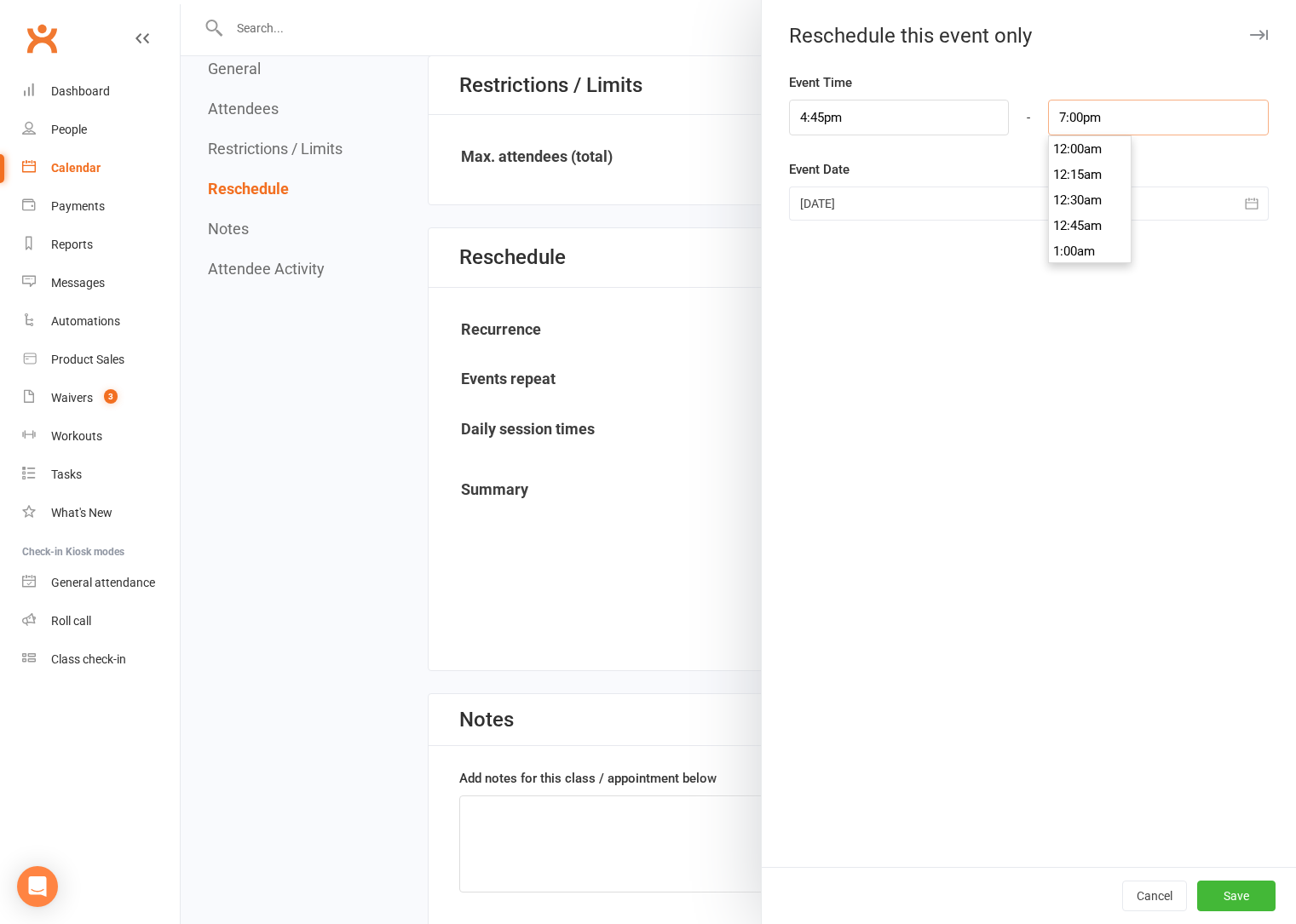
drag, startPoint x: 1112, startPoint y: 117, endPoint x: 982, endPoint y: 116, distance: 130.0
click at [982, 116] on div "4:45pm 12:00am 12:15am 12:30am 12:45am 1:00am 1:15am 1:30am 1:45am 2:00am 2:15a…" at bounding box center [1029, 117] width 505 height 36
type input "8:45pm"
click at [1214, 898] on button "Save" at bounding box center [1236, 896] width 79 height 31
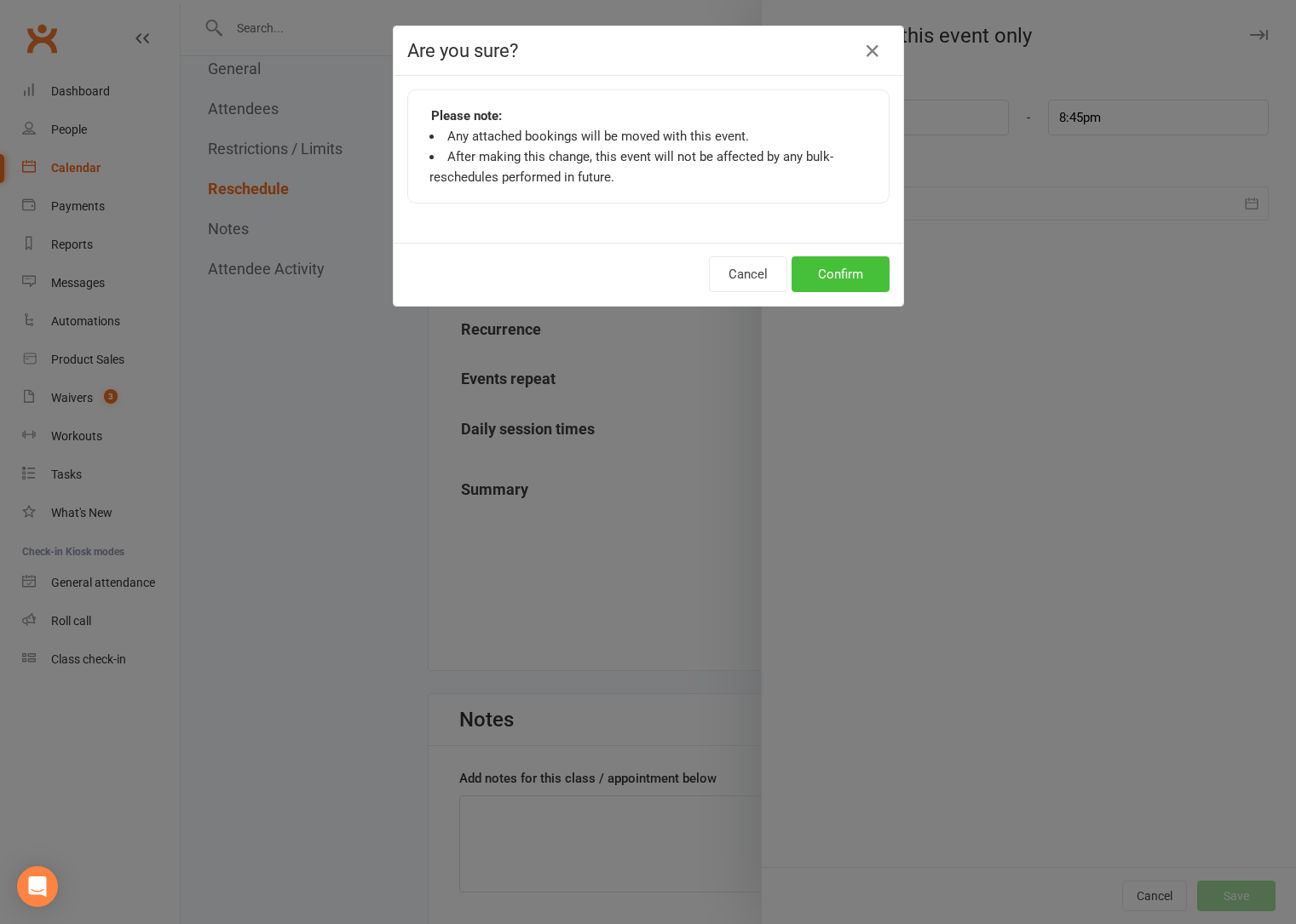
click at [848, 271] on button "Confirm" at bounding box center [840, 274] width 98 height 36
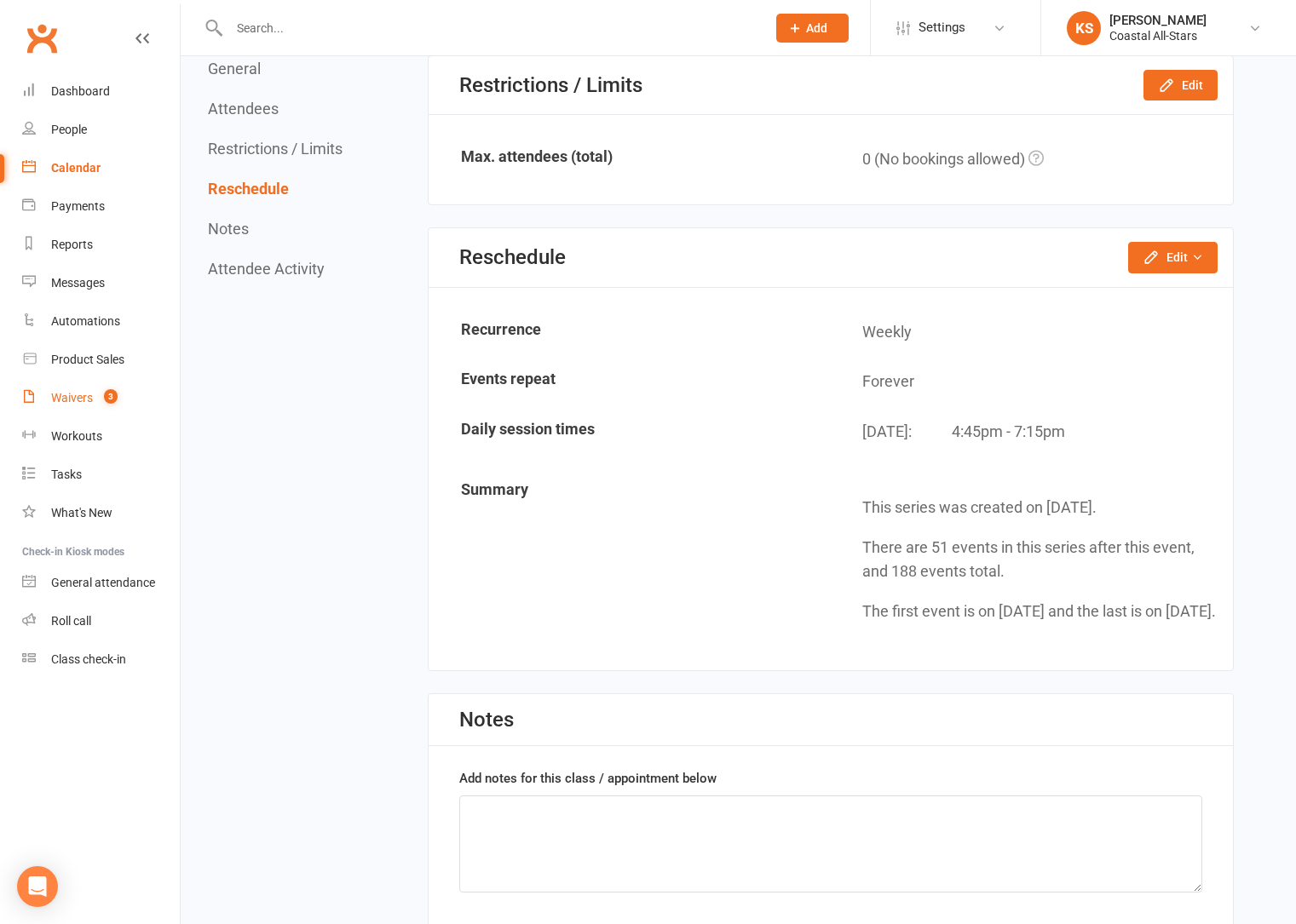
click at [109, 388] on link "Waivers 3" at bounding box center [101, 398] width 158 height 38
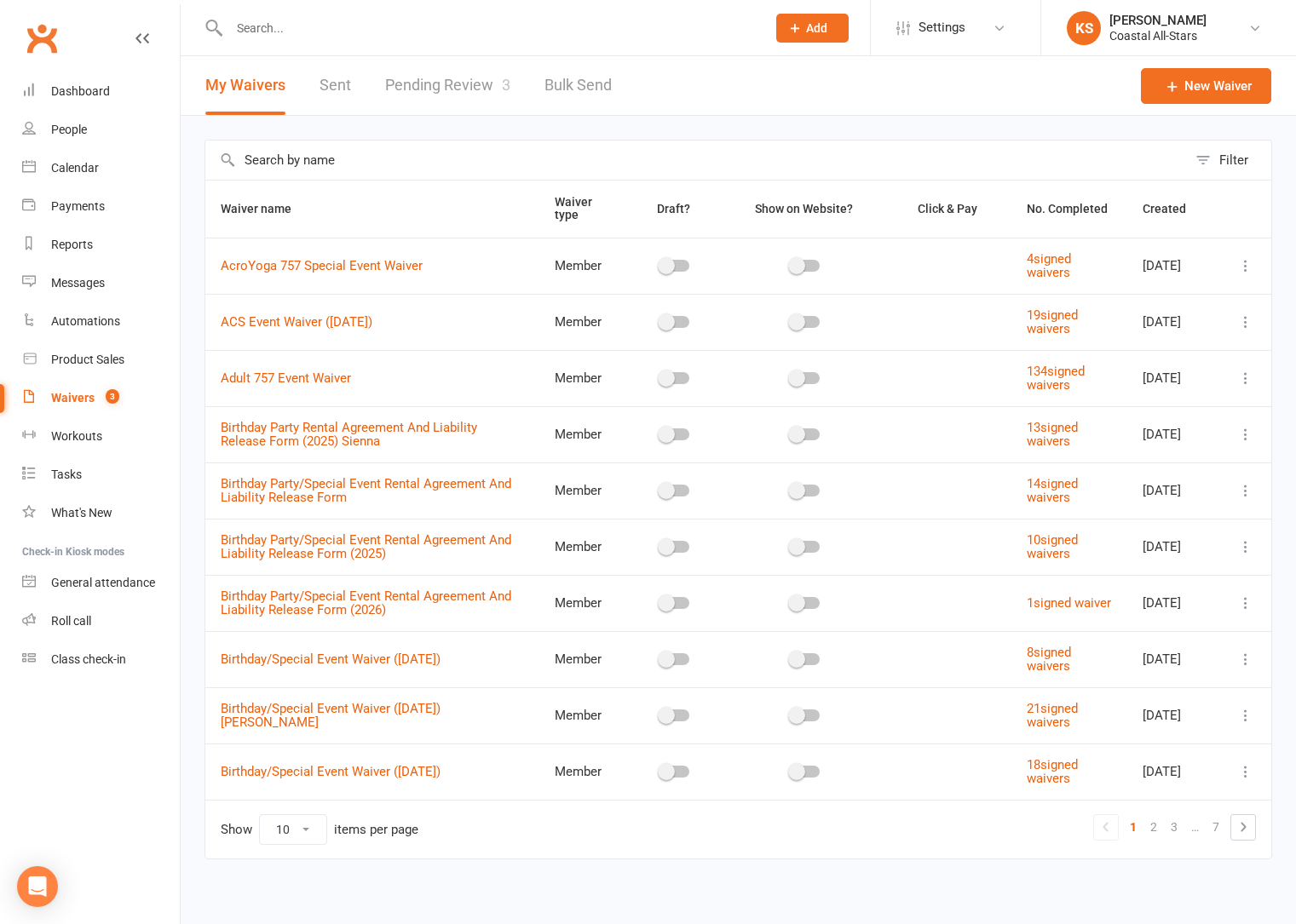
click at [86, 405] on link "Waivers 3" at bounding box center [101, 398] width 158 height 38
click at [86, 394] on div "Waivers" at bounding box center [73, 397] width 43 height 14
click at [460, 82] on link "Pending Review 3" at bounding box center [448, 85] width 125 height 59
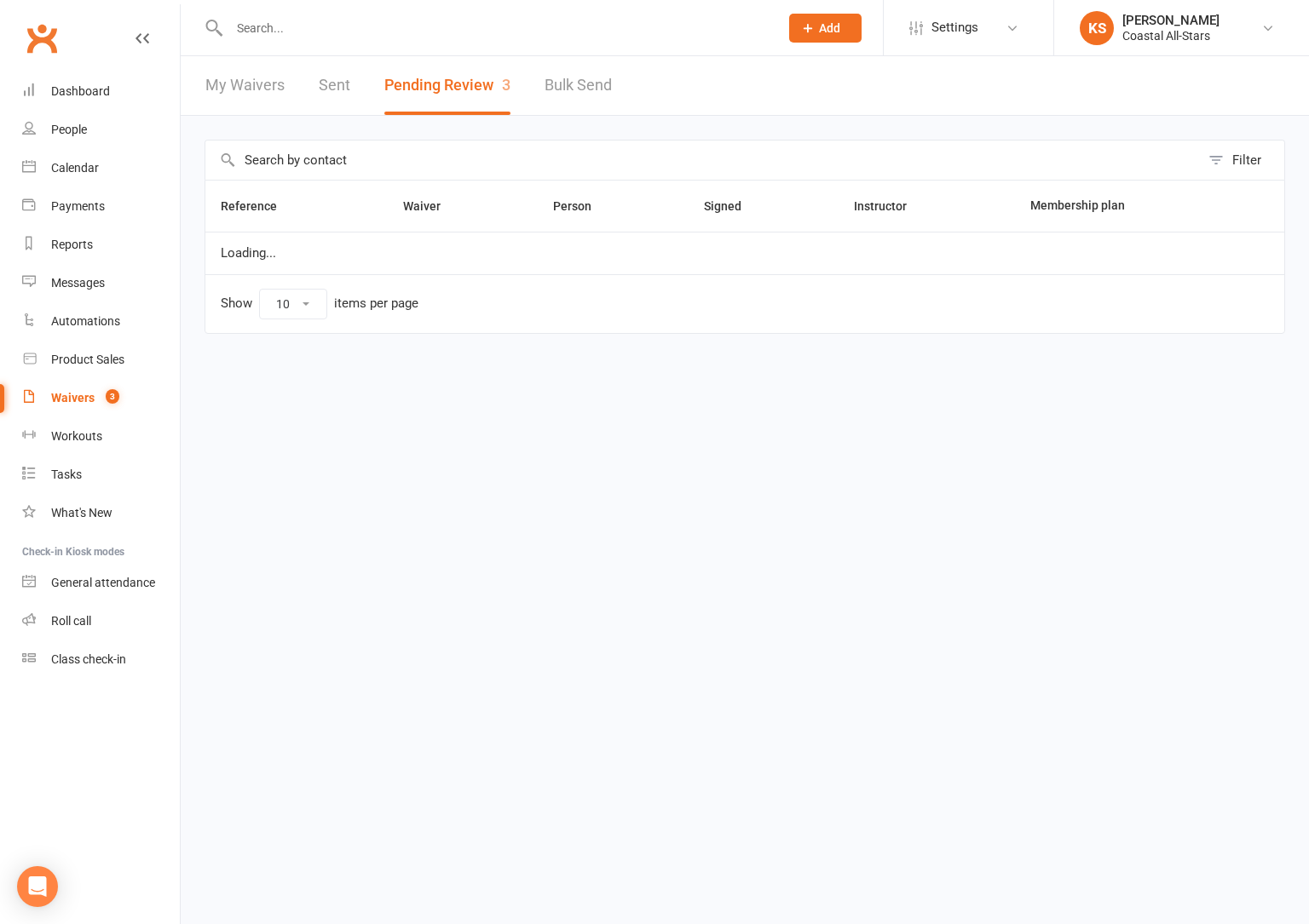
select select "25"
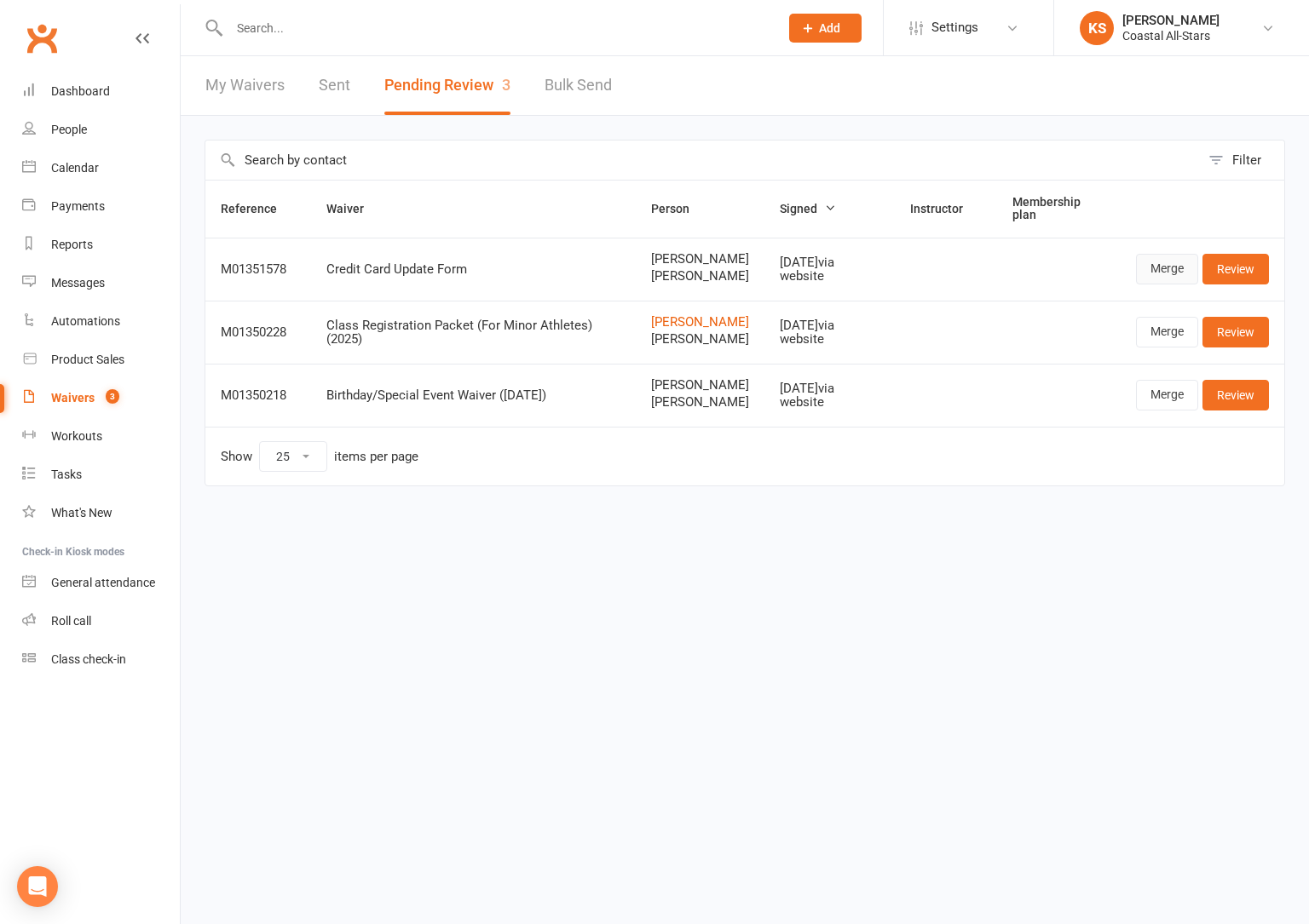
click at [1166, 280] on link "Merge" at bounding box center [1166, 269] width 62 height 31
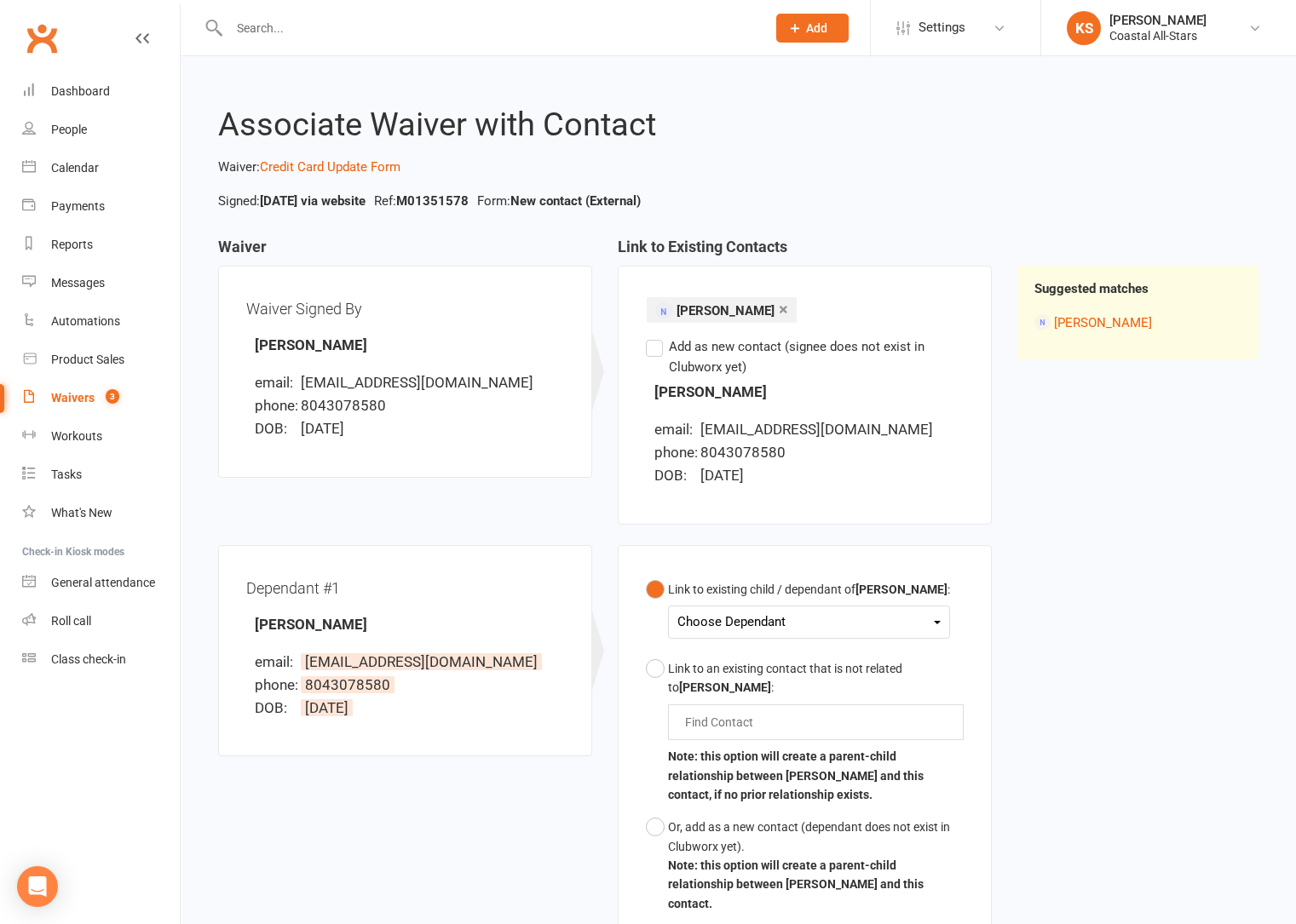
click at [762, 624] on div "Choose Dependant" at bounding box center [809, 622] width 264 height 23
click at [759, 661] on link "Pilar Giuliana Parker" at bounding box center [762, 662] width 169 height 37
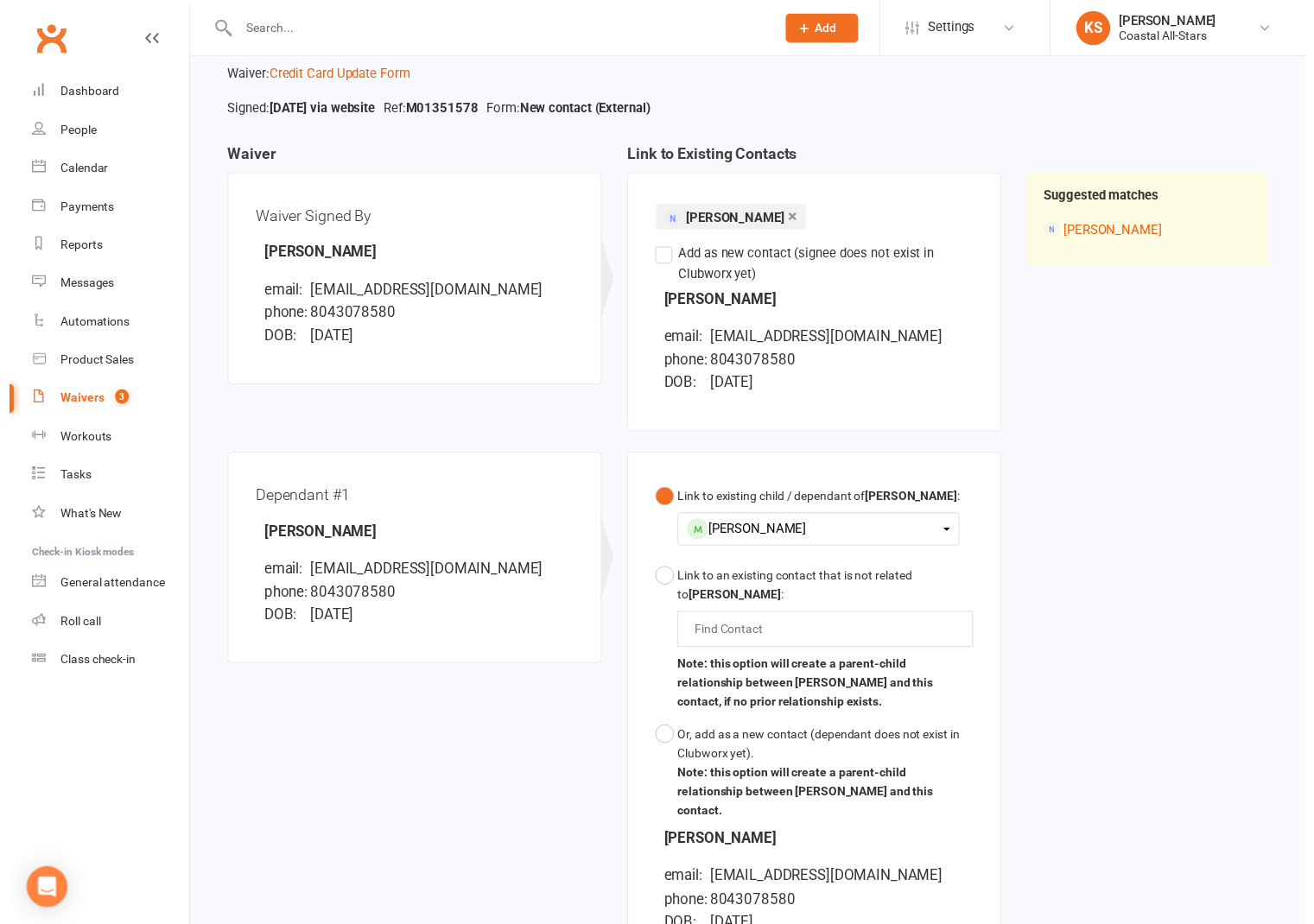
scroll to position [343, 0]
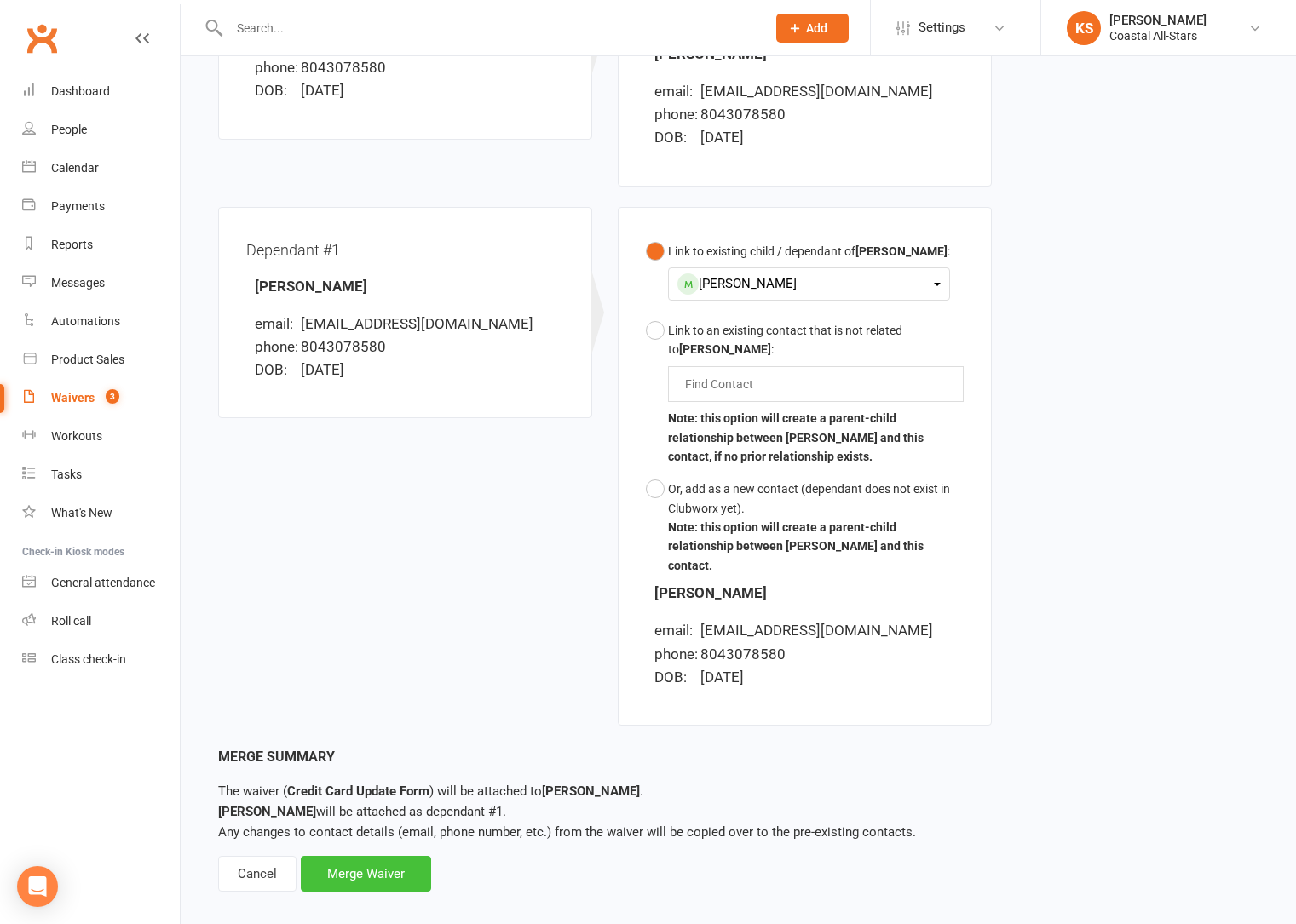
click at [353, 865] on div "Merge Waiver" at bounding box center [366, 874] width 130 height 36
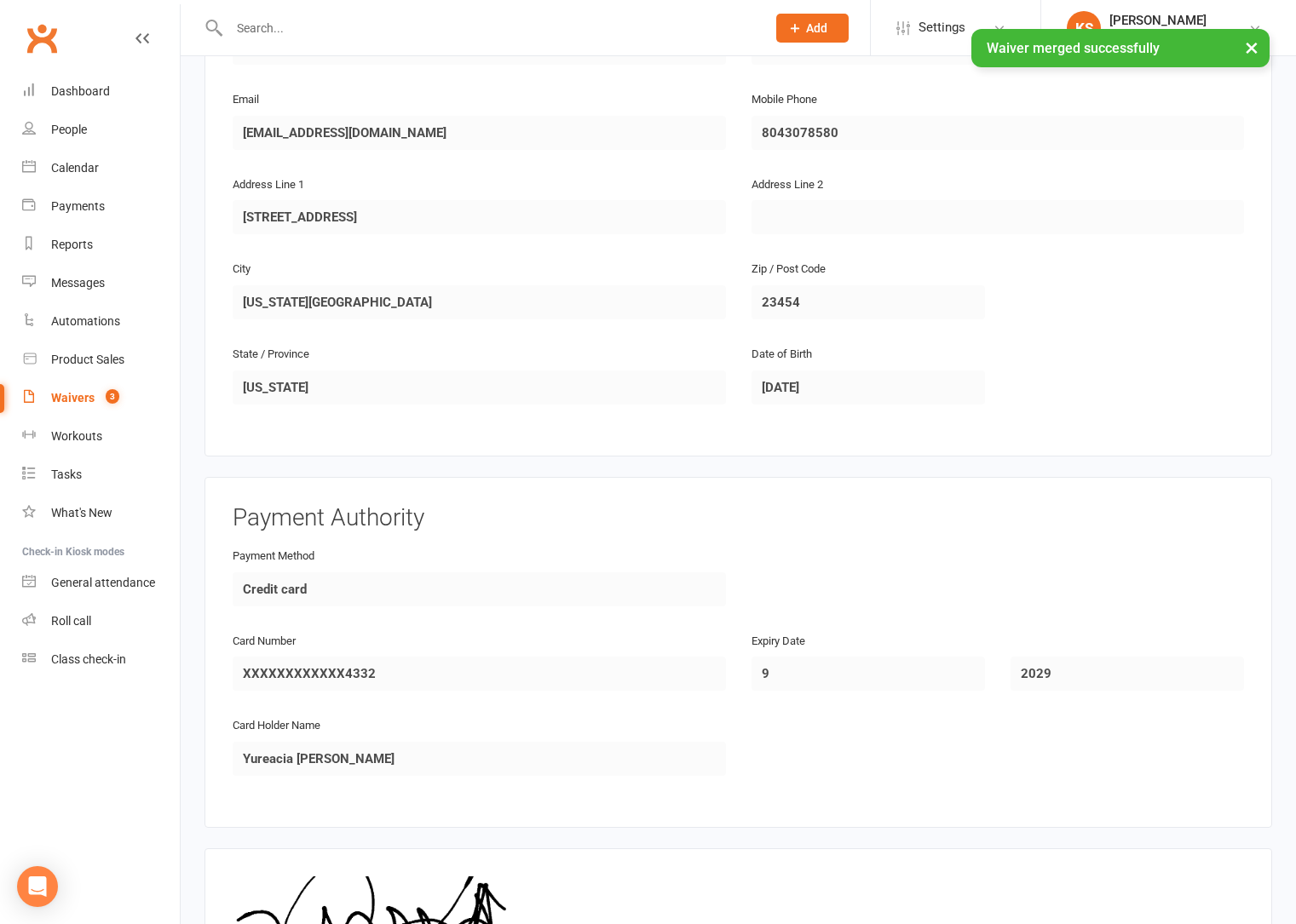
scroll to position [1254, 0]
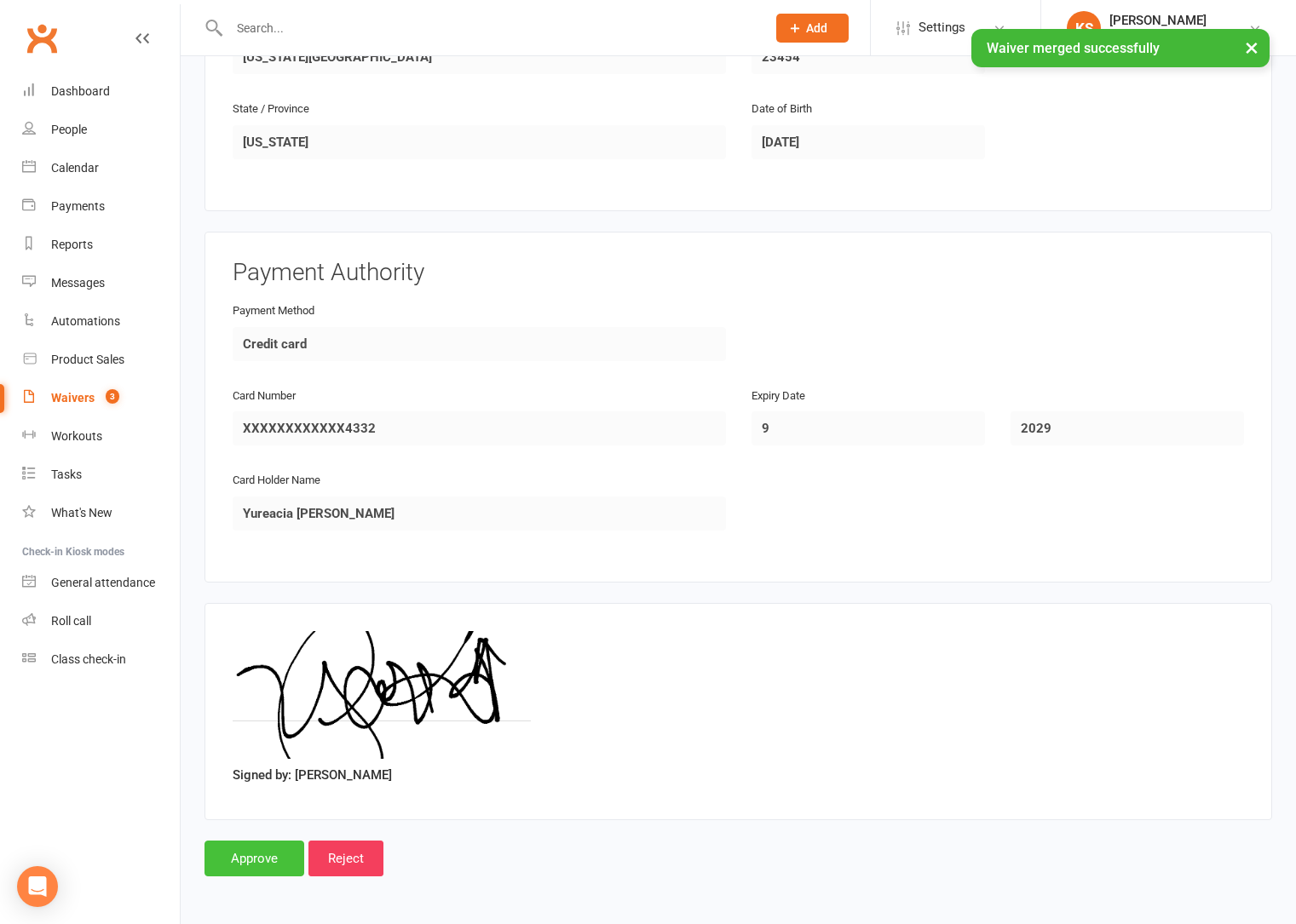
click at [272, 850] on input "Approve" at bounding box center [255, 859] width 99 height 36
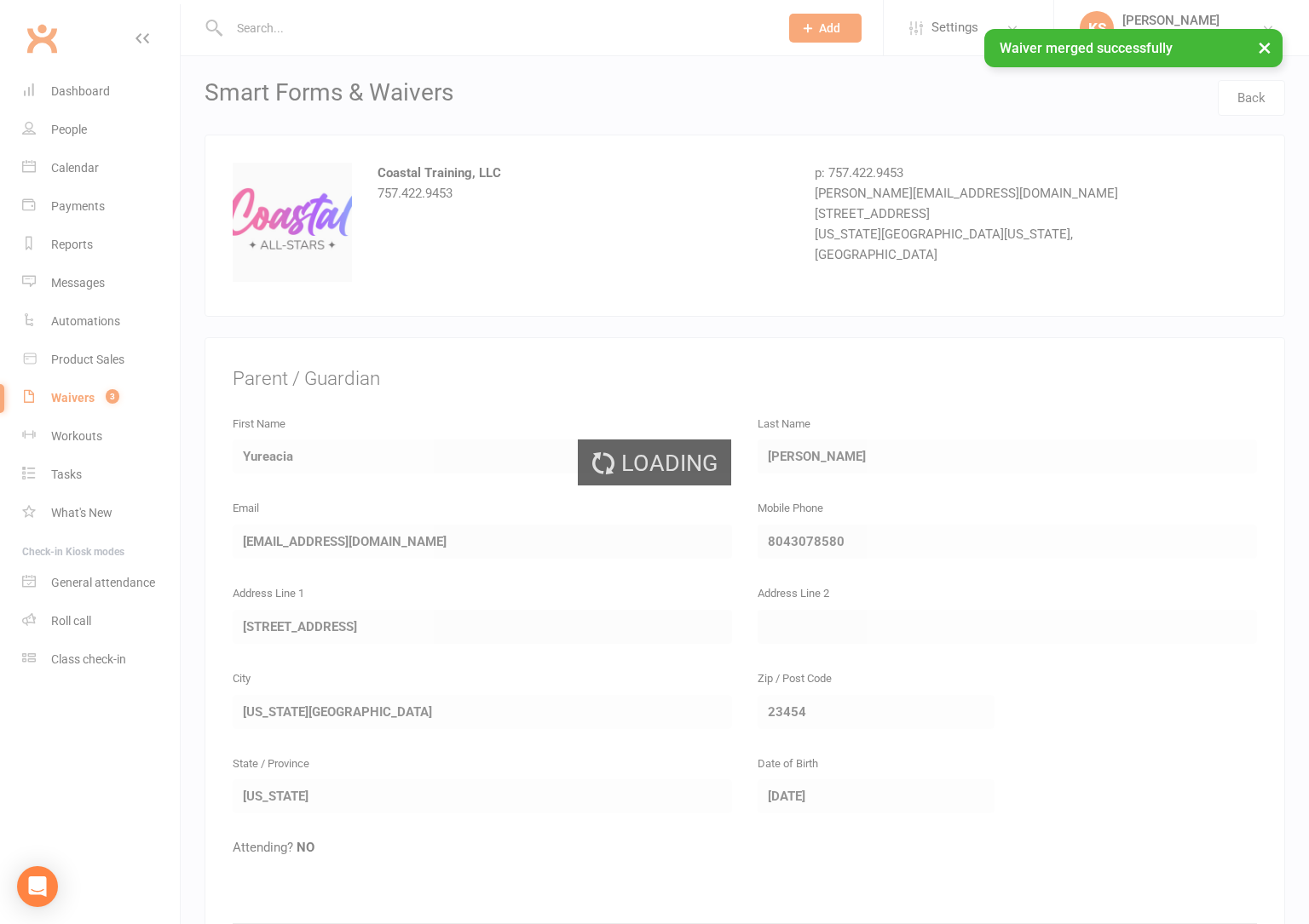
select select "25"
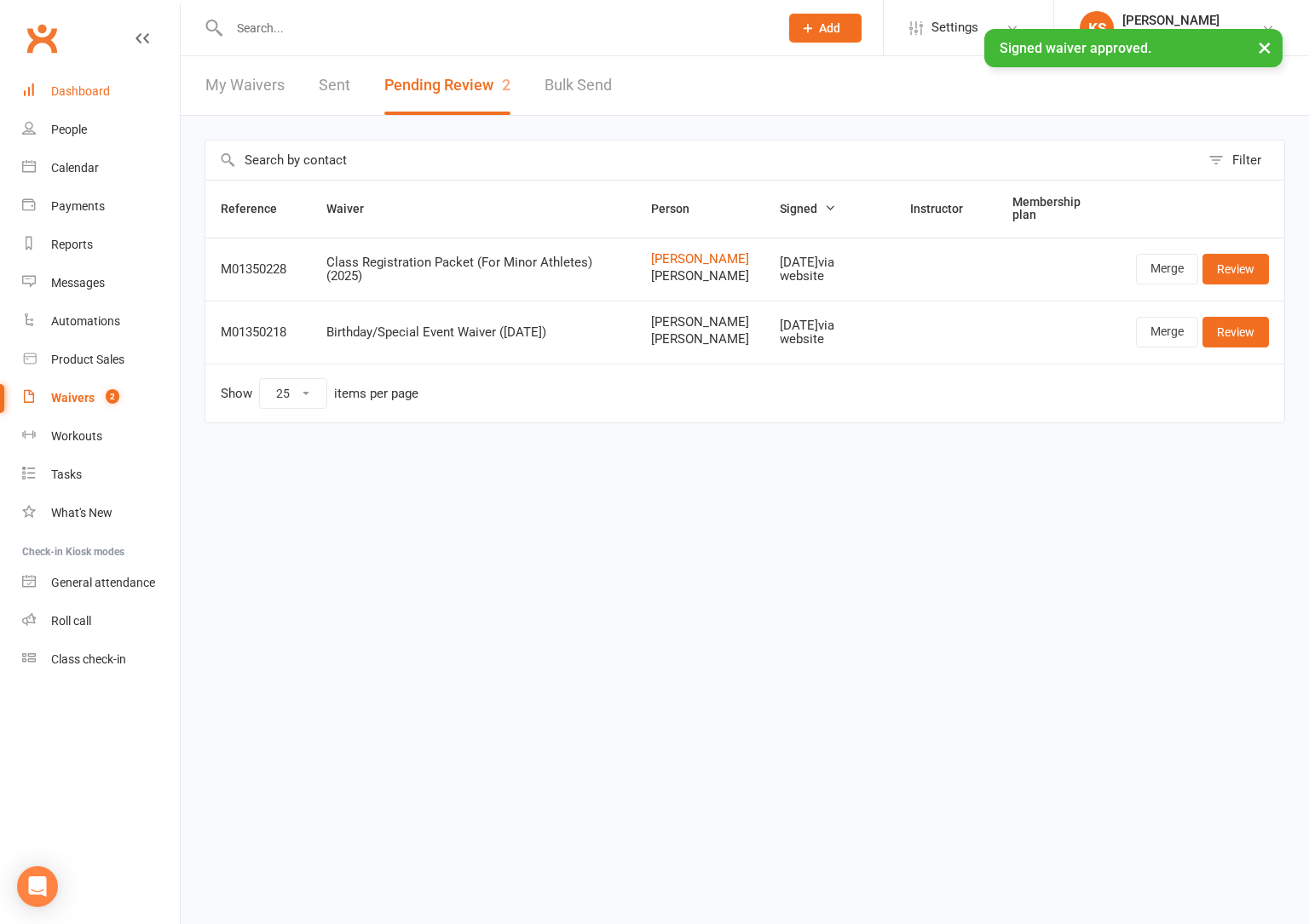
click at [84, 88] on div "Dashboard" at bounding box center [80, 90] width 59 height 14
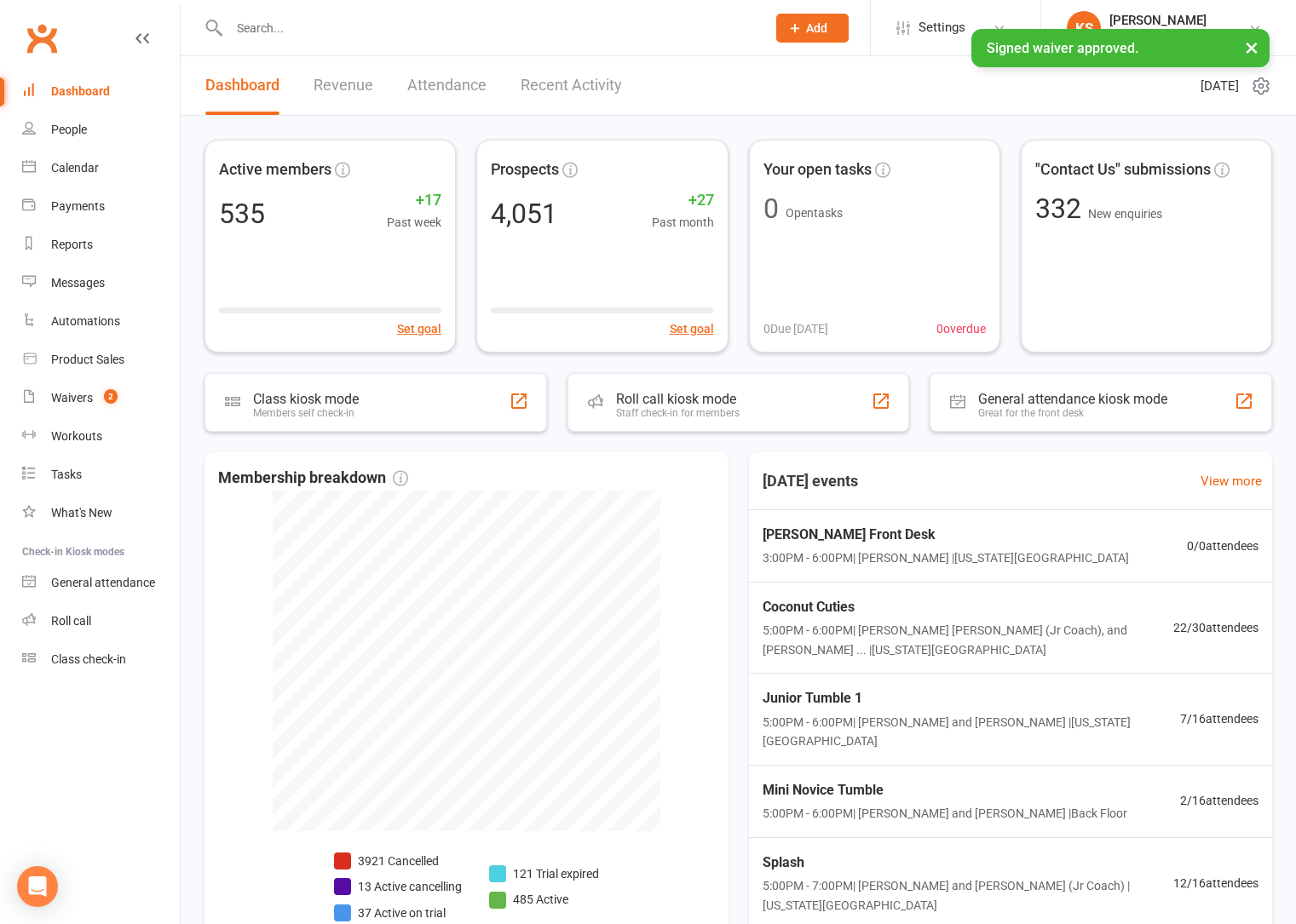
click at [514, 96] on div "Dashboard Revenue Attendance Recent Activity" at bounding box center [413, 85] width 466 height 59
click at [580, 82] on link "Recent Activity" at bounding box center [571, 85] width 101 height 59
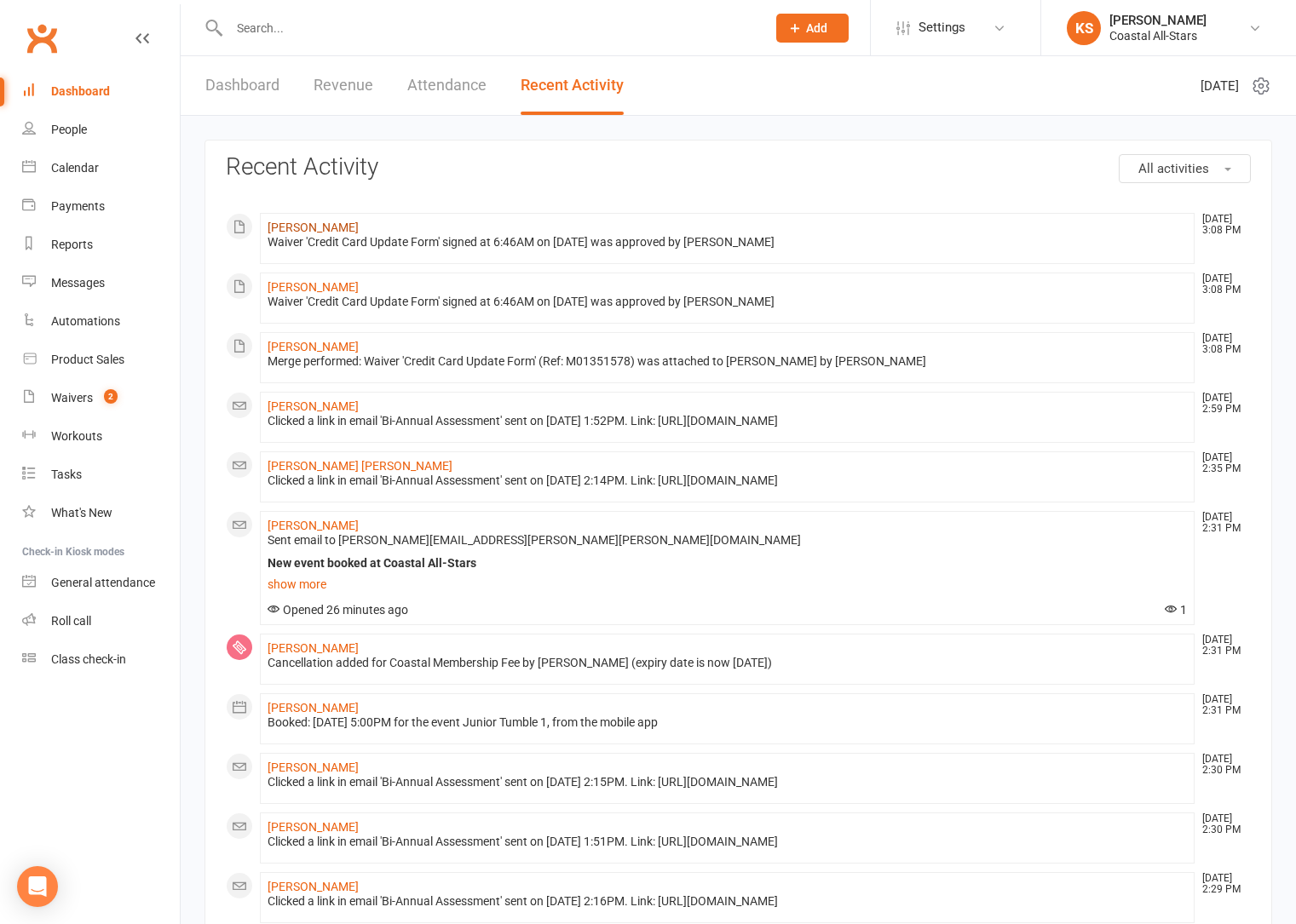
click at [330, 231] on link "Pilar Giuliana Parker" at bounding box center [312, 226] width 91 height 14
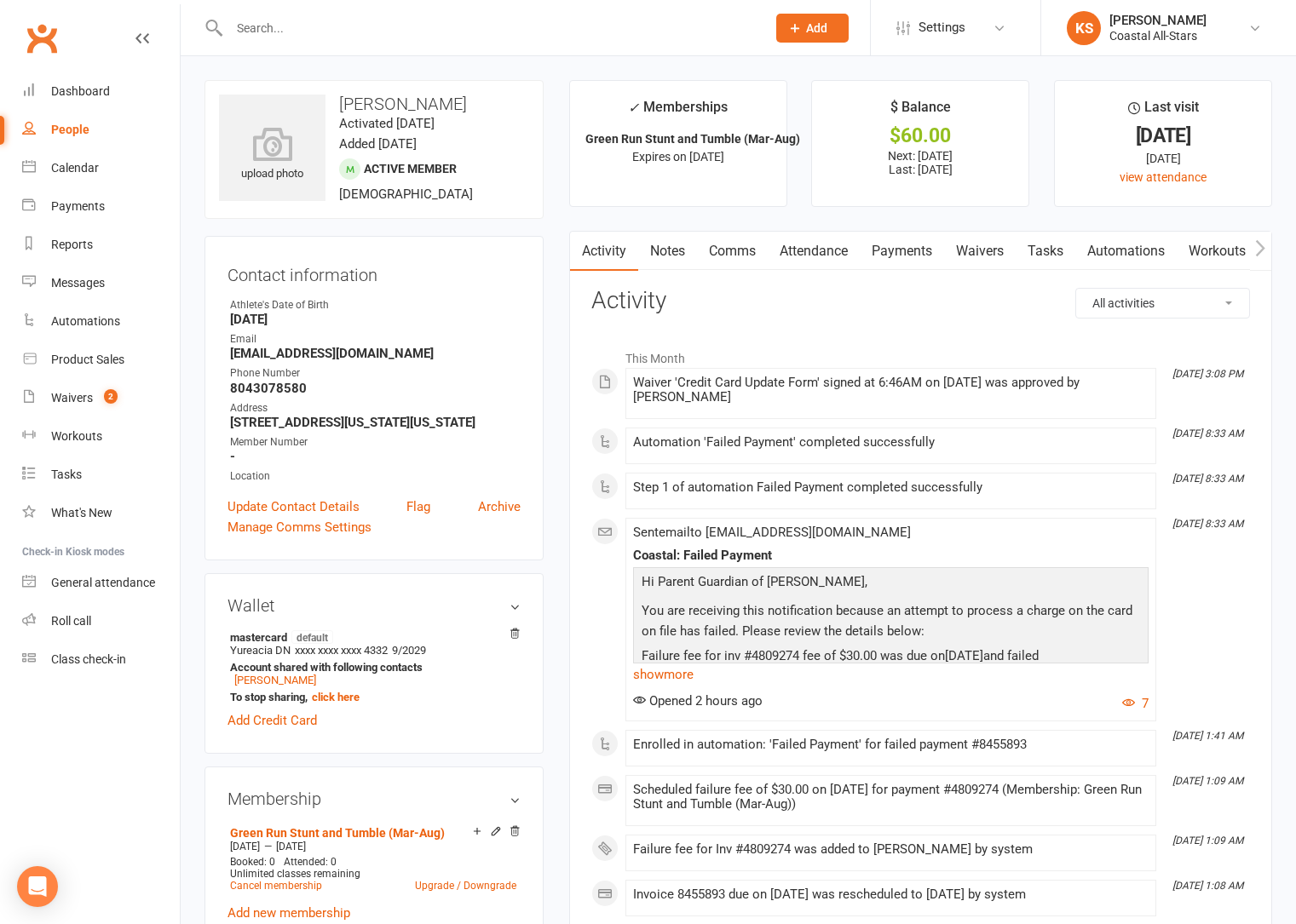
click at [911, 252] on link "Payments" at bounding box center [901, 251] width 84 height 39
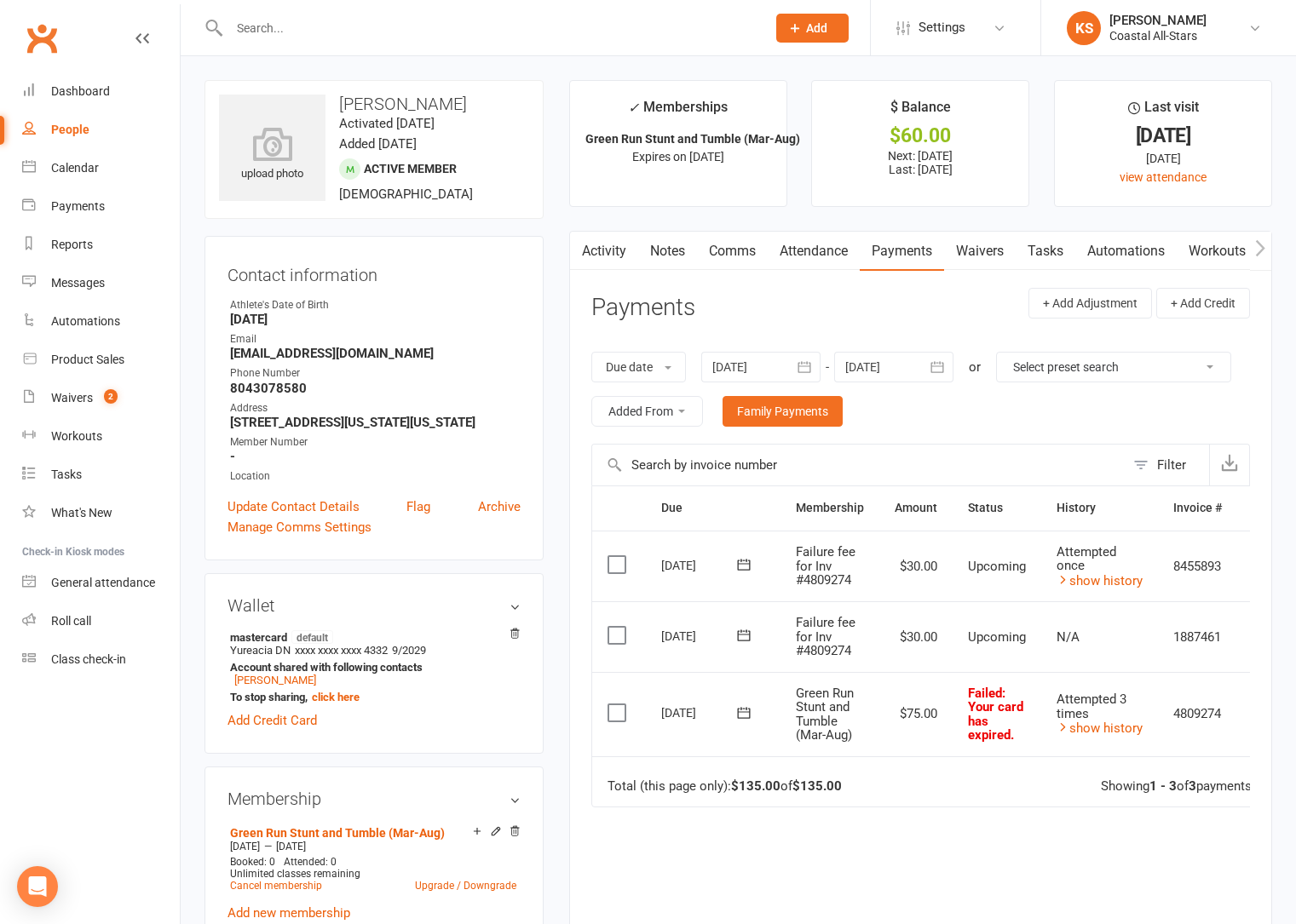
click at [747, 713] on icon at bounding box center [744, 713] width 17 height 17
click at [764, 882] on span "15" at bounding box center [767, 879] width 14 height 14
drag, startPoint x: 737, startPoint y: 707, endPoint x: 751, endPoint y: 716, distance: 16.6
click at [737, 707] on icon at bounding box center [744, 713] width 17 height 17
click at [801, 873] on span "16" at bounding box center [805, 879] width 14 height 14
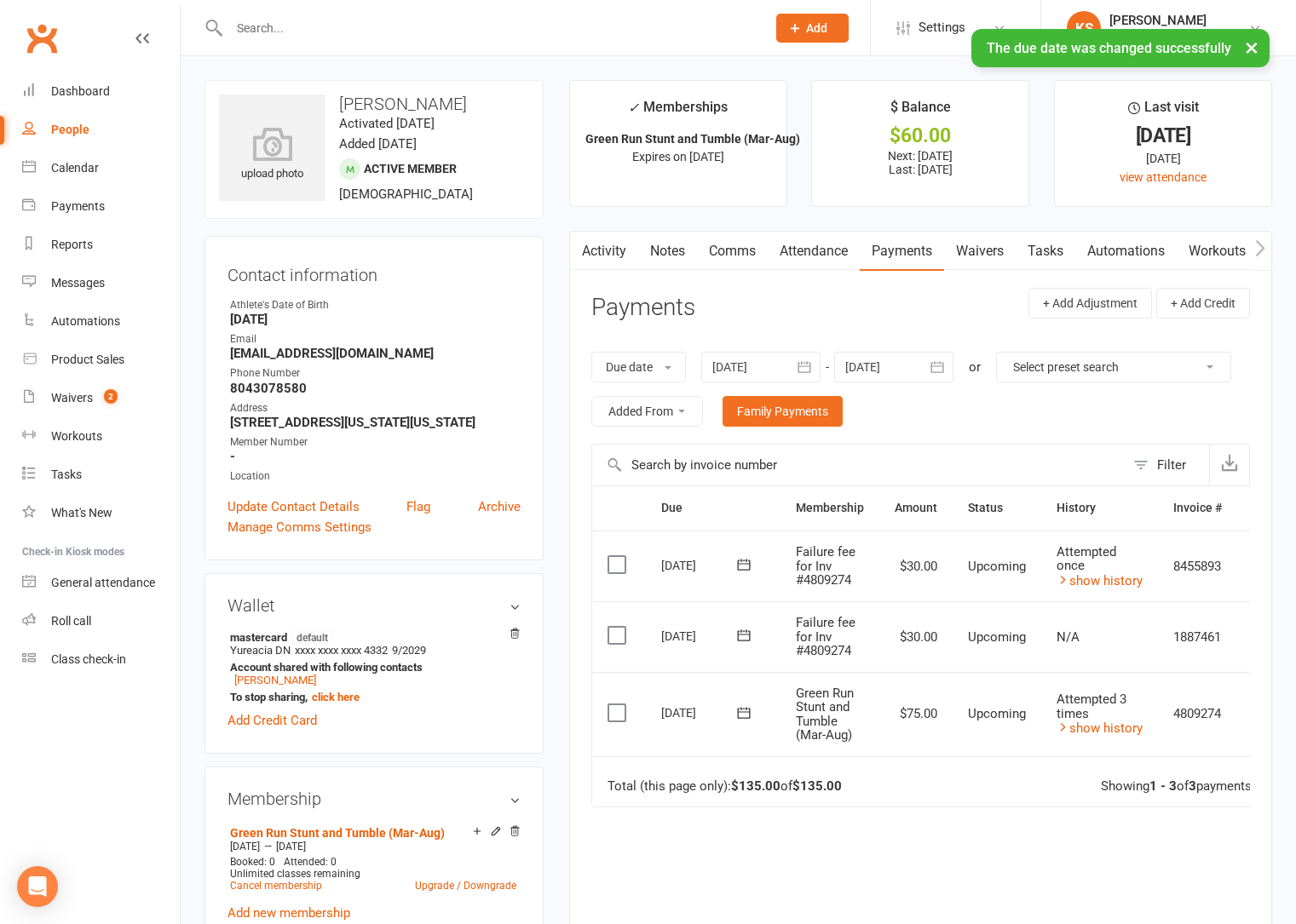
click at [745, 709] on icon at bounding box center [744, 713] width 17 height 17
click at [758, 873] on button "15" at bounding box center [768, 879] width 36 height 31
click at [1230, 647] on td "1887461" at bounding box center [1198, 636] width 79 height 70
drag, startPoint x: 1237, startPoint y: 648, endPoint x: 1135, endPoint y: 660, distance: 102.7
click at [1116, 661] on tr "Select this 17 Sep 2025 Pilar Giuliana Parker Failure fee for Inv #4809274 $30.…" at bounding box center [940, 636] width 696 height 70
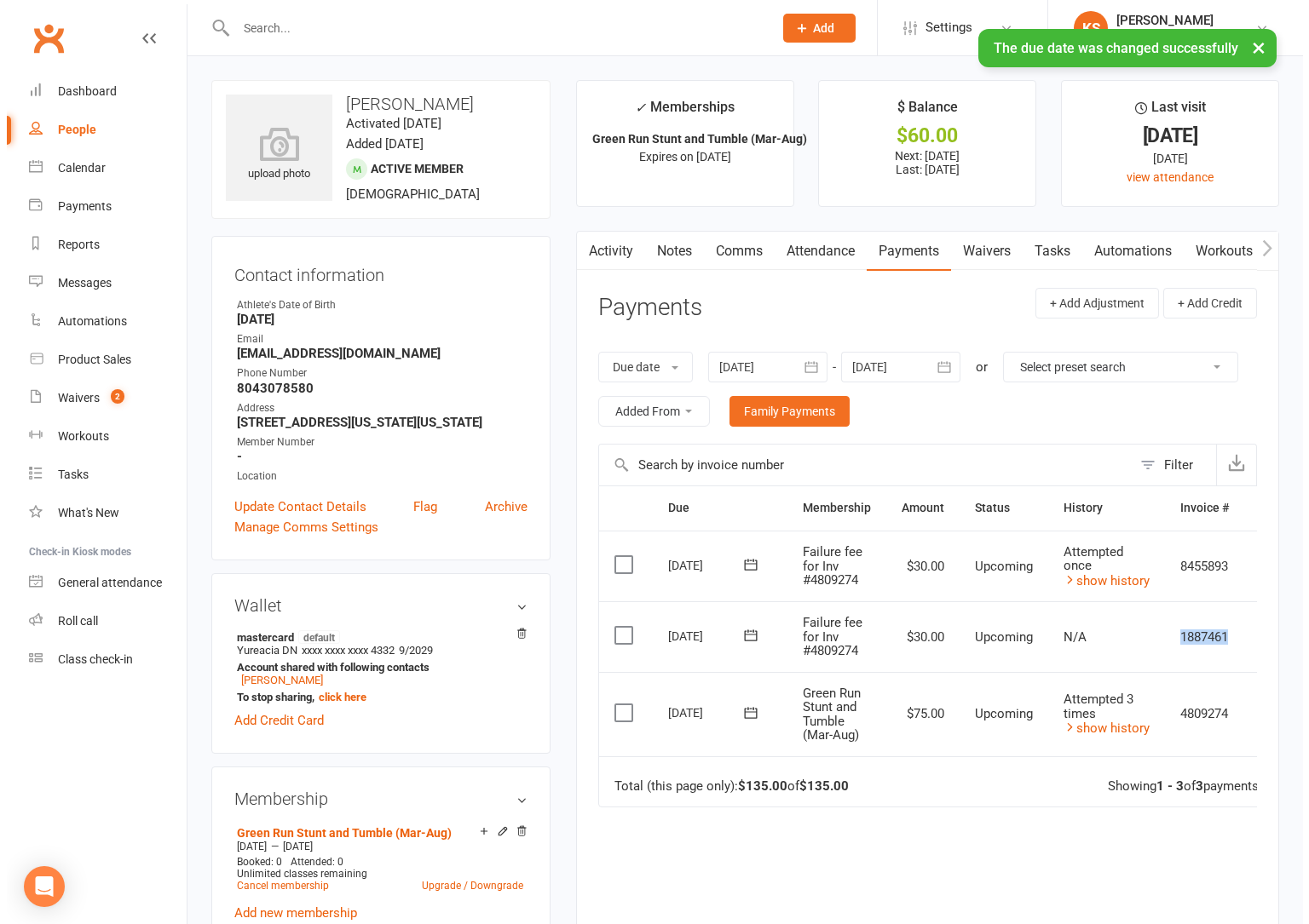
scroll to position [0, 42]
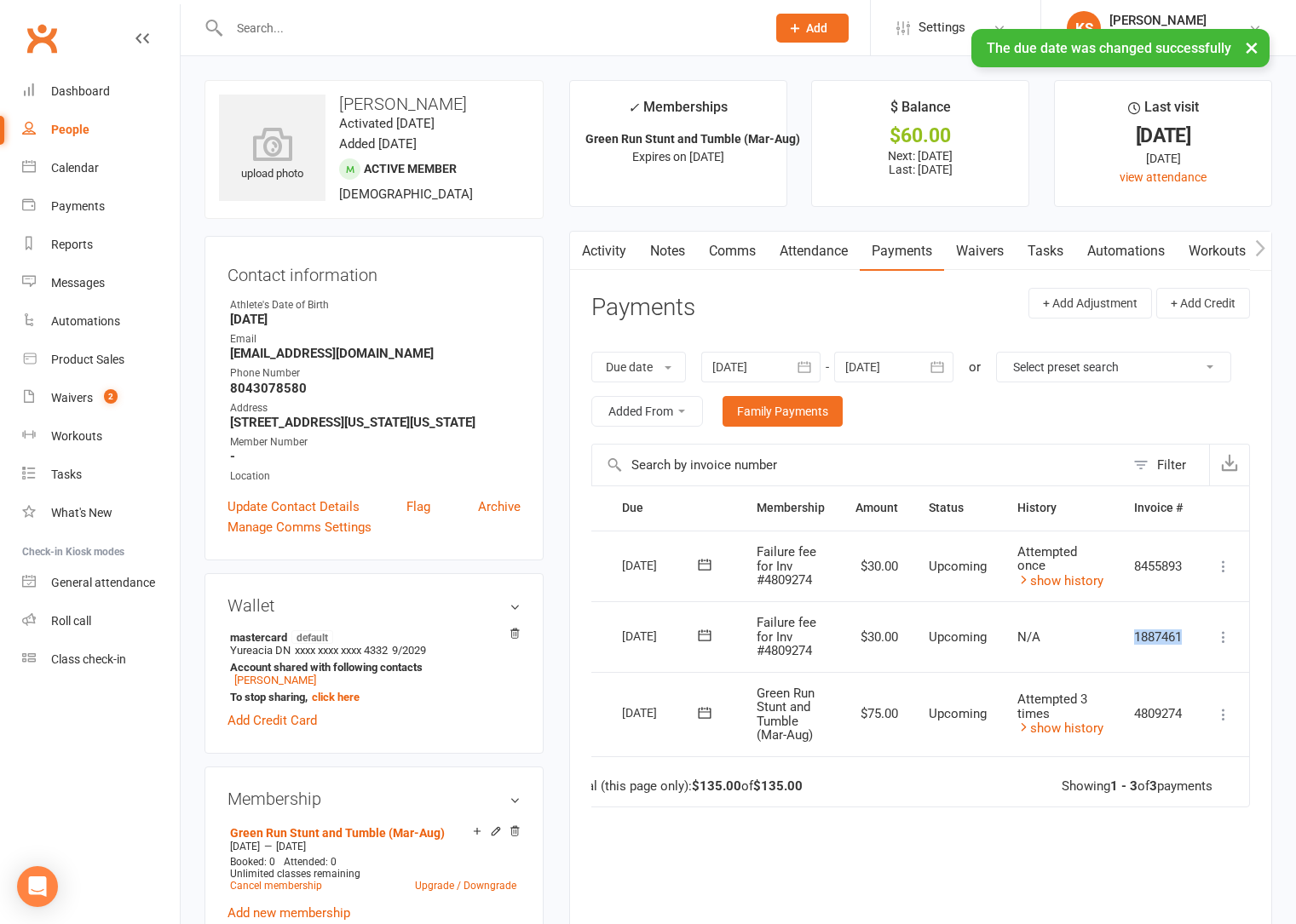
click at [1220, 634] on icon at bounding box center [1223, 637] width 17 height 17
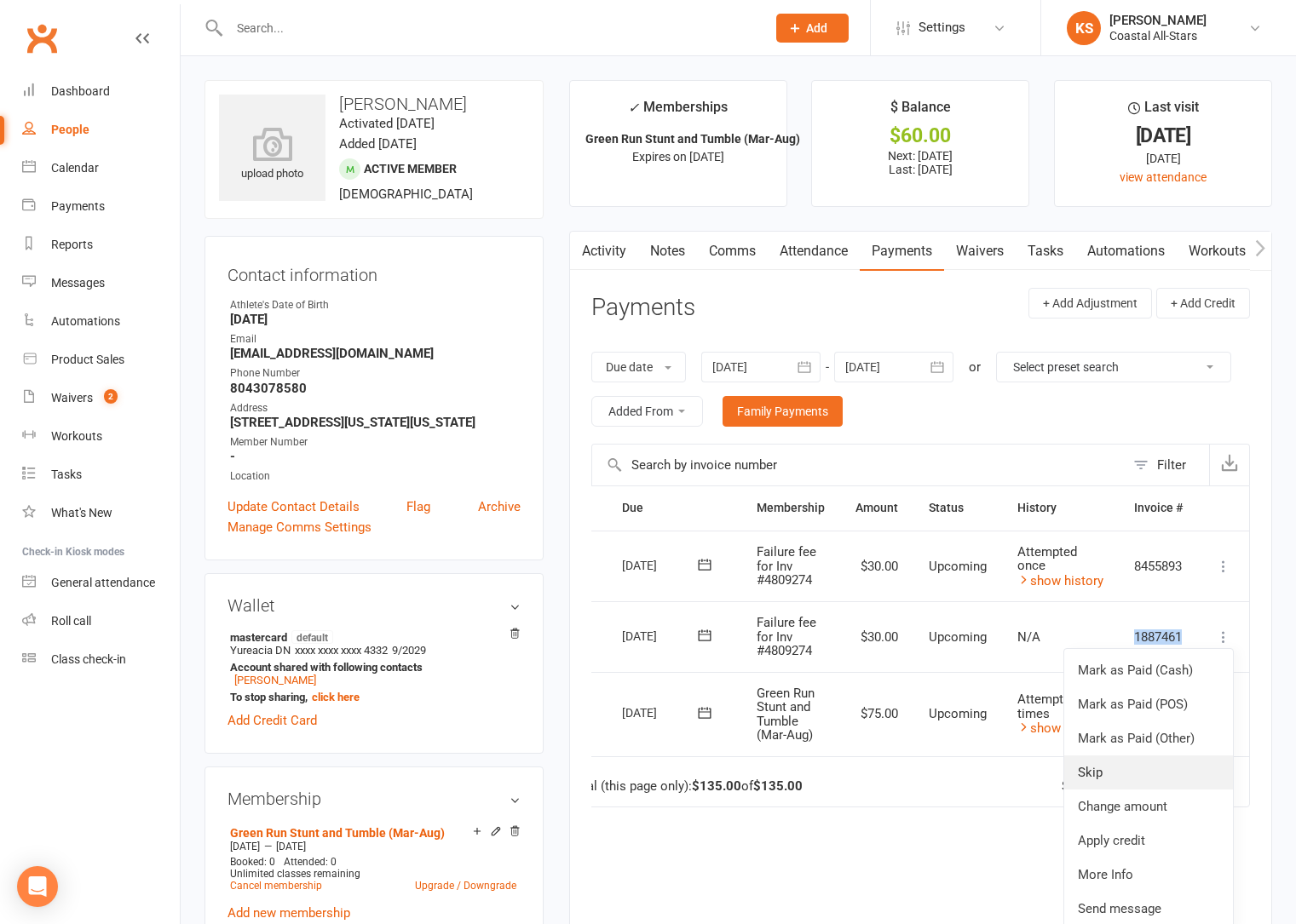
click at [1150, 772] on link "Skip" at bounding box center [1148, 772] width 169 height 34
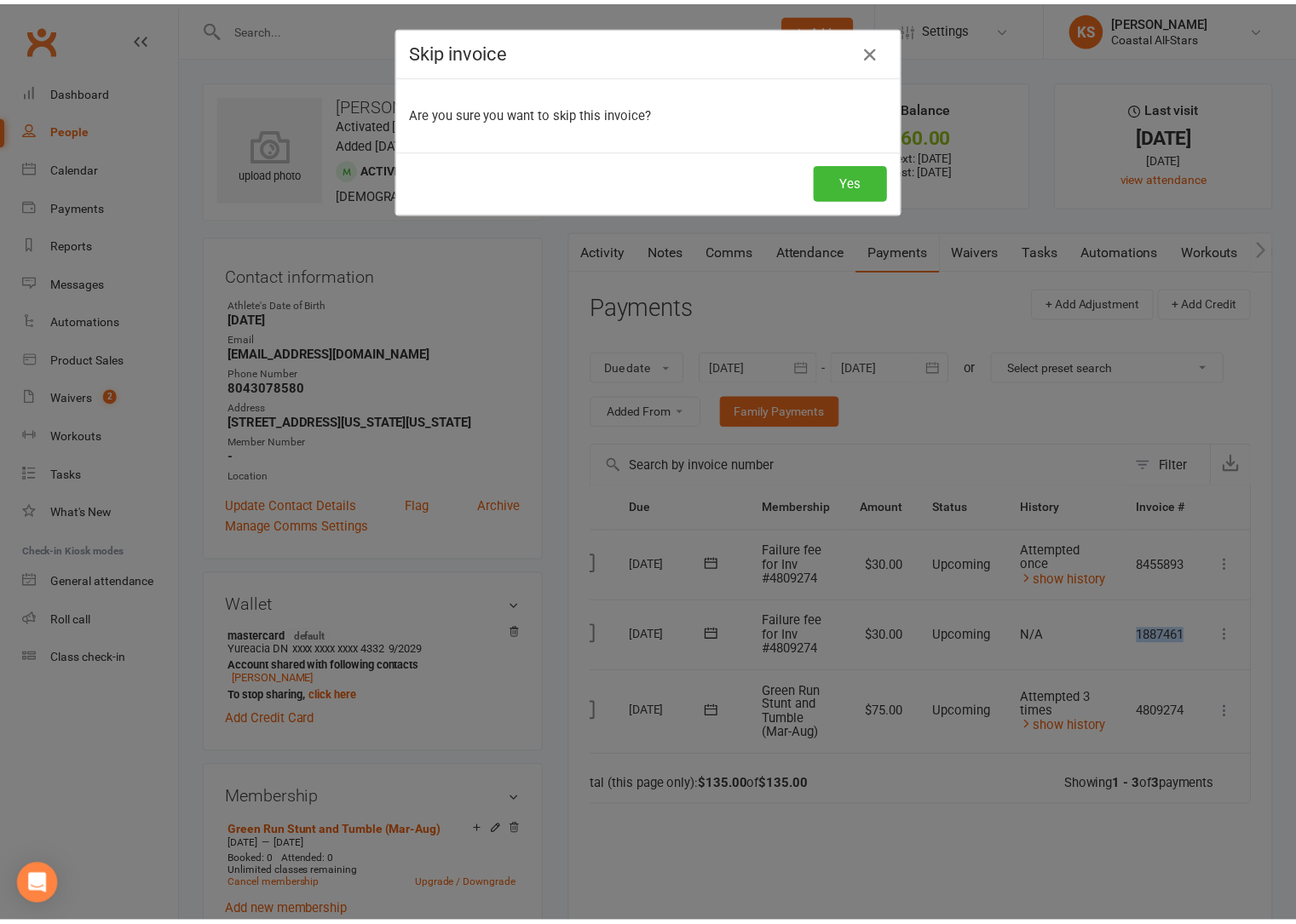
scroll to position [0, 33]
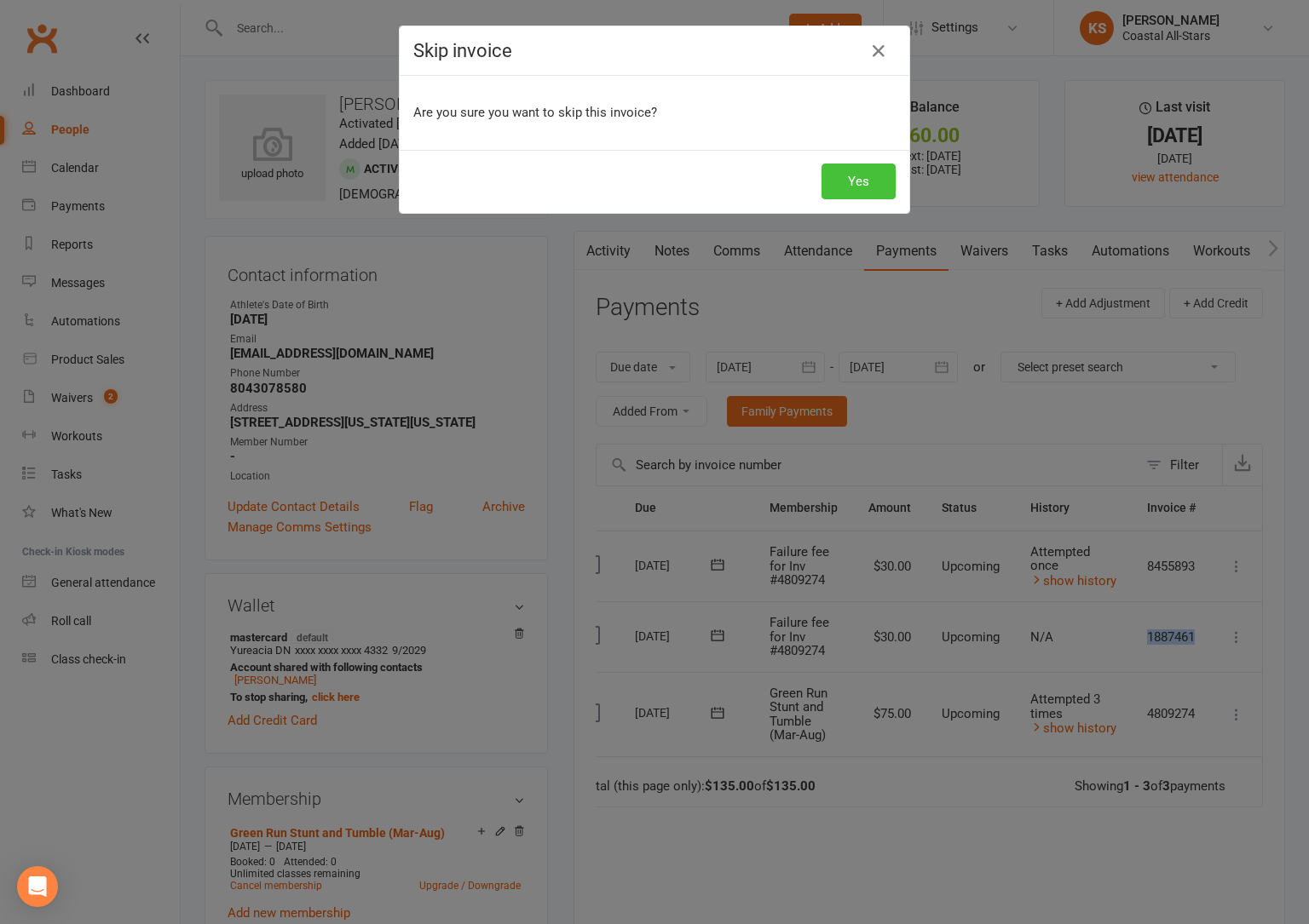
click at [829, 186] on button "Yes" at bounding box center [859, 181] width 74 height 36
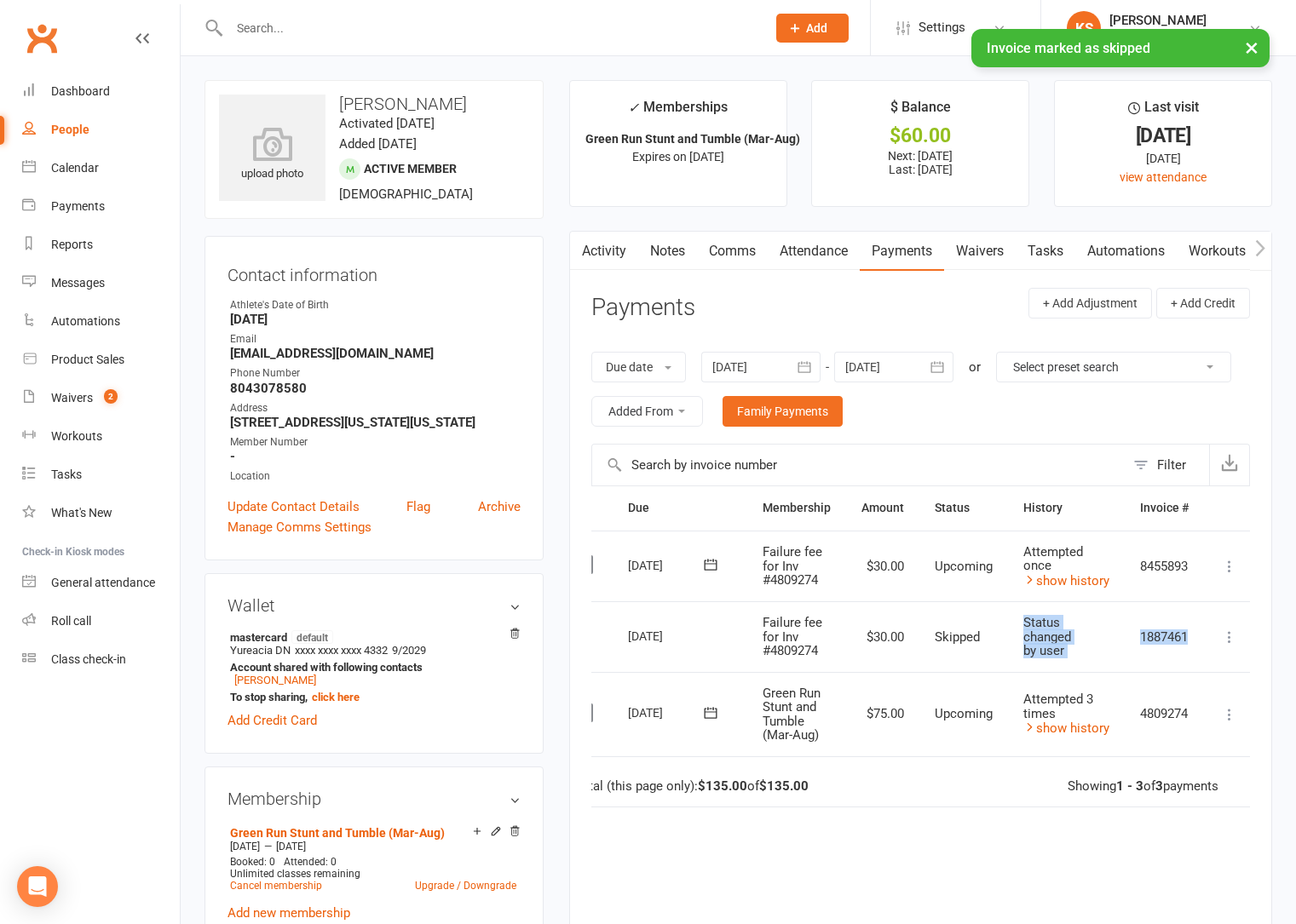
click at [1232, 570] on icon at bounding box center [1229, 566] width 17 height 17
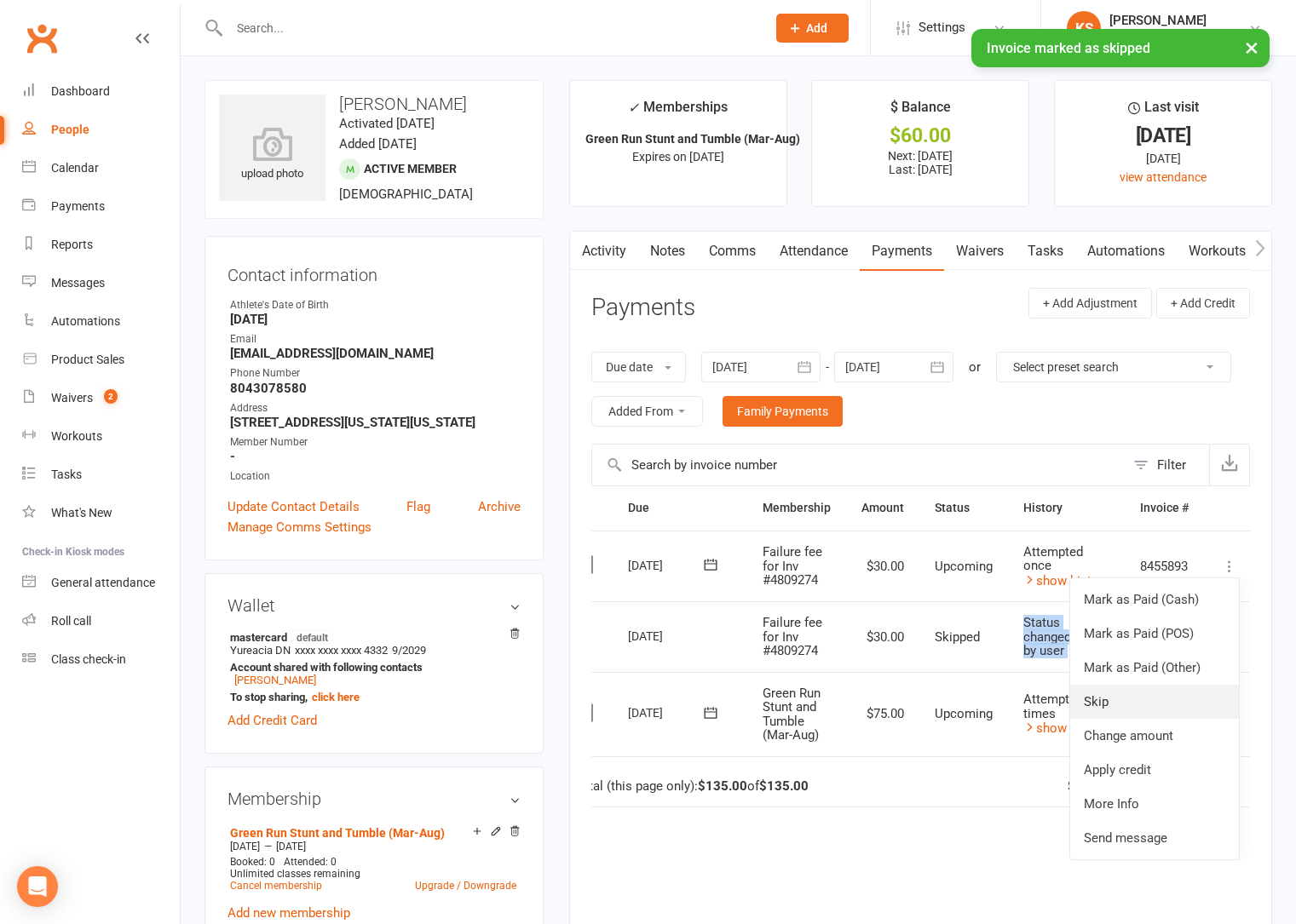
click at [1176, 691] on link "Skip" at bounding box center [1154, 702] width 169 height 34
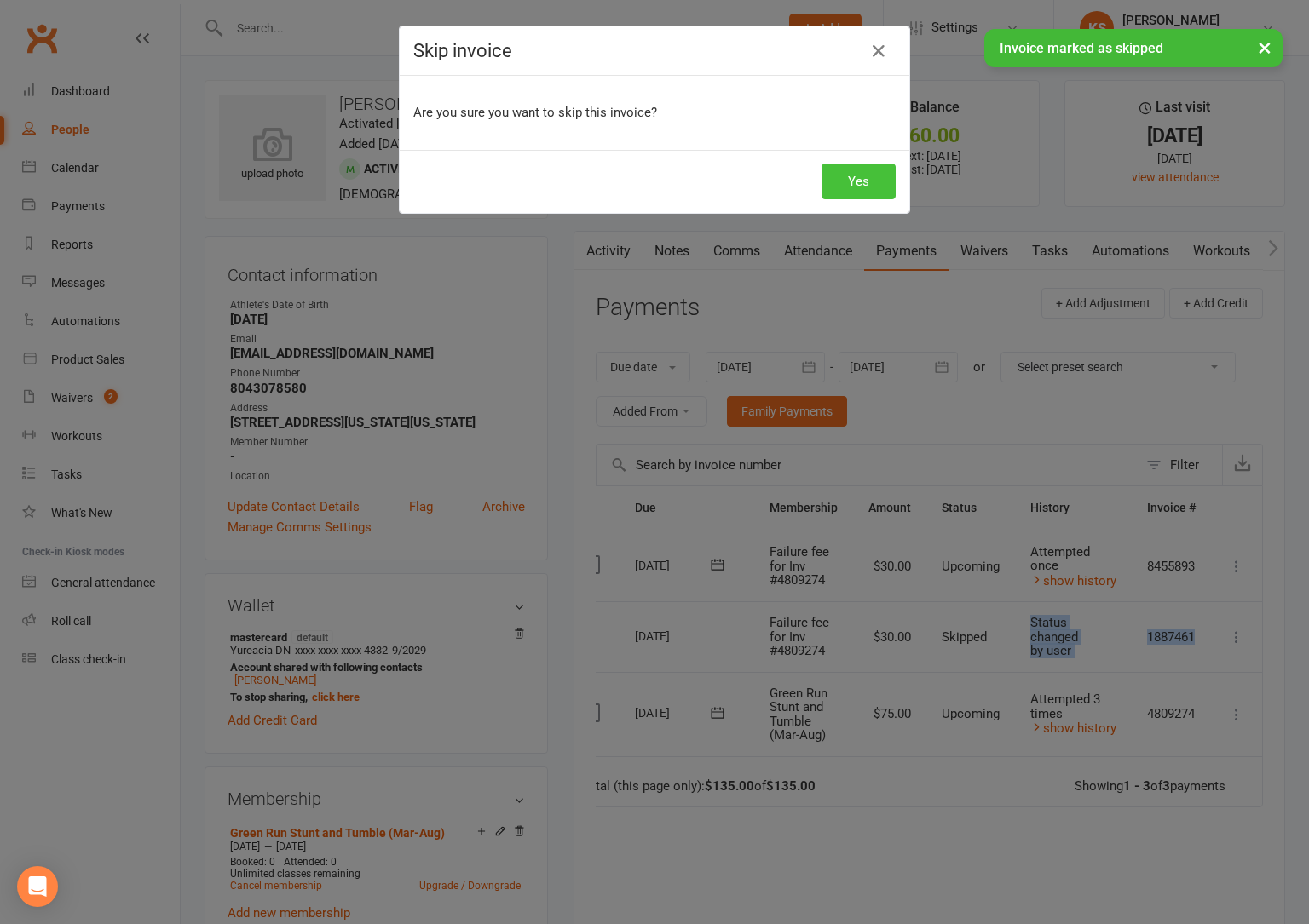
click at [856, 186] on button "Yes" at bounding box center [859, 181] width 74 height 36
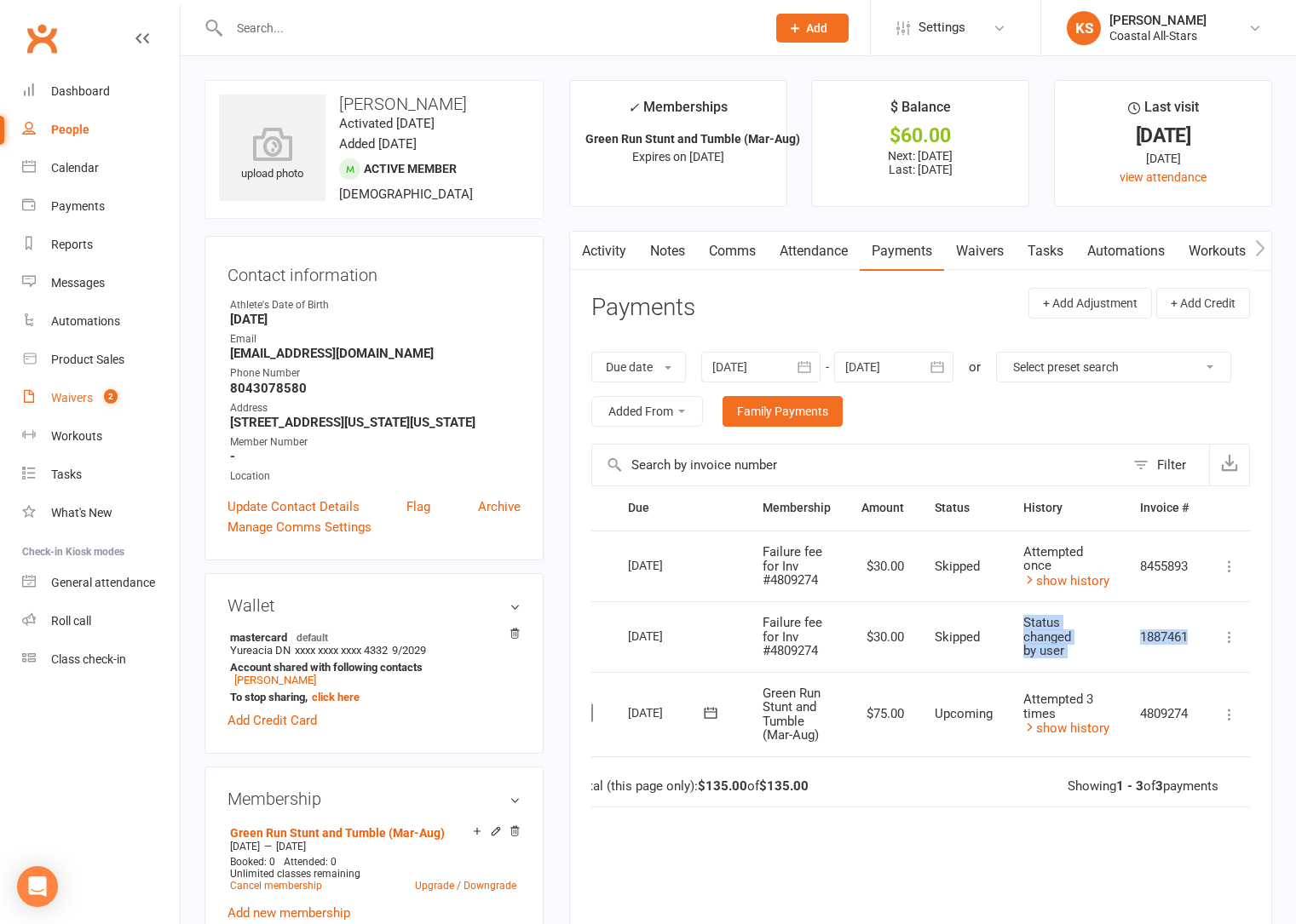
click at [83, 391] on div "Waivers" at bounding box center [72, 397] width 42 height 14
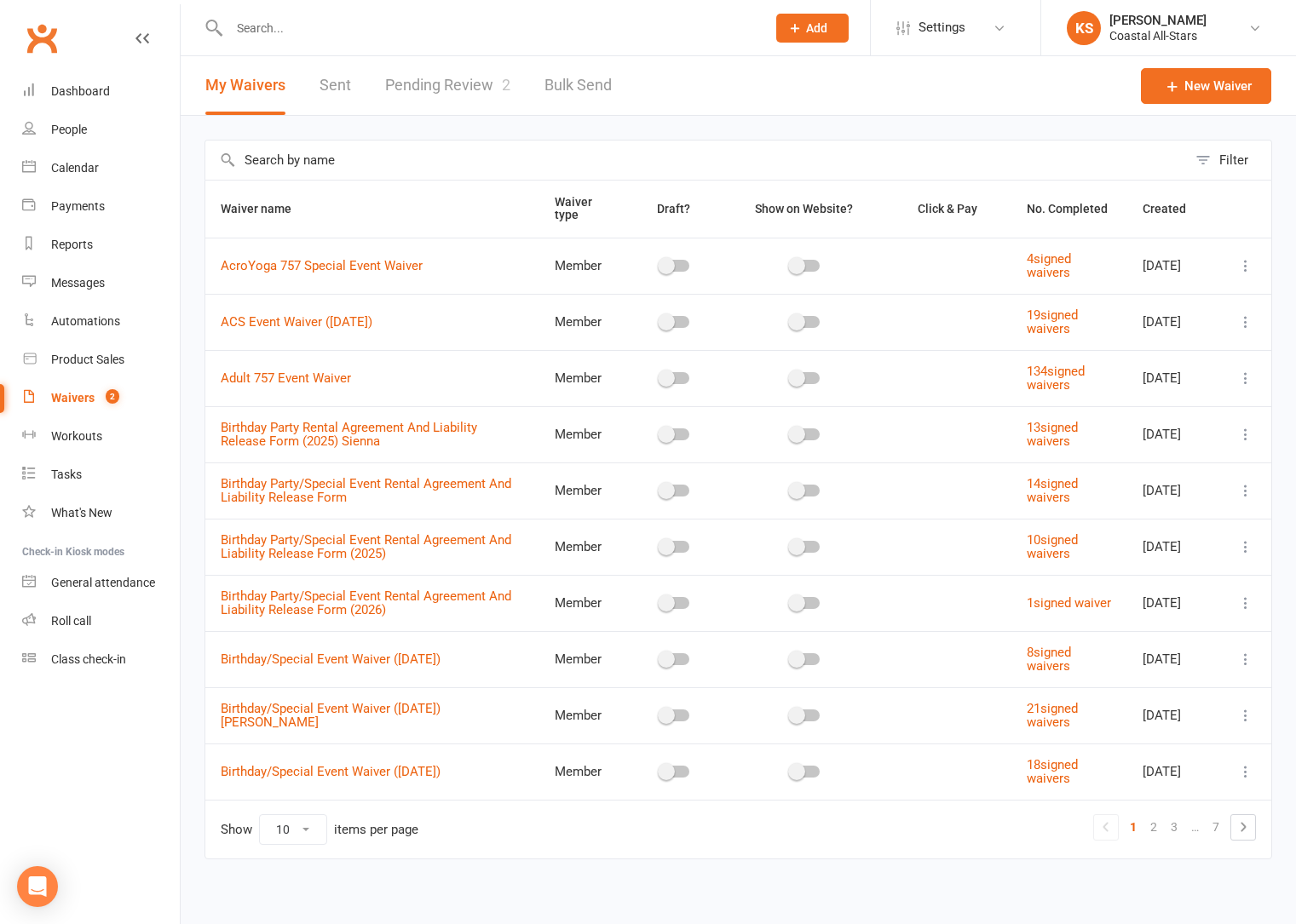
click at [416, 96] on link "Pending Review 2" at bounding box center [448, 85] width 125 height 59
select select "25"
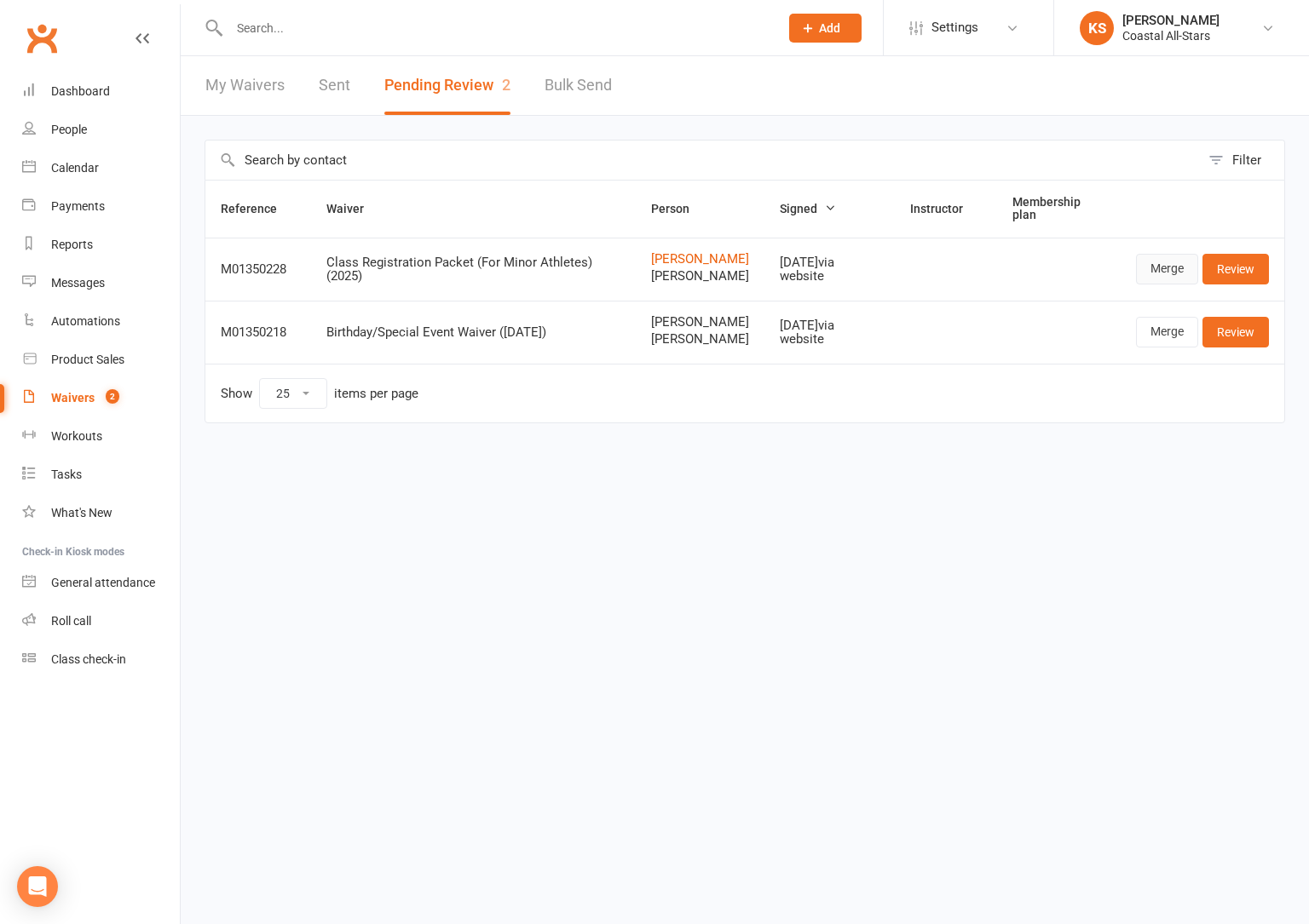
click at [1170, 284] on link "Merge" at bounding box center [1166, 269] width 62 height 31
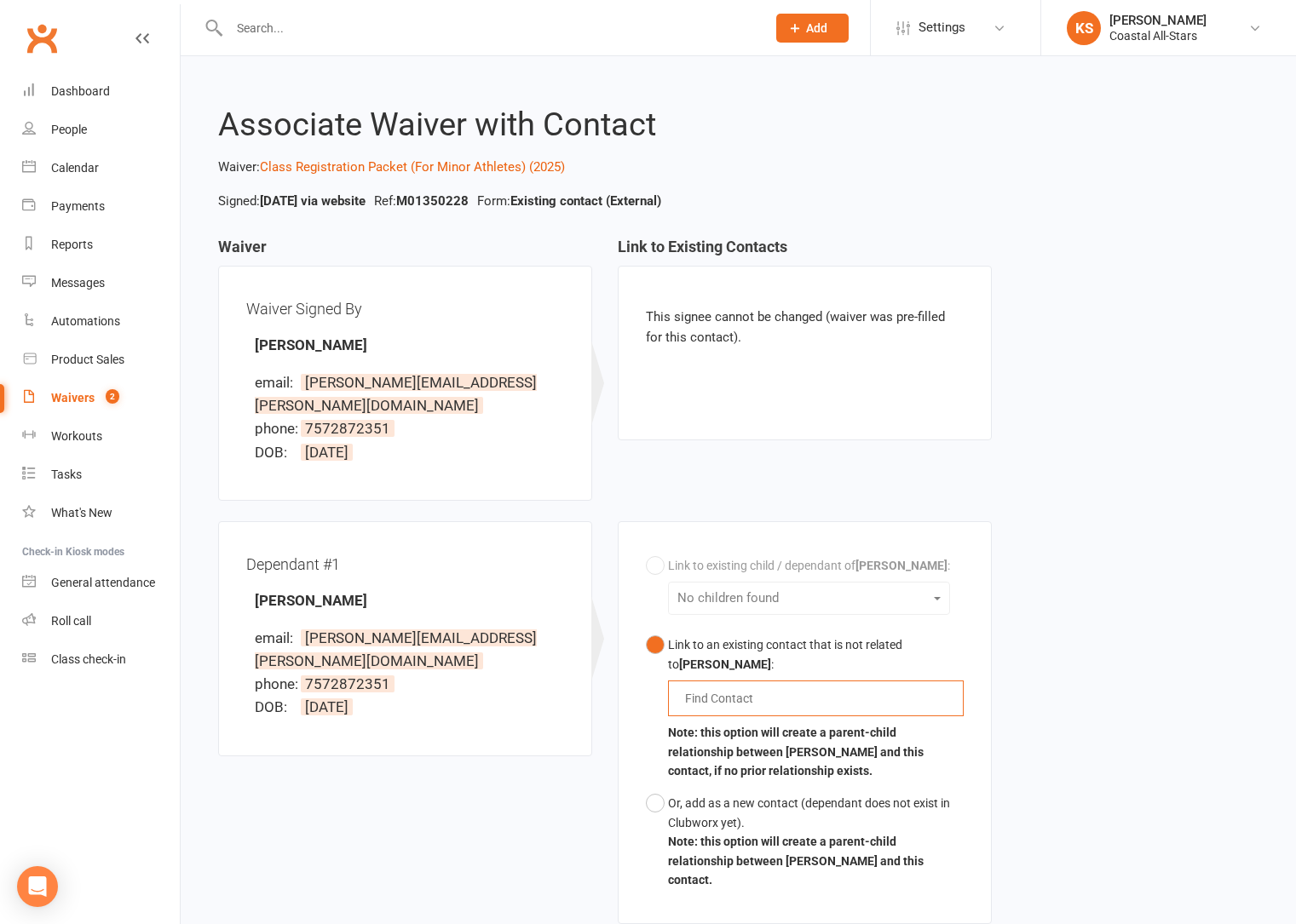
click at [756, 688] on input "text" at bounding box center [723, 698] width 79 height 21
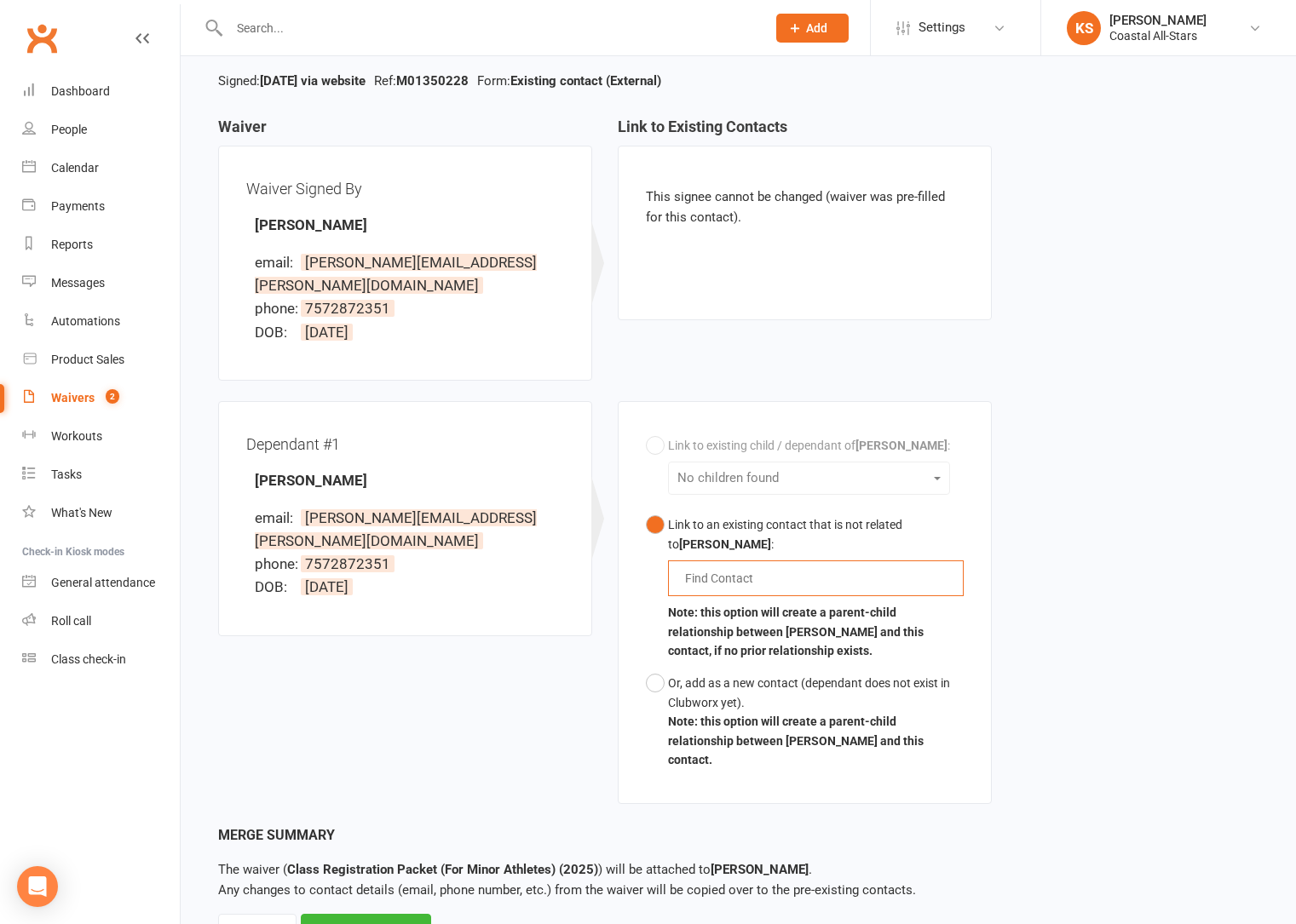
scroll to position [155, 0]
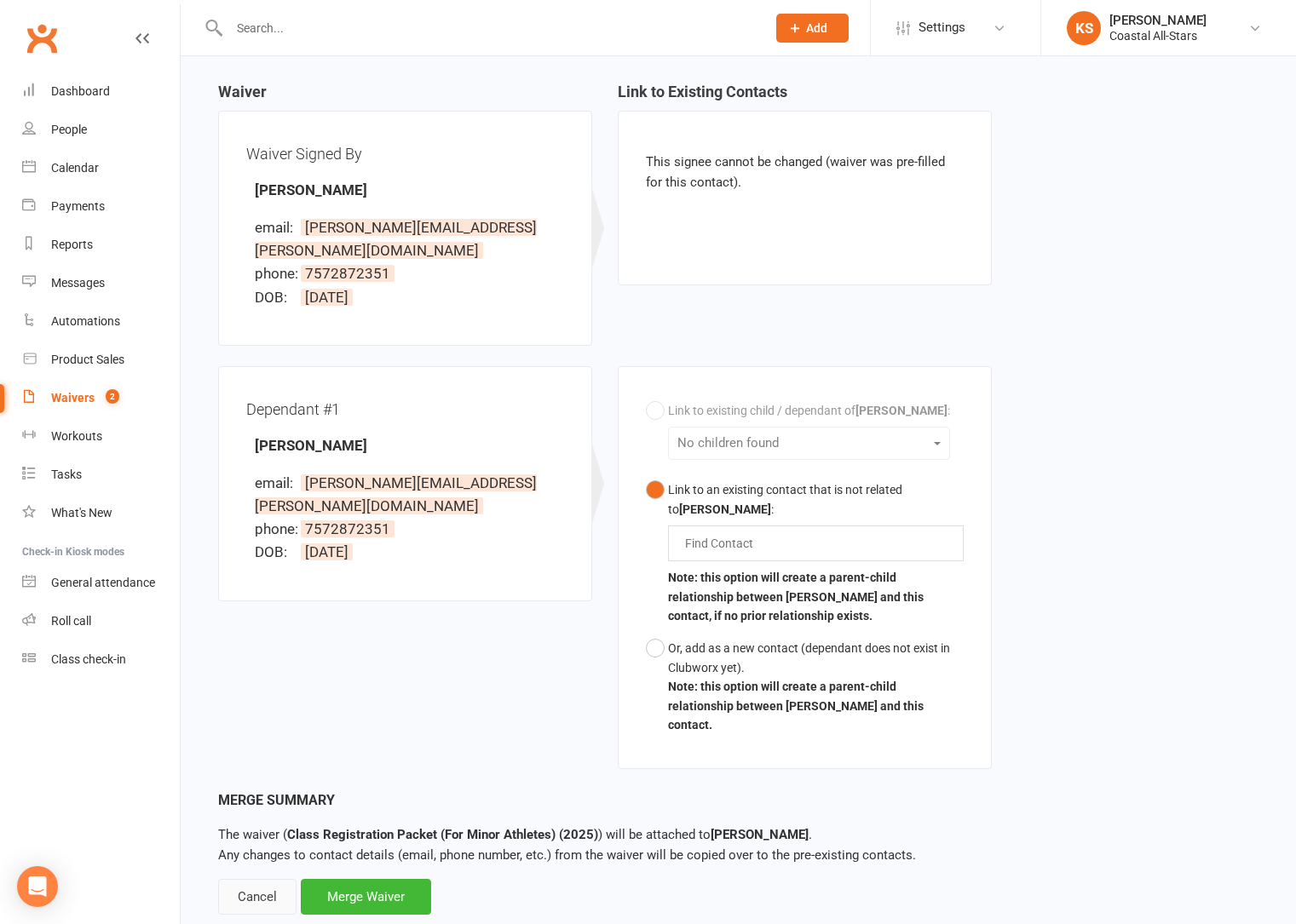
click at [257, 879] on div "Cancel" at bounding box center [257, 897] width 79 height 36
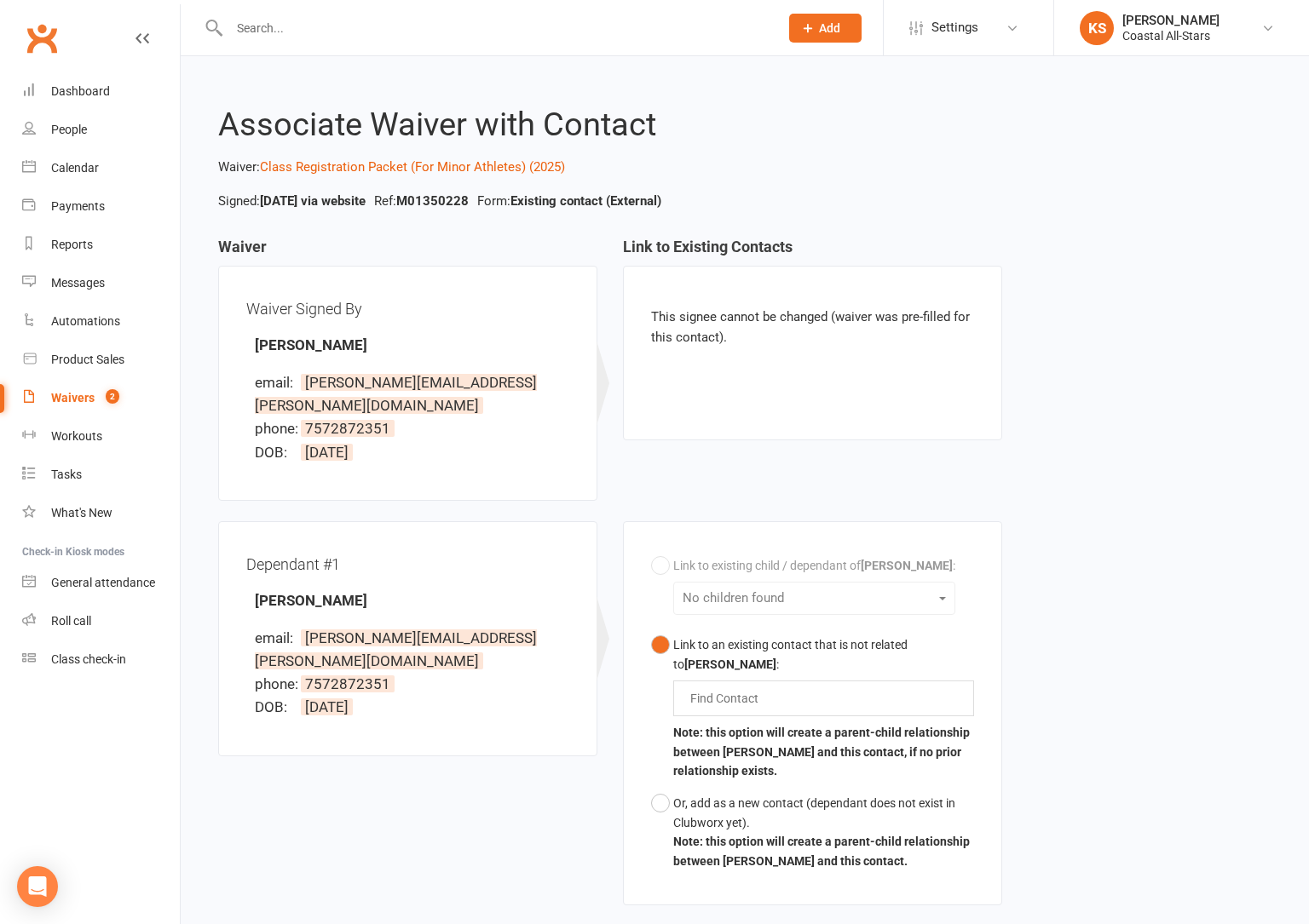
select select "25"
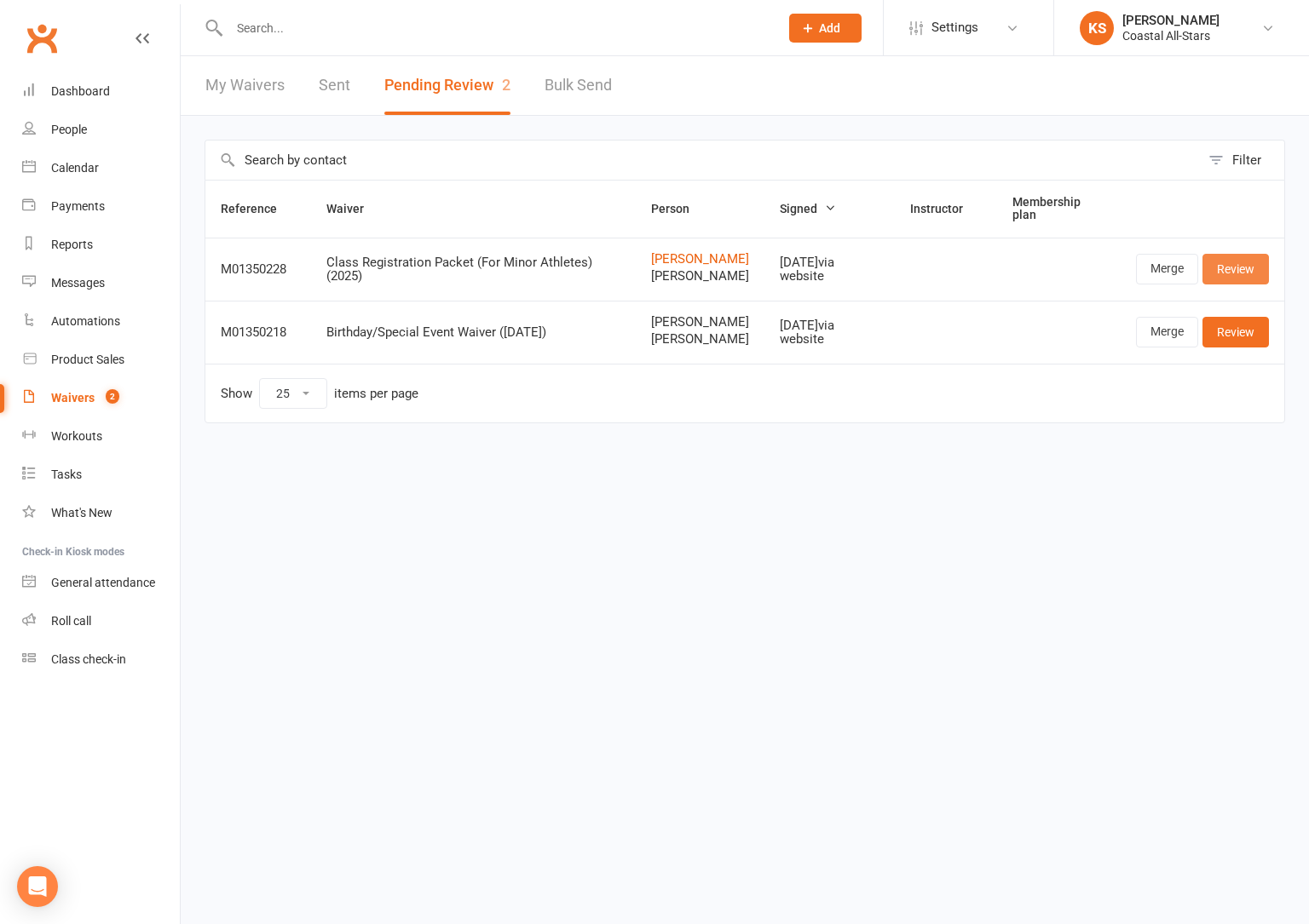
click at [1250, 273] on link "Review" at bounding box center [1236, 269] width 67 height 31
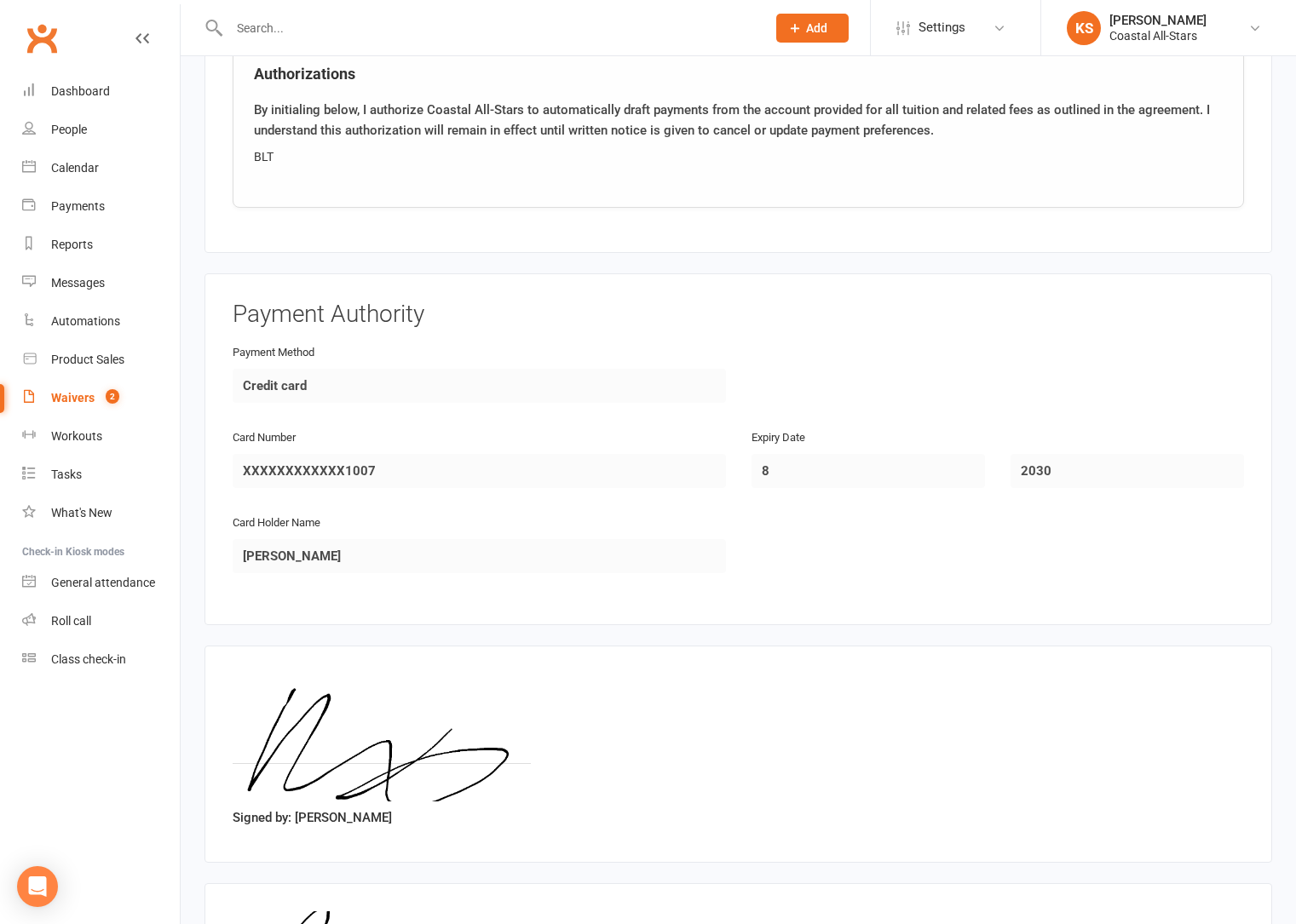
scroll to position [2324, 0]
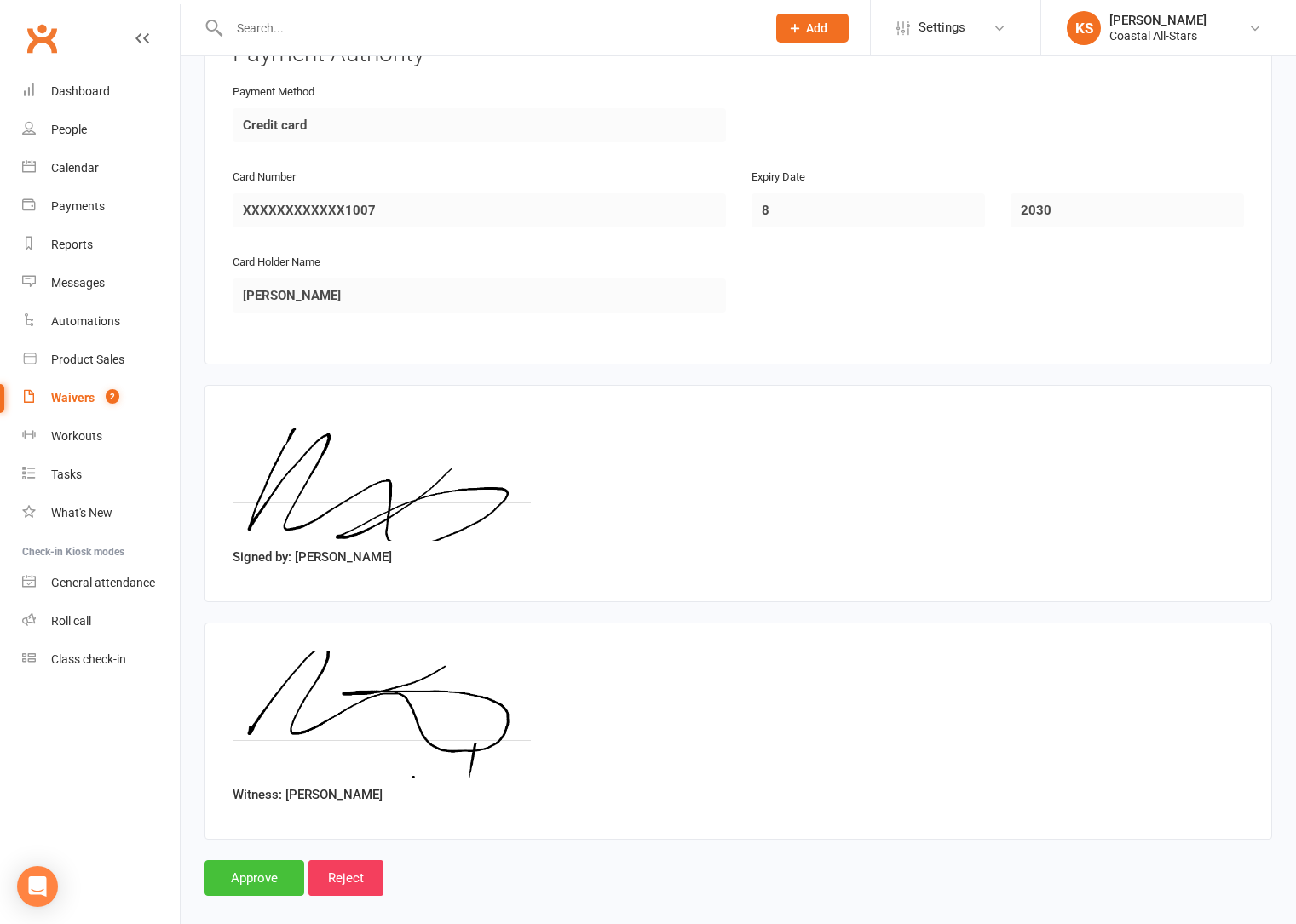
click at [251, 860] on input "Approve" at bounding box center [255, 878] width 99 height 36
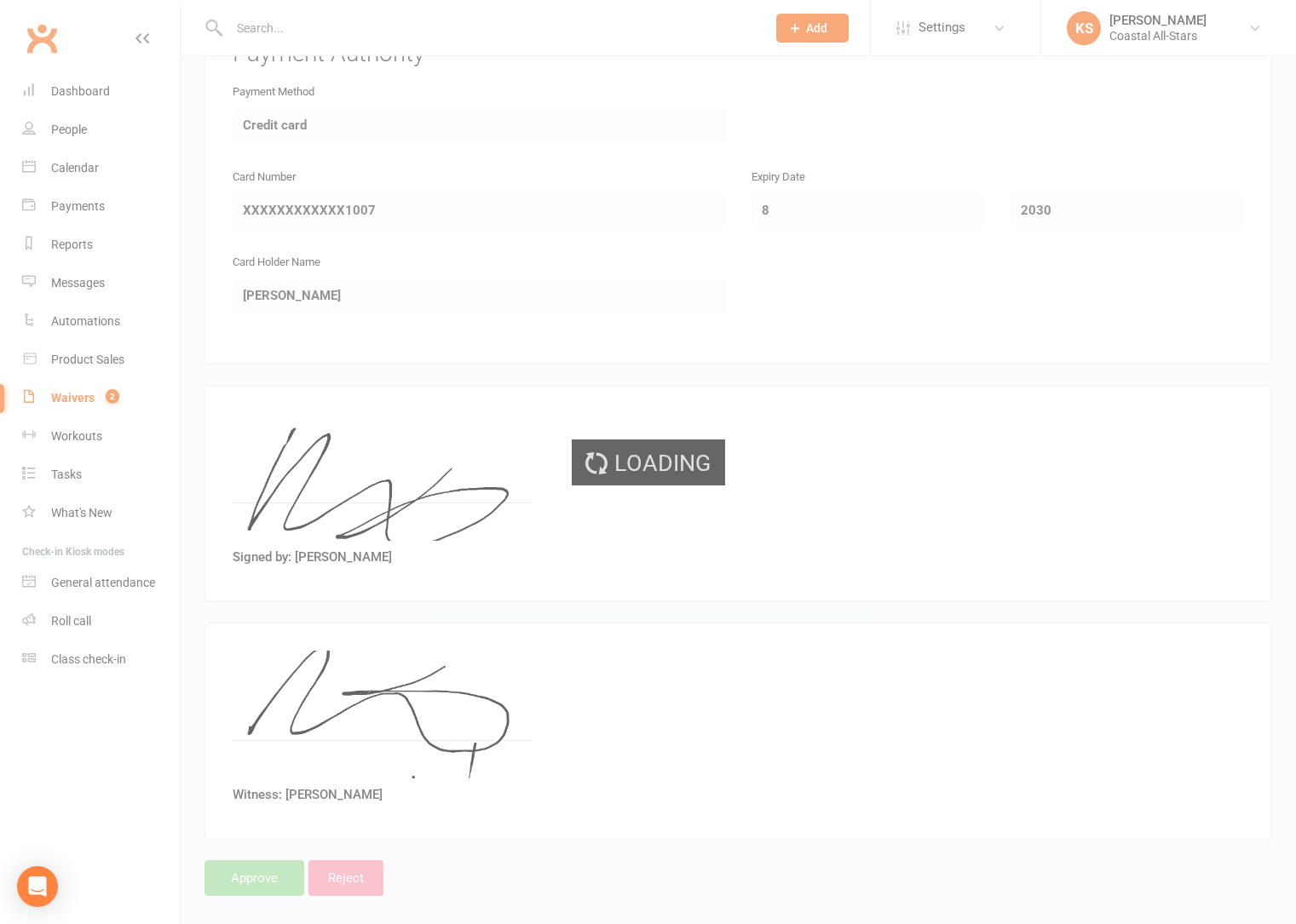
click at [247, 864] on div "Loading" at bounding box center [648, 462] width 1296 height 924
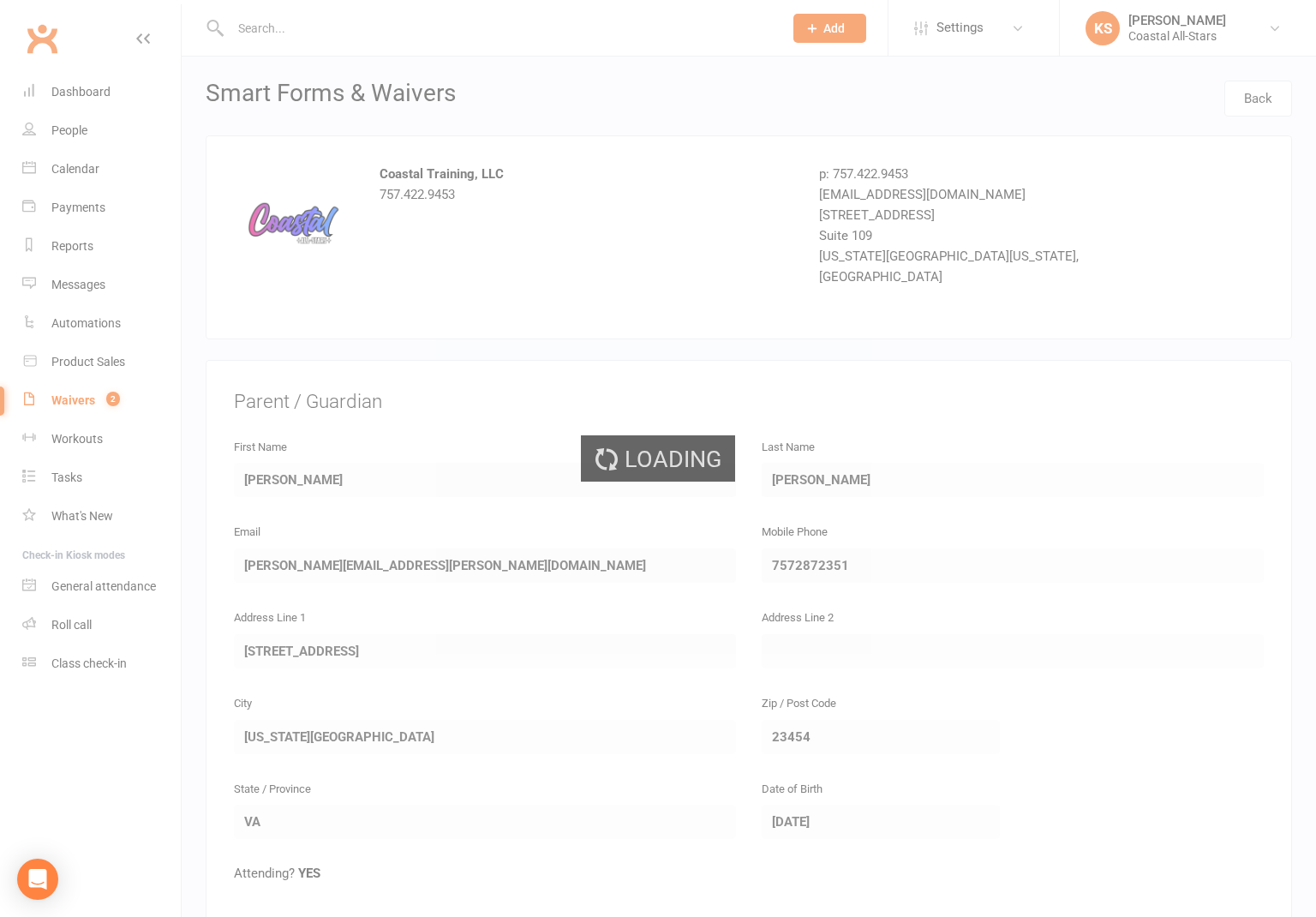
select select "25"
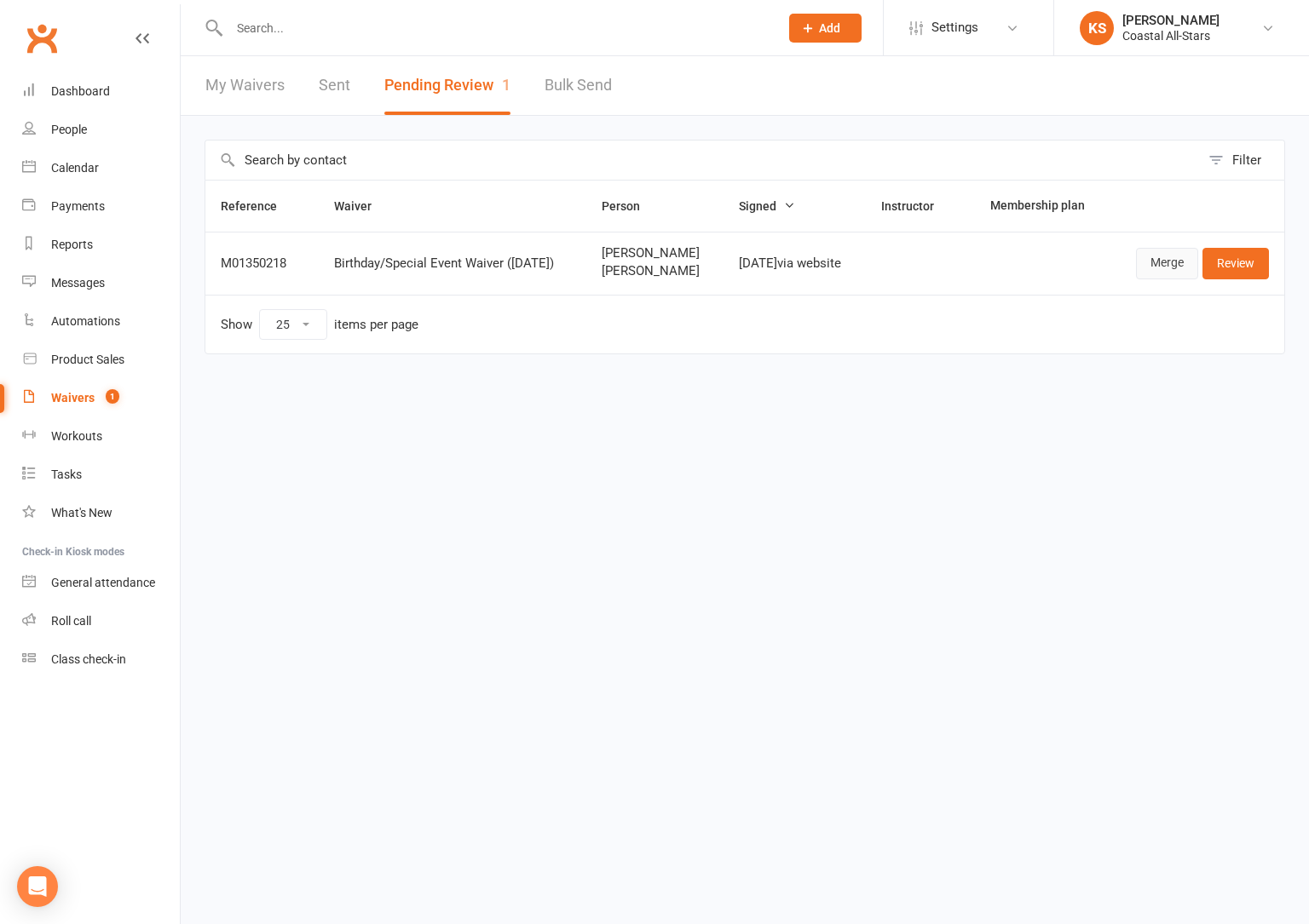
click at [1165, 263] on link "Merge" at bounding box center [1166, 263] width 62 height 31
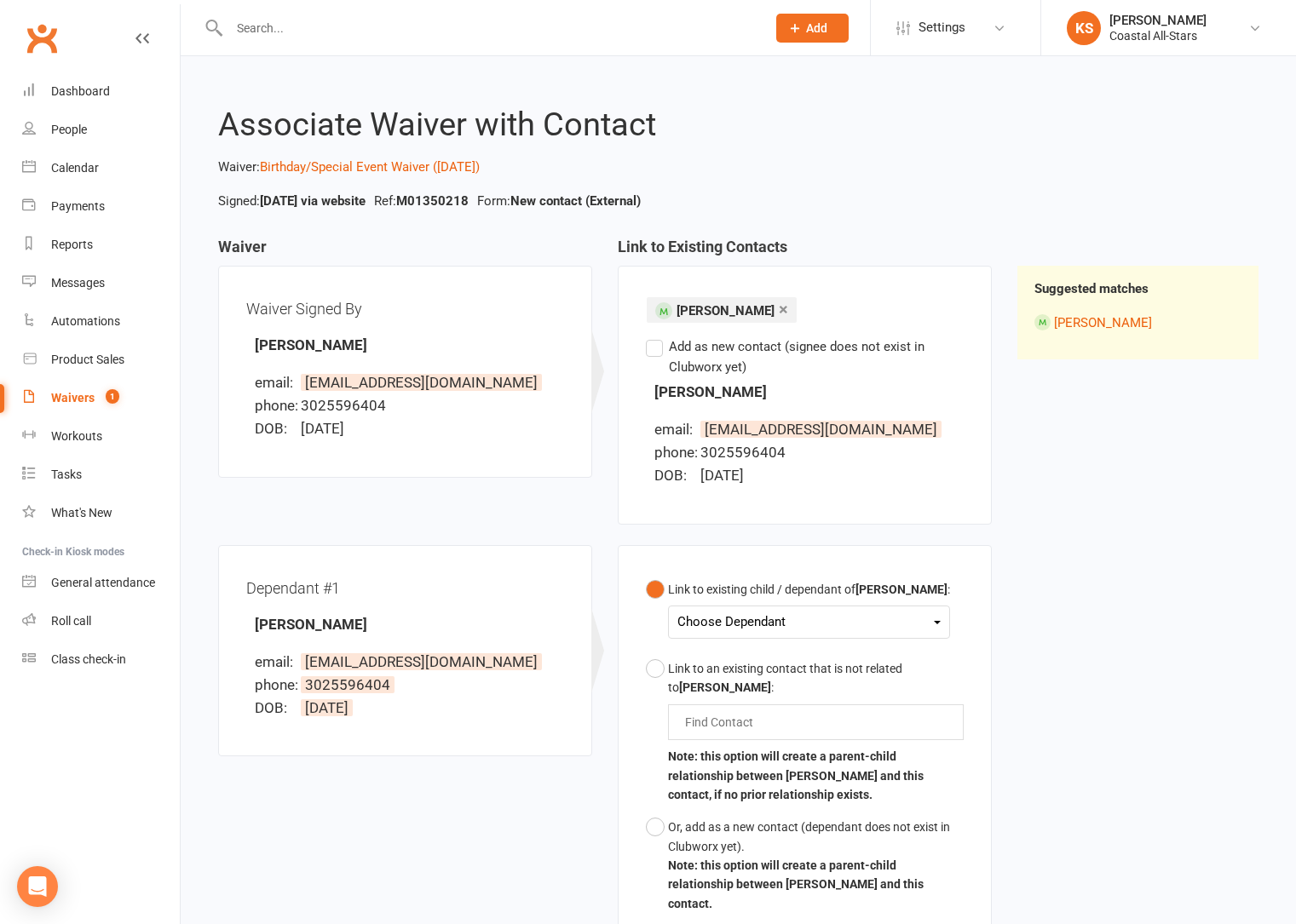
click at [780, 630] on div "Choose Dependant" at bounding box center [809, 622] width 264 height 23
click at [850, 616] on div "Choose Dependant" at bounding box center [809, 622] width 264 height 23
click at [708, 716] on input "text" at bounding box center [723, 722] width 79 height 21
click at [655, 827] on button "Or, add as a new contact (dependant does not exist in Clubworx yet). Note: this…" at bounding box center [805, 865] width 318 height 109
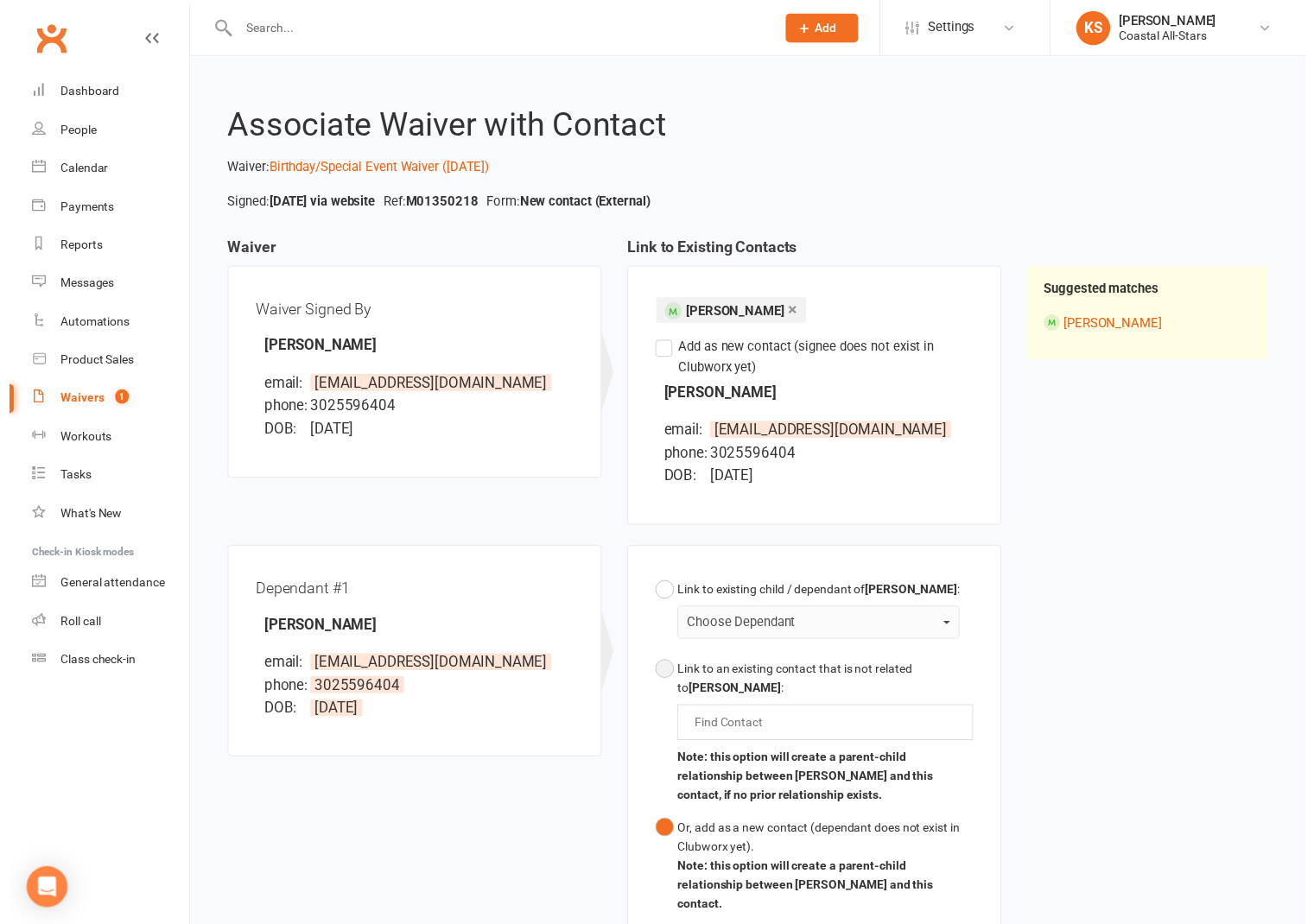
scroll to position [225, 0]
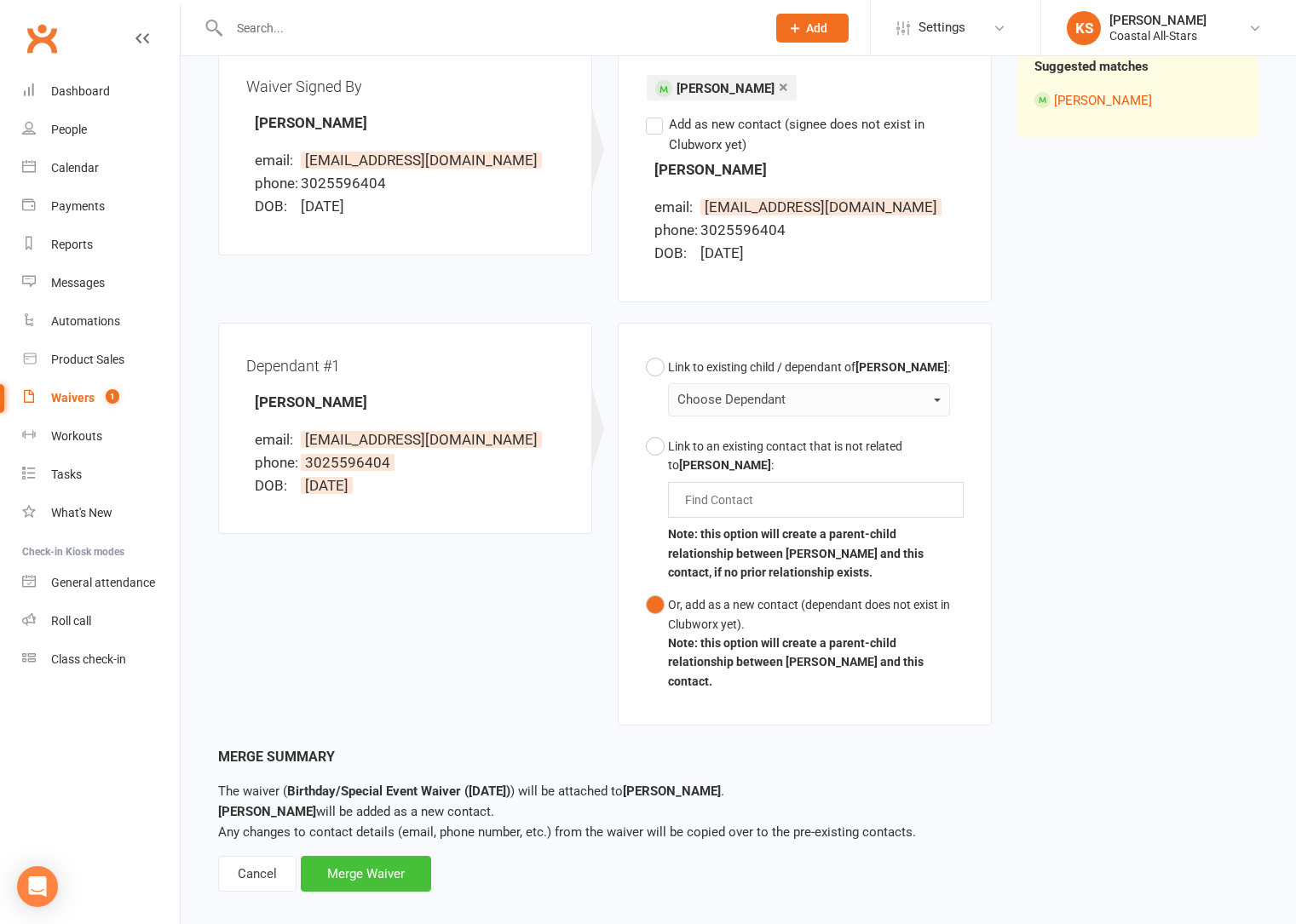
click at [391, 856] on div "Merge Waiver" at bounding box center [366, 874] width 130 height 36
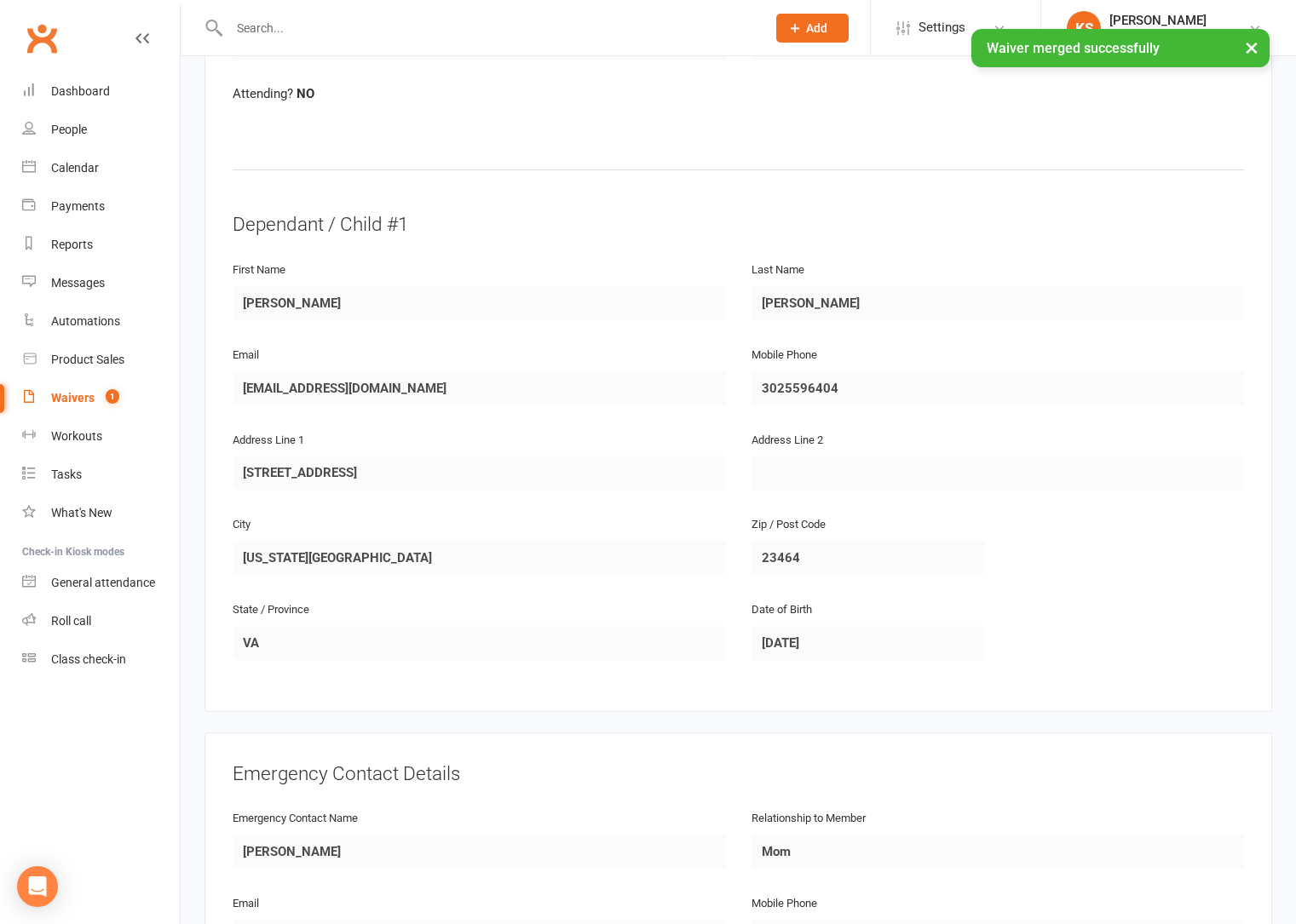
scroll to position [1262, 0]
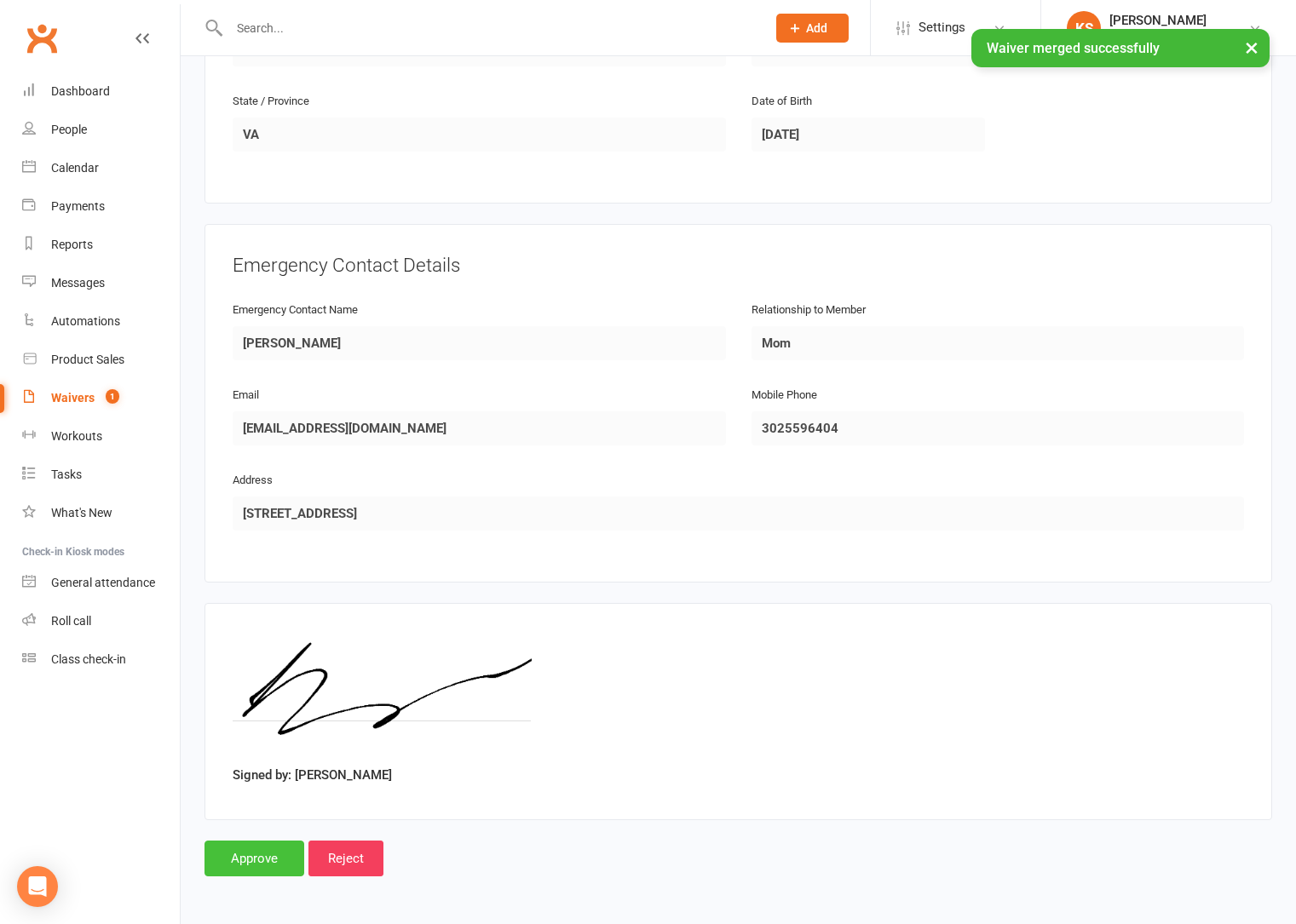
click at [284, 858] on input "Approve" at bounding box center [255, 859] width 99 height 36
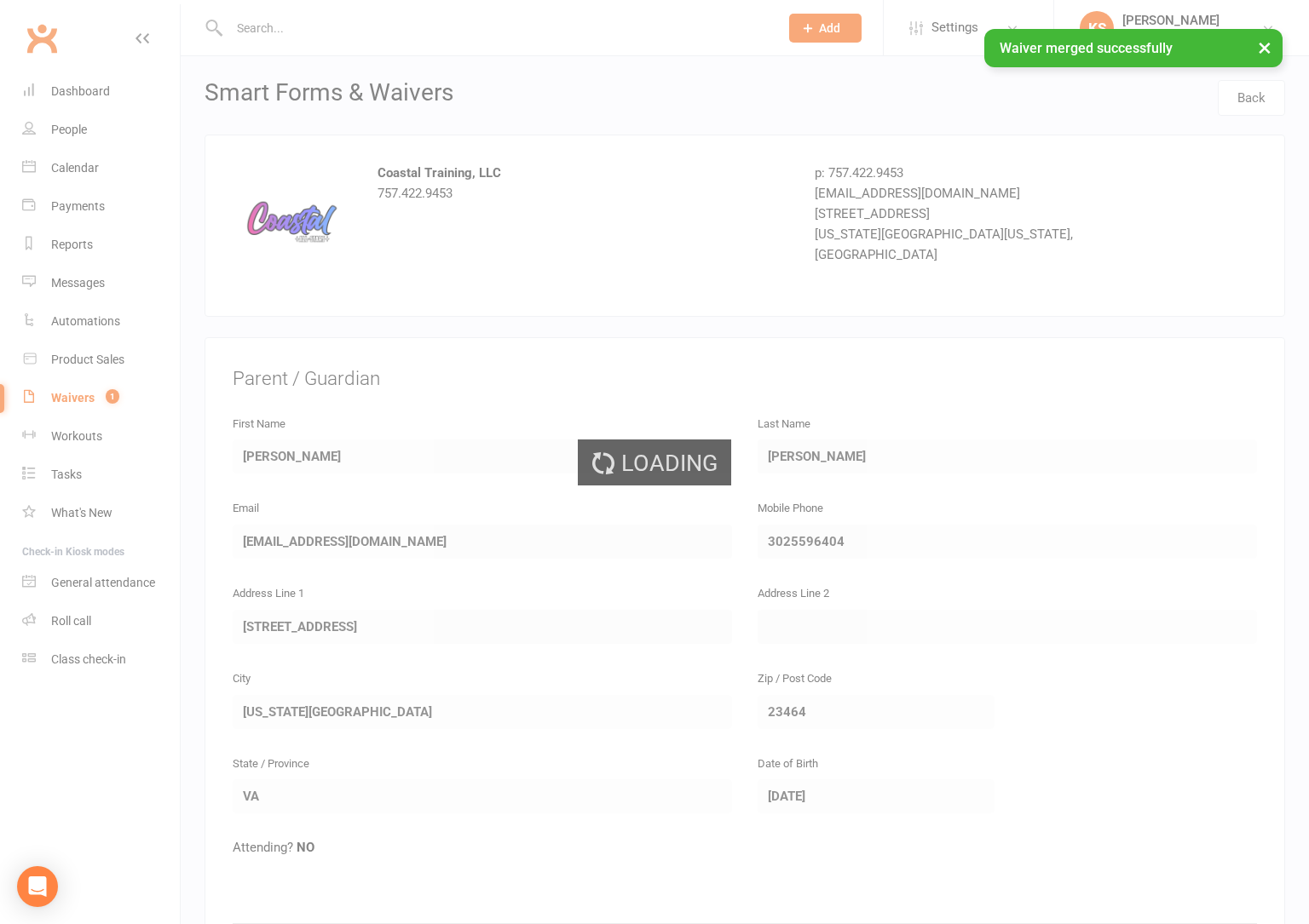
select select "25"
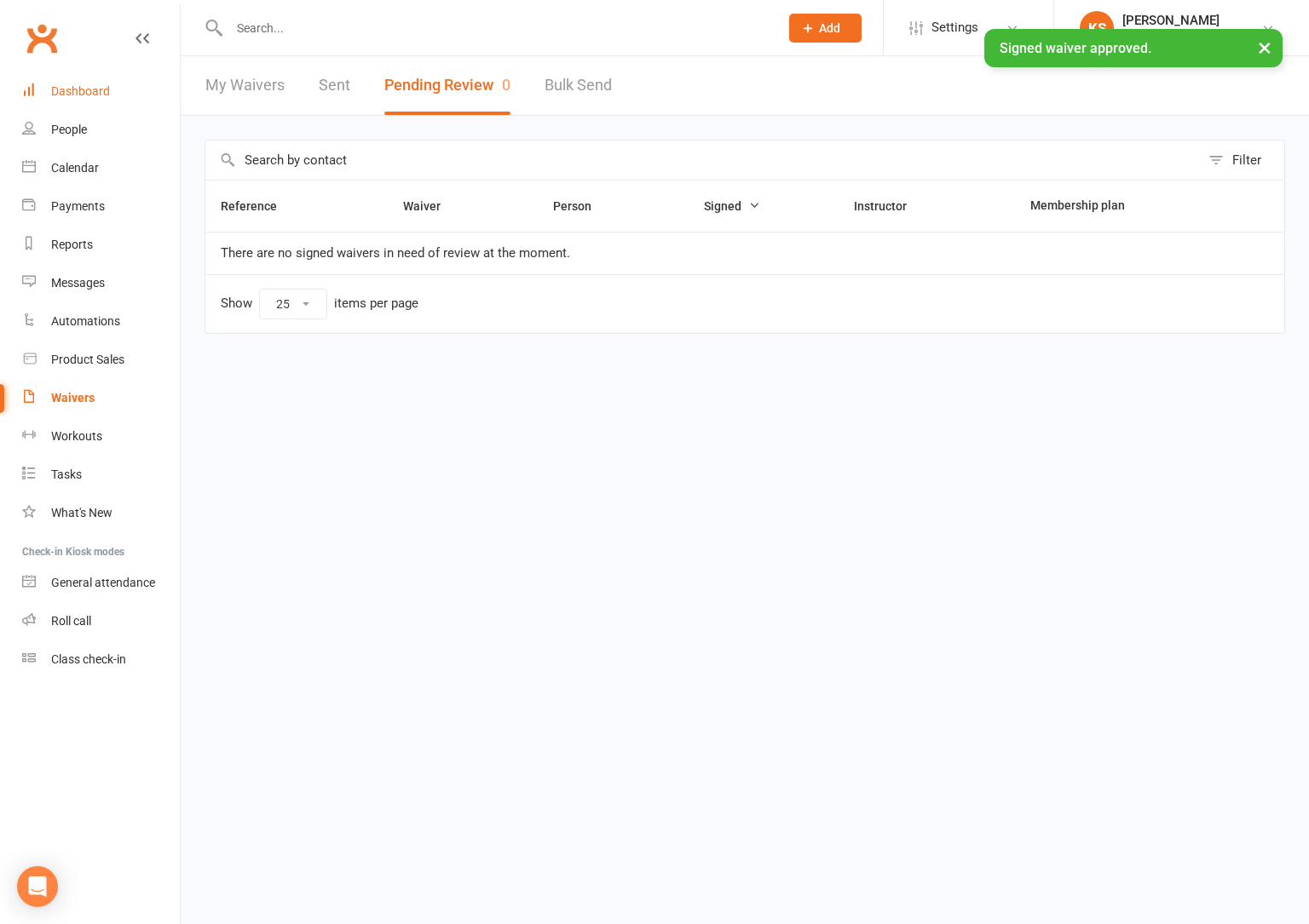
click at [116, 96] on link "Dashboard" at bounding box center [101, 91] width 158 height 38
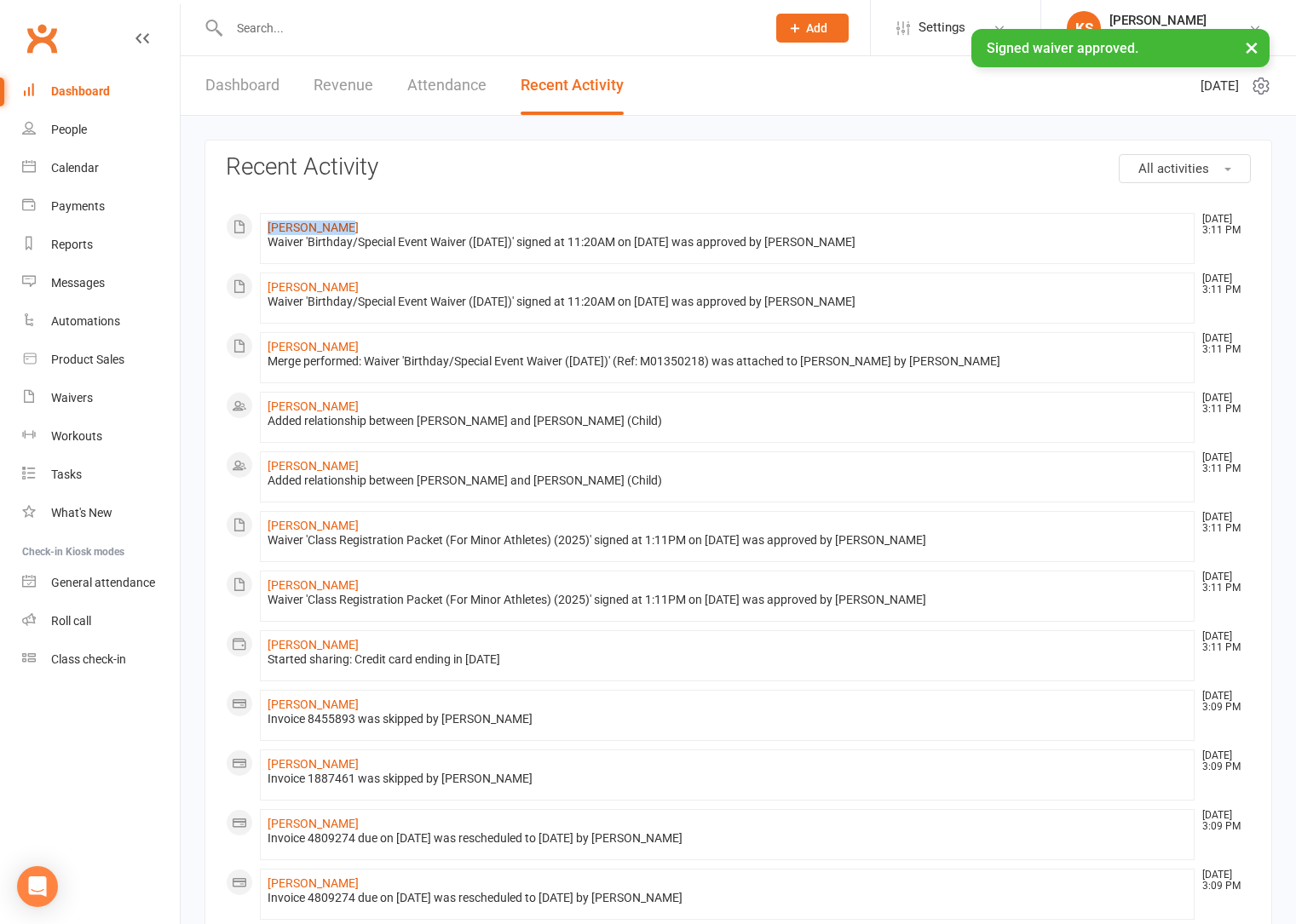
drag, startPoint x: 337, startPoint y: 224, endPoint x: 271, endPoint y: 225, distance: 66.0
click at [271, 225] on li "Avery Fisher Sep 15, 3:11 PM Waiver 'Birthday/Special Event Waiver (09.27.25)' …" at bounding box center [727, 238] width 935 height 51
copy link "Avery Fisher"
click at [73, 164] on div "Calendar" at bounding box center [75, 167] width 48 height 14
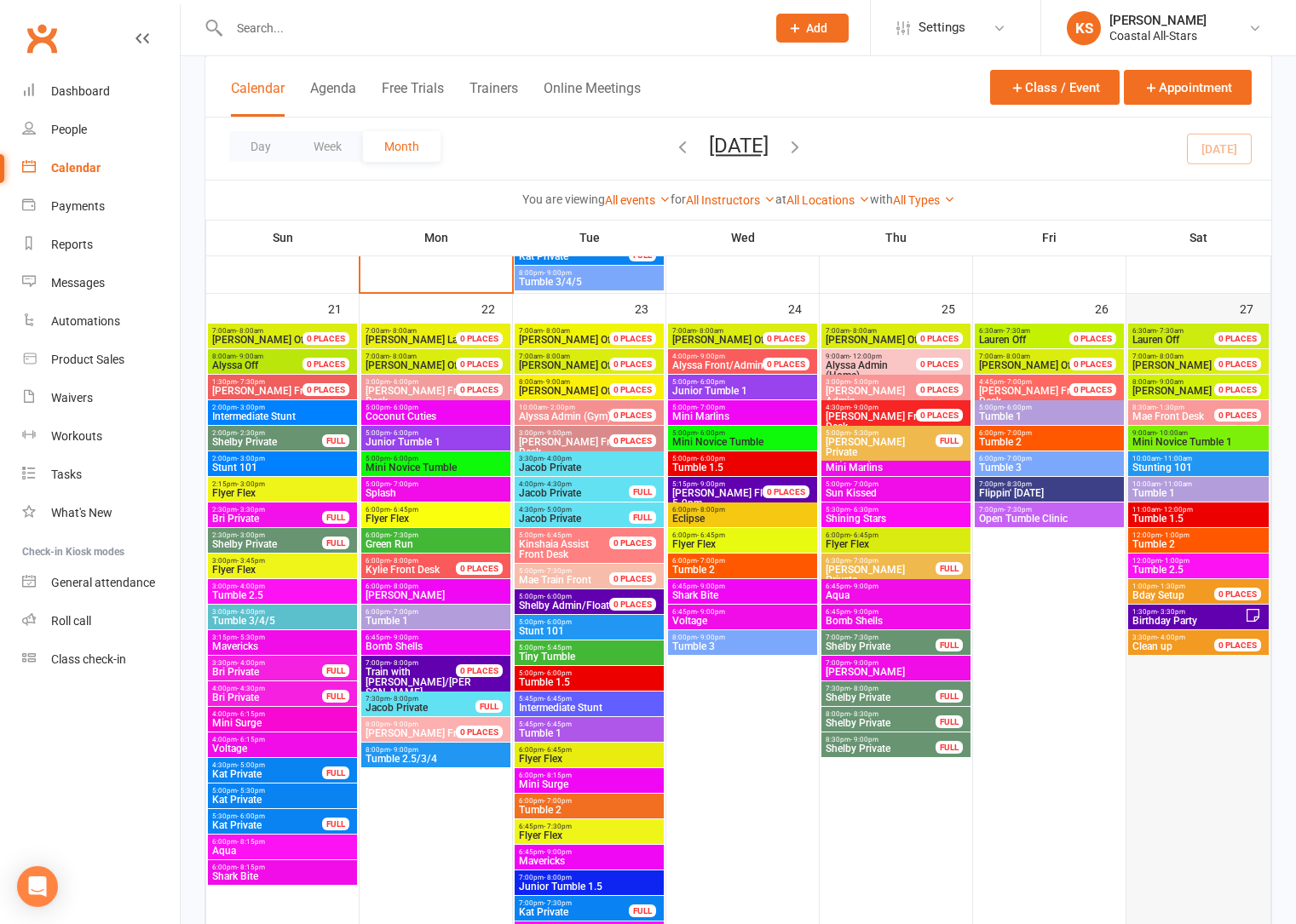
scroll to position [1987, 0]
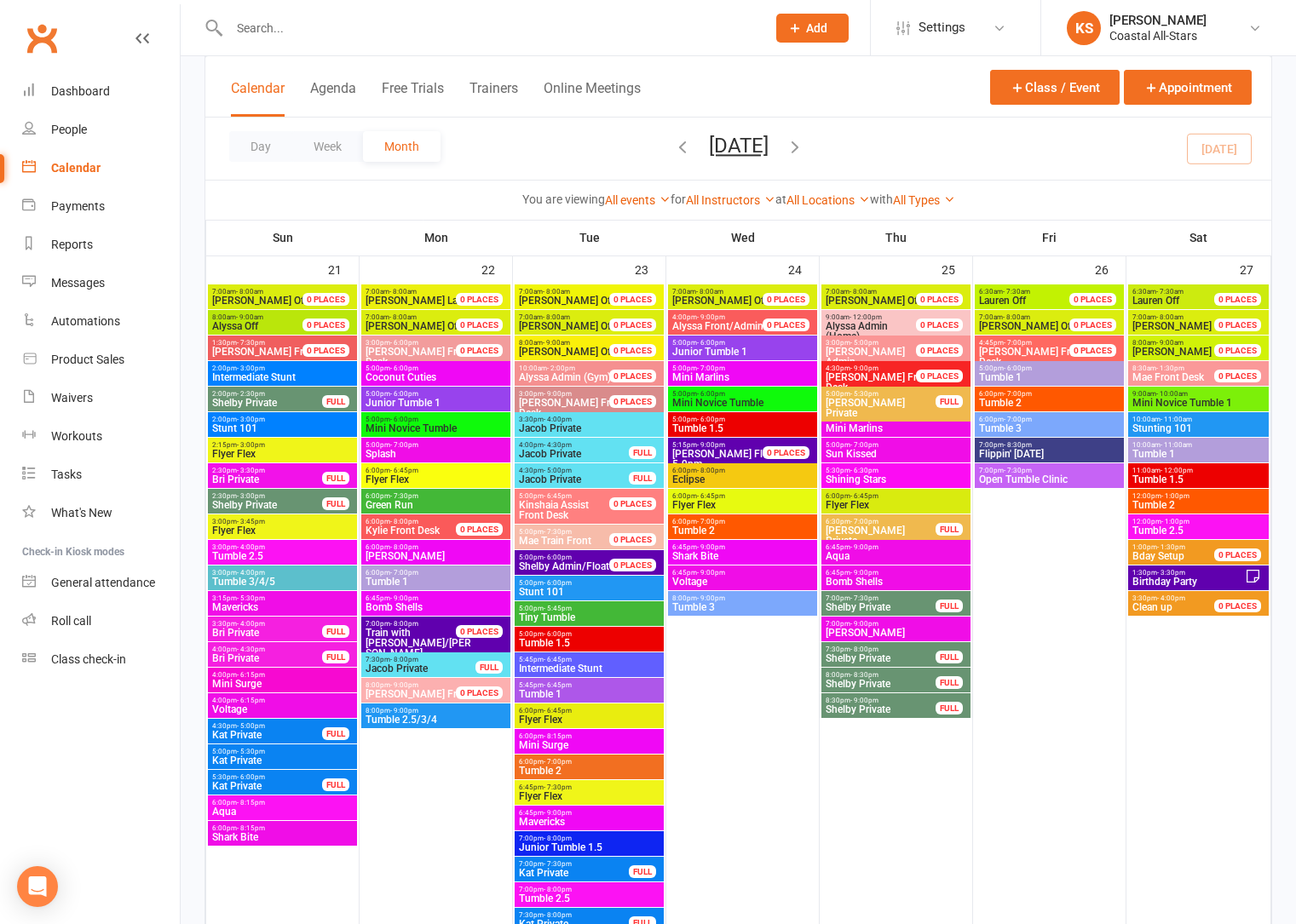
click at [1178, 579] on span "Birthday Party" at bounding box center [1189, 581] width 114 height 10
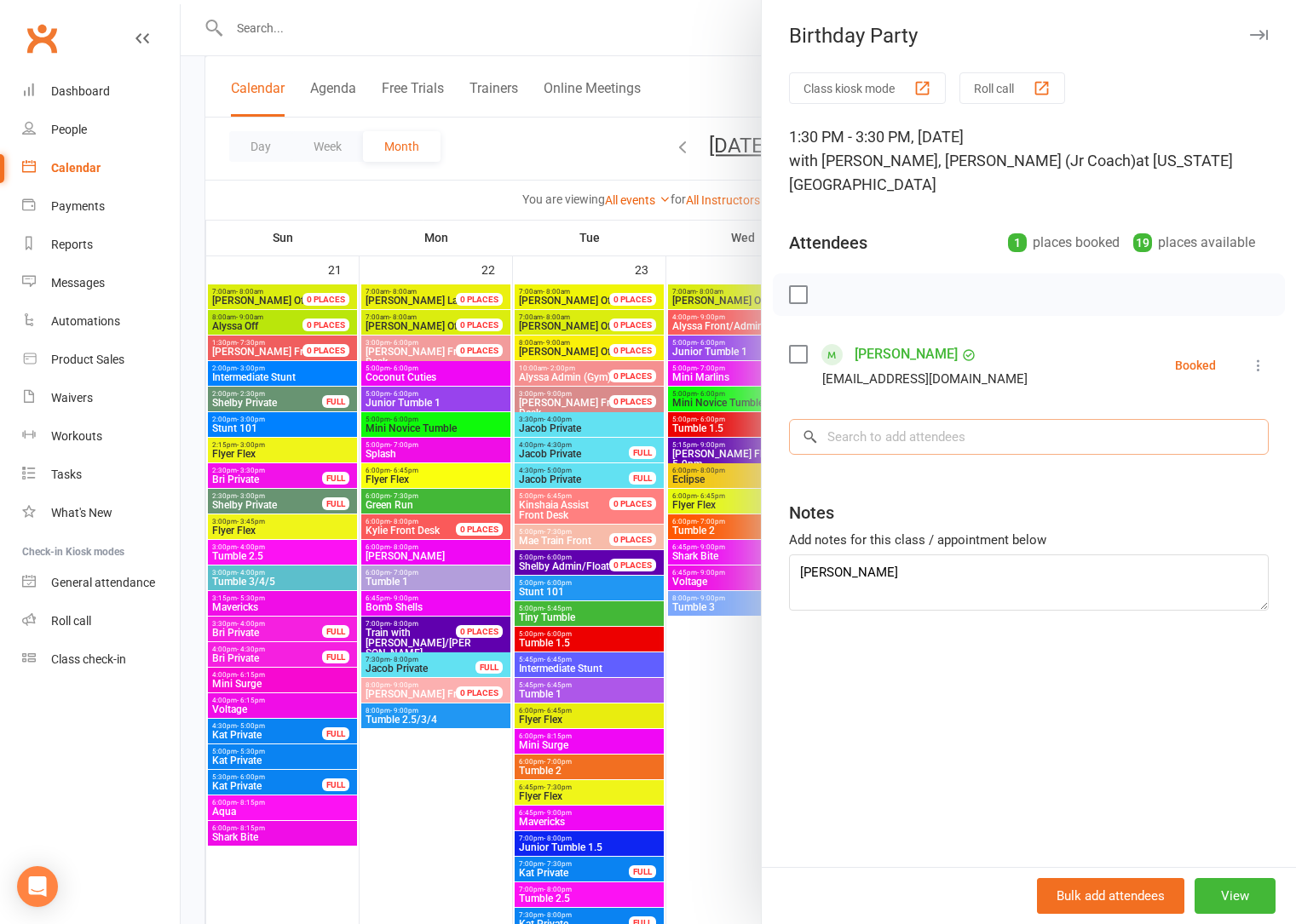
click at [898, 428] on input "search" at bounding box center [1028, 437] width 479 height 36
paste input "Avery Fisher"
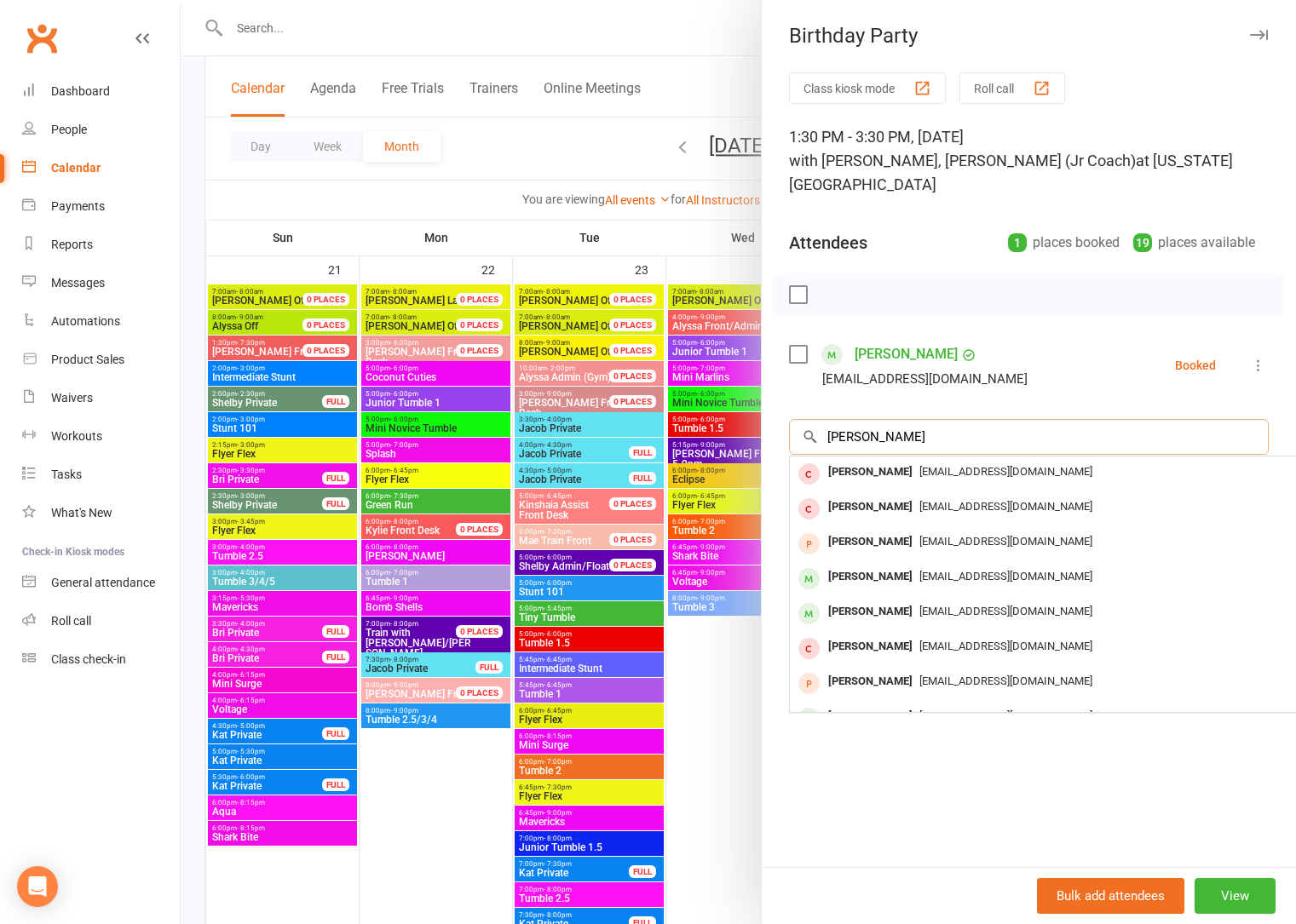
type input "Avery Fisher"
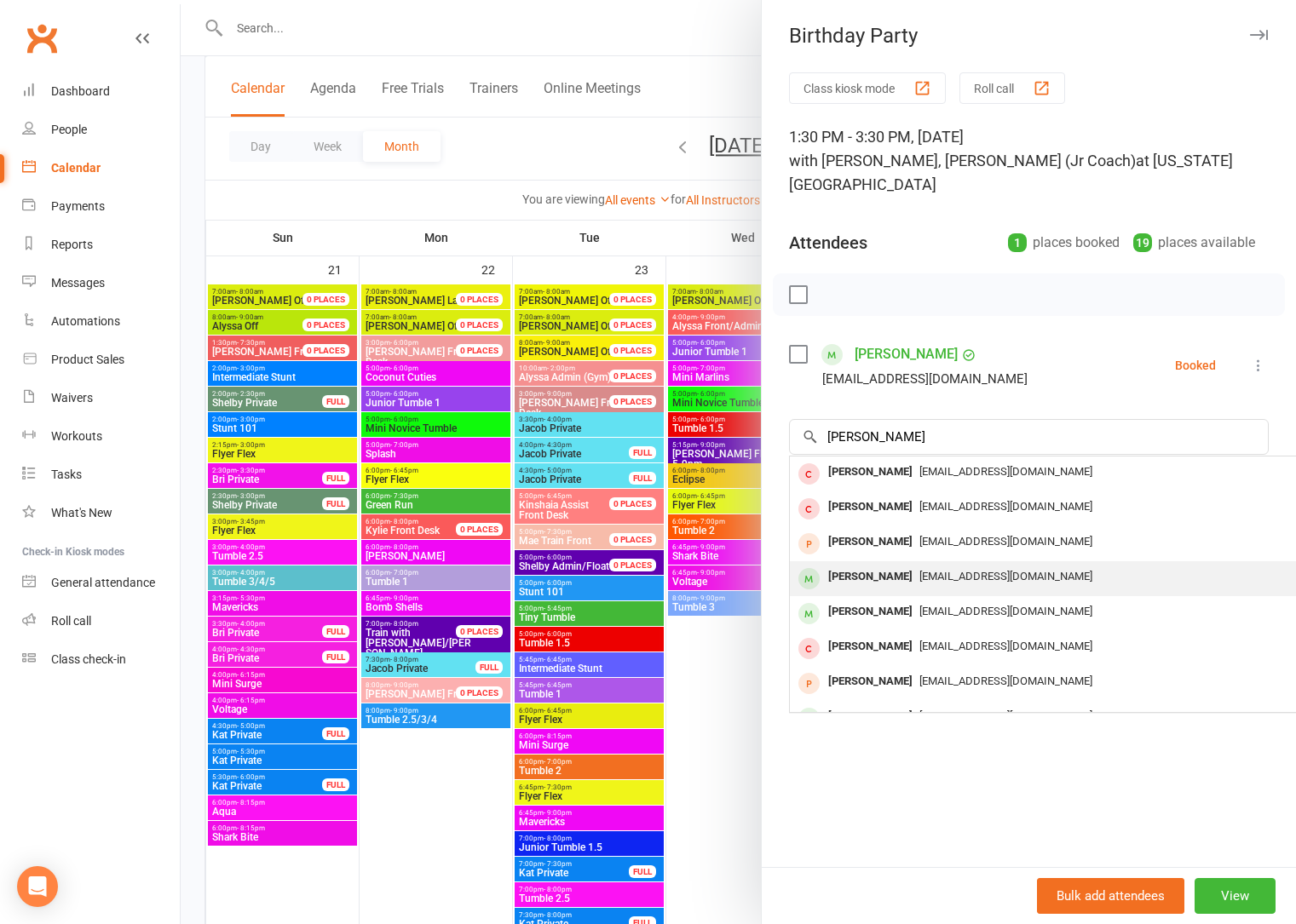
drag, startPoint x: 1066, startPoint y: 753, endPoint x: 871, endPoint y: 568, distance: 268.8
click at [1066, 753] on div "Class kiosk mode Roll call 1:30 PM - 3:30 PM, Saturday, September, 27, 2025 wit…" at bounding box center [1029, 469] width 534 height 795
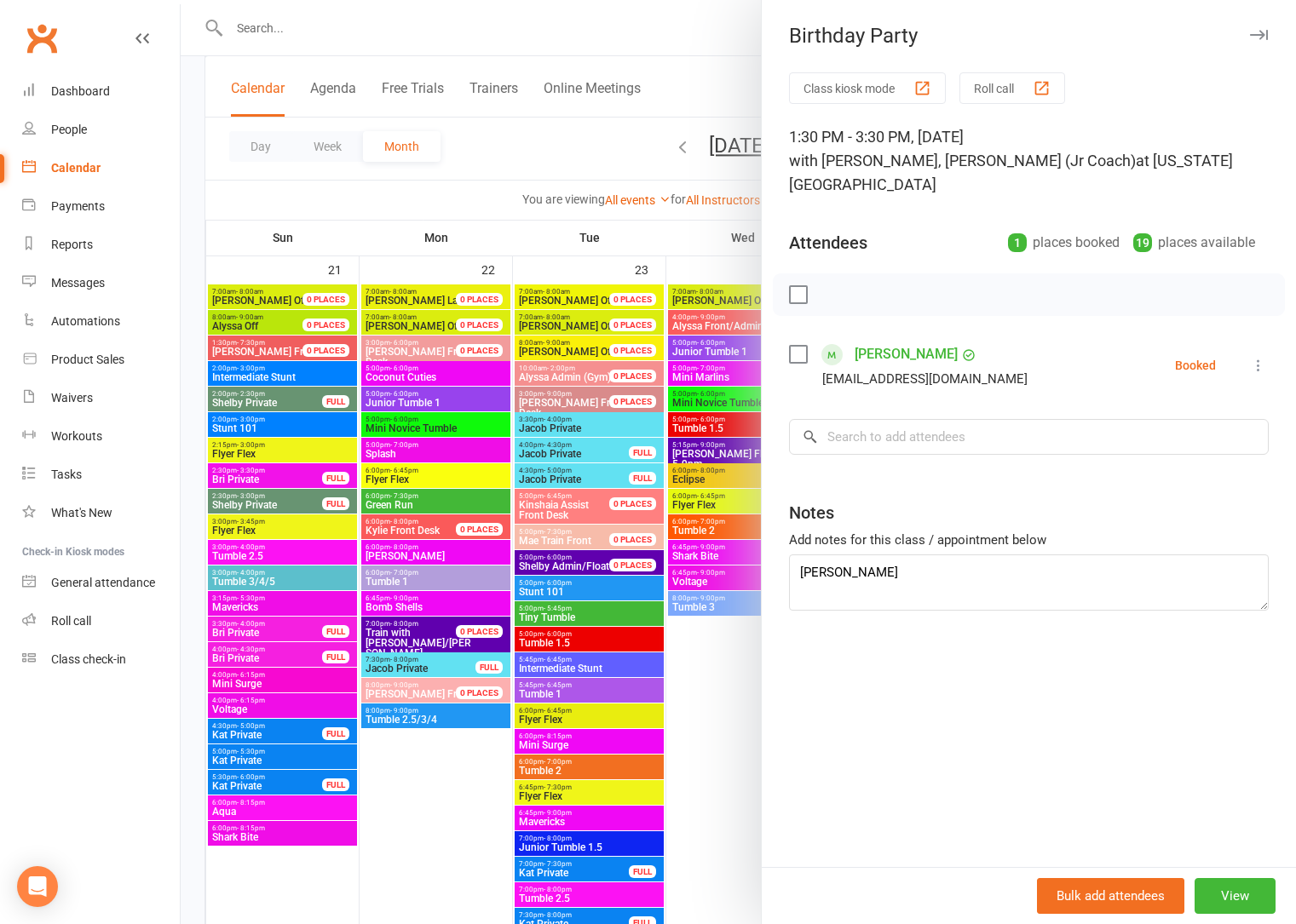
drag, startPoint x: 324, startPoint y: 19, endPoint x: 310, endPoint y: 18, distance: 14.0
click at [322, 19] on div at bounding box center [738, 462] width 1115 height 924
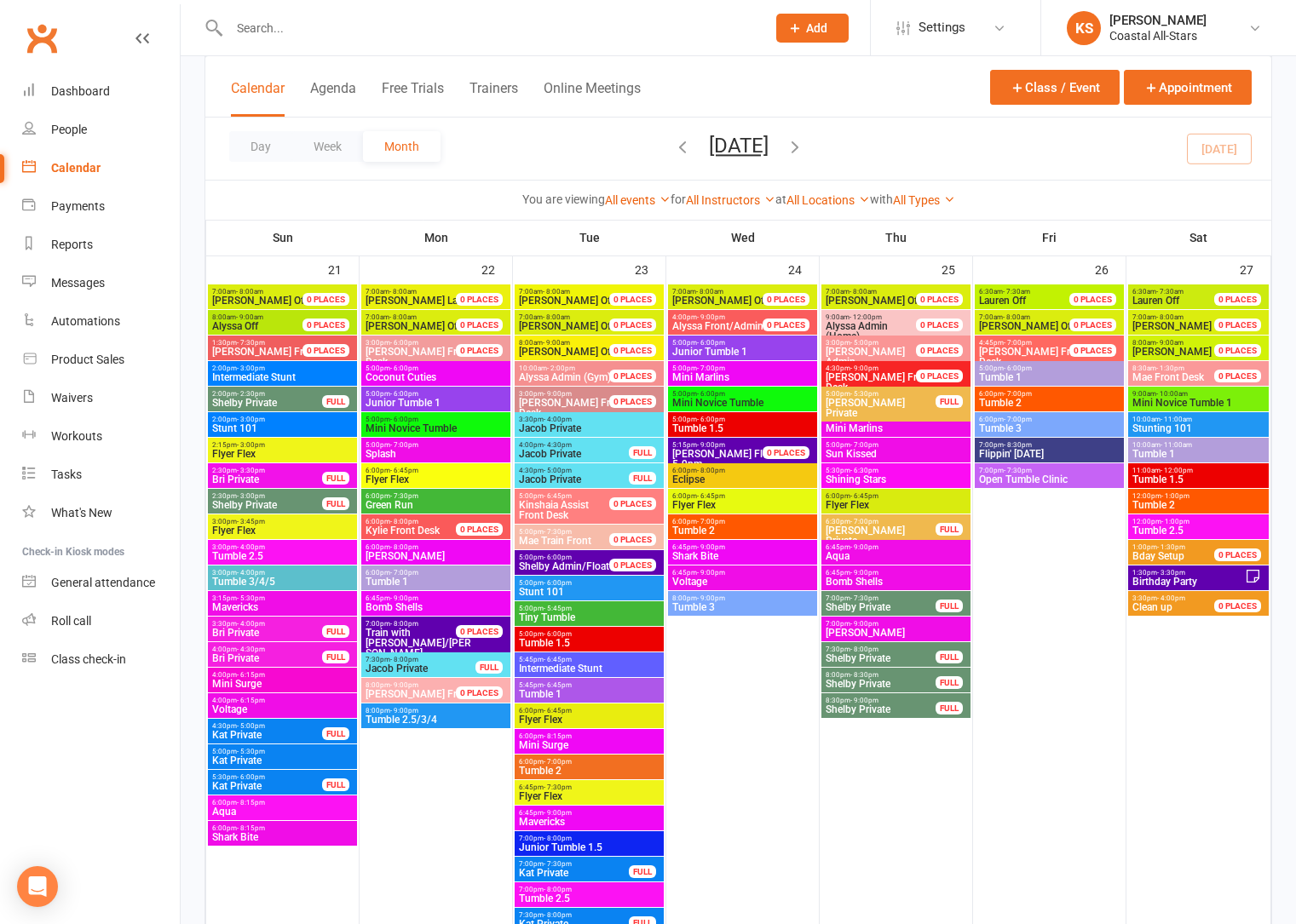
click at [269, 28] on input "text" at bounding box center [488, 28] width 530 height 23
paste input "Avery Fisher"
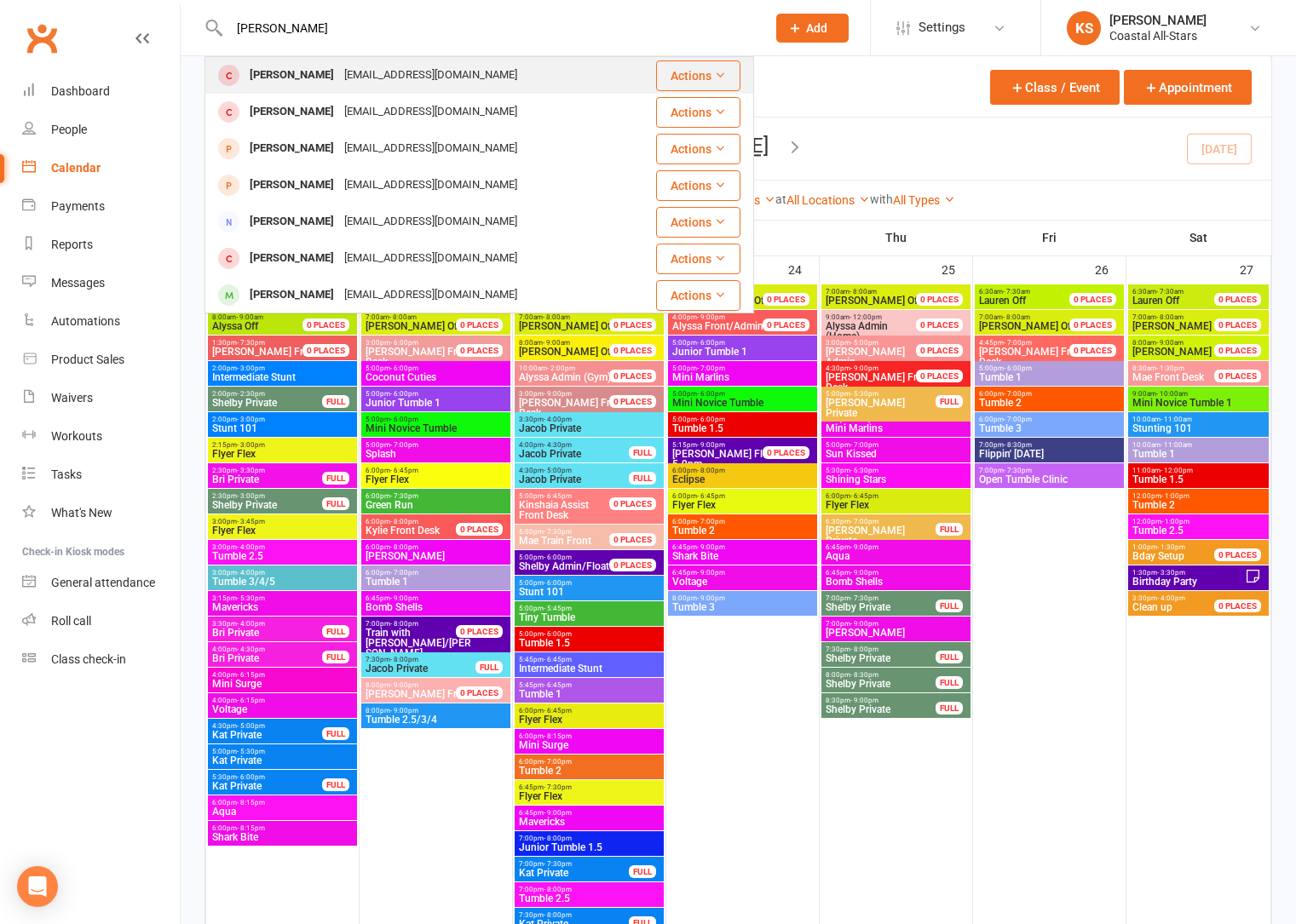
type input "Avery Fisher"
click at [405, 68] on div "Aschwander22@gmail.com" at bounding box center [430, 75] width 183 height 24
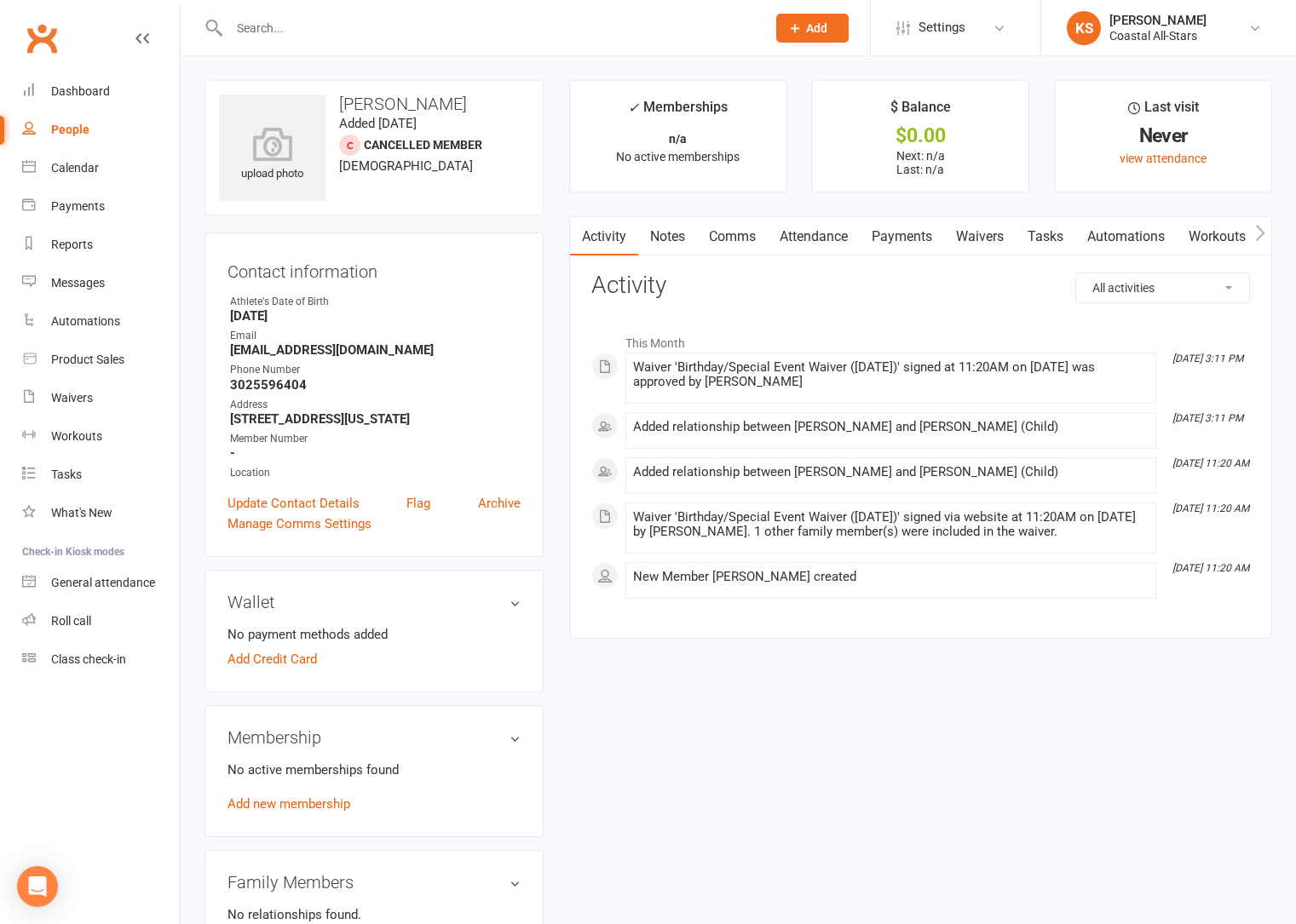
scroll to position [347, 0]
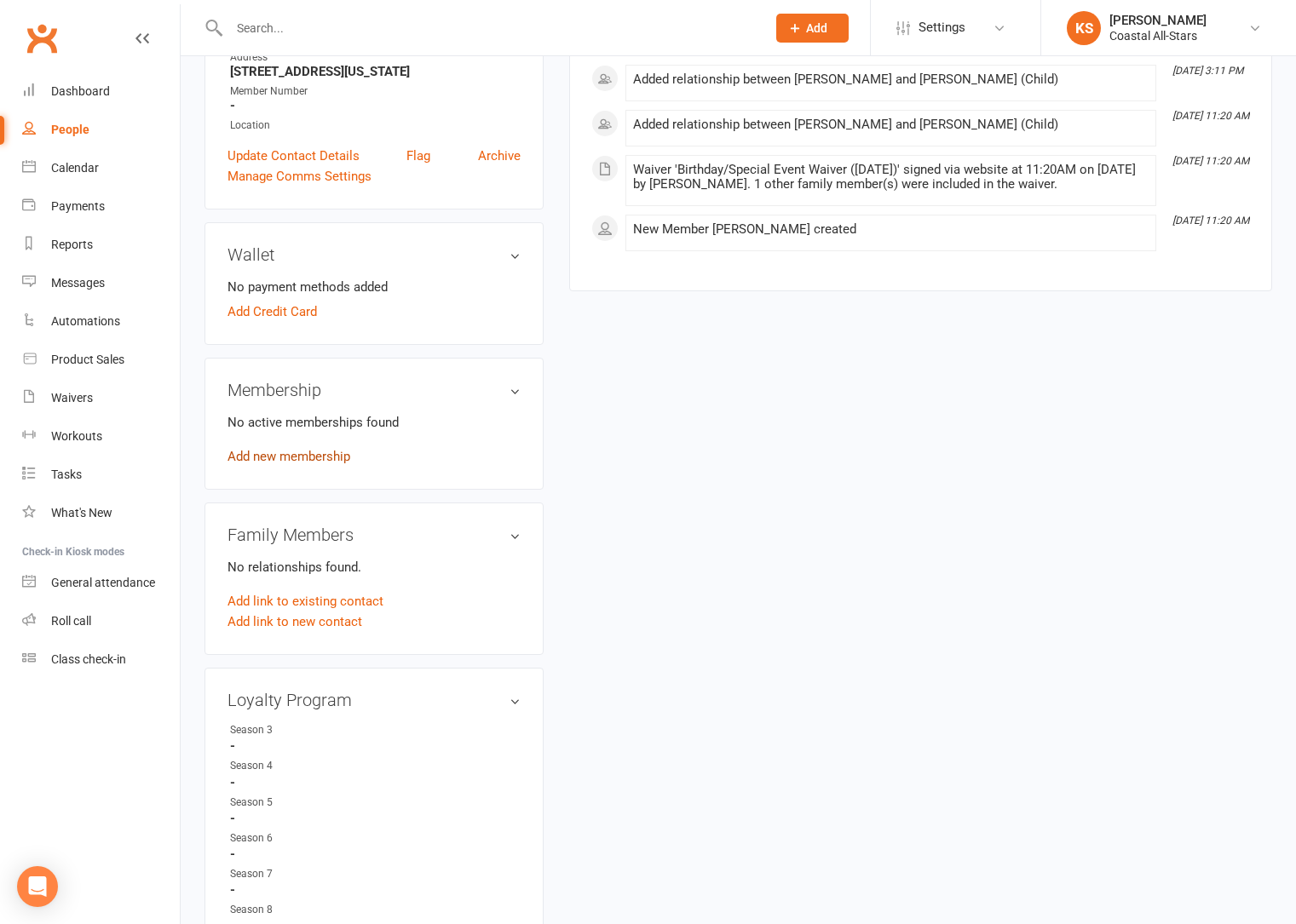
click at [296, 459] on link "Add new membership" at bounding box center [289, 456] width 123 height 15
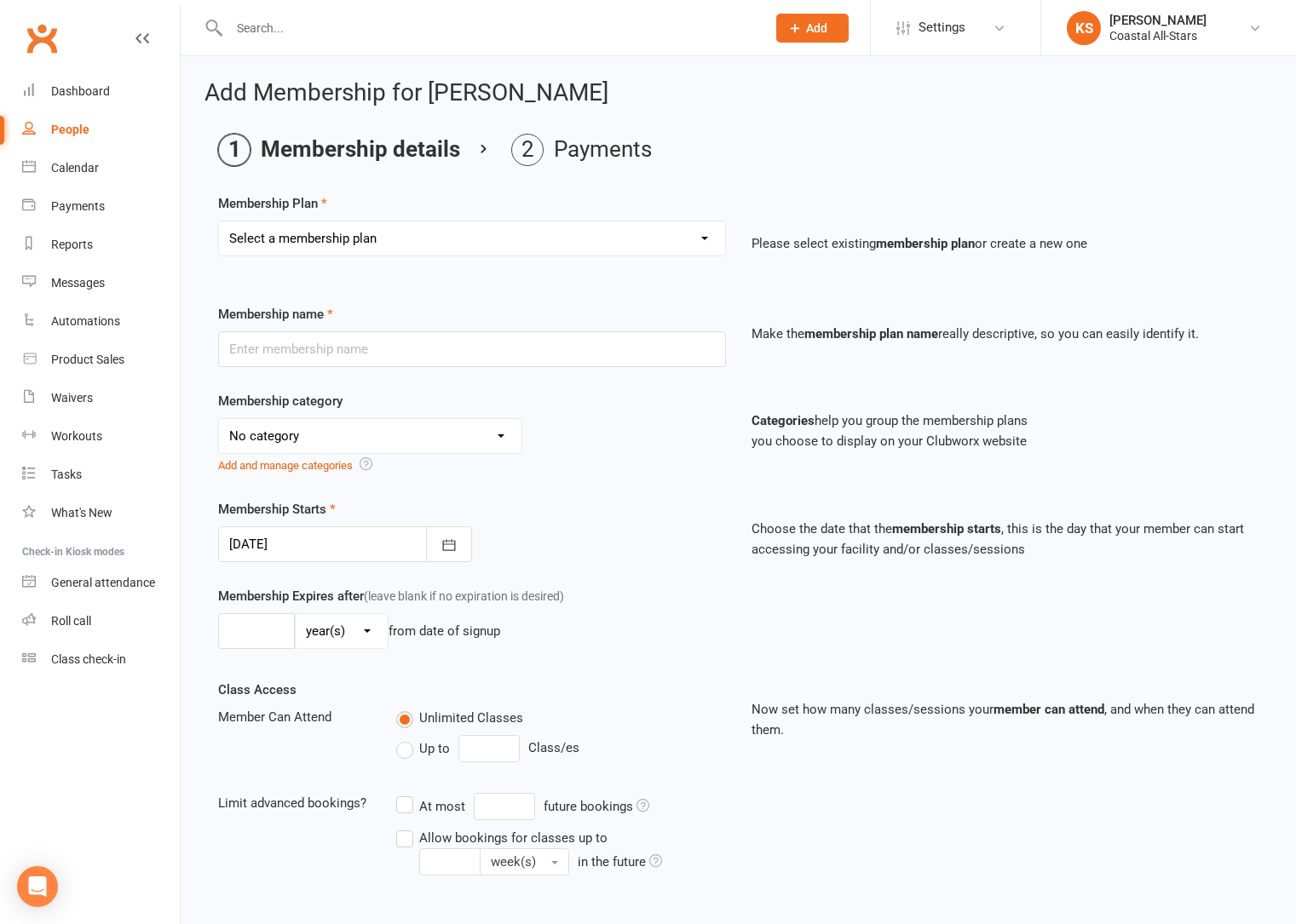
click at [453, 235] on select "Select a membership plan Create new Membership Plan Trial Class Coastal Members…" at bounding box center [472, 238] width 506 height 34
select select "86"
click at [219, 221] on select "Select a membership plan Create new Membership Plan Trial Class Coastal Members…" at bounding box center [472, 238] width 506 height 34
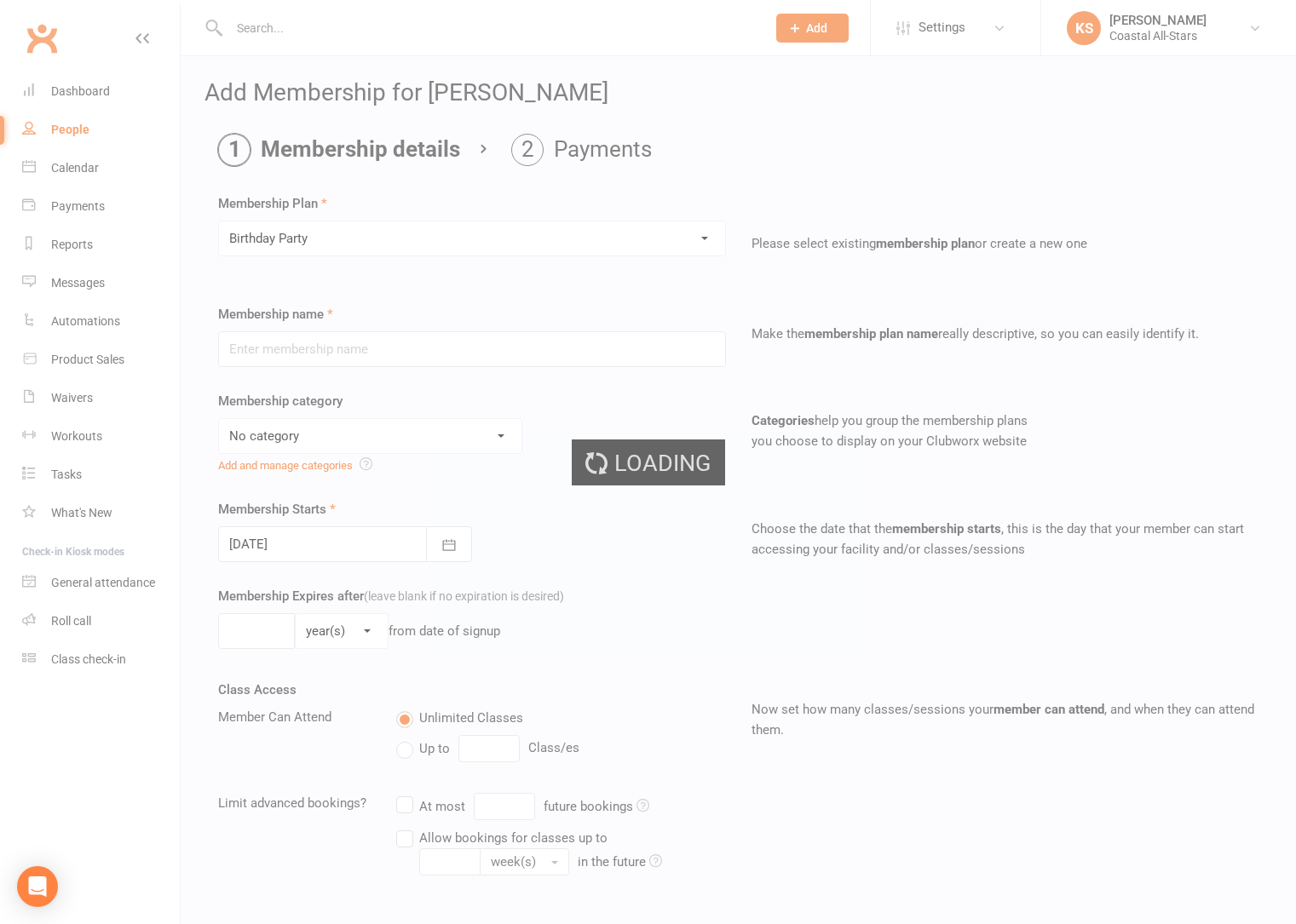
type input "Birthday Party"
select select "11"
type input "1"
select select "1"
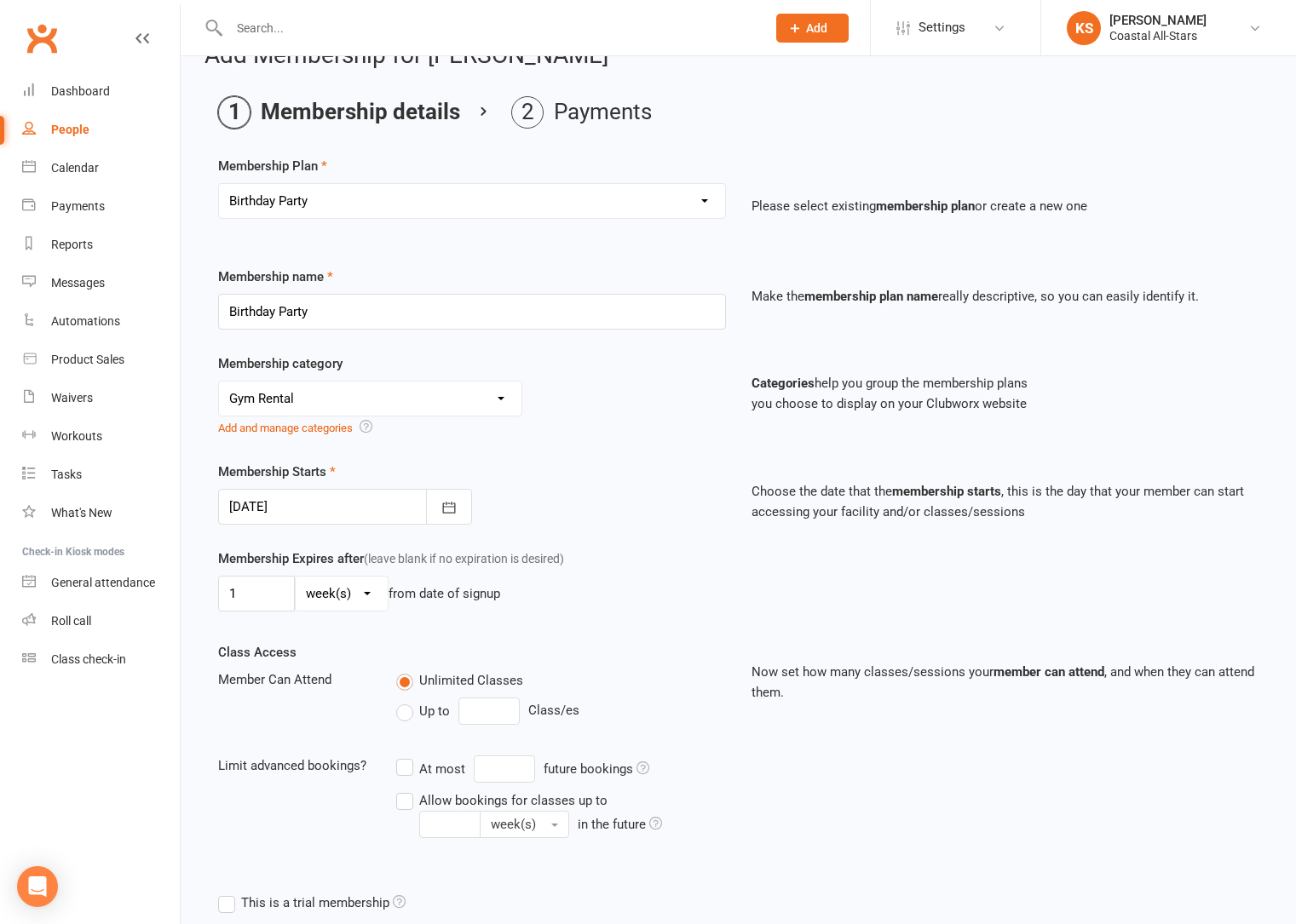
scroll to position [245, 0]
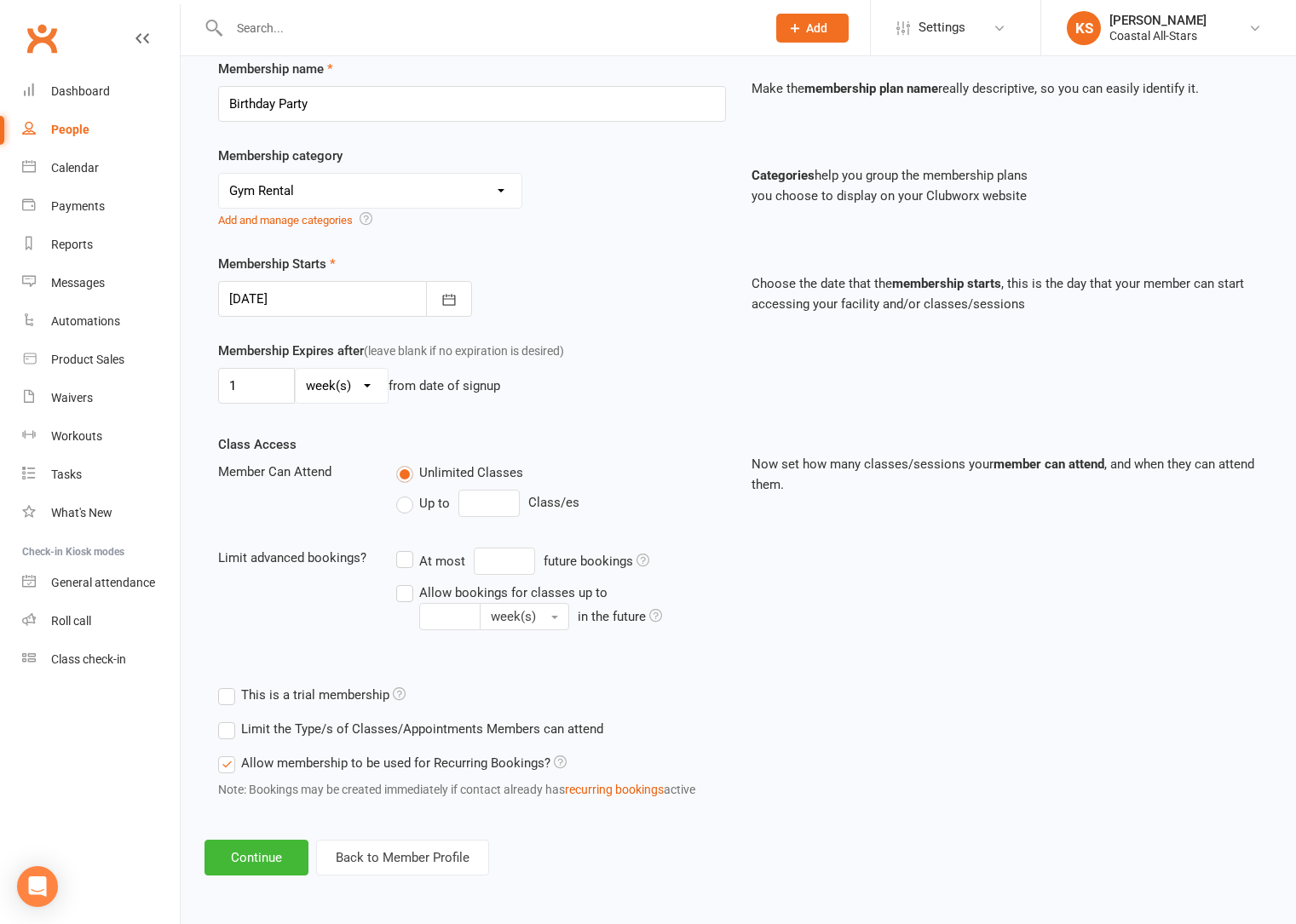
click at [266, 881] on div "Add Membership for Avery Fisher Membership details Payments Membership Plan Sel…" at bounding box center [738, 355] width 1115 height 1088
click at [265, 865] on button "Continue" at bounding box center [256, 858] width 104 height 36
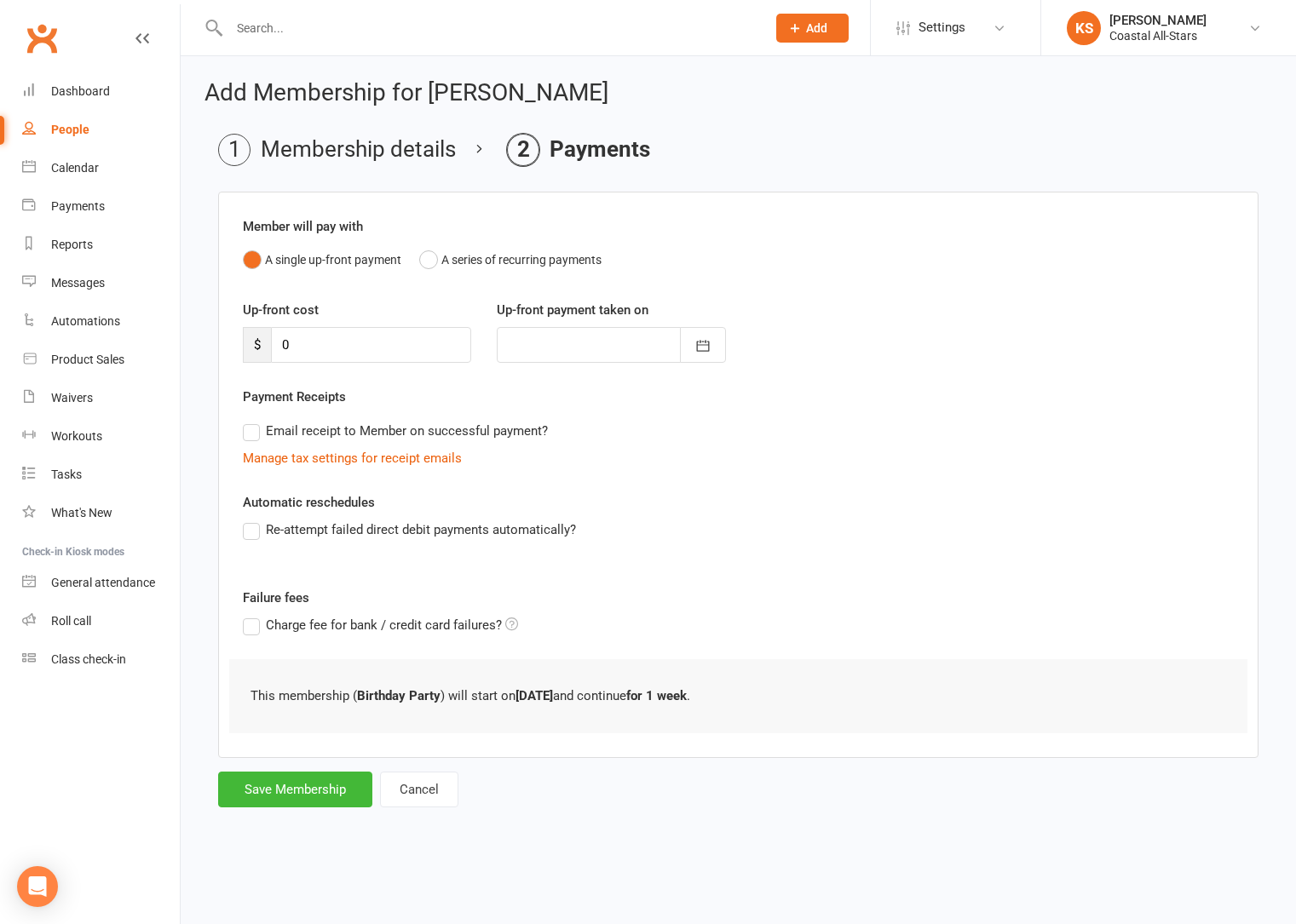
scroll to position [0, 0]
click at [283, 807] on button "Save Membership" at bounding box center [295, 790] width 154 height 36
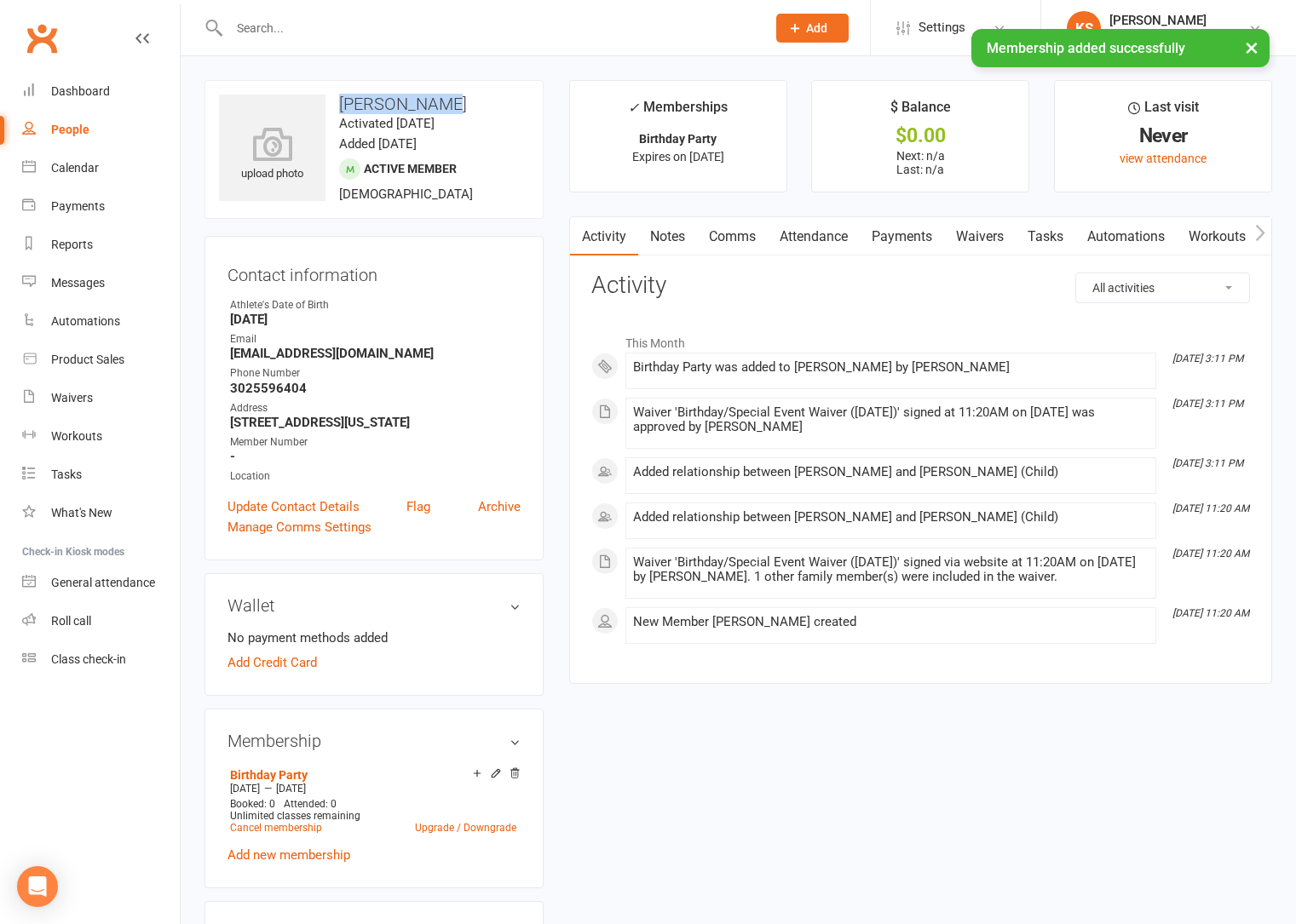
drag, startPoint x: 451, startPoint y: 88, endPoint x: 440, endPoint y: 102, distance: 17.8
click at [440, 102] on div "upload photo Avery Fisher Activated 15 September, 2025 Added 13 September, 2025…" at bounding box center [375, 150] width 339 height 139
copy h3 "Avery Fisher"
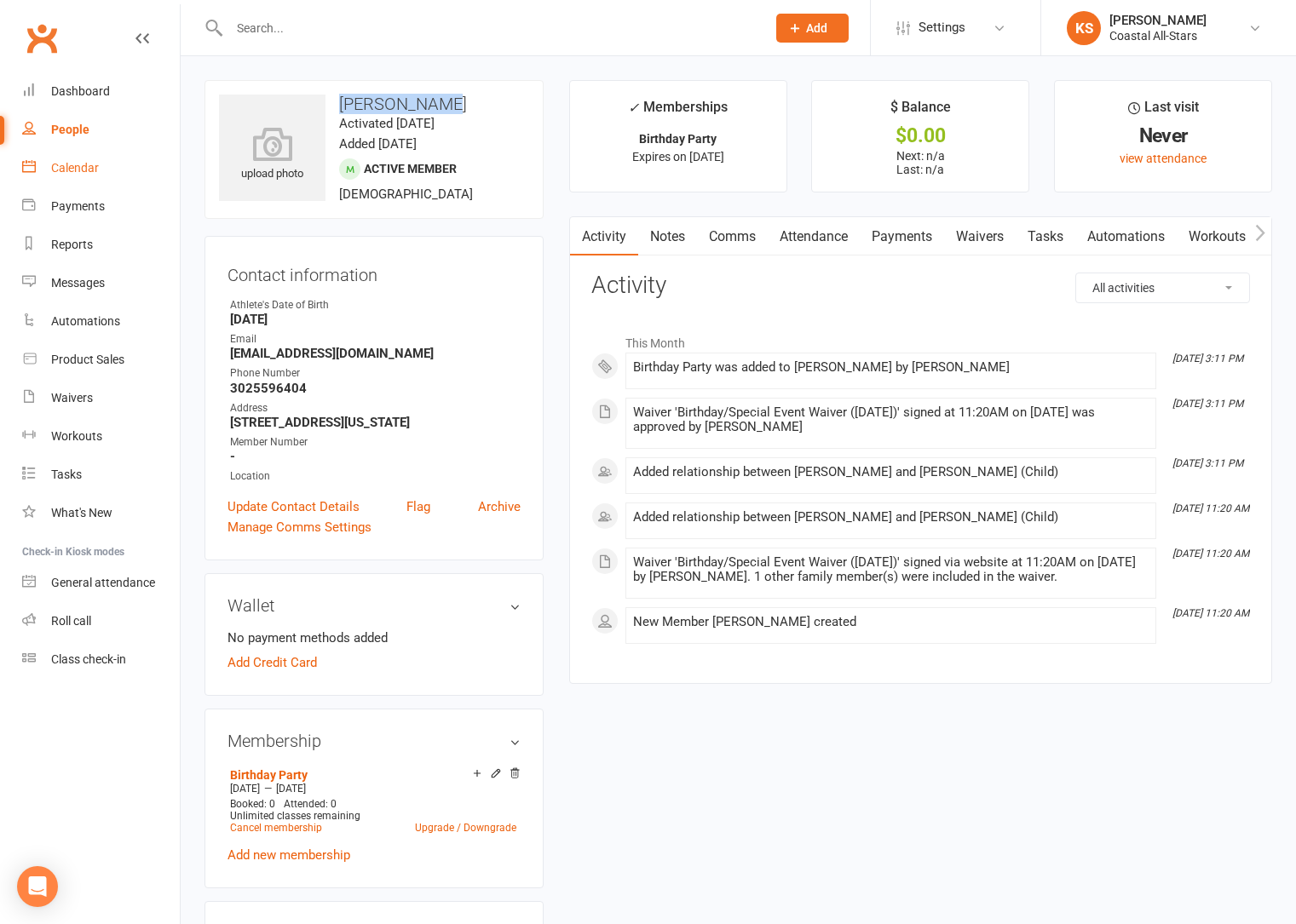
click at [56, 162] on div "Calendar" at bounding box center [75, 167] width 48 height 14
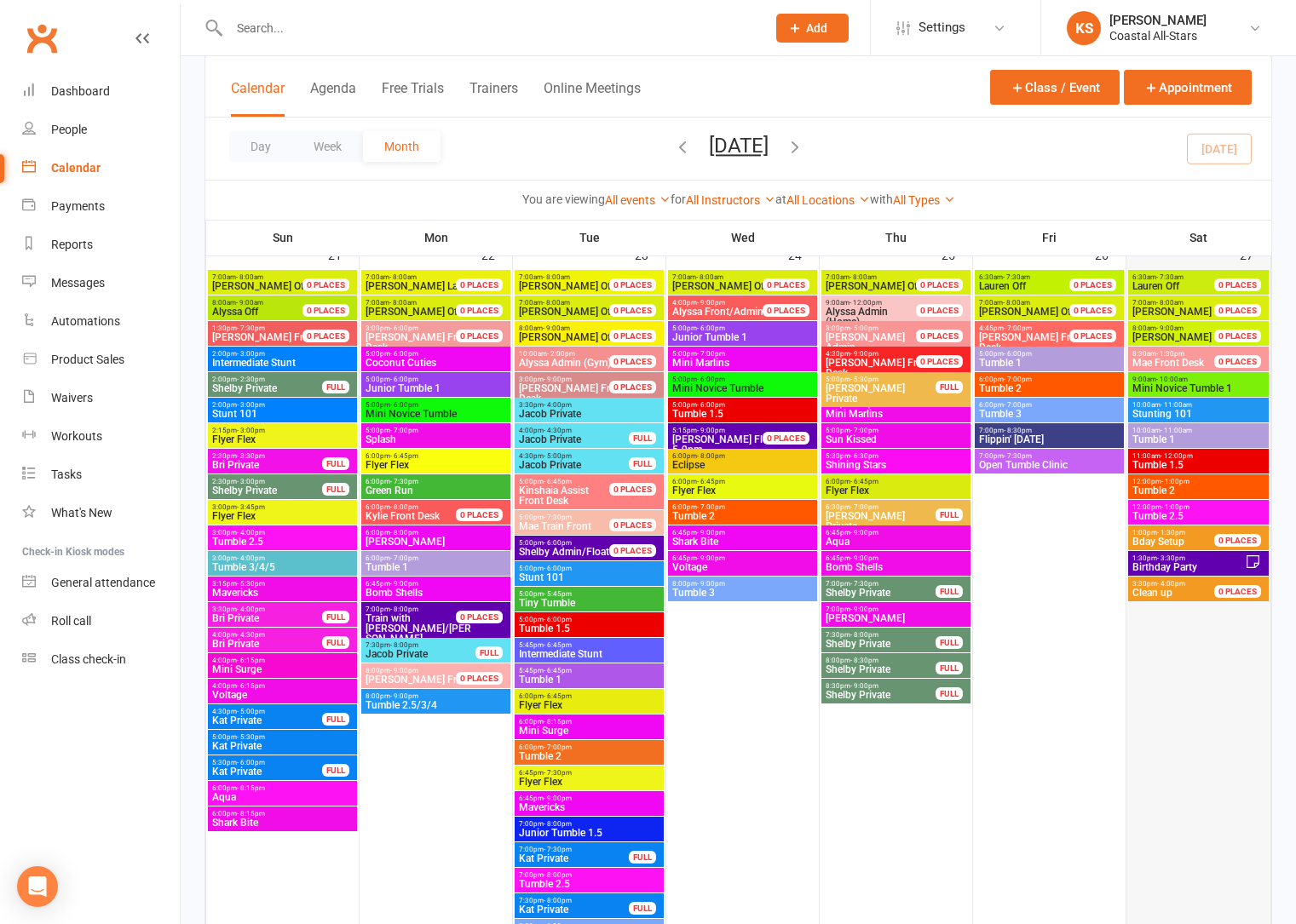
scroll to position [2213, 0]
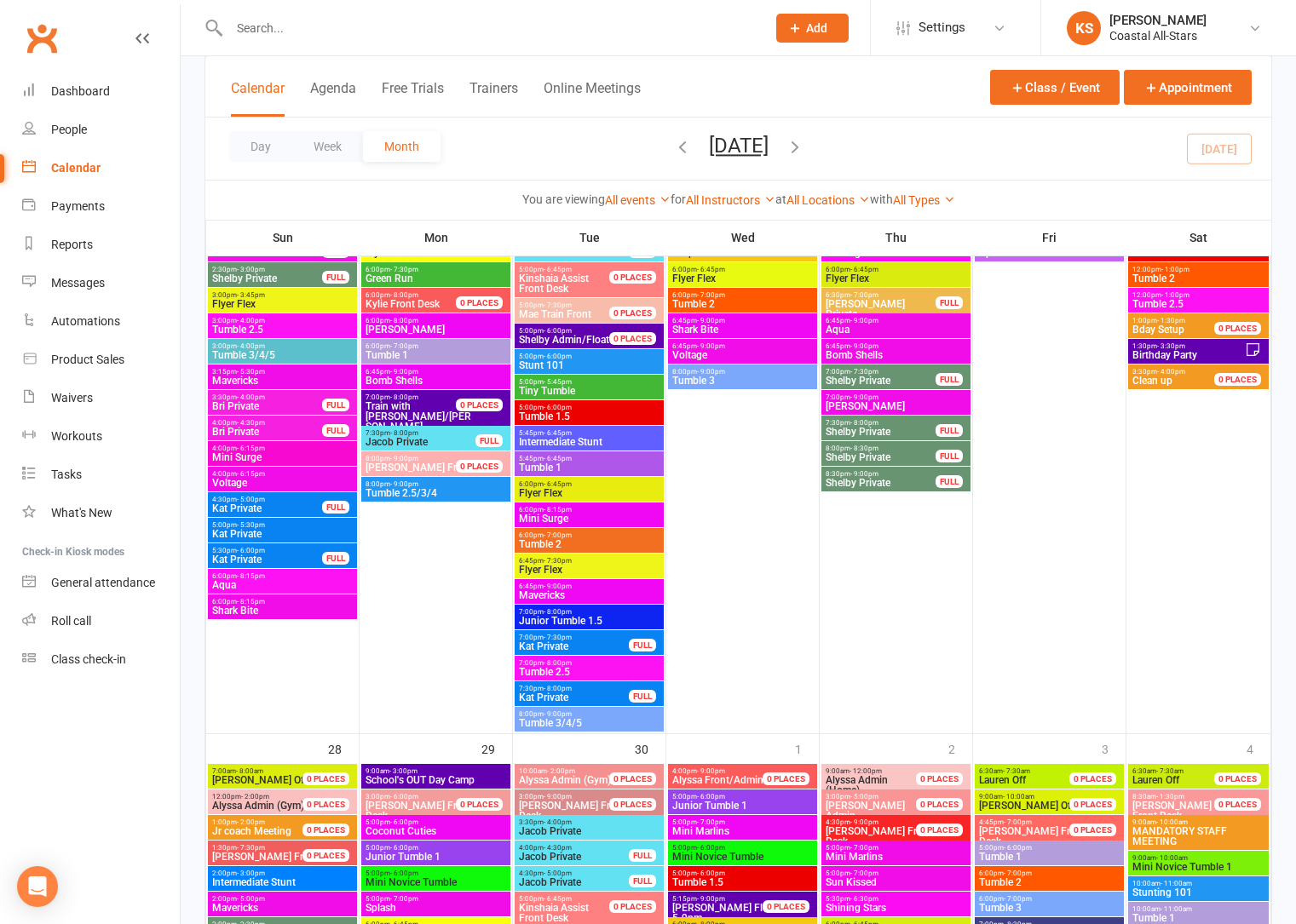
click at [1188, 346] on span "1:30pm - 3:30pm" at bounding box center [1189, 346] width 114 height 7
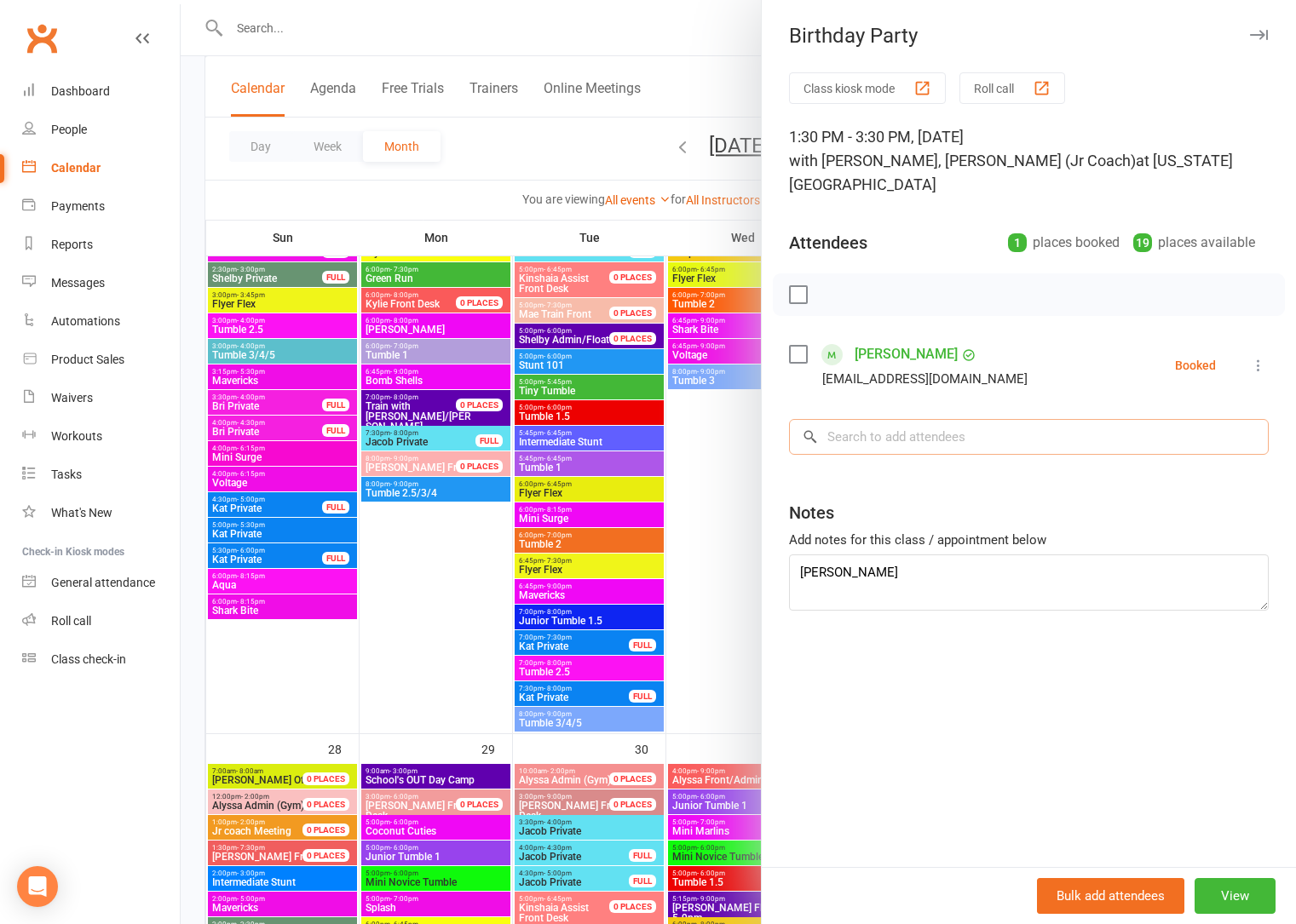
click at [905, 420] on input "search" at bounding box center [1028, 437] width 479 height 36
paste input "[PERSON_NAME]"
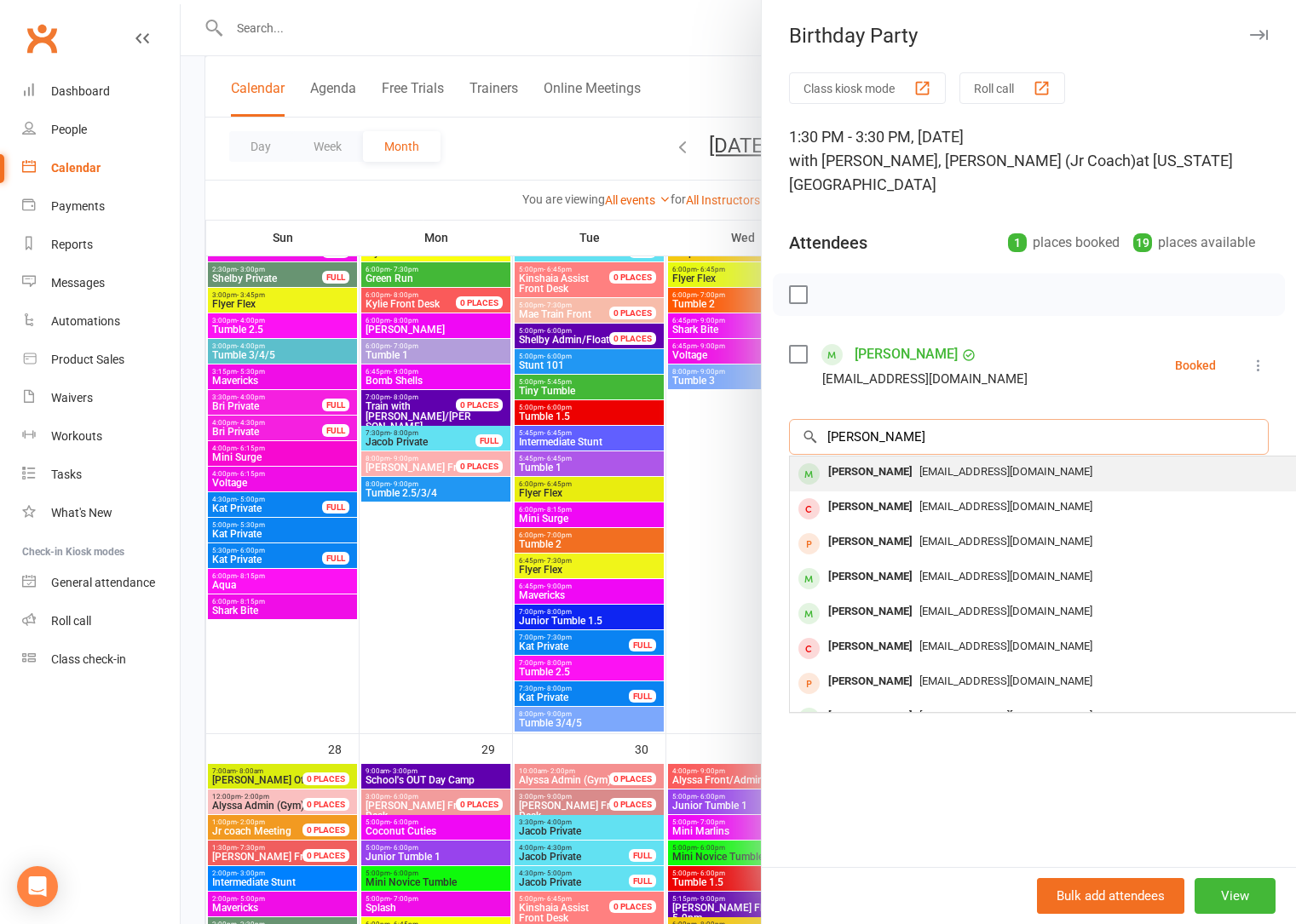
type input "[PERSON_NAME]"
click at [880, 460] on div "[PERSON_NAME]" at bounding box center [870, 472] width 98 height 24
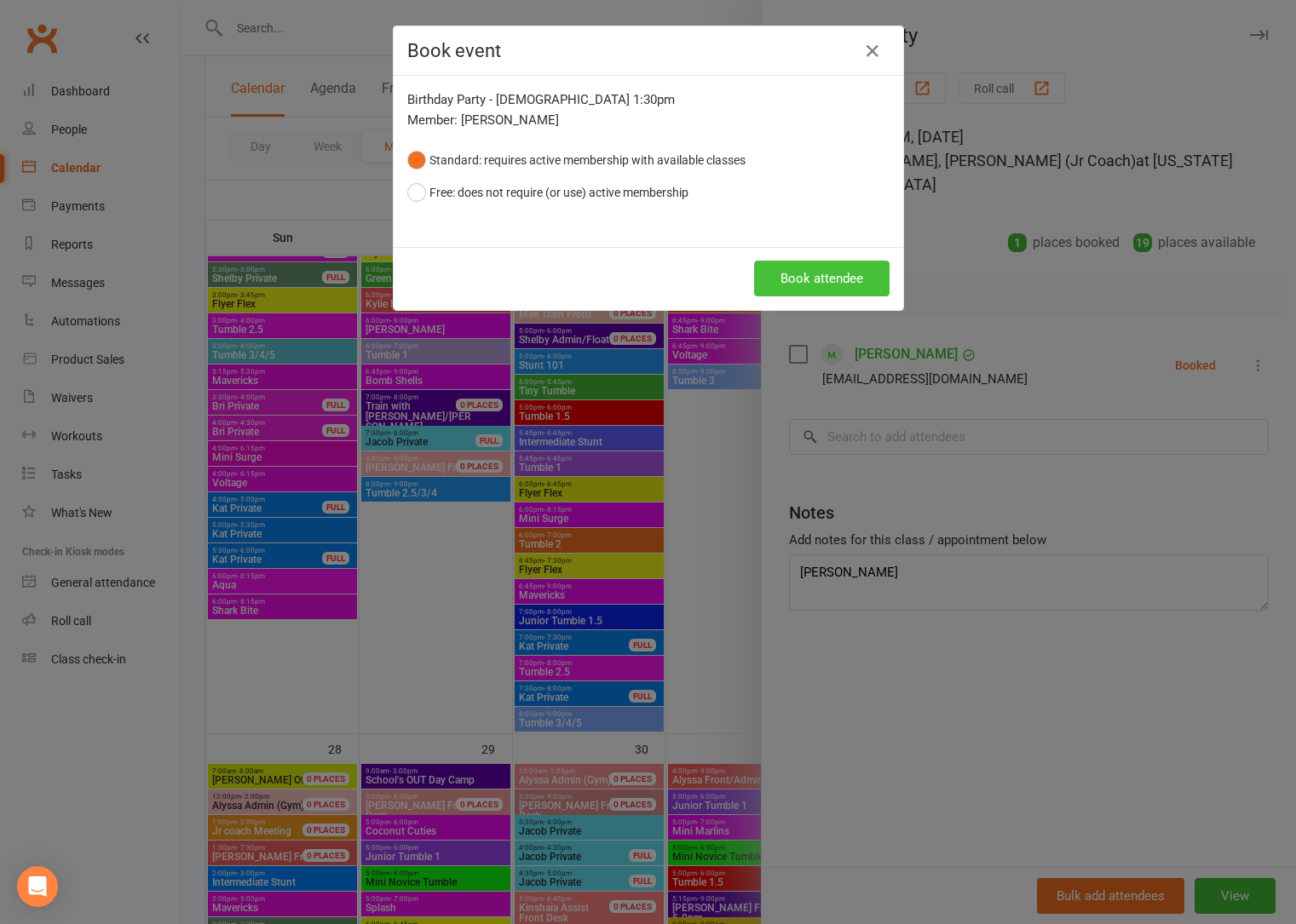
click at [777, 290] on button "Book attendee" at bounding box center [821, 279] width 135 height 36
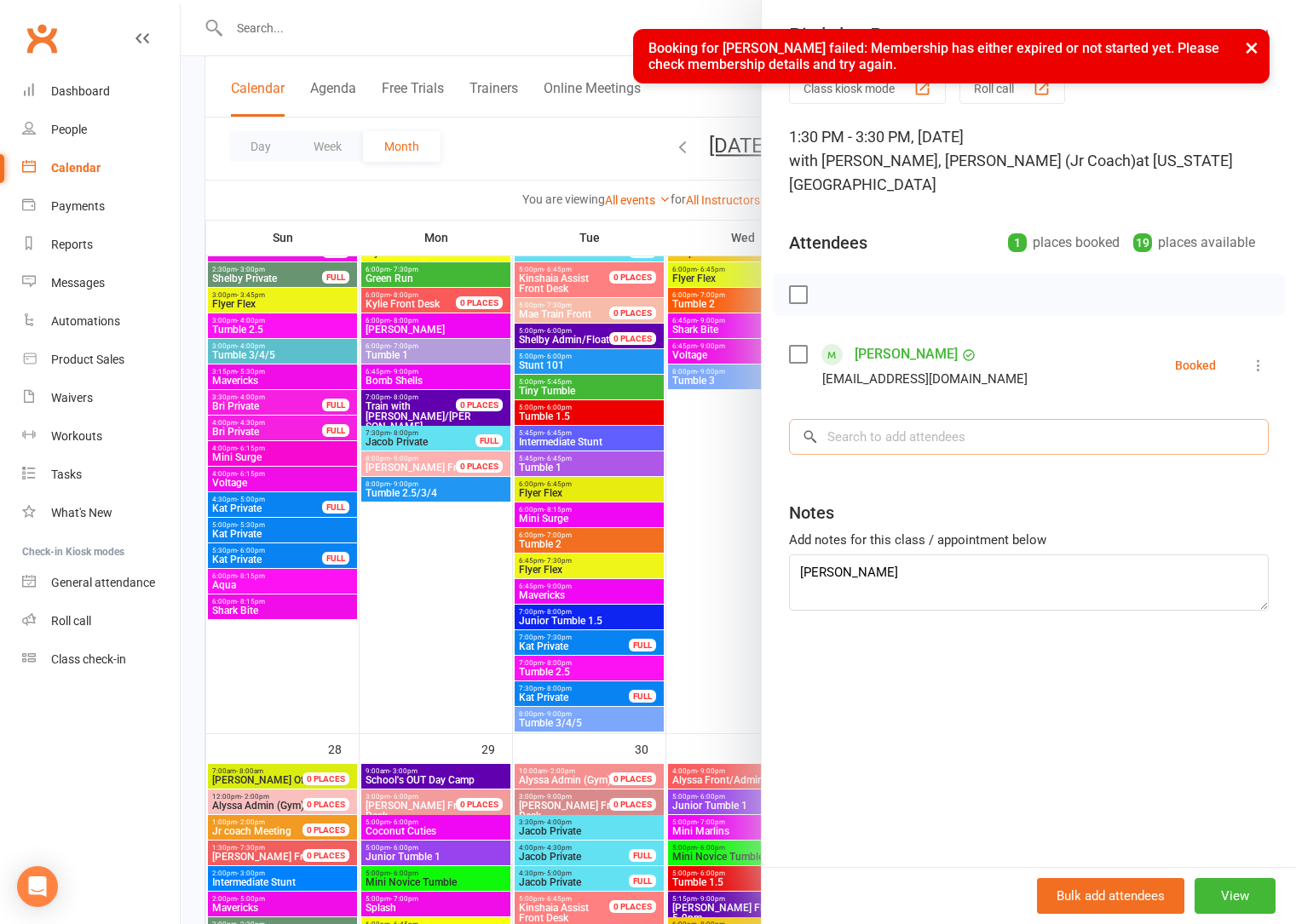
click at [880, 419] on input "search" at bounding box center [1028, 437] width 479 height 36
paste input "[PERSON_NAME]"
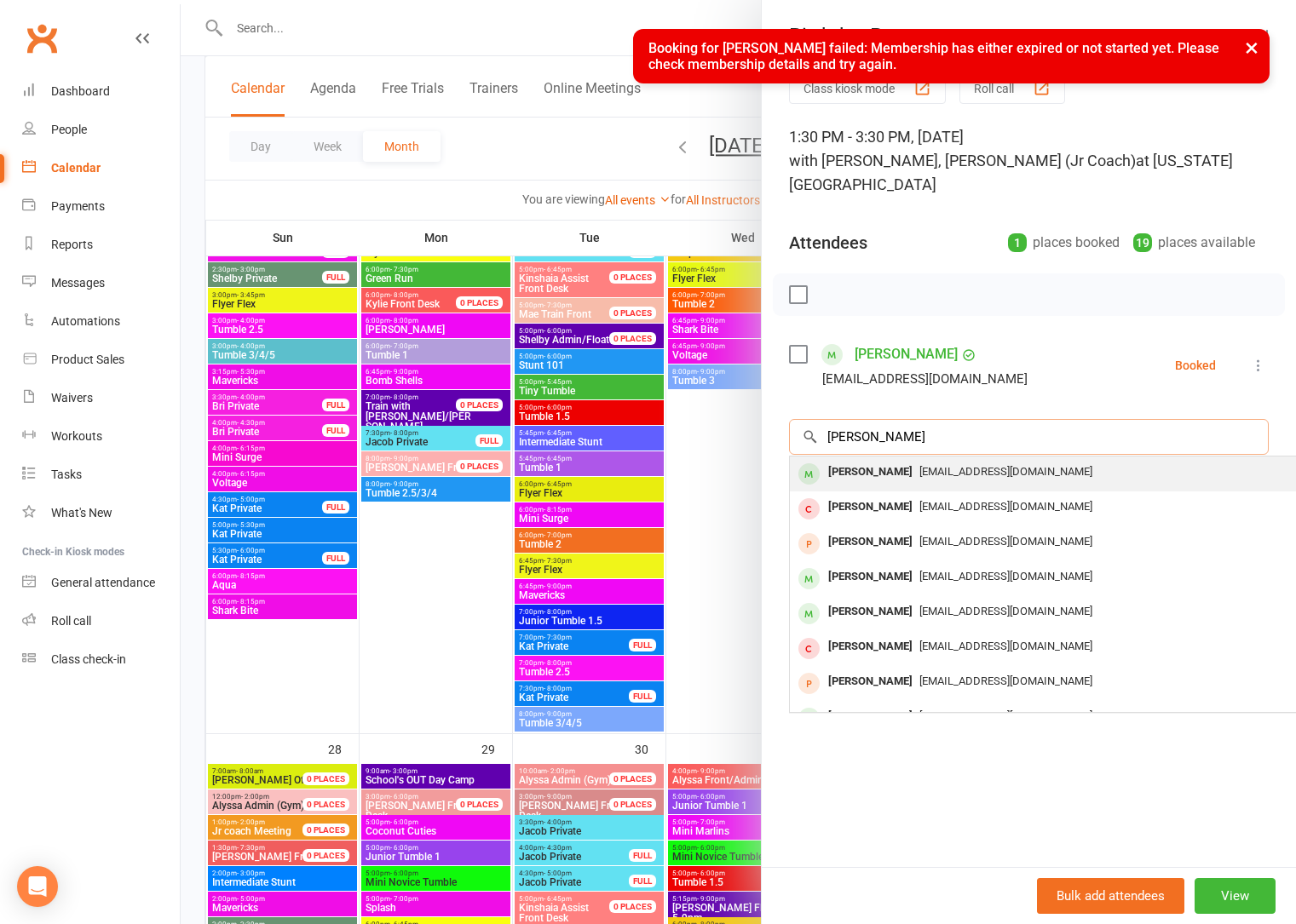
type input "[PERSON_NAME]"
click at [844, 461] on div "Avery Fisher Aschwander22@gmail.com" at bounding box center [1044, 474] width 509 height 35
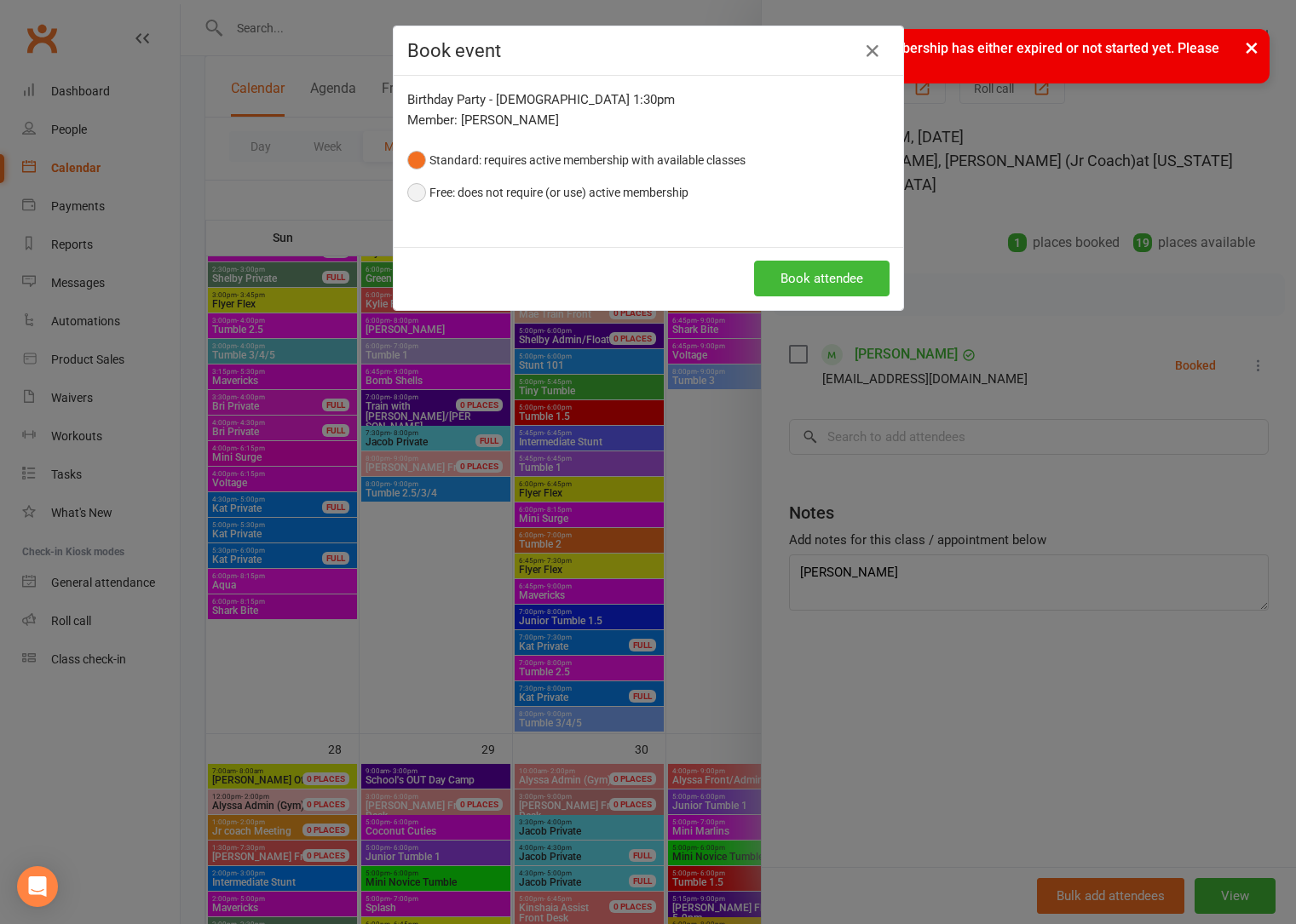
click at [495, 193] on button "Free: does not require (or use) active membership" at bounding box center [548, 192] width 282 height 32
click at [823, 293] on button "Book attendee" at bounding box center [821, 279] width 135 height 36
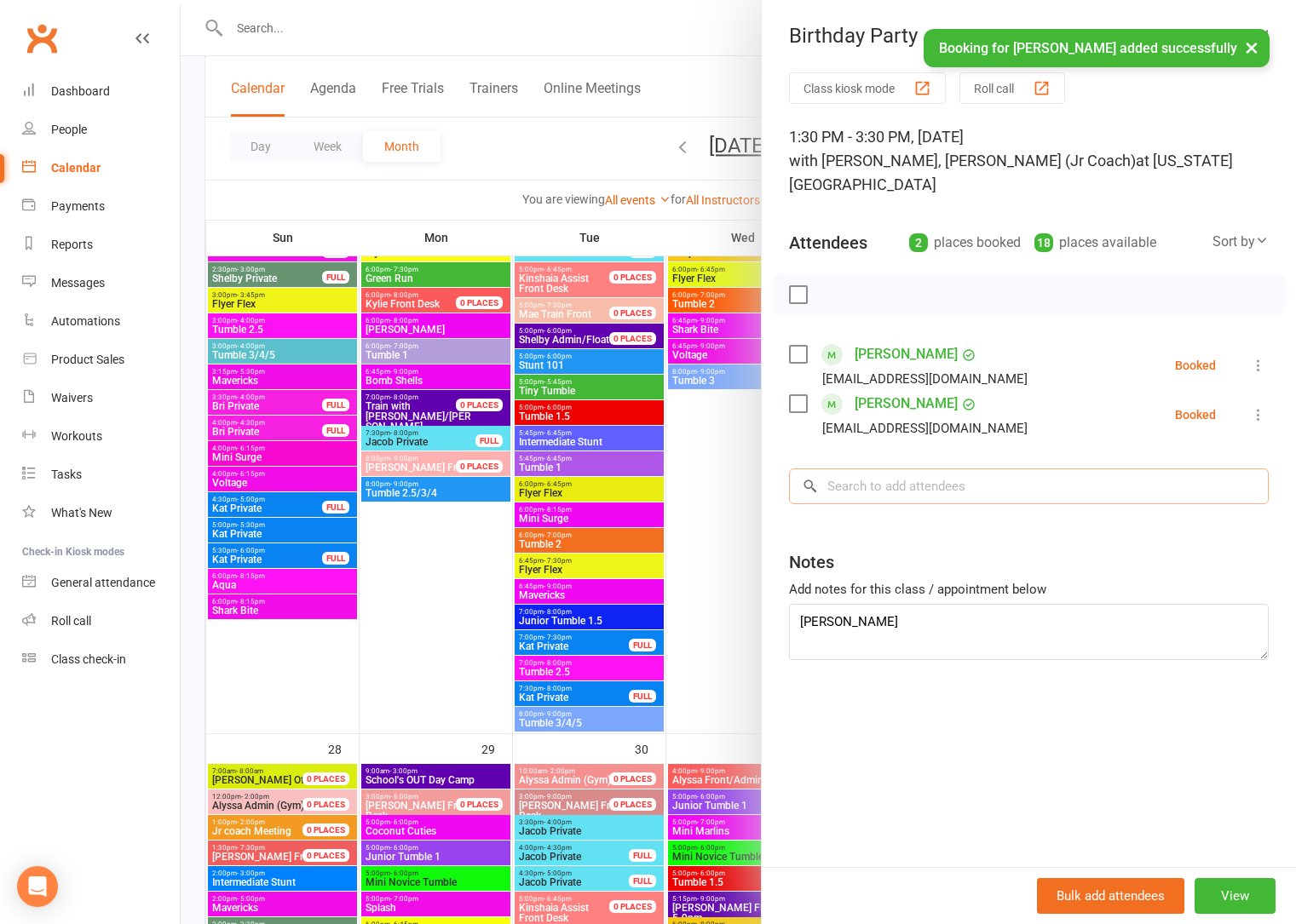
click at [905, 468] on input "search" at bounding box center [1028, 486] width 479 height 36
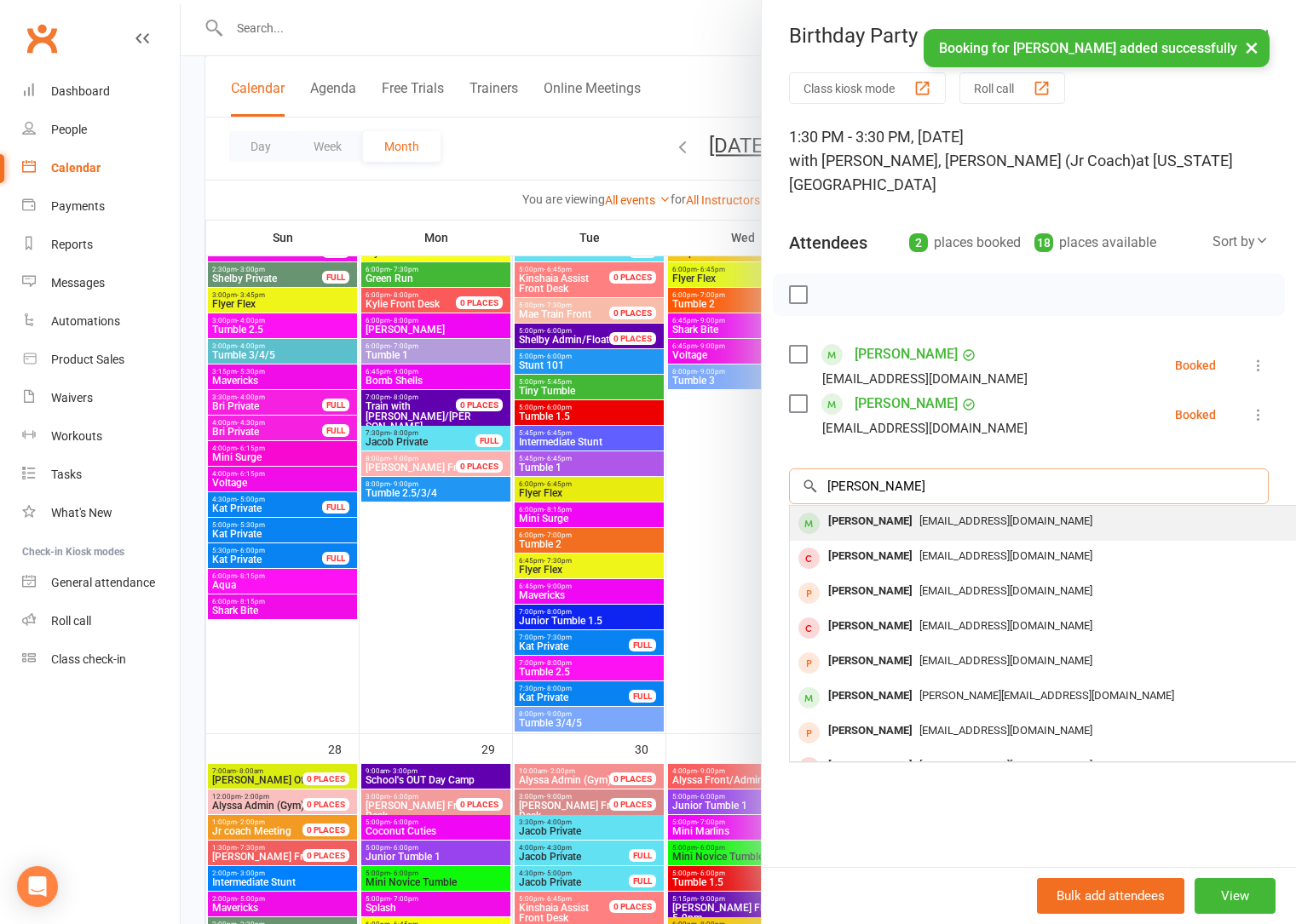
type input "[PERSON_NAME]"
click at [912, 509] on div "[EMAIL_ADDRESS][DOMAIN_NAME]" at bounding box center [1044, 521] width 495 height 24
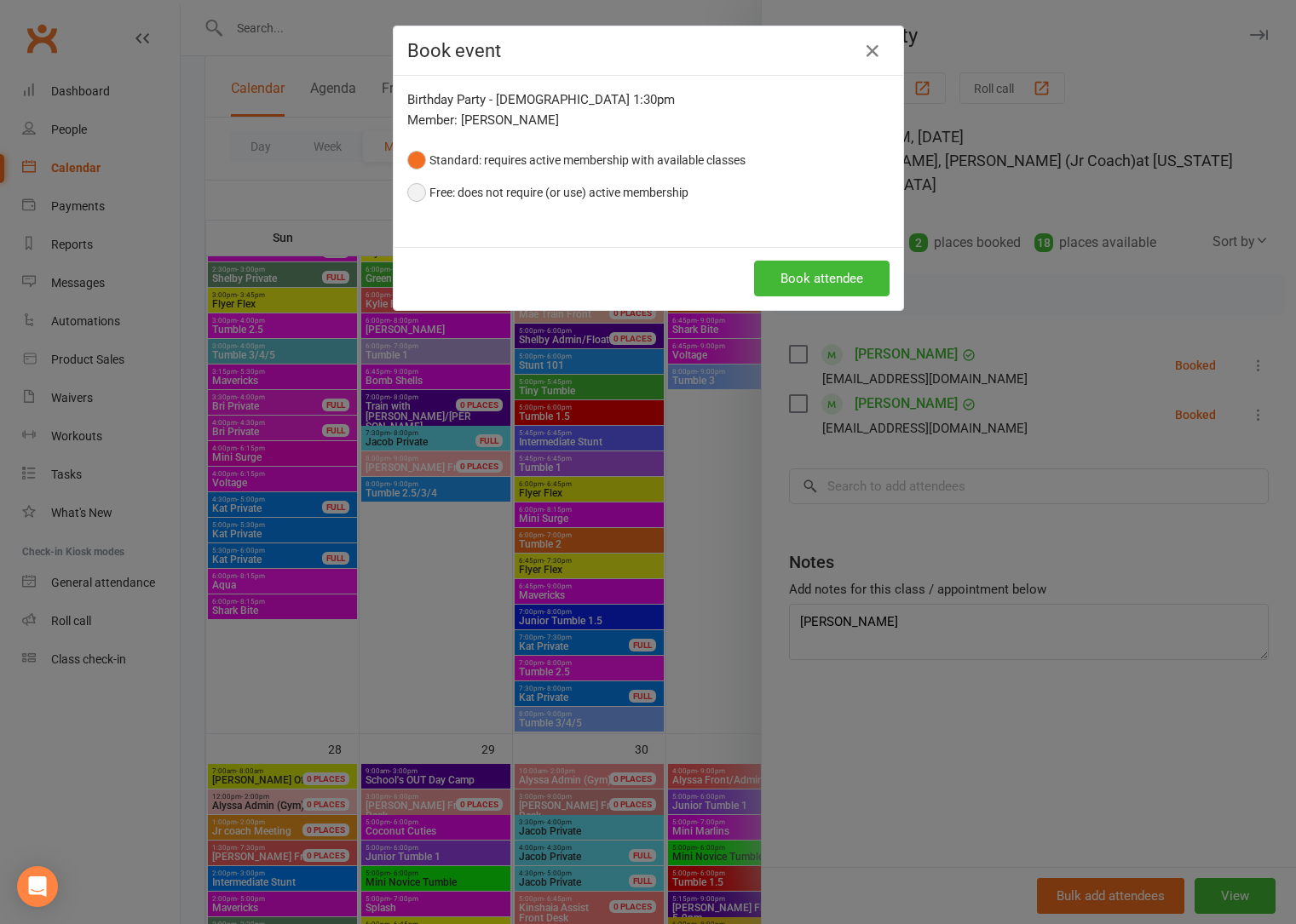
click at [547, 189] on button "Free: does not require (or use) active membership" at bounding box center [548, 192] width 282 height 32
click at [770, 280] on button "Book attendee" at bounding box center [821, 279] width 135 height 36
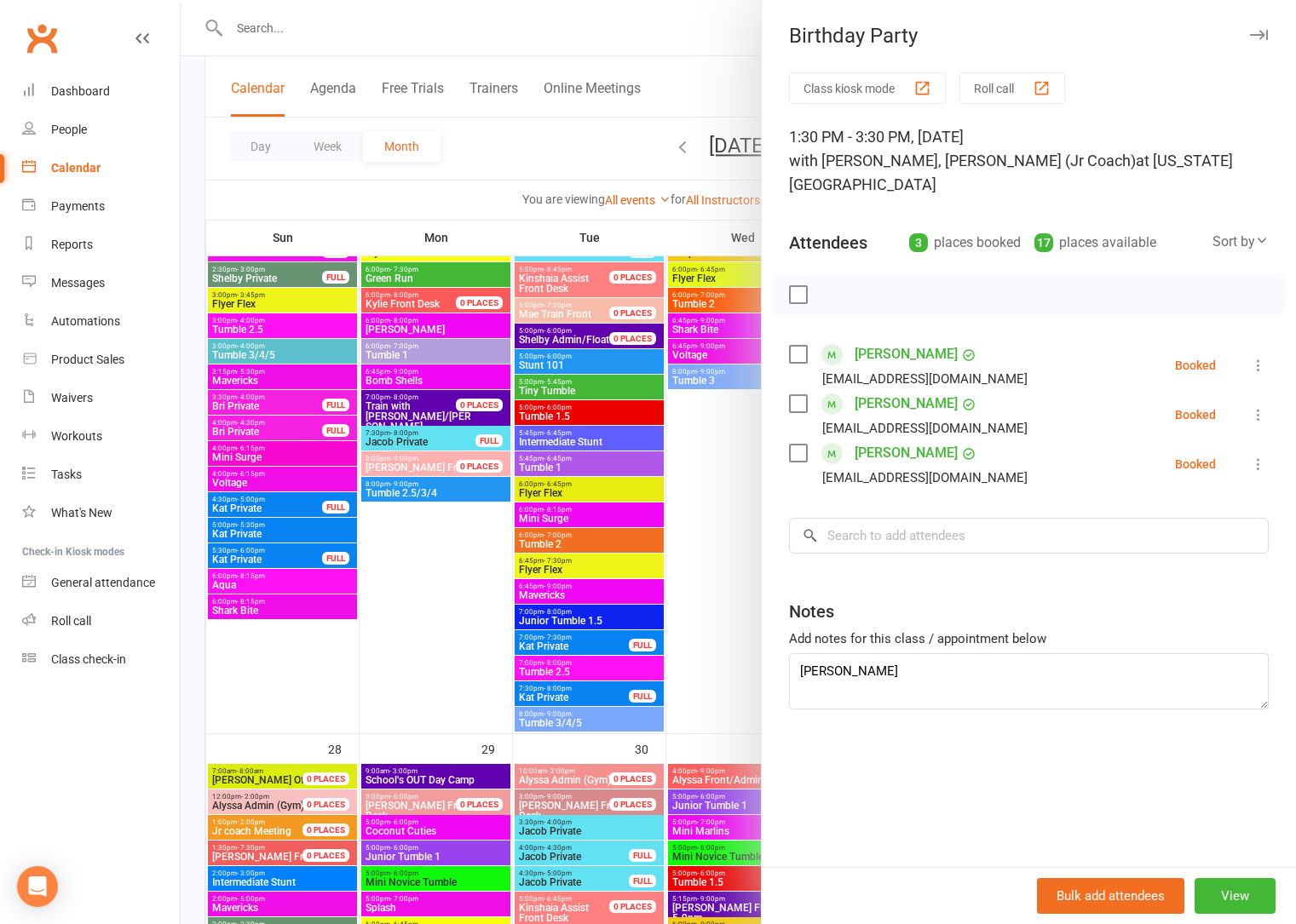
click at [438, 193] on div at bounding box center [738, 462] width 1115 height 924
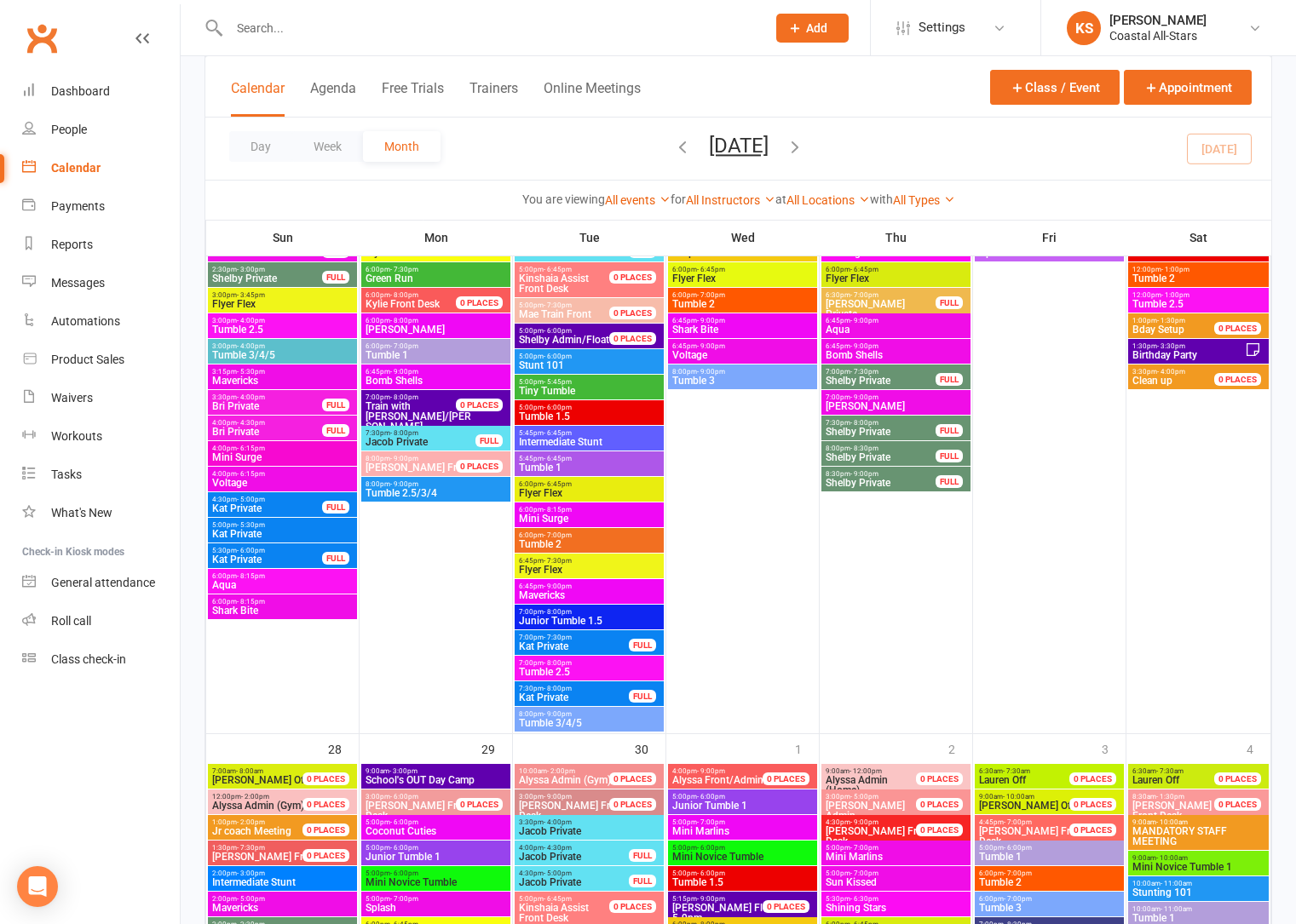
drag, startPoint x: 306, startPoint y: 51, endPoint x: 292, endPoint y: 25, distance: 29.5
click at [306, 51] on div at bounding box center [479, 27] width 550 height 55
click at [290, 23] on input "text" at bounding box center [488, 28] width 530 height 23
paste input "kfri74@gmail.com"
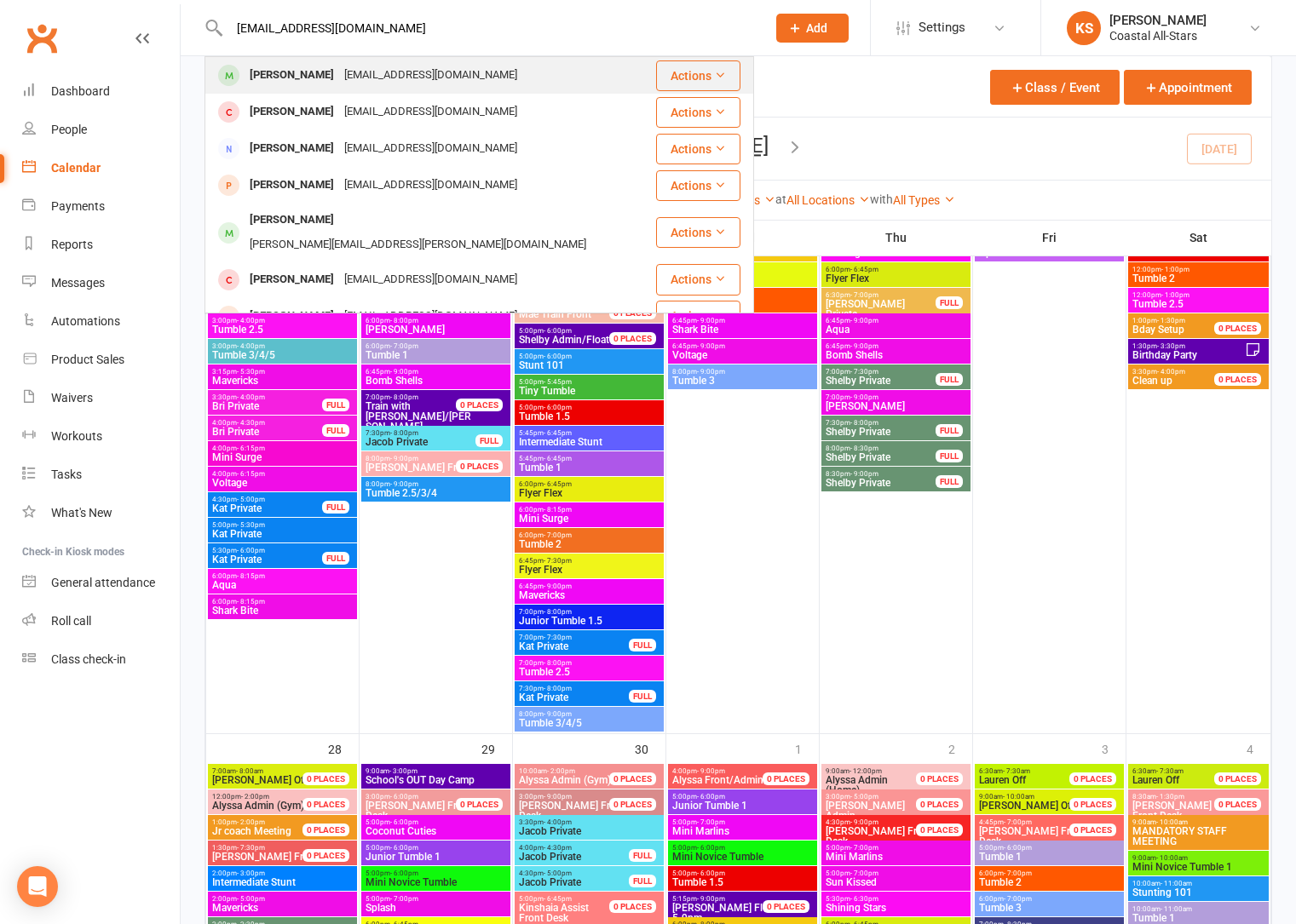
type input "kfri74@gmail.com"
click at [346, 69] on div "Kfri74@gmail.com" at bounding box center [430, 75] width 183 height 24
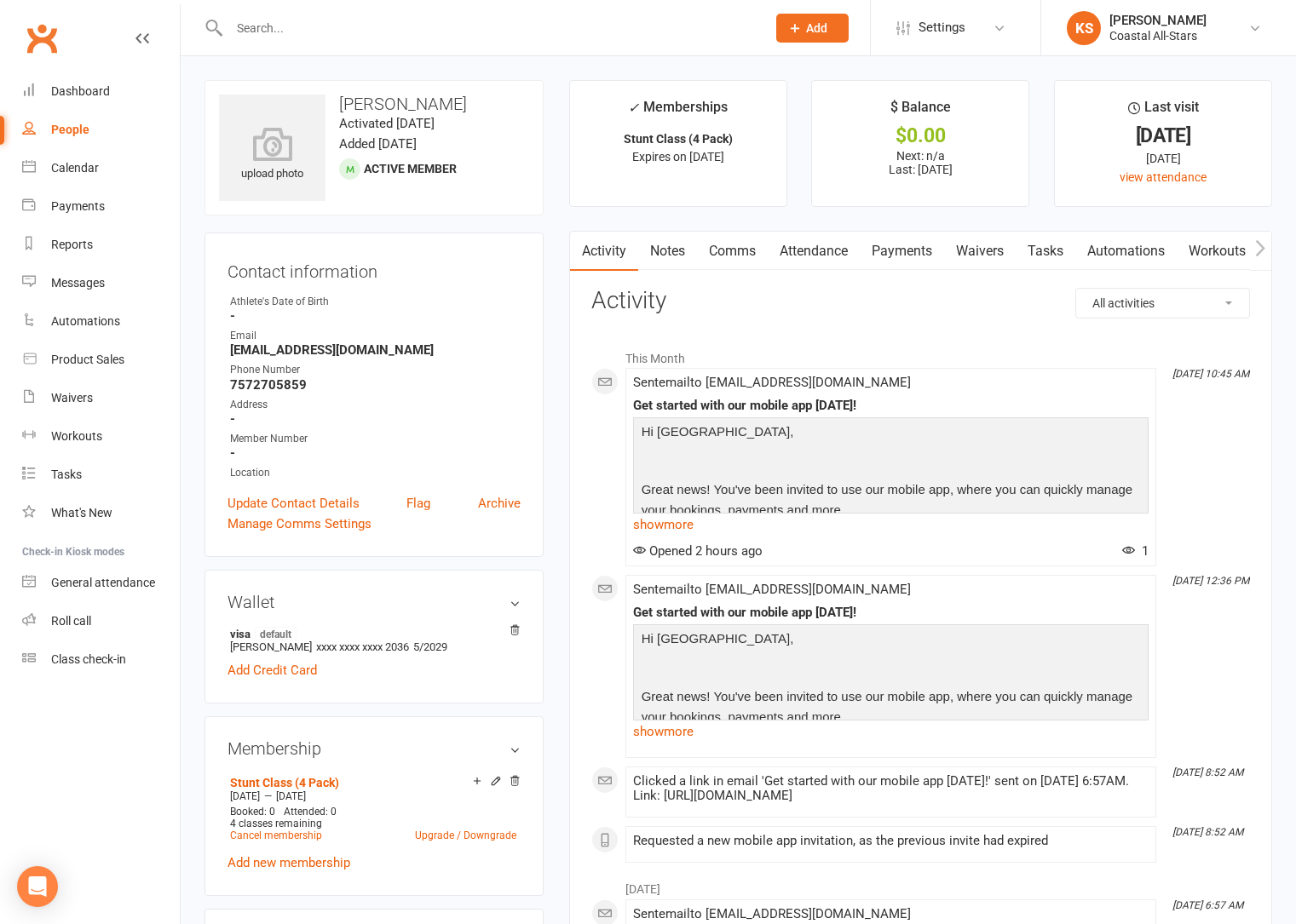
click at [1264, 255] on icon "button" at bounding box center [1259, 248] width 10 height 18
click at [1208, 255] on link "Mobile App" at bounding box center [1176, 251] width 92 height 39
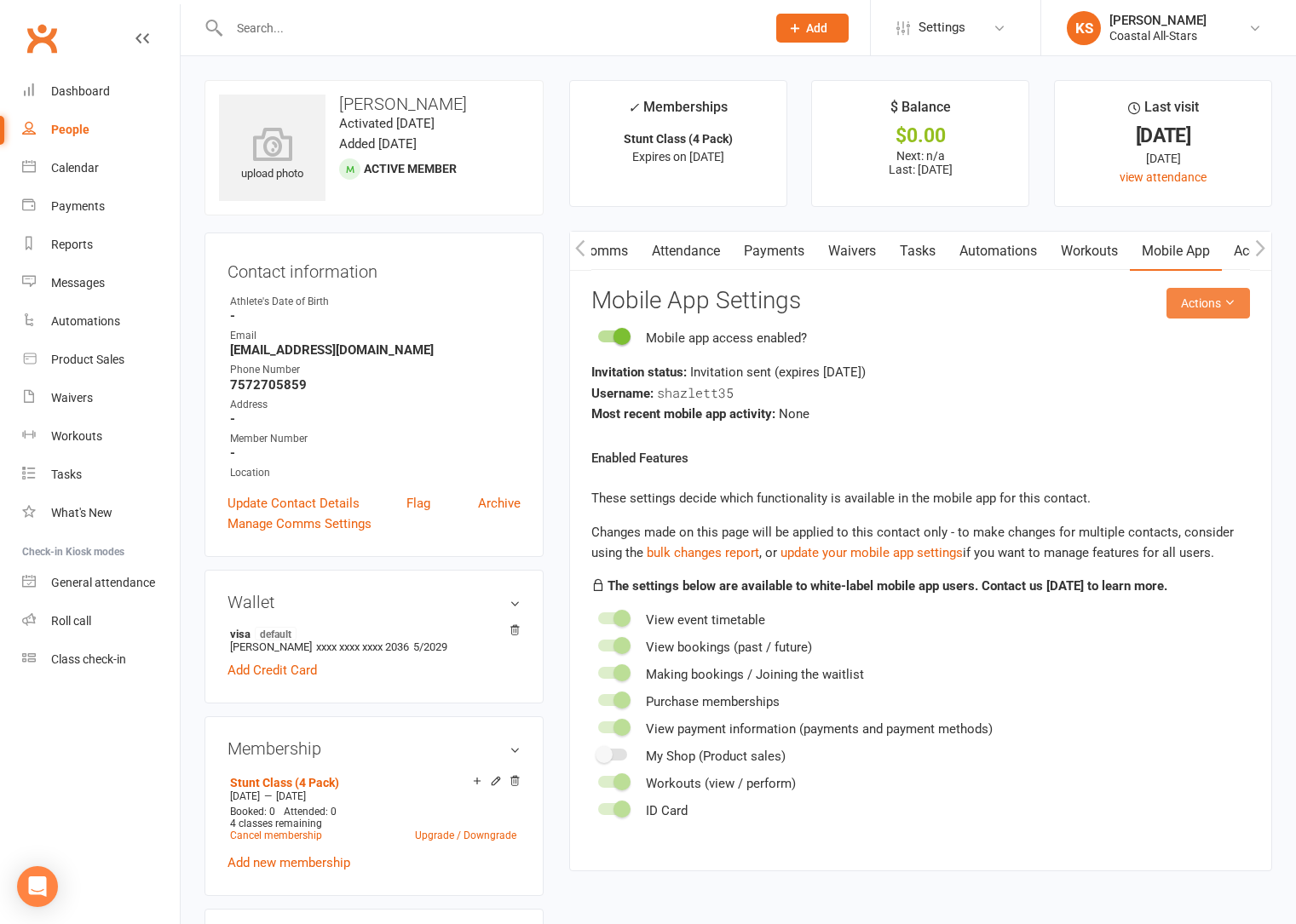
click at [1220, 310] on button "Actions" at bounding box center [1208, 303] width 84 height 31
click at [1166, 379] on link "Send invitation SMS" at bounding box center [1152, 375] width 169 height 34
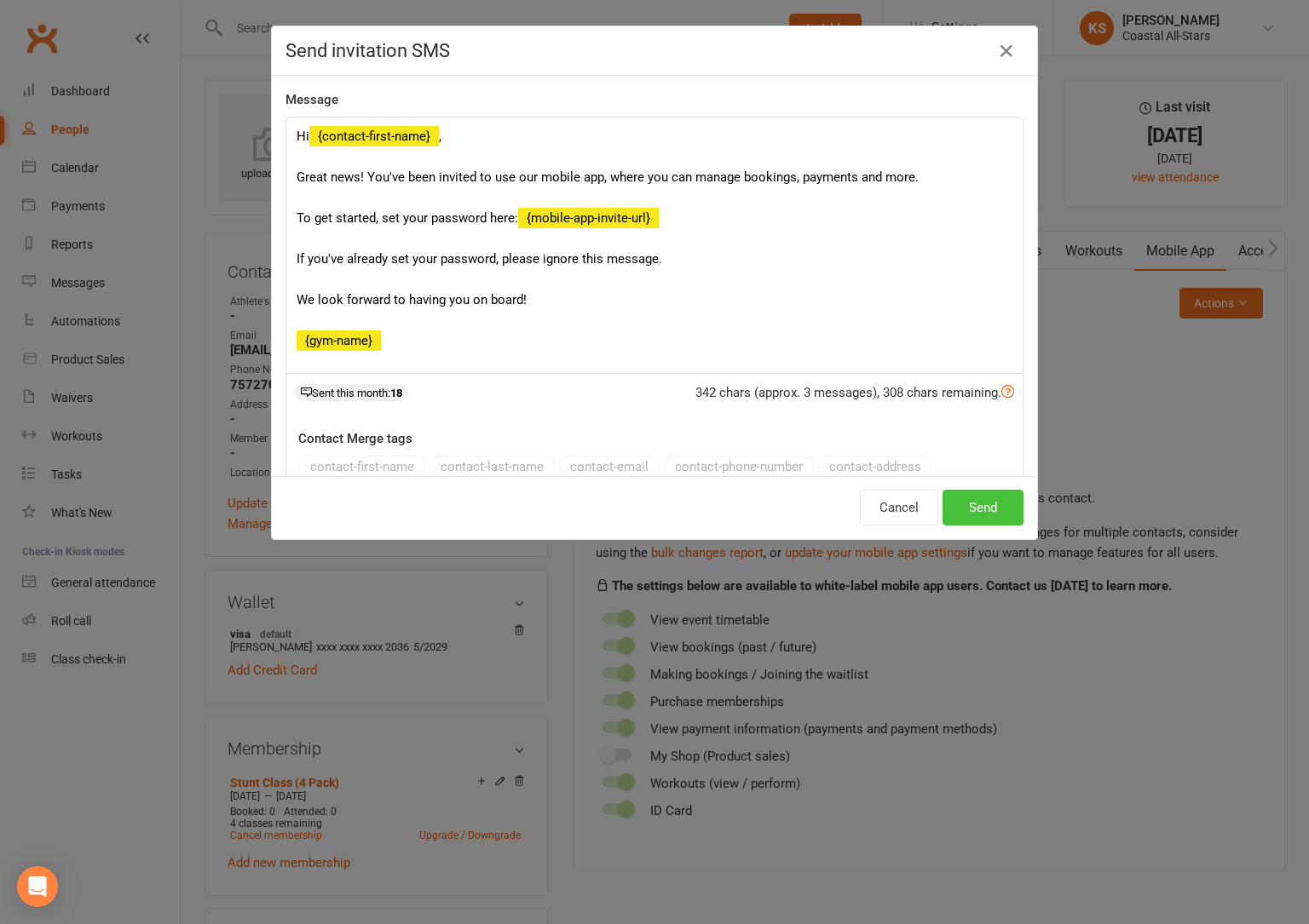
click at [979, 518] on button "Send" at bounding box center [983, 508] width 81 height 36
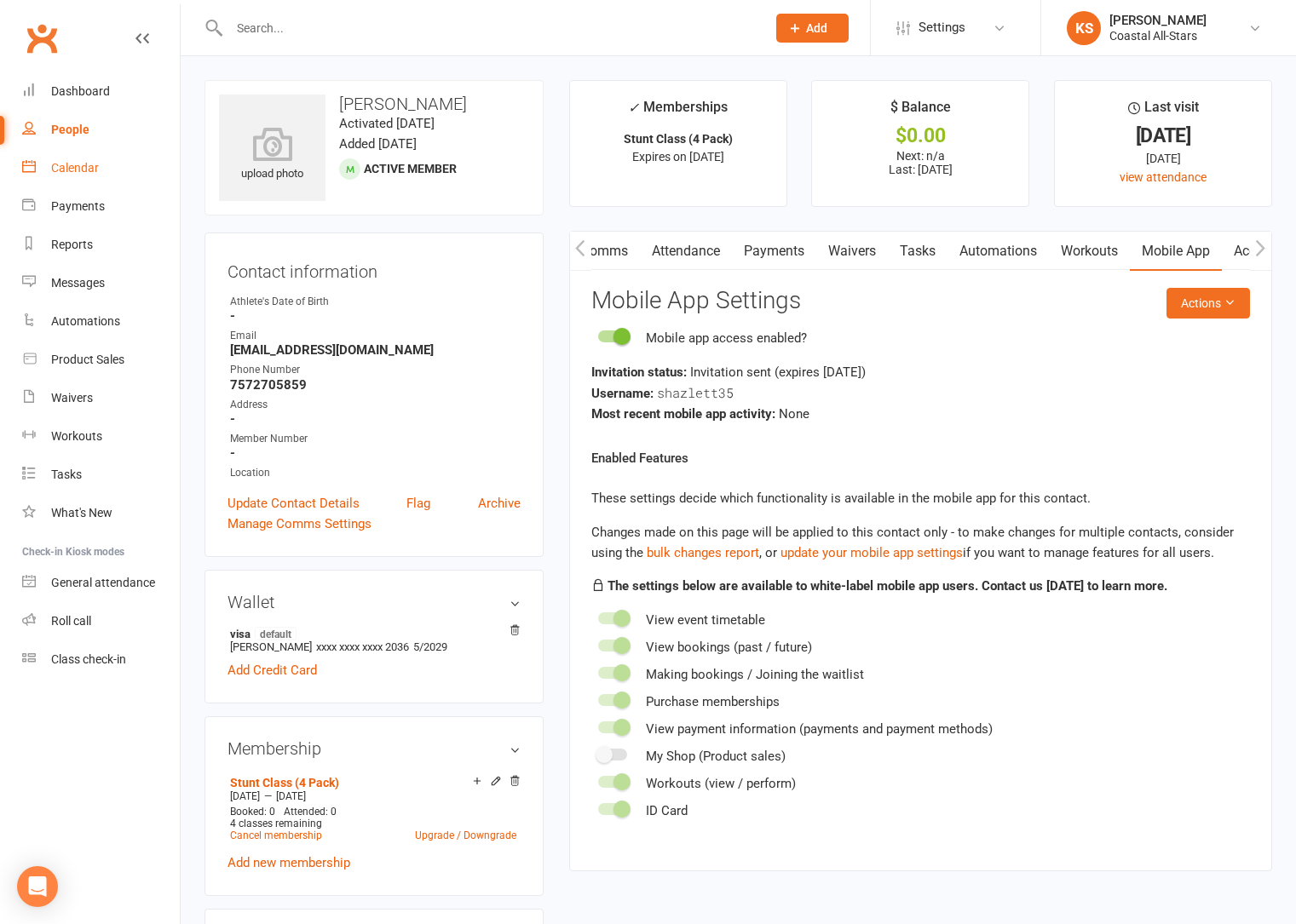
click at [72, 165] on div "Calendar" at bounding box center [75, 167] width 48 height 14
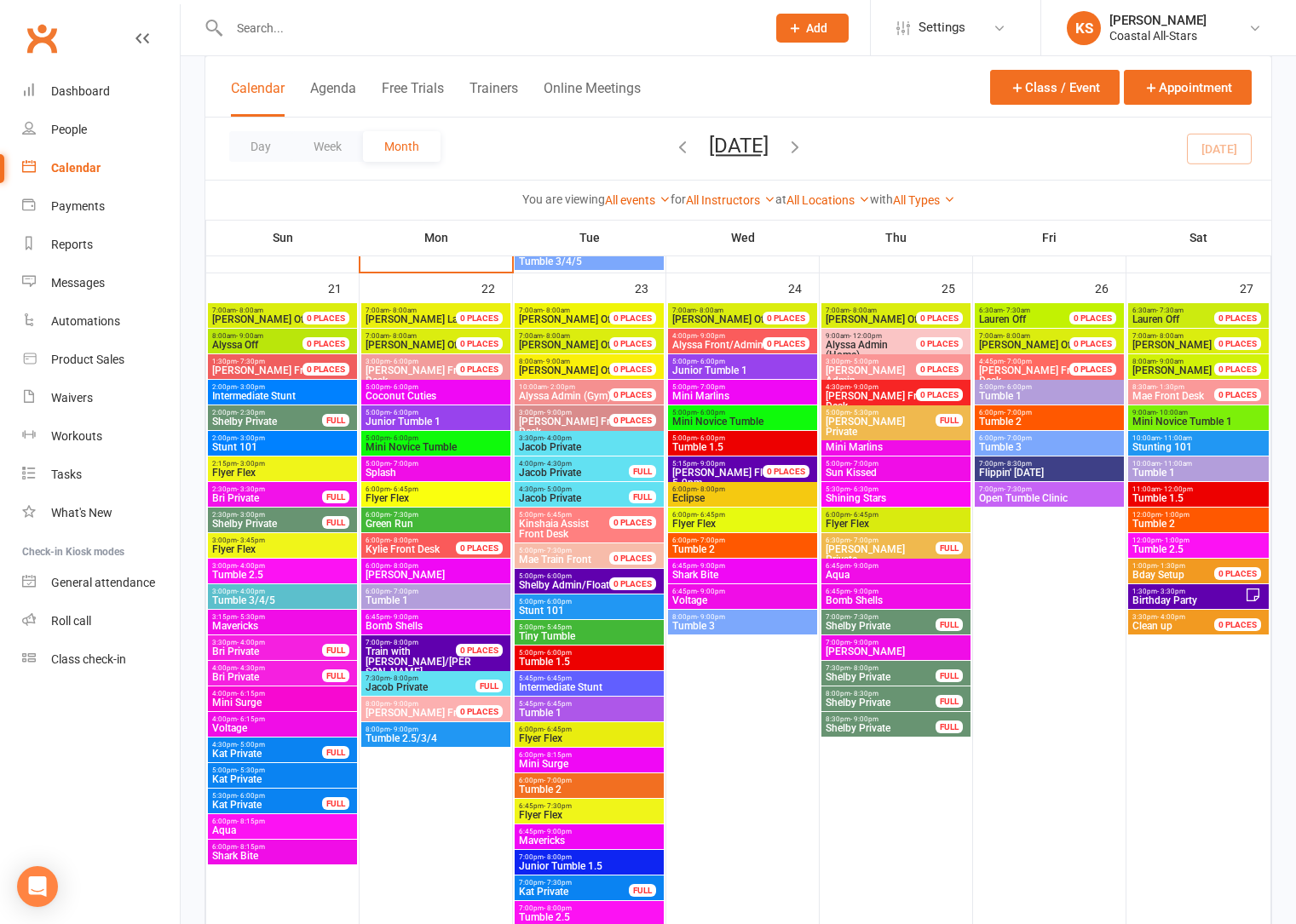
scroll to position [1928, 0]
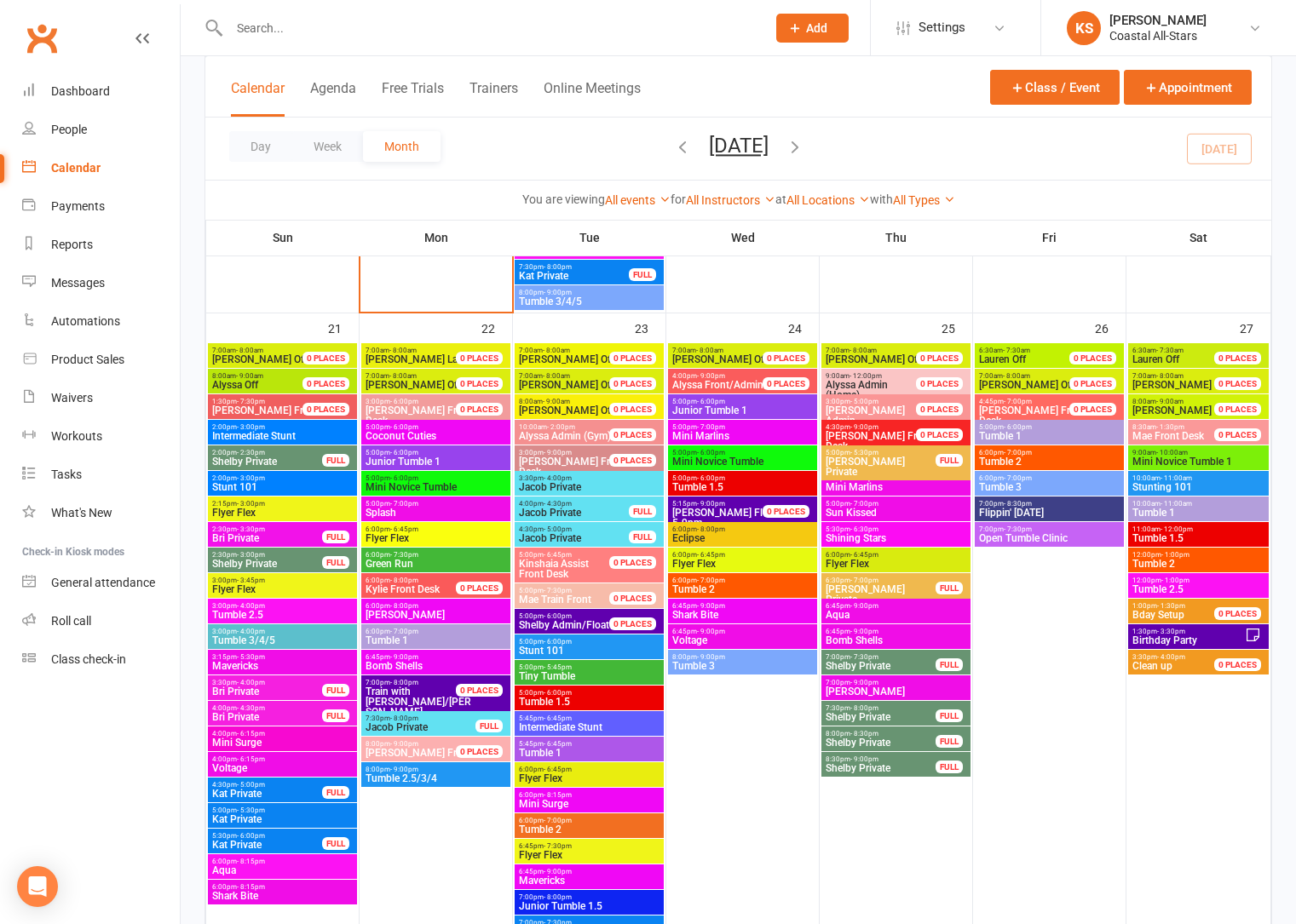
click at [282, 23] on input "text" at bounding box center [488, 28] width 530 height 23
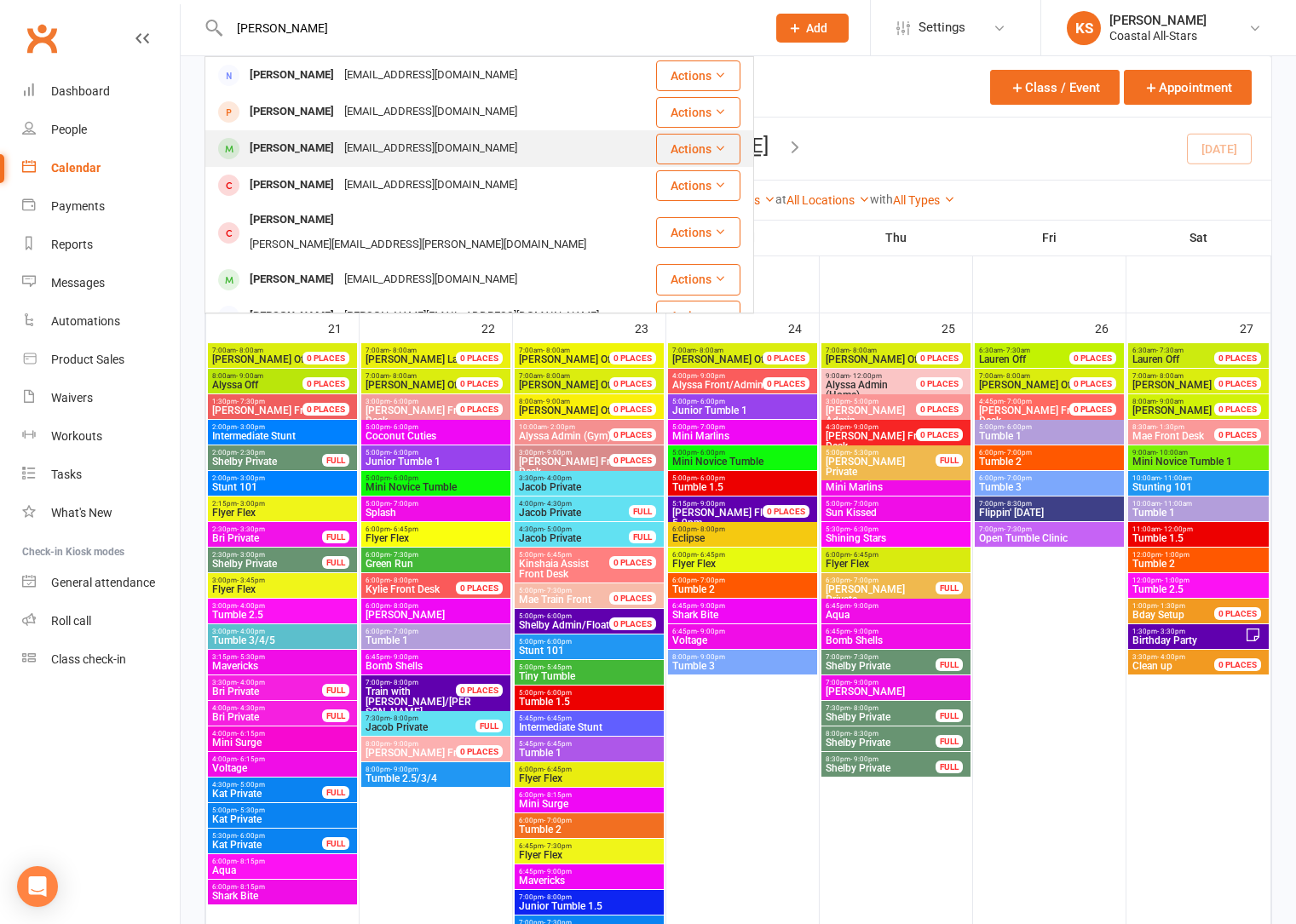
type input "Jayne"
click at [373, 139] on div "stephaniecjohnson27@gmail.com" at bounding box center [430, 148] width 183 height 24
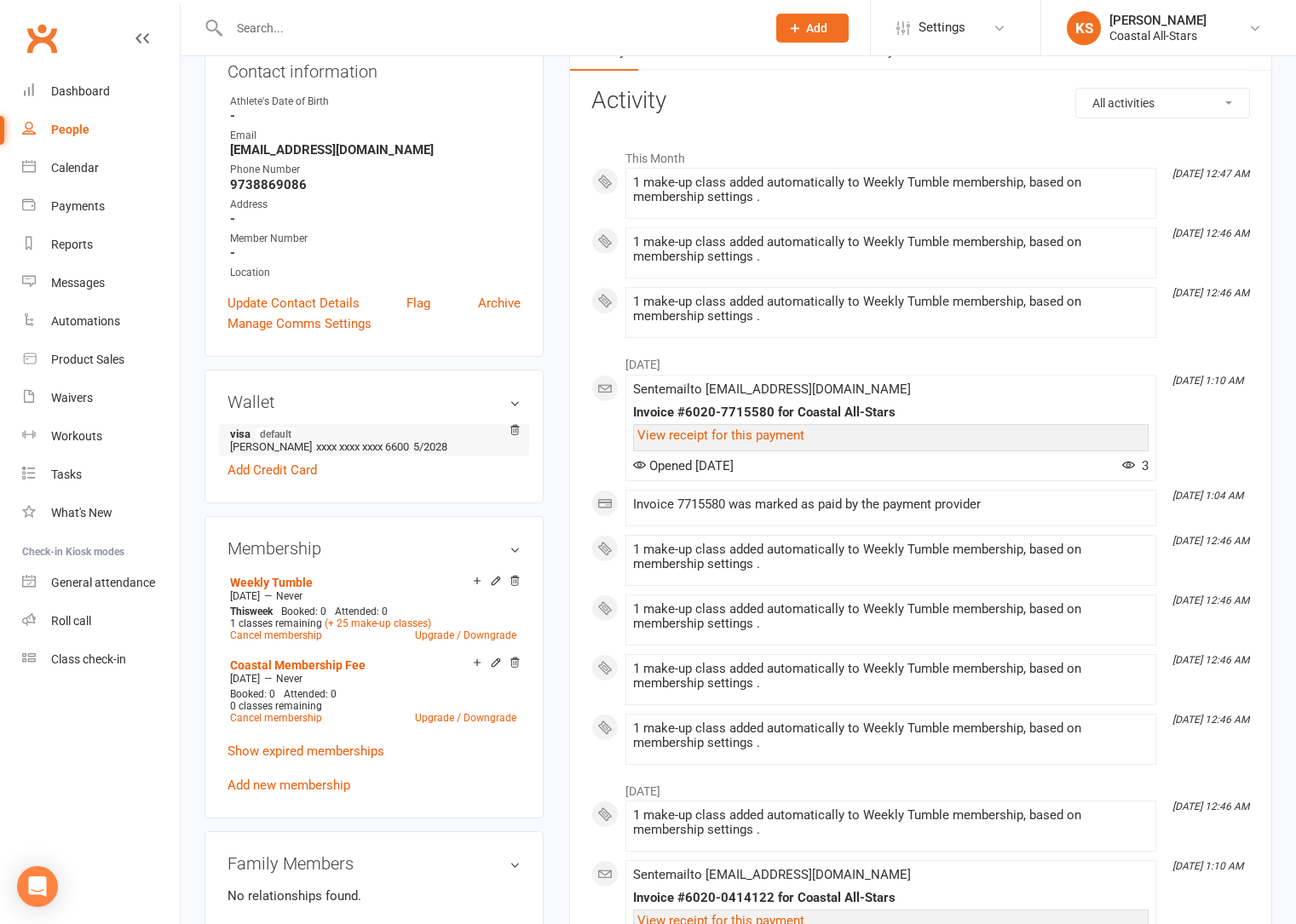
scroll to position [269, 0]
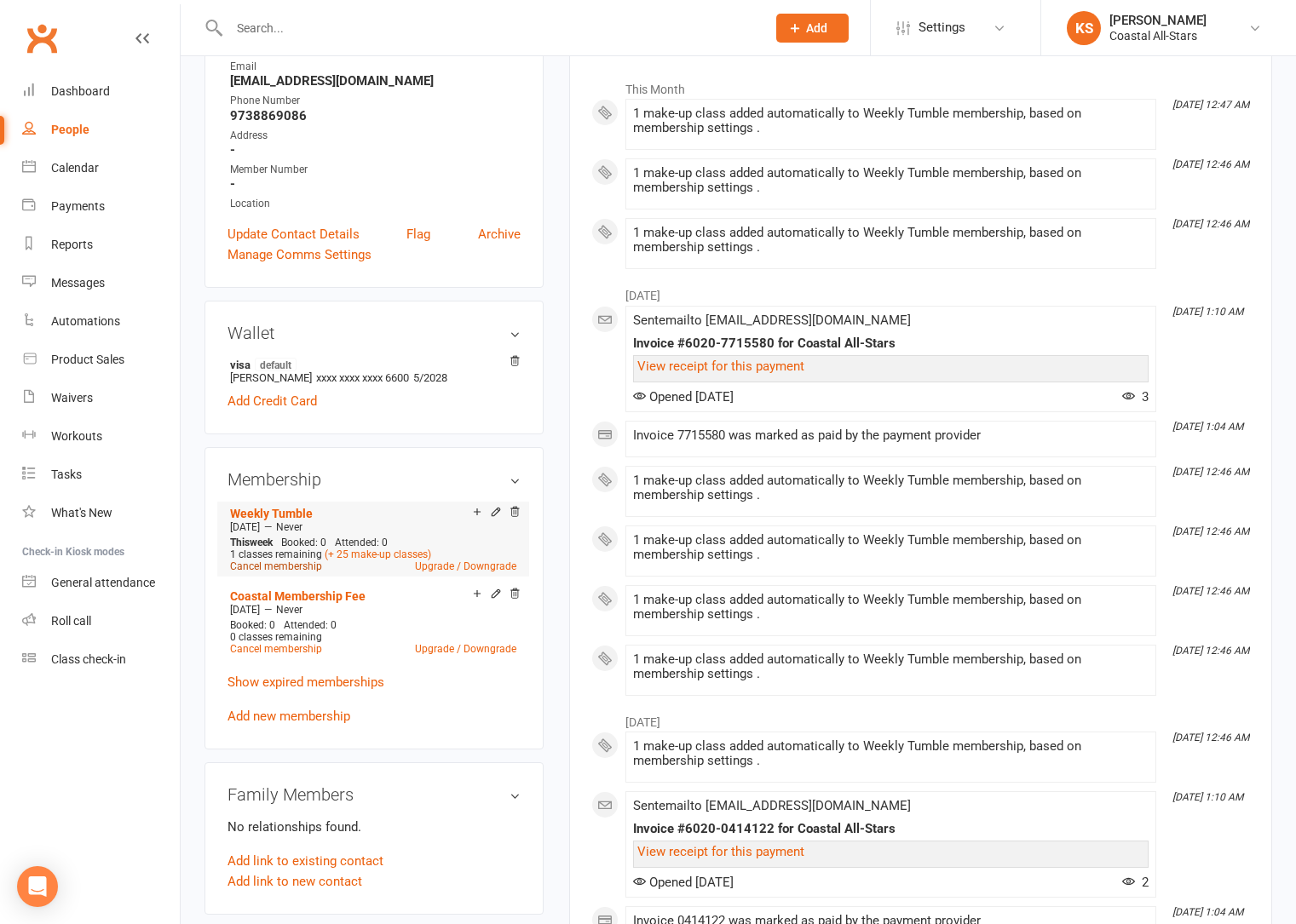
click at [288, 566] on link "Cancel membership" at bounding box center [276, 566] width 92 height 12
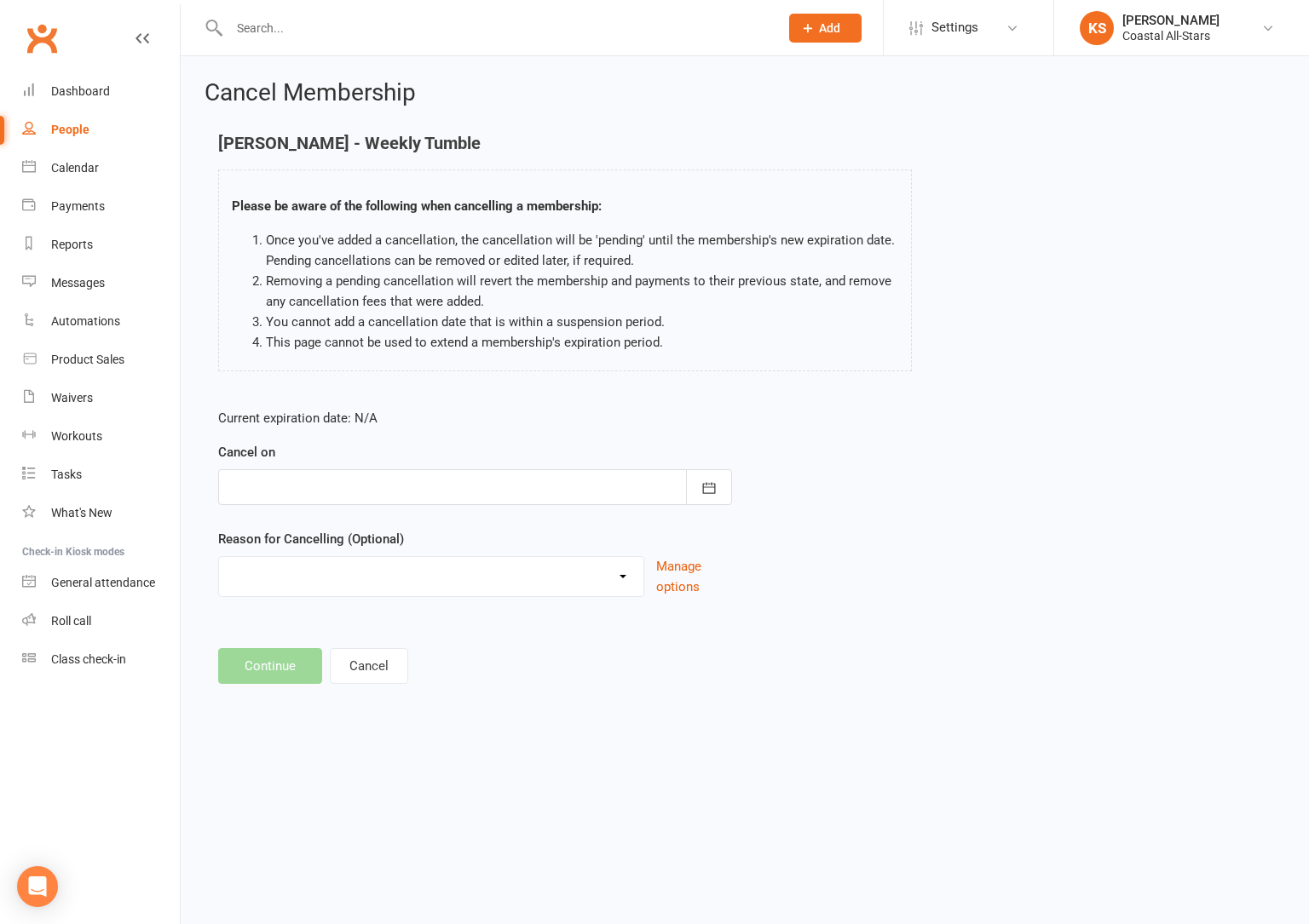
click at [737, 486] on div "Current expiration date: N/A Cancel on September 2025 Sun Mon Tue Wed Thu Fri S…" at bounding box center [475, 508] width 540 height 226
click at [718, 489] on button "button" at bounding box center [709, 487] width 46 height 36
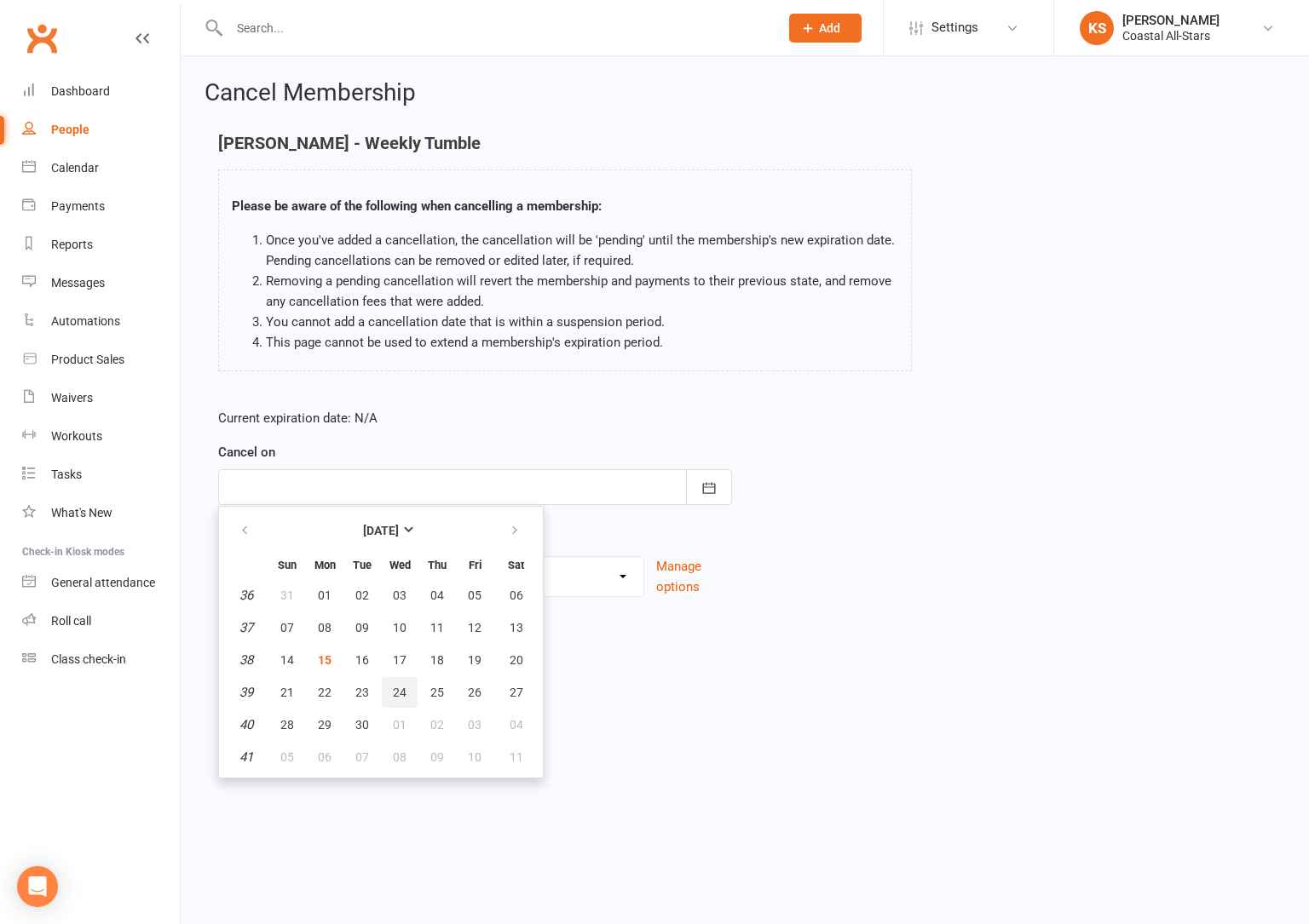
click at [408, 688] on button "24" at bounding box center [400, 692] width 36 height 31
type input "24 Sep 2025"
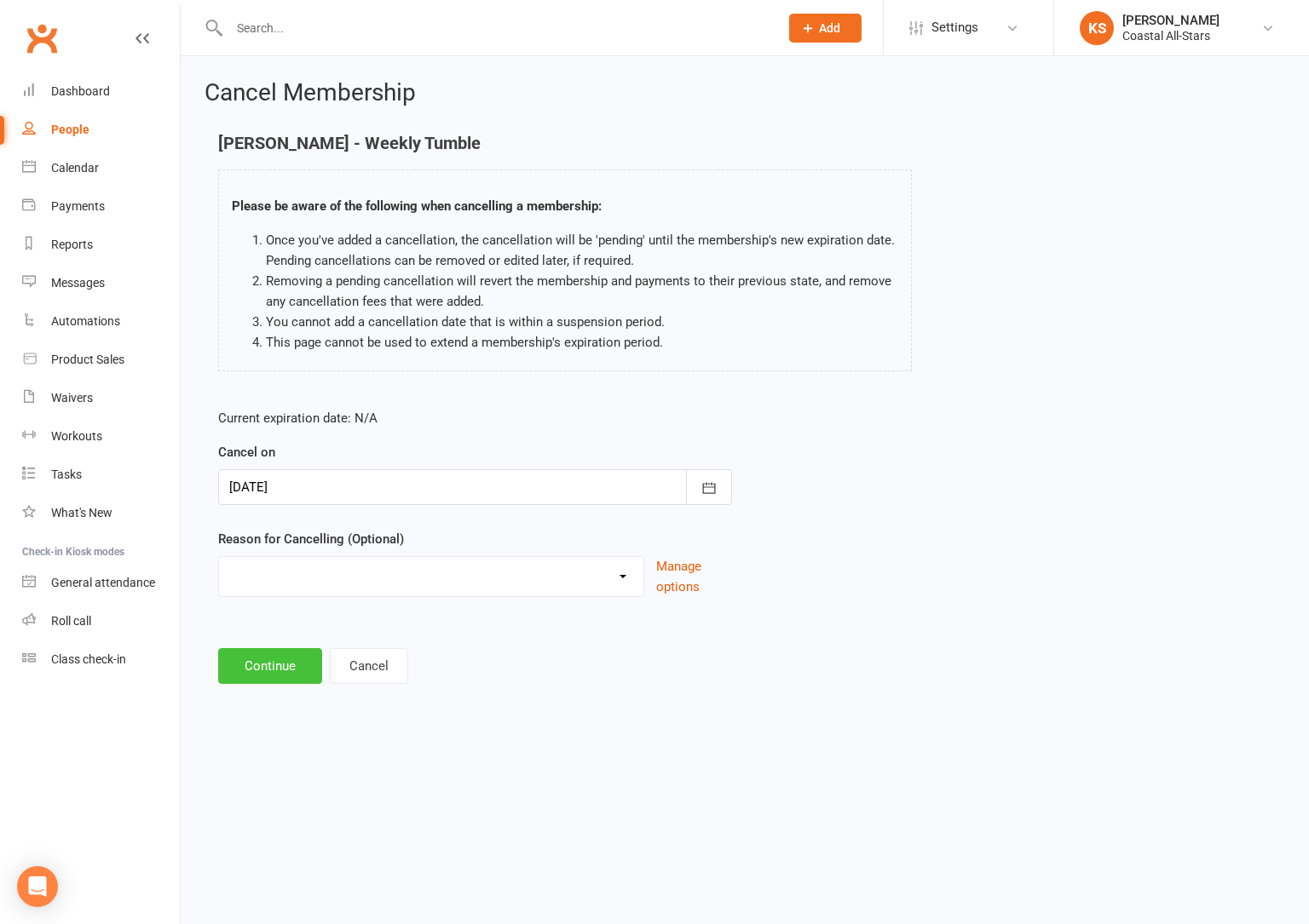
click at [280, 666] on button "Continue" at bounding box center [270, 666] width 104 height 36
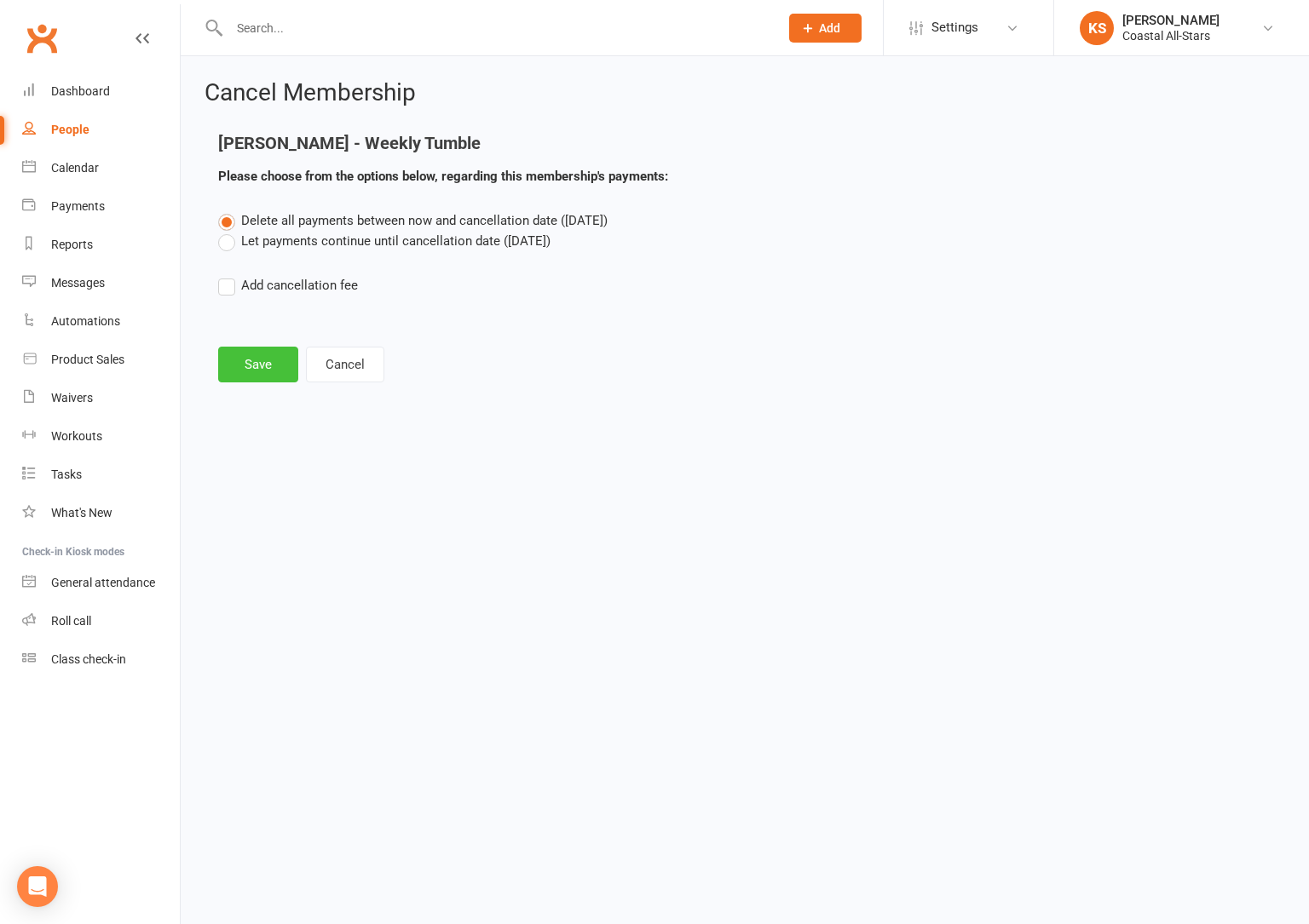
click at [261, 375] on button "Save" at bounding box center [258, 365] width 80 height 36
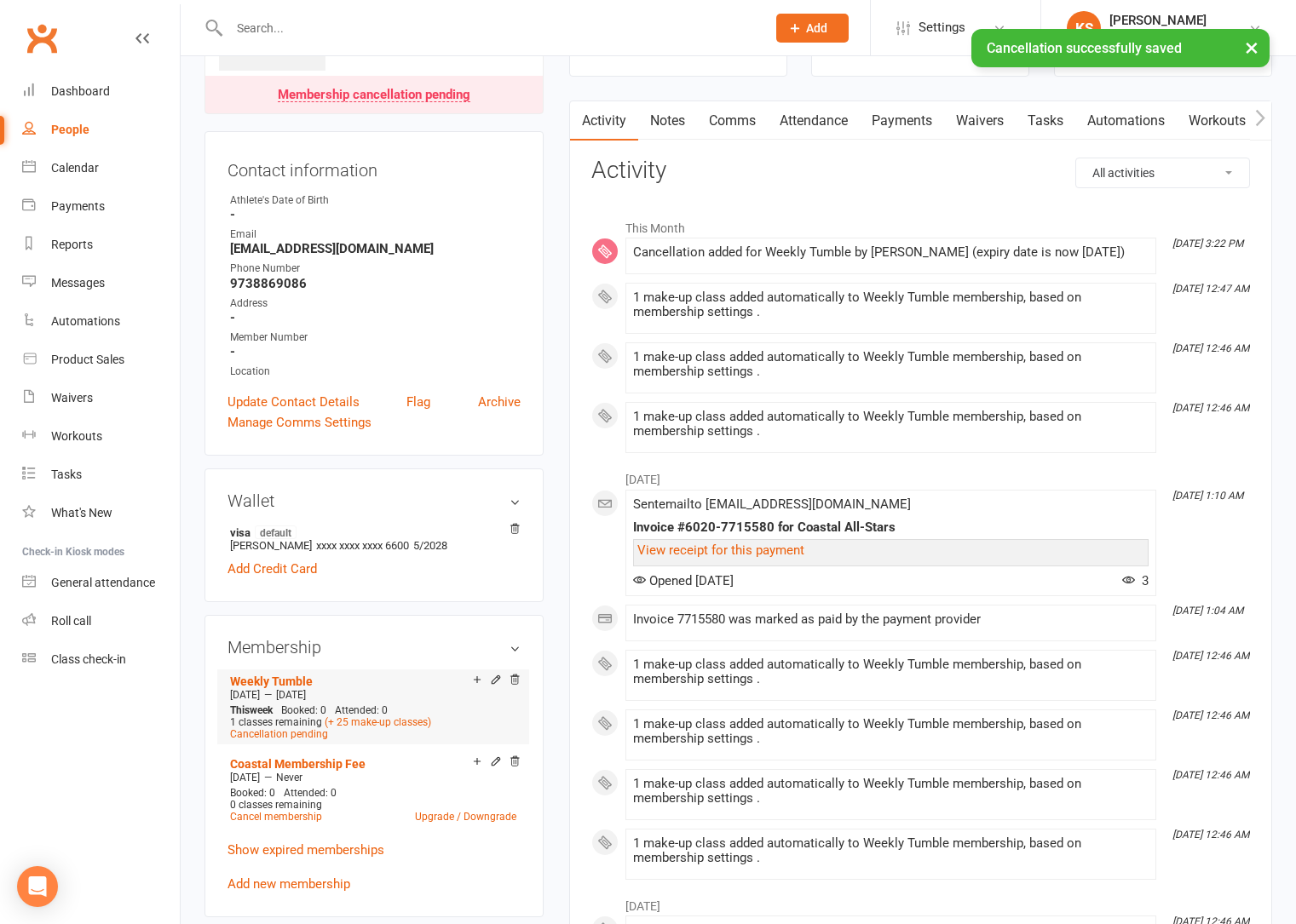
scroll to position [318, 0]
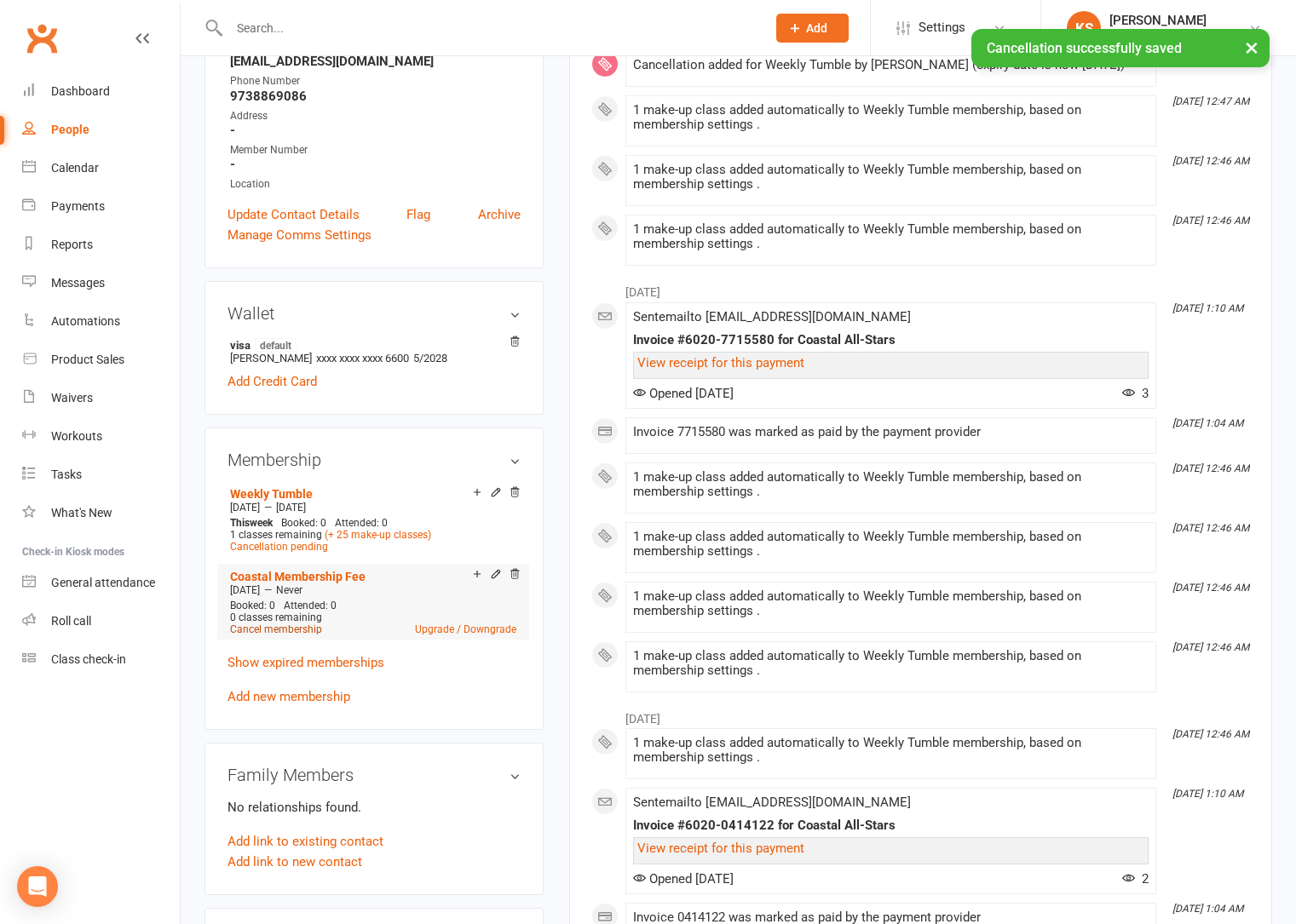
click at [276, 633] on link "Cancel membership" at bounding box center [276, 629] width 92 height 12
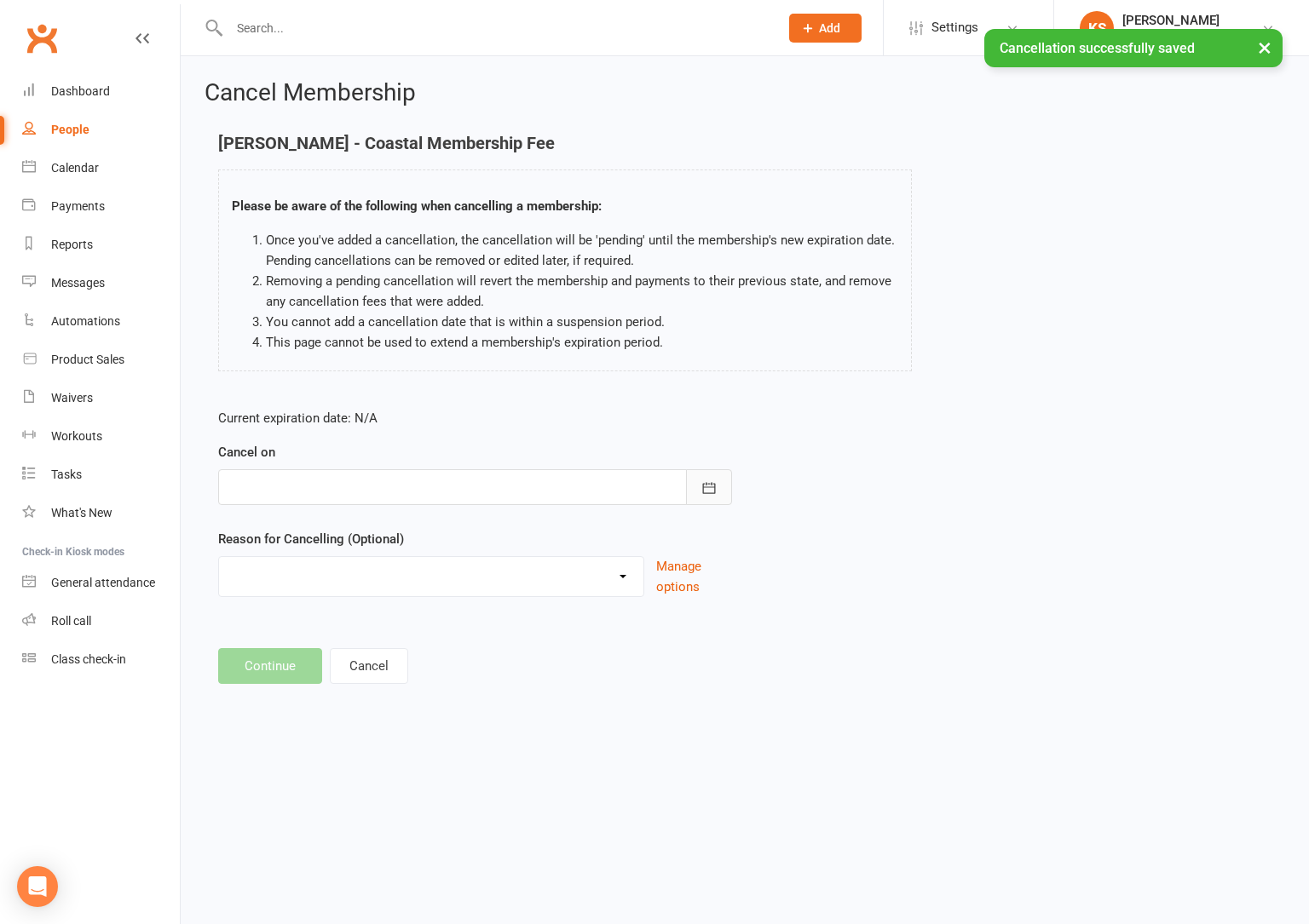
click at [701, 491] on icon "button" at bounding box center [709, 487] width 17 height 17
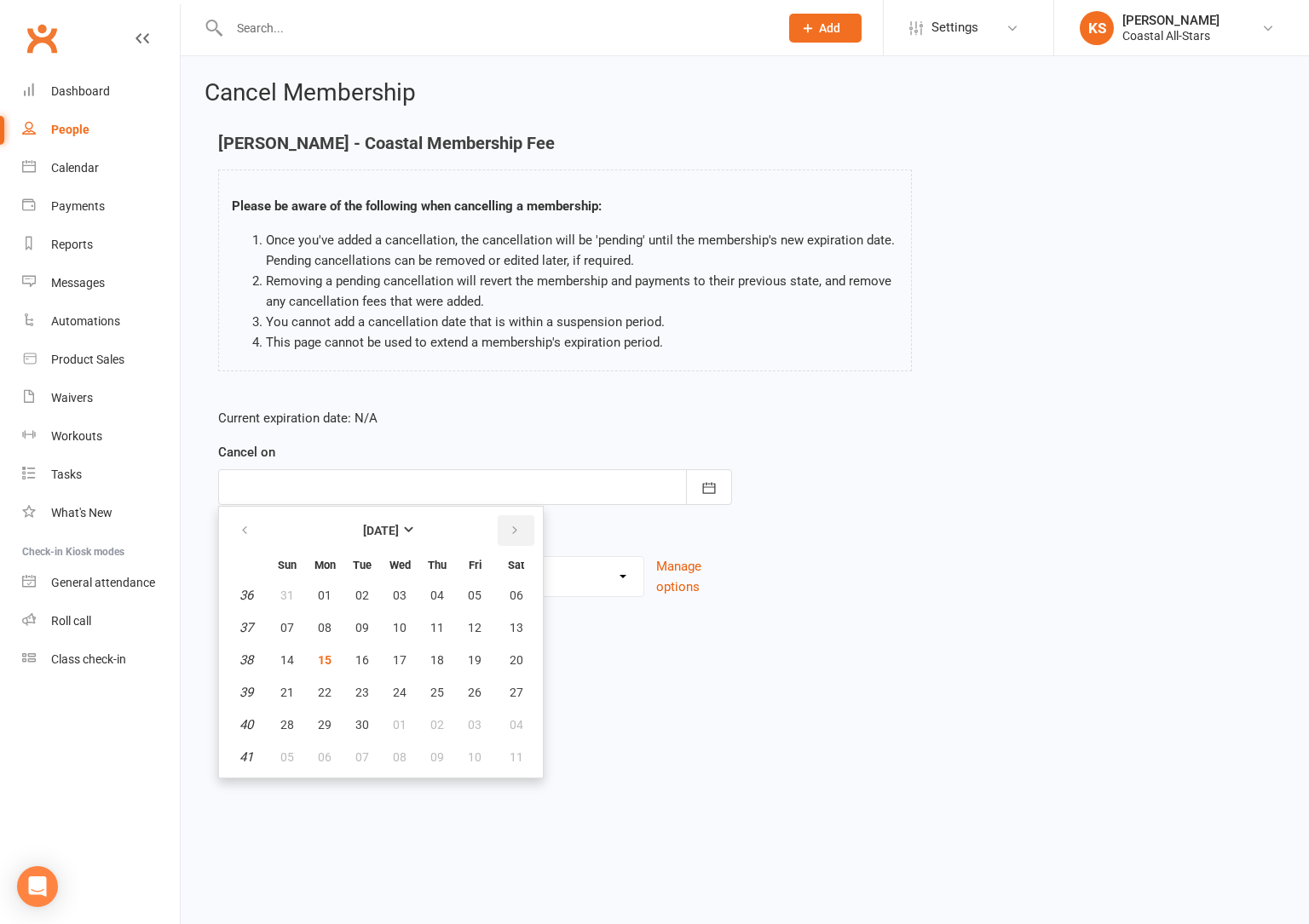
click at [524, 532] on button "button" at bounding box center [515, 531] width 37 height 31
click at [479, 692] on span "23" at bounding box center [474, 692] width 14 height 14
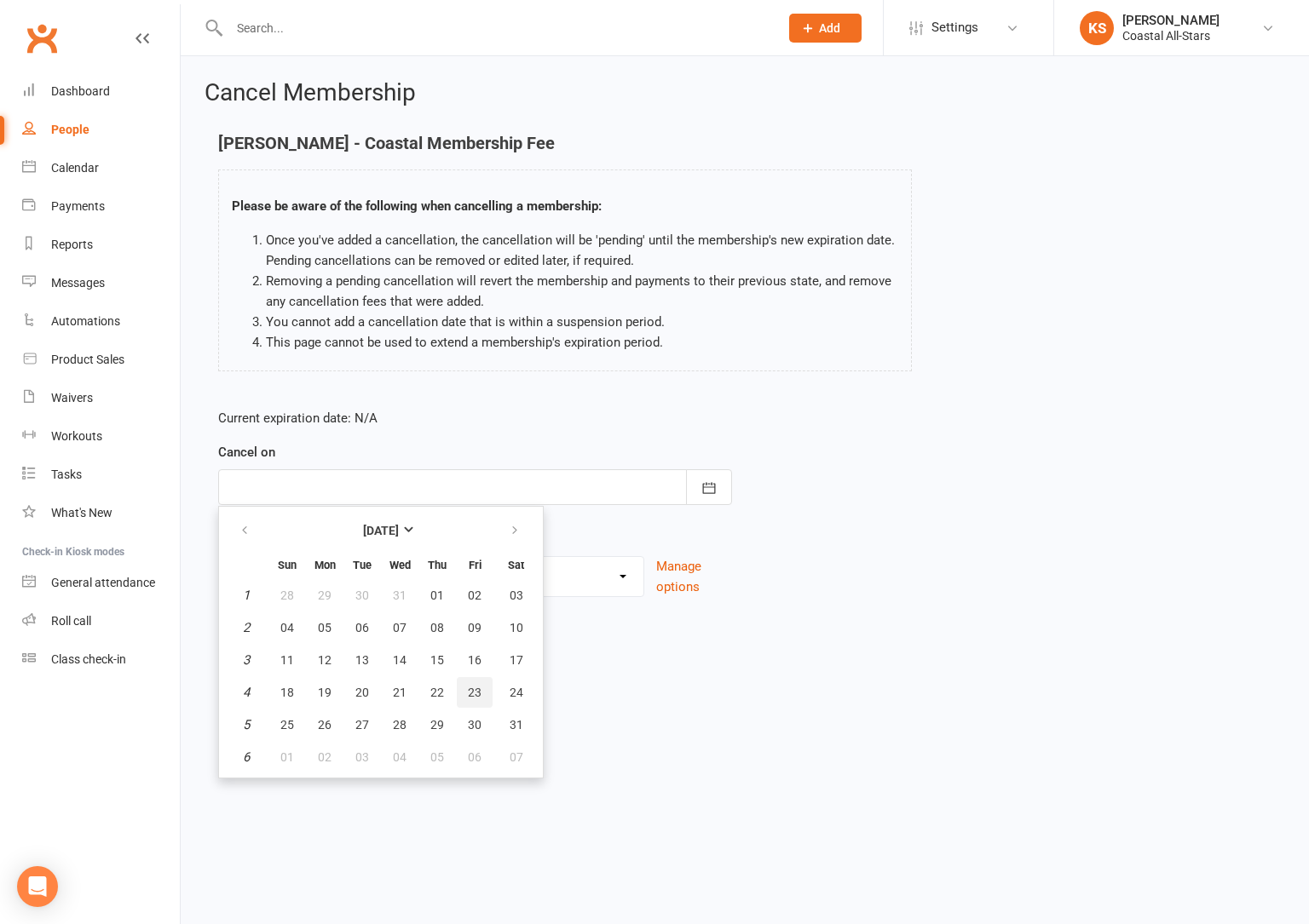
type input "23 Jan 2026"
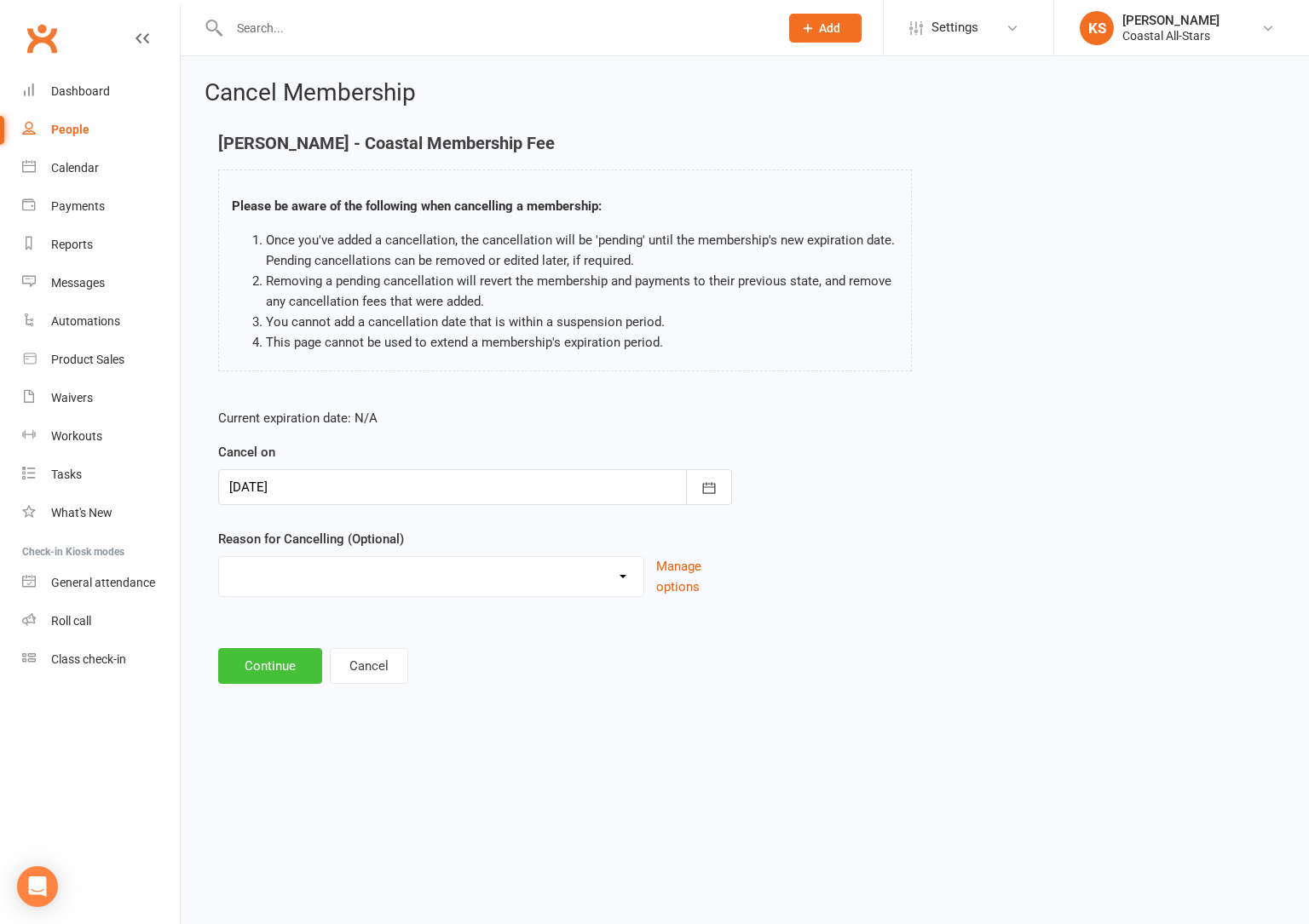
click at [251, 669] on button "Continue" at bounding box center [270, 666] width 104 height 36
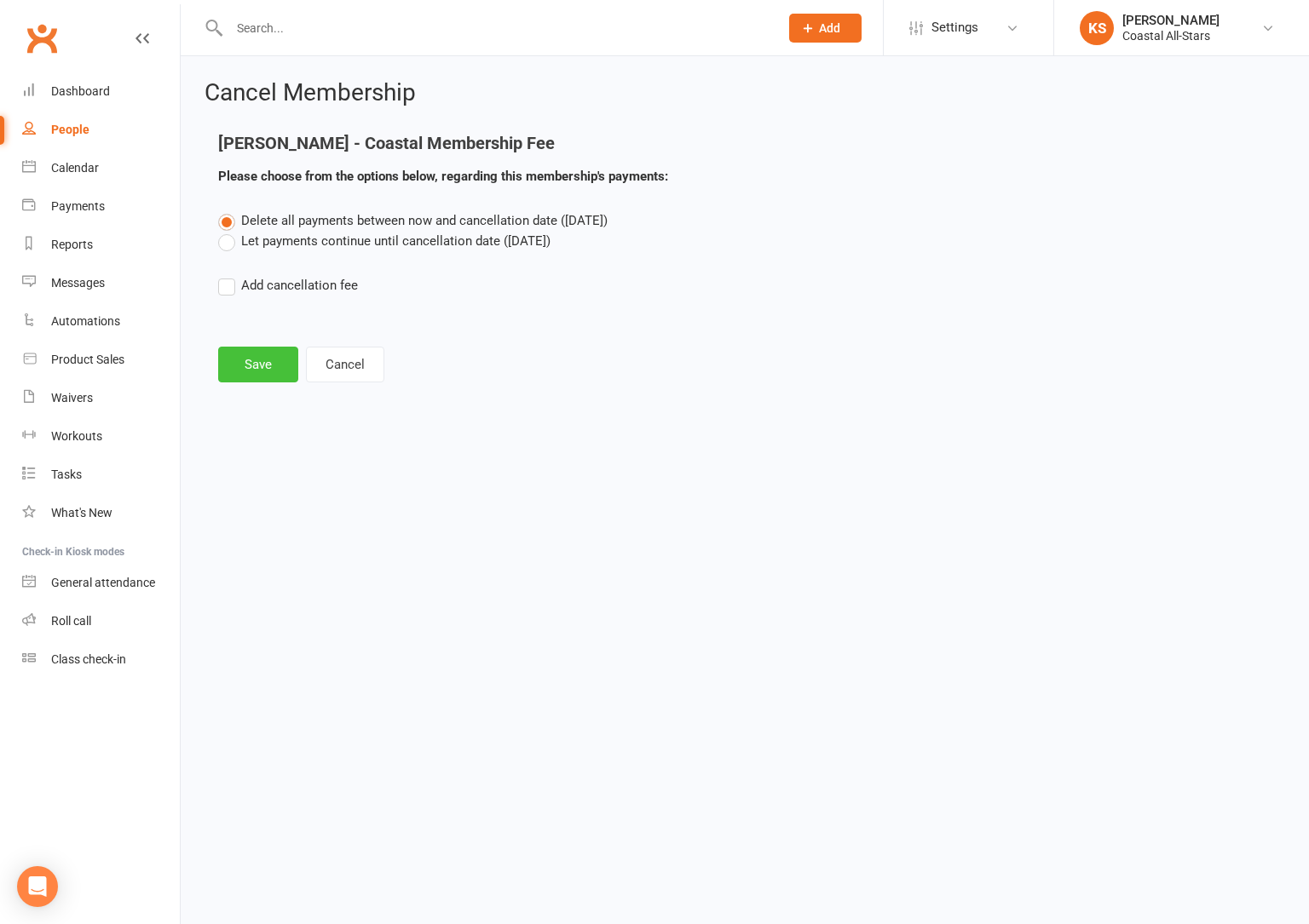
click at [262, 368] on button "Save" at bounding box center [258, 365] width 80 height 36
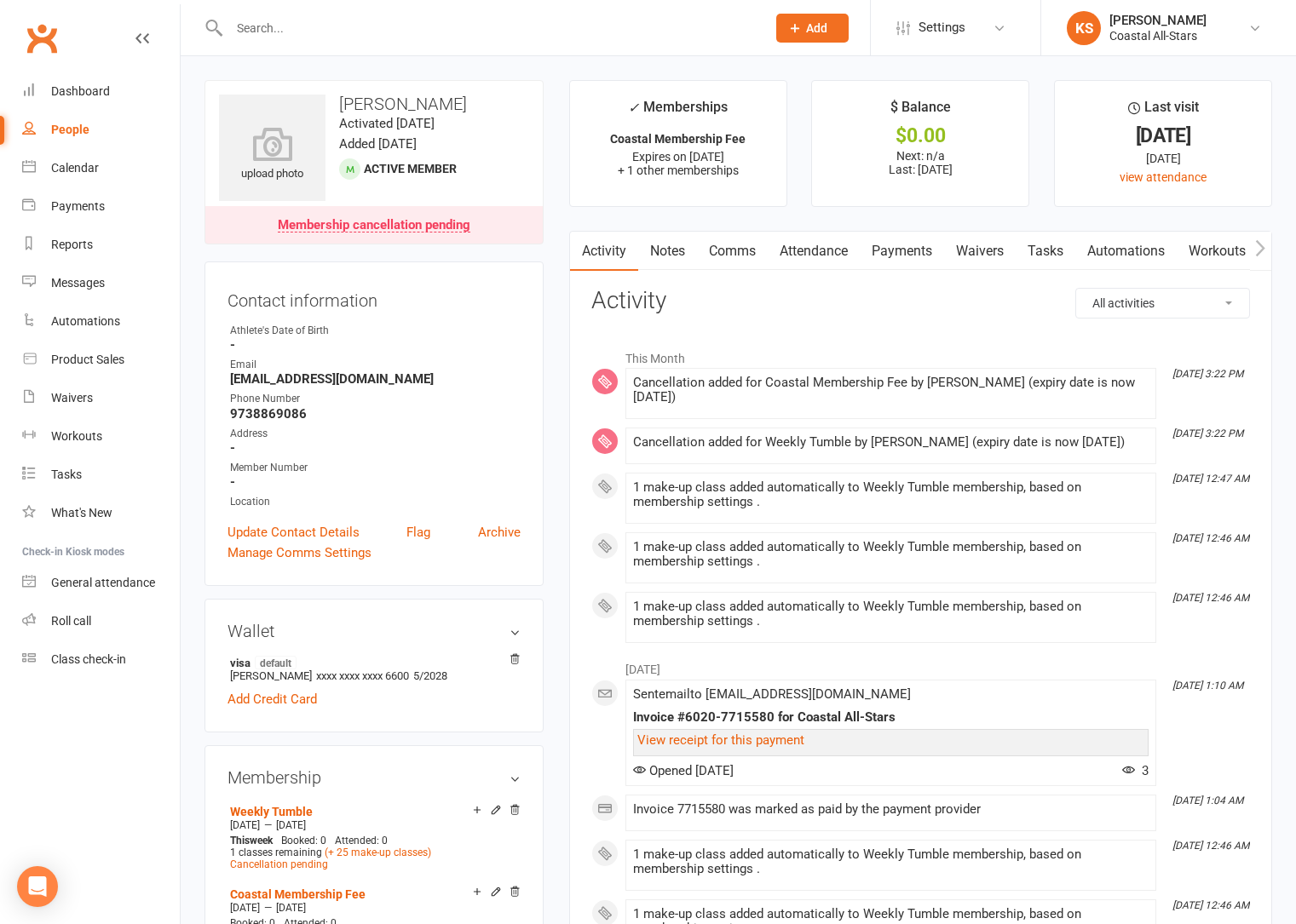
drag, startPoint x: 476, startPoint y: 107, endPoint x: 342, endPoint y: 102, distance: 134.1
click at [342, 102] on h3 "Jayne Van Orden" at bounding box center [375, 104] width 310 height 19
copy h3 "Jayne Van Orden"
click at [278, 37] on input "text" at bounding box center [488, 28] width 530 height 23
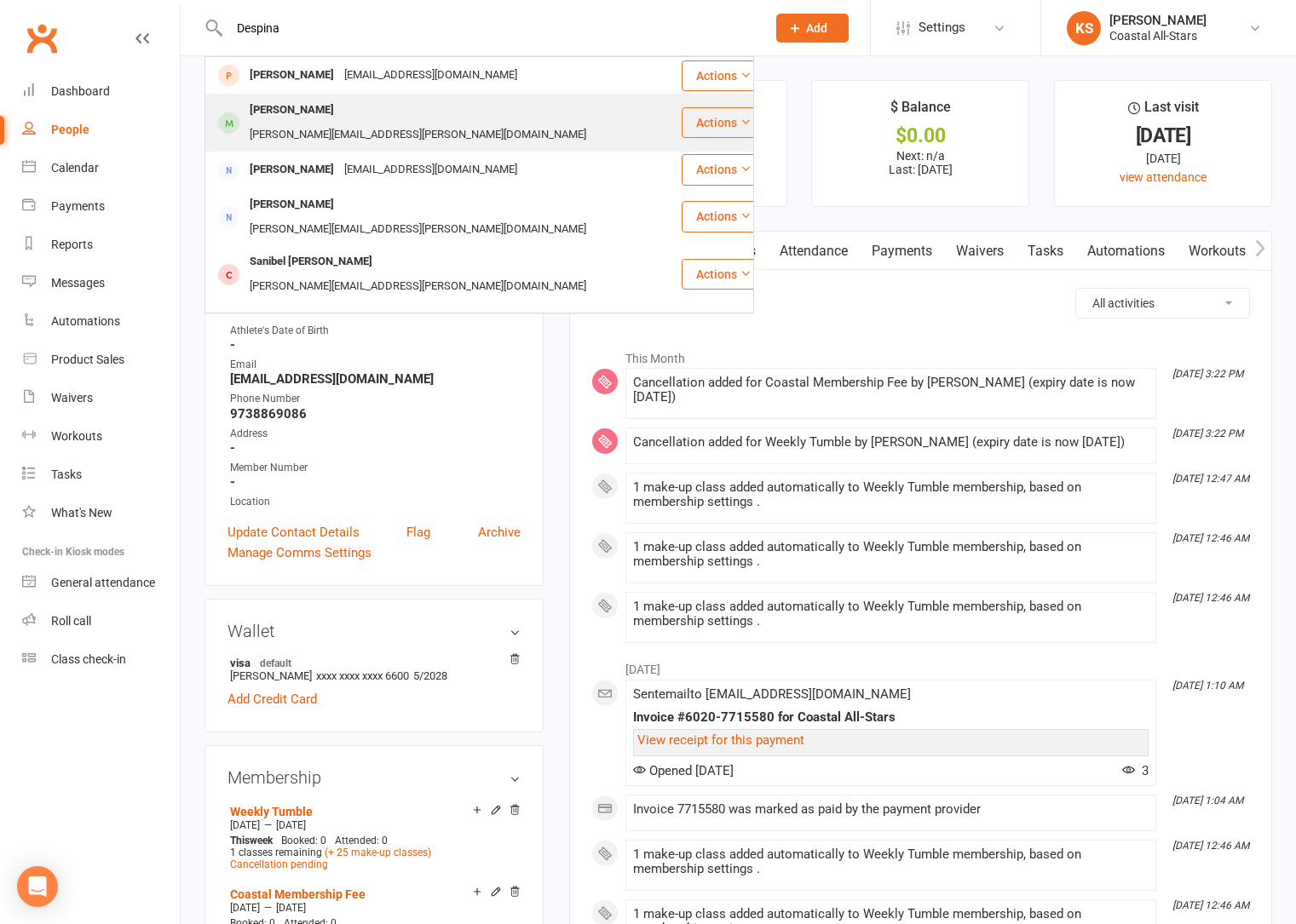
type input "Despina"
click at [335, 123] on div "[PERSON_NAME][EMAIL_ADDRESS][PERSON_NAME][DOMAIN_NAME]" at bounding box center [418, 134] width 347 height 24
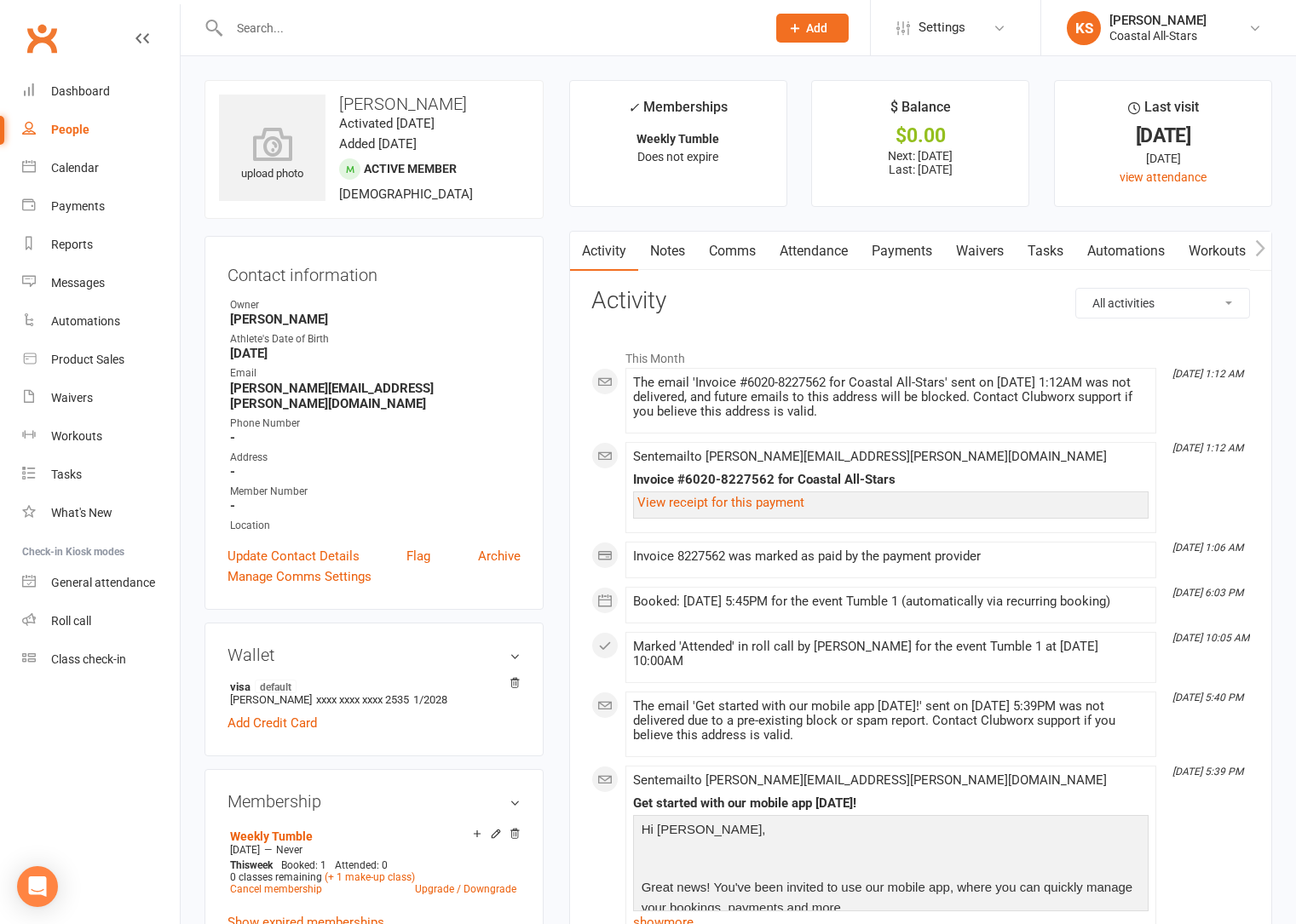
click at [1257, 251] on icon "button" at bounding box center [1259, 248] width 10 height 18
click at [1170, 249] on link "Mobile App" at bounding box center [1176, 251] width 92 height 39
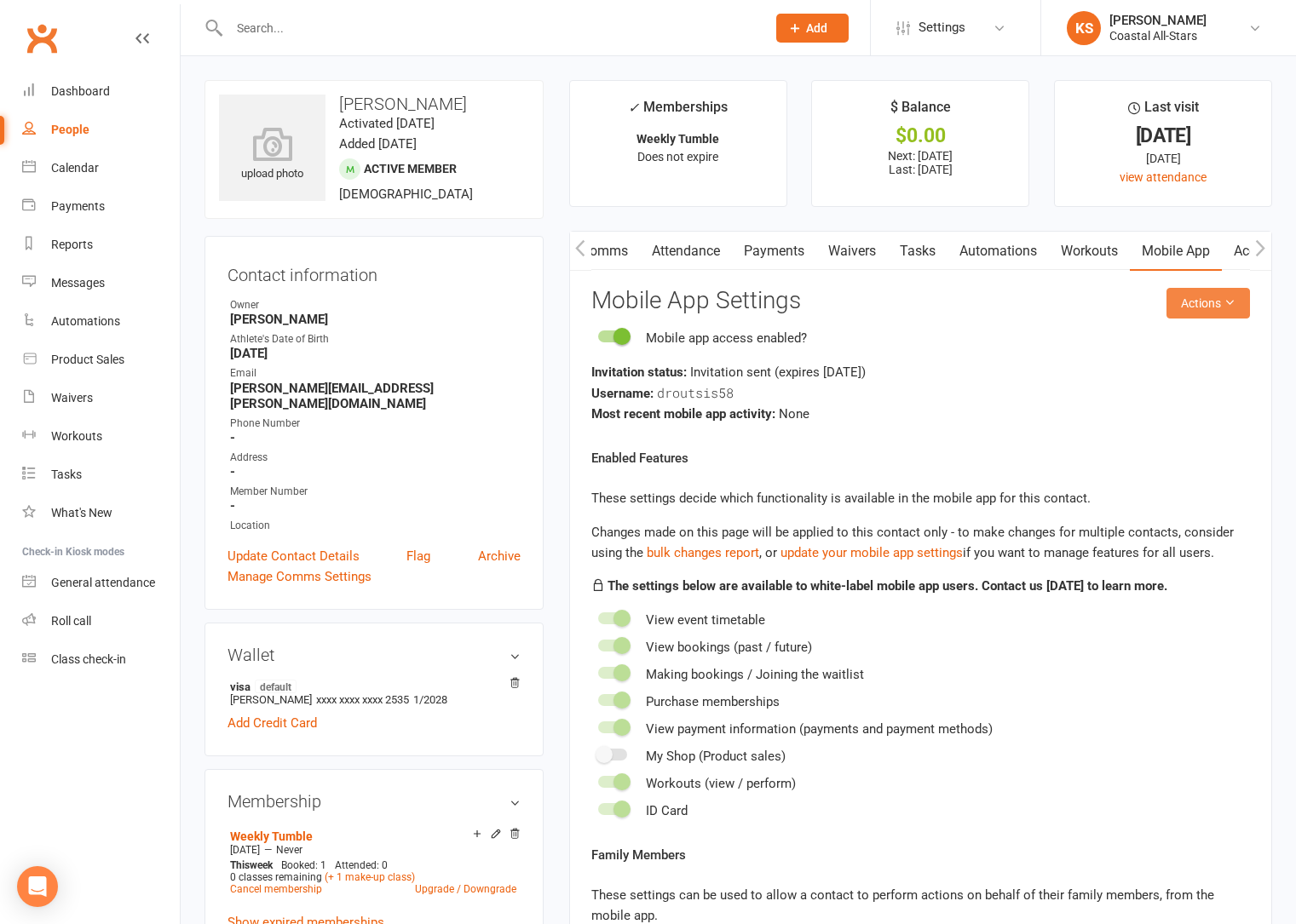
click at [1208, 305] on button "Actions" at bounding box center [1208, 303] width 84 height 31
click at [1179, 371] on link "Send invitation SMS" at bounding box center [1152, 375] width 169 height 34
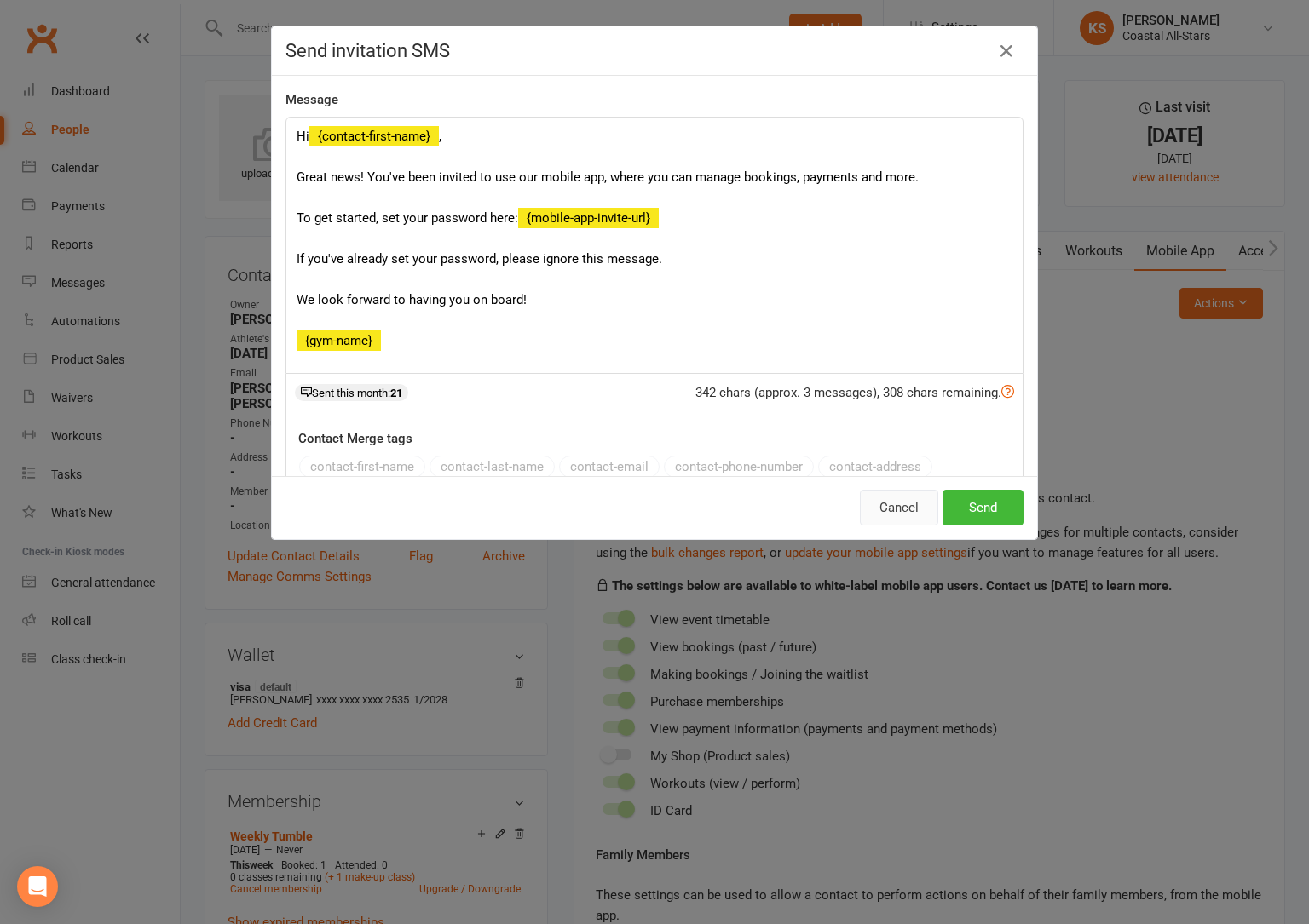
click at [900, 514] on button "Cancel" at bounding box center [898, 508] width 79 height 36
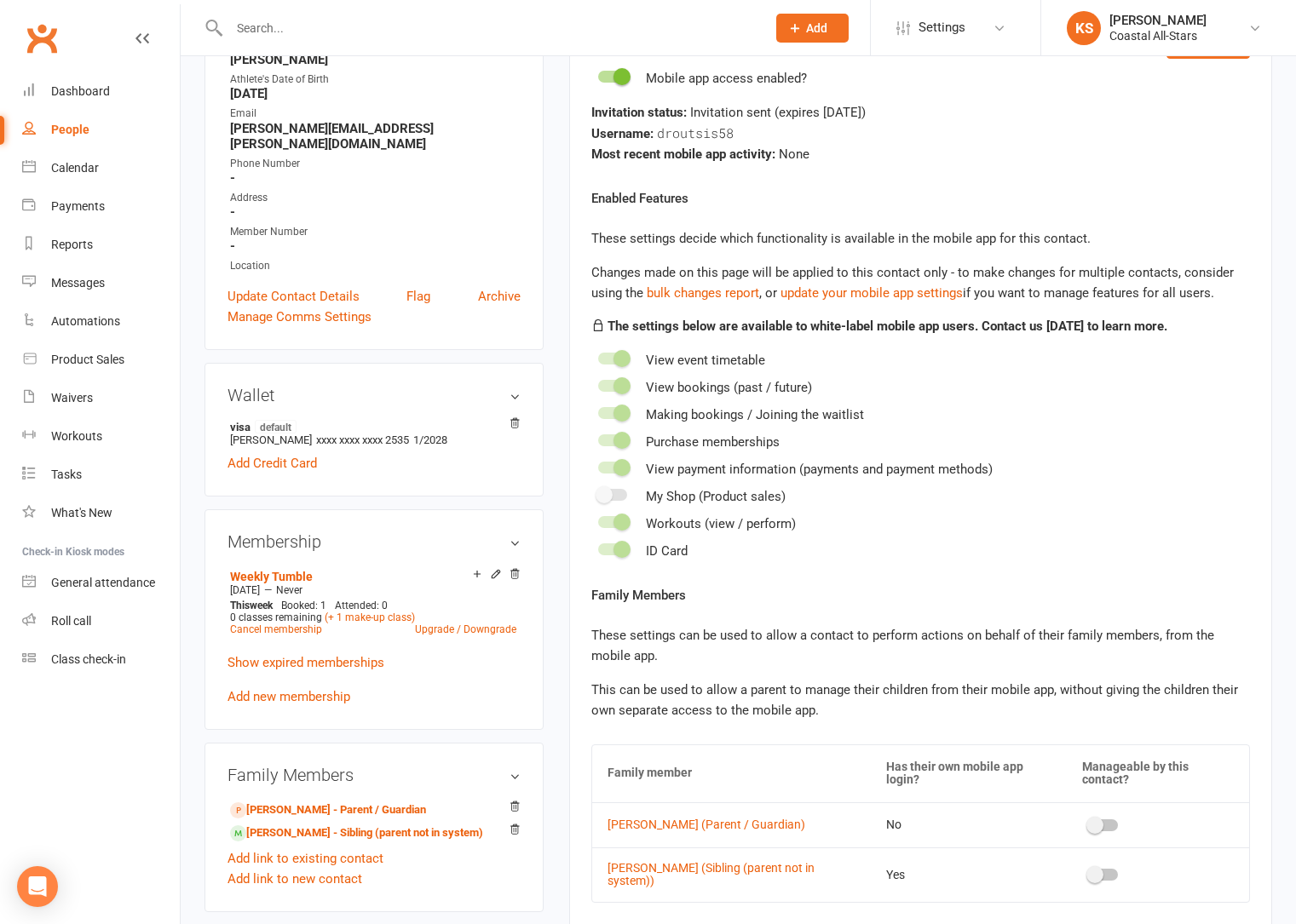
scroll to position [337, 0]
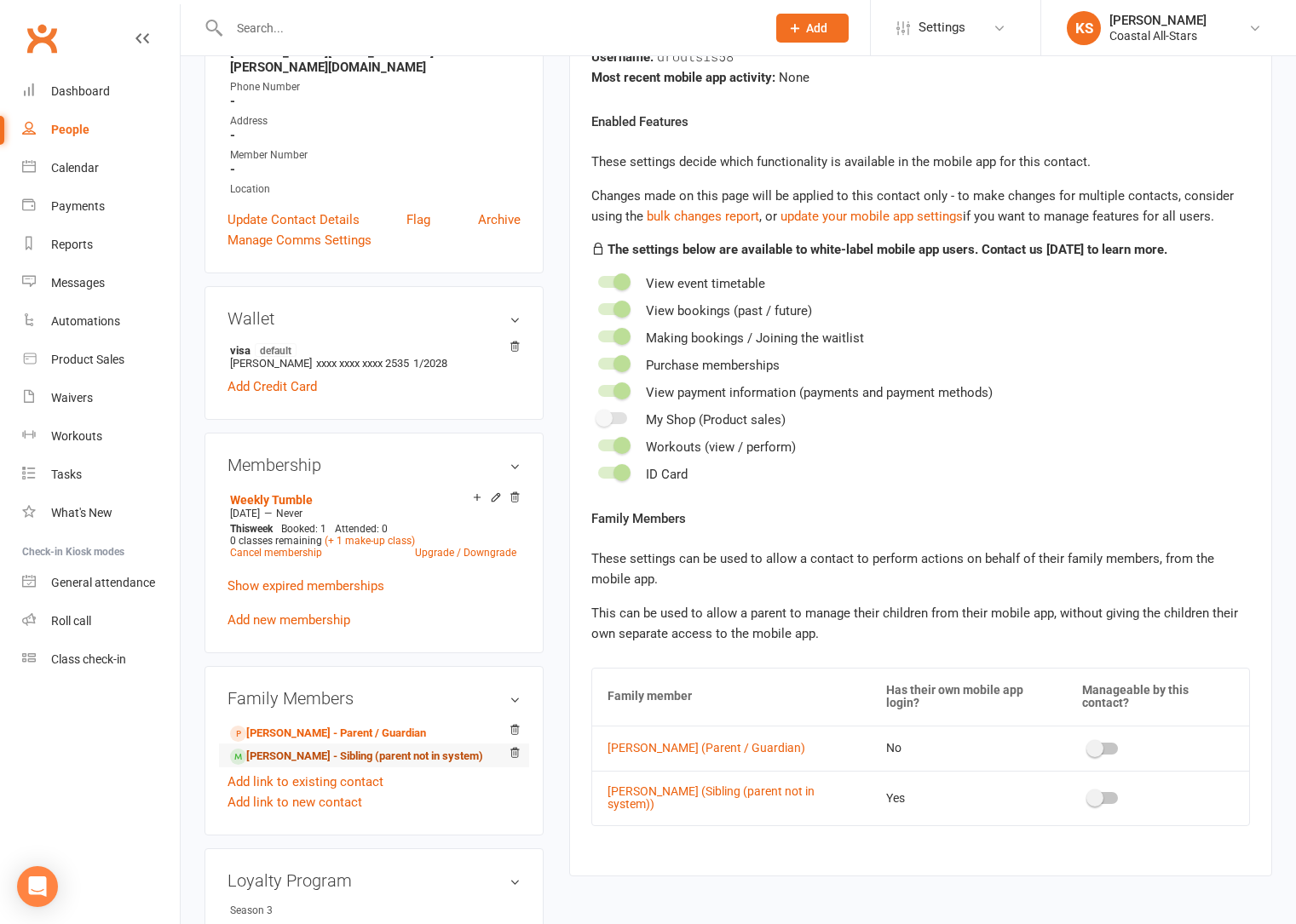
click at [297, 748] on link "Stella Routsis - Sibling (parent not in system)" at bounding box center [356, 757] width 253 height 18
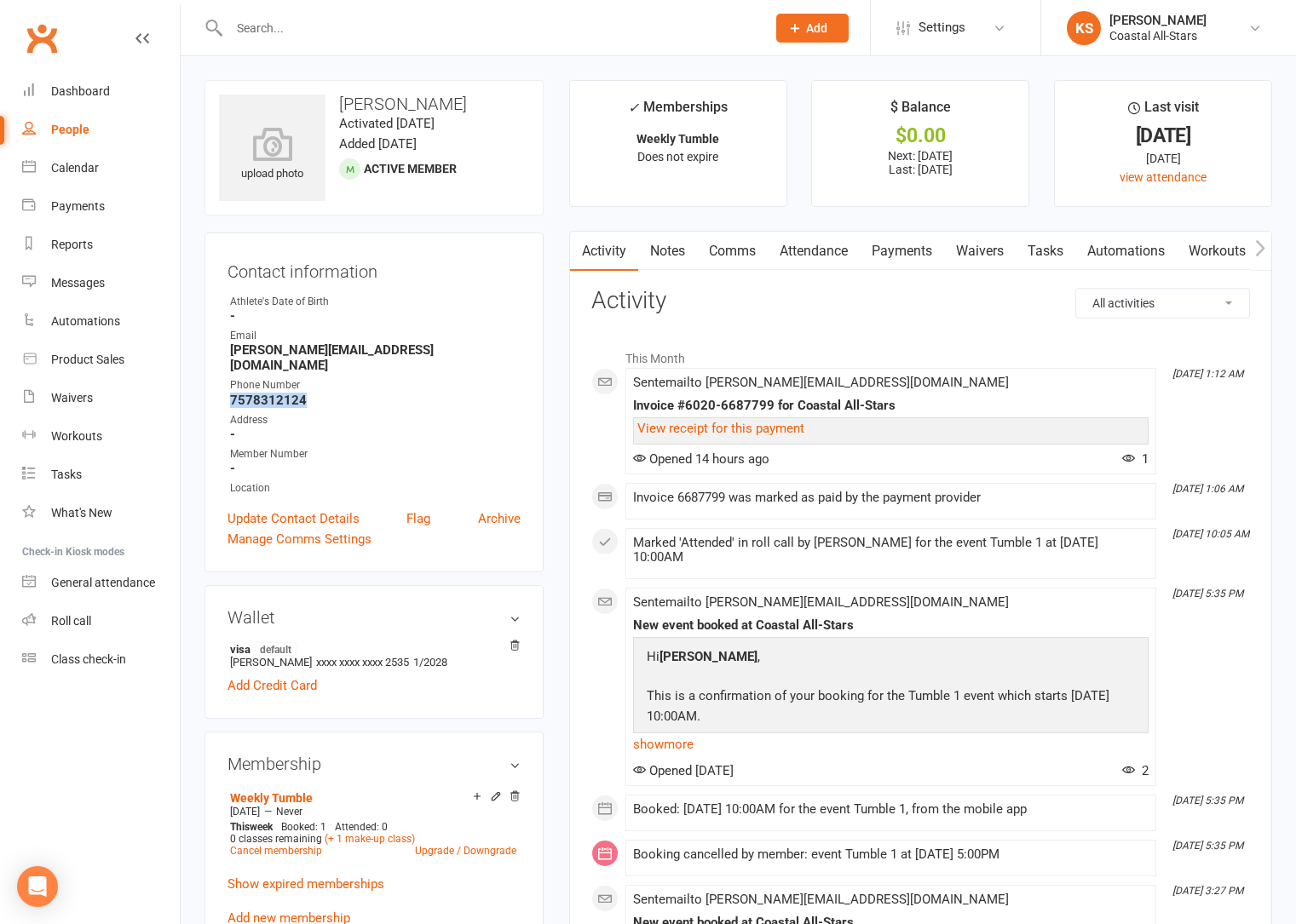
drag, startPoint x: 316, startPoint y: 385, endPoint x: 225, endPoint y: 385, distance: 91.0
click at [225, 385] on div "Contact information Owner Athlete's Date of Birth - Email sarah.allen790@gmail.…" at bounding box center [375, 402] width 339 height 340
copy strong "7578312124"
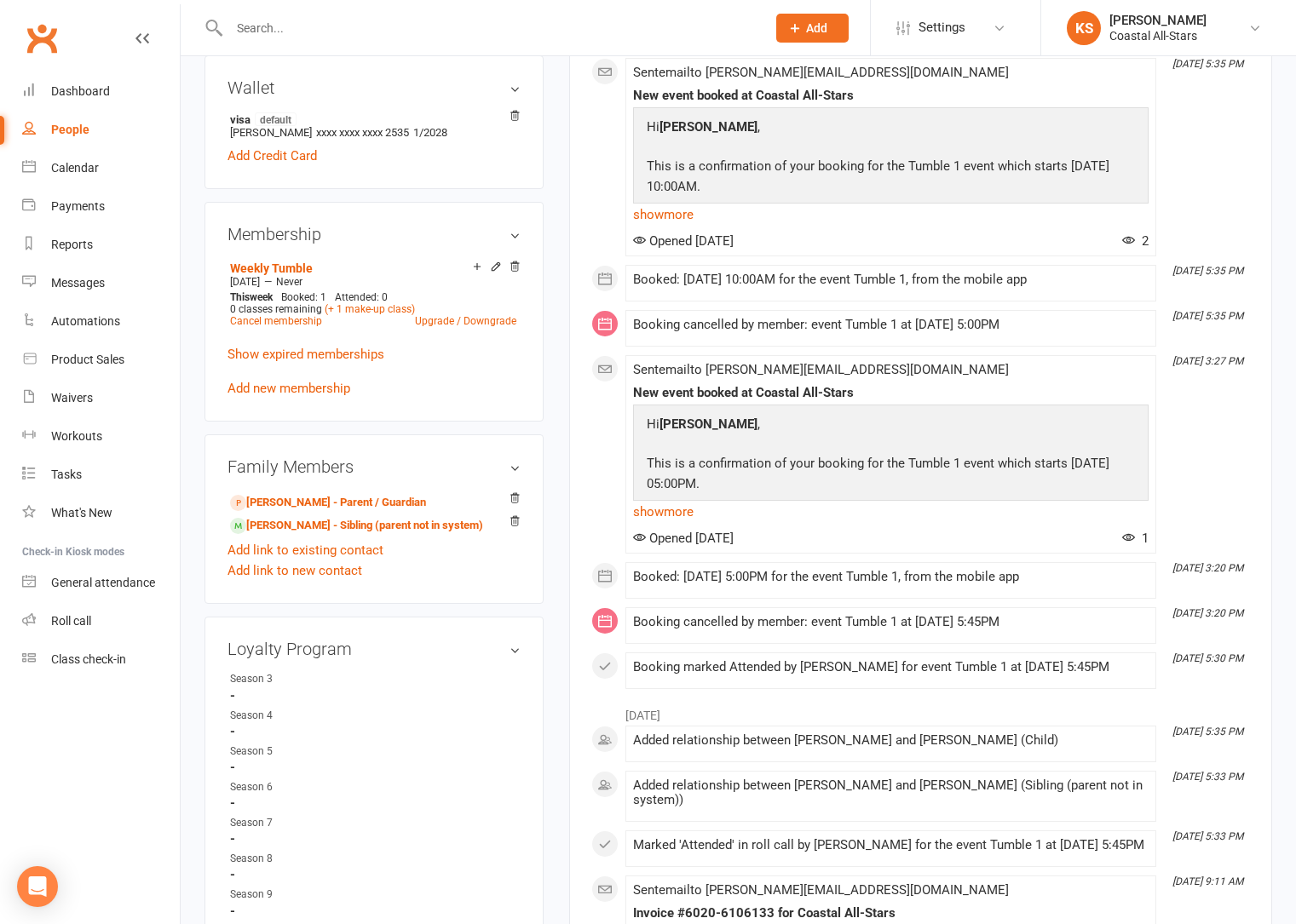
scroll to position [532, 0]
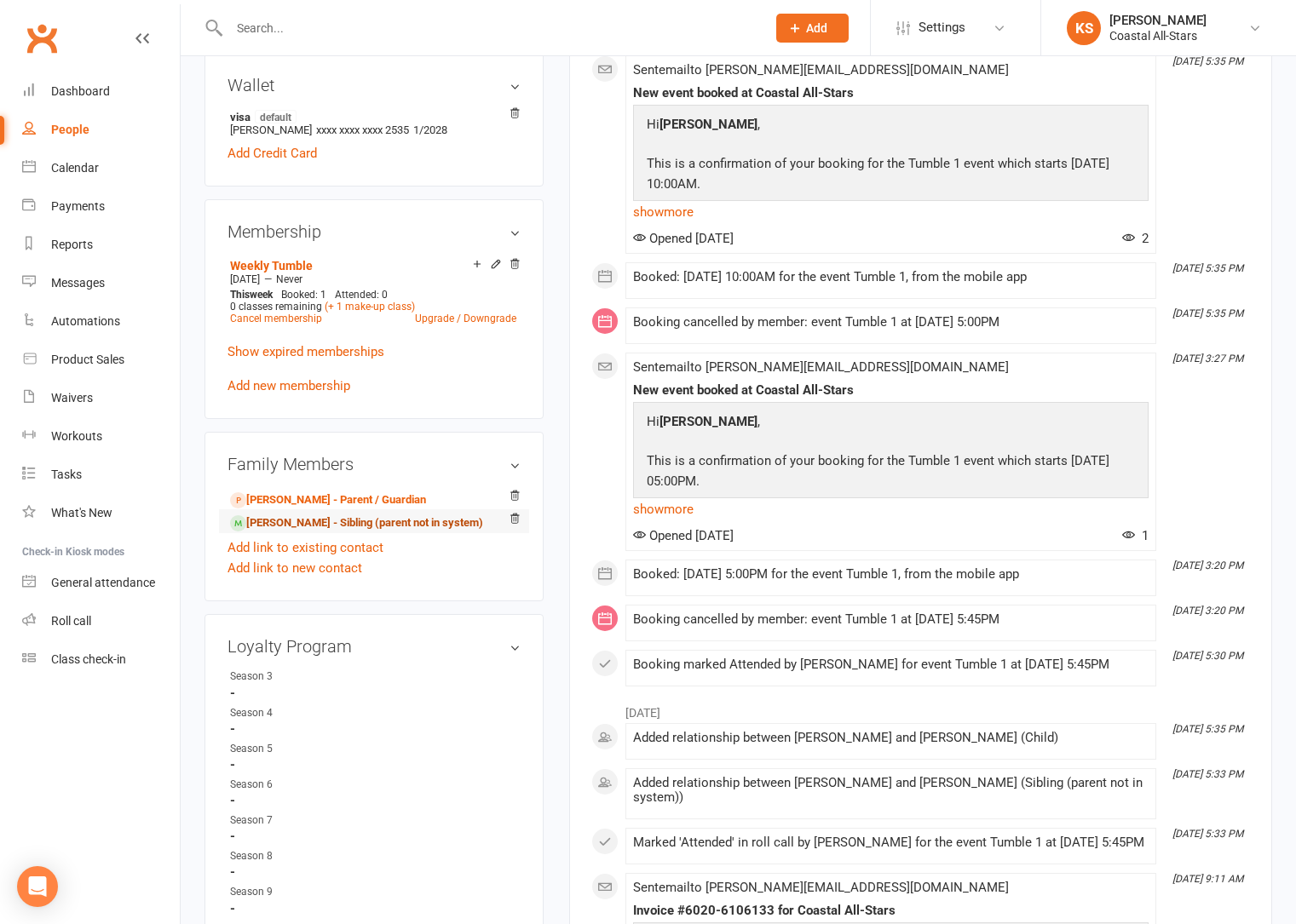
click at [275, 514] on link "Despina Routsis - Sibling (parent not in system)" at bounding box center [356, 523] width 253 height 18
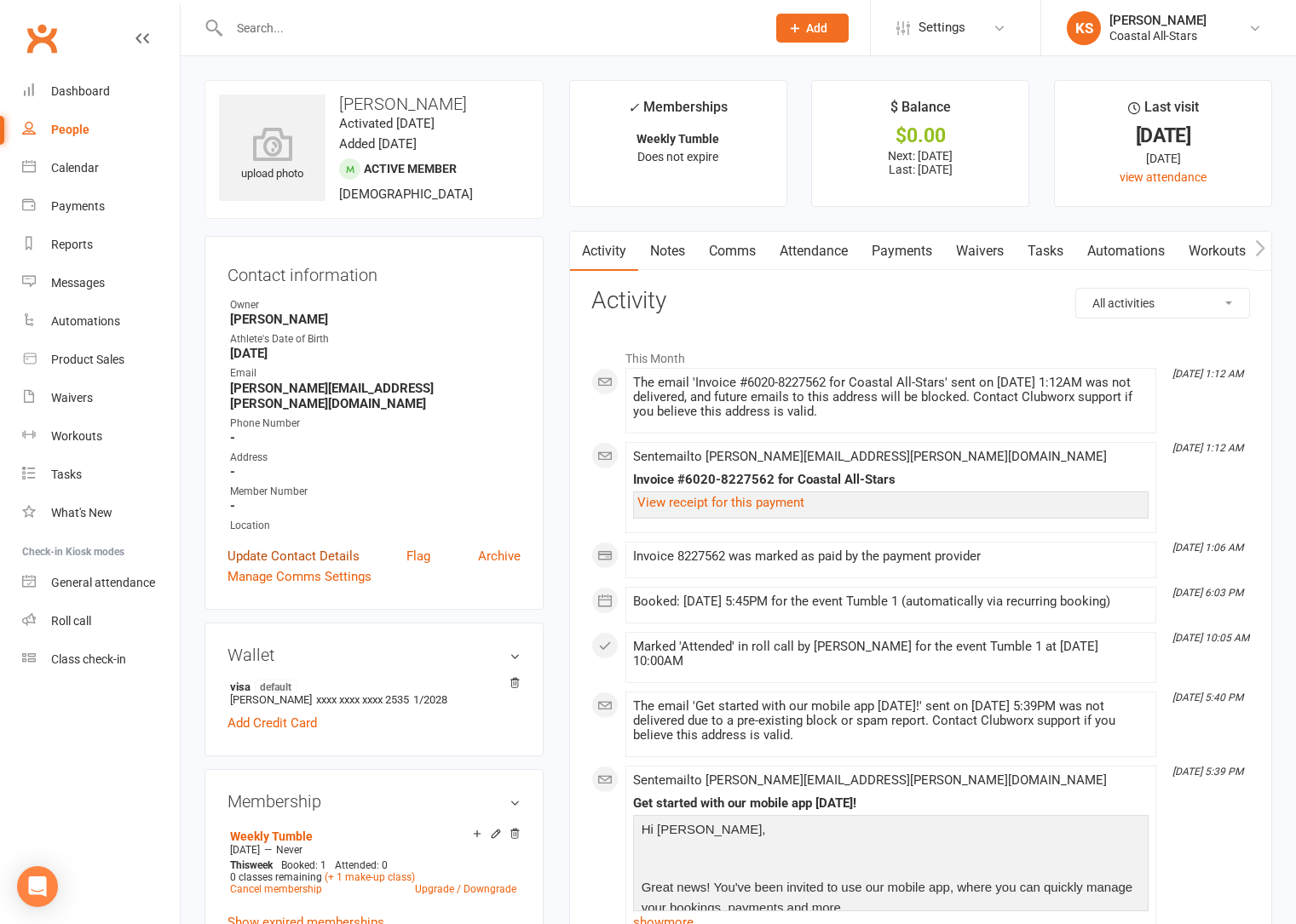
click at [288, 546] on link "Update Contact Details" at bounding box center [293, 556] width 132 height 21
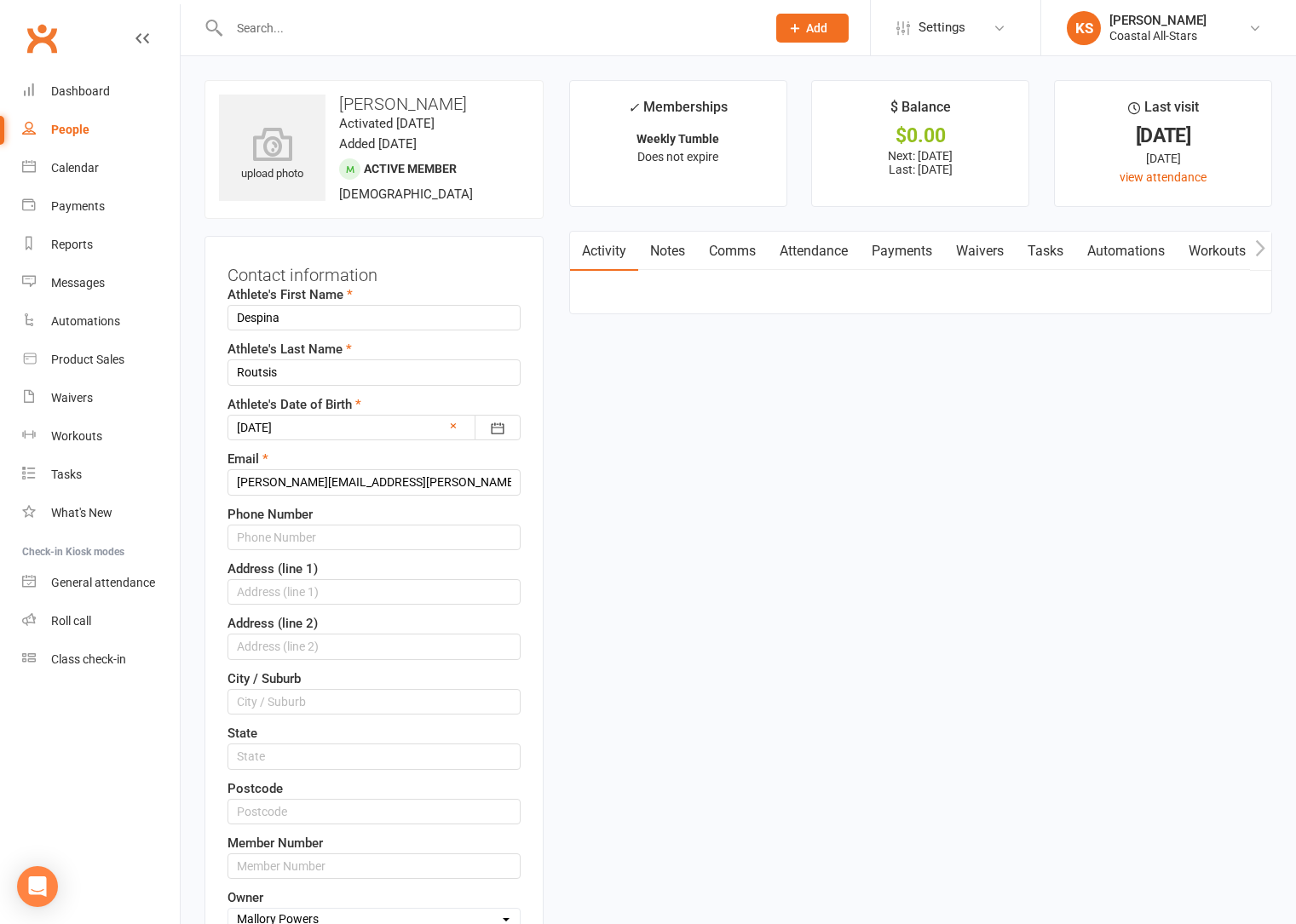
scroll to position [80, 0]
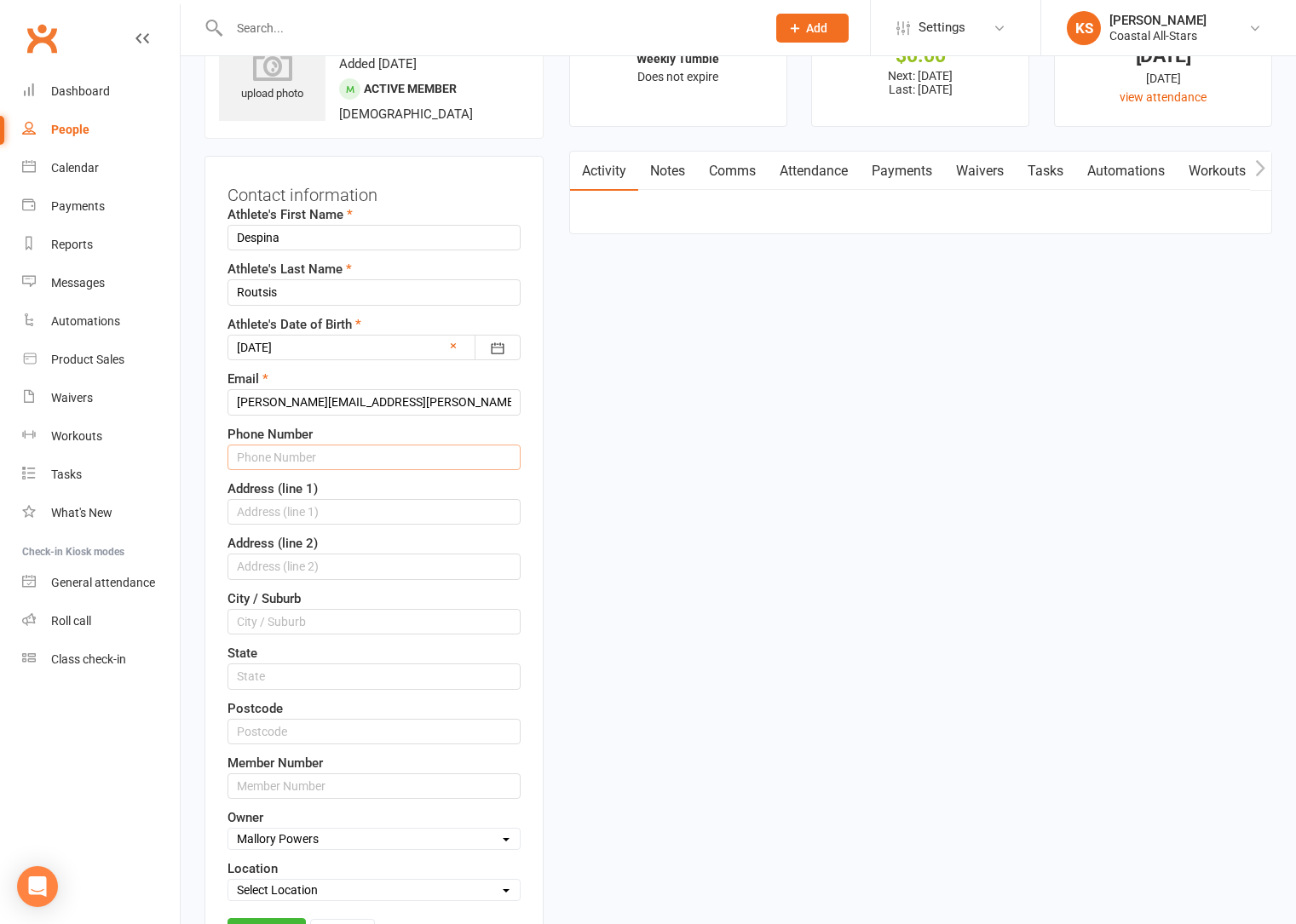
click at [266, 453] on input "text" at bounding box center [374, 457] width 293 height 25
paste input "7578312124"
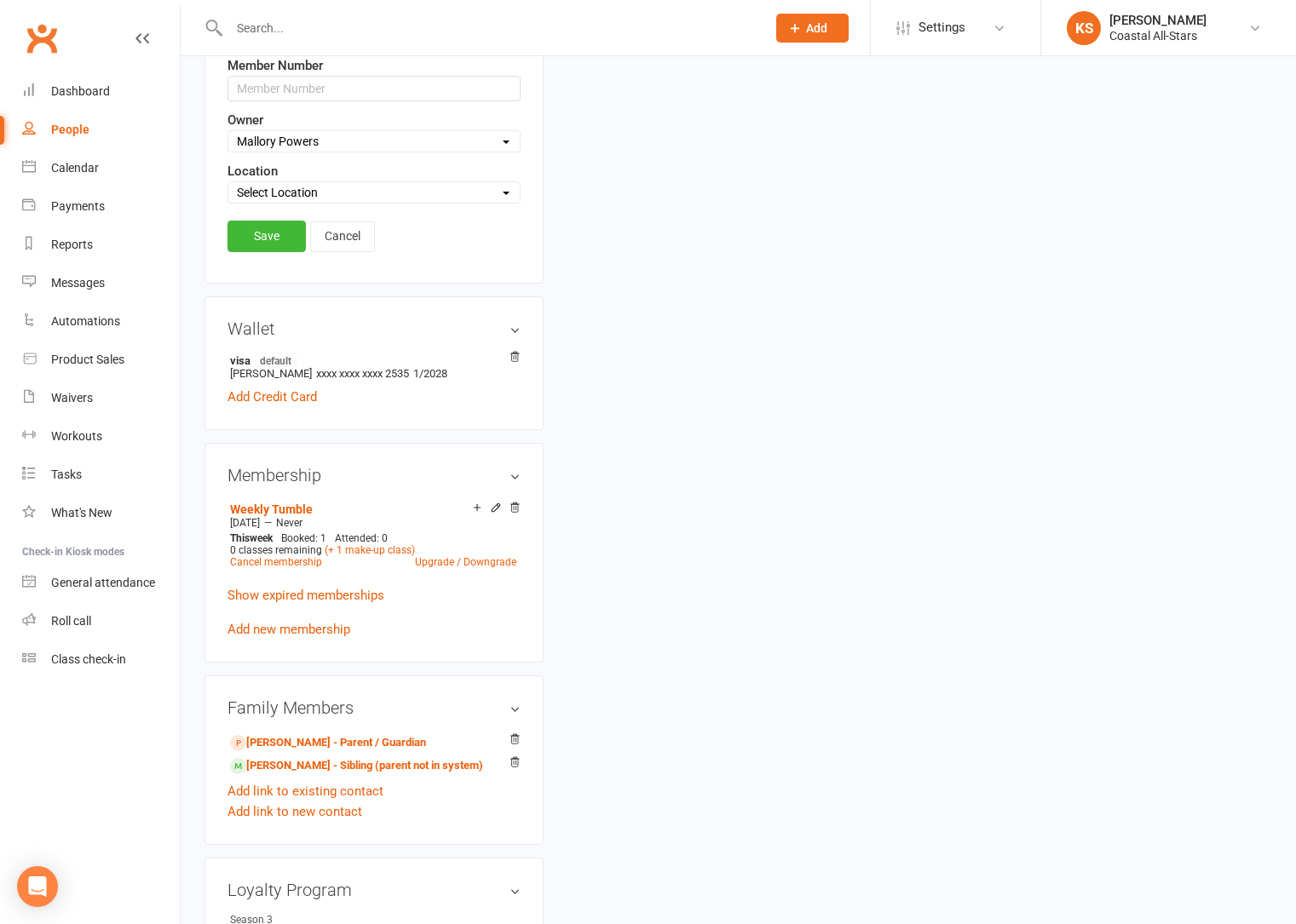
scroll to position [659, 0]
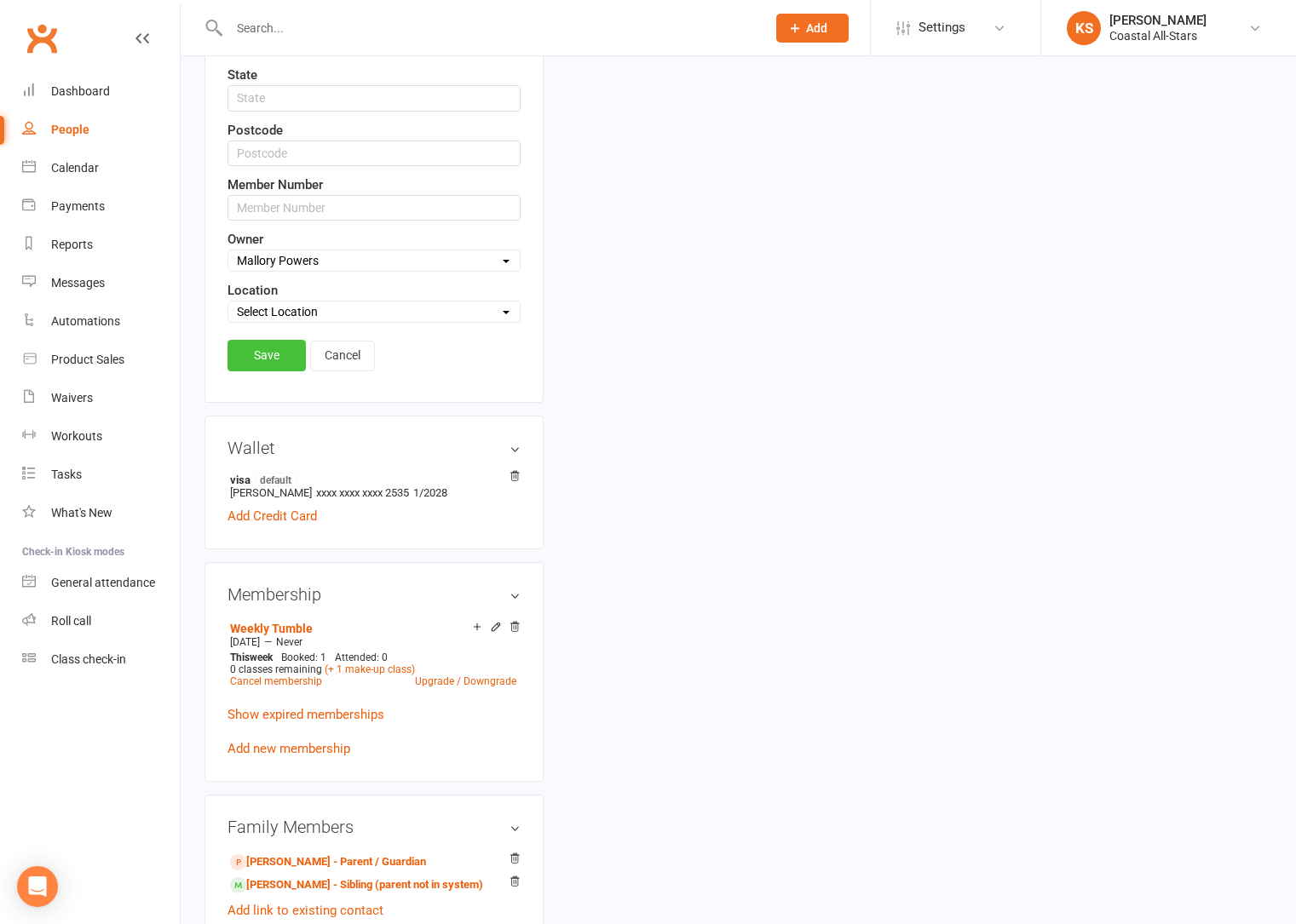
type input "7578312124"
click at [264, 357] on link "Save" at bounding box center [266, 356] width 79 height 31
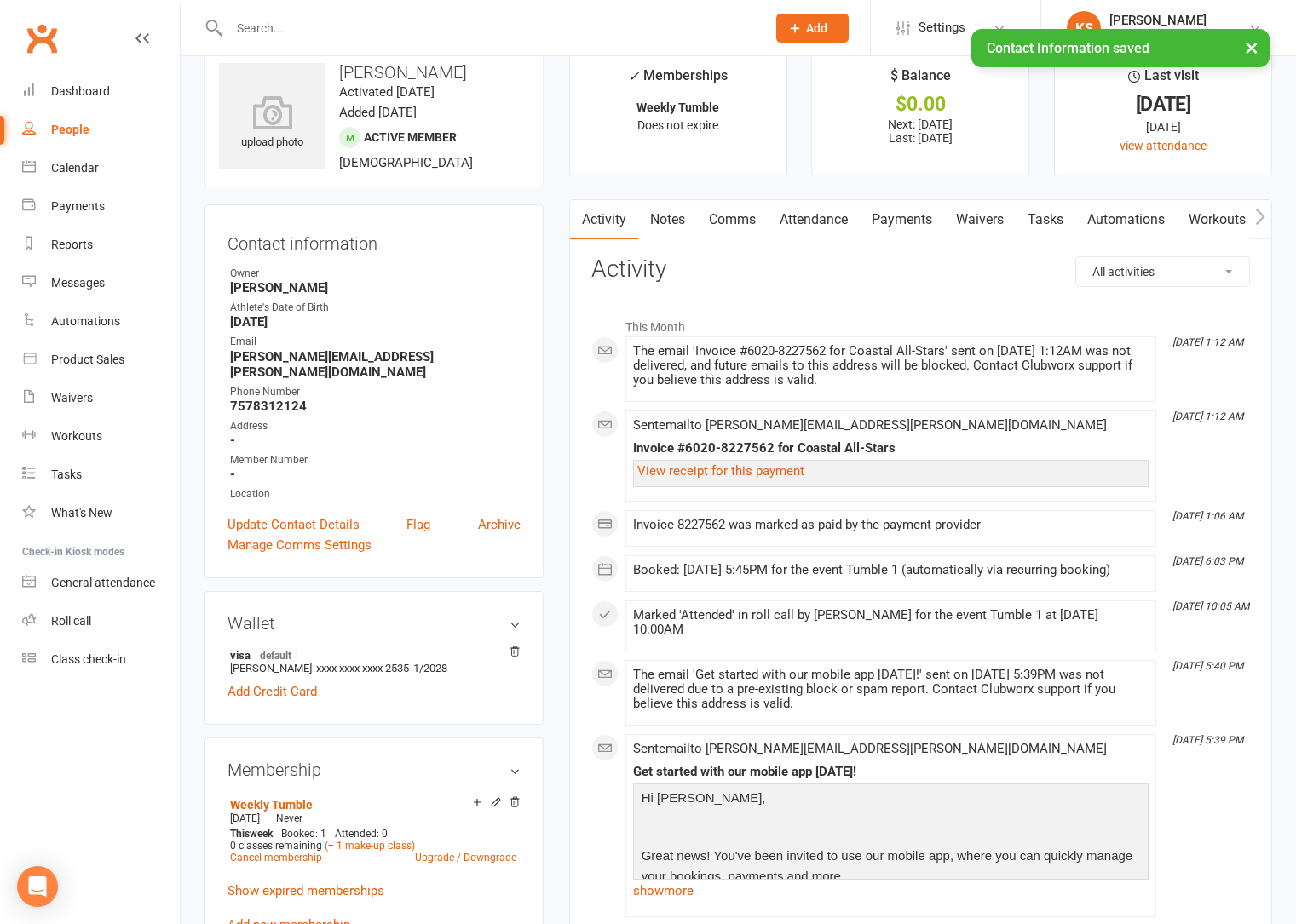
scroll to position [0, 0]
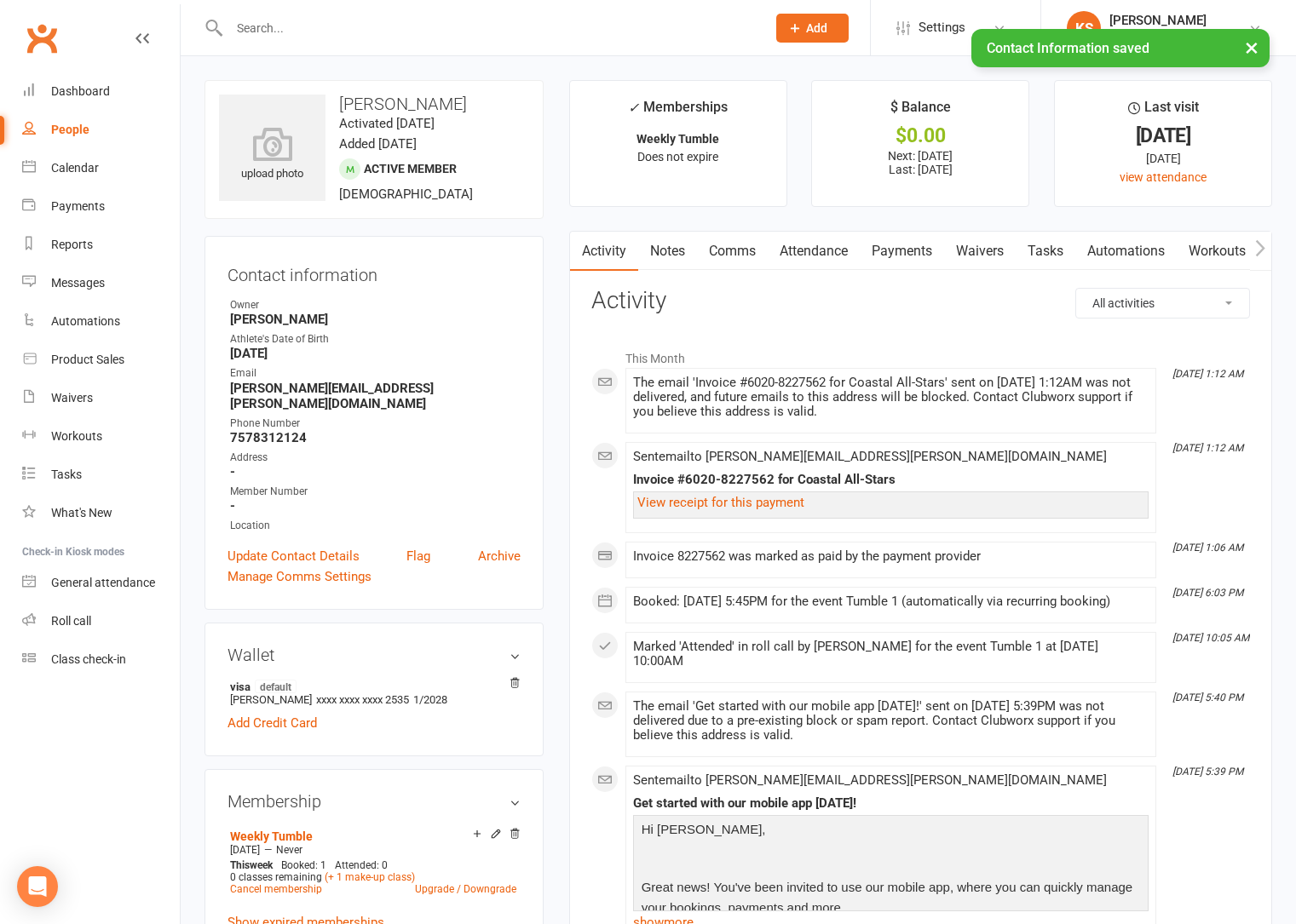
click at [1256, 241] on icon "button" at bounding box center [1260, 247] width 9 height 16
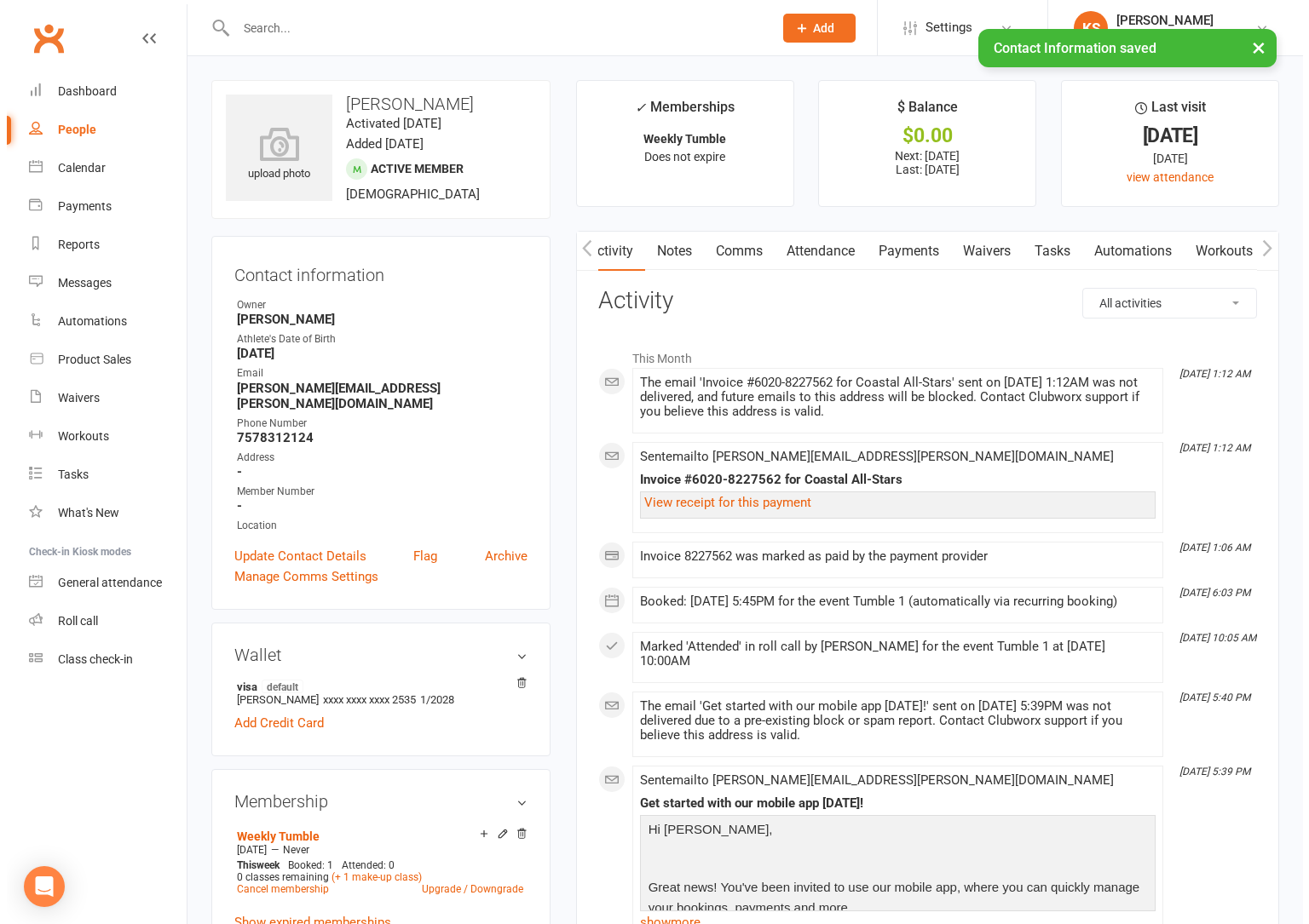
scroll to position [0, 128]
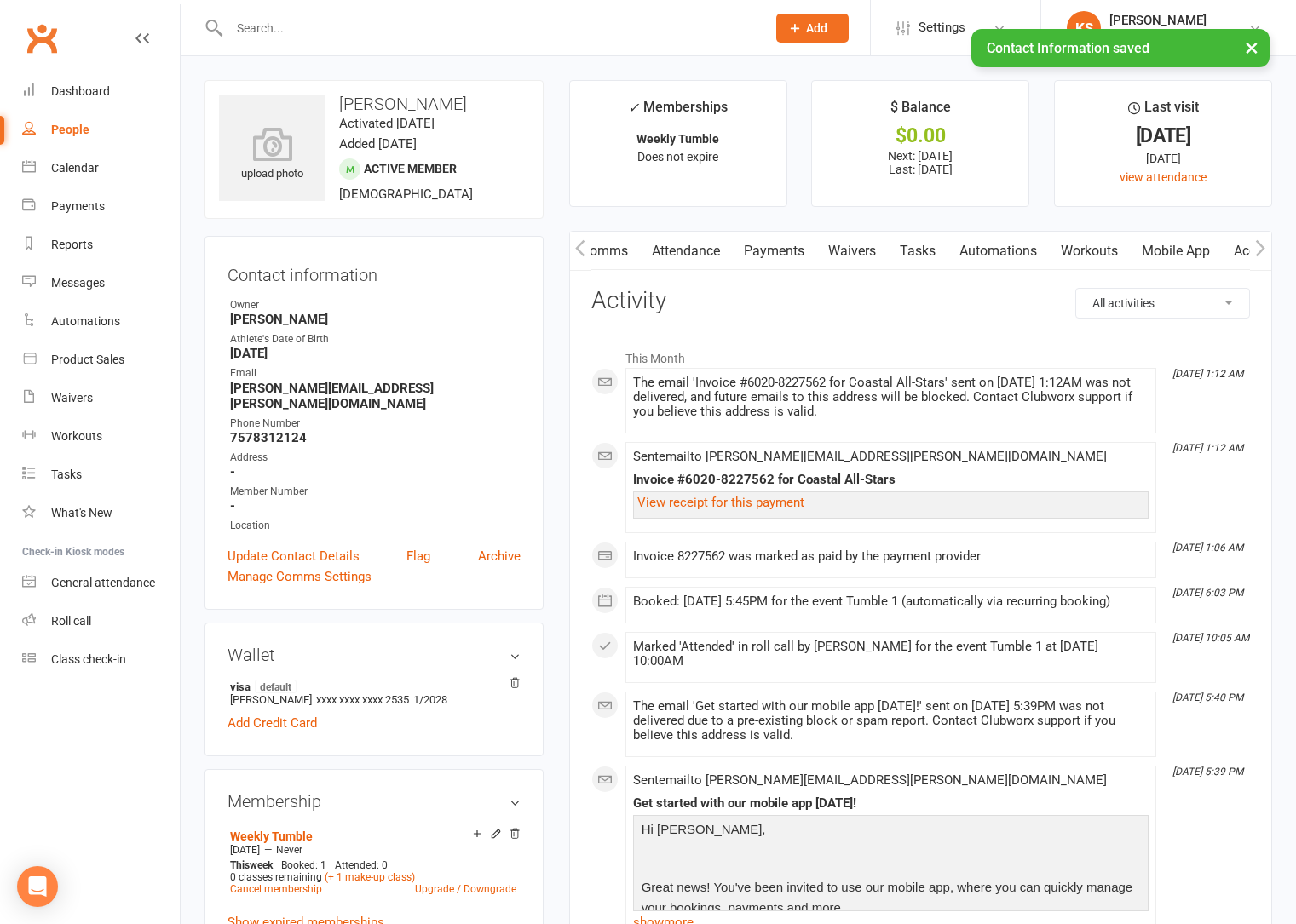
click at [1183, 255] on link "Mobile App" at bounding box center [1176, 251] width 92 height 39
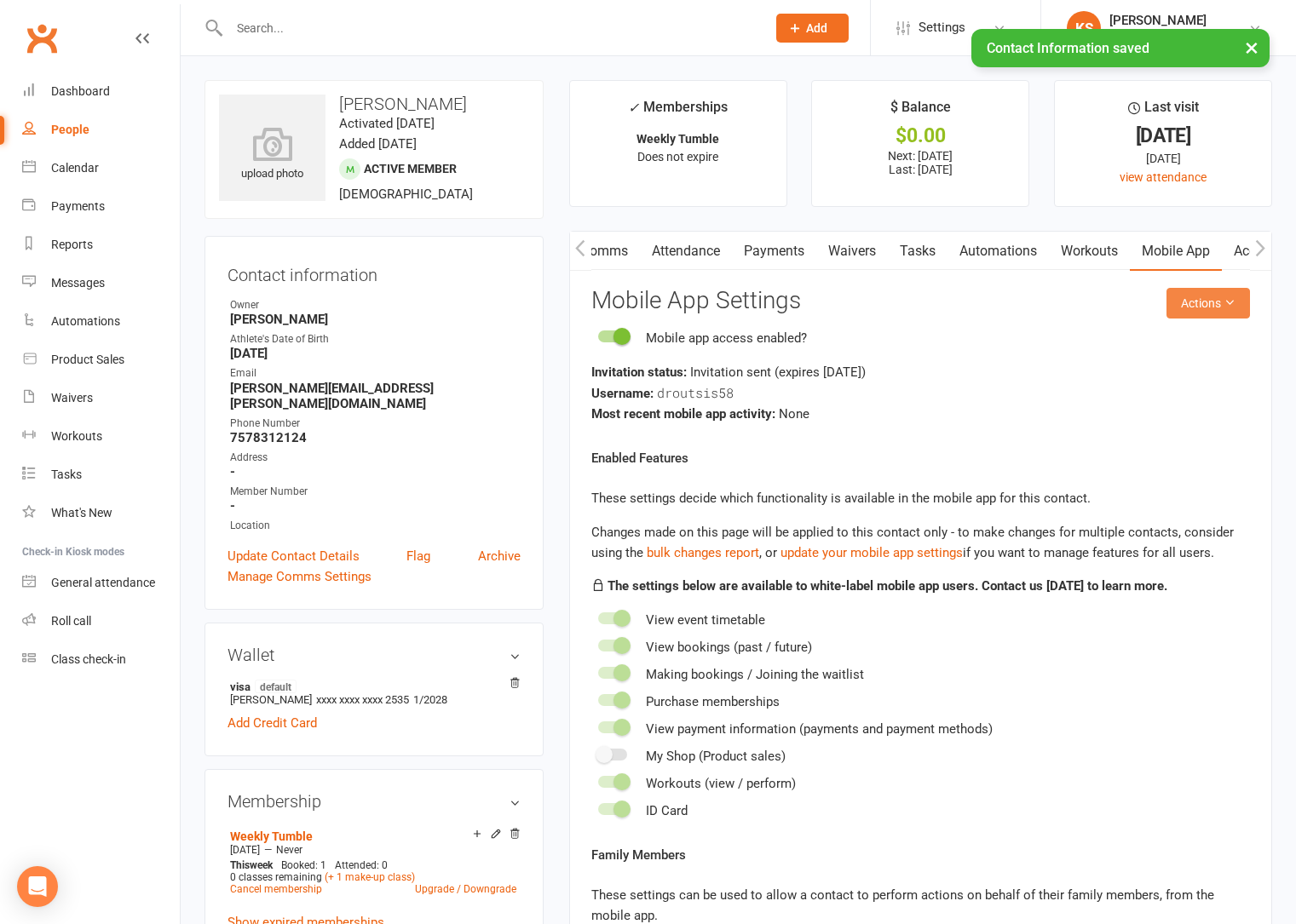
click at [1215, 311] on button "Actions" at bounding box center [1208, 303] width 84 height 31
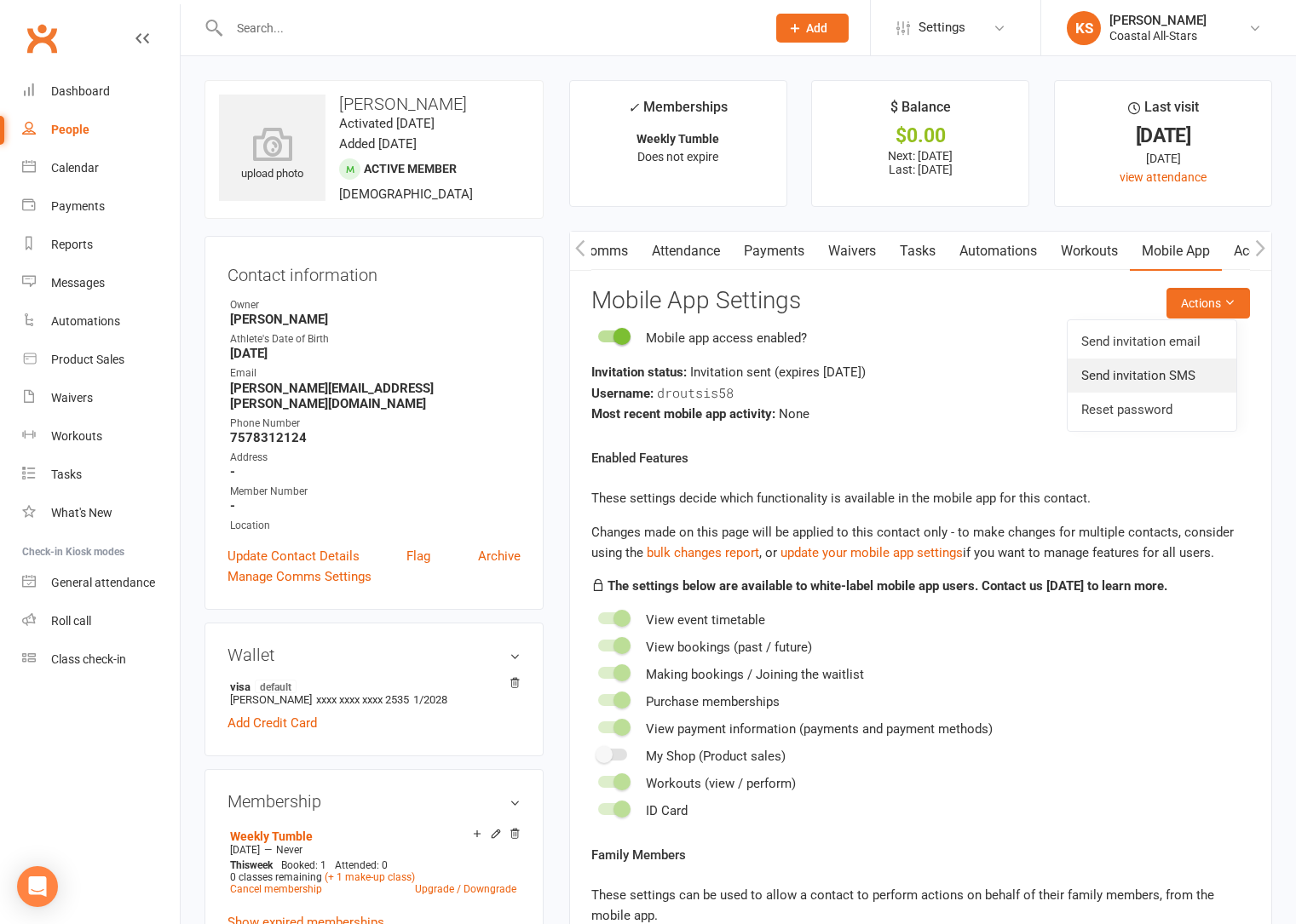
click at [1168, 367] on link "Send invitation SMS" at bounding box center [1152, 375] width 169 height 34
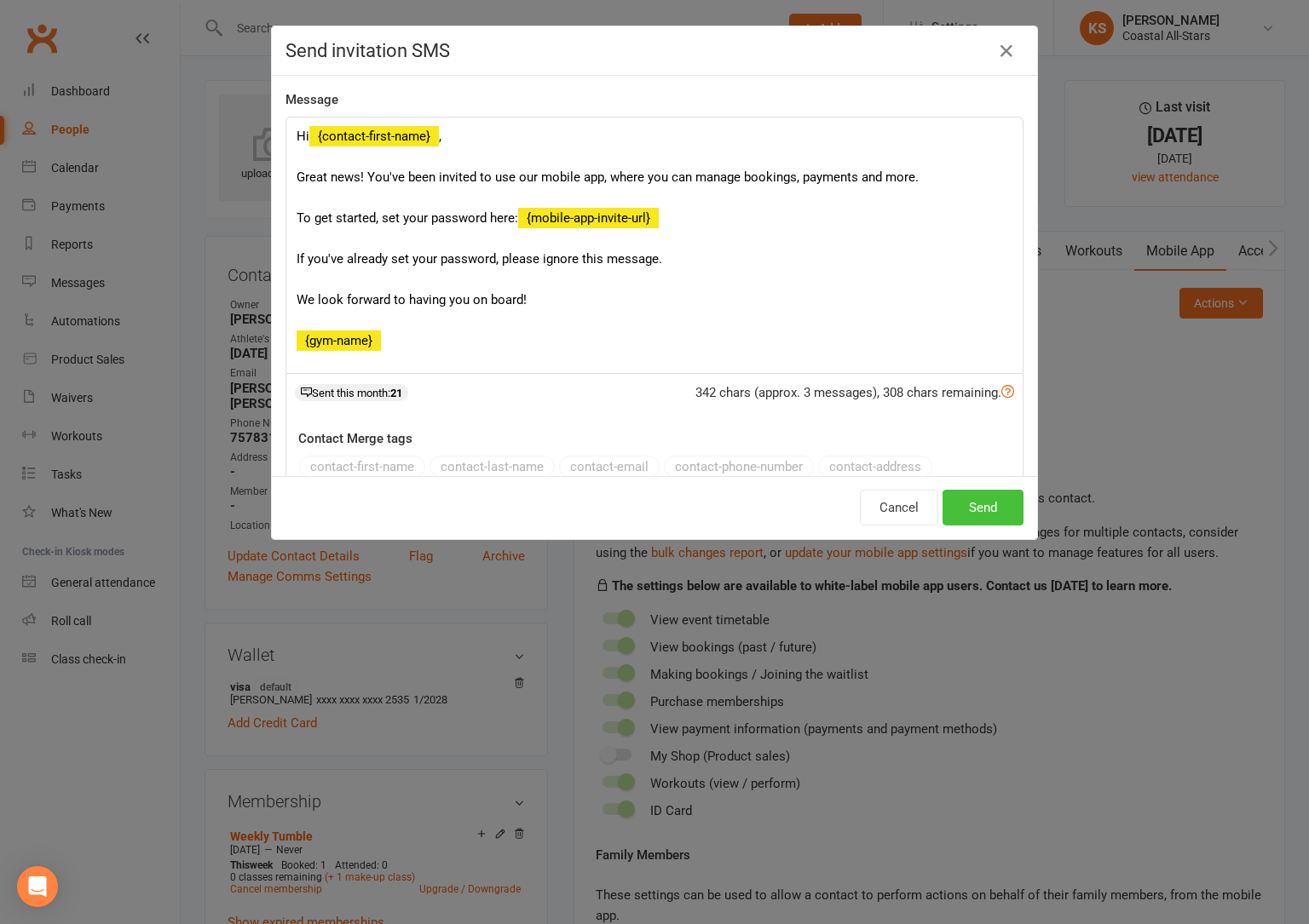
click at [981, 516] on button "Send" at bounding box center [983, 508] width 81 height 36
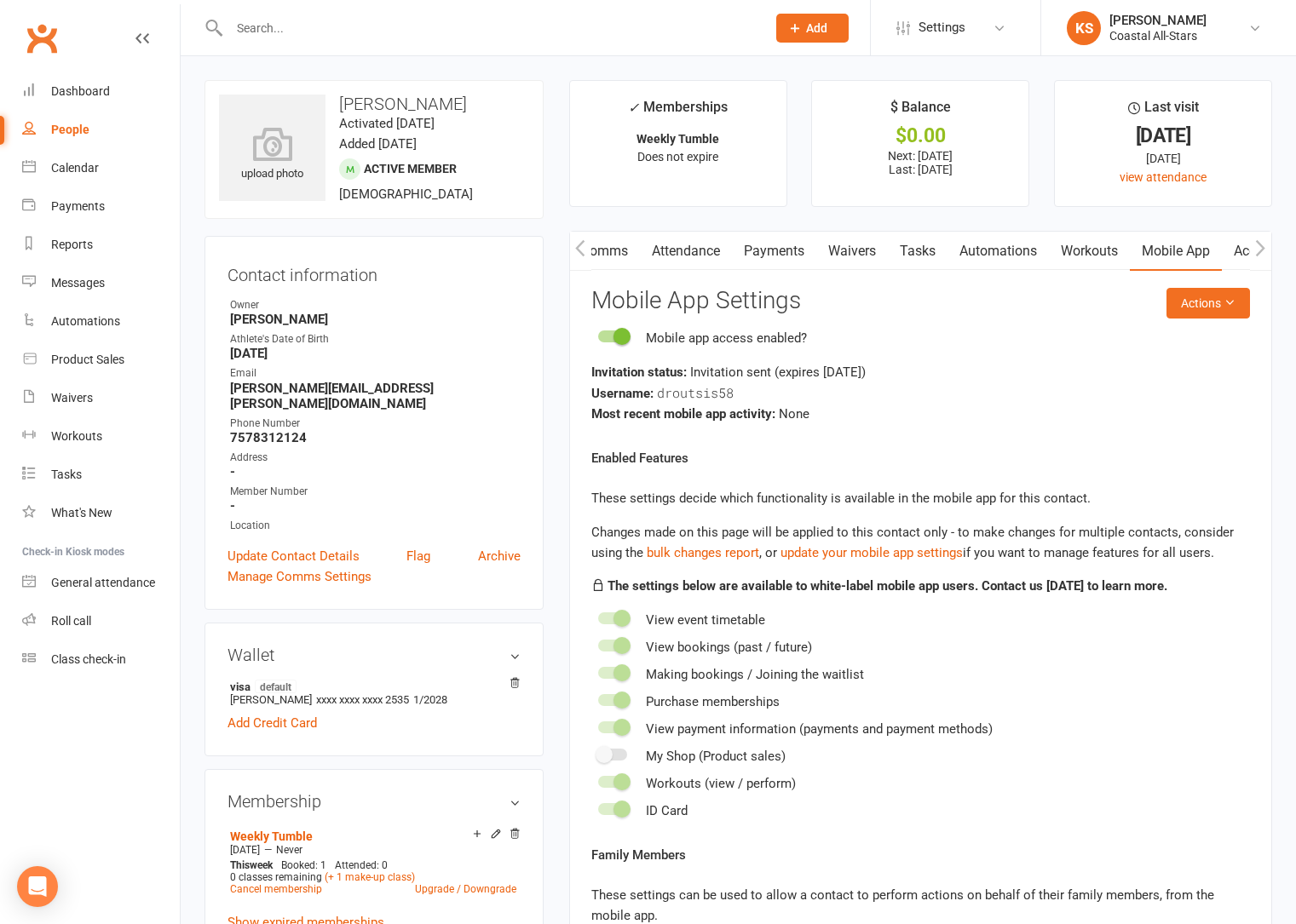
click at [254, 25] on input "text" at bounding box center [488, 28] width 530 height 23
paste input "ceciliagraves88@gmail.com"
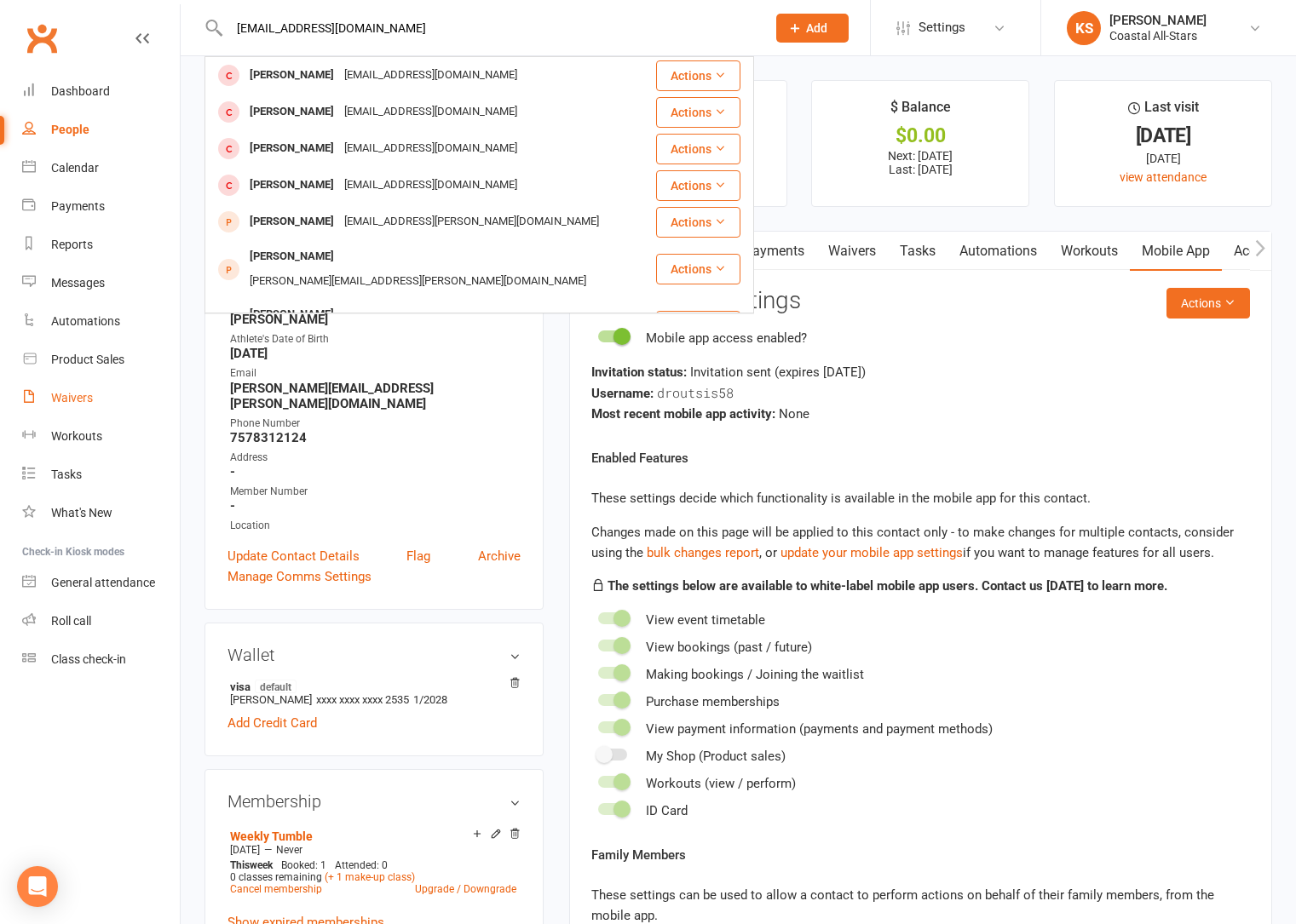
type input "ceciliagraves88@gmail.com"
click at [80, 407] on link "Waivers" at bounding box center [101, 398] width 158 height 38
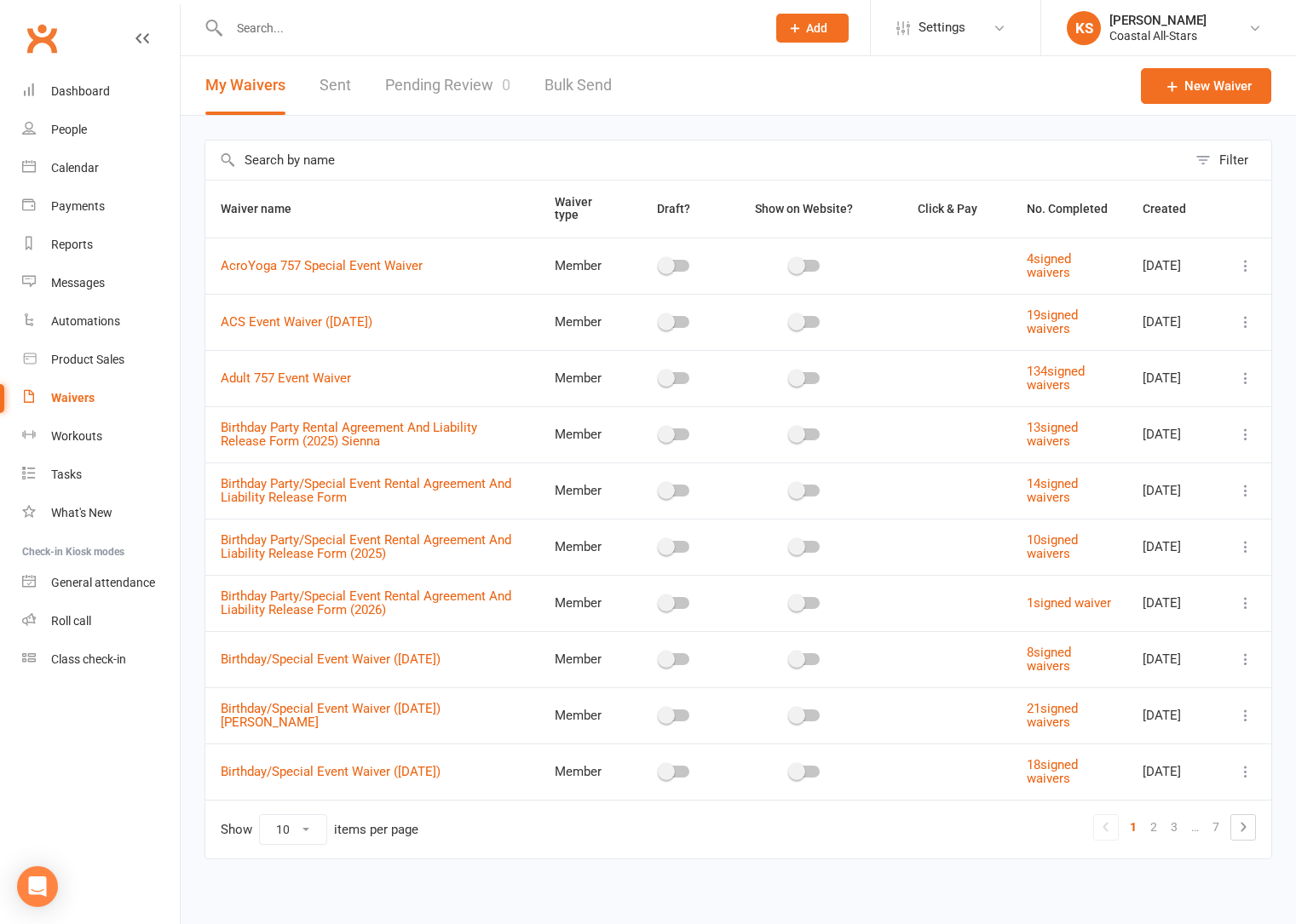
click at [384, 166] on input "text" at bounding box center [695, 160] width 981 height 39
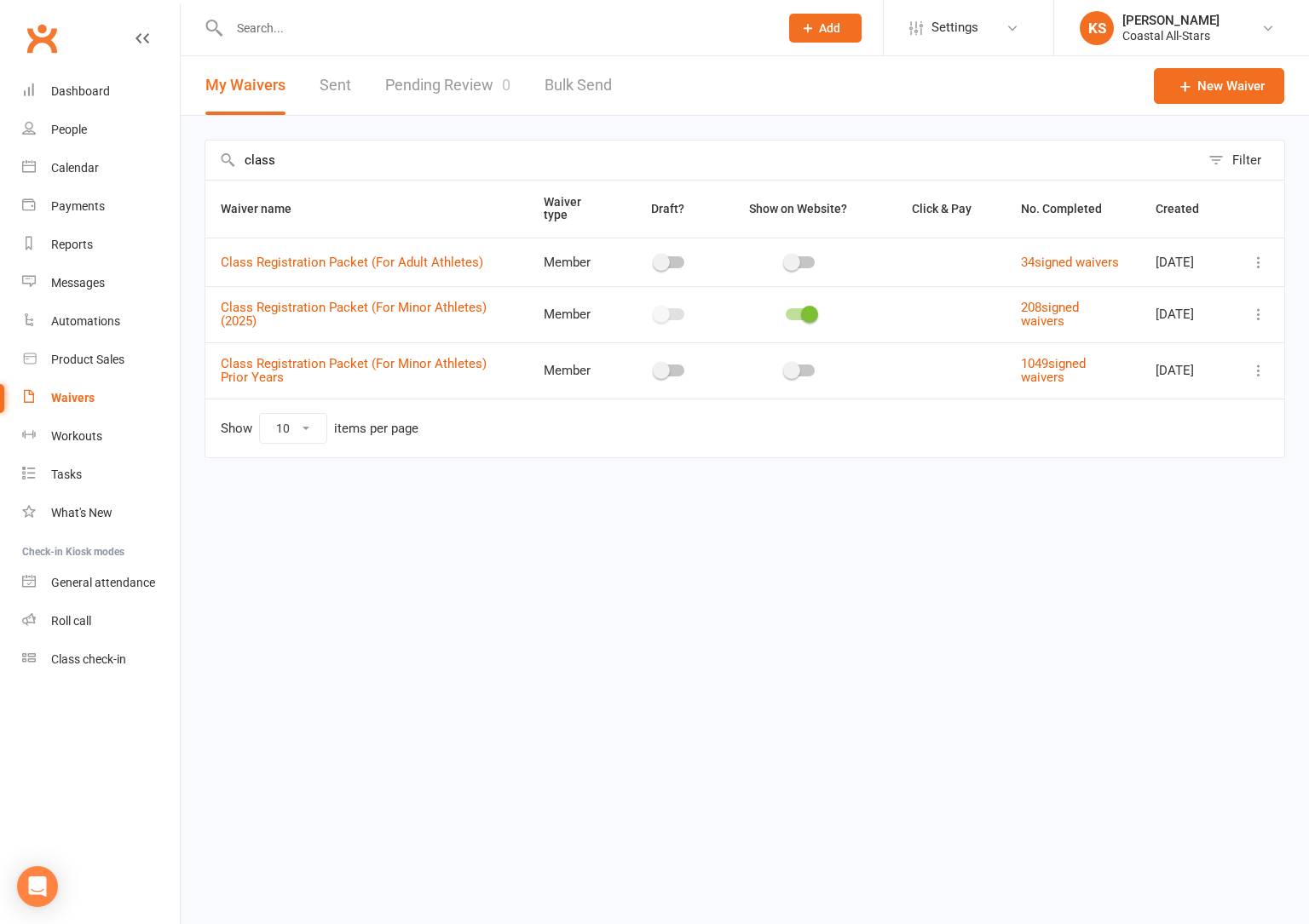
type input "class"
click at [1253, 323] on icon at bounding box center [1258, 314] width 17 height 17
drag, startPoint x: 1184, startPoint y: 424, endPoint x: 1016, endPoint y: 426, distance: 168.0
click at [1184, 424] on link "Copy external link to clipboard" at bounding box center [1168, 423] width 200 height 34
click at [75, 360] on div "Product Sales" at bounding box center [88, 359] width 73 height 14
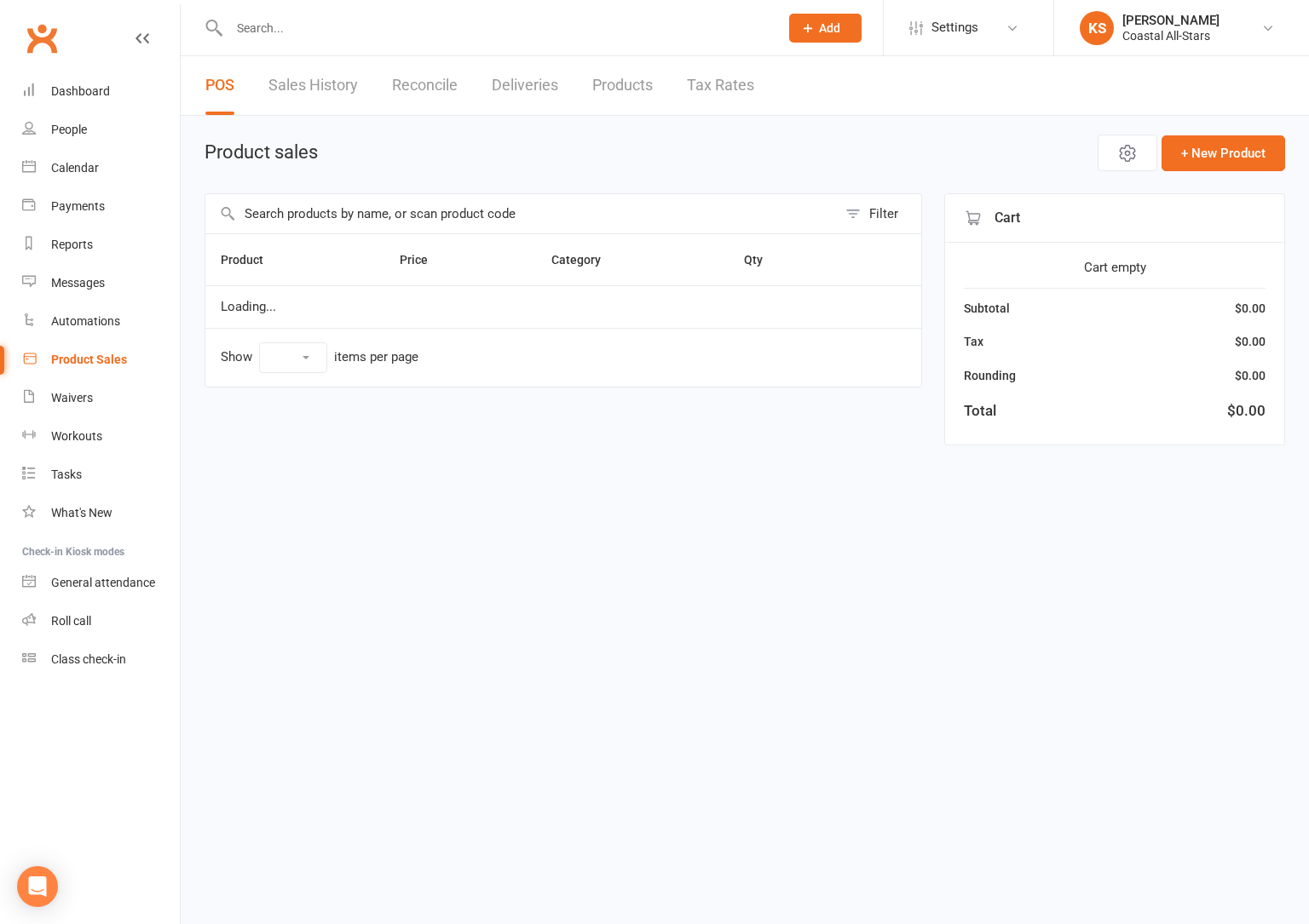
select select "100"
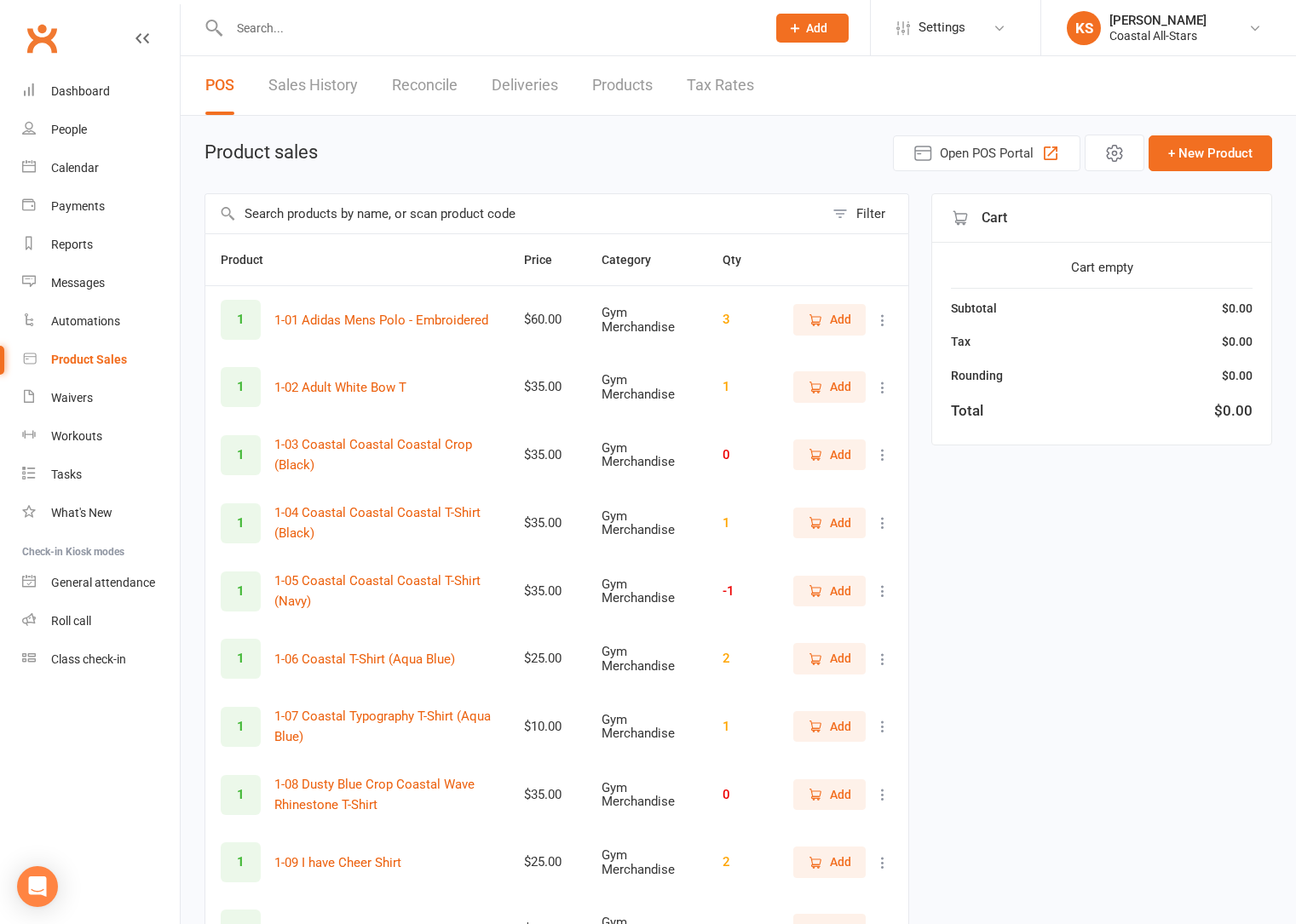
click at [290, 208] on input "text" at bounding box center [514, 213] width 618 height 39
click at [297, 207] on input "text" at bounding box center [514, 213] width 618 height 39
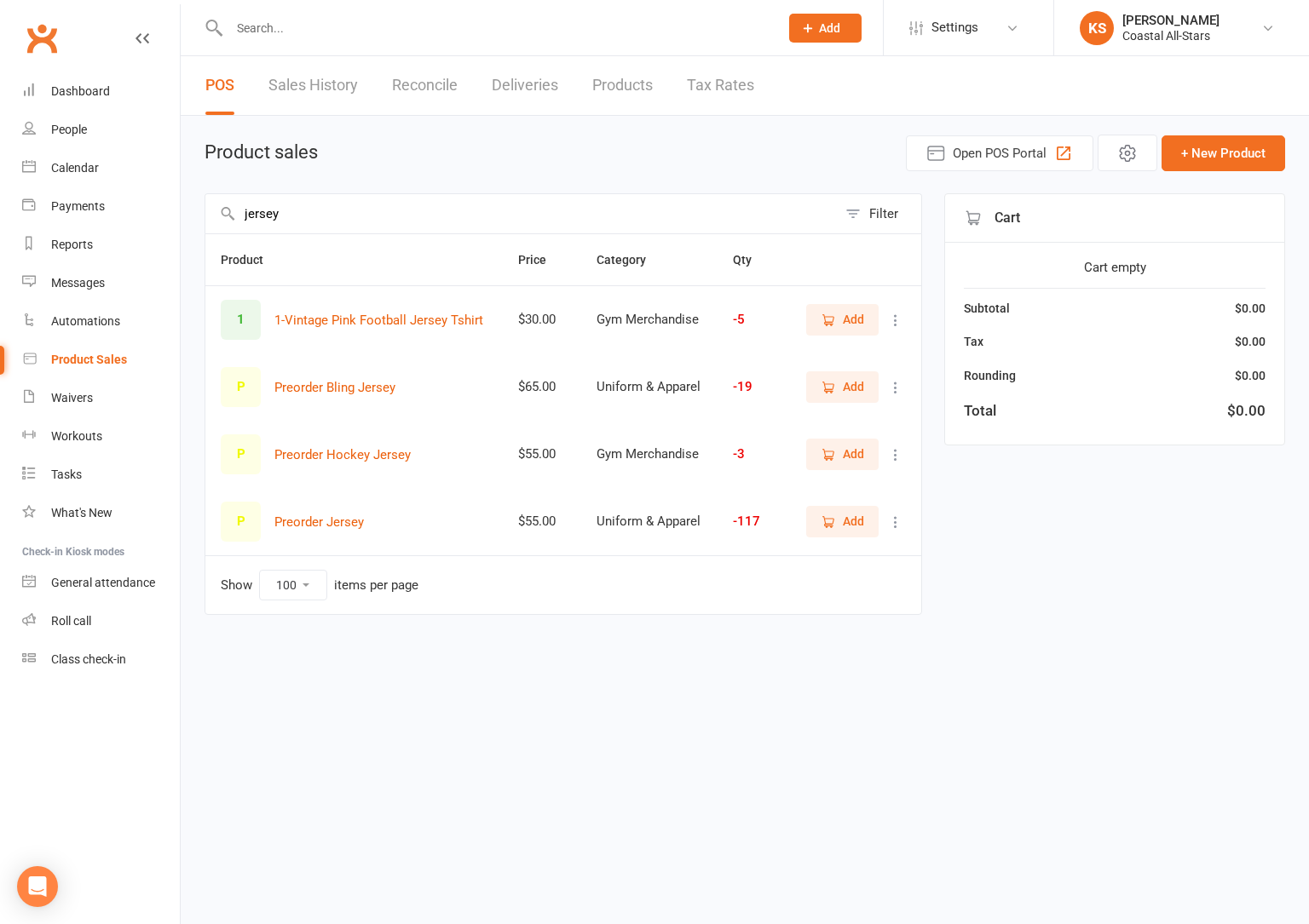
type input "jersey"
click at [856, 386] on span "Add" at bounding box center [854, 386] width 22 height 19
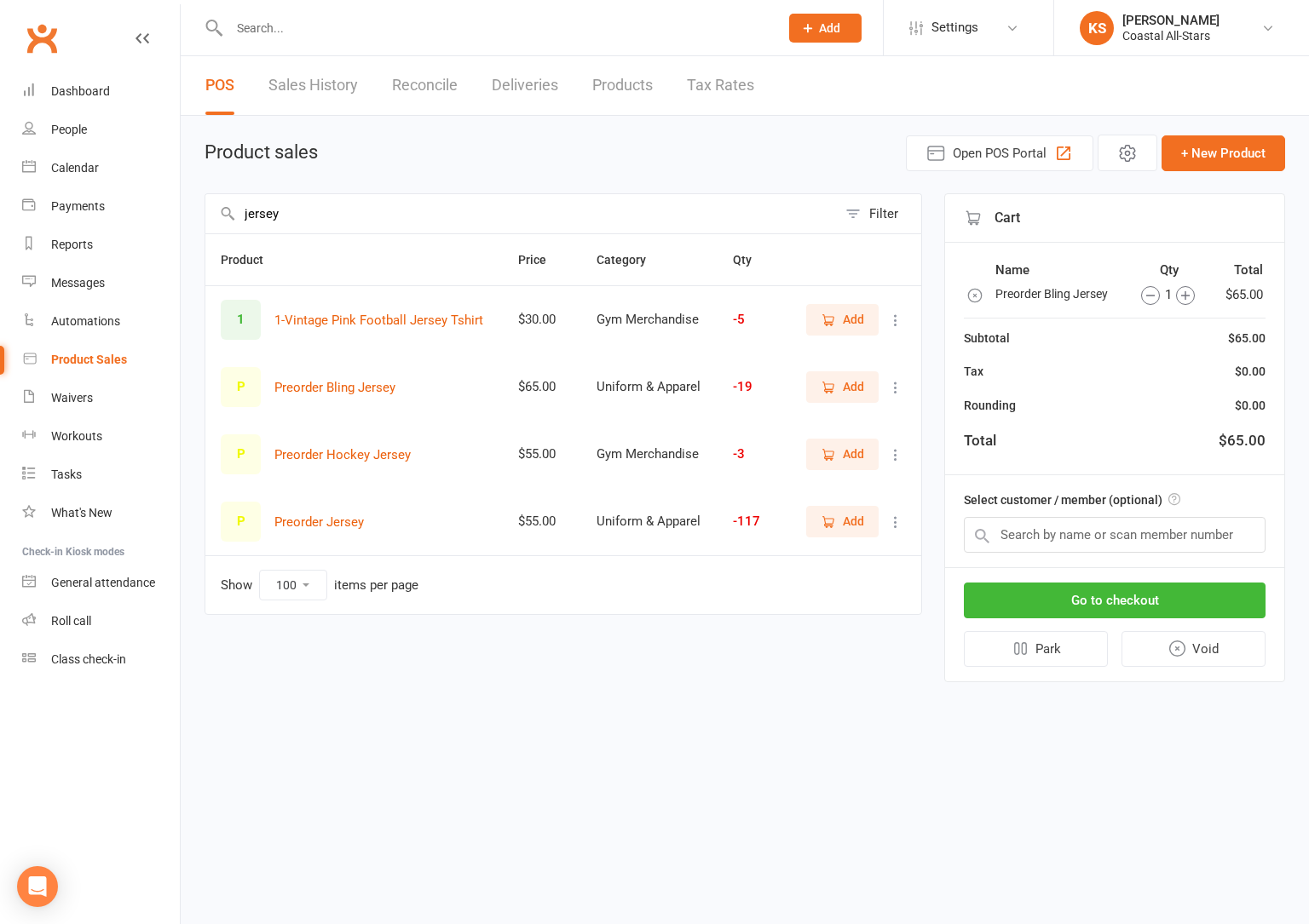
click at [847, 388] on span "Add" at bounding box center [854, 386] width 22 height 19
click at [1043, 540] on input "text" at bounding box center [1115, 535] width 302 height 36
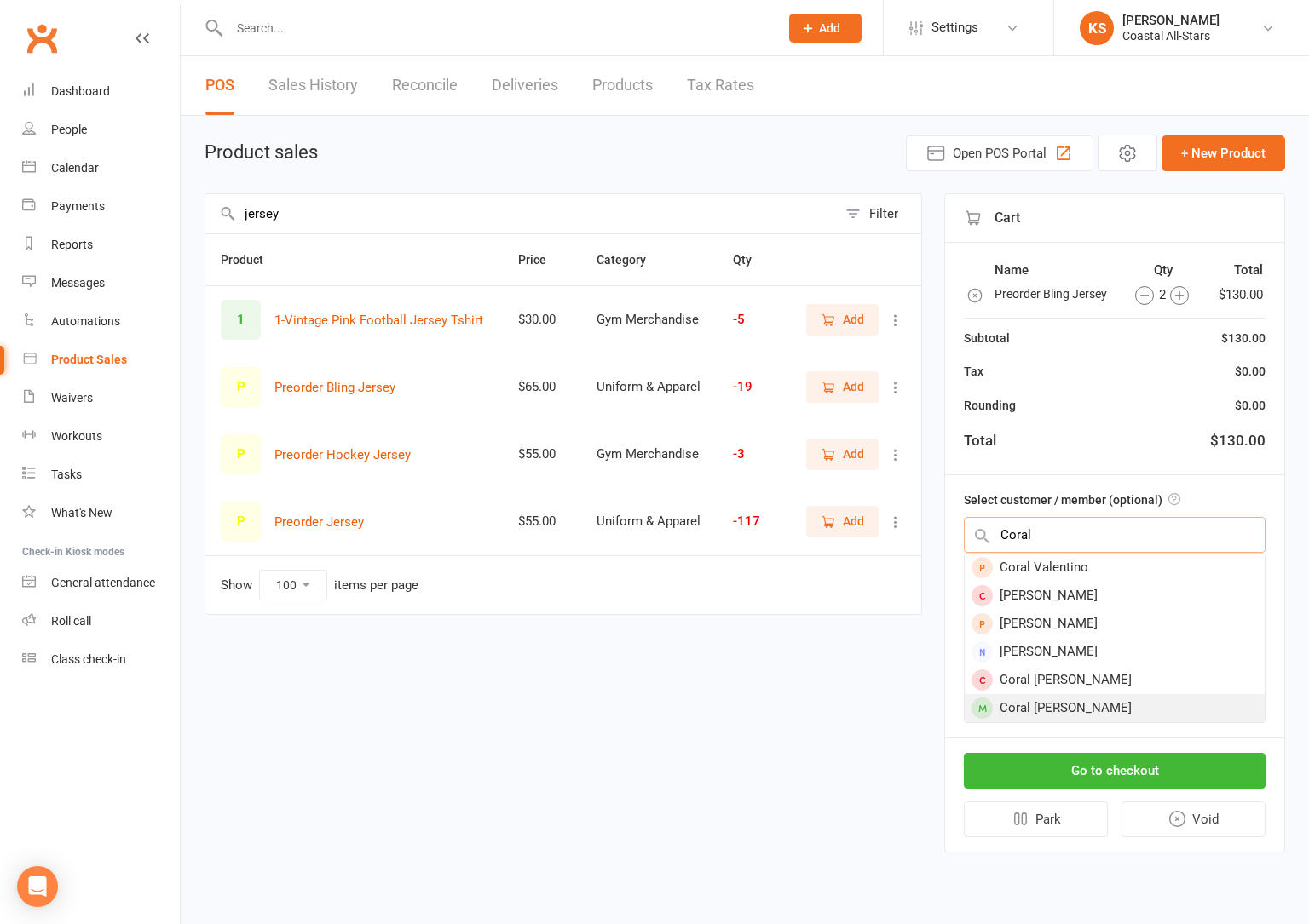
type input "Coral"
click at [1040, 706] on div "Coral Plunkett" at bounding box center [1115, 707] width 300 height 28
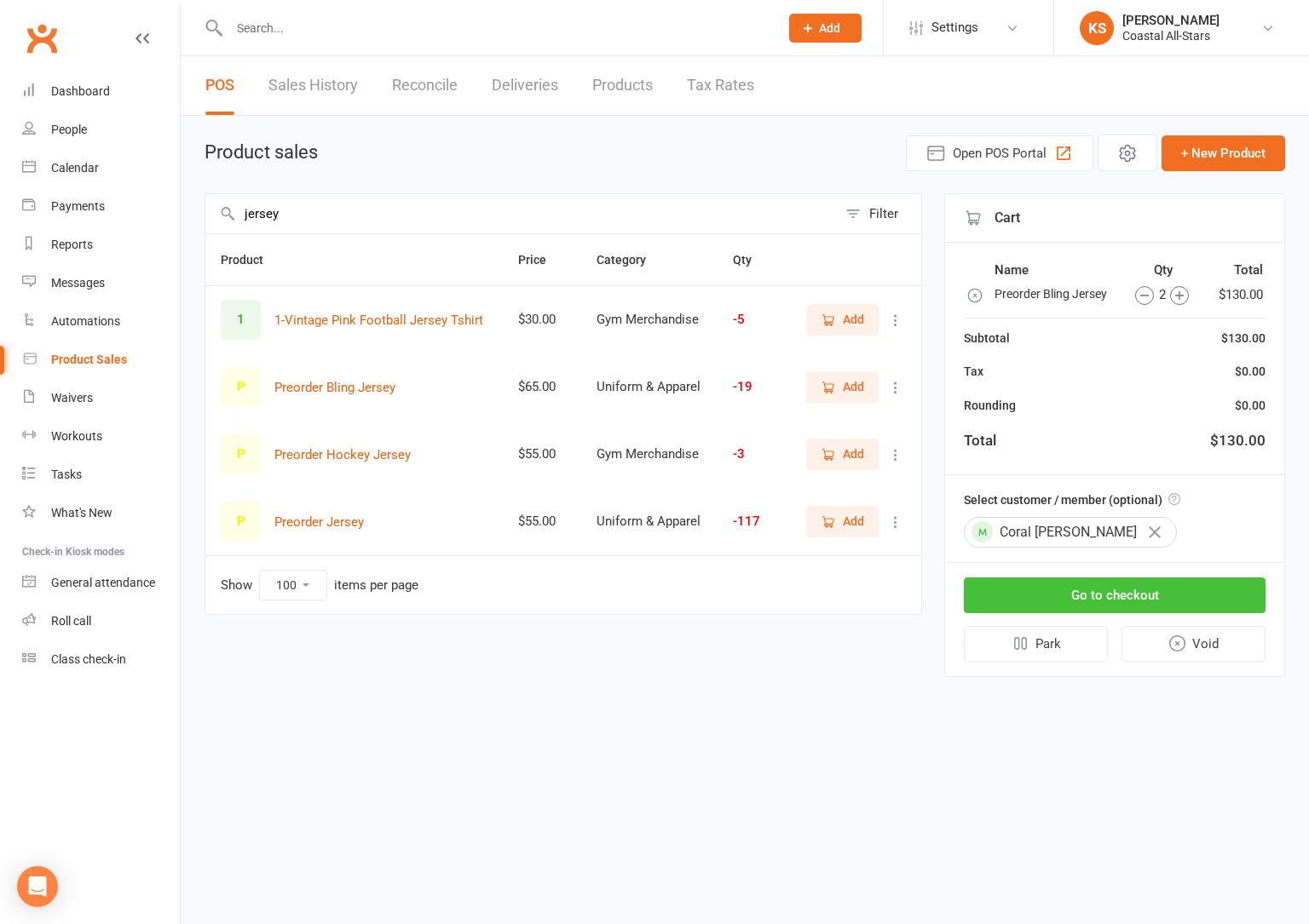
click at [1029, 593] on button "Go to checkout" at bounding box center [1115, 596] width 302 height 36
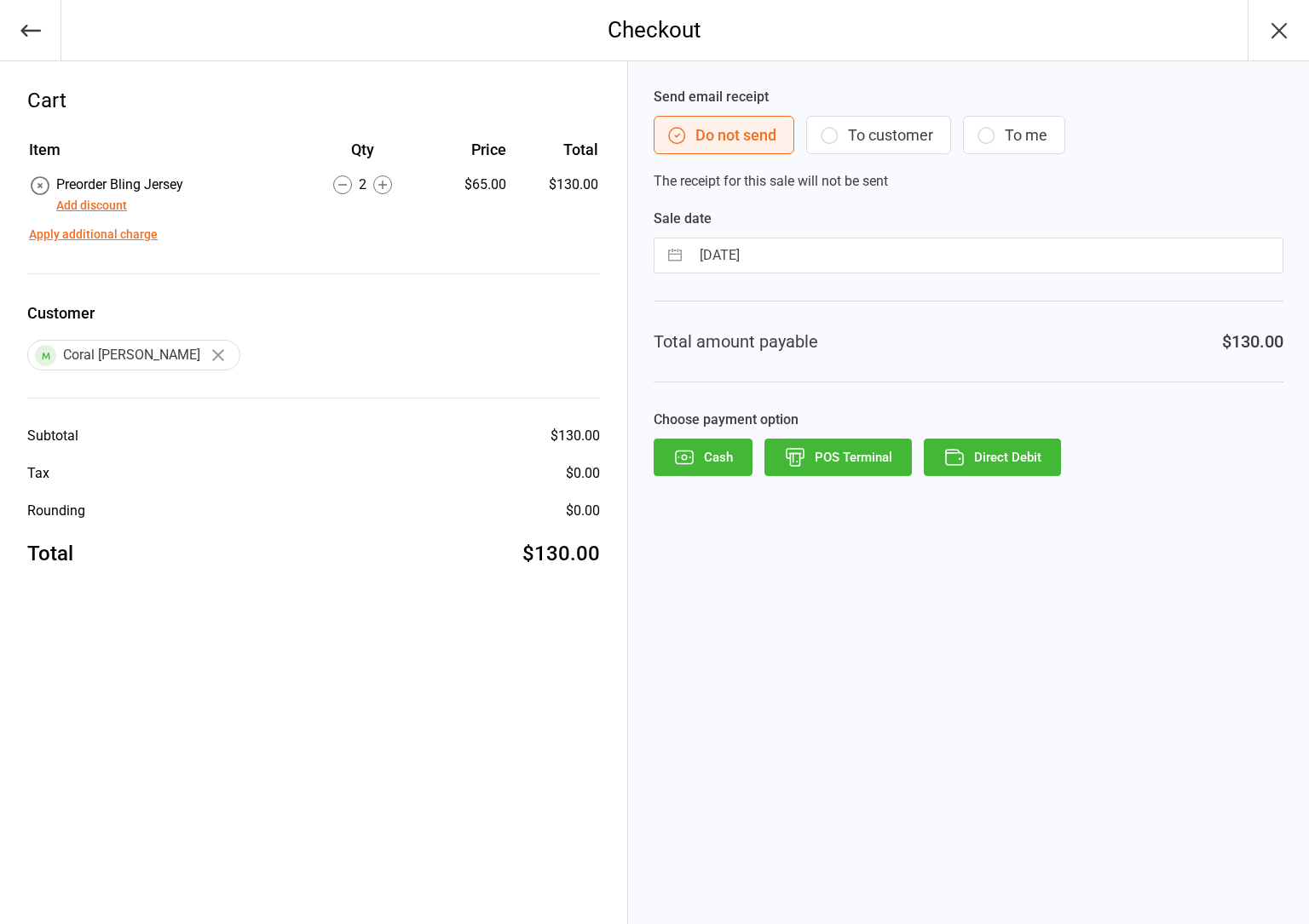
click at [818, 252] on input "[DATE]" at bounding box center [987, 255] width 592 height 34
select select "7"
select select "2025"
select select "8"
select select "2025"
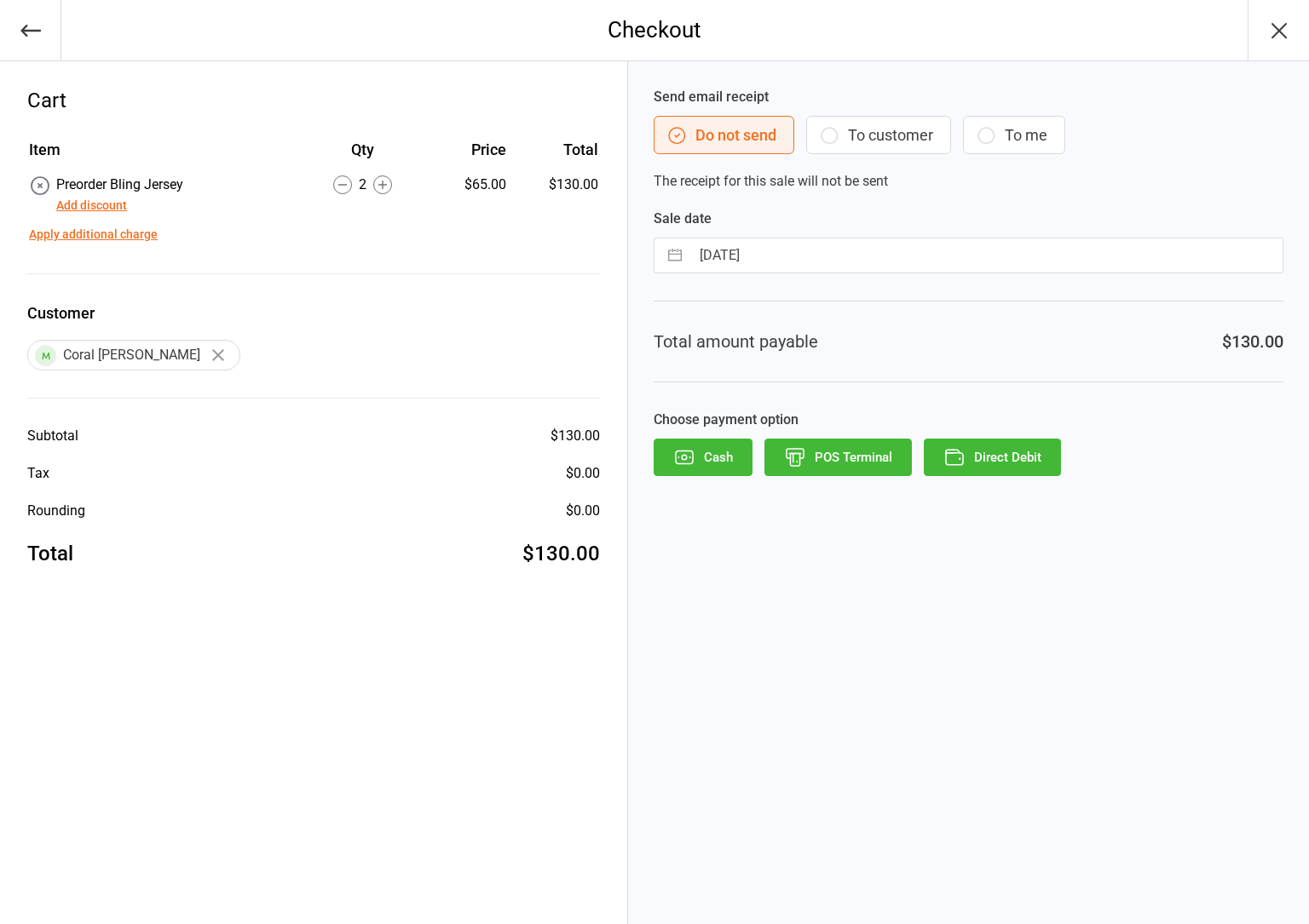
select select "9"
select select "2025"
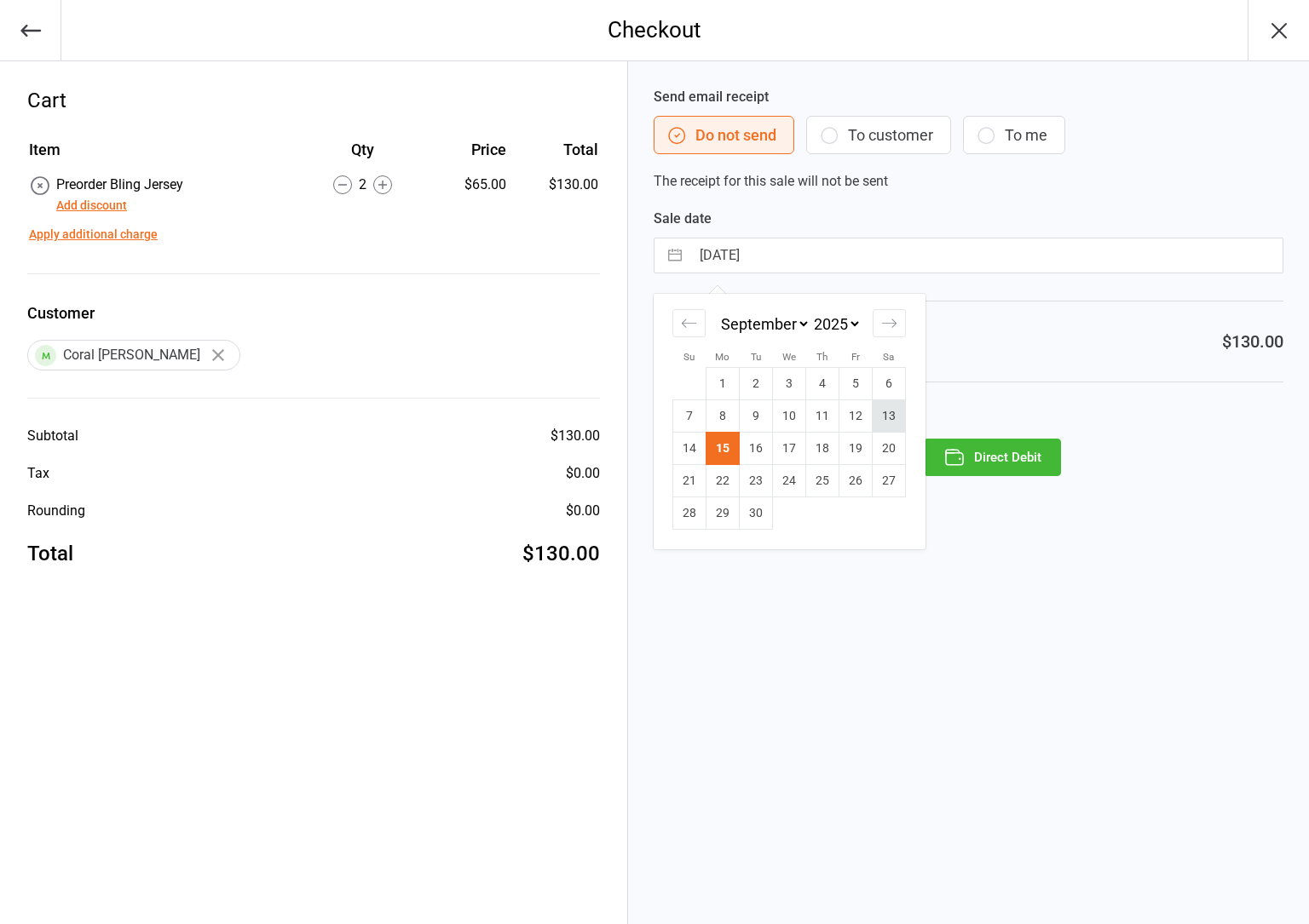
click at [883, 417] on td "13" at bounding box center [889, 417] width 33 height 32
type input "[DATE]"
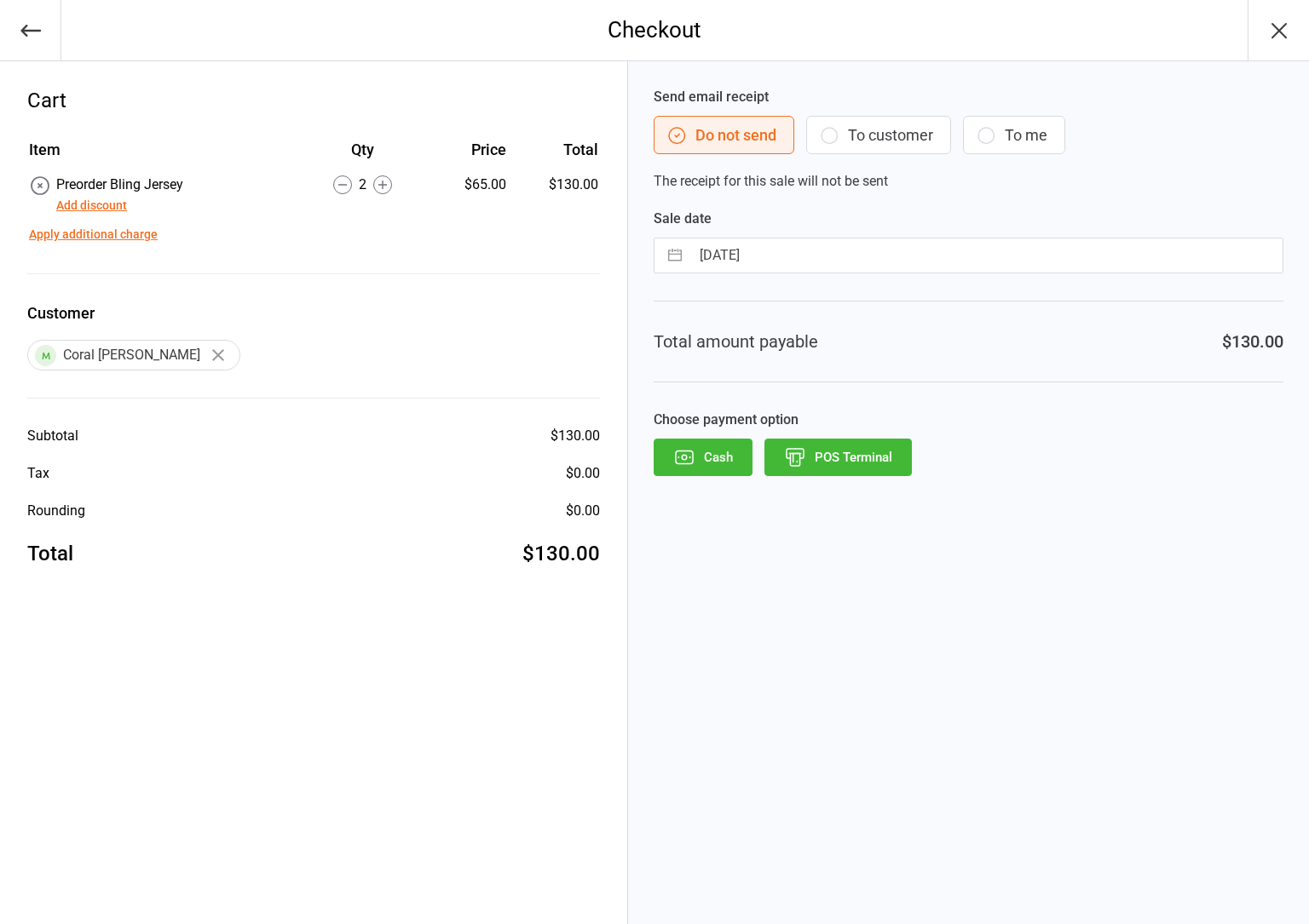
click at [848, 468] on button "POS Terminal" at bounding box center [838, 457] width 147 height 38
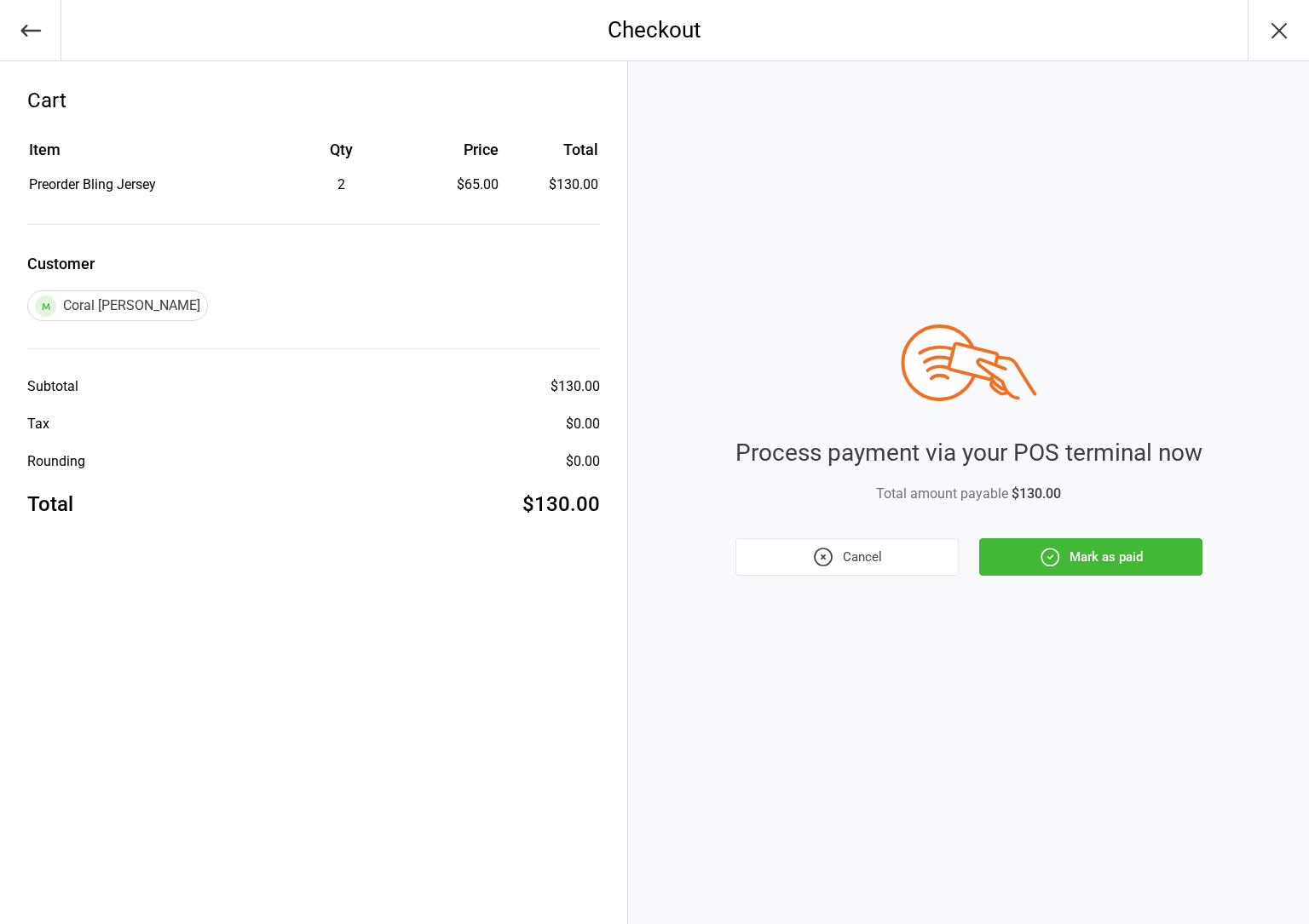
click at [1034, 549] on button "Mark as paid" at bounding box center [1091, 558] width 223 height 38
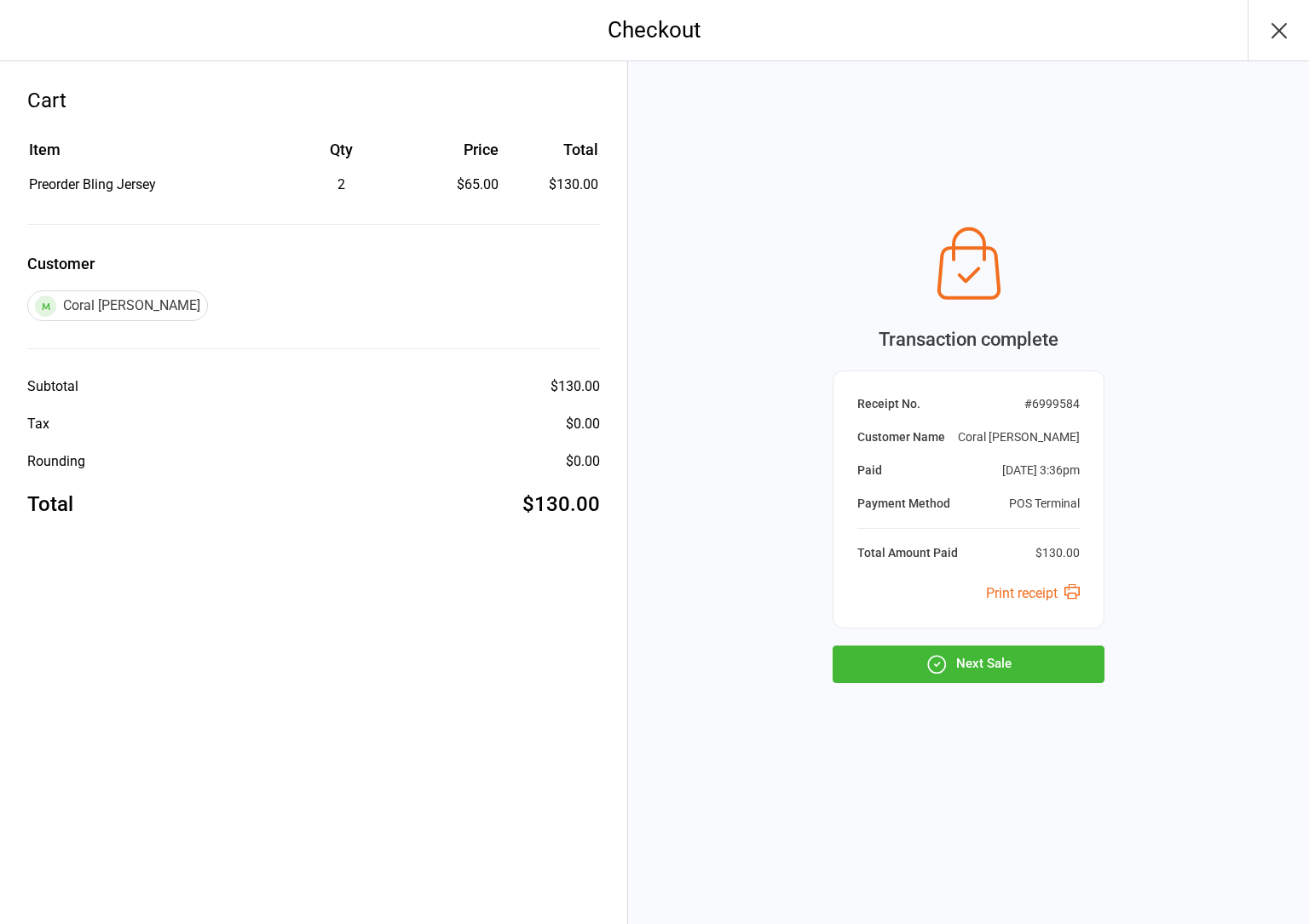
click at [961, 661] on button "Next Sale" at bounding box center [968, 665] width 272 height 38
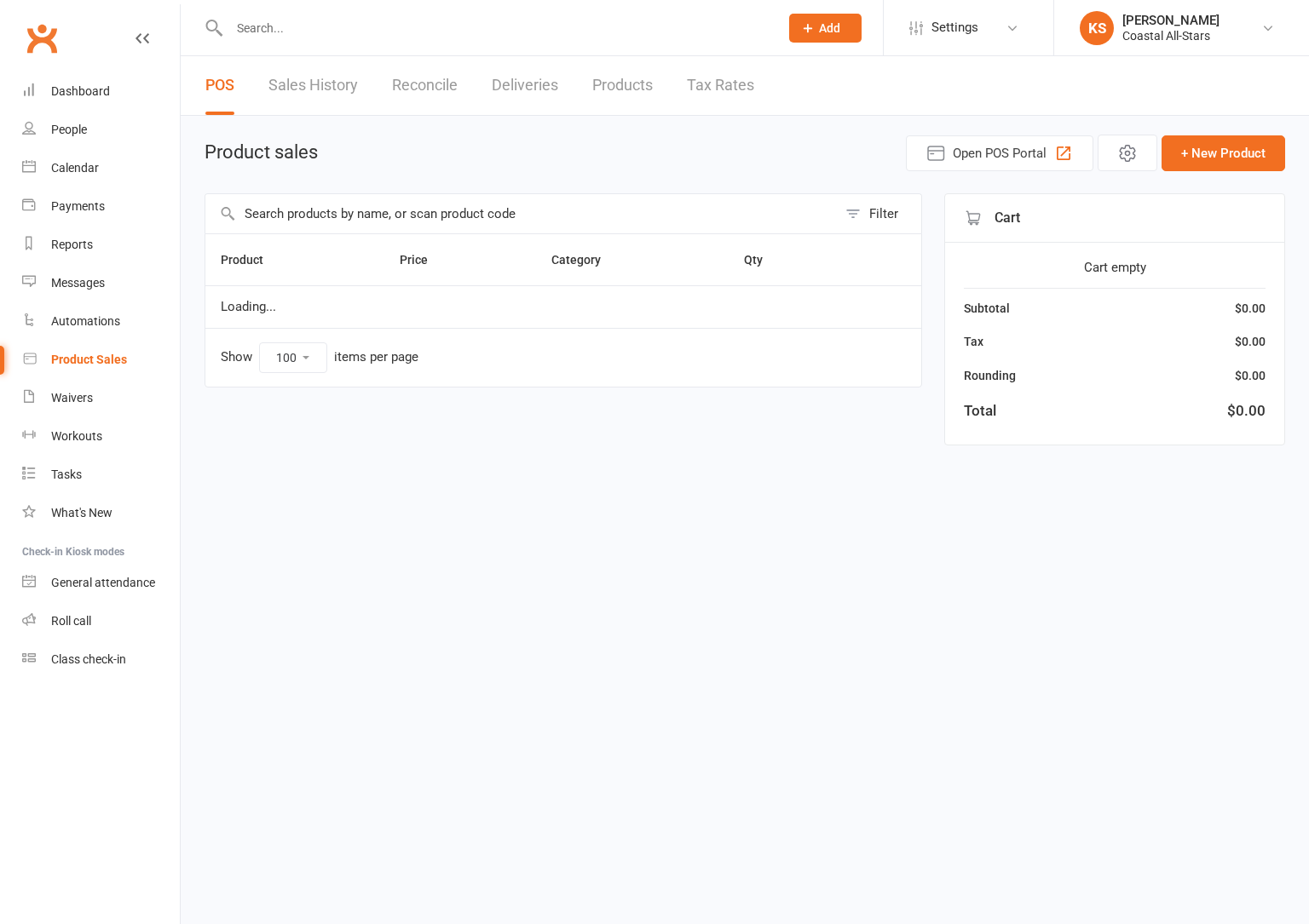
select select "100"
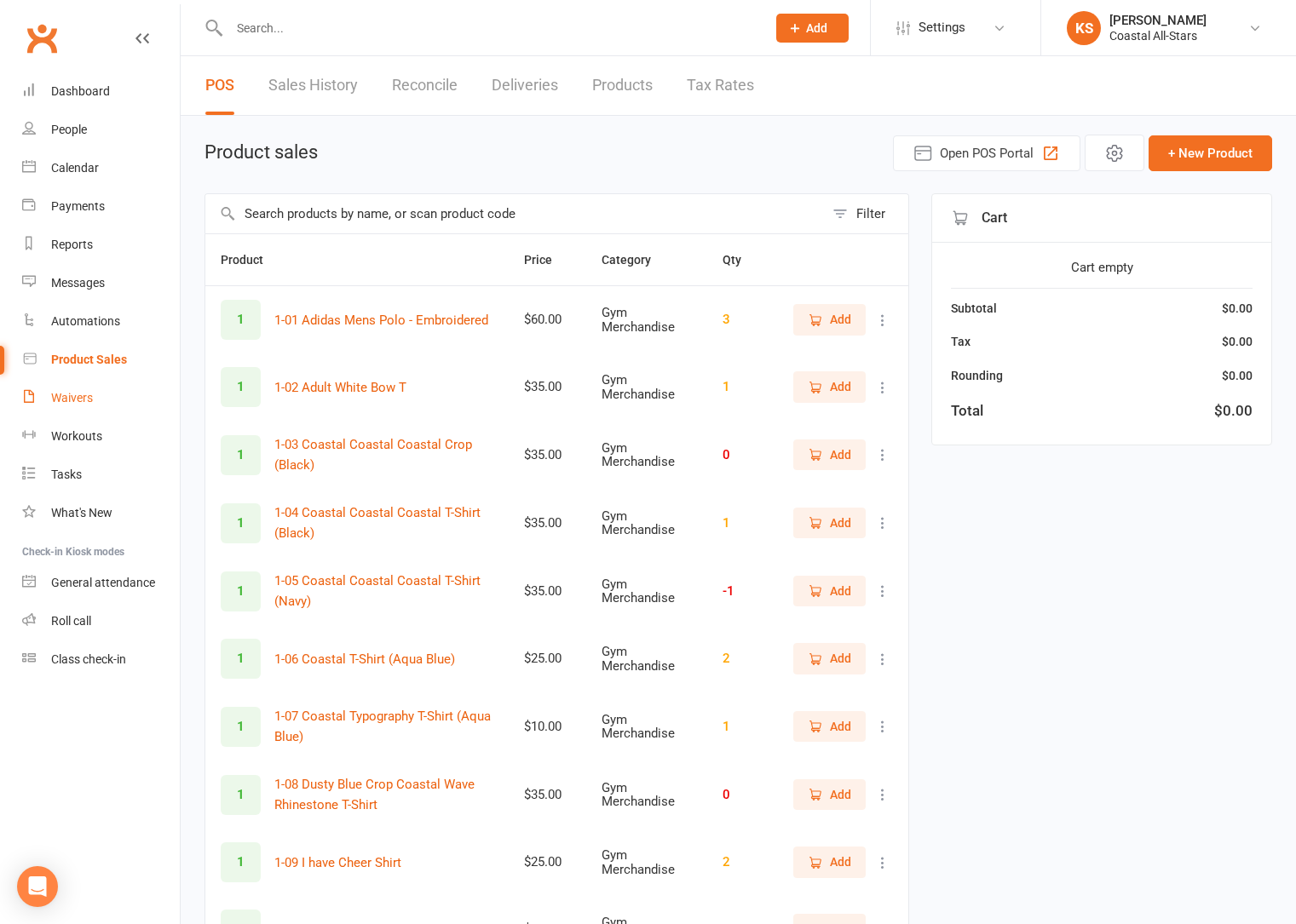
click at [69, 397] on div "Waivers" at bounding box center [72, 397] width 42 height 14
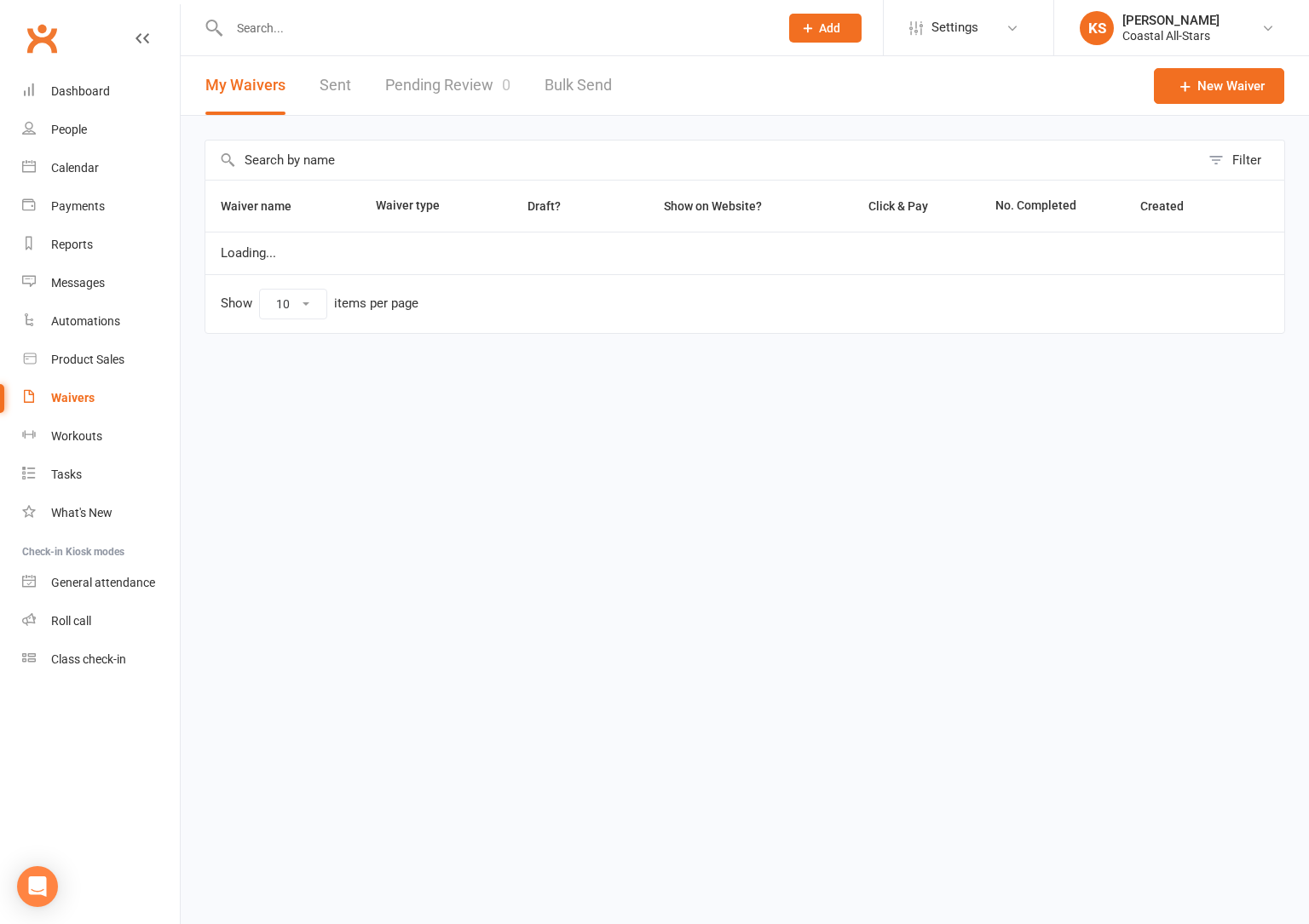
click at [310, 154] on input "text" at bounding box center [702, 160] width 995 height 39
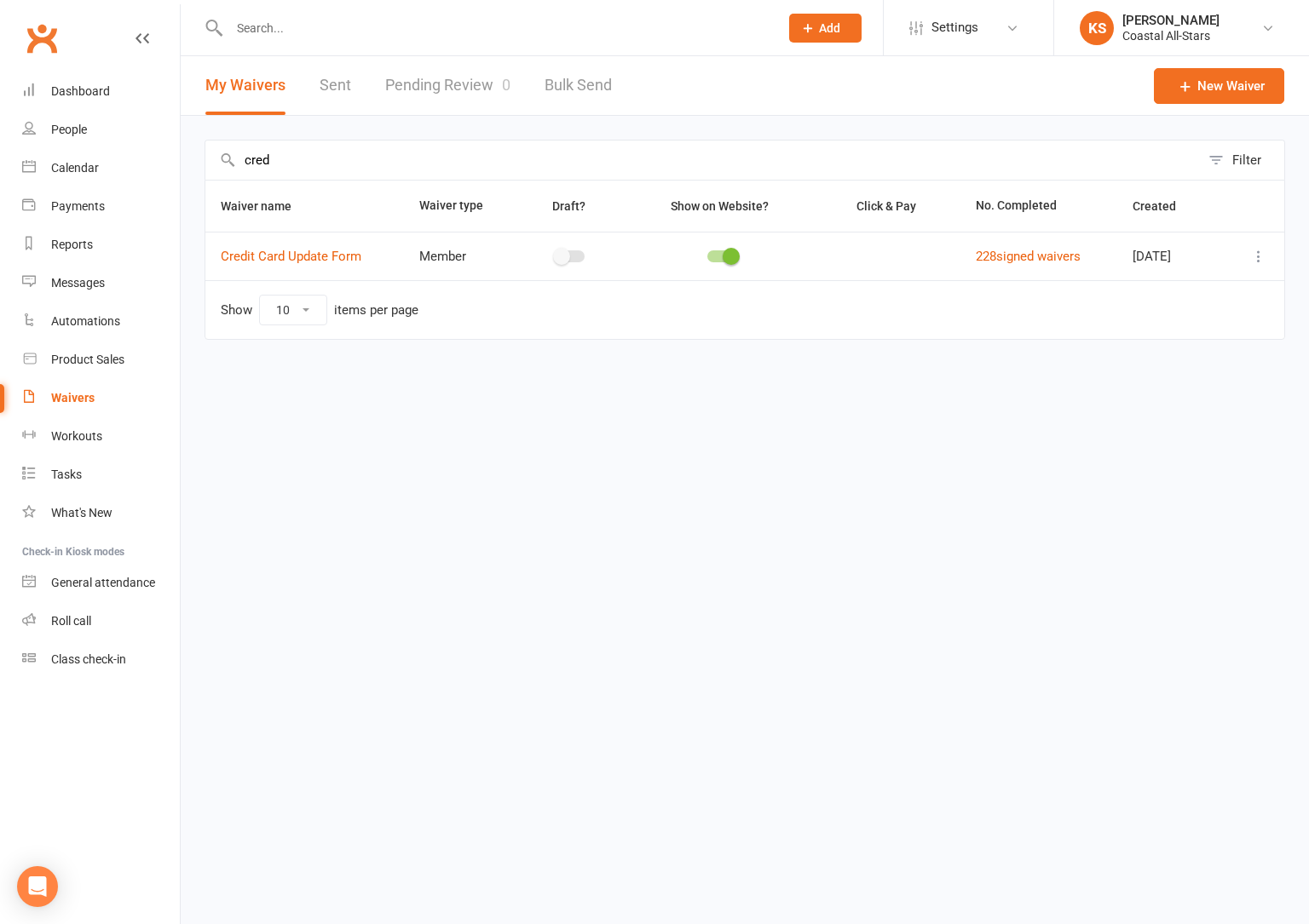
type input "cred"
click at [1263, 256] on icon at bounding box center [1258, 256] width 17 height 17
click at [1148, 346] on link "Copy external link to clipboard" at bounding box center [1168, 358] width 200 height 34
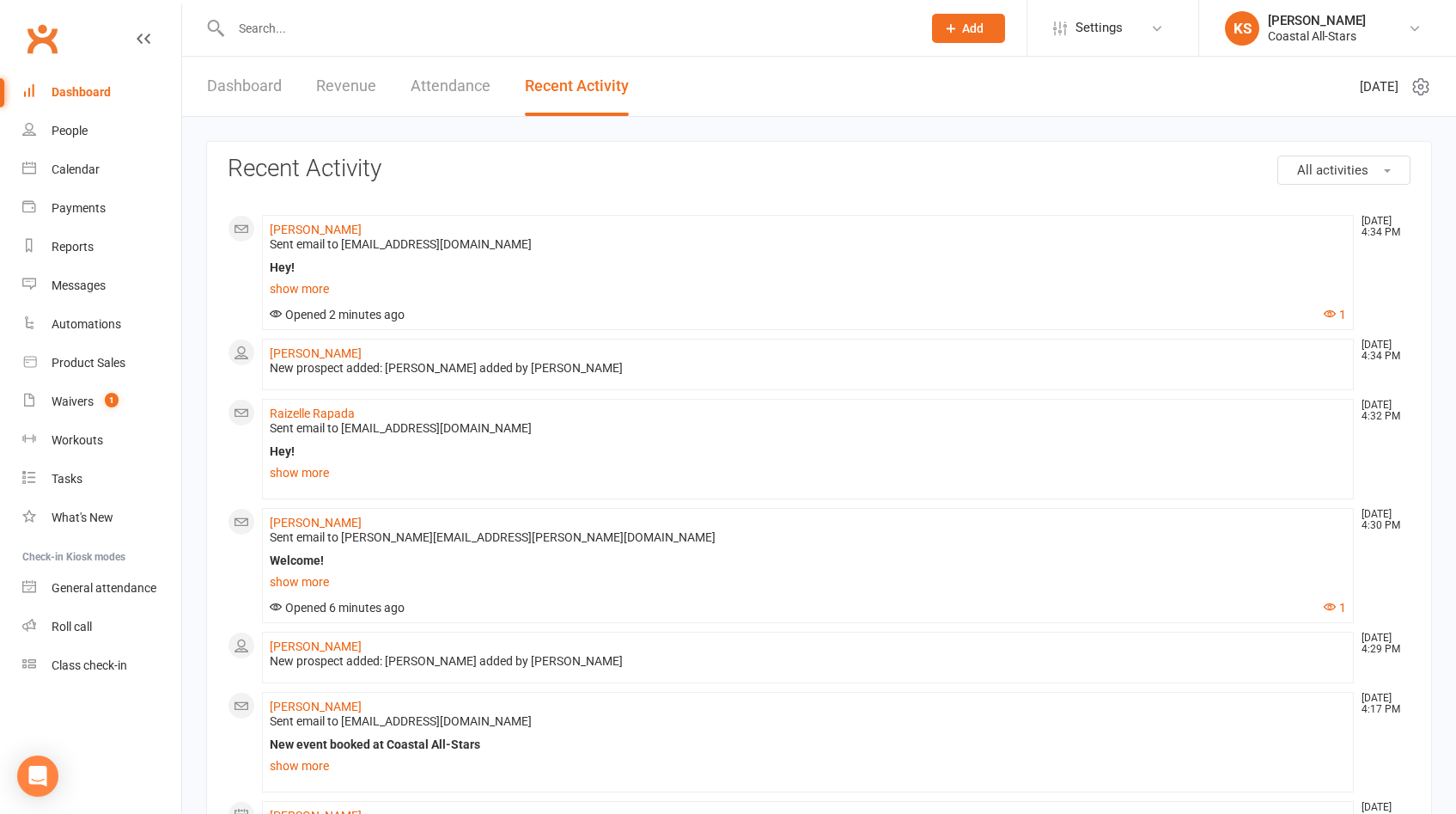
click at [427, 37] on input "text" at bounding box center [567, 28] width 683 height 24
paste input "[PERSON_NAME]"
type input "[PERSON_NAME]"
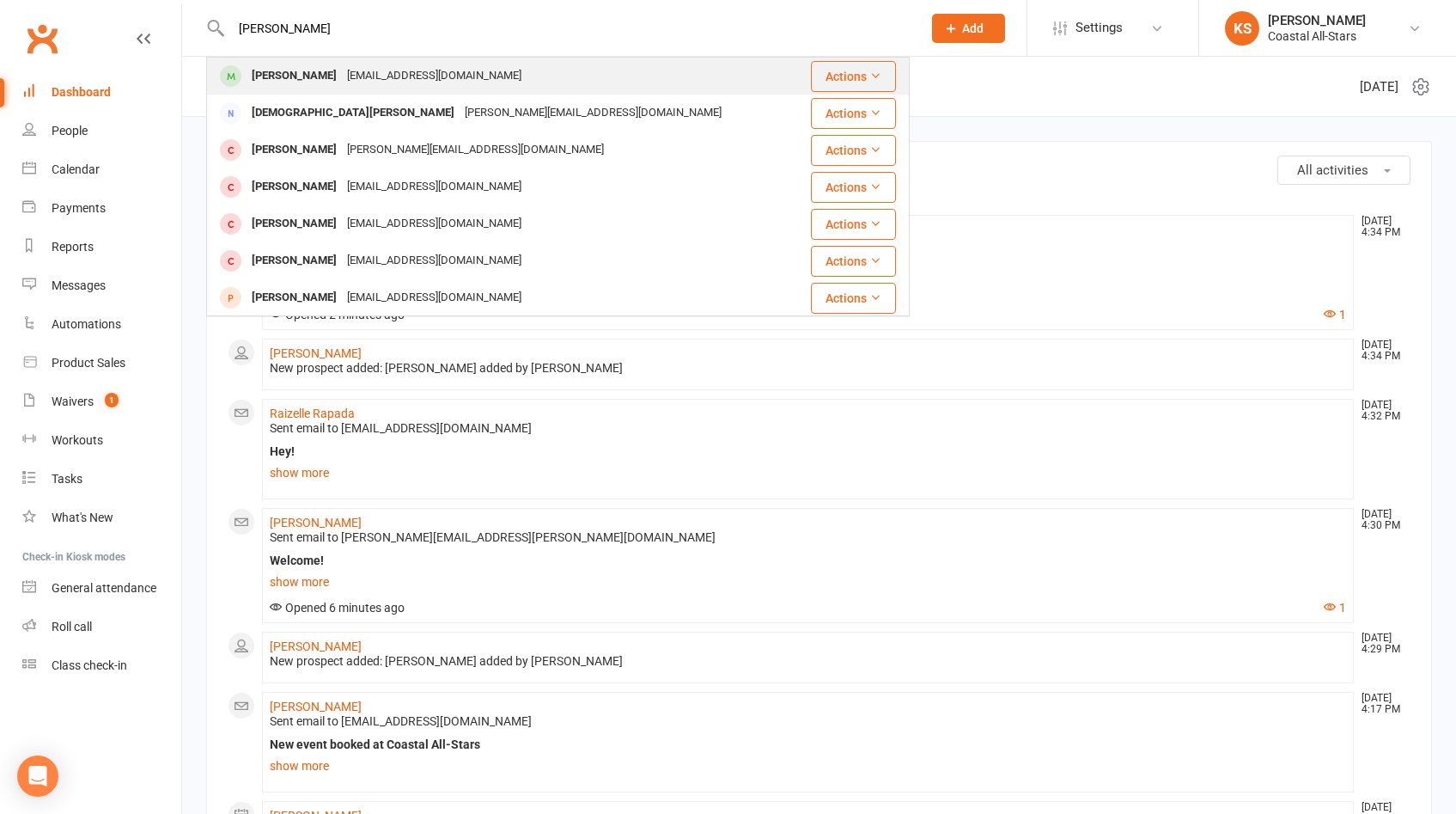
click at [426, 76] on div "[EMAIL_ADDRESS][DOMAIN_NAME]" at bounding box center [434, 76] width 185 height 25
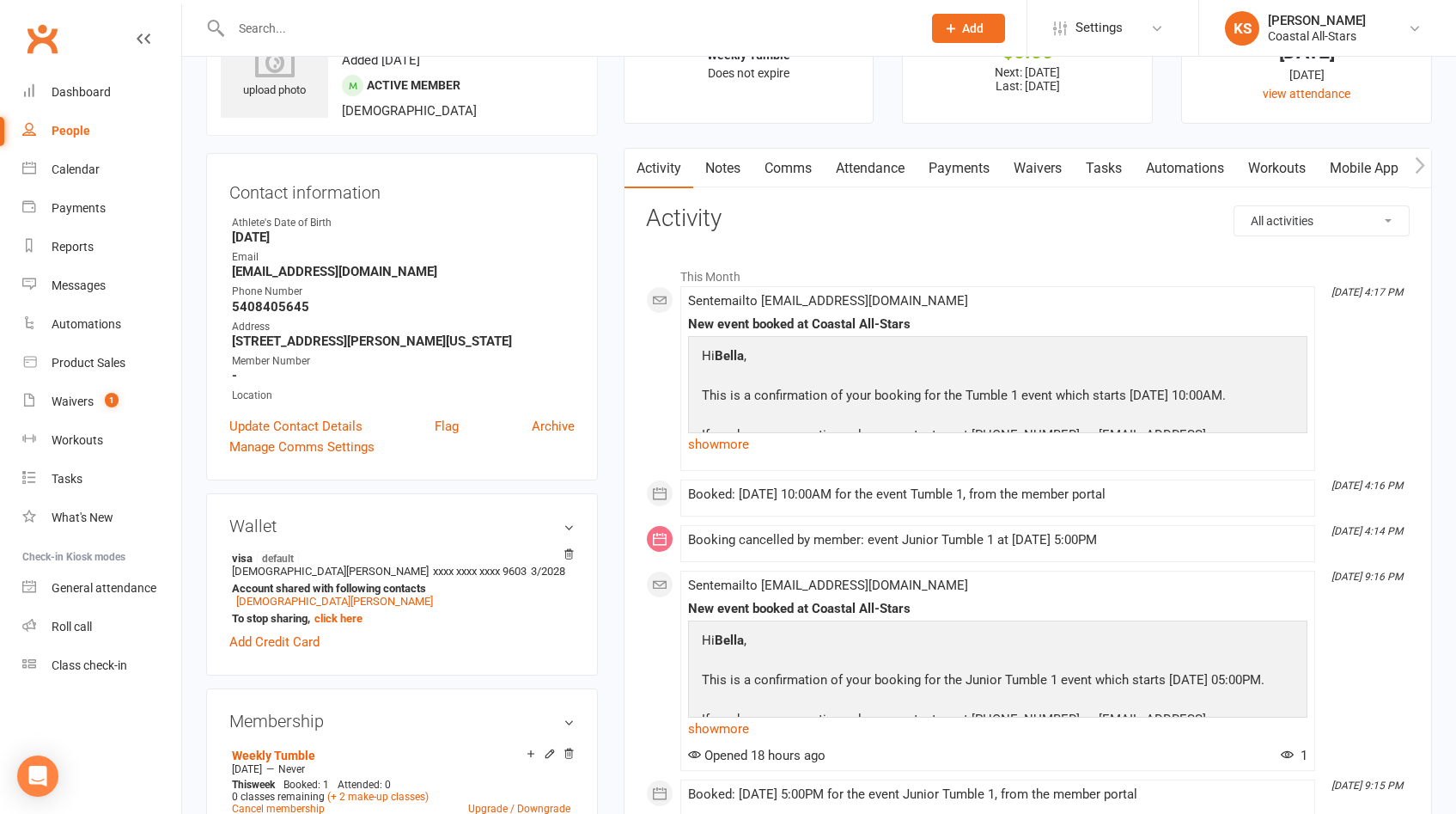
scroll to position [115, 0]
